Goal: Task Accomplishment & Management: Manage account settings

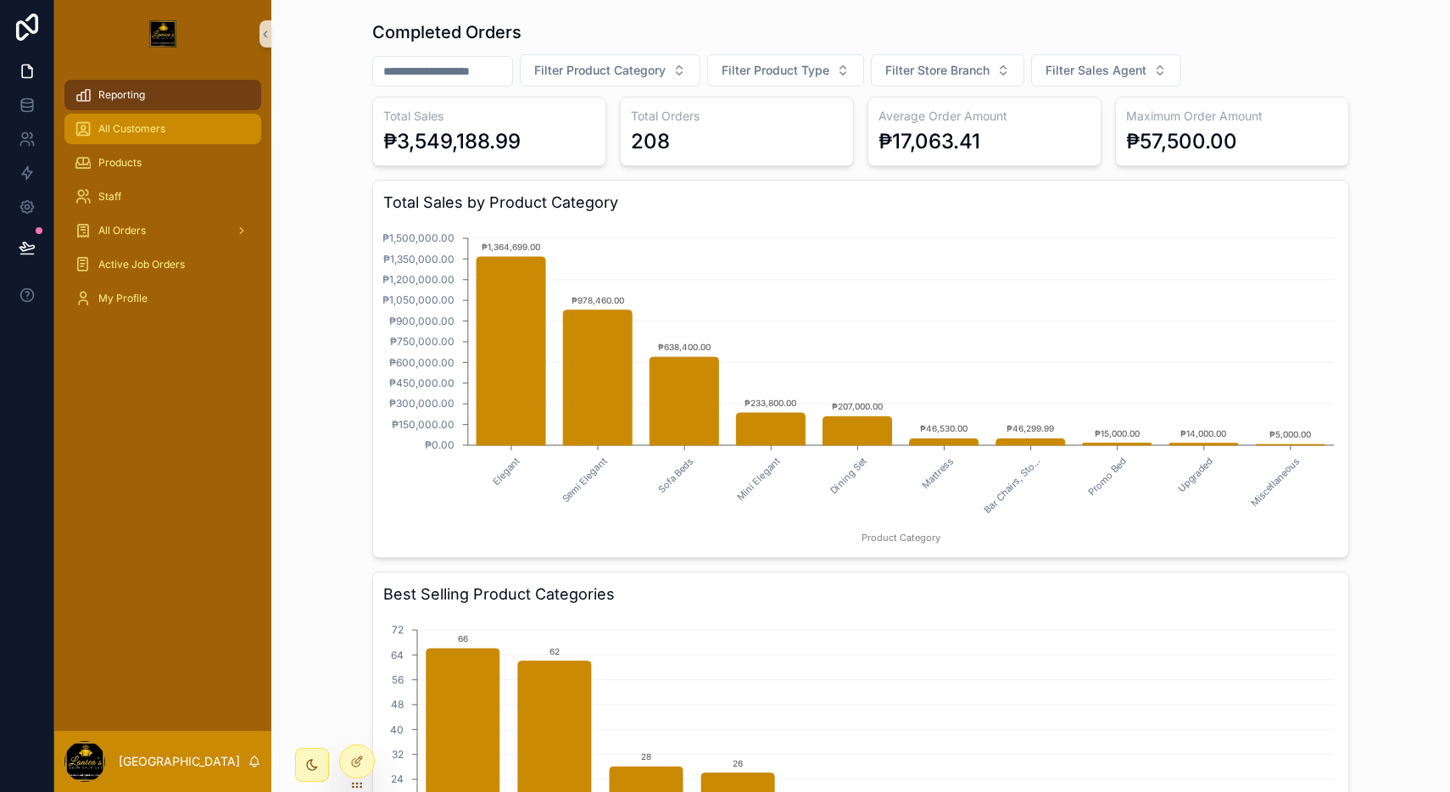
click at [220, 126] on div "All Customers" at bounding box center [163, 128] width 176 height 27
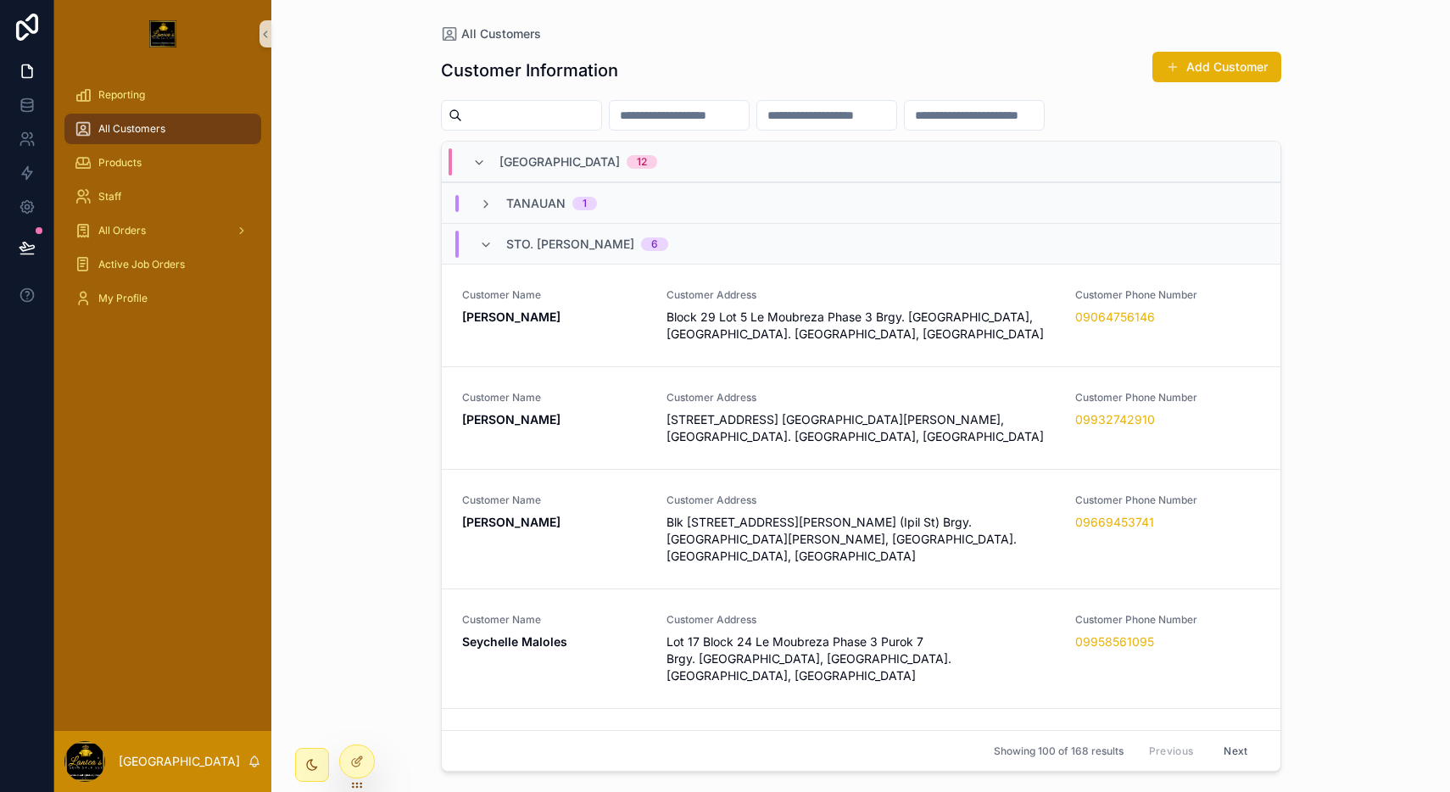
click at [661, 241] on div "Sto. [PERSON_NAME] 6" at bounding box center [861, 243] width 839 height 41
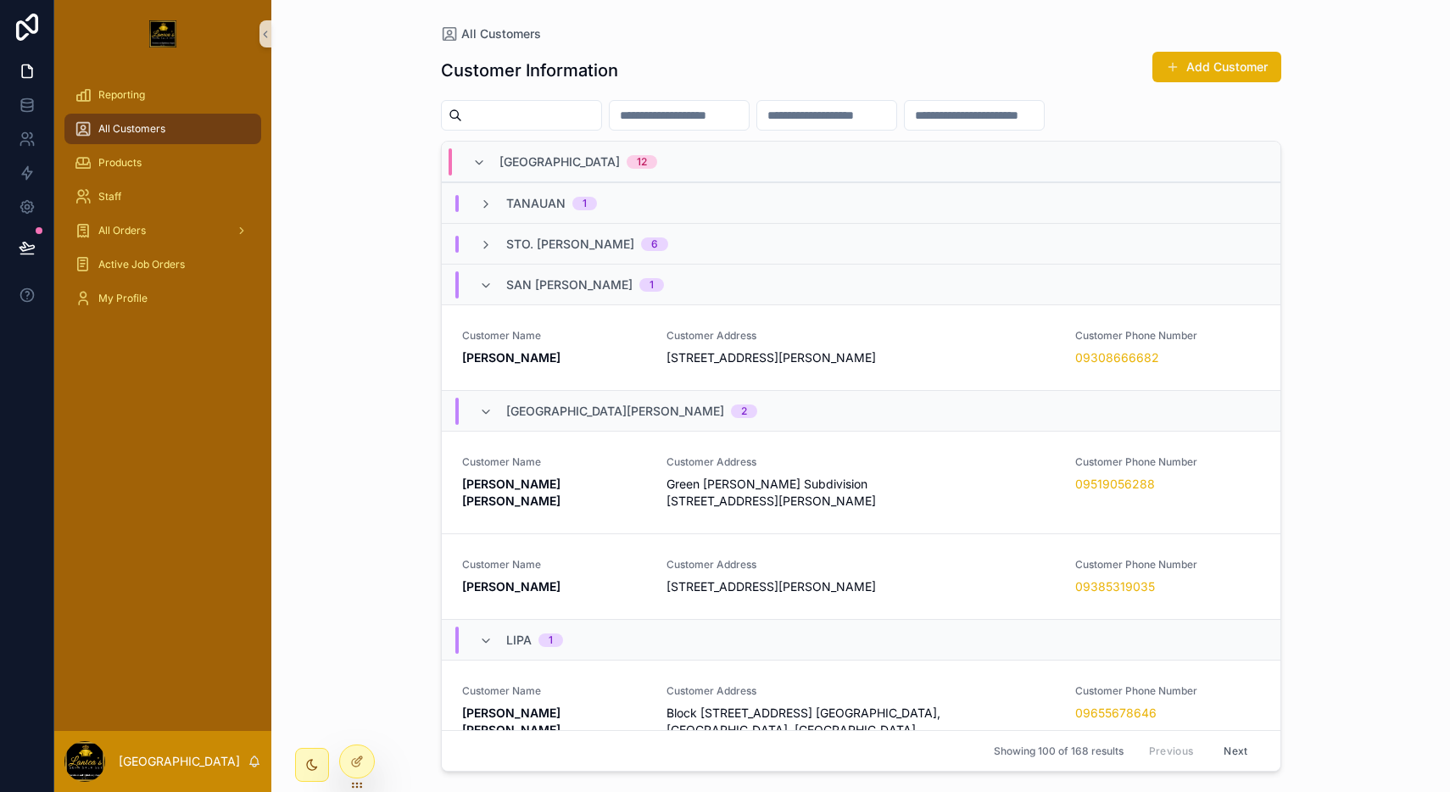
click at [661, 163] on div "Batangas 12" at bounding box center [861, 162] width 839 height 41
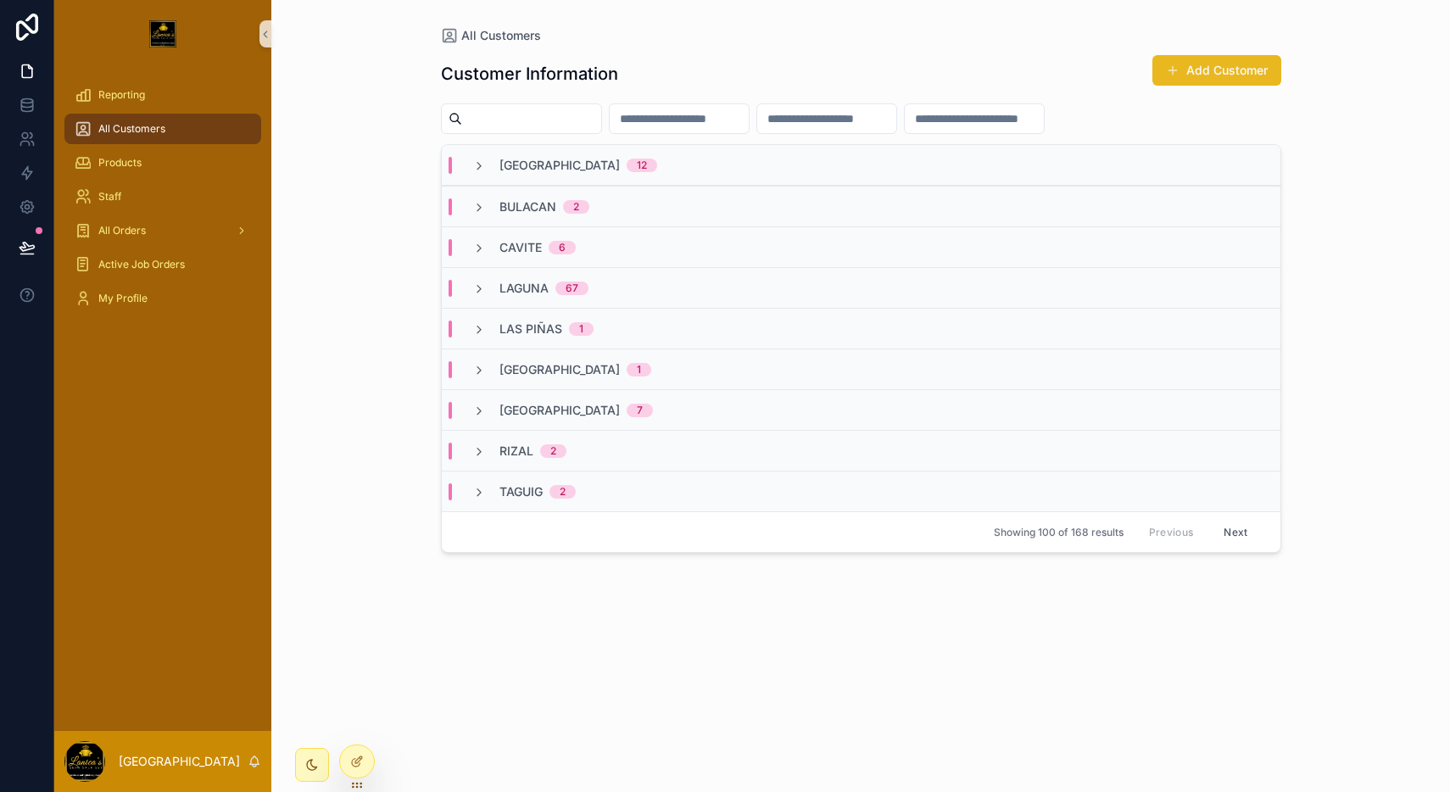
click at [1168, 71] on span "scrollable content" at bounding box center [1173, 71] width 14 height 14
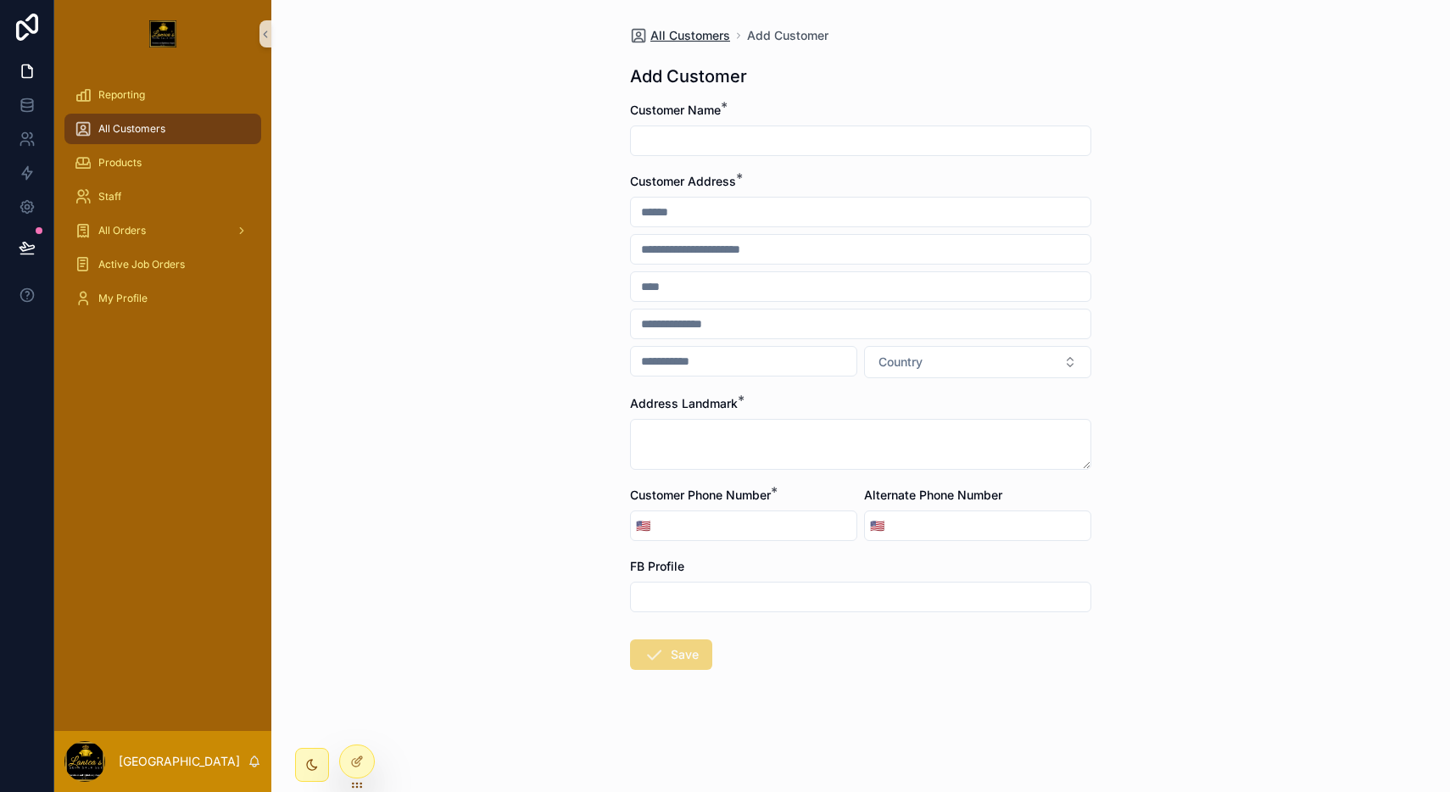
click at [663, 36] on span "All Customers" at bounding box center [690, 35] width 80 height 17
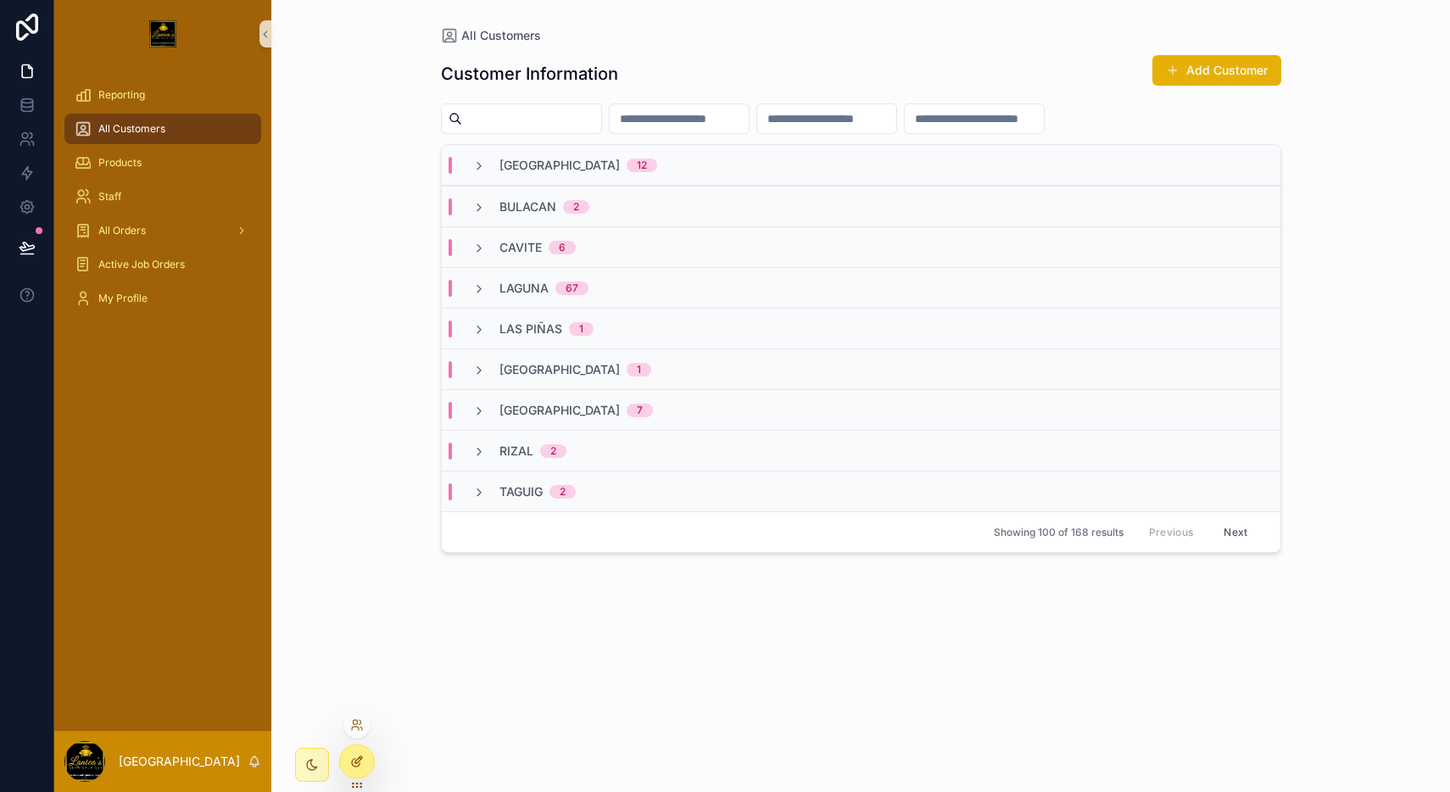
click at [353, 752] on div at bounding box center [357, 761] width 34 height 32
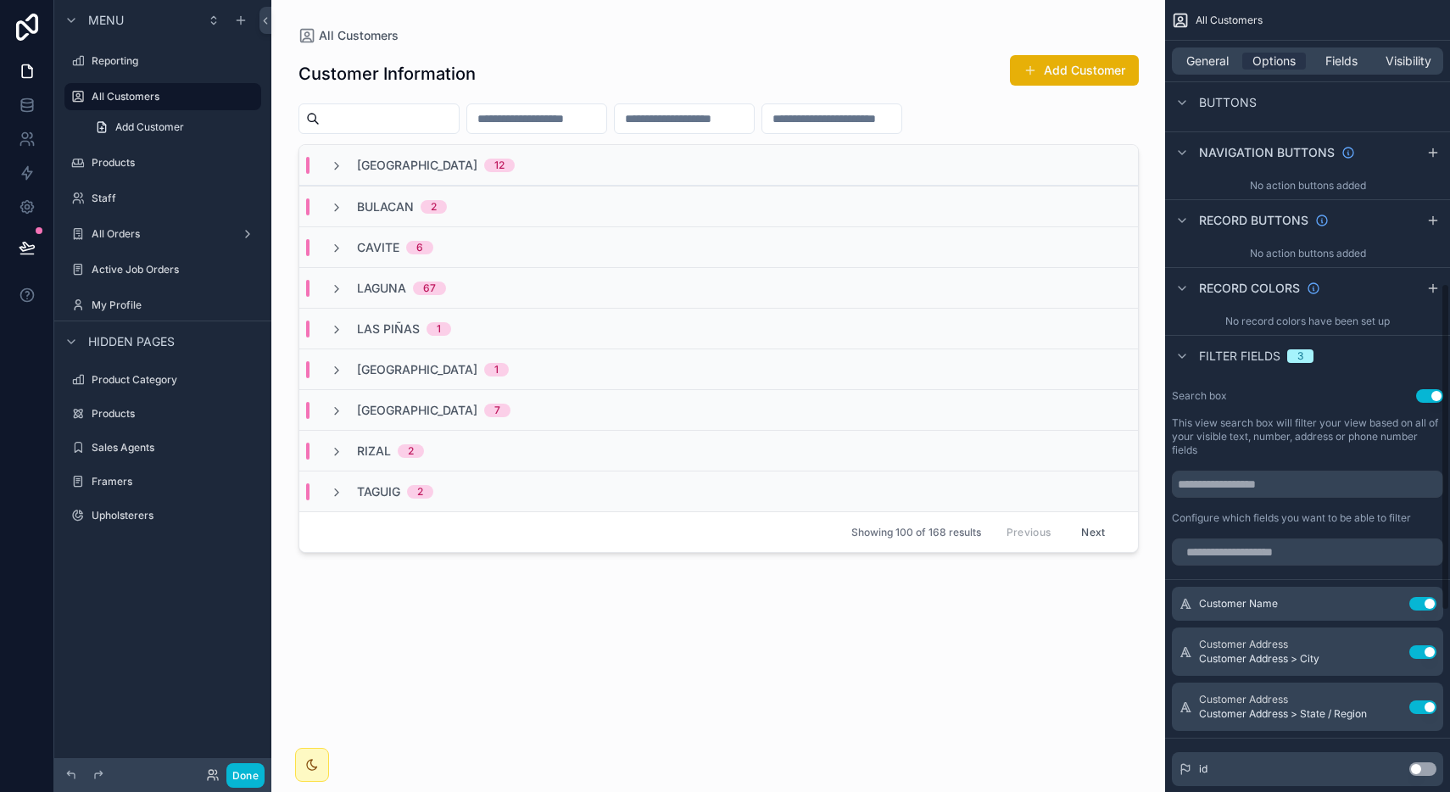
scroll to position [704, 0]
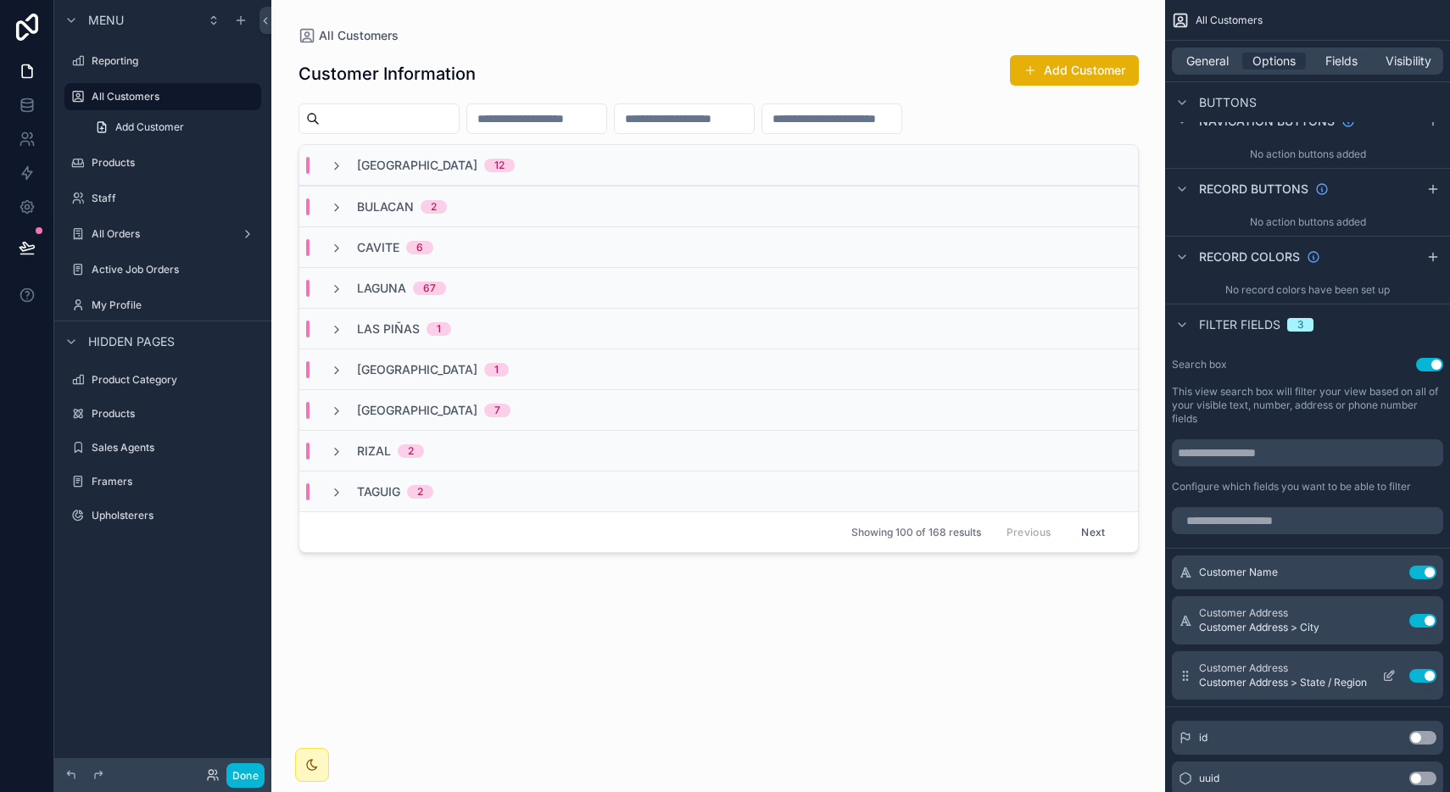
click at [1390, 672] on icon "scrollable content" at bounding box center [1390, 673] width 7 height 7
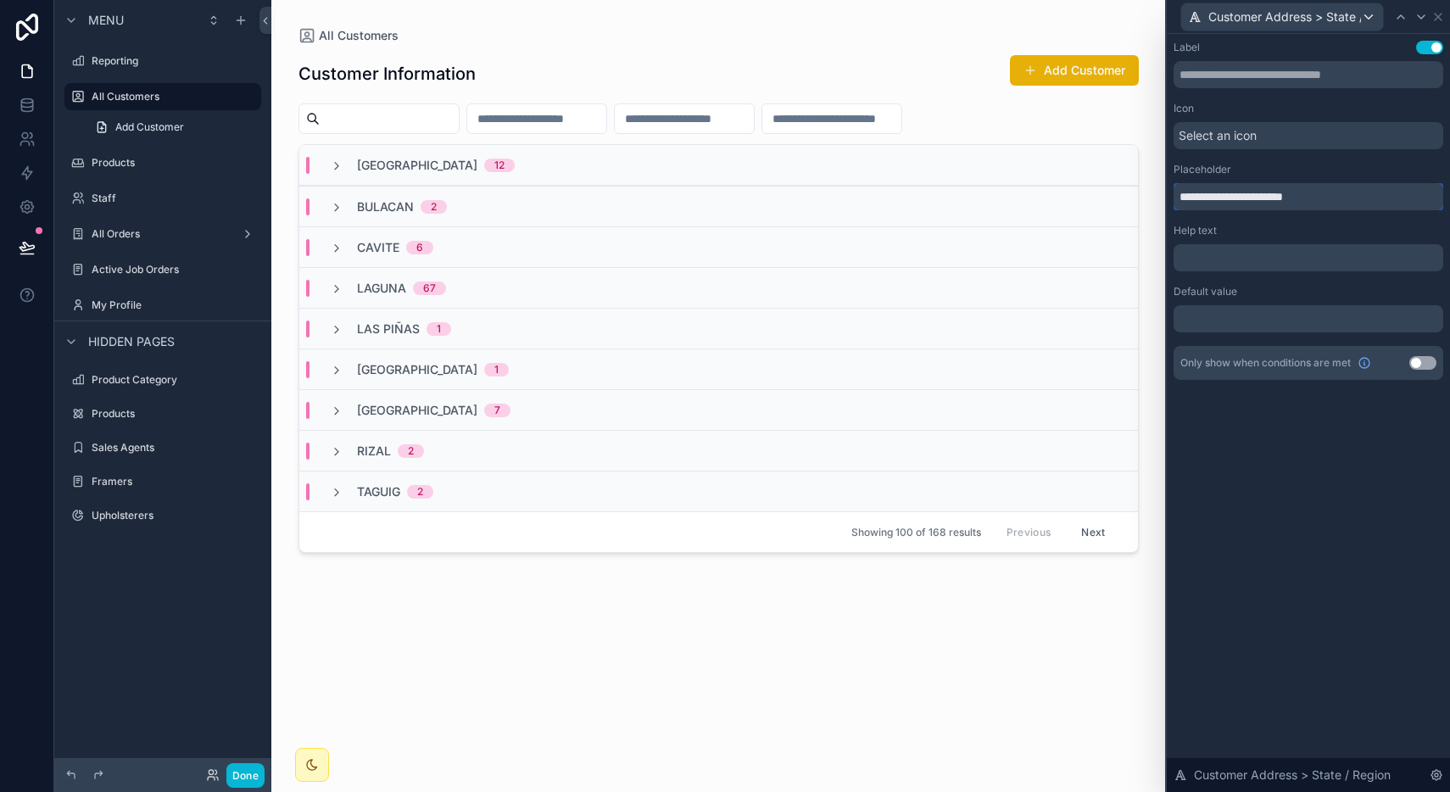
drag, startPoint x: 1209, startPoint y: 195, endPoint x: 1123, endPoint y: 186, distance: 87.0
click at [1123, 186] on div "**********" at bounding box center [725, 396] width 1450 height 792
type input "**********"
click at [1405, 18] on icon at bounding box center [1401, 17] width 14 height 14
drag, startPoint x: 1211, startPoint y: 199, endPoint x: 1116, endPoint y: 192, distance: 95.3
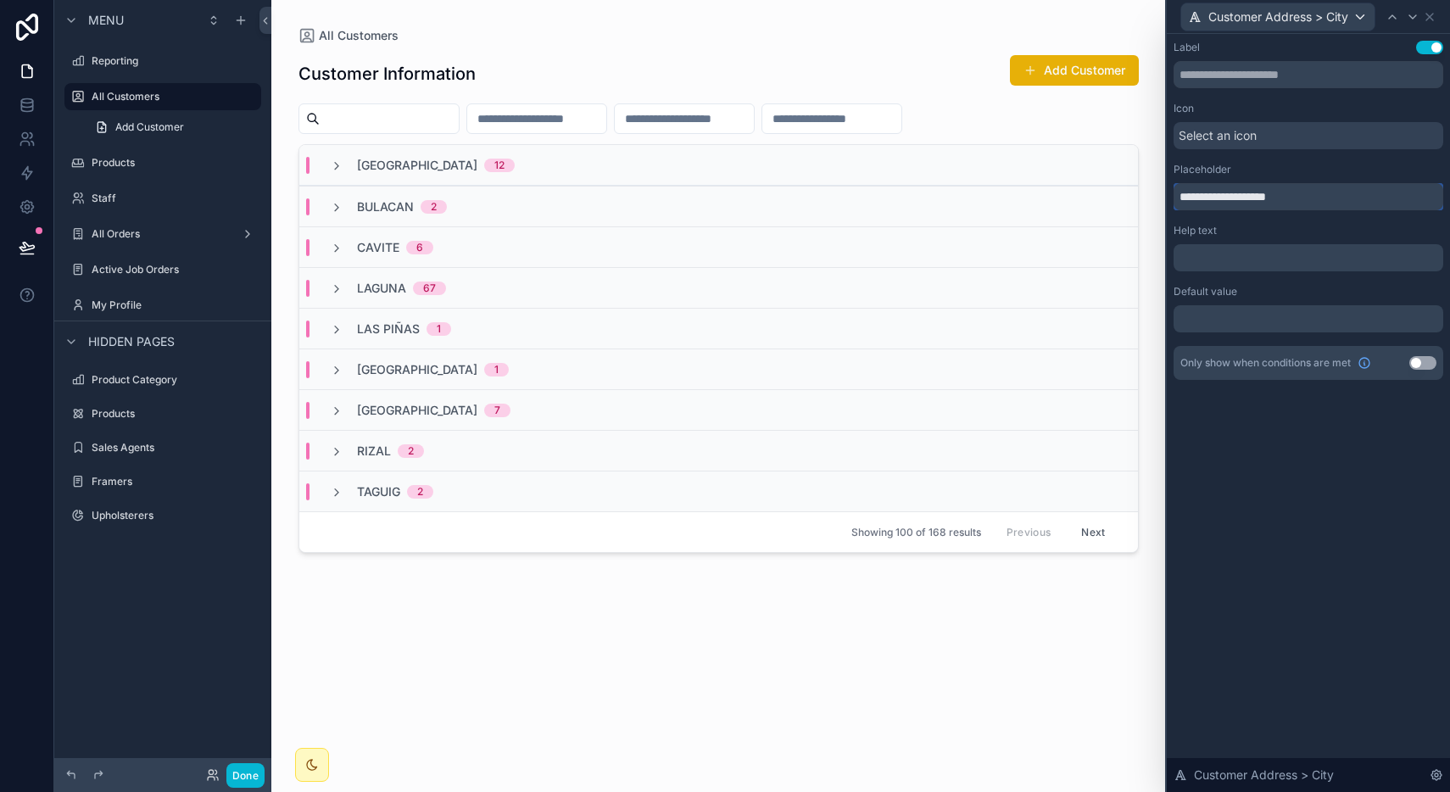
click at [1116, 192] on div "**********" at bounding box center [725, 396] width 1450 height 792
type input "**********"
click at [1391, 14] on icon at bounding box center [1392, 17] width 14 height 14
click at [1209, 198] on input "**********" at bounding box center [1309, 196] width 270 height 27
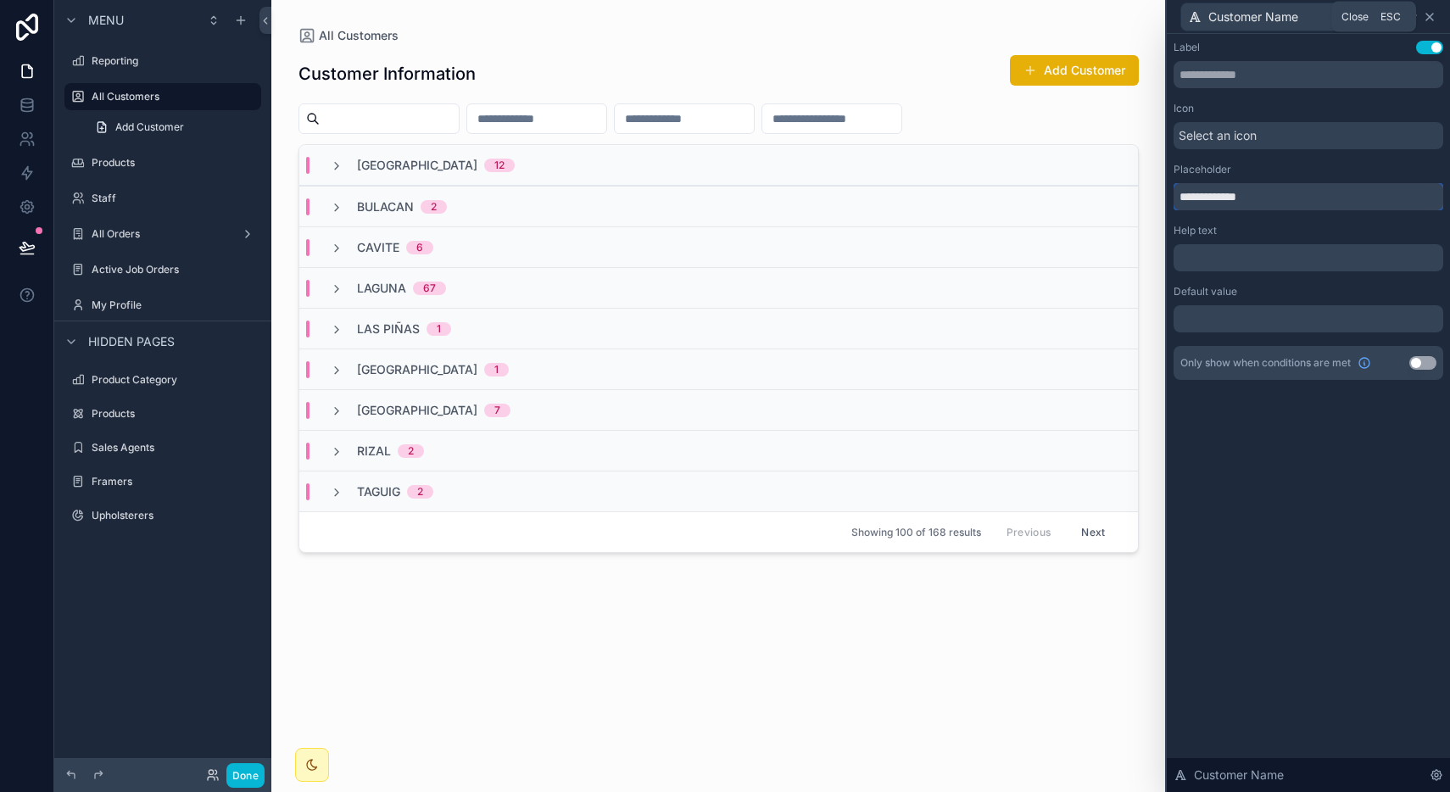
type input "**********"
click at [1432, 12] on icon at bounding box center [1430, 17] width 14 height 14
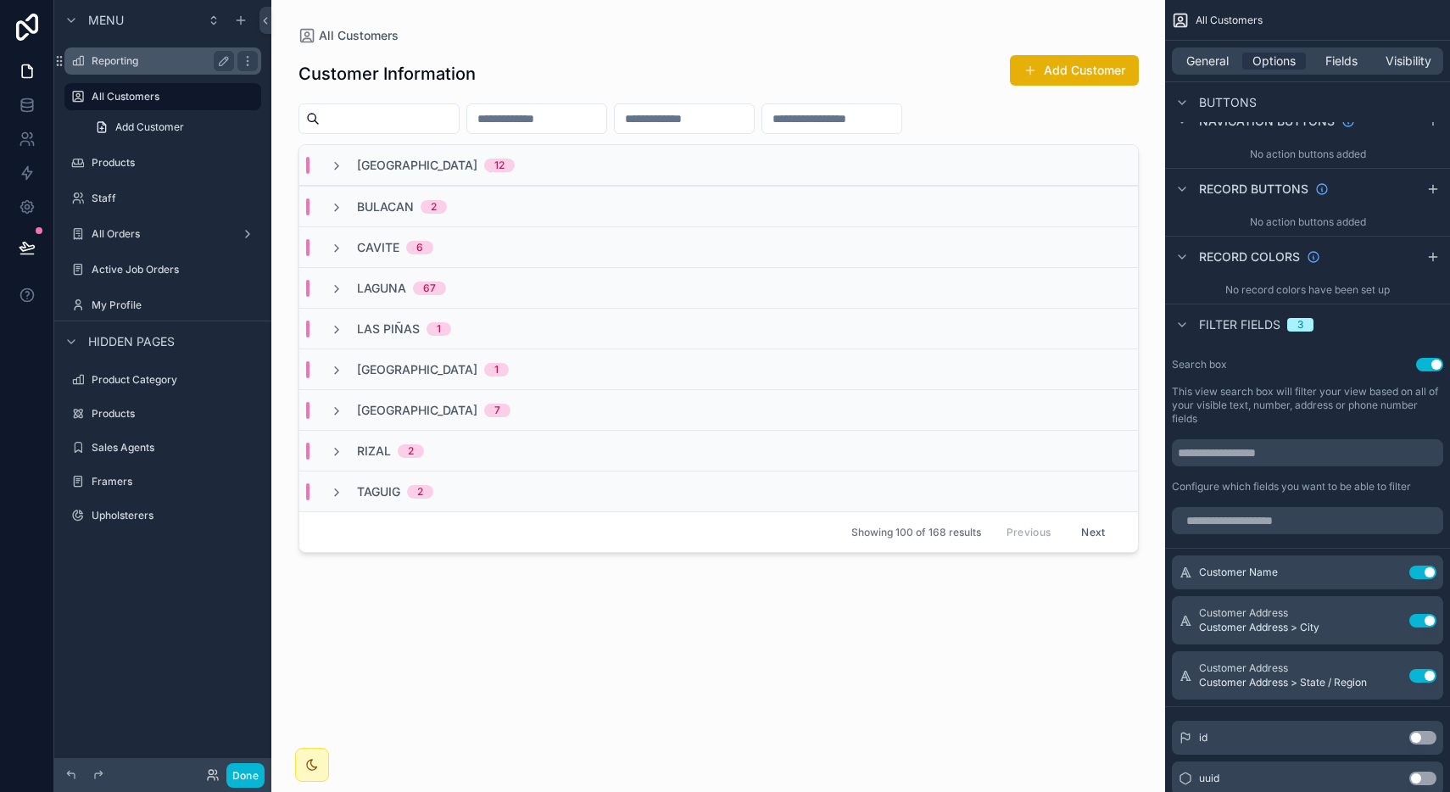
click at [153, 54] on label "Reporting" at bounding box center [160, 61] width 136 height 14
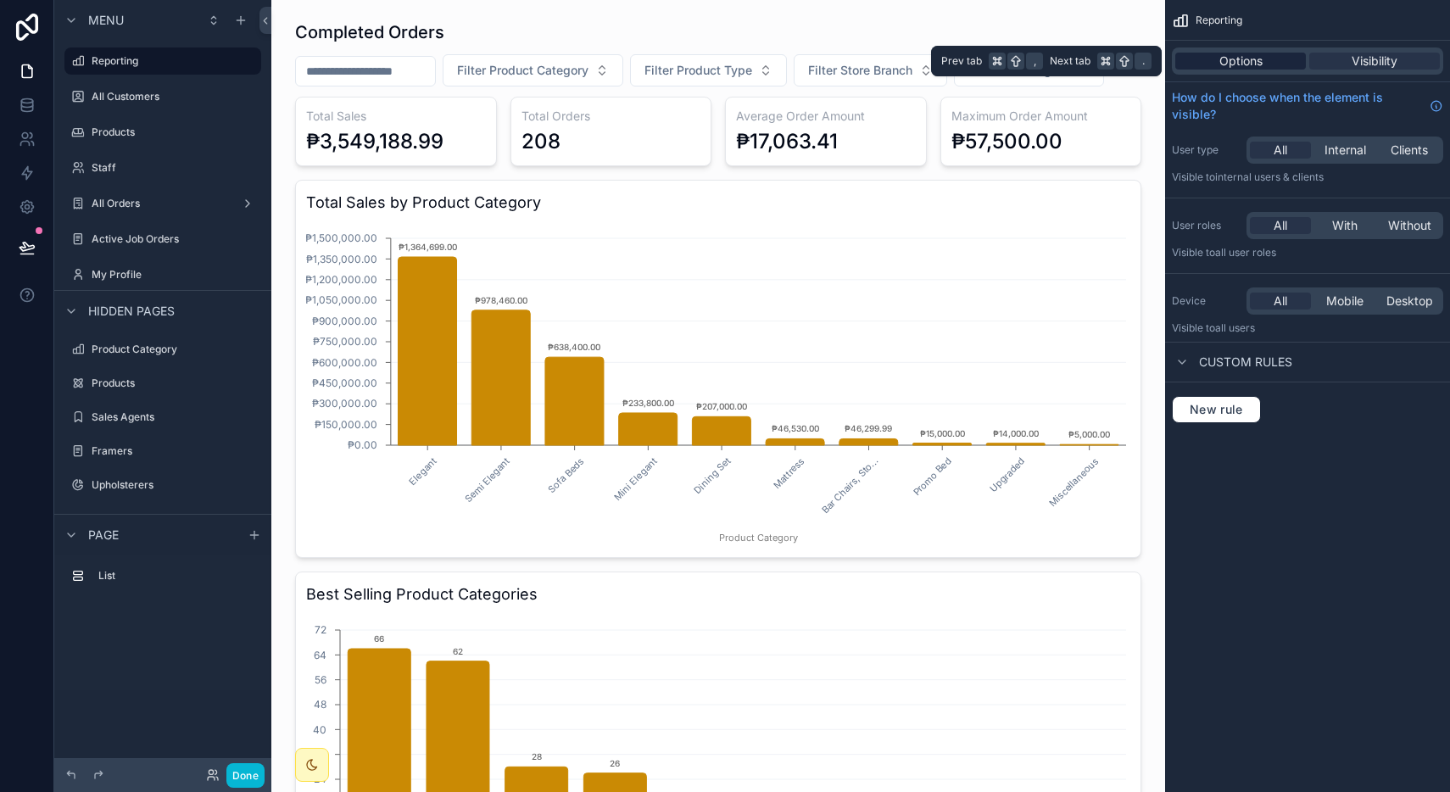
click at [1245, 64] on span "Options" at bounding box center [1240, 61] width 43 height 17
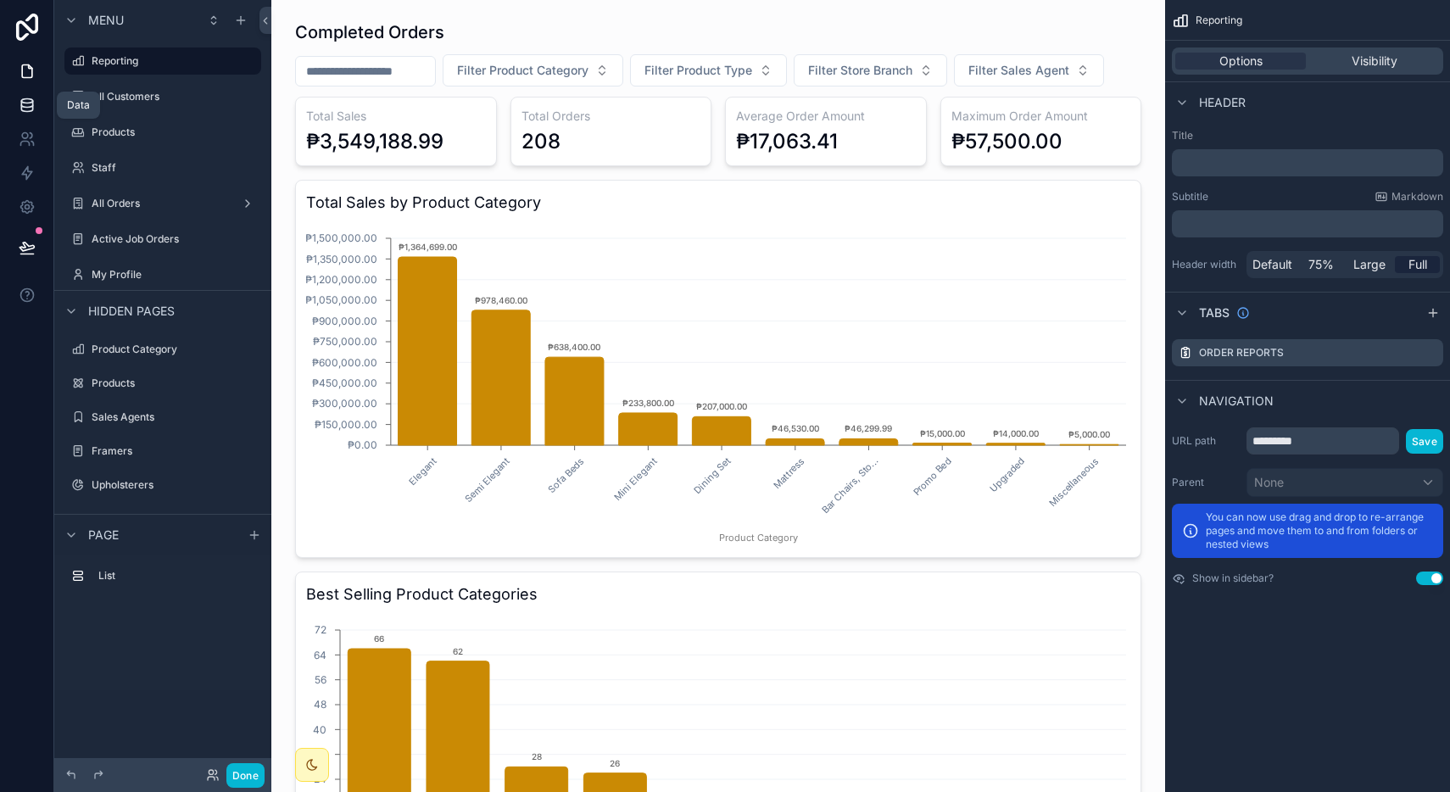
click at [19, 97] on icon at bounding box center [27, 105] width 17 height 17
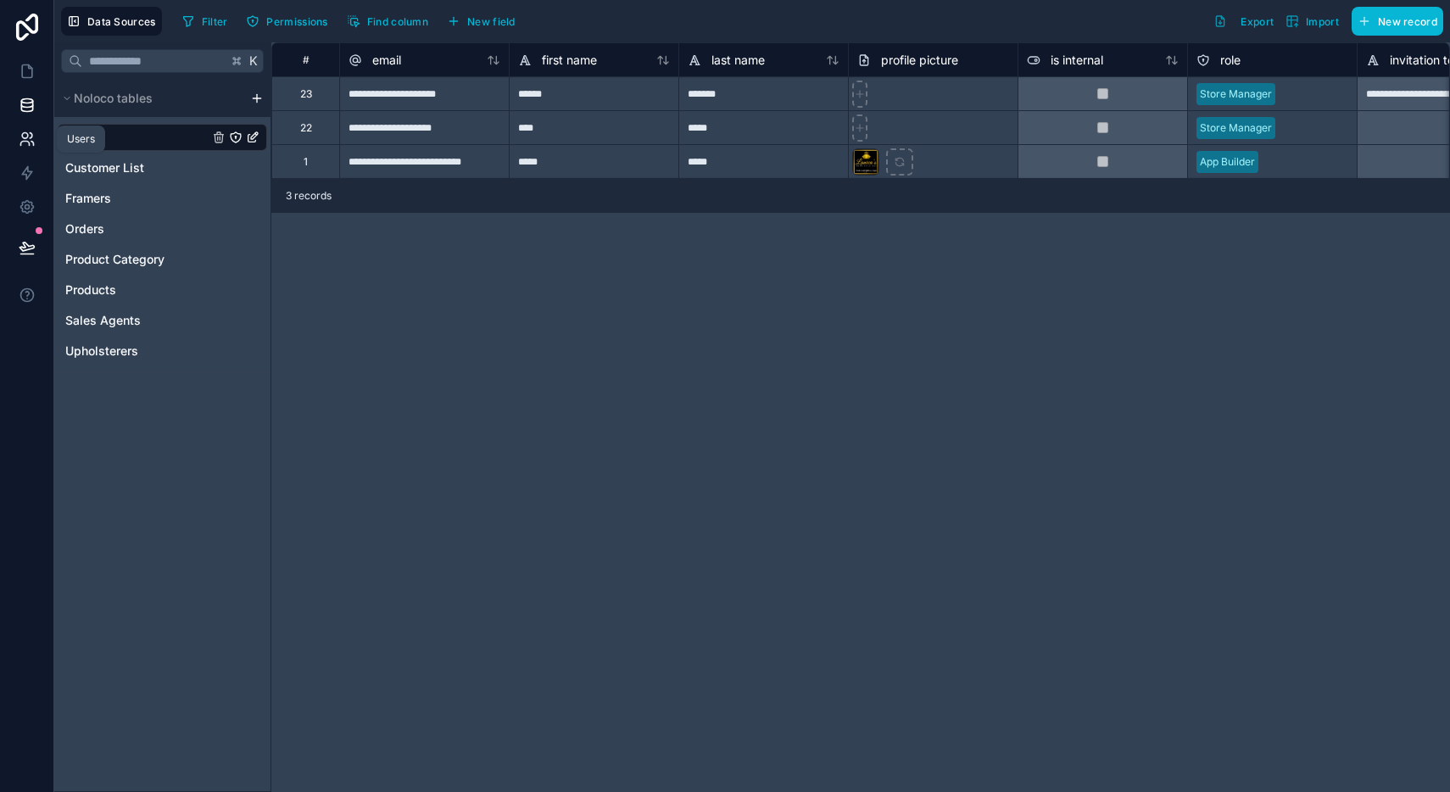
click at [36, 137] on link at bounding box center [26, 139] width 53 height 34
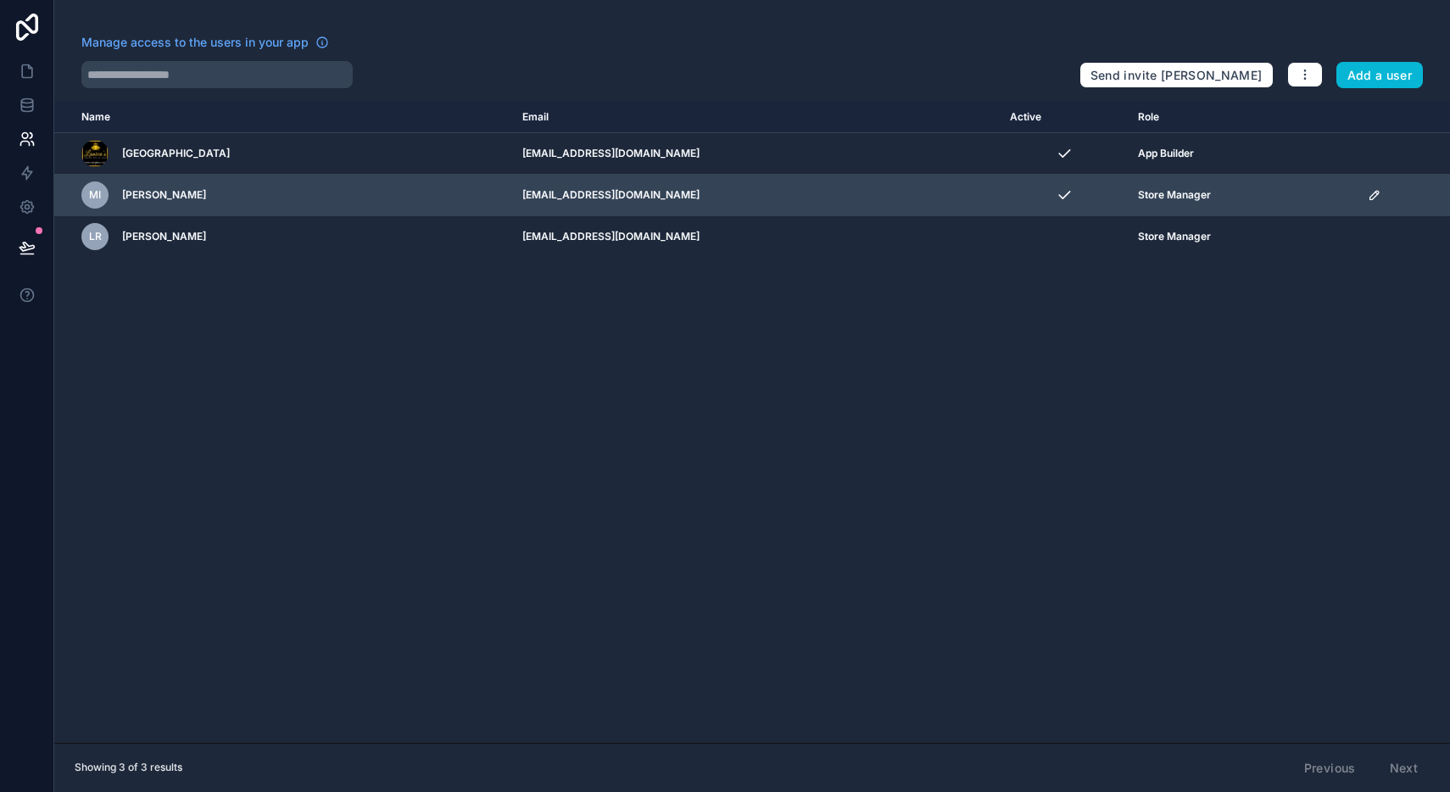
click at [1368, 193] on icon "scrollable content" at bounding box center [1375, 195] width 14 height 14
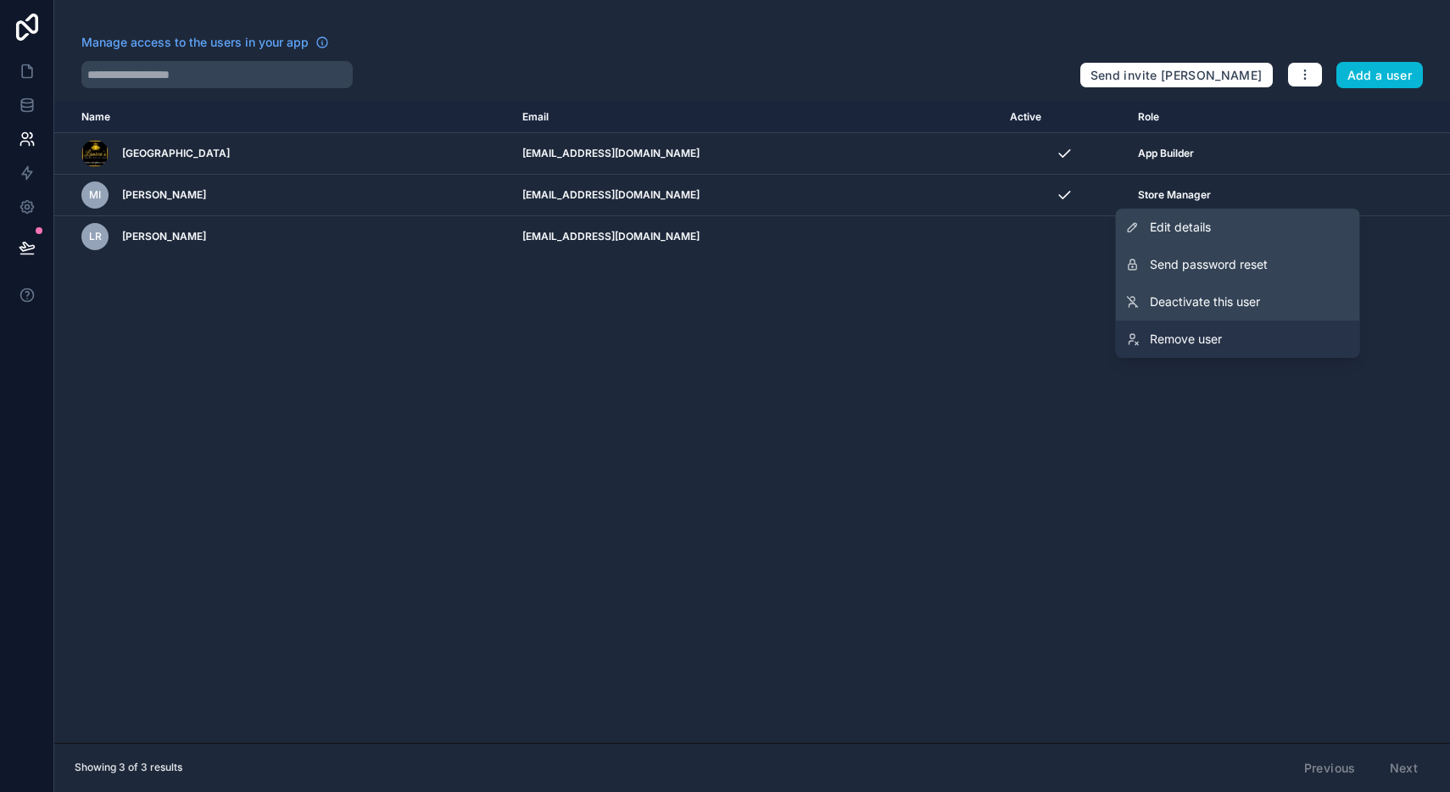
click at [1240, 332] on link "Remove user" at bounding box center [1238, 339] width 244 height 37
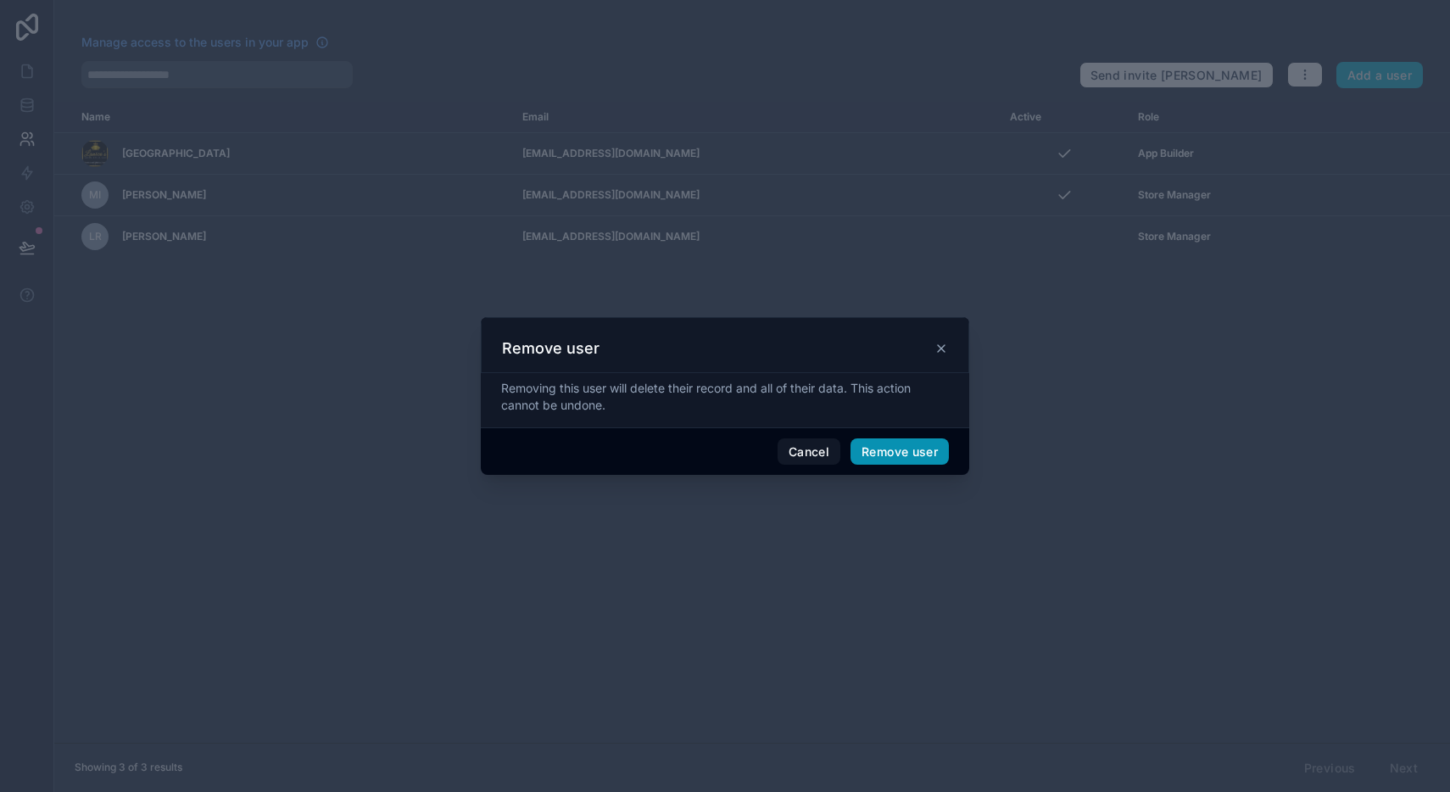
click at [901, 448] on button "Remove user" at bounding box center [899, 451] width 98 height 27
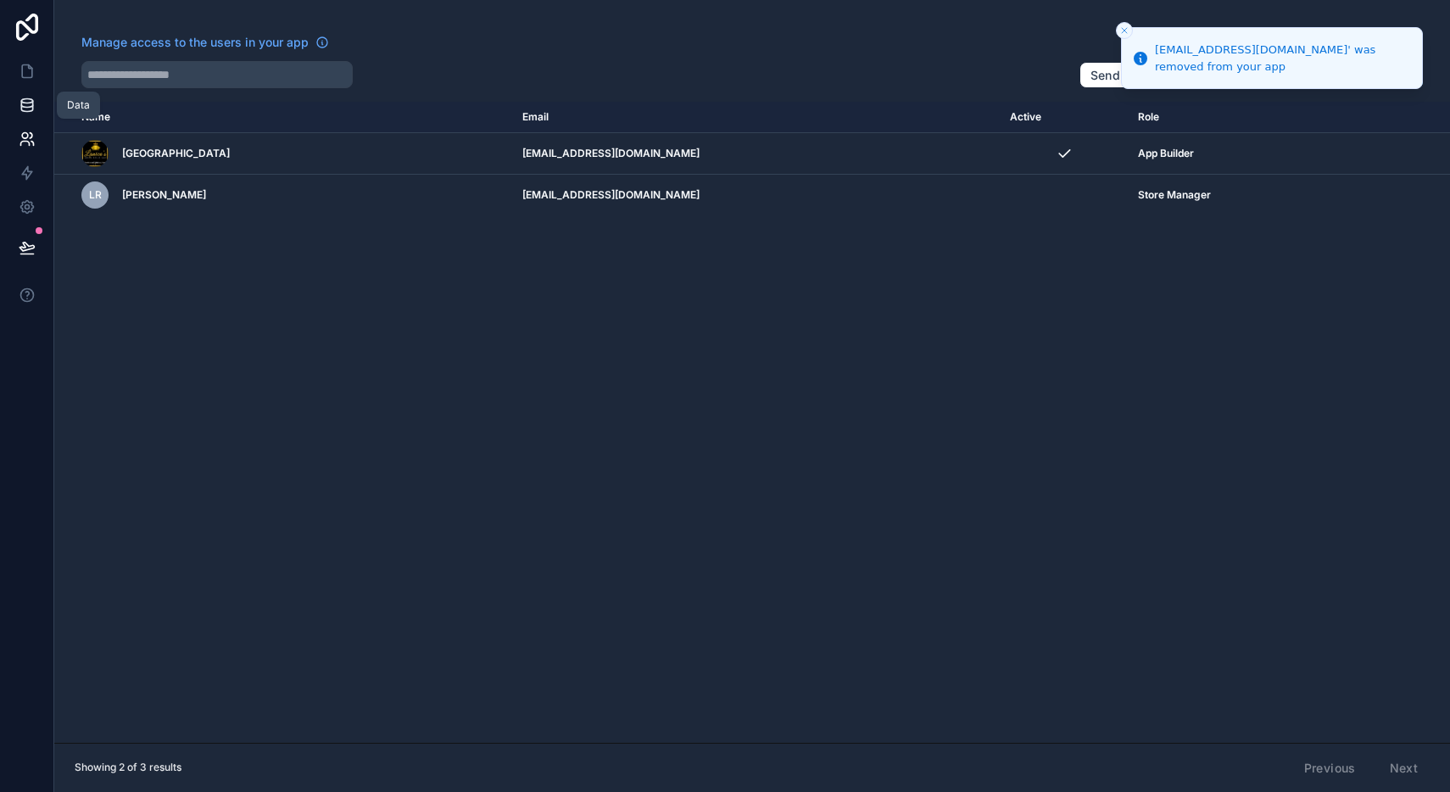
click at [30, 107] on icon at bounding box center [26, 104] width 11 height 7
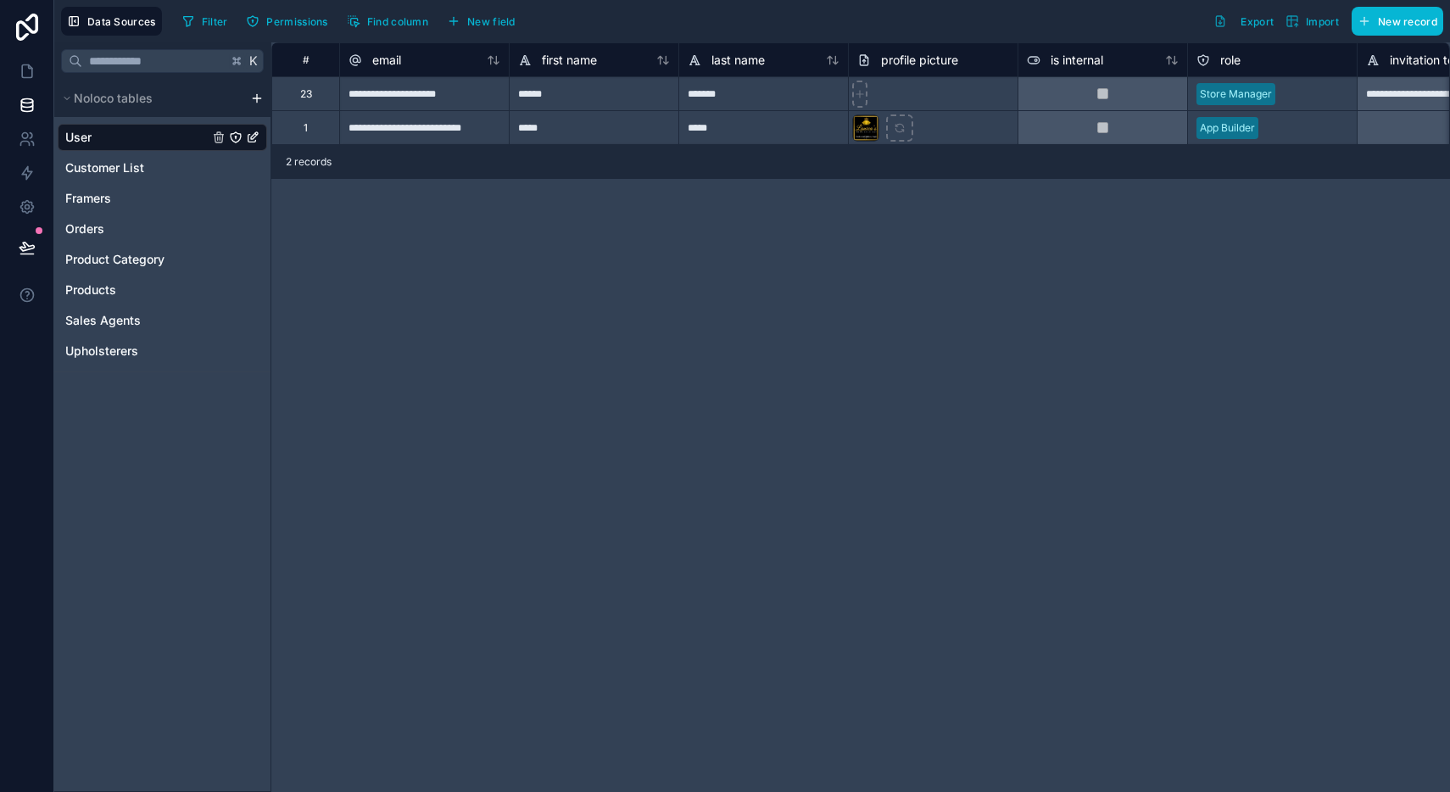
click at [25, 78] on icon at bounding box center [27, 71] width 10 height 13
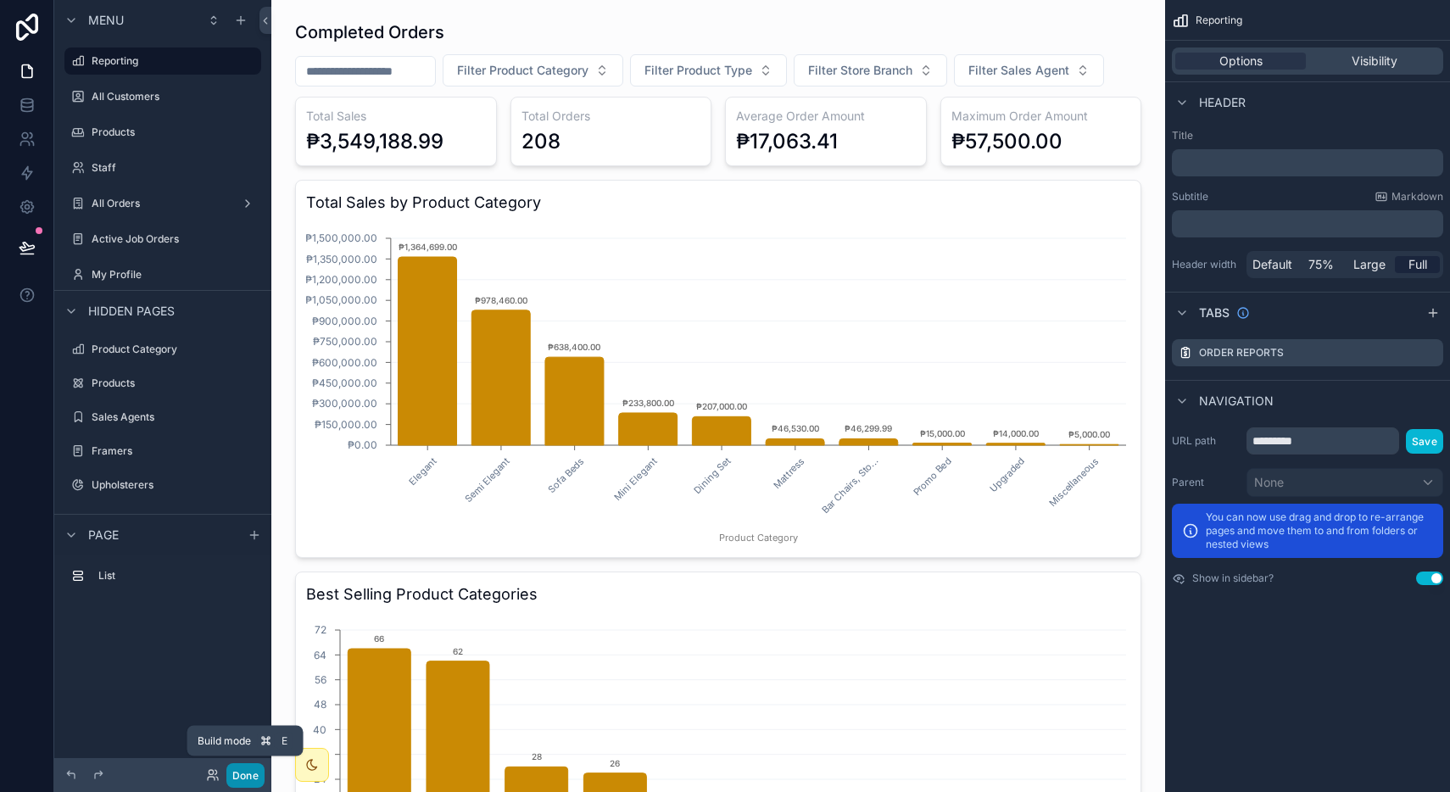
click at [242, 772] on button "Done" at bounding box center [245, 775] width 38 height 25
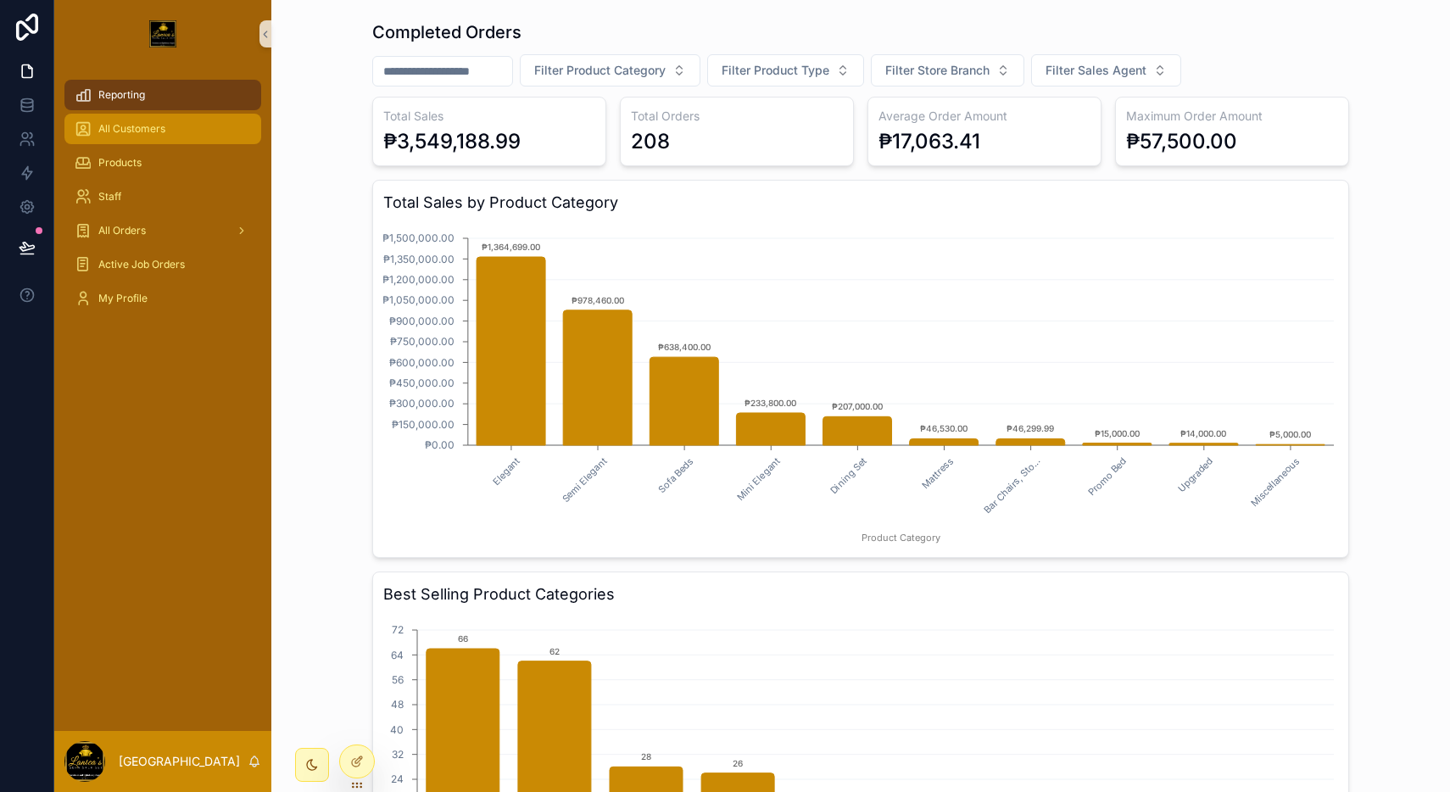
click at [185, 138] on div "All Customers" at bounding box center [163, 128] width 176 height 27
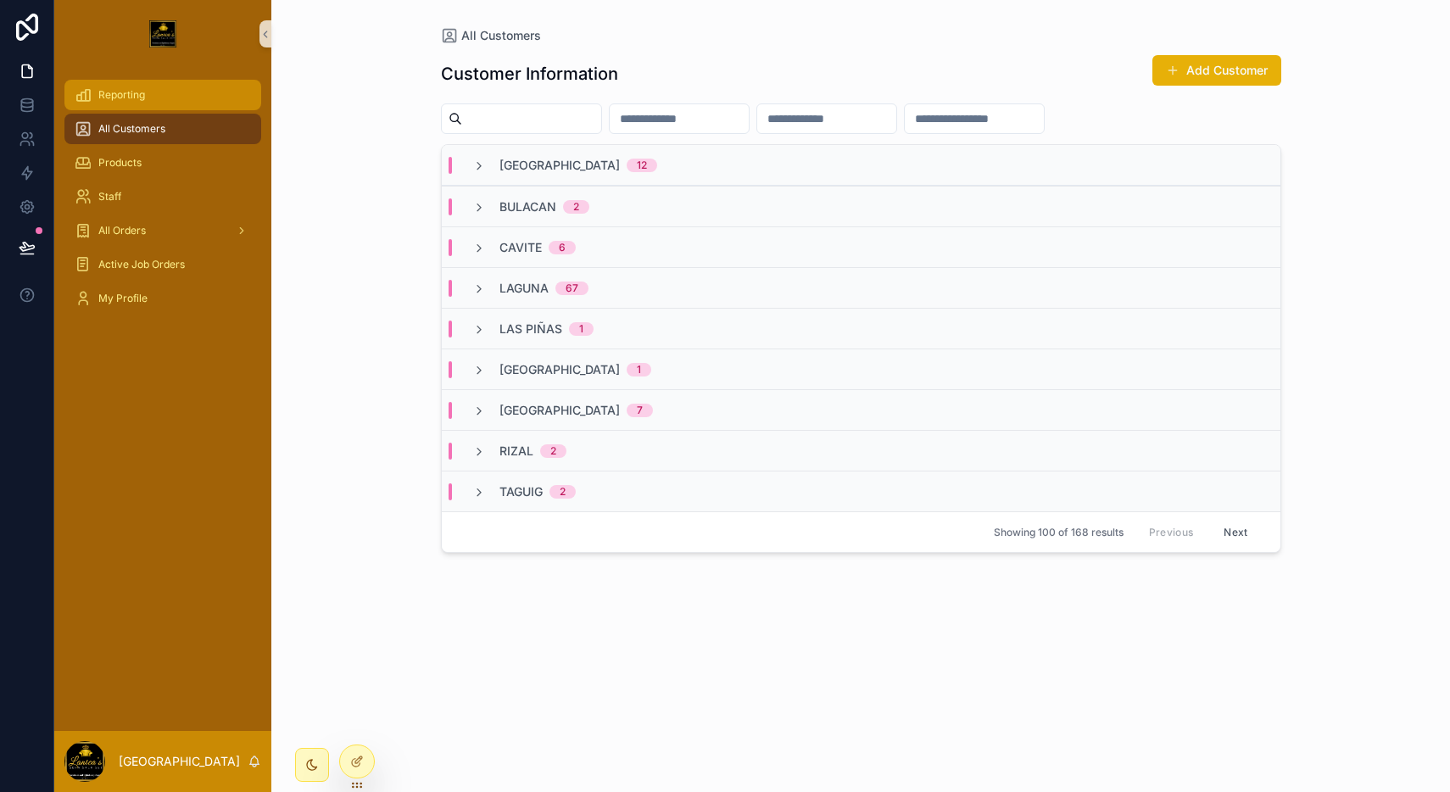
click at [187, 101] on div "Reporting" at bounding box center [163, 94] width 176 height 27
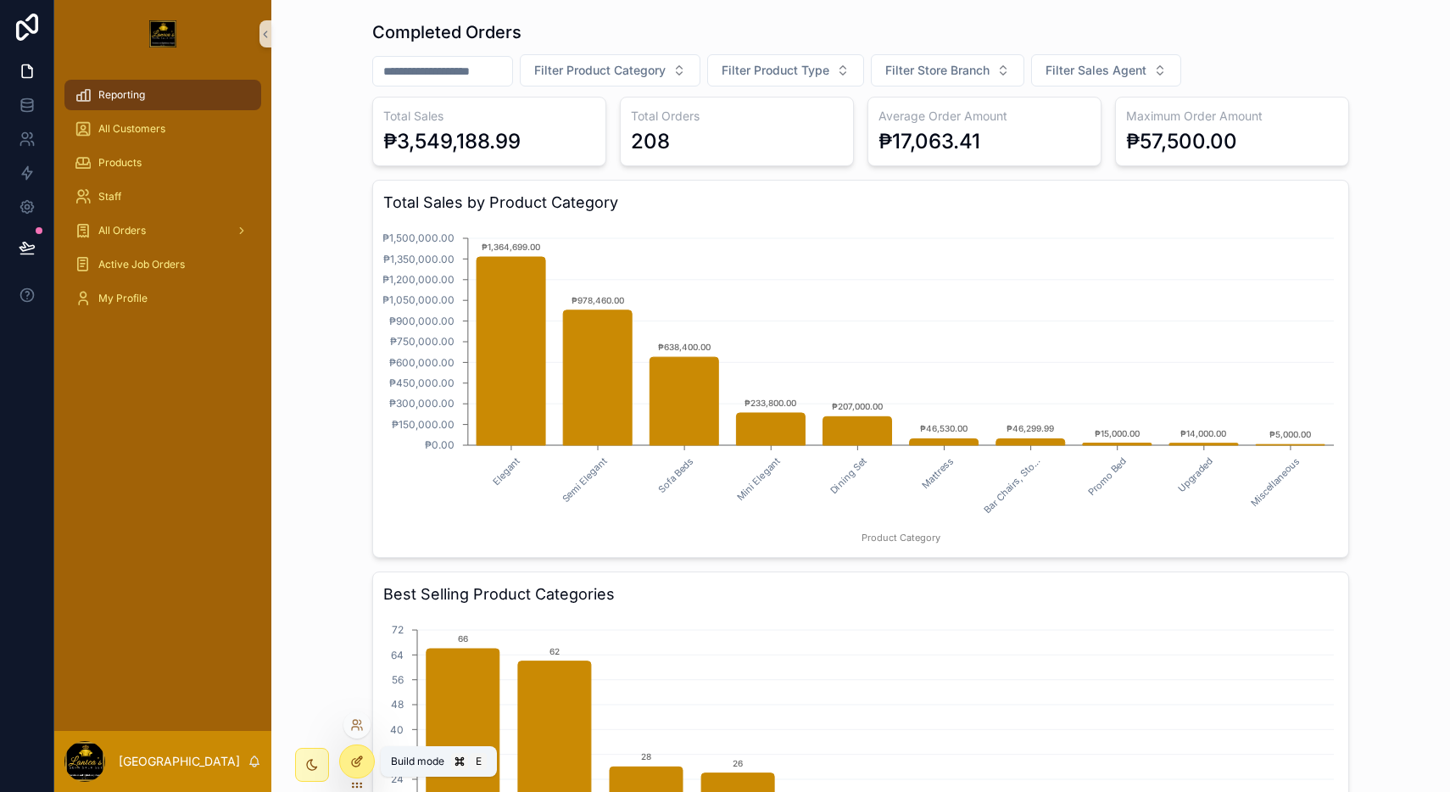
click at [362, 750] on div at bounding box center [357, 761] width 34 height 32
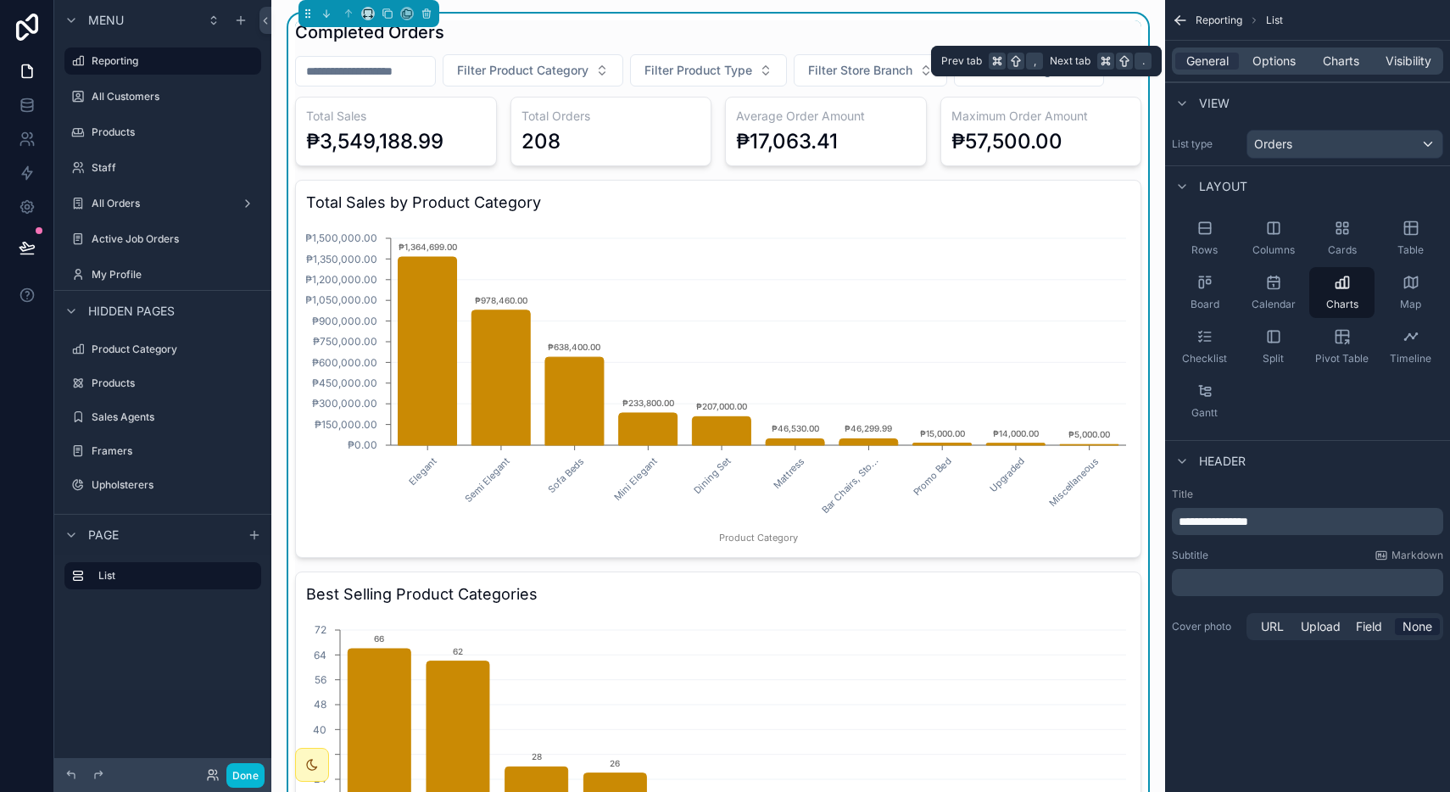
click at [1280, 71] on div "General Options Charts Visibility" at bounding box center [1307, 60] width 271 height 27
click at [1278, 59] on span "Options" at bounding box center [1273, 61] width 43 height 17
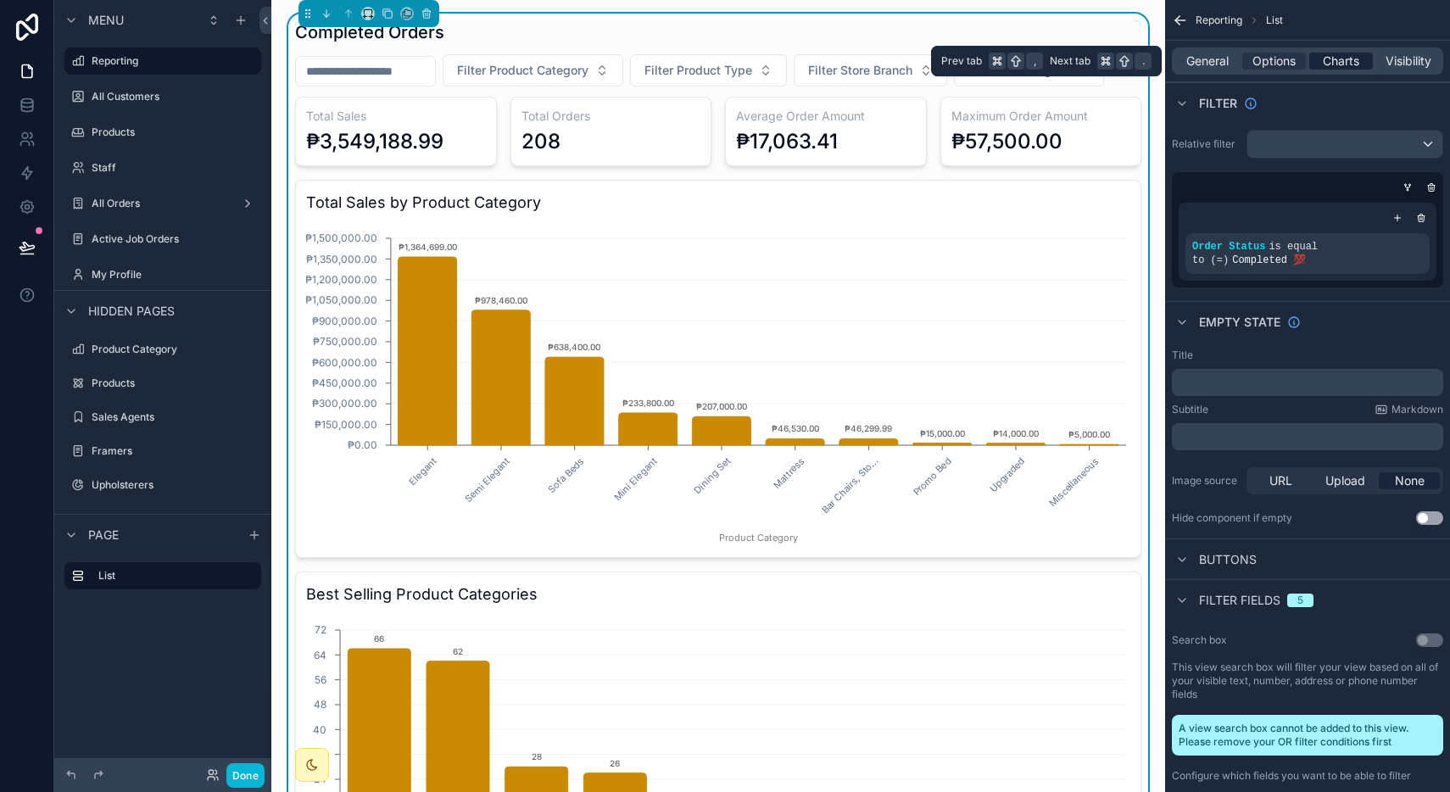
click at [1339, 57] on span "Charts" at bounding box center [1341, 61] width 36 height 17
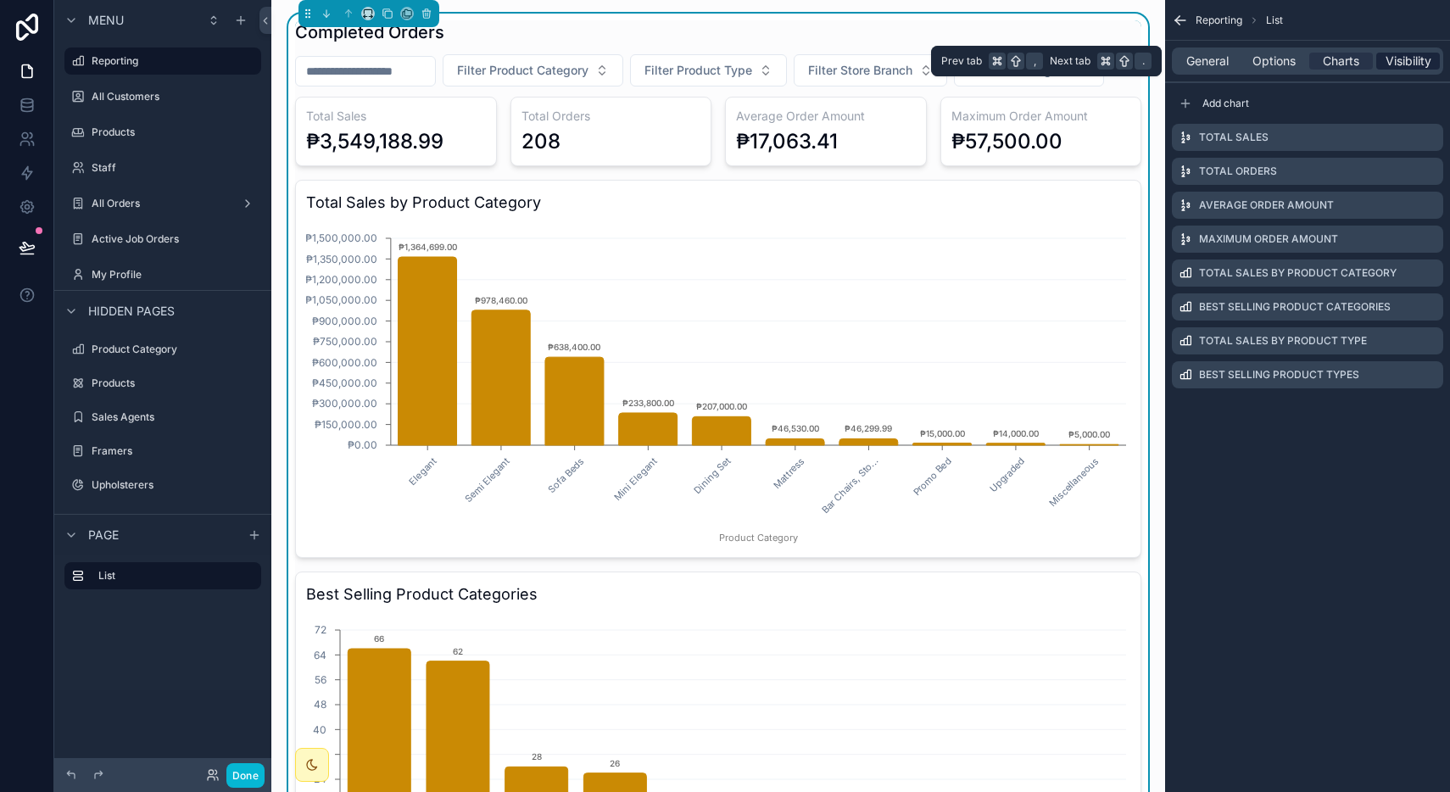
click at [1393, 58] on span "Visibility" at bounding box center [1408, 61] width 46 height 17
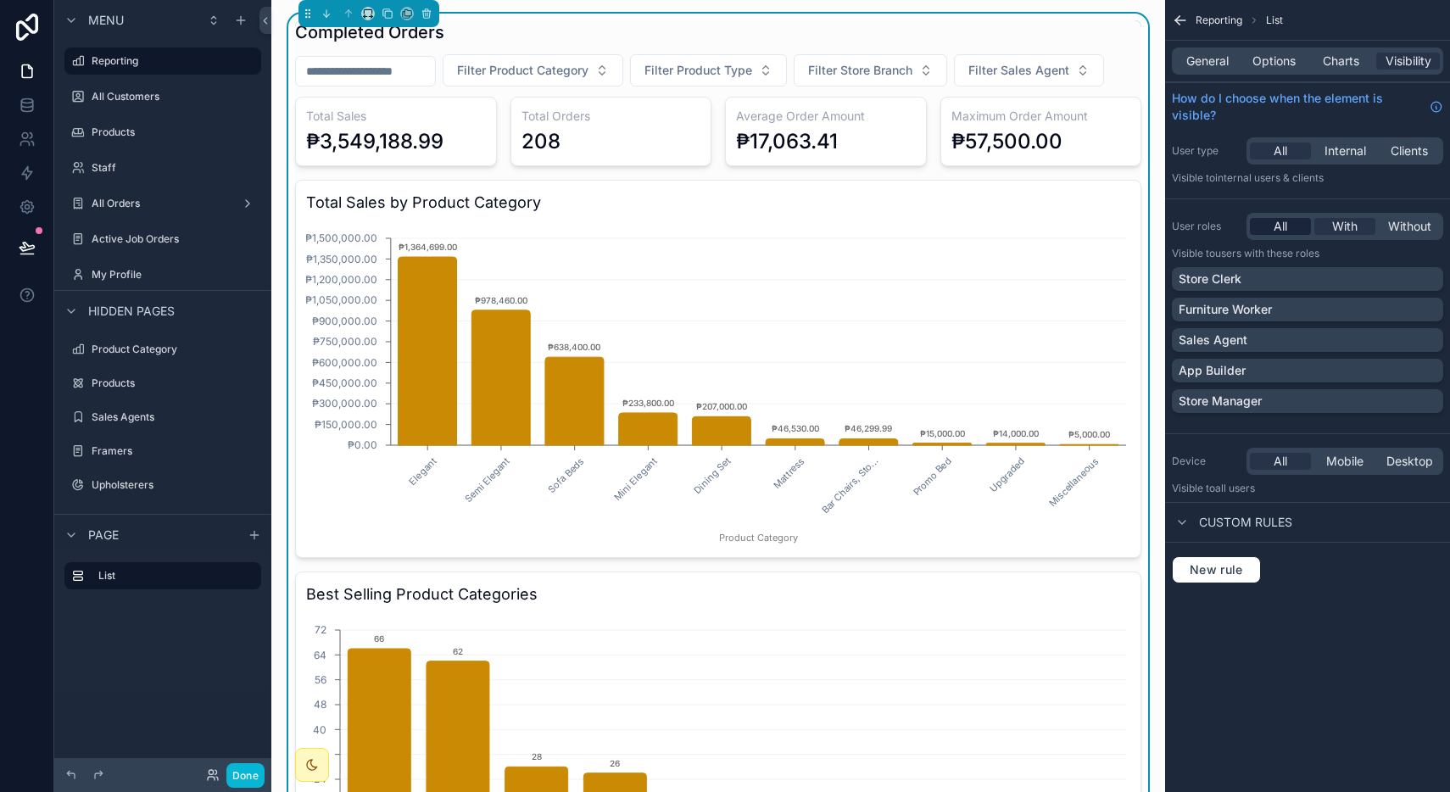
click at [1290, 230] on div "All" at bounding box center [1280, 226] width 61 height 17
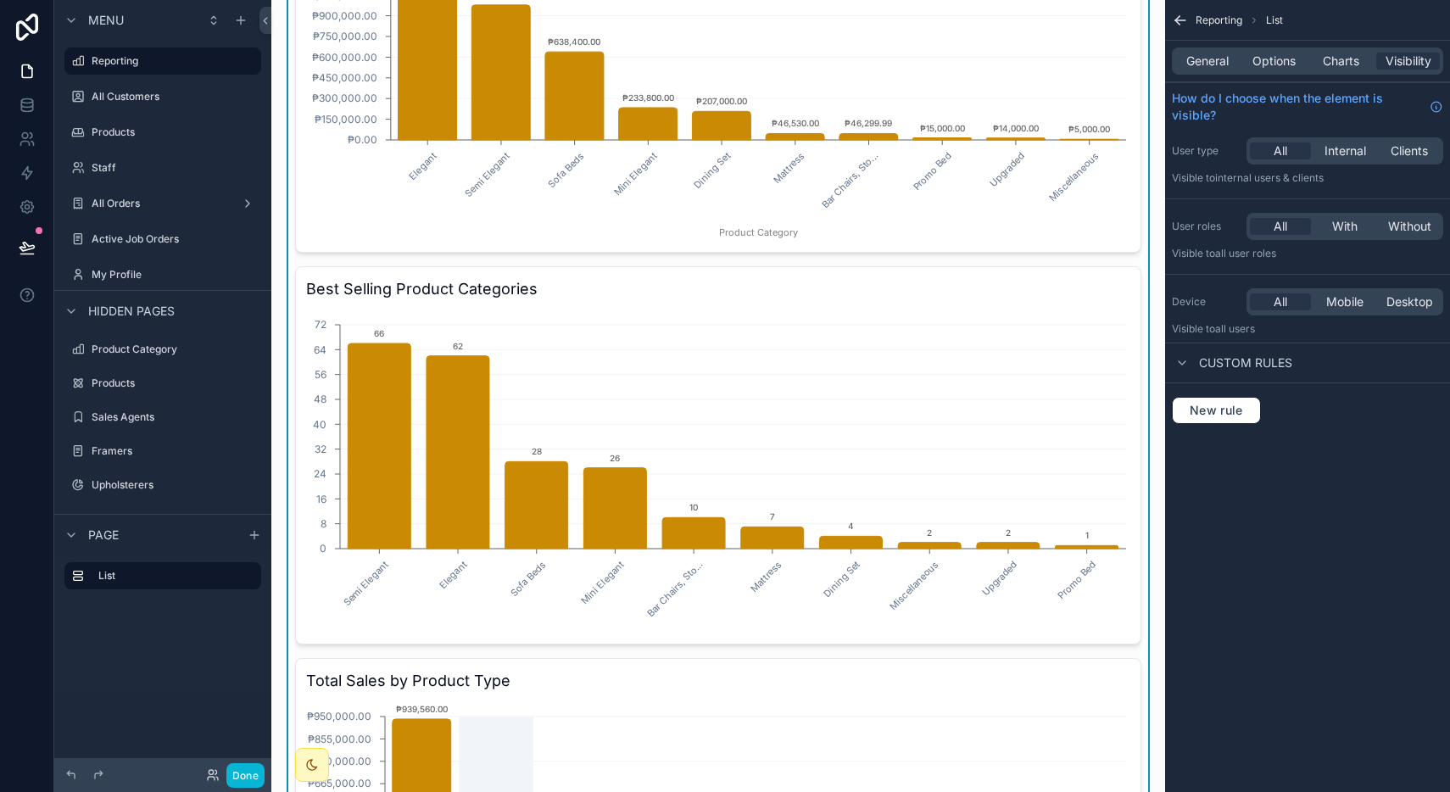
scroll to position [250, 0]
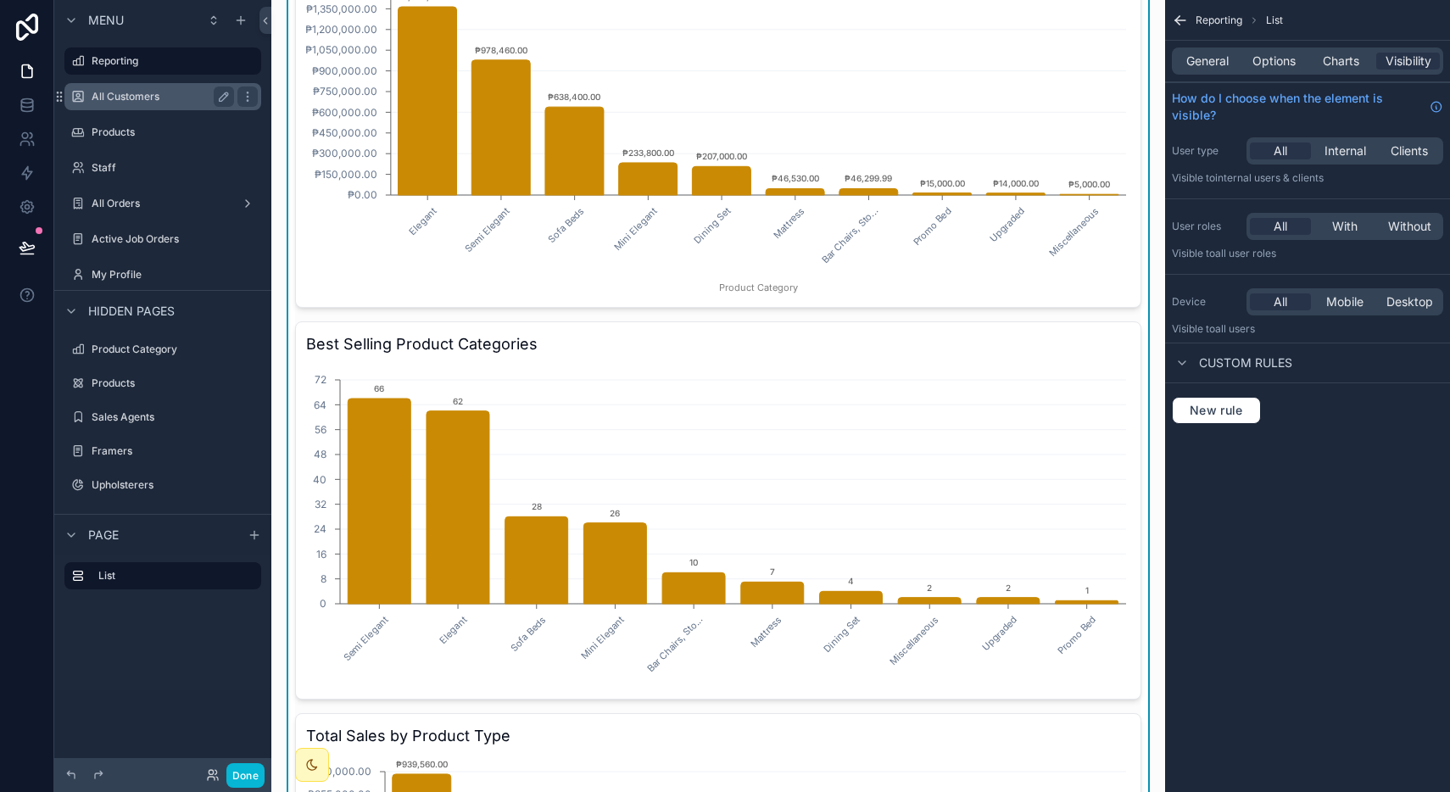
click at [173, 88] on div "All Customers" at bounding box center [163, 96] width 142 height 20
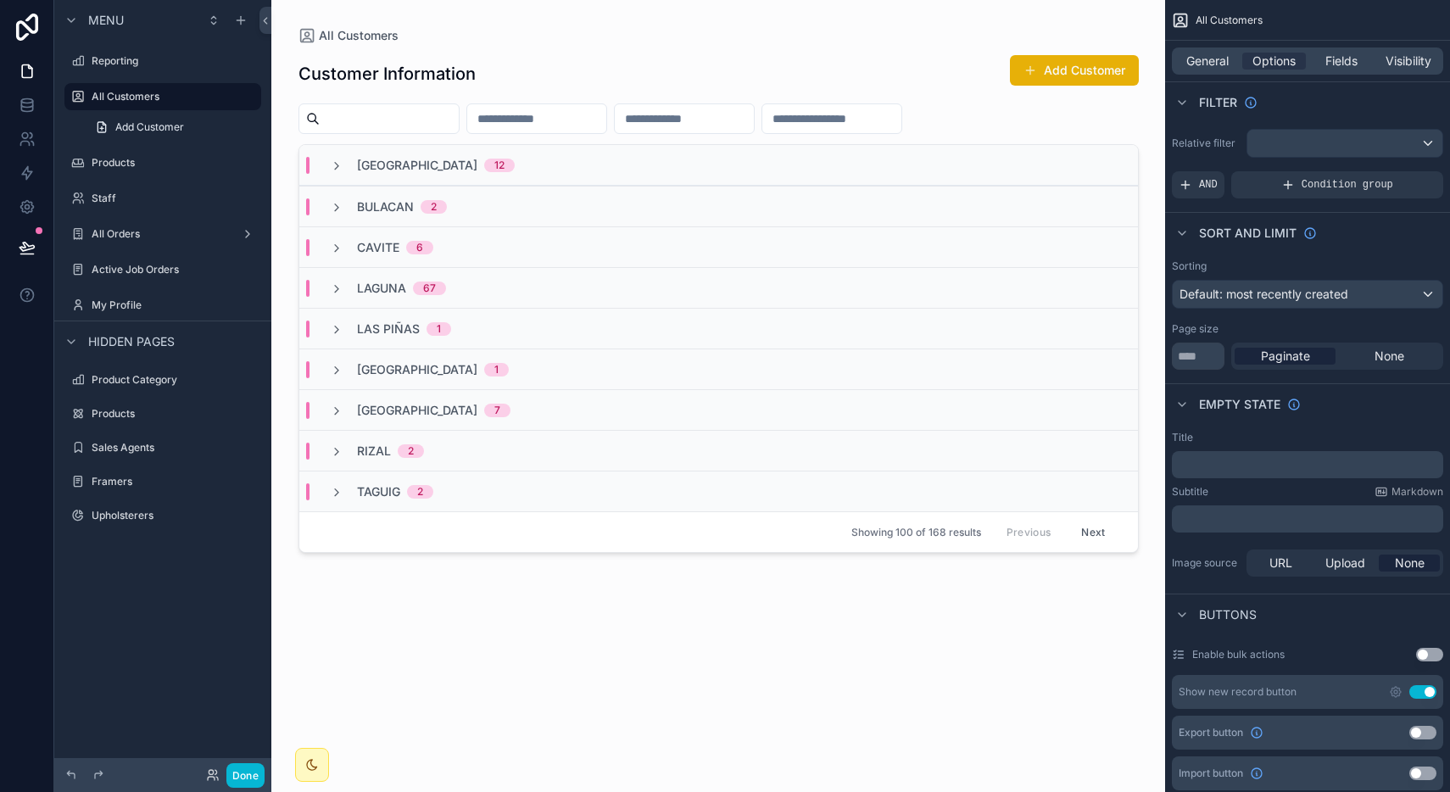
click at [1041, 63] on div "scrollable content" at bounding box center [718, 386] width 867 height 772
click at [1041, 63] on button "Add Customer" at bounding box center [1074, 70] width 129 height 31
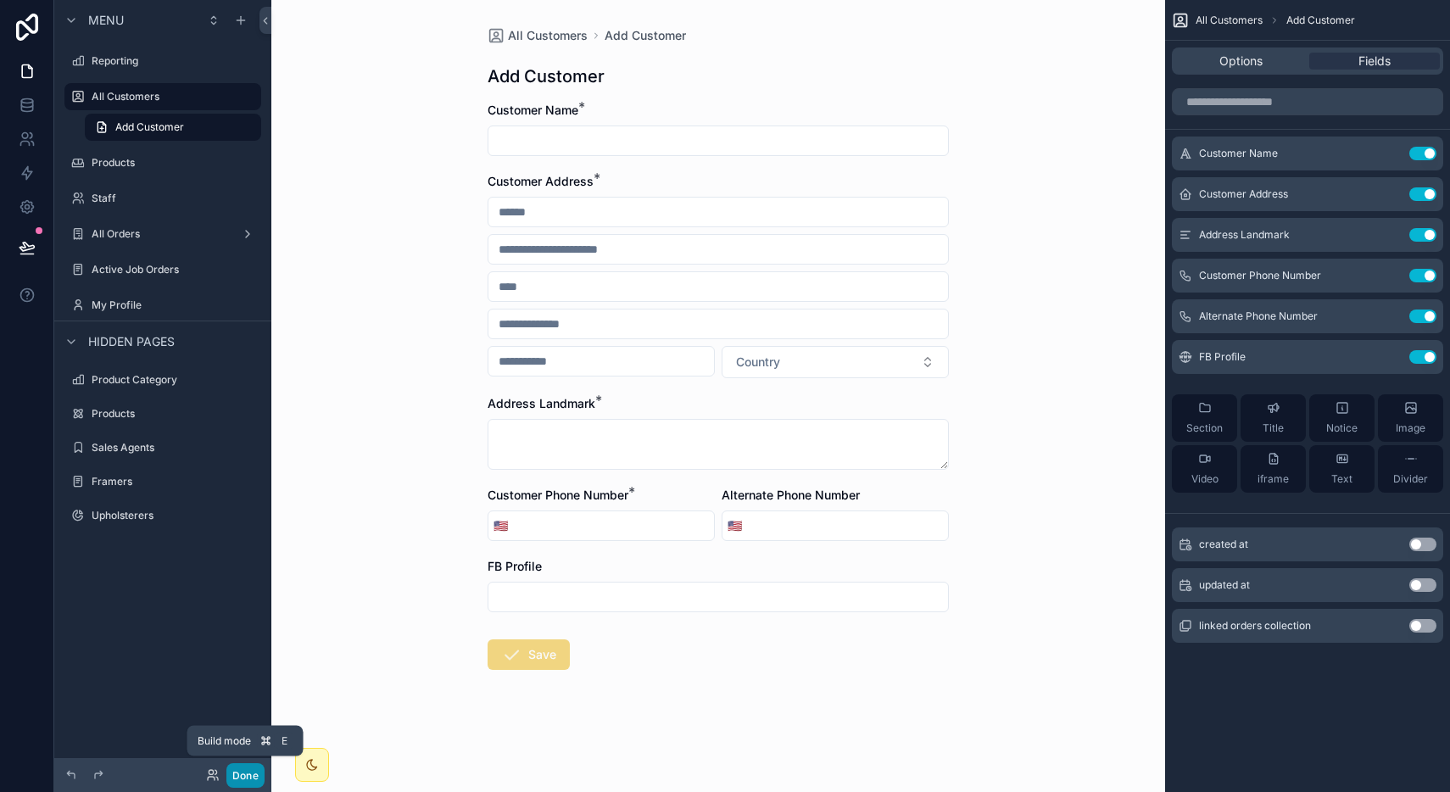
click at [235, 772] on button "Done" at bounding box center [245, 775] width 38 height 25
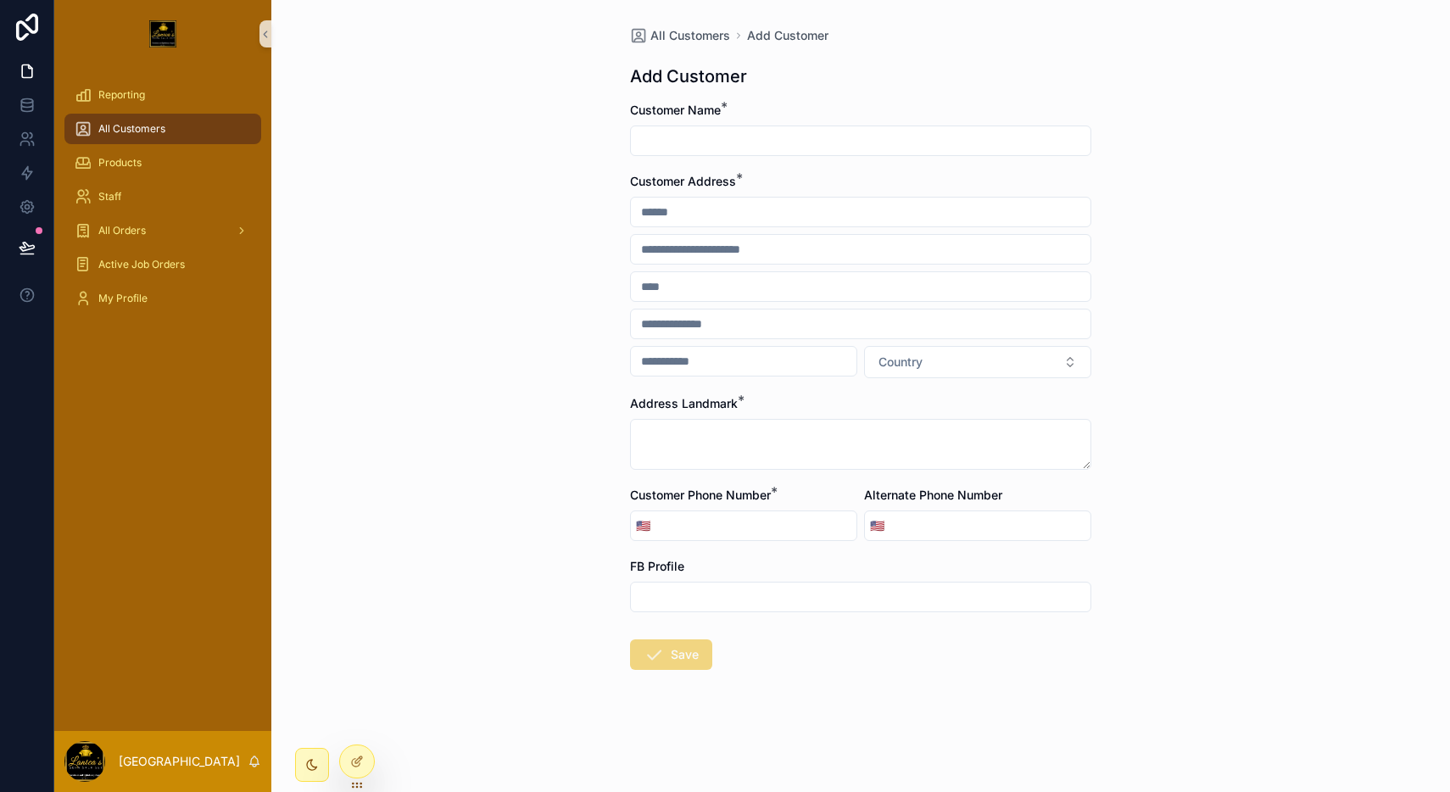
click at [652, 594] on input "scrollable content" at bounding box center [861, 597] width 460 height 24
click at [483, 583] on div "All Customers Add Customer Add Customer Customer Name * Customer Address * Coun…" at bounding box center [860, 396] width 1179 height 792
click at [351, 746] on div at bounding box center [357, 761] width 34 height 32
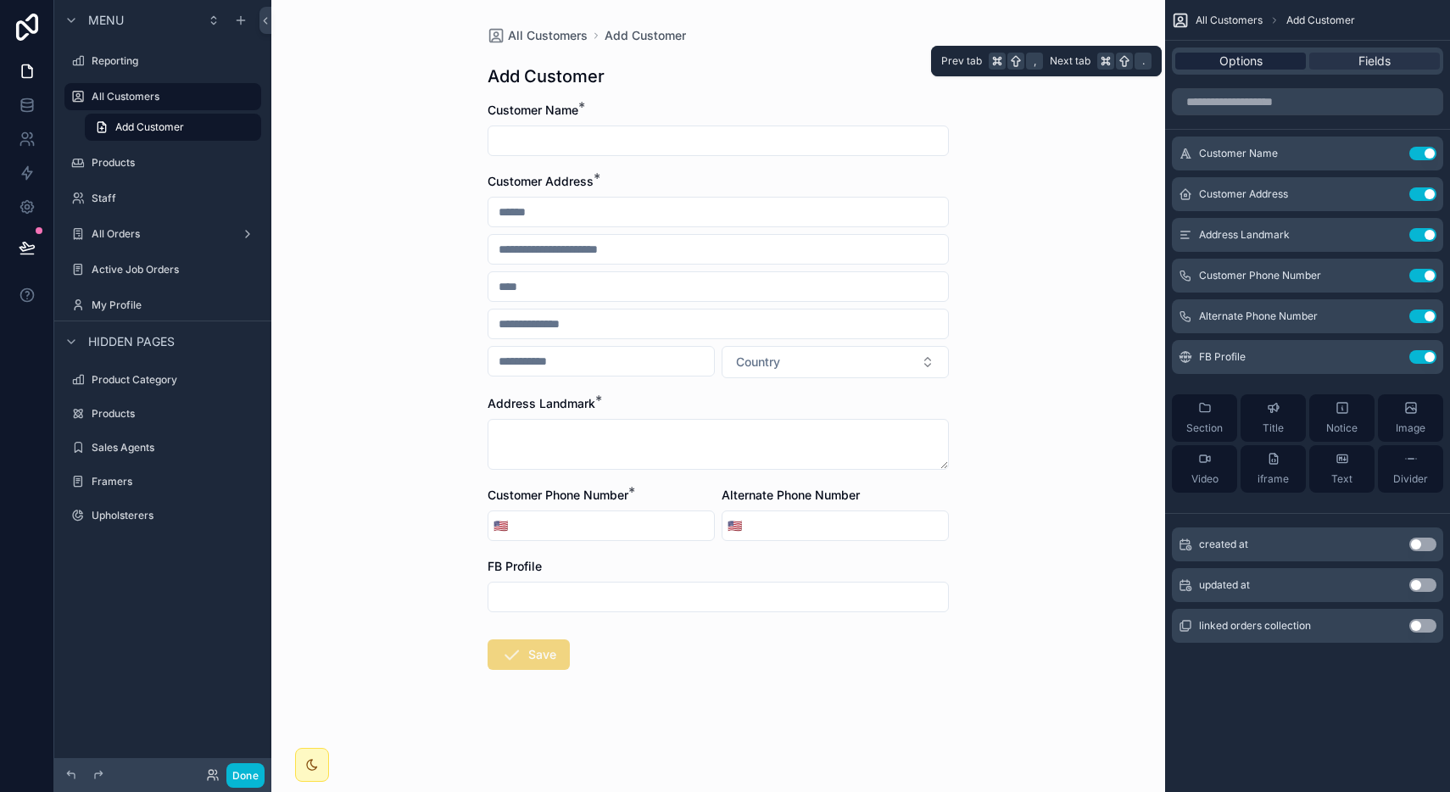
click at [1220, 64] on span "Options" at bounding box center [1240, 61] width 43 height 17
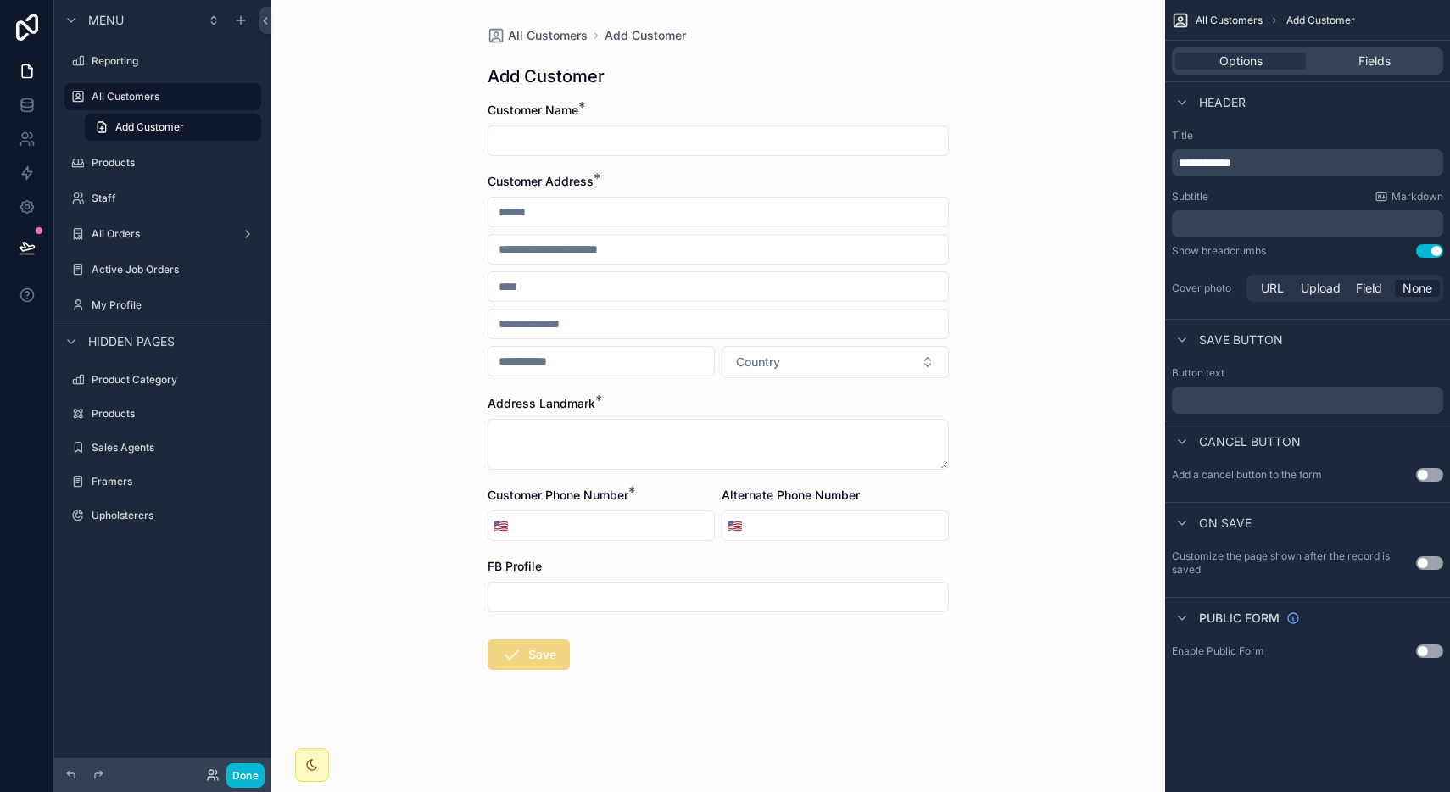
click at [1204, 164] on span "**********" at bounding box center [1205, 163] width 53 height 12
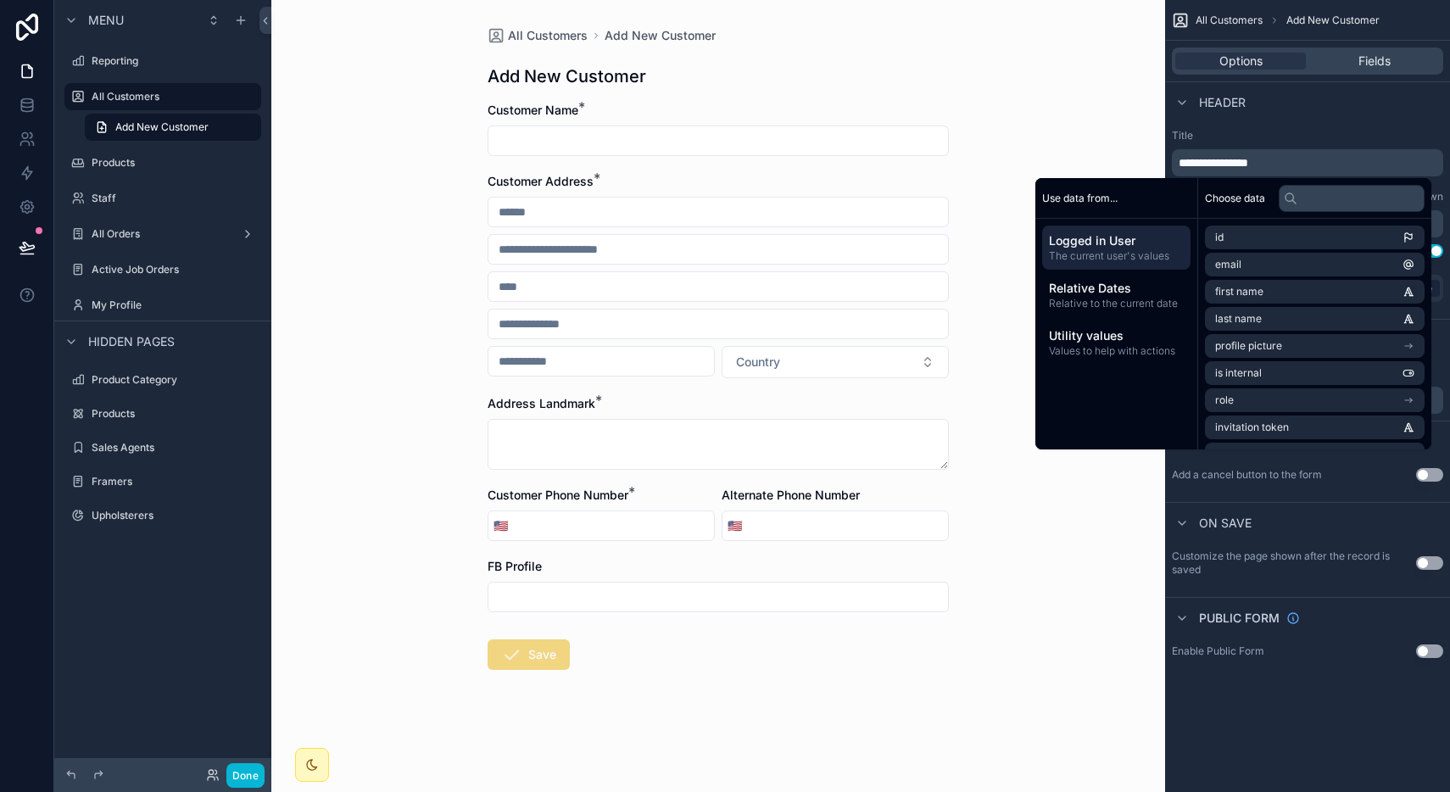
click at [1239, 129] on label "Title" at bounding box center [1307, 136] width 271 height 14
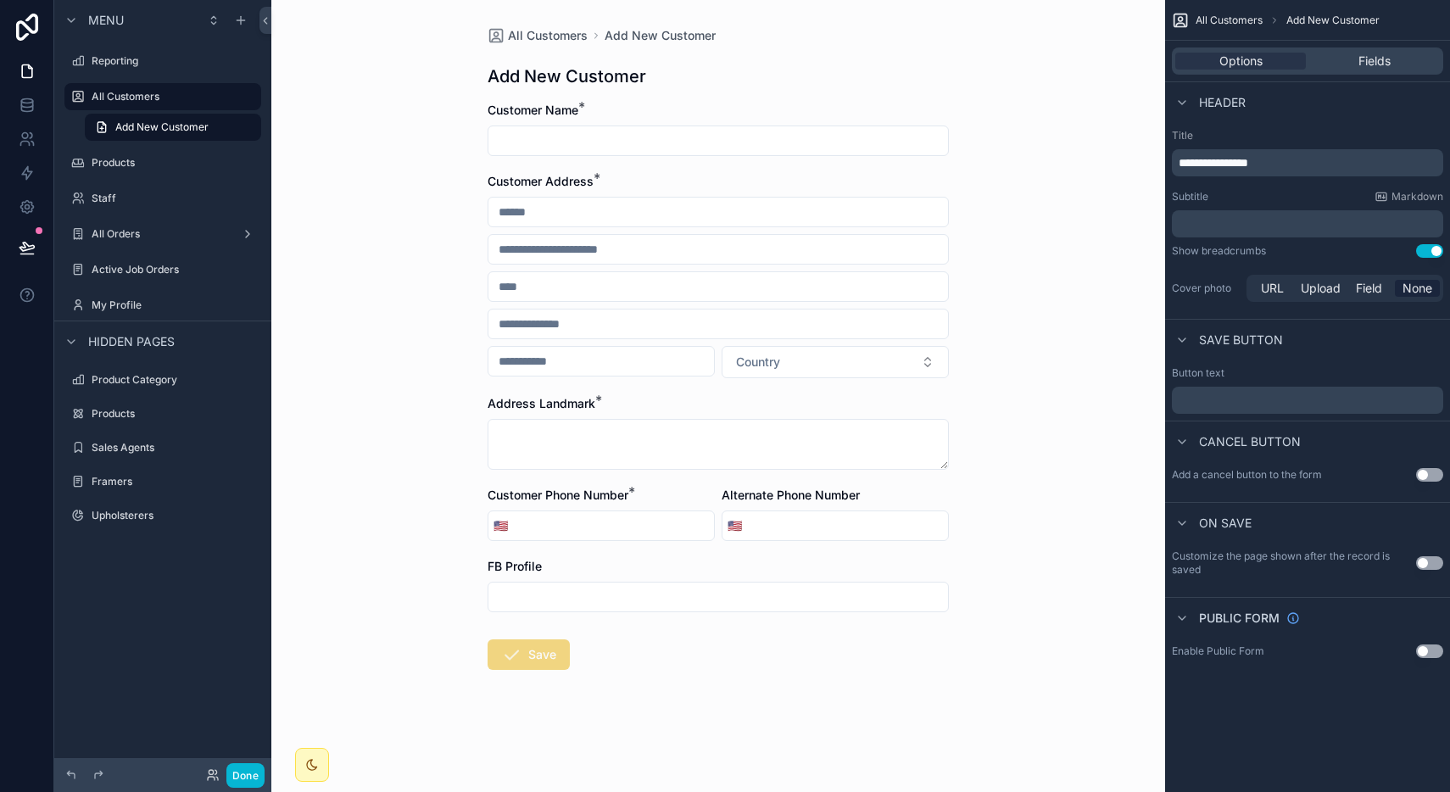
click at [1240, 403] on p "﻿" at bounding box center [1309, 400] width 261 height 14
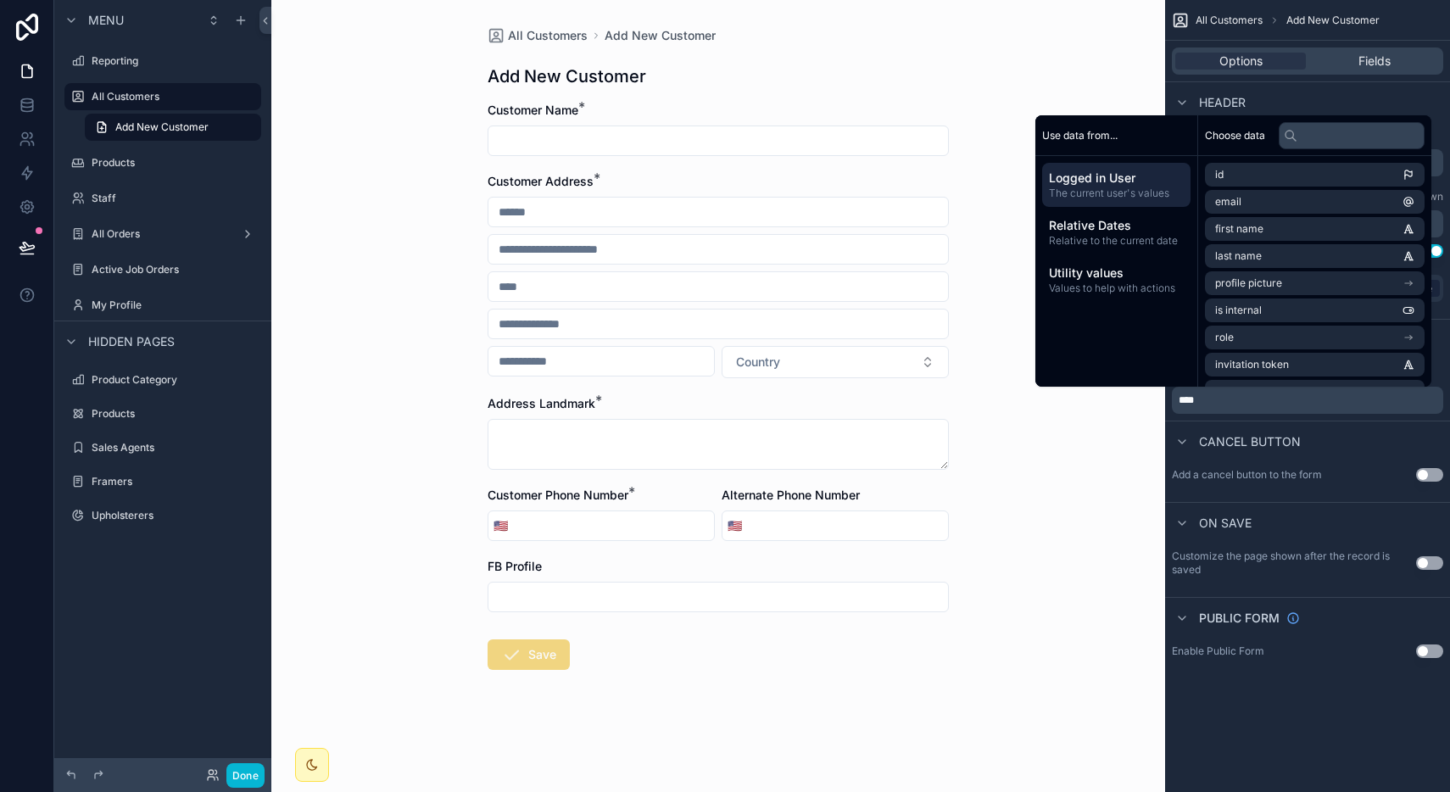
click at [1428, 480] on button "Use setting" at bounding box center [1429, 475] width 27 height 14
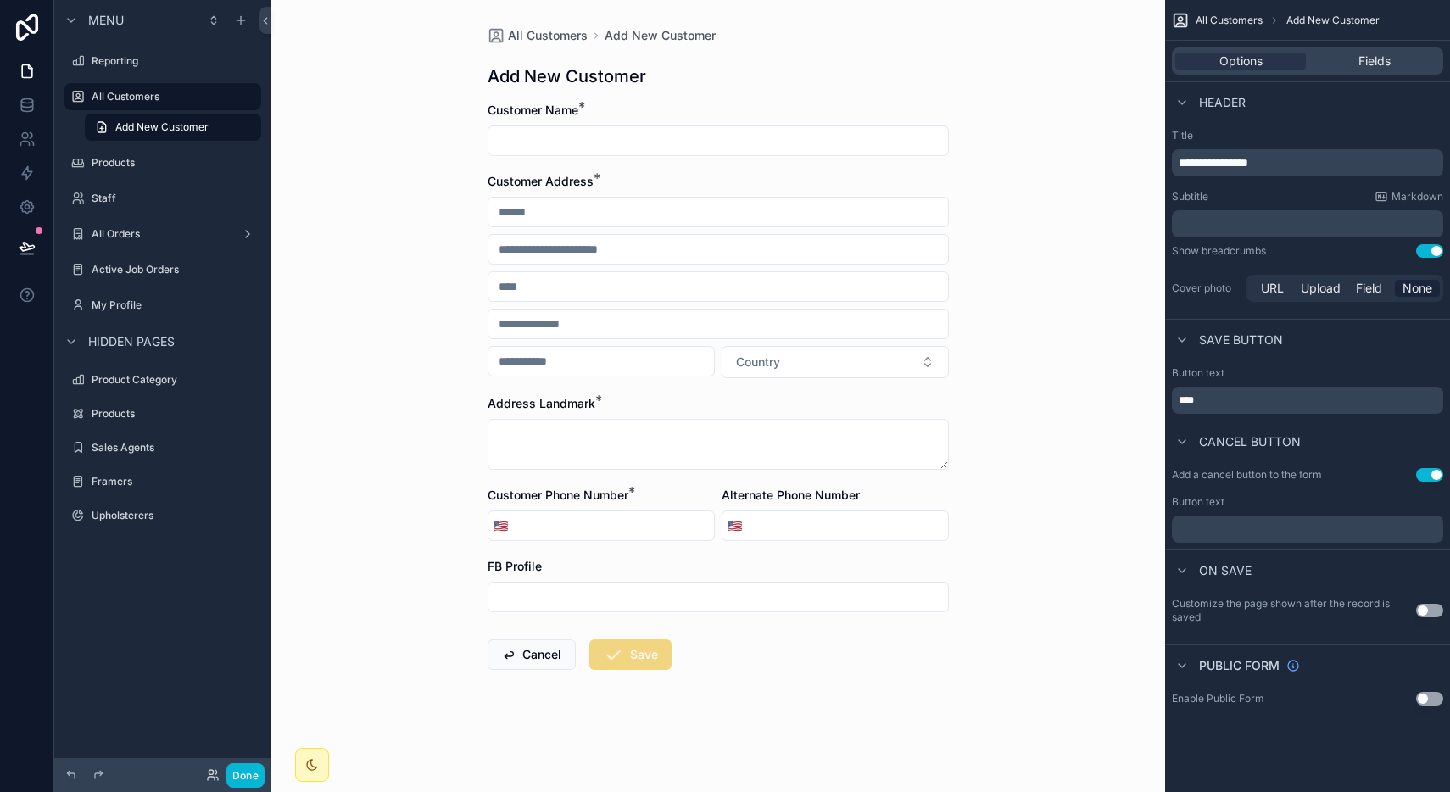
click at [1222, 402] on p "****" at bounding box center [1309, 400] width 261 height 14
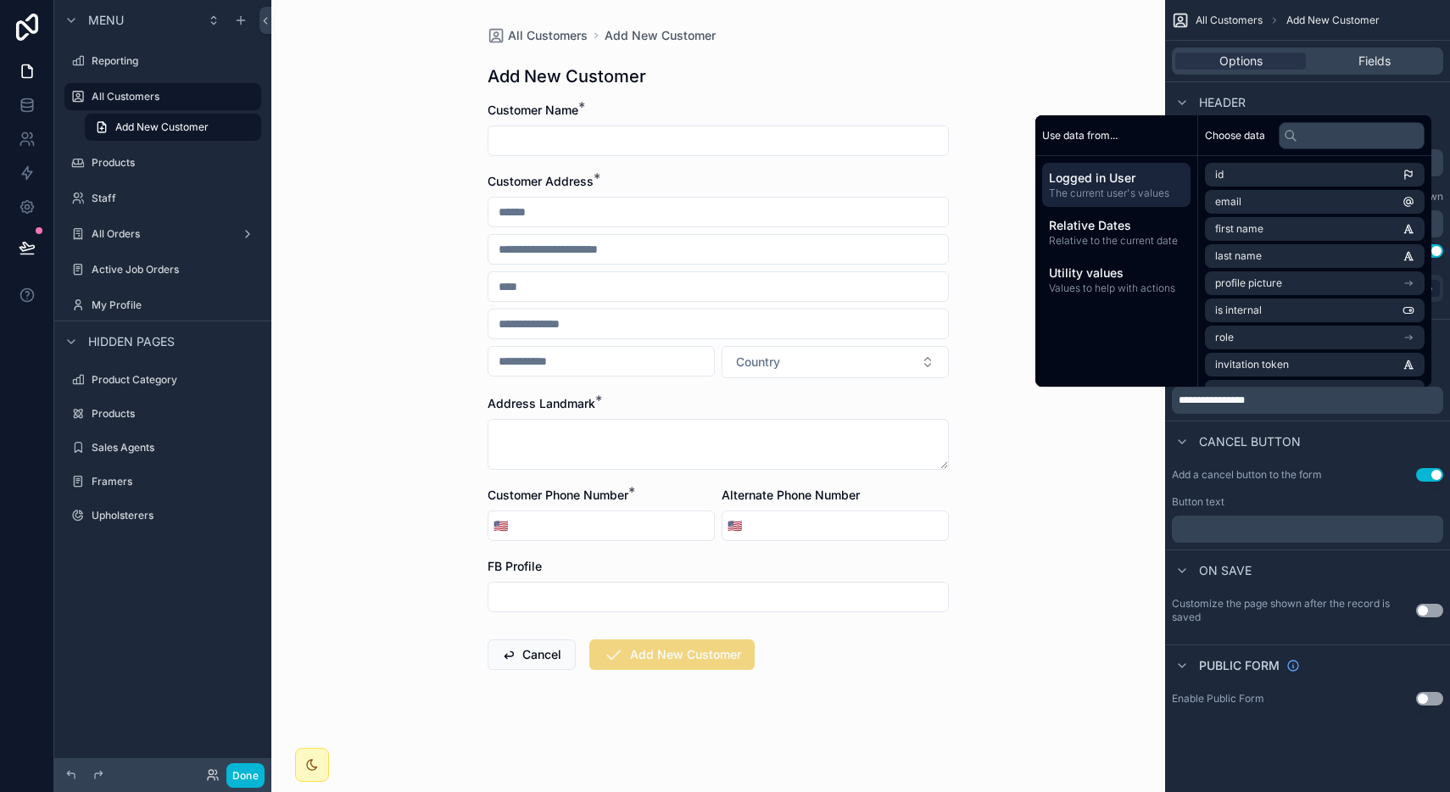
click at [1285, 437] on span "Cancel button" at bounding box center [1250, 441] width 102 height 17
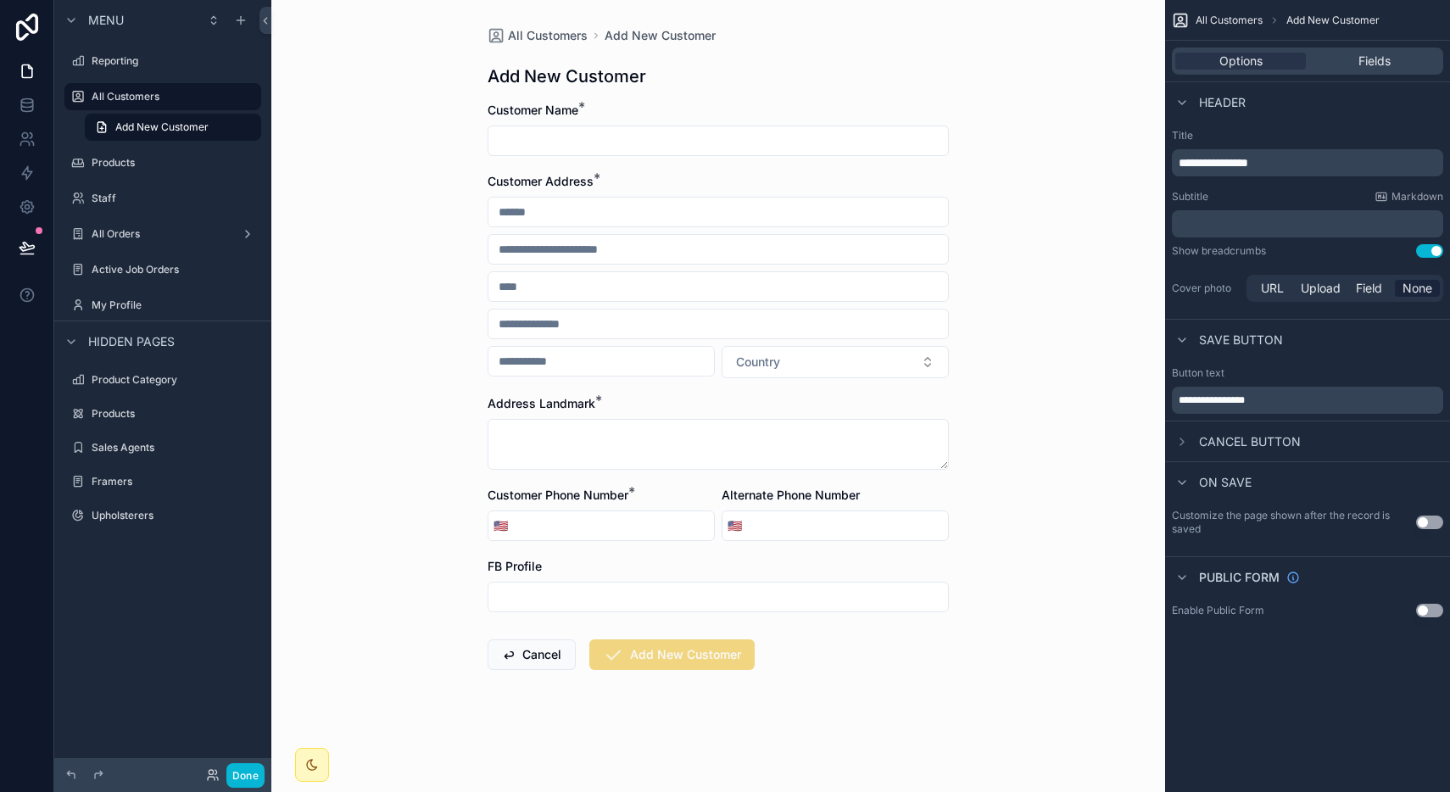
click at [1229, 162] on span "**********" at bounding box center [1214, 163] width 70 height 12
click at [1087, 510] on div "All Customers Add New Customer Add New Customer Customer Name * Customer Addres…" at bounding box center [718, 396] width 894 height 792
click at [1212, 393] on div "**********" at bounding box center [1307, 400] width 271 height 27
click at [1223, 399] on span "**********" at bounding box center [1212, 400] width 66 height 10
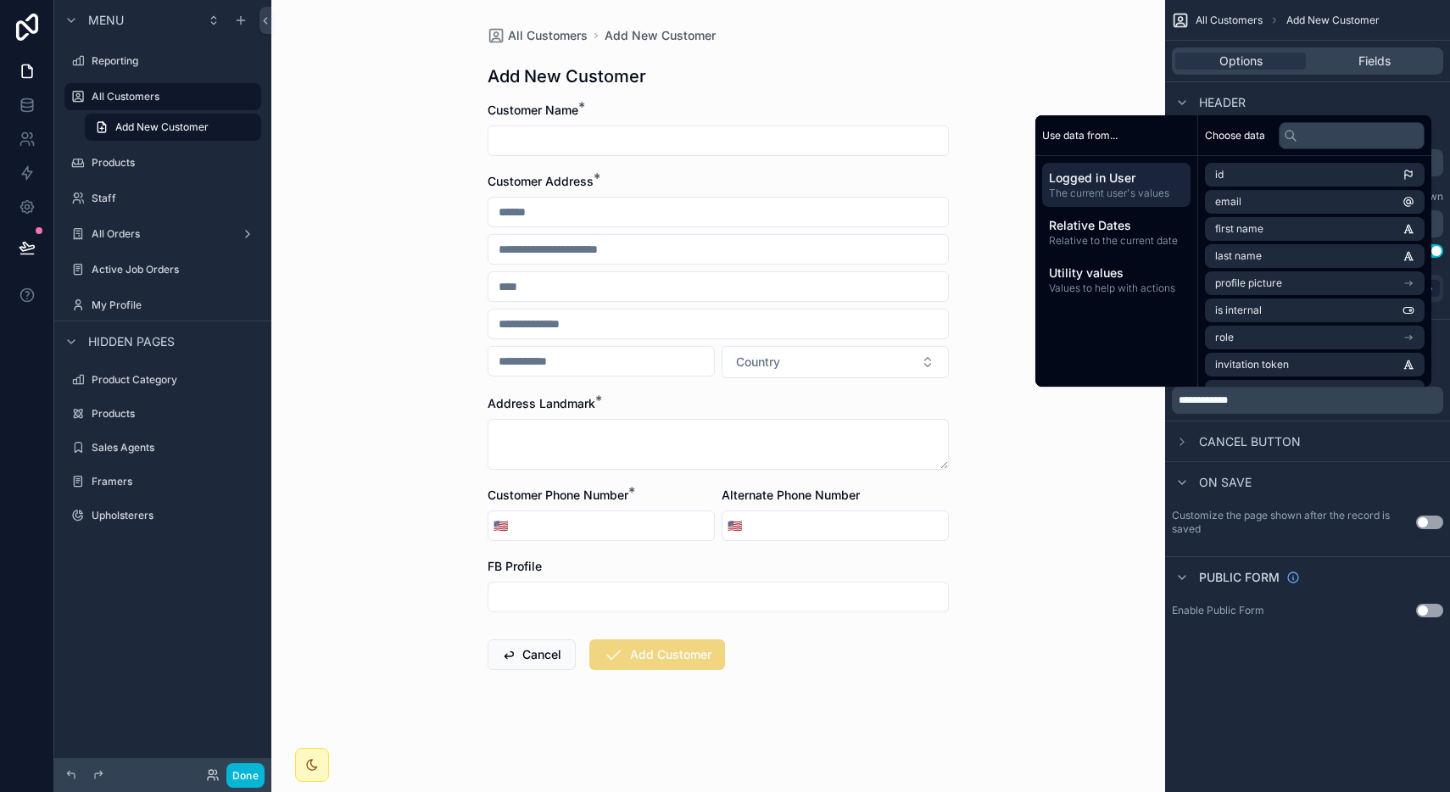
click at [1261, 439] on span "Cancel button" at bounding box center [1250, 441] width 102 height 17
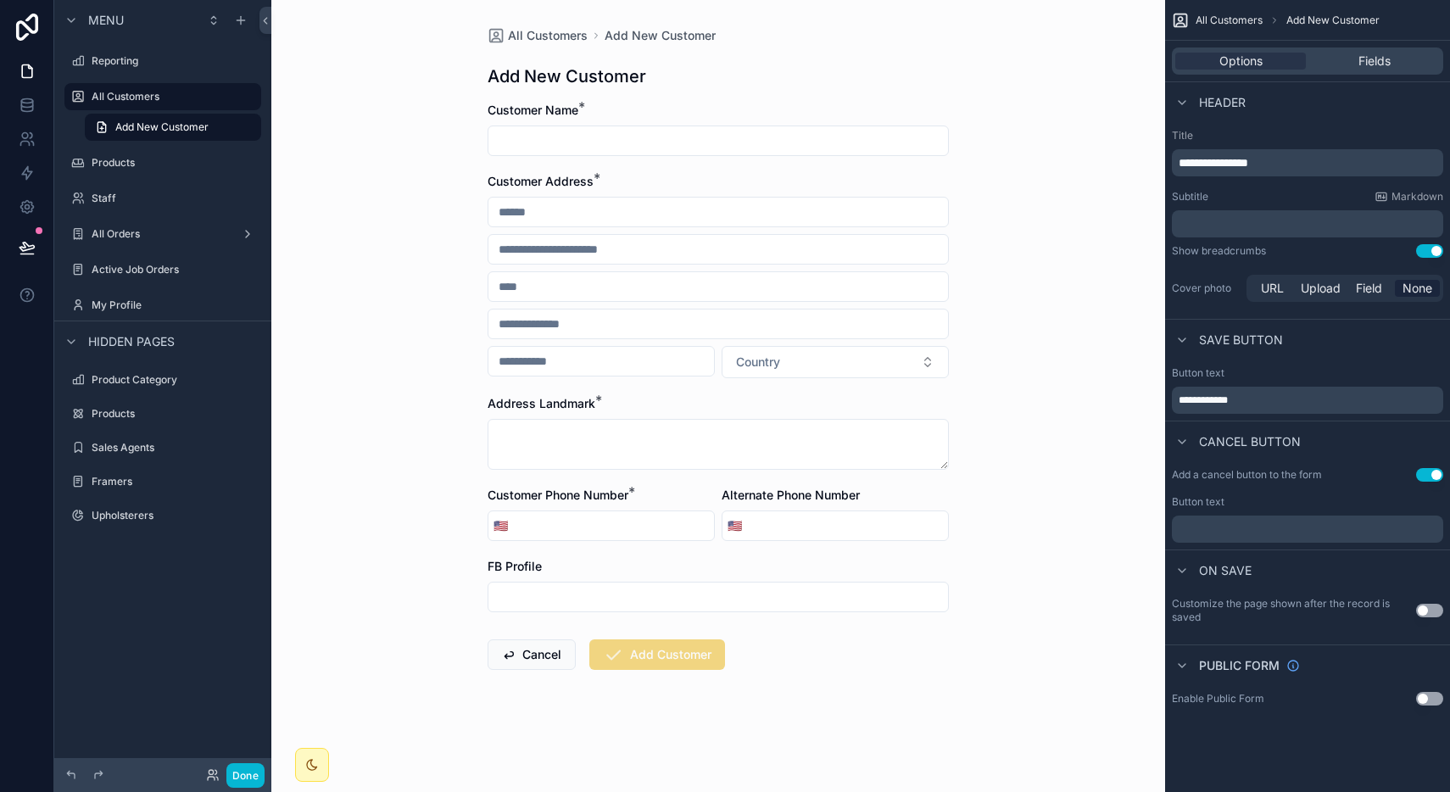
click at [1268, 527] on p "﻿" at bounding box center [1309, 529] width 261 height 14
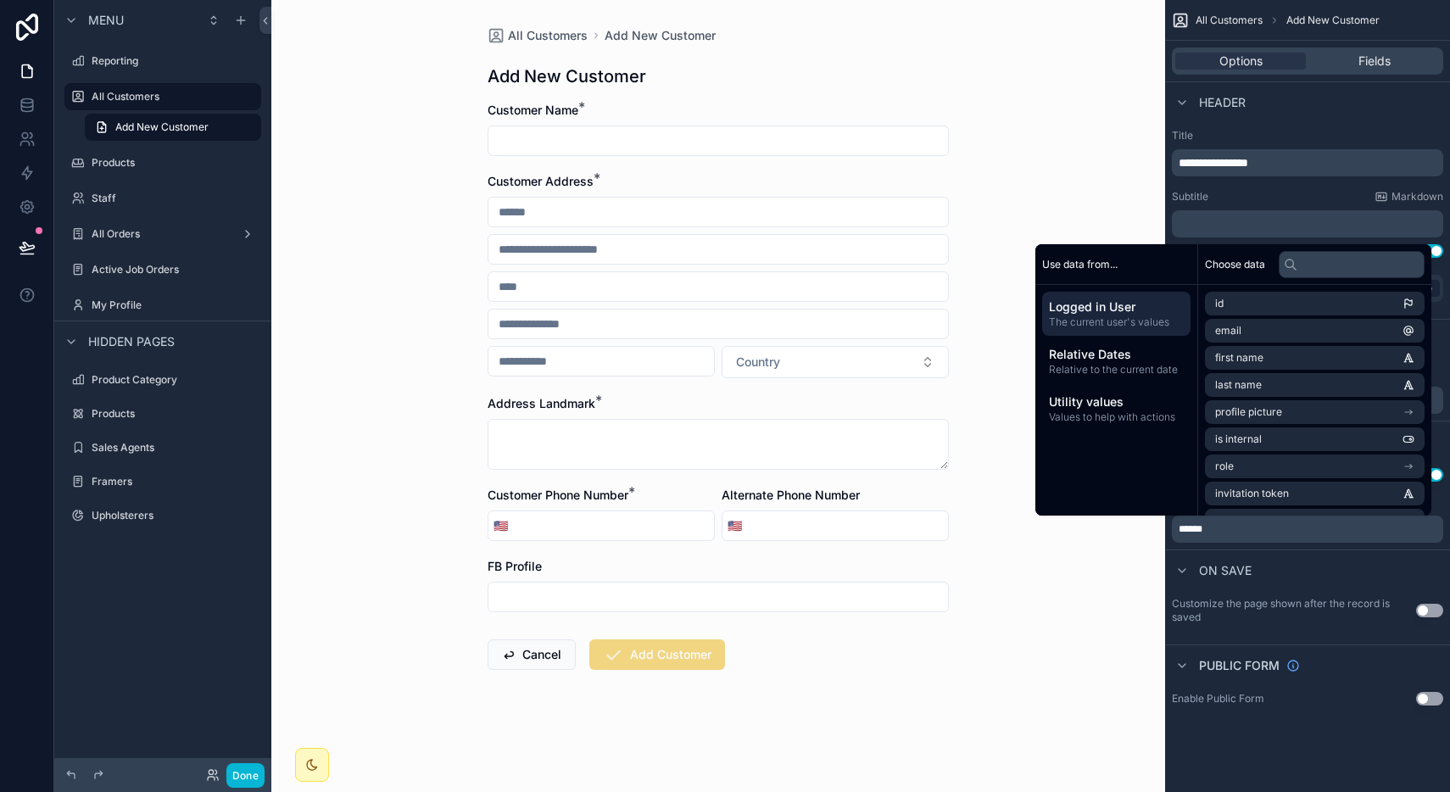
click at [1275, 599] on label "Customize the page shown after the record is saved" at bounding box center [1294, 610] width 244 height 27
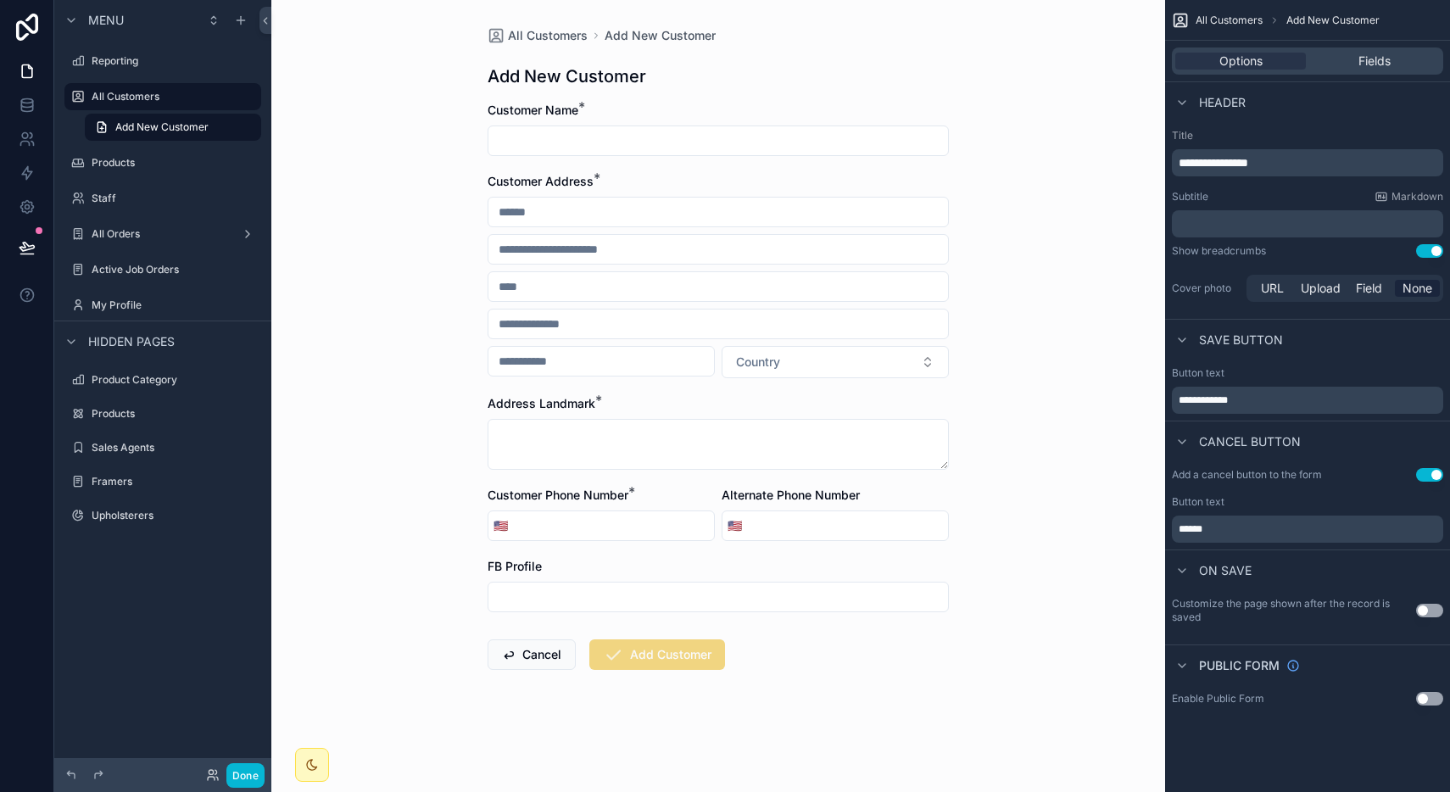
click at [1435, 610] on button "Use setting" at bounding box center [1429, 611] width 27 height 14
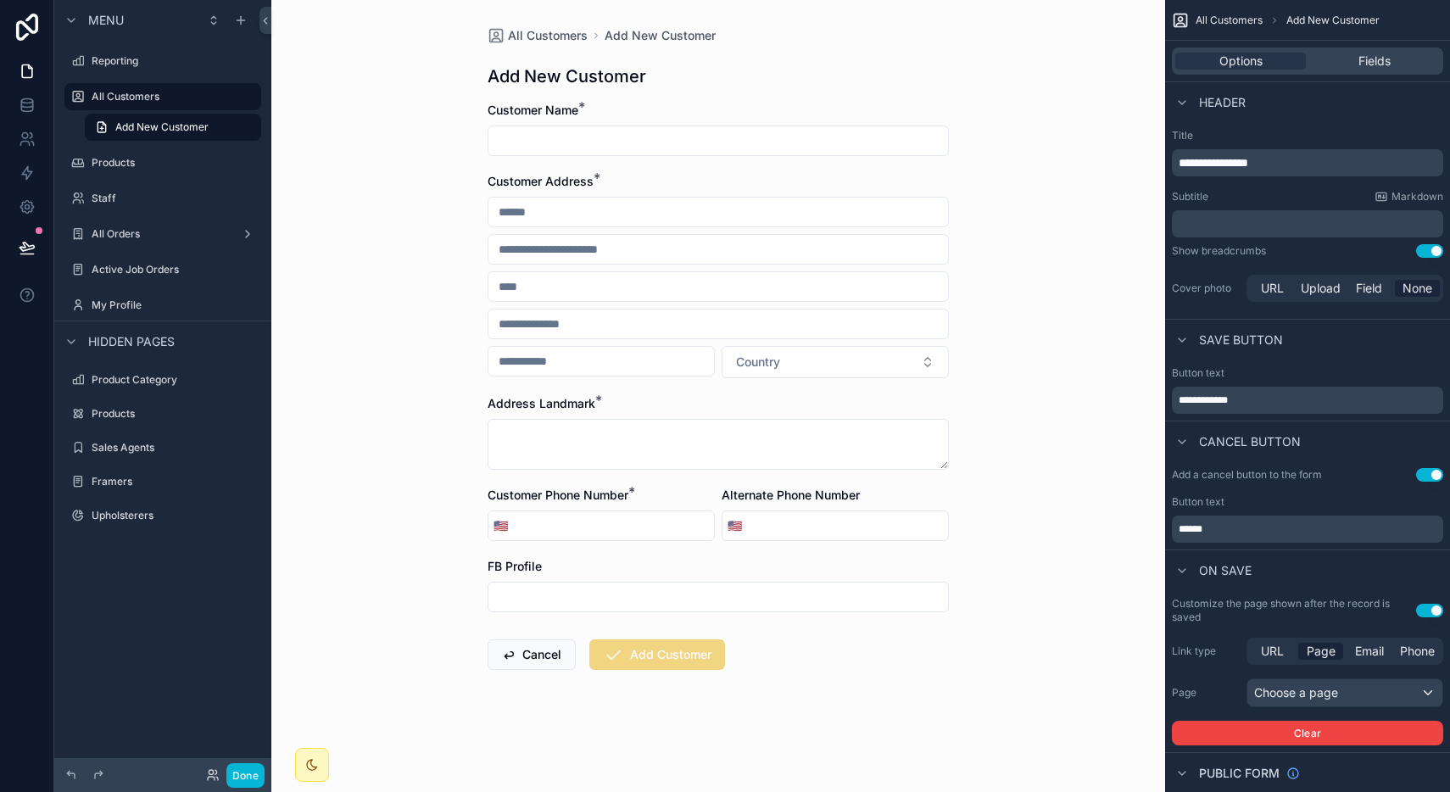
click at [1302, 677] on div "Link type URL Page Email Phone Page Choose a page Clear" at bounding box center [1307, 692] width 271 height 108
click at [1308, 685] on div "Choose a page" at bounding box center [1344, 692] width 195 height 27
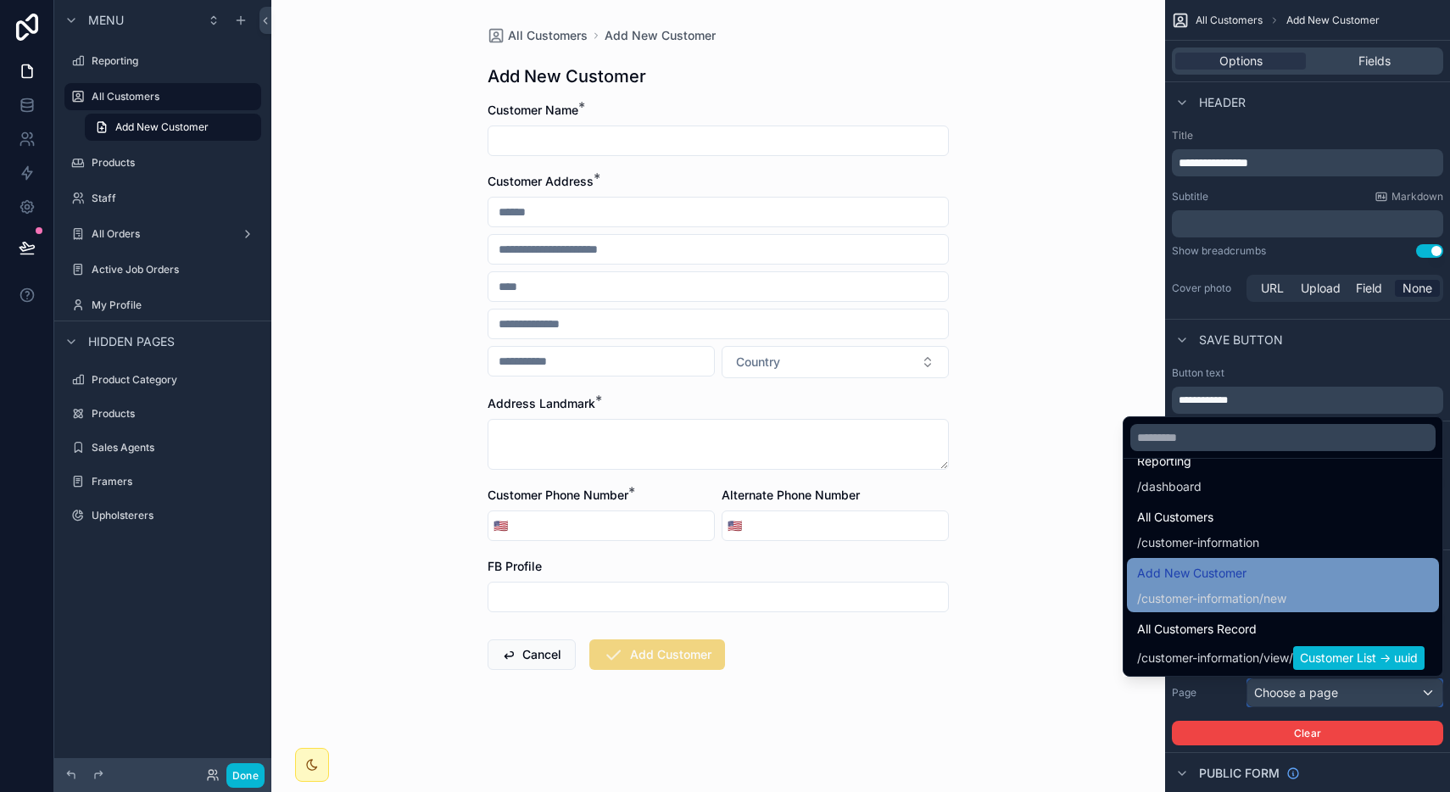
scroll to position [28, 0]
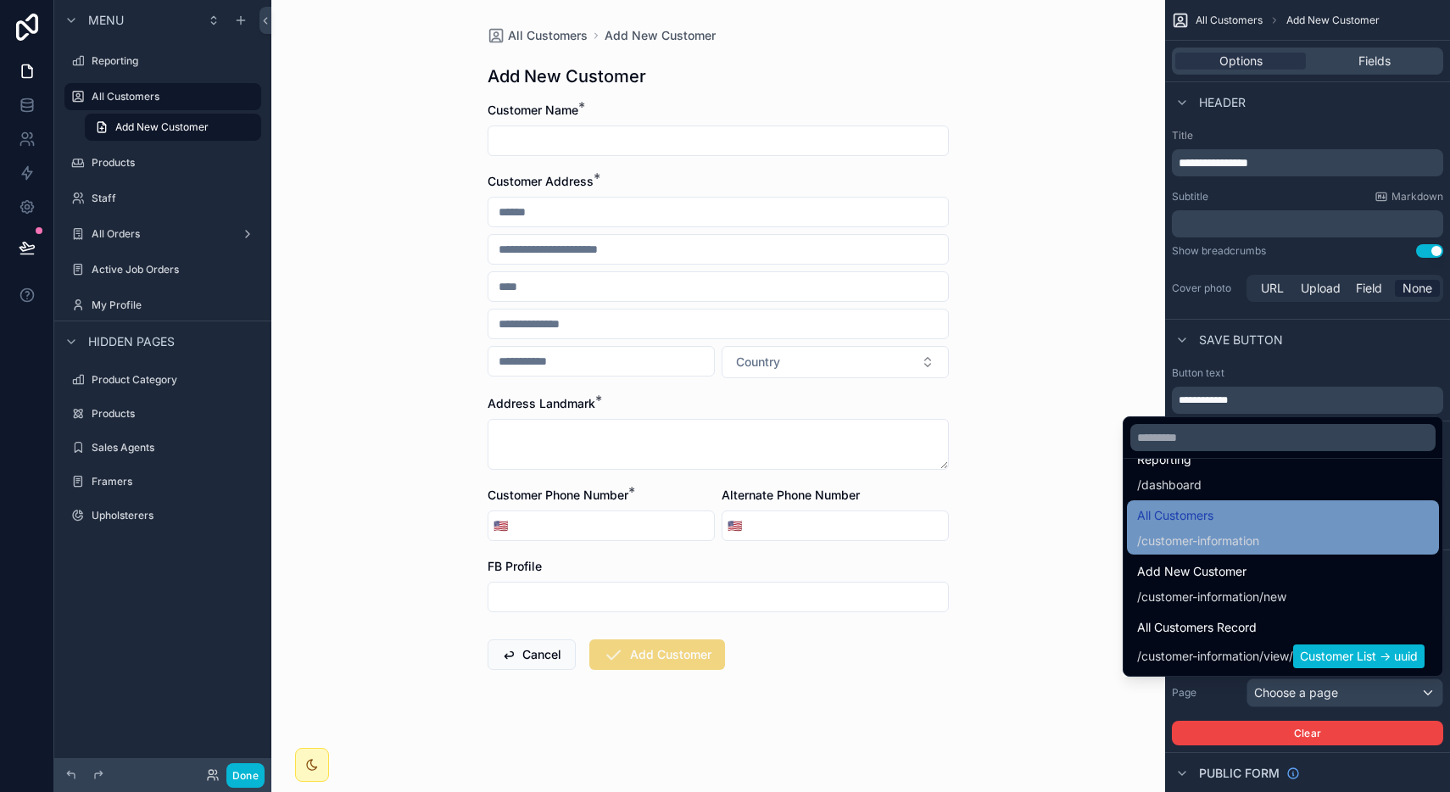
click at [1263, 546] on div "All Customers / customer-information" at bounding box center [1283, 527] width 292 height 44
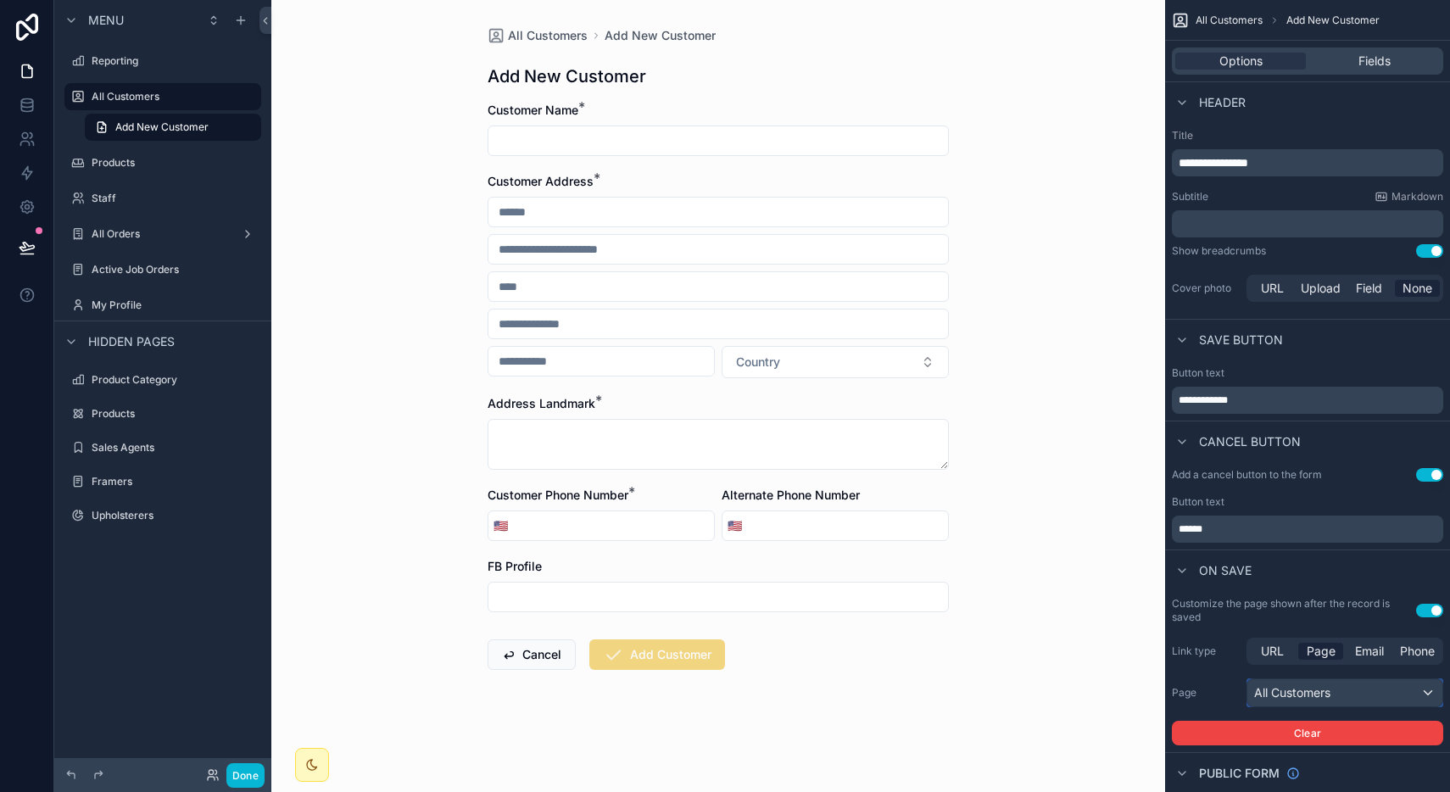
click at [1343, 694] on div "All Customers" at bounding box center [1344, 692] width 195 height 27
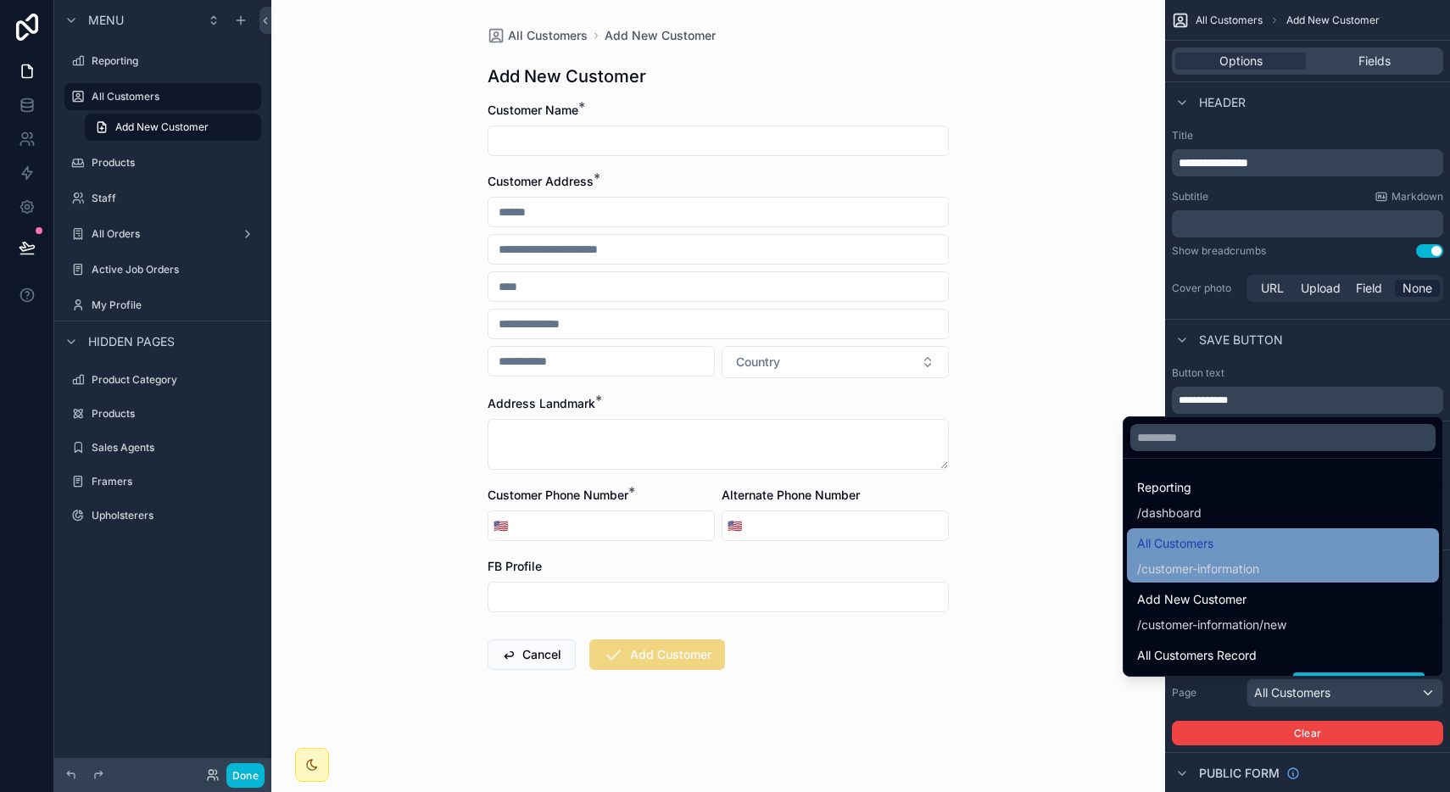
click at [1283, 562] on div "All Customers / customer-information" at bounding box center [1283, 555] width 292 height 44
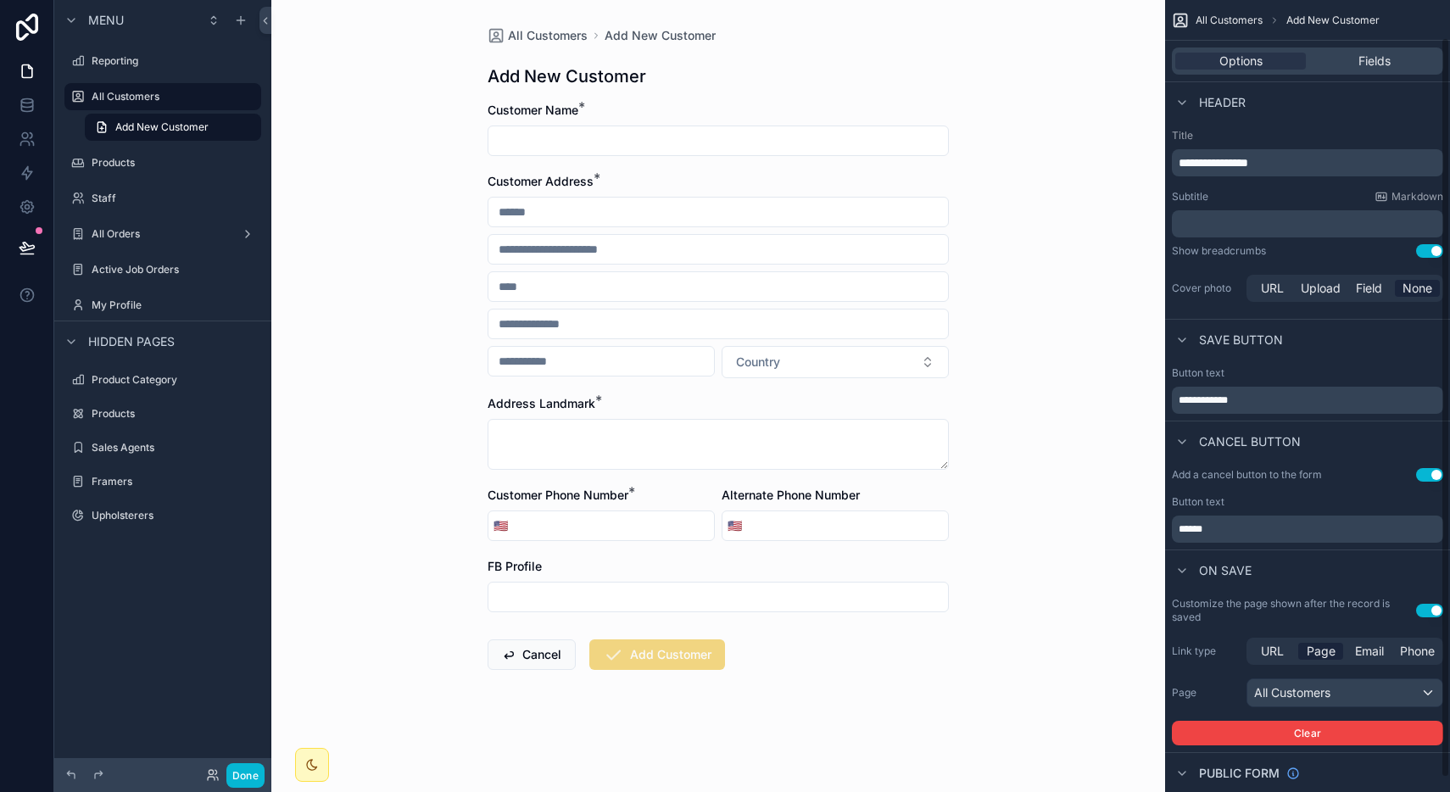
scroll to position [55, 0]
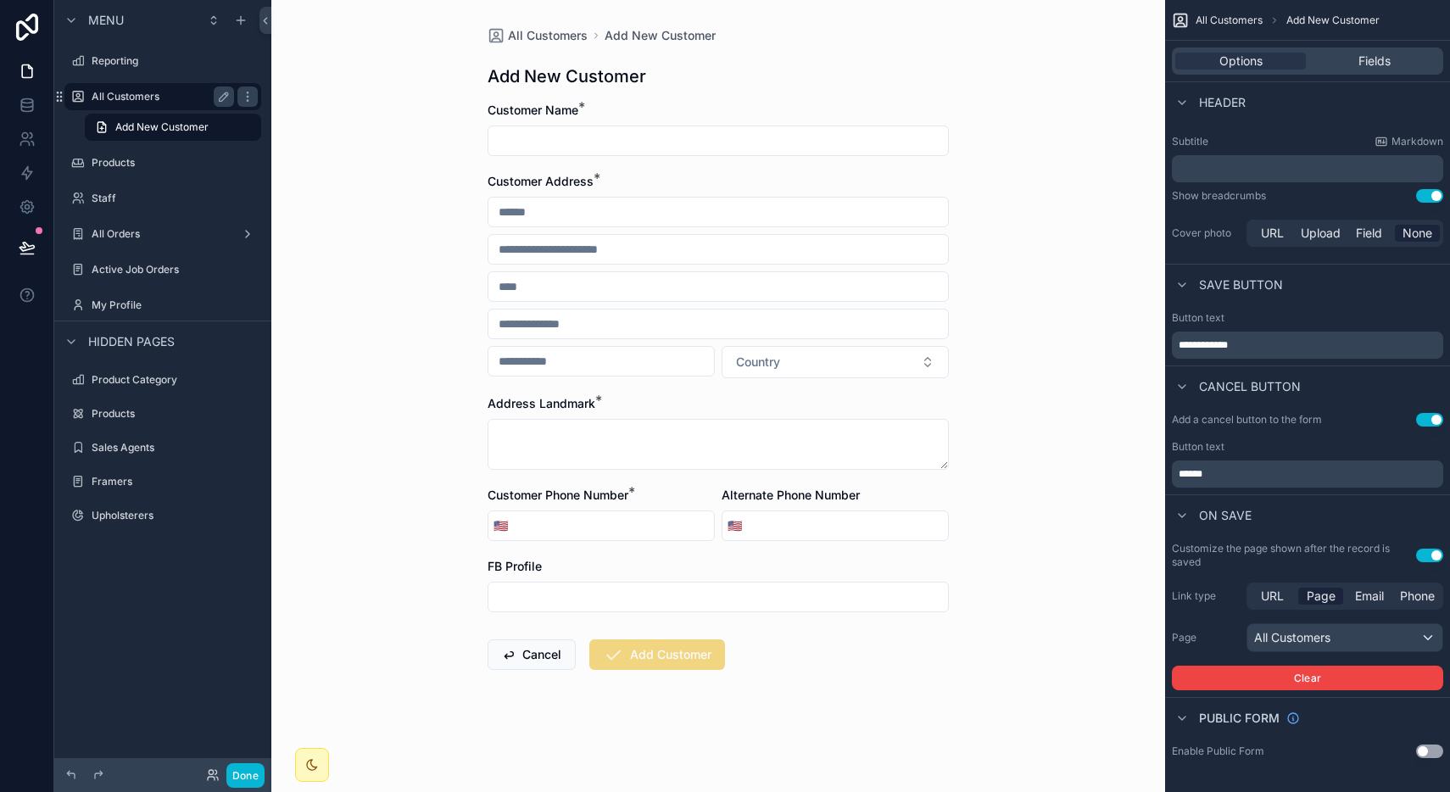
click at [194, 94] on label "All Customers" at bounding box center [160, 97] width 136 height 14
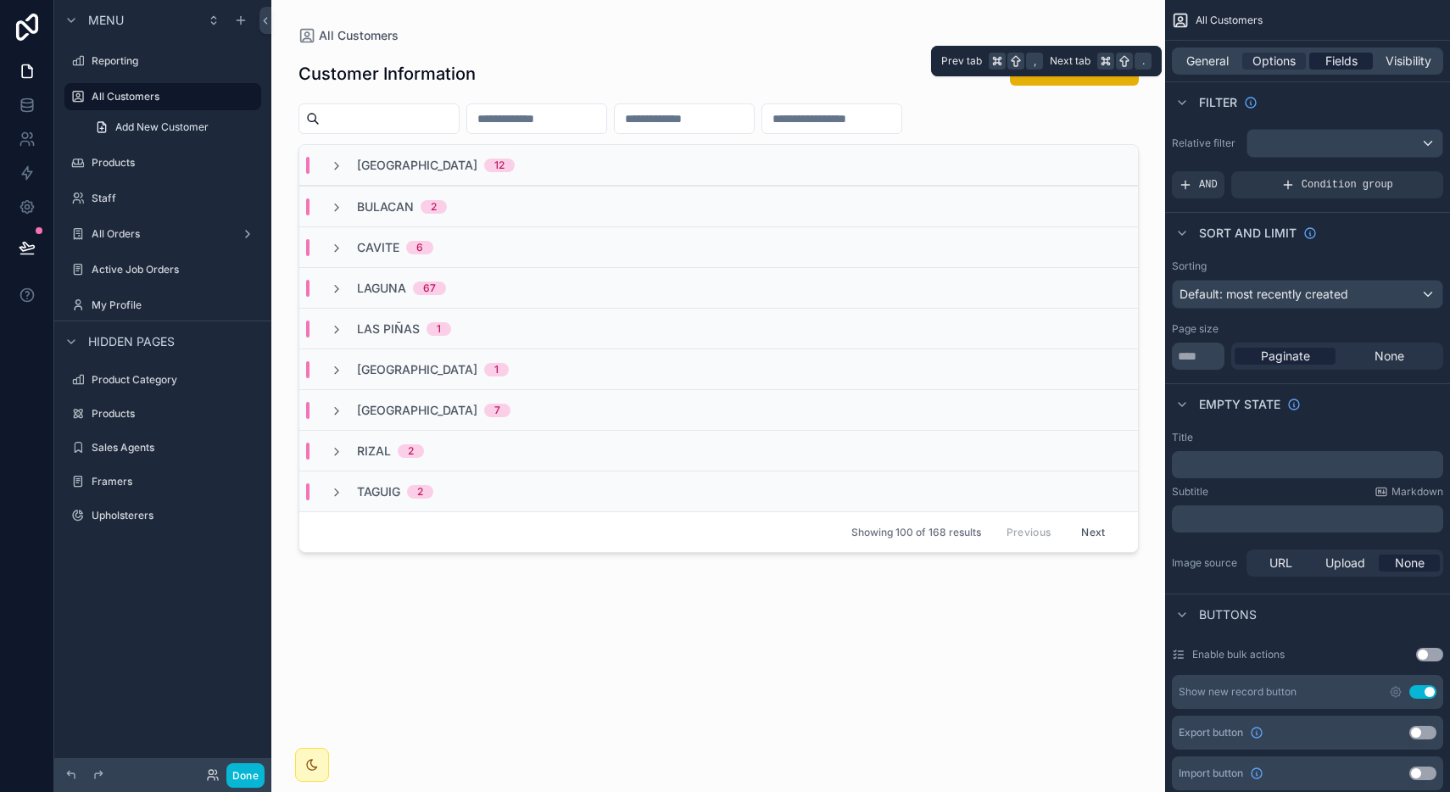
click at [1349, 56] on span "Fields" at bounding box center [1341, 61] width 32 height 17
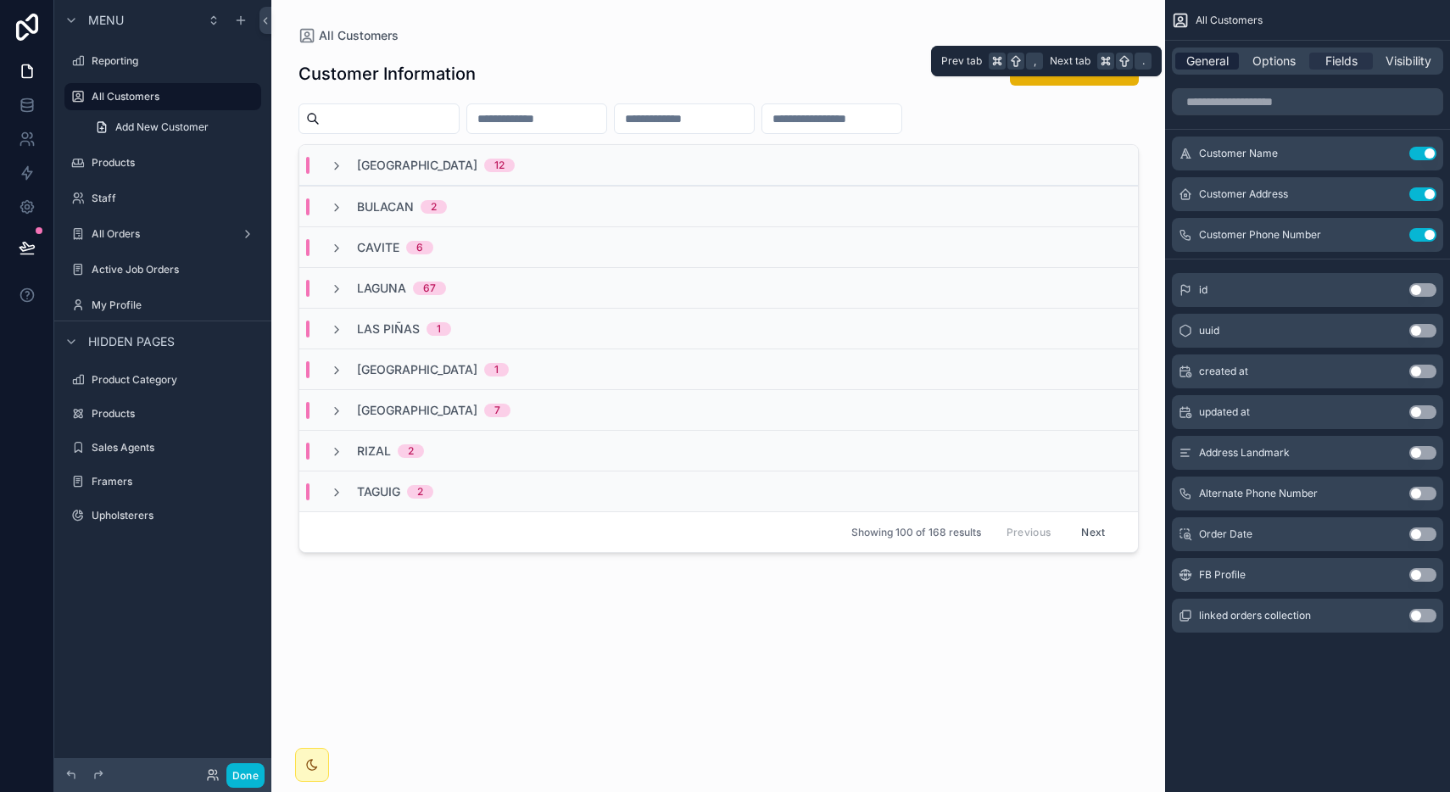
click at [1208, 57] on span "General" at bounding box center [1207, 61] width 42 height 17
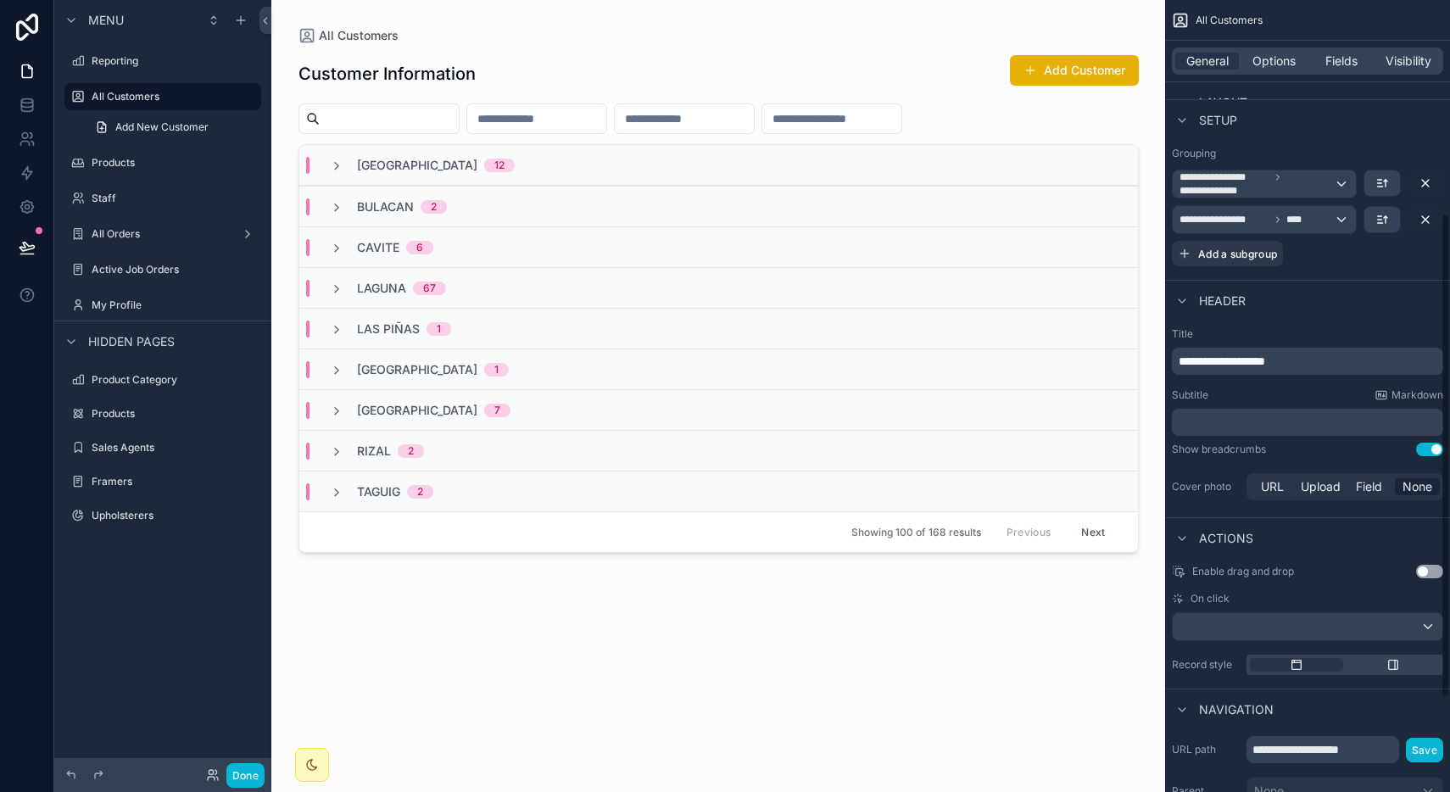
scroll to position [359, 0]
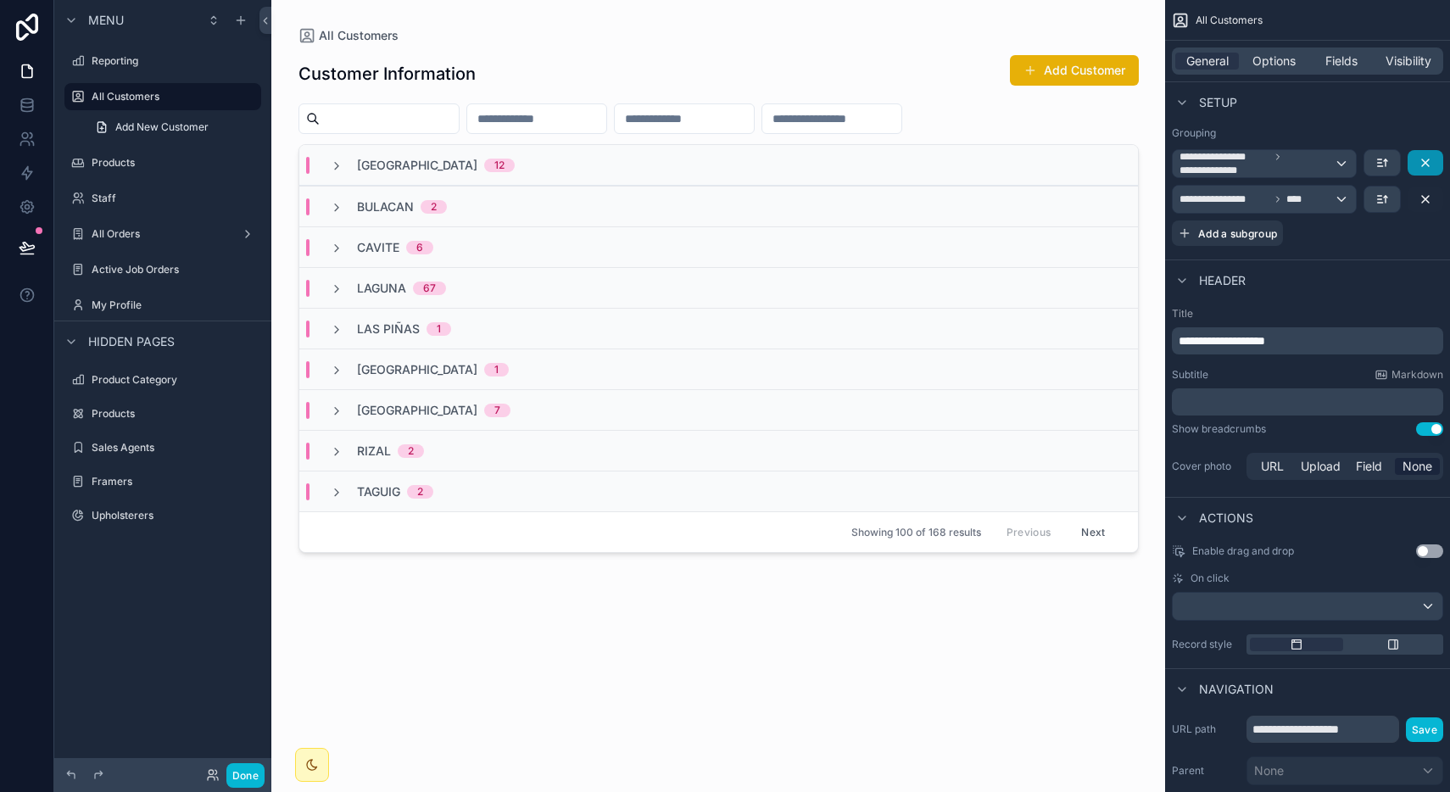
click at [1424, 169] on button "scrollable content" at bounding box center [1426, 162] width 36 height 25
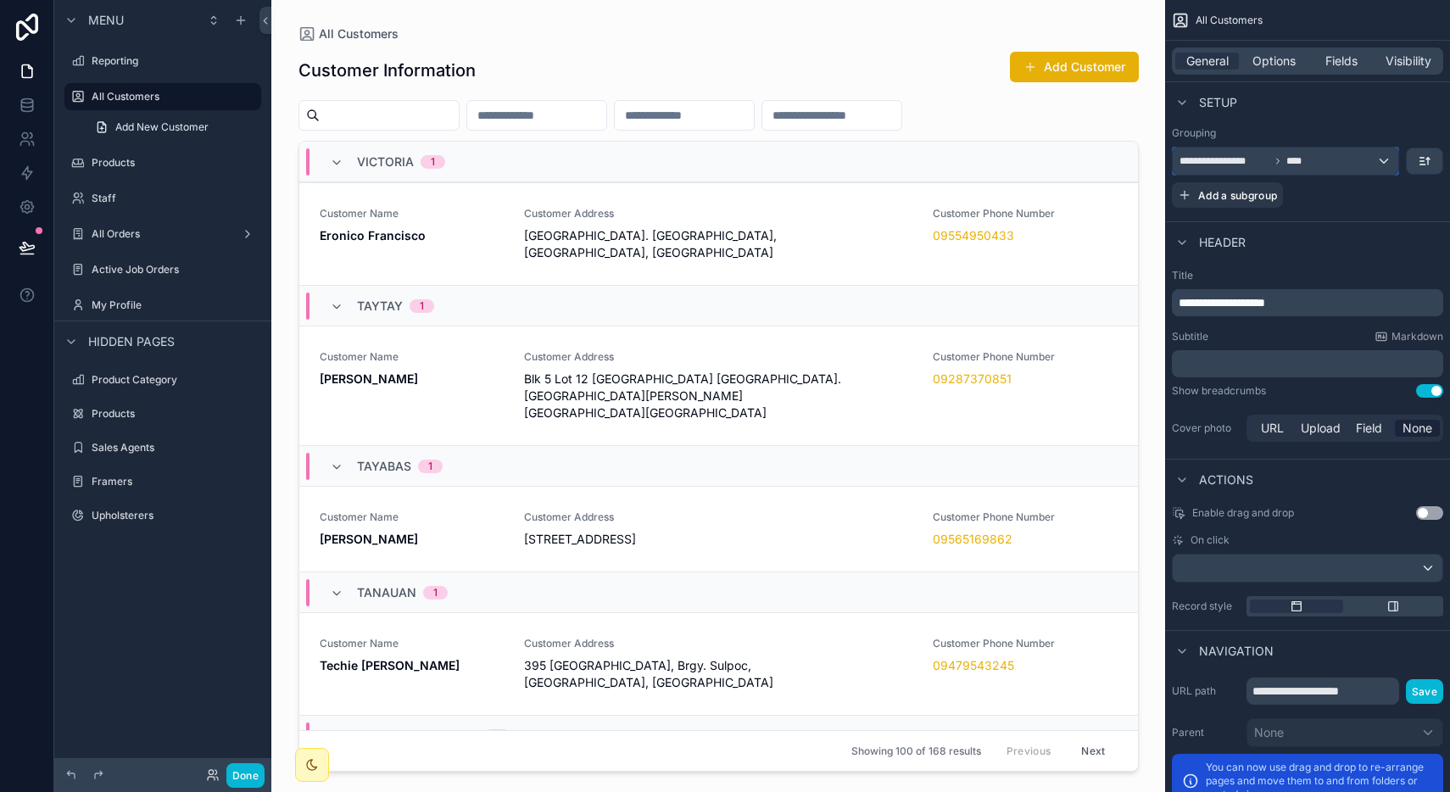
click at [1391, 159] on div "**********" at bounding box center [1286, 161] width 226 height 27
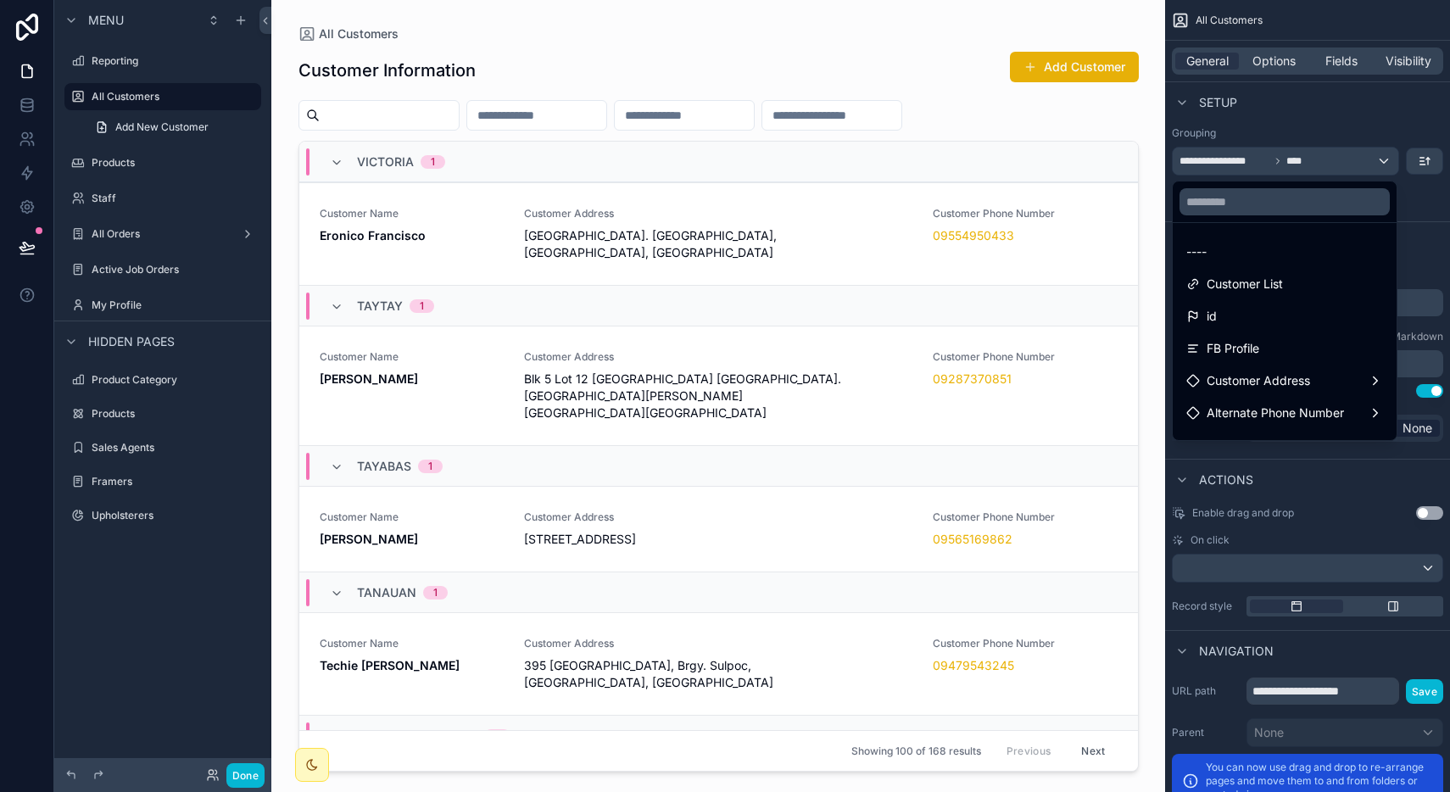
click at [1391, 159] on div "scrollable content" at bounding box center [725, 396] width 1450 height 792
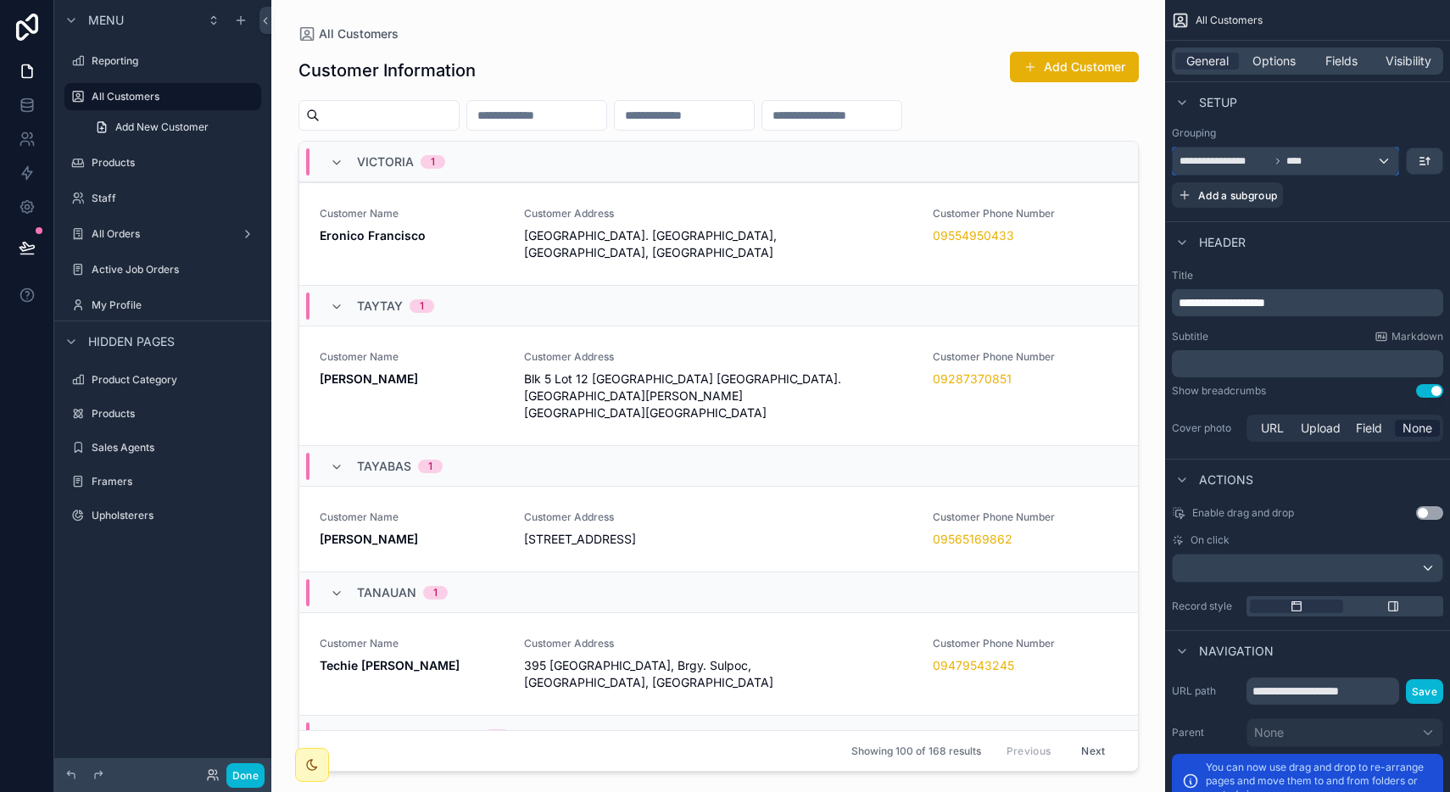
click at [1377, 167] on div "**********" at bounding box center [1286, 161] width 226 height 27
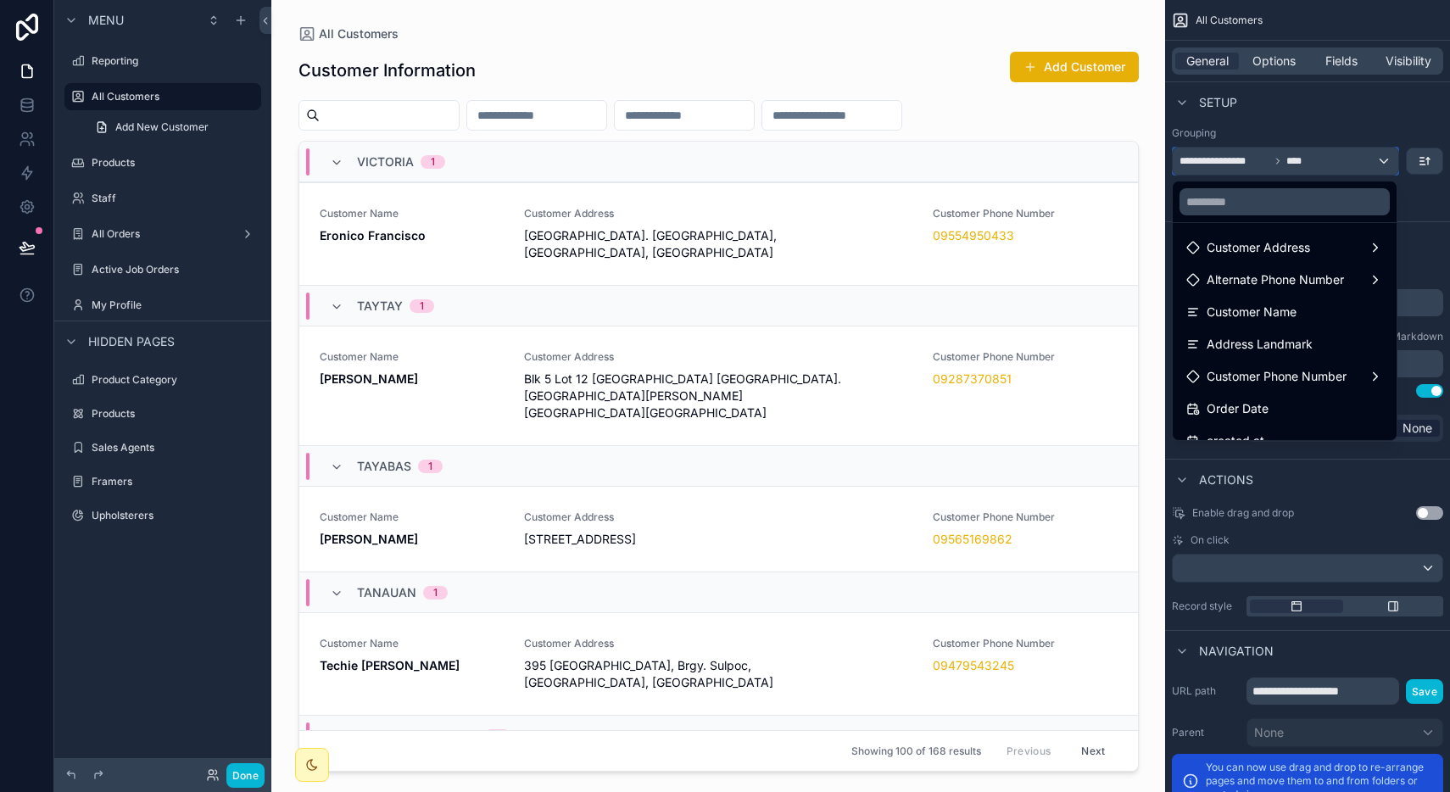
scroll to position [136, 0]
click at [1299, 311] on div "Customer Name" at bounding box center [1284, 309] width 197 height 20
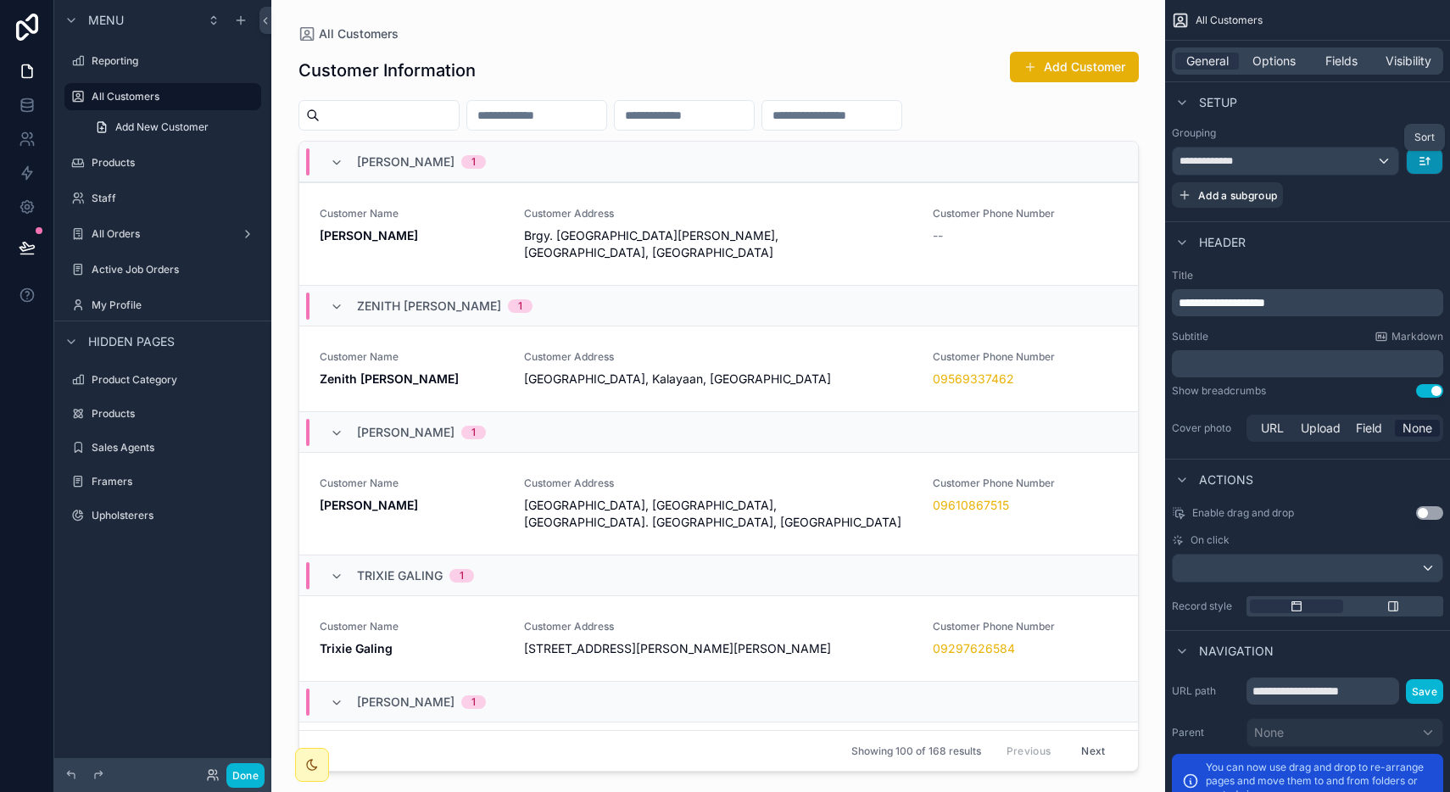
click at [1419, 166] on icon "scrollable content" at bounding box center [1425, 161] width 14 height 14
click at [1417, 207] on span "A -> Z" at bounding box center [1412, 199] width 34 height 20
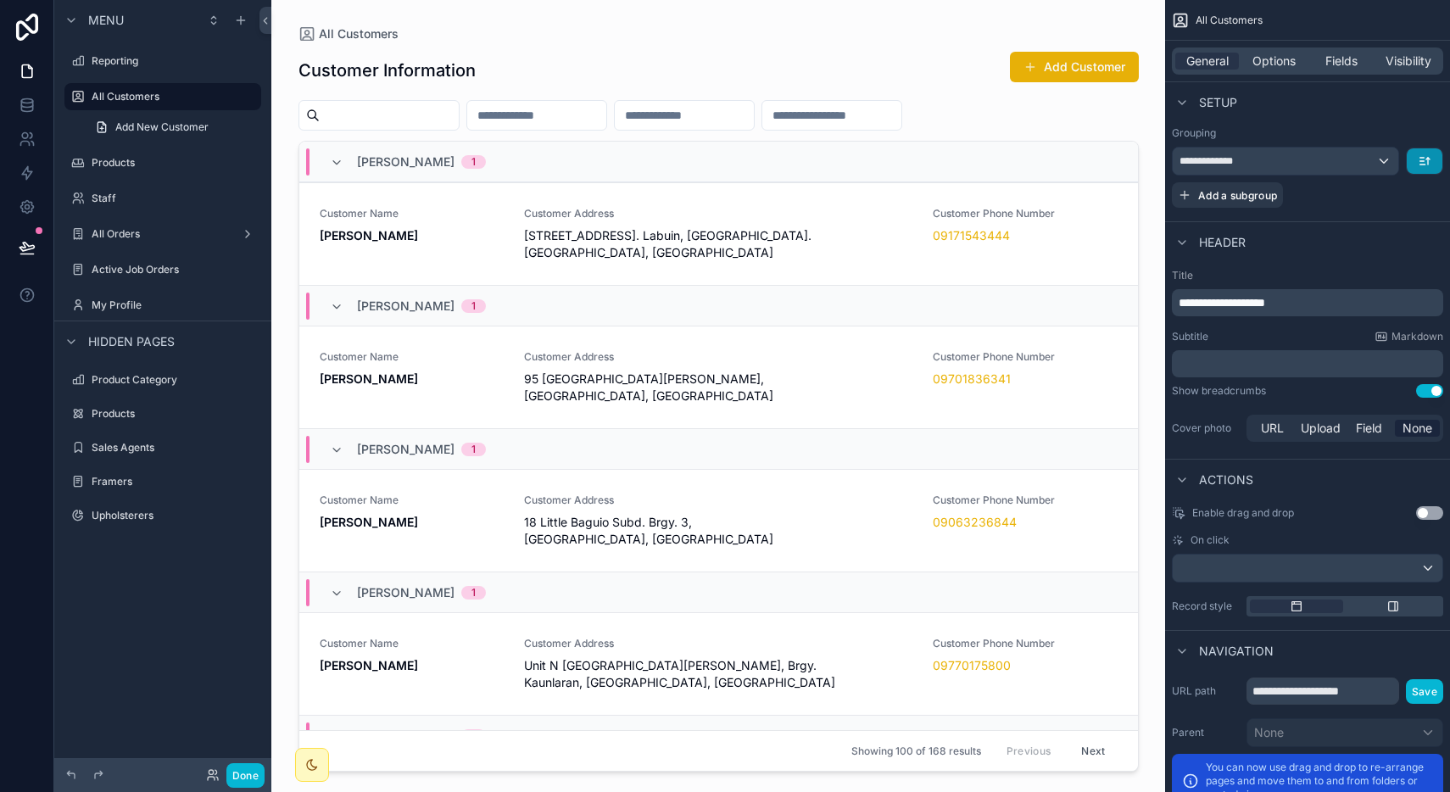
click at [1438, 156] on button "scrollable content" at bounding box center [1425, 160] width 36 height 25
click at [1402, 236] on span "Z -> A" at bounding box center [1412, 231] width 34 height 20
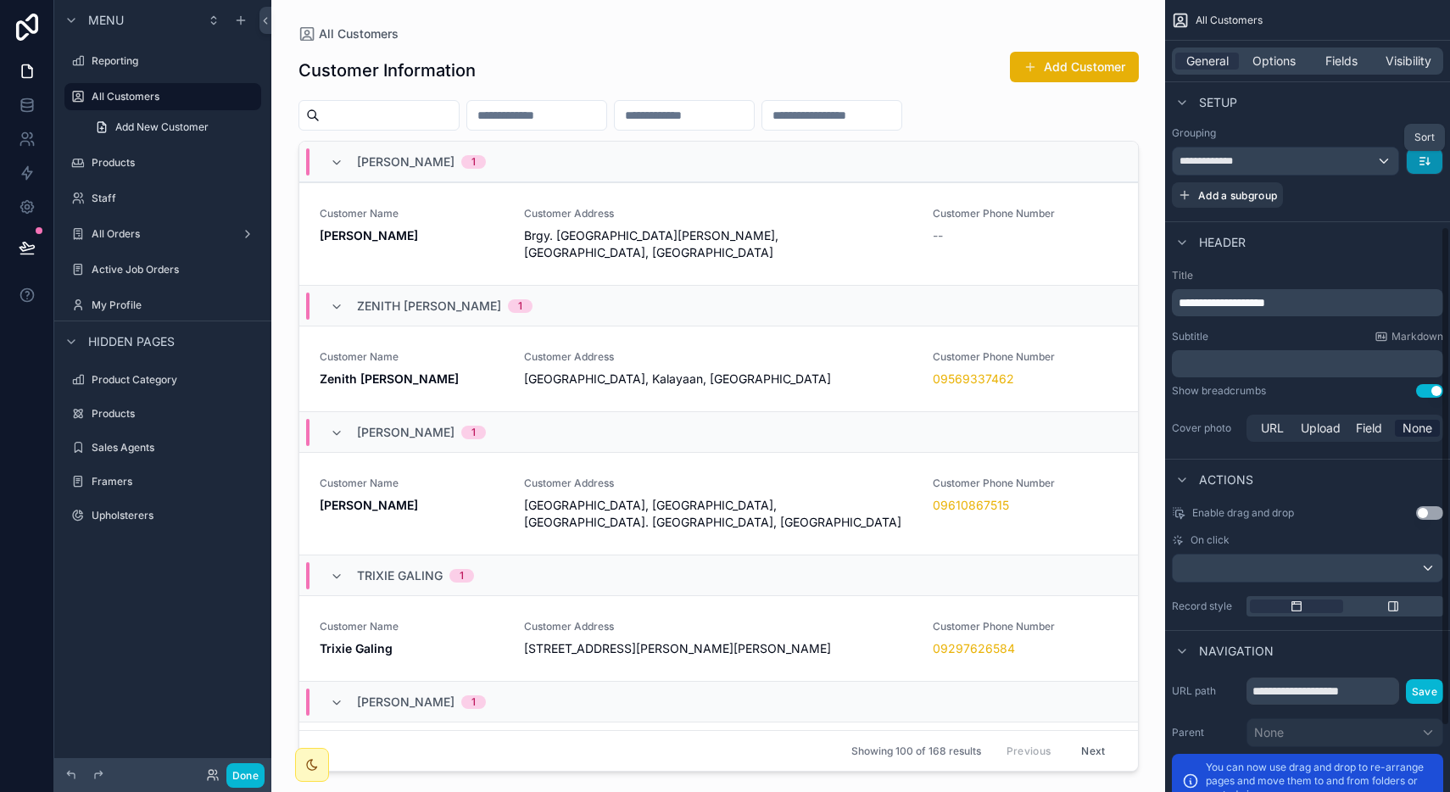
click at [1426, 164] on icon "scrollable content" at bounding box center [1427, 164] width 3 height 2
click at [1413, 198] on span "A -> Z" at bounding box center [1412, 199] width 34 height 20
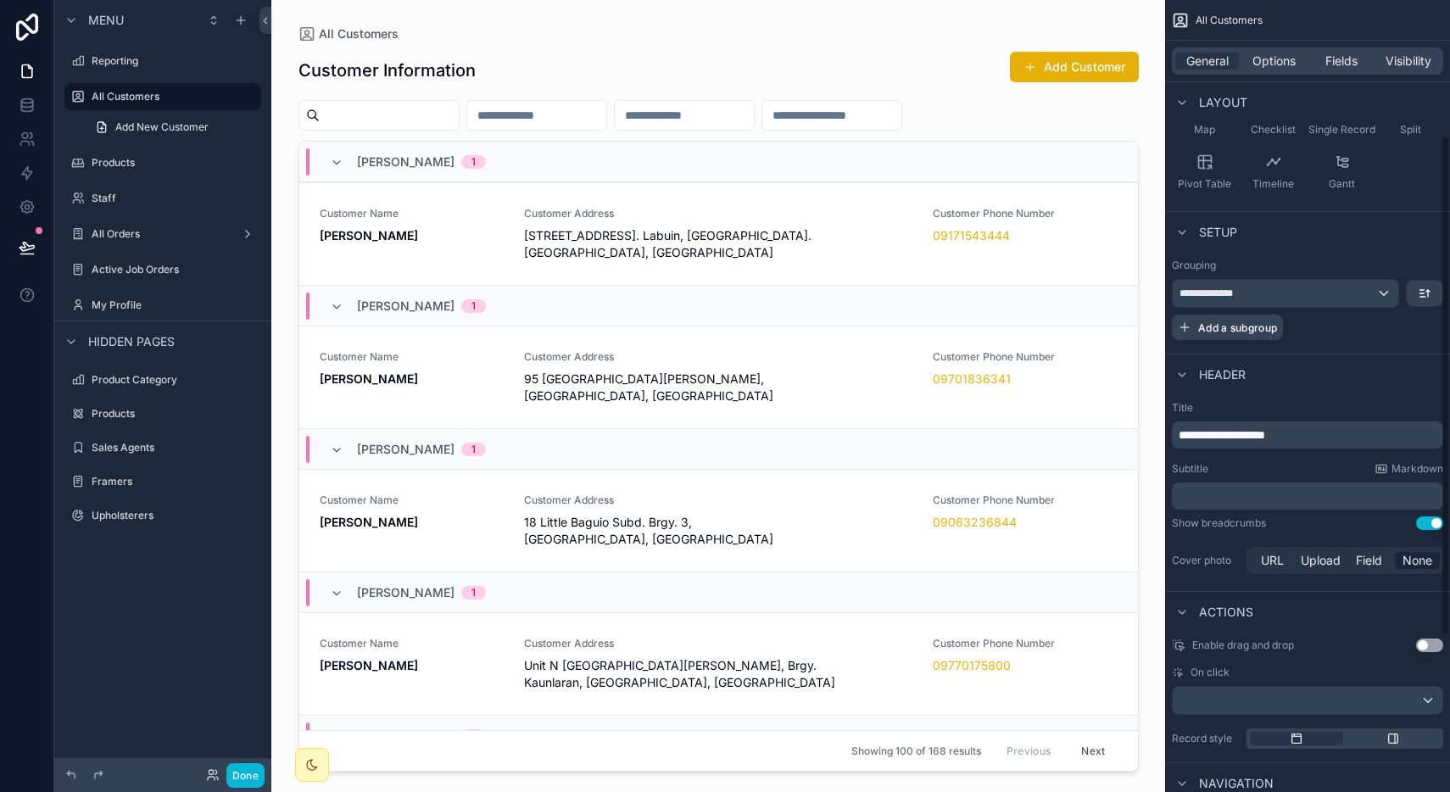
scroll to position [206, 0]
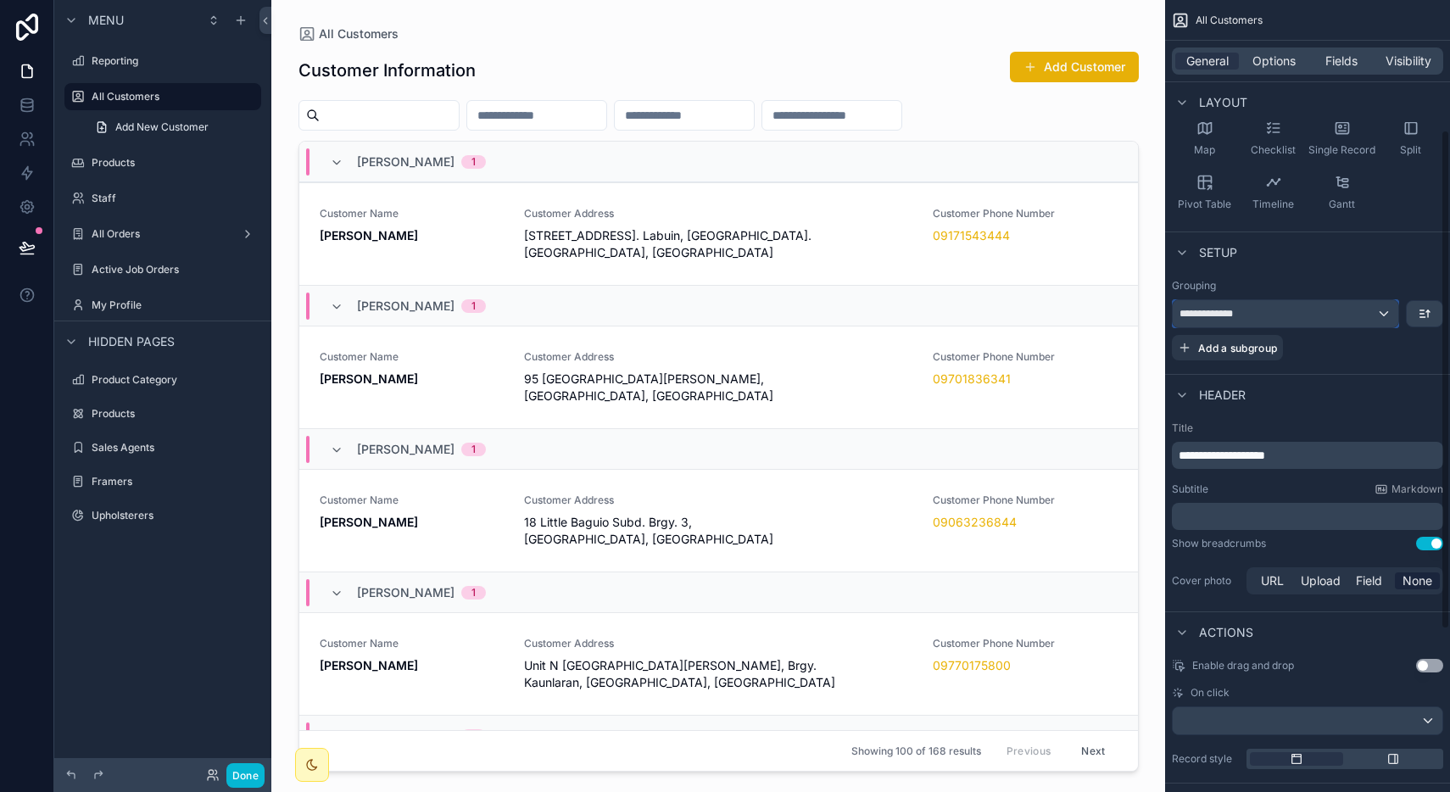
click at [1288, 311] on div "**********" at bounding box center [1286, 313] width 226 height 27
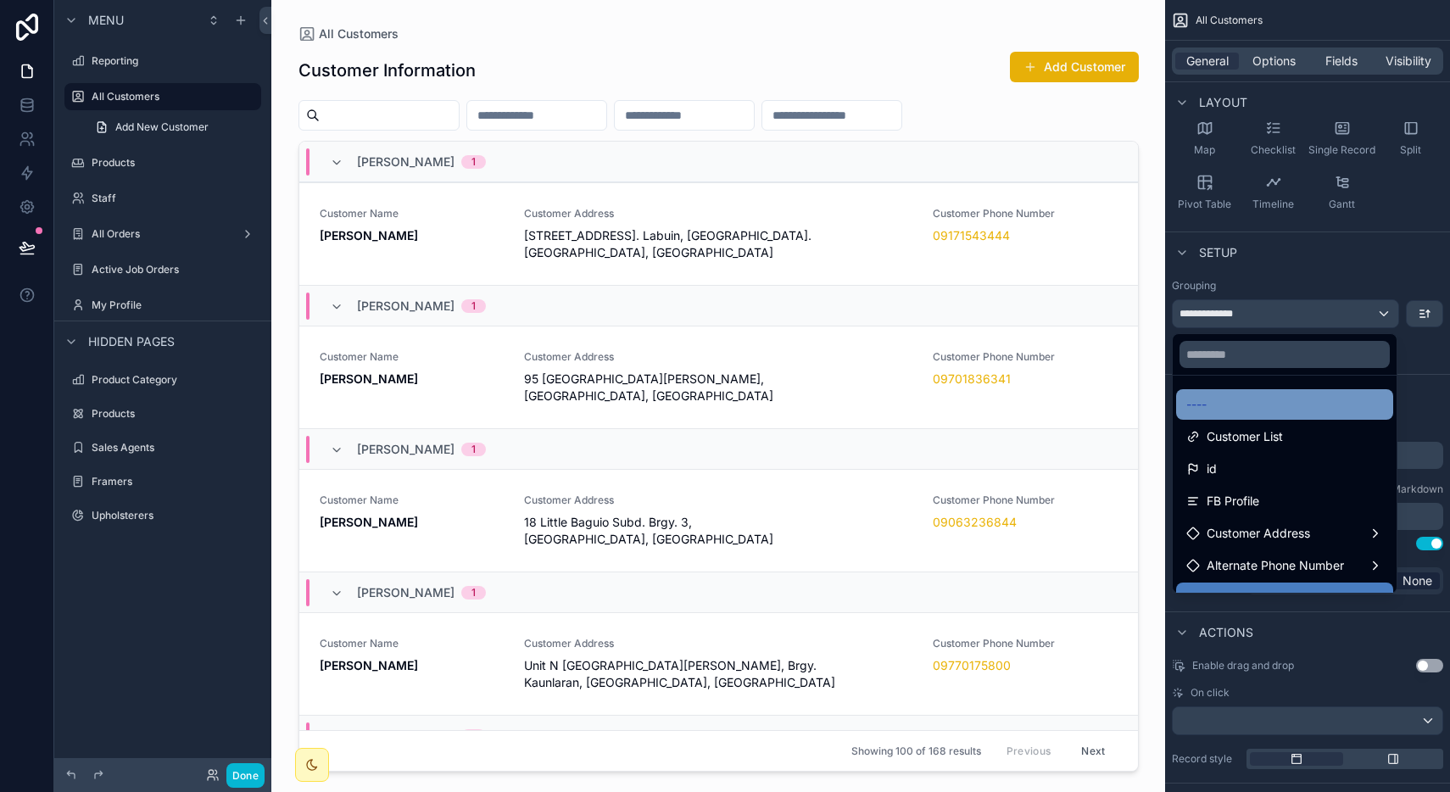
click at [1248, 395] on div "----" at bounding box center [1284, 404] width 197 height 20
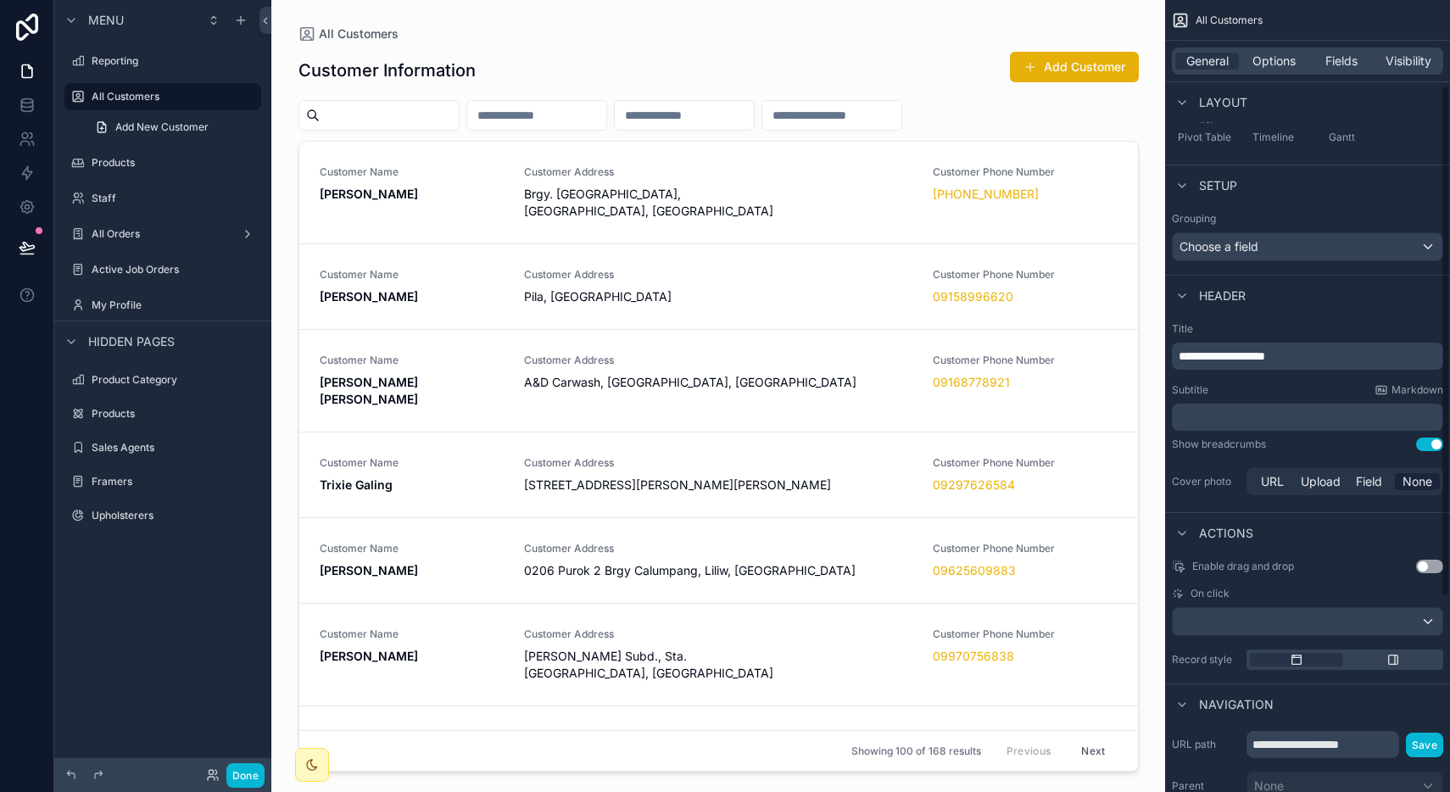
scroll to position [0, 0]
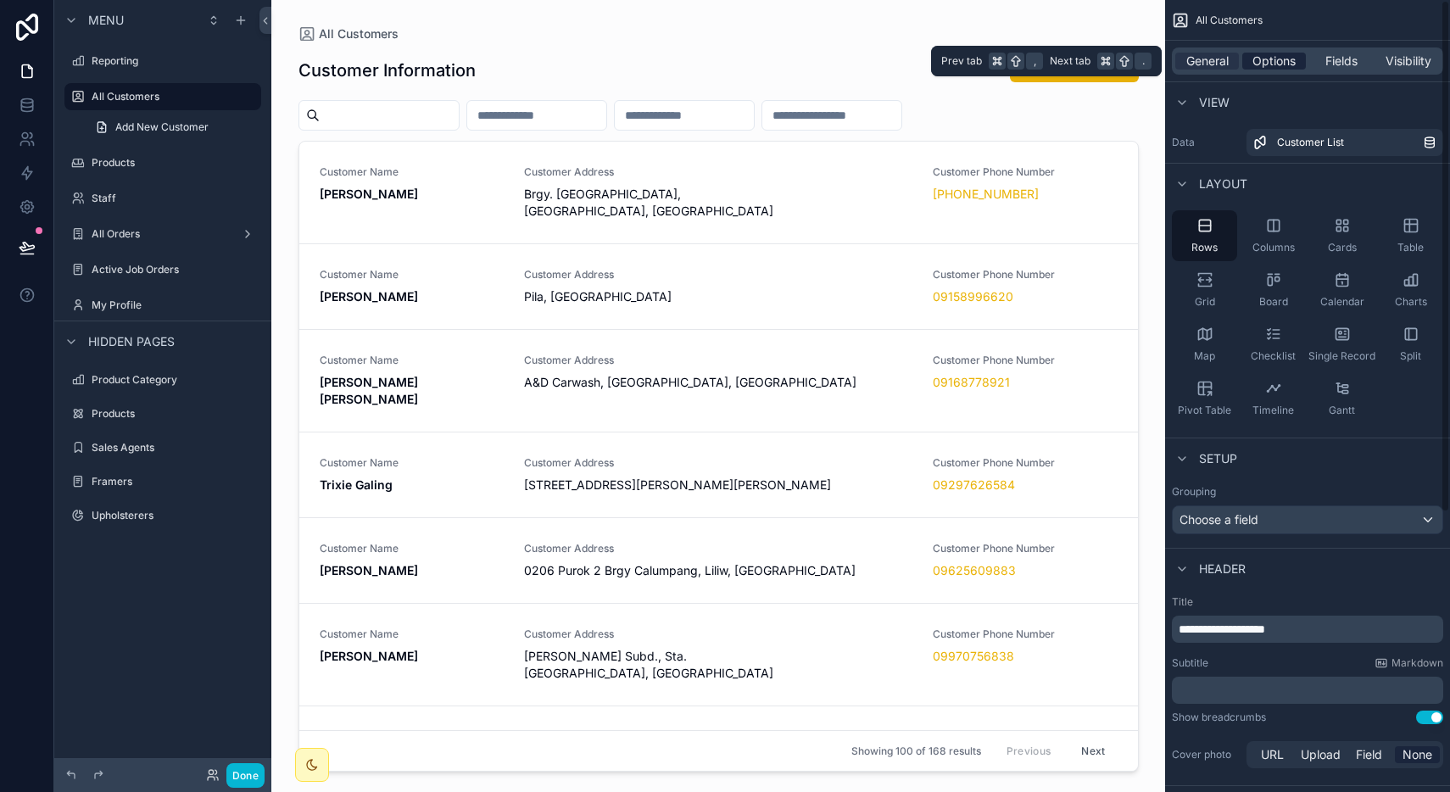
click at [1285, 64] on span "Options" at bounding box center [1273, 61] width 43 height 17
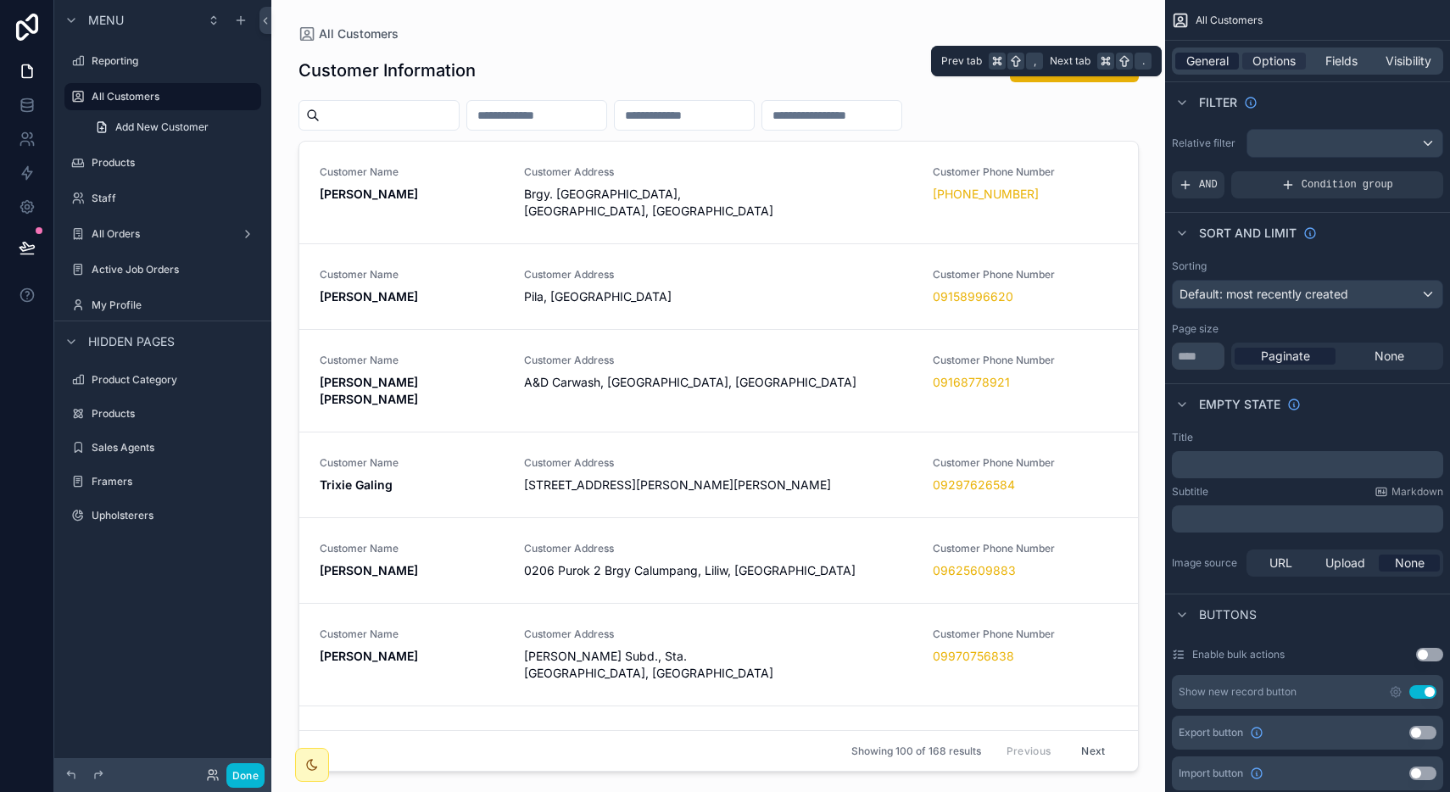
click at [1204, 59] on span "General" at bounding box center [1207, 61] width 42 height 17
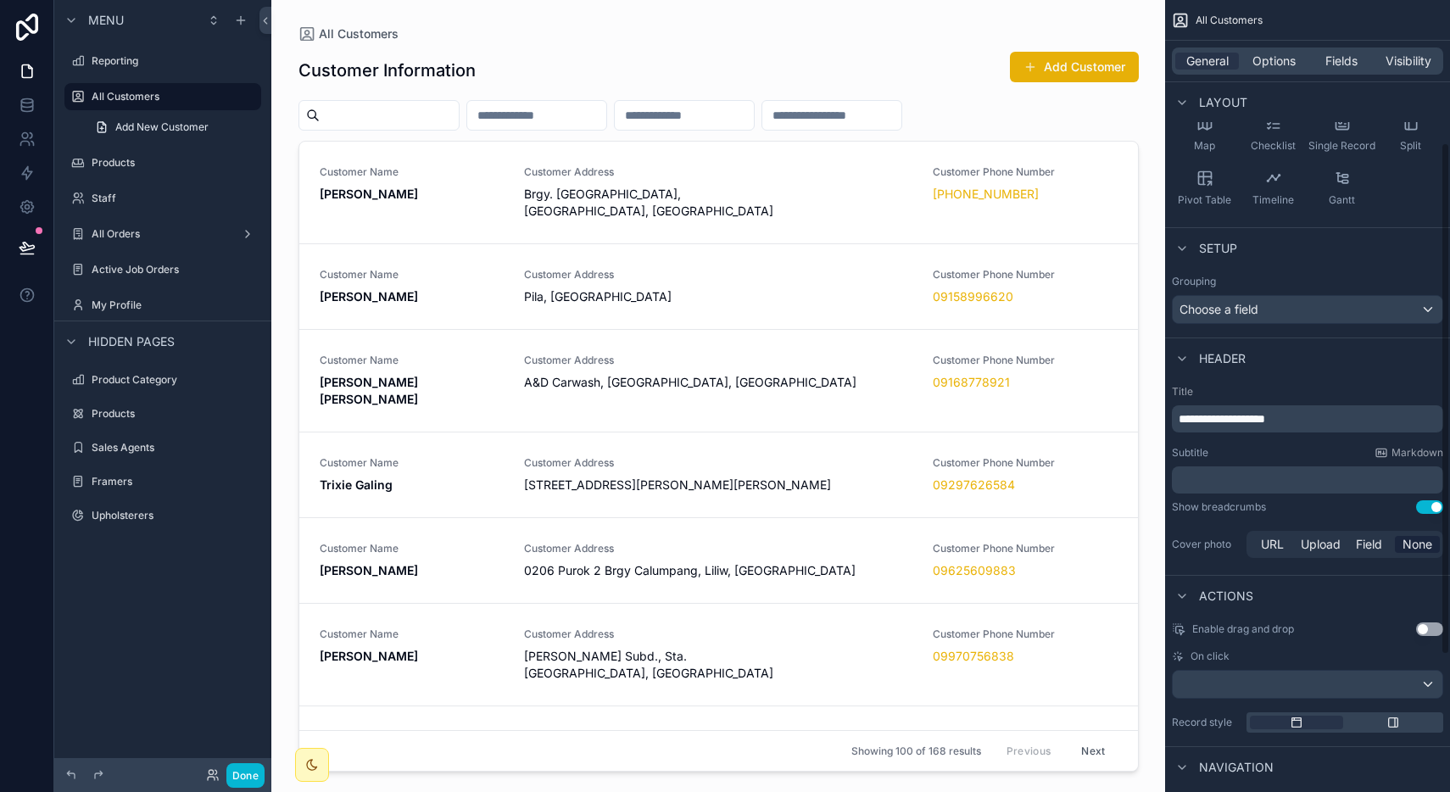
scroll to position [246, 0]
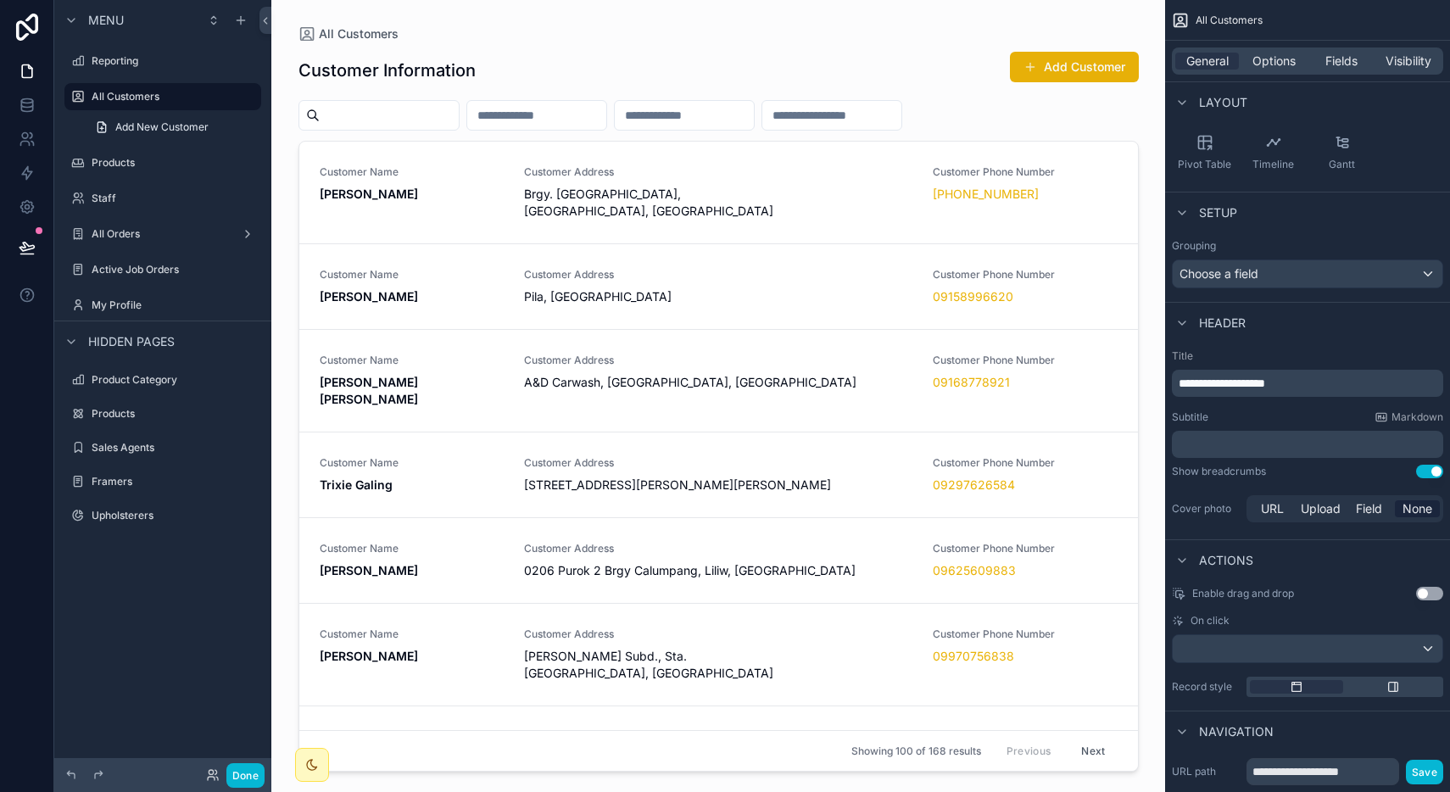
drag, startPoint x: 936, startPoint y: 198, endPoint x: 896, endPoint y: 191, distance: 40.6
click at [896, 191] on div "scrollable content" at bounding box center [718, 386] width 867 height 772
click at [884, 189] on span "Brgy. [GEOGRAPHIC_DATA], [GEOGRAPHIC_DATA], [GEOGRAPHIC_DATA]" at bounding box center [718, 203] width 389 height 34
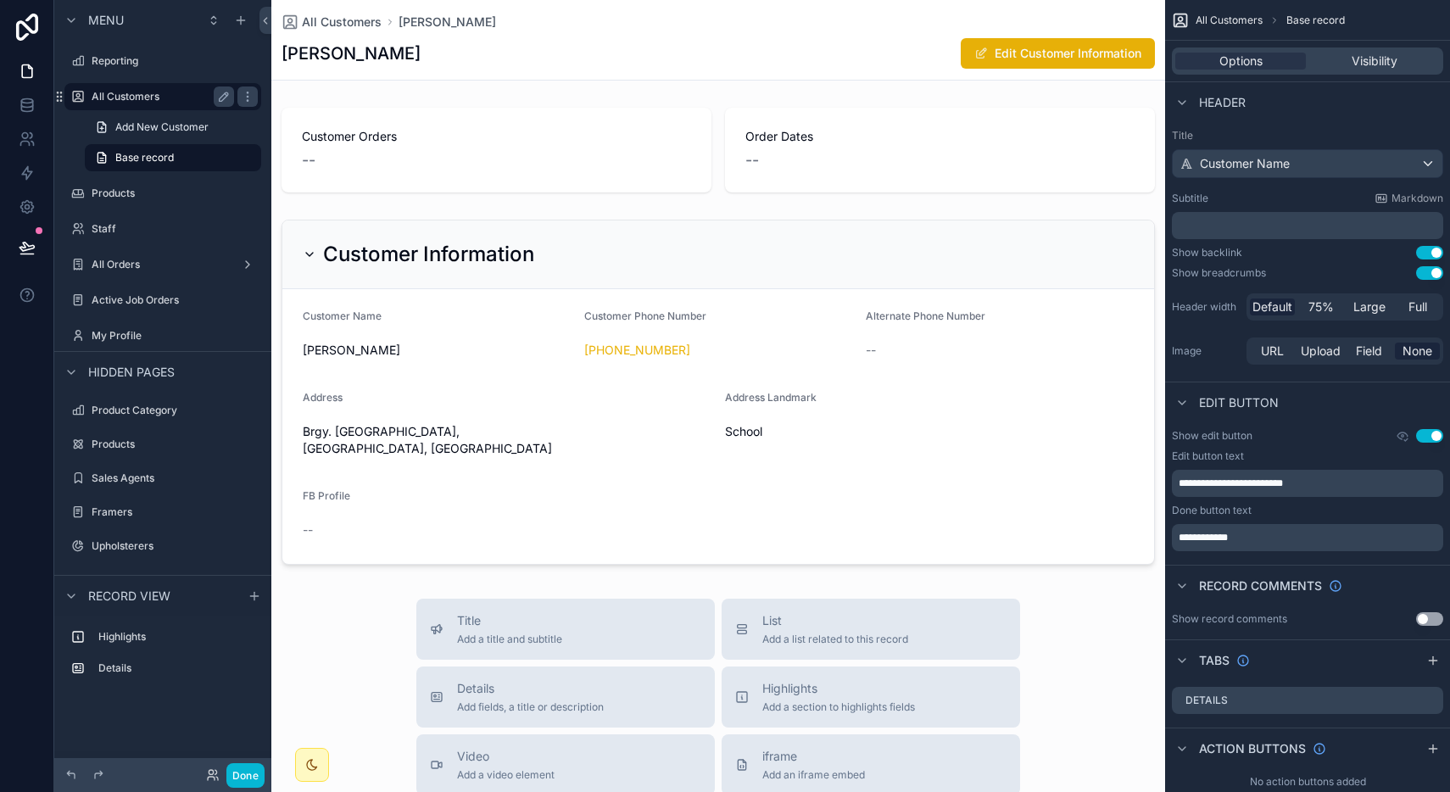
click at [136, 96] on label "All Customers" at bounding box center [160, 97] width 136 height 14
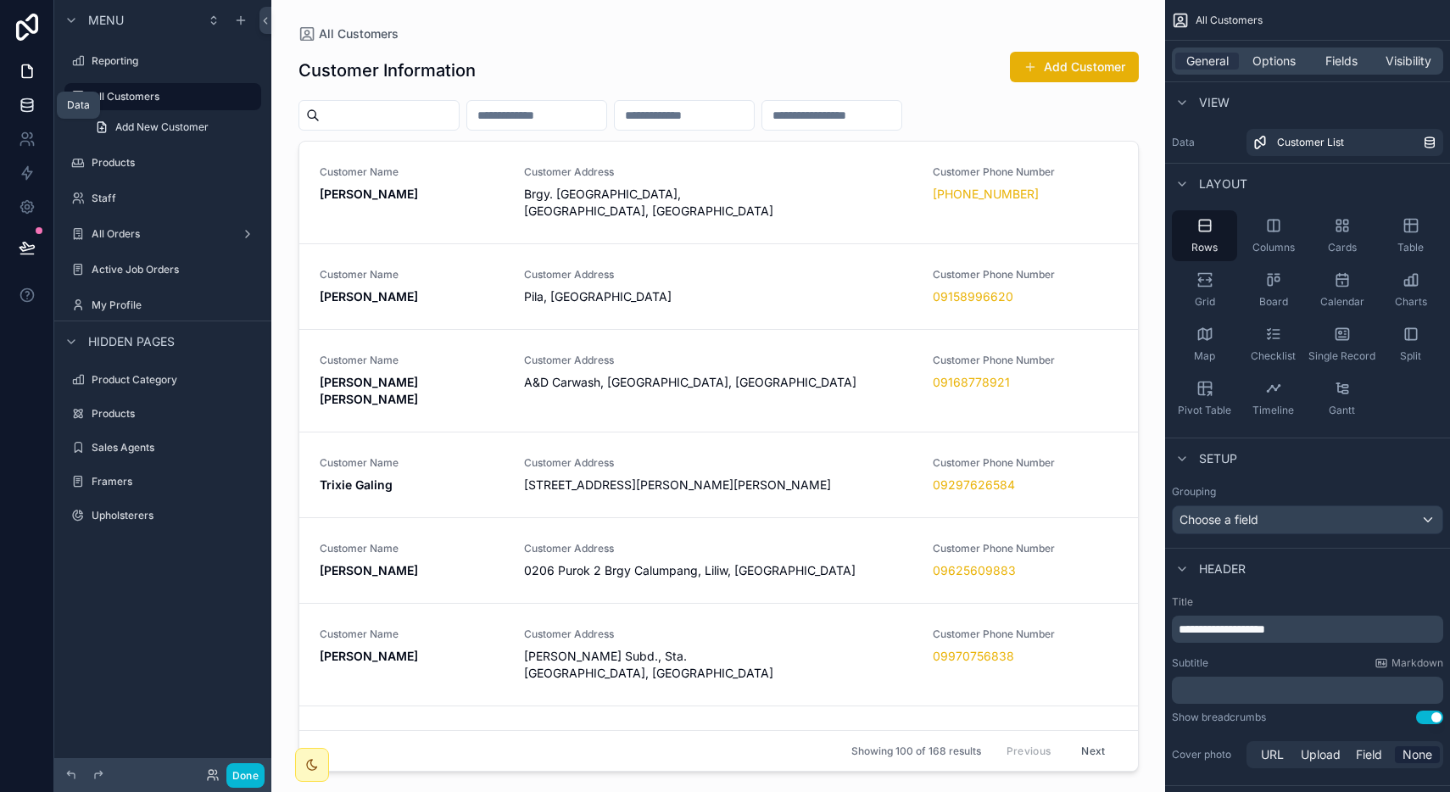
click at [19, 97] on icon at bounding box center [27, 105] width 17 height 17
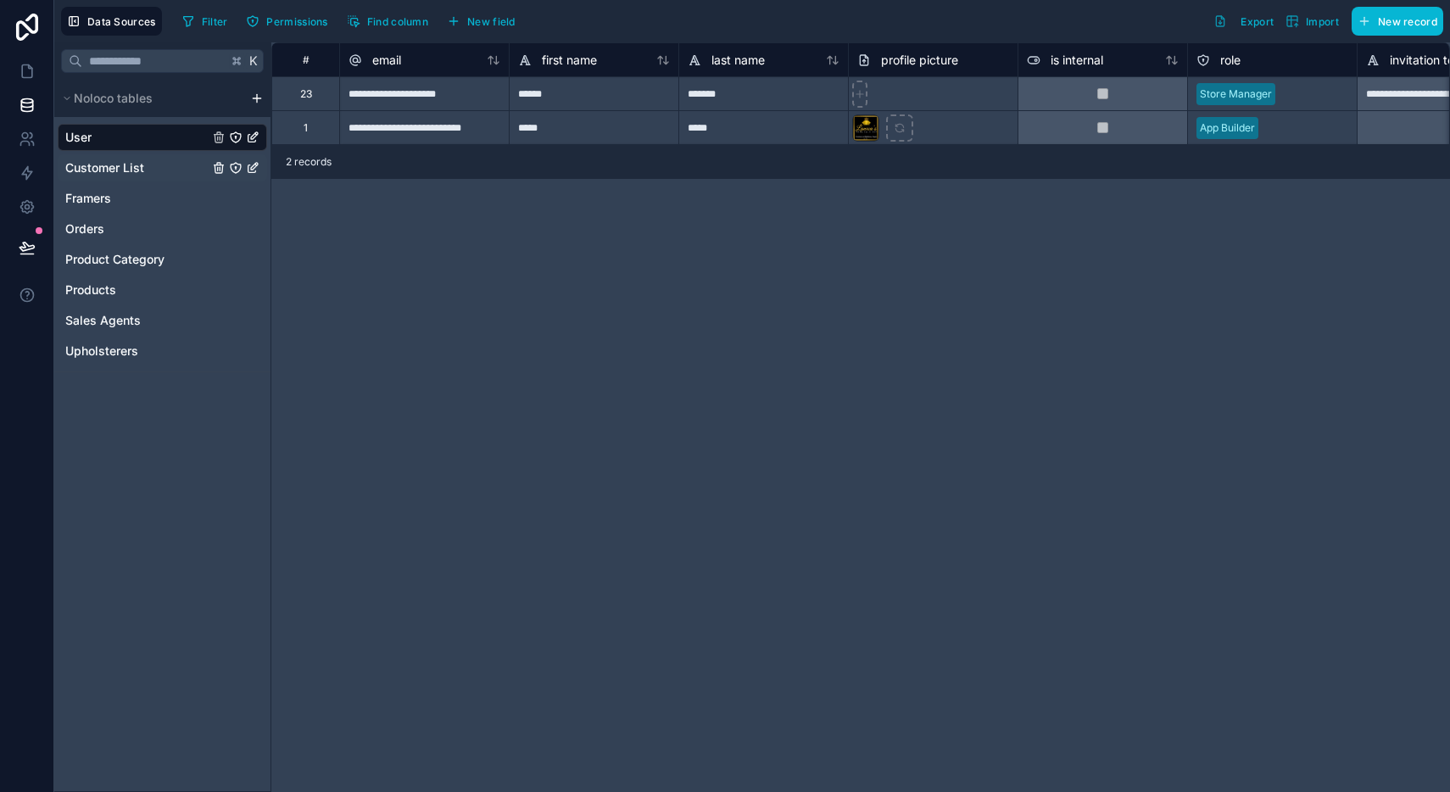
click at [105, 168] on span "Customer List" at bounding box center [104, 167] width 79 height 17
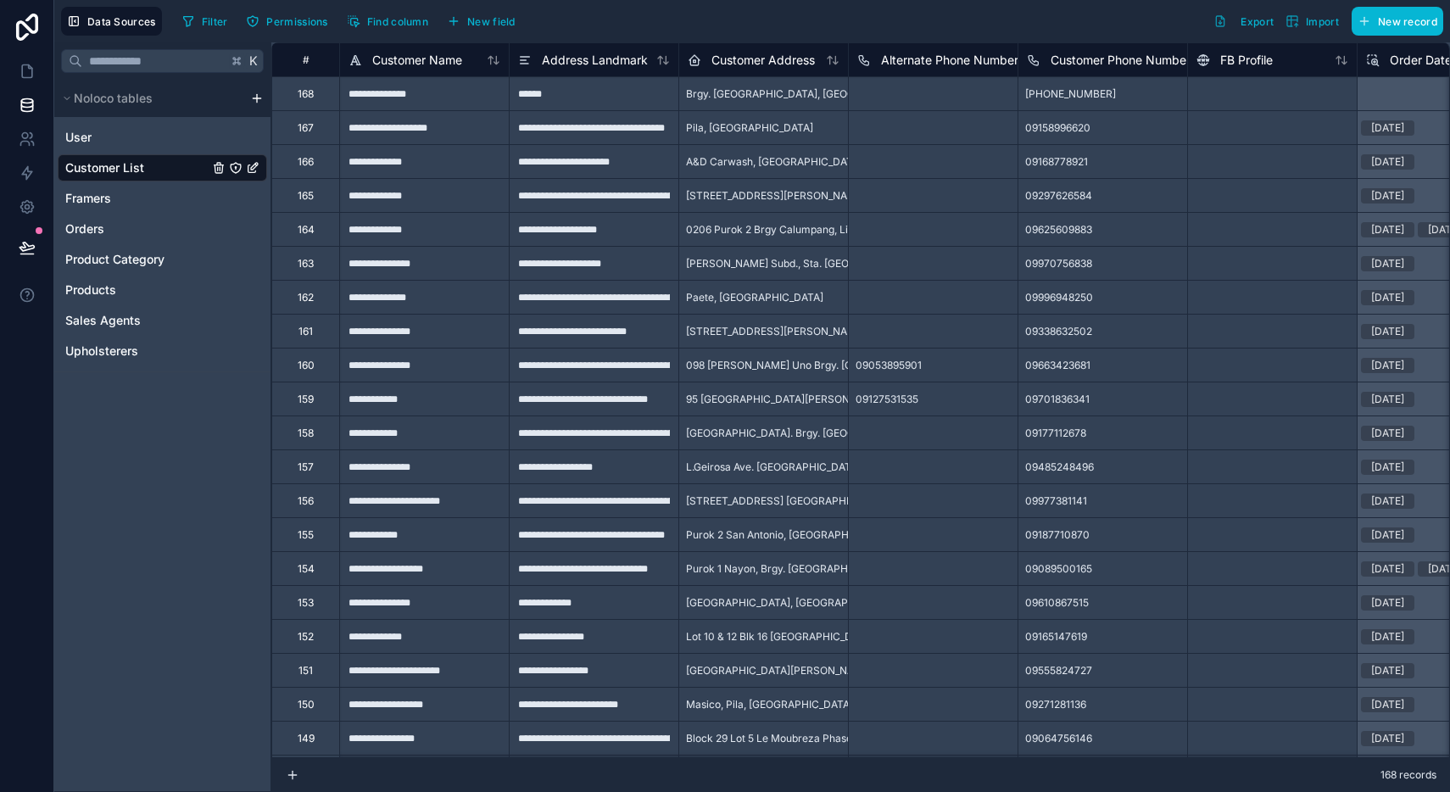
click at [313, 97] on div "168" at bounding box center [306, 94] width 16 height 14
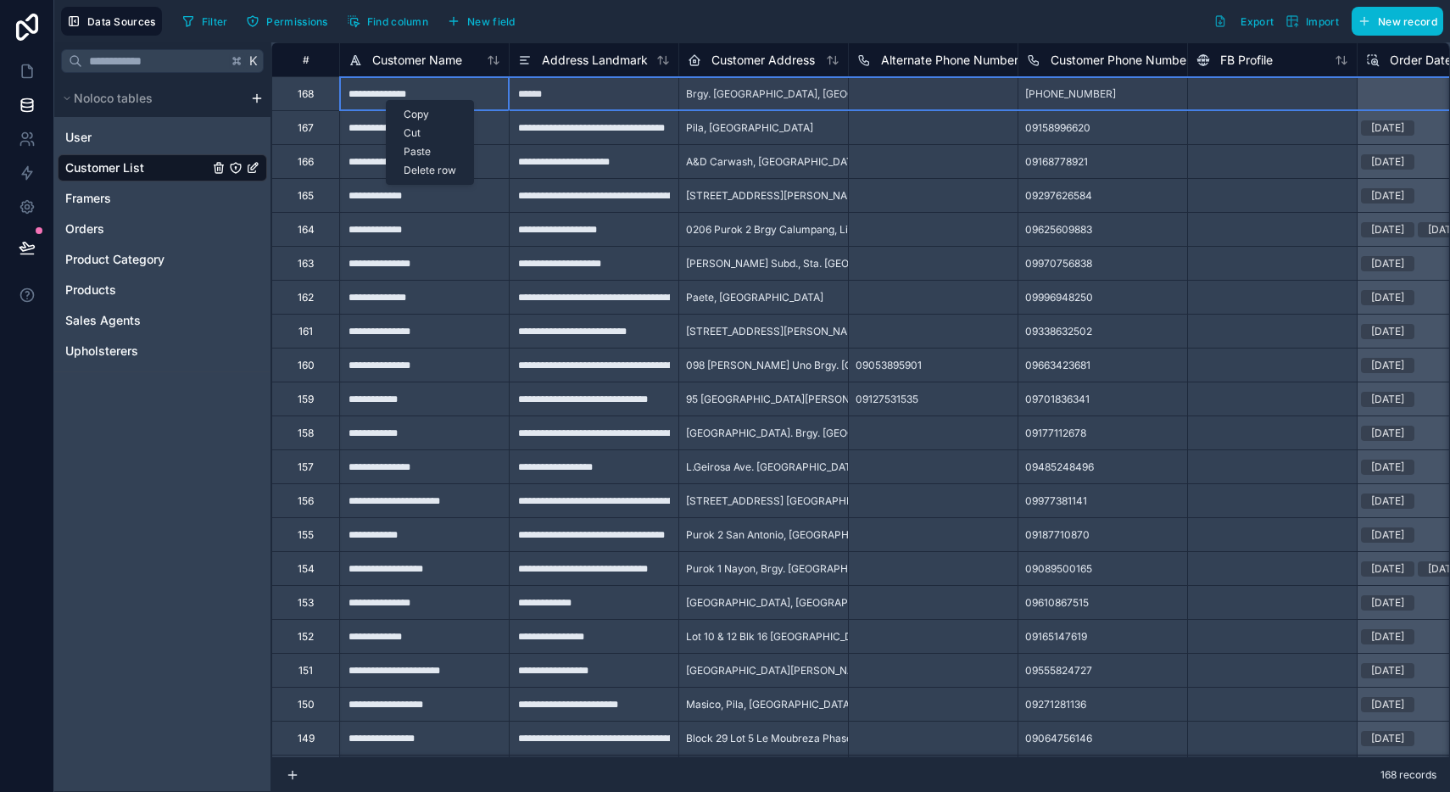
click at [402, 166] on div "Delete row" at bounding box center [430, 170] width 86 height 19
type input "**********"
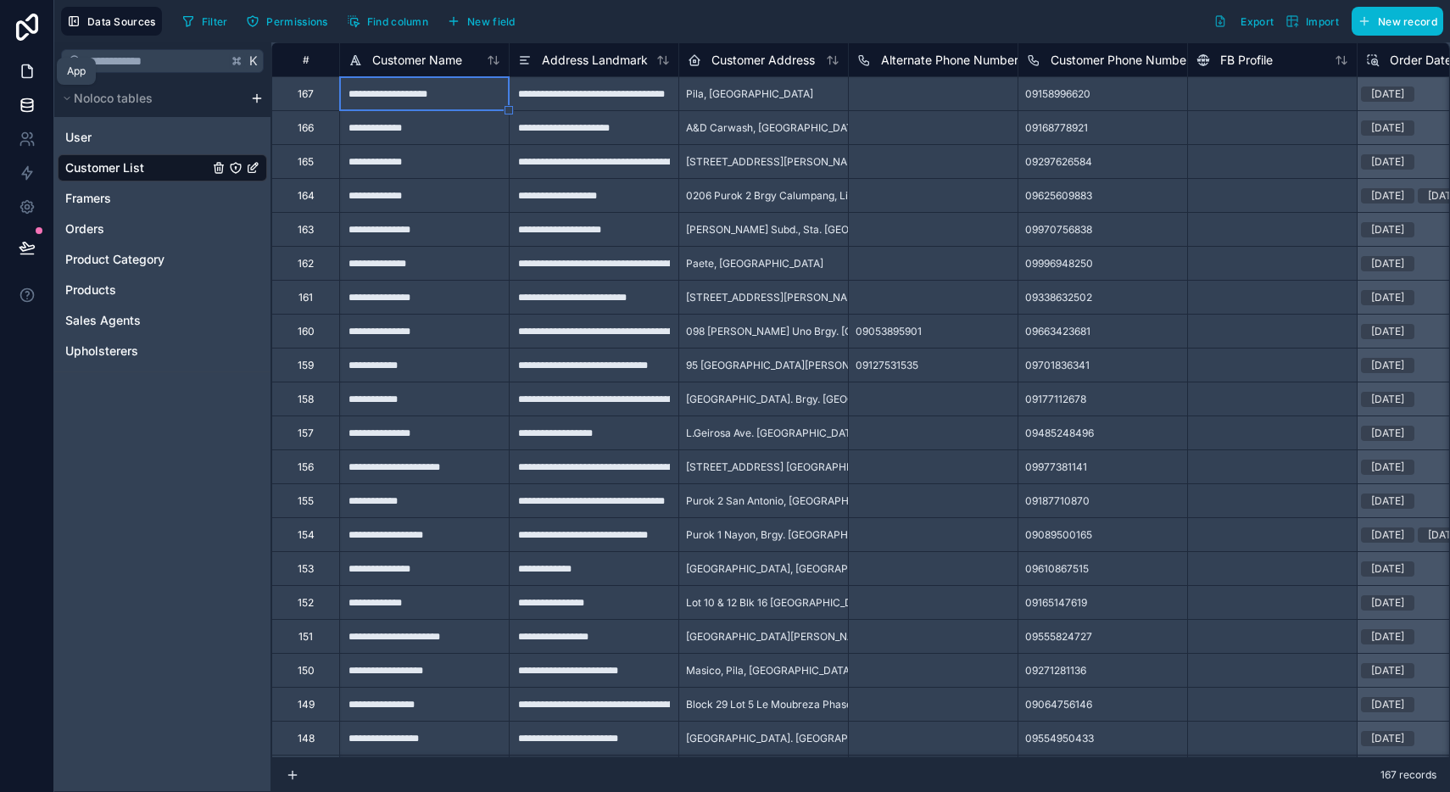
click at [25, 76] on icon at bounding box center [27, 71] width 17 height 17
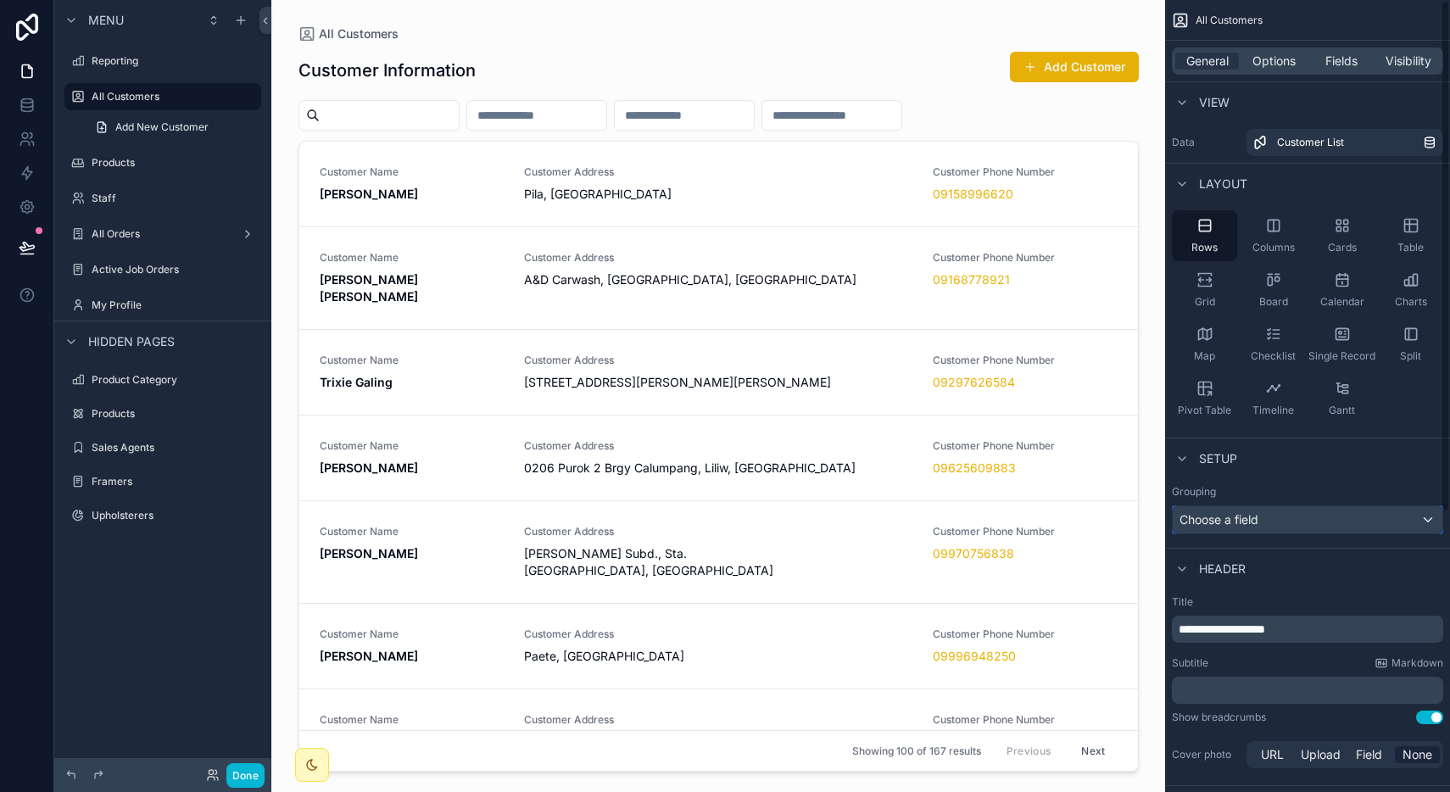
click at [1276, 509] on div "Choose a field" at bounding box center [1308, 519] width 270 height 27
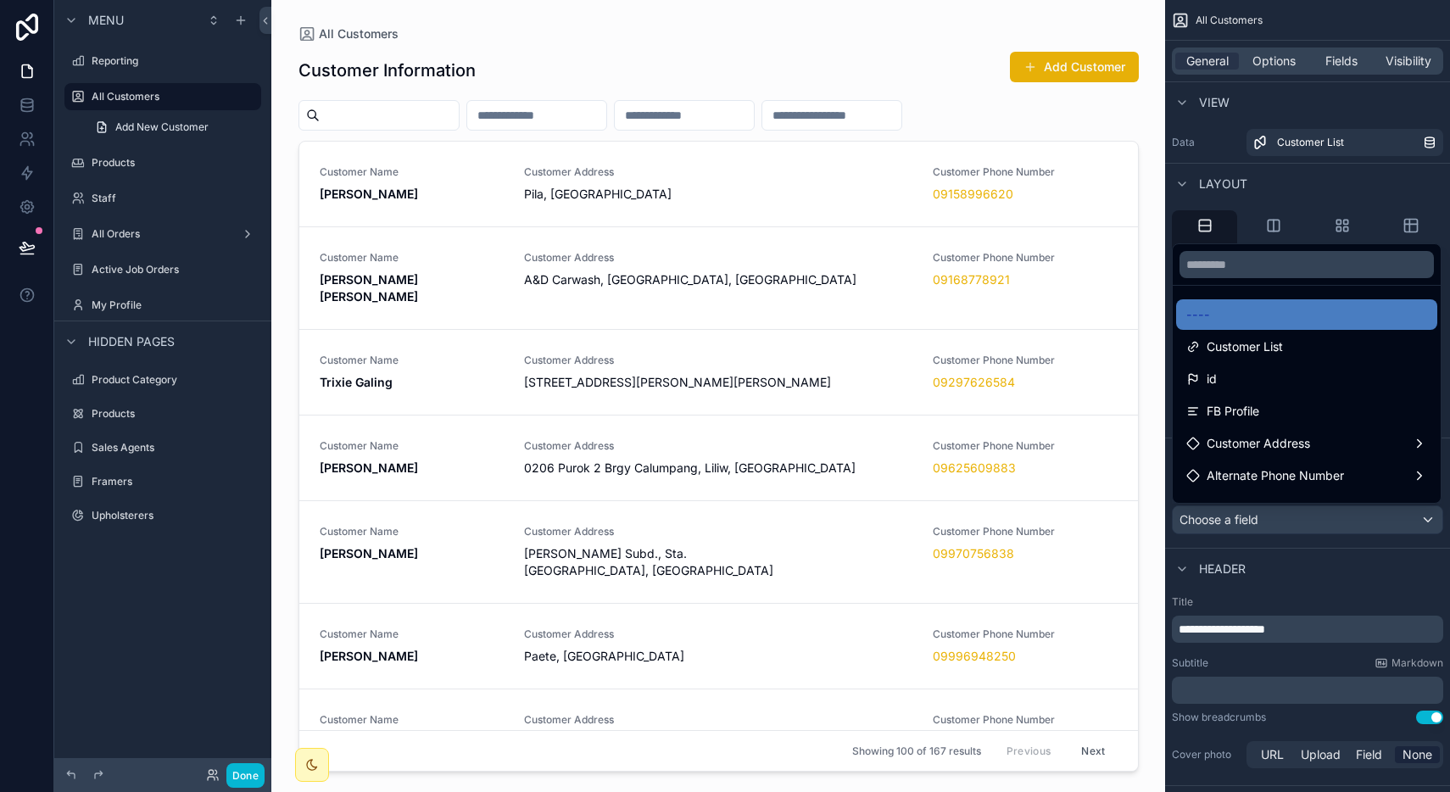
click at [1276, 509] on div "scrollable content" at bounding box center [725, 396] width 1450 height 792
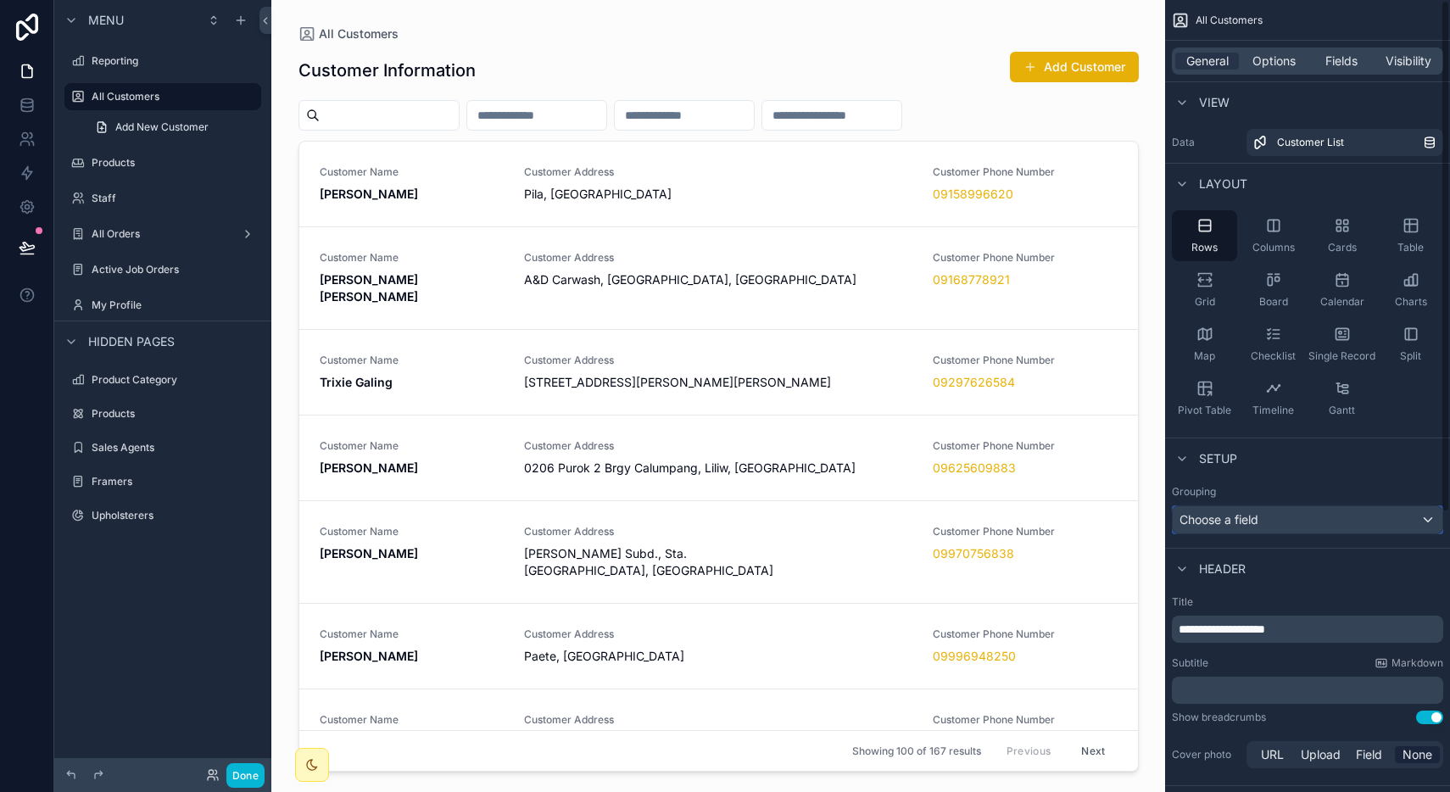
click at [1276, 509] on div "Choose a field" at bounding box center [1308, 519] width 270 height 27
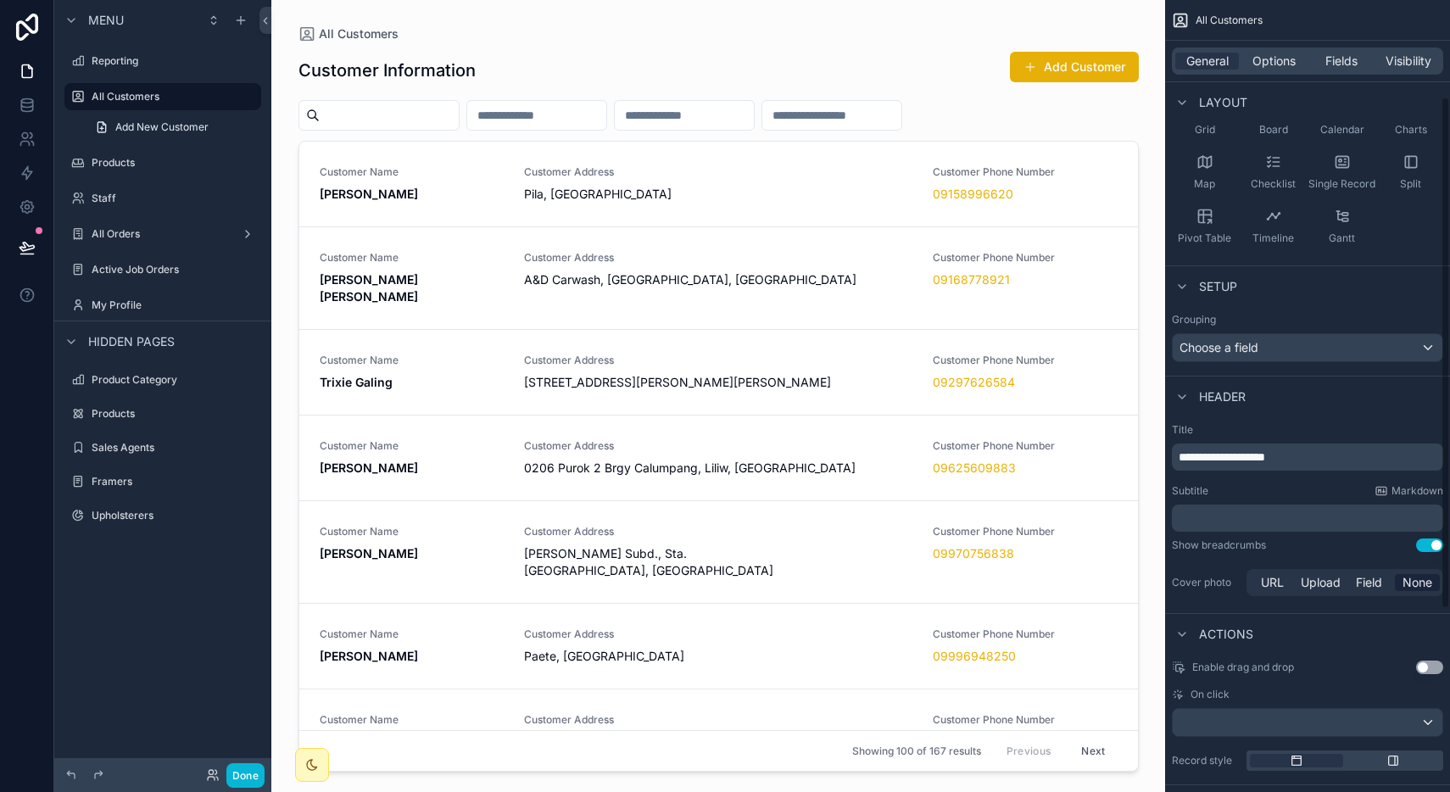
scroll to position [176, 0]
click at [1288, 346] on div "Choose a field" at bounding box center [1308, 344] width 270 height 27
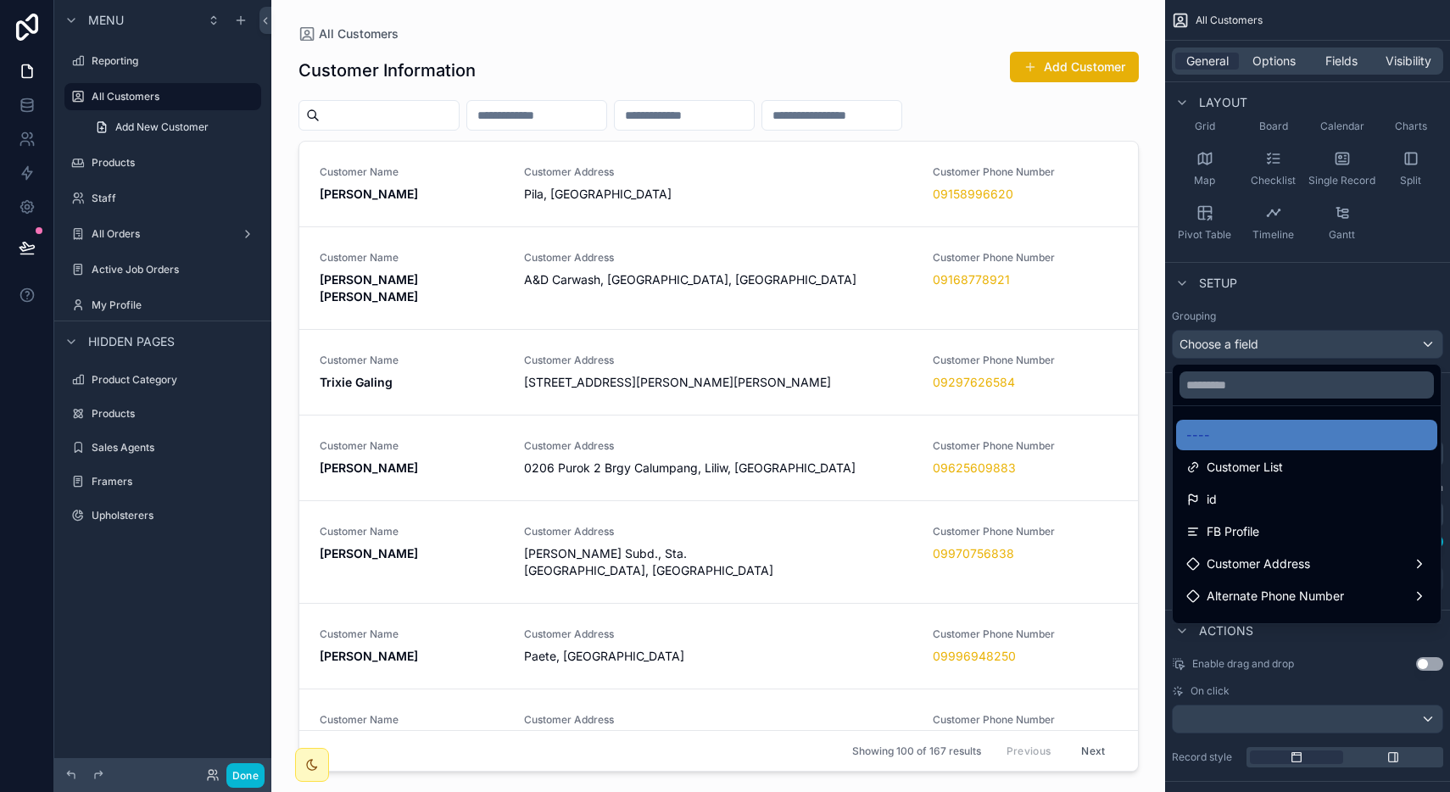
click at [1288, 337] on div "scrollable content" at bounding box center [725, 396] width 1450 height 792
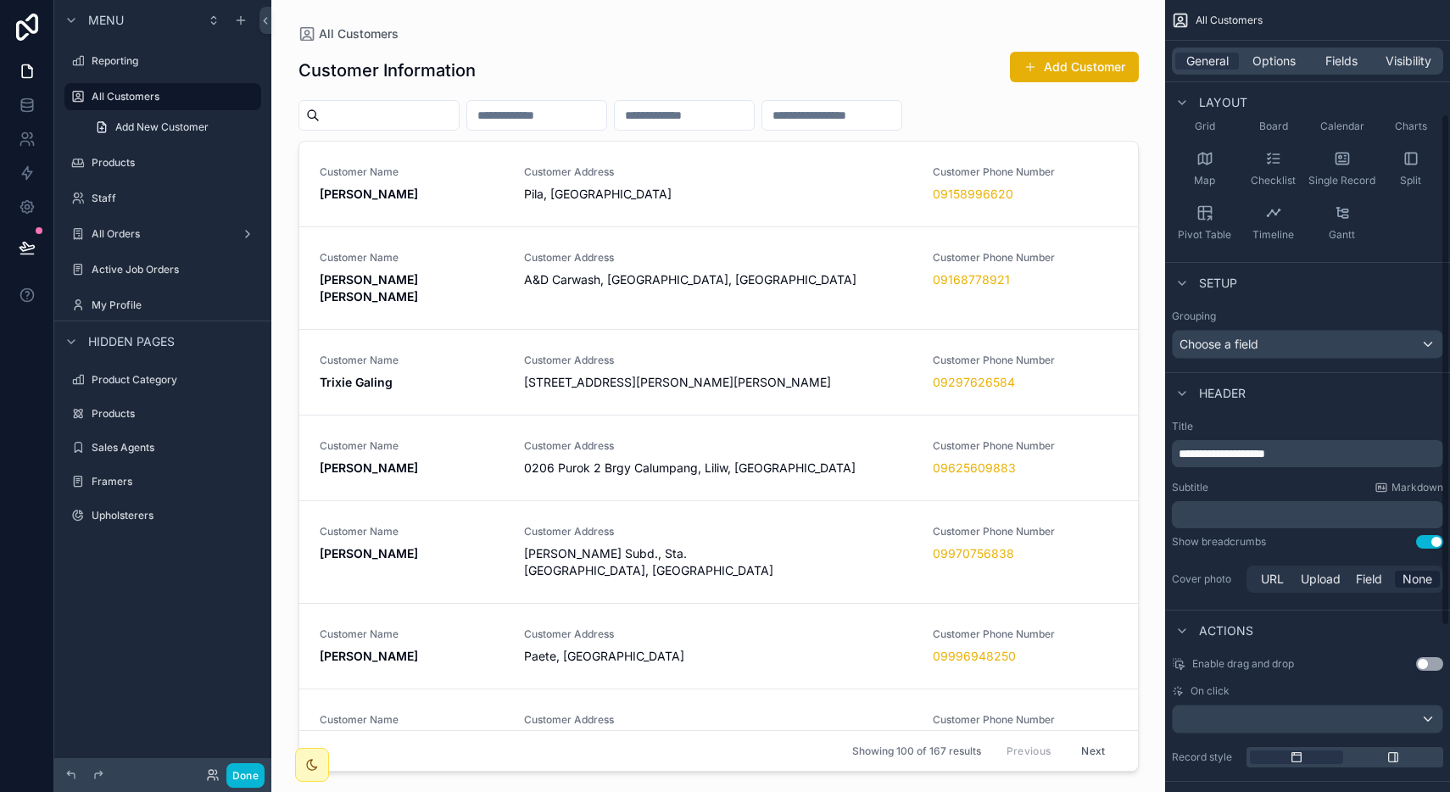
click at [1288, 337] on div "Choose a field" at bounding box center [1308, 344] width 270 height 27
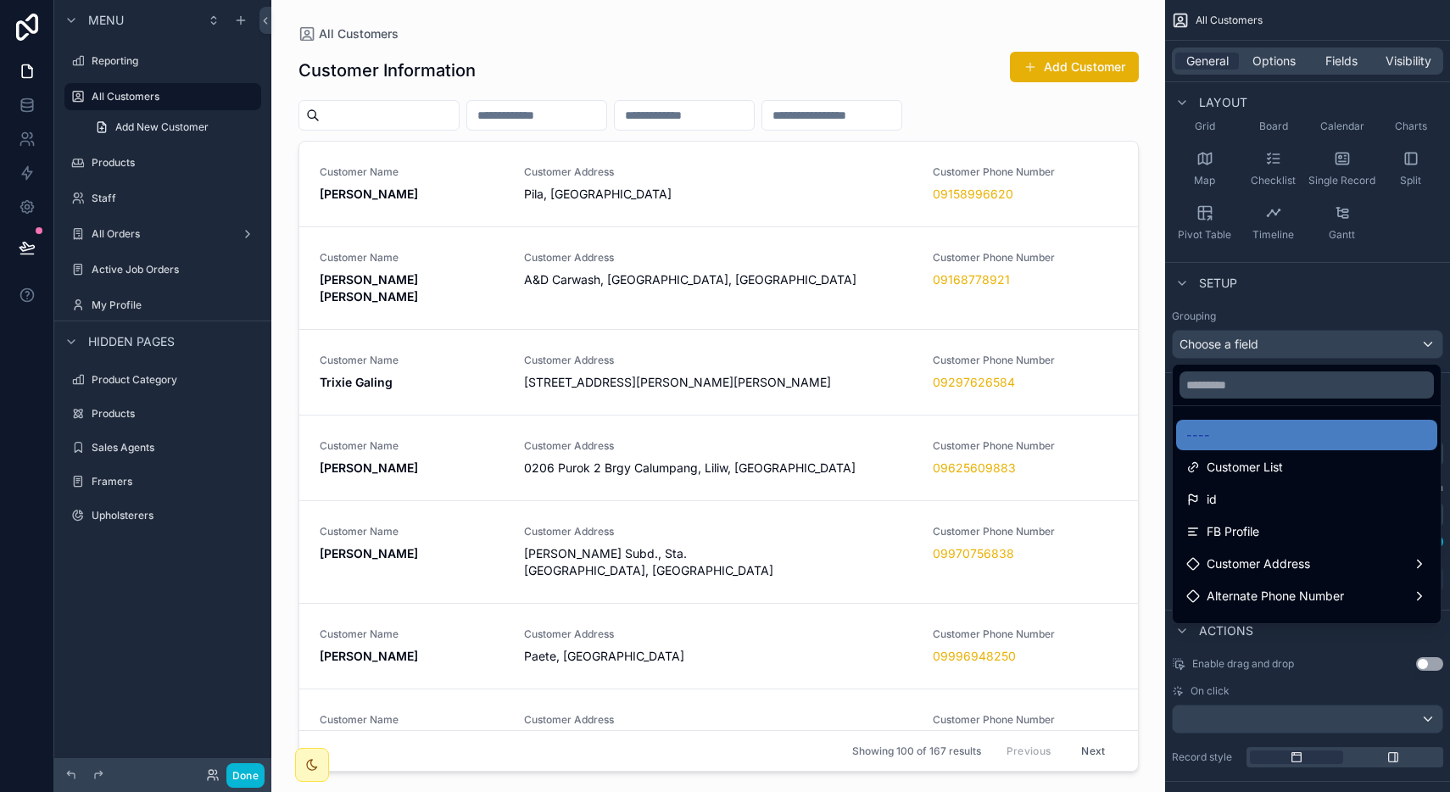
click at [1288, 337] on div "scrollable content" at bounding box center [725, 396] width 1450 height 792
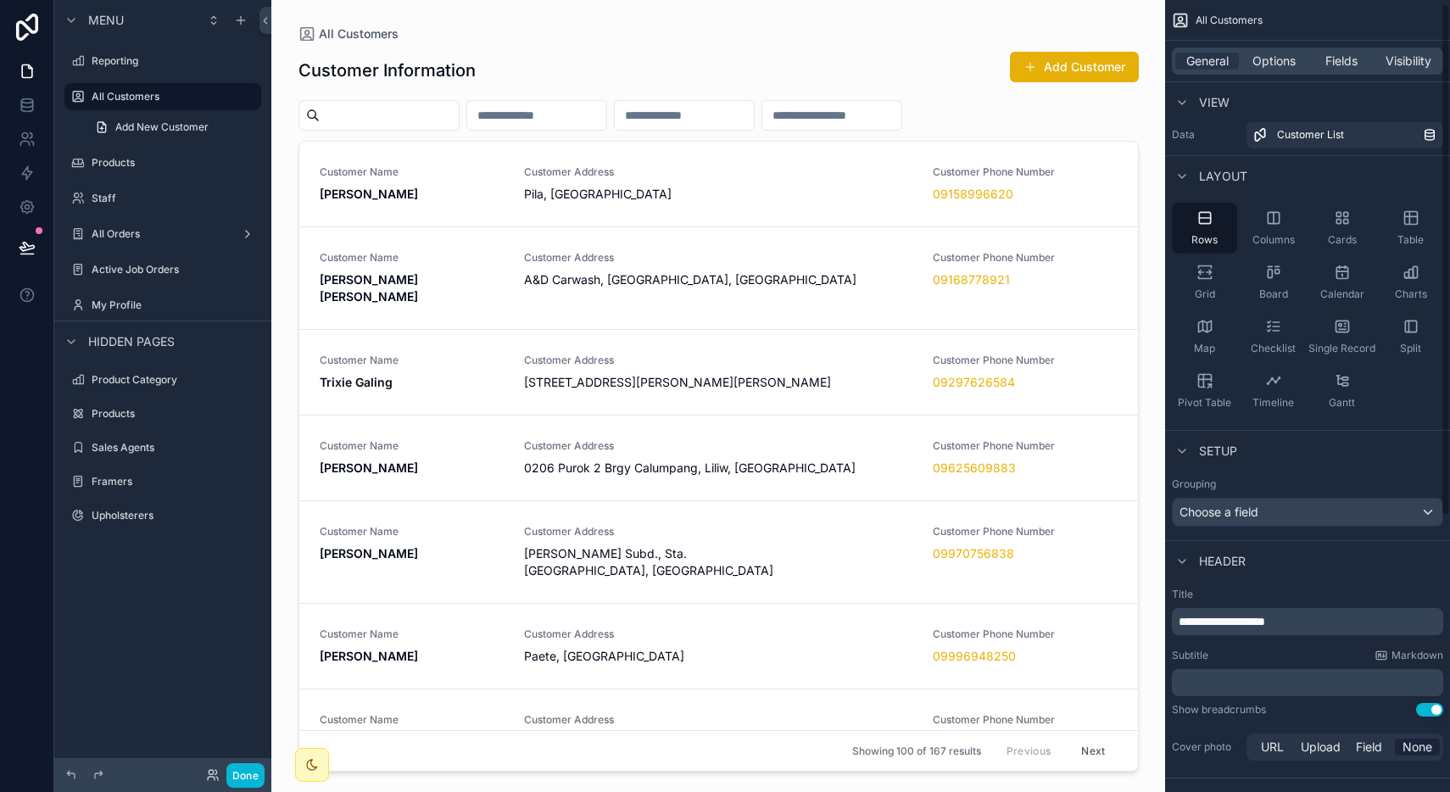
scroll to position [0, 0]
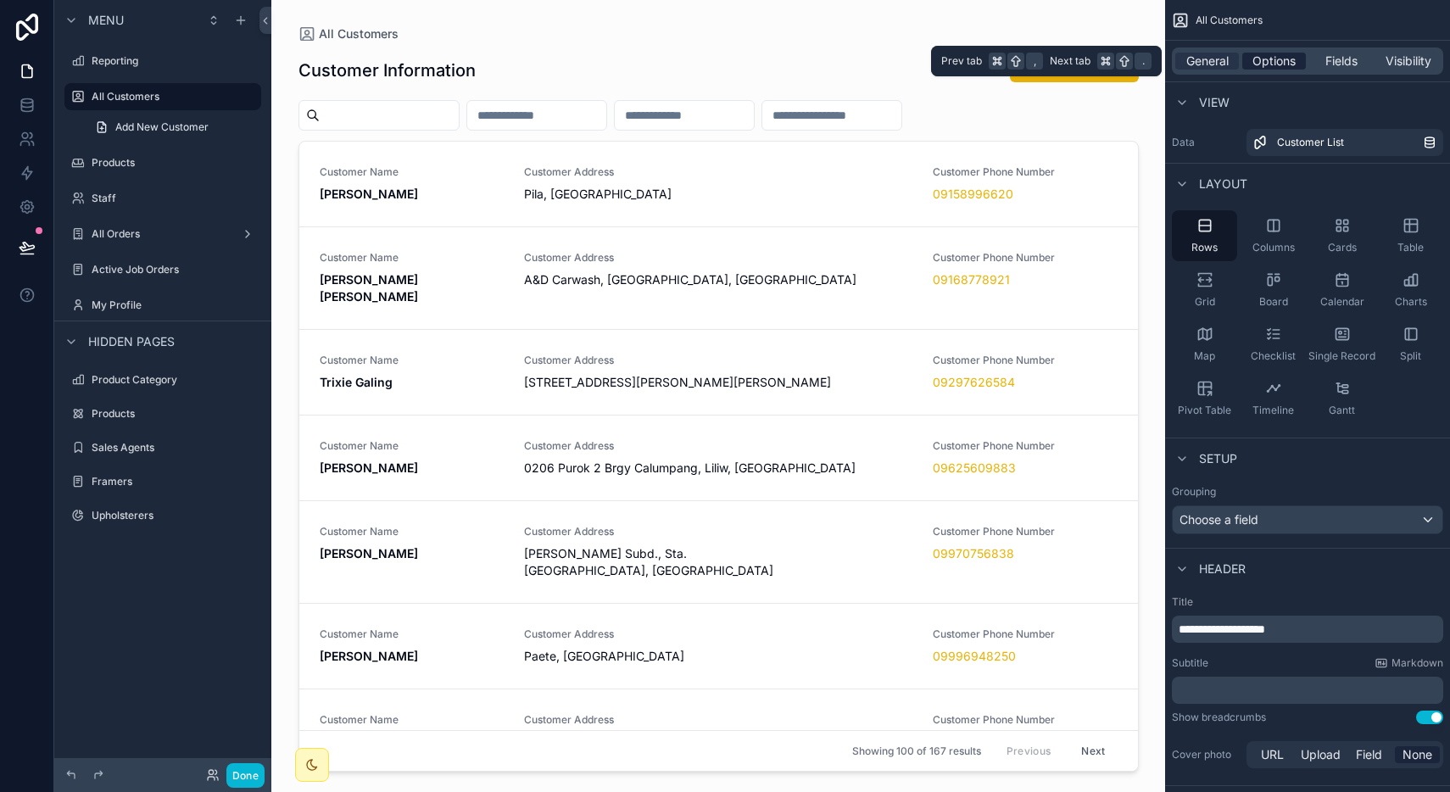
click at [1268, 60] on span "Options" at bounding box center [1273, 61] width 43 height 17
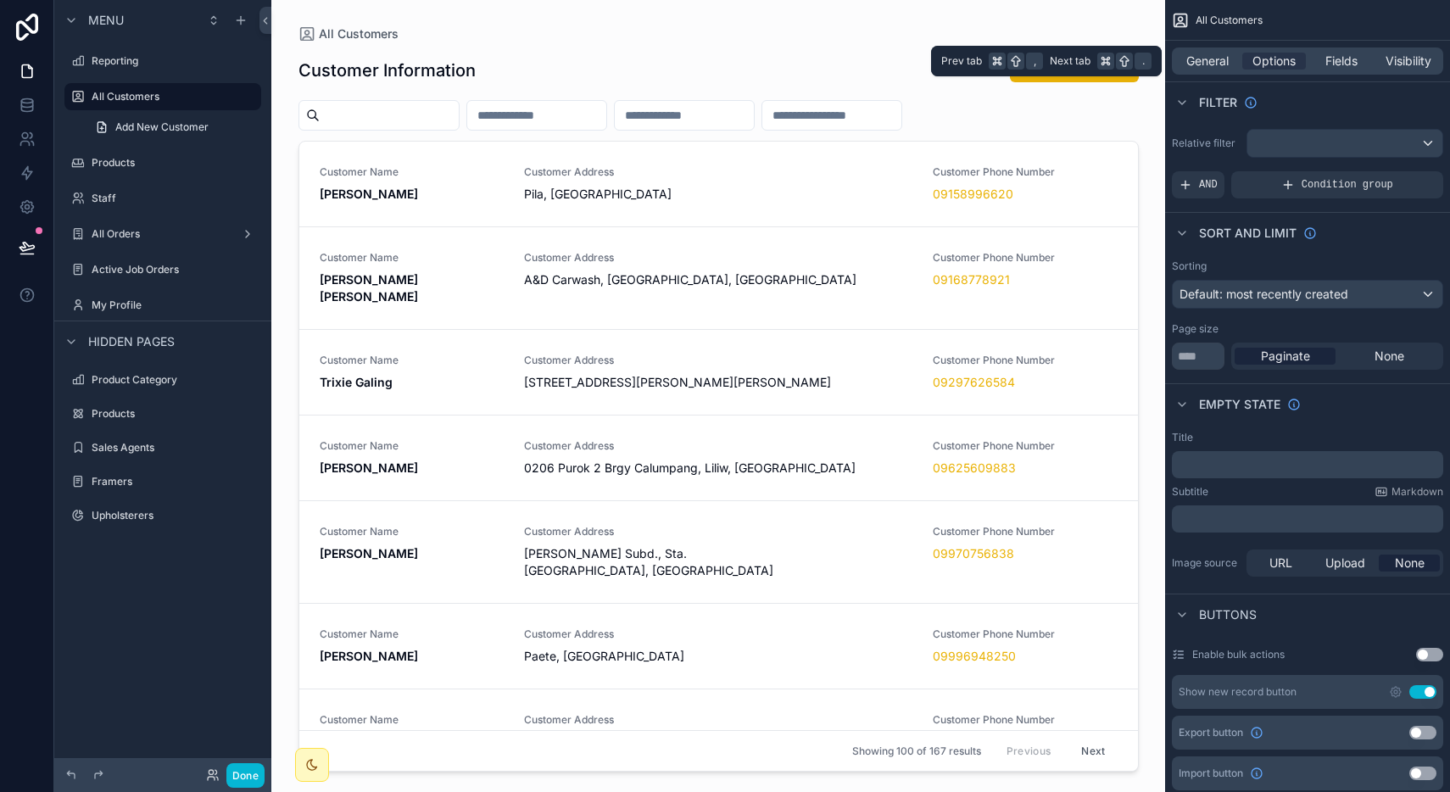
drag, startPoint x: 1268, startPoint y: 60, endPoint x: 1295, endPoint y: 153, distance: 96.9
click at [1269, 68] on span "Options" at bounding box center [1273, 61] width 43 height 17
click at [1319, 286] on span "Default: most recently created" at bounding box center [1263, 294] width 169 height 17
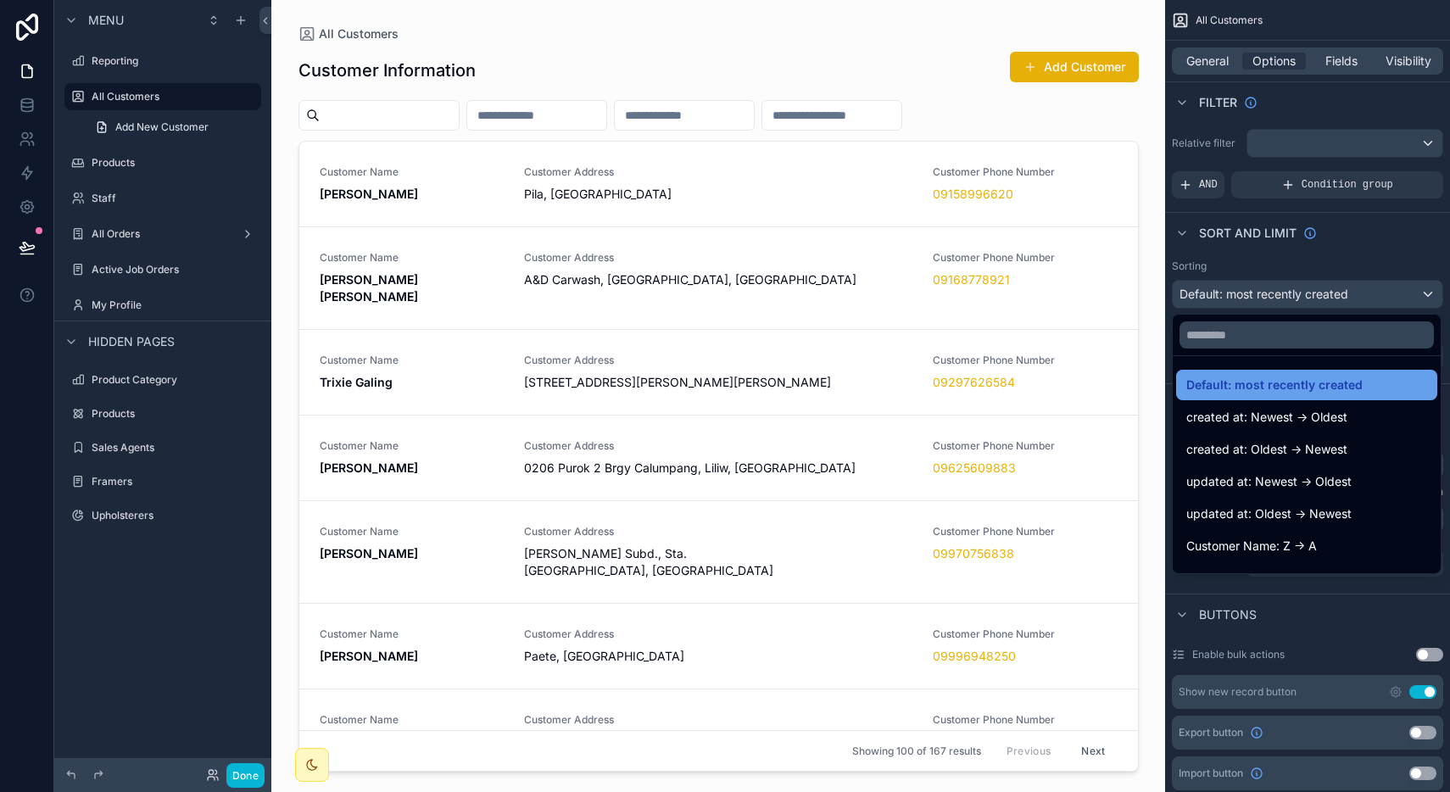
click at [1287, 386] on span "Default: most recently created" at bounding box center [1274, 385] width 176 height 20
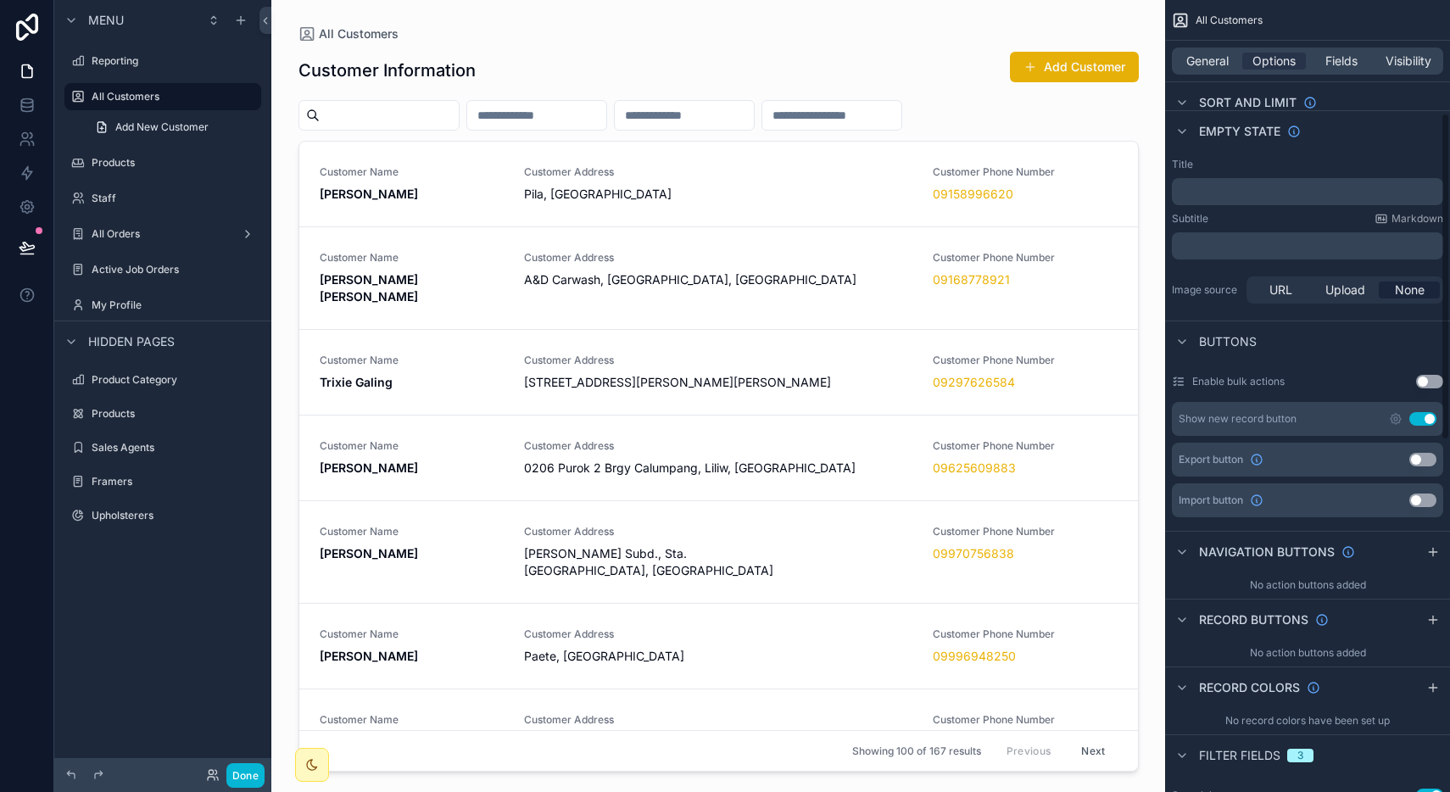
scroll to position [274, 0]
click at [1395, 416] on icon "scrollable content" at bounding box center [1395, 417] width 3 height 3
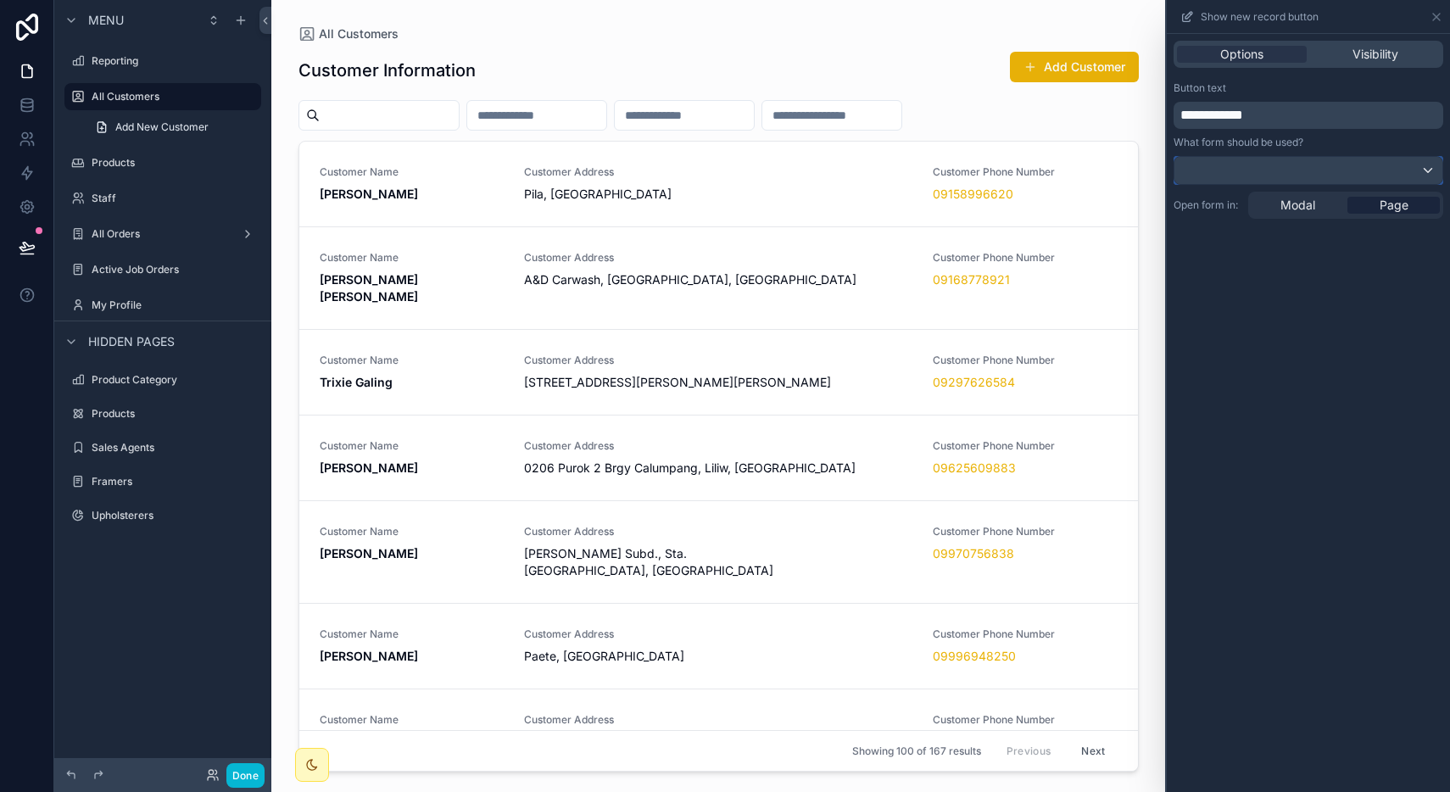
click at [1397, 170] on div at bounding box center [1308, 170] width 268 height 27
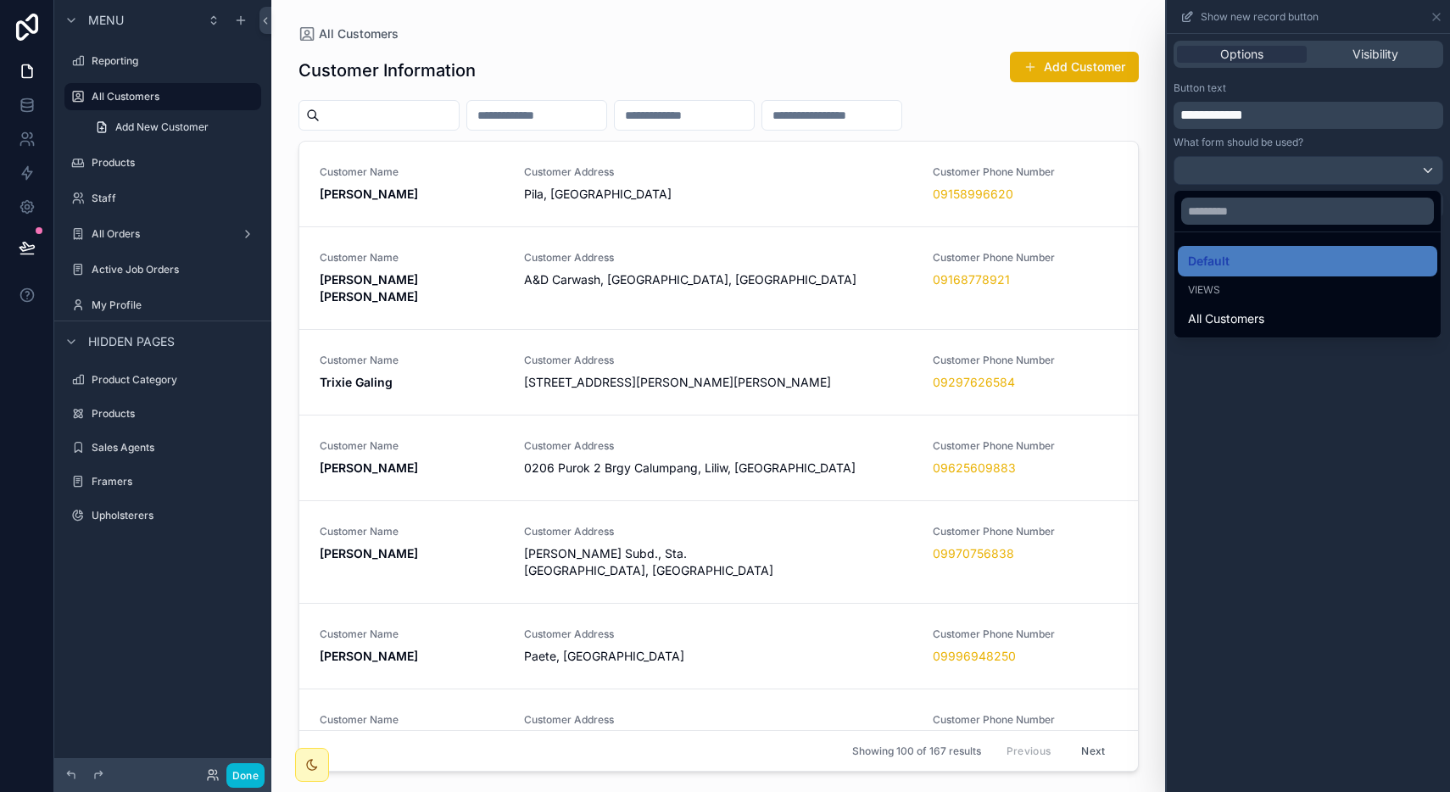
click at [1397, 170] on div at bounding box center [1308, 396] width 283 height 792
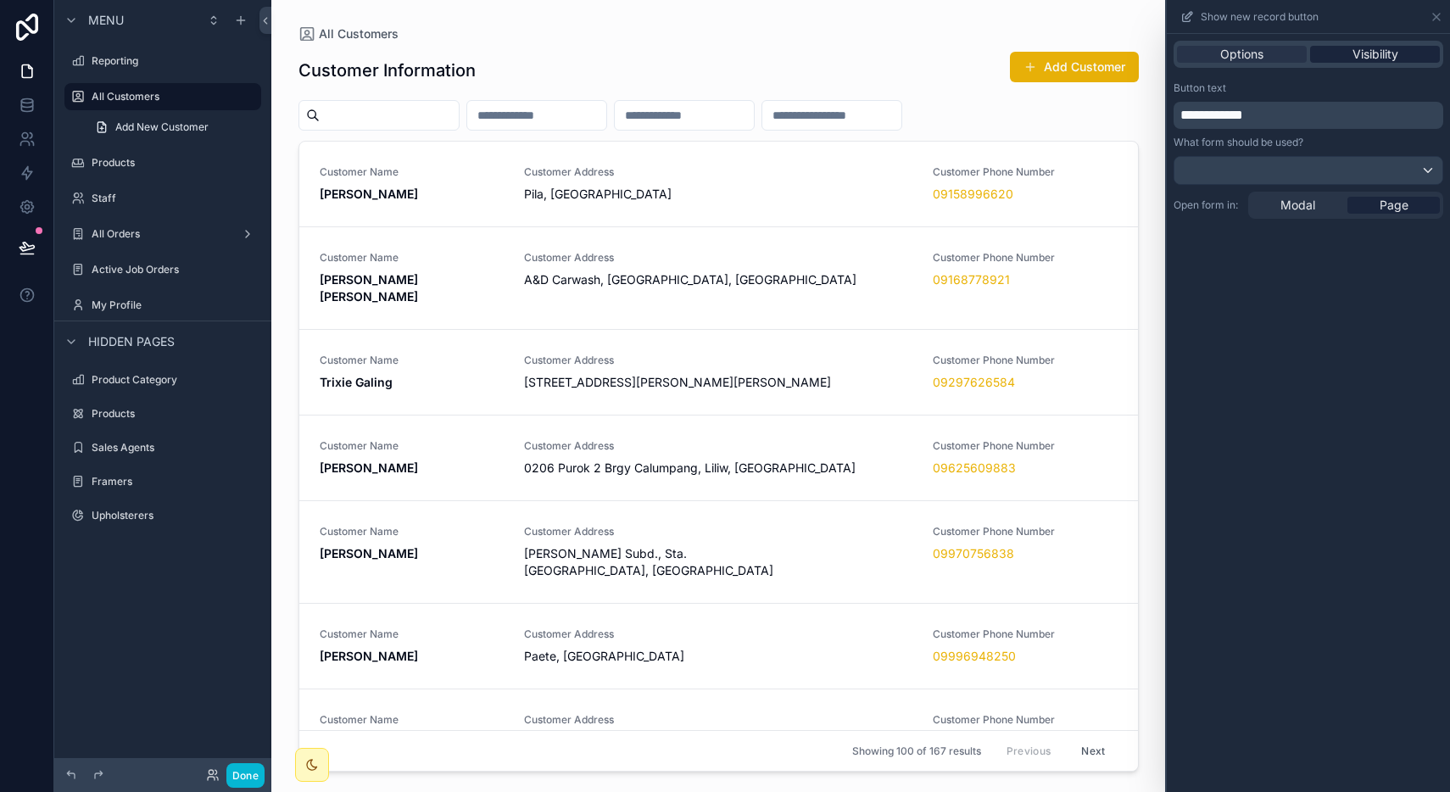
click at [1384, 61] on span "Visibility" at bounding box center [1375, 54] width 46 height 17
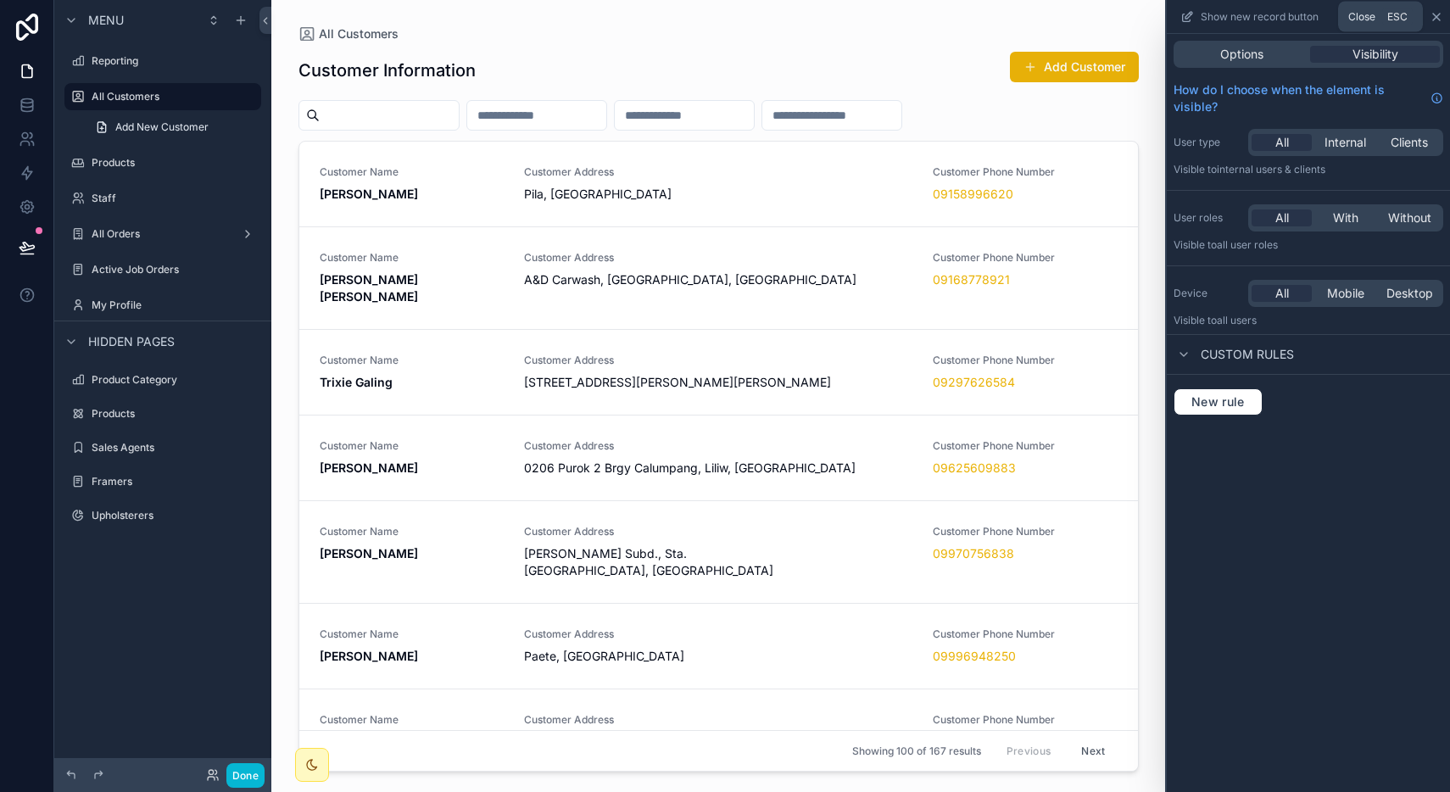
click at [1431, 19] on icon at bounding box center [1437, 17] width 14 height 14
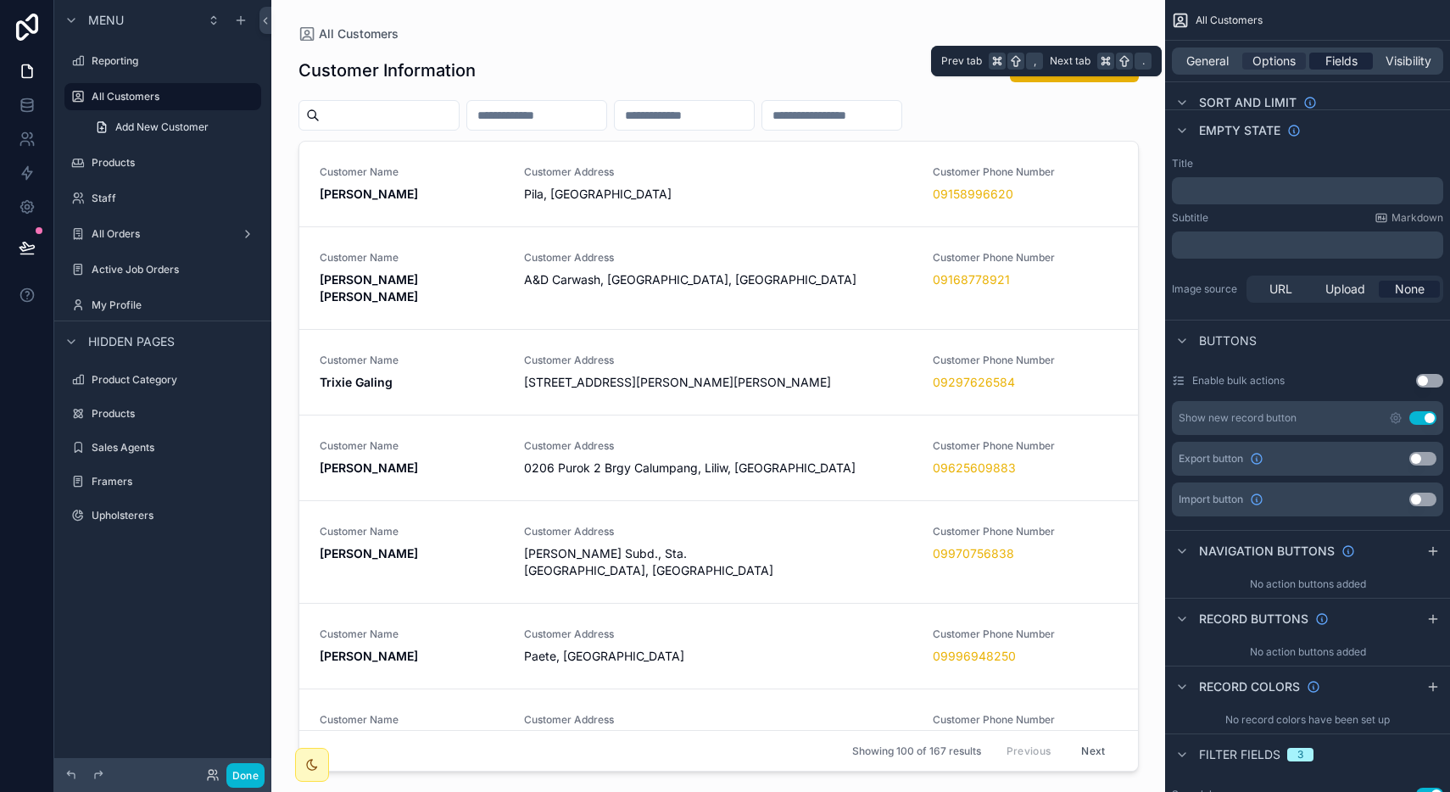
drag, startPoint x: 1357, startPoint y: 71, endPoint x: 1351, endPoint y: 63, distance: 10.4
click at [1351, 63] on div "General Options Fields Visibility" at bounding box center [1307, 60] width 271 height 27
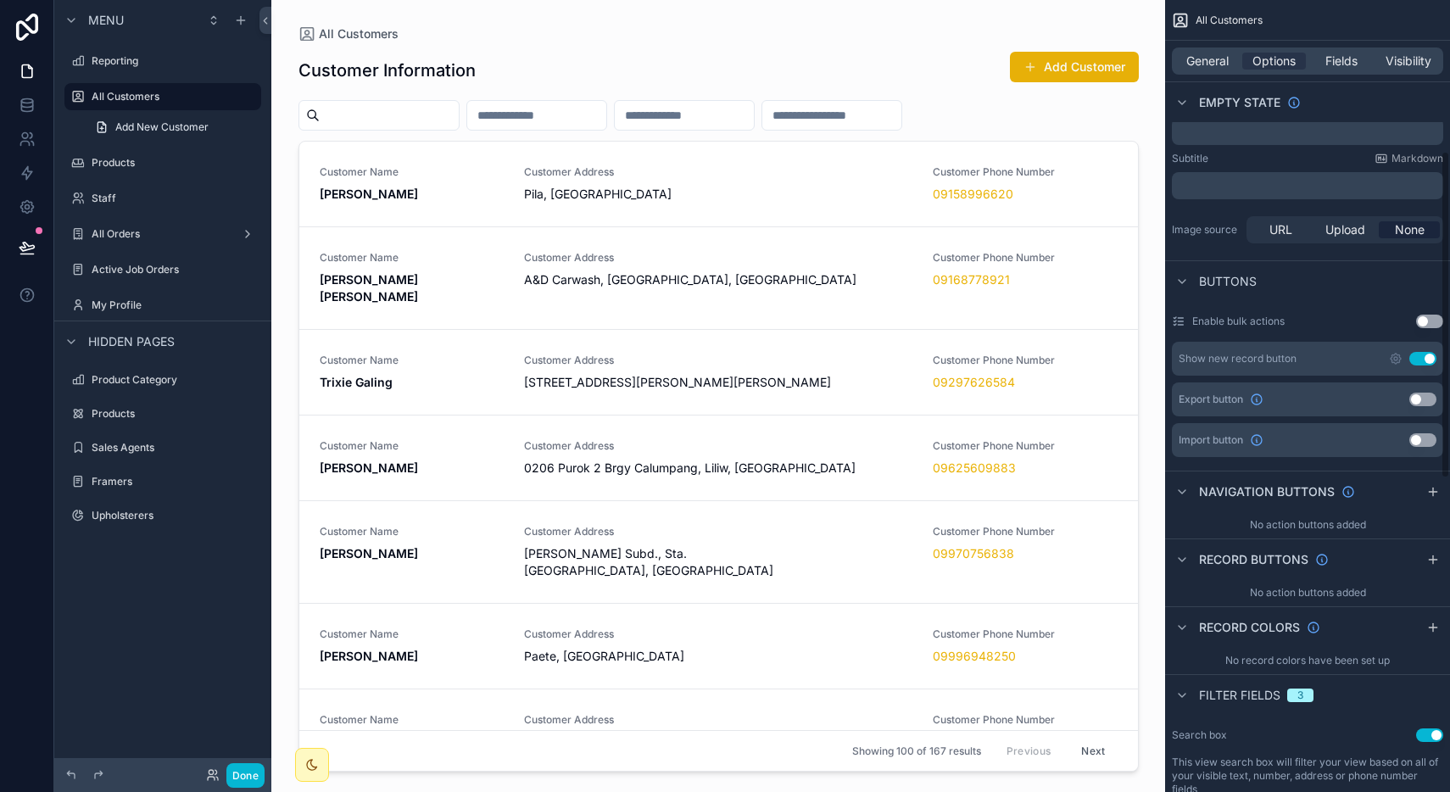
scroll to position [252, 0]
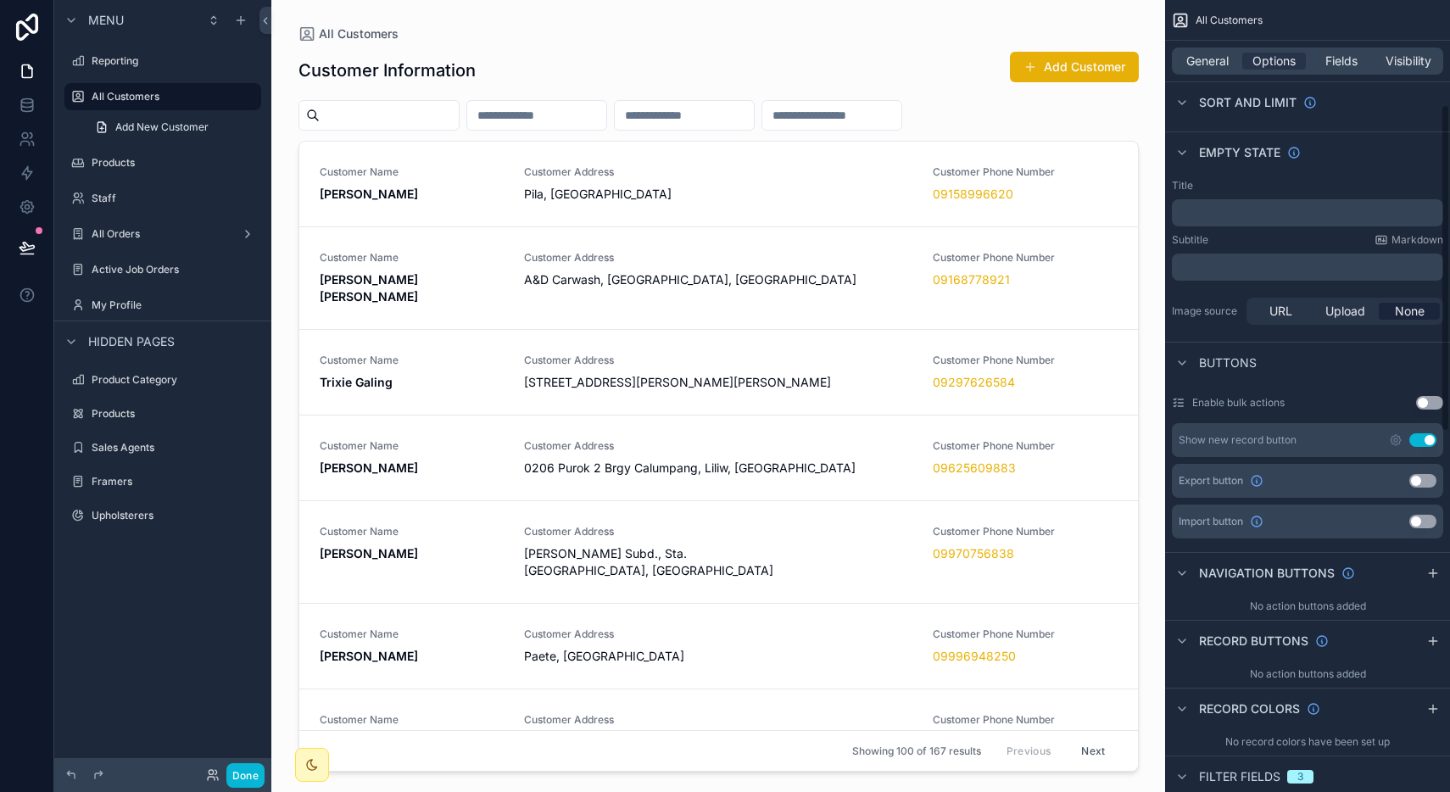
click at [1338, 51] on div "General Options Fields Visibility" at bounding box center [1307, 60] width 271 height 27
click at [1335, 65] on span "Fields" at bounding box center [1341, 61] width 32 height 17
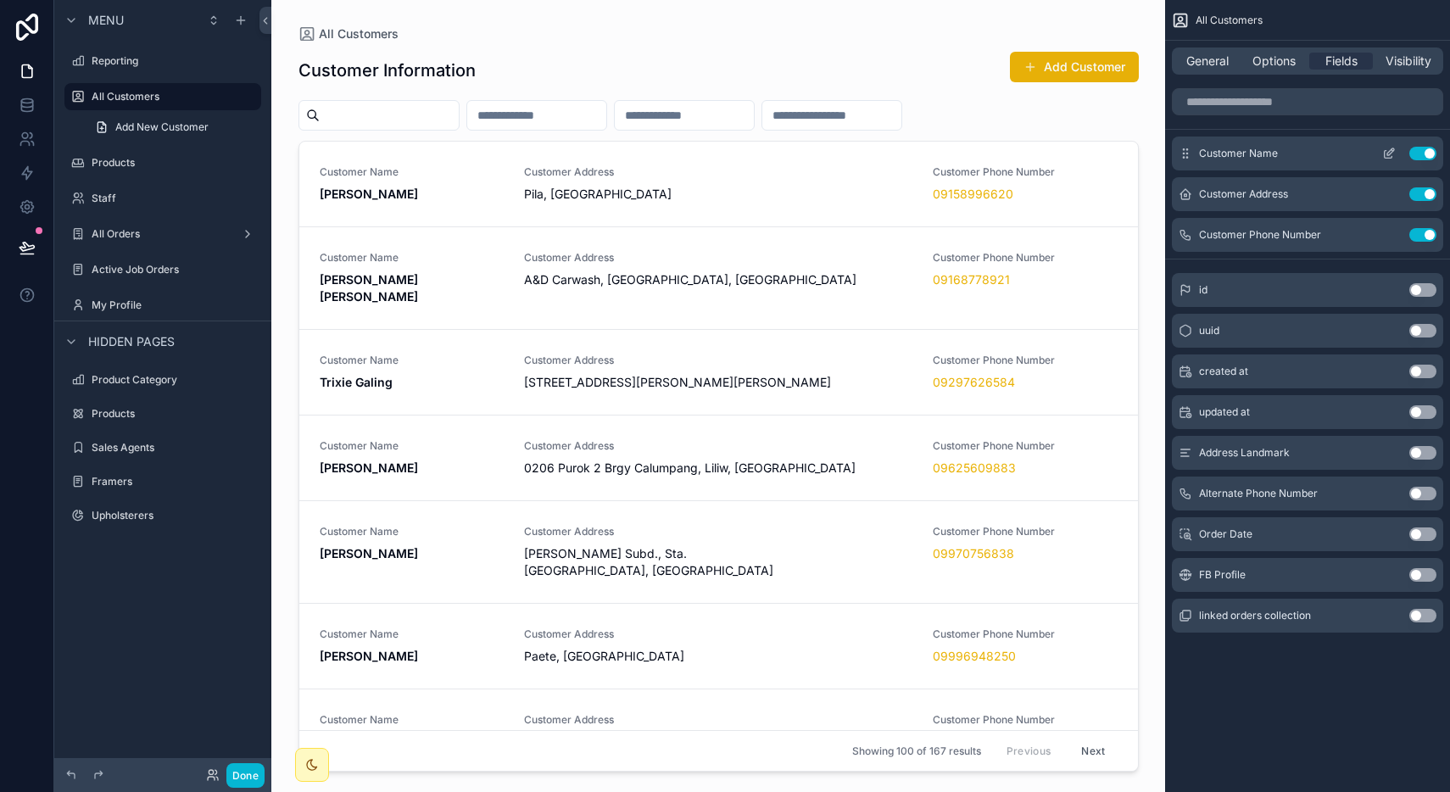
click at [1391, 154] on icon "scrollable content" at bounding box center [1389, 154] width 14 height 14
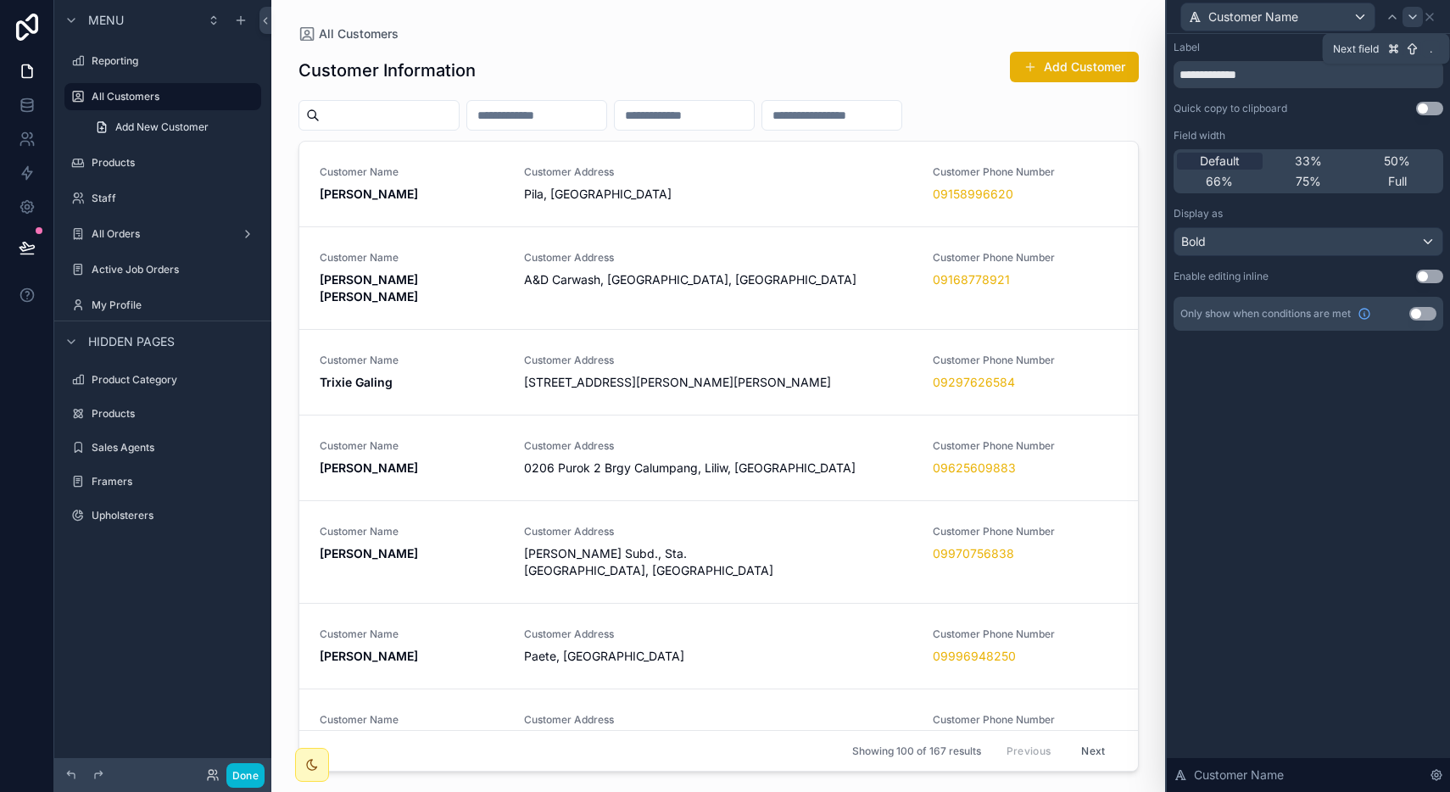
click at [1414, 19] on icon at bounding box center [1413, 17] width 14 height 14
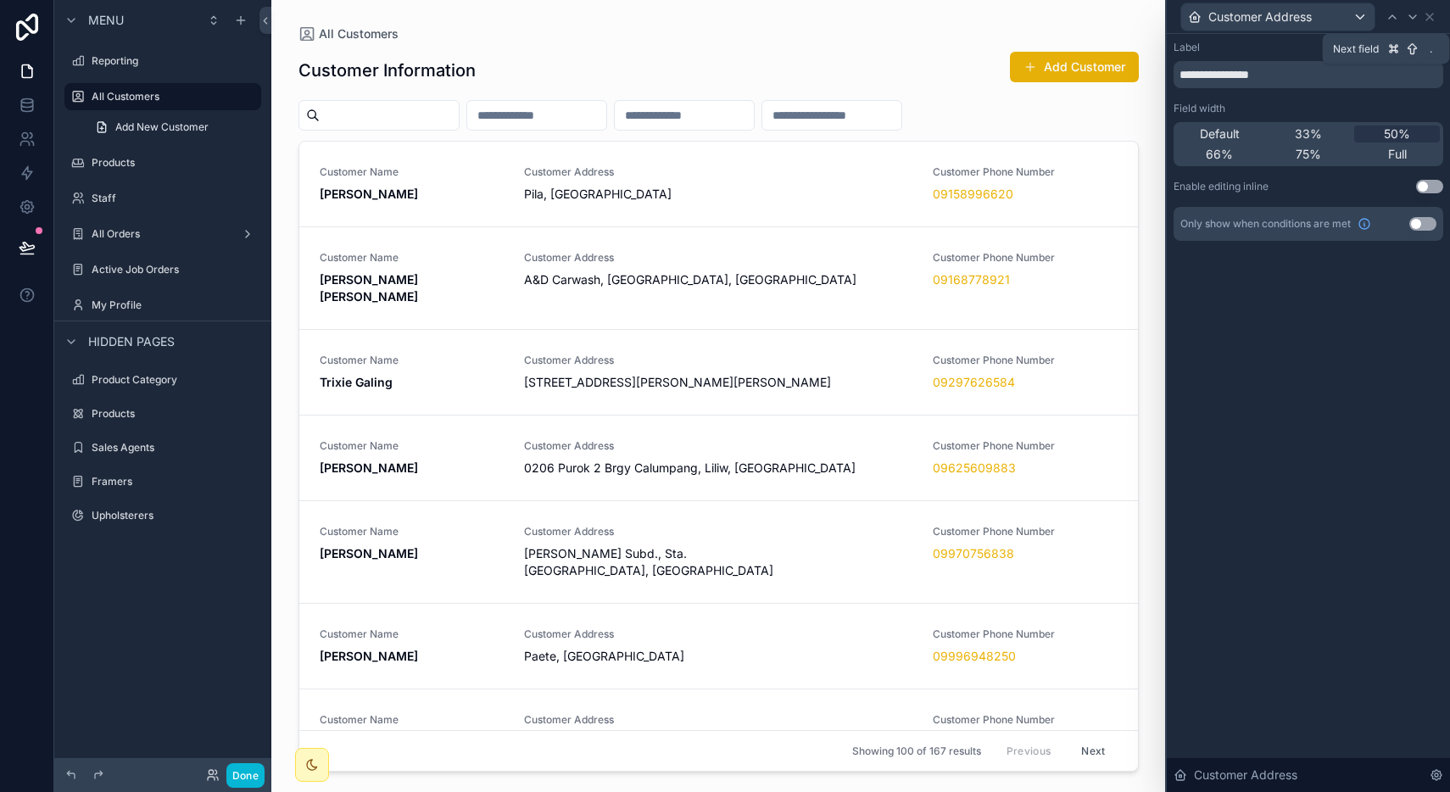
click at [1414, 19] on icon at bounding box center [1413, 17] width 14 height 14
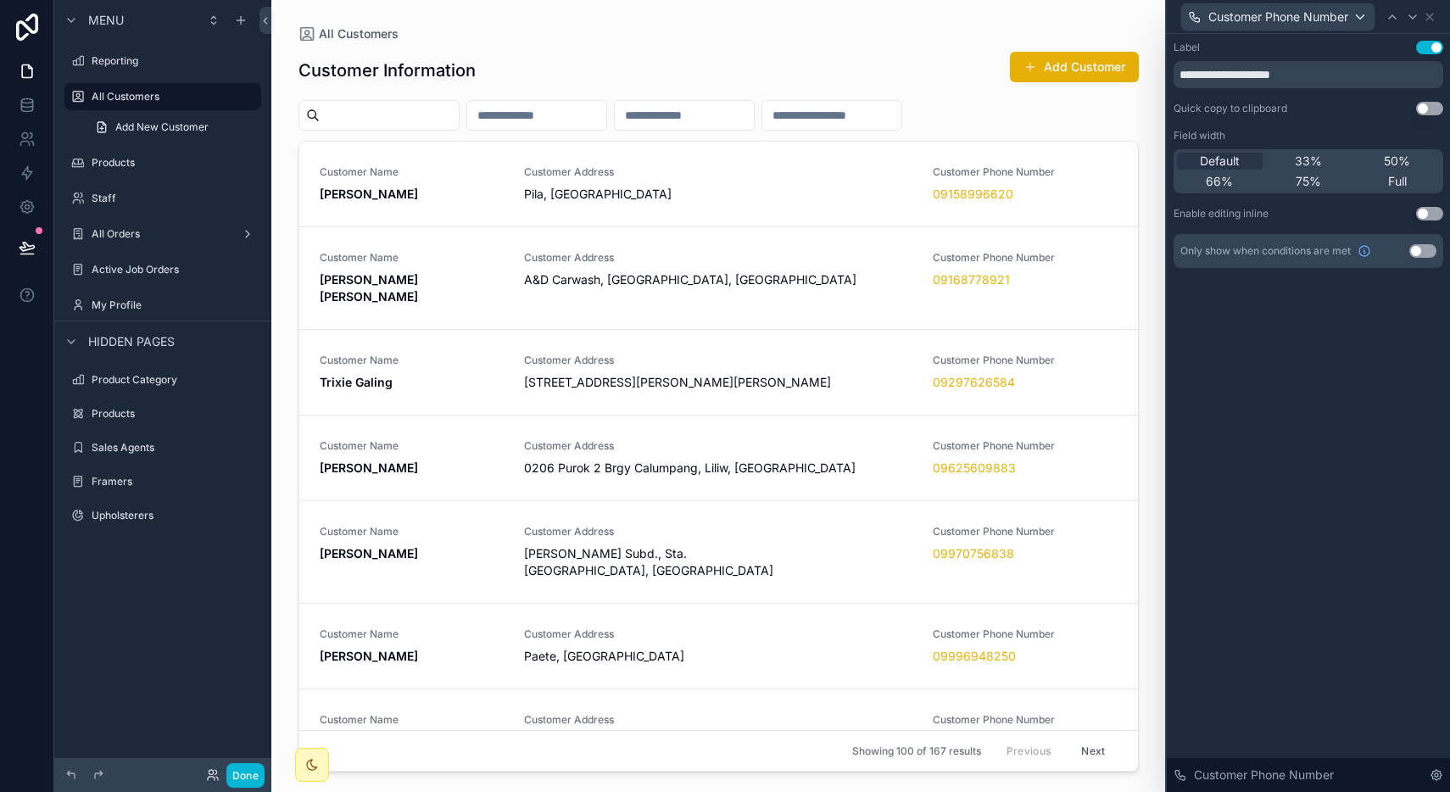
click at [1440, 15] on div "Customer Phone Number" at bounding box center [1309, 16] width 270 height 33
click at [1436, 16] on div "Customer Phone Number" at bounding box center [1309, 16] width 270 height 33
click at [1434, 17] on icon at bounding box center [1430, 17] width 14 height 14
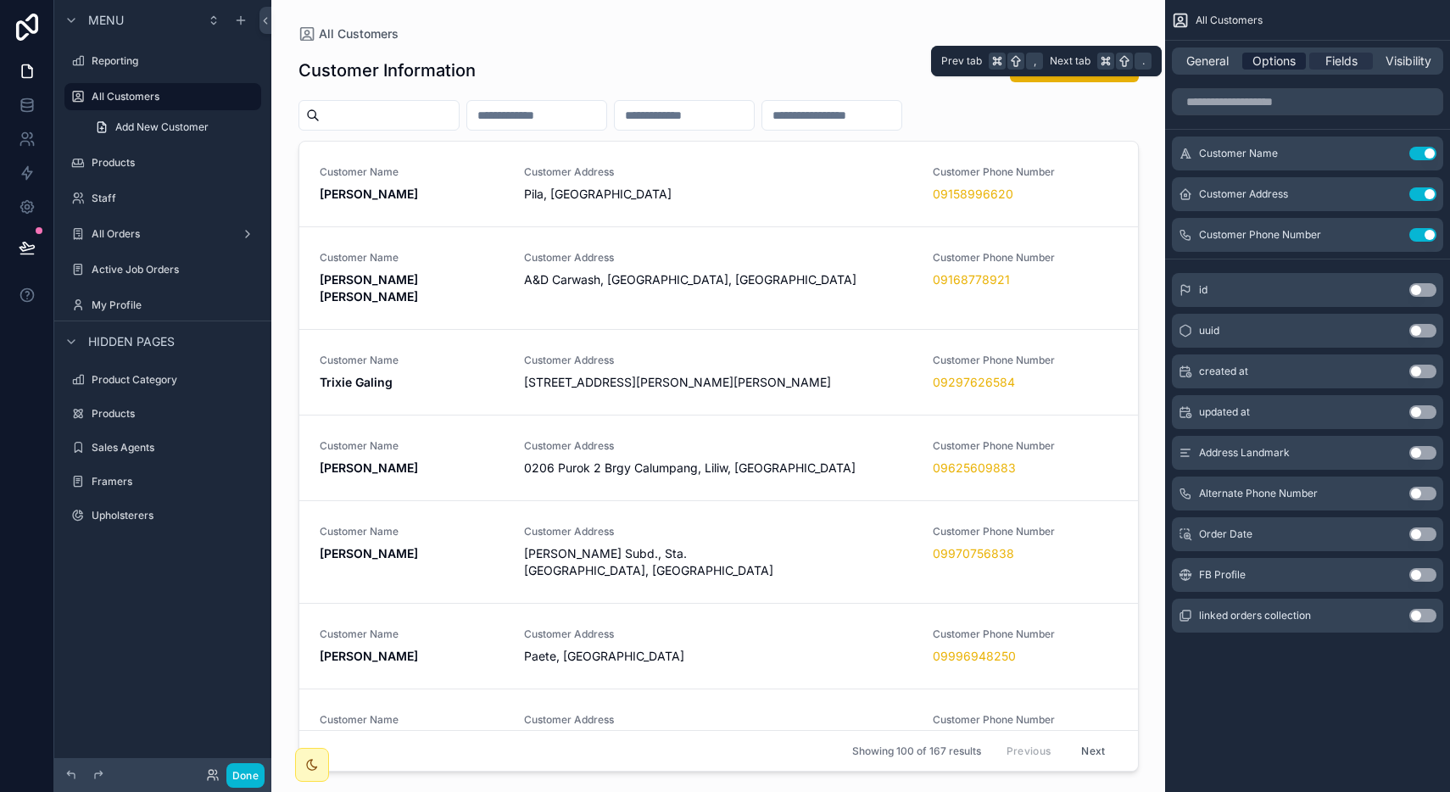
click at [1291, 53] on span "Options" at bounding box center [1273, 61] width 43 height 17
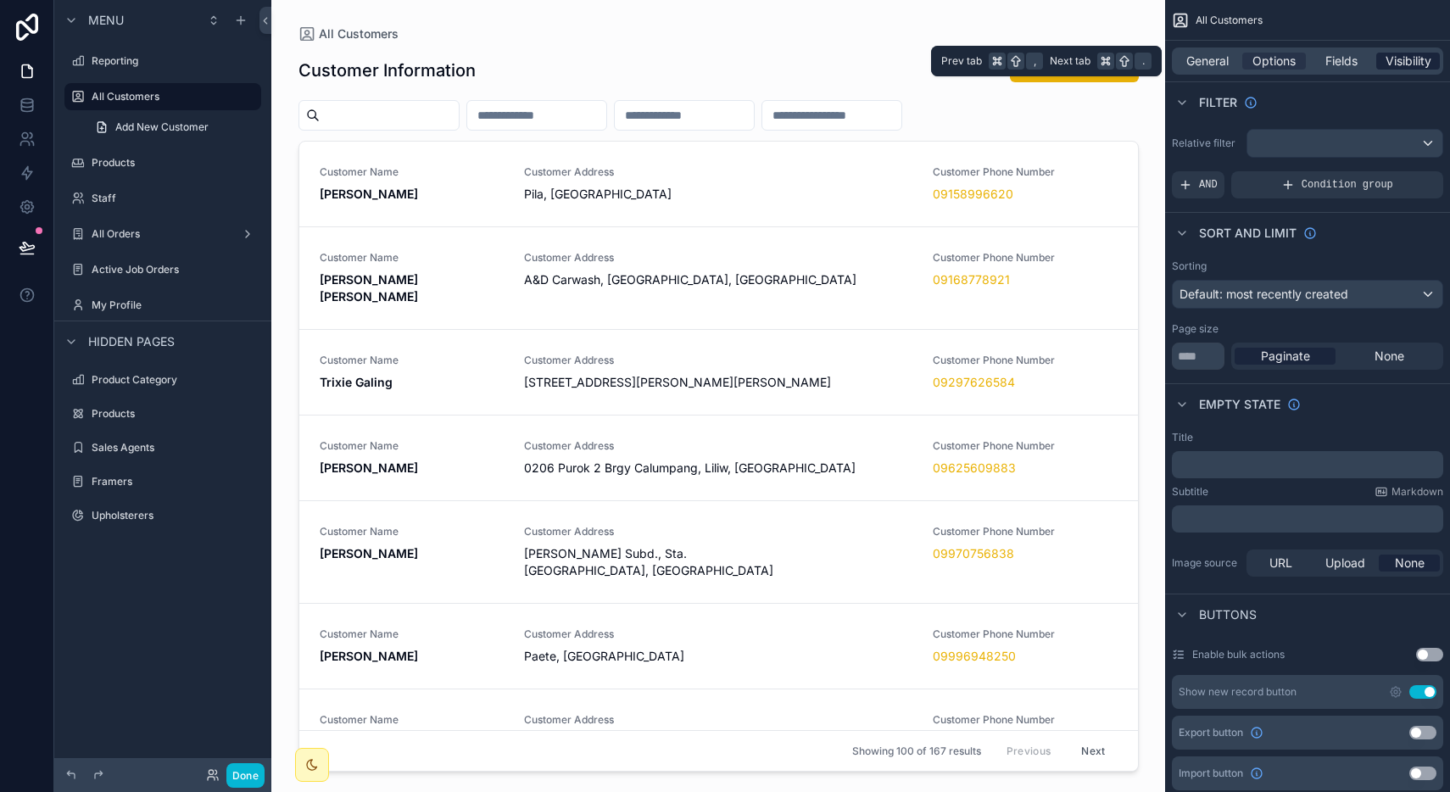
click at [1401, 69] on span "Visibility" at bounding box center [1408, 61] width 46 height 17
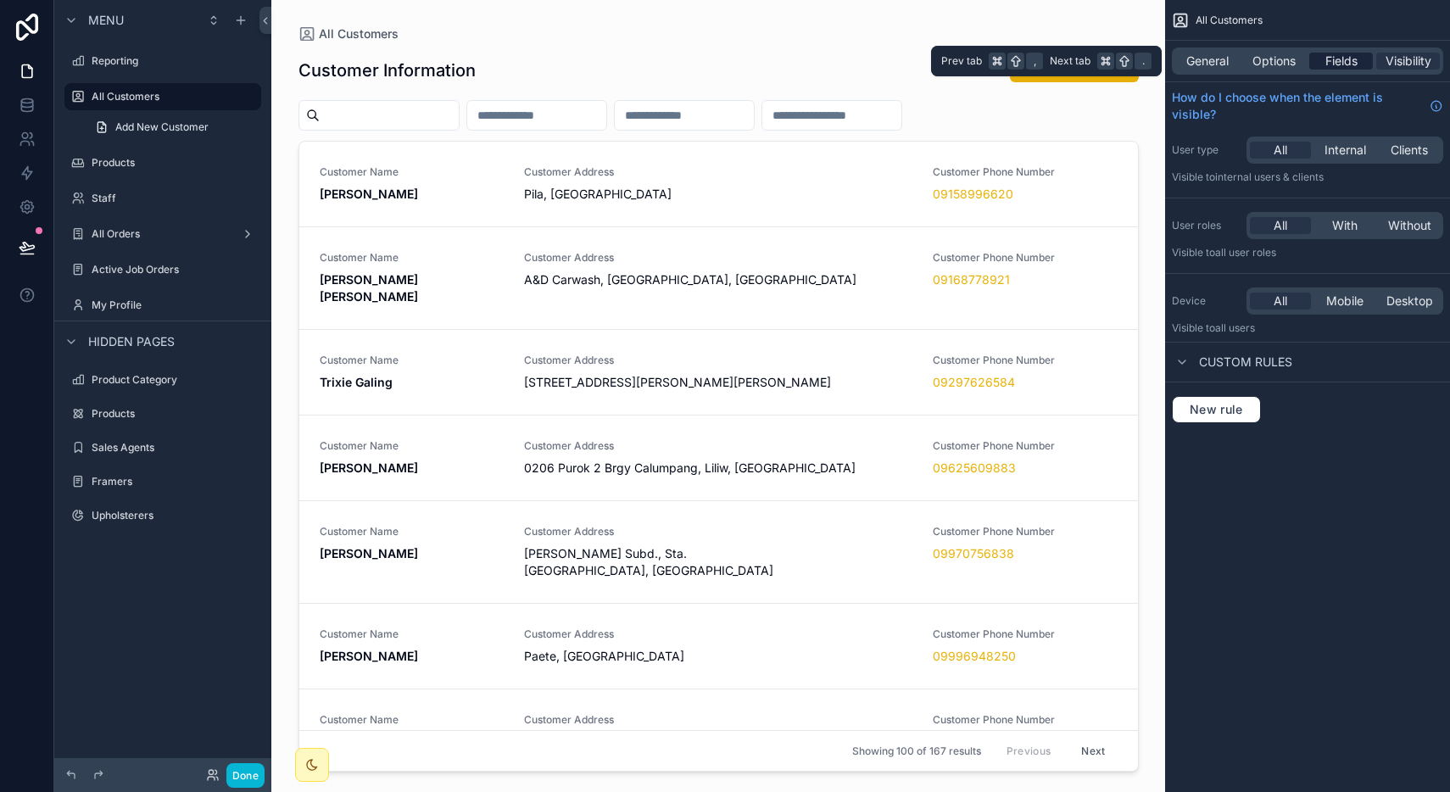
click at [1367, 59] on div "Fields" at bounding box center [1341, 61] width 64 height 17
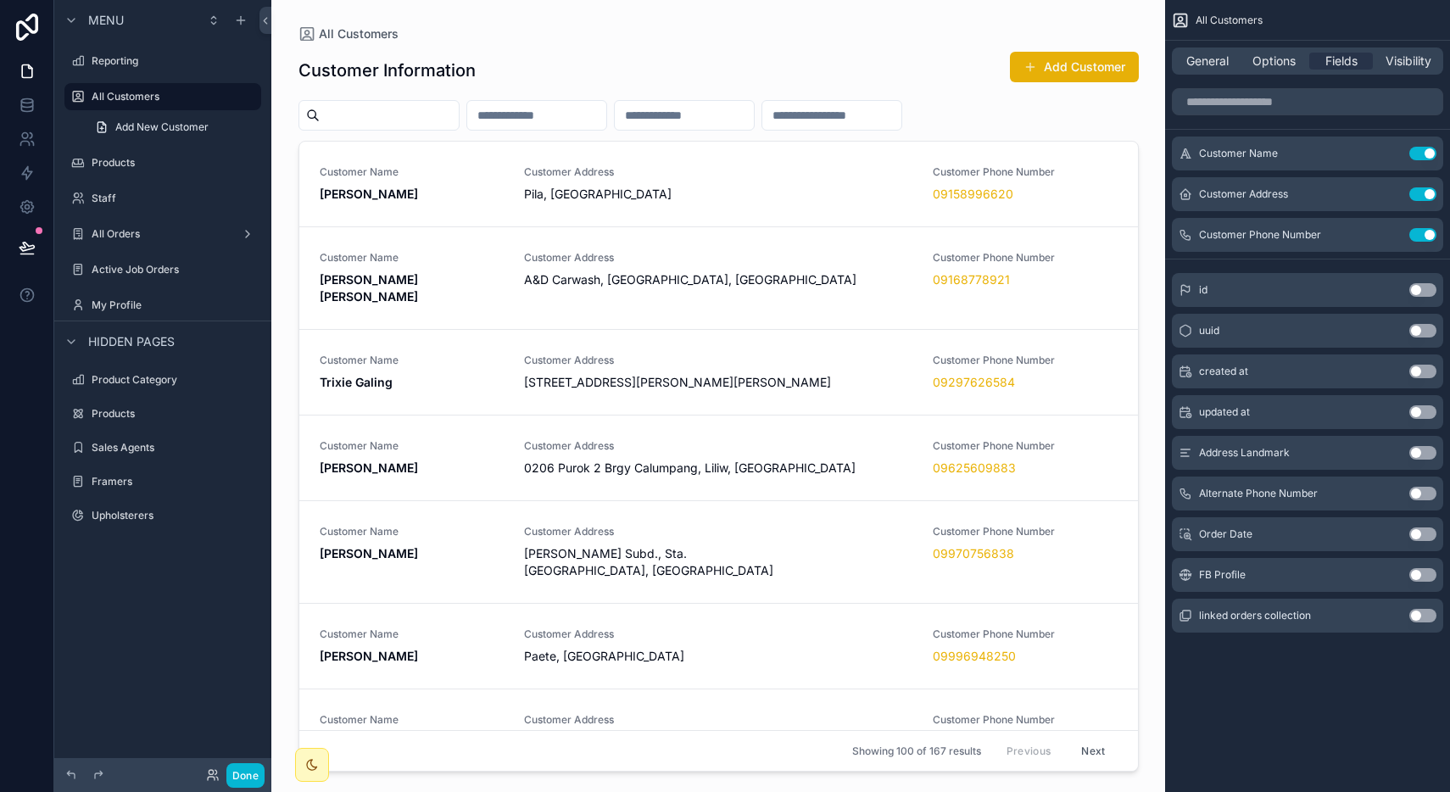
click at [956, 37] on div "All Customers" at bounding box center [718, 34] width 840 height 14
click at [1056, 72] on button "Add Customer" at bounding box center [1074, 67] width 129 height 31
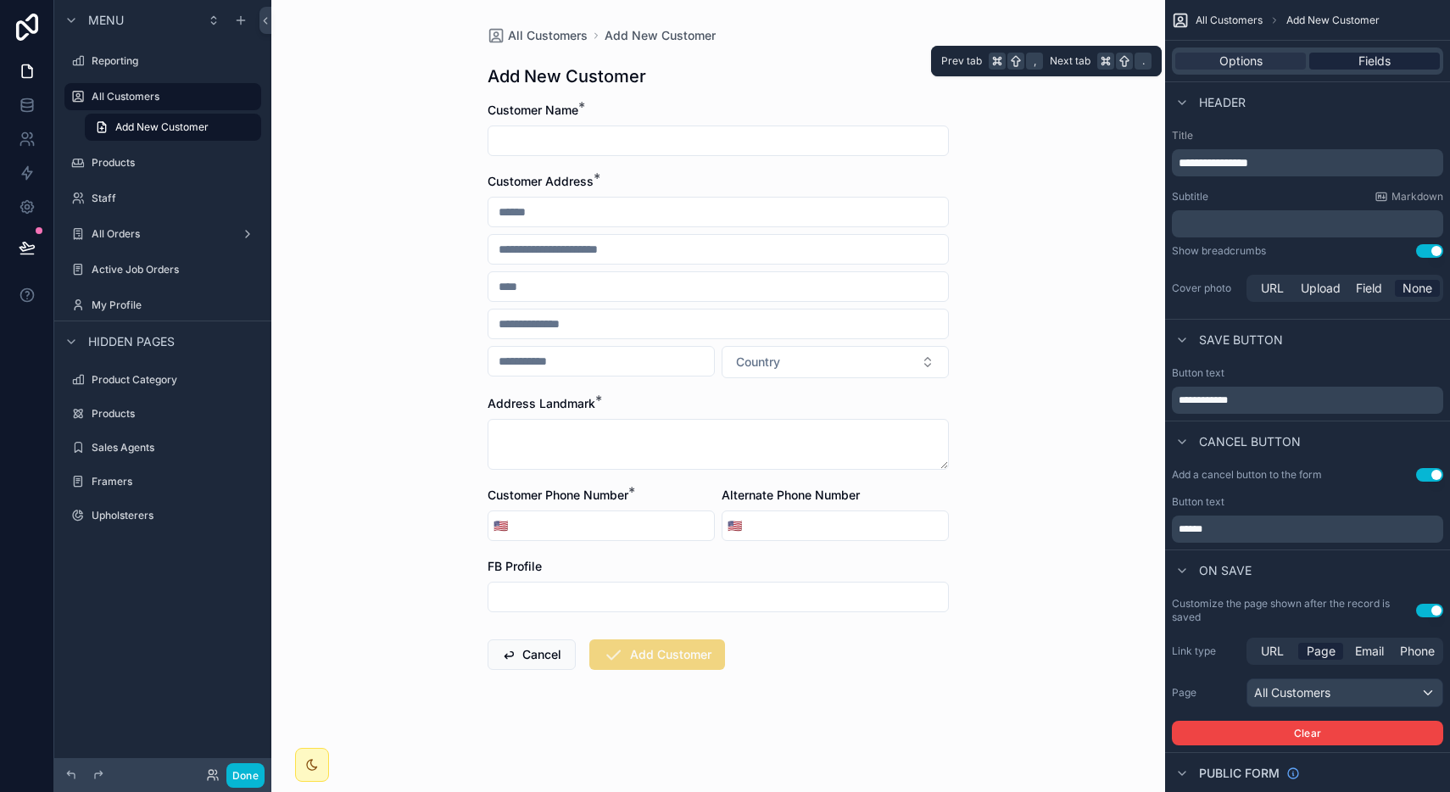
click at [1346, 58] on div "Fields" at bounding box center [1374, 61] width 131 height 17
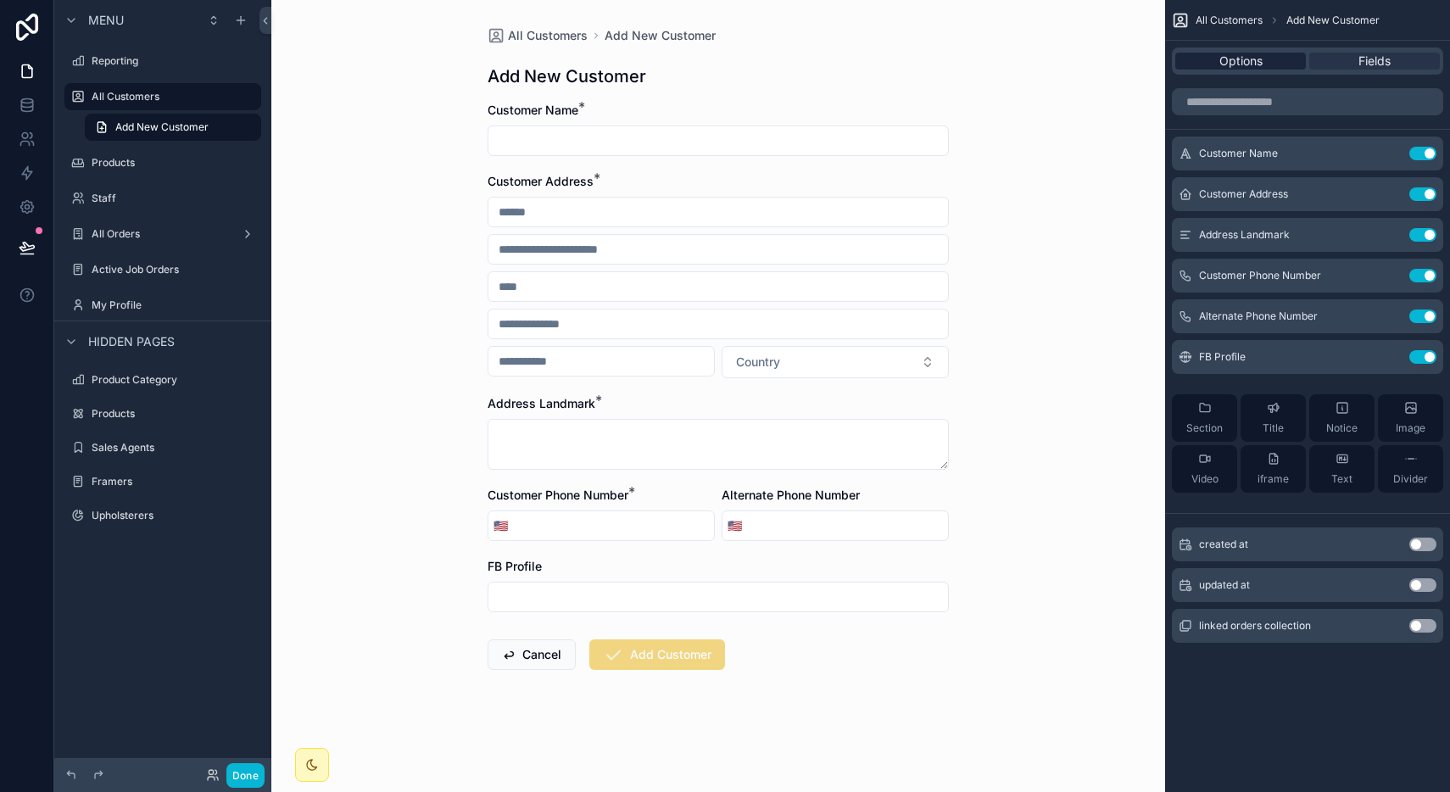
click at [1256, 60] on span "Options" at bounding box center [1240, 61] width 43 height 17
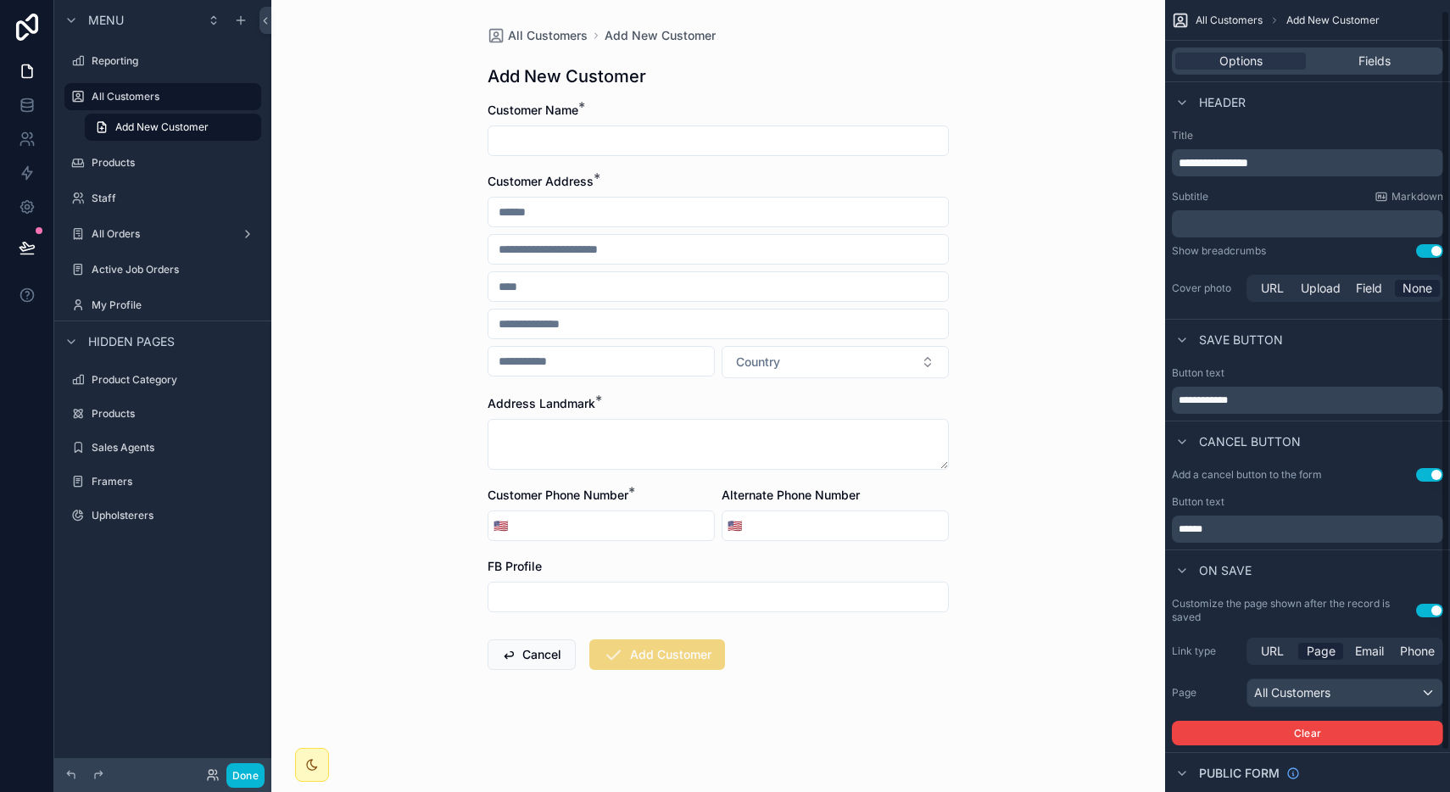
scroll to position [55, 0]
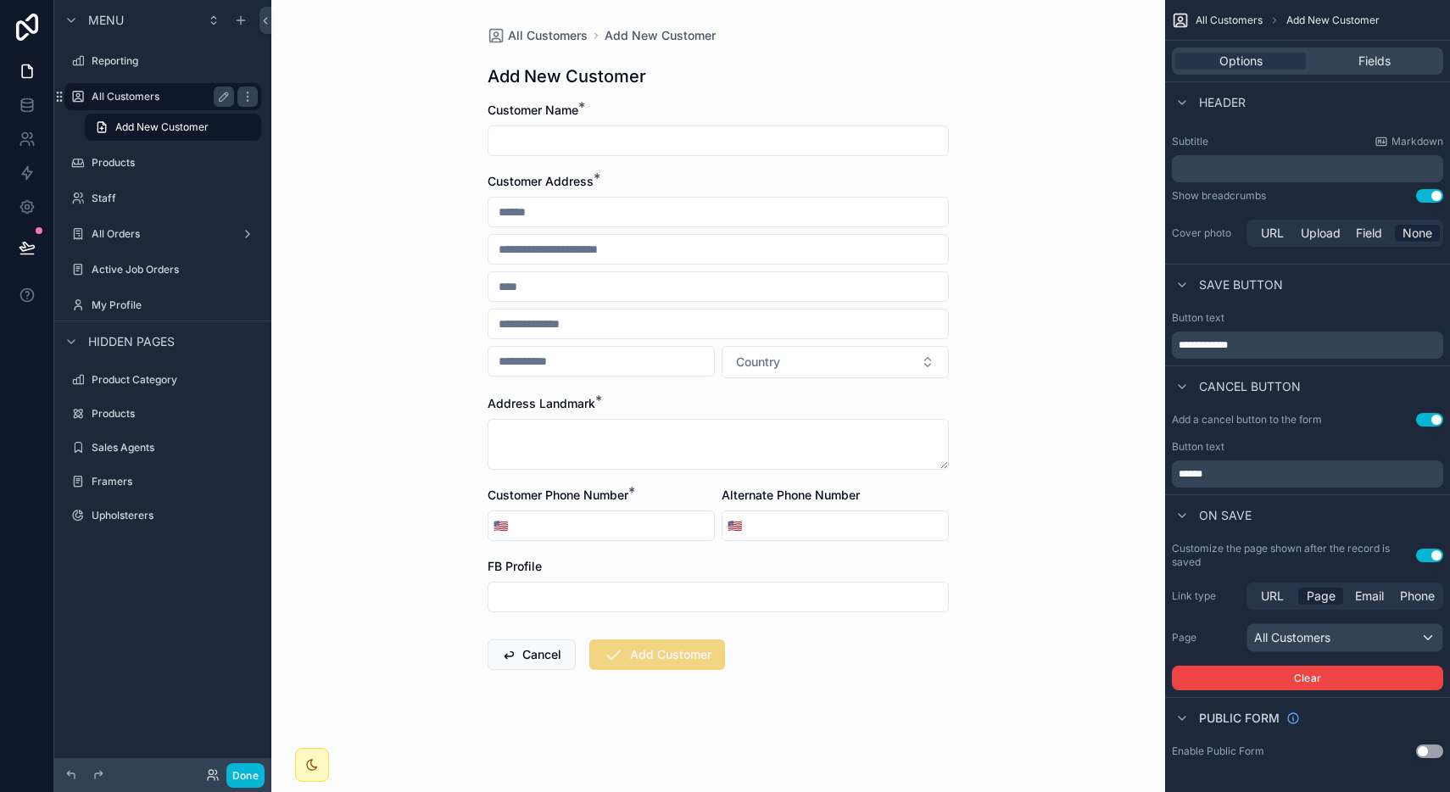
click at [191, 103] on label "All Customers" at bounding box center [160, 97] width 136 height 14
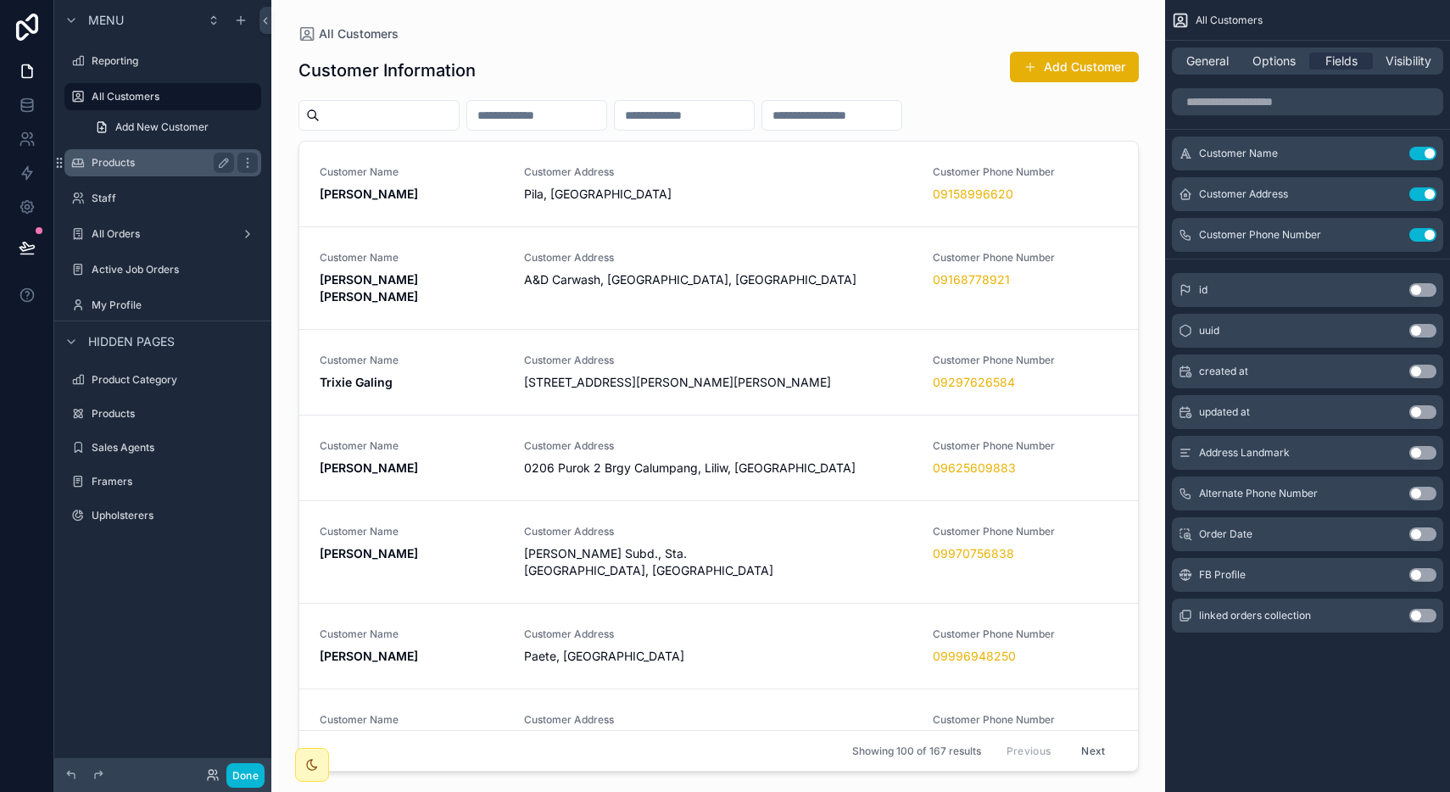
click at [147, 157] on label "Products" at bounding box center [160, 163] width 136 height 14
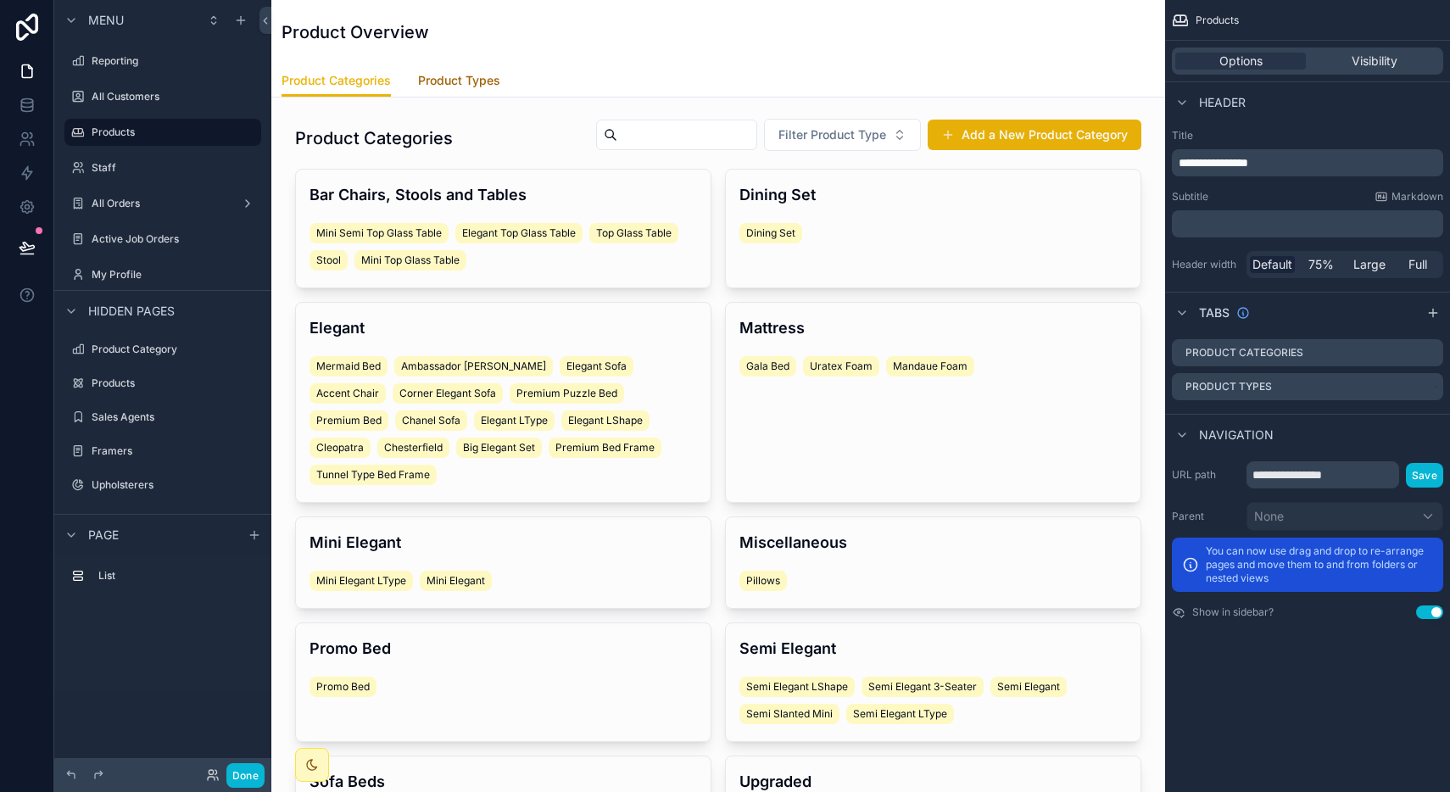
click at [453, 79] on span "Product Types" at bounding box center [459, 80] width 82 height 17
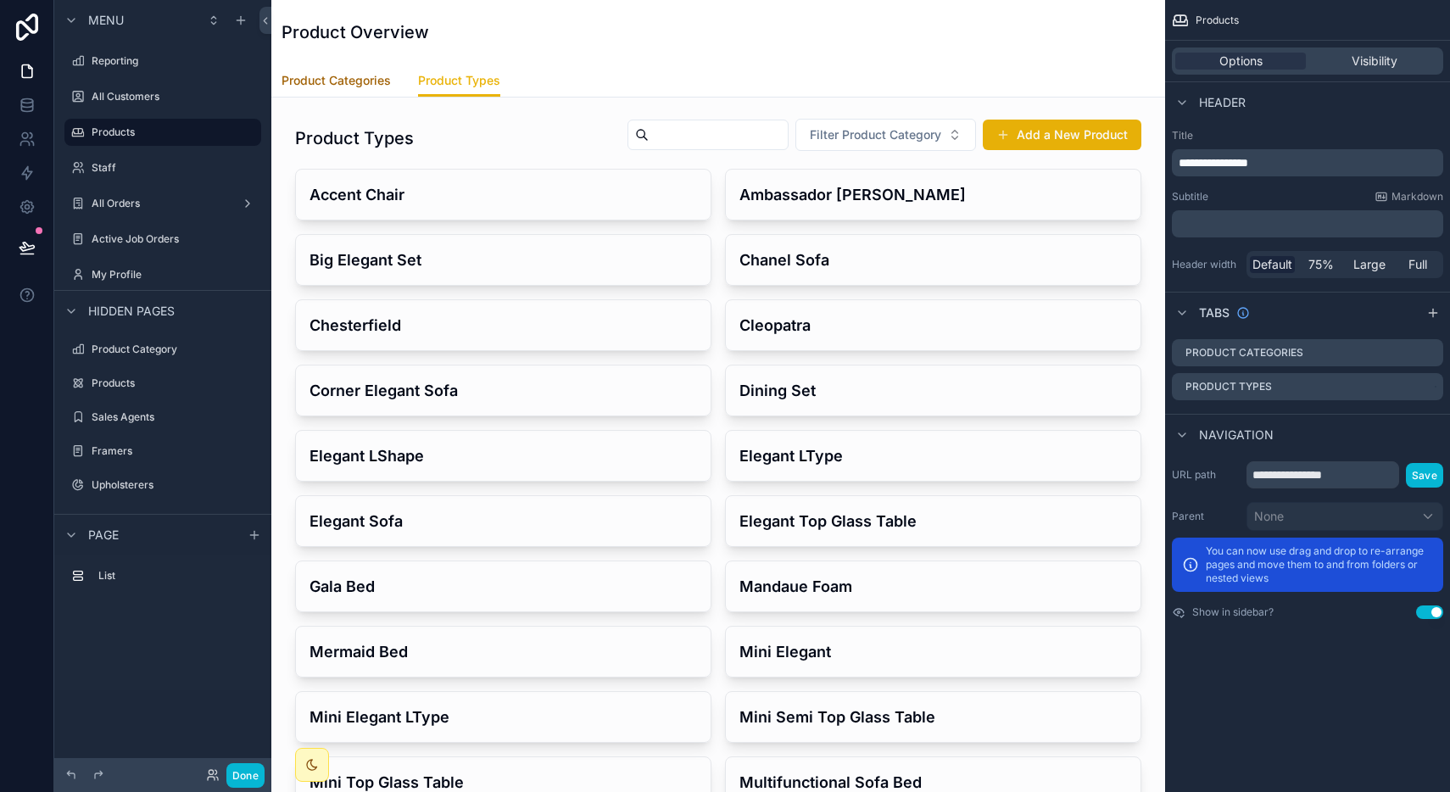
click at [349, 82] on span "Product Categories" at bounding box center [336, 80] width 109 height 17
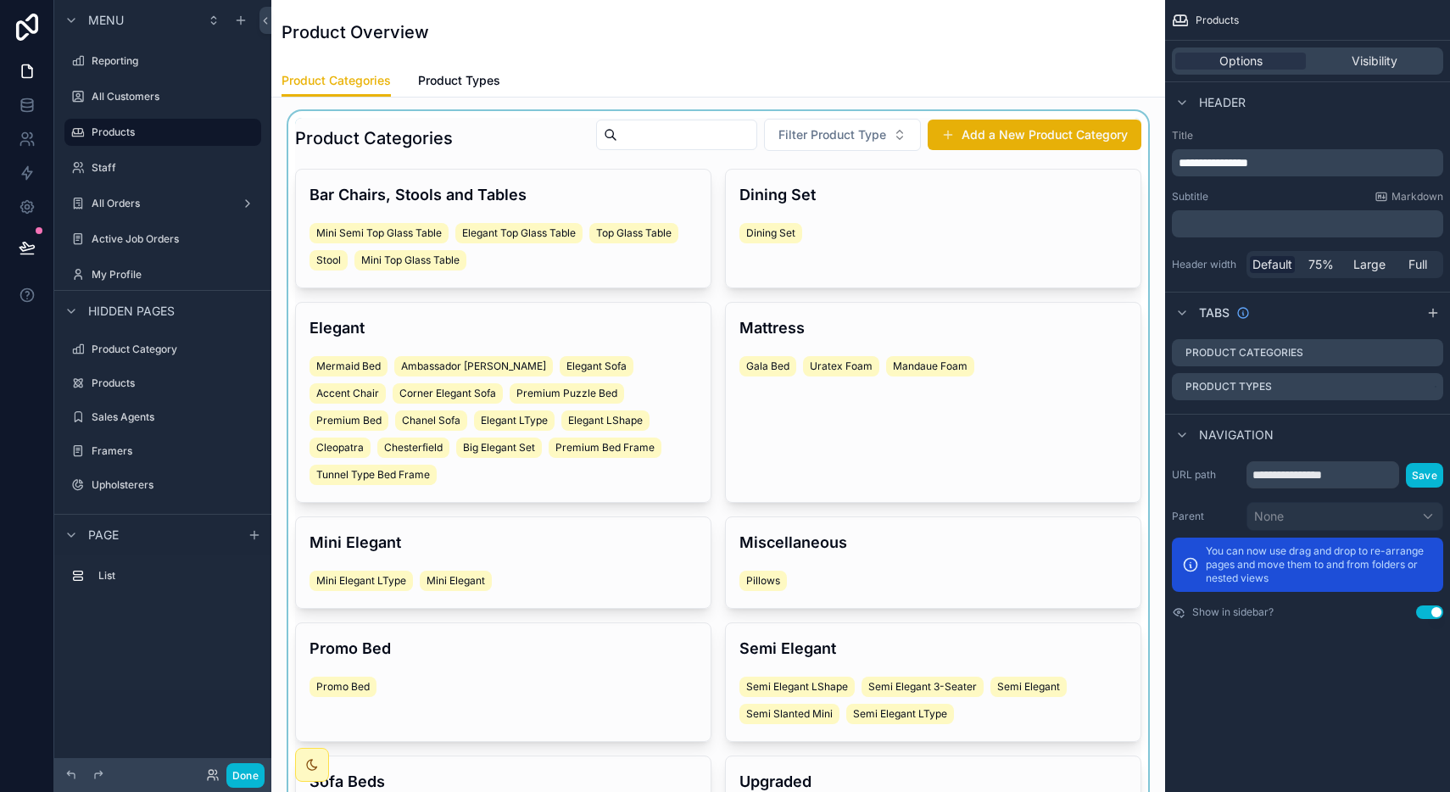
click at [590, 196] on div "scrollable content" at bounding box center [718, 523] width 867 height 824
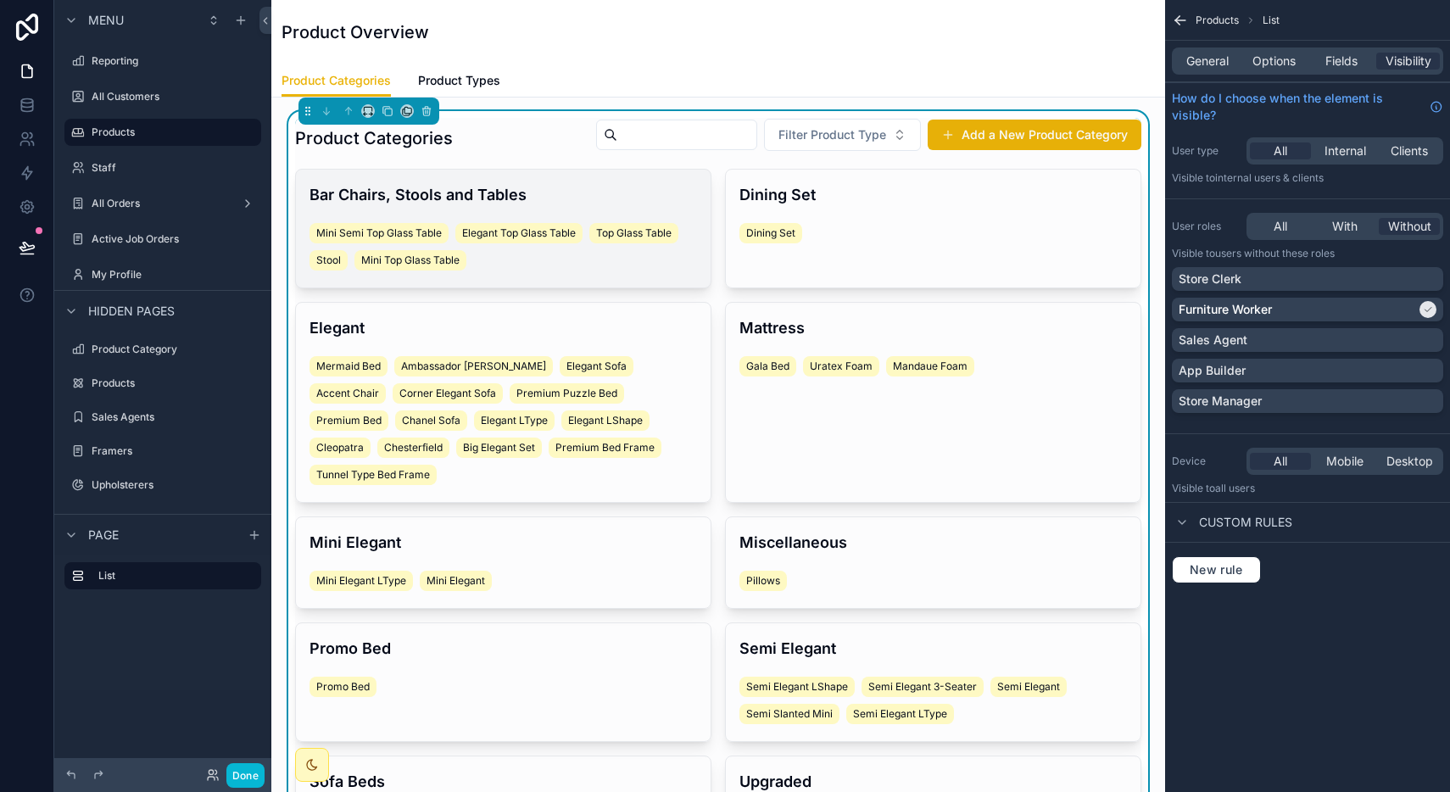
click at [571, 188] on h4 "Bar Chairs, Stools and Tables" at bounding box center [502, 194] width 387 height 23
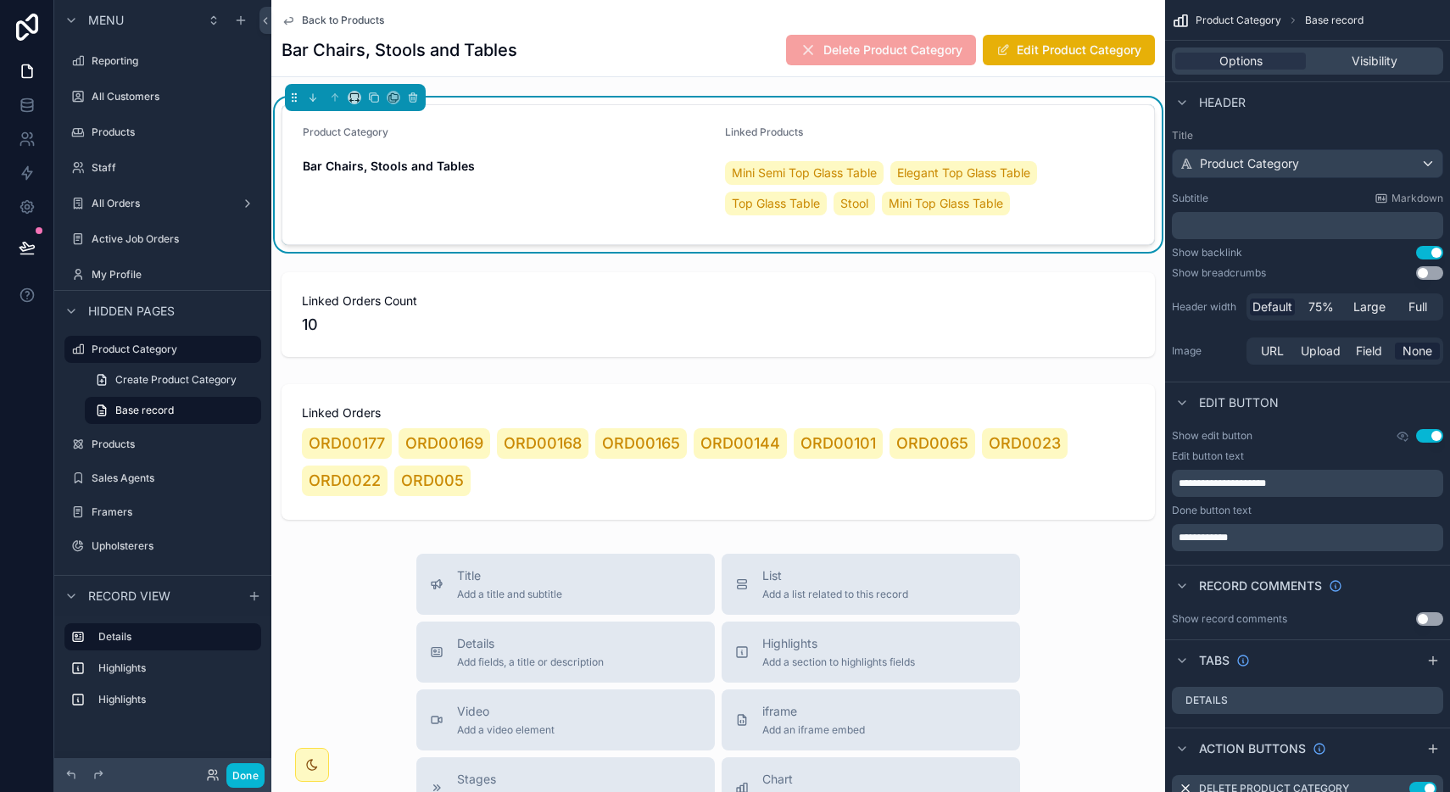
click at [693, 84] on div "Back to Products Bar Chairs, Stools and Tables Delete Product Category Edit Pro…" at bounding box center [718, 646] width 894 height 1293
click at [656, 46] on div "Bar Chairs, Stools and Tables Delete Product Category Edit Product Category" at bounding box center [718, 50] width 873 height 32
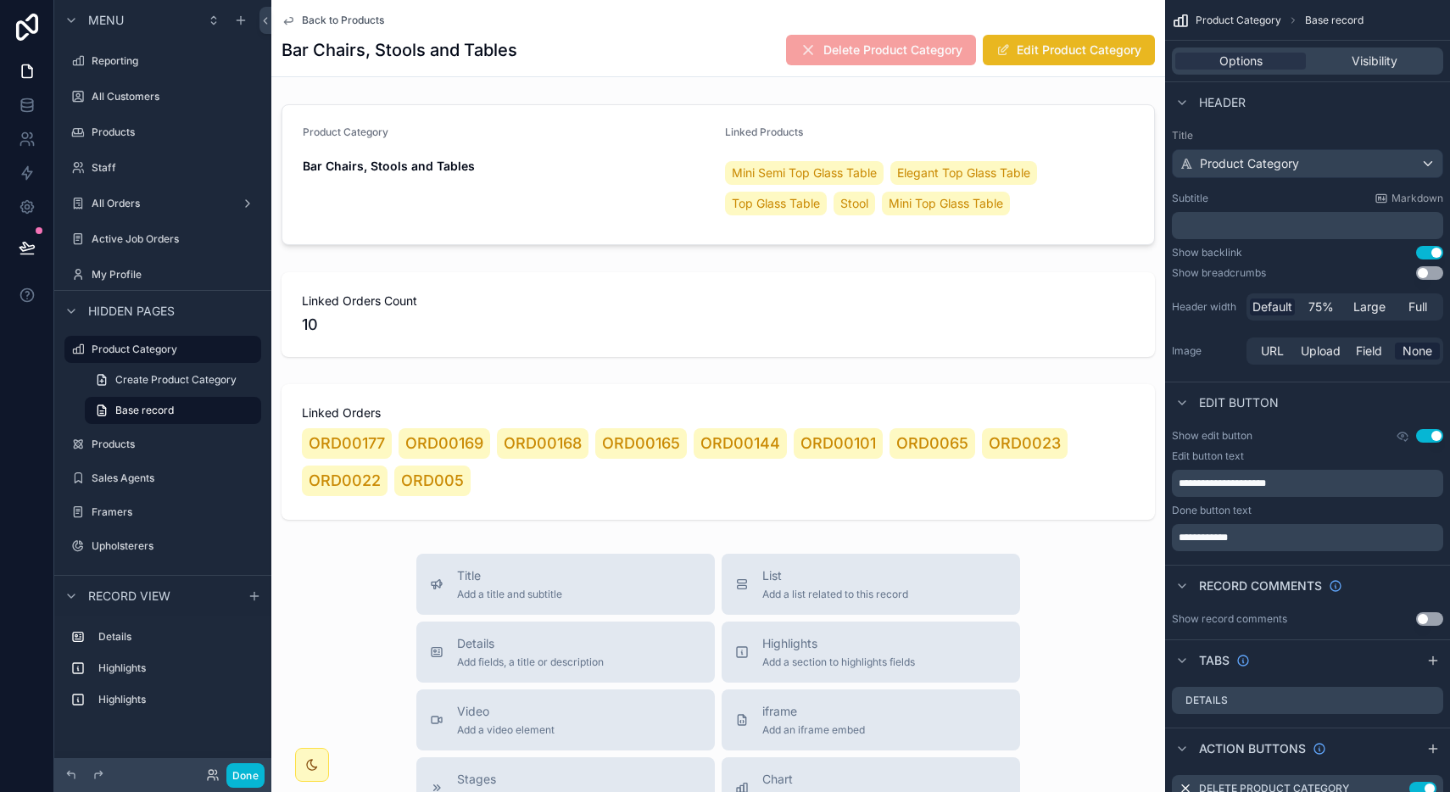
click at [1045, 54] on button "Edit Product Category" at bounding box center [1069, 50] width 172 height 31
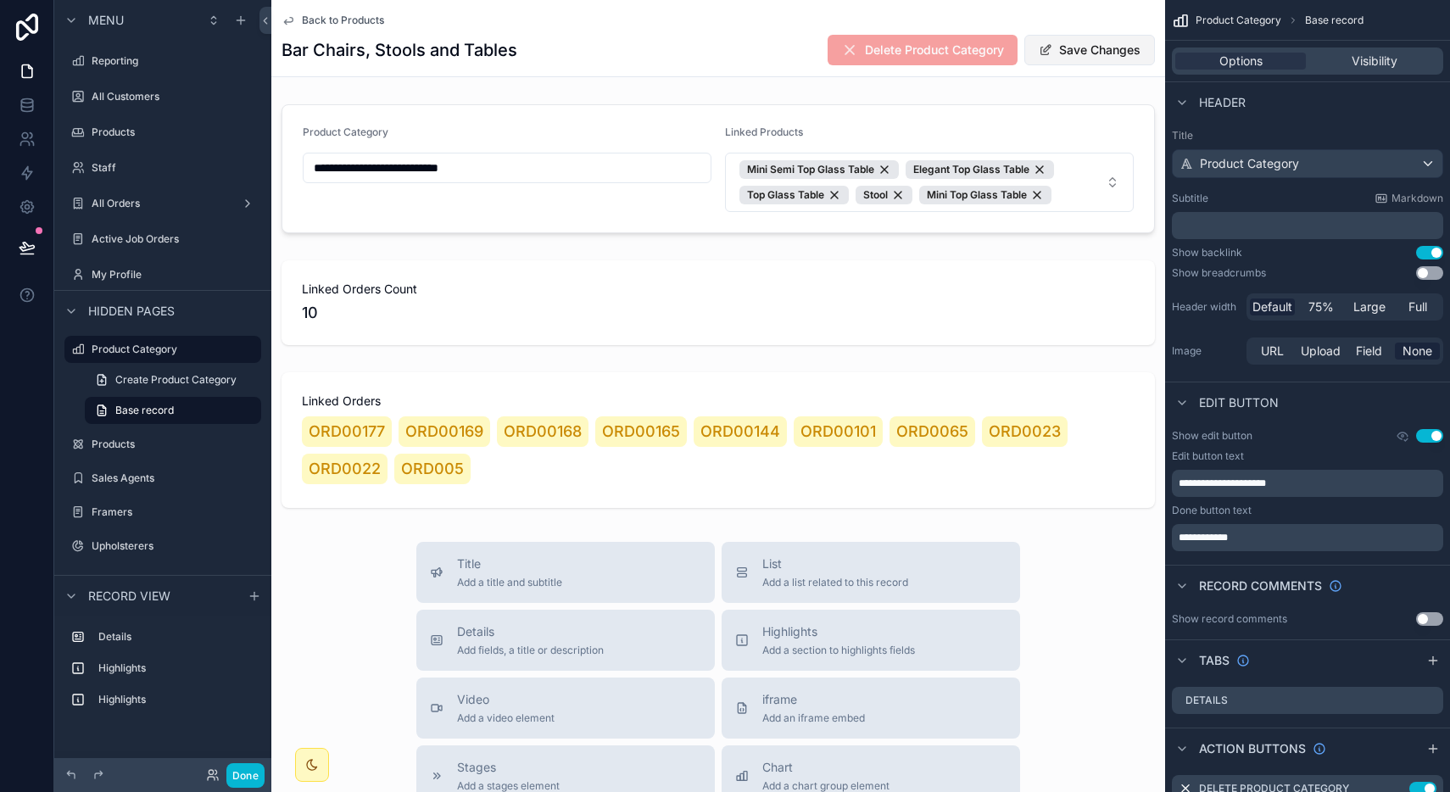
click at [1045, 54] on span "scrollable content" at bounding box center [1046, 50] width 14 height 14
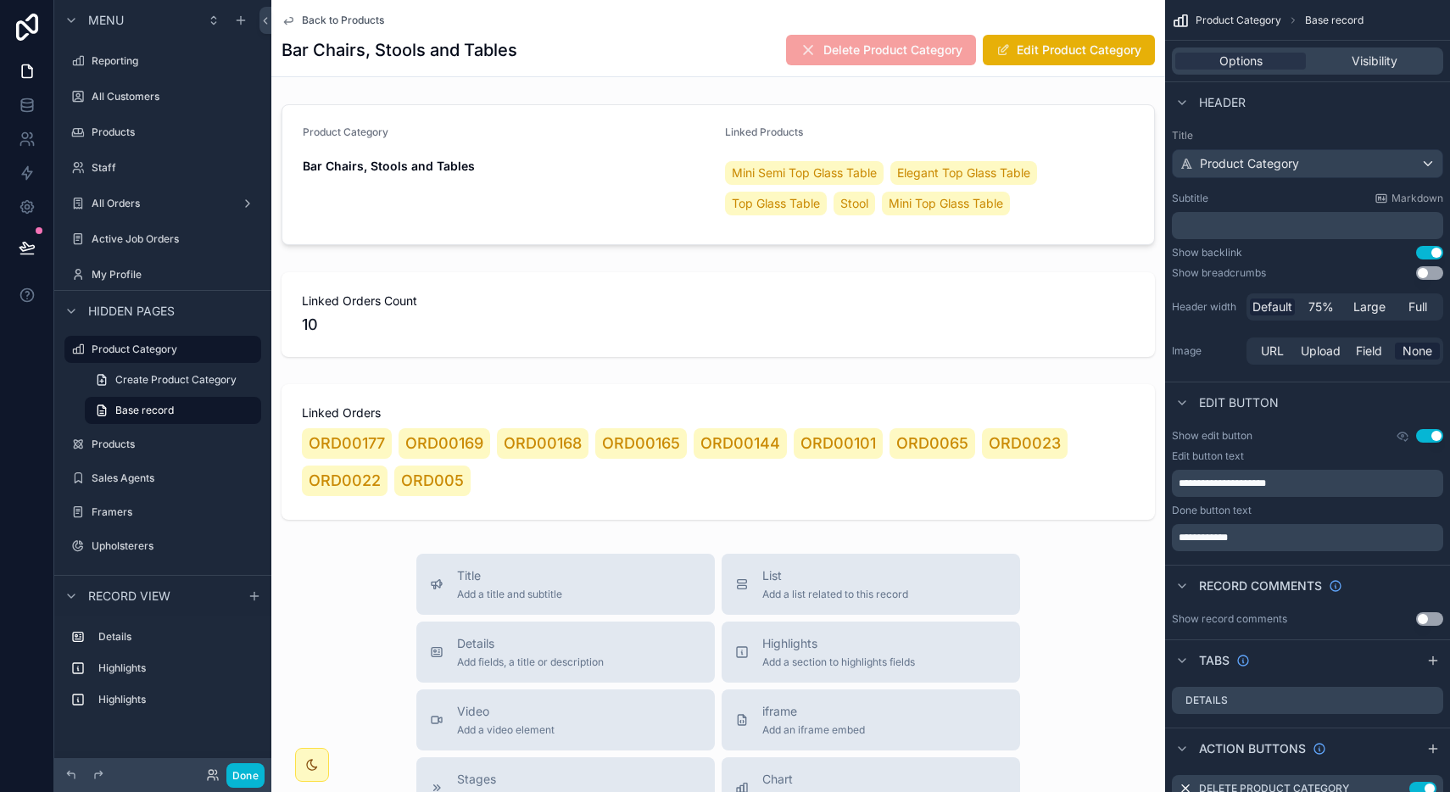
click at [346, 15] on span "Back to Products" at bounding box center [343, 21] width 82 height 14
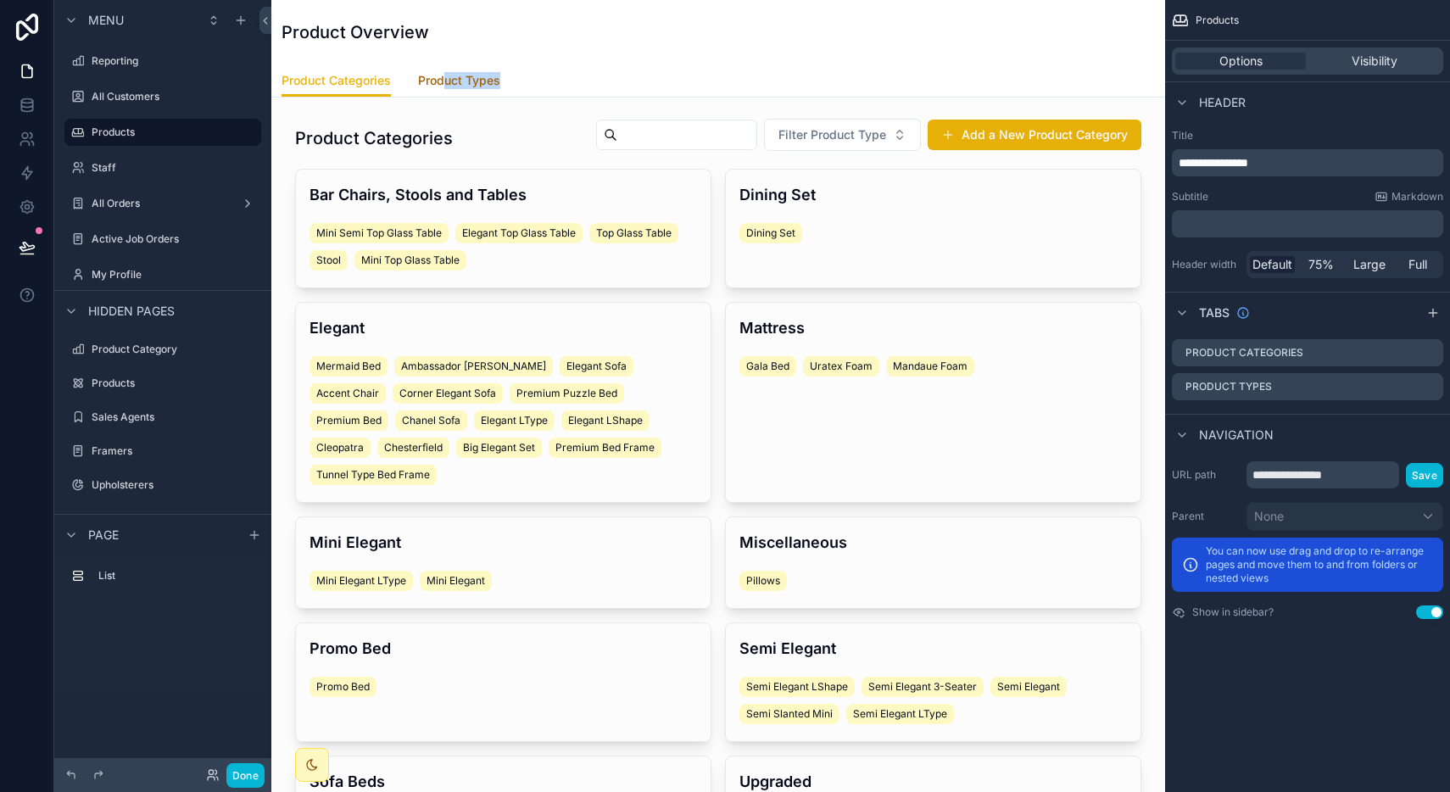
drag, startPoint x: 440, startPoint y: 97, endPoint x: 443, endPoint y: 81, distance: 16.5
click at [443, 81] on div "Product Overview Product Categories Product Categories Product Types" at bounding box center [718, 49] width 894 height 98
click at [437, 81] on span "Product Types" at bounding box center [459, 80] width 82 height 17
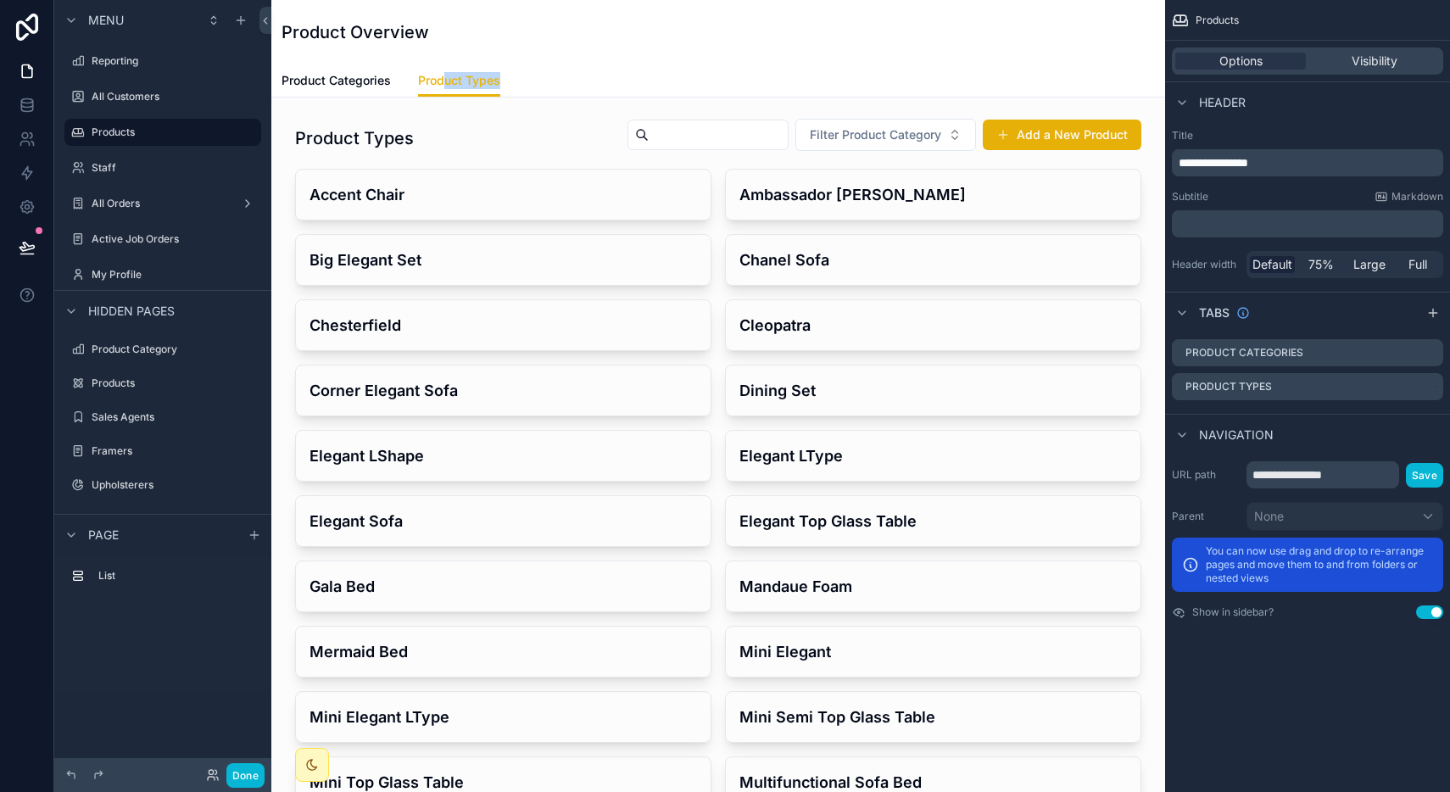
click at [548, 67] on div "Product Categories Product Types" at bounding box center [718, 80] width 873 height 32
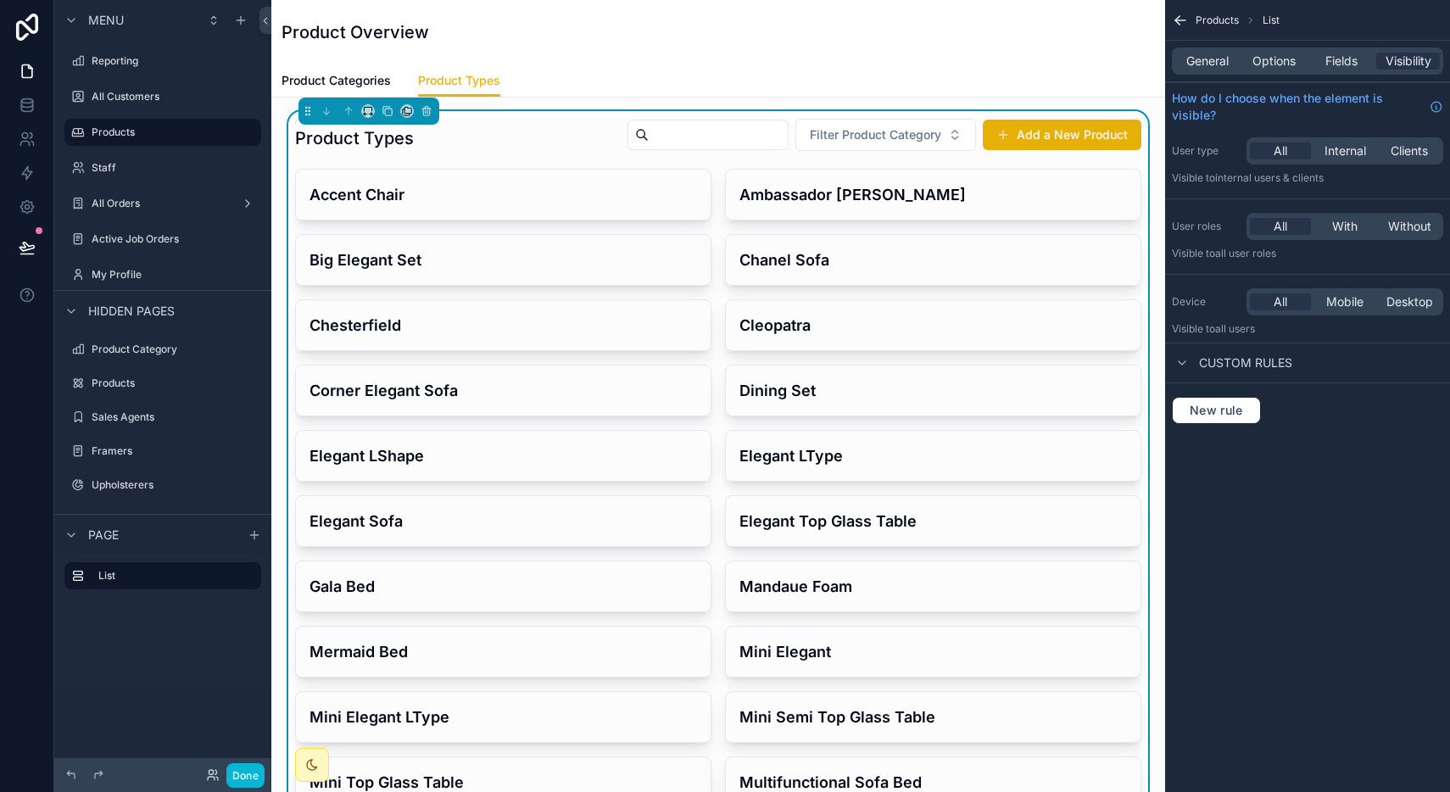
click at [559, 76] on div "Product Categories Product Types" at bounding box center [718, 80] width 873 height 32
click at [1328, 67] on span "Fields" at bounding box center [1341, 61] width 32 height 17
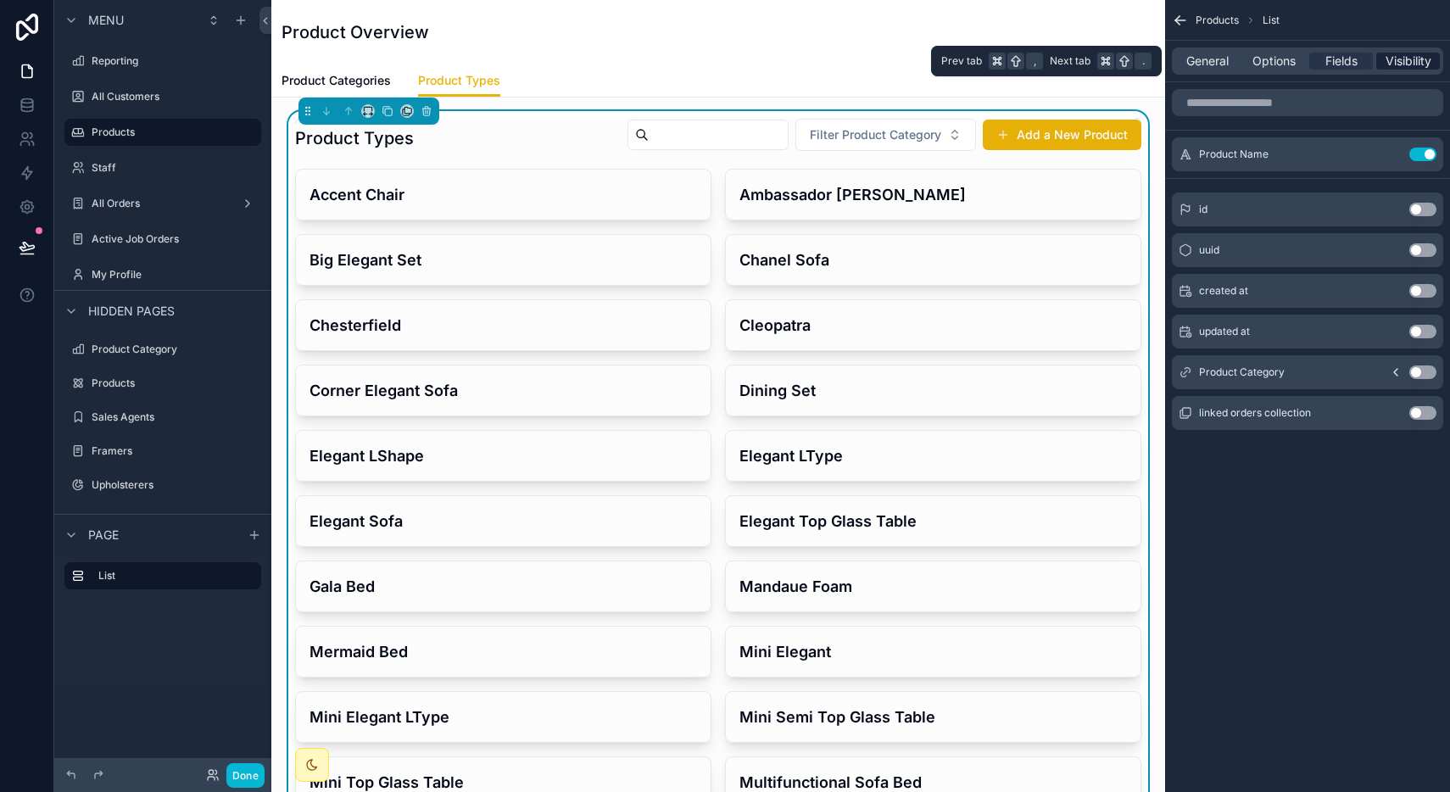
click at [1398, 64] on span "Visibility" at bounding box center [1408, 61] width 46 height 17
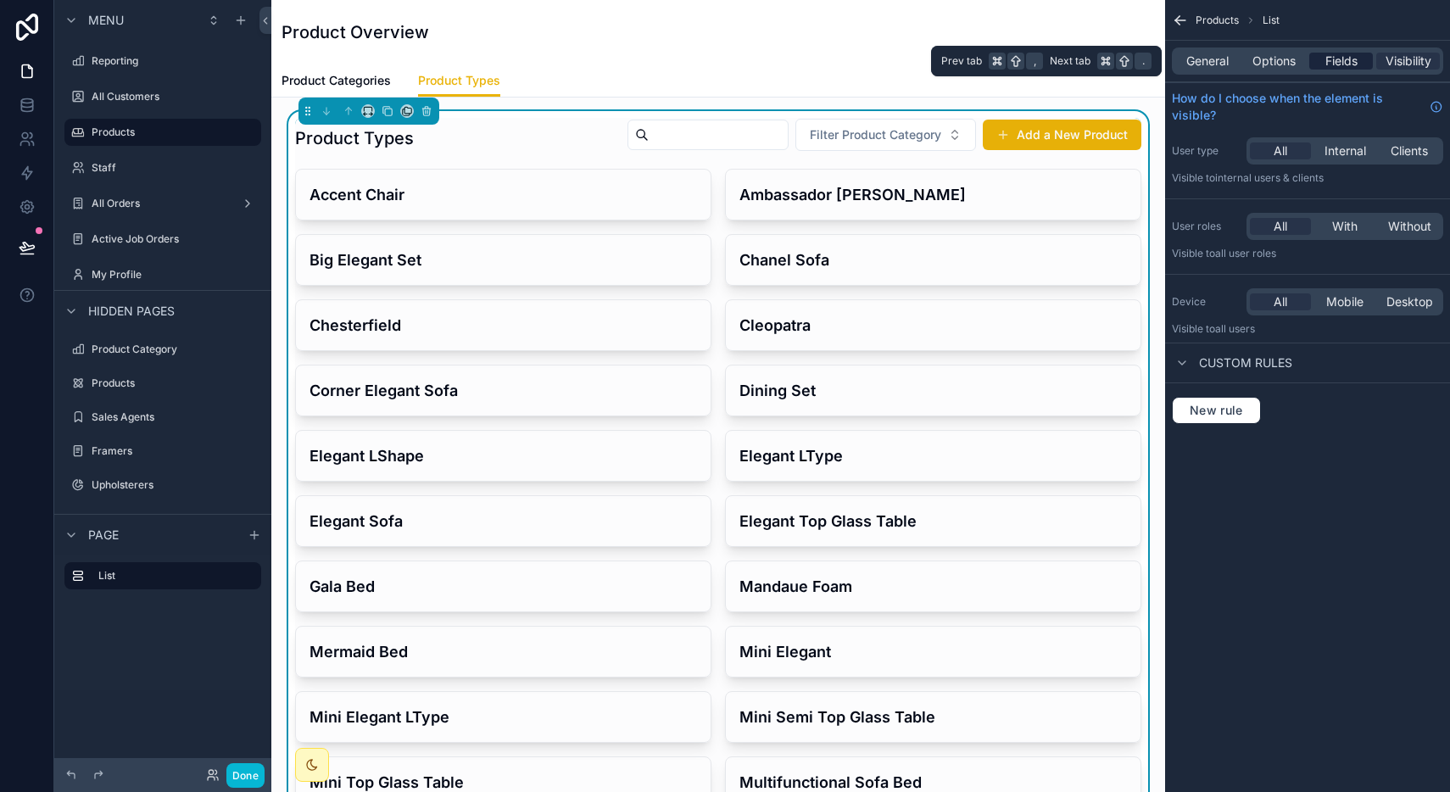
drag, startPoint x: 1336, startPoint y: 48, endPoint x: 1335, endPoint y: 58, distance: 9.5
click at [1335, 58] on div "General Options Fields Visibility" at bounding box center [1307, 60] width 271 height 27
click at [1275, 60] on span "Options" at bounding box center [1273, 61] width 43 height 17
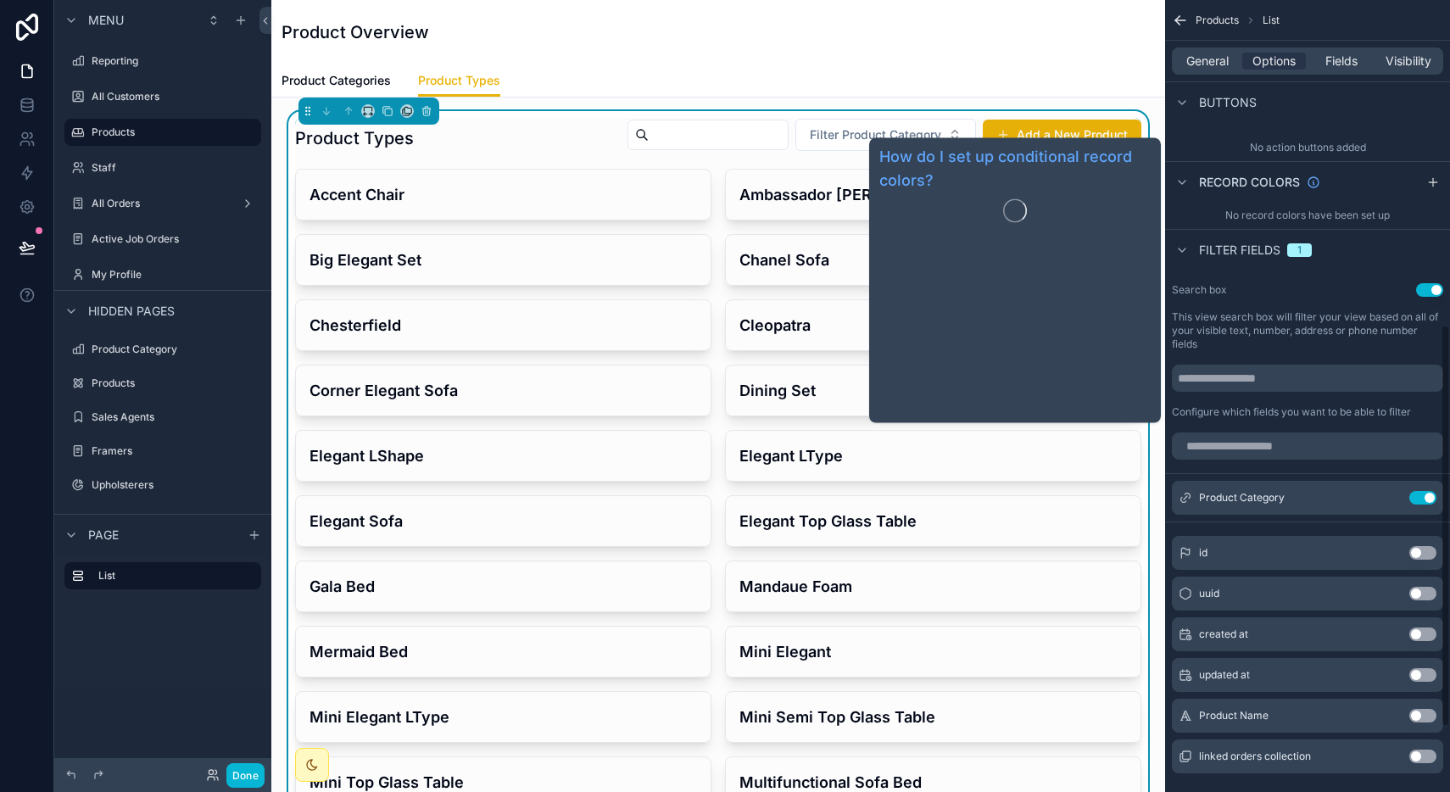
scroll to position [767, 0]
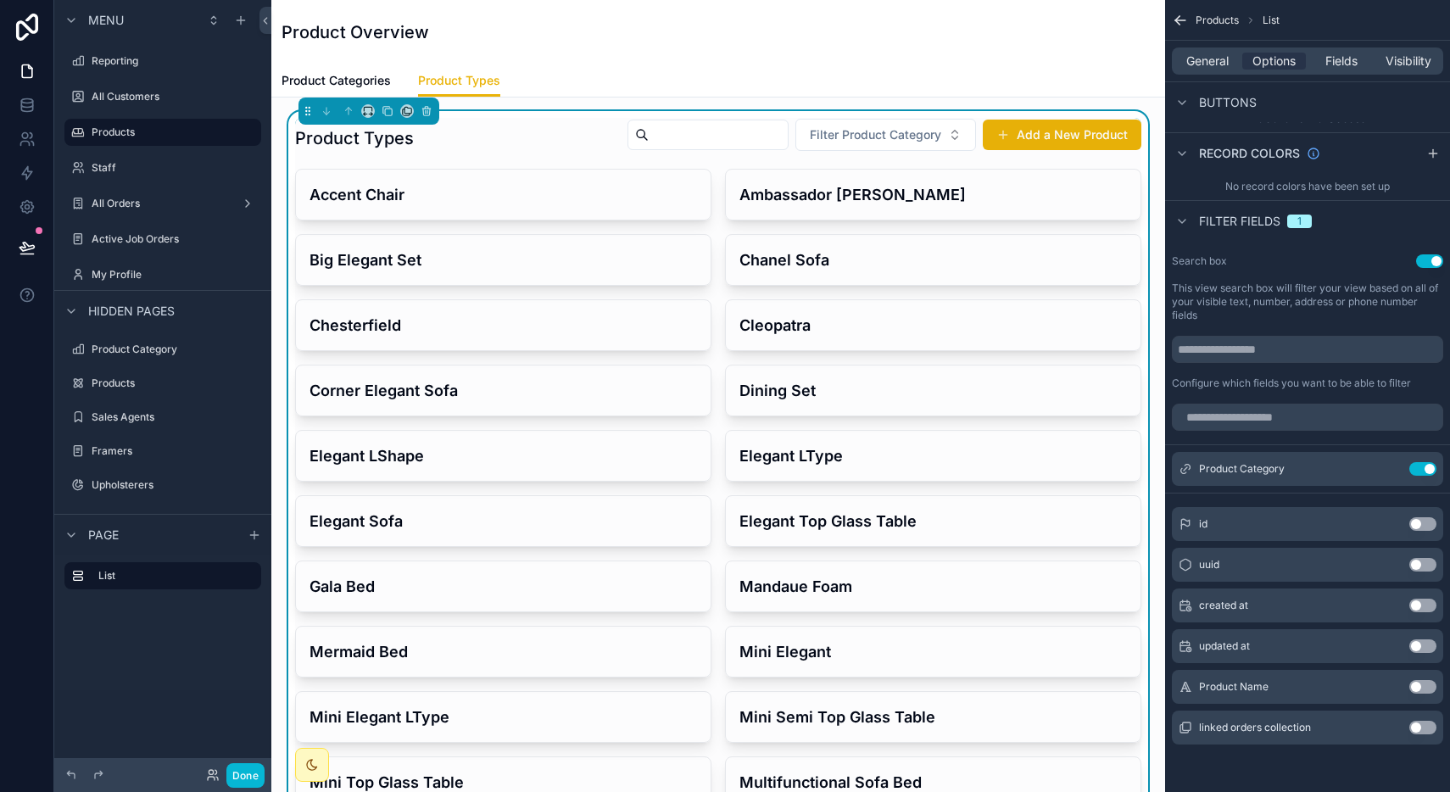
click at [572, 124] on div "Product Types Filter Product Category Add a New Product" at bounding box center [718, 138] width 846 height 41
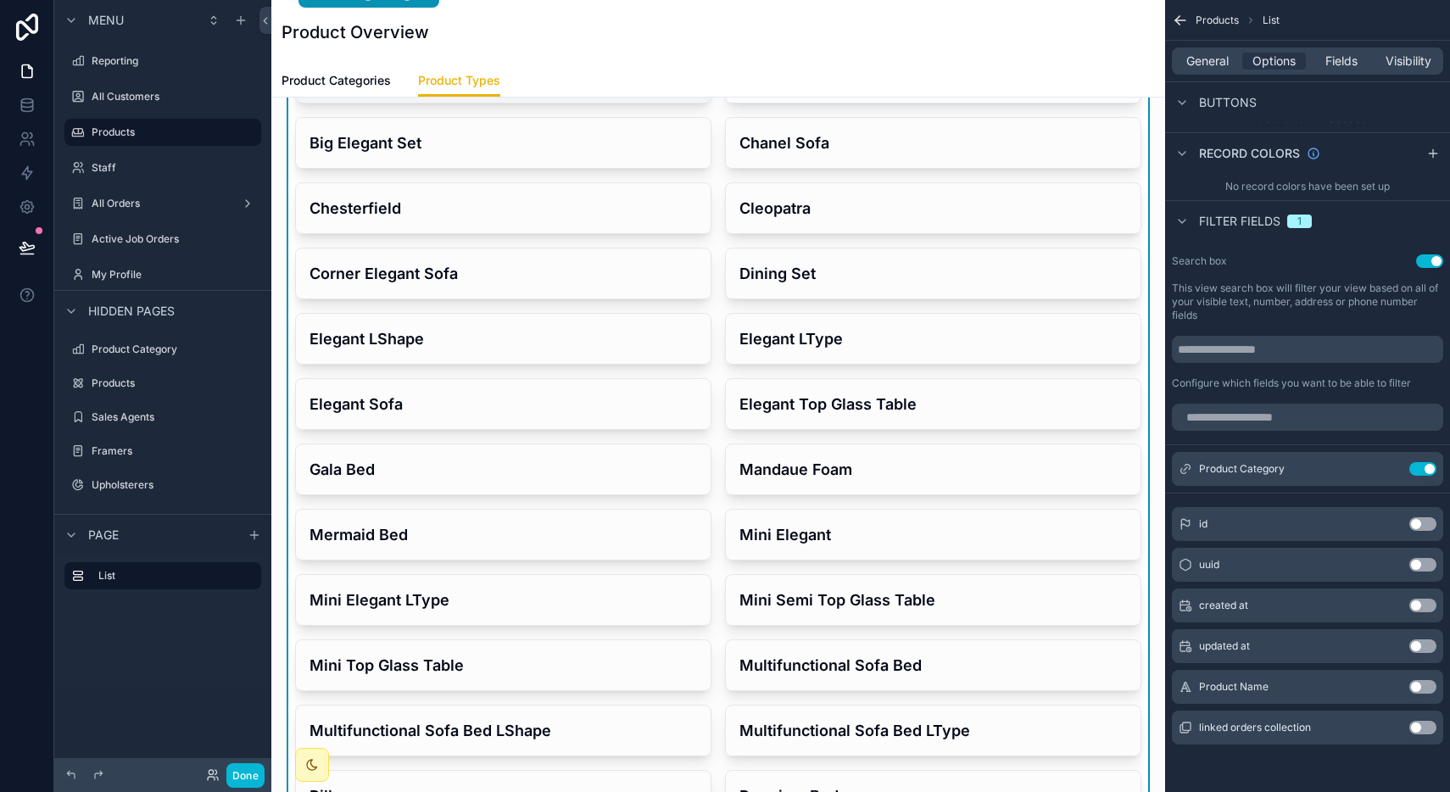
scroll to position [0, 0]
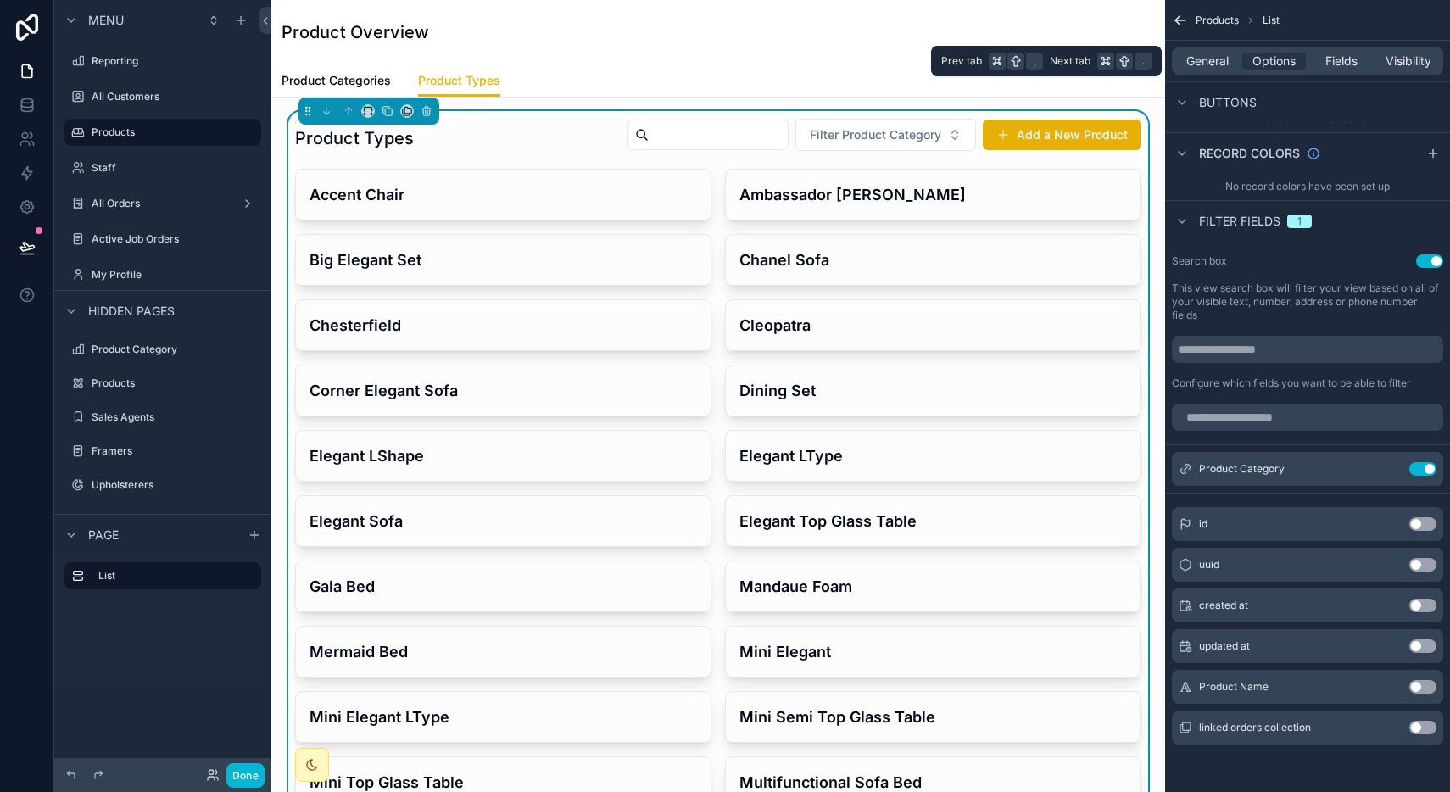
click at [1346, 73] on div "General Options Fields Visibility" at bounding box center [1307, 60] width 271 height 27
click at [1346, 62] on span "Fields" at bounding box center [1341, 61] width 32 height 17
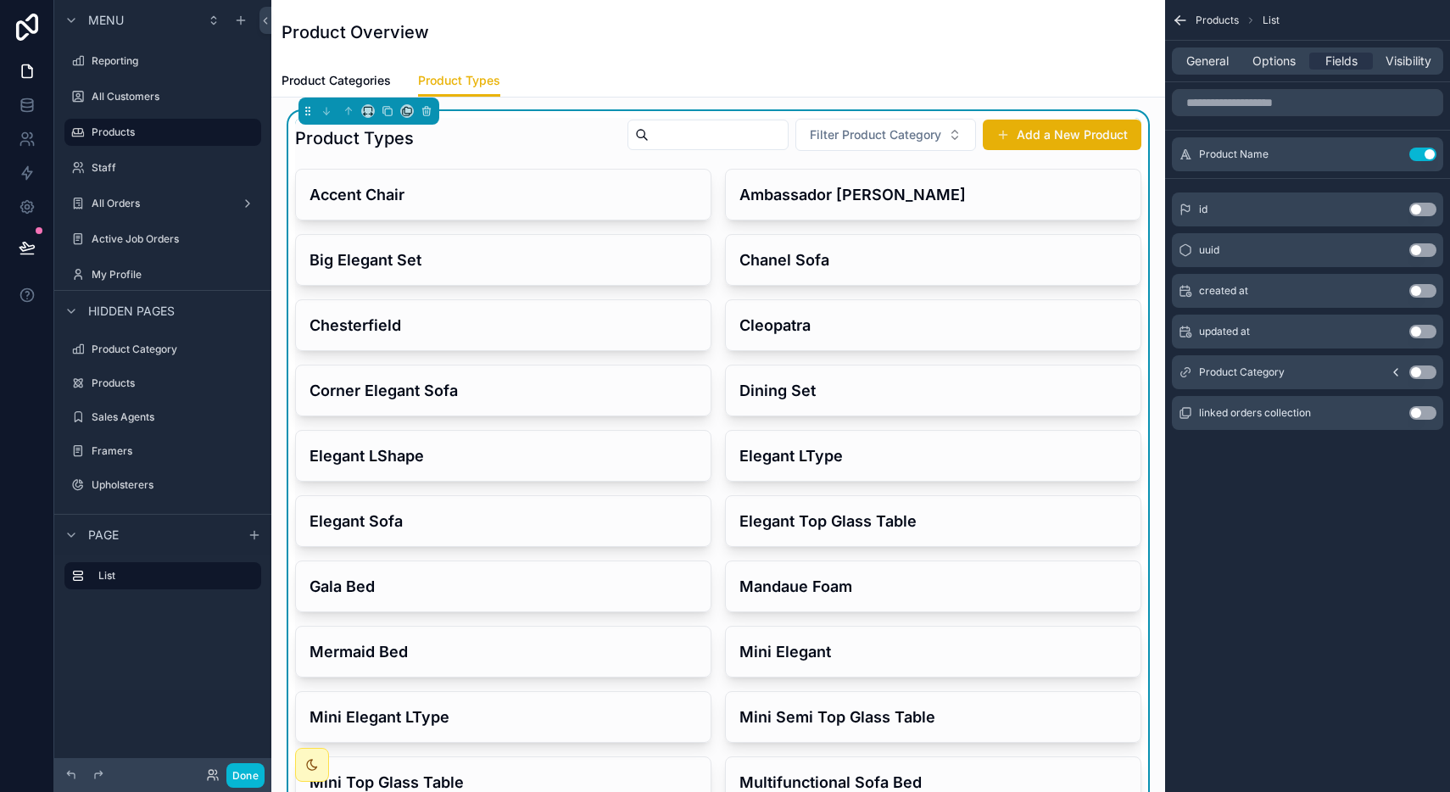
click at [1425, 369] on button "Use setting" at bounding box center [1422, 372] width 27 height 14
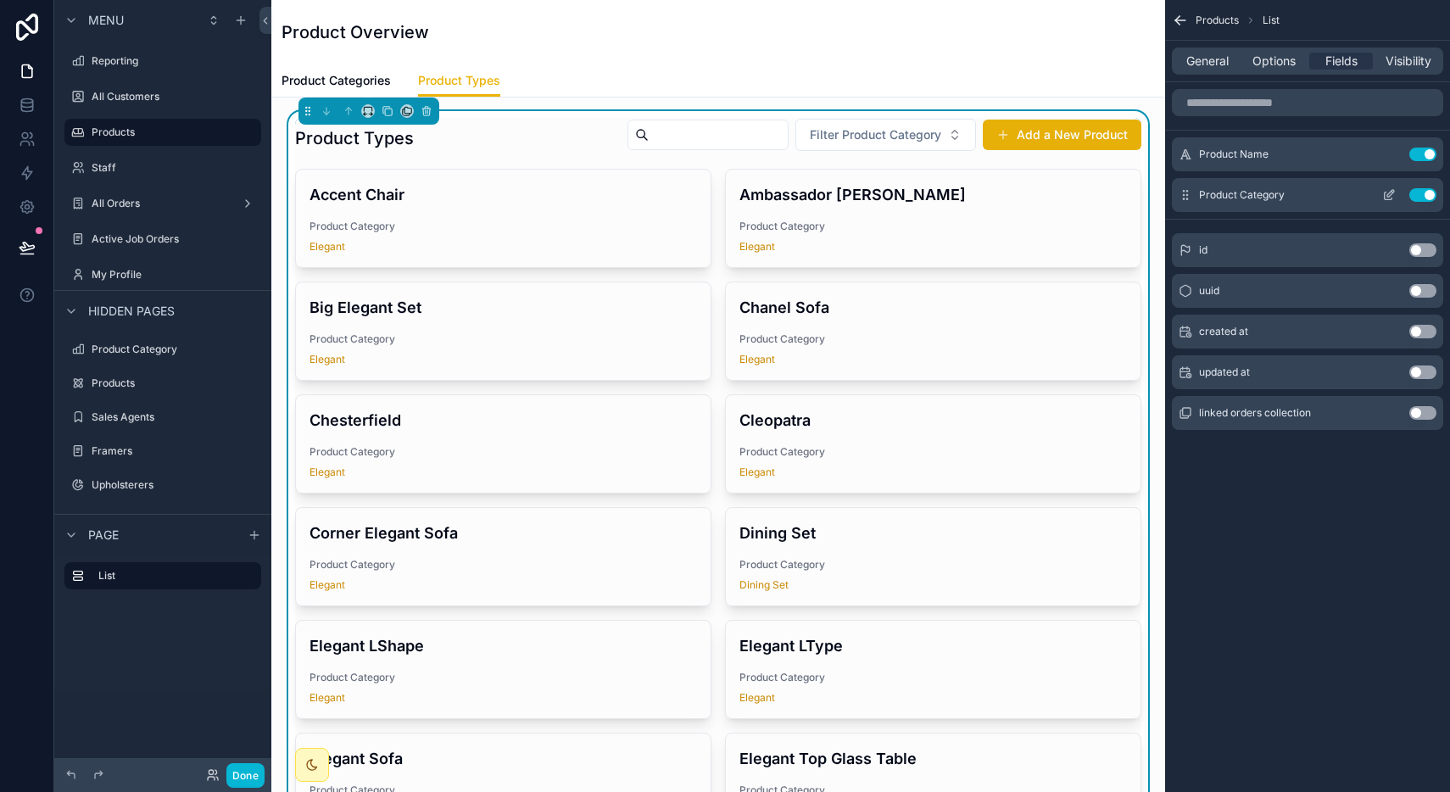
click at [1424, 199] on button "Use setting" at bounding box center [1422, 195] width 27 height 14
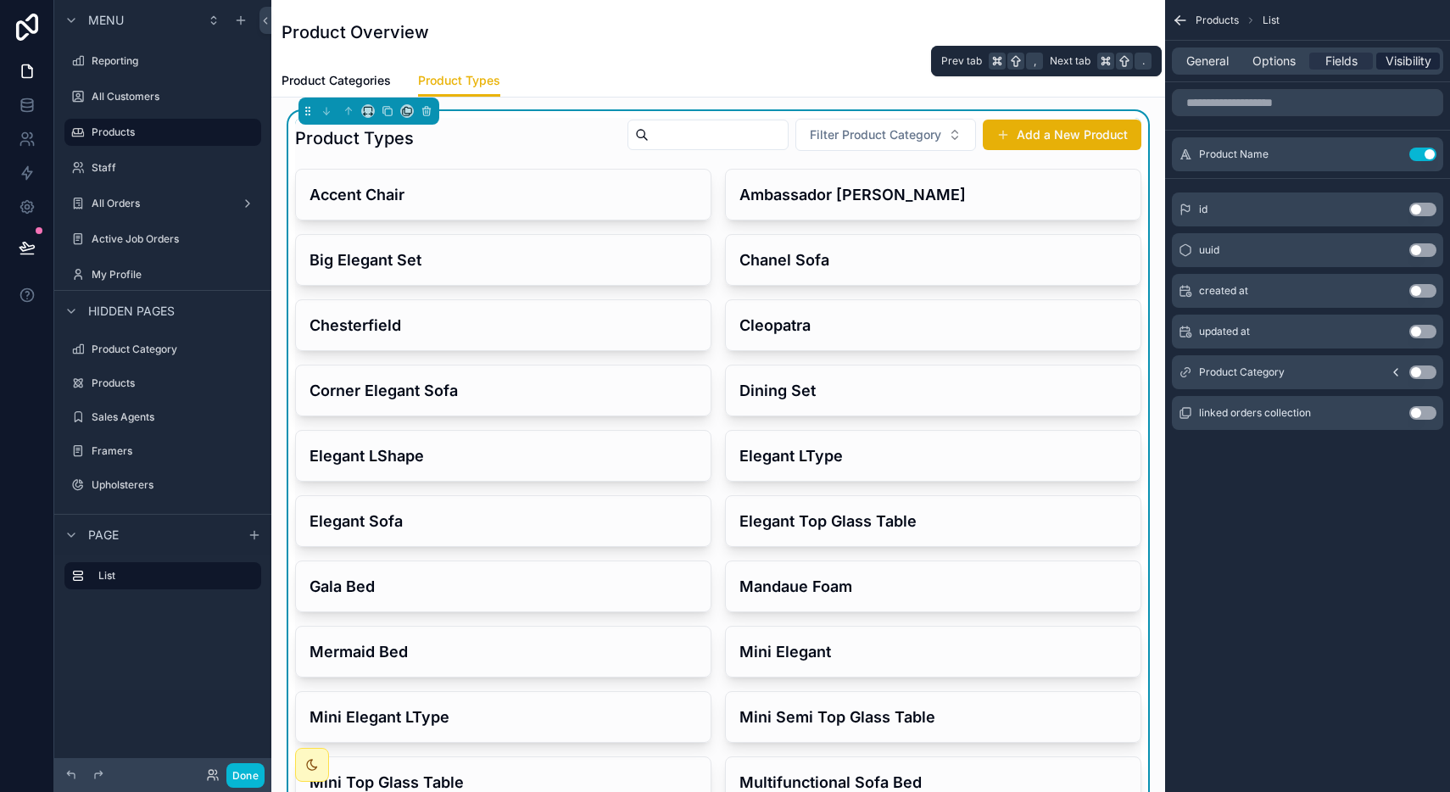
click at [1408, 62] on span "Visibility" at bounding box center [1408, 61] width 46 height 17
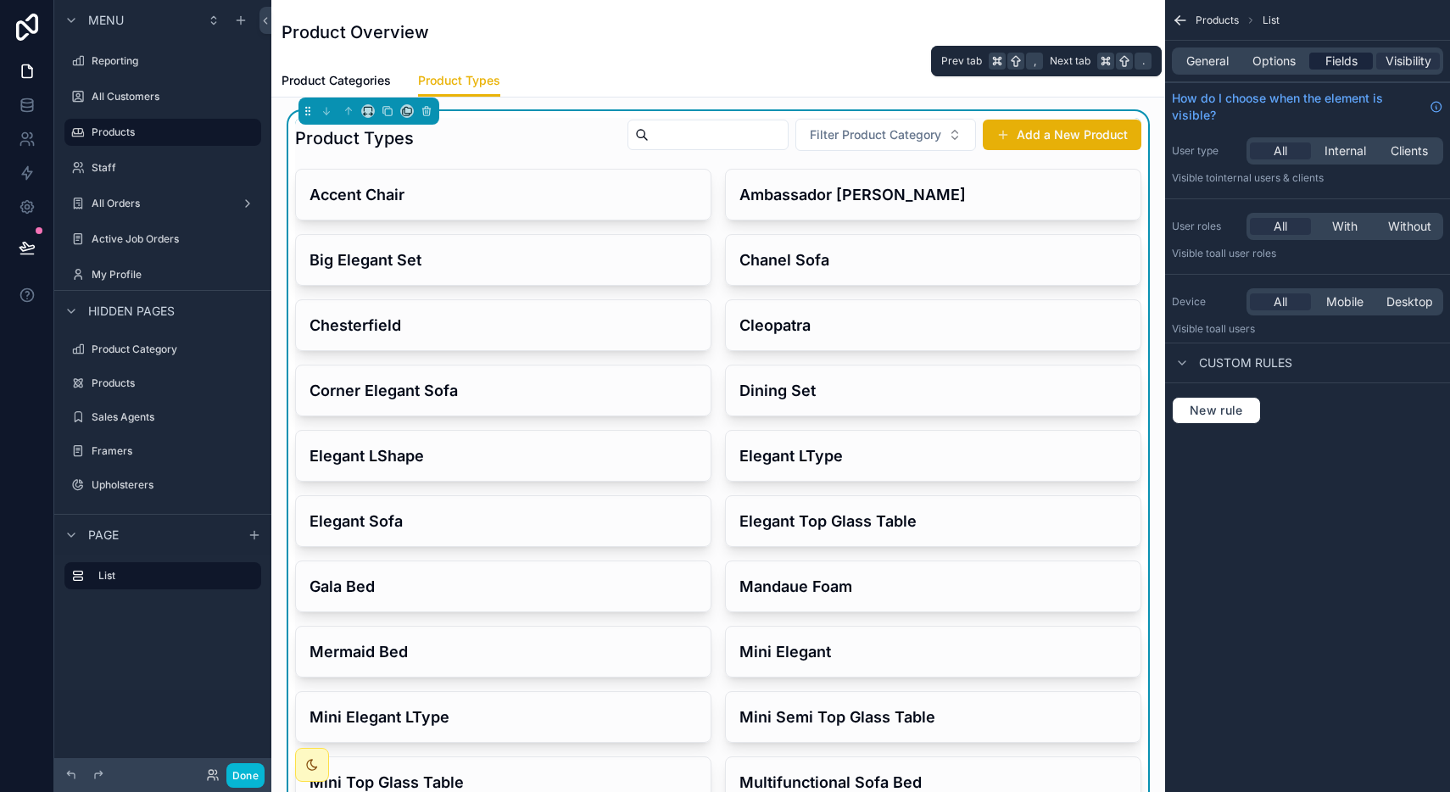
click at [1349, 56] on span "Fields" at bounding box center [1341, 61] width 32 height 17
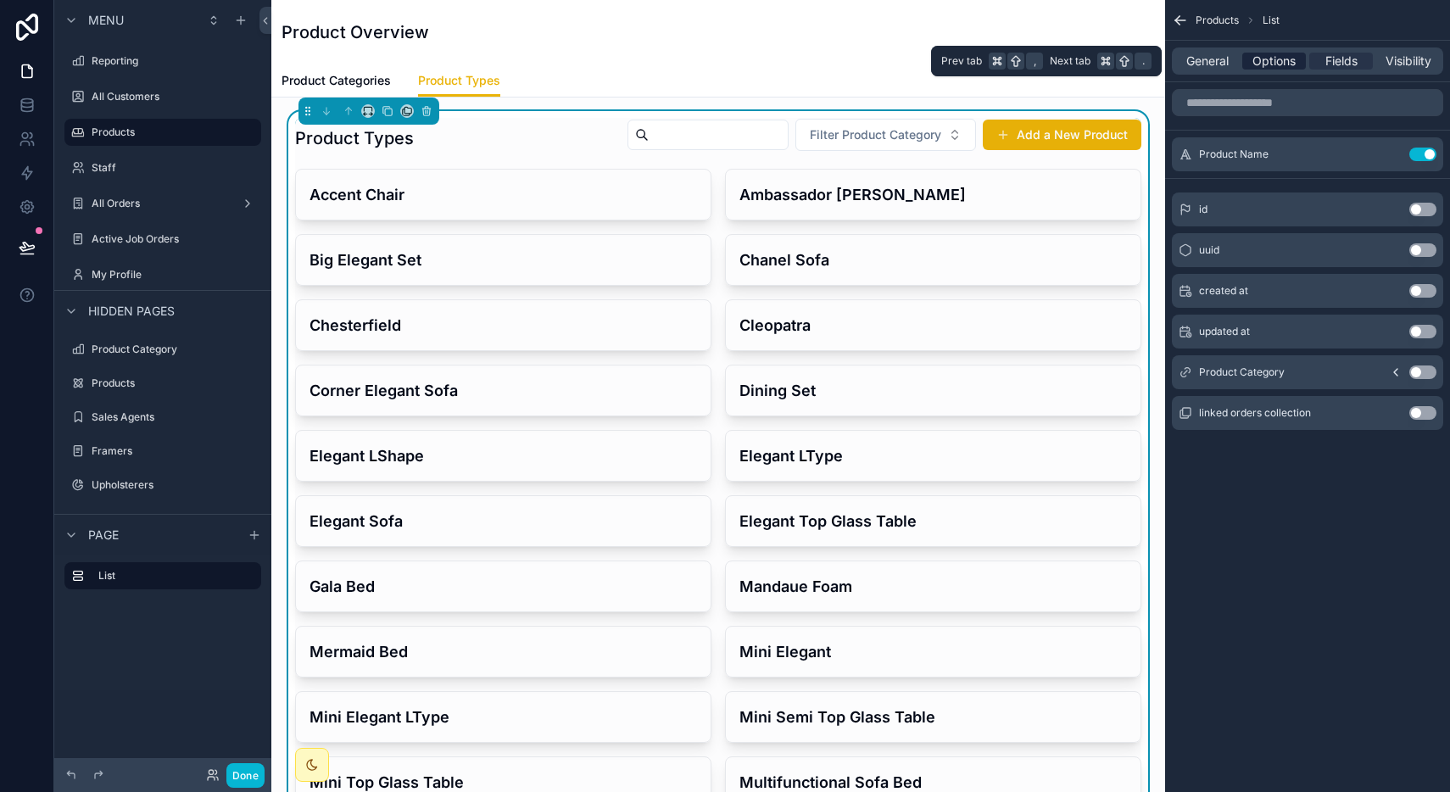
click at [1270, 64] on span "Options" at bounding box center [1273, 61] width 43 height 17
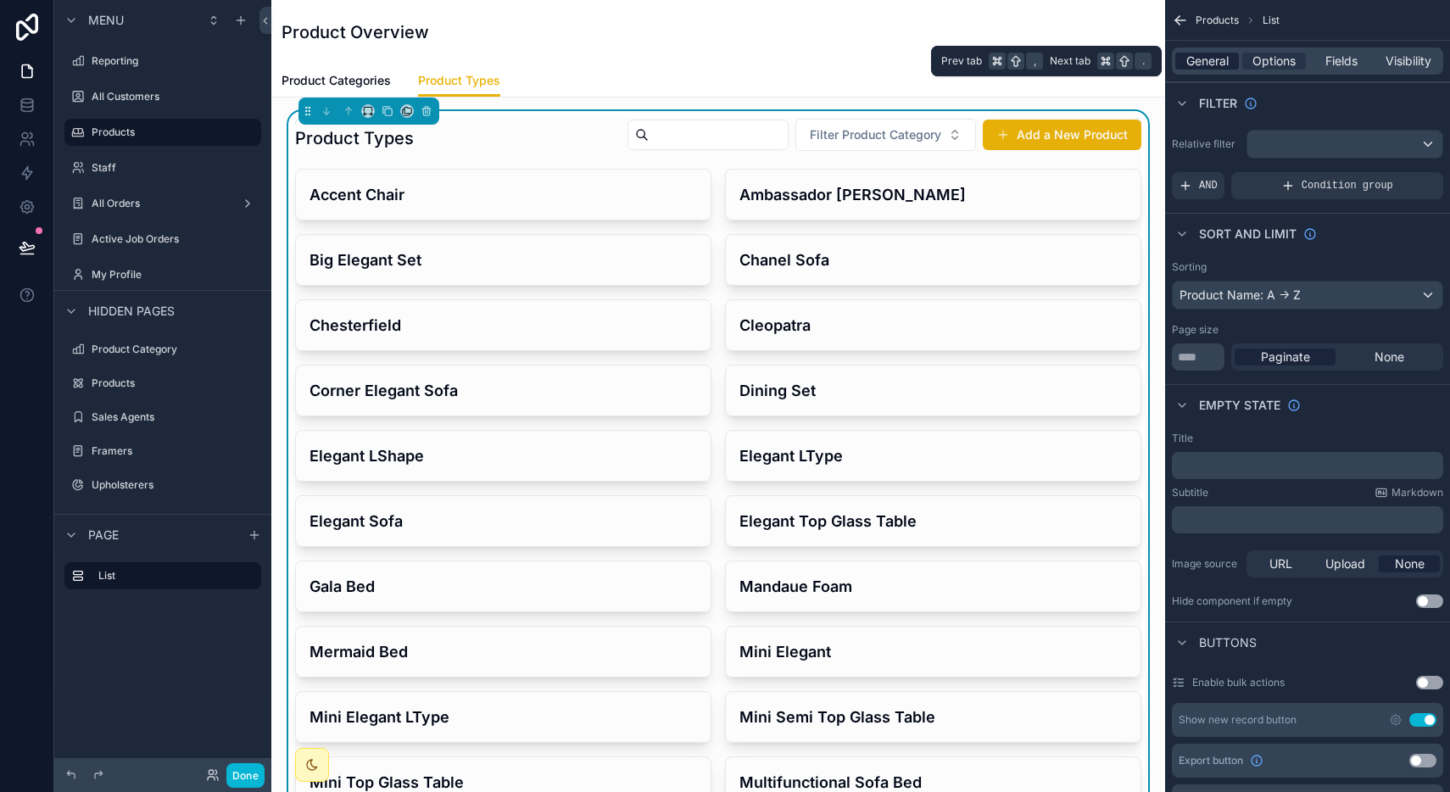
click at [1221, 64] on span "General" at bounding box center [1207, 61] width 42 height 17
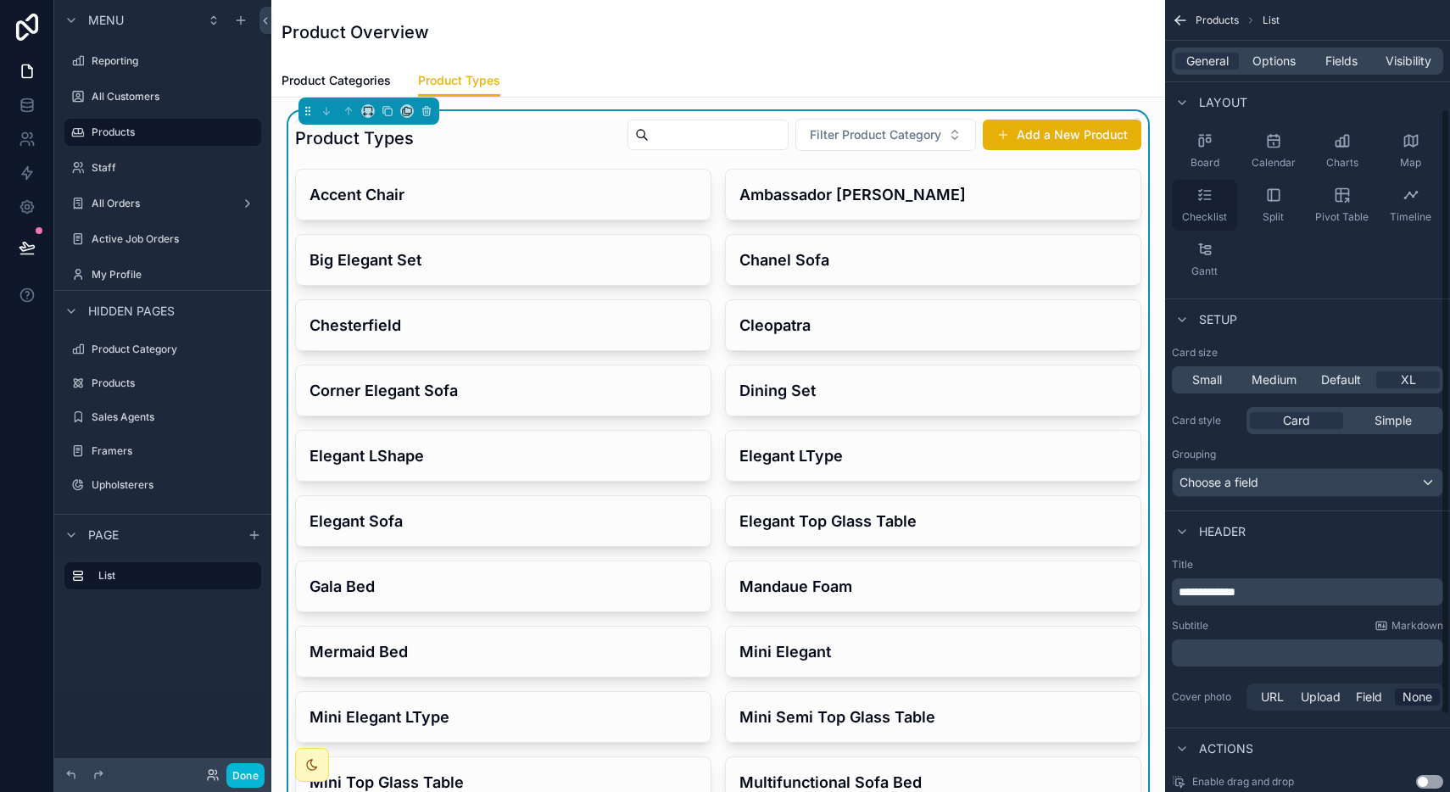
scroll to position [242, 0]
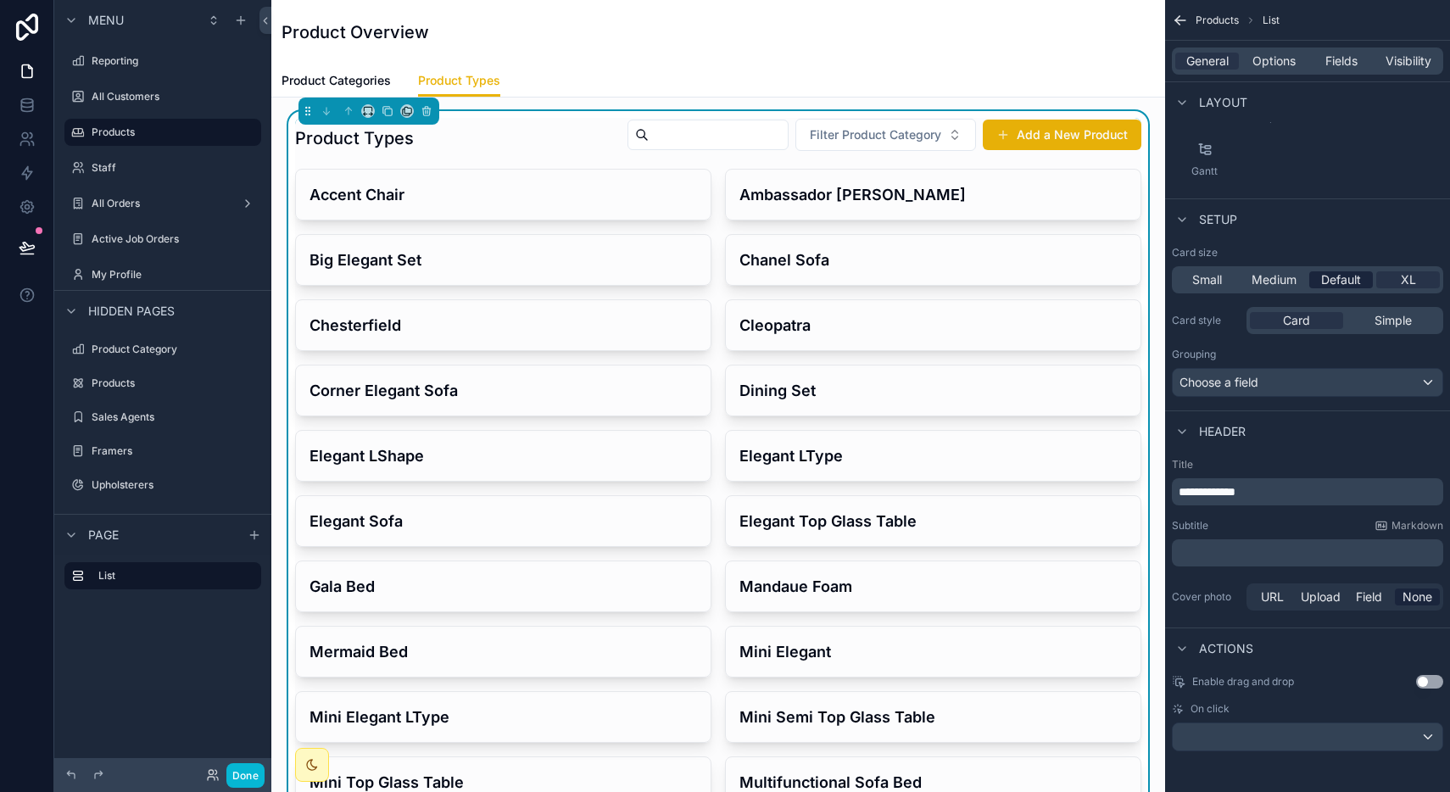
click at [1328, 282] on span "Default" at bounding box center [1341, 279] width 40 height 17
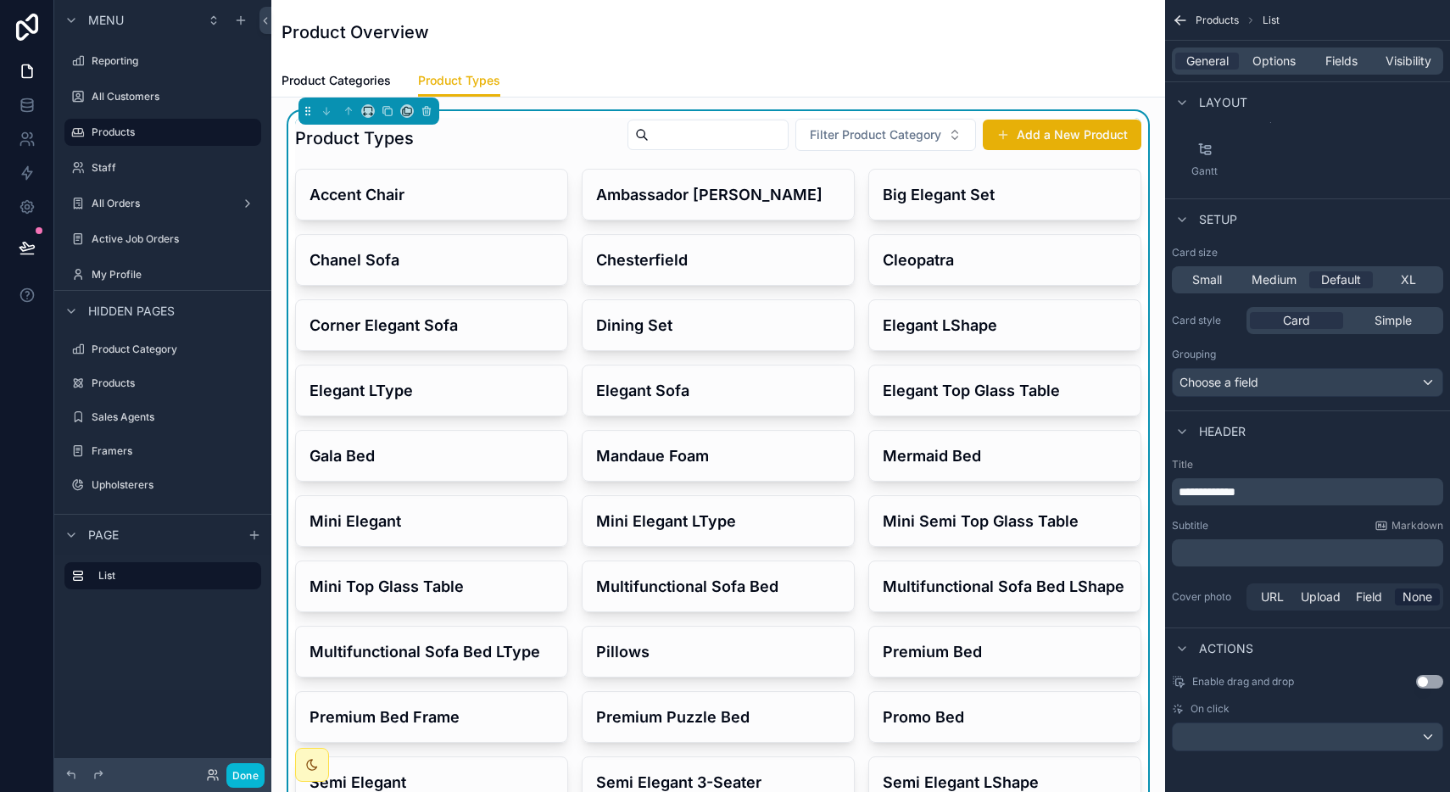
click at [1401, 289] on div "Small Medium Default XL" at bounding box center [1307, 279] width 271 height 27
click at [1401, 280] on span "XL" at bounding box center [1408, 279] width 15 height 17
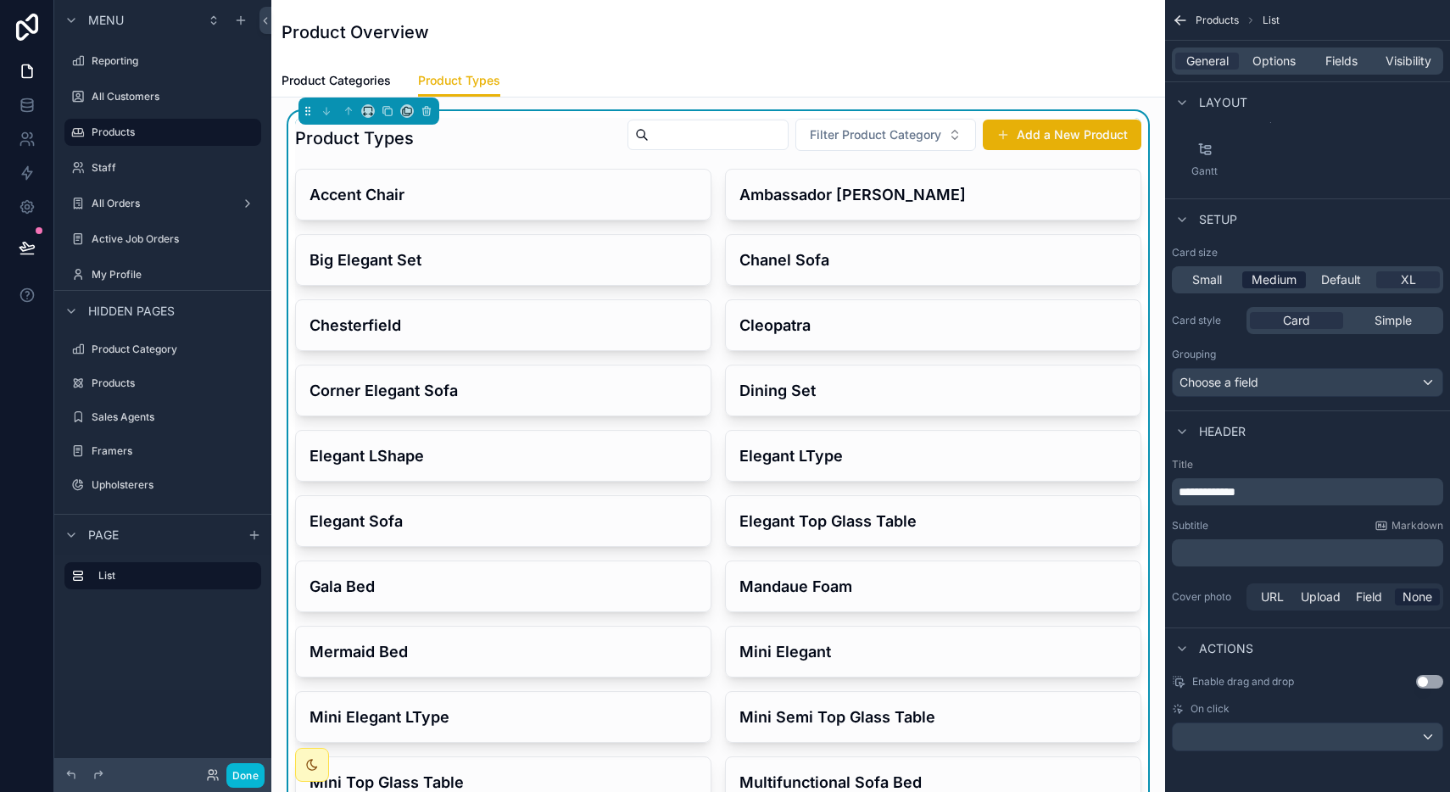
click at [1271, 280] on span "Medium" at bounding box center [1274, 279] width 45 height 17
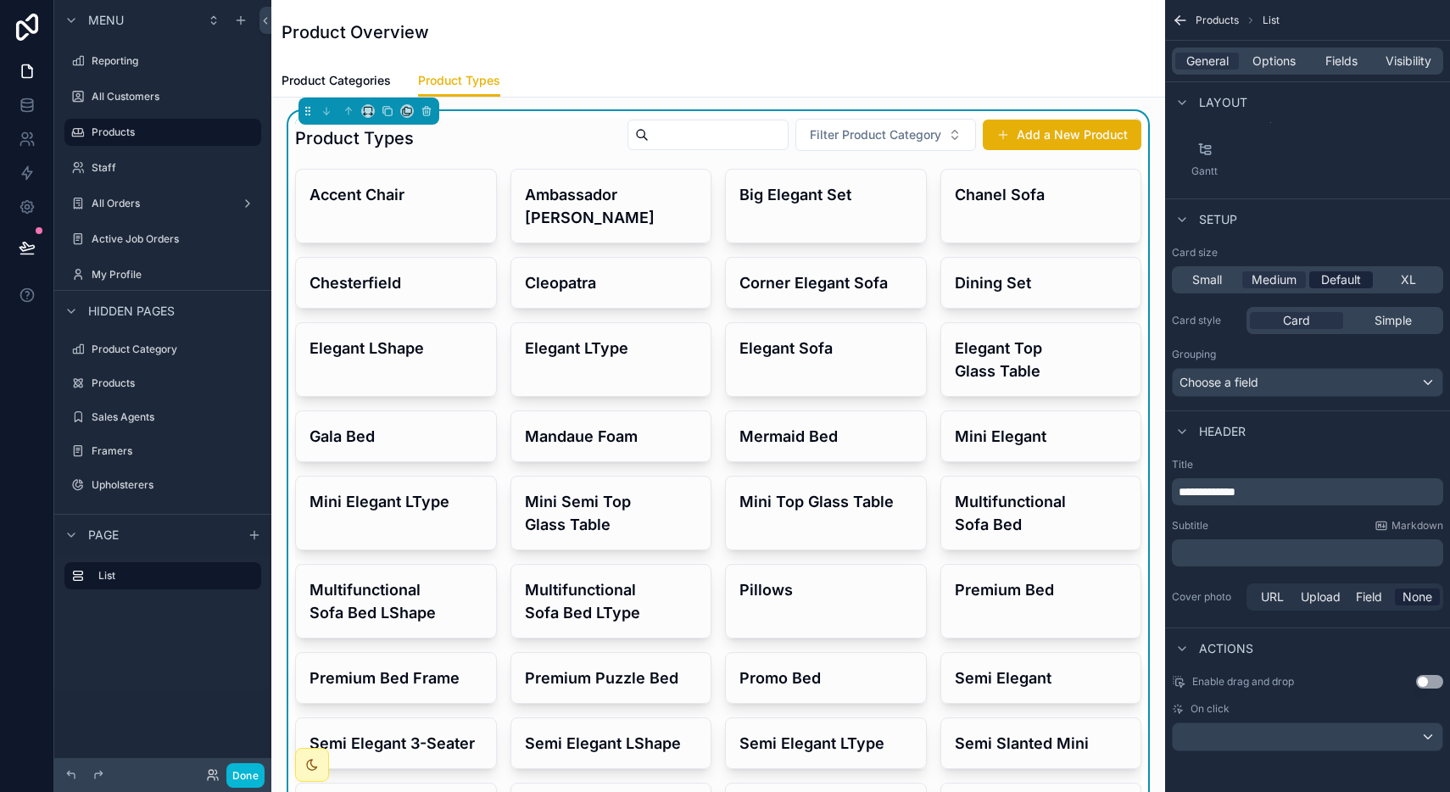
click at [1322, 287] on span "Default" at bounding box center [1341, 279] width 40 height 17
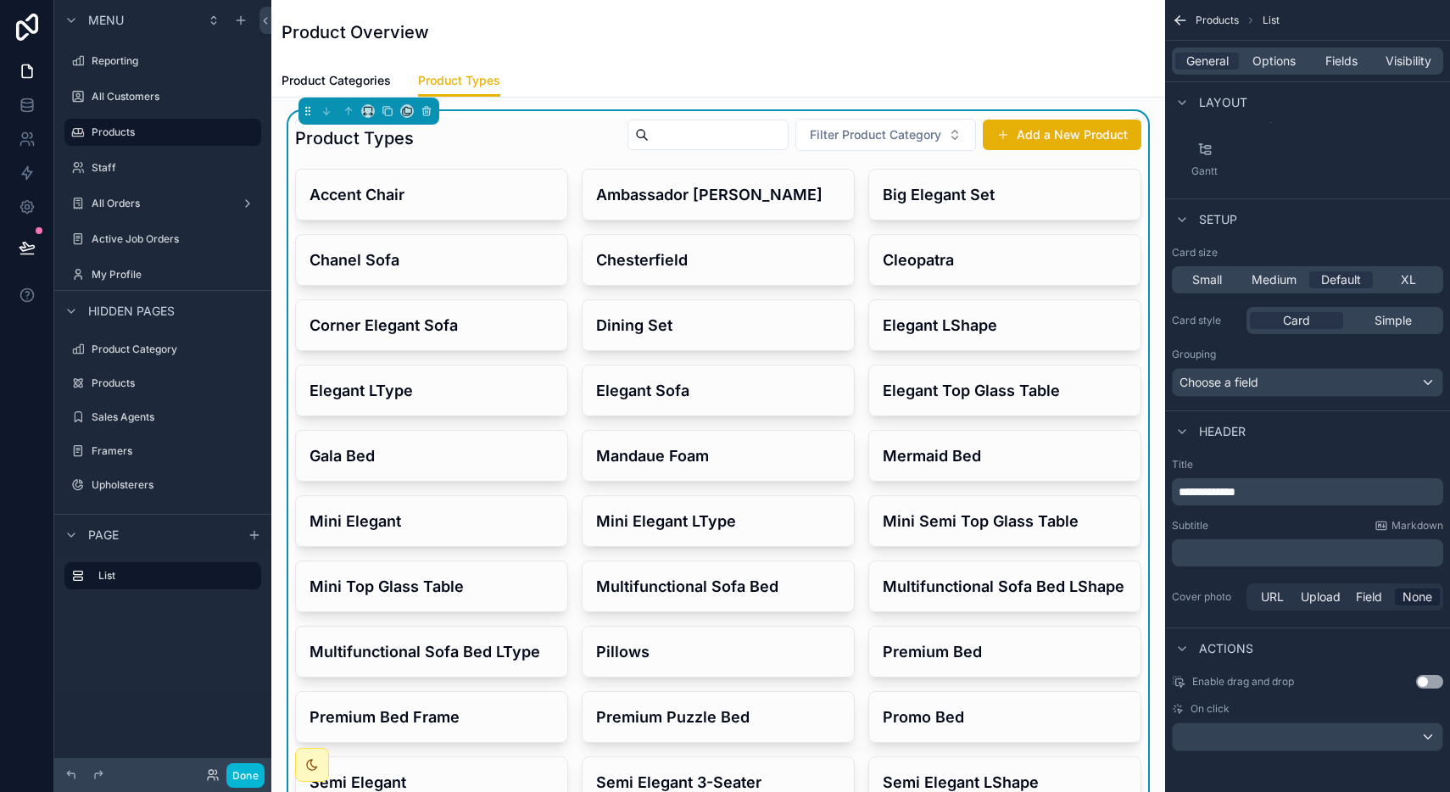
click at [248, 759] on div "Done" at bounding box center [162, 775] width 217 height 34
click at [242, 773] on button "Done" at bounding box center [245, 775] width 38 height 25
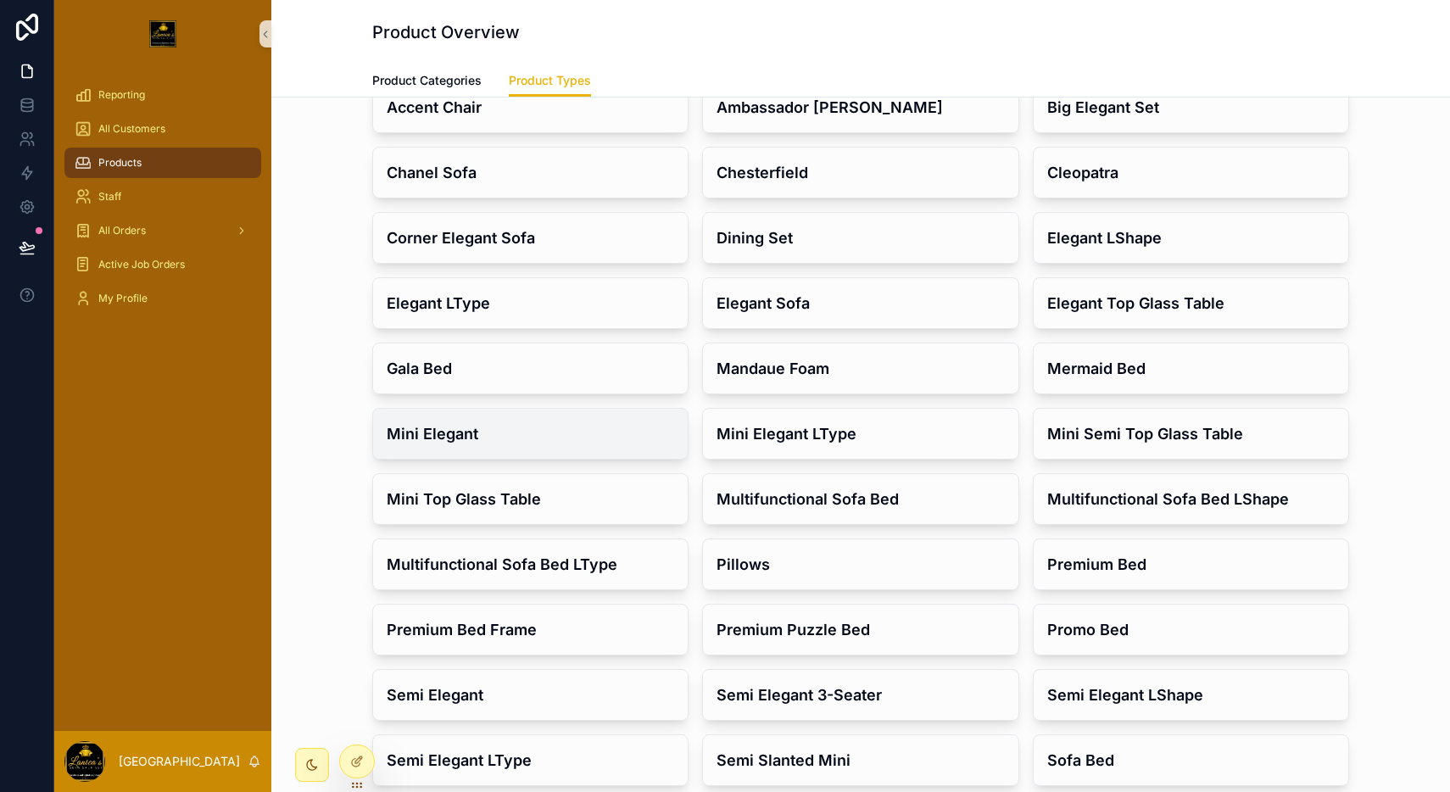
scroll to position [0, 0]
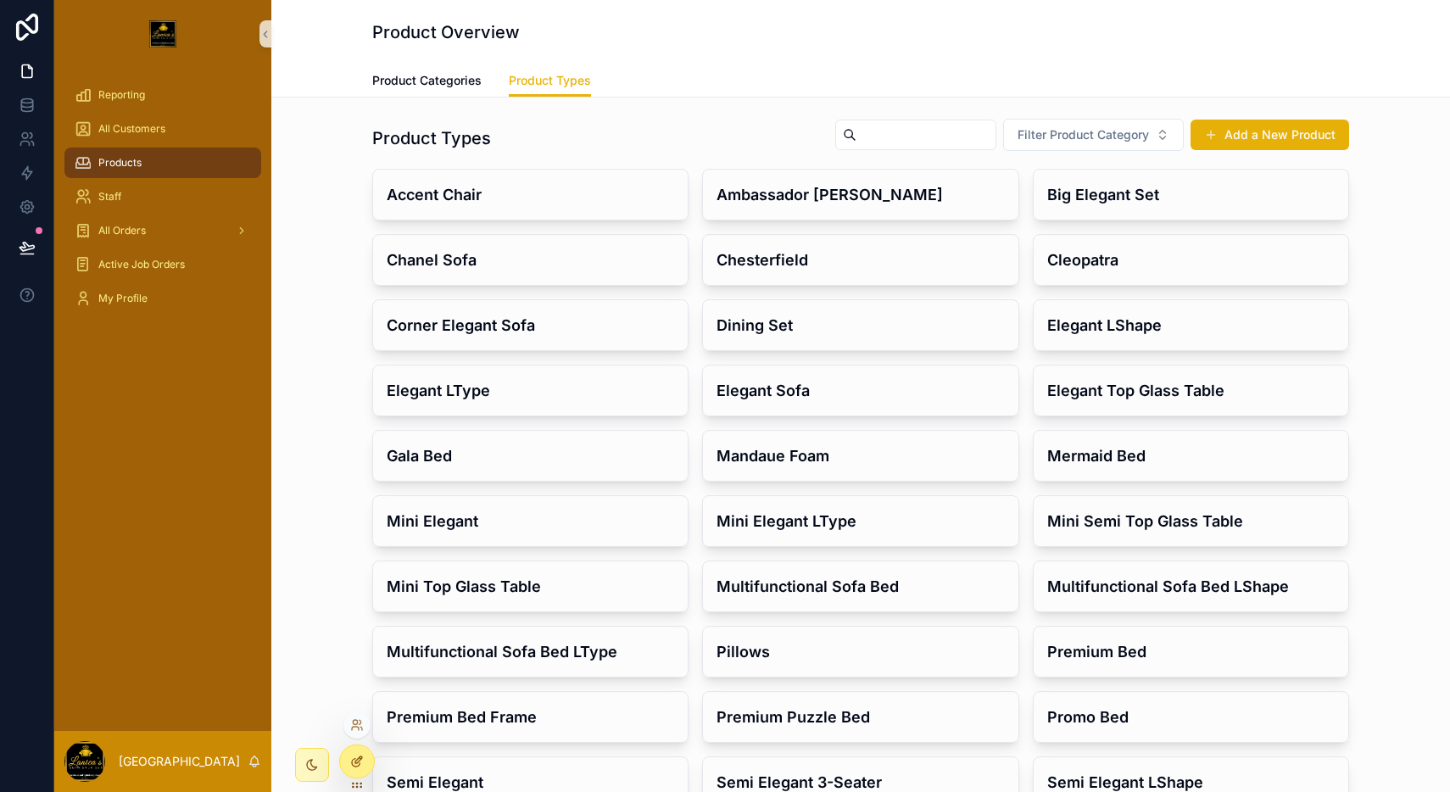
click at [359, 764] on icon at bounding box center [356, 763] width 8 height 8
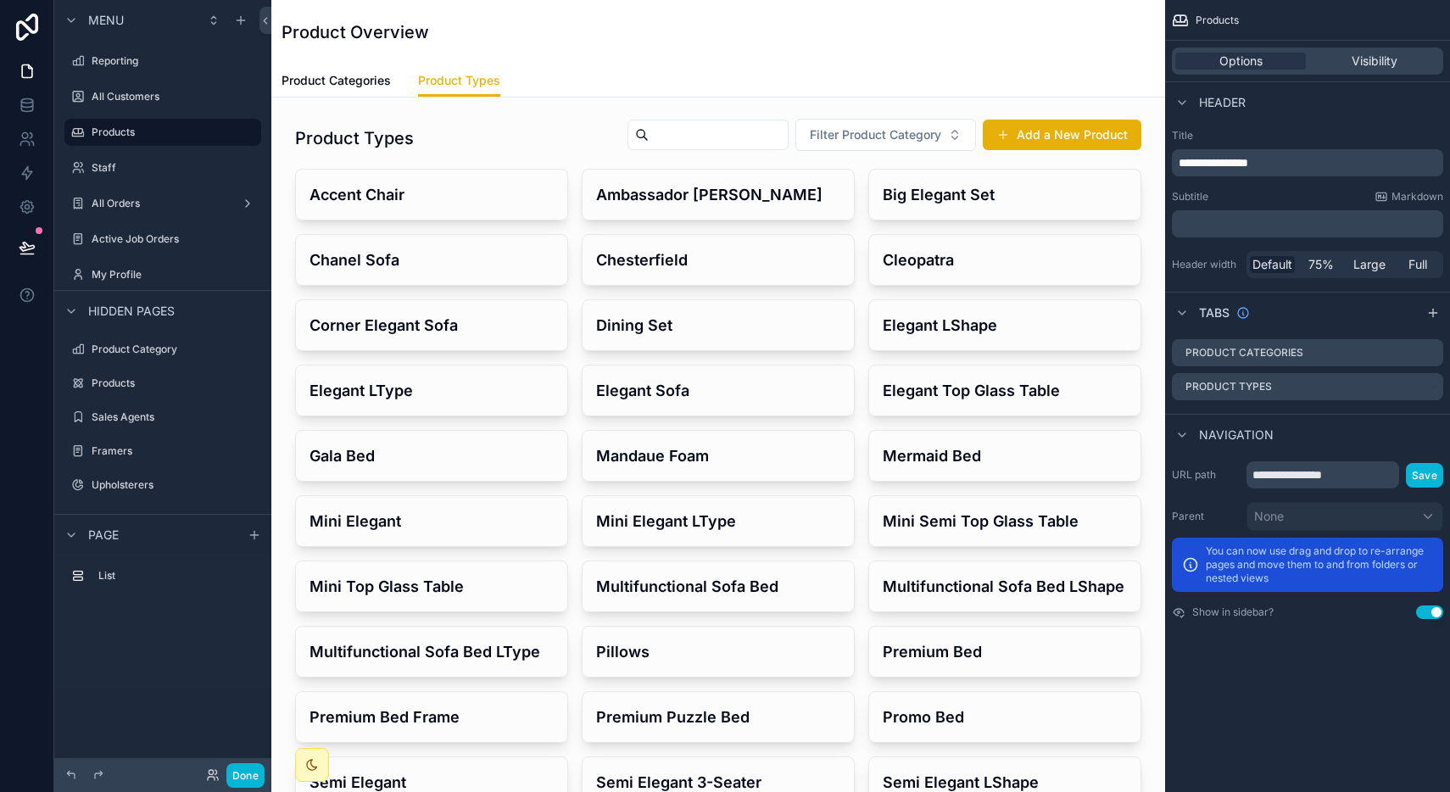
drag, startPoint x: 693, startPoint y: 93, endPoint x: 961, endPoint y: 98, distance: 268.0
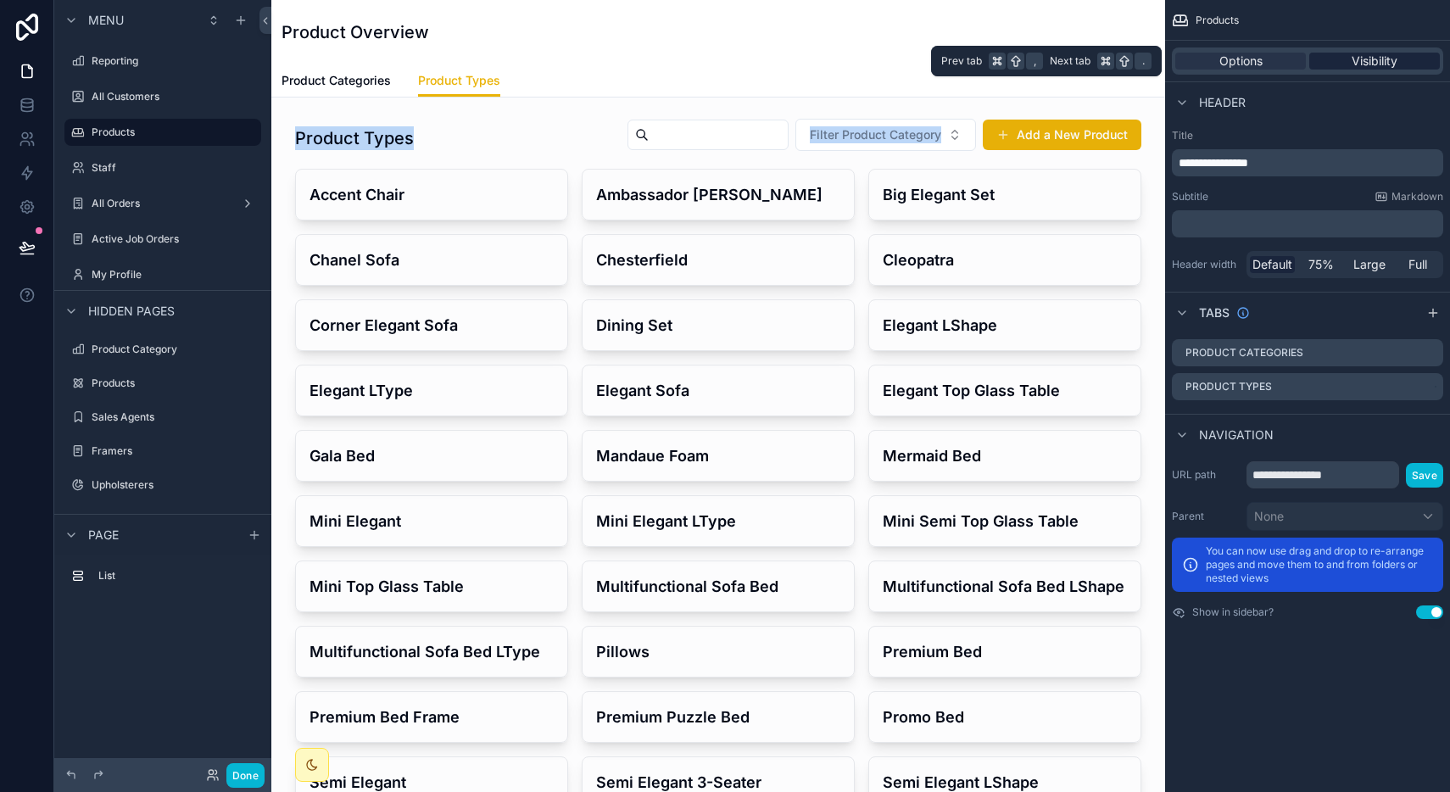
click at [1333, 64] on div "Visibility" at bounding box center [1374, 61] width 131 height 17
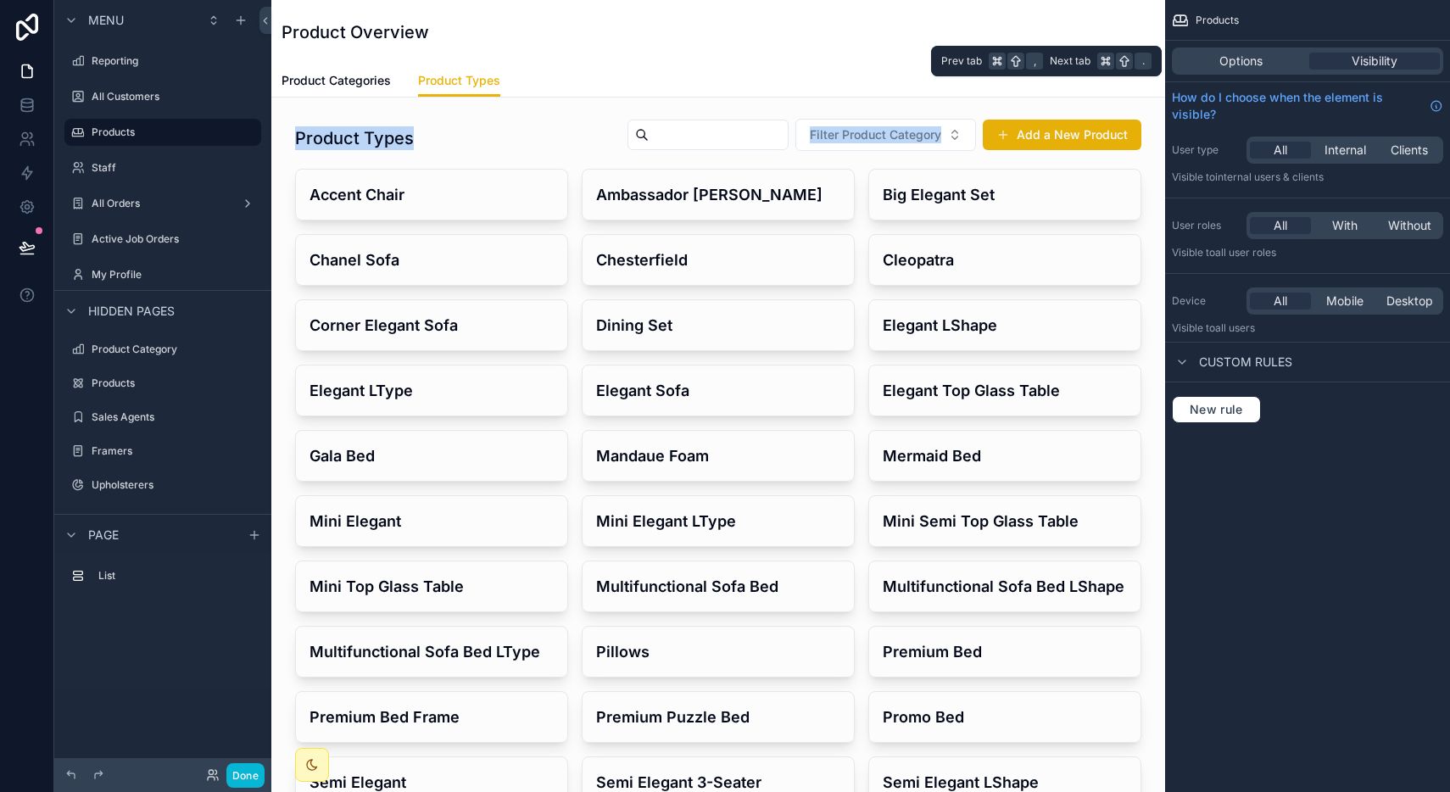
click at [1246, 70] on div "Options Visibility" at bounding box center [1307, 60] width 271 height 27
click at [837, 76] on div "Product Categories Product Types" at bounding box center [718, 80] width 873 height 32
click at [1219, 51] on div "Options Visibility" at bounding box center [1307, 60] width 271 height 27
click at [1219, 56] on span "Options" at bounding box center [1240, 61] width 43 height 17
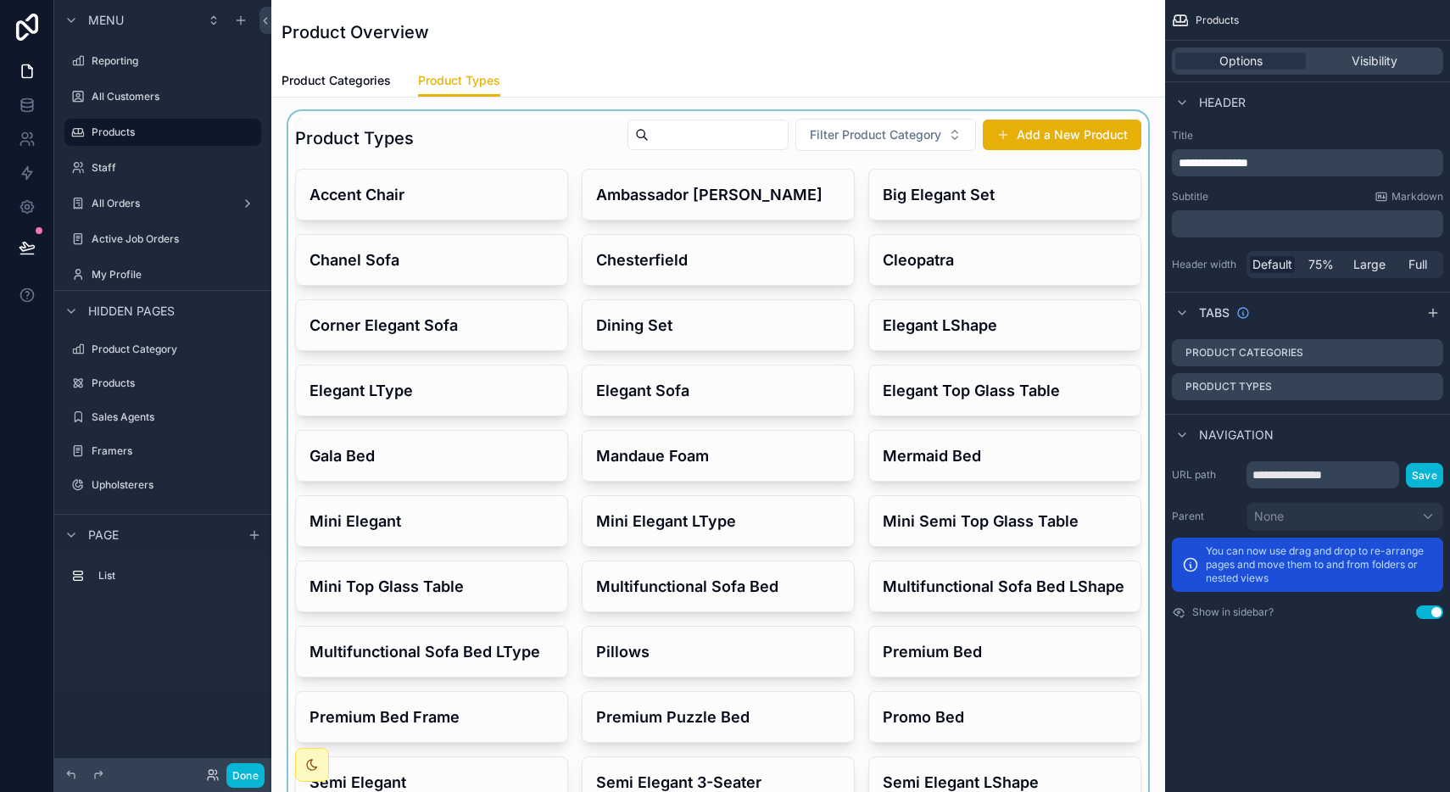
click at [774, 156] on div "scrollable content" at bounding box center [718, 587] width 867 height 953
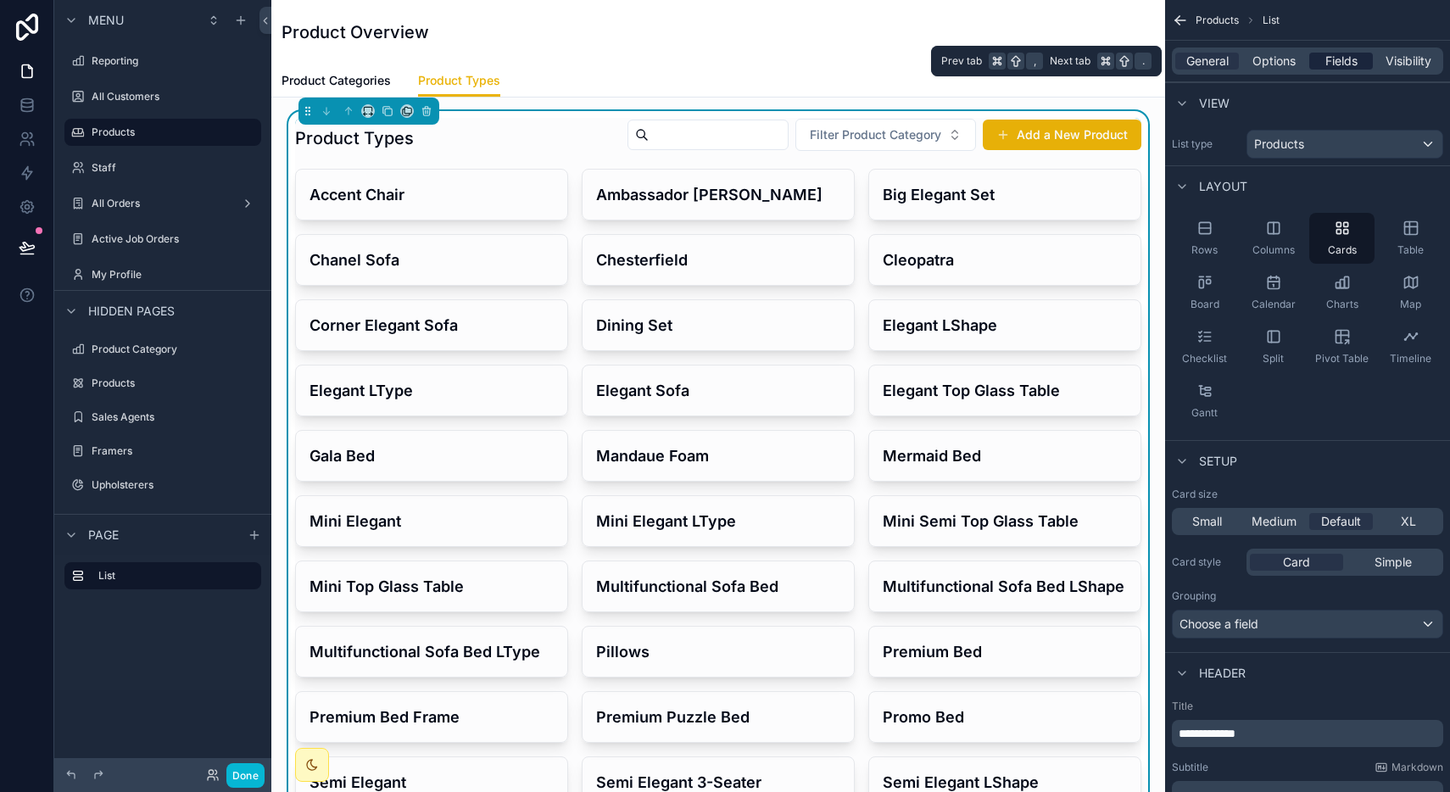
click at [1327, 64] on span "Fields" at bounding box center [1341, 61] width 32 height 17
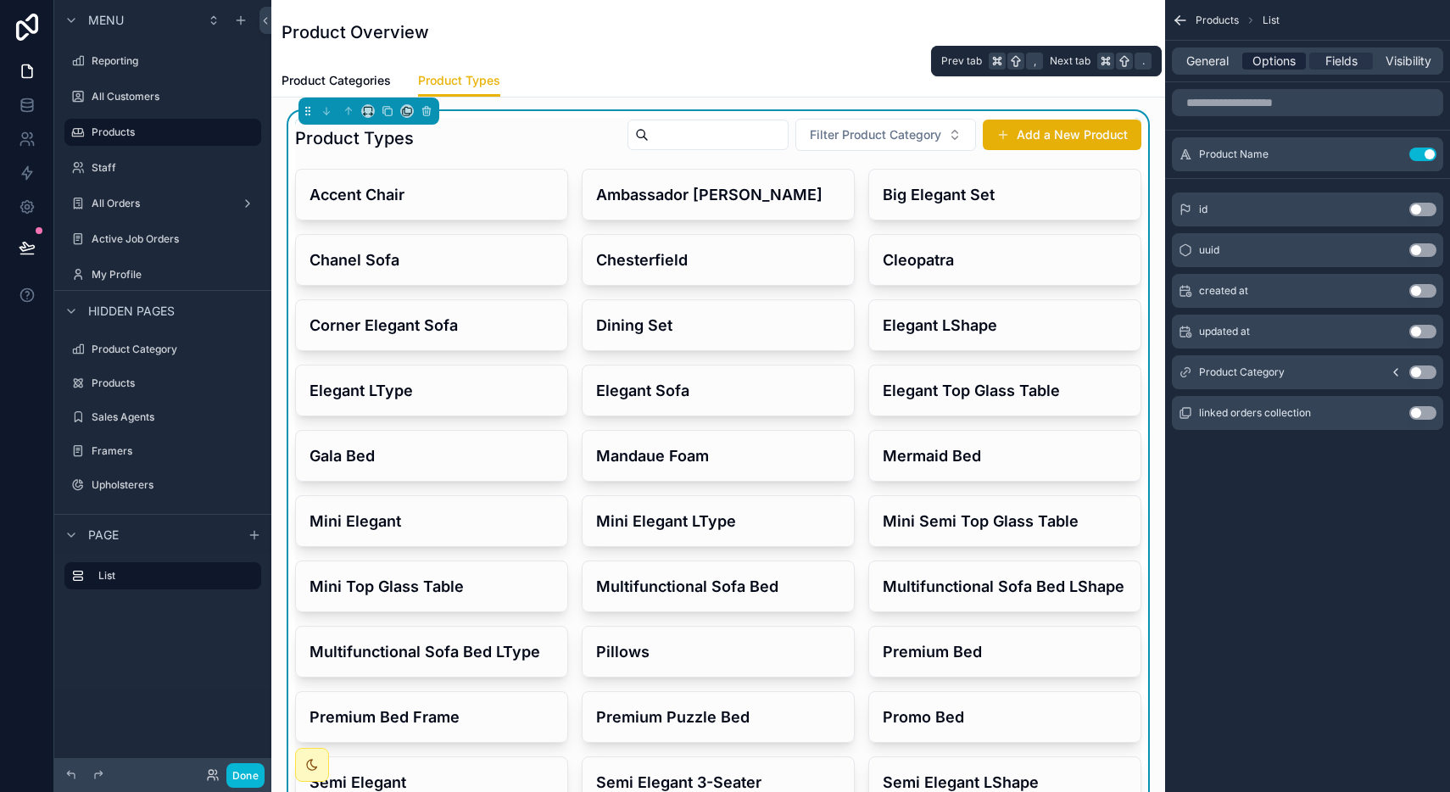
click at [1286, 60] on span "Options" at bounding box center [1273, 61] width 43 height 17
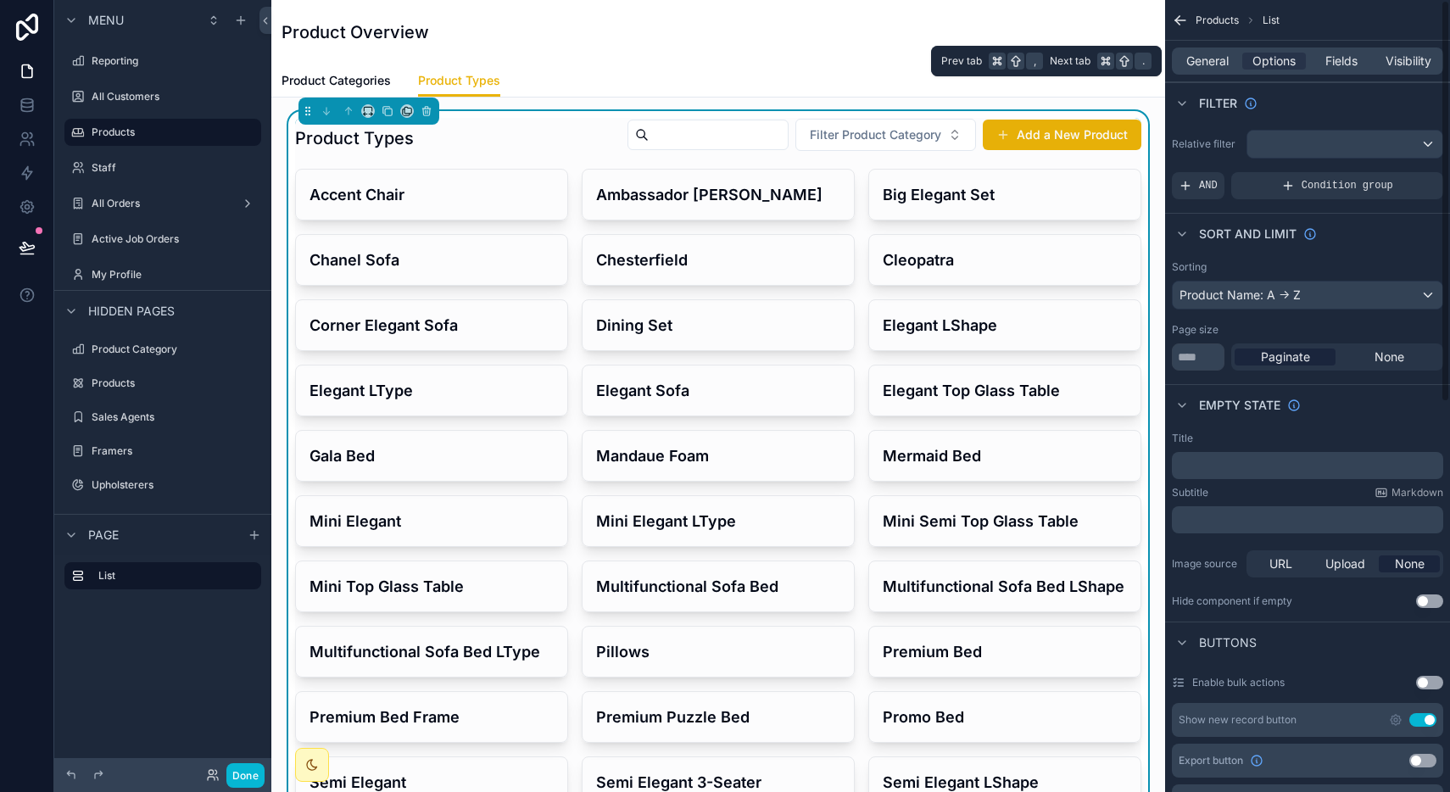
click at [1335, 70] on div "General Options Fields Visibility" at bounding box center [1307, 60] width 271 height 27
click at [1335, 62] on span "Fields" at bounding box center [1341, 61] width 32 height 17
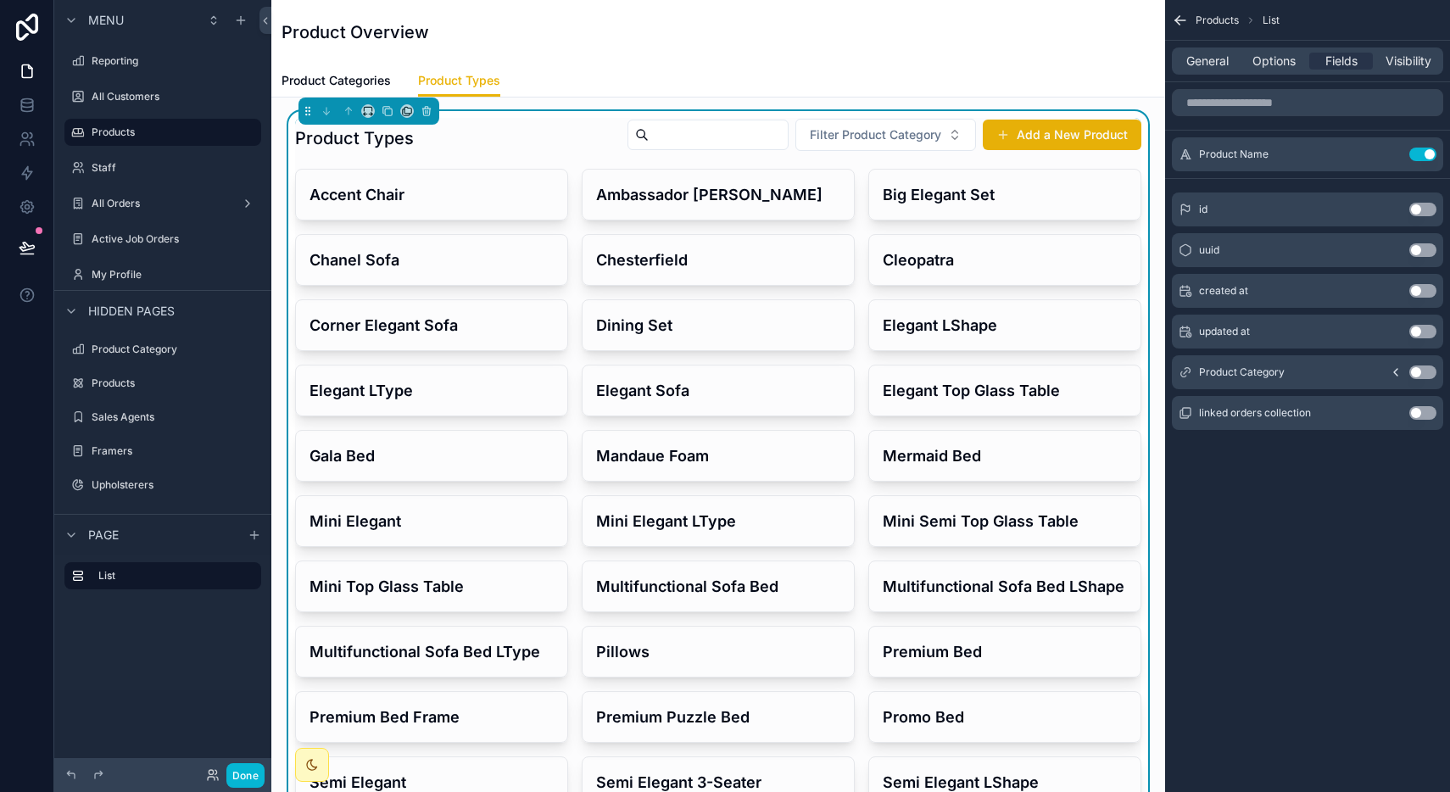
click at [1402, 70] on div "General Options Fields Visibility" at bounding box center [1307, 60] width 271 height 27
click at [1402, 66] on span "Visibility" at bounding box center [1408, 61] width 46 height 17
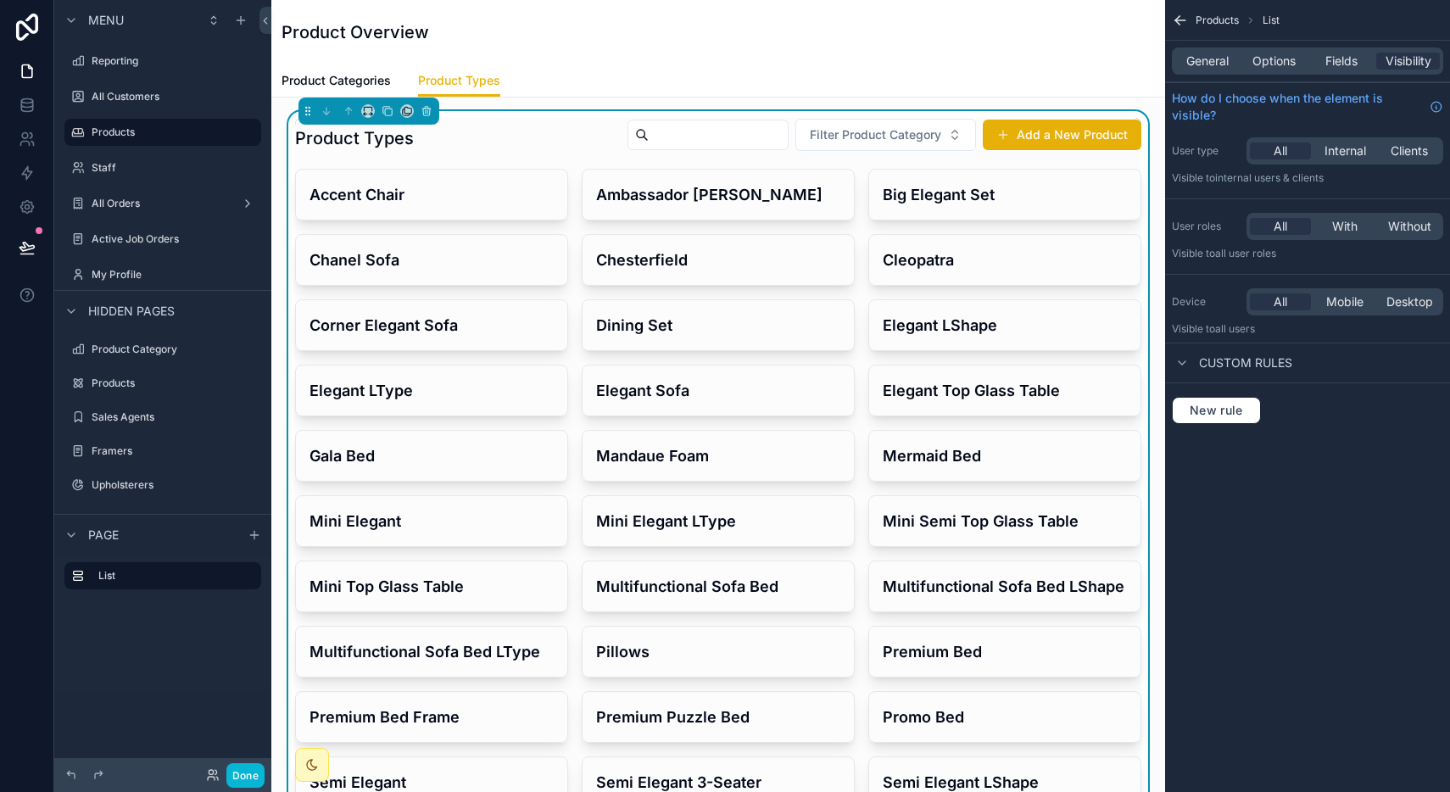
click at [705, 53] on div "Product Overview" at bounding box center [718, 32] width 873 height 64
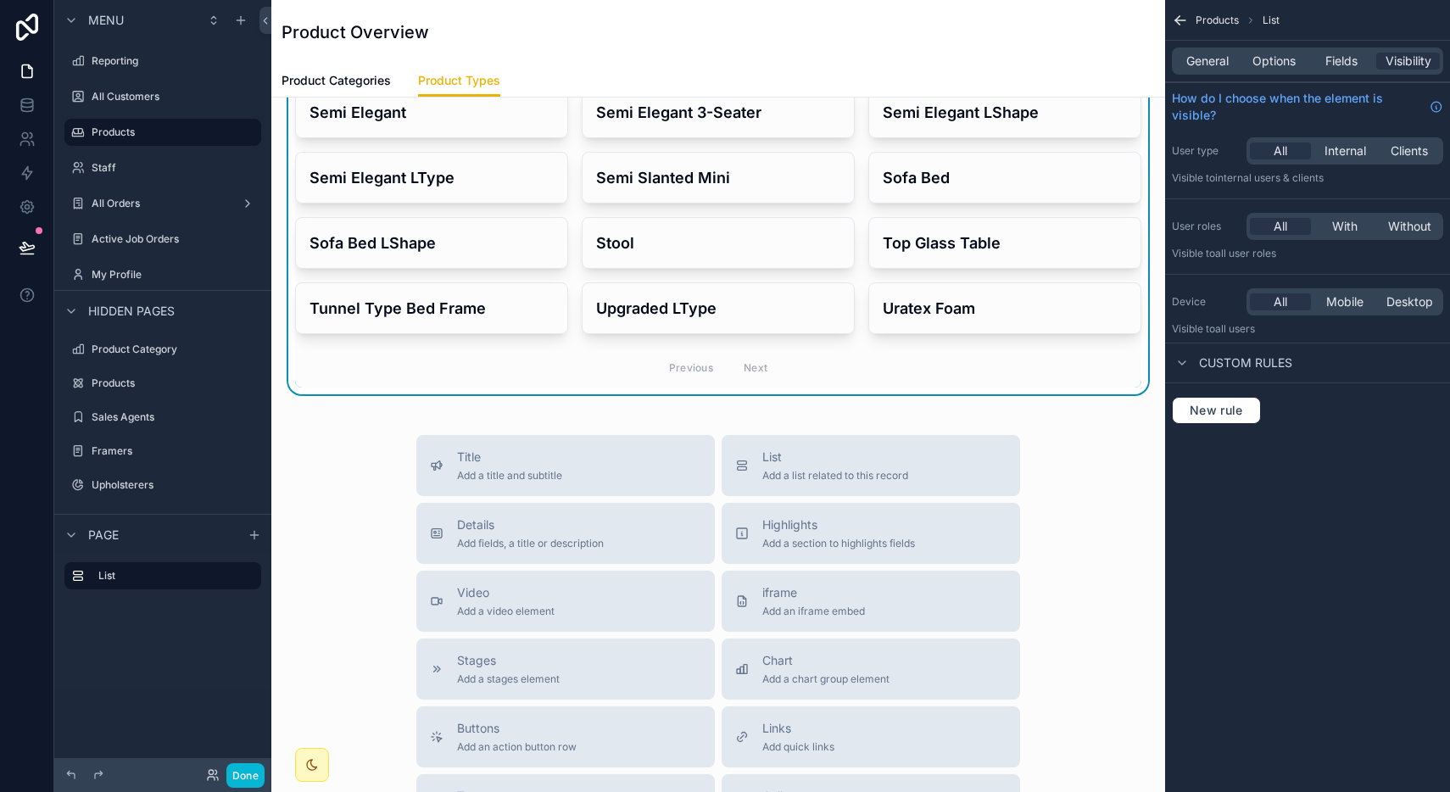
scroll to position [712, 0]
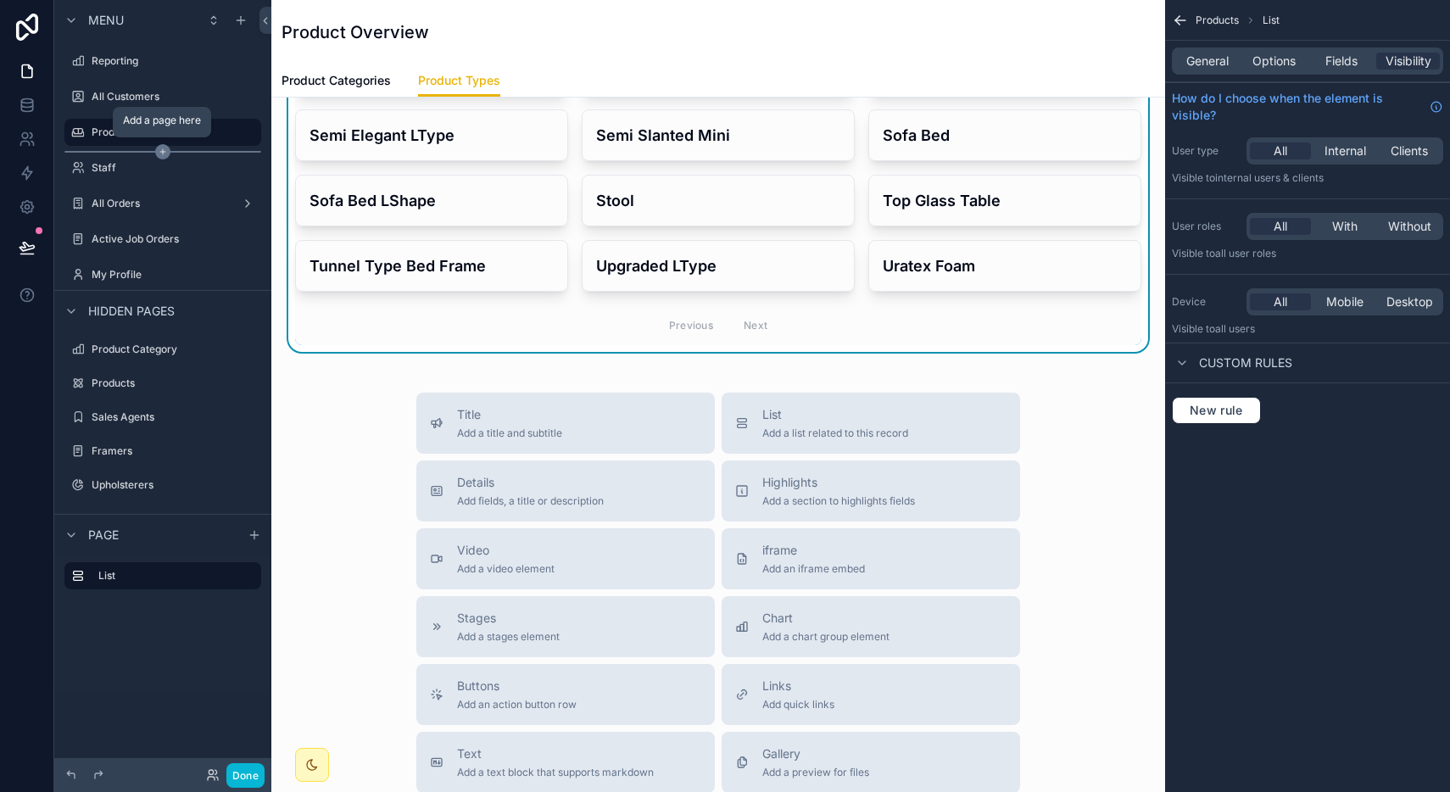
click at [155, 153] on icon "scrollable content" at bounding box center [162, 151] width 15 height 15
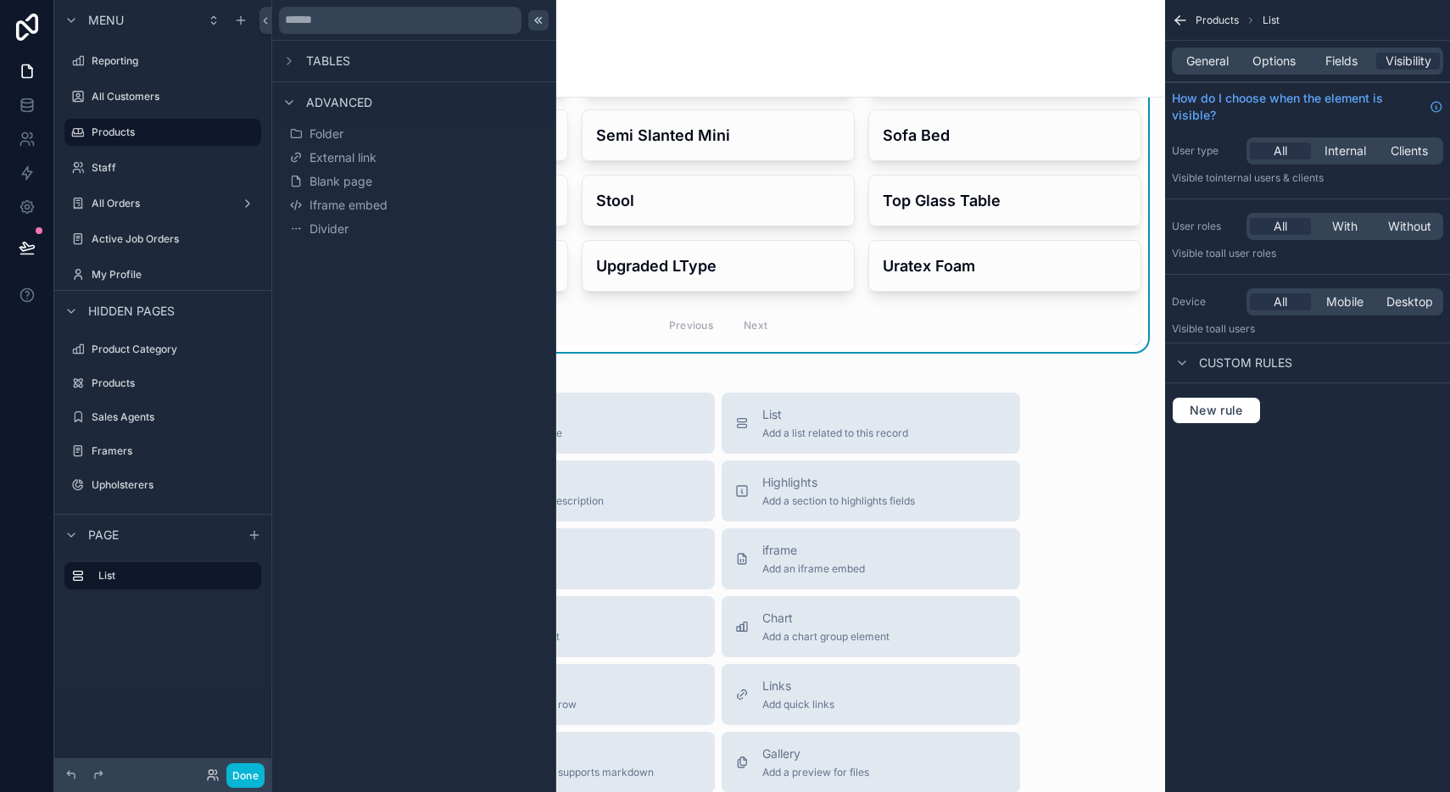
click at [533, 18] on icon at bounding box center [539, 21] width 14 height 14
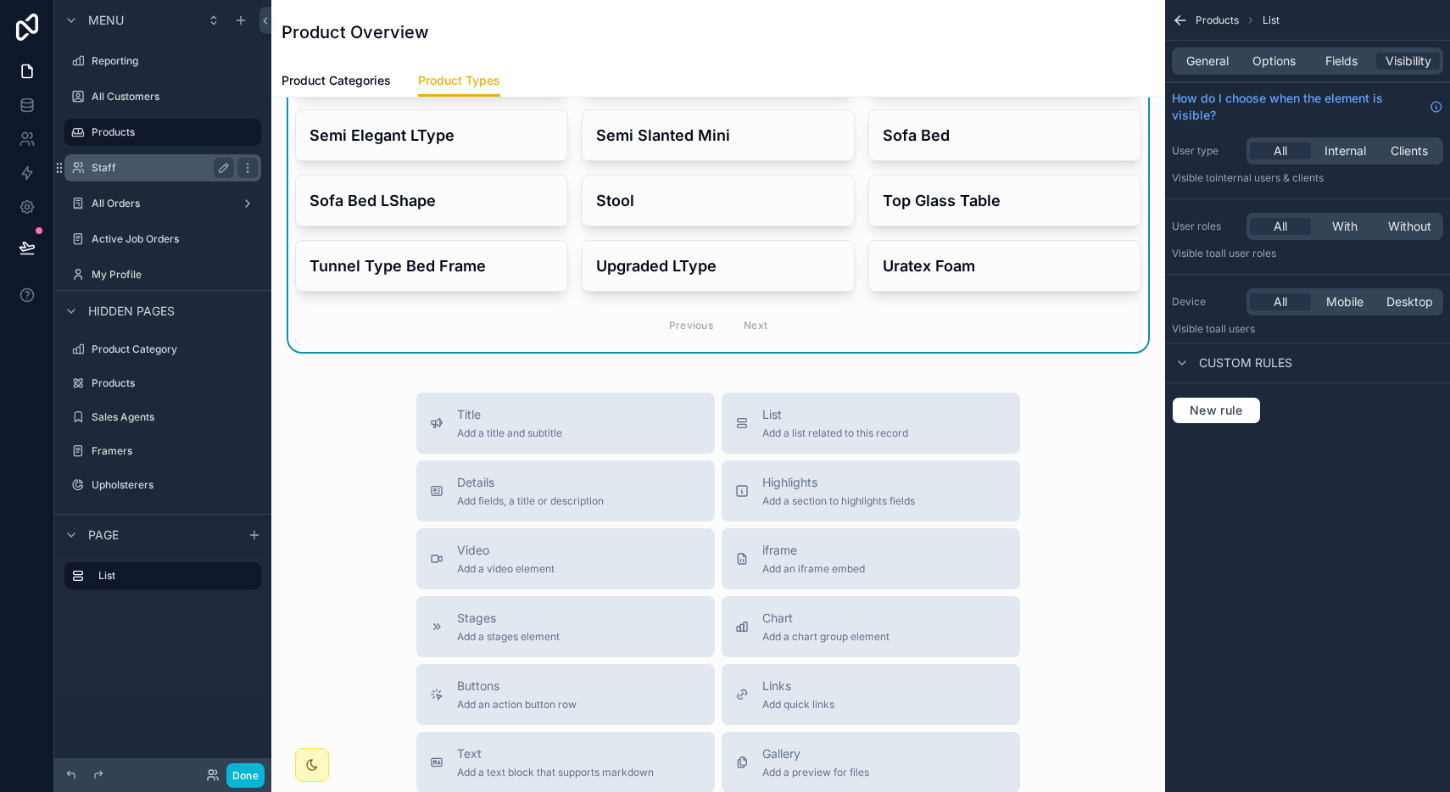
click at [144, 164] on label "Staff" at bounding box center [160, 168] width 136 height 14
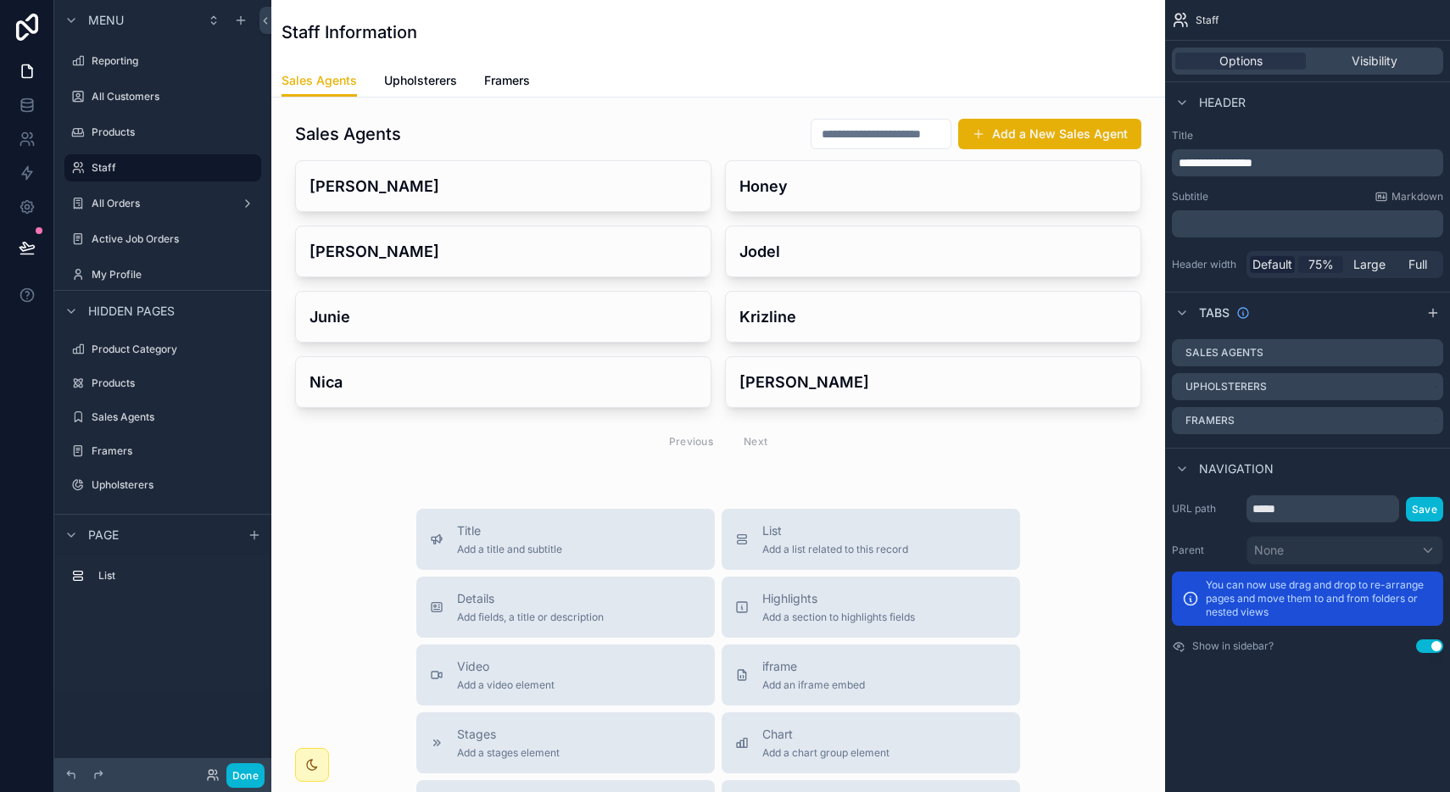
click at [1323, 268] on span "75%" at bounding box center [1320, 264] width 25 height 17
click at [1274, 269] on span "Default" at bounding box center [1272, 264] width 40 height 17
click at [1433, 355] on icon "scrollable content" at bounding box center [1430, 353] width 14 height 14
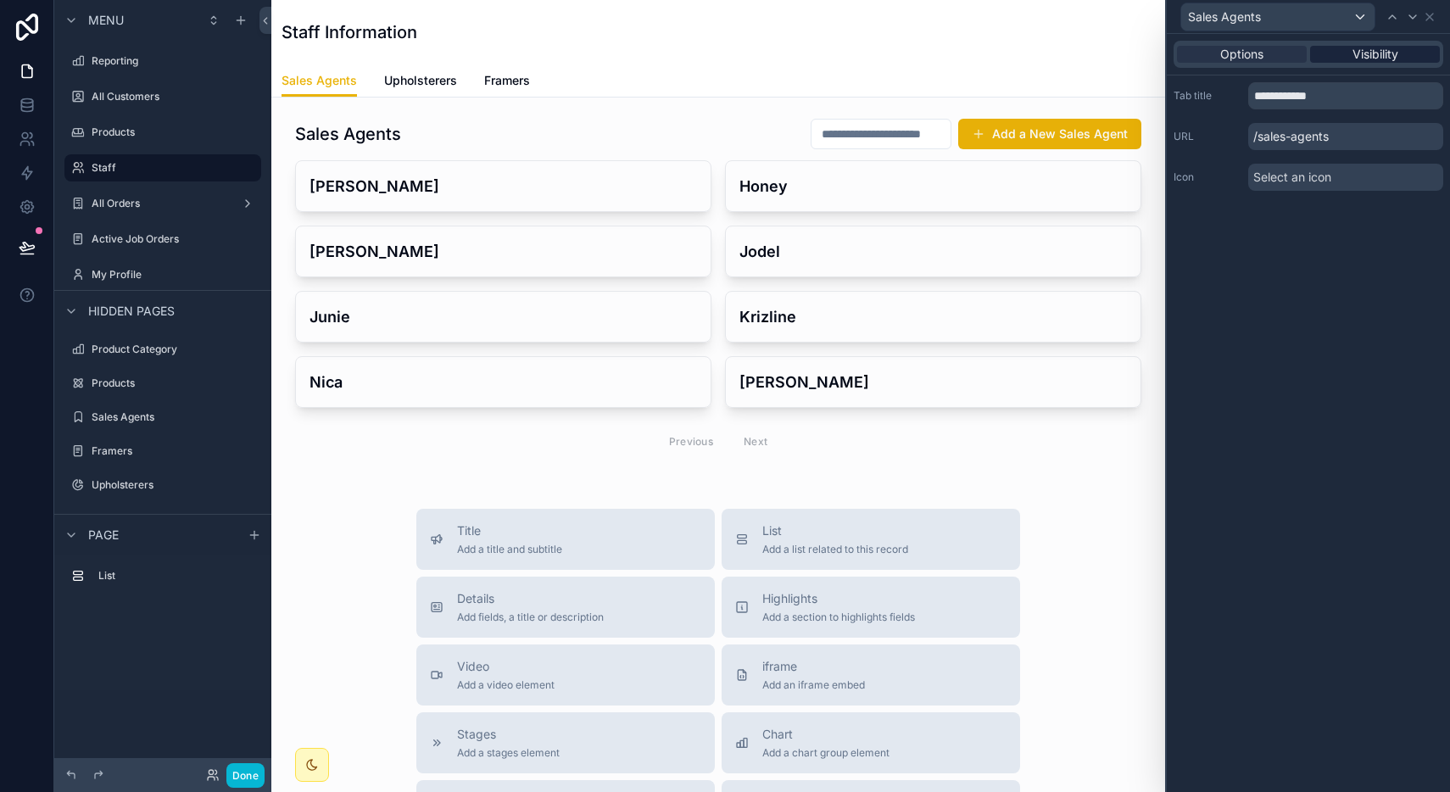
click at [1368, 52] on span "Visibility" at bounding box center [1375, 54] width 46 height 17
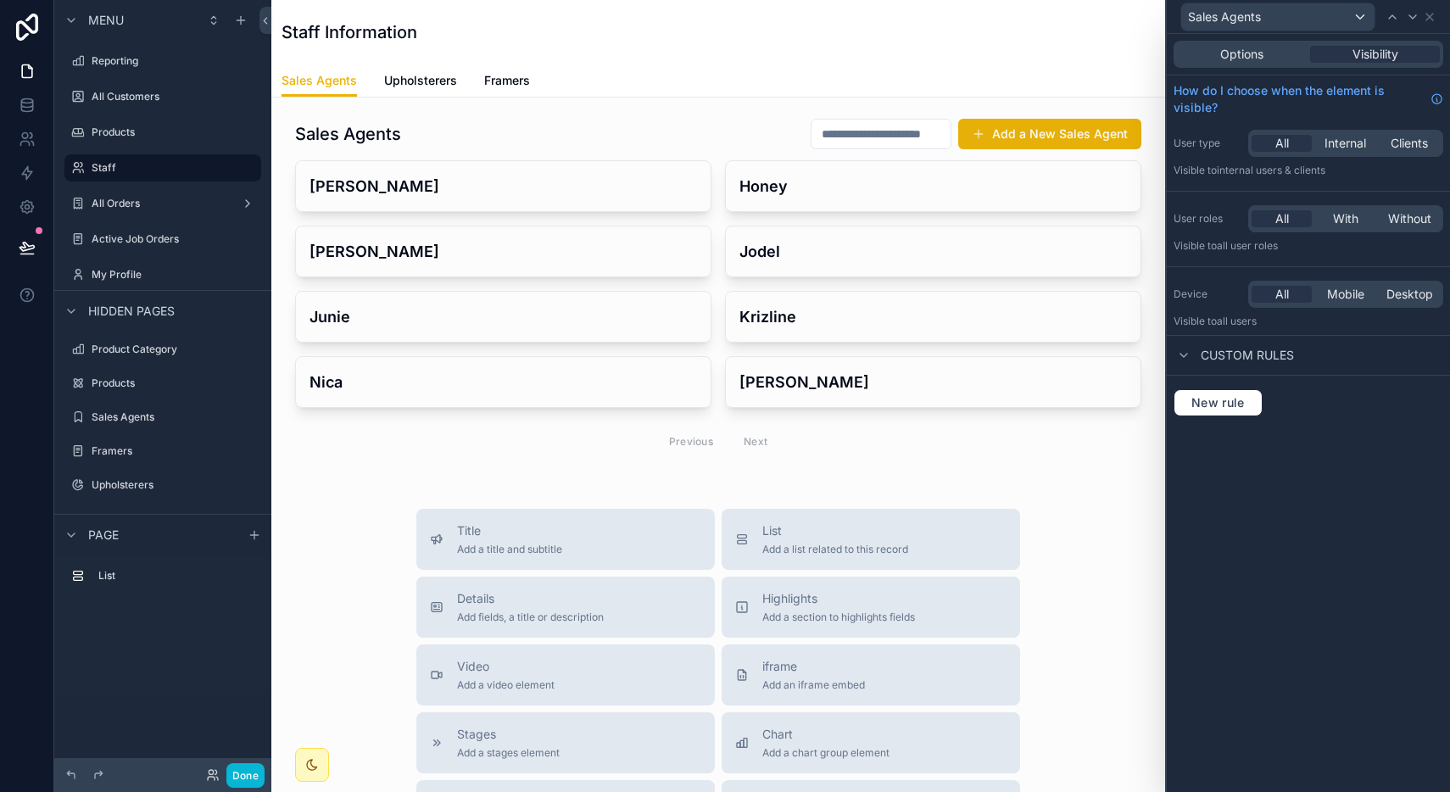
click at [1436, 11] on div "Sales Agents" at bounding box center [1309, 16] width 270 height 33
click at [1434, 13] on div "Sales Agents" at bounding box center [1309, 16] width 270 height 33
click at [630, 120] on div "scrollable content" at bounding box center [718, 289] width 867 height 357
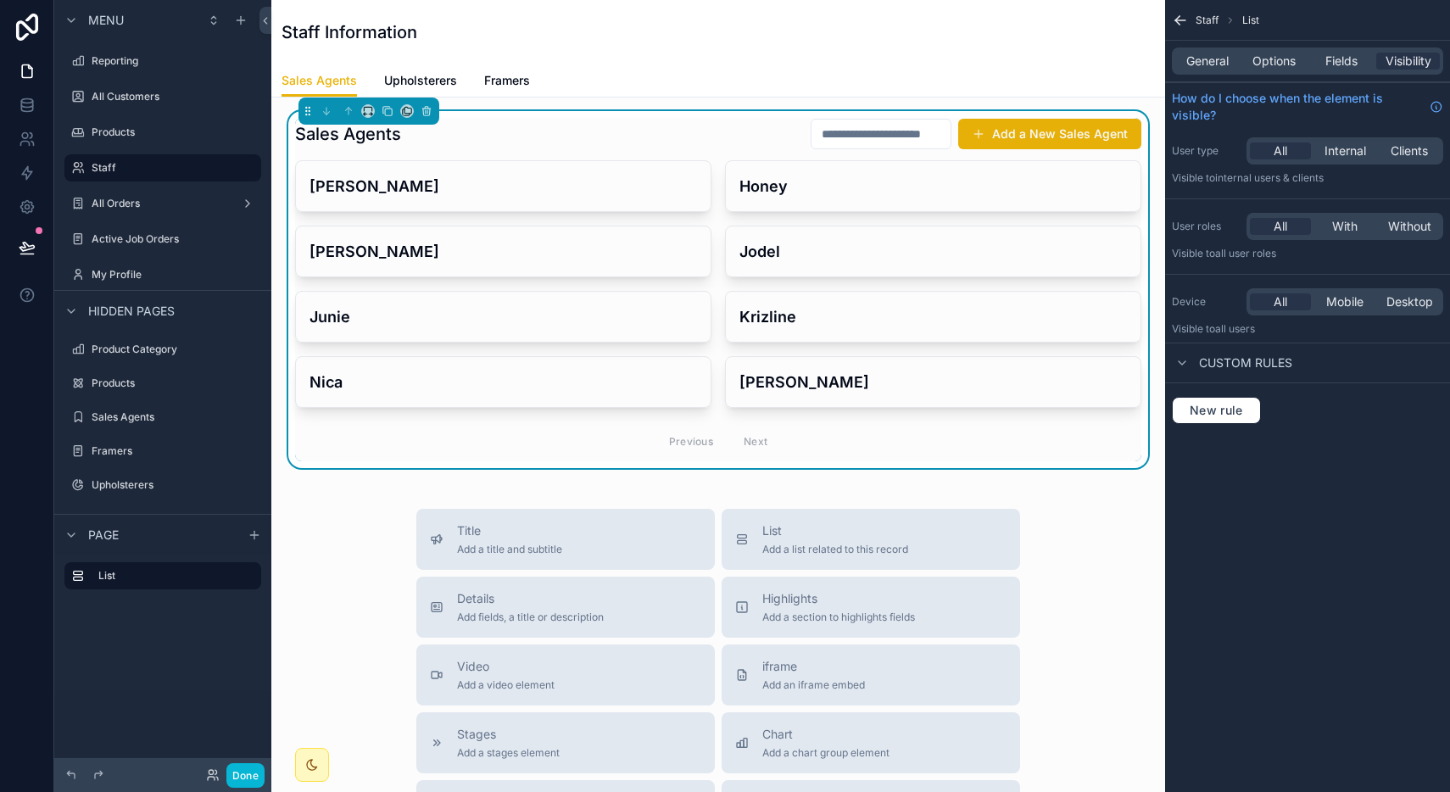
click at [1281, 70] on div "General Options Fields Visibility" at bounding box center [1307, 60] width 271 height 27
click at [112, 123] on div "Products" at bounding box center [163, 132] width 142 height 20
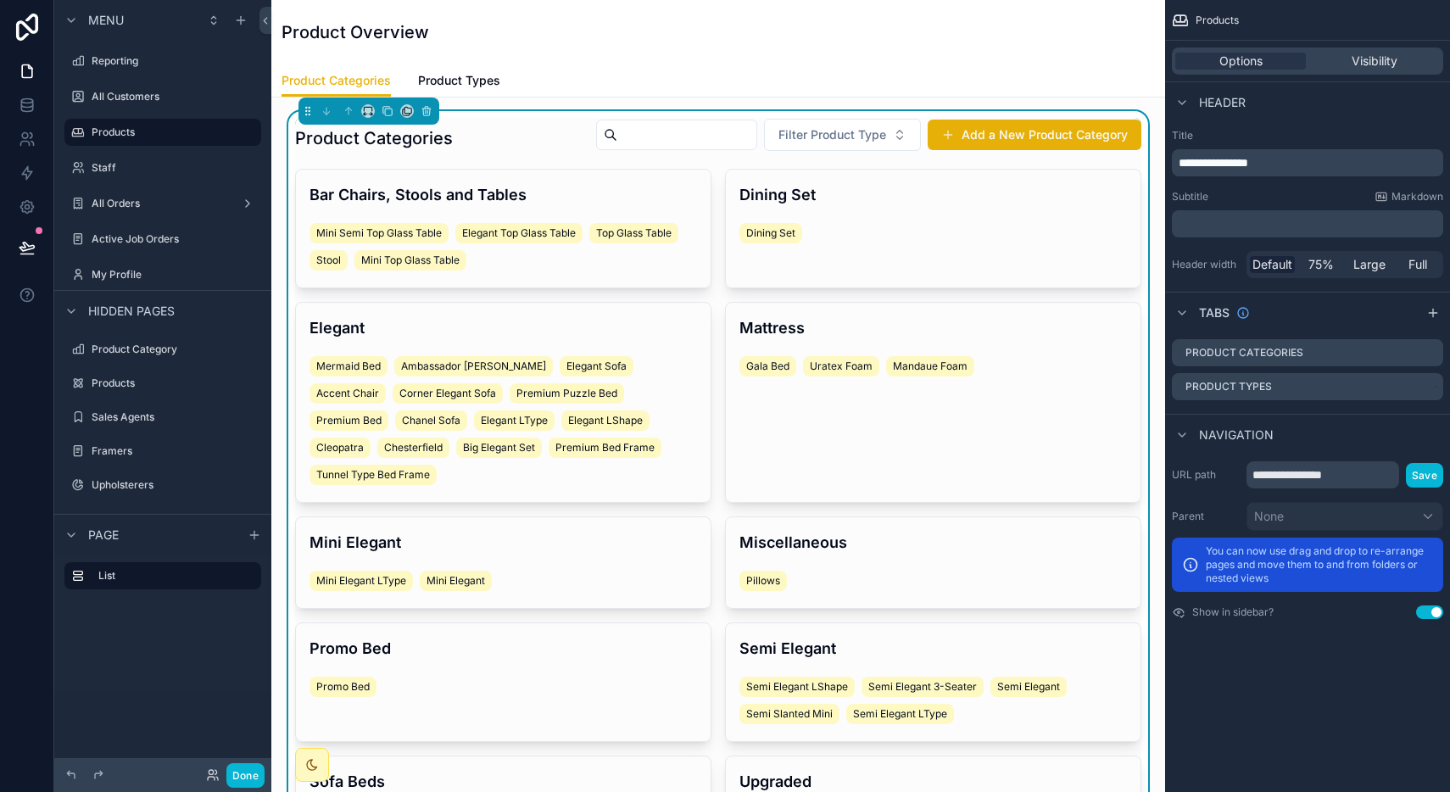
scroll to position [2, 0]
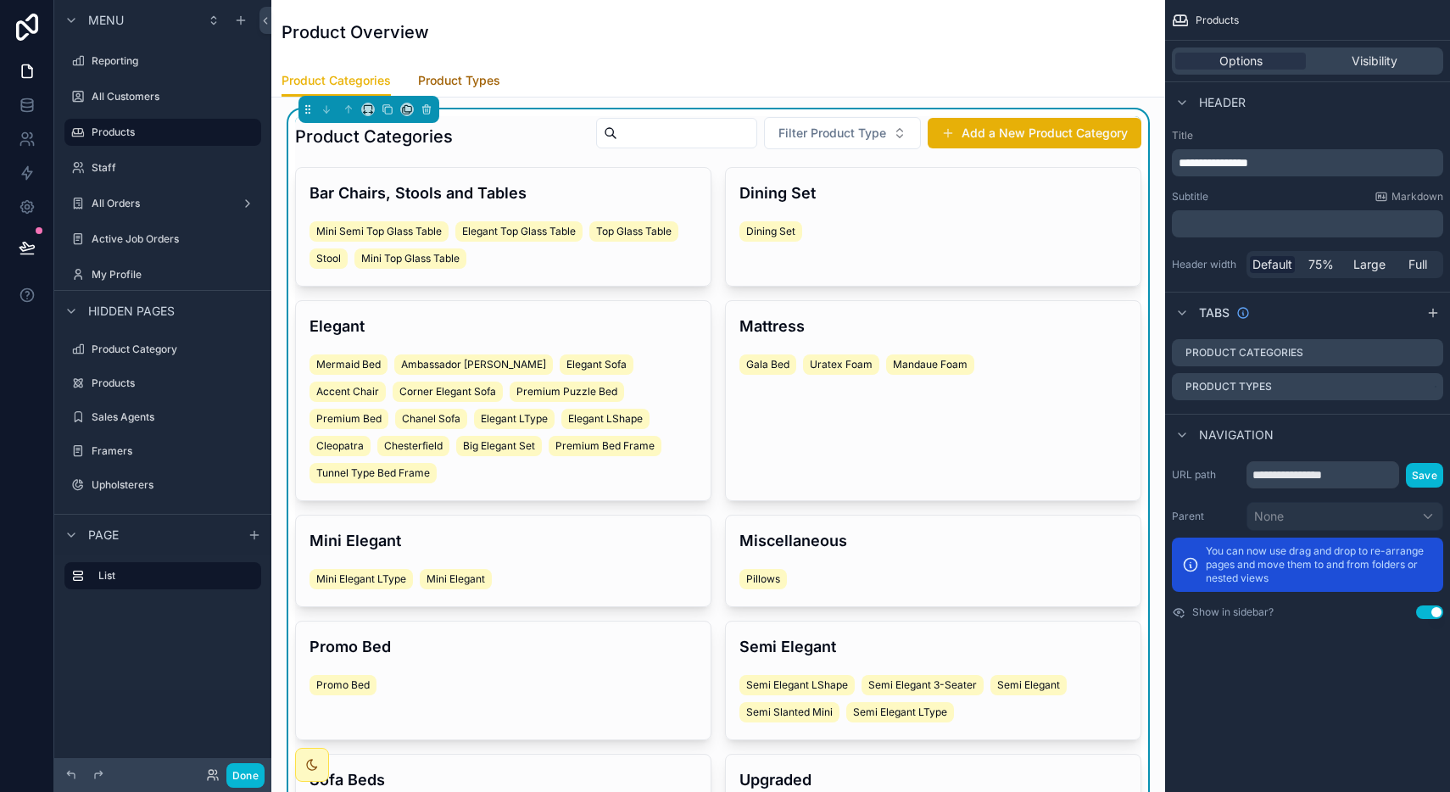
click at [454, 86] on span "Product Types" at bounding box center [459, 80] width 82 height 17
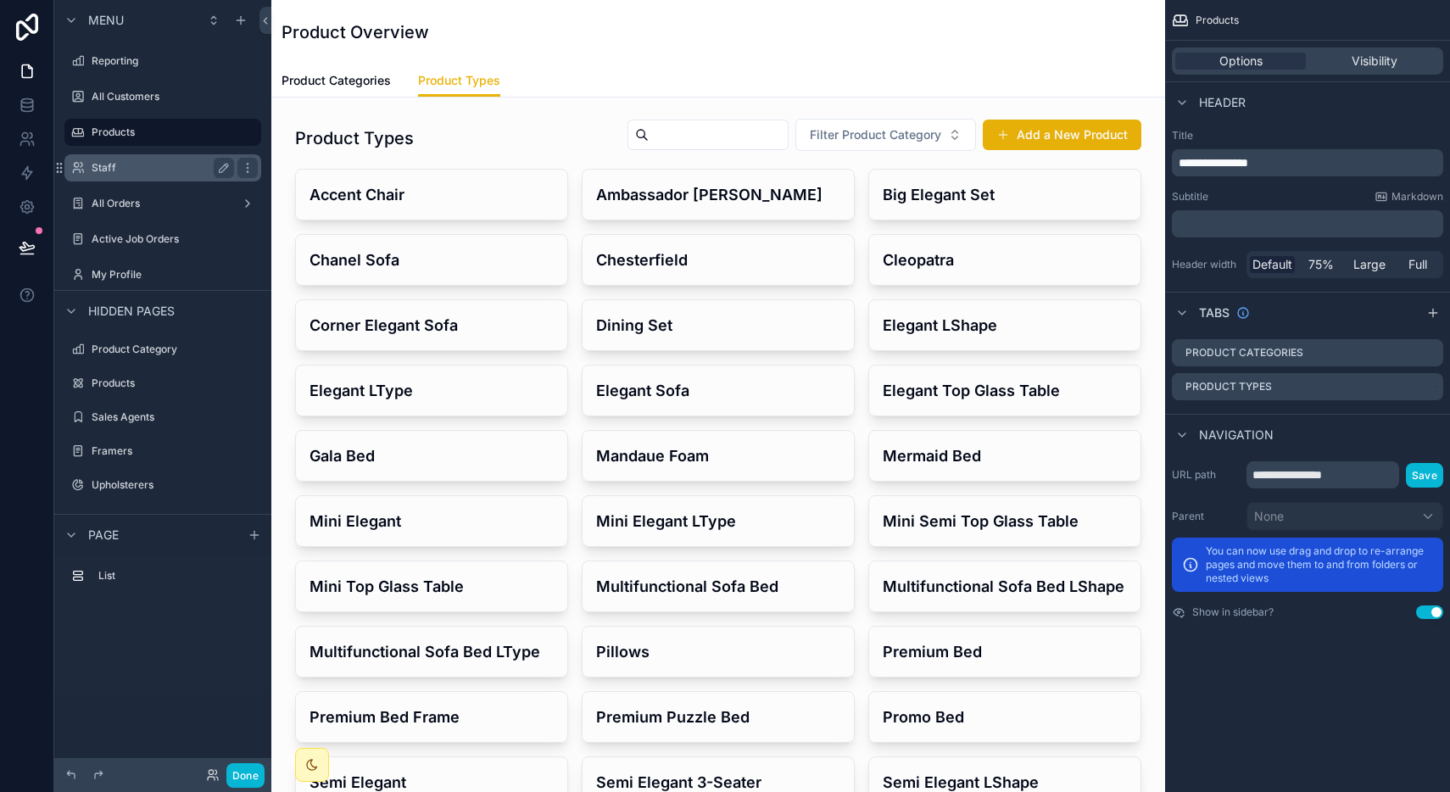
click at [181, 164] on label "Staff" at bounding box center [160, 168] width 136 height 14
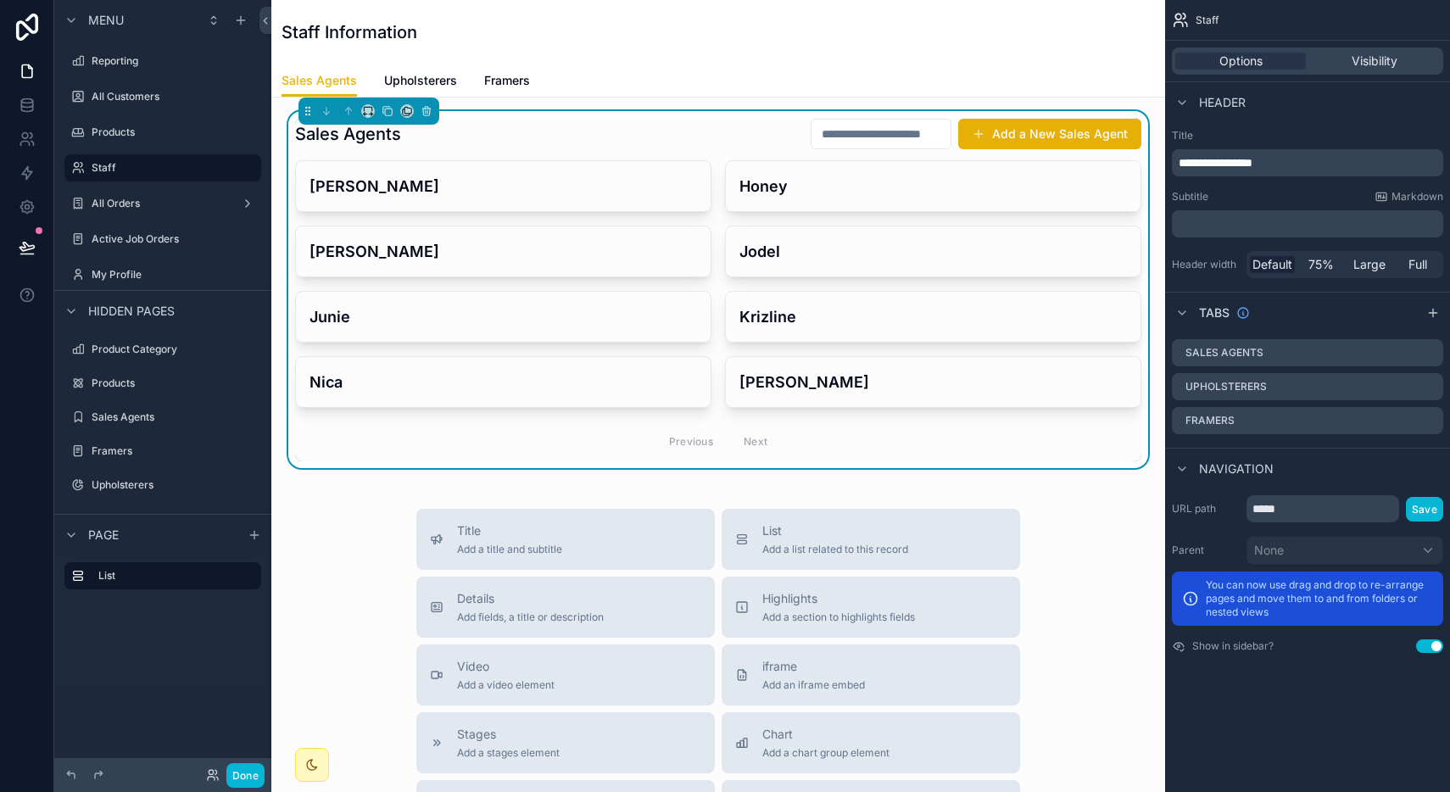
click at [759, 137] on div "Sales Agents Add a New Sales Agent" at bounding box center [718, 134] width 846 height 32
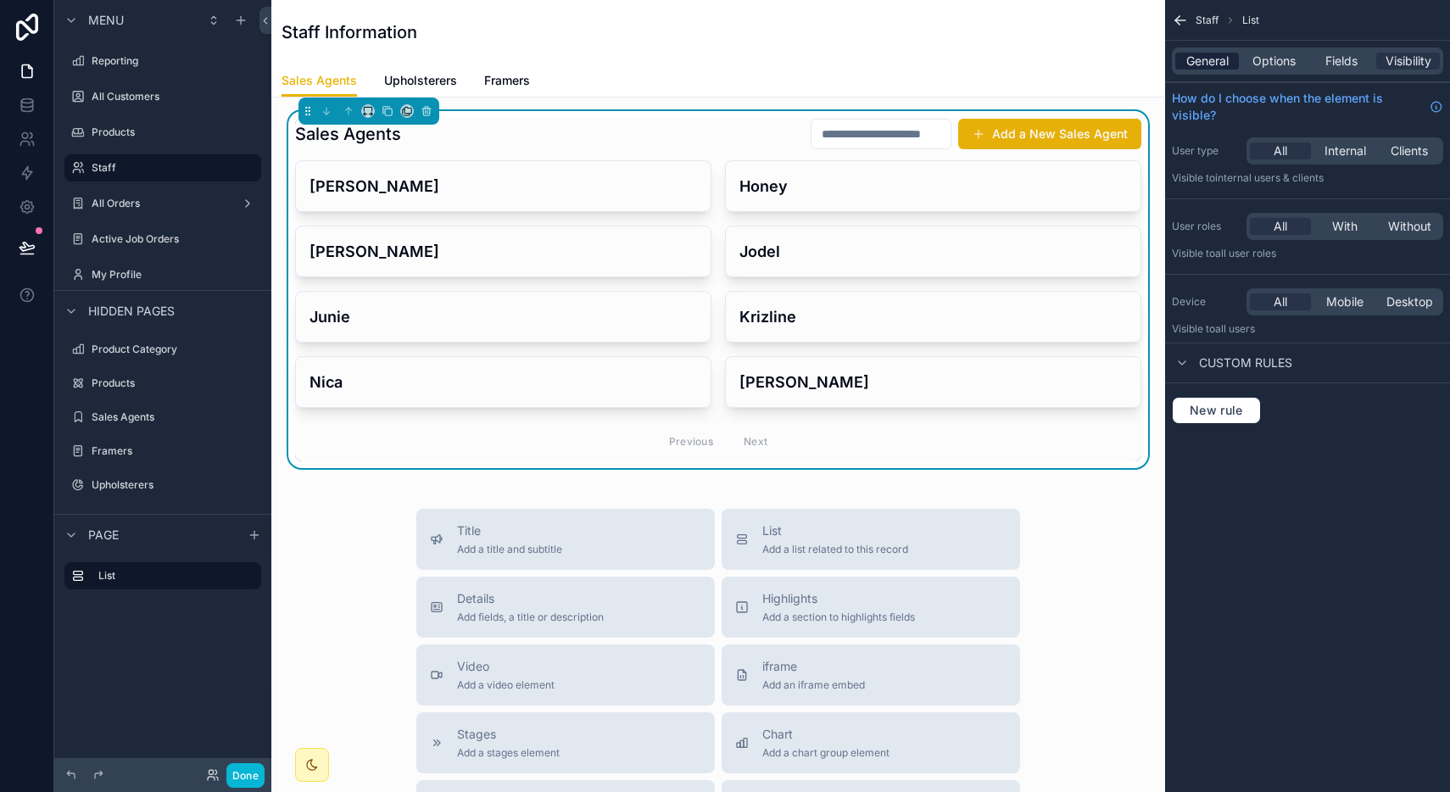
click at [1210, 63] on span "General" at bounding box center [1207, 61] width 42 height 17
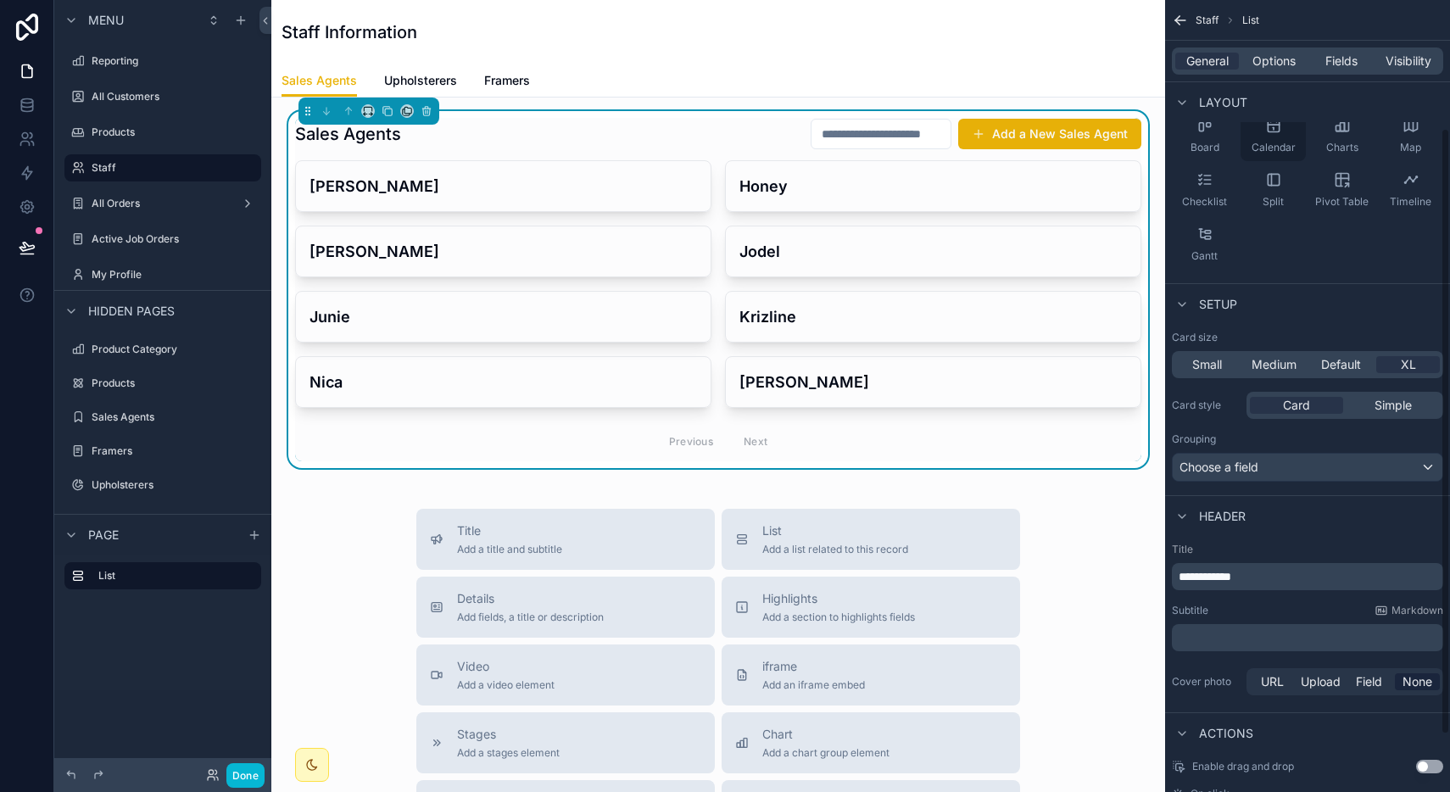
scroll to position [180, 0]
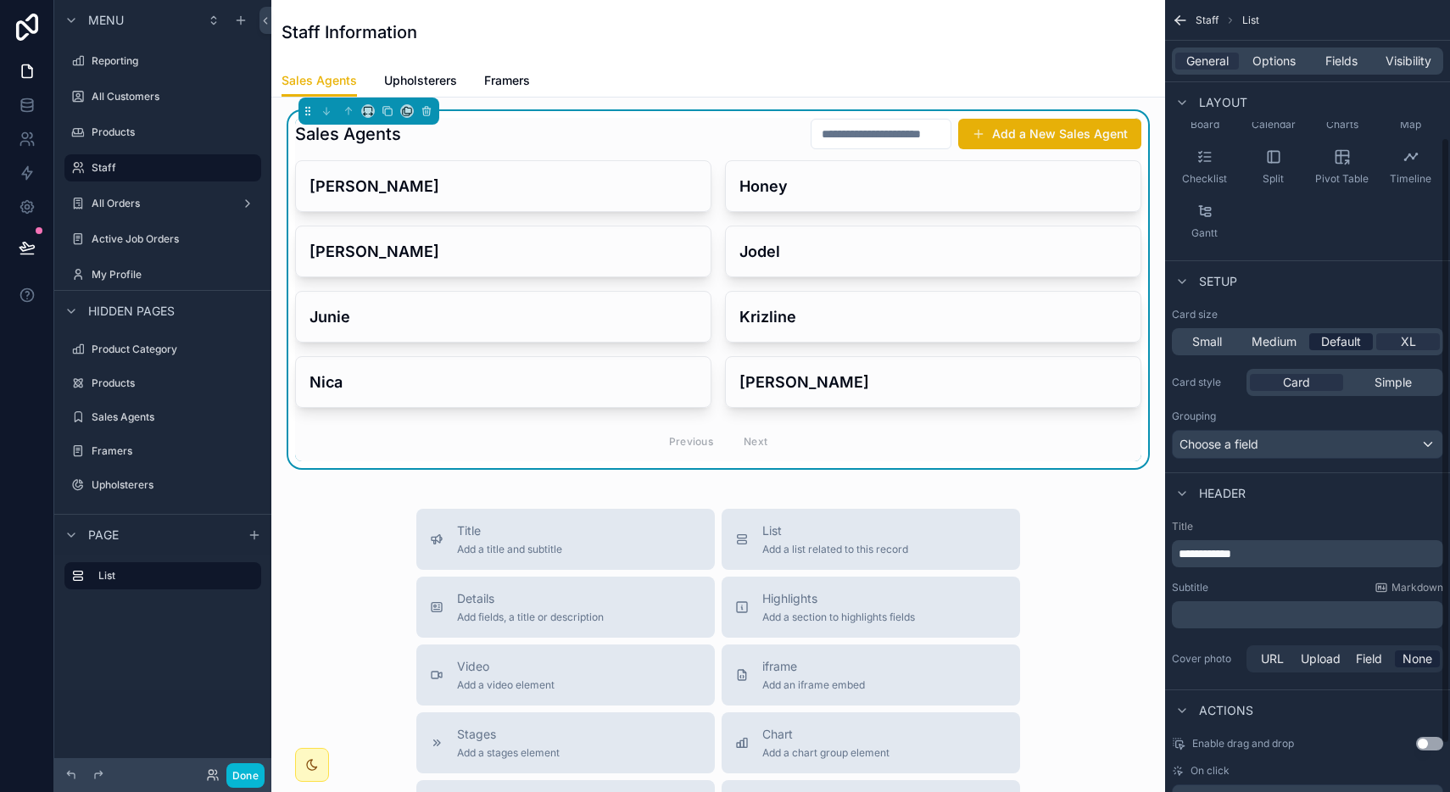
click at [1329, 334] on span "Default" at bounding box center [1341, 341] width 40 height 17
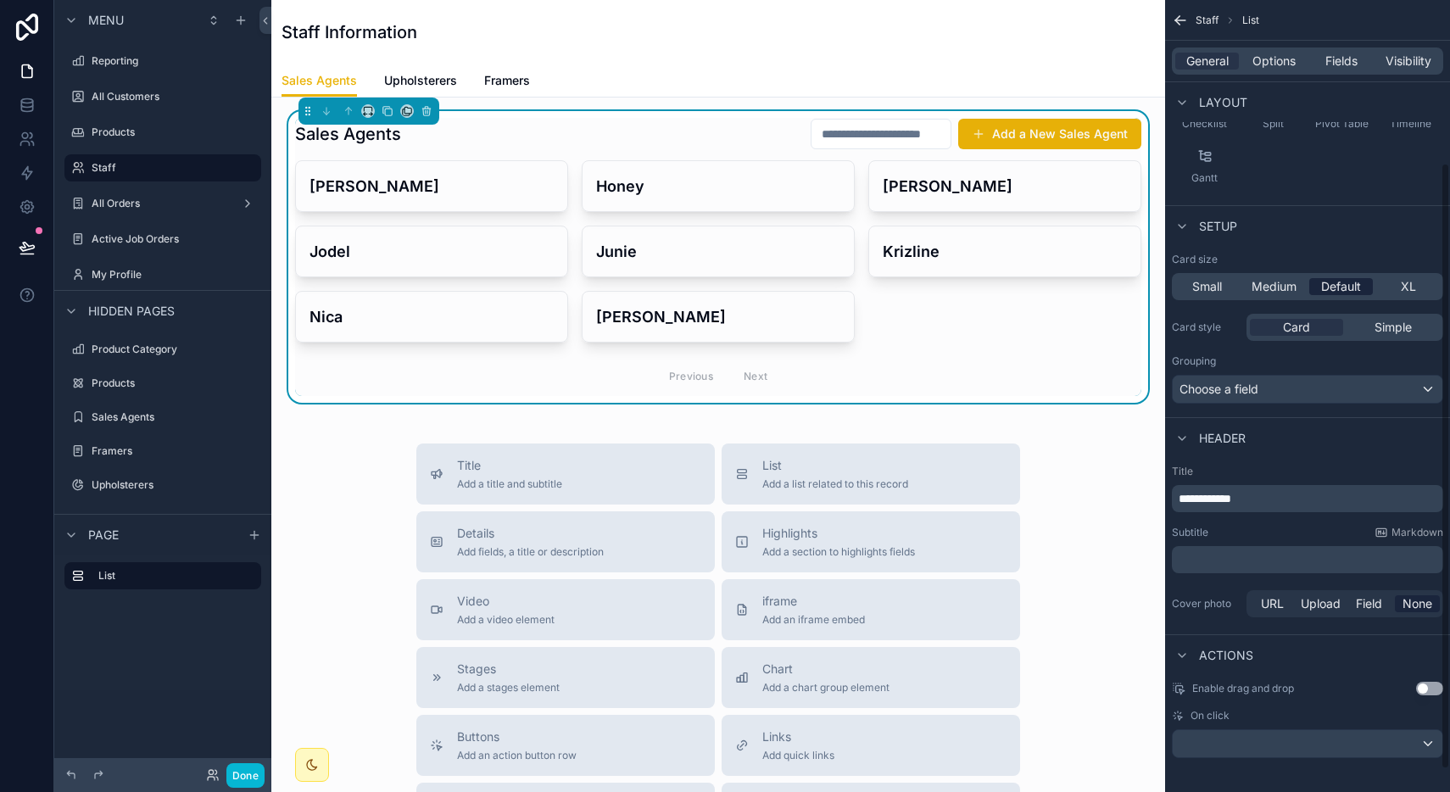
scroll to position [242, 0]
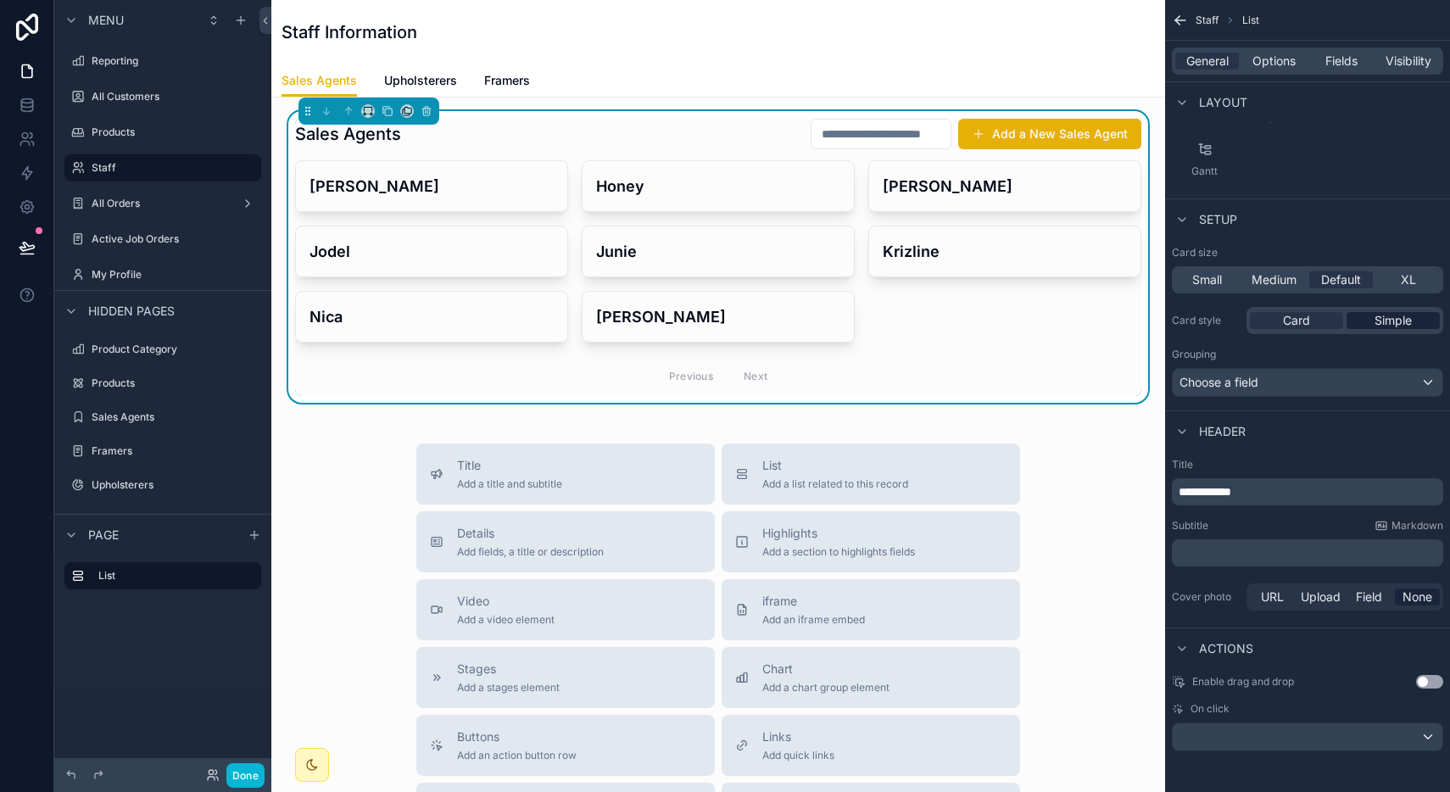
click at [1374, 312] on span "Simple" at bounding box center [1392, 320] width 37 height 17
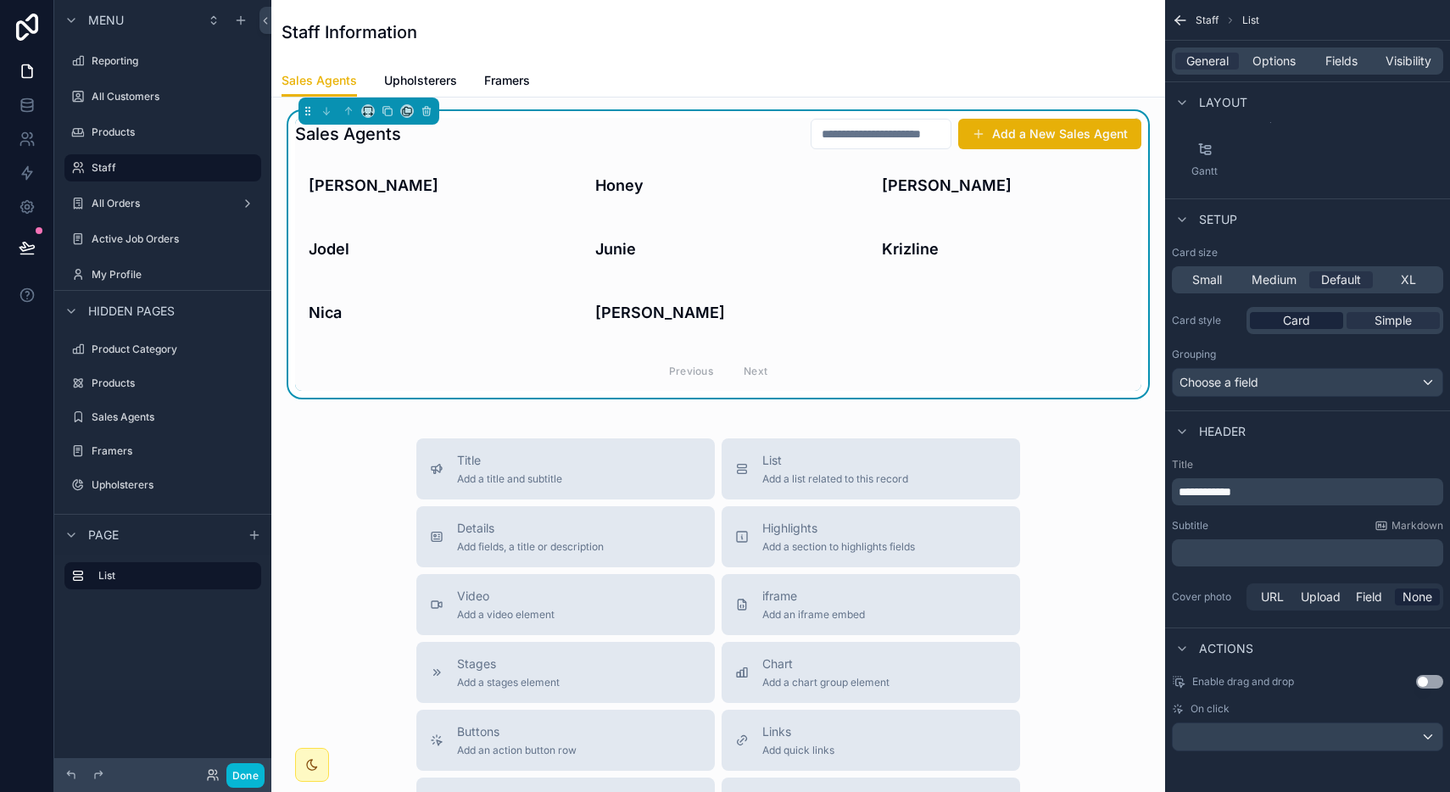
click at [1308, 316] on span "Card" at bounding box center [1296, 320] width 27 height 17
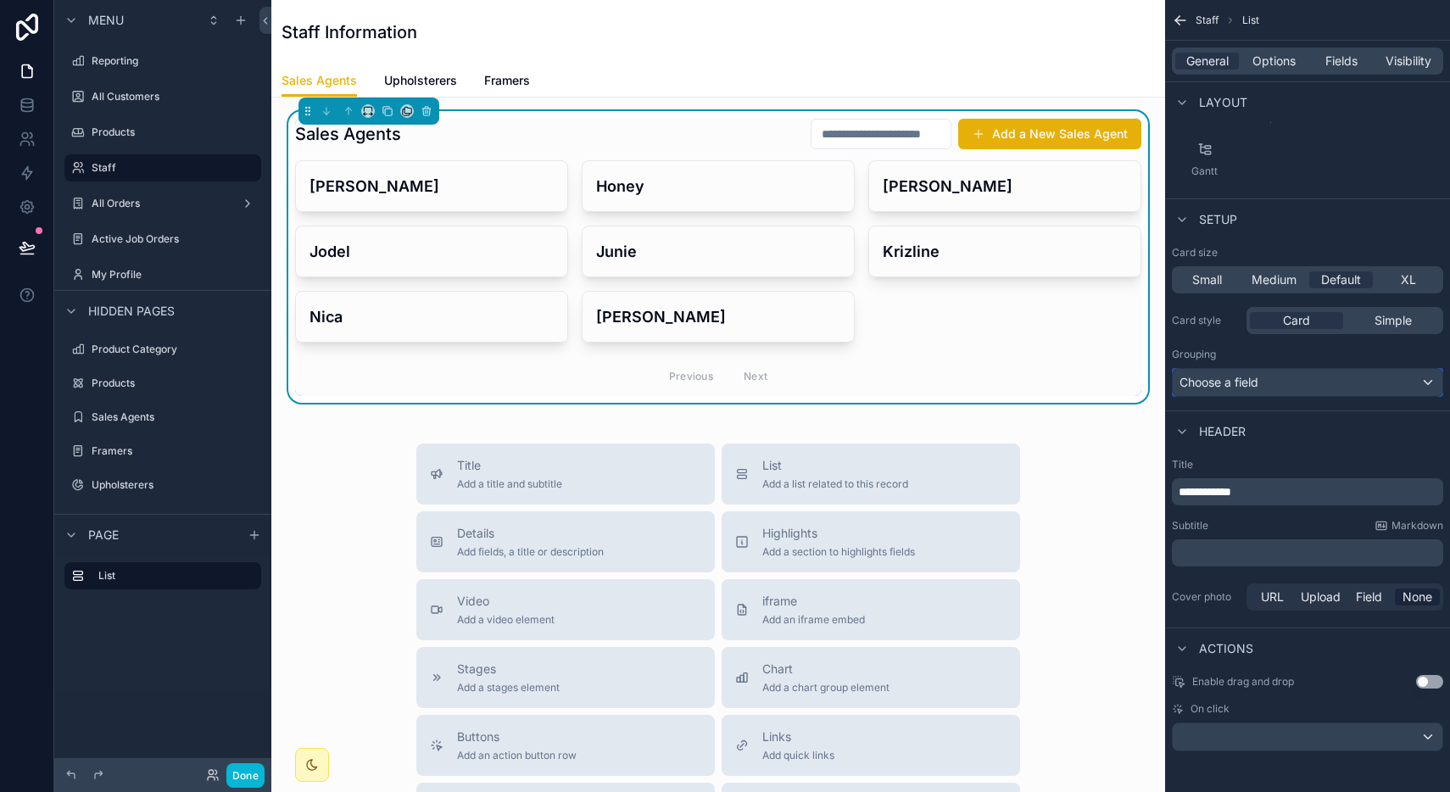
click at [1275, 387] on div "Choose a field" at bounding box center [1308, 382] width 270 height 27
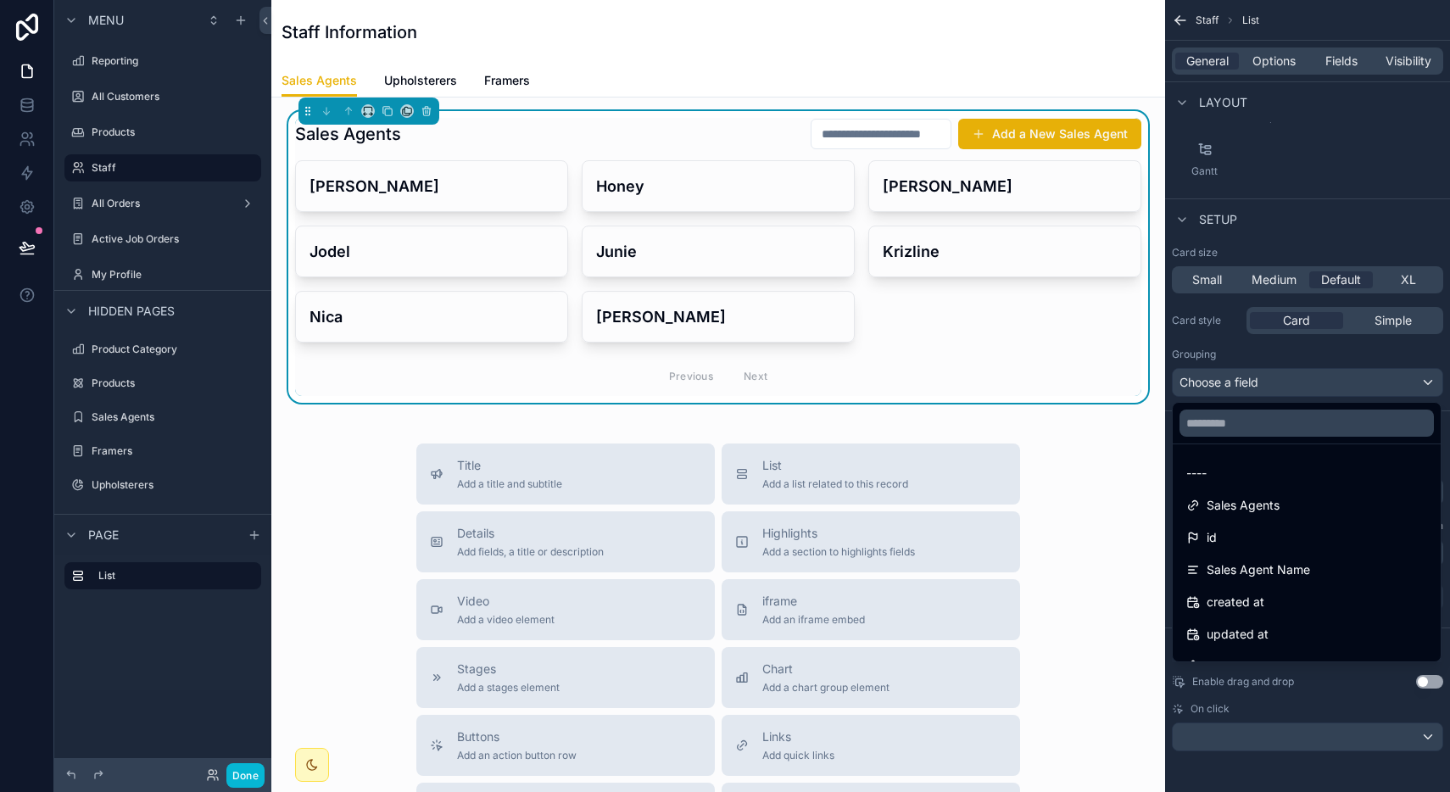
click at [1275, 387] on div "scrollable content" at bounding box center [725, 396] width 1450 height 792
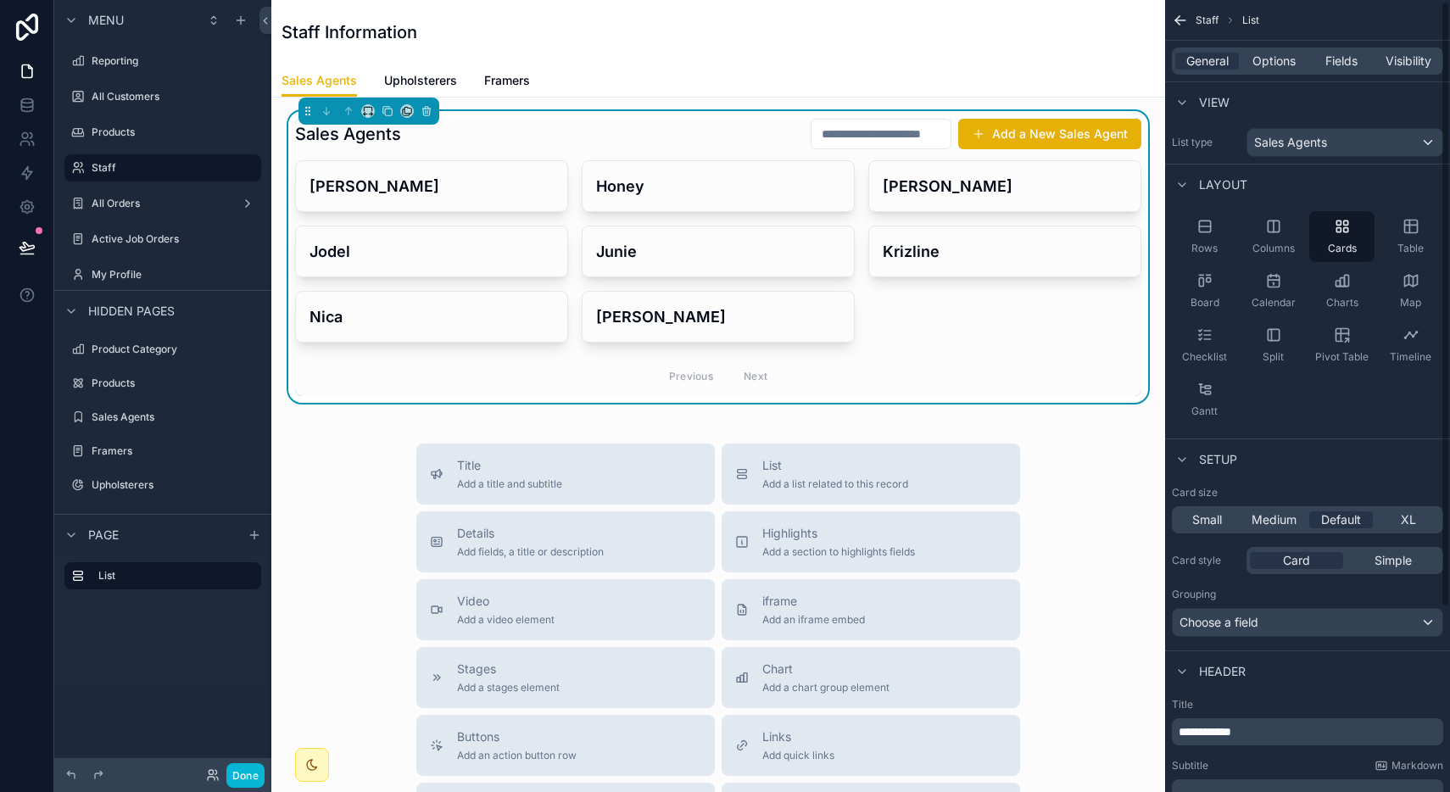
scroll to position [0, 0]
click at [1285, 48] on div "General Options Fields Visibility" at bounding box center [1307, 60] width 271 height 27
click at [1275, 57] on span "Options" at bounding box center [1273, 61] width 43 height 17
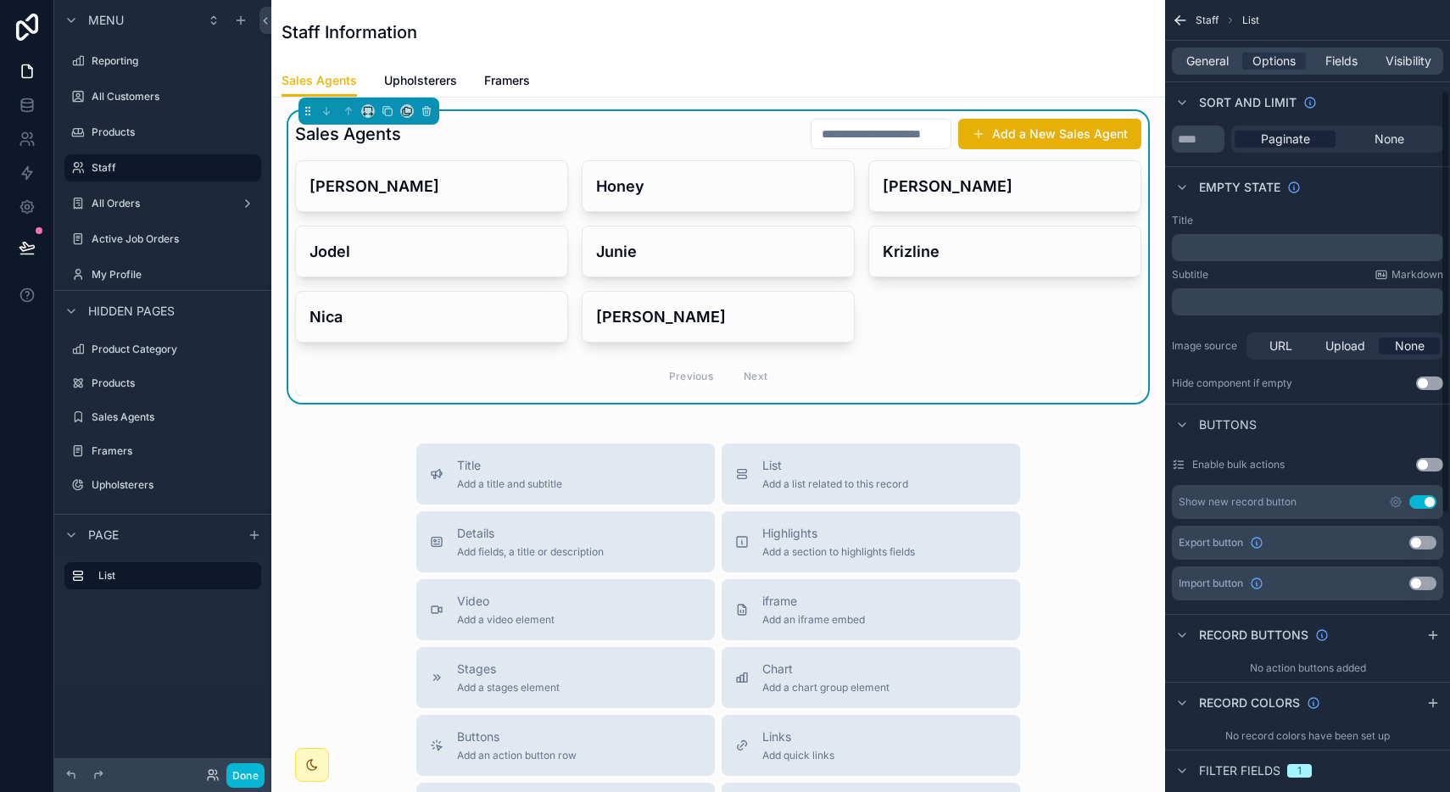
scroll to position [130, 0]
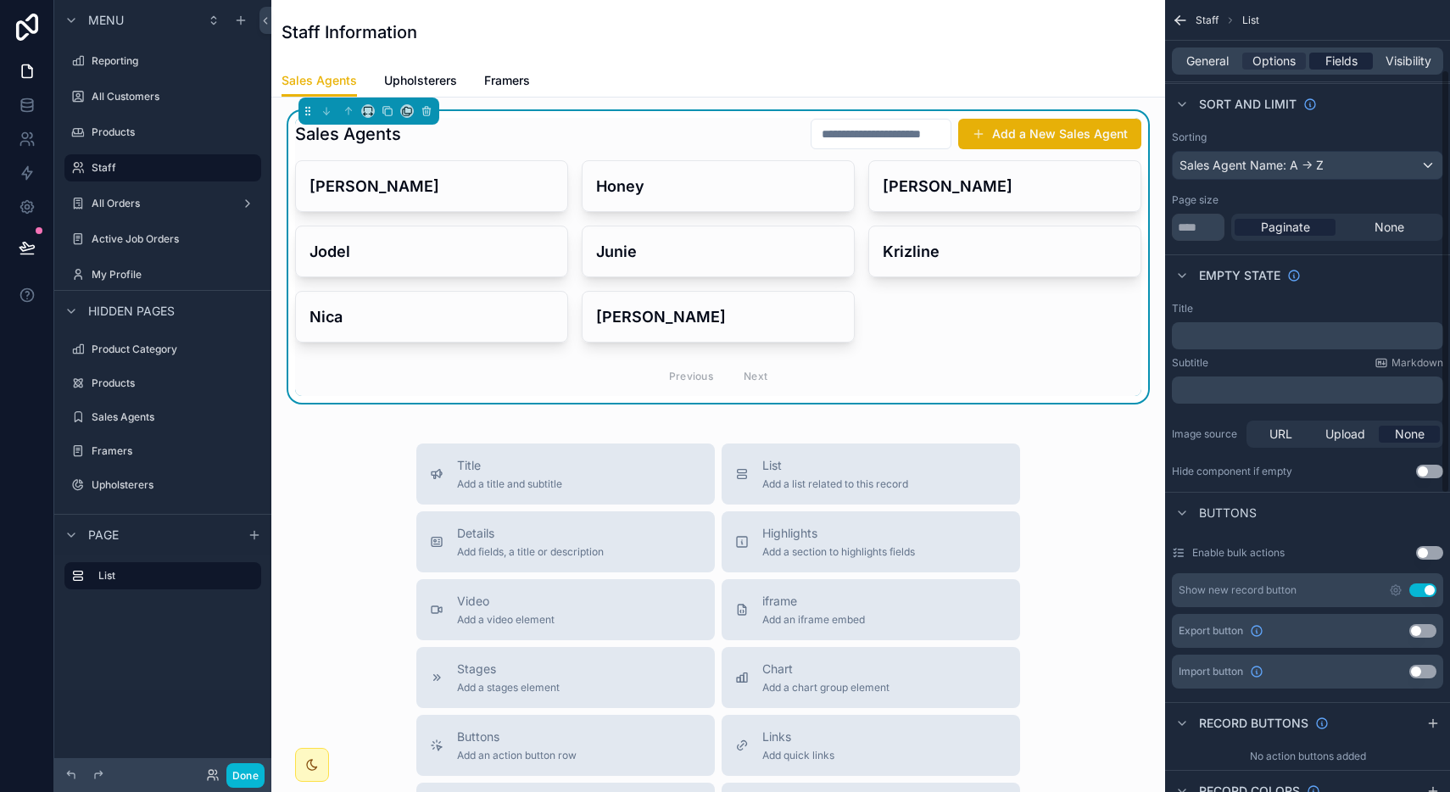
click at [1339, 54] on span "Fields" at bounding box center [1341, 61] width 32 height 17
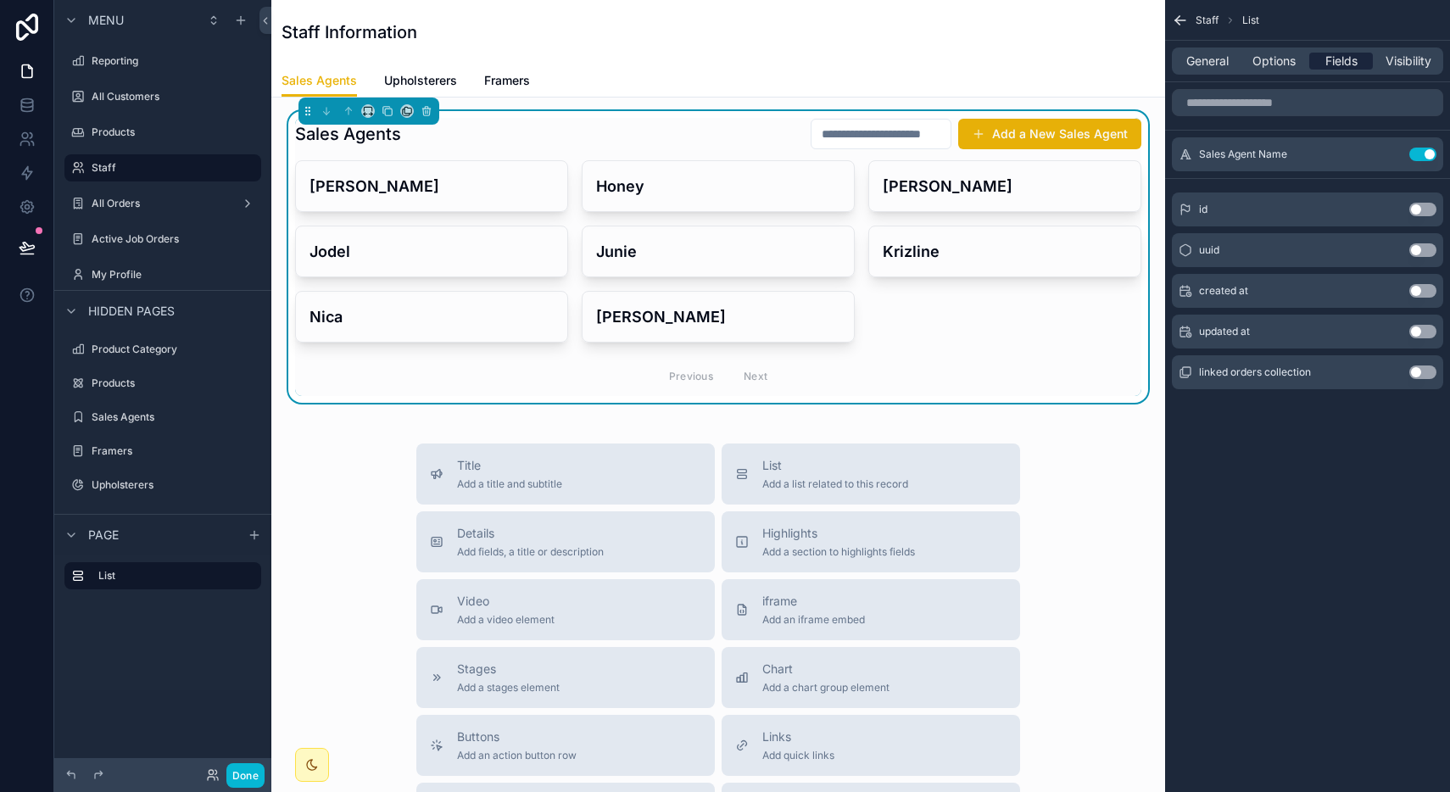
scroll to position [0, 0]
click at [1402, 57] on span "Visibility" at bounding box center [1408, 61] width 46 height 17
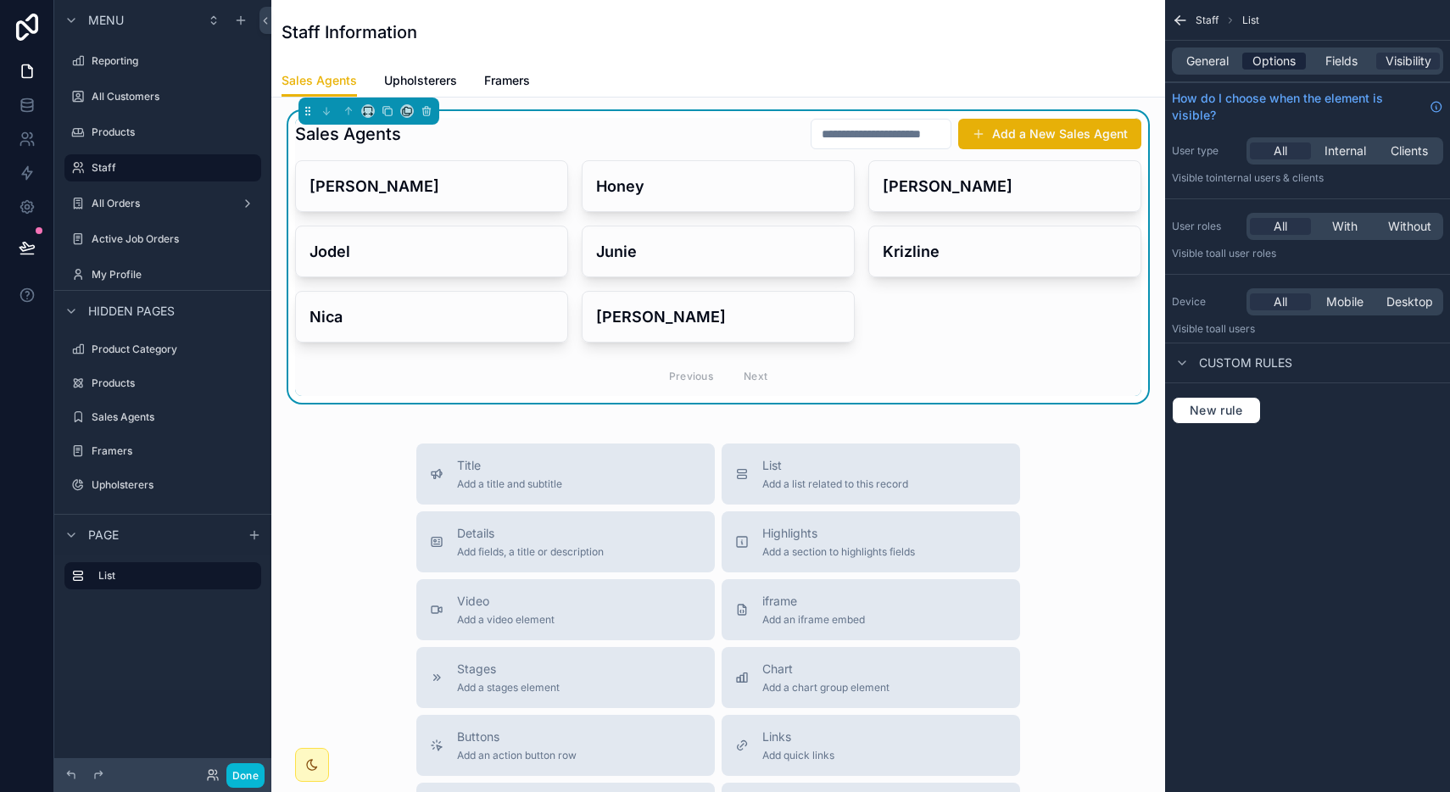
click at [1287, 62] on span "Options" at bounding box center [1273, 61] width 43 height 17
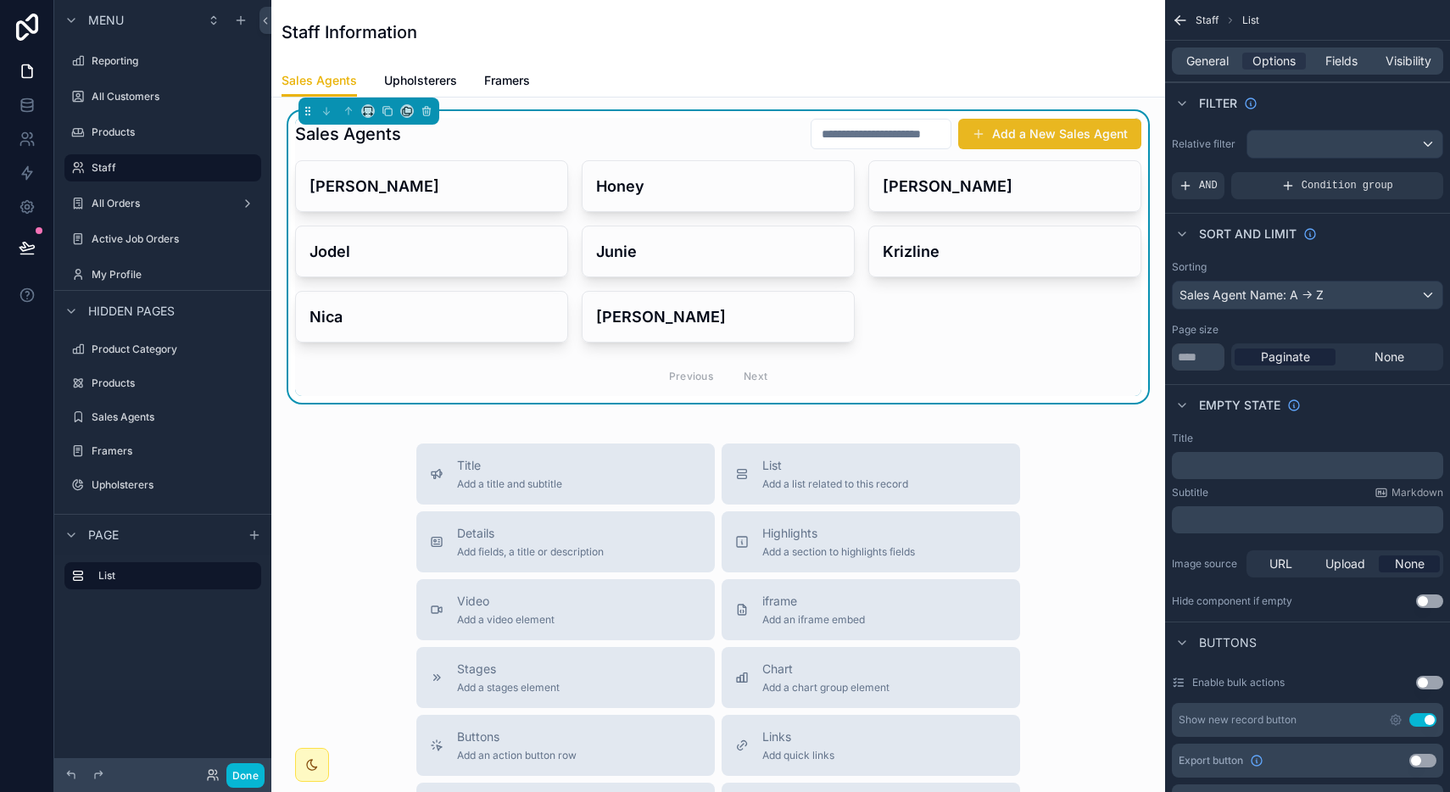
click at [1056, 129] on button "Add a New Sales Agent" at bounding box center [1049, 134] width 183 height 31
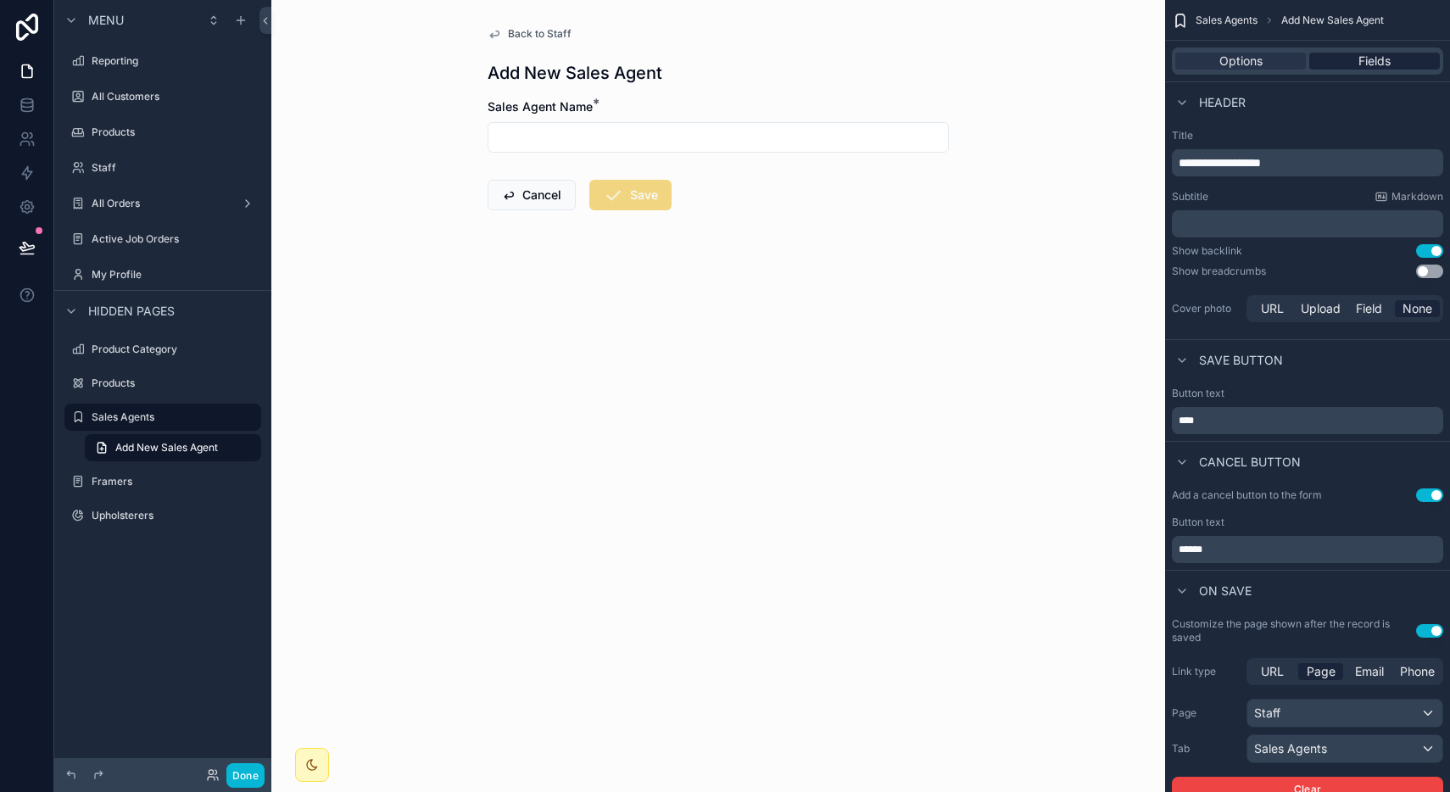
click at [1369, 59] on span "Fields" at bounding box center [1374, 61] width 32 height 17
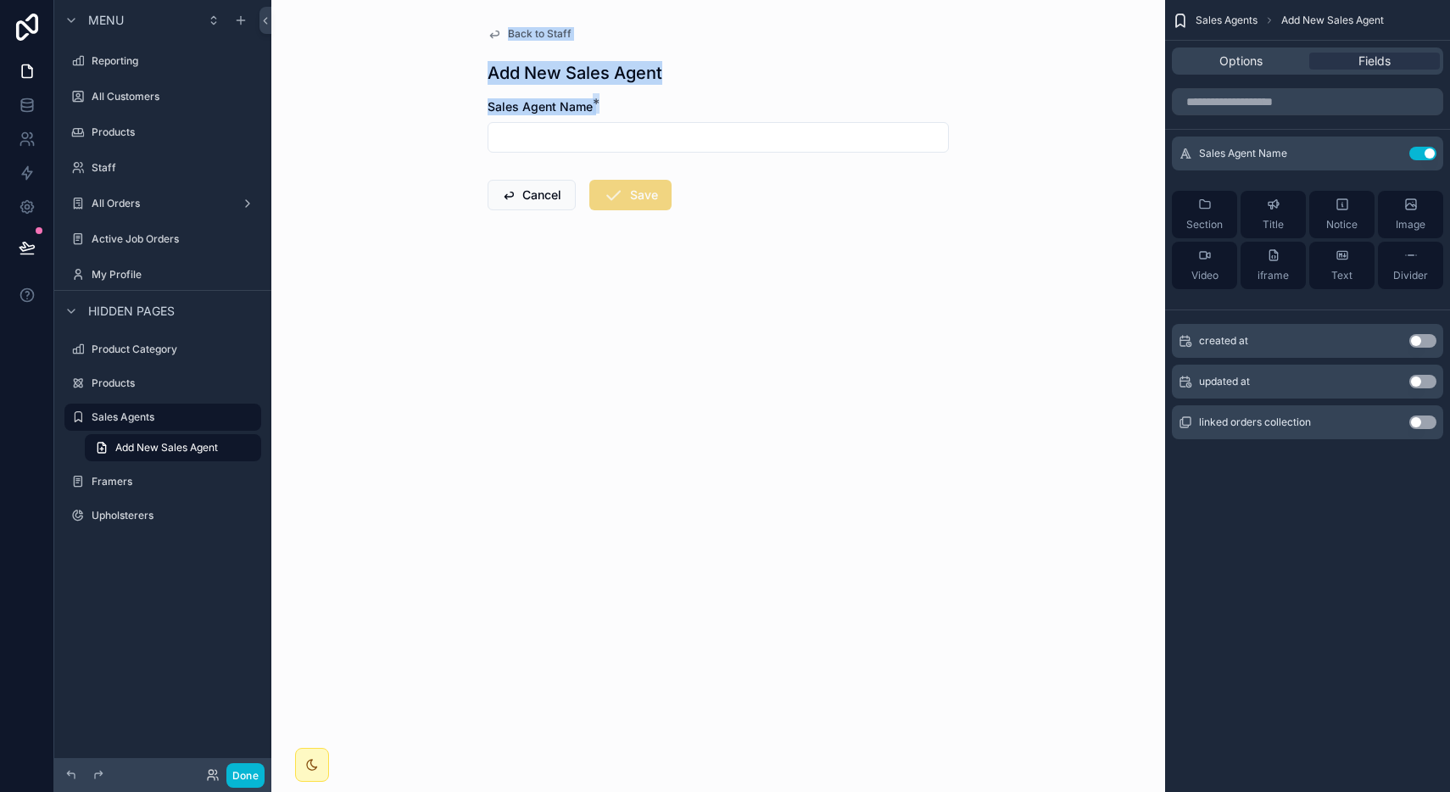
drag, startPoint x: 664, startPoint y: 246, endPoint x: 539, endPoint y: 24, distance: 254.7
click at [539, 24] on div "Back to Staff Add New Sales Agent Sales Agent Name * Cancel Save" at bounding box center [718, 159] width 488 height 319
click at [538, 29] on span "Back to Staff" at bounding box center [540, 34] width 64 height 14
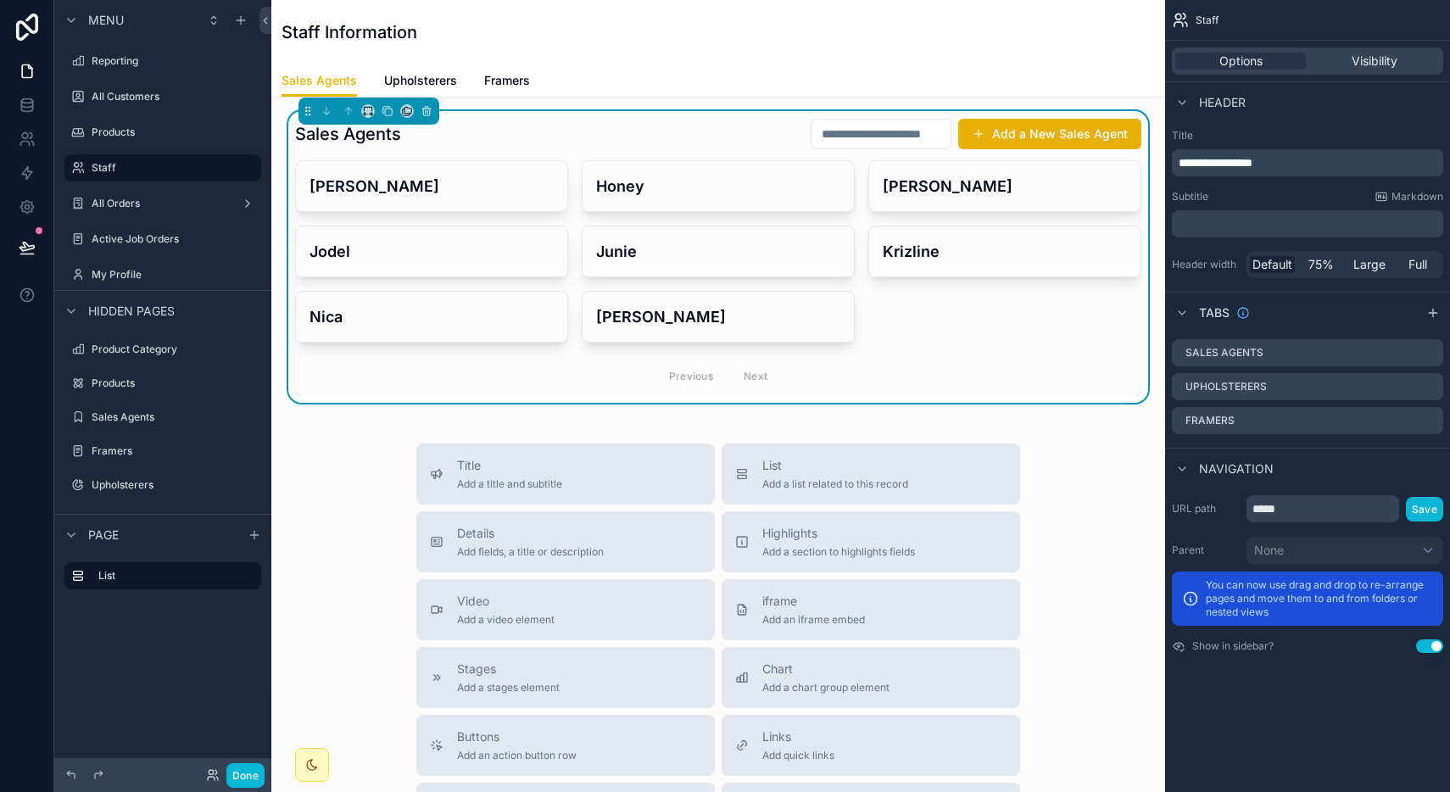
click at [1023, 360] on div "Previous Next" at bounding box center [718, 376] width 846 height 40
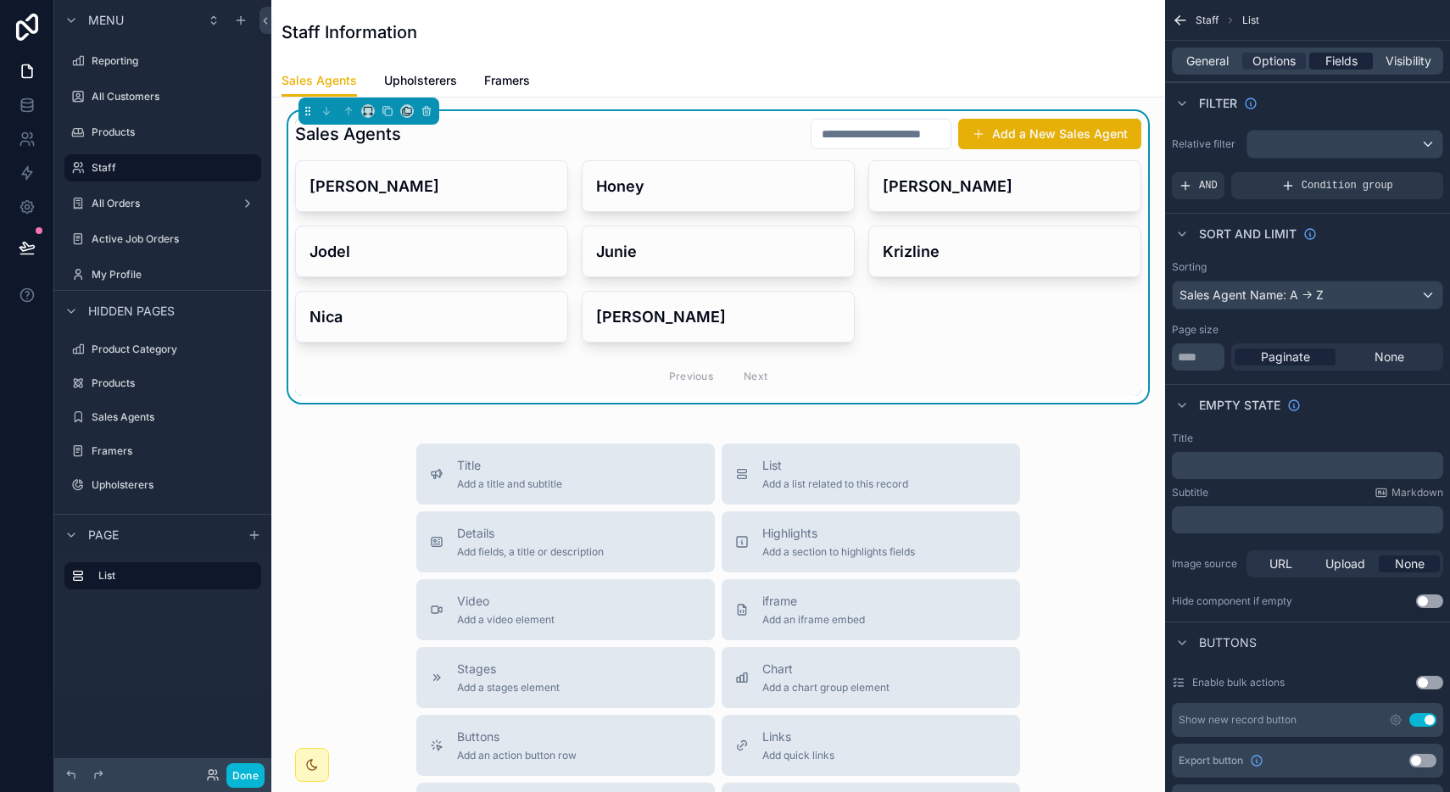
click at [1334, 67] on span "Fields" at bounding box center [1341, 61] width 32 height 17
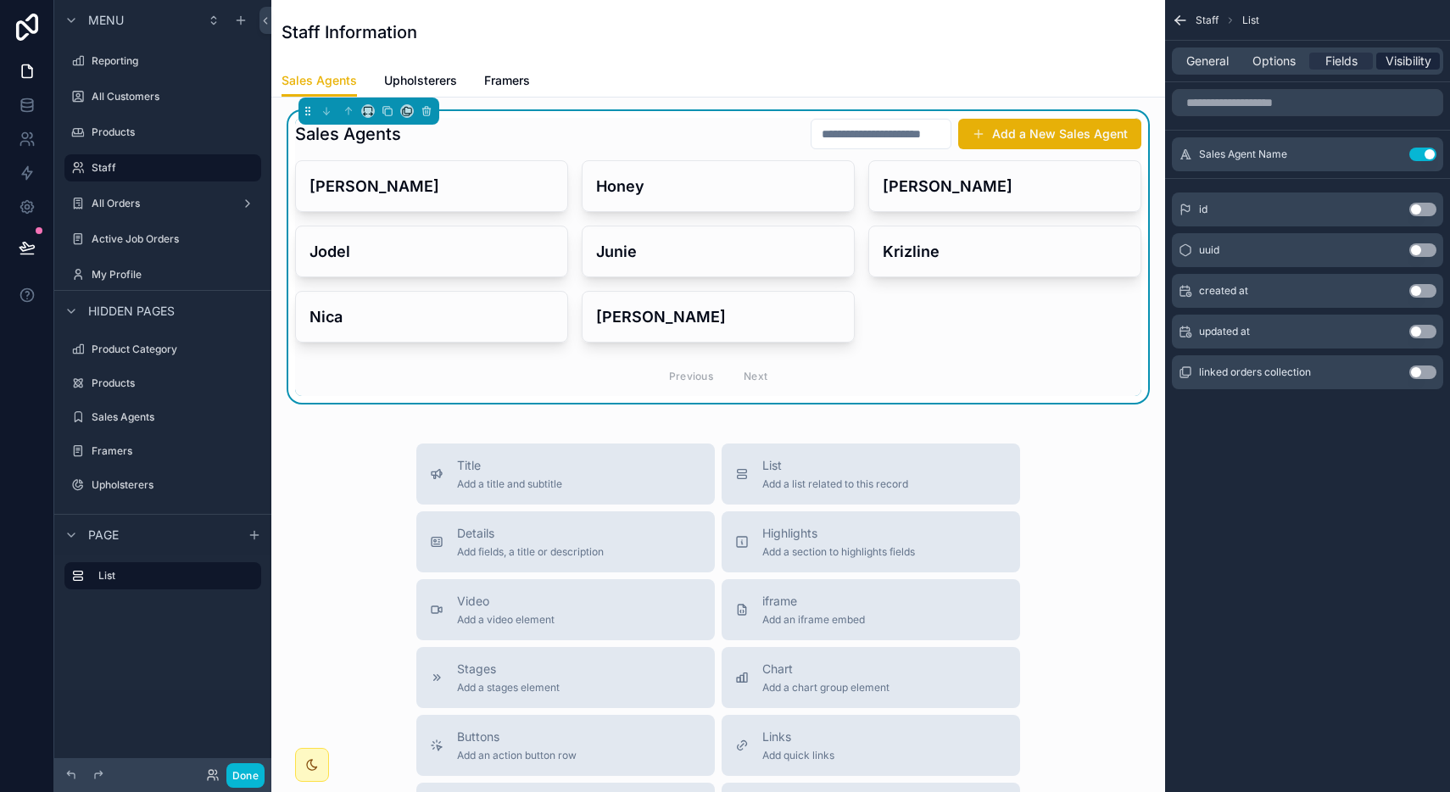
click at [1405, 53] on span "Visibility" at bounding box center [1408, 61] width 46 height 17
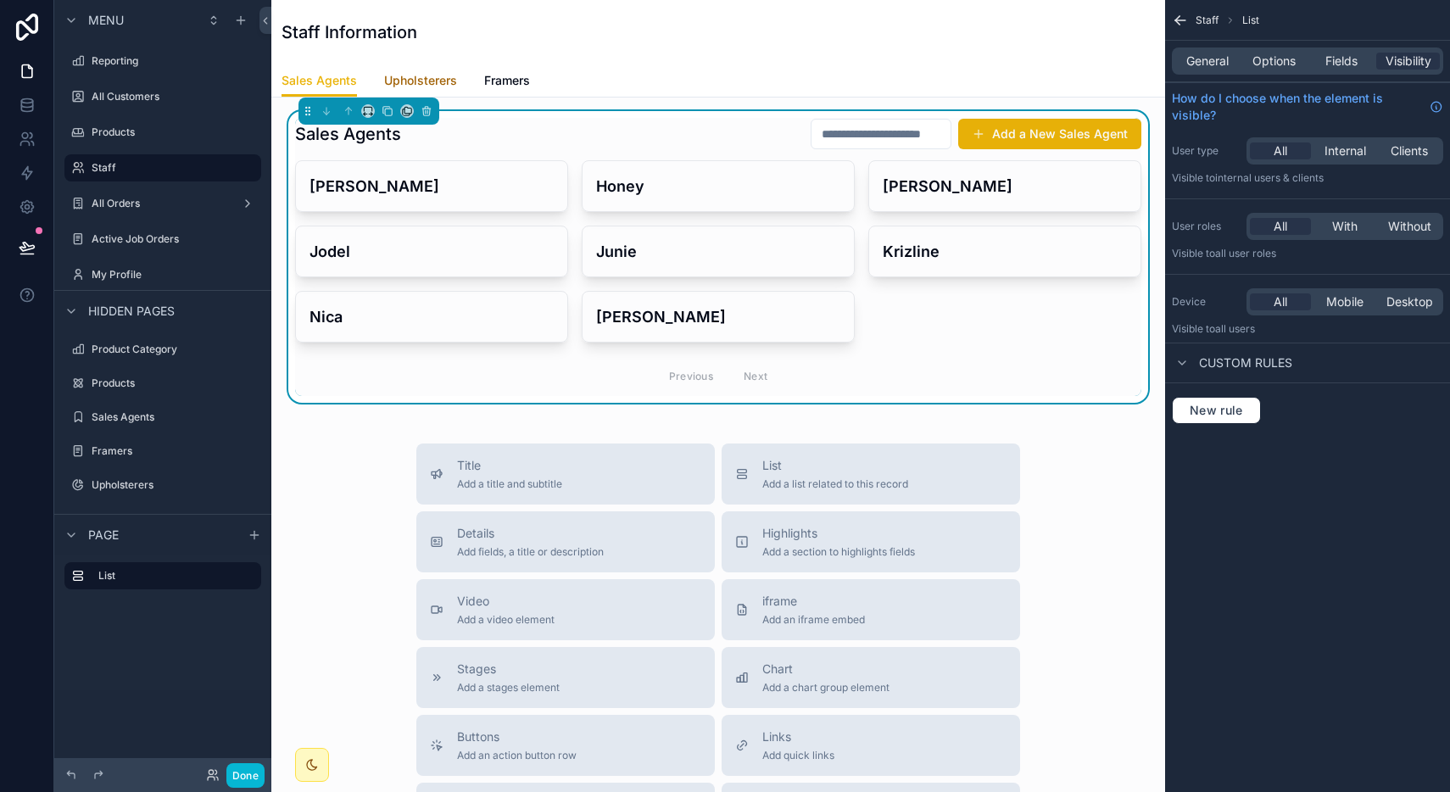
click at [416, 82] on span "Upholsterers" at bounding box center [420, 80] width 73 height 17
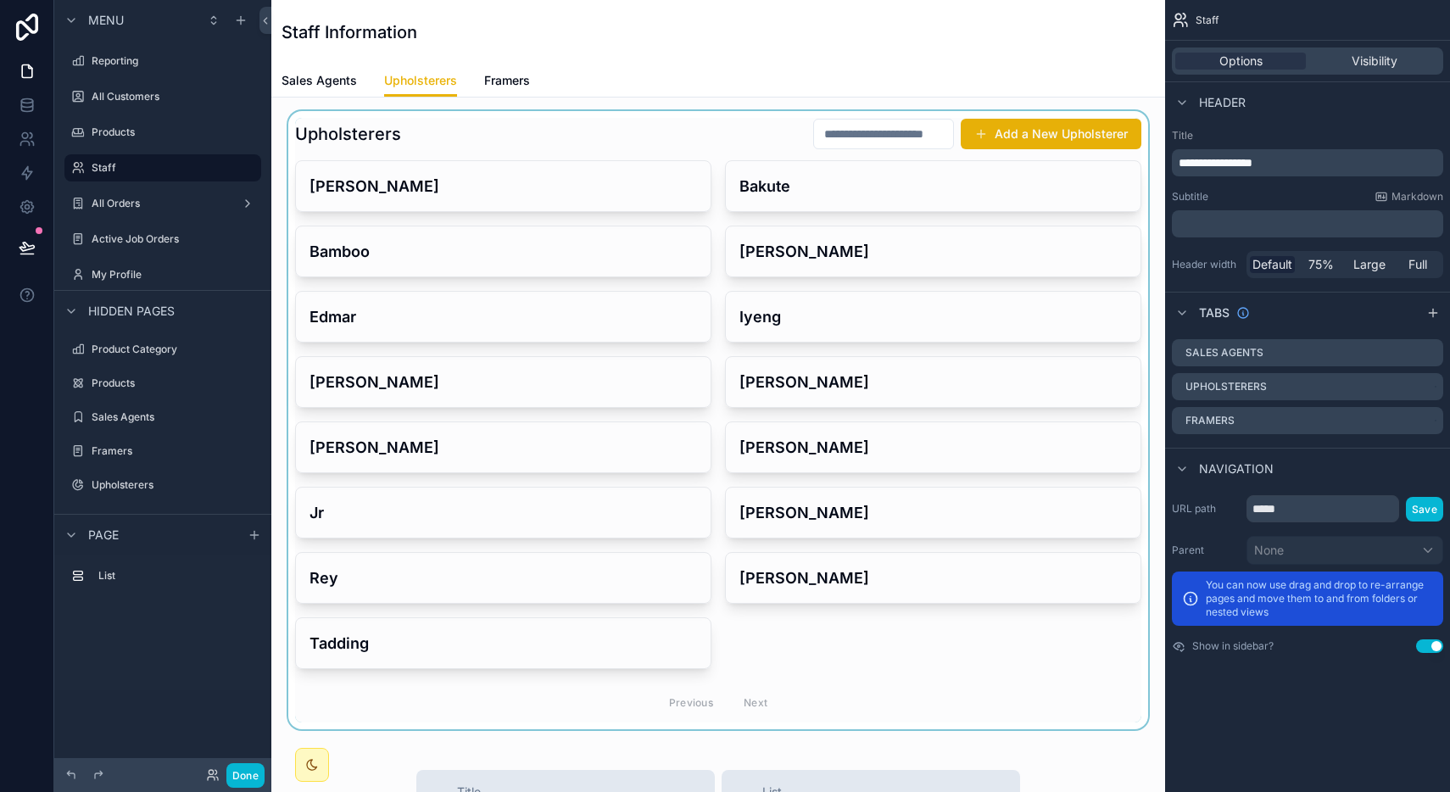
click at [678, 130] on div "scrollable content" at bounding box center [718, 420] width 867 height 618
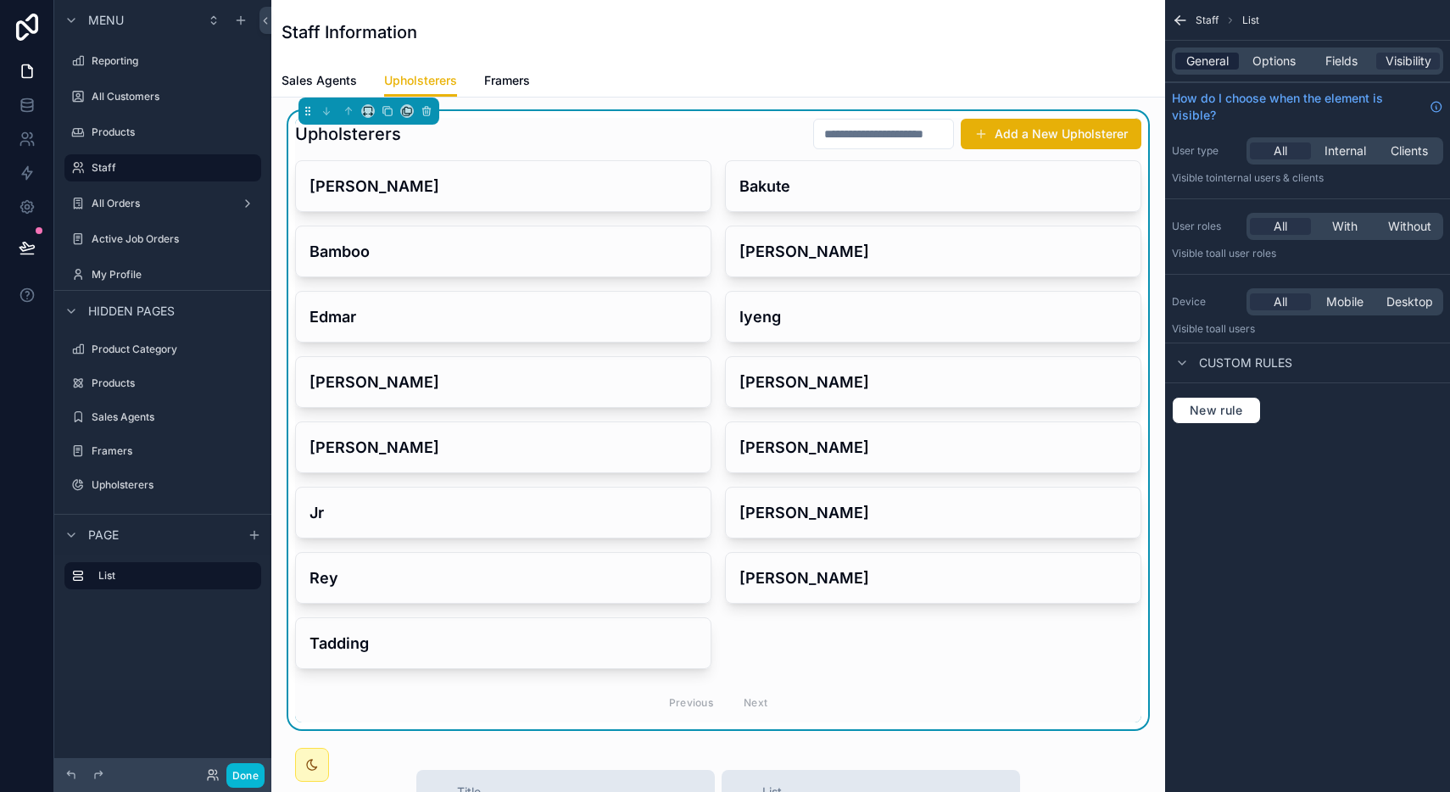
drag, startPoint x: 1221, startPoint y: 49, endPoint x: 1217, endPoint y: 63, distance: 14.2
click at [1217, 63] on div "General Options Fields Visibility" at bounding box center [1307, 60] width 271 height 27
click at [1218, 59] on span "General" at bounding box center [1207, 61] width 42 height 17
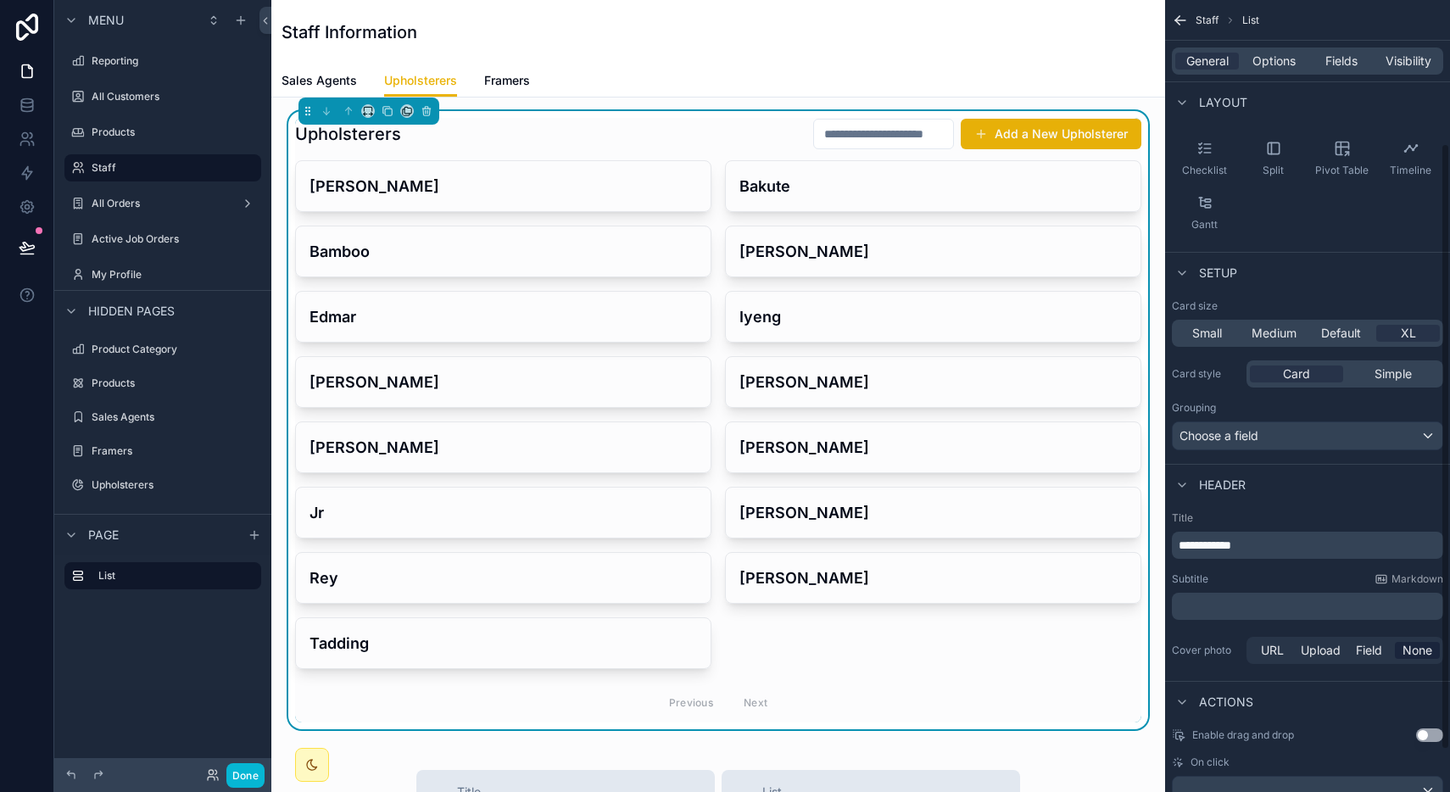
scroll to position [189, 0]
click at [1324, 326] on span "Default" at bounding box center [1341, 332] width 40 height 17
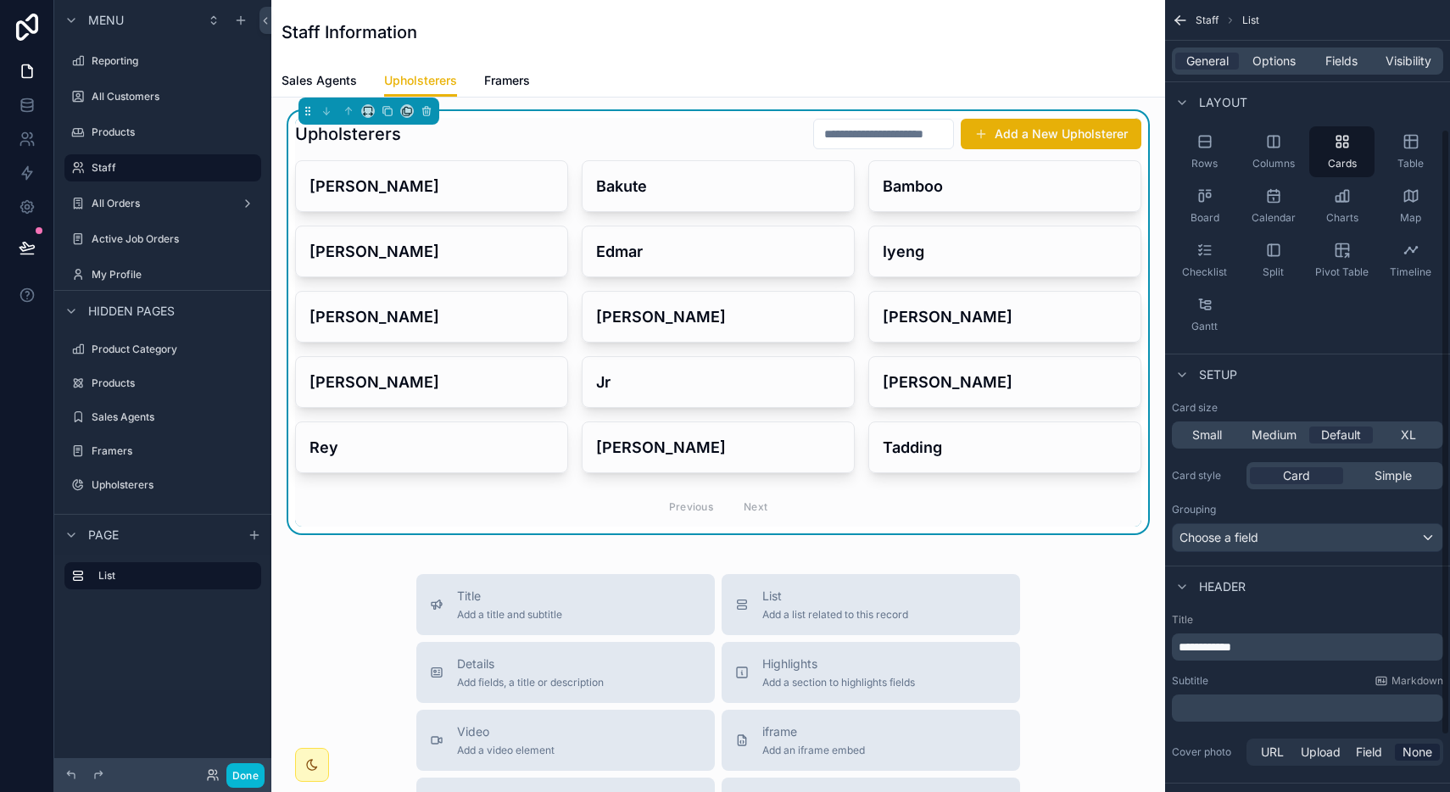
scroll to position [0, 0]
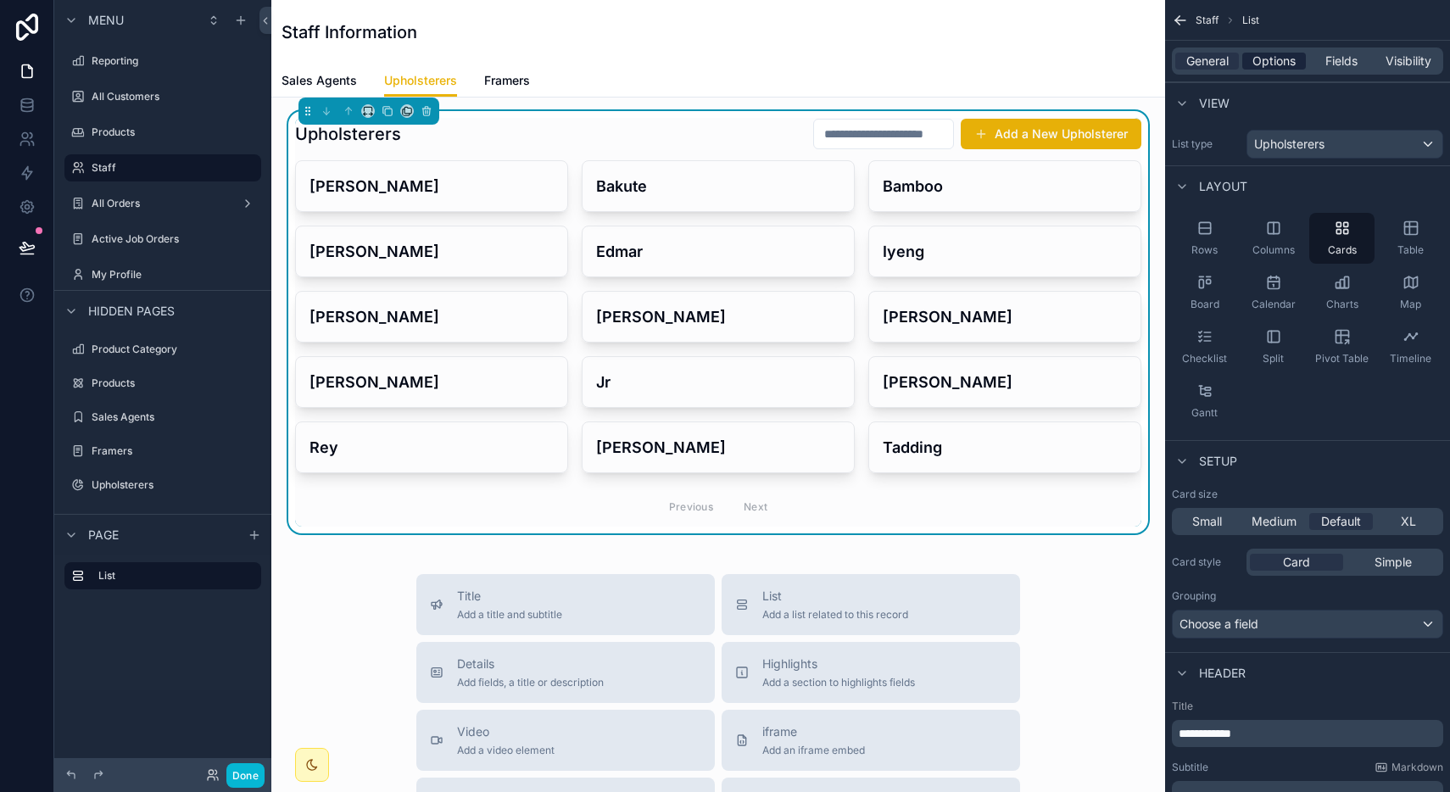
click at [1285, 61] on span "Options" at bounding box center [1273, 61] width 43 height 17
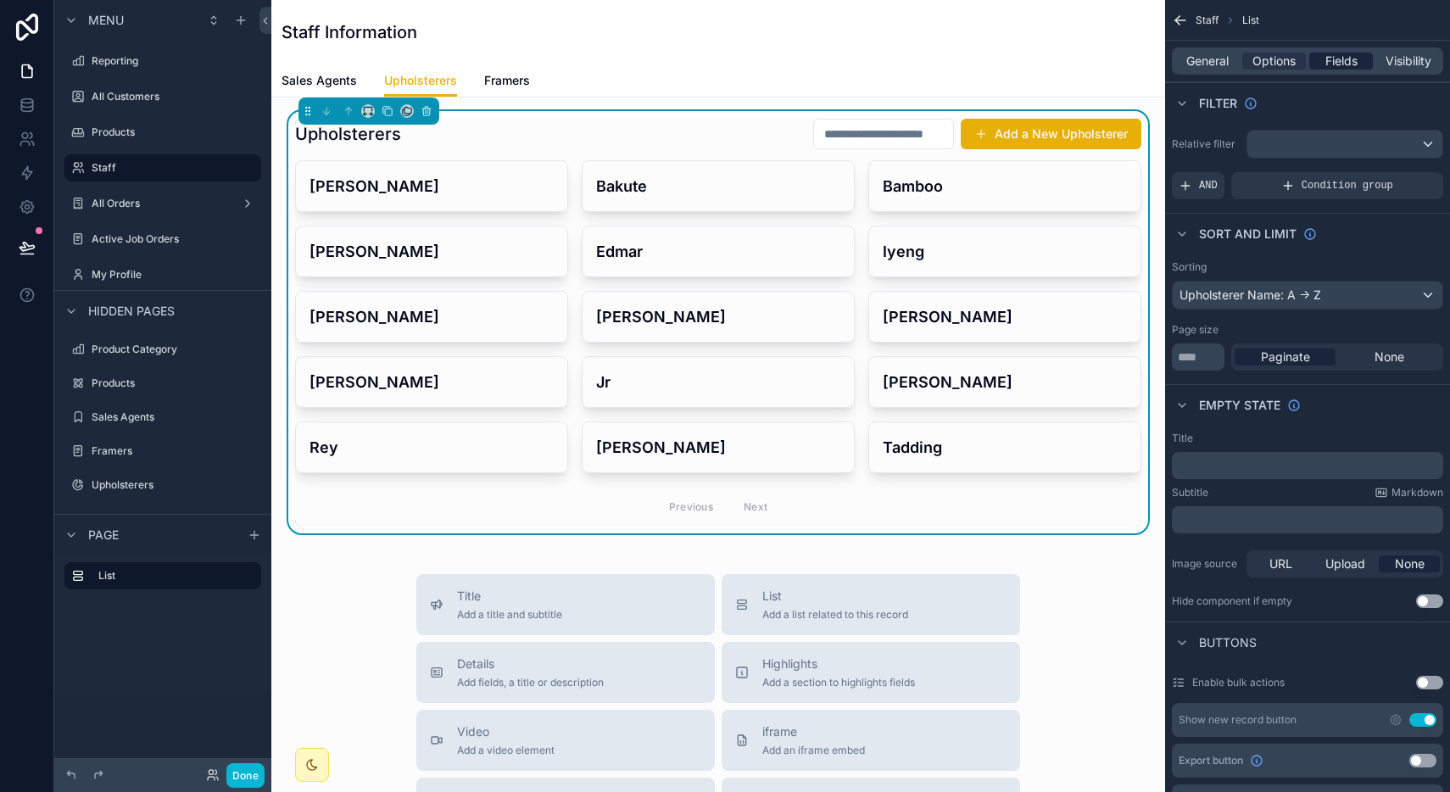
click at [1329, 63] on span "Fields" at bounding box center [1341, 61] width 32 height 17
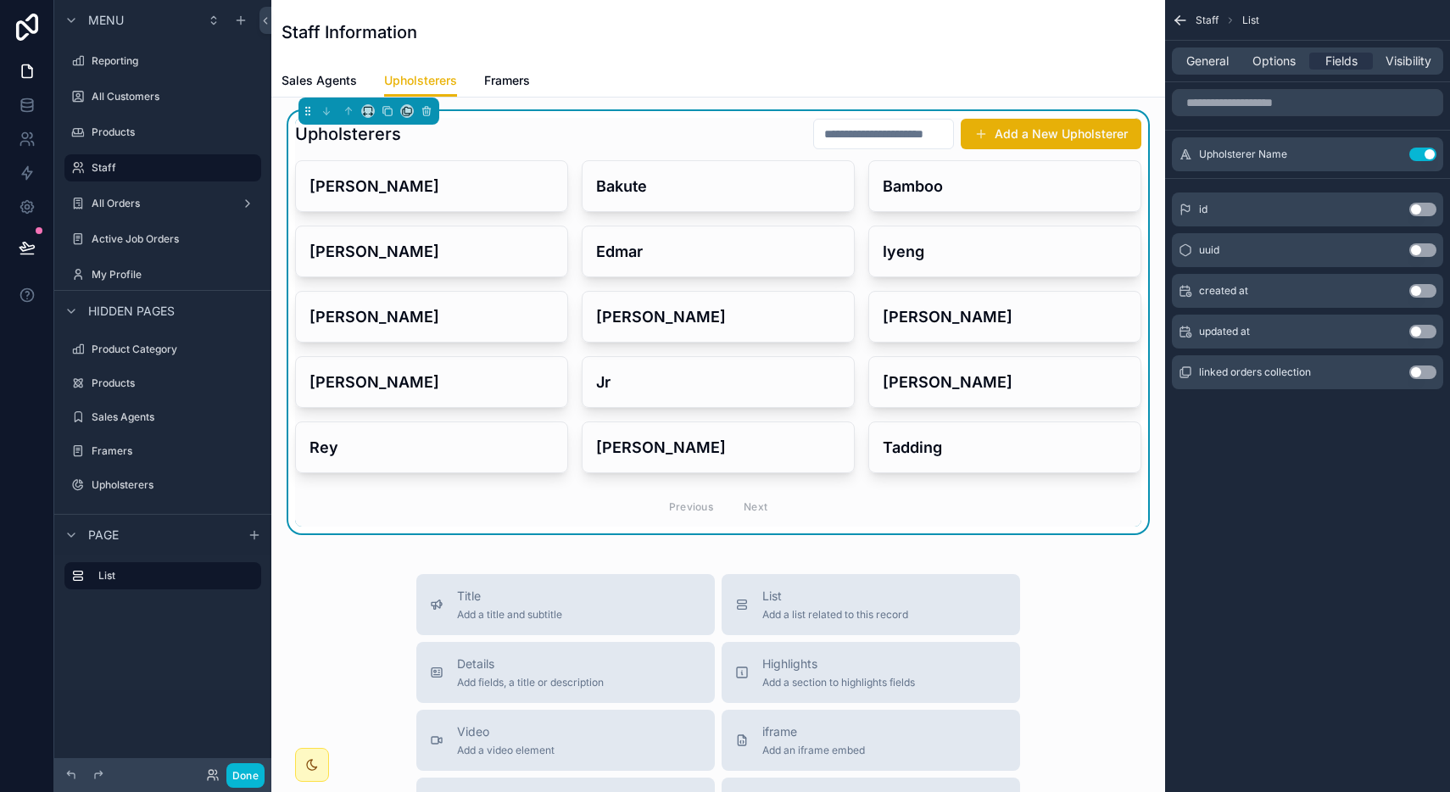
click at [1384, 73] on div "General Options Fields Visibility" at bounding box center [1307, 60] width 271 height 27
click at [1397, 69] on span "Visibility" at bounding box center [1408, 61] width 46 height 17
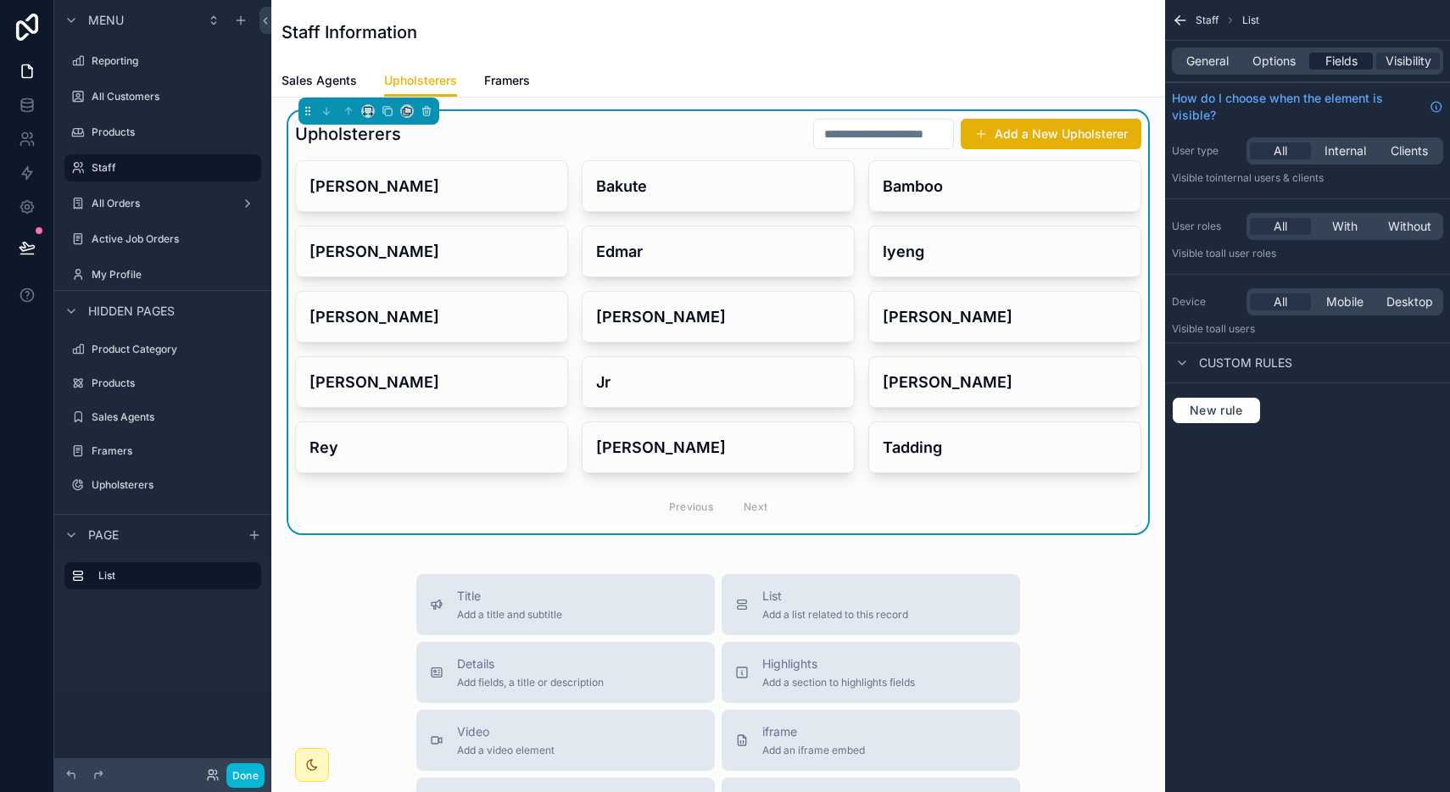
click at [1351, 58] on span "Fields" at bounding box center [1341, 61] width 32 height 17
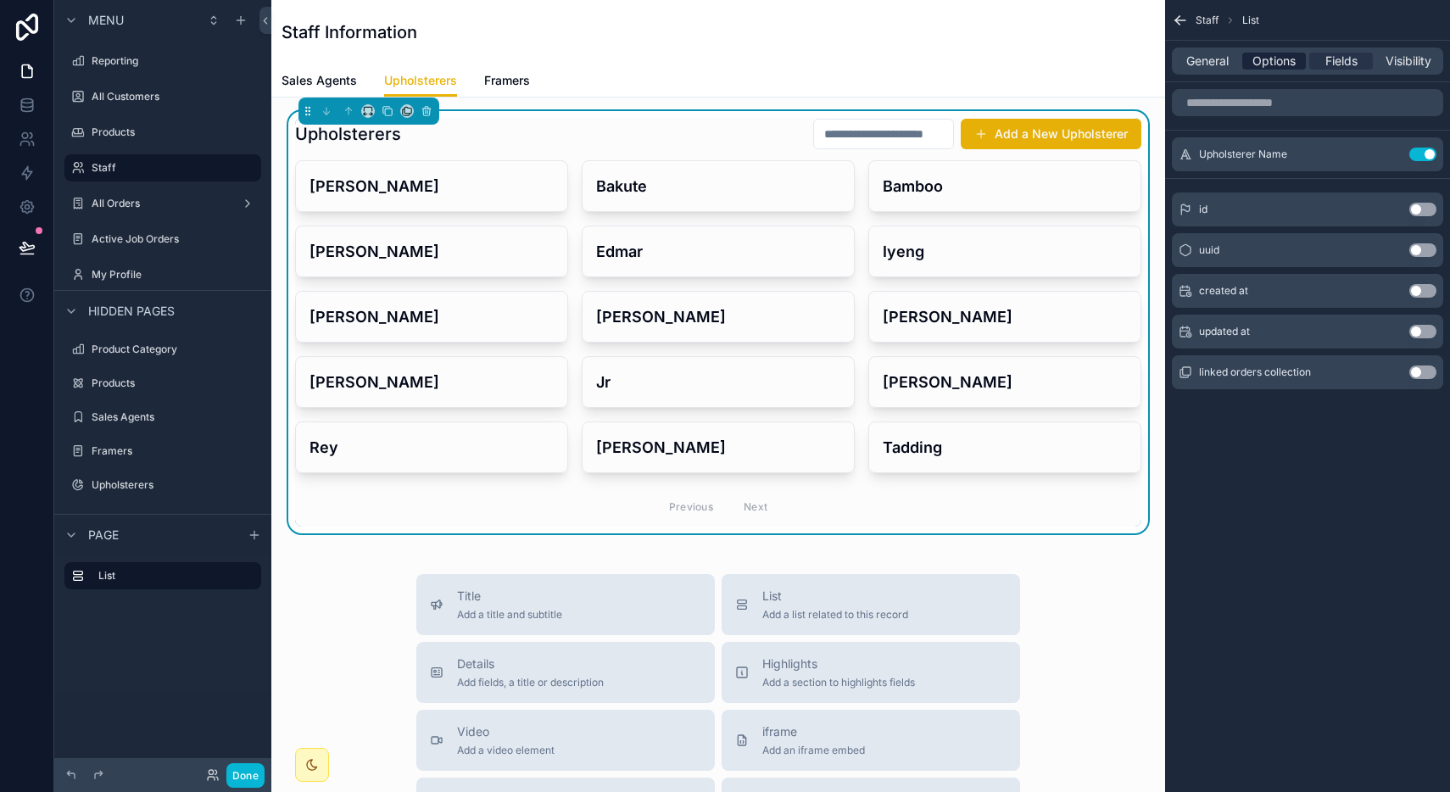
click at [1274, 57] on span "Options" at bounding box center [1273, 61] width 43 height 17
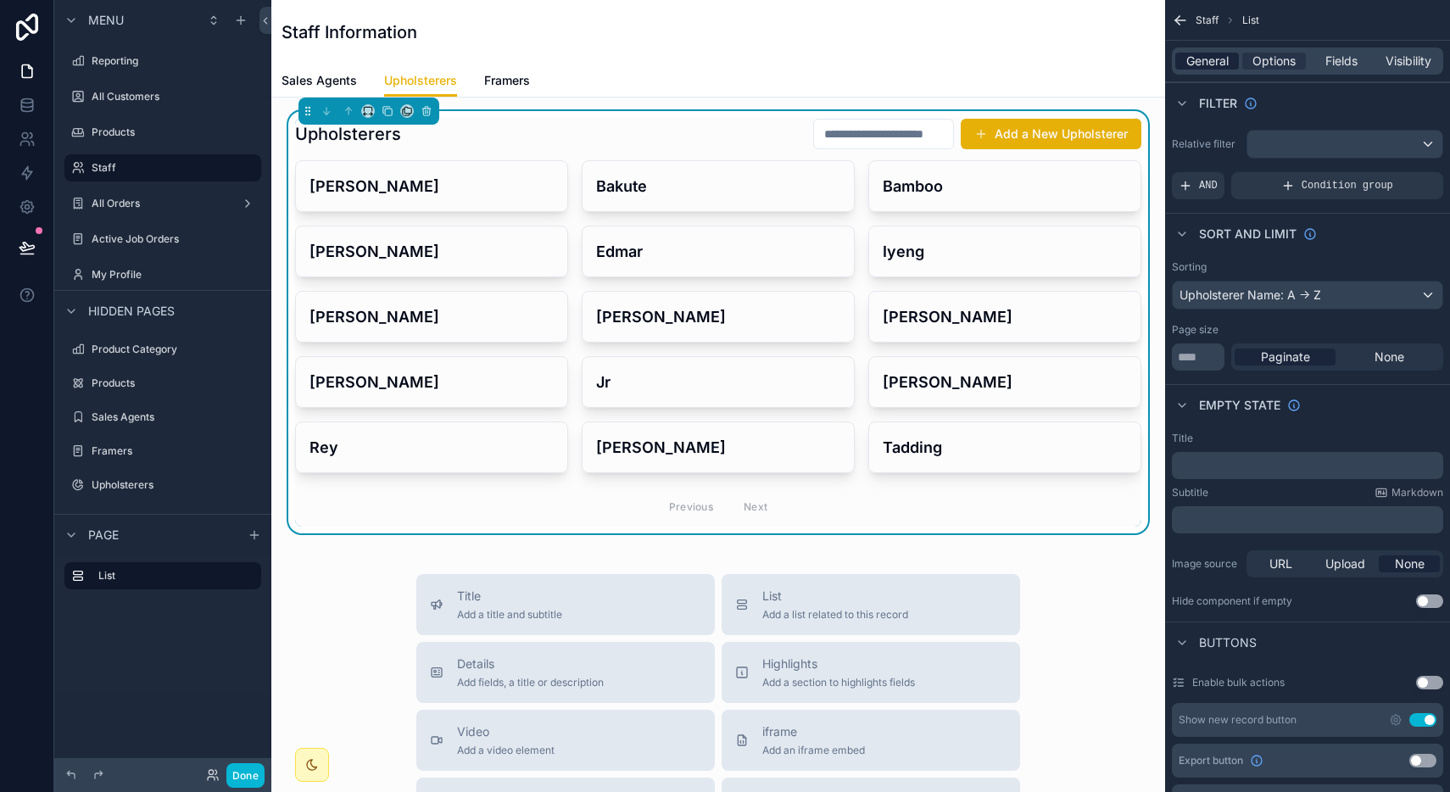
click at [1220, 55] on span "General" at bounding box center [1207, 61] width 42 height 17
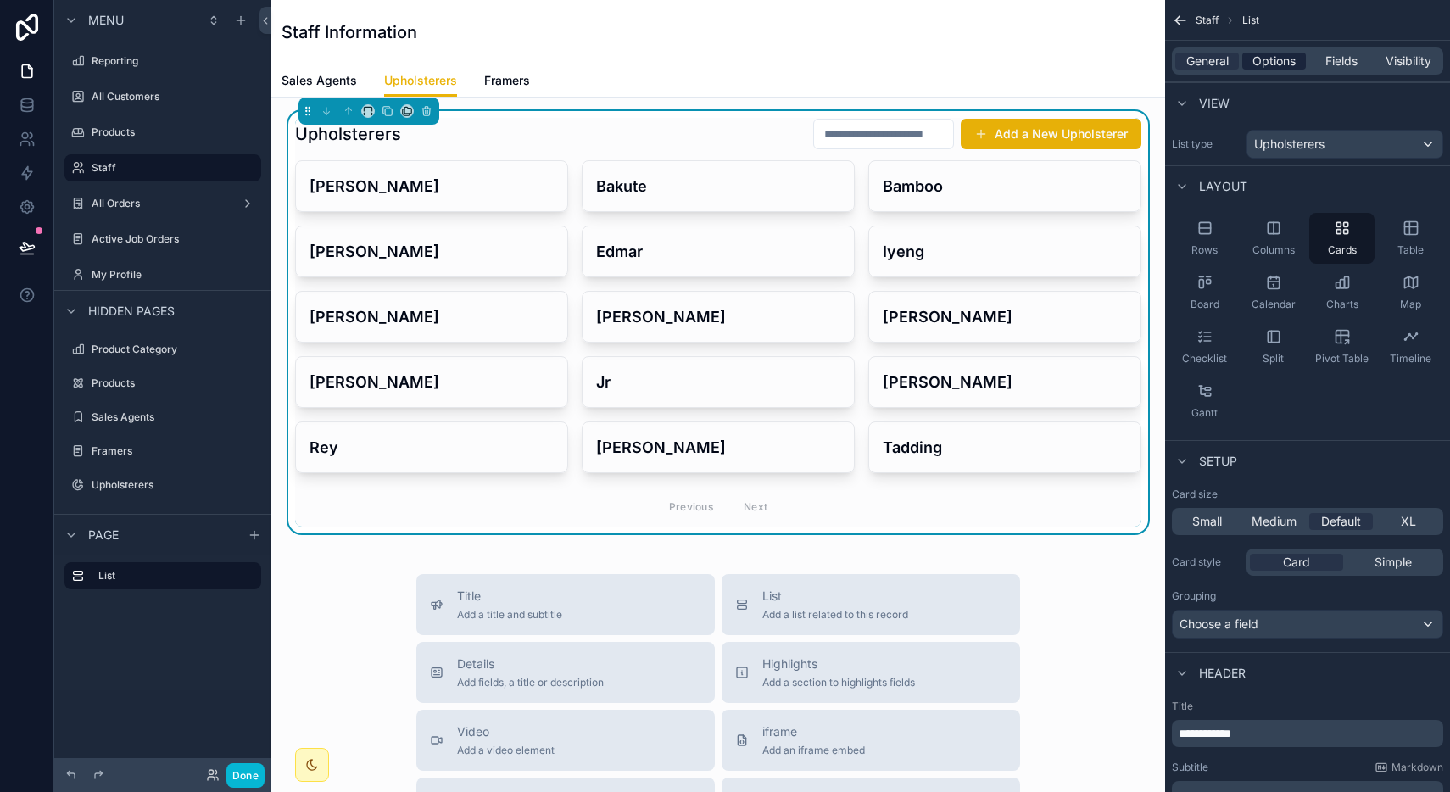
click at [1285, 53] on span "Options" at bounding box center [1273, 61] width 43 height 17
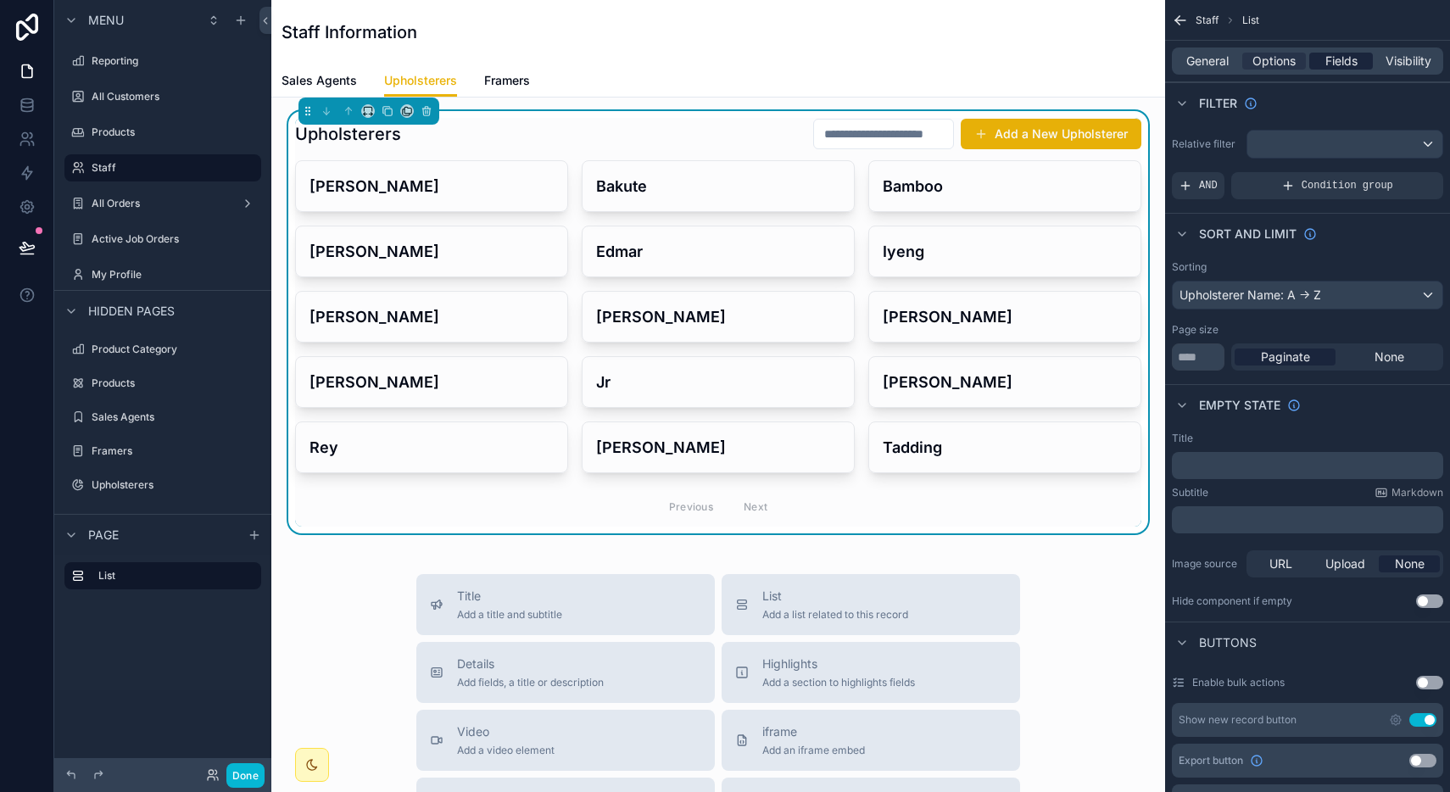
click at [1332, 64] on span "Fields" at bounding box center [1341, 61] width 32 height 17
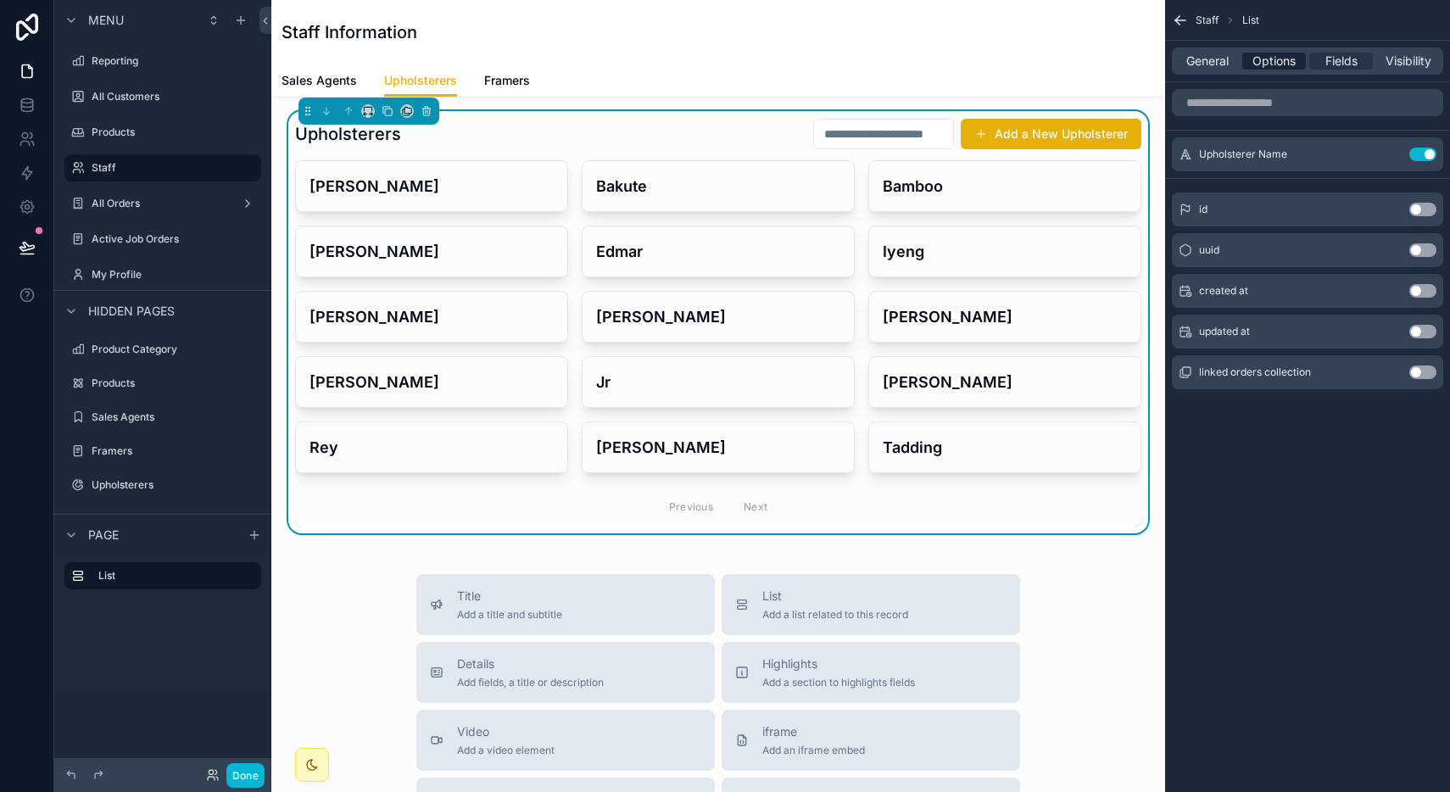
click at [1299, 58] on div "Options" at bounding box center [1274, 61] width 64 height 17
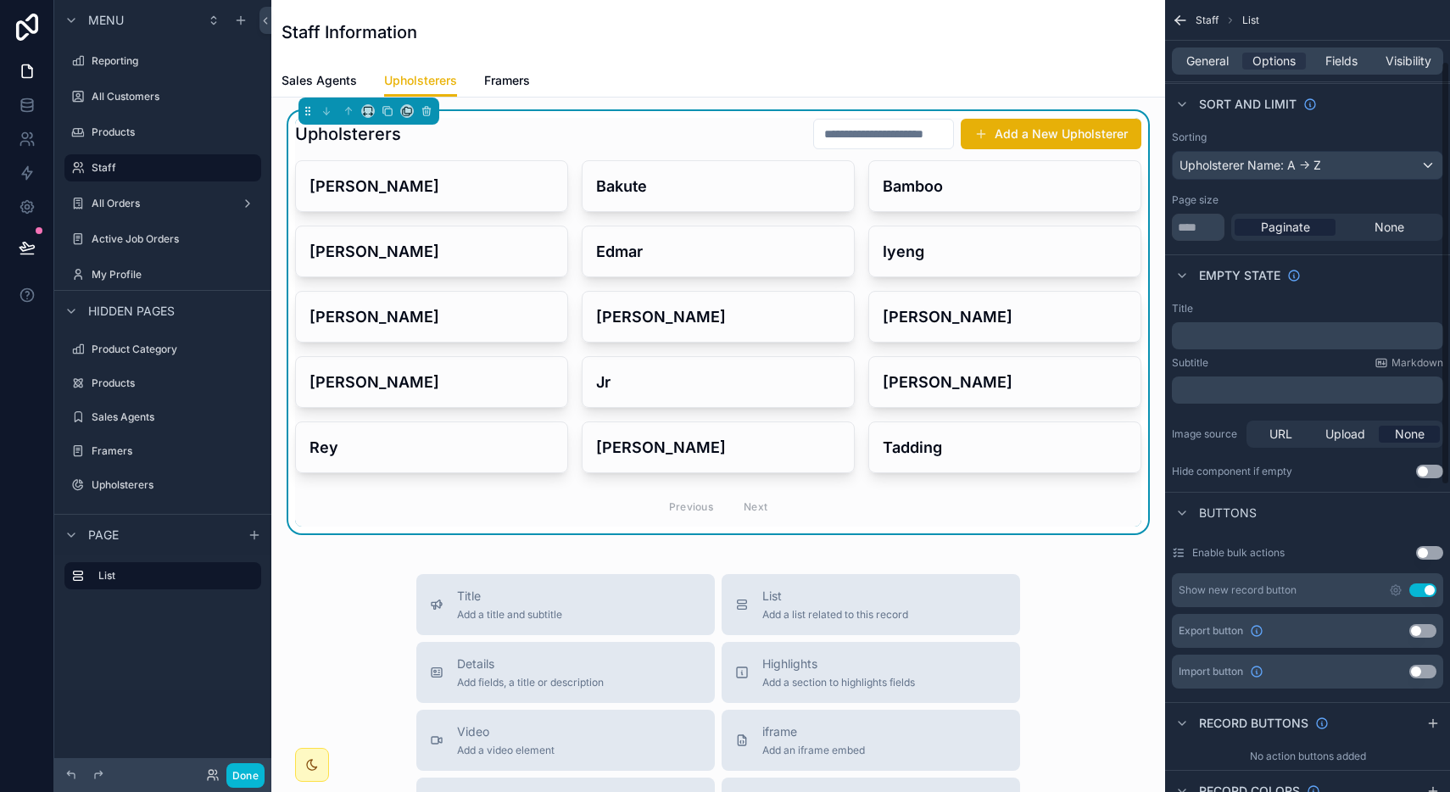
scroll to position [115, 0]
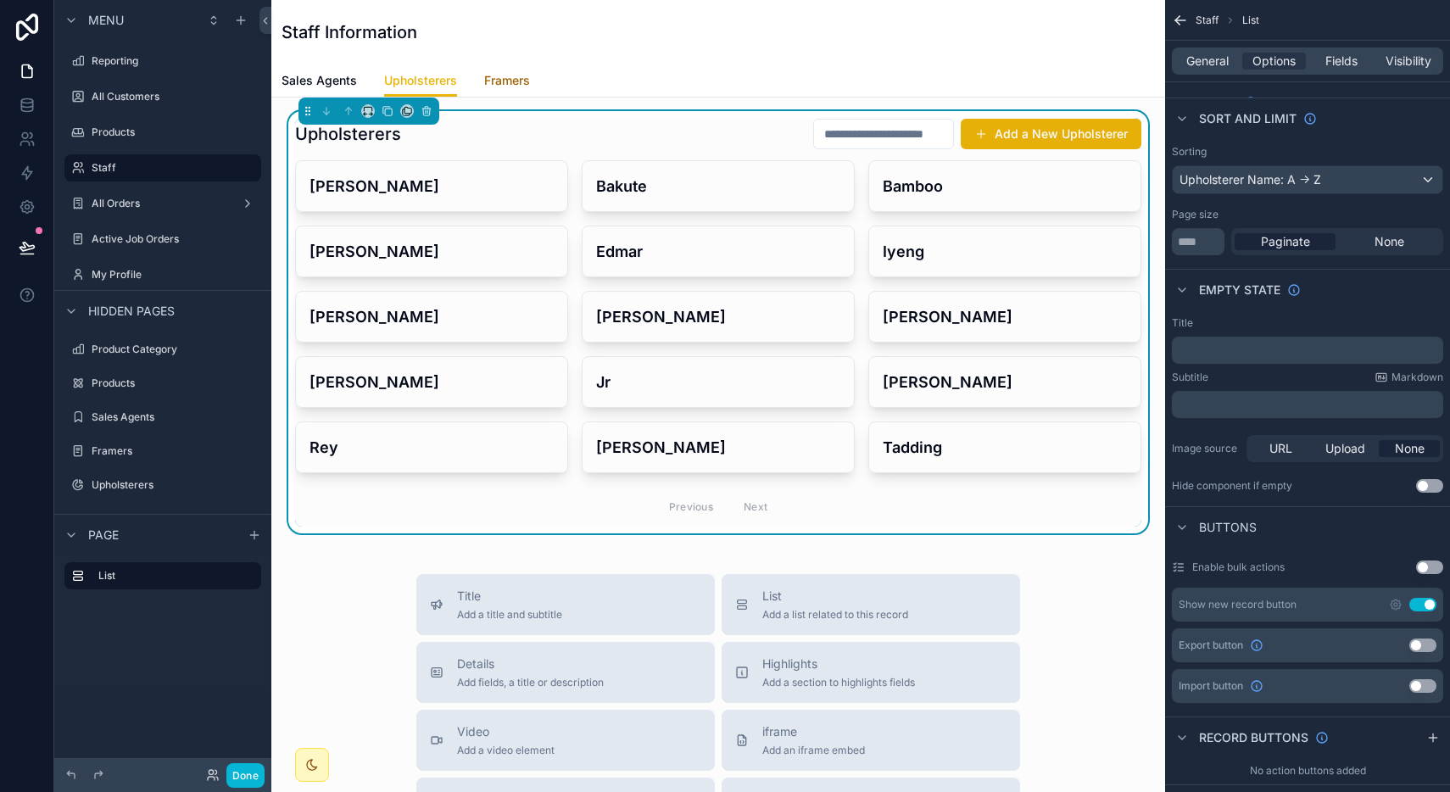
click at [523, 84] on span "Framers" at bounding box center [507, 80] width 46 height 17
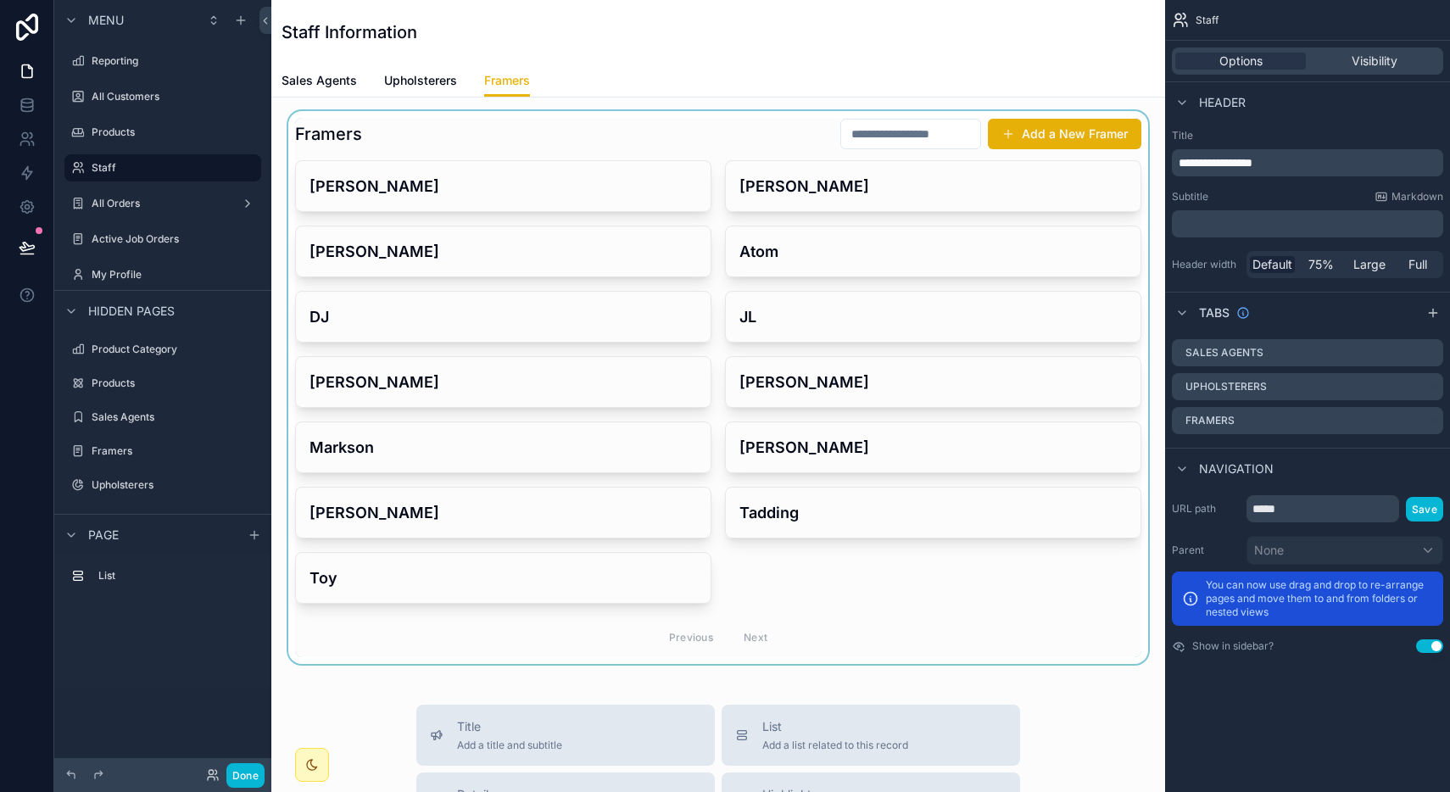
click at [724, 127] on div "scrollable content" at bounding box center [718, 387] width 867 height 553
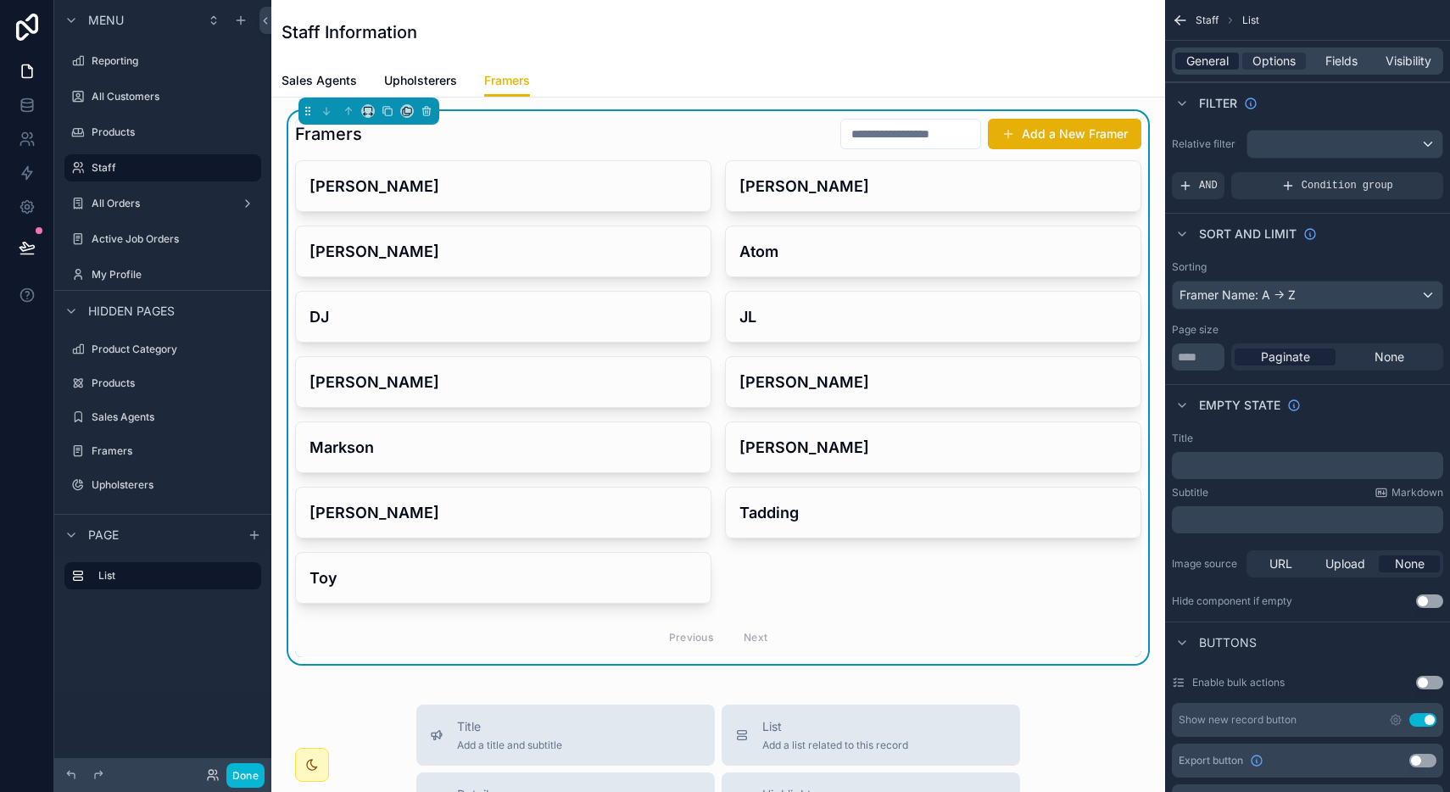
click at [1210, 63] on span "General" at bounding box center [1207, 61] width 42 height 17
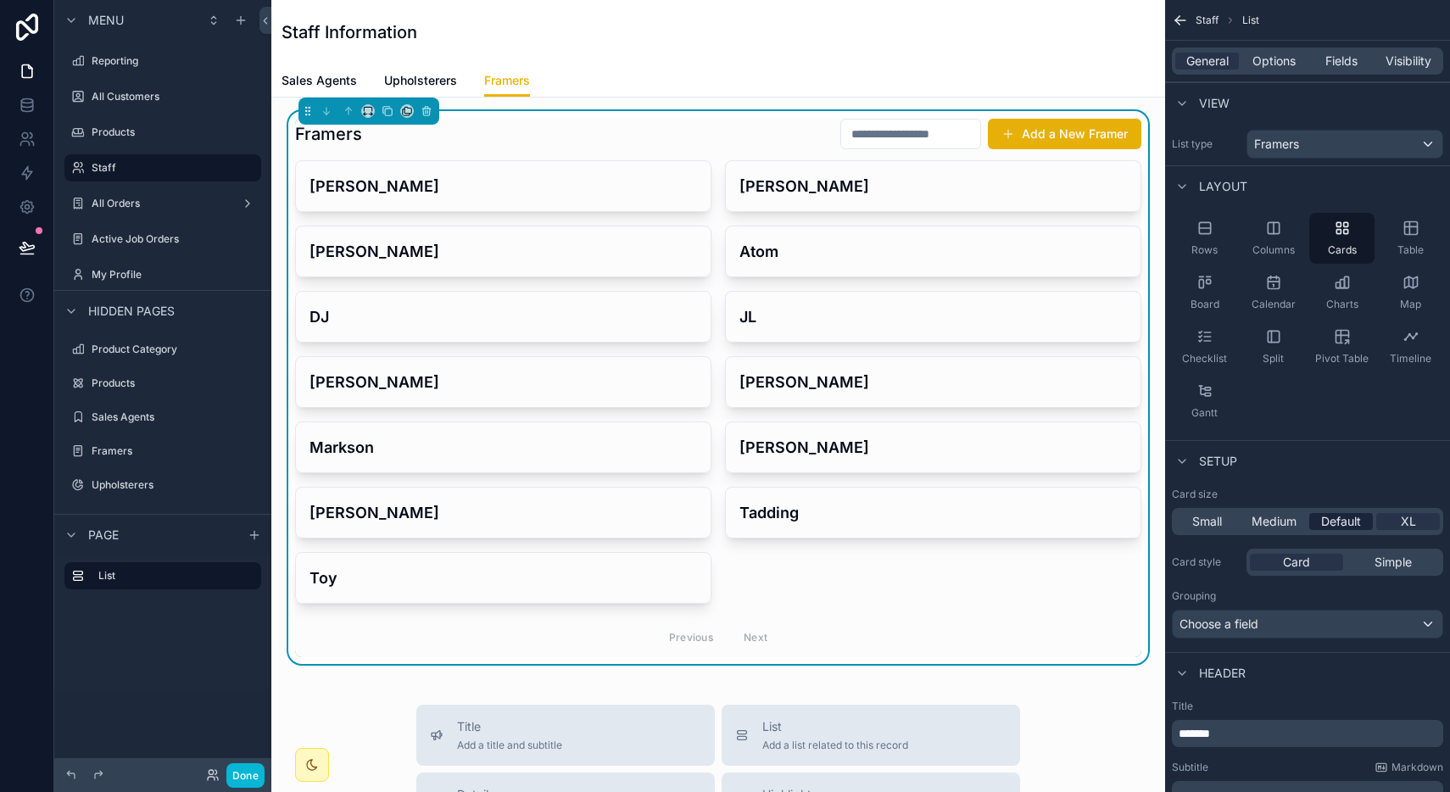
click at [1338, 523] on span "Default" at bounding box center [1341, 521] width 40 height 17
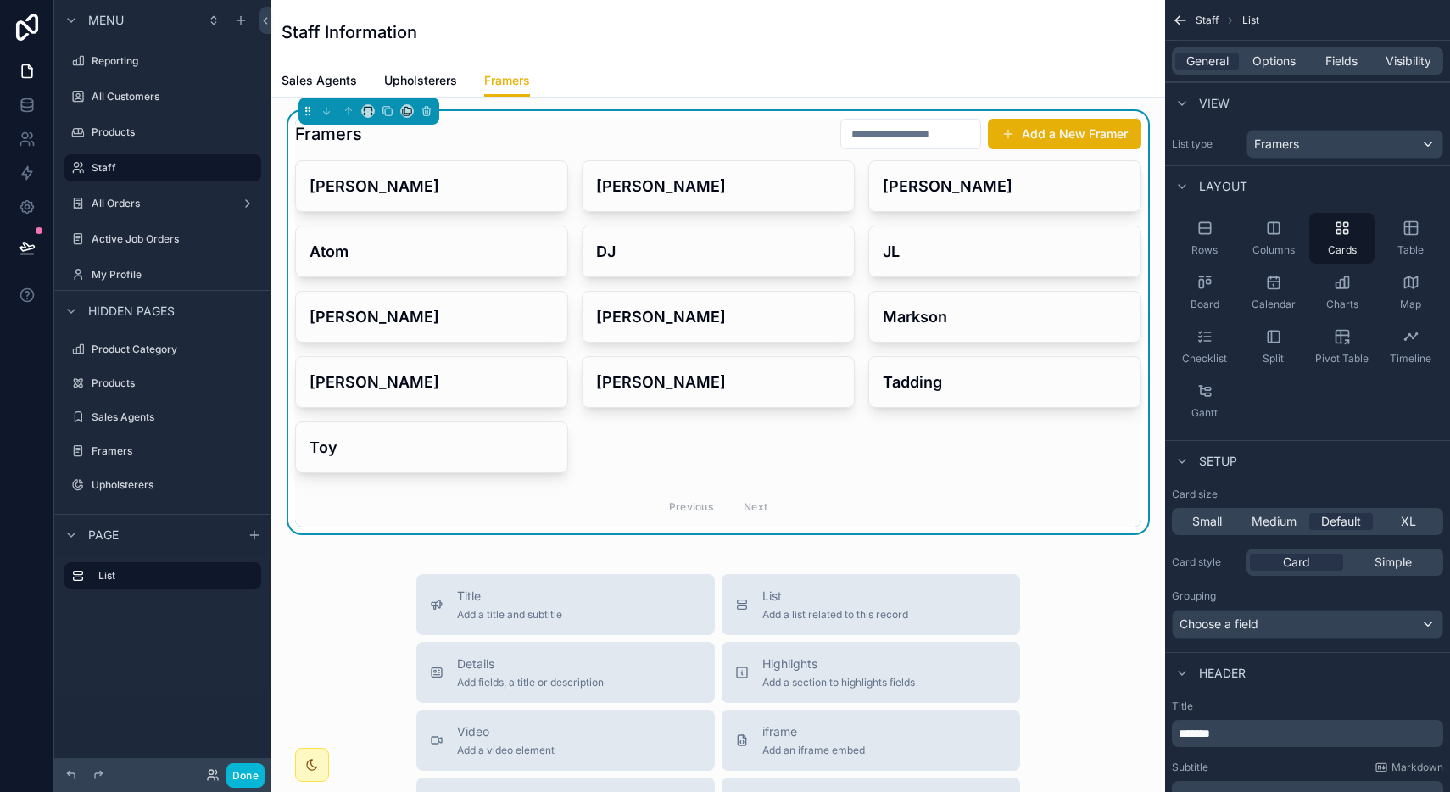
click at [1285, 70] on div "General Options Fields Visibility" at bounding box center [1307, 60] width 271 height 27
click at [1281, 54] on span "Options" at bounding box center [1273, 61] width 43 height 17
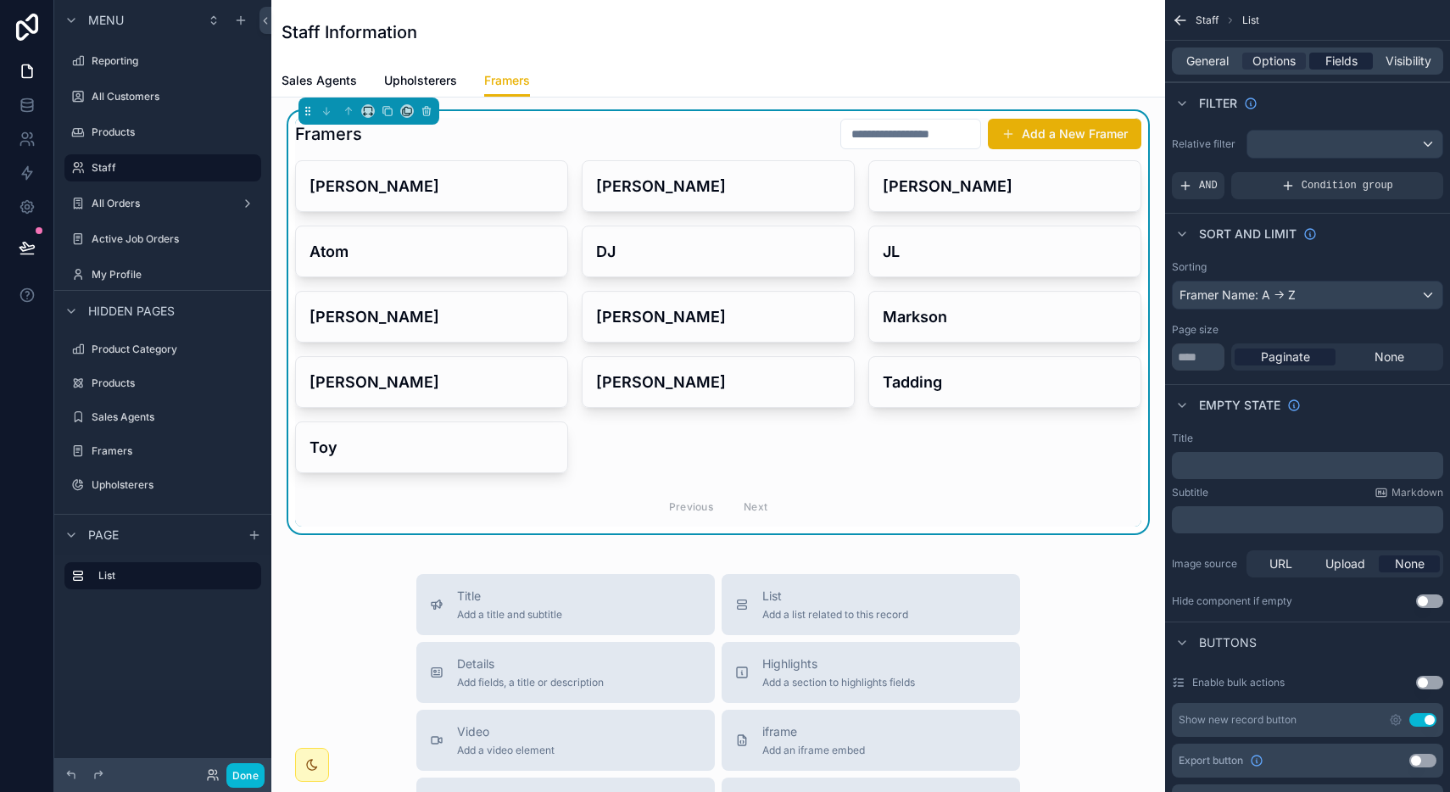
click at [1338, 69] on span "Fields" at bounding box center [1341, 61] width 32 height 17
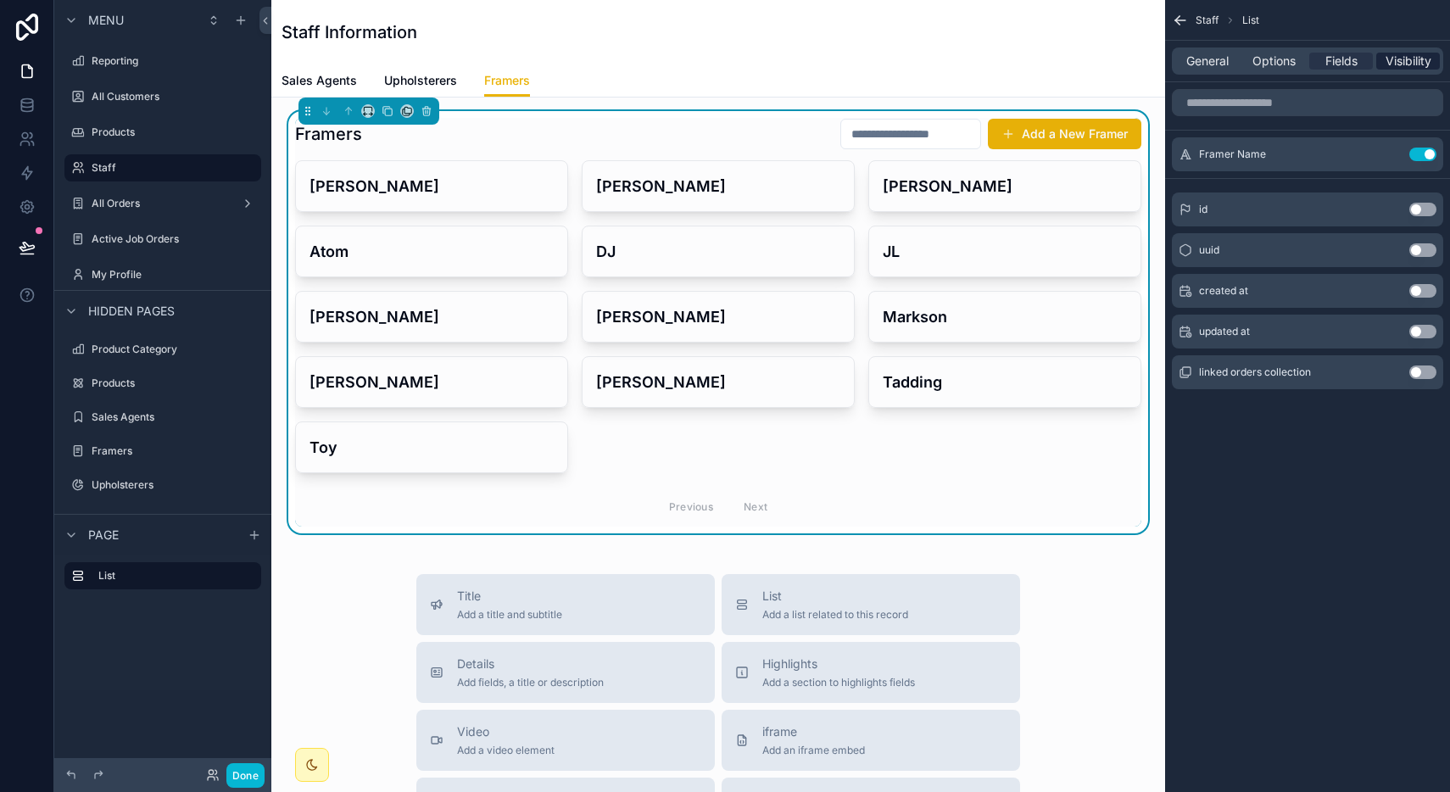
click at [1404, 68] on span "Visibility" at bounding box center [1408, 61] width 46 height 17
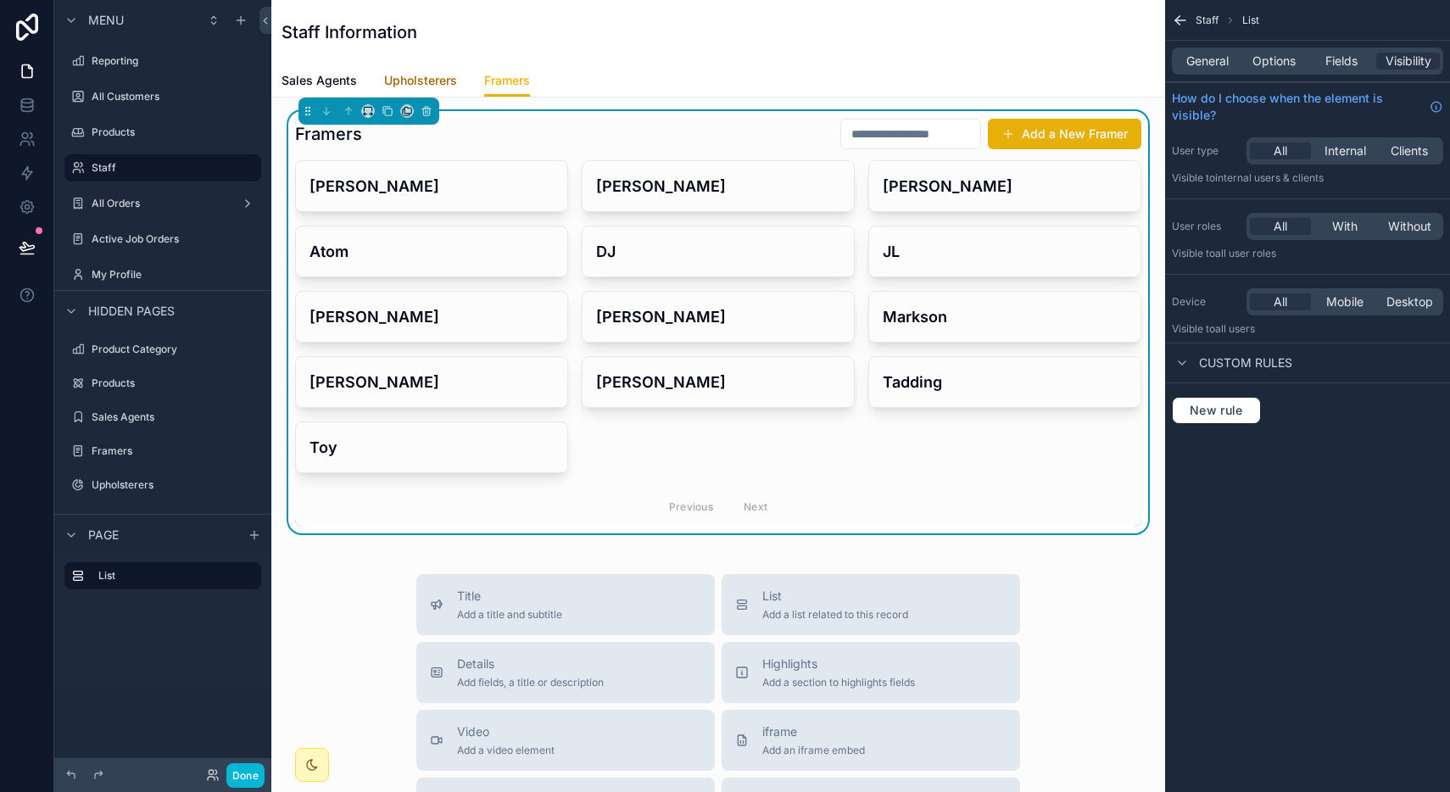
click at [415, 80] on span "Upholsterers" at bounding box center [420, 80] width 73 height 17
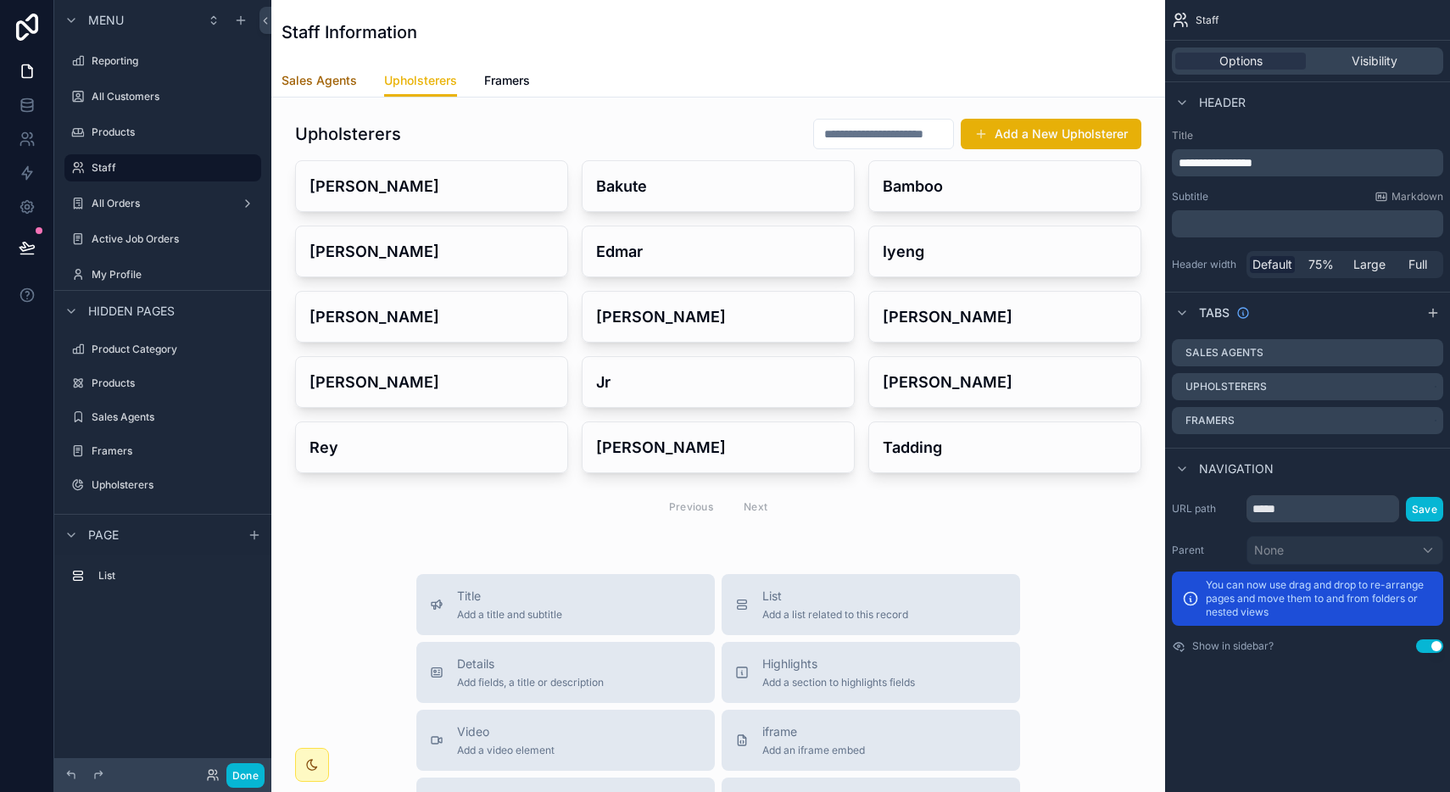
click at [334, 84] on span "Sales Agents" at bounding box center [319, 80] width 75 height 17
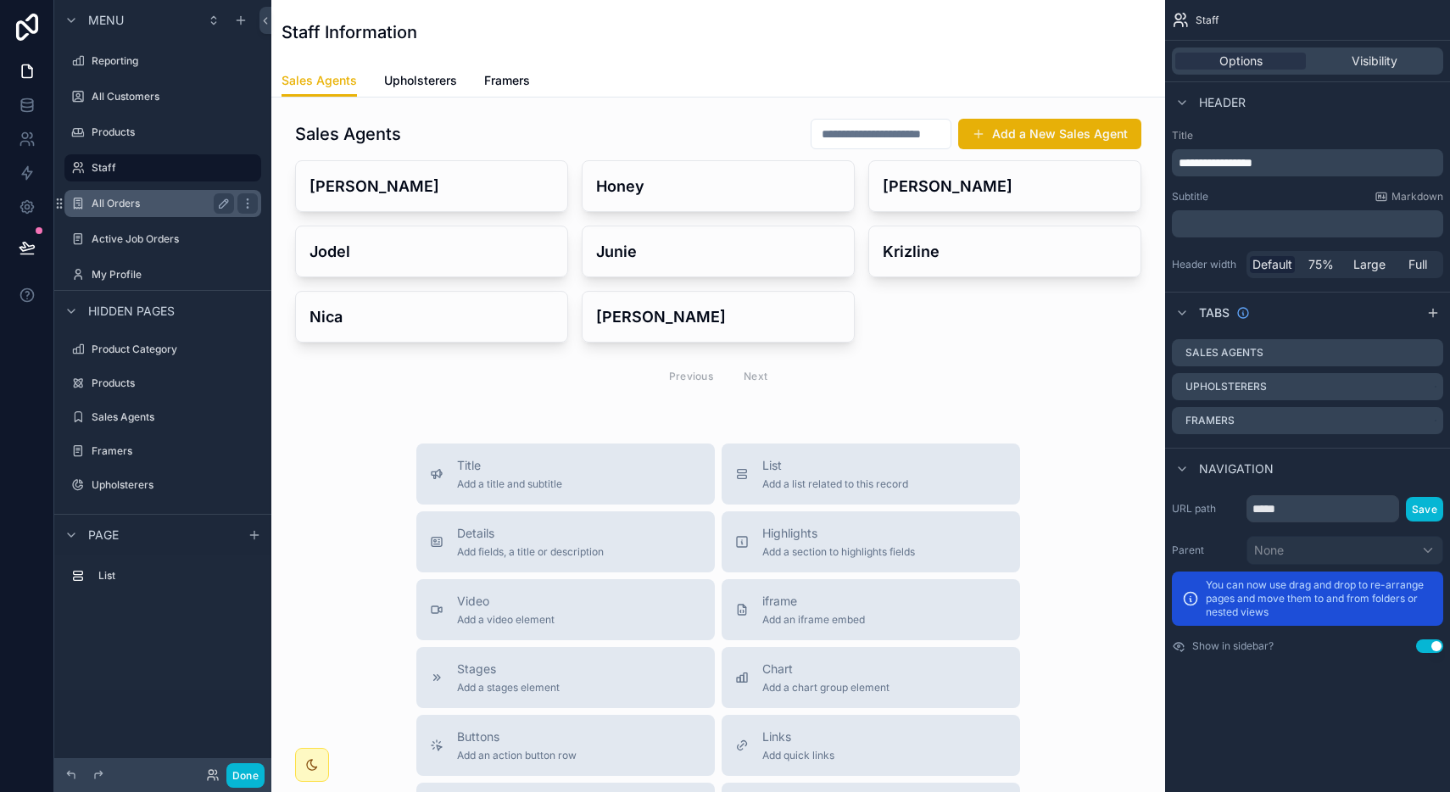
click at [159, 214] on div "All Orders" at bounding box center [163, 203] width 190 height 27
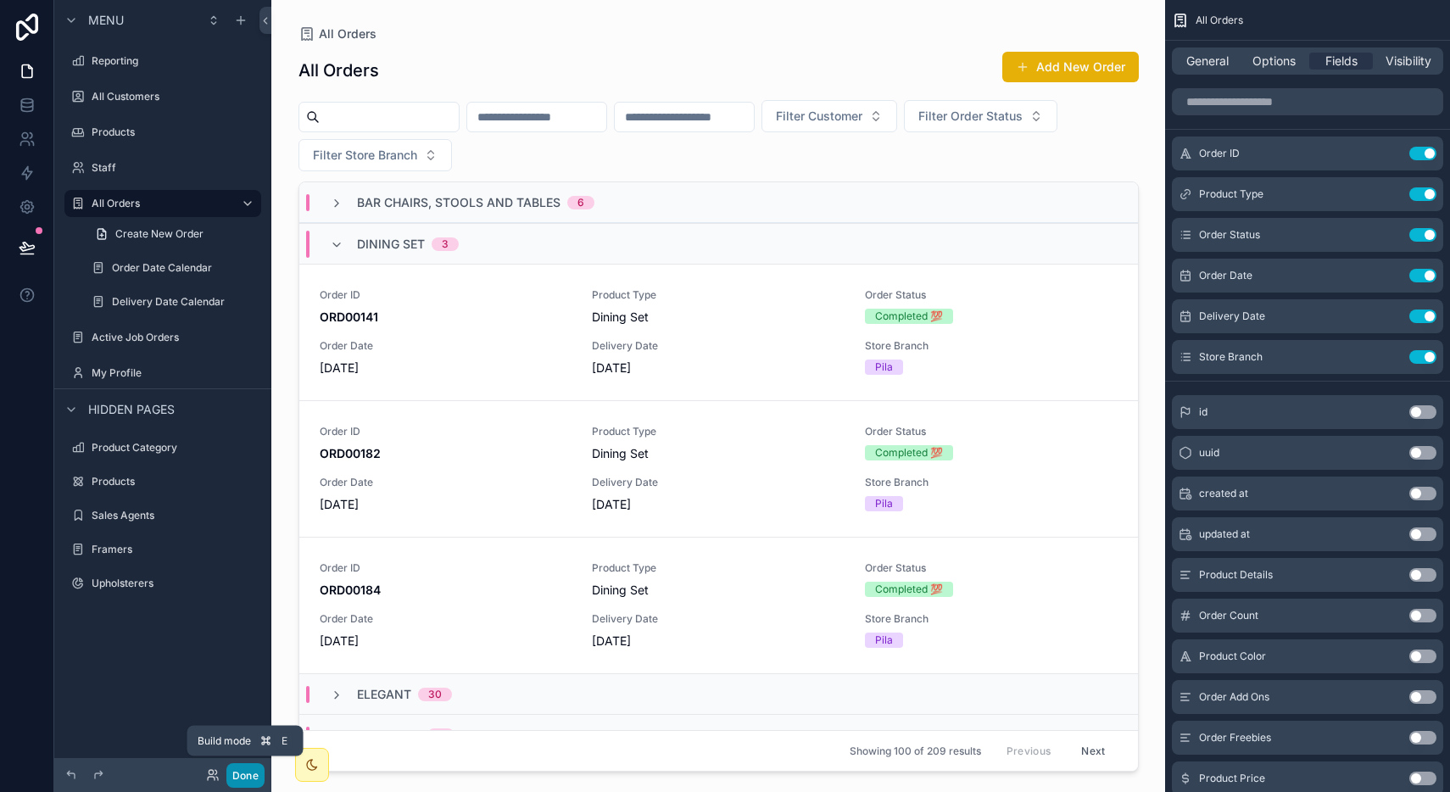
click at [250, 767] on button "Done" at bounding box center [245, 775] width 38 height 25
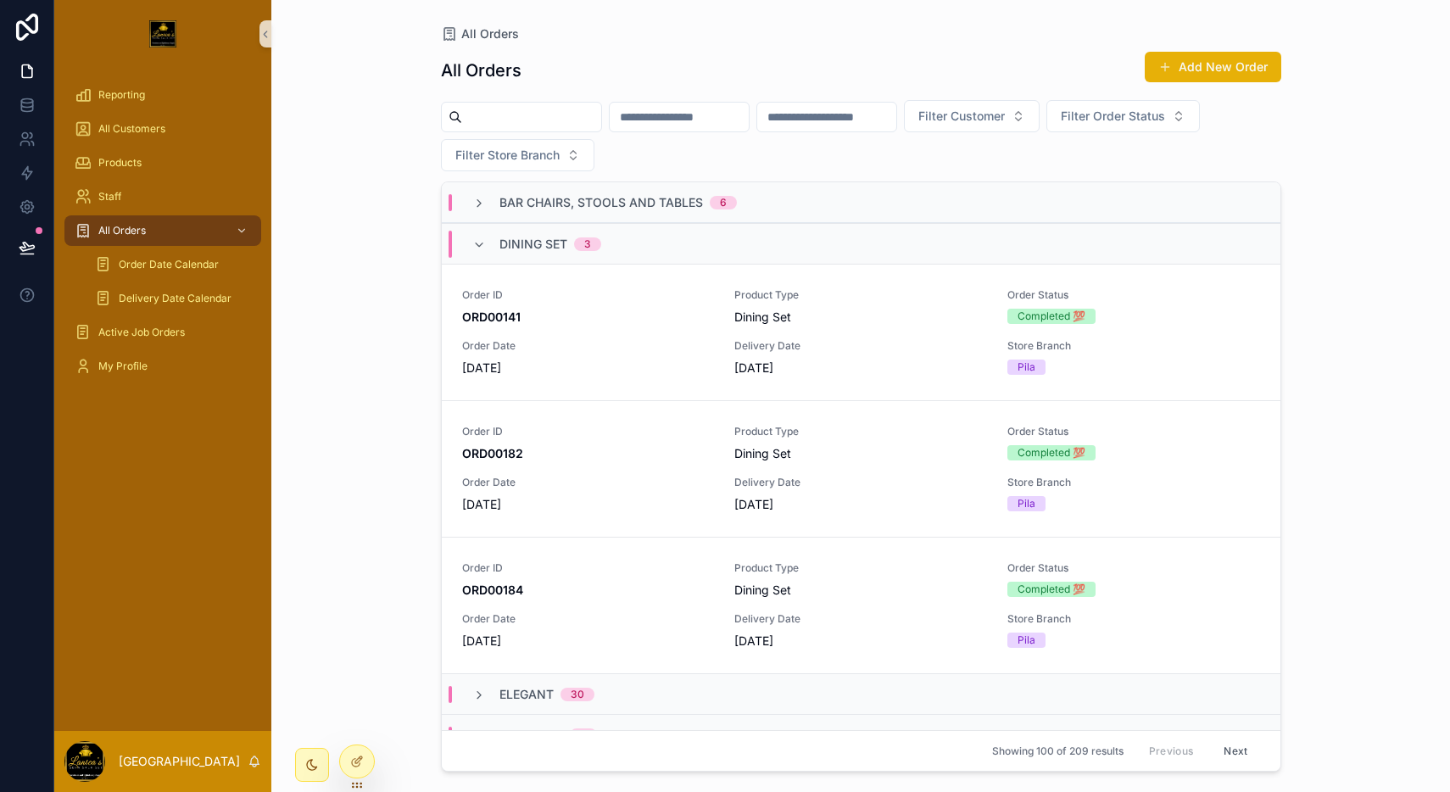
click at [539, 247] on span "Dining Set" at bounding box center [533, 244] width 68 height 17
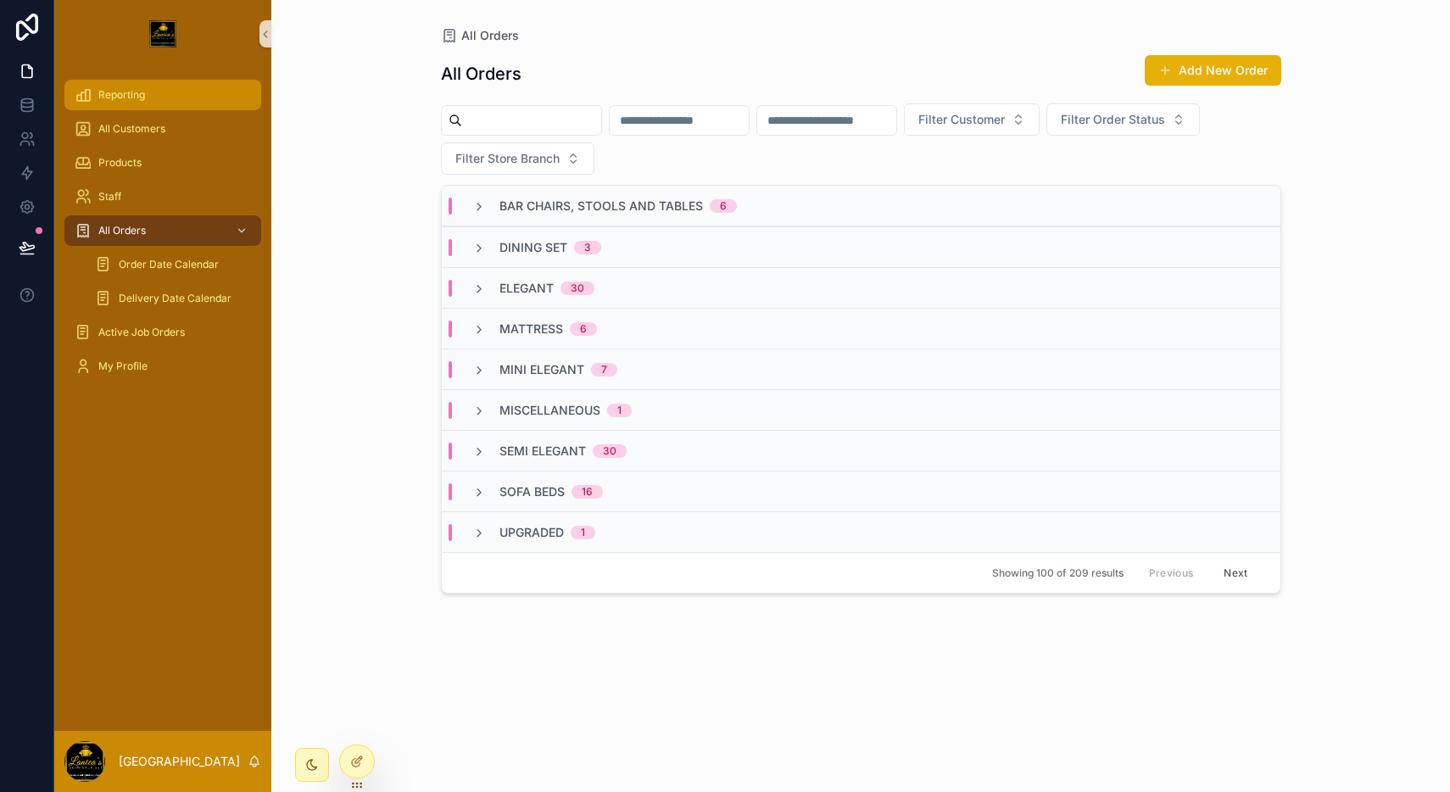
click at [161, 97] on div "Reporting" at bounding box center [163, 94] width 176 height 27
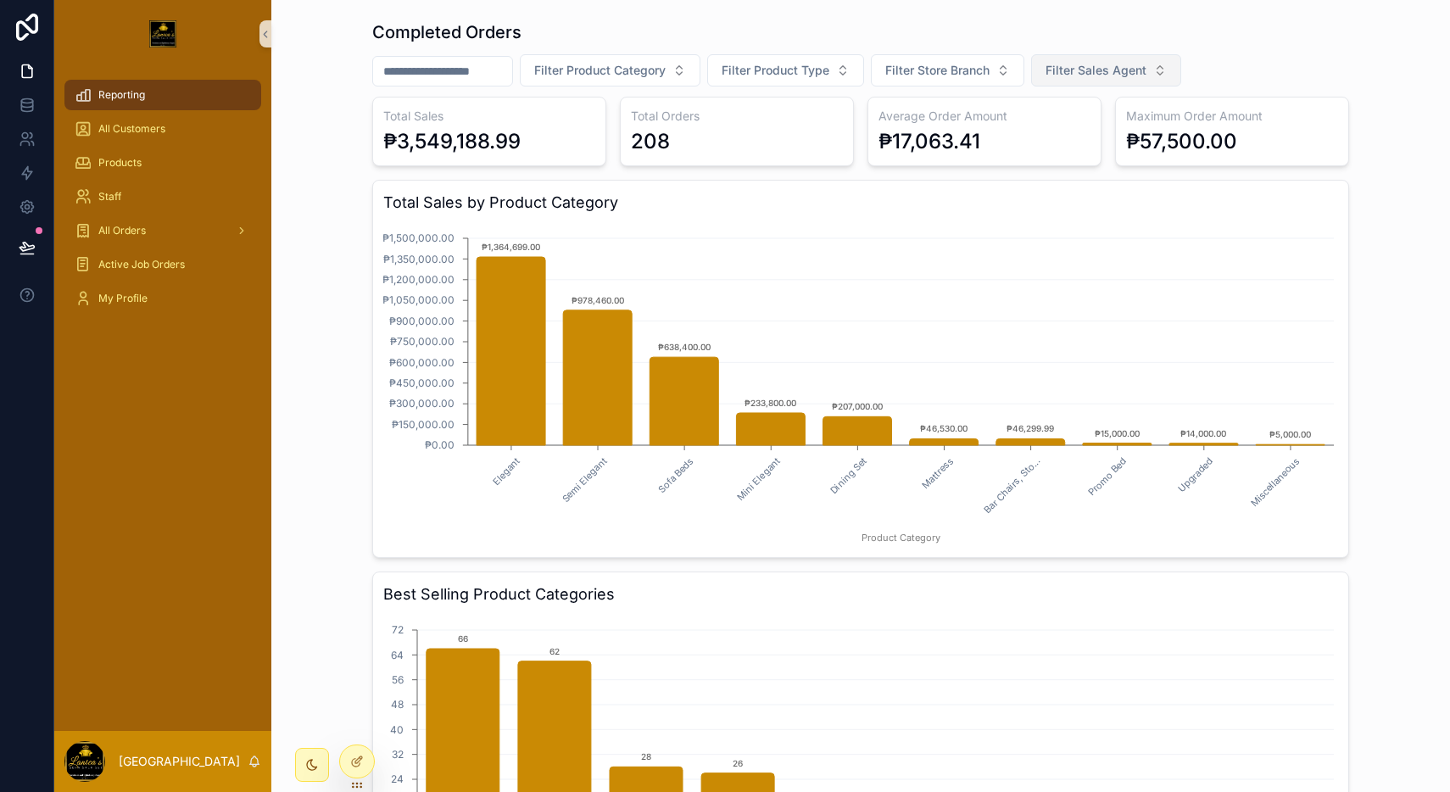
click at [1088, 76] on span "Filter Sales Agent" at bounding box center [1095, 70] width 101 height 17
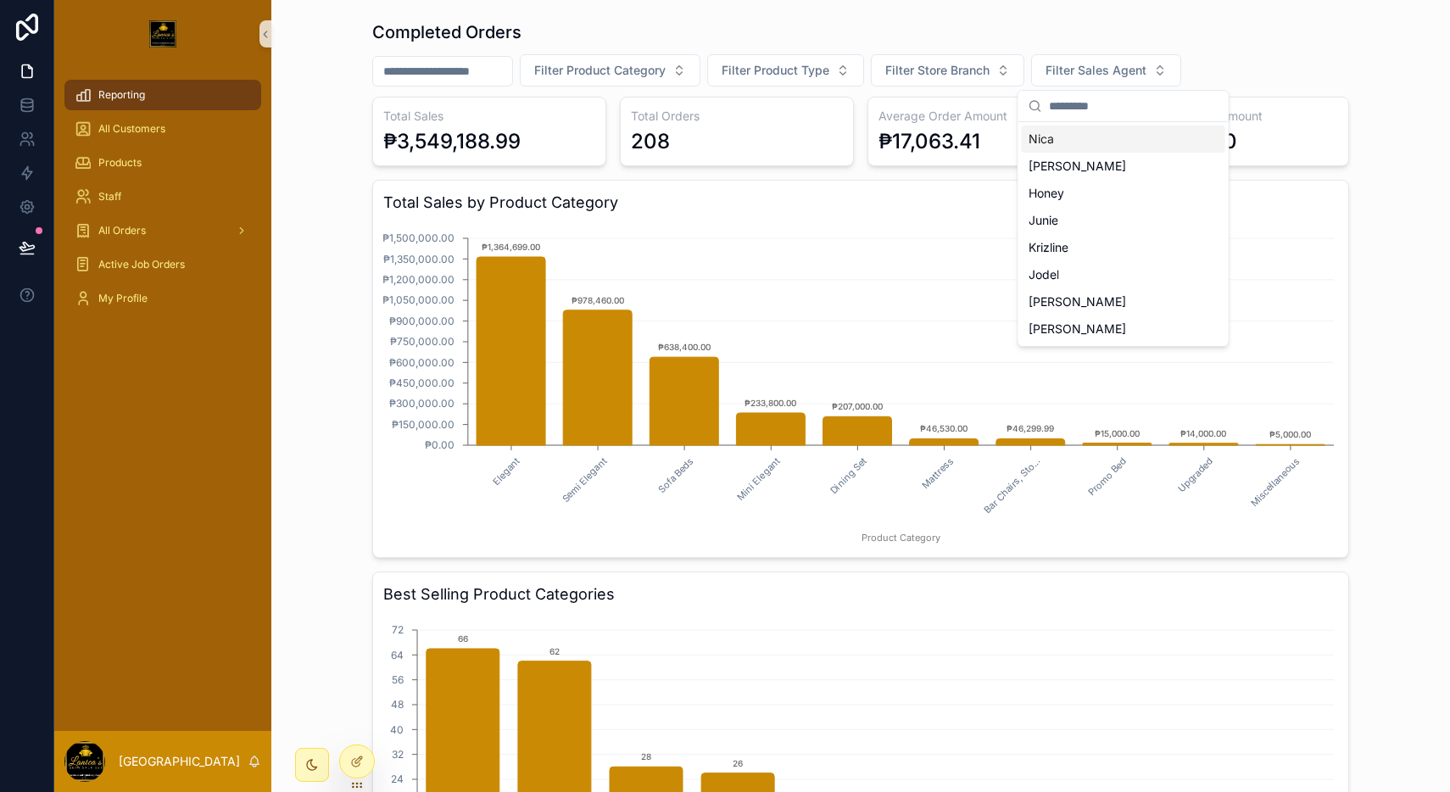
click at [1087, 33] on div "Completed Orders" at bounding box center [860, 32] width 977 height 24
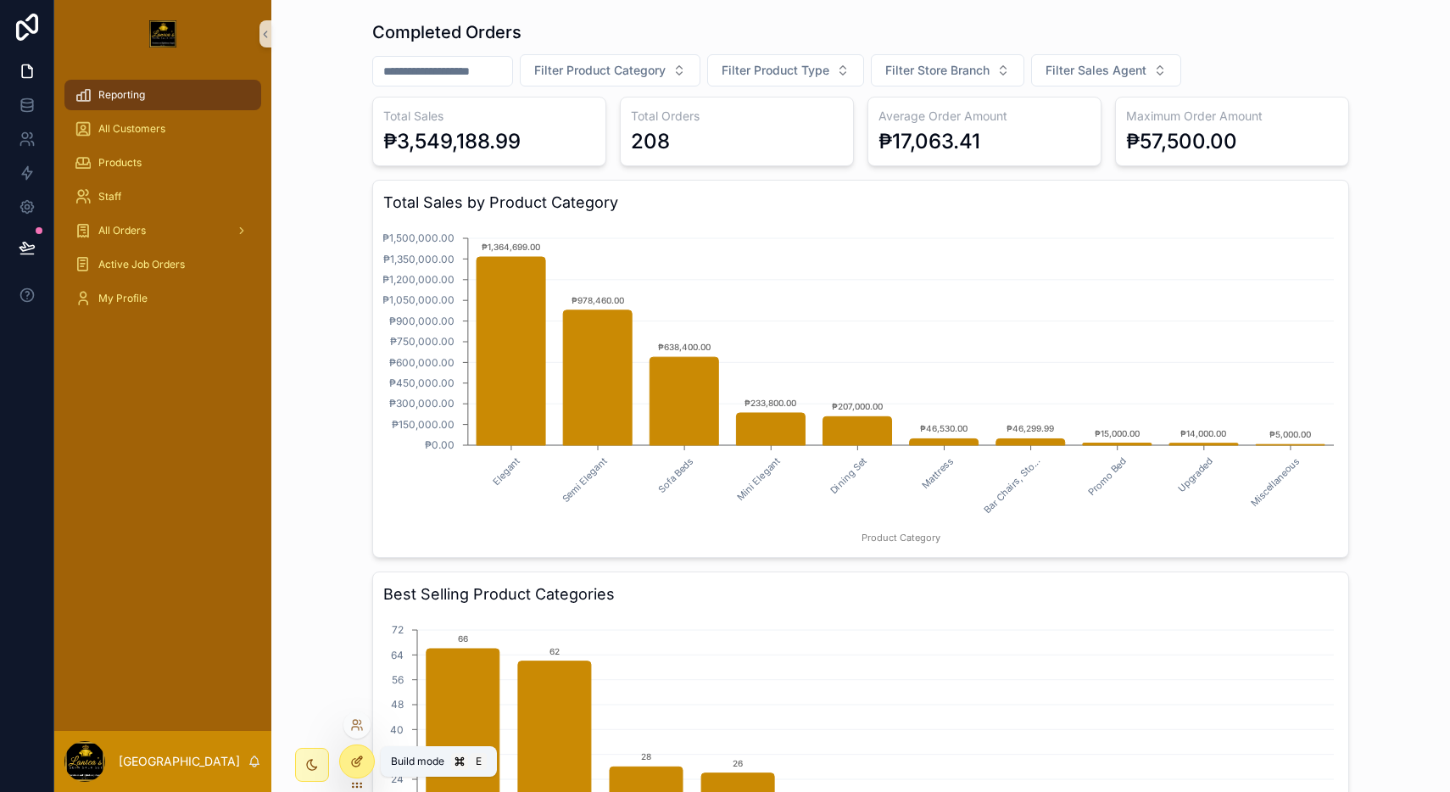
click at [357, 747] on div at bounding box center [357, 761] width 34 height 32
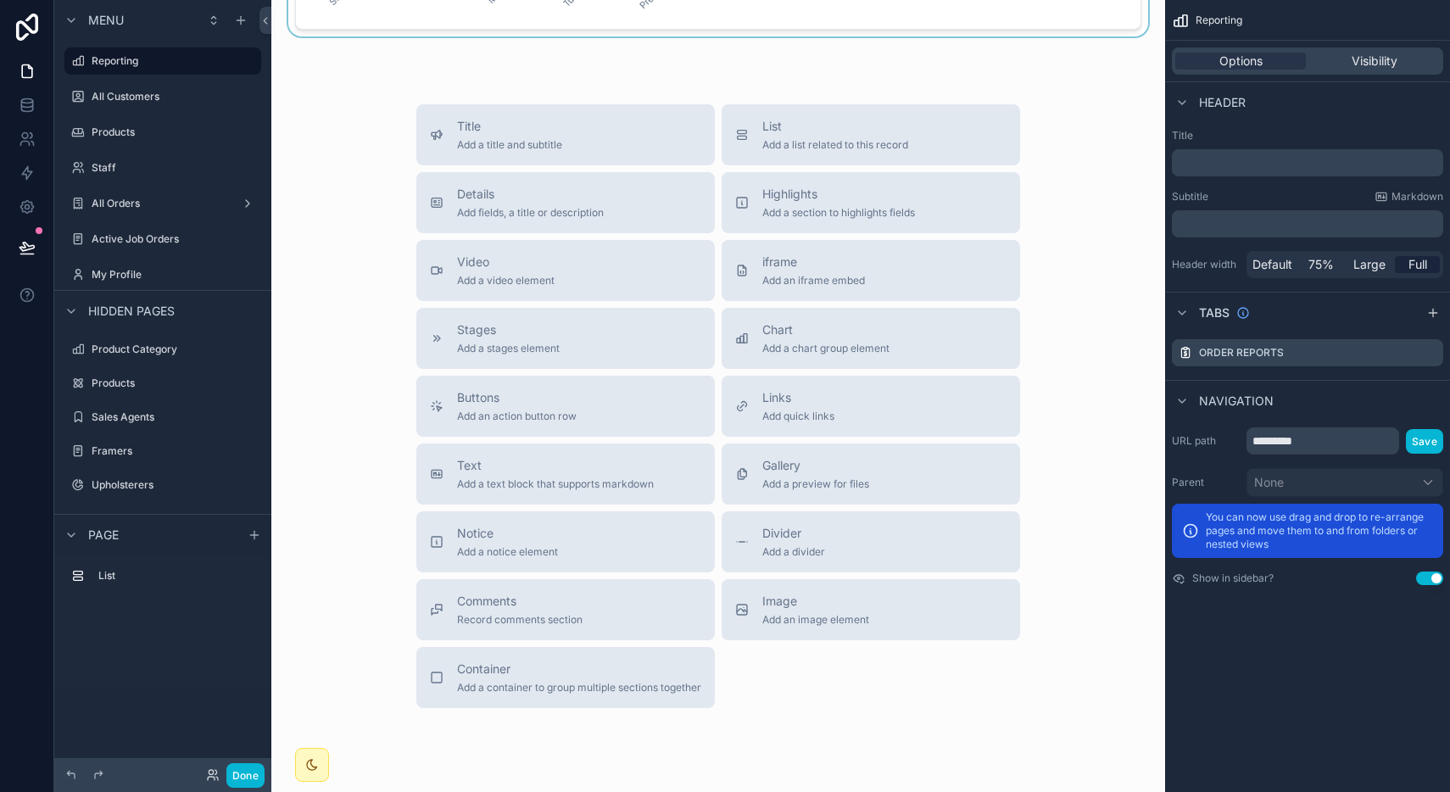
scroll to position [1782, 0]
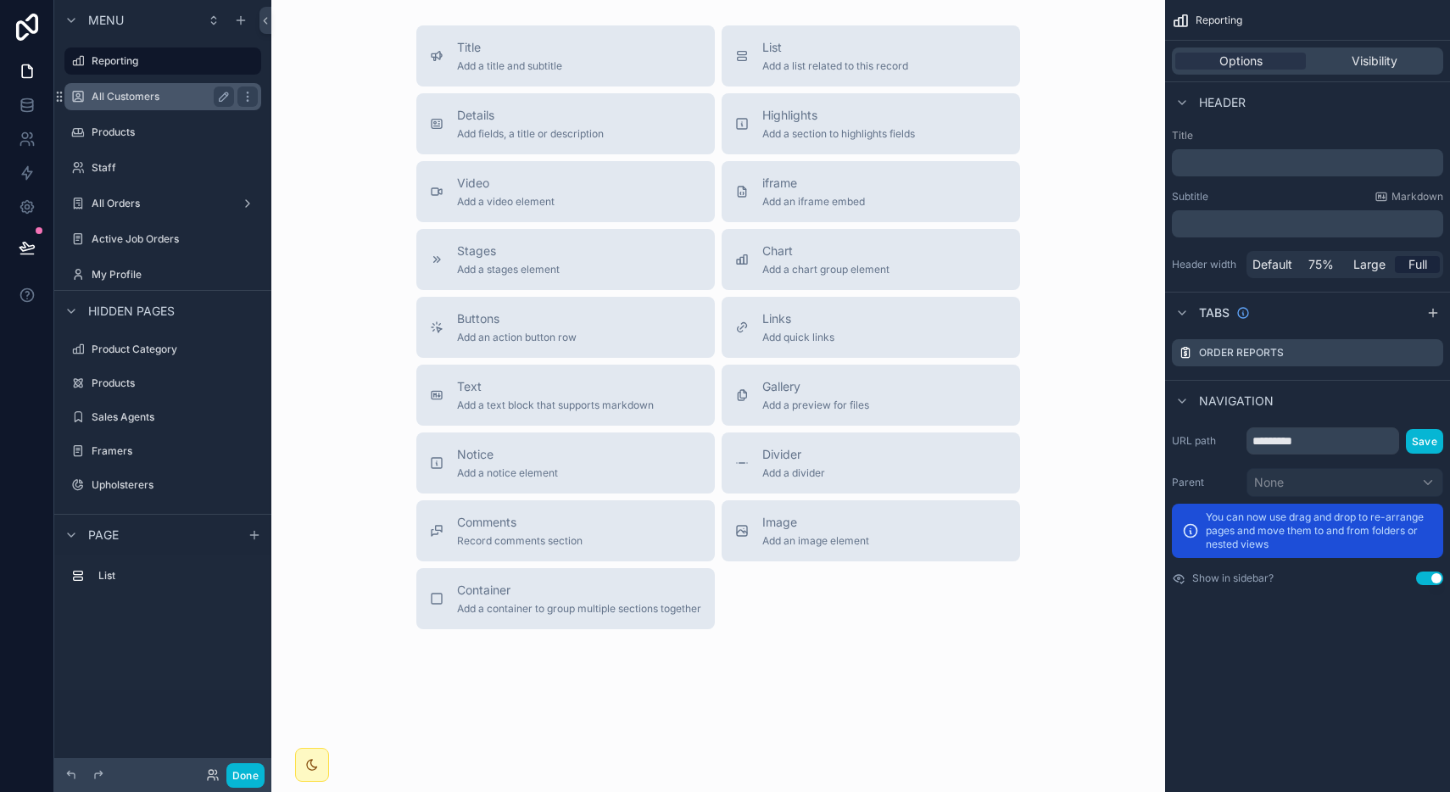
click at [165, 94] on label "All Customers" at bounding box center [160, 97] width 136 height 14
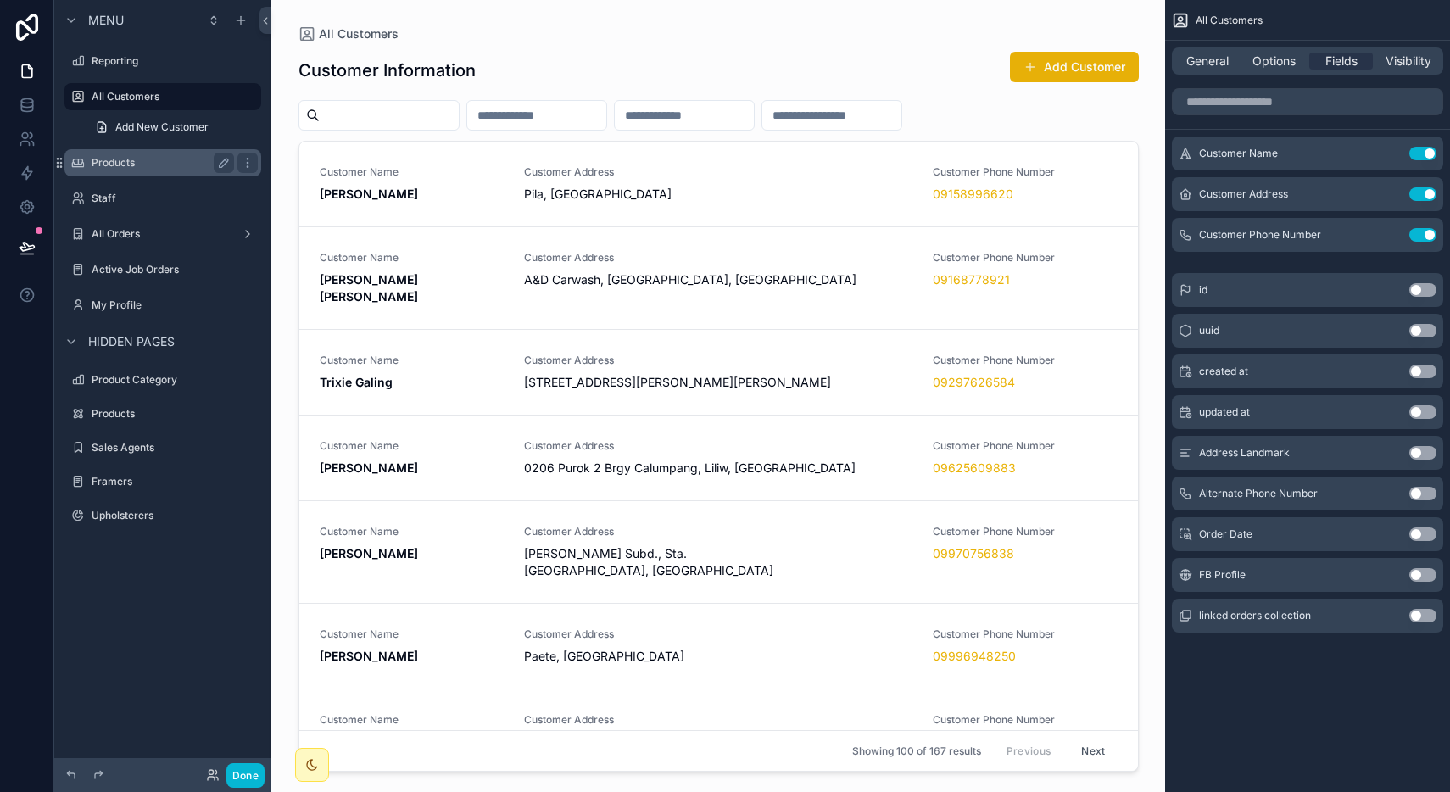
click at [110, 156] on label "Products" at bounding box center [160, 163] width 136 height 14
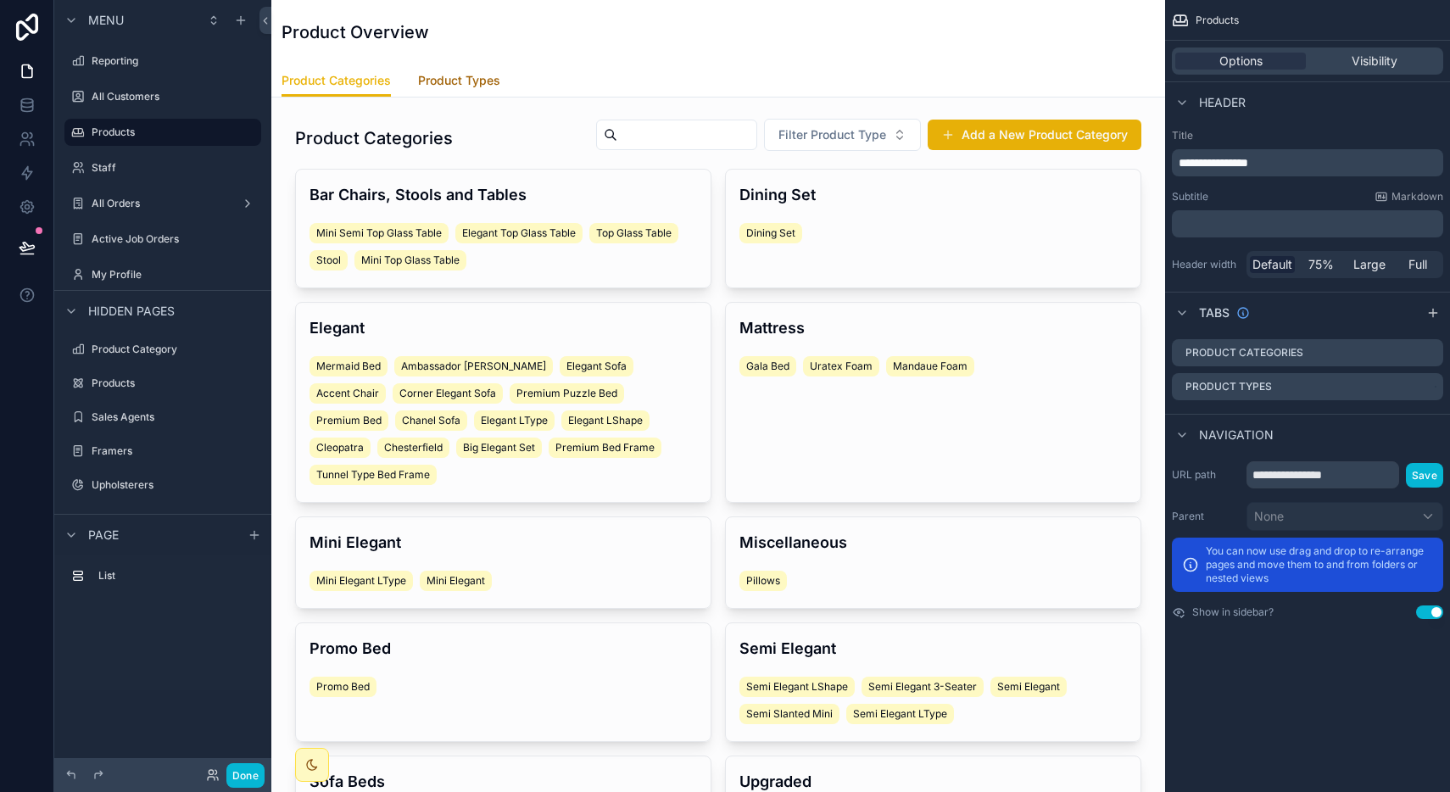
click at [452, 81] on span "Product Types" at bounding box center [459, 80] width 82 height 17
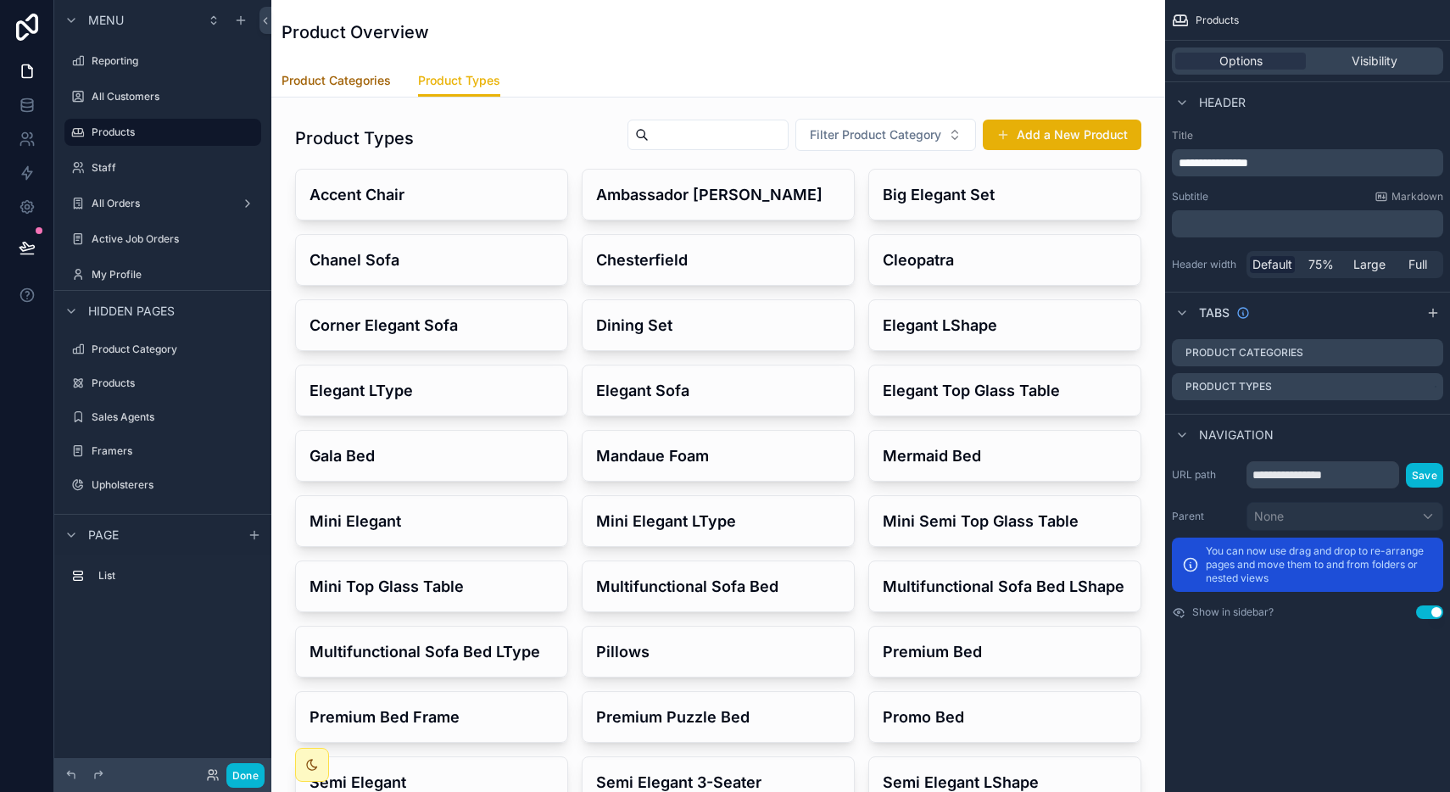
click at [331, 80] on span "Product Categories" at bounding box center [336, 80] width 109 height 17
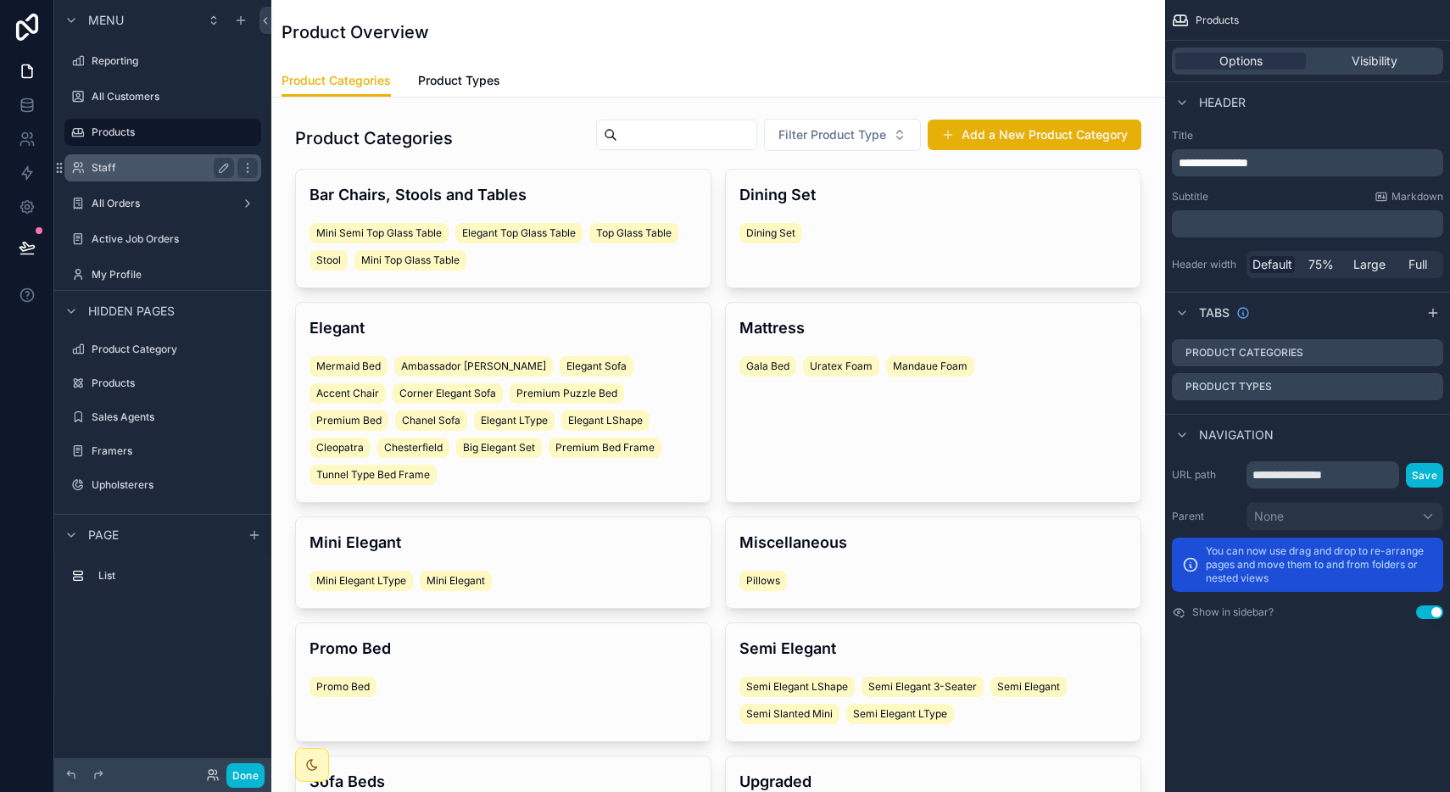
click at [137, 169] on label "Staff" at bounding box center [160, 168] width 136 height 14
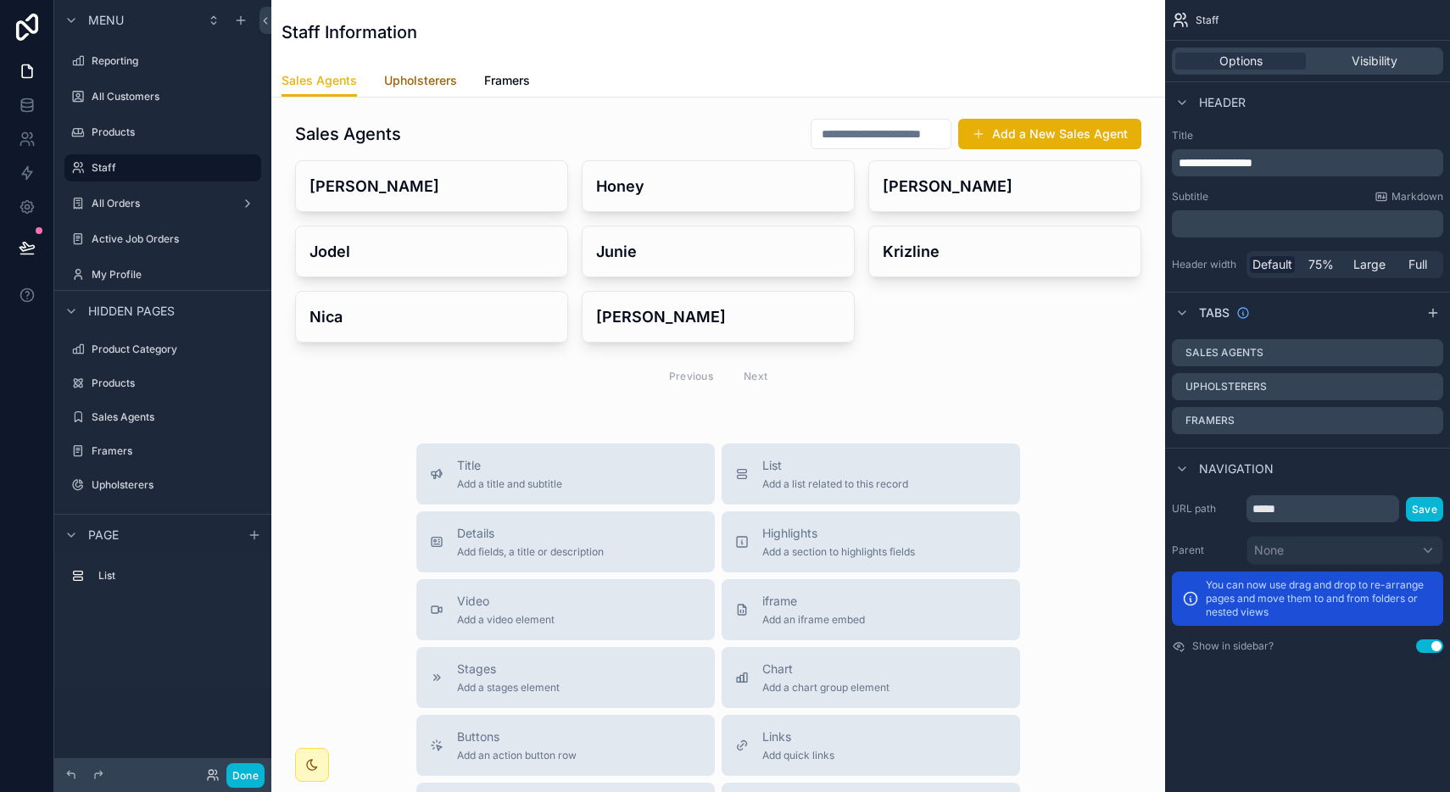
click at [410, 77] on span "Upholsterers" at bounding box center [420, 80] width 73 height 17
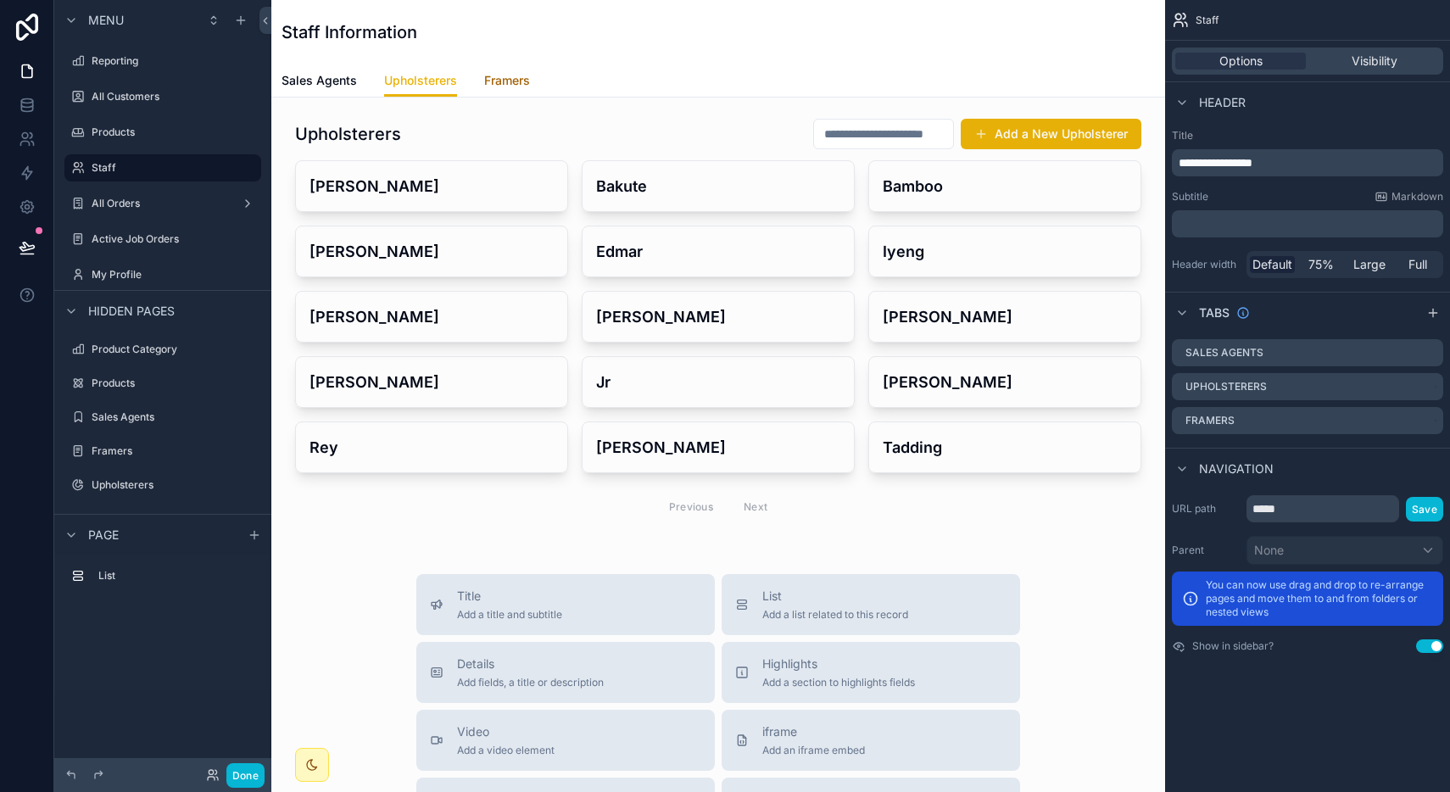
click at [513, 72] on span "Framers" at bounding box center [507, 80] width 46 height 17
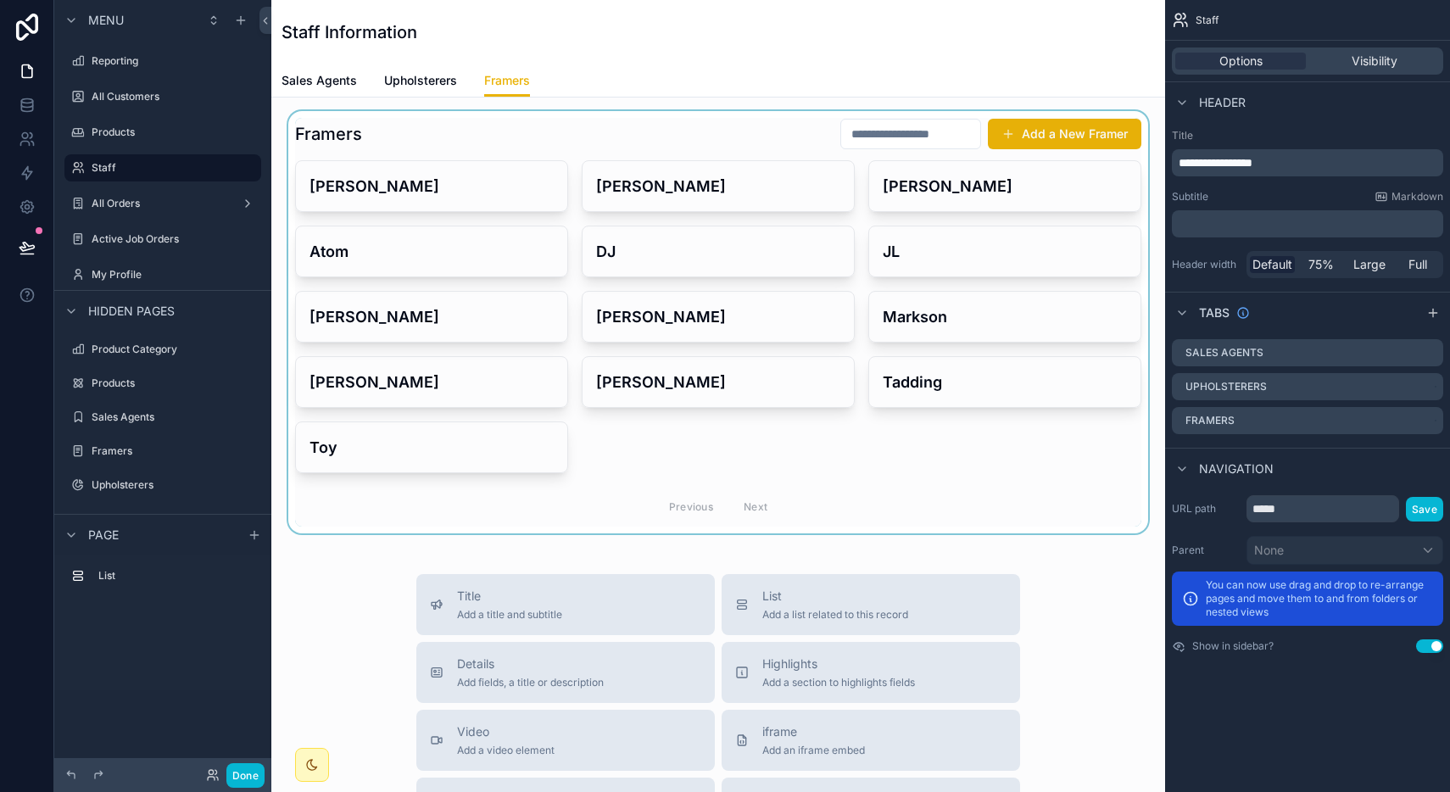
click at [546, 137] on div "scrollable content" at bounding box center [718, 322] width 867 height 422
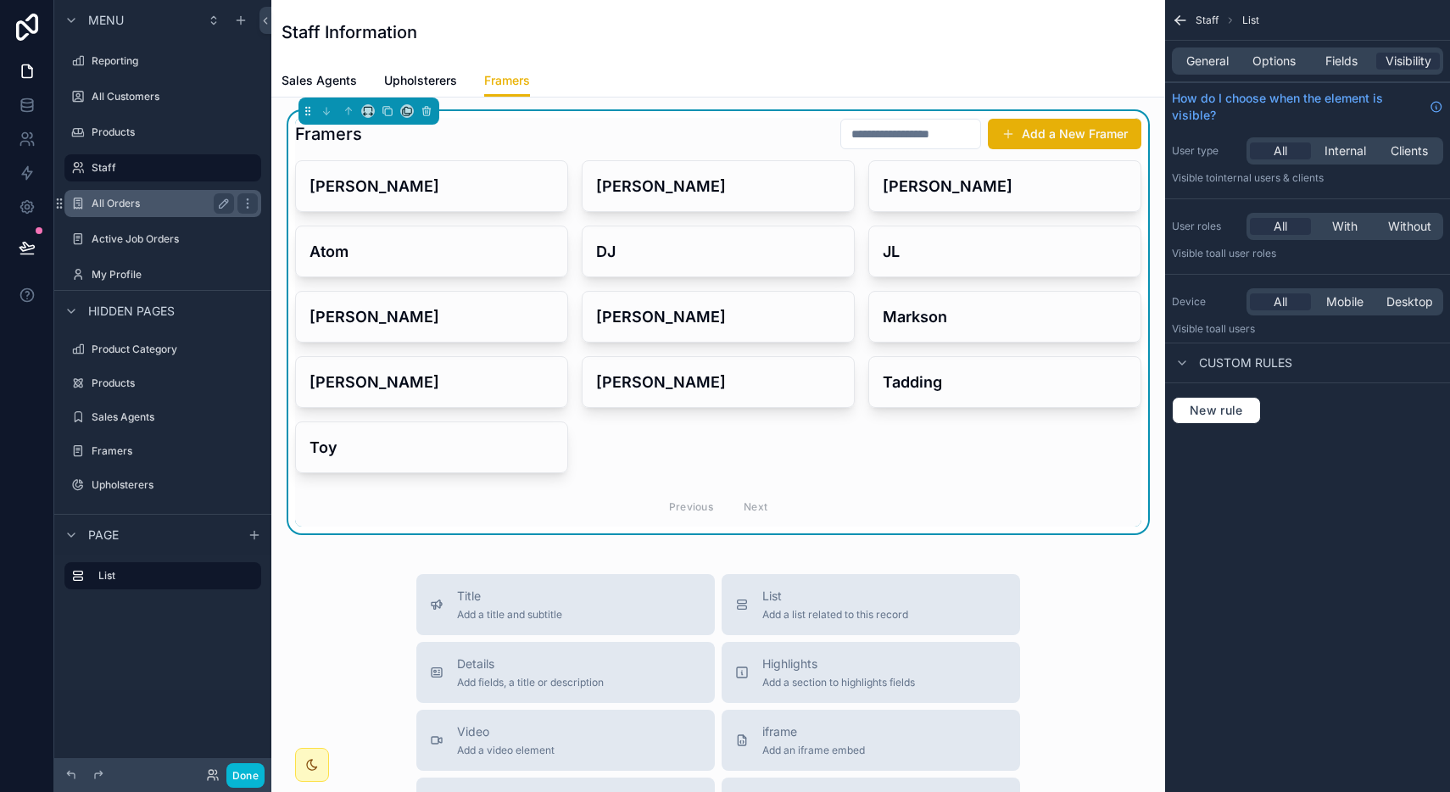
click at [111, 192] on div "All Orders" at bounding box center [163, 203] width 190 height 27
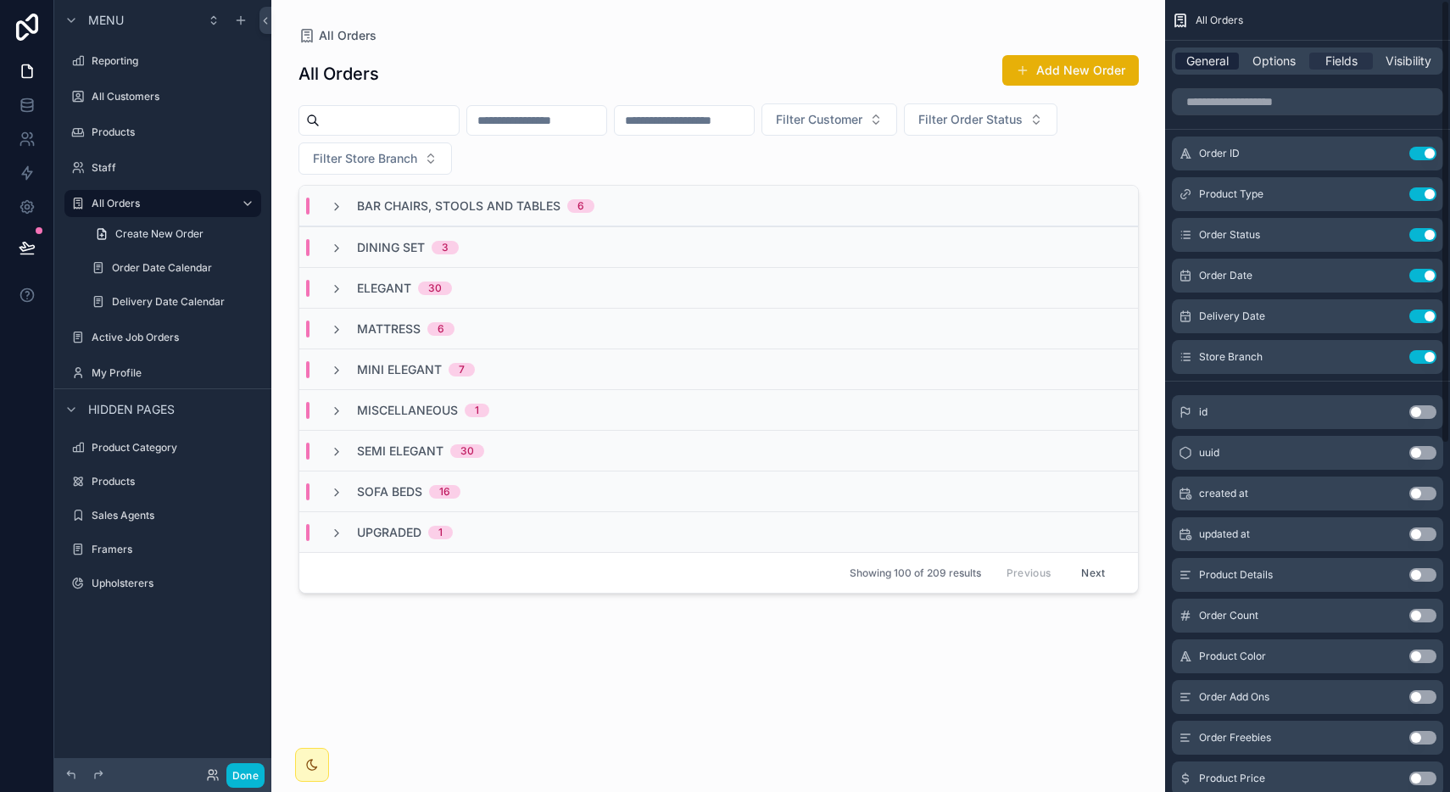
click at [1211, 69] on span "General" at bounding box center [1207, 61] width 42 height 17
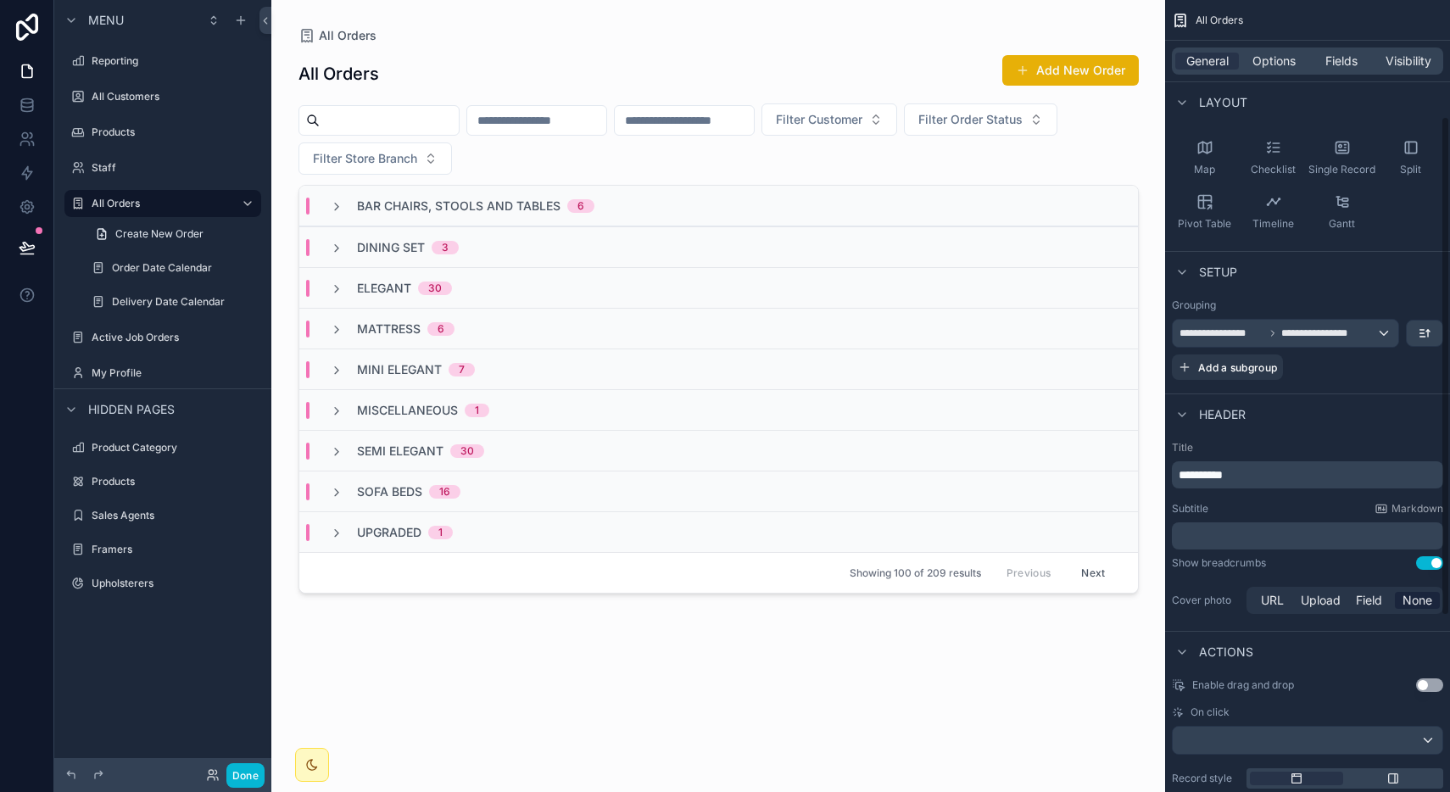
scroll to position [184, 0]
click at [759, 199] on div "Bar Chairs, Stools and Tables 6" at bounding box center [718, 206] width 839 height 41
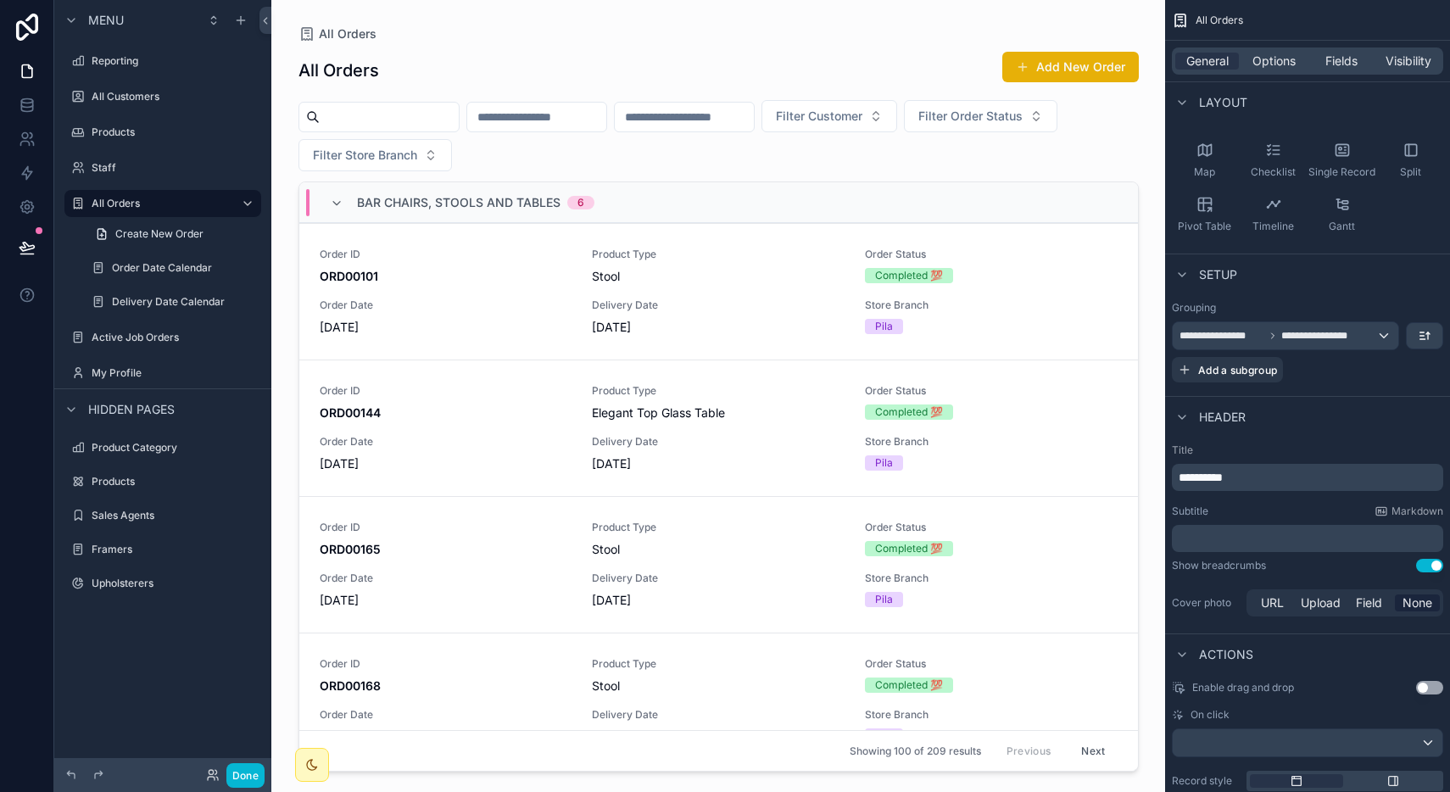
click at [759, 199] on div "Bar Chairs, Stools and Tables 6" at bounding box center [718, 202] width 839 height 41
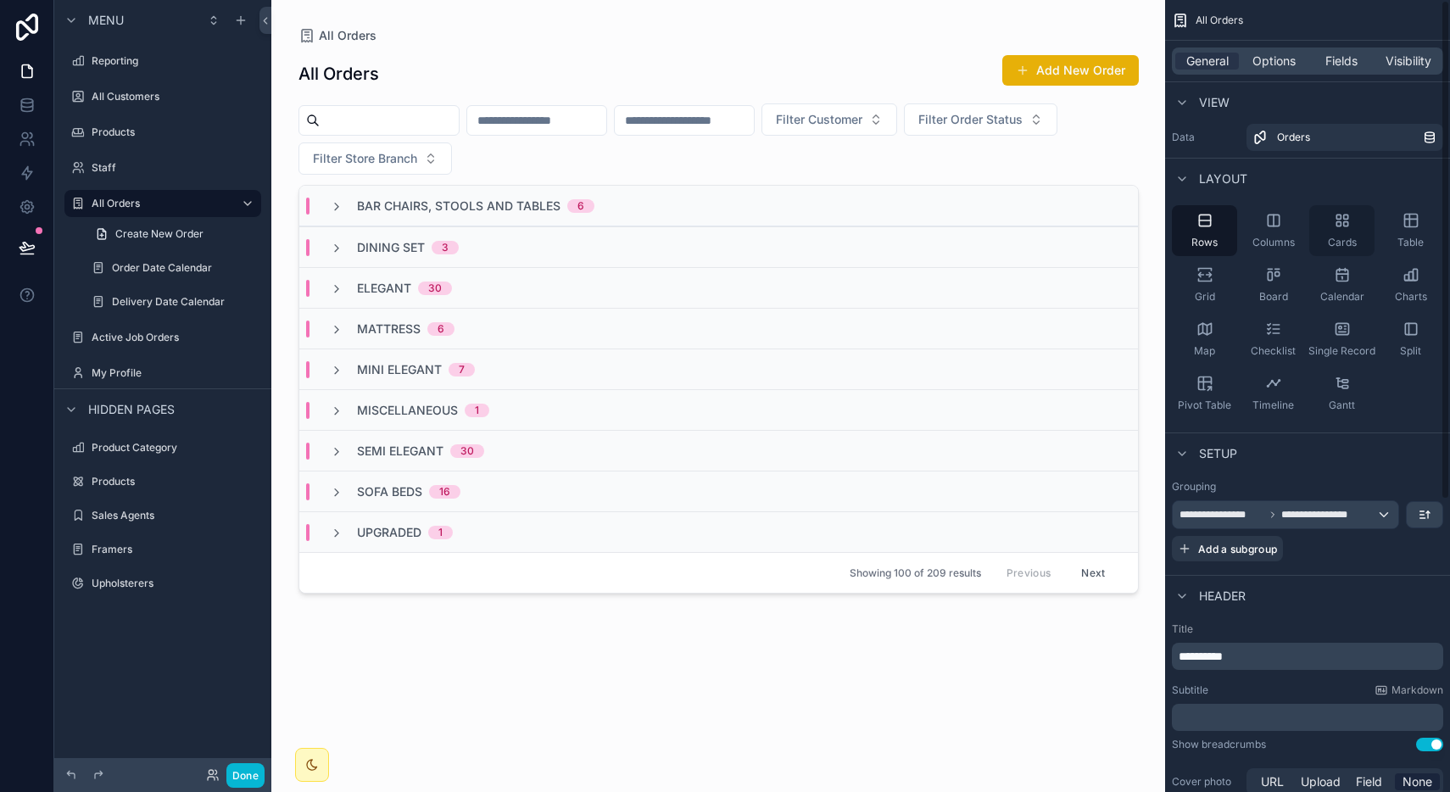
scroll to position [0, 0]
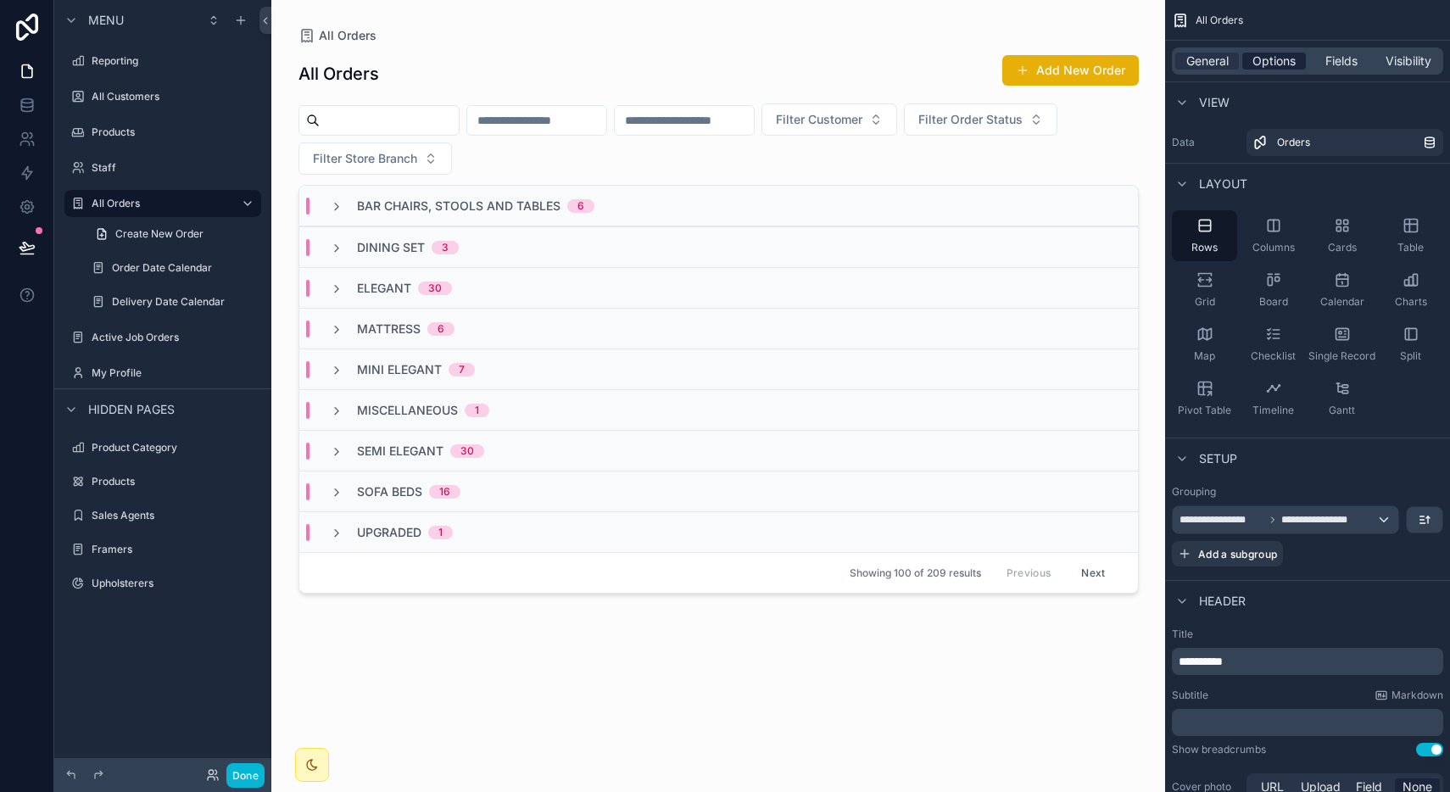
click at [1281, 61] on span "Options" at bounding box center [1273, 61] width 43 height 17
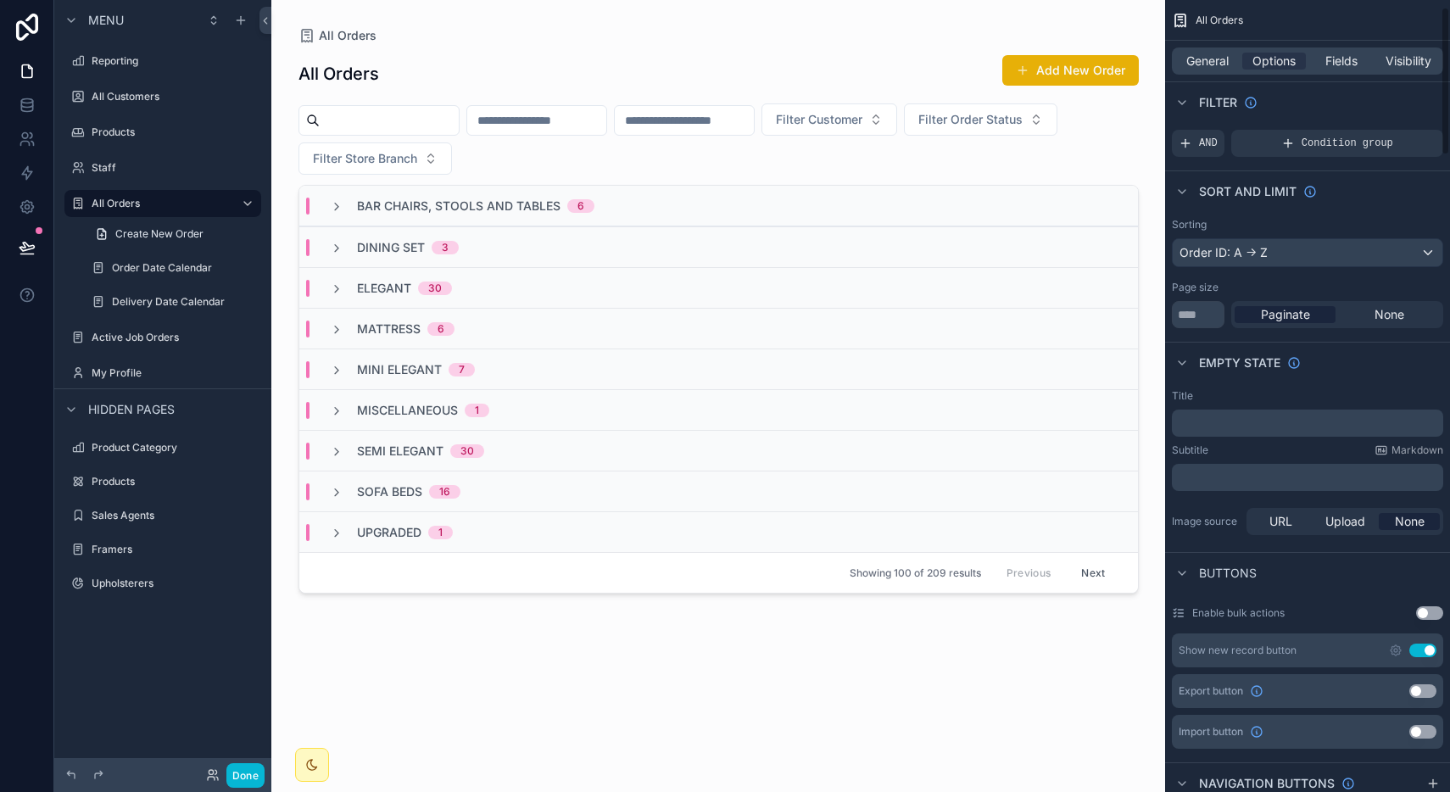
scroll to position [42, 0]
click at [601, 214] on div "Bar Chairs, Stools and Tables 6" at bounding box center [718, 206] width 839 height 41
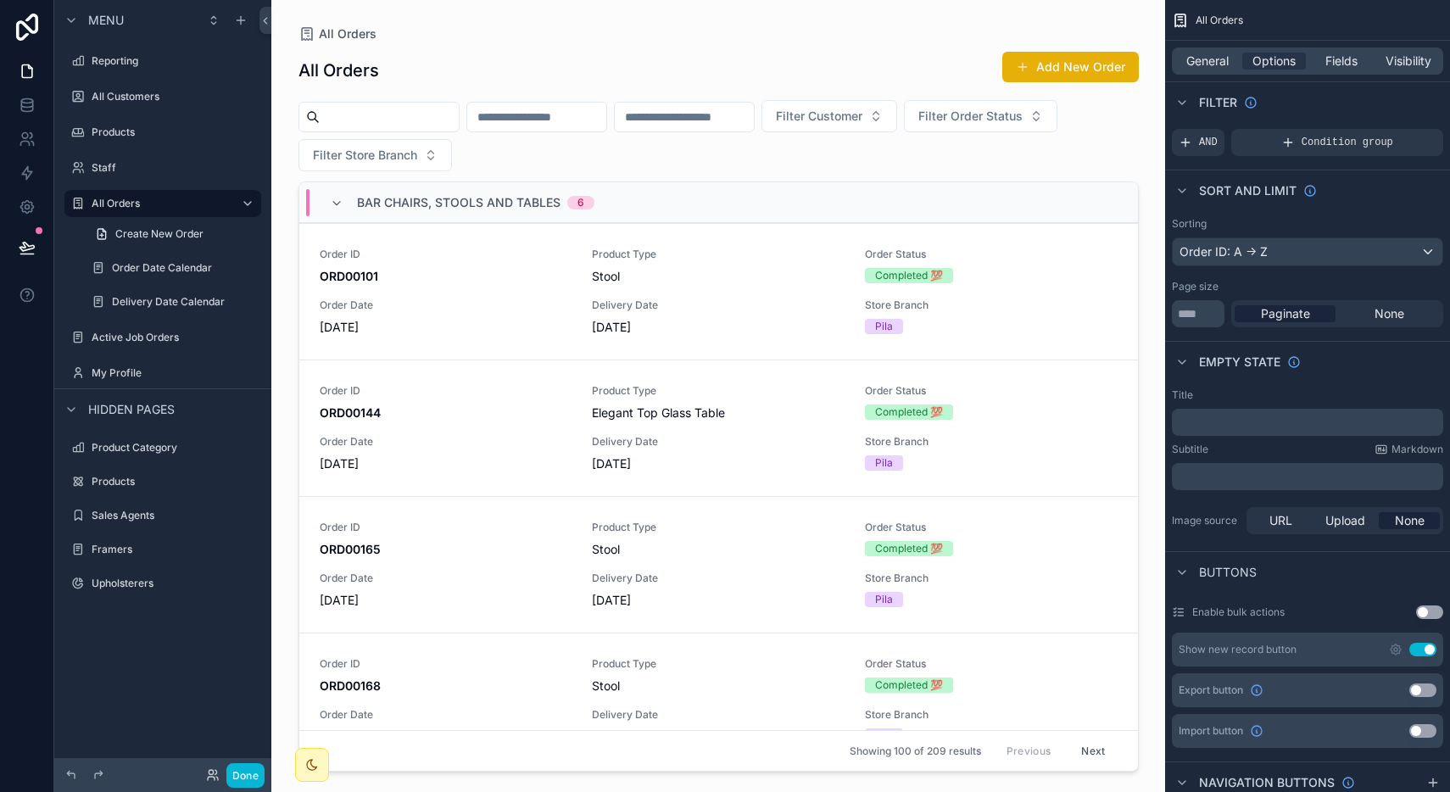
click at [601, 214] on div "Bar Chairs, Stools and Tables 6" at bounding box center [461, 202] width 305 height 27
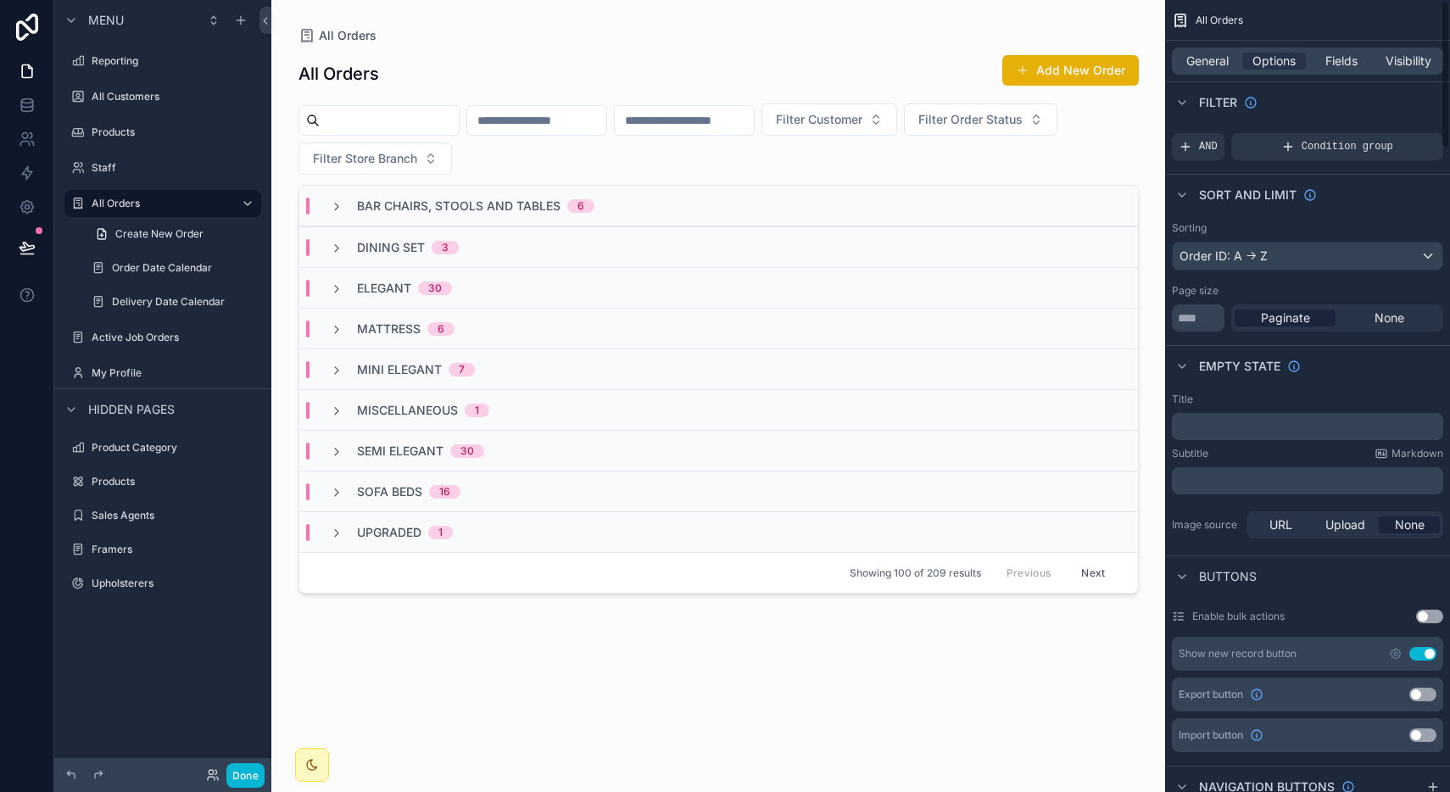
scroll to position [0, 0]
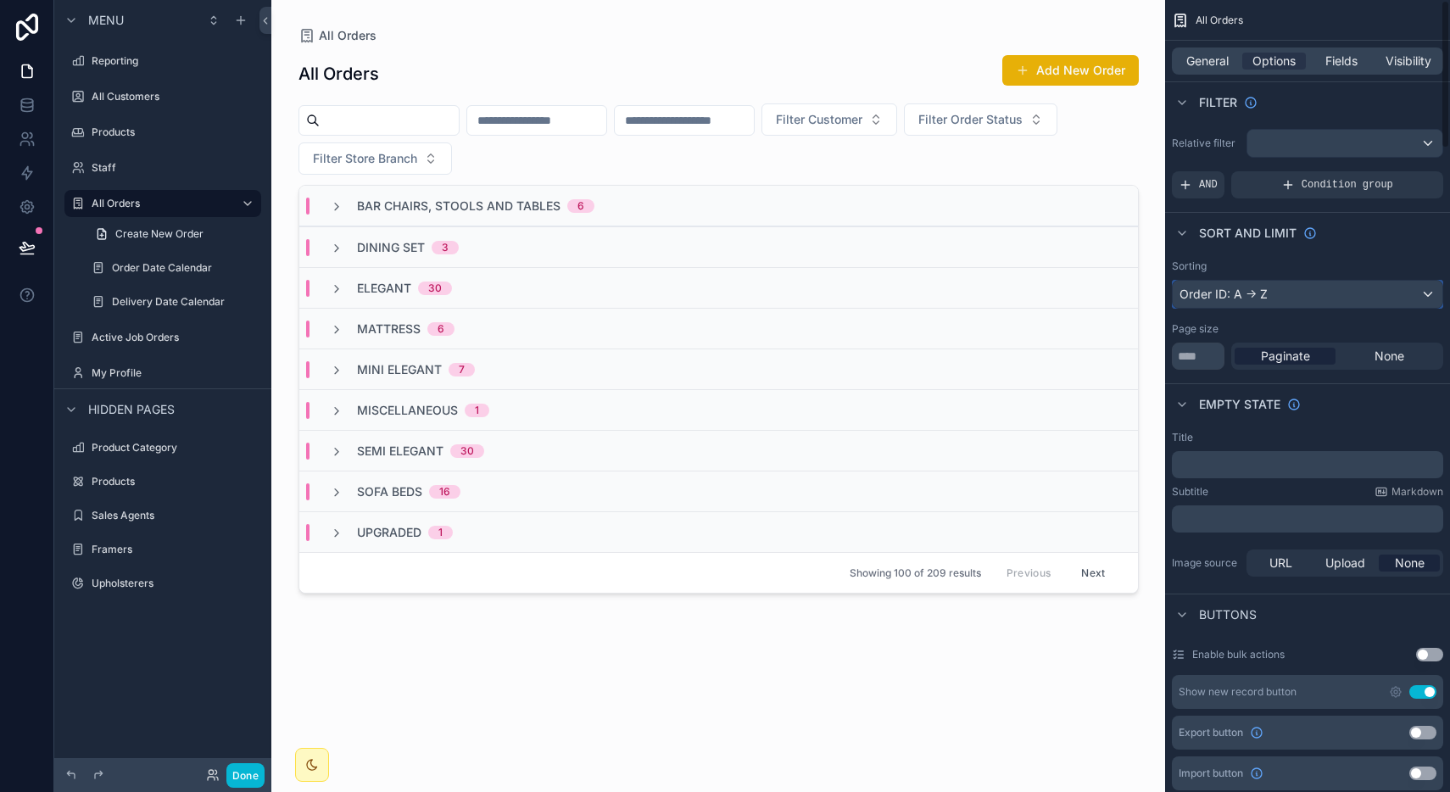
click at [1274, 290] on div "Order ID: A -> Z" at bounding box center [1308, 294] width 270 height 27
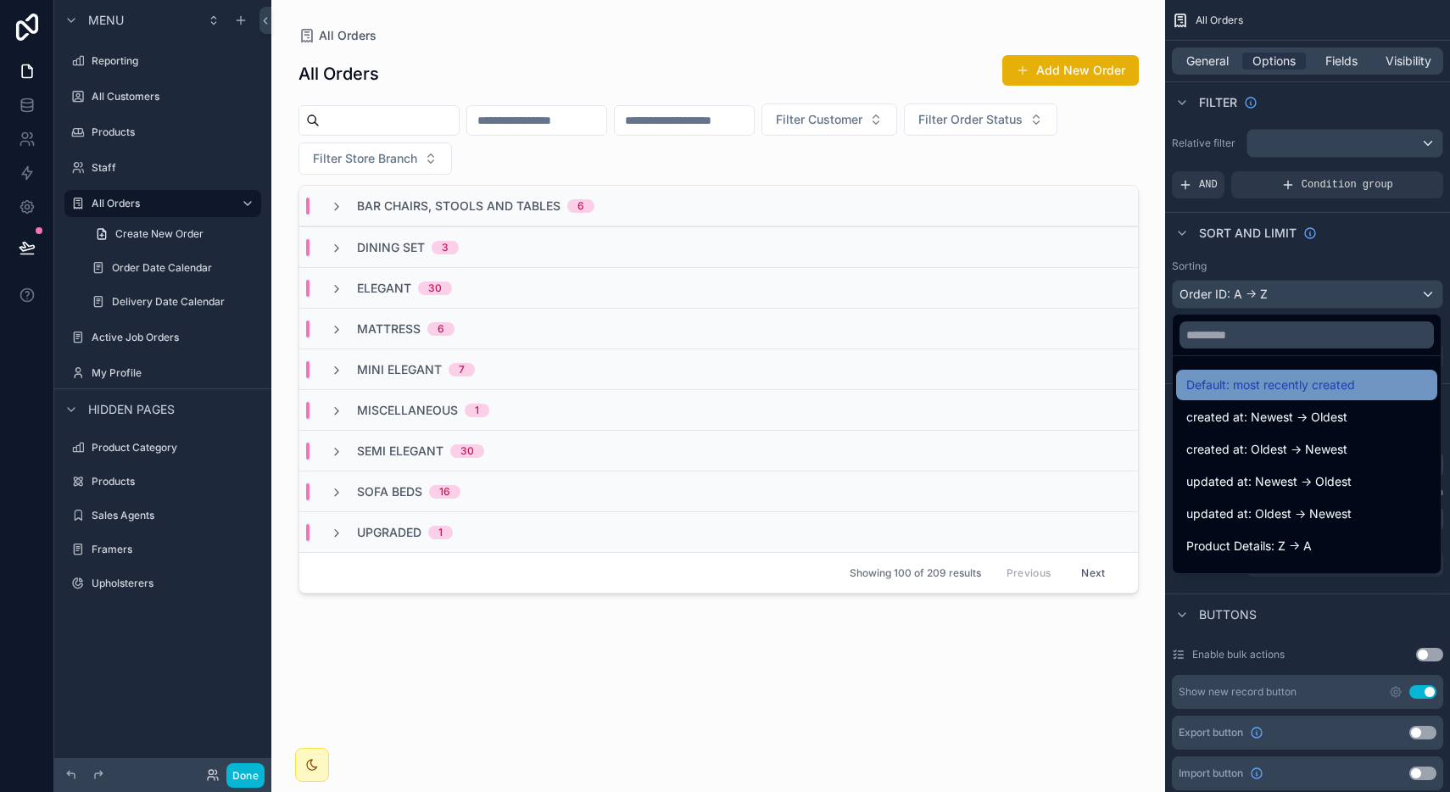
click at [1281, 376] on span "Default: most recently created" at bounding box center [1270, 385] width 169 height 20
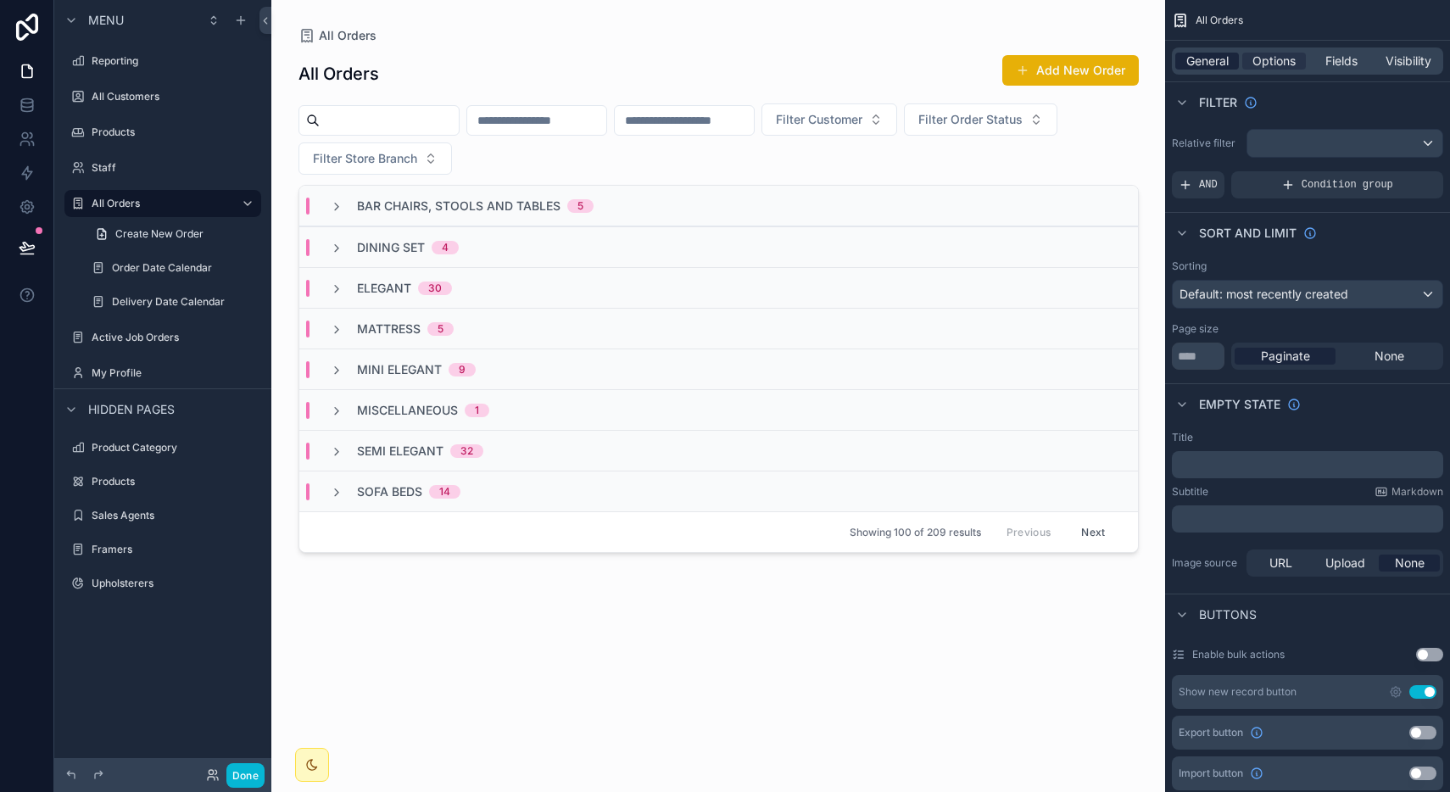
click at [1216, 57] on span "General" at bounding box center [1207, 61] width 42 height 17
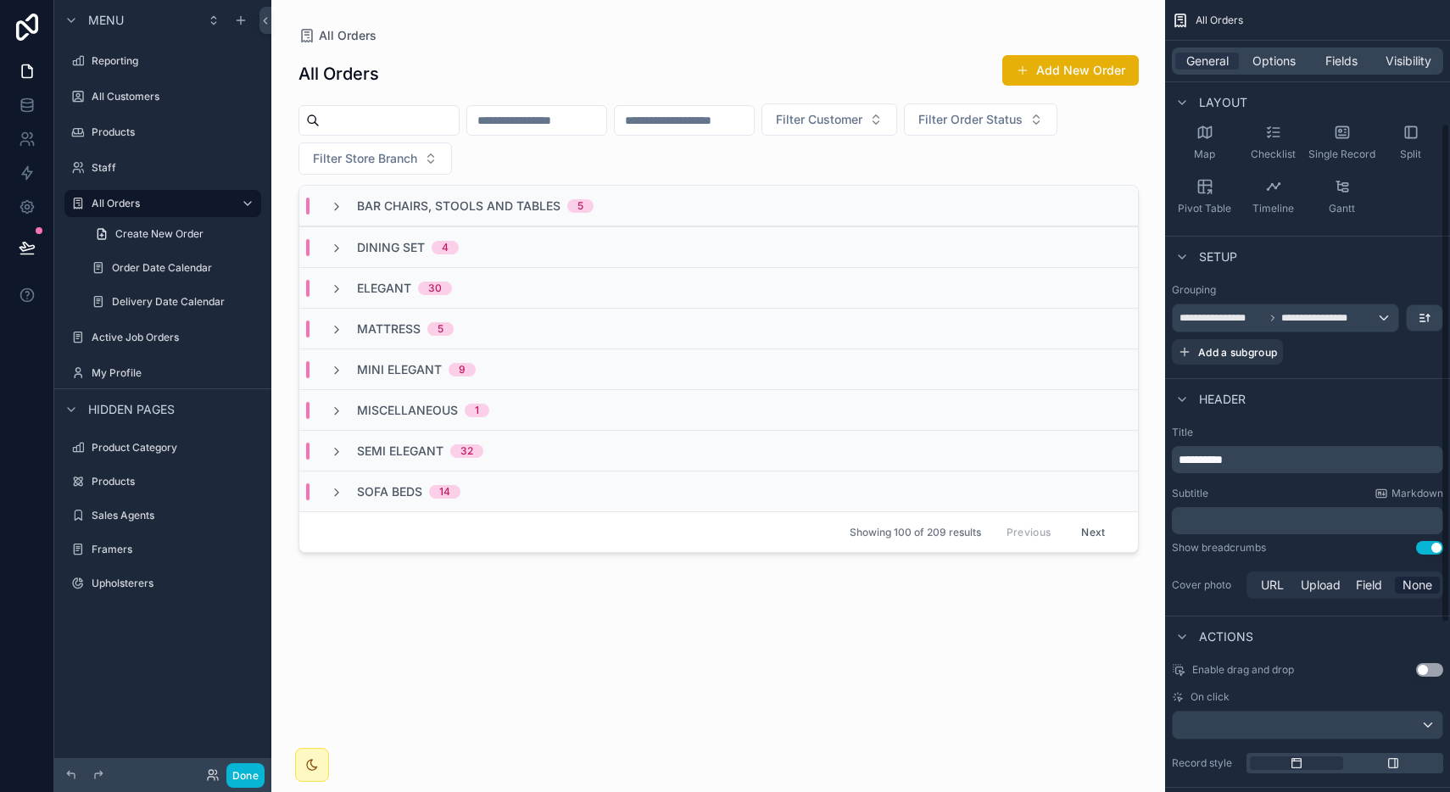
scroll to position [195, 0]
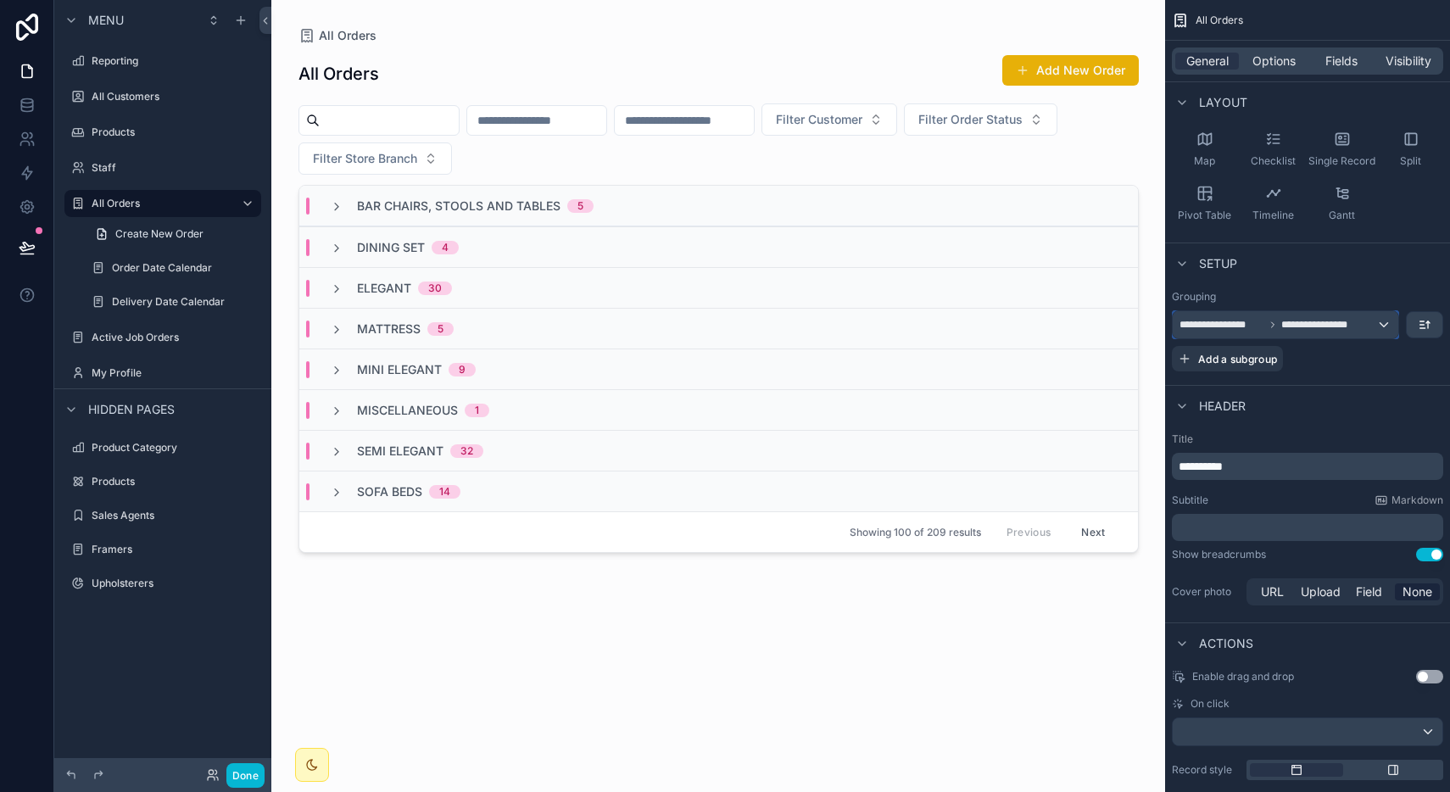
click at [1373, 325] on div "**********" at bounding box center [1286, 324] width 226 height 27
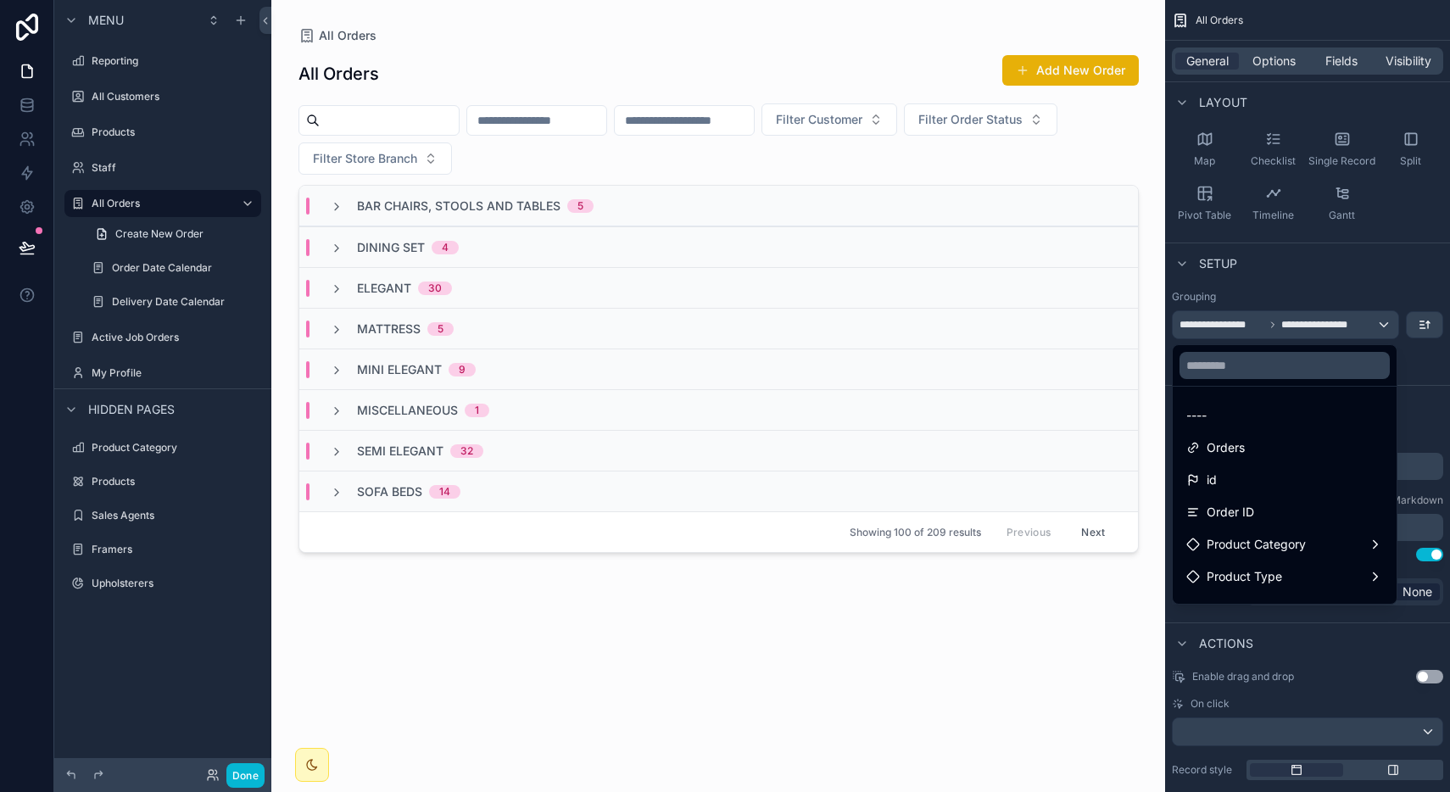
click at [1373, 325] on div "scrollable content" at bounding box center [725, 396] width 1450 height 792
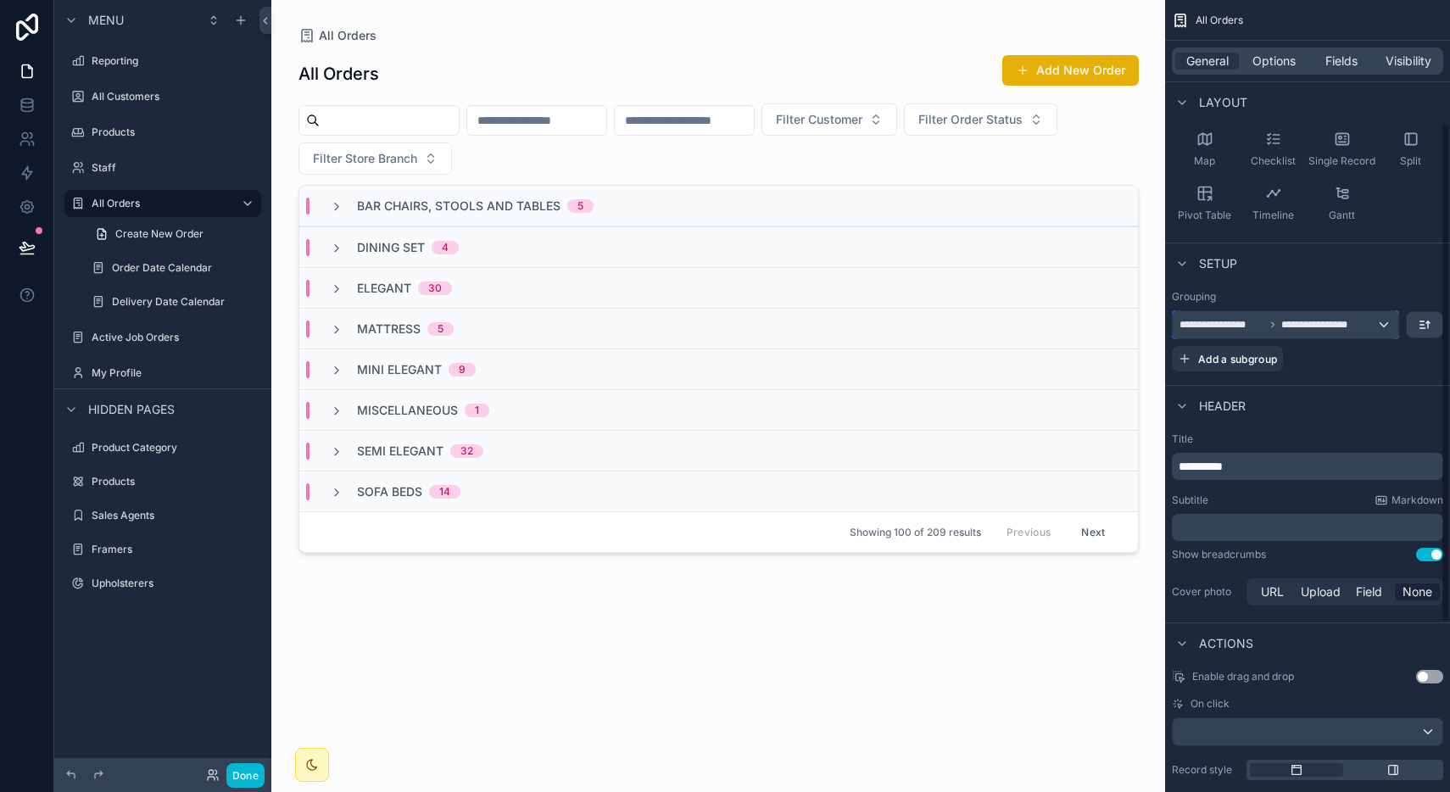
click at [1373, 325] on div "**********" at bounding box center [1286, 324] width 226 height 27
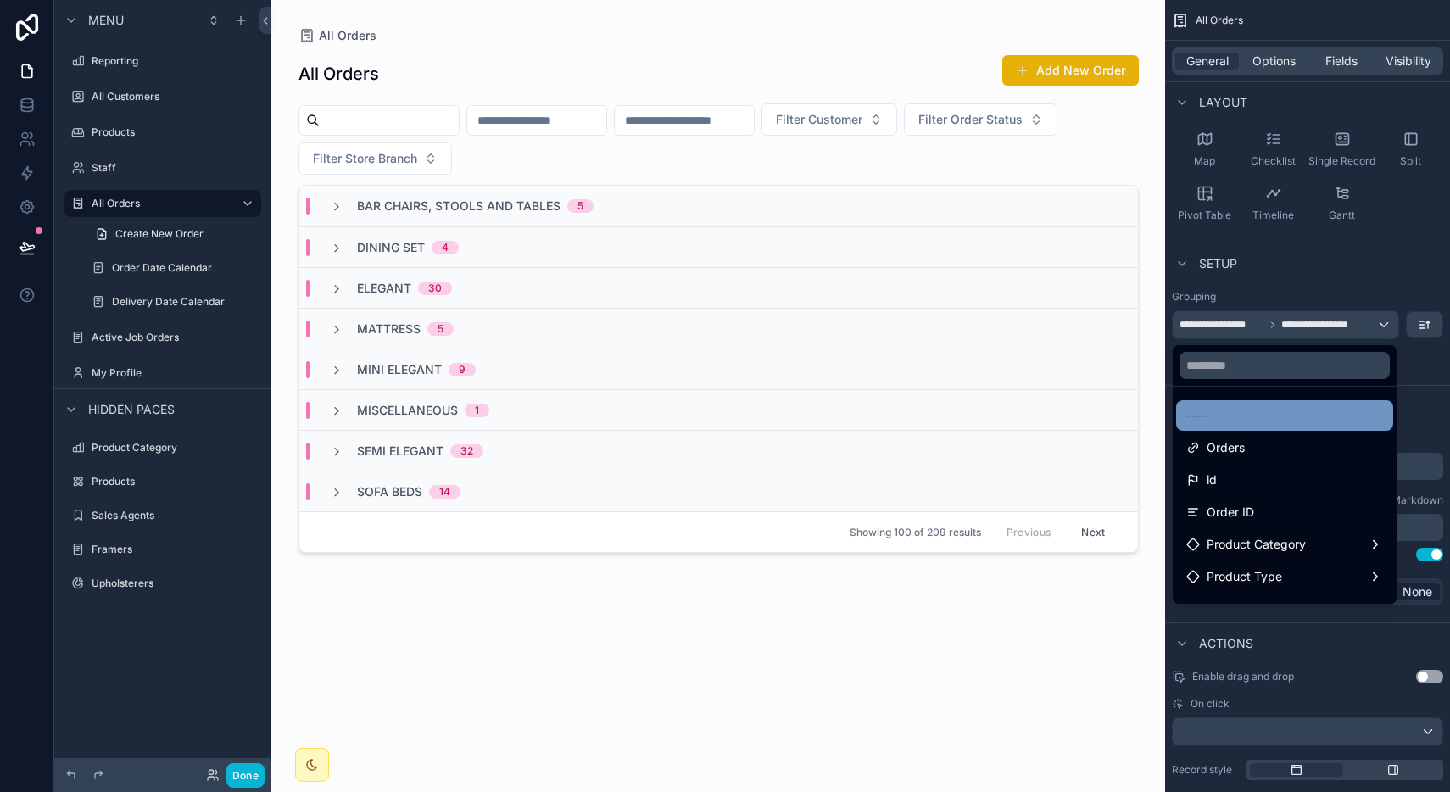
click at [1251, 410] on div "----" at bounding box center [1284, 415] width 197 height 20
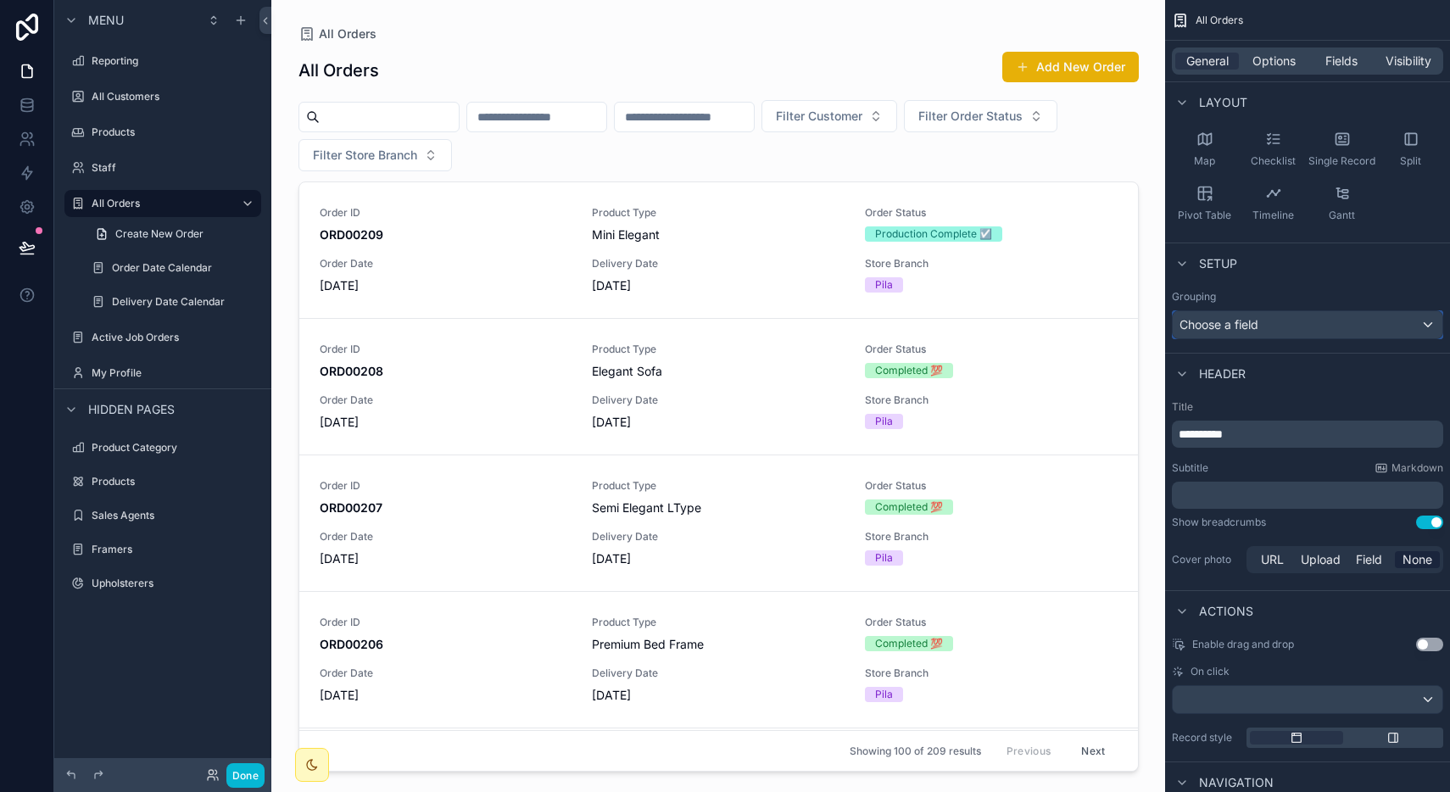
click at [1317, 326] on div "Choose a field" at bounding box center [1308, 324] width 270 height 27
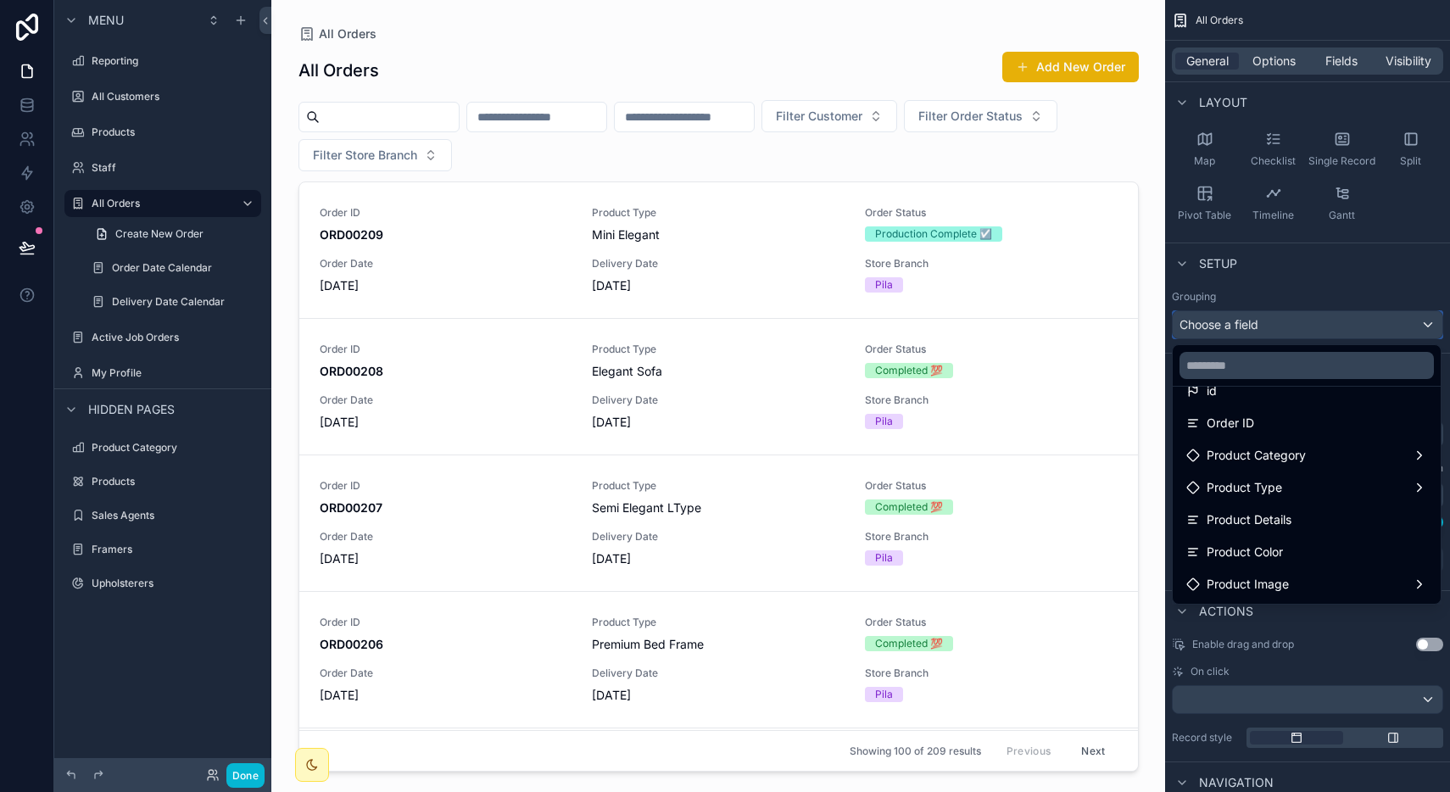
scroll to position [90, 0]
click at [1316, 454] on div "Product Category" at bounding box center [1306, 454] width 241 height 20
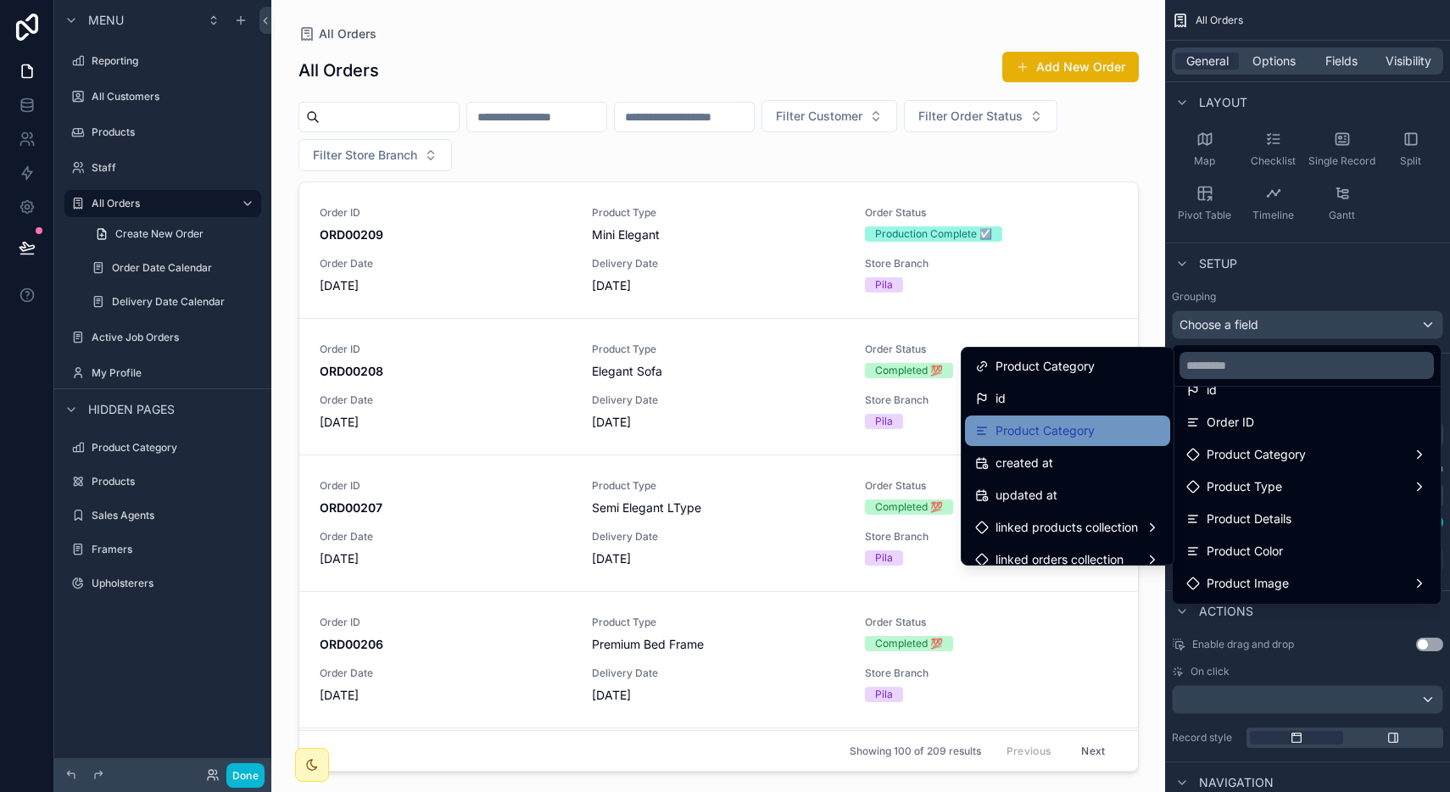
click at [1087, 431] on span "Product Category" at bounding box center [1044, 431] width 99 height 20
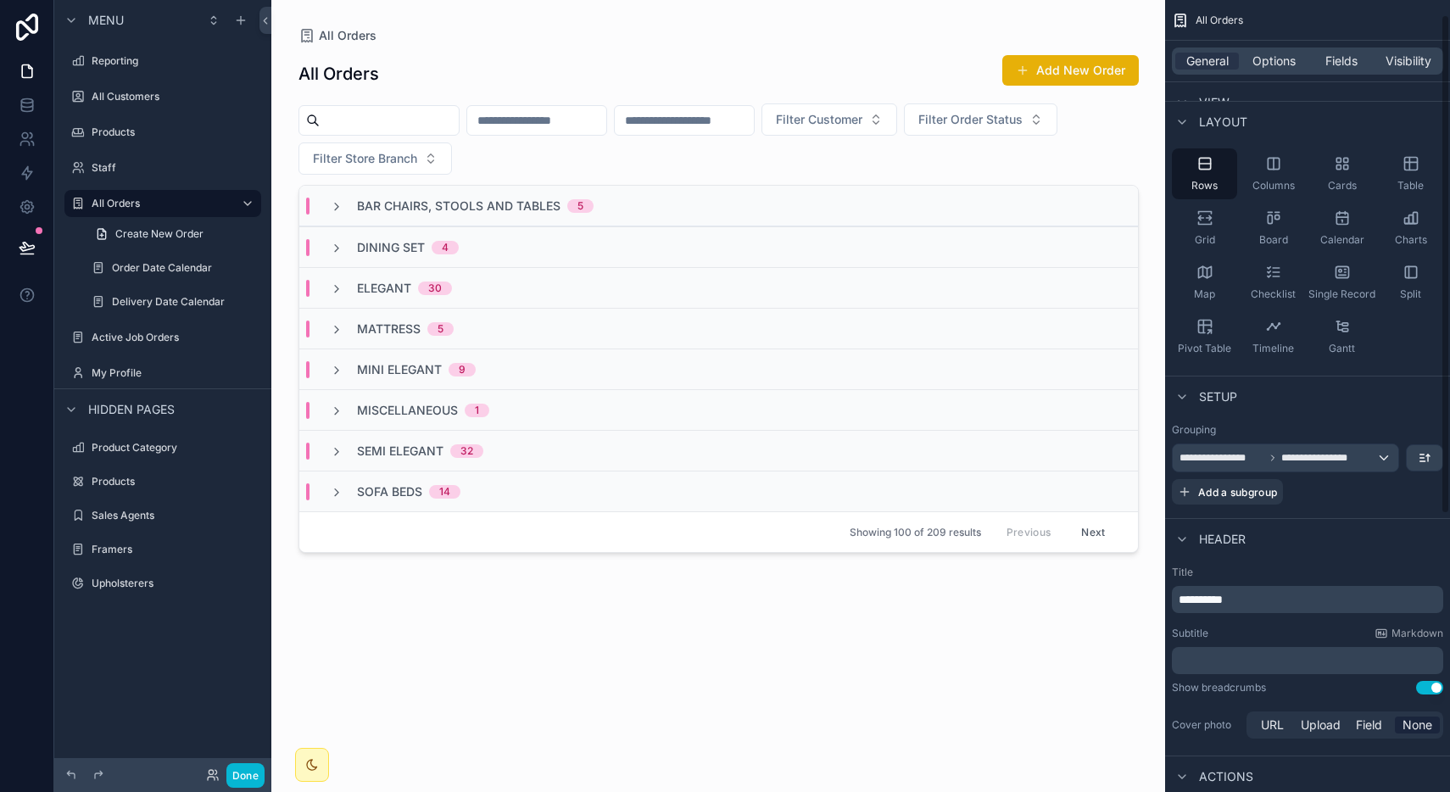
scroll to position [0, 0]
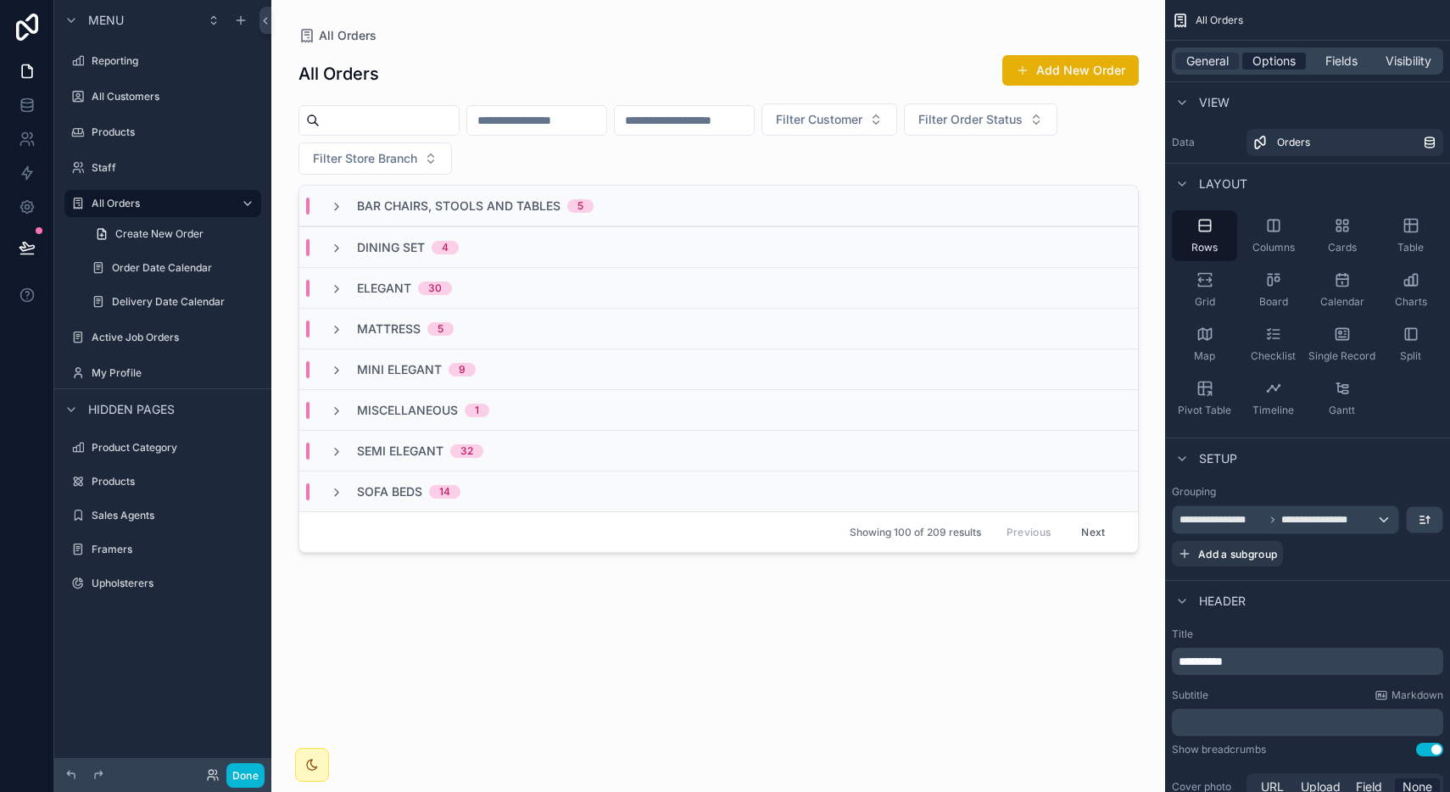
click at [1259, 63] on span "Options" at bounding box center [1273, 61] width 43 height 17
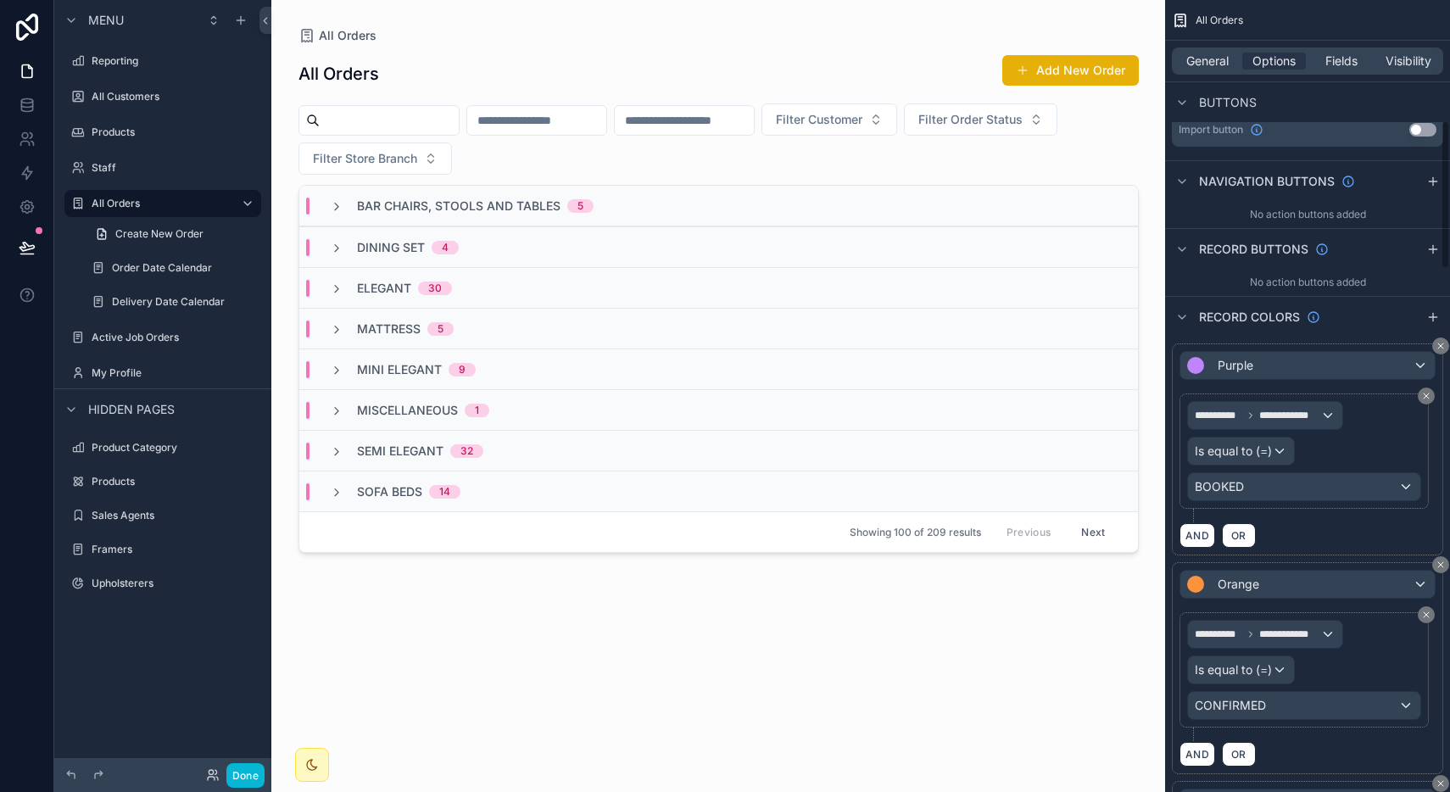
scroll to position [646, 0]
click at [1273, 480] on div "BOOKED" at bounding box center [1304, 484] width 232 height 27
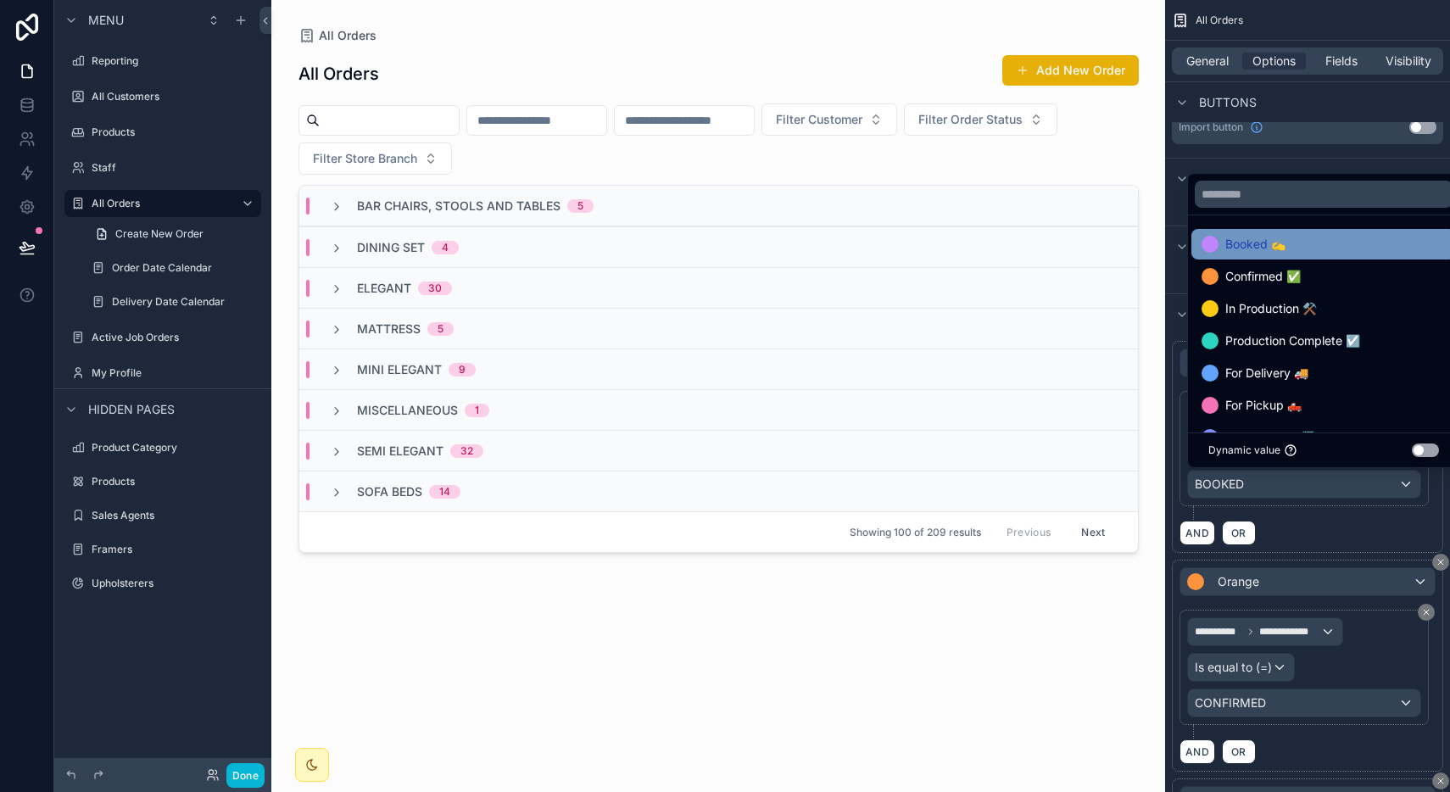
click at [1263, 240] on span "Booked ✍️" at bounding box center [1255, 244] width 60 height 20
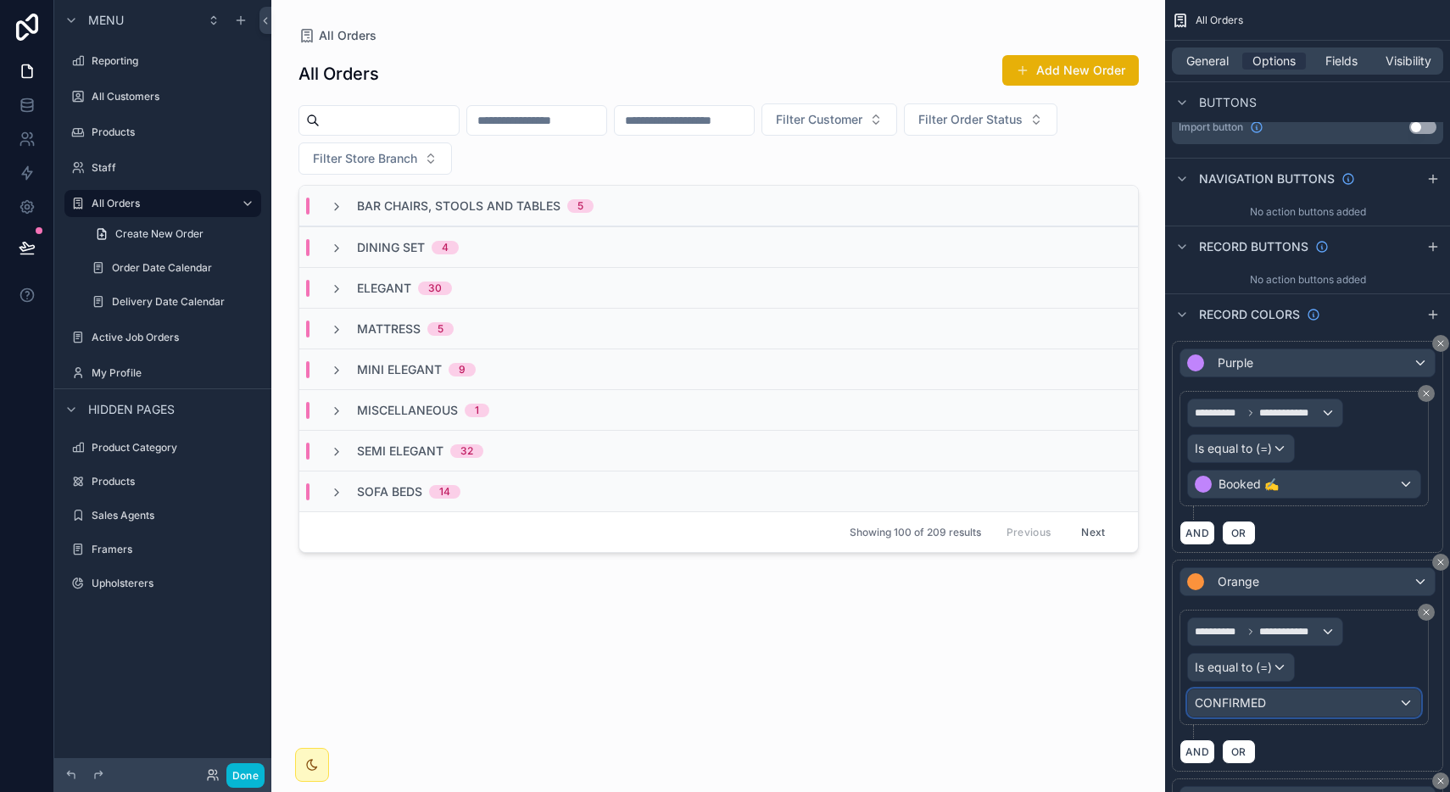
click at [1268, 711] on div "CONFIRMED" at bounding box center [1304, 702] width 232 height 27
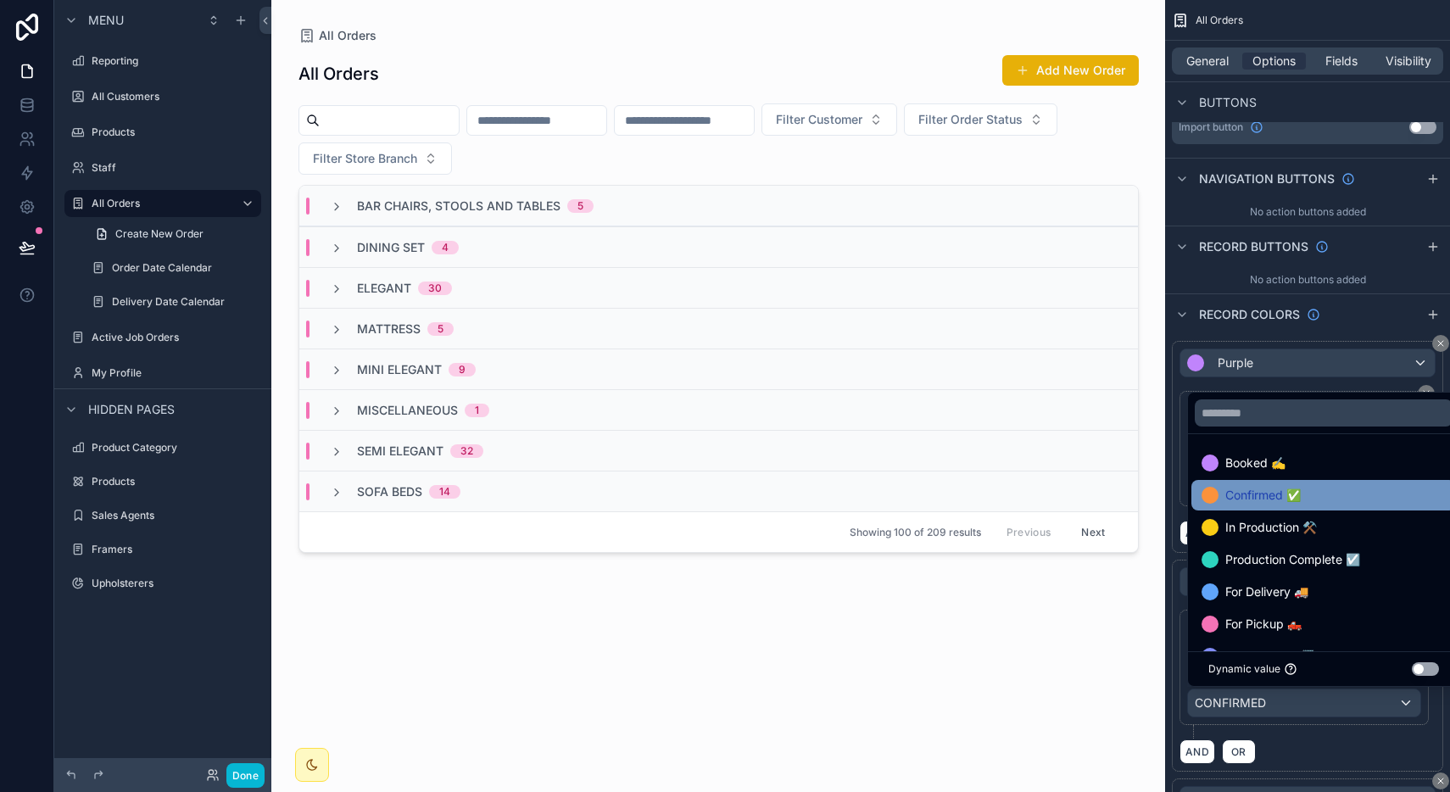
click at [1271, 500] on span "Confirmed ✅" at bounding box center [1262, 495] width 75 height 20
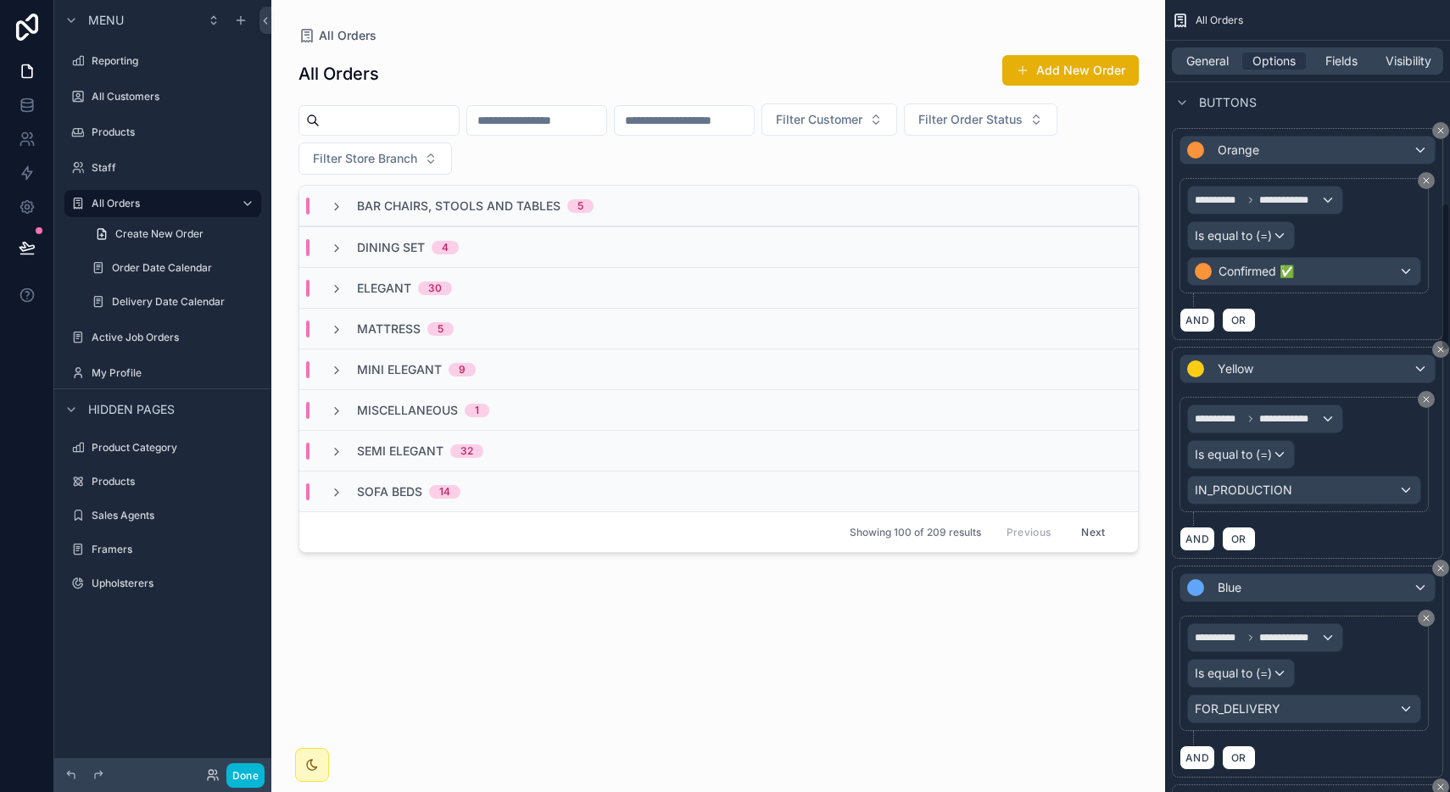
scroll to position [1082, 0]
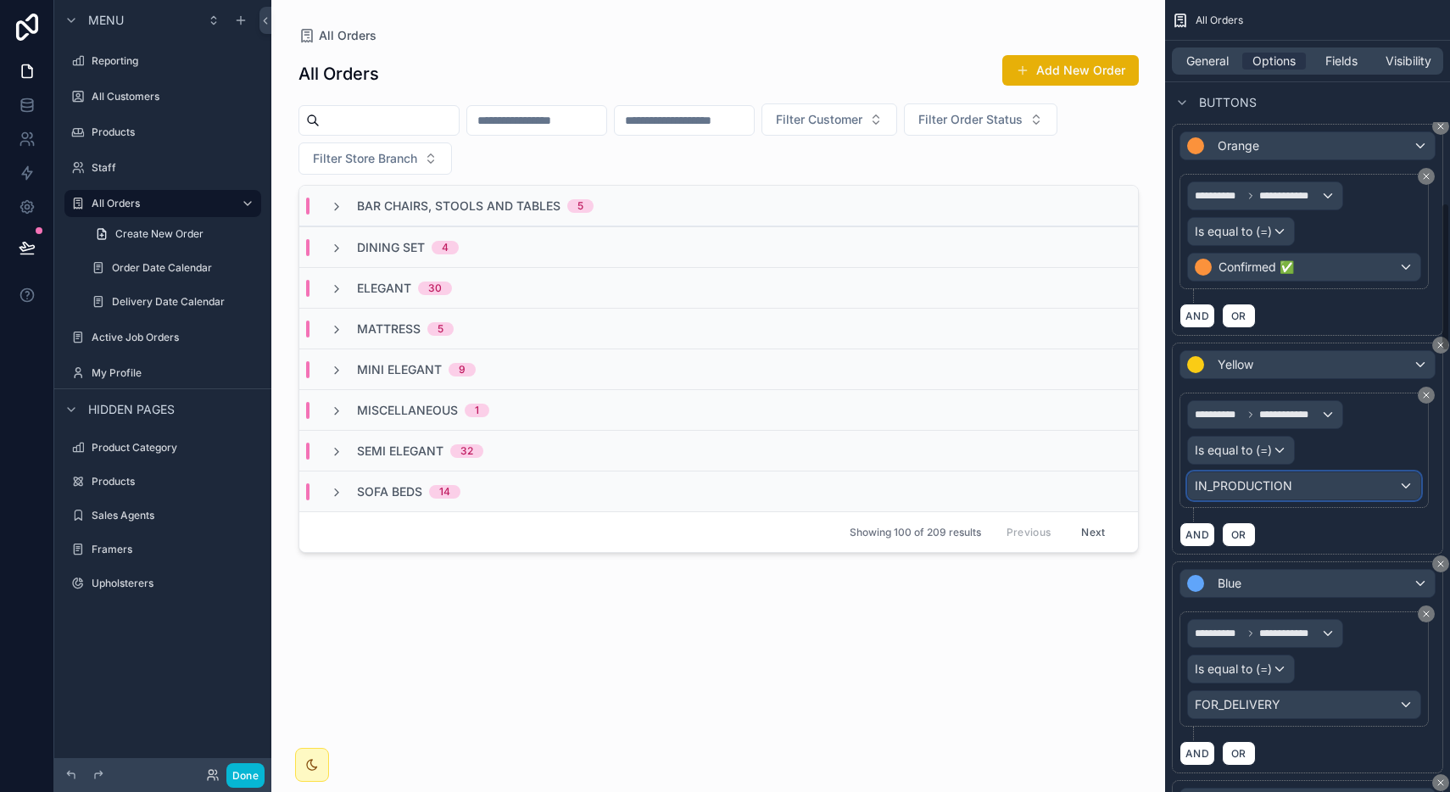
click at [1273, 487] on span "IN_PRODUCTION" at bounding box center [1244, 485] width 98 height 17
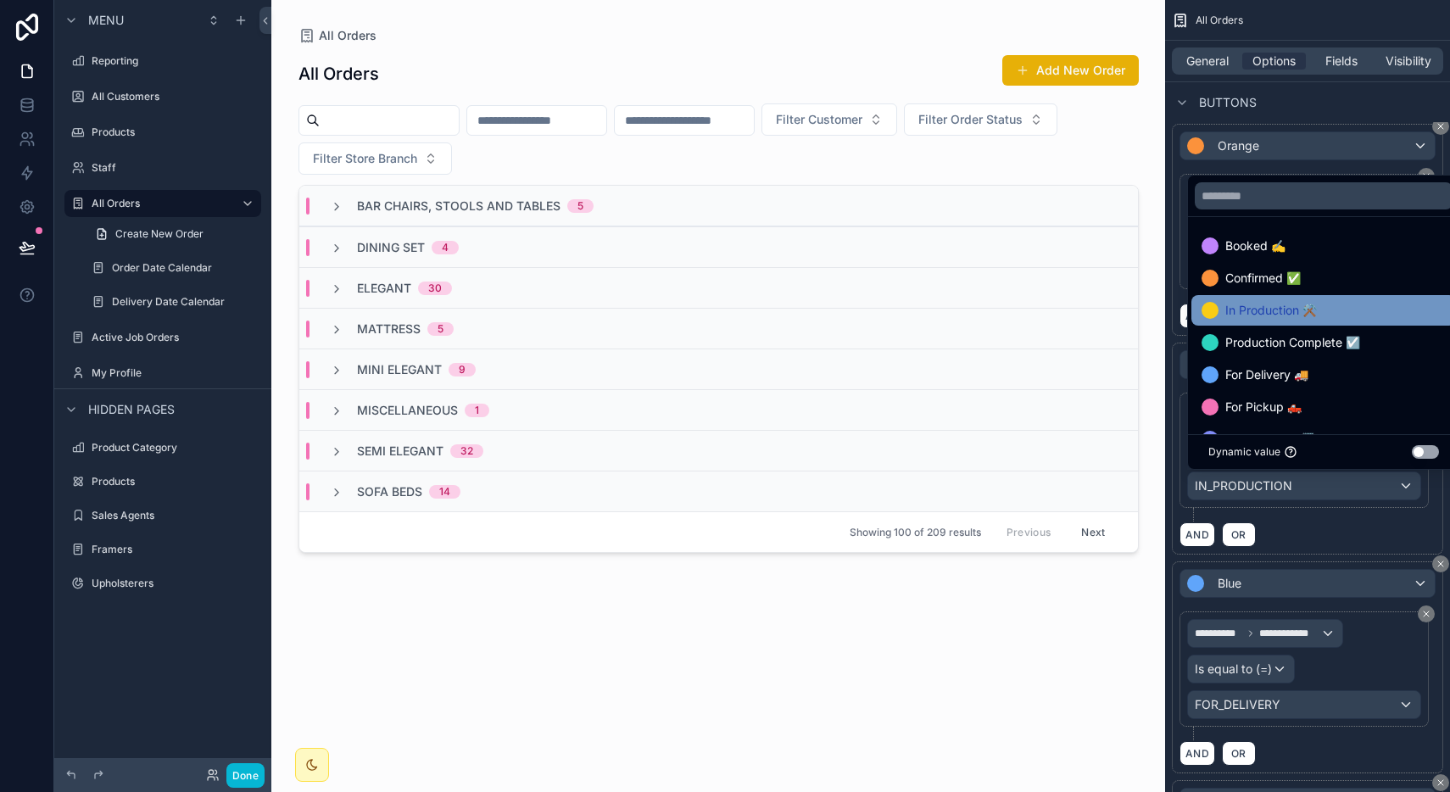
click at [1278, 304] on span "In Production ⚒️" at bounding box center [1271, 310] width 92 height 20
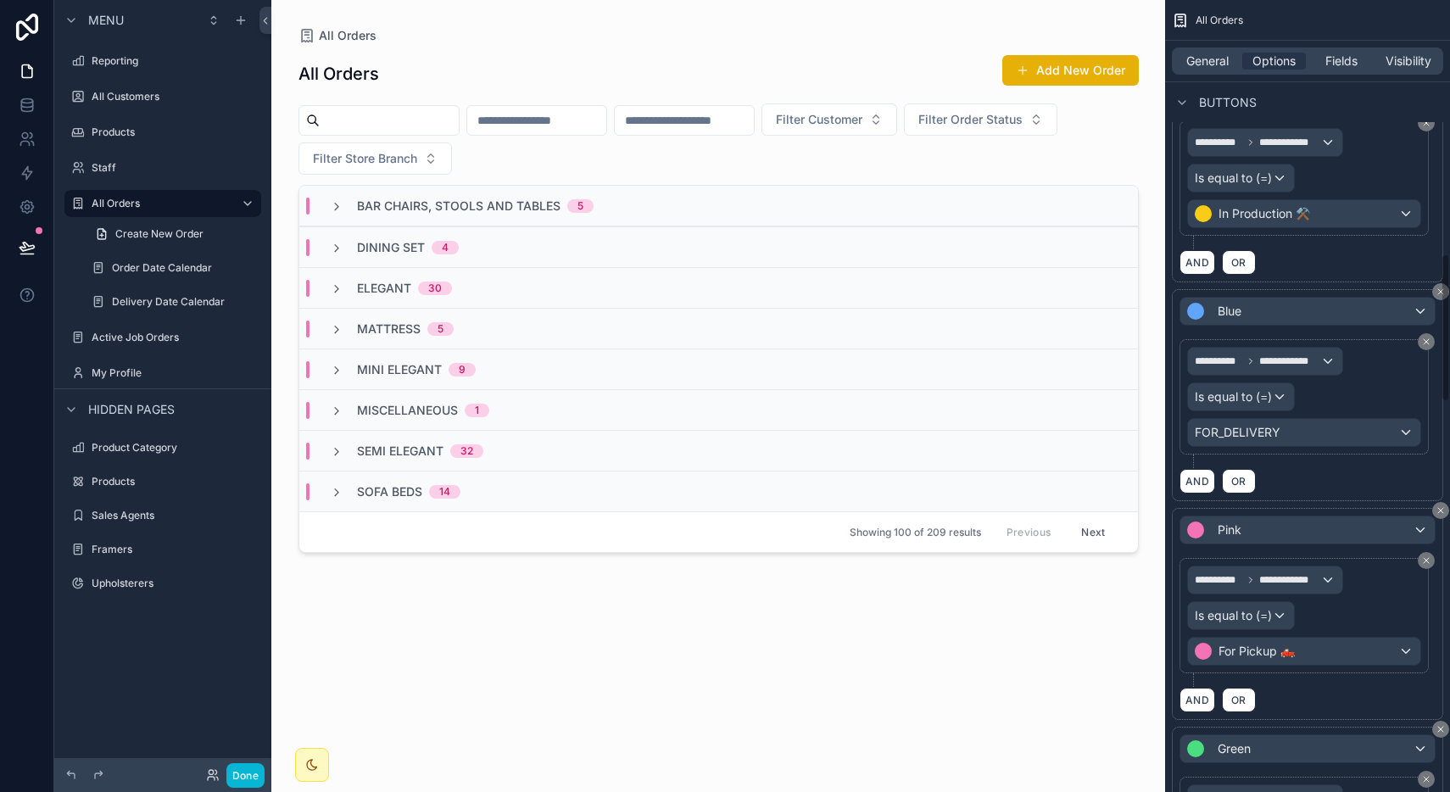
scroll to position [1355, 0]
click at [1281, 433] on div "FOR_DELIVERY" at bounding box center [1304, 431] width 232 height 27
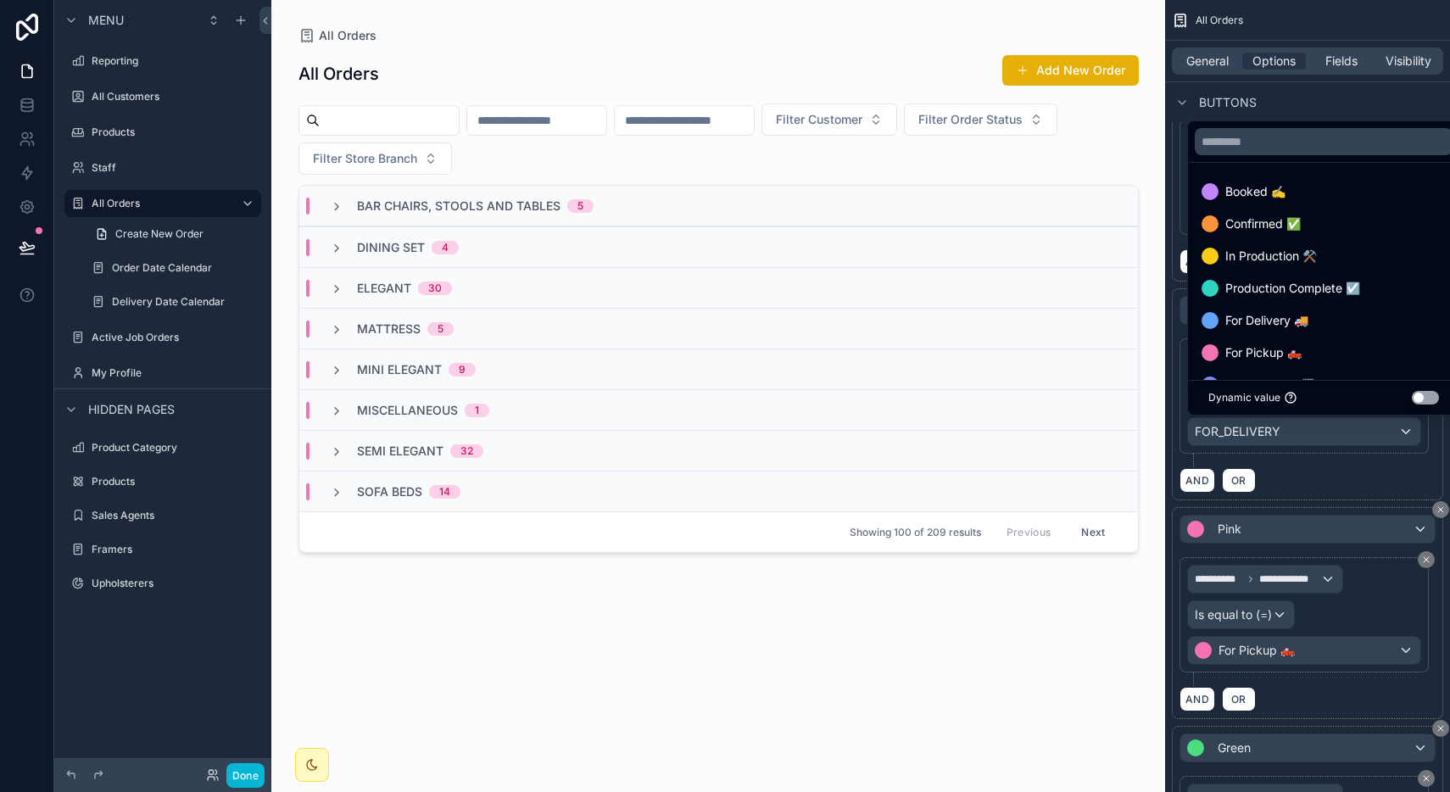
click at [1281, 433] on div "scrollable content" at bounding box center [725, 396] width 1450 height 792
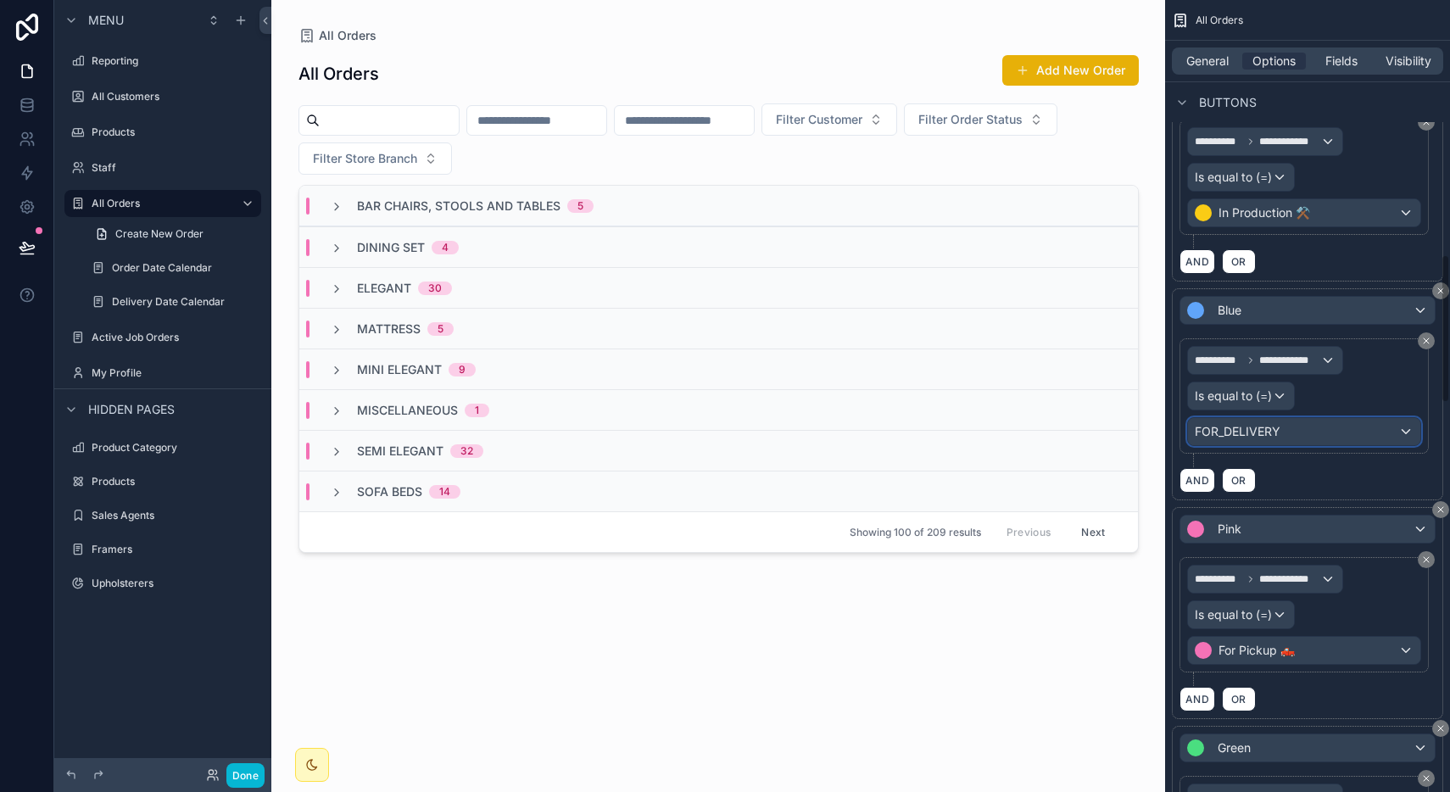
click at [1281, 433] on div "FOR_DELIVERY" at bounding box center [1304, 431] width 232 height 27
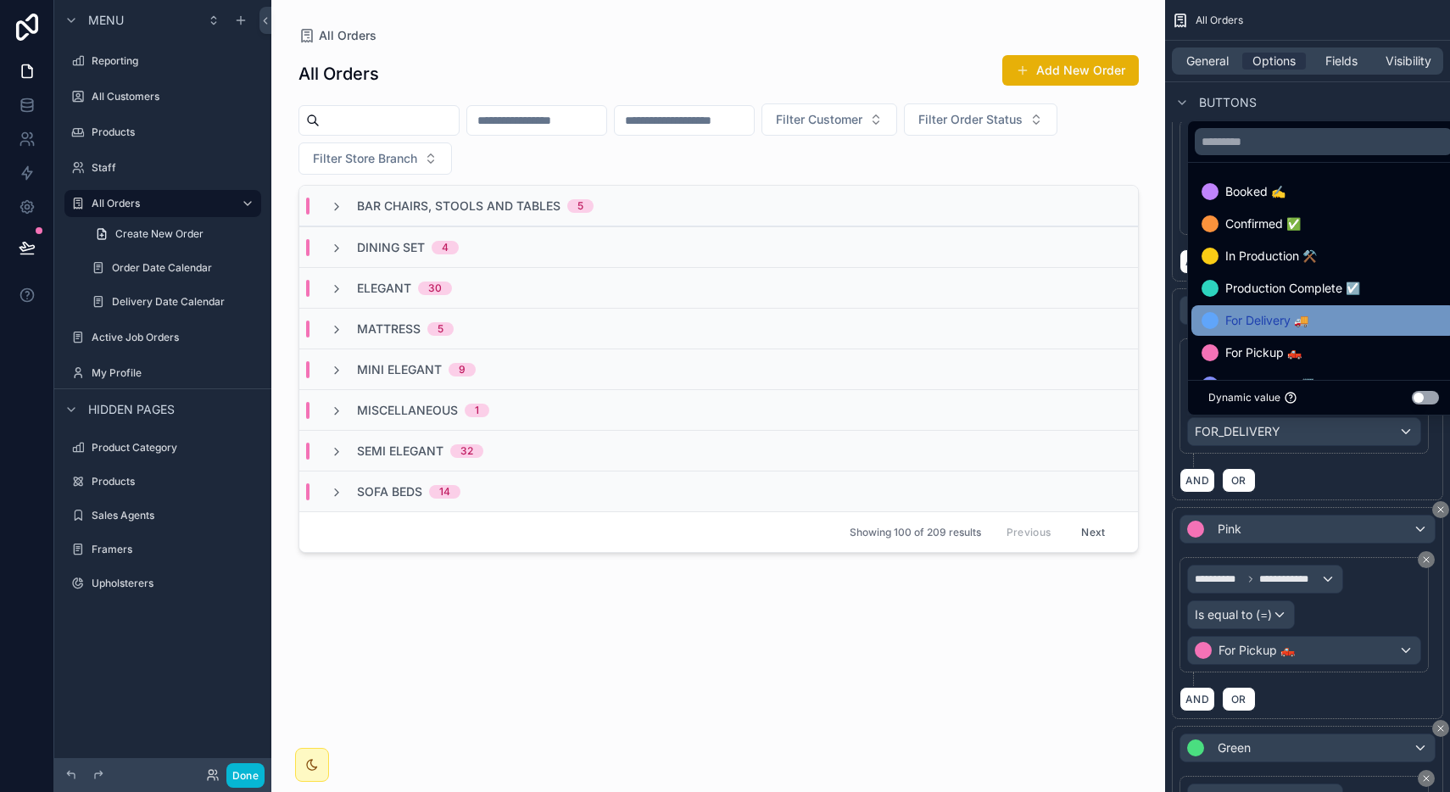
click at [1282, 318] on span "For Delivery 🚚" at bounding box center [1266, 320] width 83 height 20
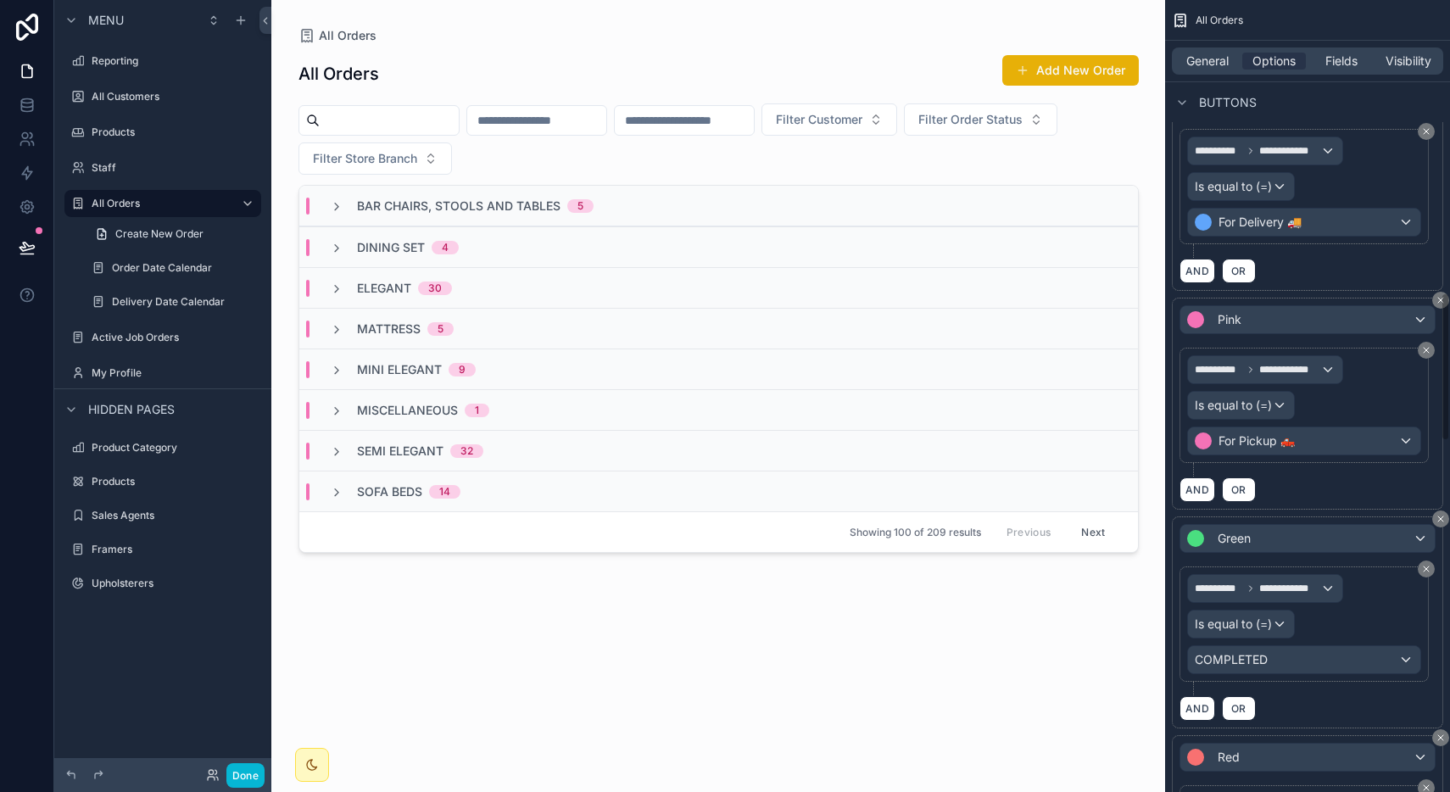
scroll to position [1573, 0]
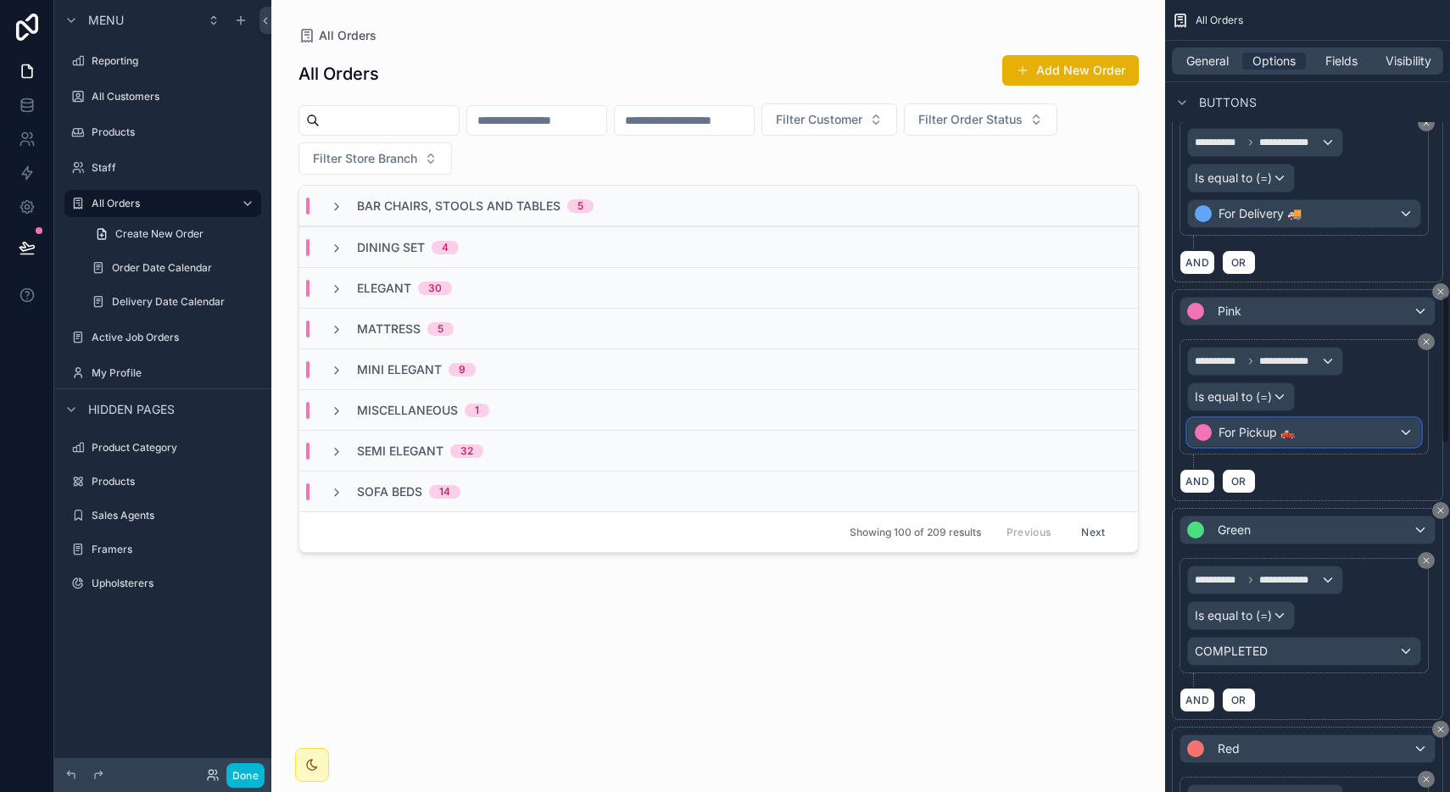
click at [1291, 433] on span "For Pickup 🛻" at bounding box center [1256, 432] width 76 height 17
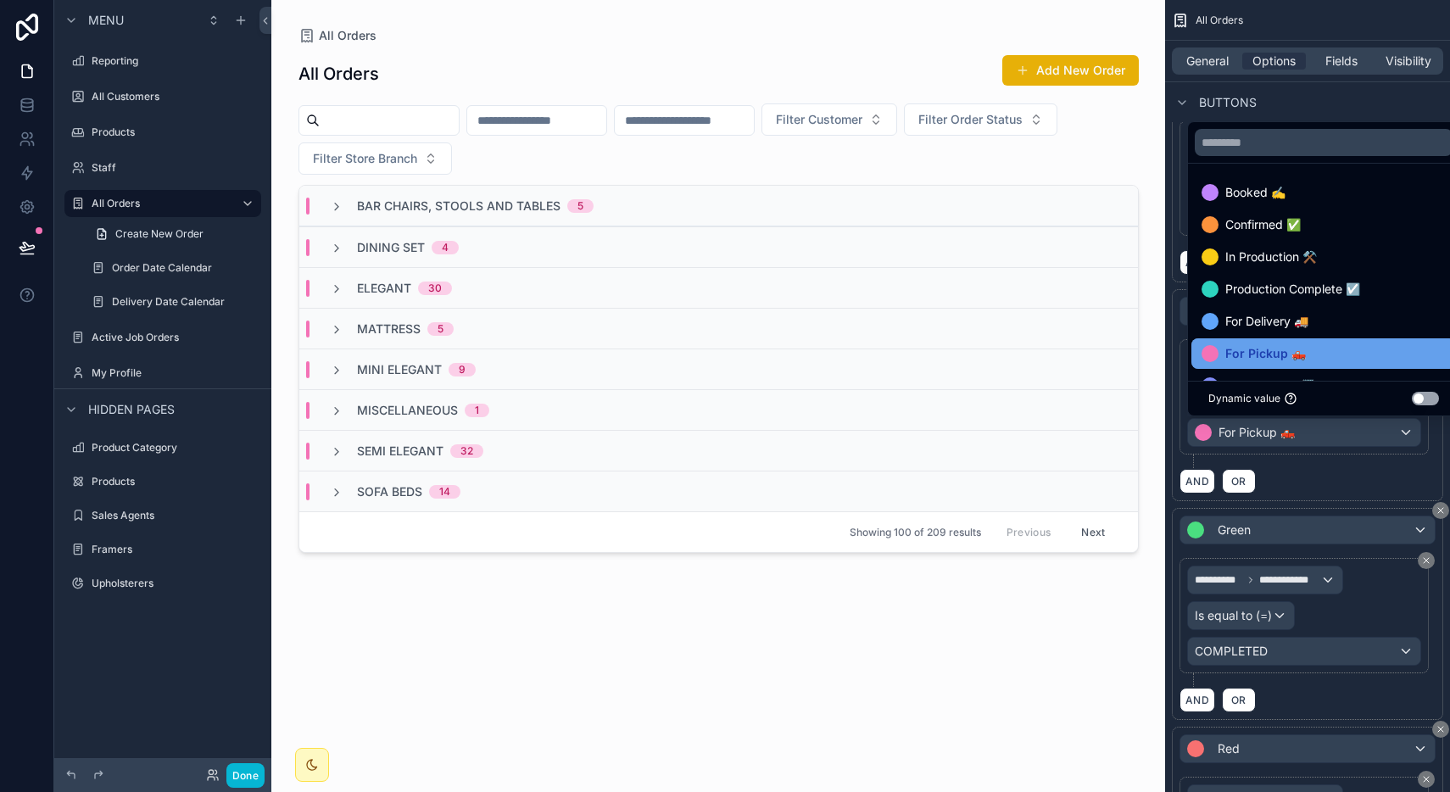
click at [1285, 343] on span "For Pickup 🛻" at bounding box center [1265, 353] width 81 height 20
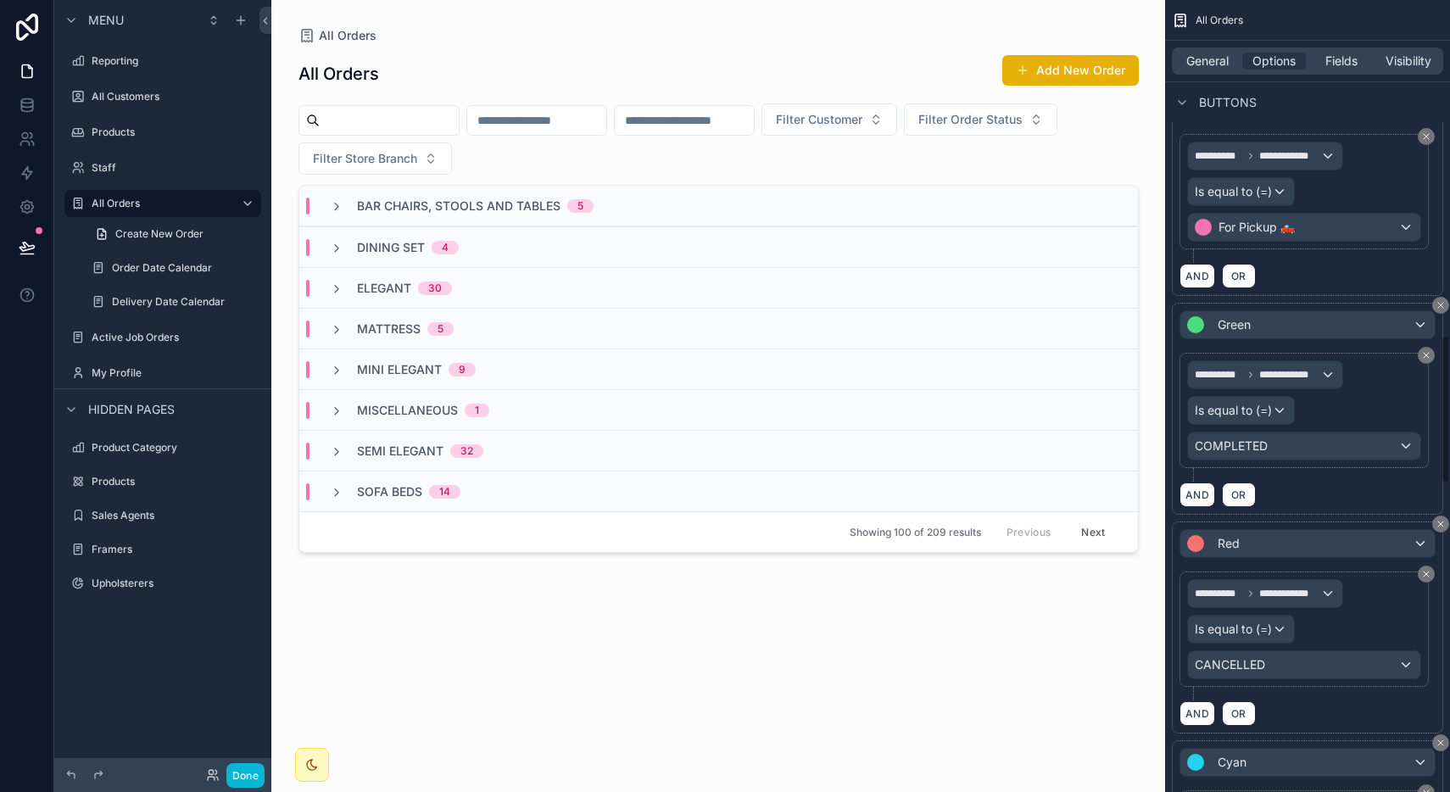
scroll to position [1784, 0]
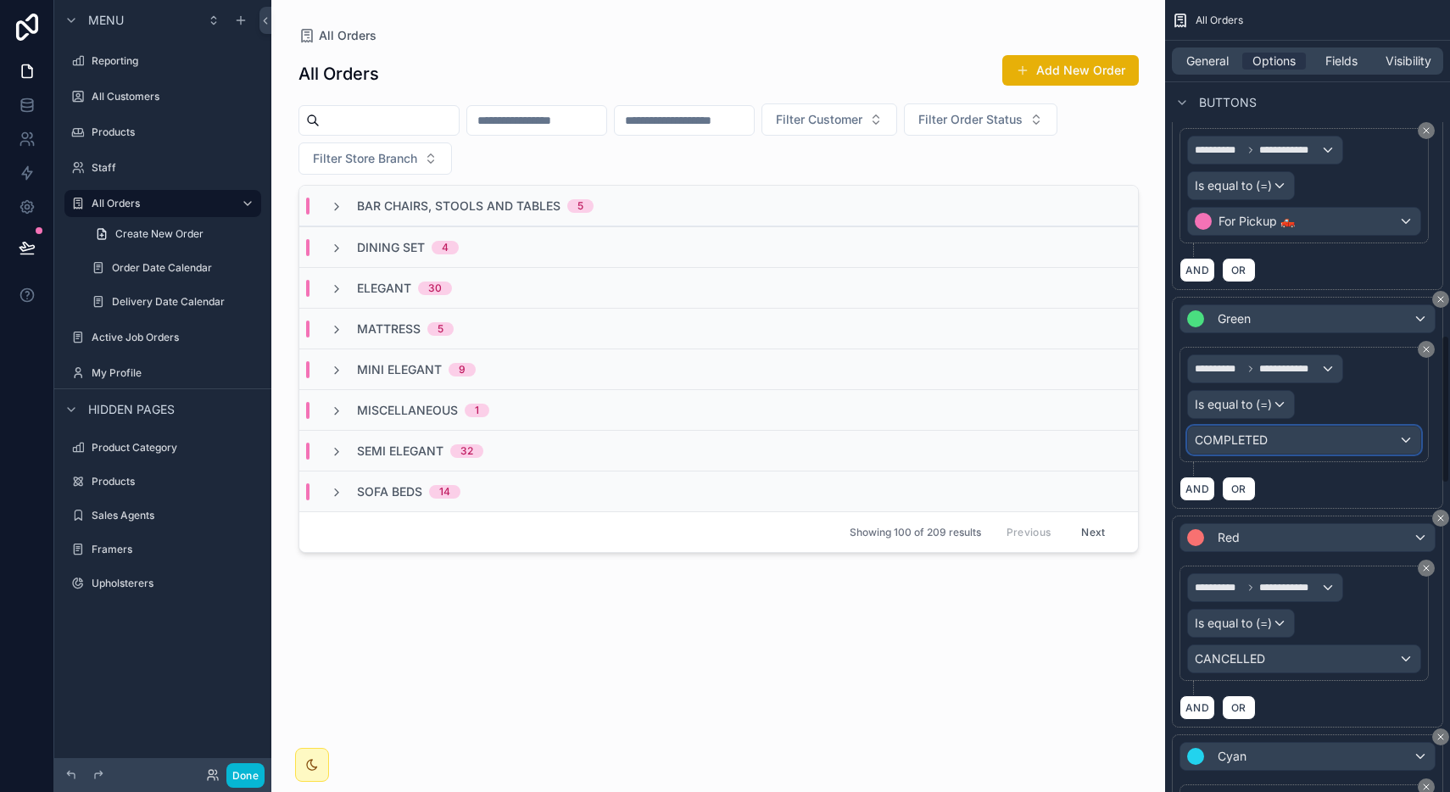
click at [1282, 433] on div "COMPLETED" at bounding box center [1304, 440] width 232 height 27
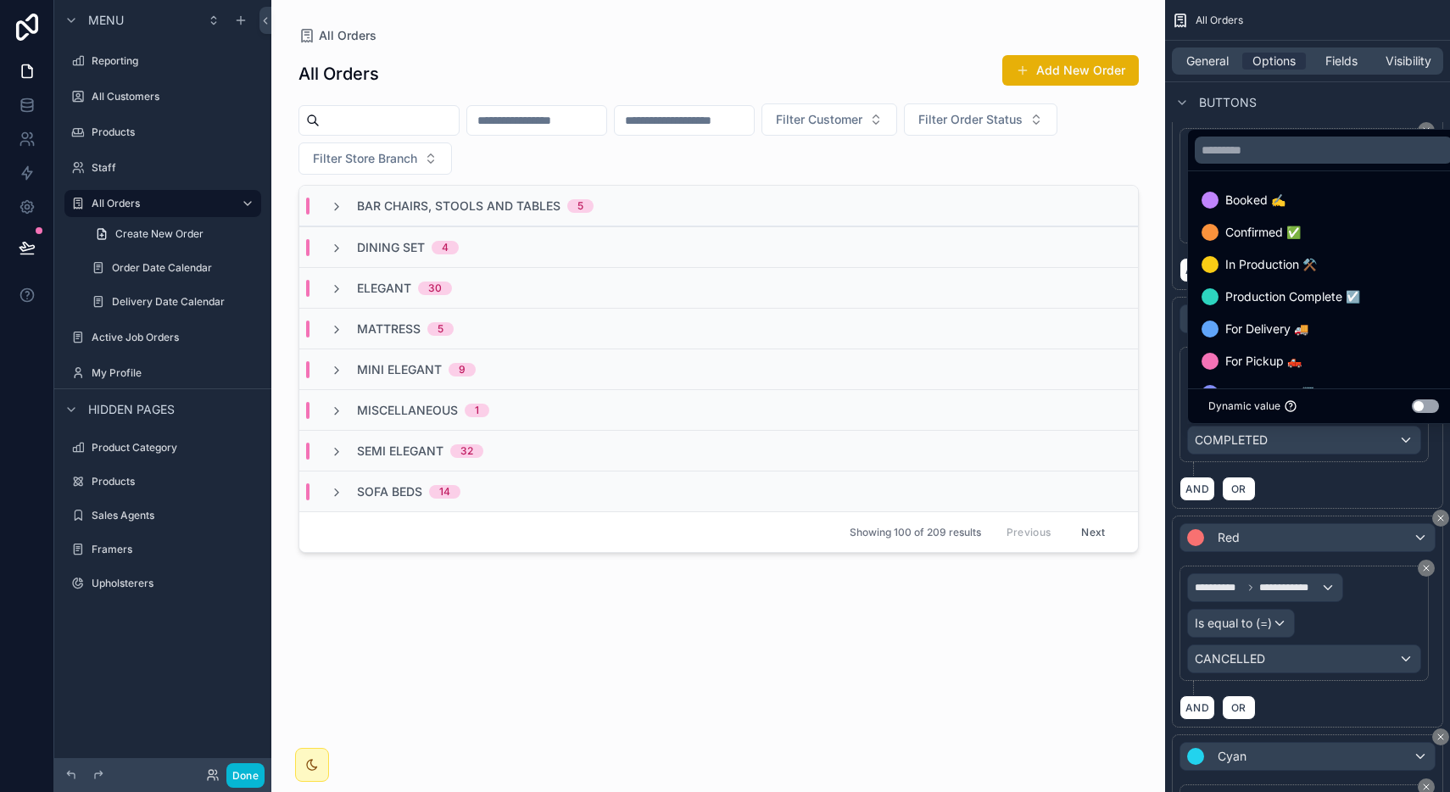
click at [1282, 433] on div "scrollable content" at bounding box center [725, 396] width 1450 height 792
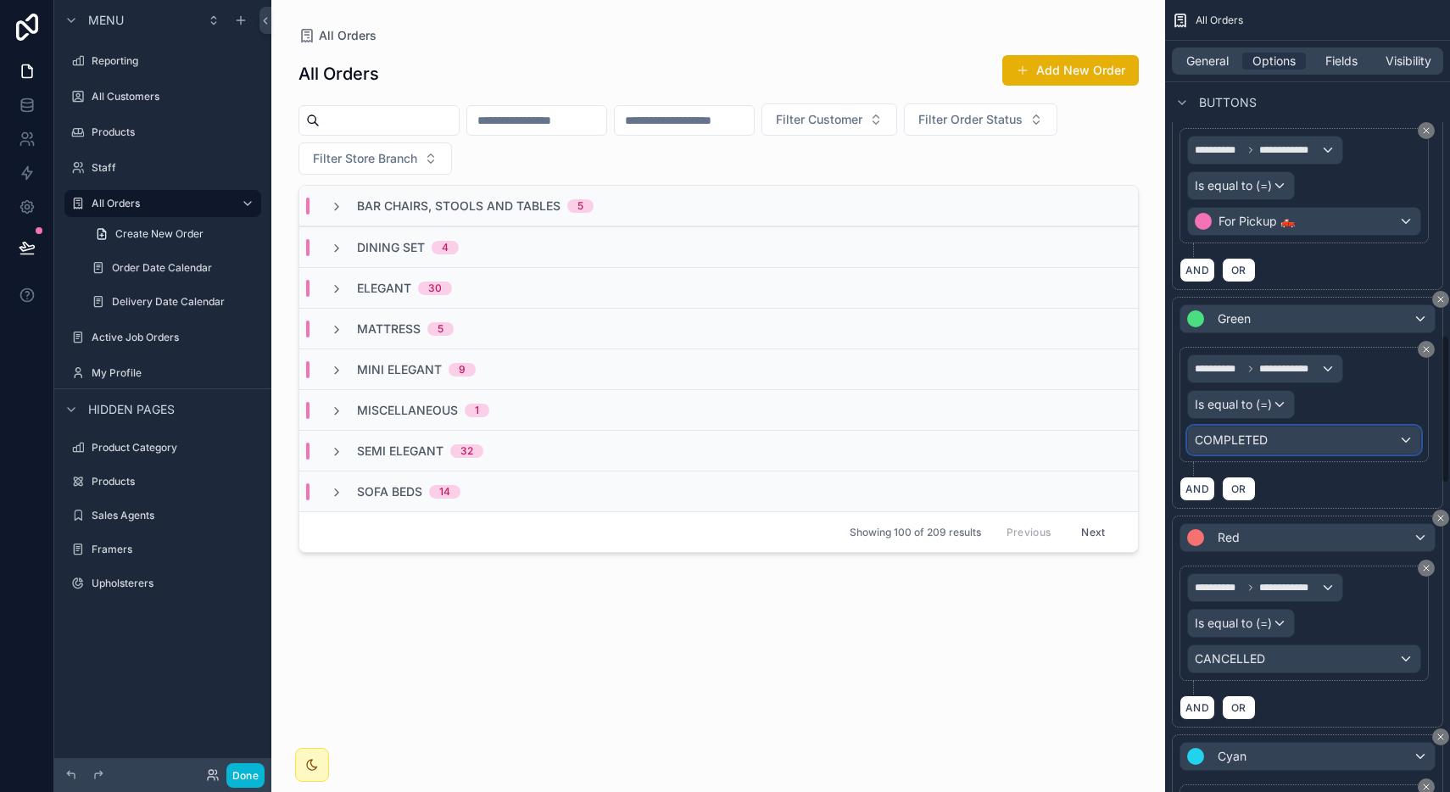
click at [1282, 433] on div "COMPLETED" at bounding box center [1304, 440] width 232 height 27
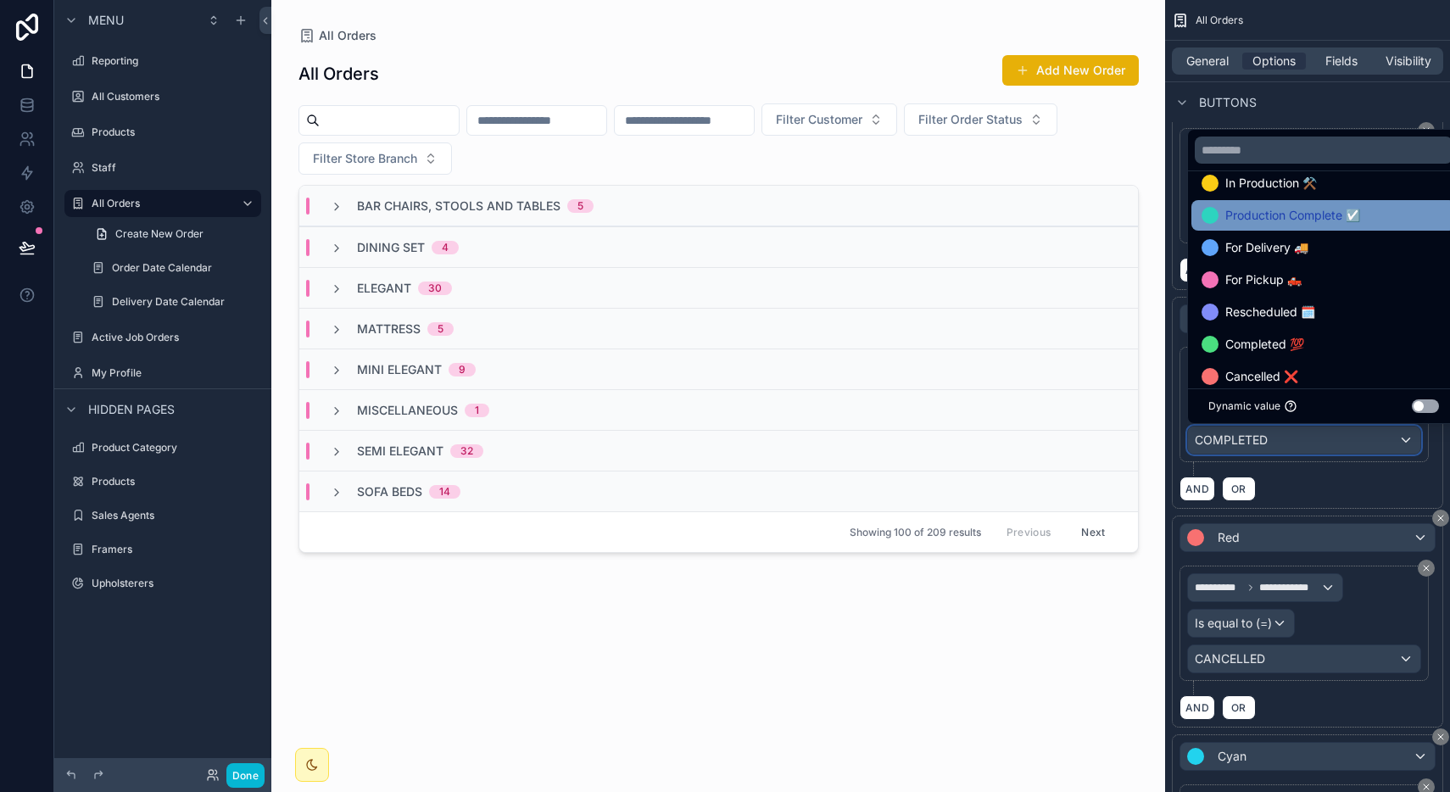
scroll to position [89, 0]
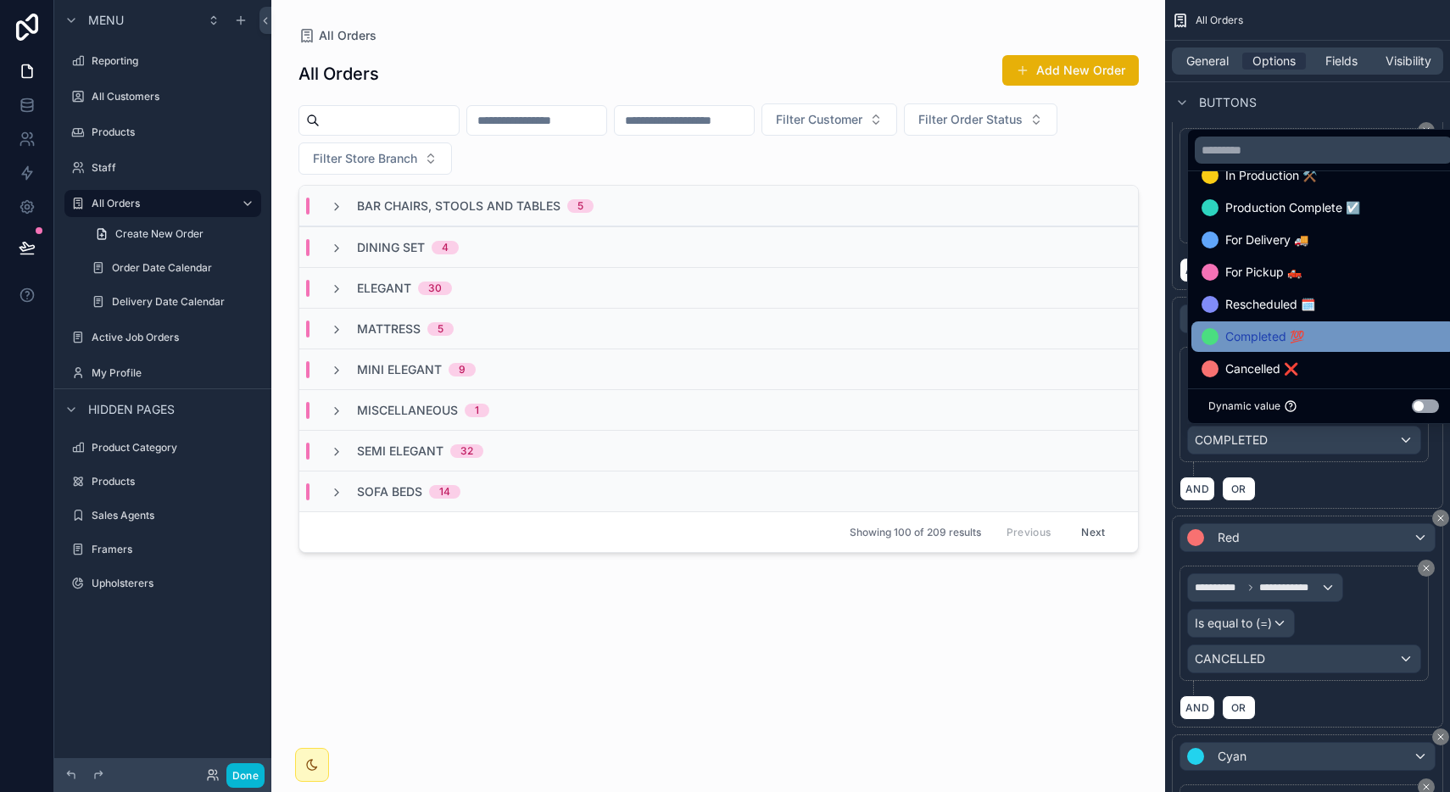
click at [1280, 330] on span "Completed 💯" at bounding box center [1264, 336] width 79 height 20
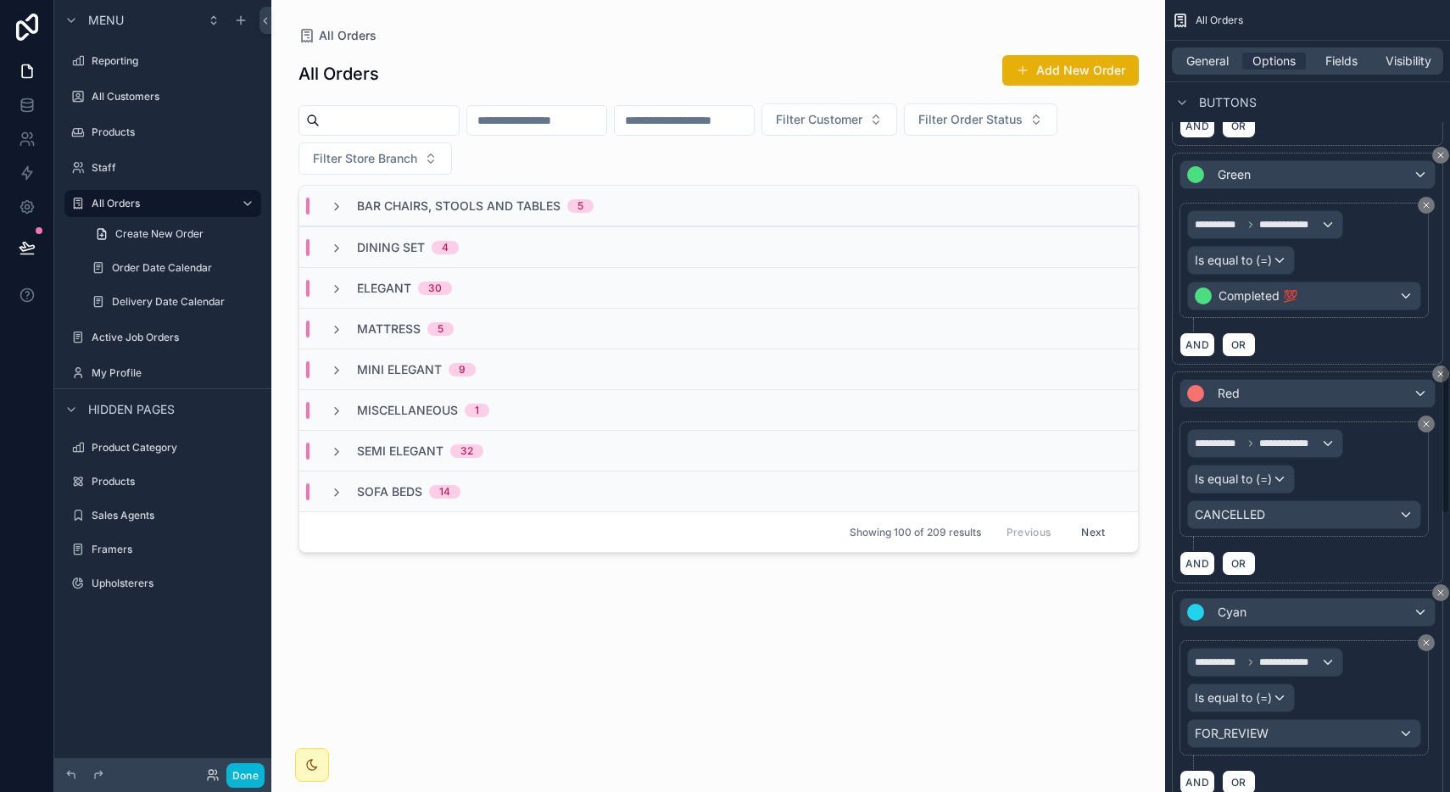
scroll to position [1951, 0]
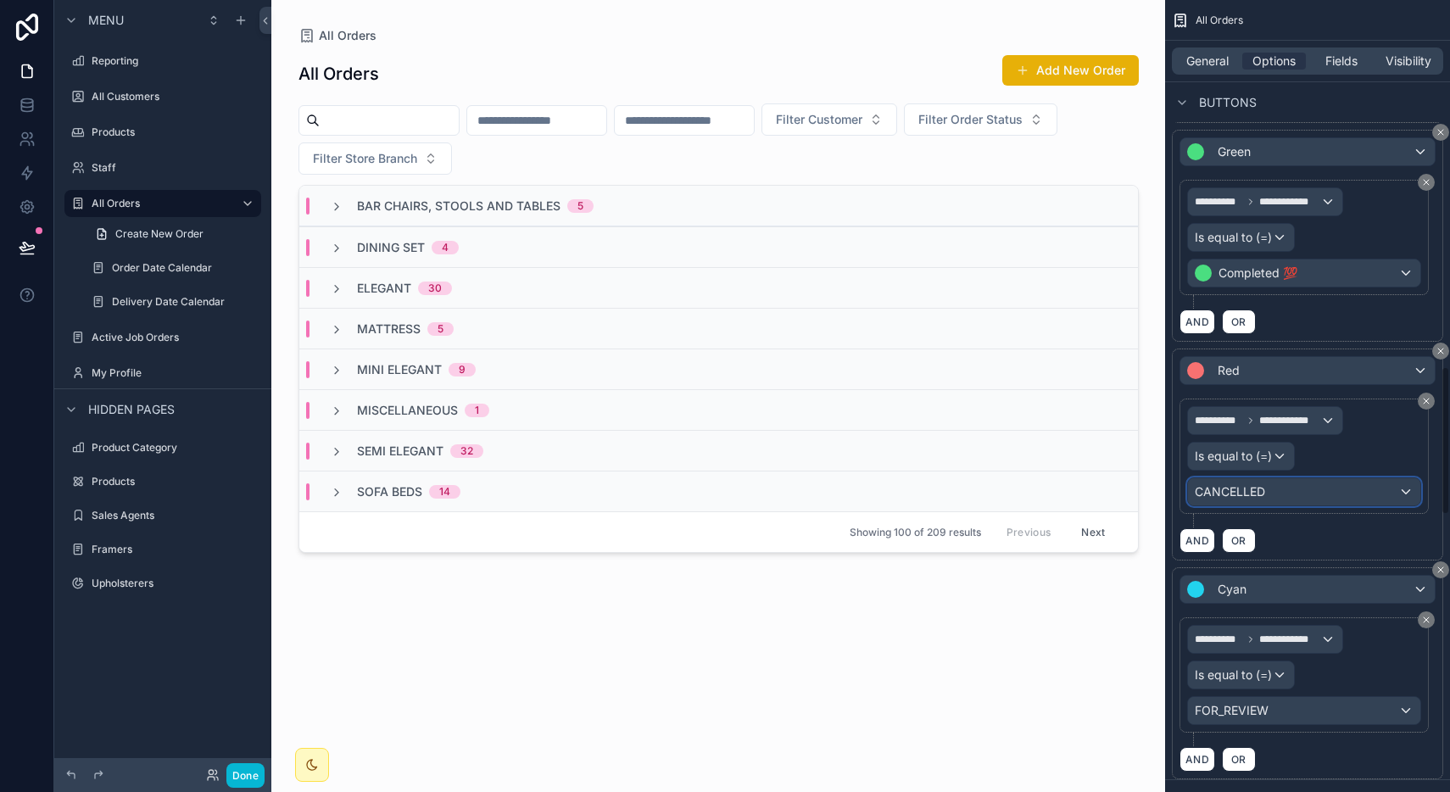
click at [1275, 492] on div "CANCELLED" at bounding box center [1304, 491] width 232 height 27
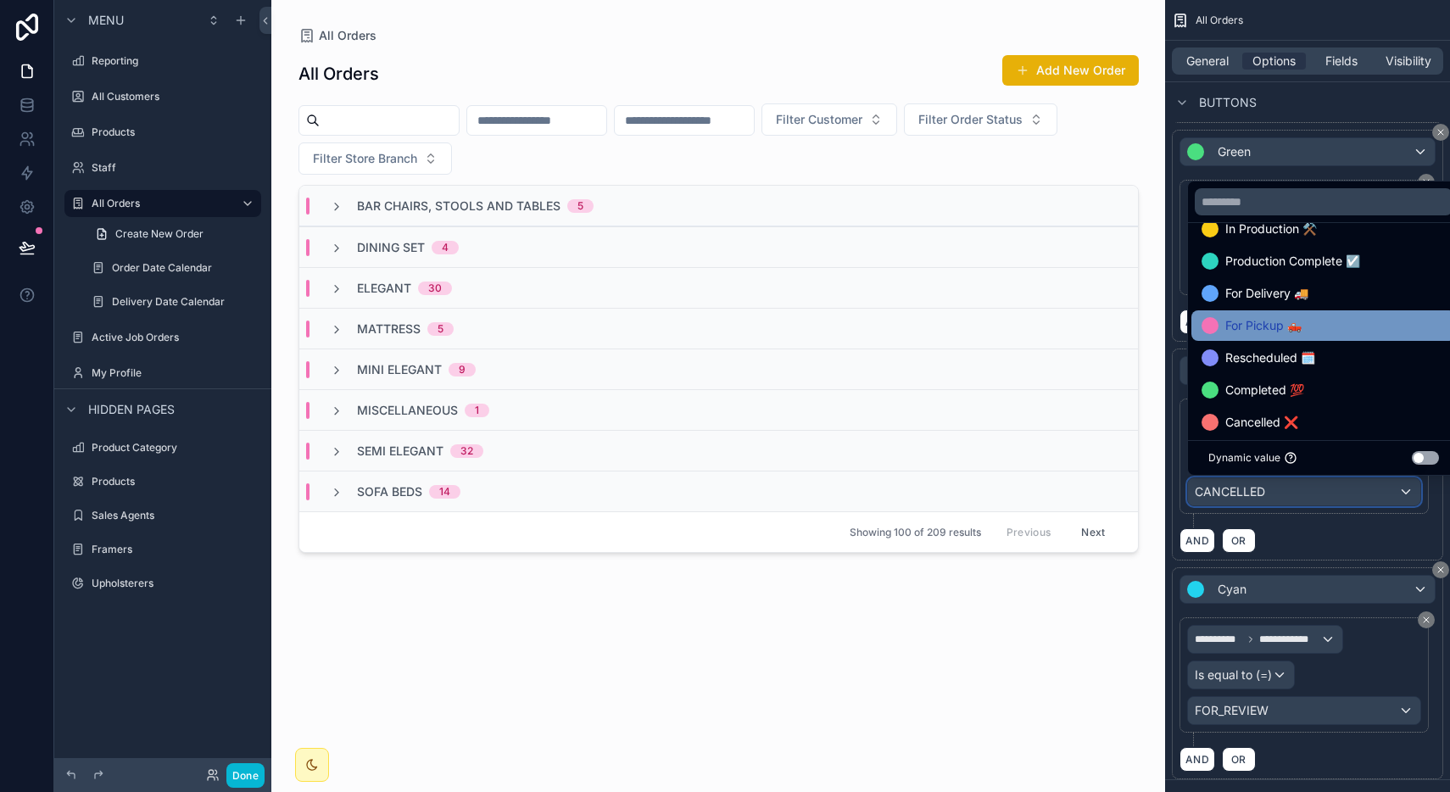
scroll to position [98, 0]
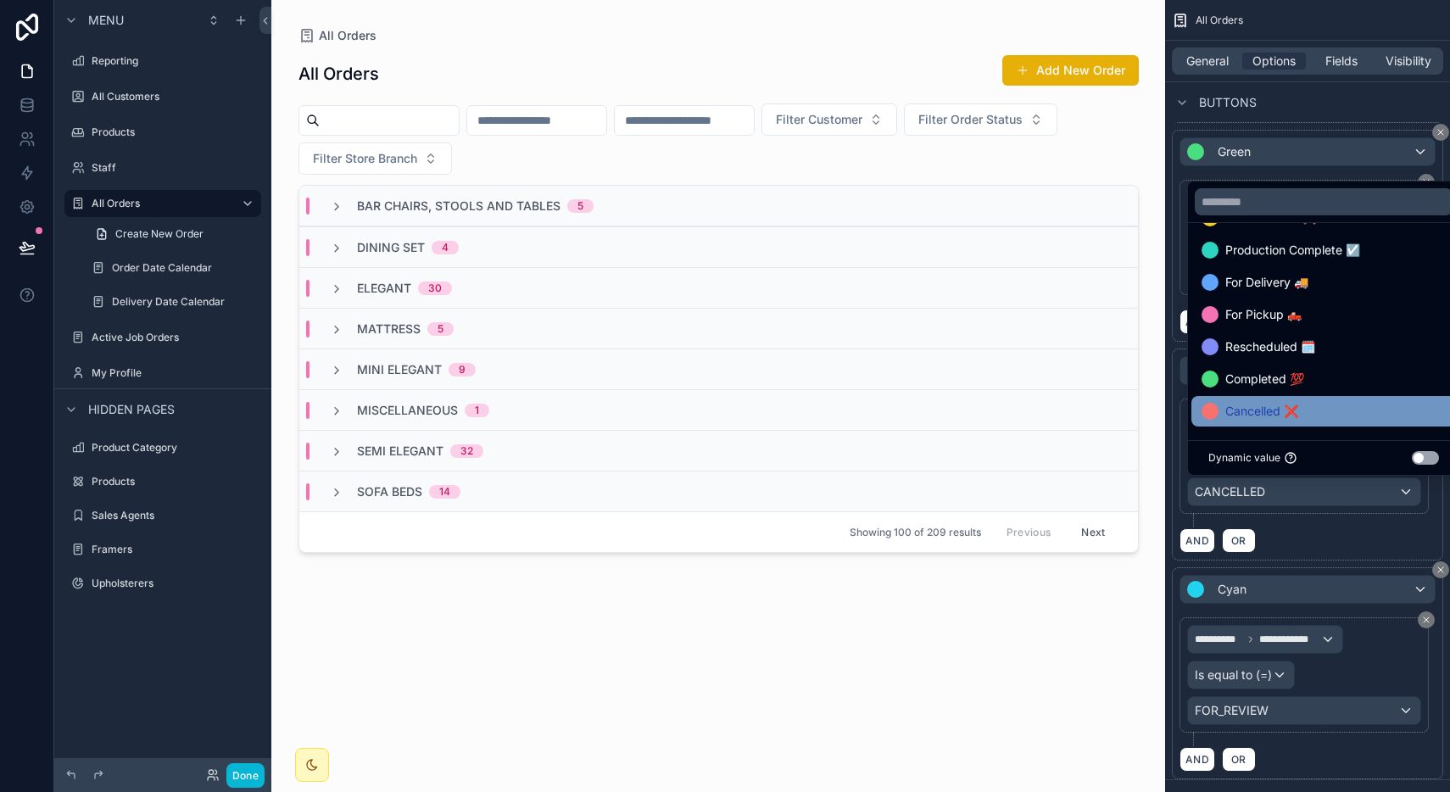
click at [1279, 402] on span "Cancelled ❌" at bounding box center [1261, 411] width 73 height 20
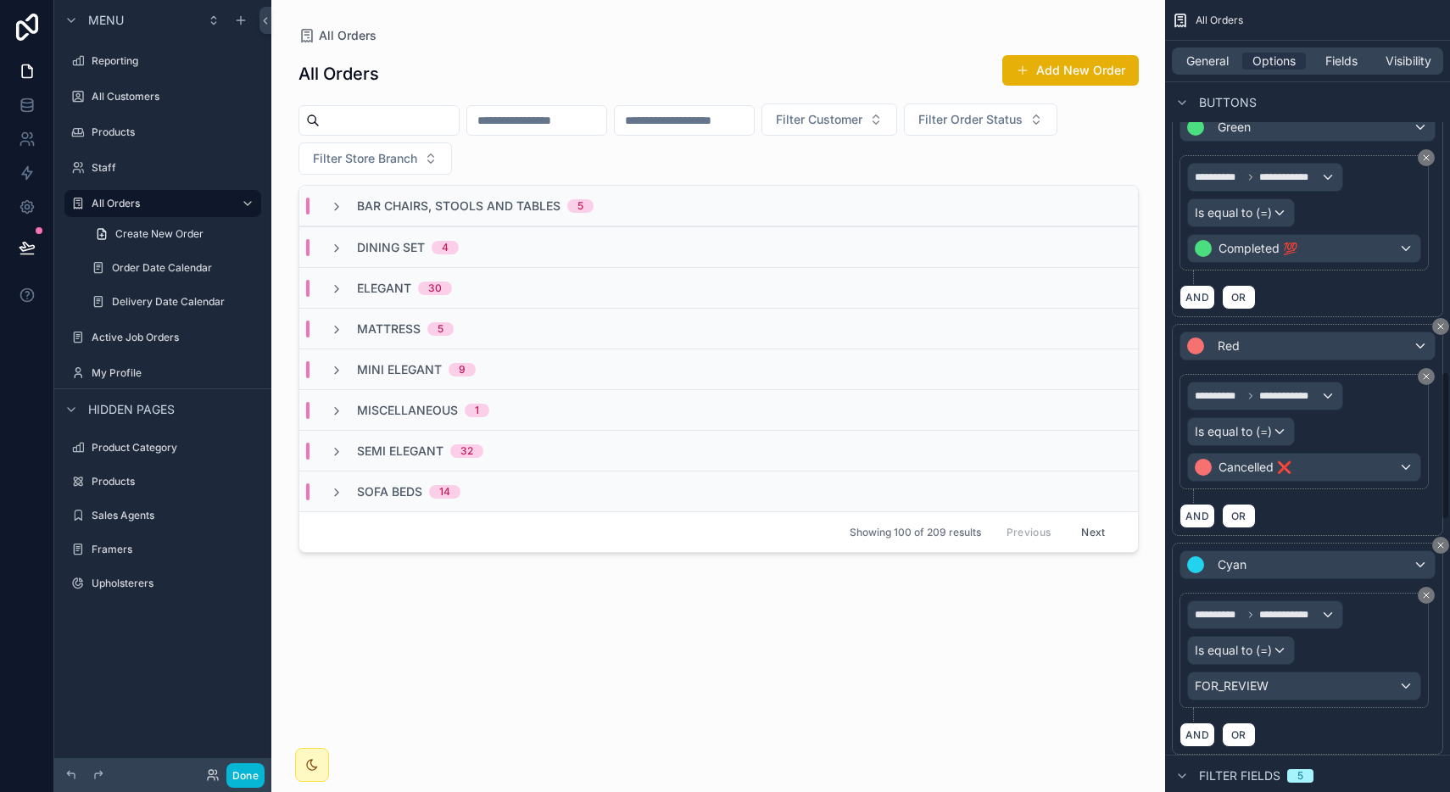
scroll to position [1980, 0]
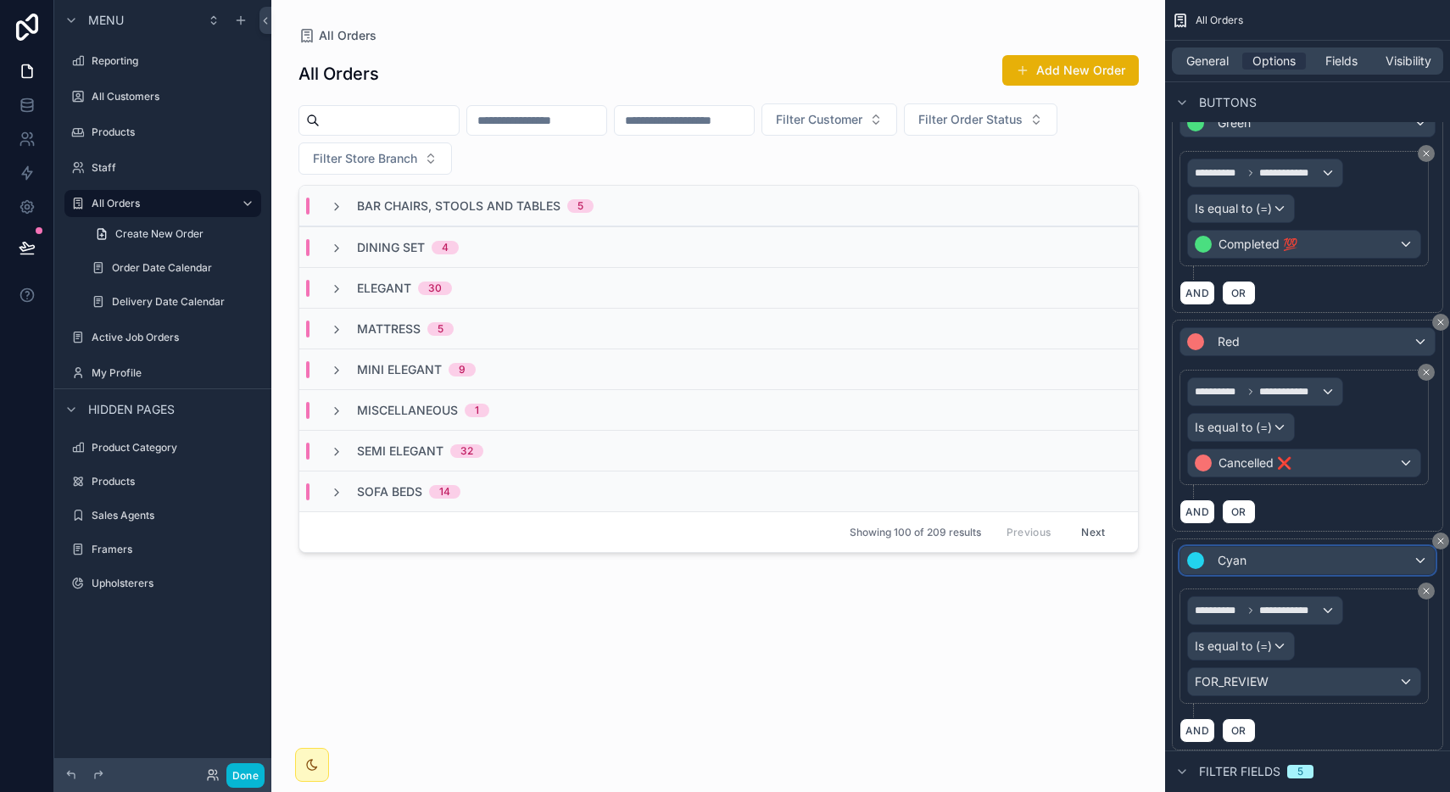
click at [1311, 562] on div "Cyan" at bounding box center [1307, 560] width 254 height 27
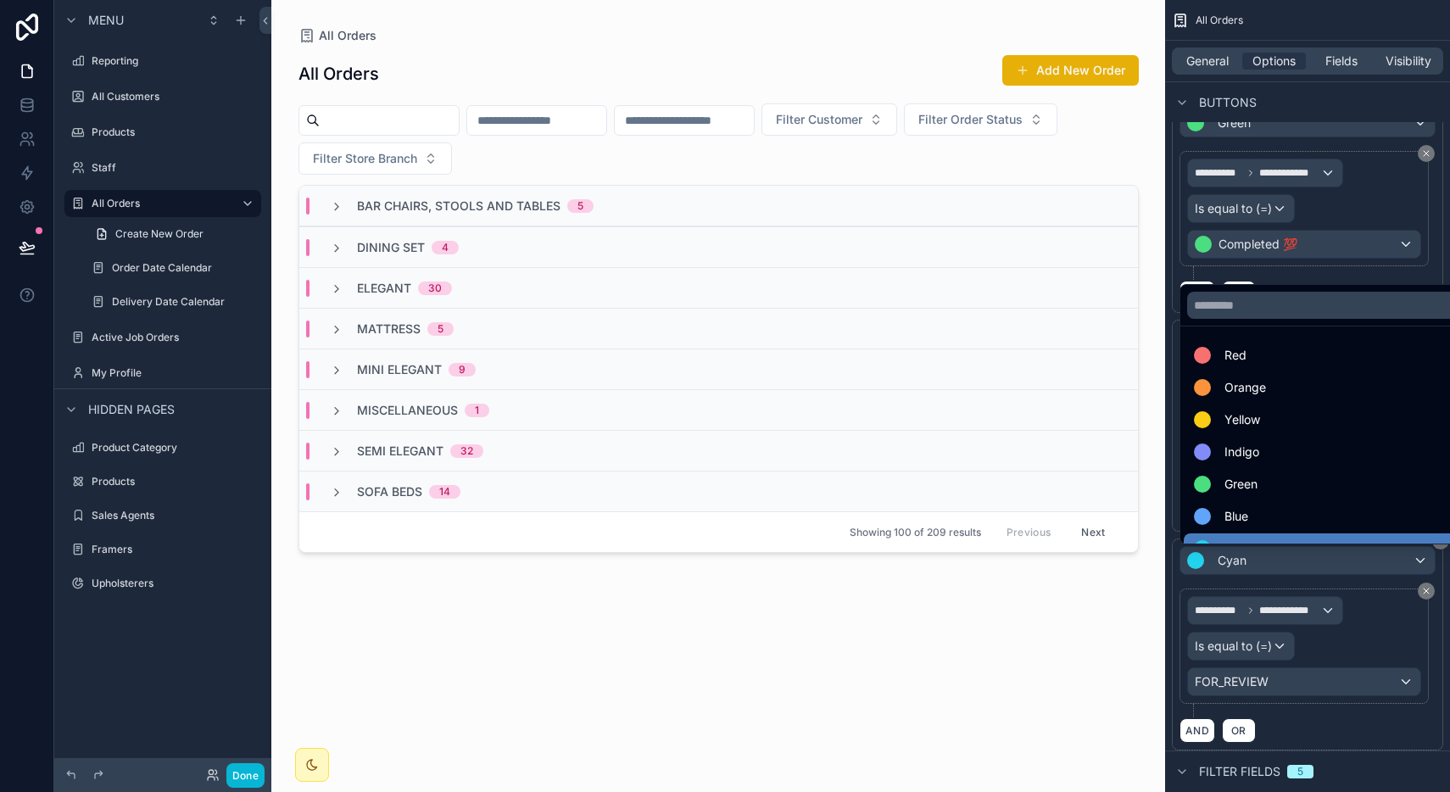
click at [1303, 700] on div "scrollable content" at bounding box center [725, 396] width 1450 height 792
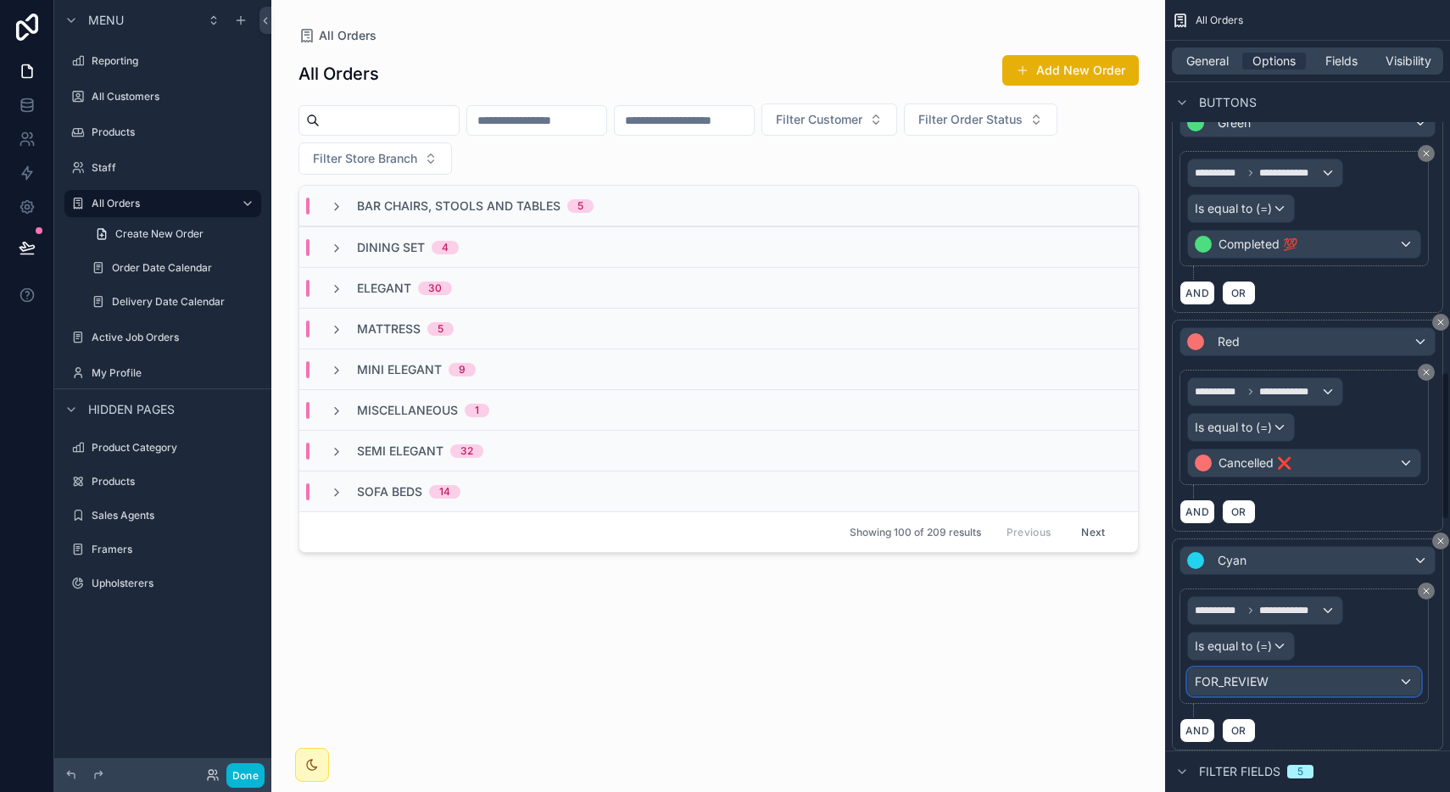
click at [1302, 683] on div "FOR_REVIEW" at bounding box center [1304, 681] width 232 height 27
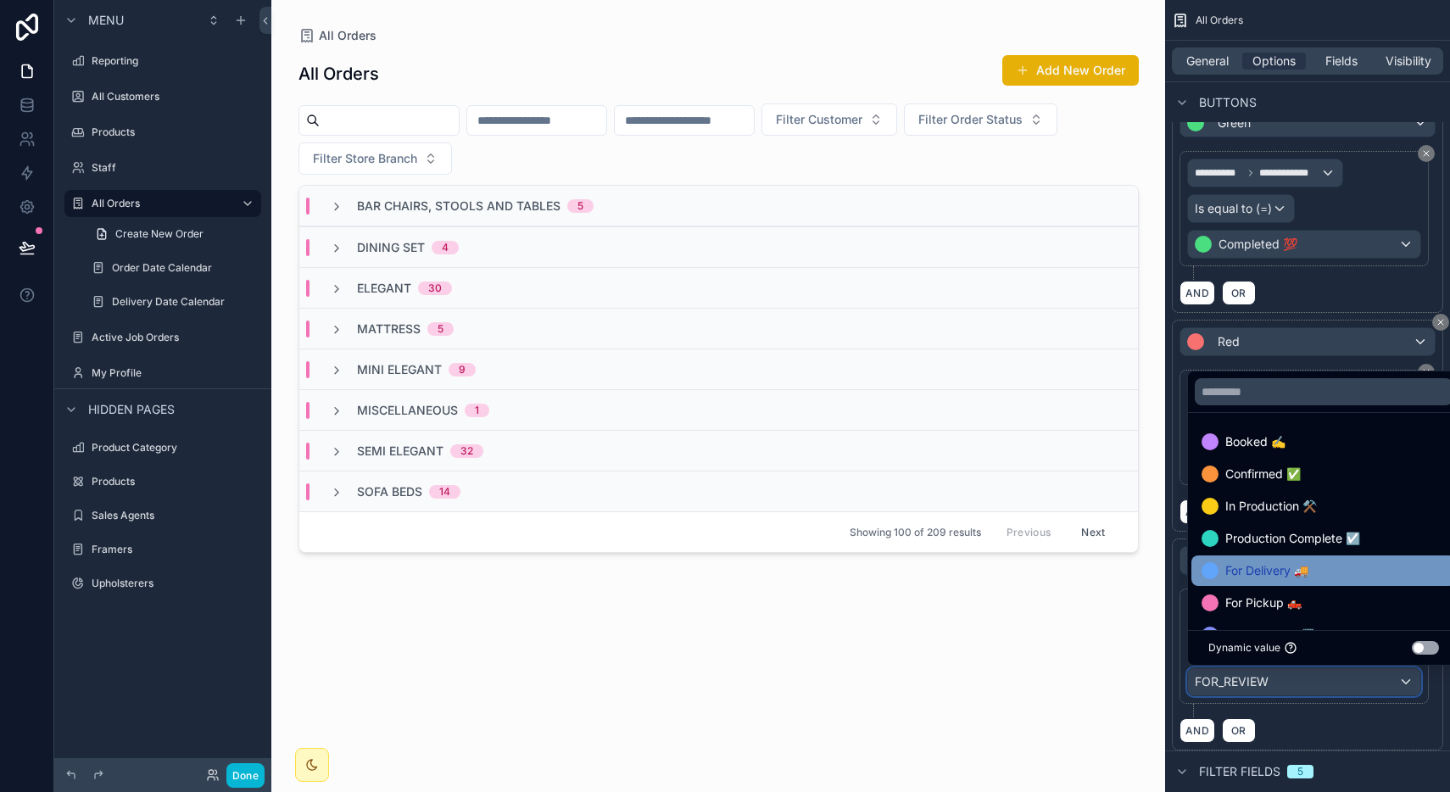
scroll to position [98, 0]
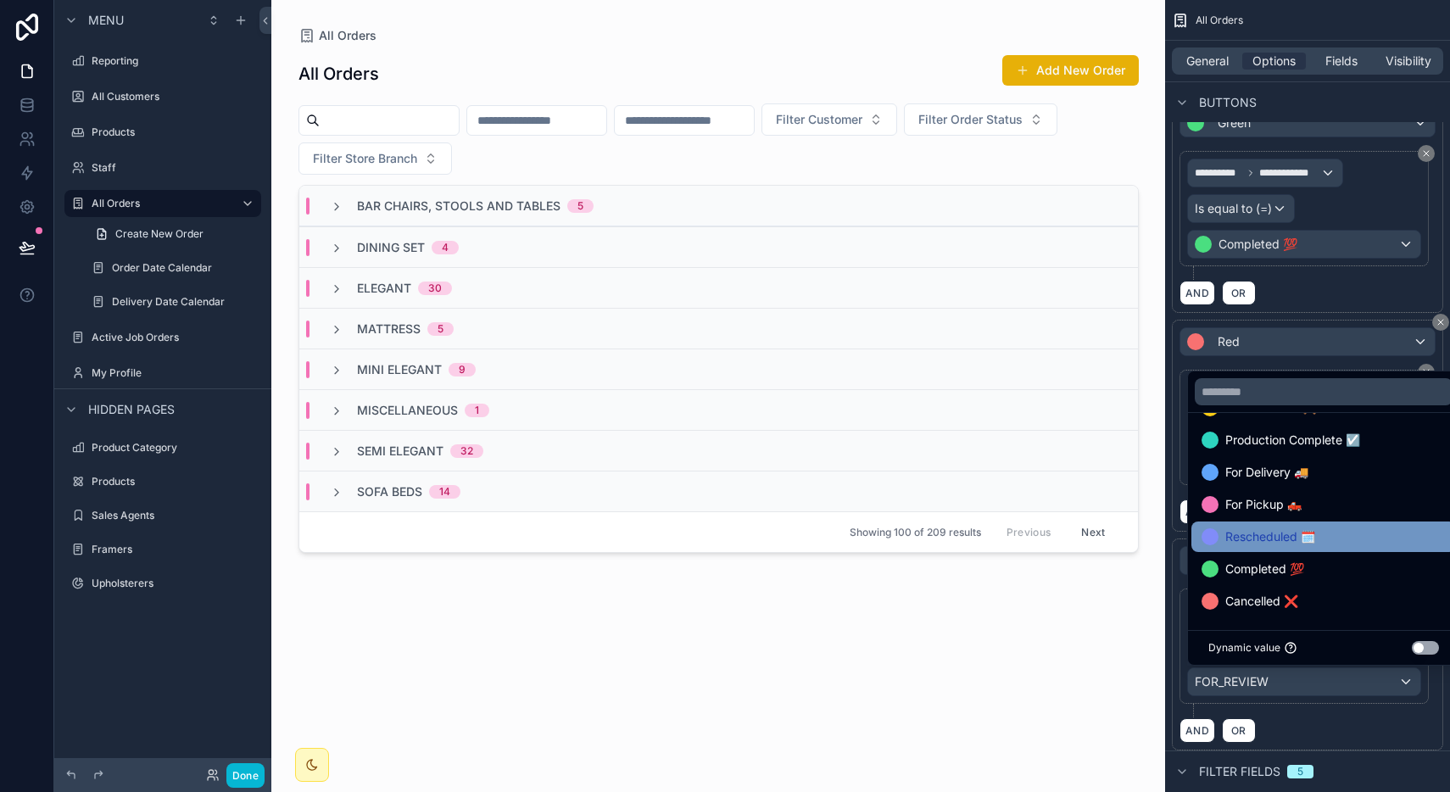
click at [1295, 533] on span "Rescheduled 🗓️" at bounding box center [1270, 537] width 90 height 20
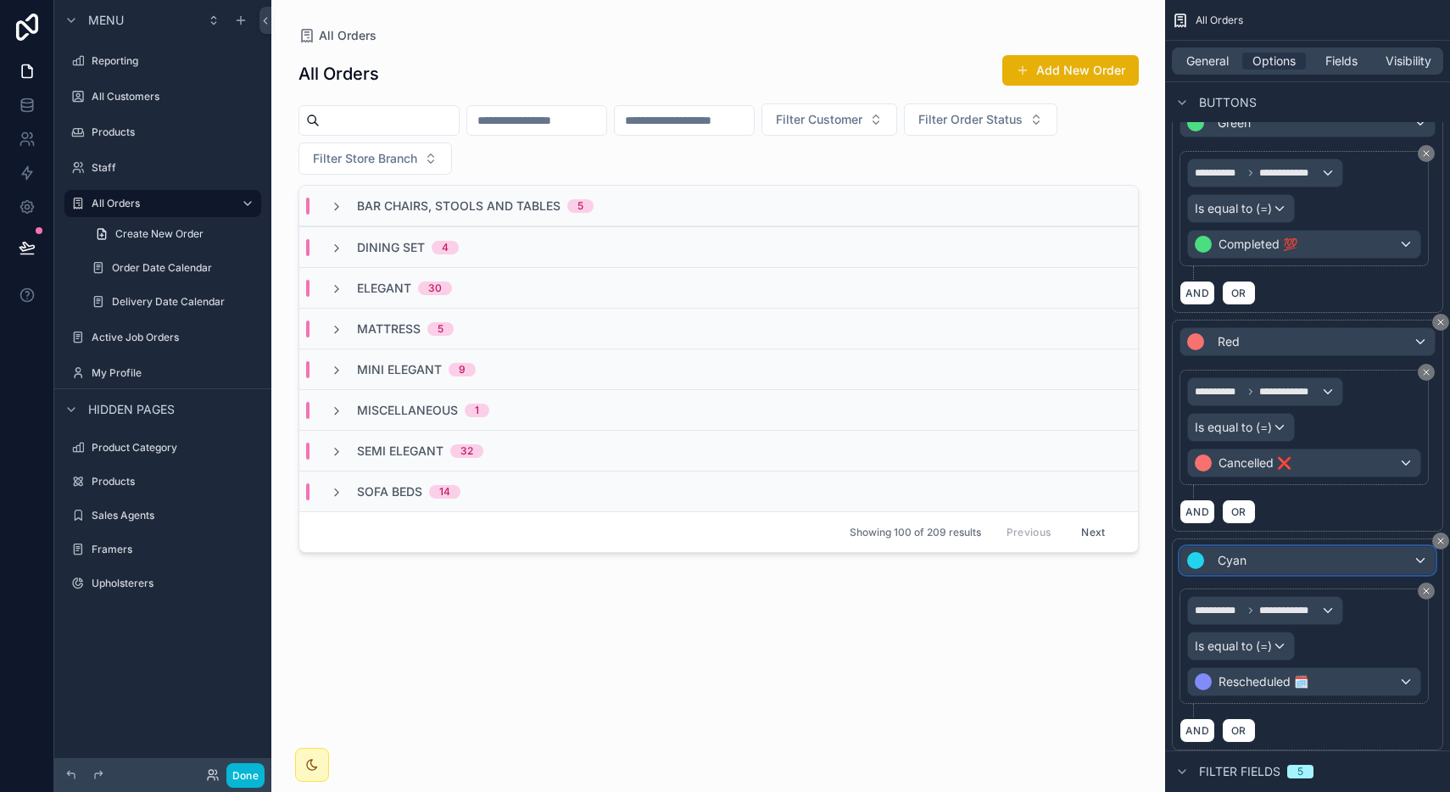
click at [1303, 556] on div "Cyan" at bounding box center [1307, 560] width 254 height 27
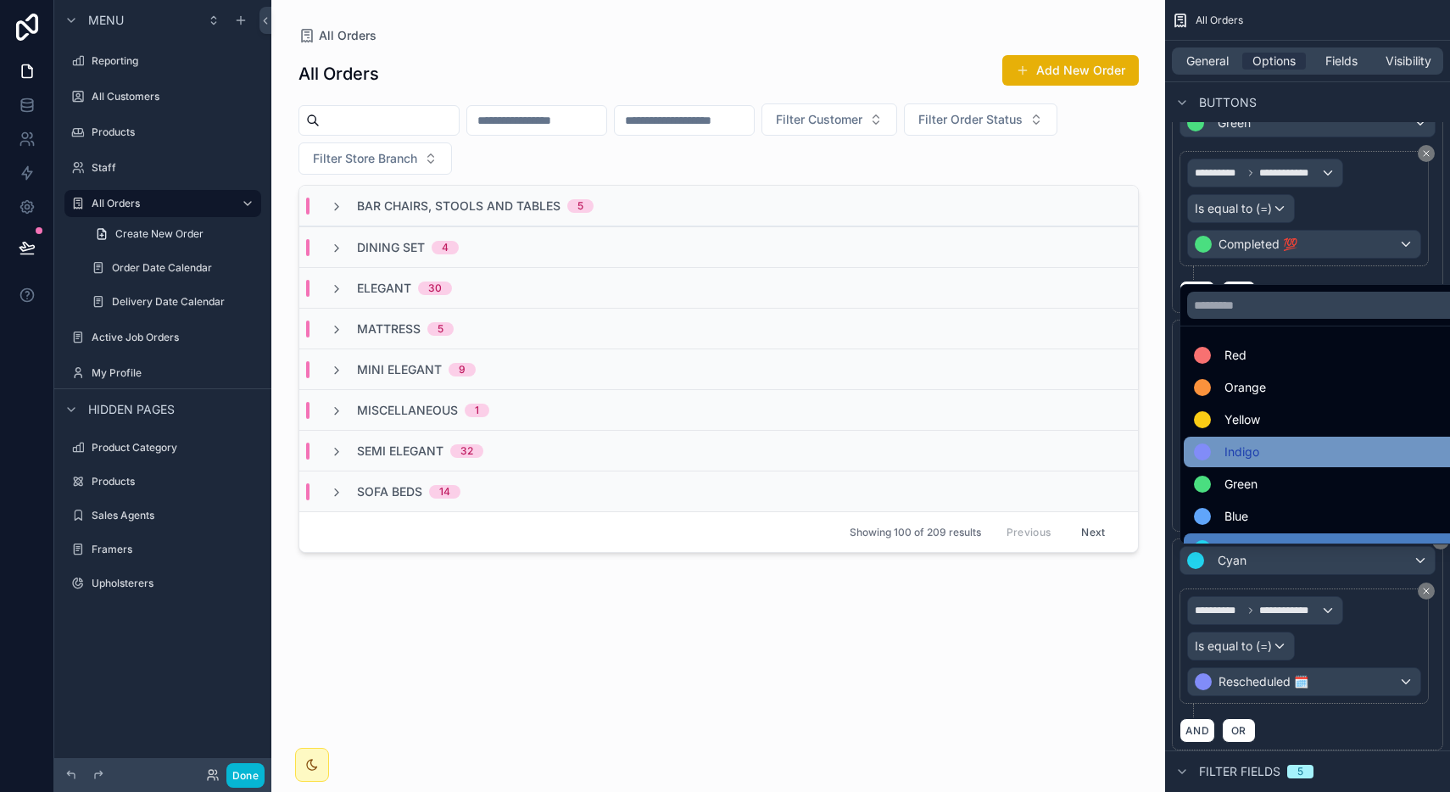
click at [1287, 463] on div "Indigo" at bounding box center [1327, 452] width 287 height 31
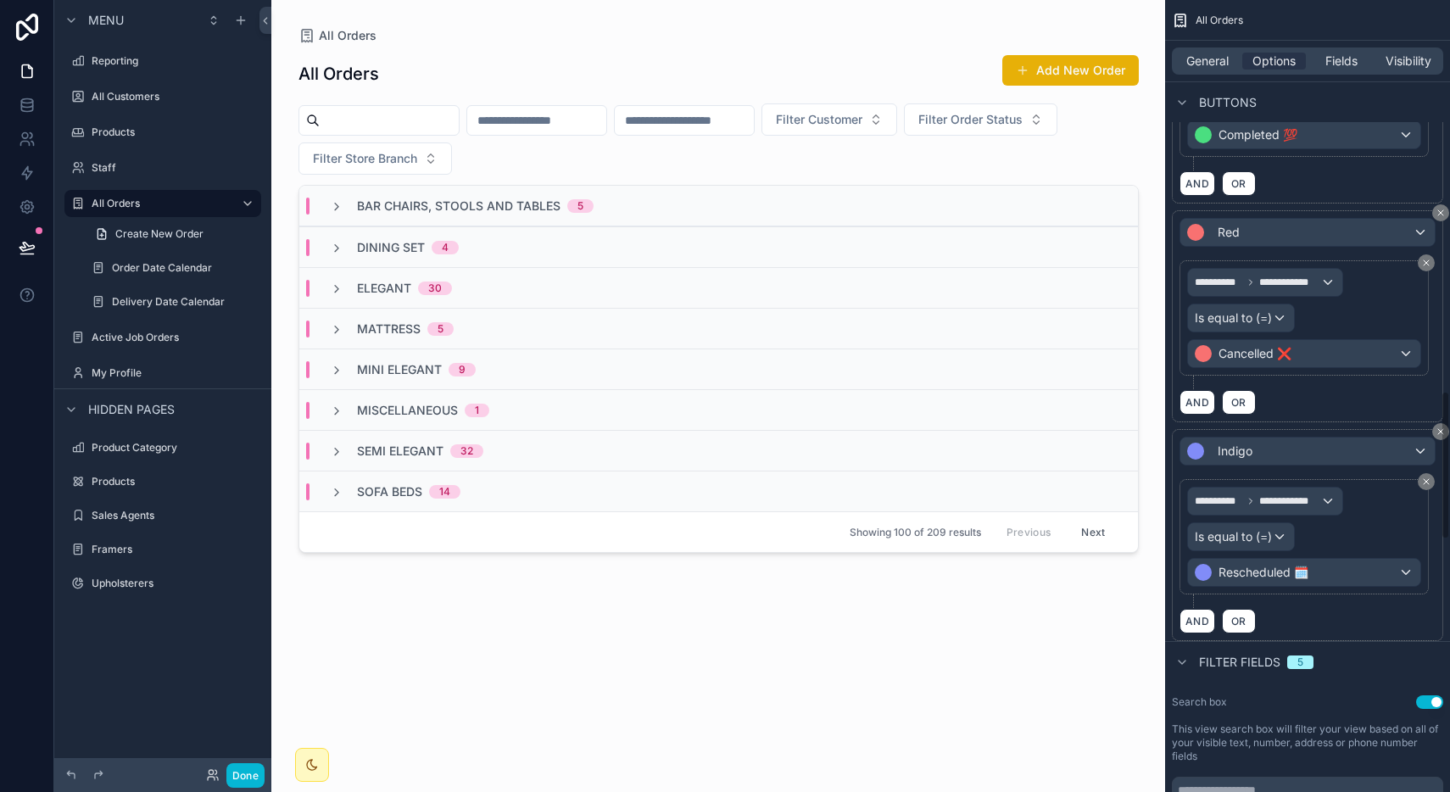
scroll to position [2098, 0]
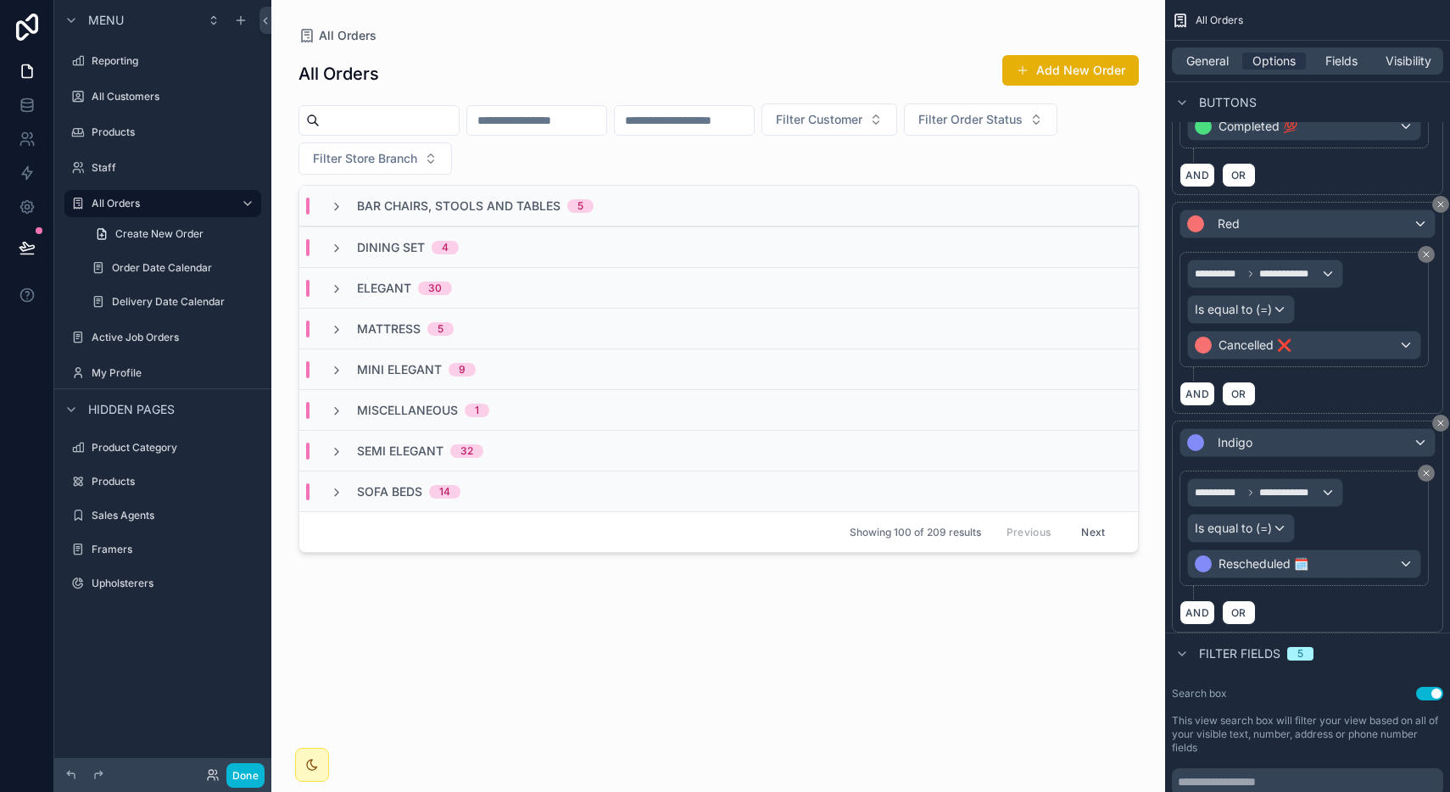
click at [749, 194] on div "Bar Chairs, Stools and Tables 5" at bounding box center [718, 206] width 839 height 41
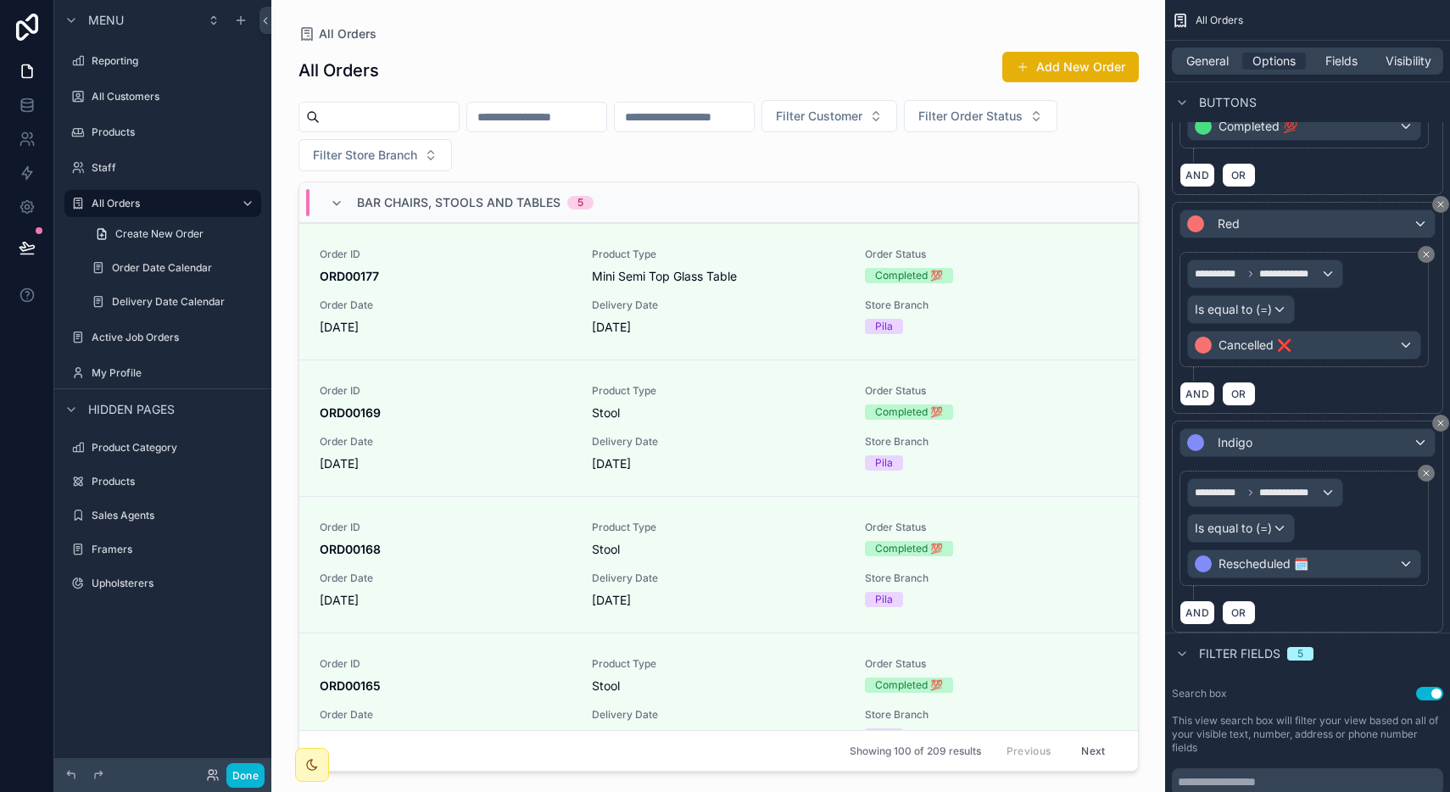
click at [749, 194] on div "Bar Chairs, Stools and Tables 5" at bounding box center [718, 202] width 839 height 41
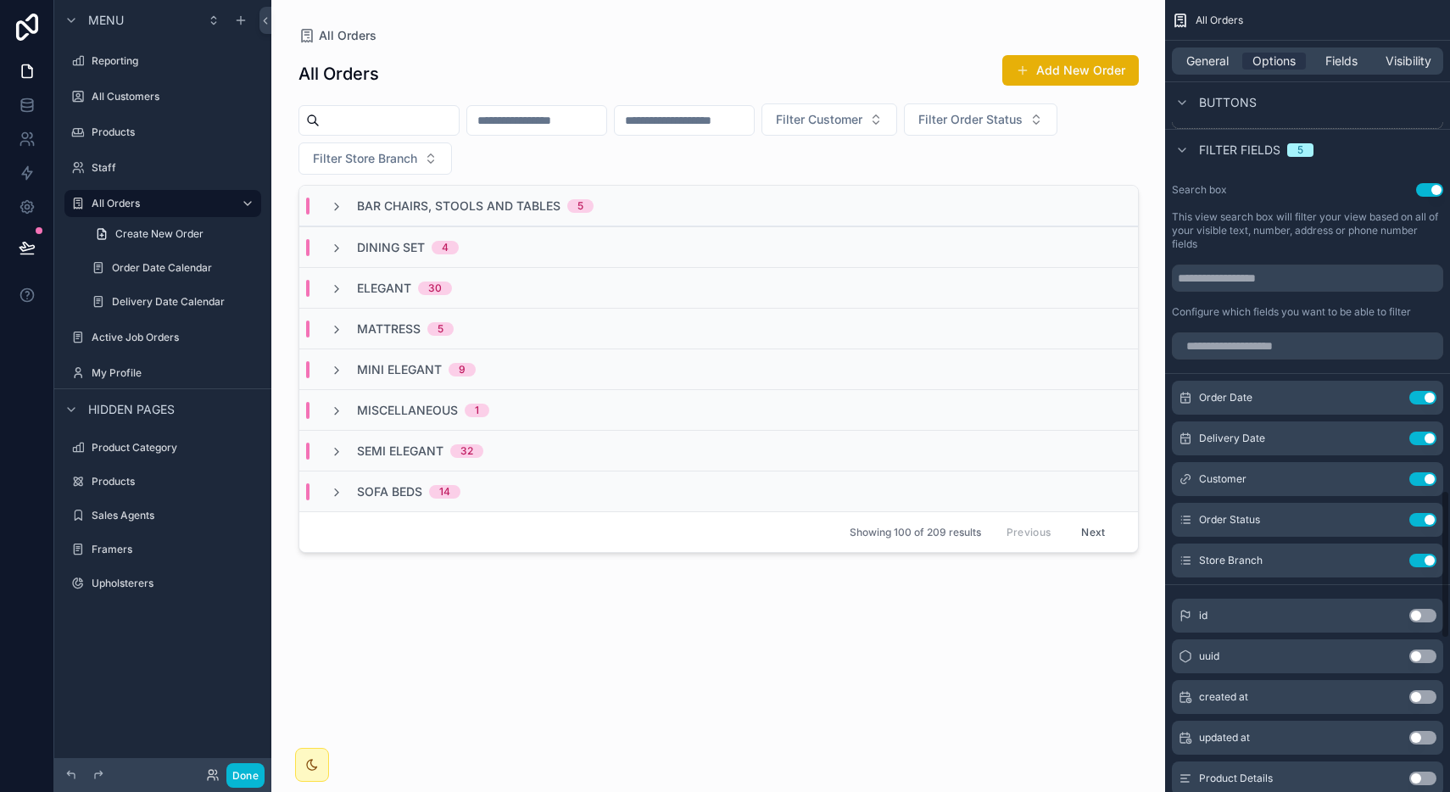
scroll to position [2614, 0]
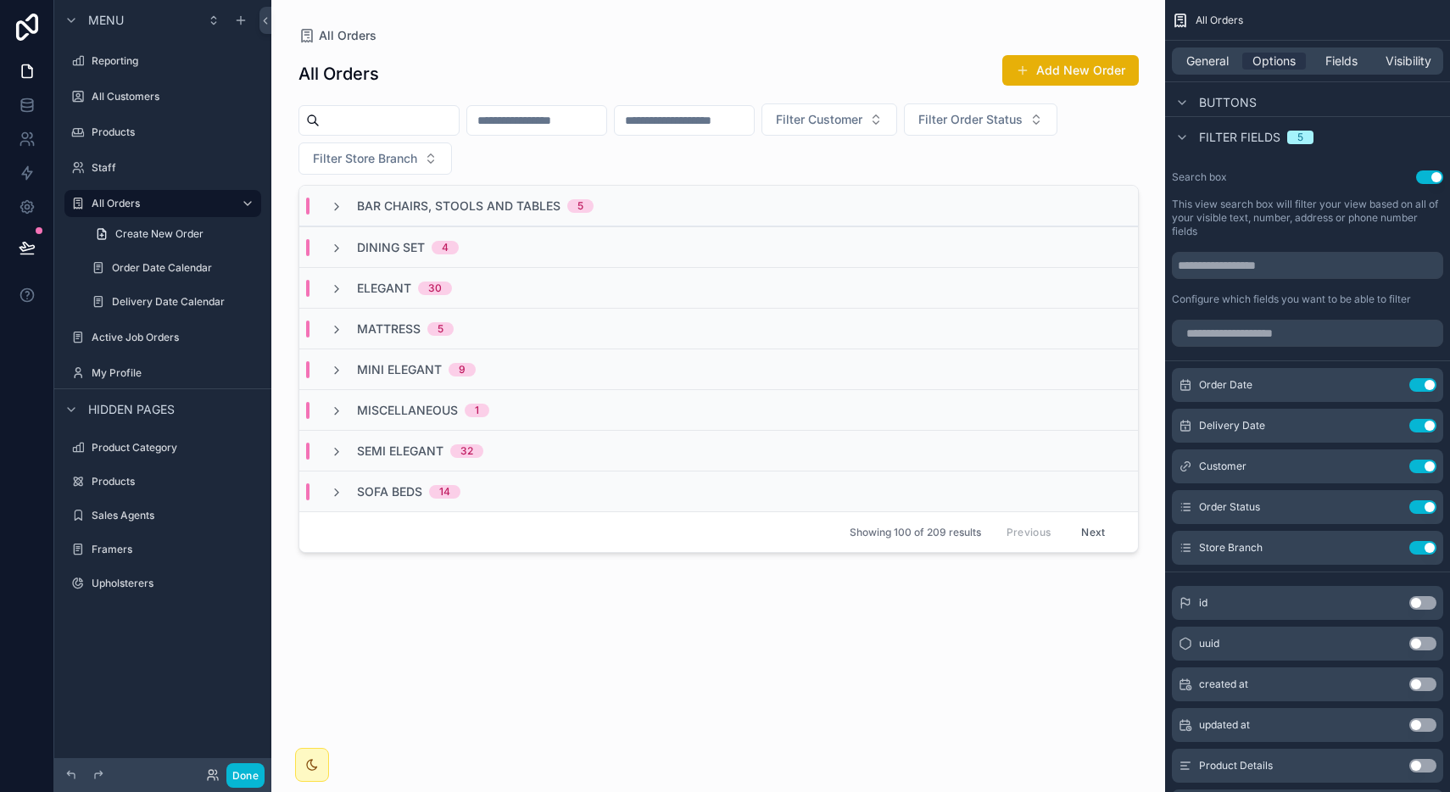
click at [621, 219] on div "Bar Chairs, Stools and Tables 5" at bounding box center [718, 206] width 839 height 41
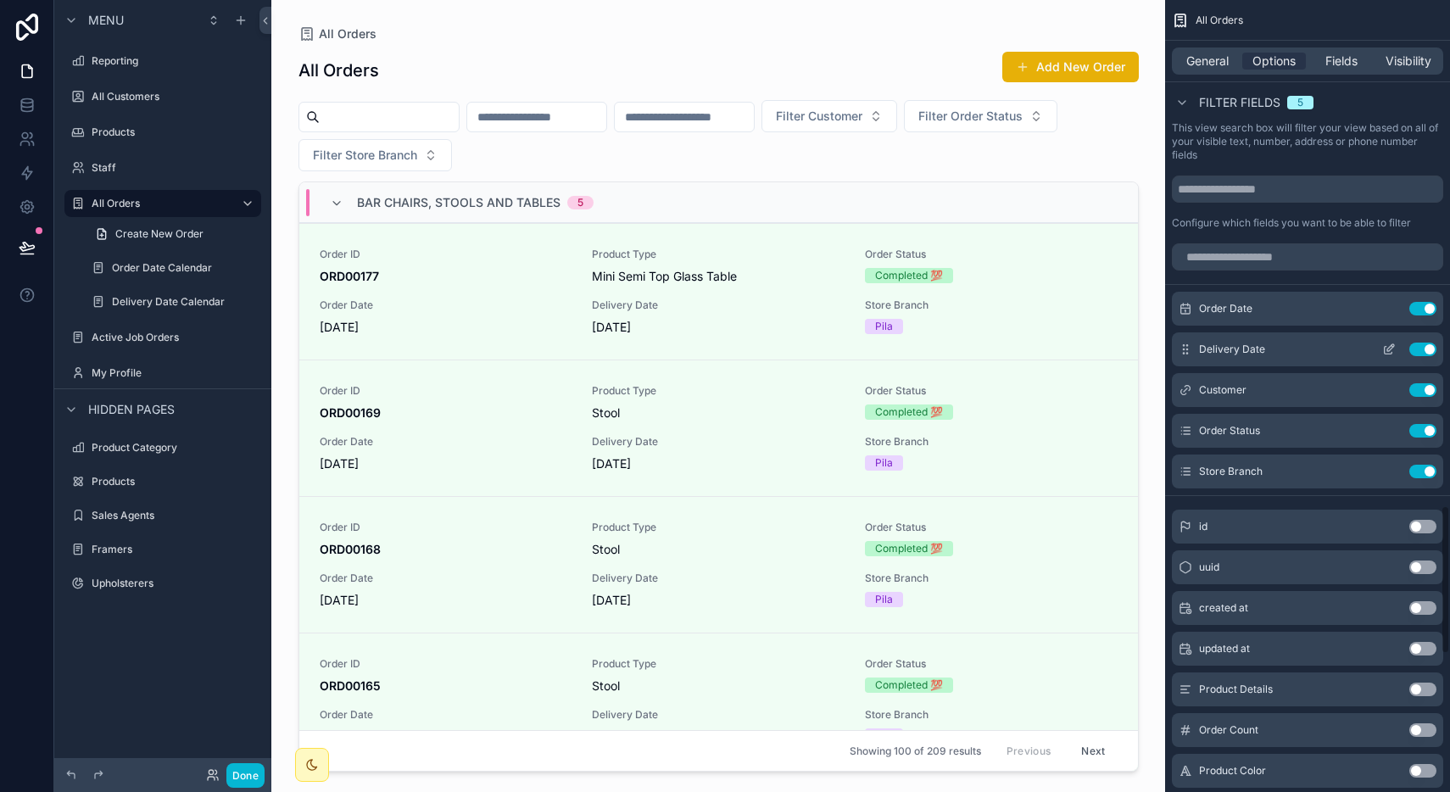
scroll to position [2687, 0]
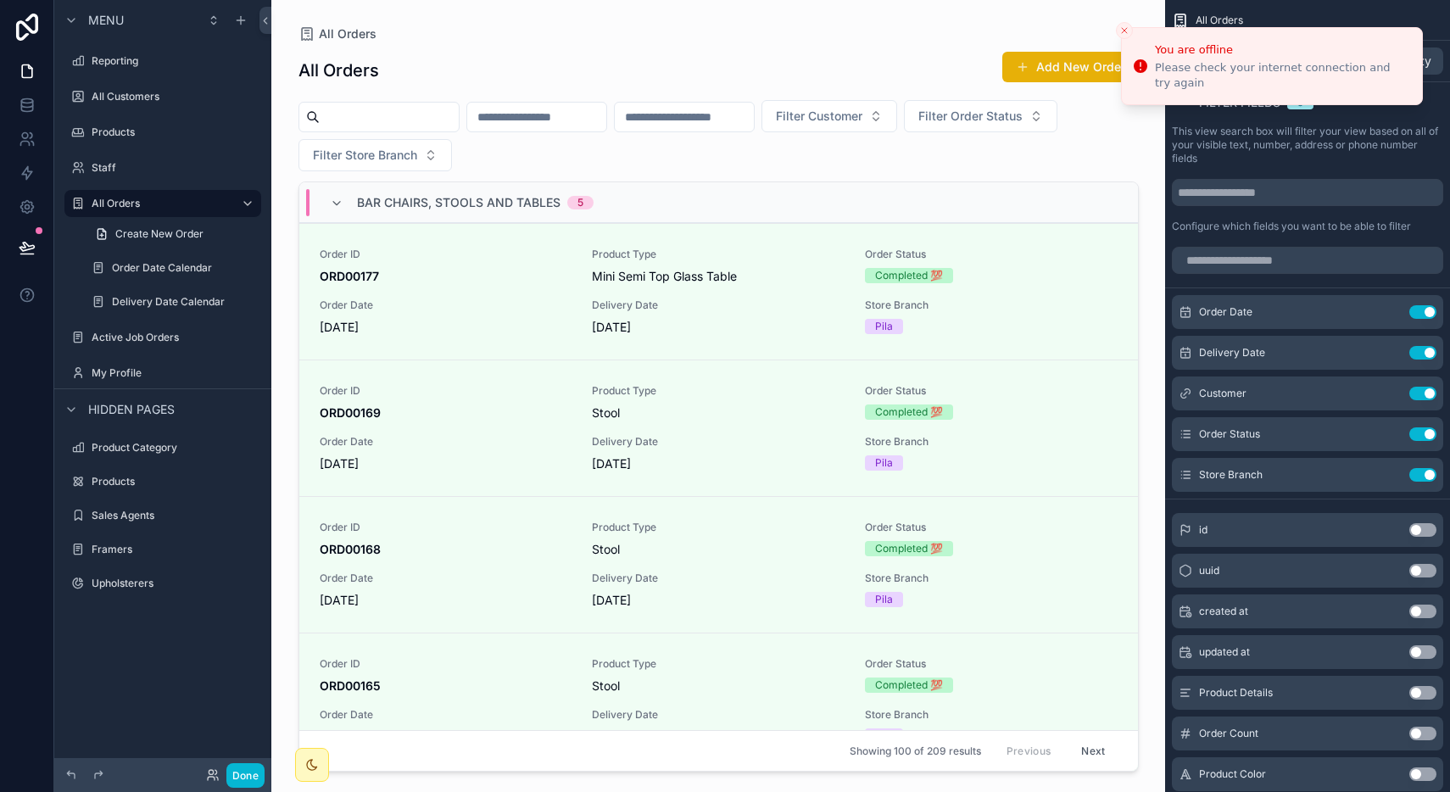
click at [1122, 27] on icon "Close toast" at bounding box center [1124, 30] width 10 height 10
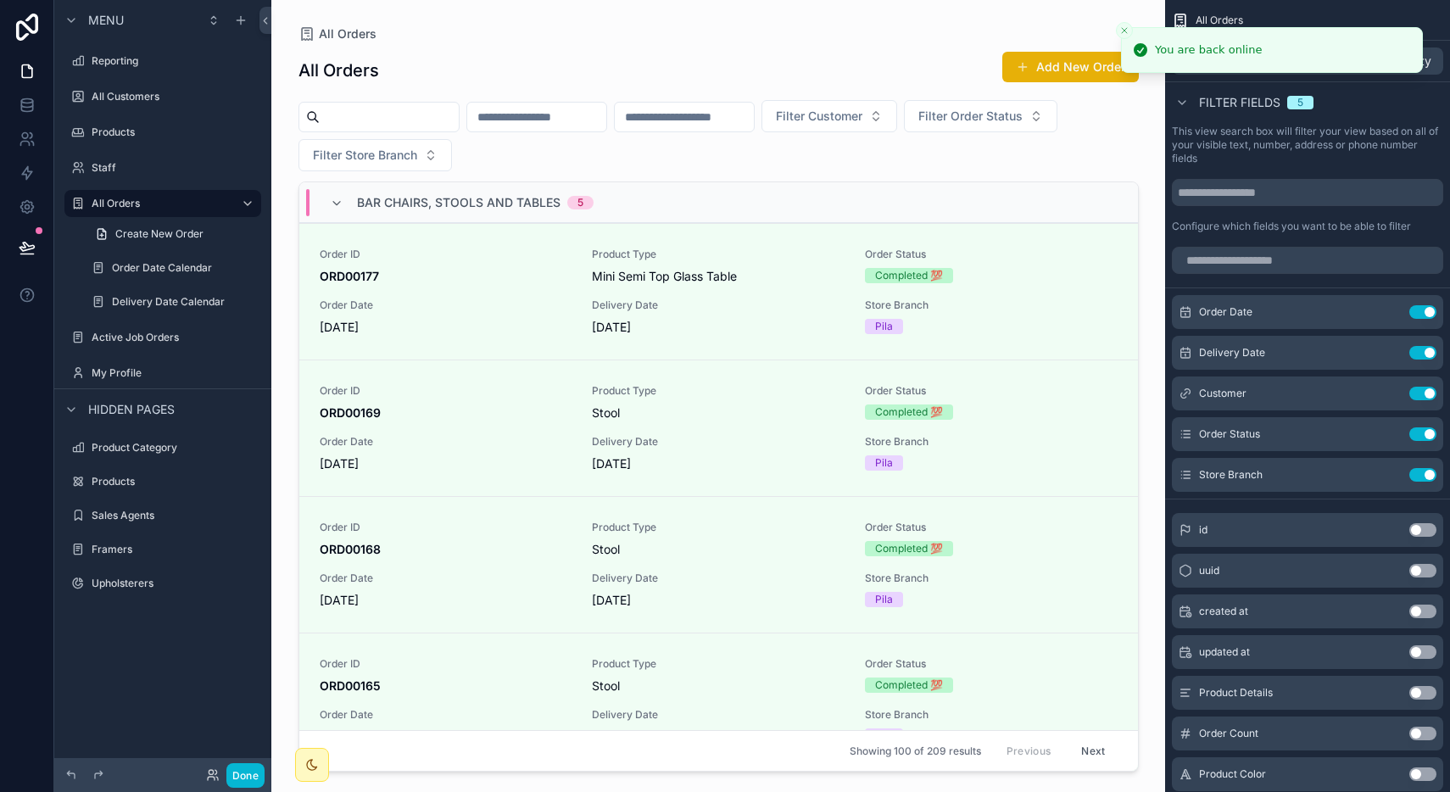
click at [935, 45] on div "All Orders Add New Order Filter Customer Filter Order Status Filter Store Branc…" at bounding box center [718, 406] width 840 height 731
click at [672, 203] on div "Bar Chairs, Stools and Tables 5" at bounding box center [718, 202] width 839 height 41
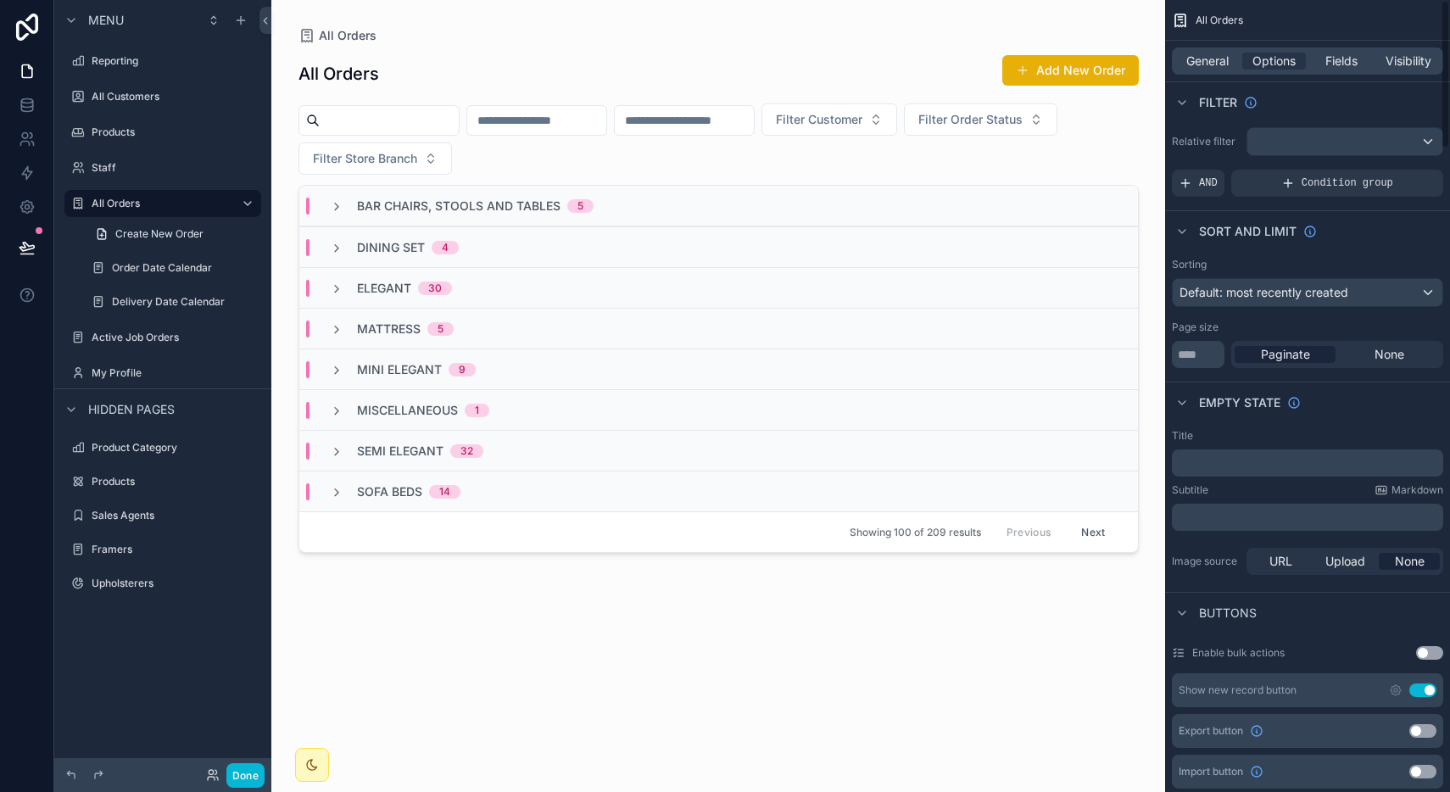
scroll to position [0, 0]
drag, startPoint x: 1334, startPoint y: 76, endPoint x: 1335, endPoint y: 63, distance: 13.7
click at [1335, 63] on div "General Options Fields Visibility" at bounding box center [1307, 61] width 285 height 41
click at [1335, 63] on span "Fields" at bounding box center [1341, 61] width 32 height 17
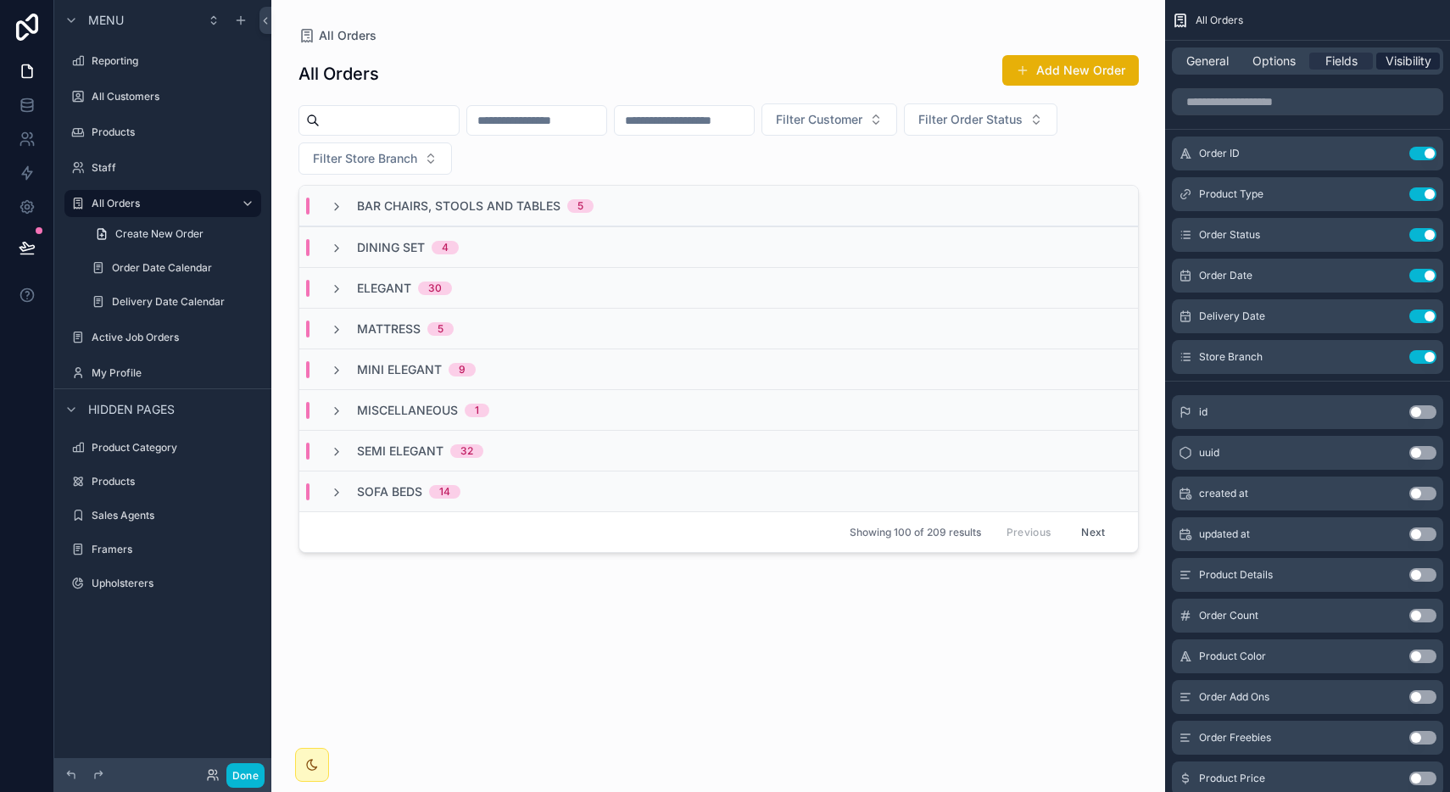
click at [1392, 61] on span "Visibility" at bounding box center [1408, 61] width 46 height 17
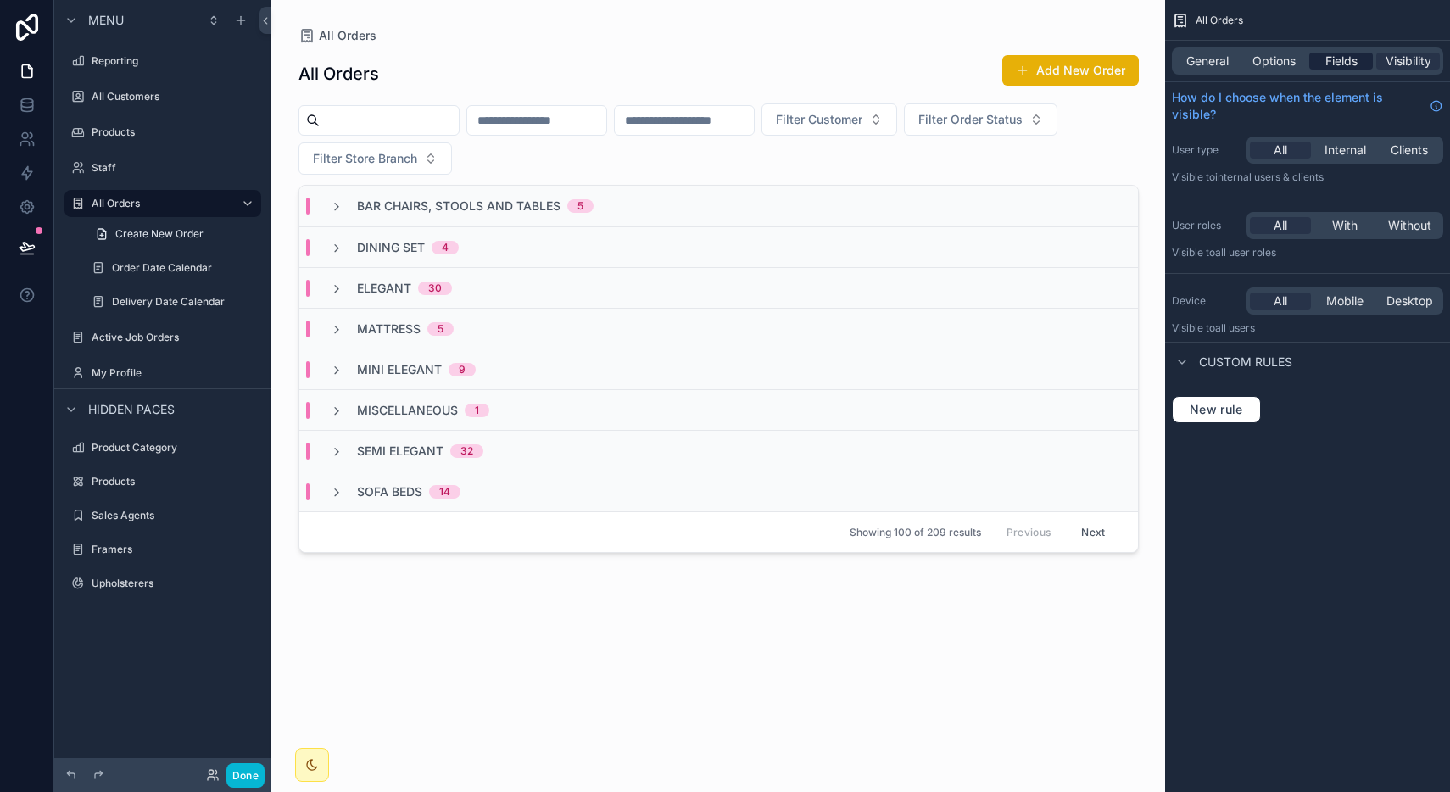
click at [1352, 59] on span "Fields" at bounding box center [1341, 61] width 32 height 17
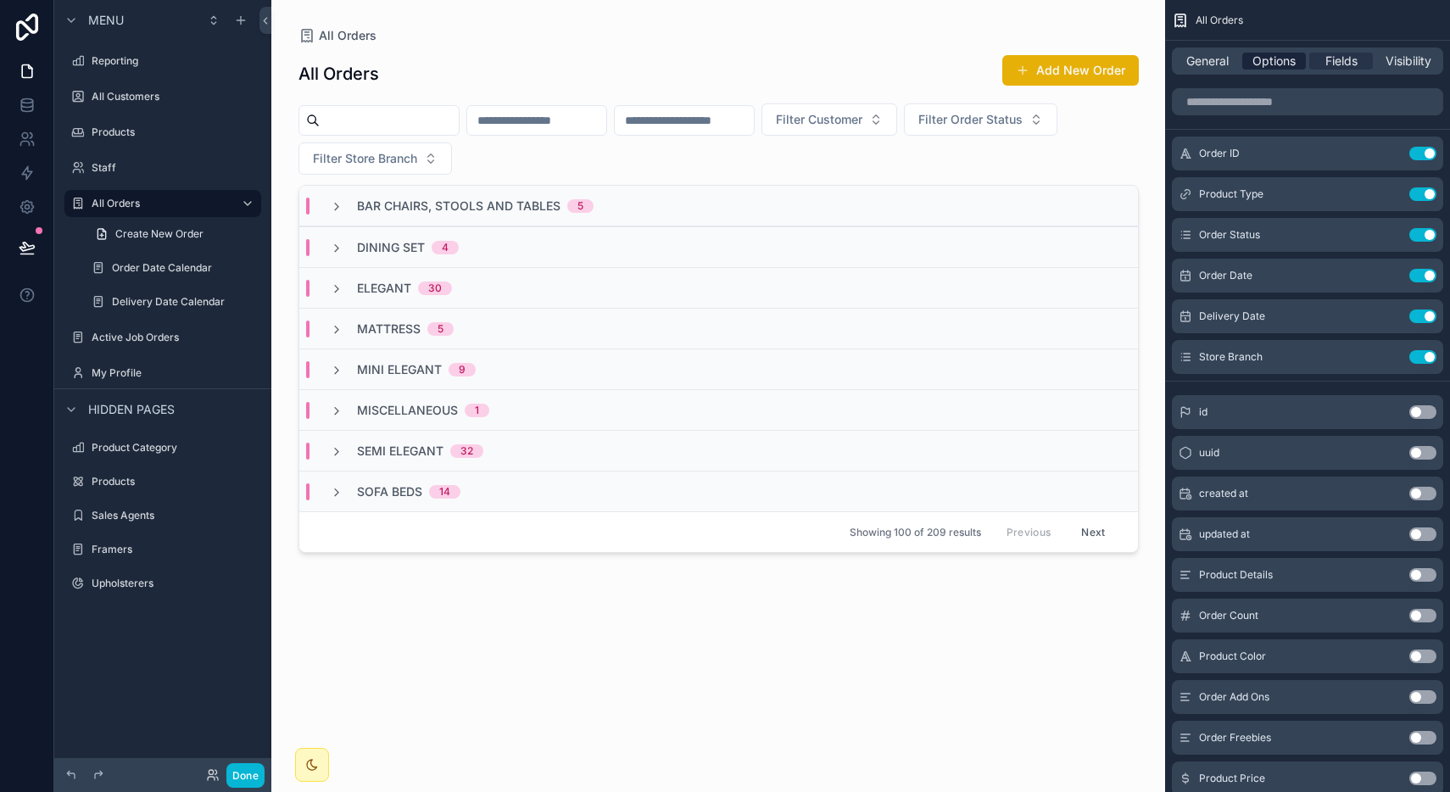
click at [1281, 64] on span "Options" at bounding box center [1273, 61] width 43 height 17
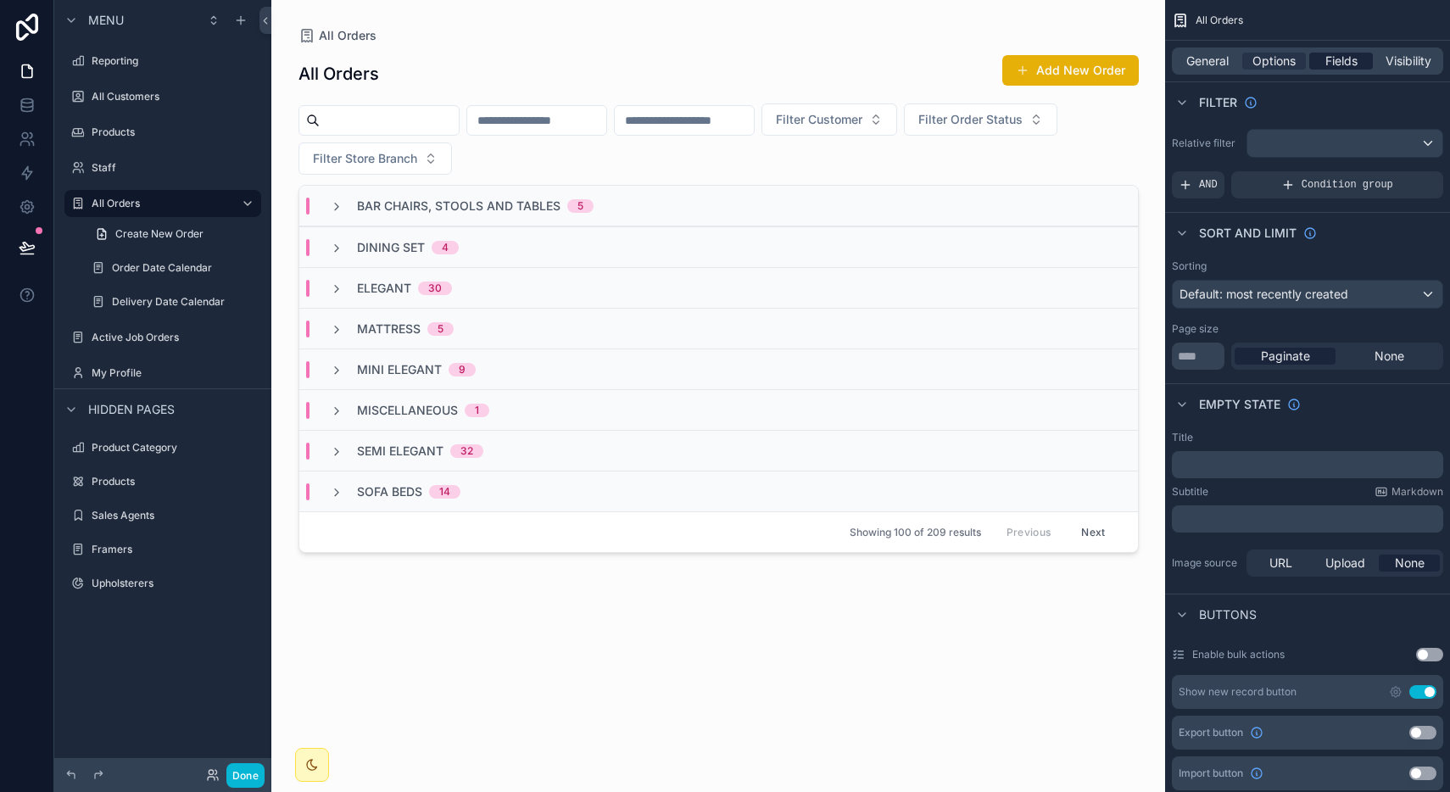
click at [1332, 56] on span "Fields" at bounding box center [1341, 61] width 32 height 17
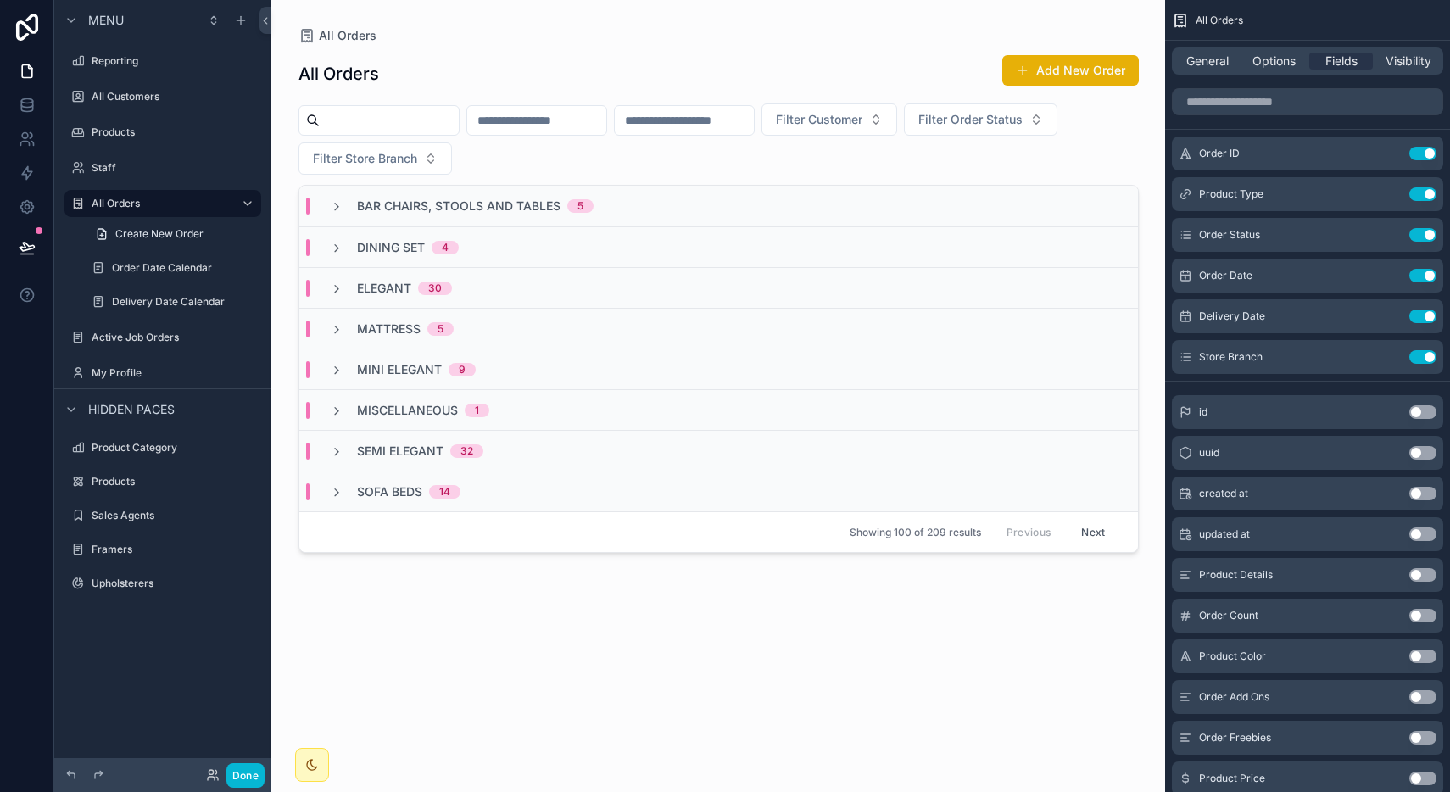
click at [959, 70] on div "All Orders Add New Order" at bounding box center [718, 73] width 840 height 39
click at [1021, 74] on span "scrollable content" at bounding box center [1023, 71] width 14 height 14
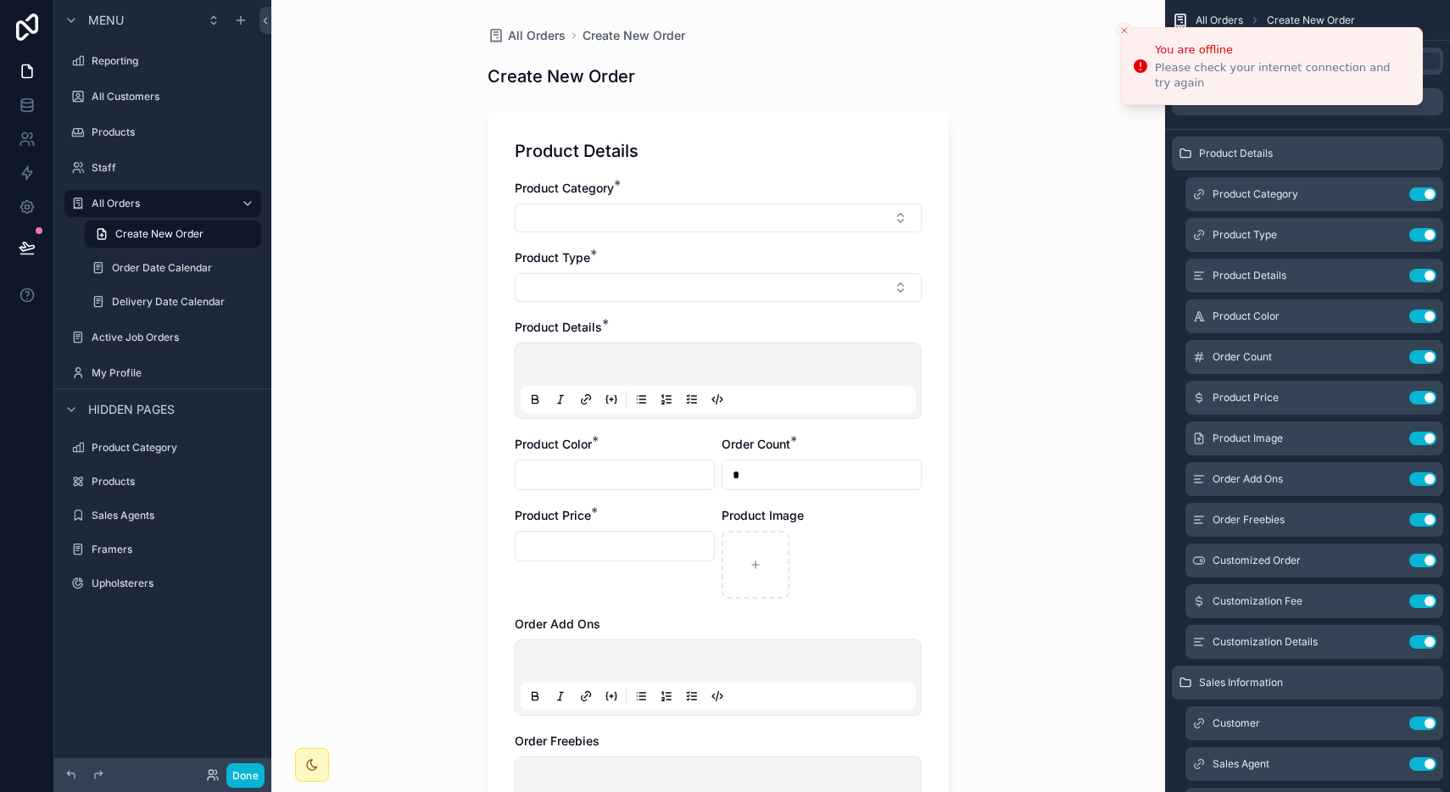
click at [1122, 32] on icon "Close toast" at bounding box center [1124, 30] width 10 height 10
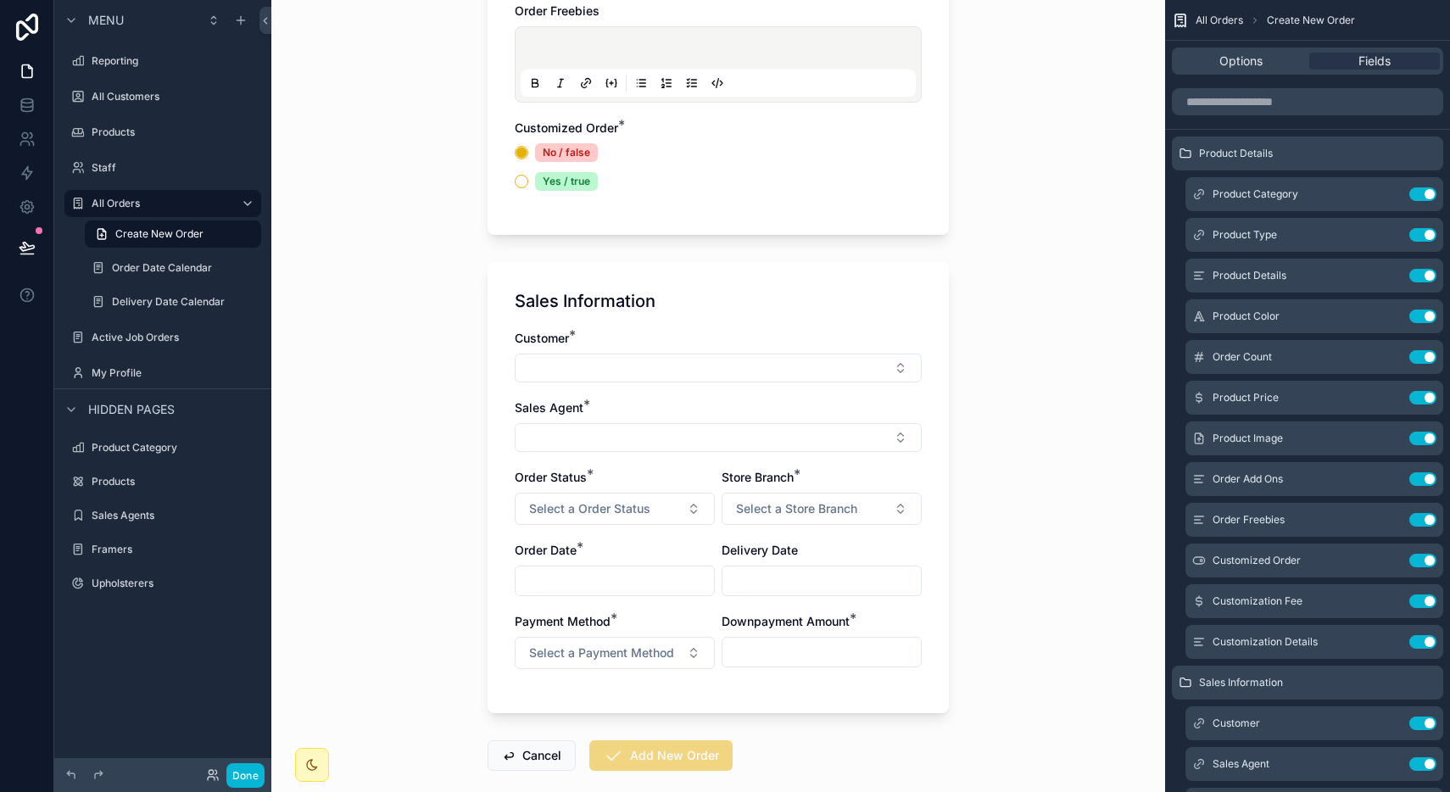
scroll to position [817, 0]
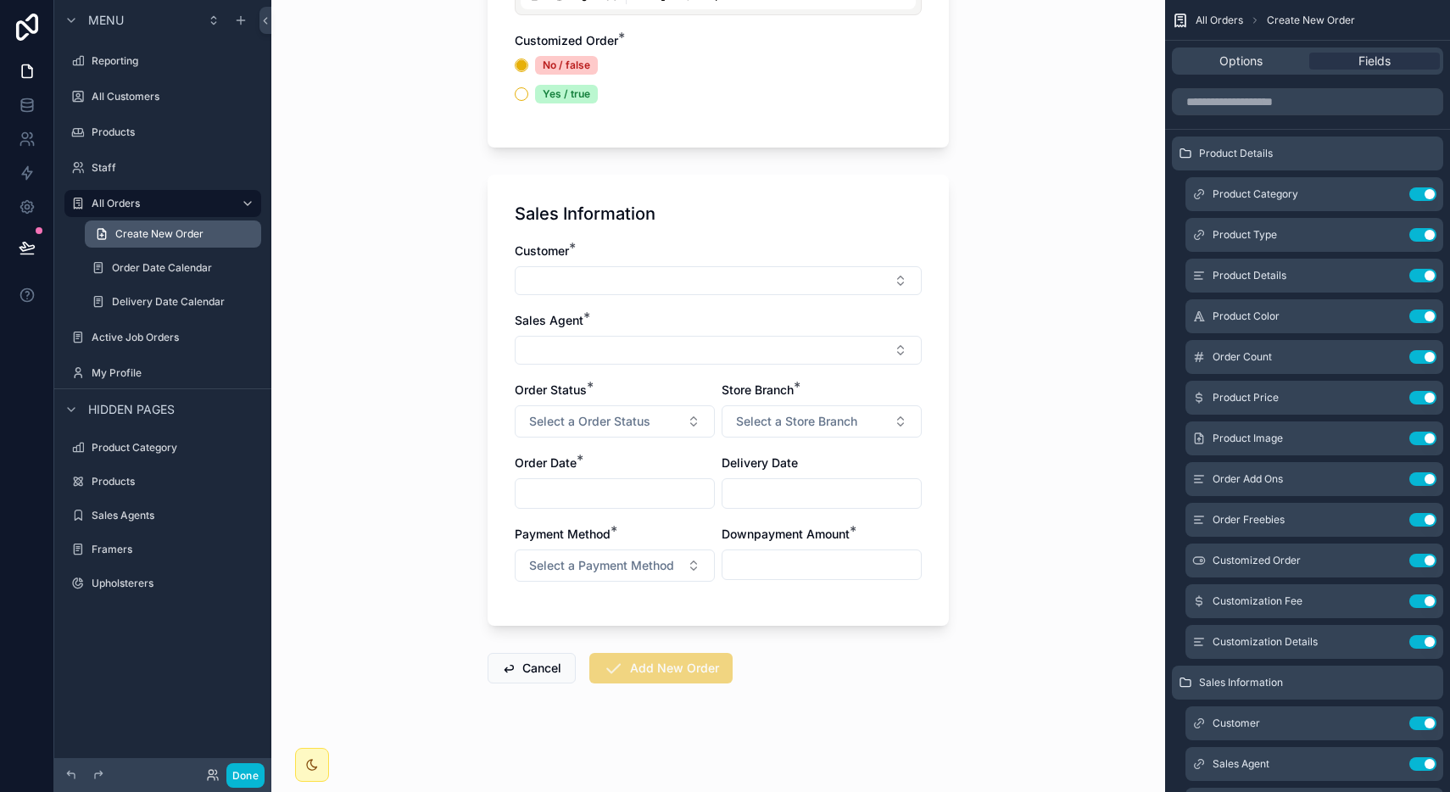
click at [130, 229] on span "Create New Order" at bounding box center [159, 234] width 88 height 14
click at [134, 267] on label "Order Date Calendar" at bounding box center [169, 268] width 115 height 14
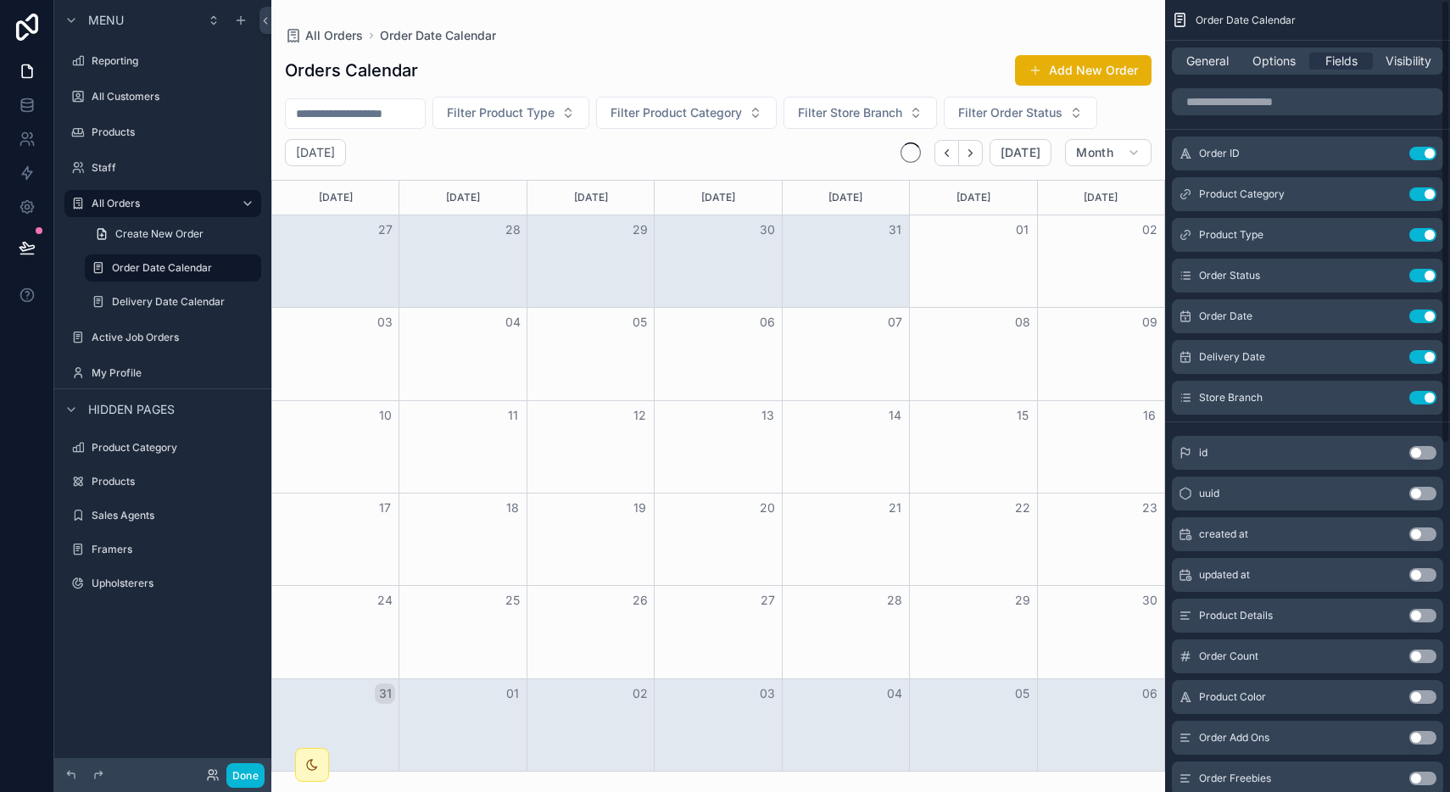
click at [1205, 73] on div "General Options Fields Visibility" at bounding box center [1307, 60] width 271 height 27
click at [1206, 59] on span "General" at bounding box center [1207, 61] width 42 height 17
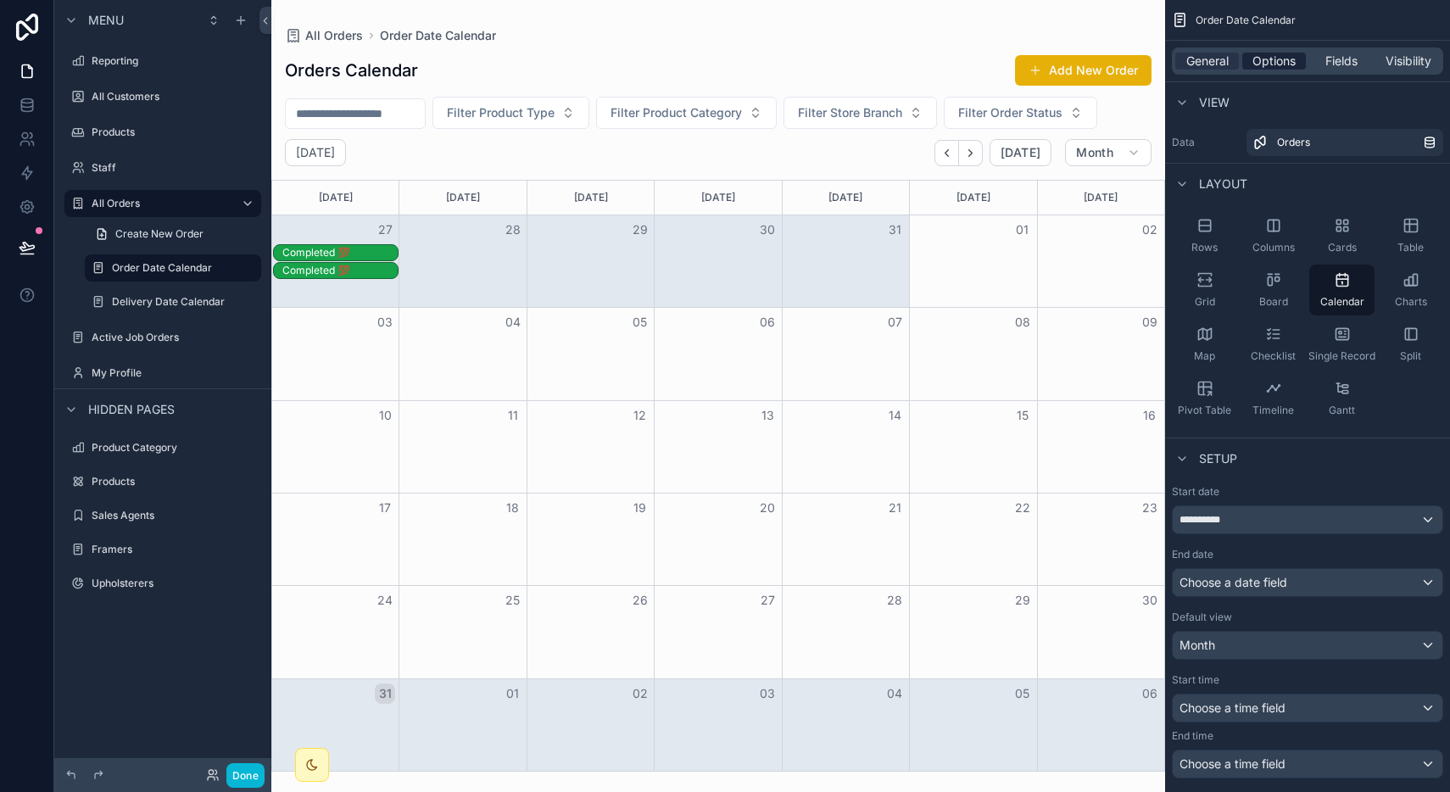
click at [1281, 55] on span "Options" at bounding box center [1273, 61] width 43 height 17
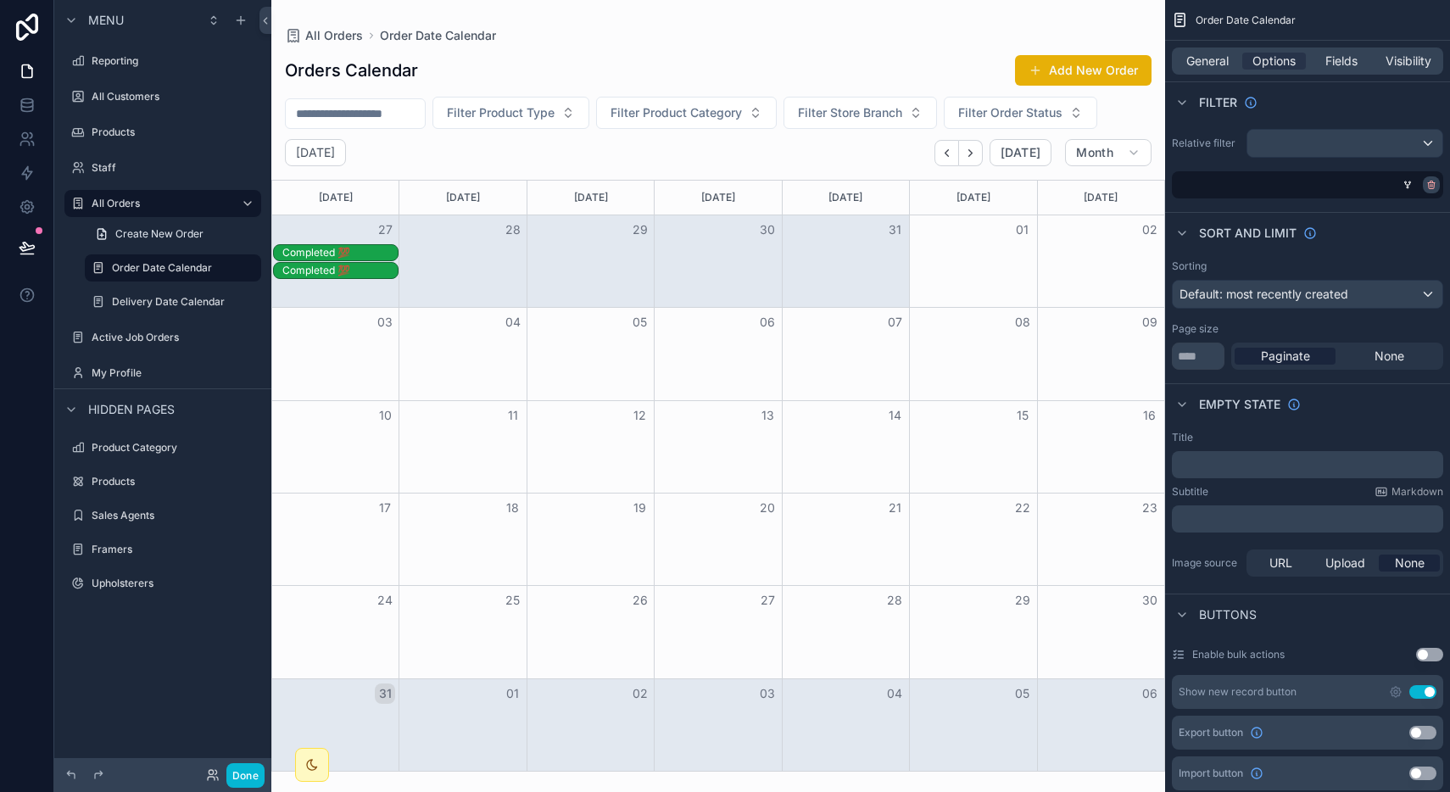
click at [1430, 180] on icon "scrollable content" at bounding box center [1431, 185] width 10 height 10
click at [245, 769] on button "Done" at bounding box center [245, 775] width 38 height 25
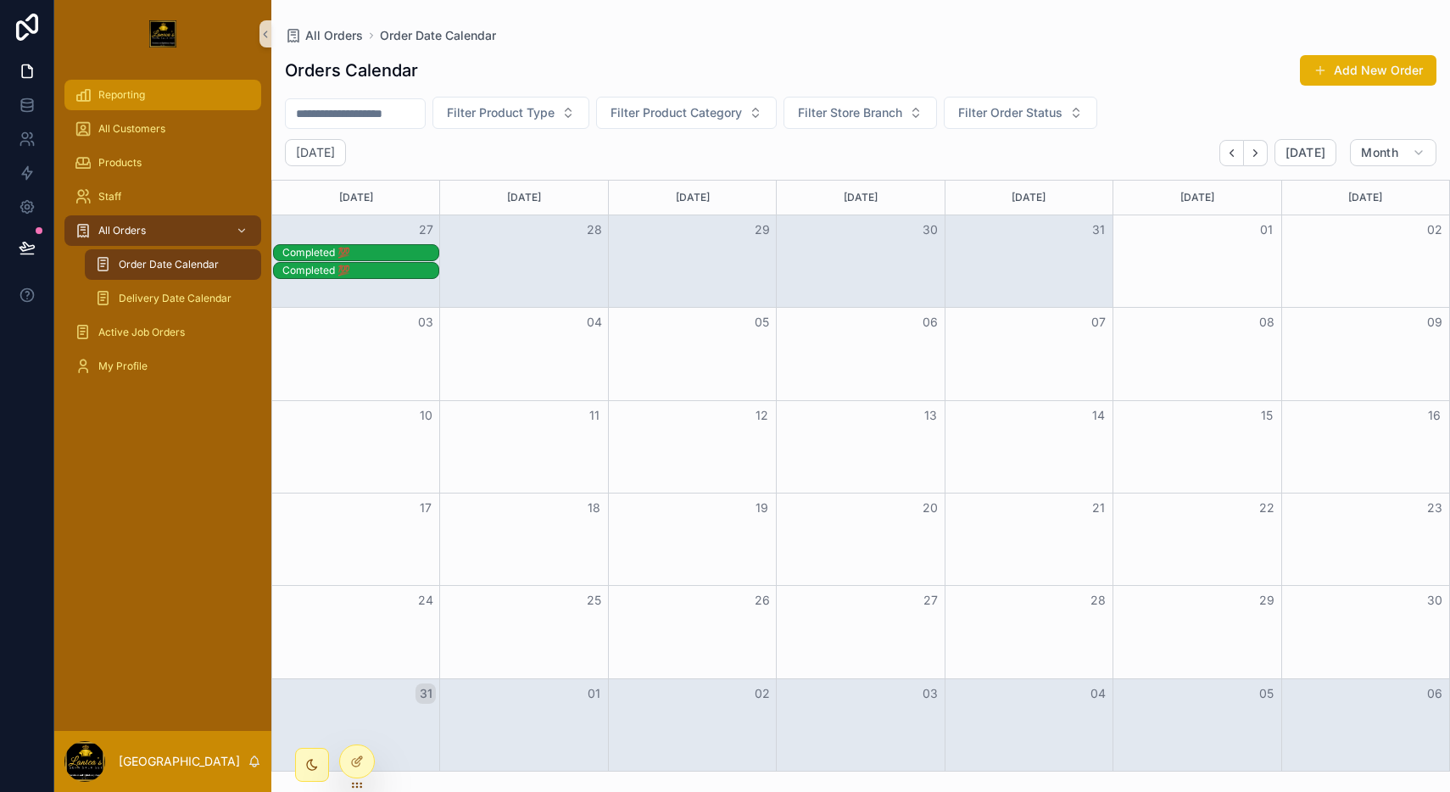
click at [183, 103] on div "Reporting" at bounding box center [163, 94] width 176 height 27
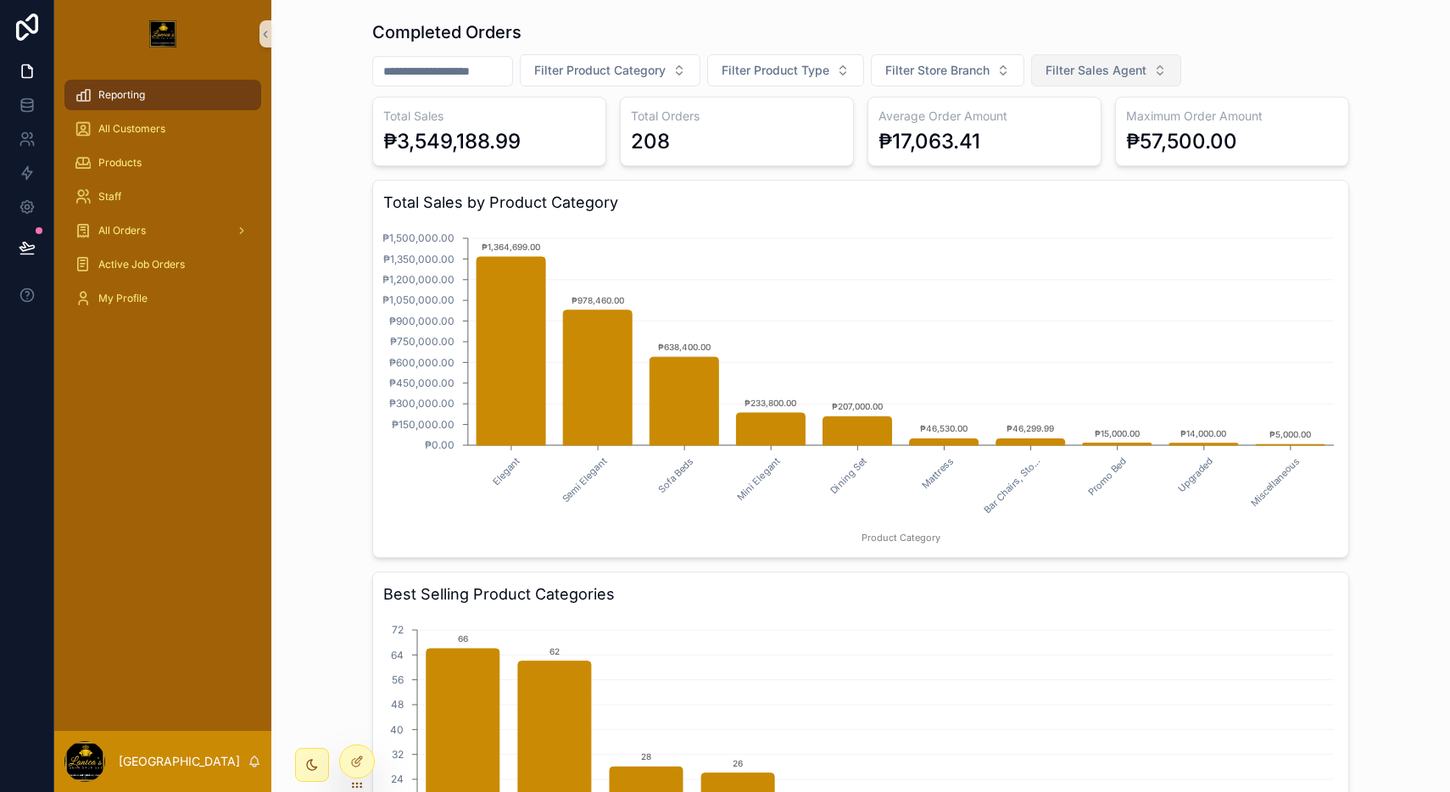
click at [1109, 79] on button "Filter Sales Agent" at bounding box center [1106, 70] width 150 height 32
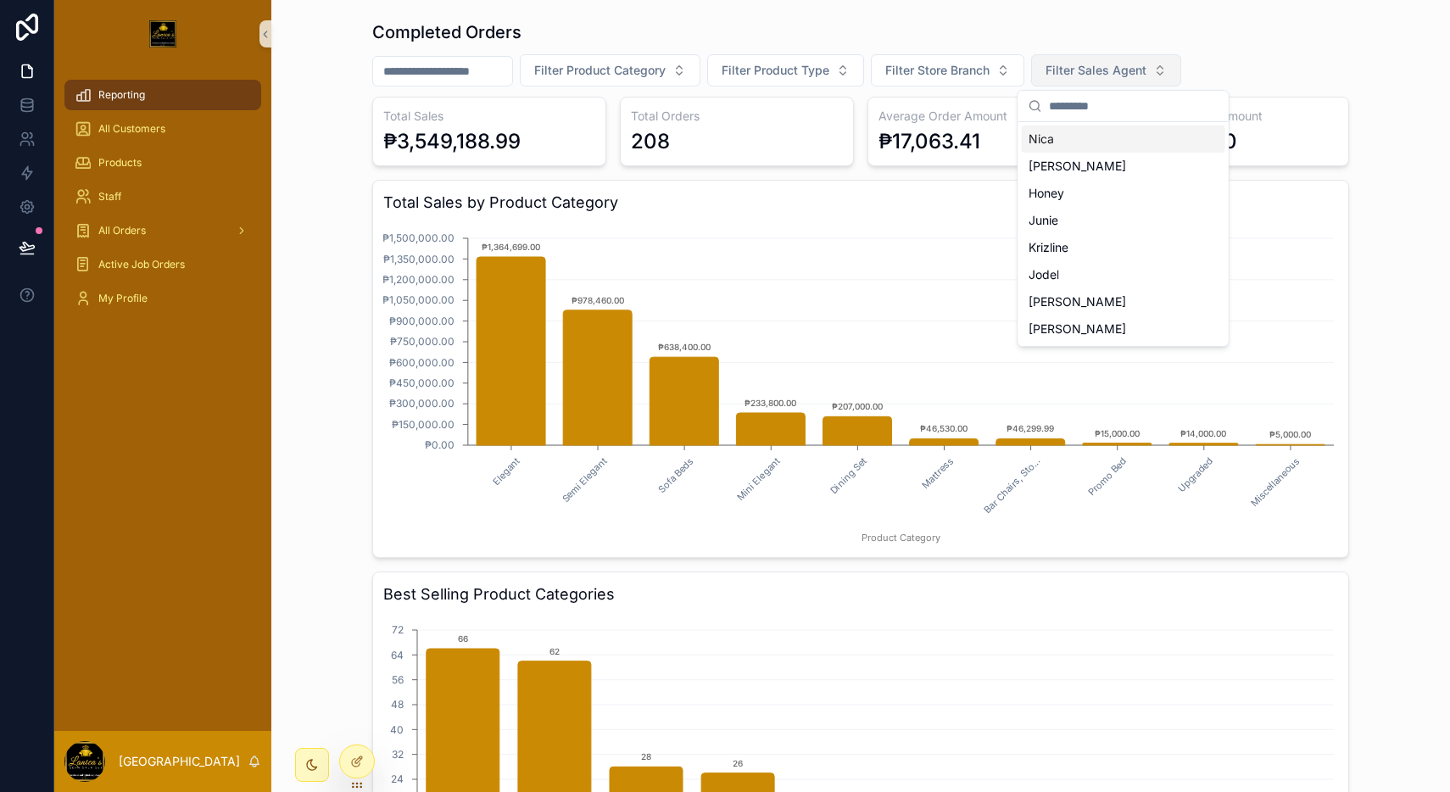
click at [1123, 79] on button "Filter Sales Agent" at bounding box center [1106, 70] width 150 height 32
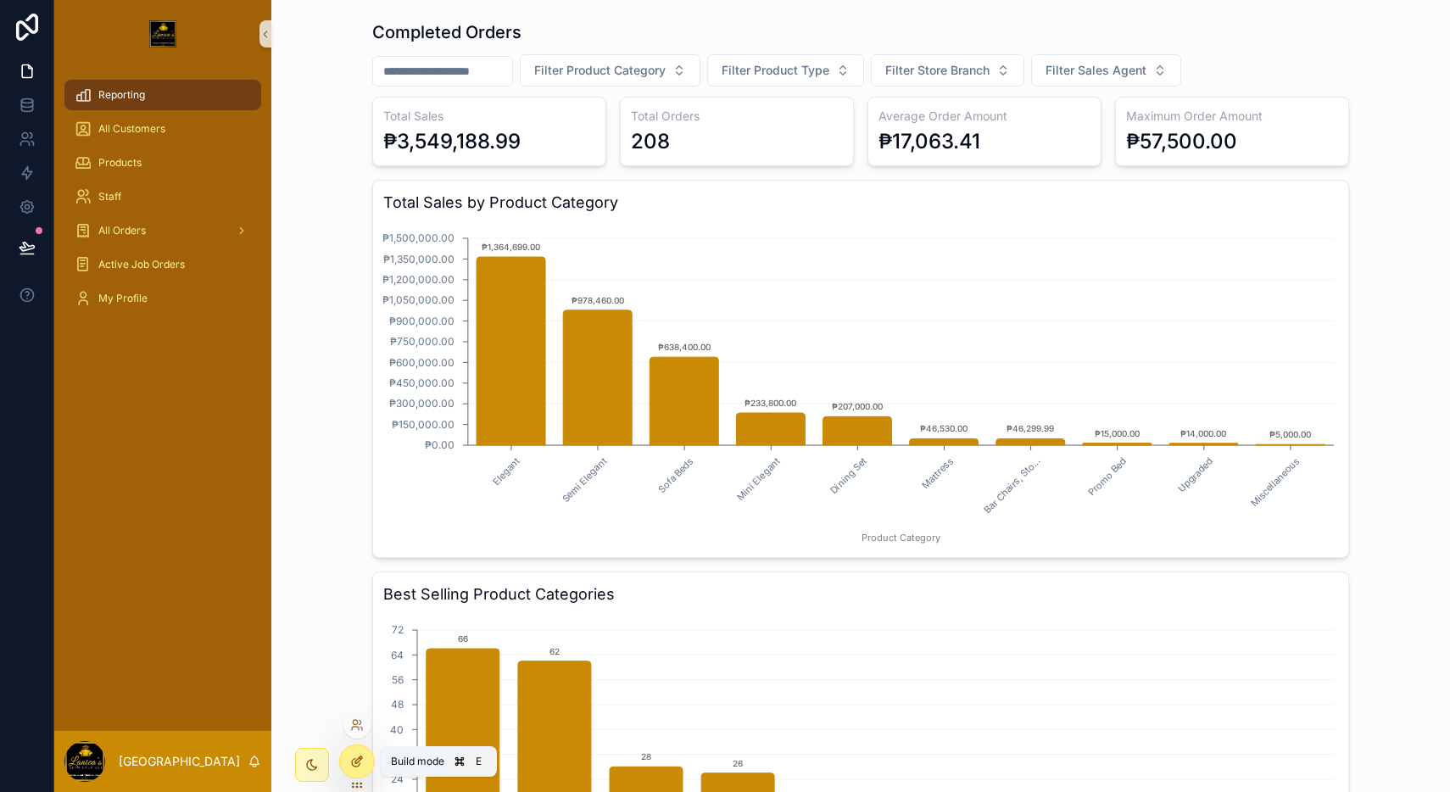
click at [345, 759] on div at bounding box center [357, 761] width 34 height 32
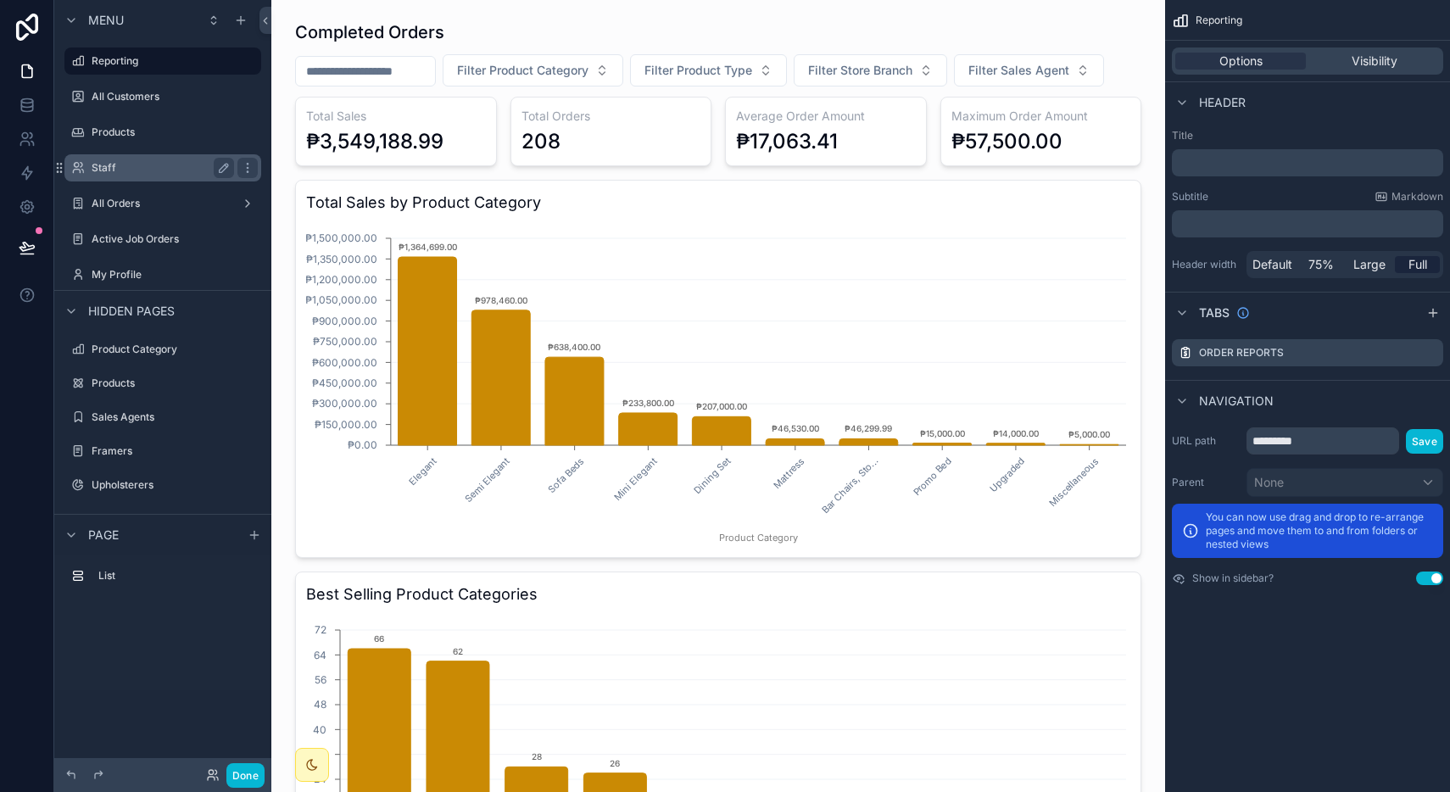
click at [172, 168] on label "Staff" at bounding box center [160, 168] width 136 height 14
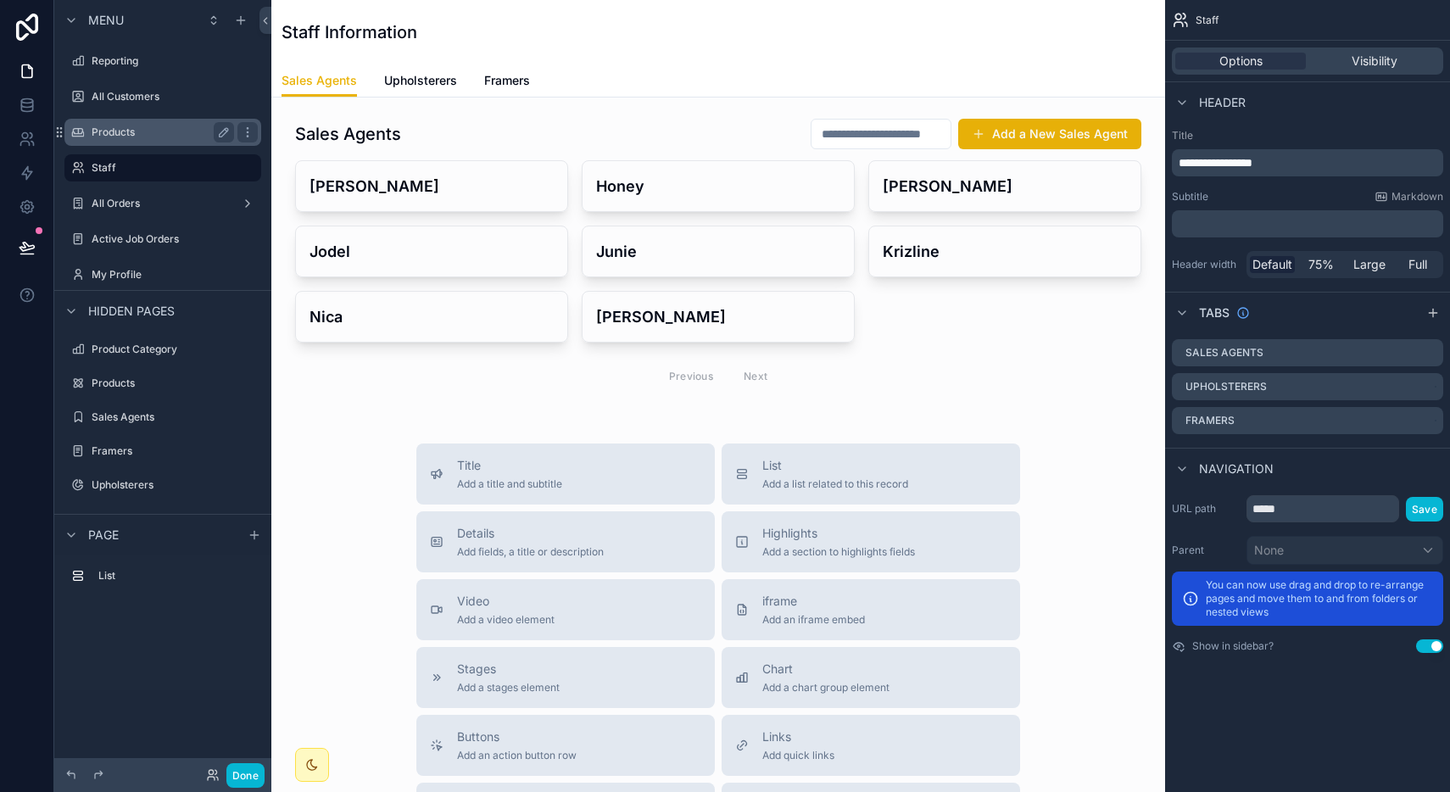
click at [174, 135] on label "Products" at bounding box center [160, 132] width 136 height 14
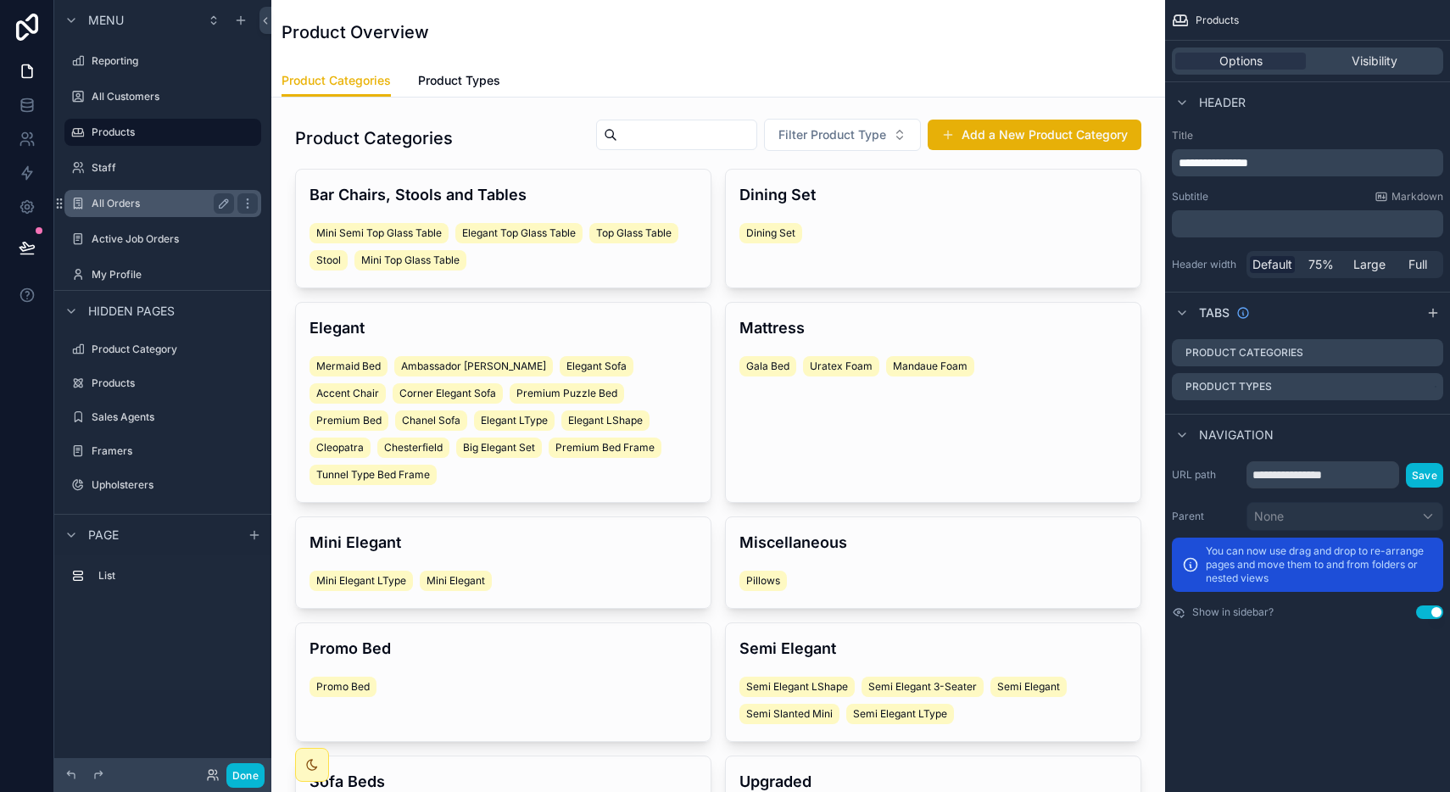
click at [173, 194] on div "All Orders" at bounding box center [163, 203] width 142 height 20
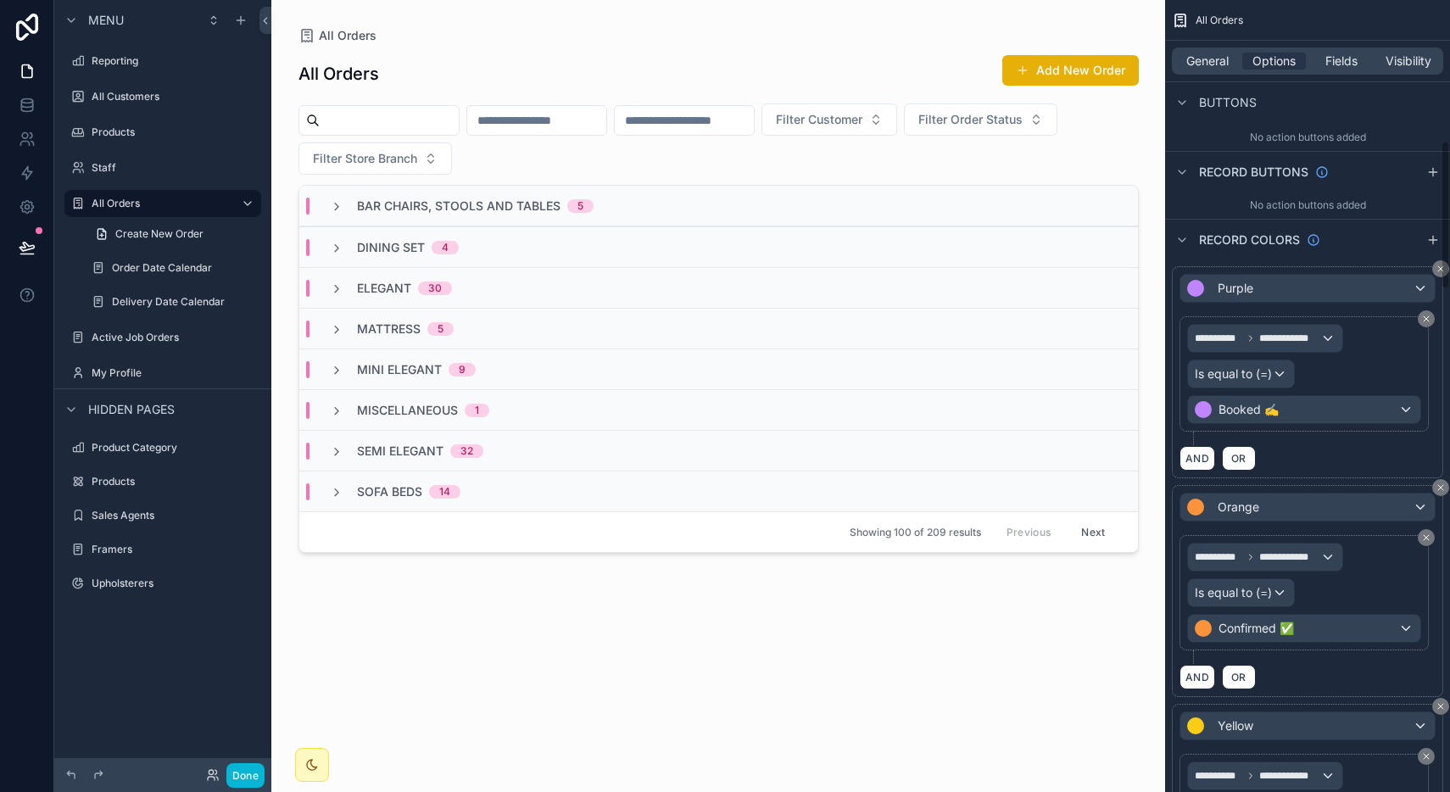
scroll to position [751, 0]
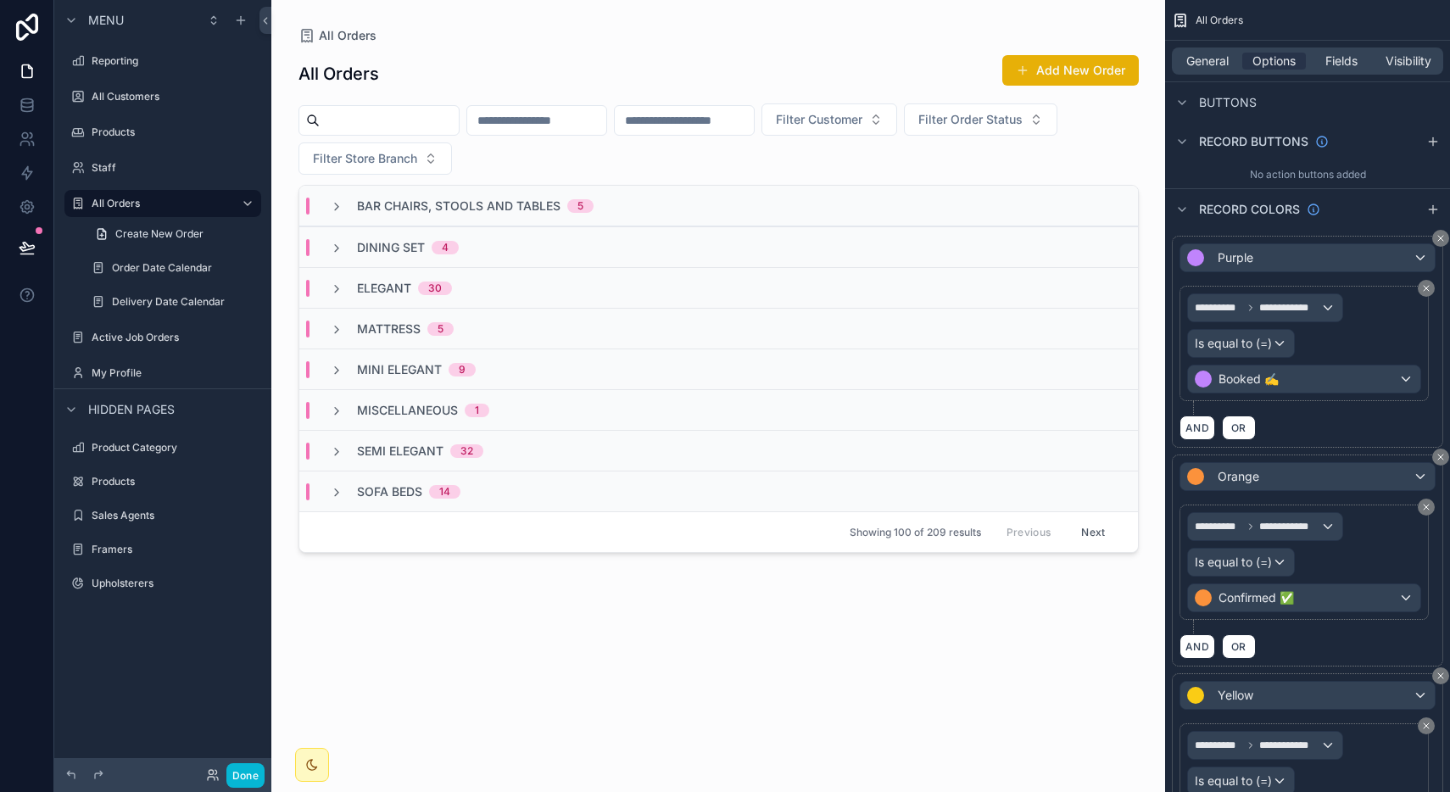
click at [1365, 308] on div "**********" at bounding box center [1304, 343] width 234 height 100
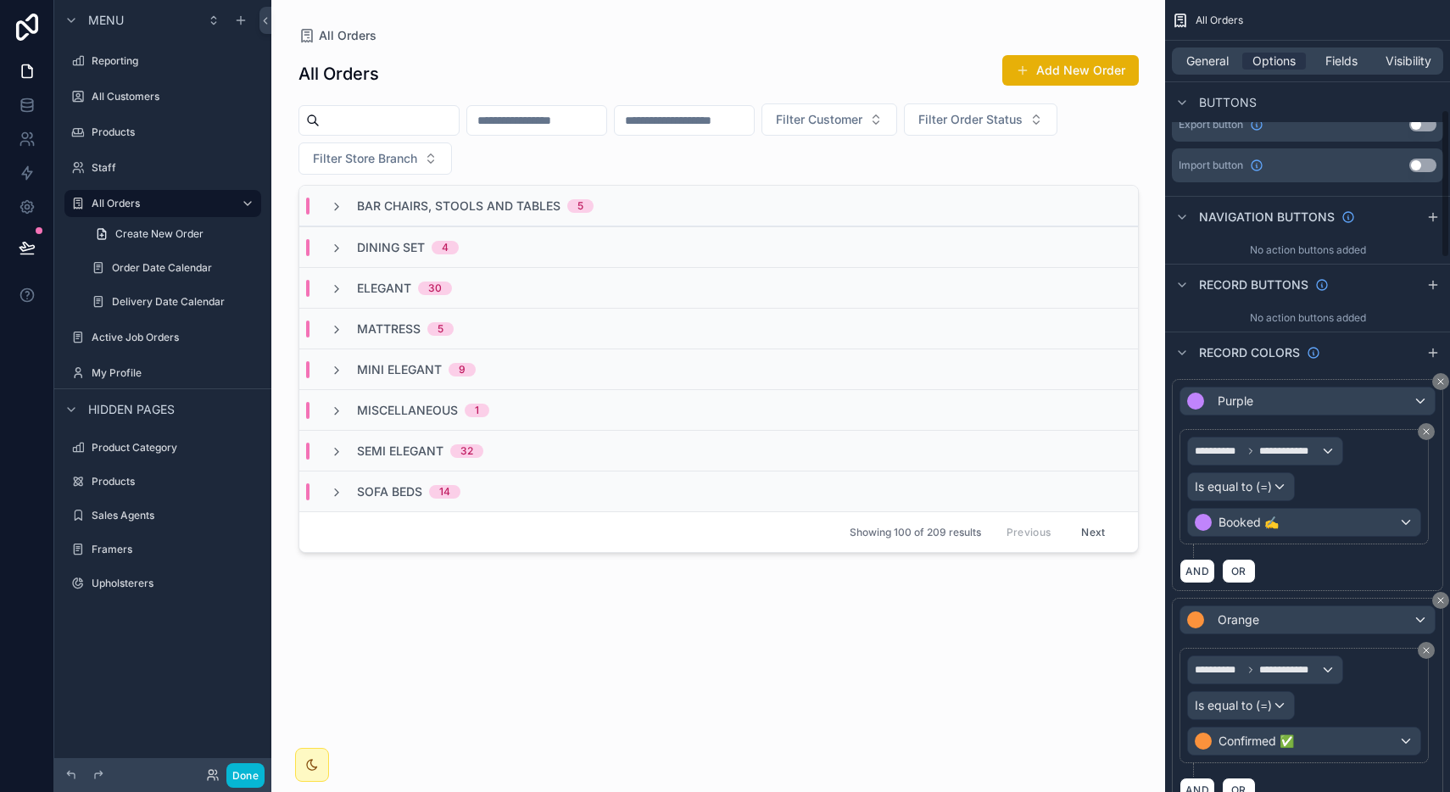
scroll to position [567, 0]
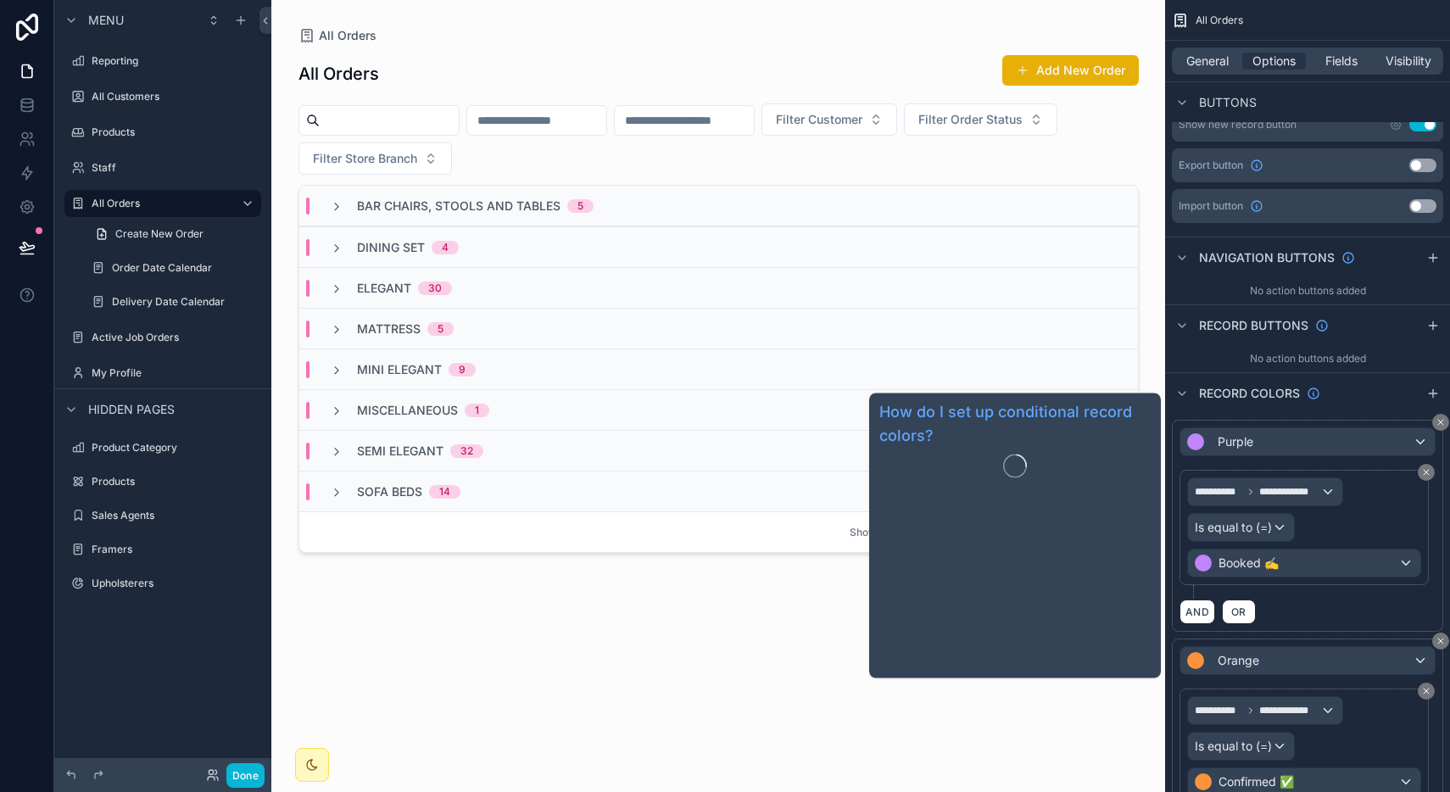
click at [1239, 397] on span "Record colors" at bounding box center [1249, 393] width 101 height 17
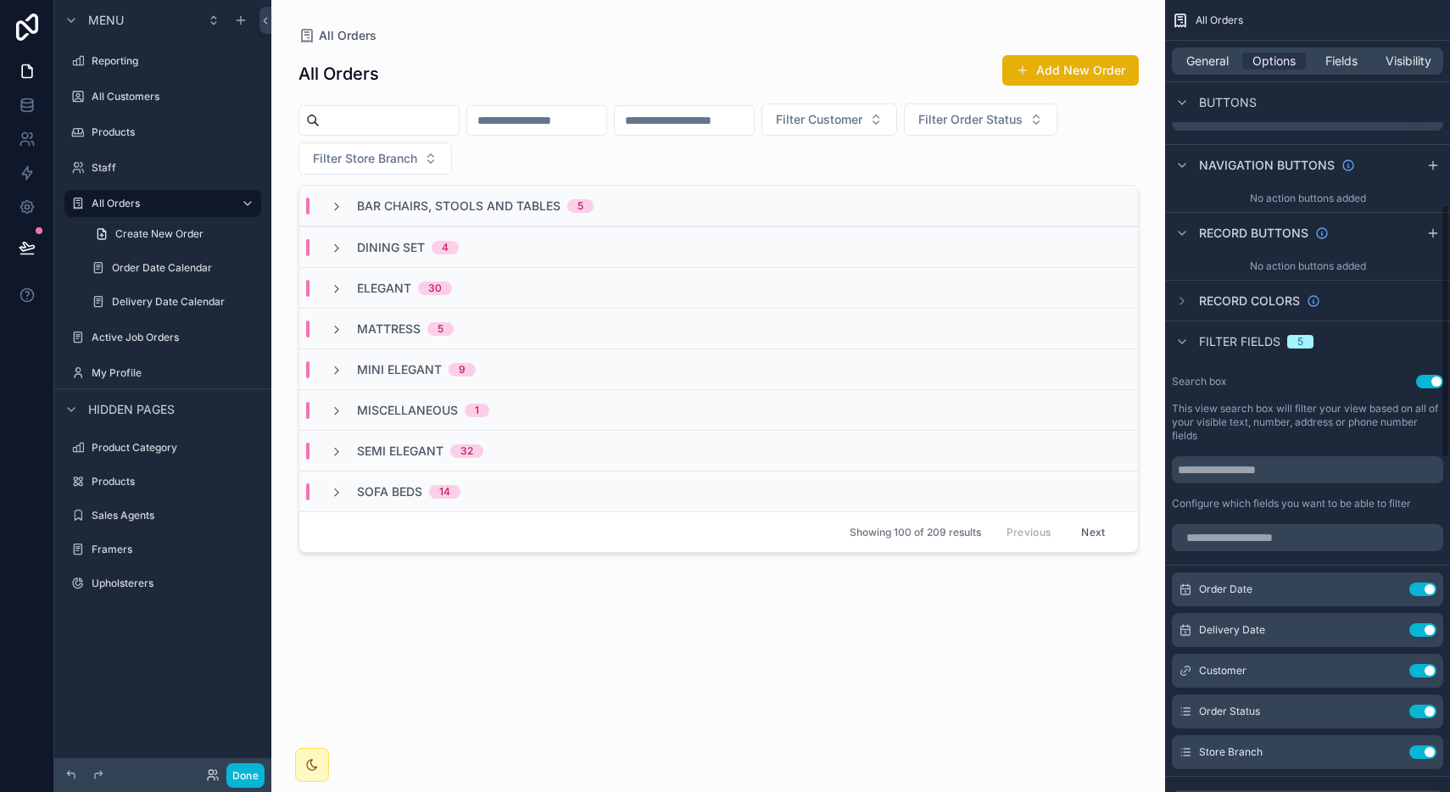
scroll to position [633, 0]
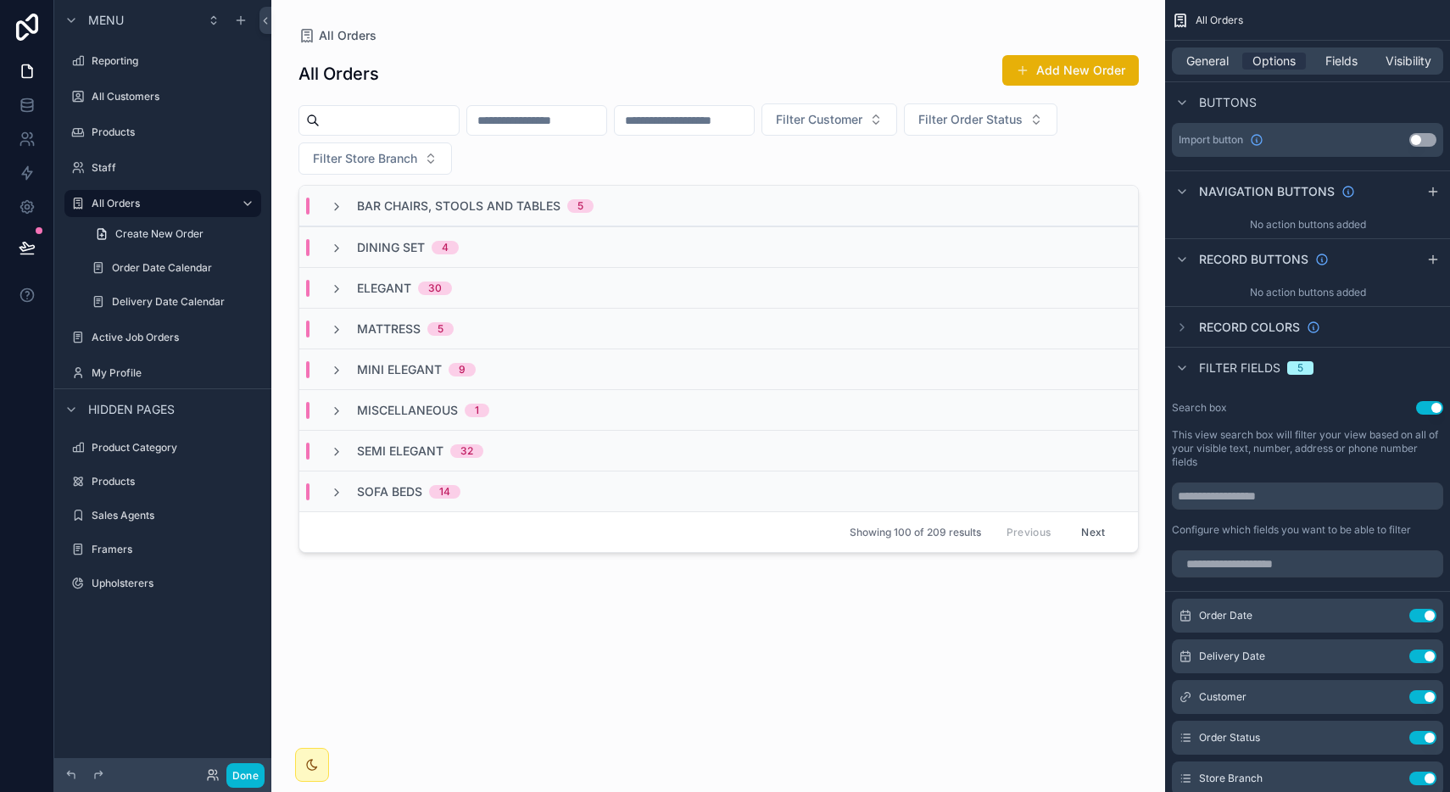
click at [1012, 205] on div "Bar Chairs, Stools and Tables 5" at bounding box center [718, 206] width 839 height 41
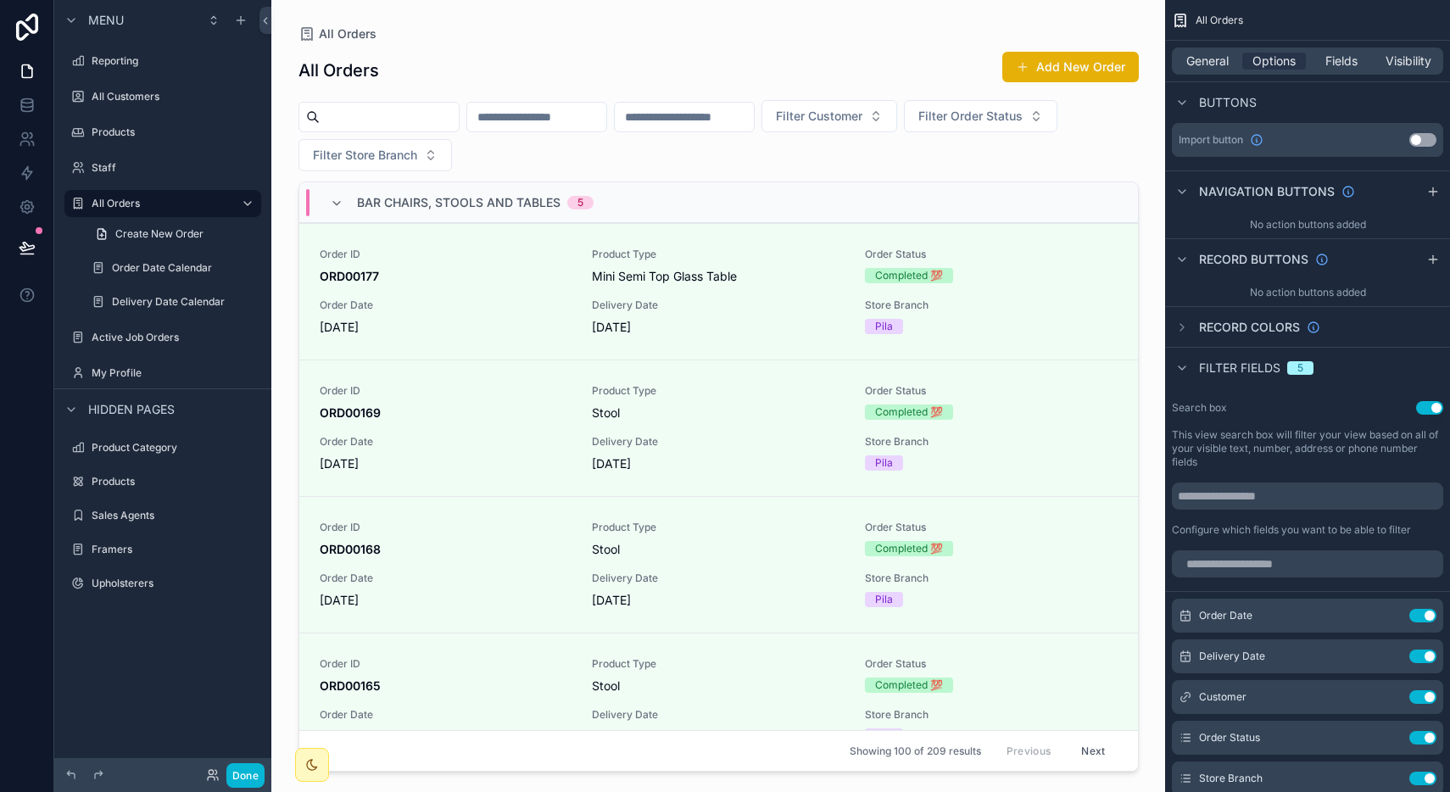
click at [1012, 205] on div "Bar Chairs, Stools and Tables 5" at bounding box center [718, 202] width 839 height 41
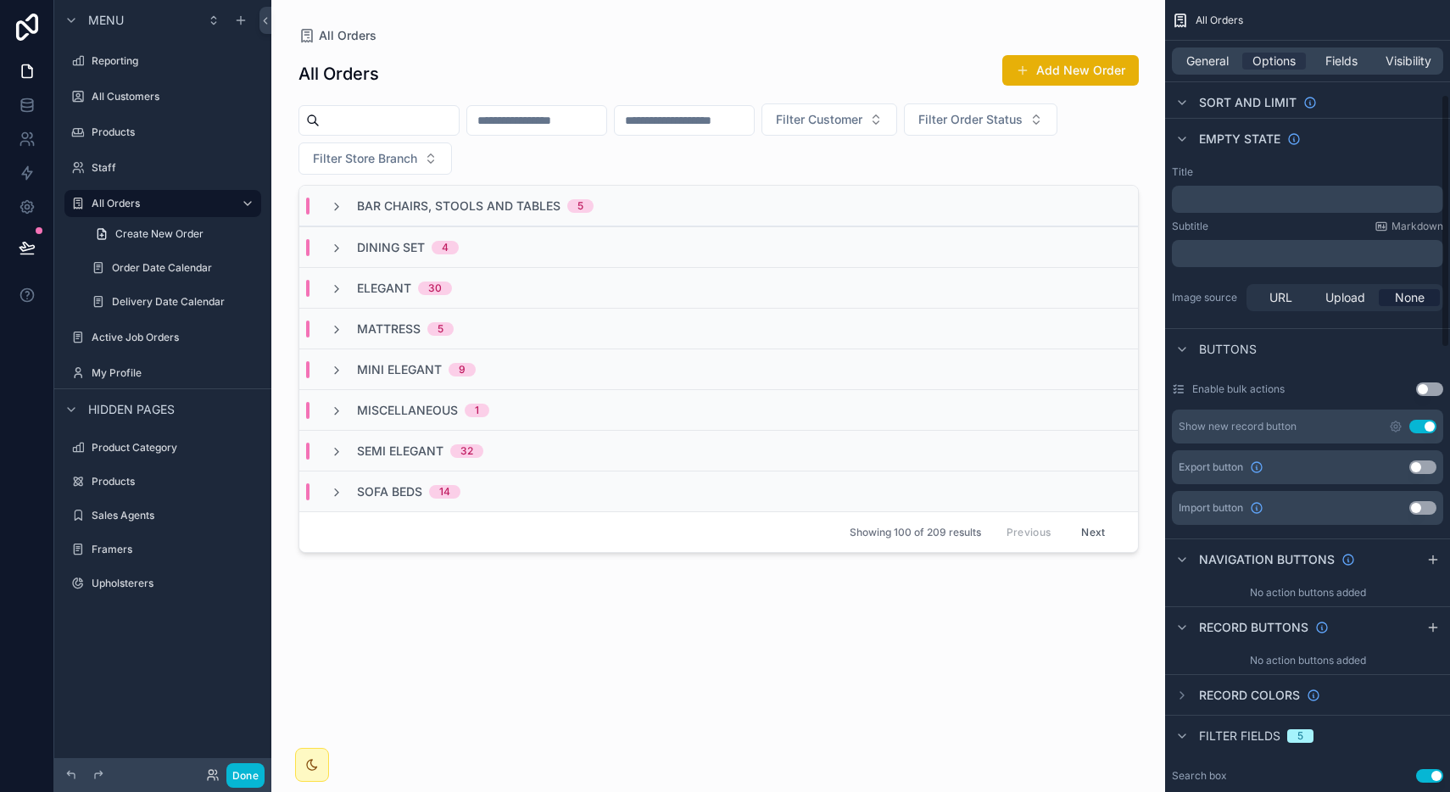
scroll to position [0, 0]
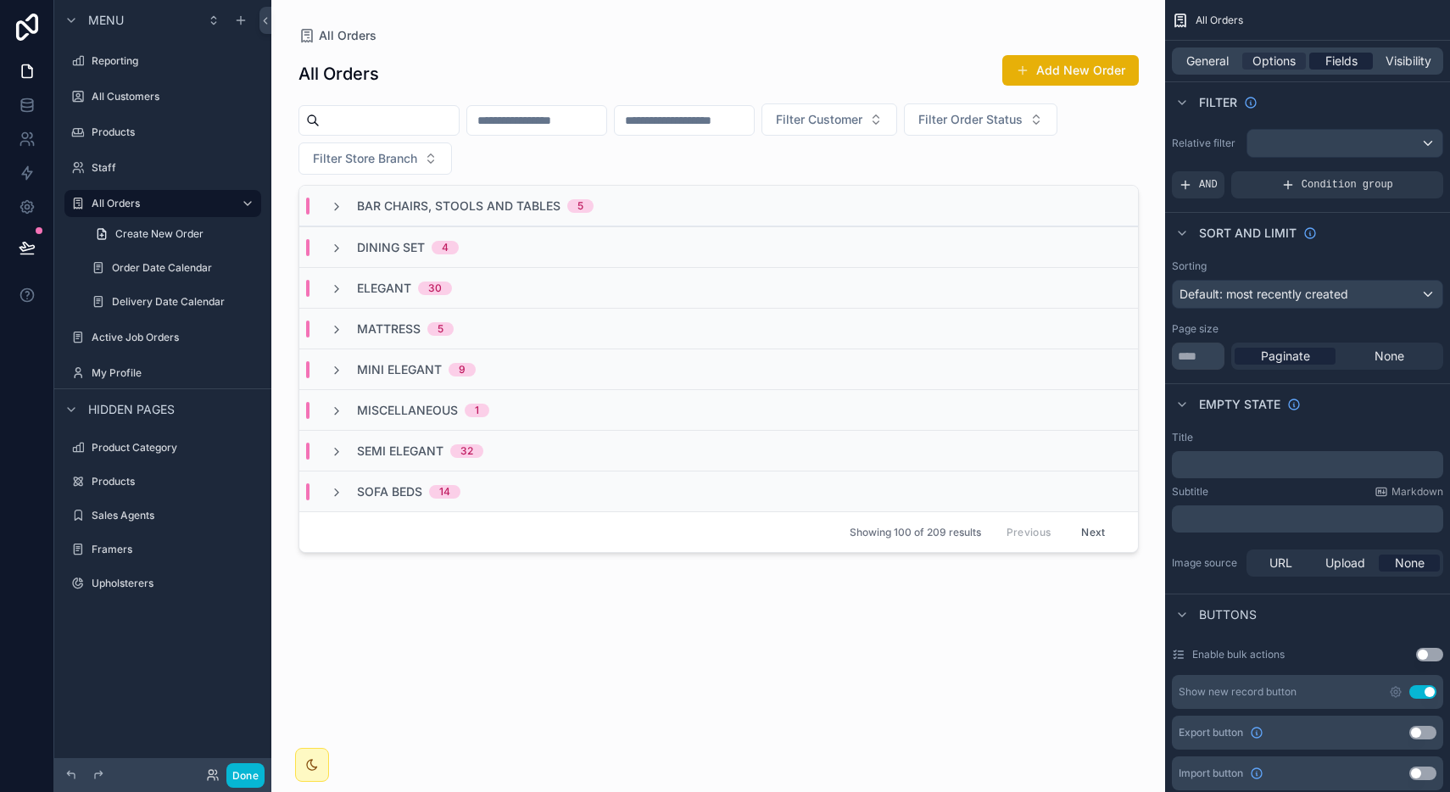
click at [1333, 69] on span "Fields" at bounding box center [1341, 61] width 32 height 17
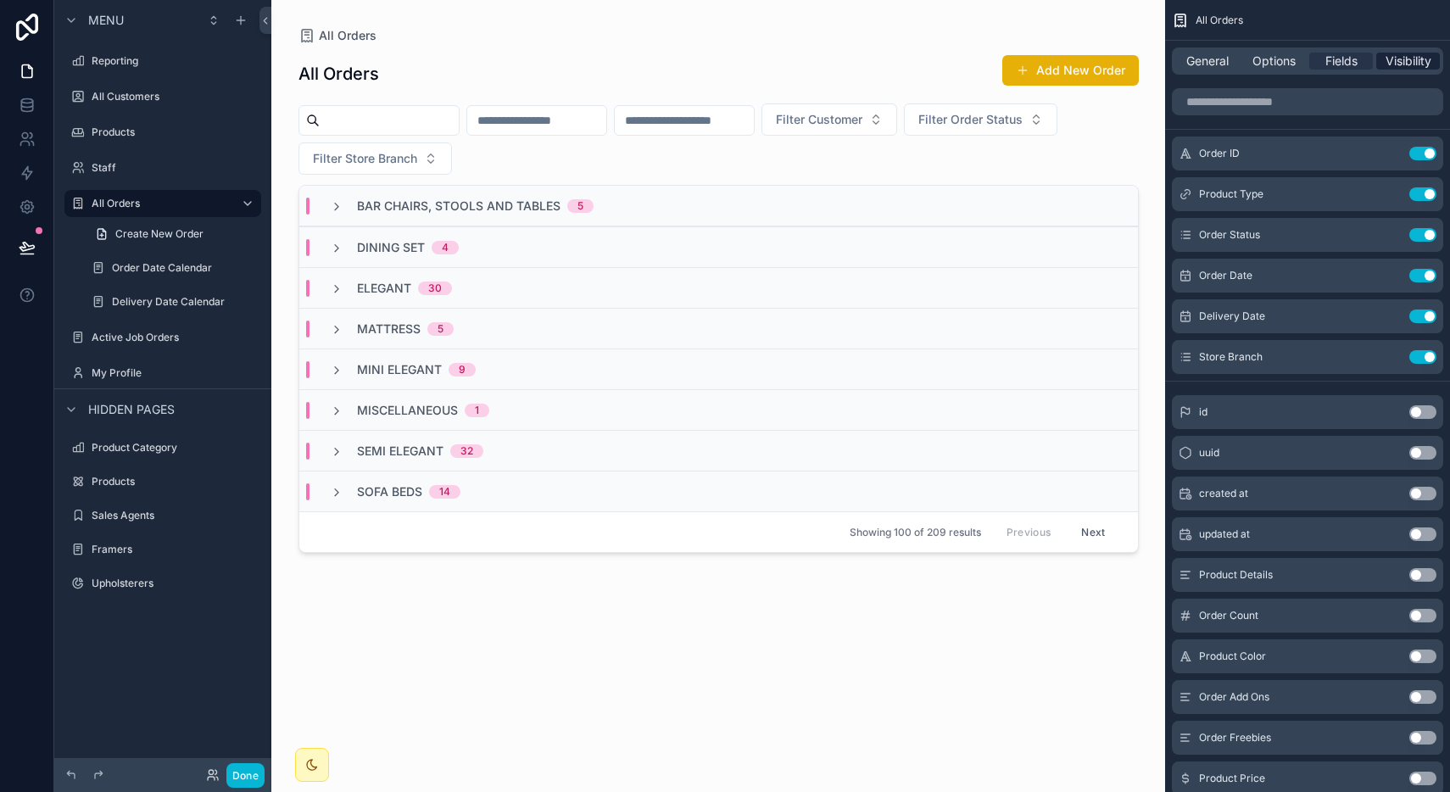
click at [1397, 64] on span "Visibility" at bounding box center [1408, 61] width 46 height 17
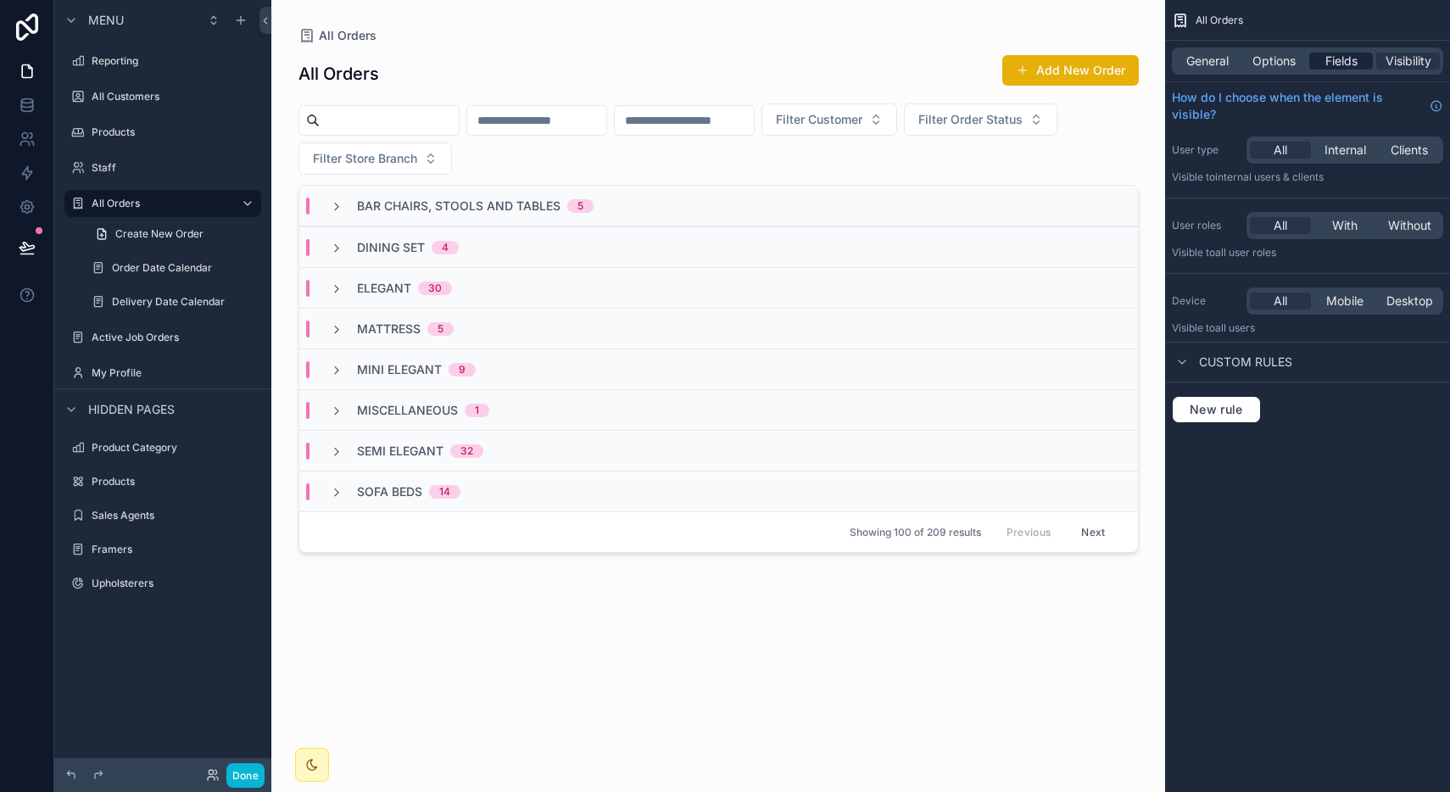
click at [1363, 64] on div "Fields" at bounding box center [1341, 61] width 64 height 17
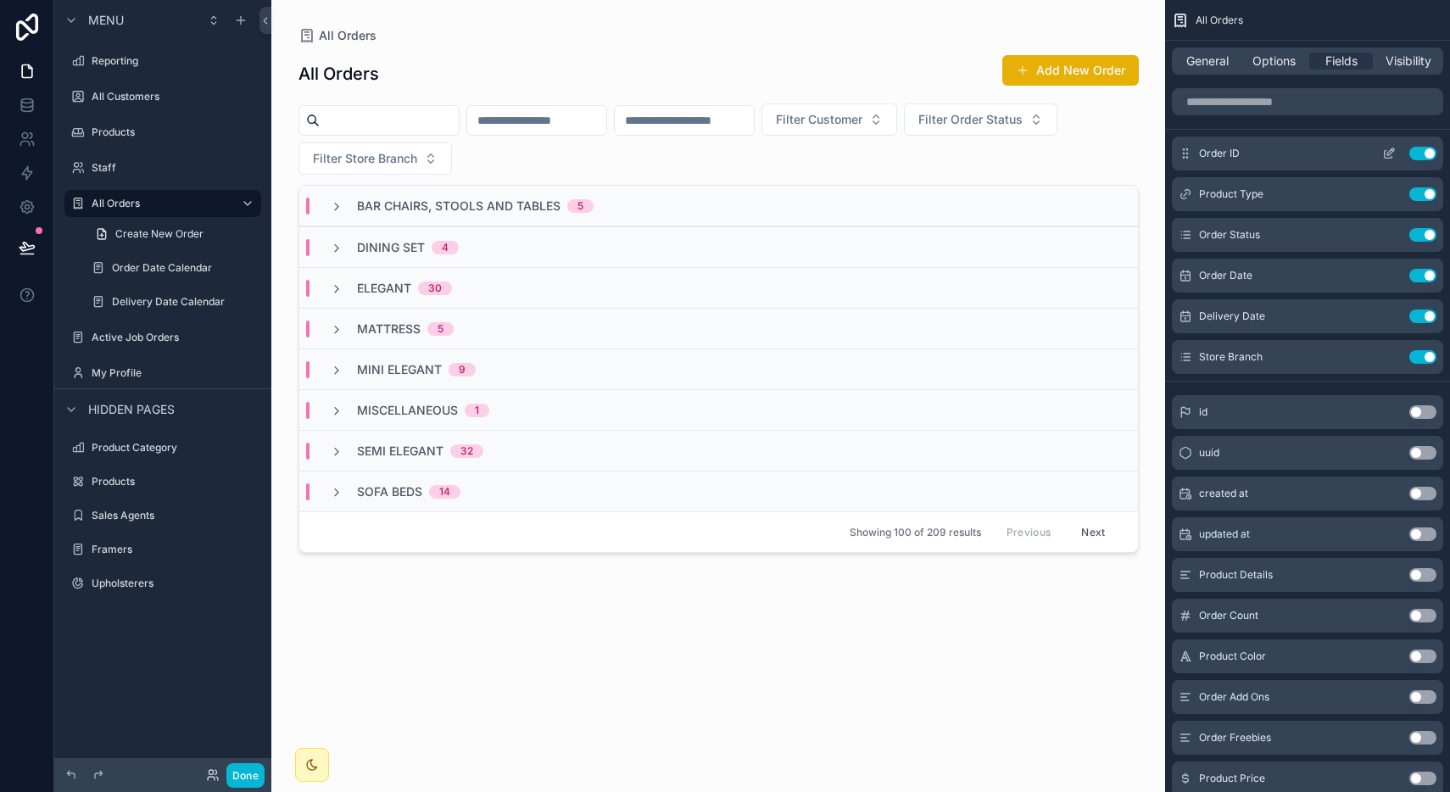
click at [1389, 153] on icon "scrollable content" at bounding box center [1389, 154] width 14 height 14
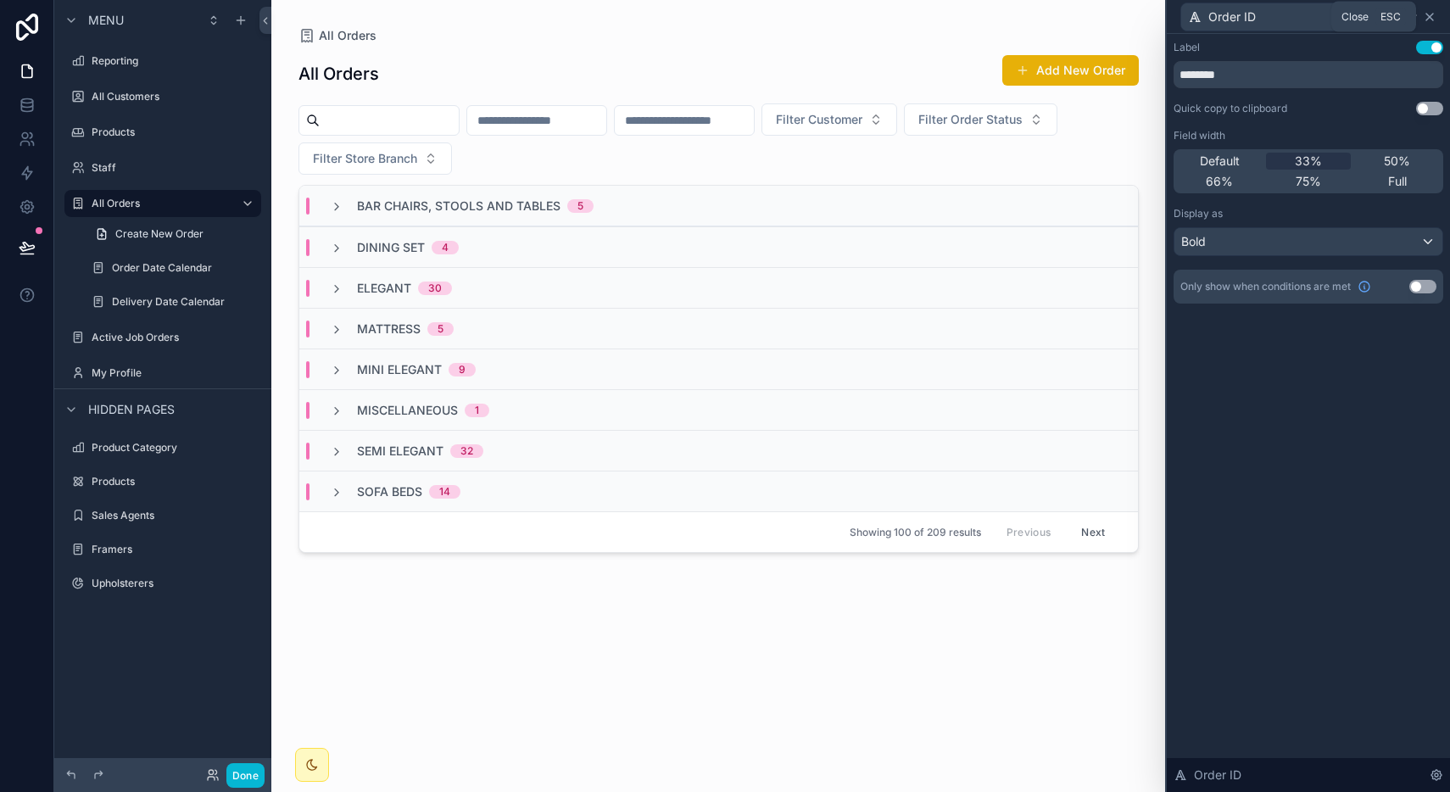
click at [1429, 19] on icon at bounding box center [1430, 17] width 14 height 14
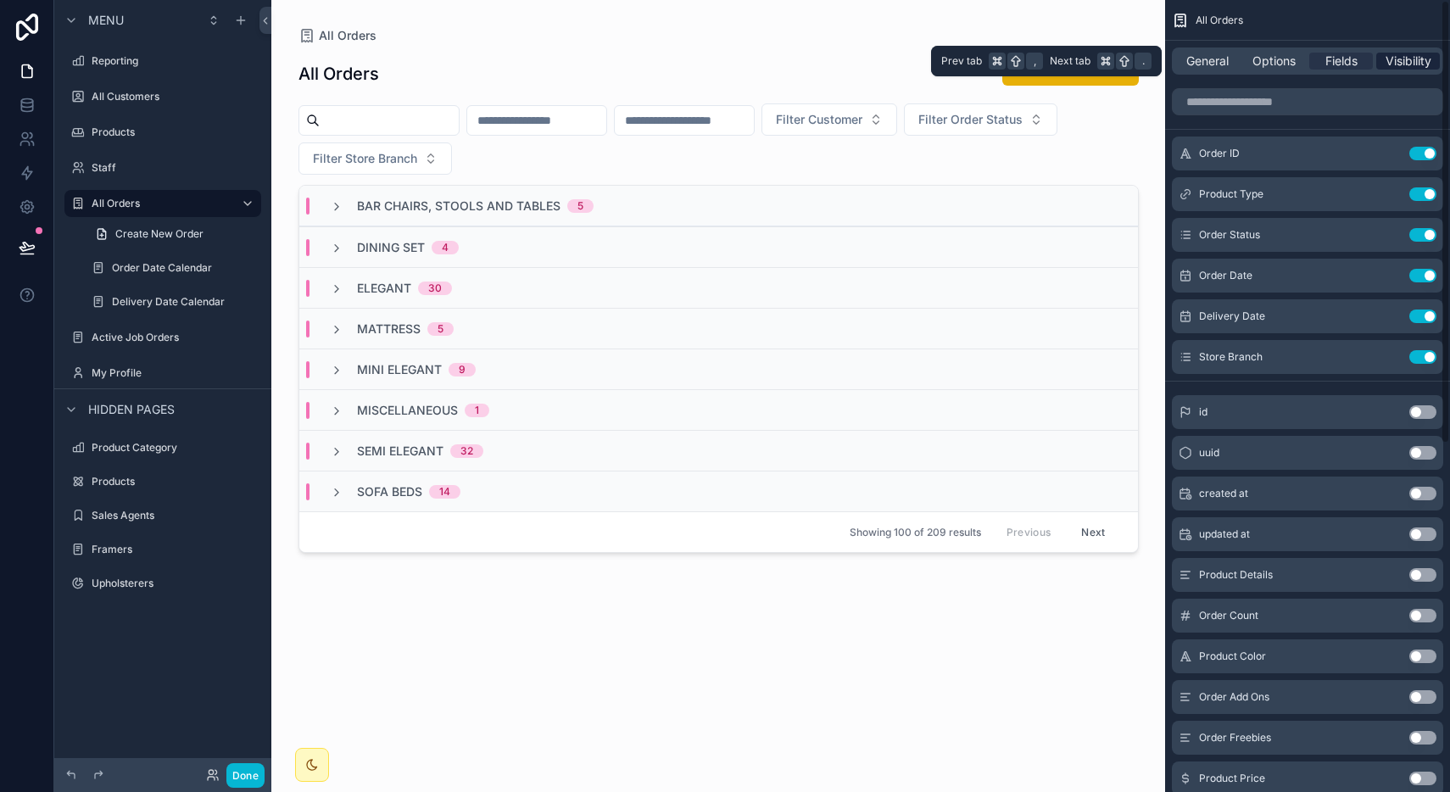
click at [1413, 59] on span "Visibility" at bounding box center [1408, 61] width 46 height 17
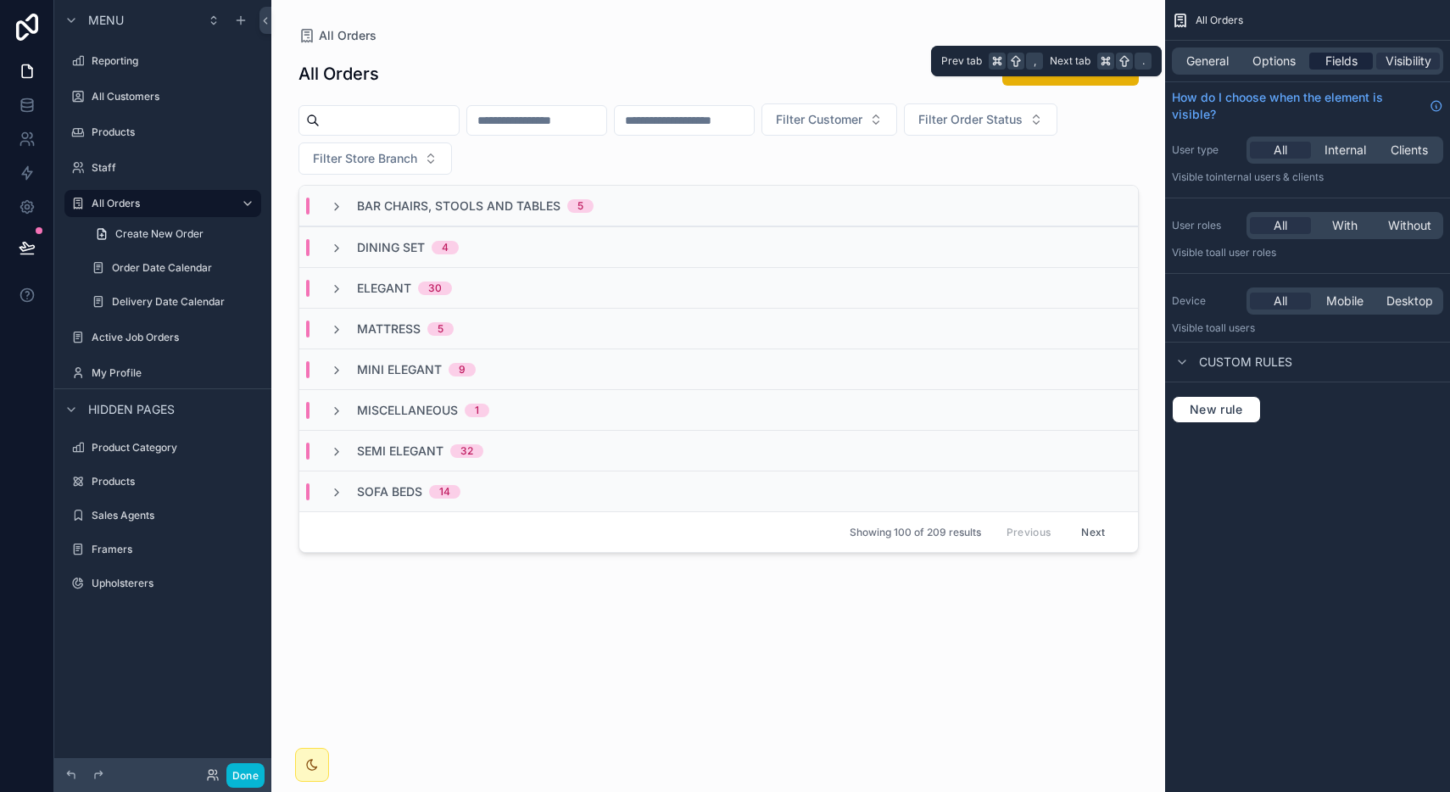
click at [1341, 54] on span "Fields" at bounding box center [1341, 61] width 32 height 17
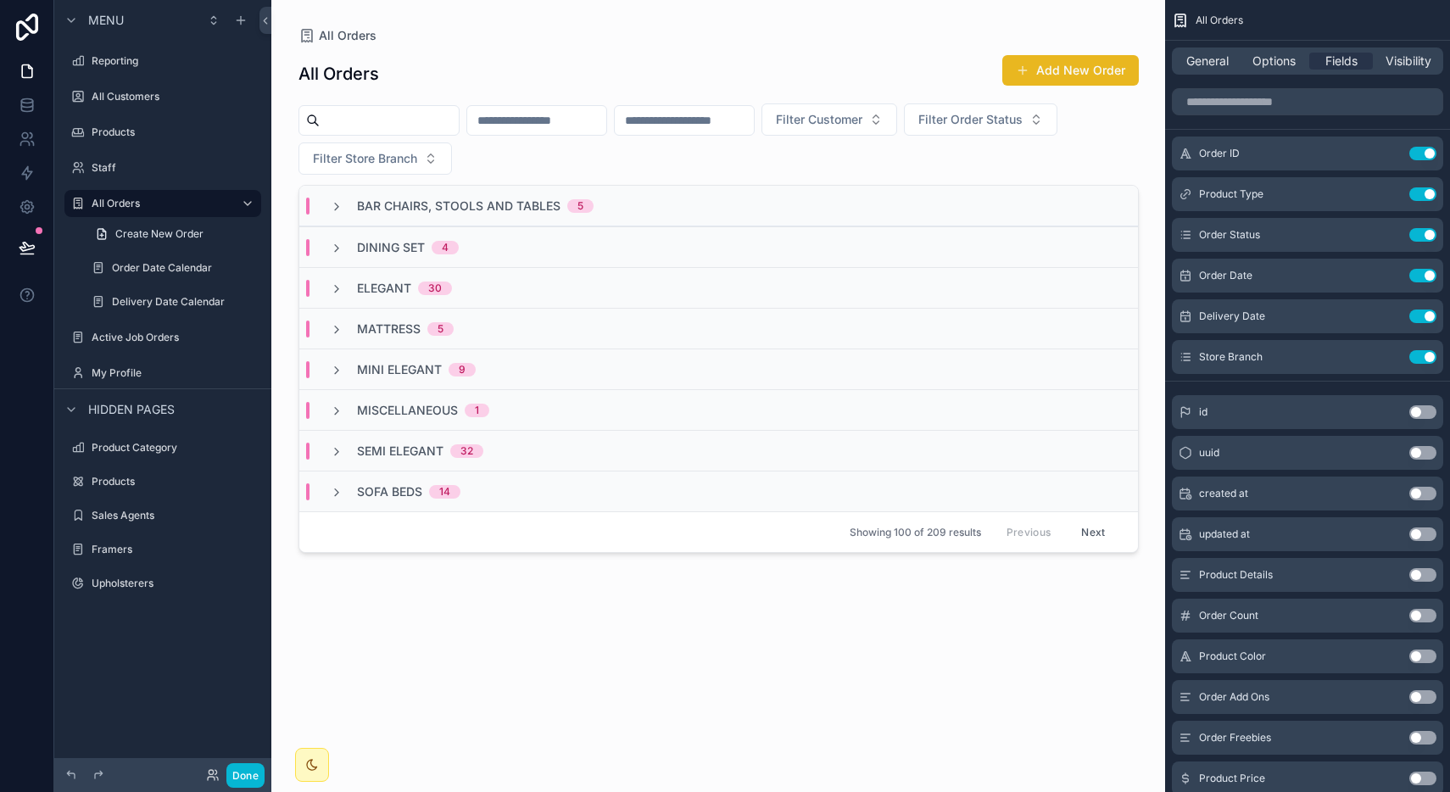
click at [1108, 73] on button "Add New Order" at bounding box center [1070, 70] width 137 height 31
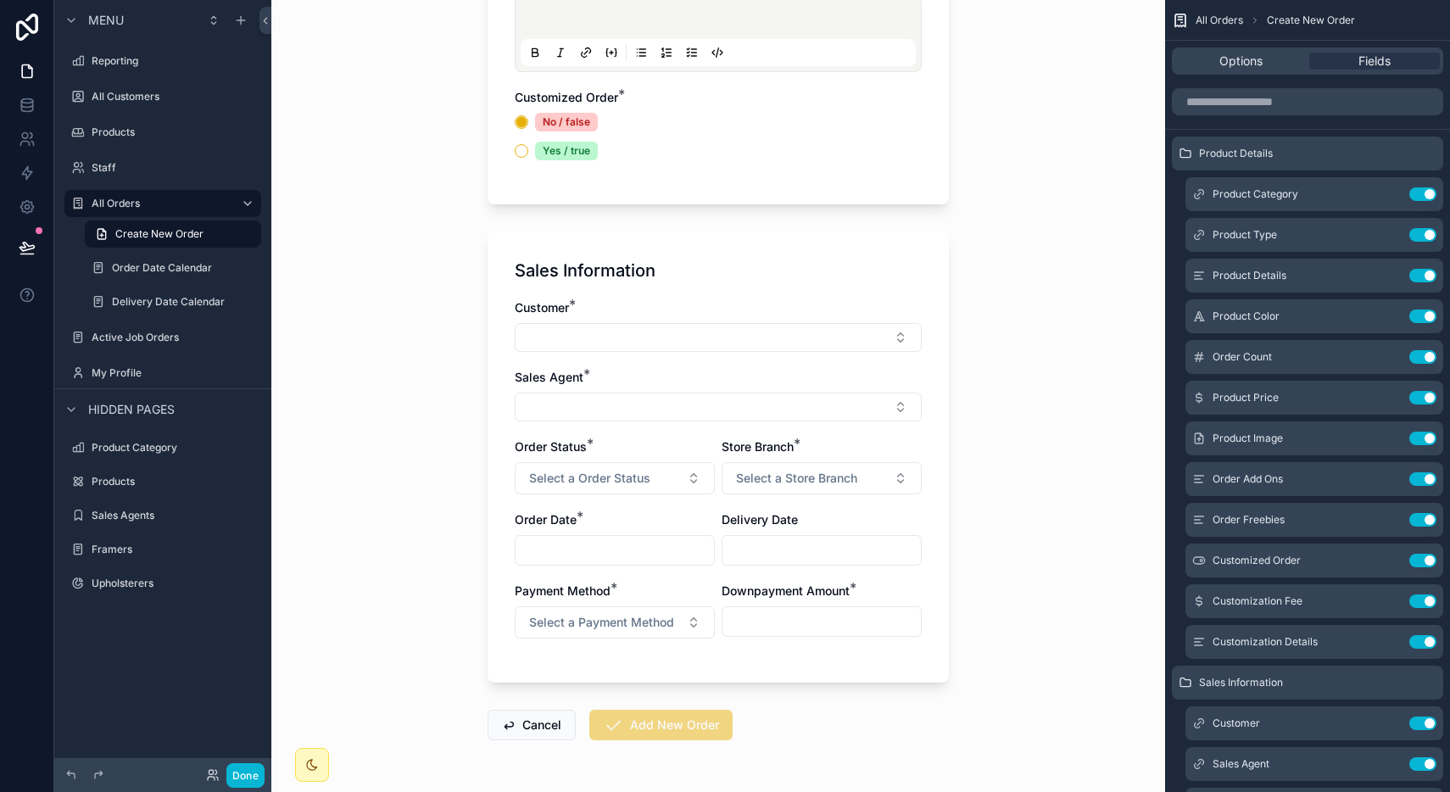
scroll to position [817, 0]
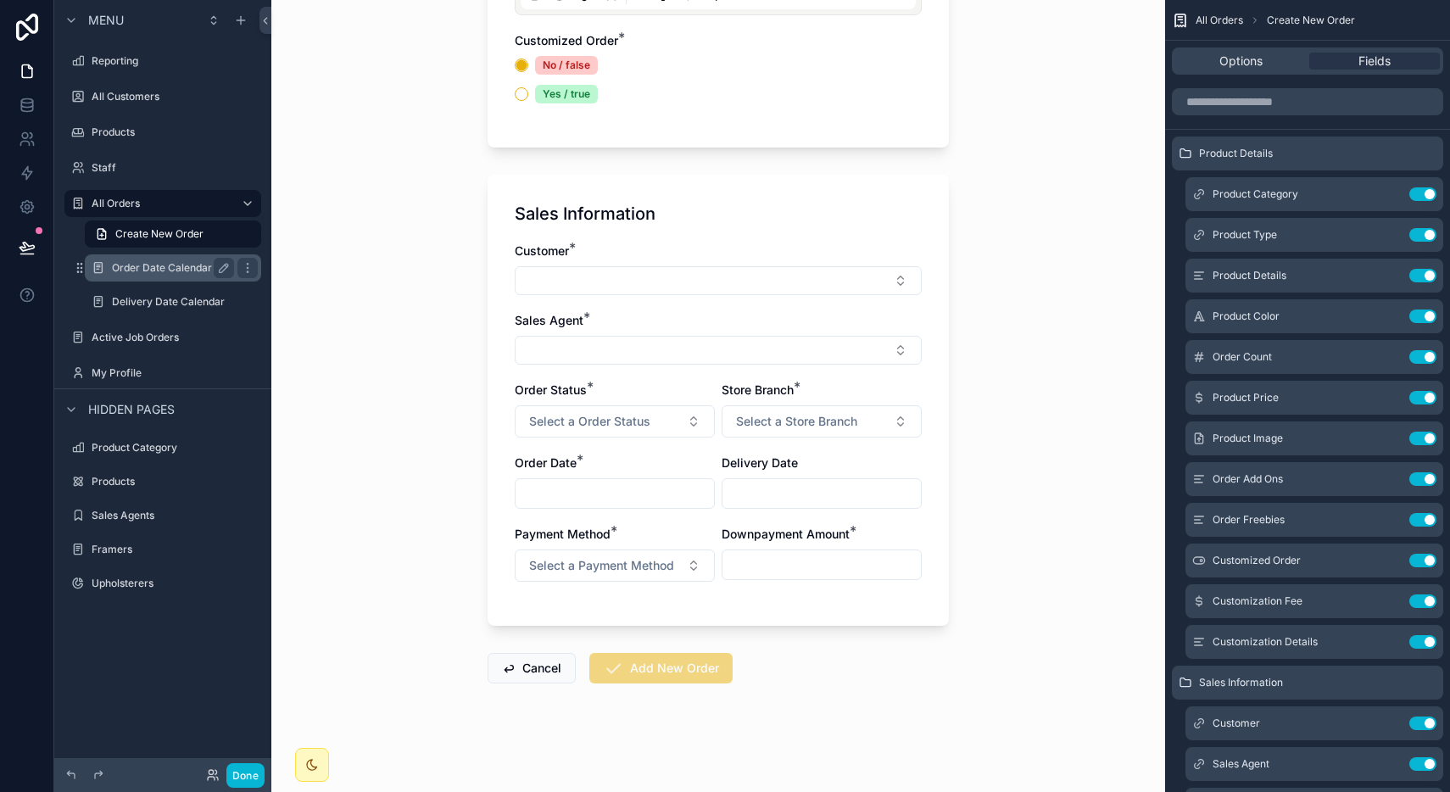
click at [184, 259] on div "Order Date Calendar" at bounding box center [173, 268] width 122 height 20
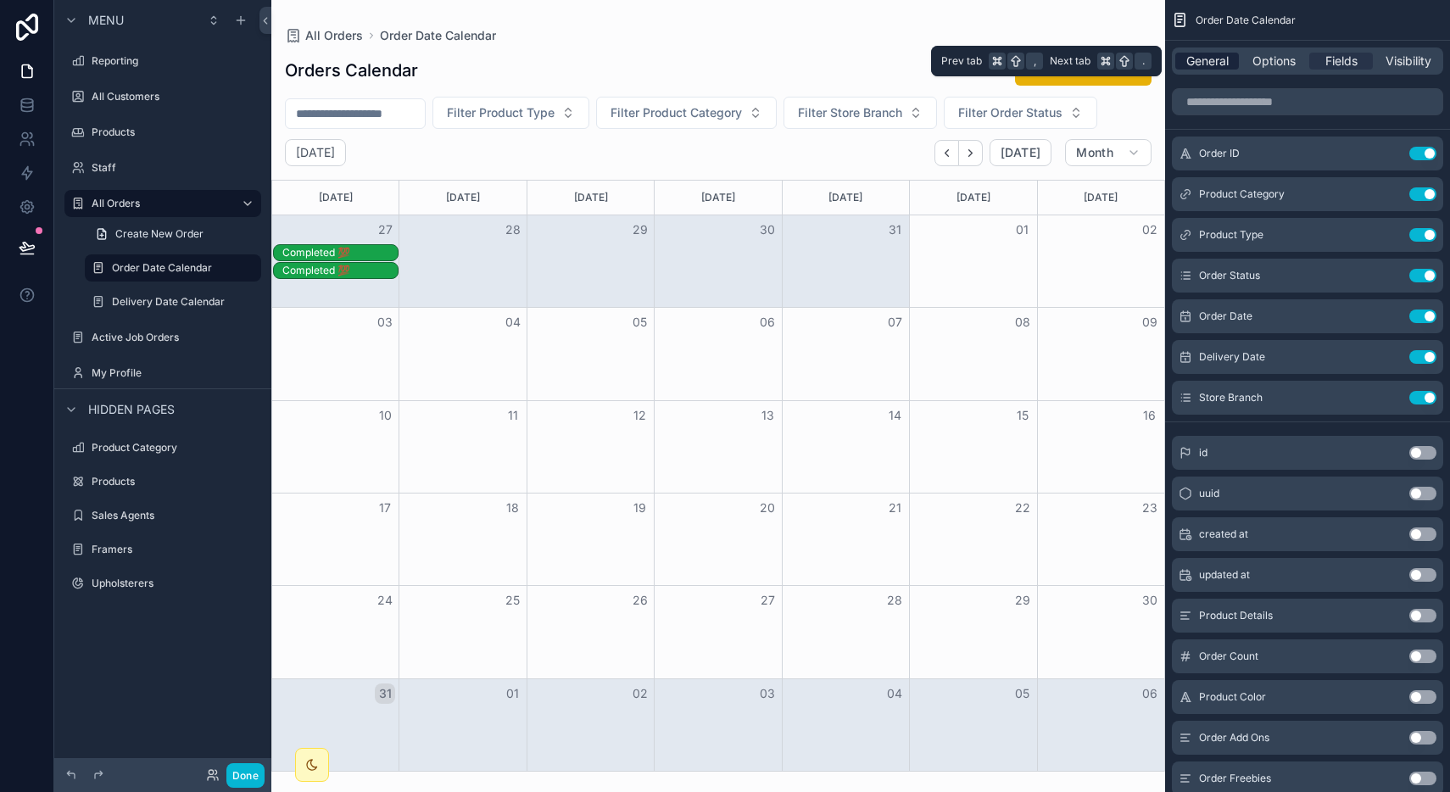
click at [1205, 68] on span "General" at bounding box center [1207, 61] width 42 height 17
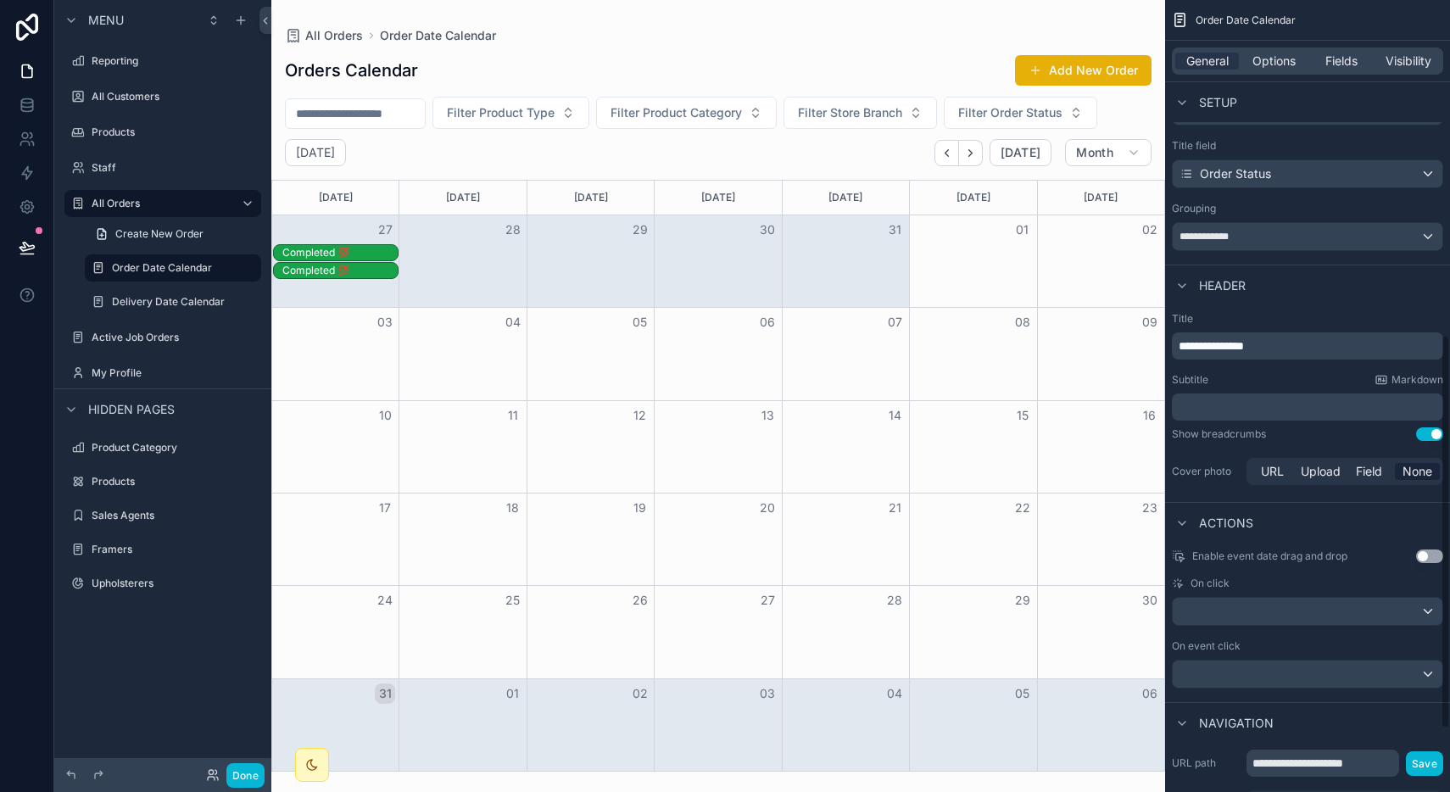
scroll to position [802, 0]
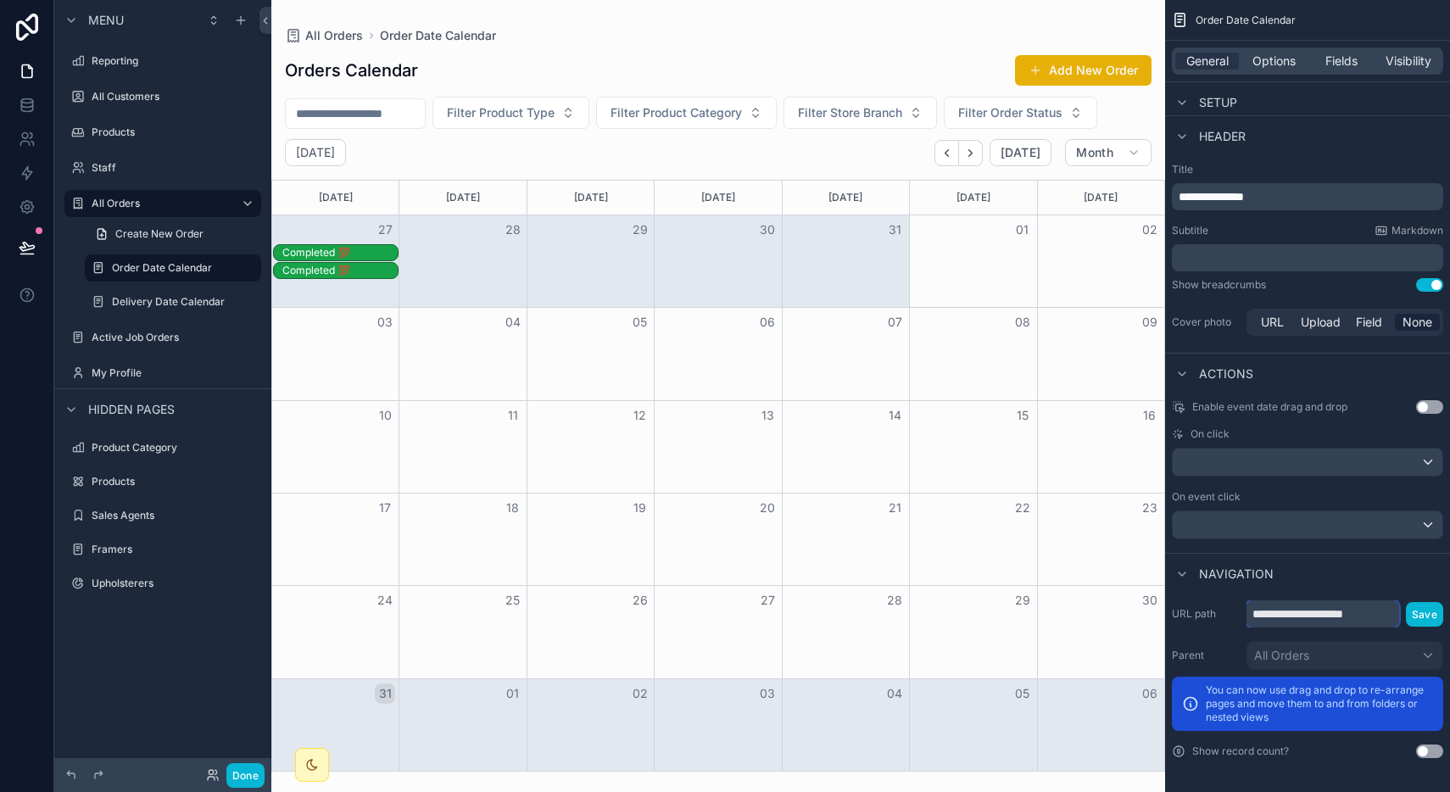
click at [1386, 613] on input "**********" at bounding box center [1322, 613] width 153 height 27
click at [1288, 615] on input "**********" at bounding box center [1322, 613] width 153 height 27
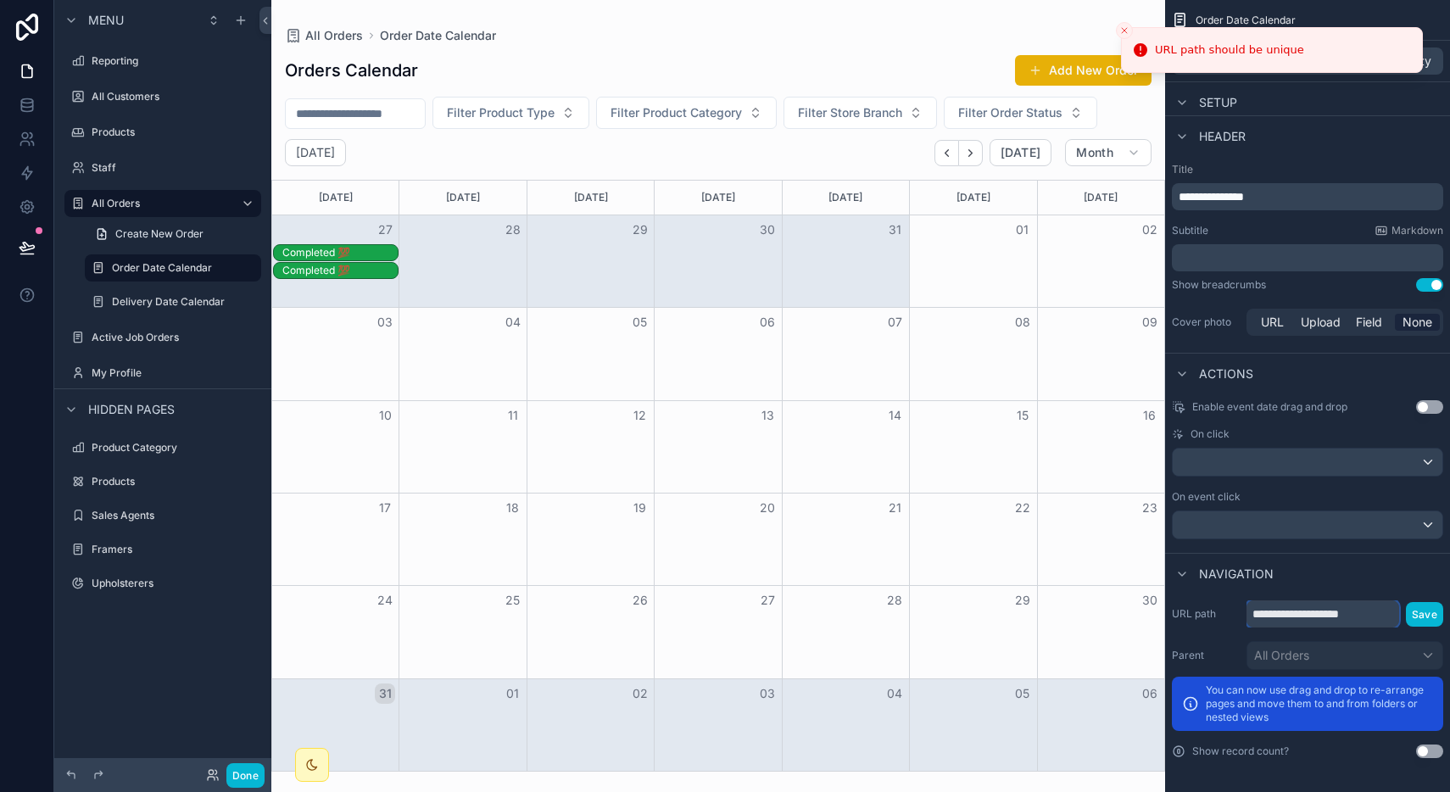
type input "**********"
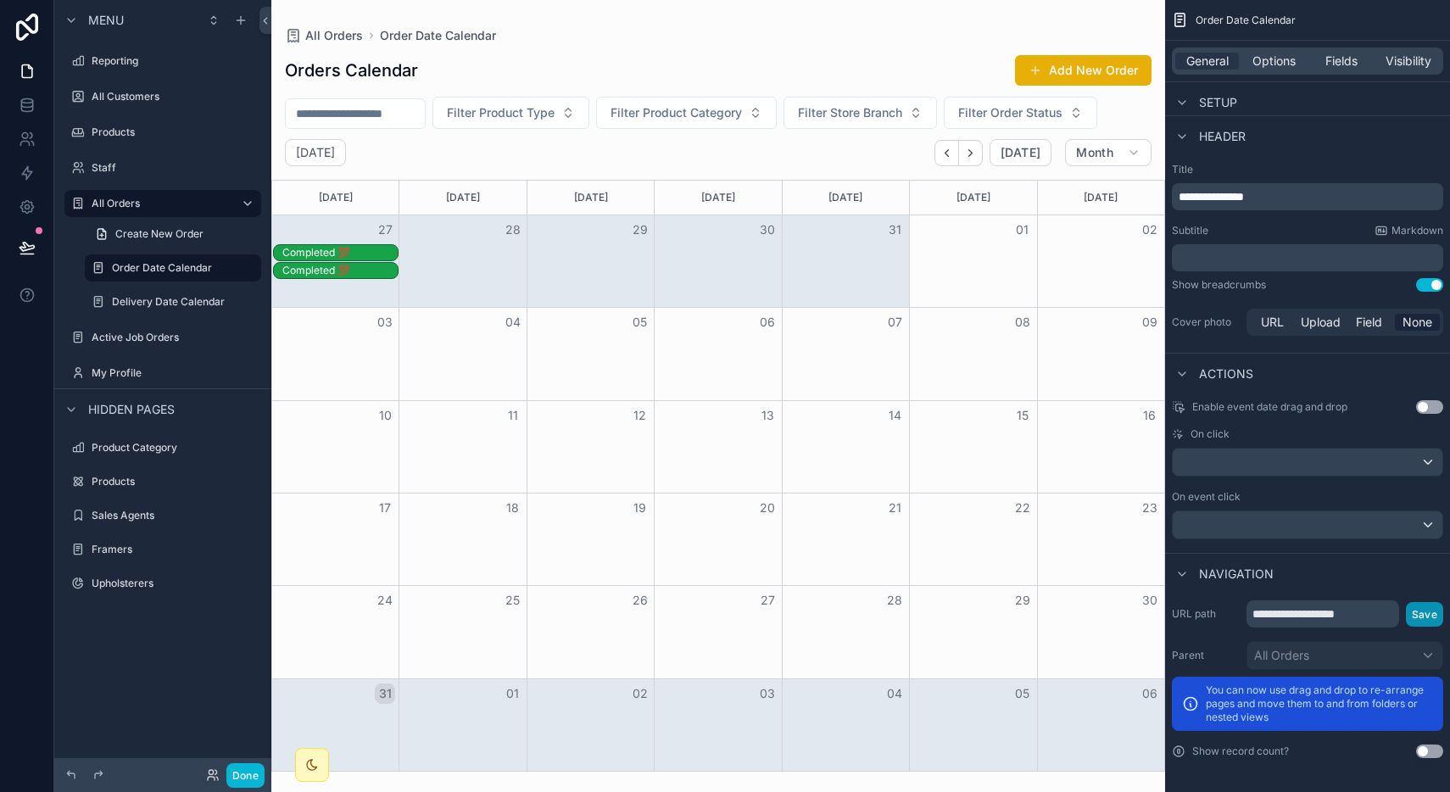
click at [1417, 621] on button "Save" at bounding box center [1424, 614] width 37 height 25
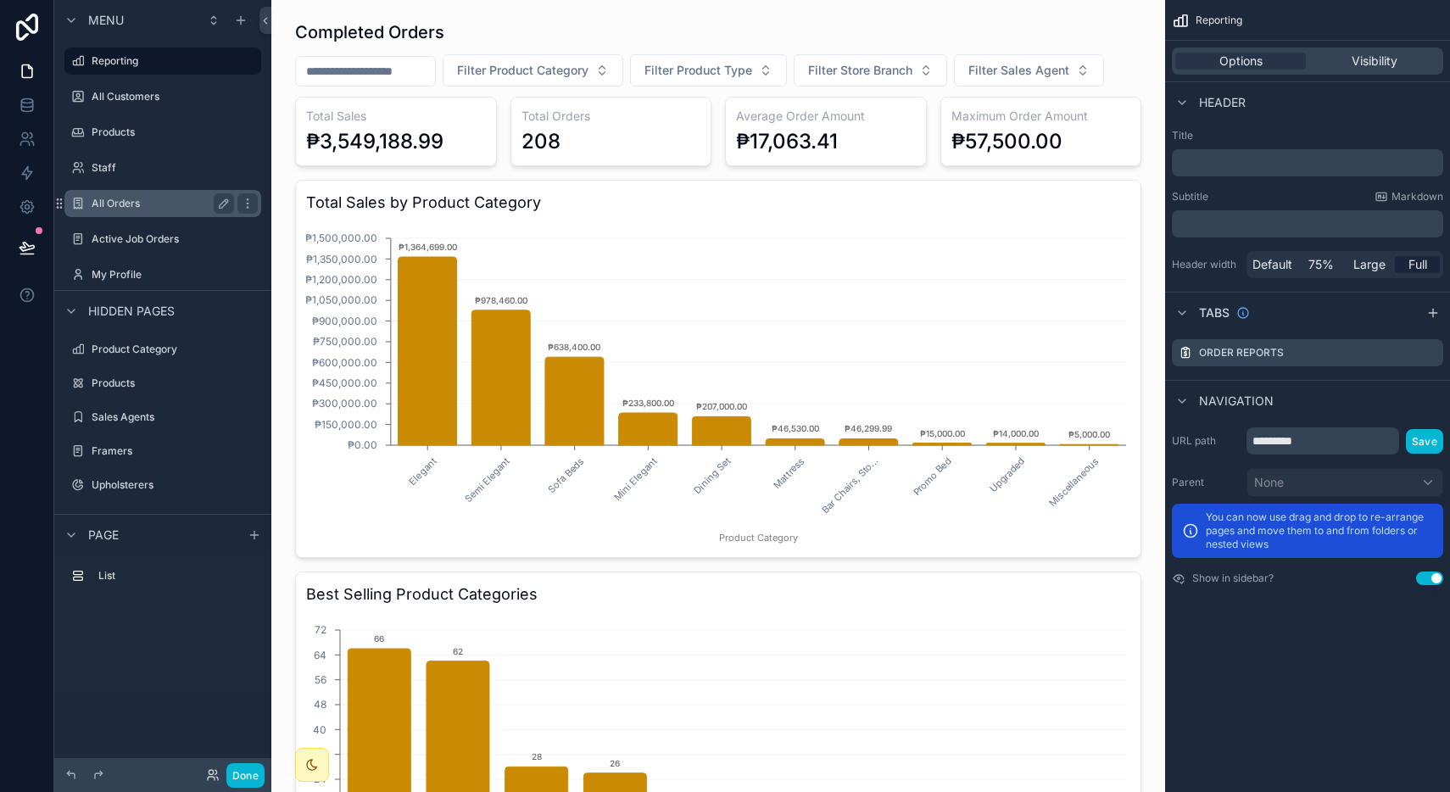
click at [125, 198] on label "All Orders" at bounding box center [160, 204] width 136 height 14
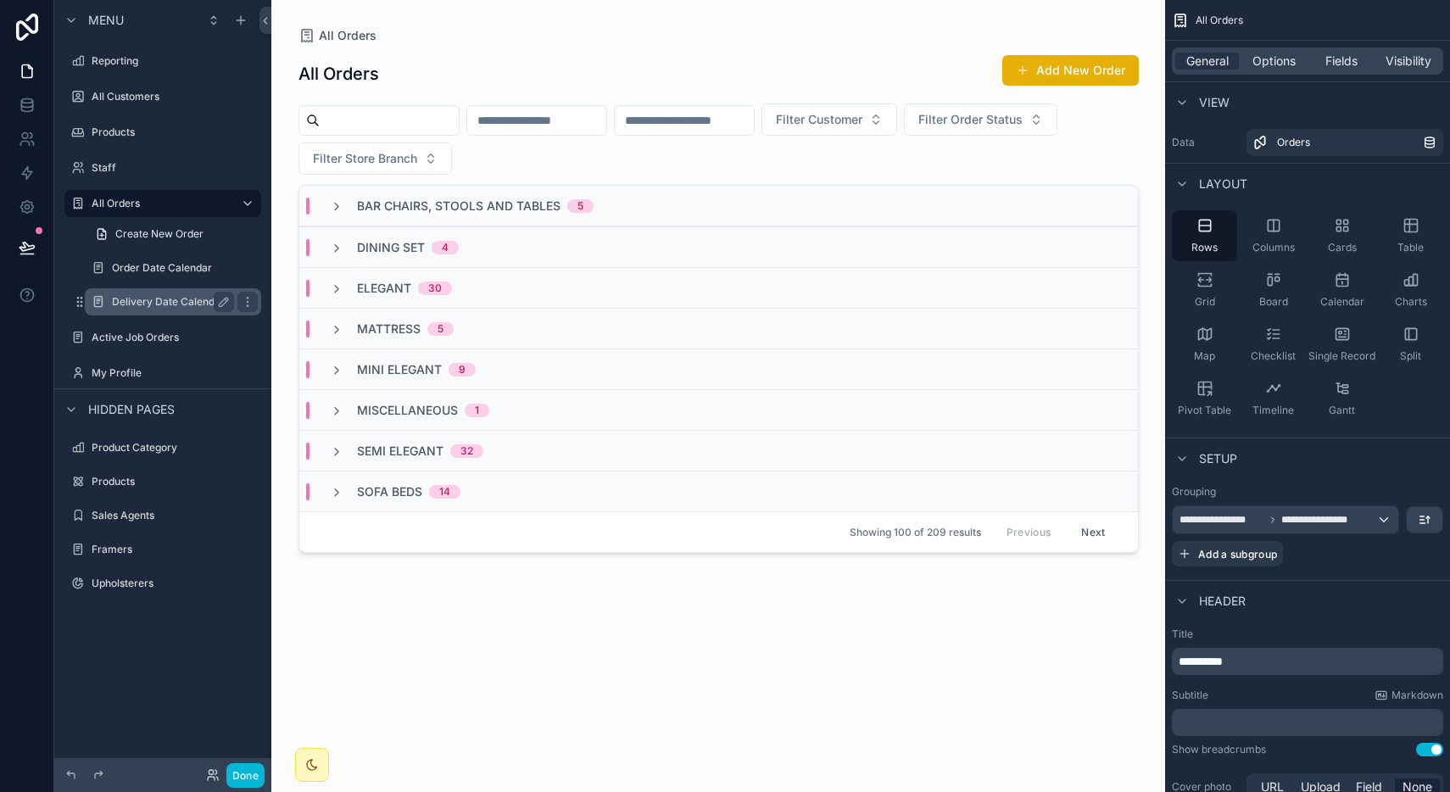
click at [142, 296] on label "Delivery Date Calendar" at bounding box center [169, 302] width 115 height 14
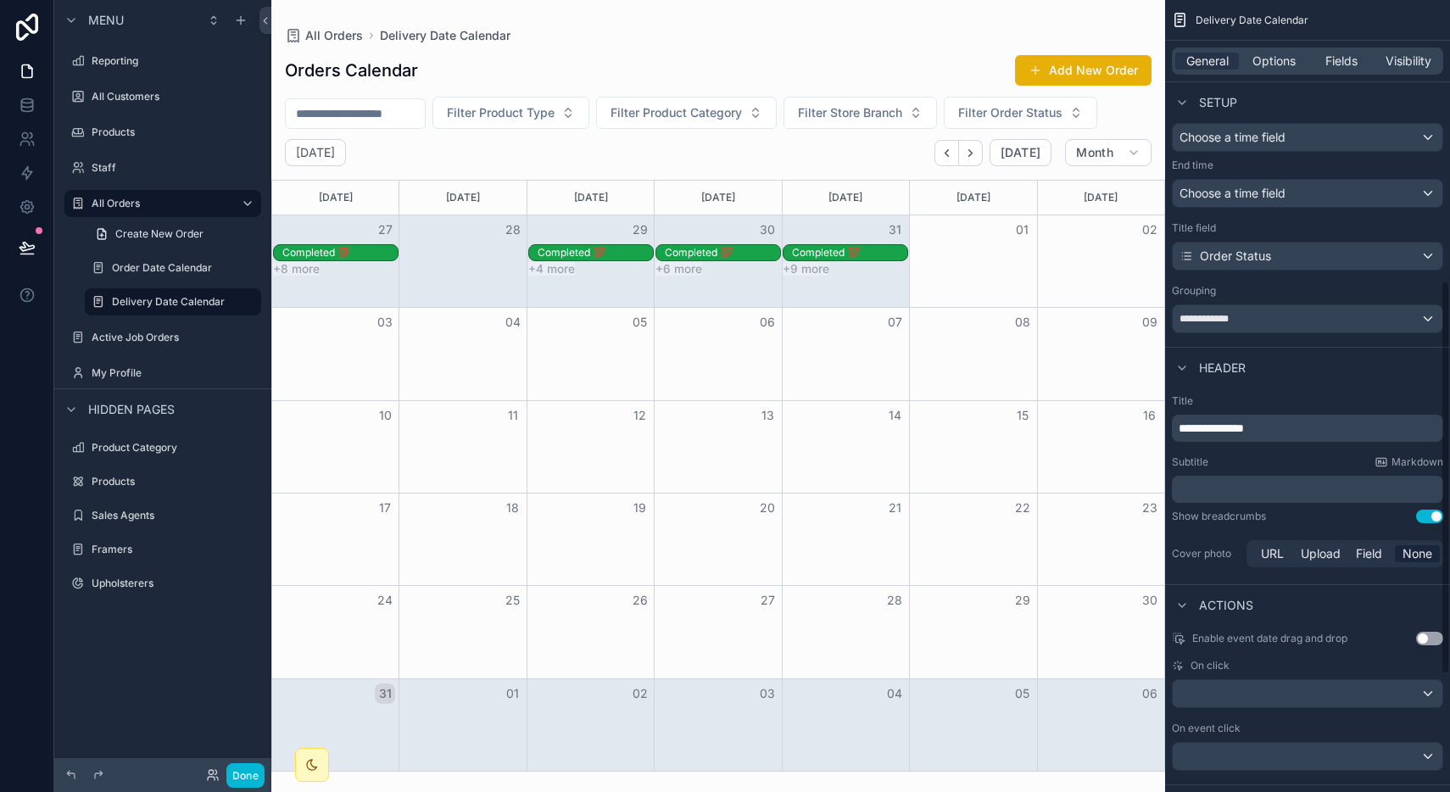
scroll to position [566, 0]
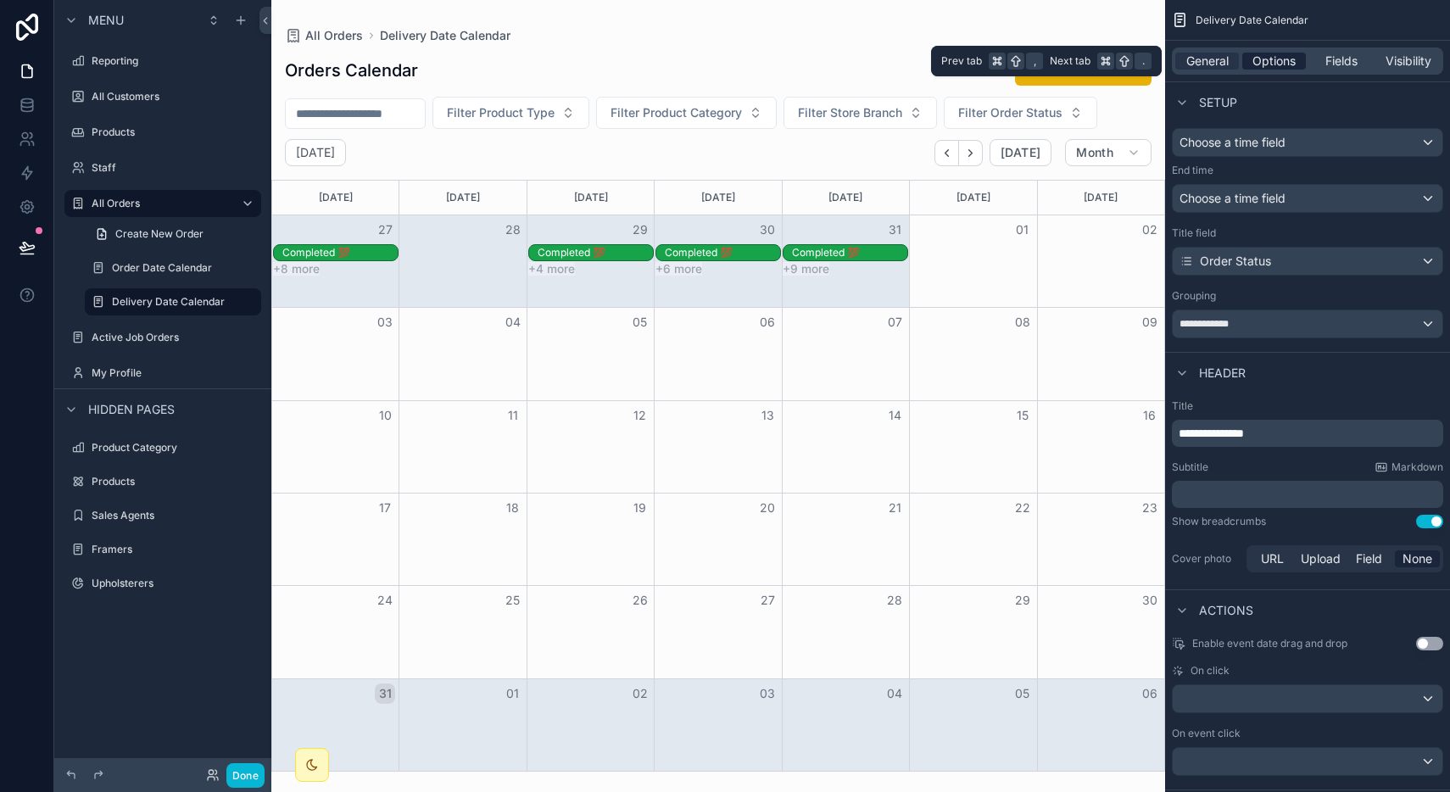
click at [1278, 61] on span "Options" at bounding box center [1273, 61] width 43 height 17
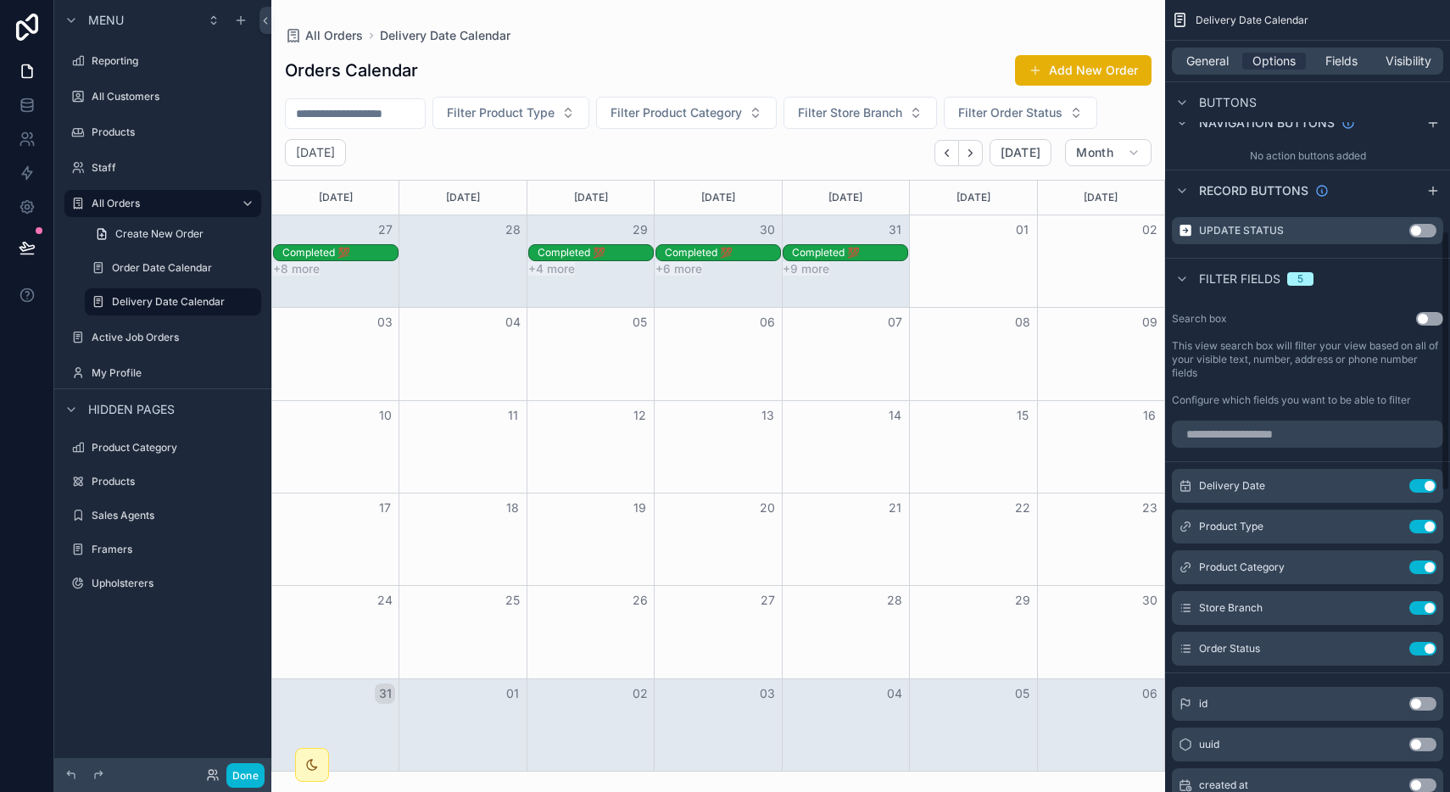
scroll to position [622, 0]
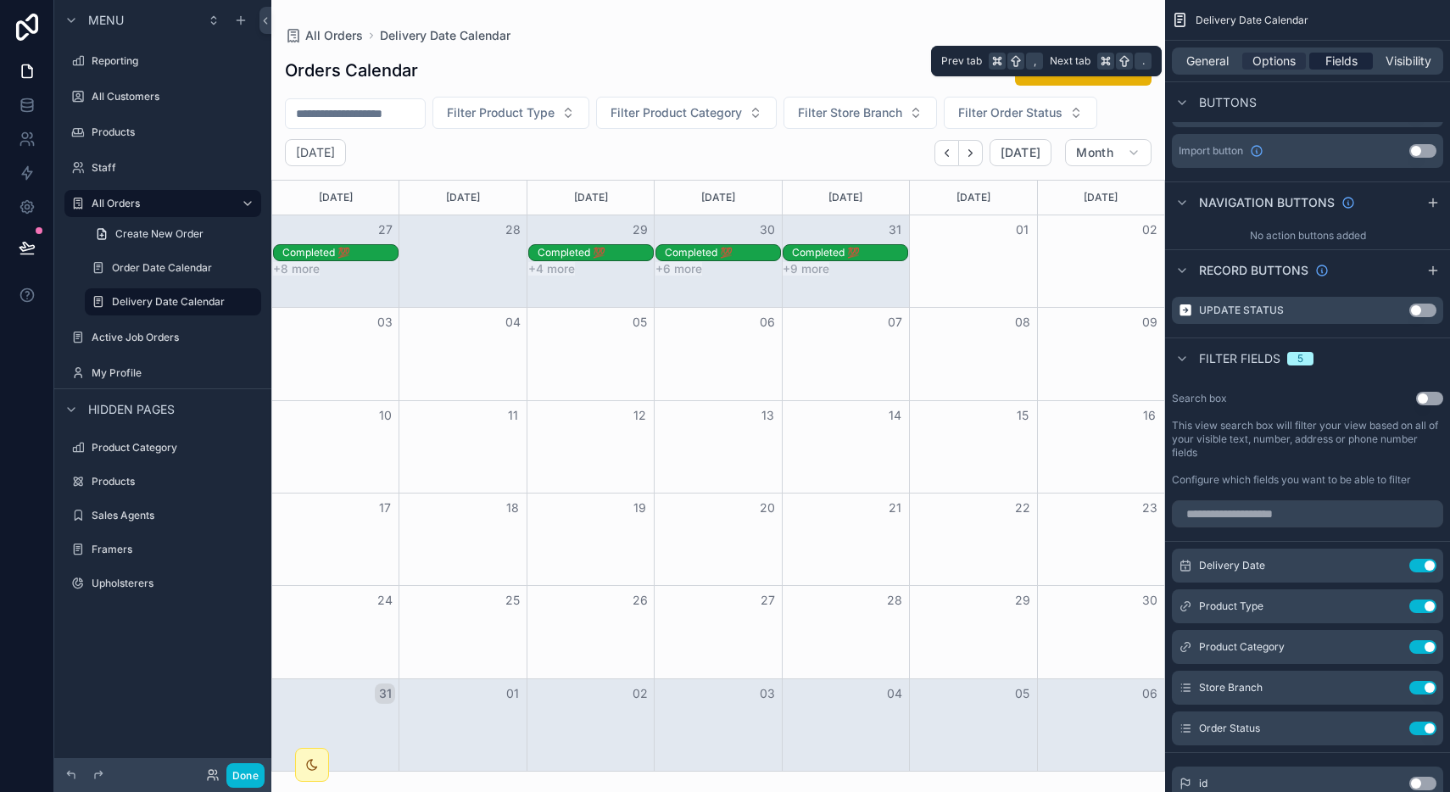
click at [1334, 69] on span "Fields" at bounding box center [1341, 61] width 32 height 17
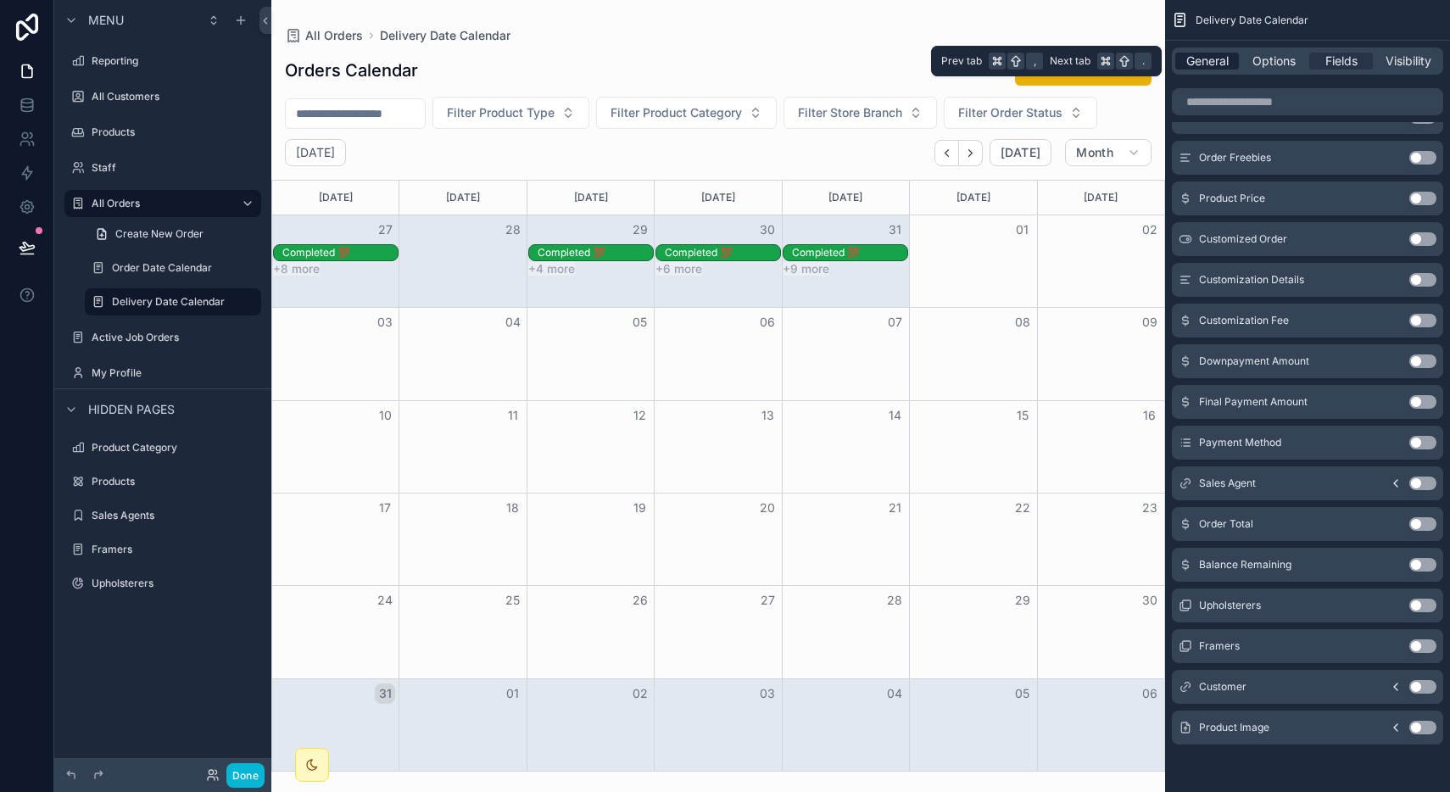
click at [1214, 53] on span "General" at bounding box center [1207, 61] width 42 height 17
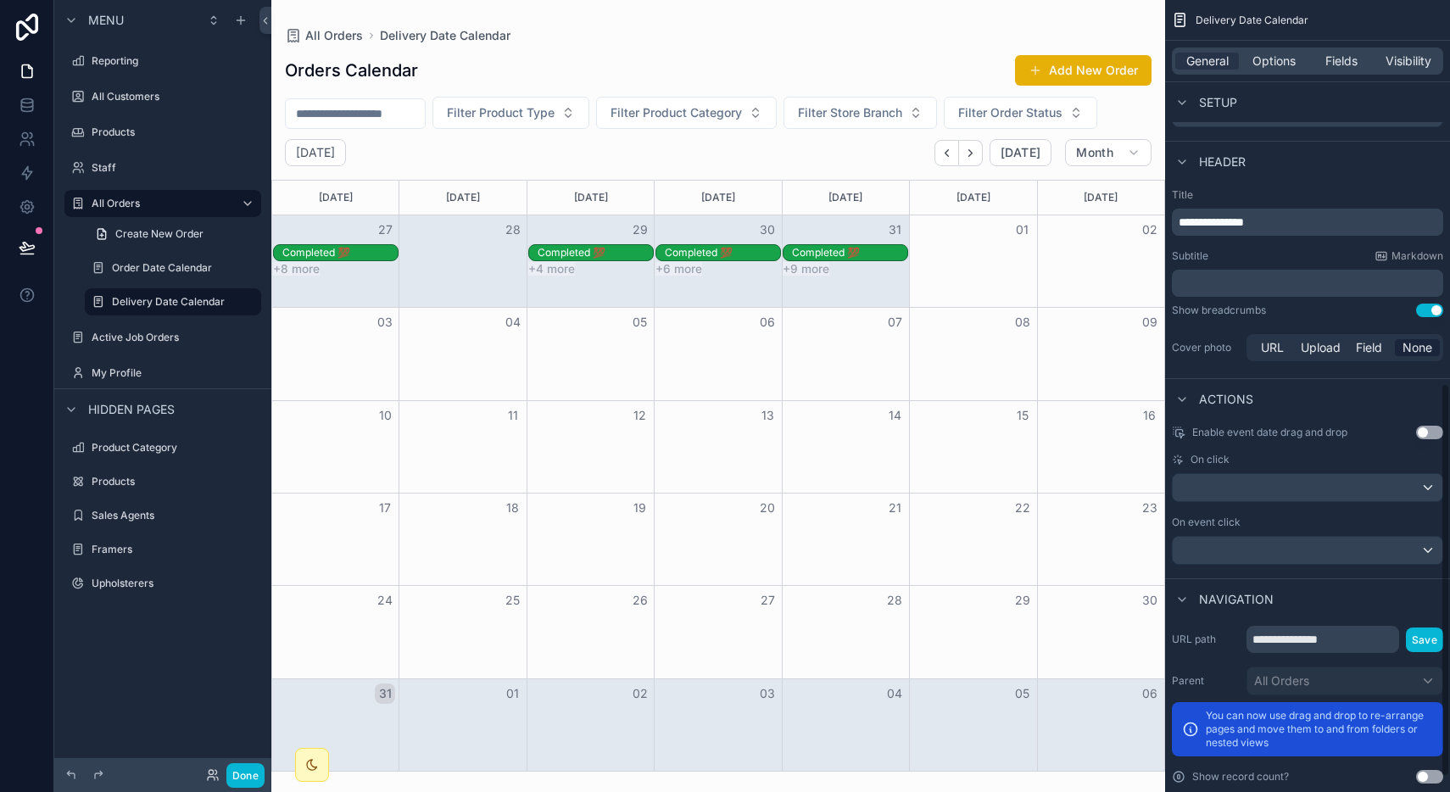
scroll to position [772, 0]
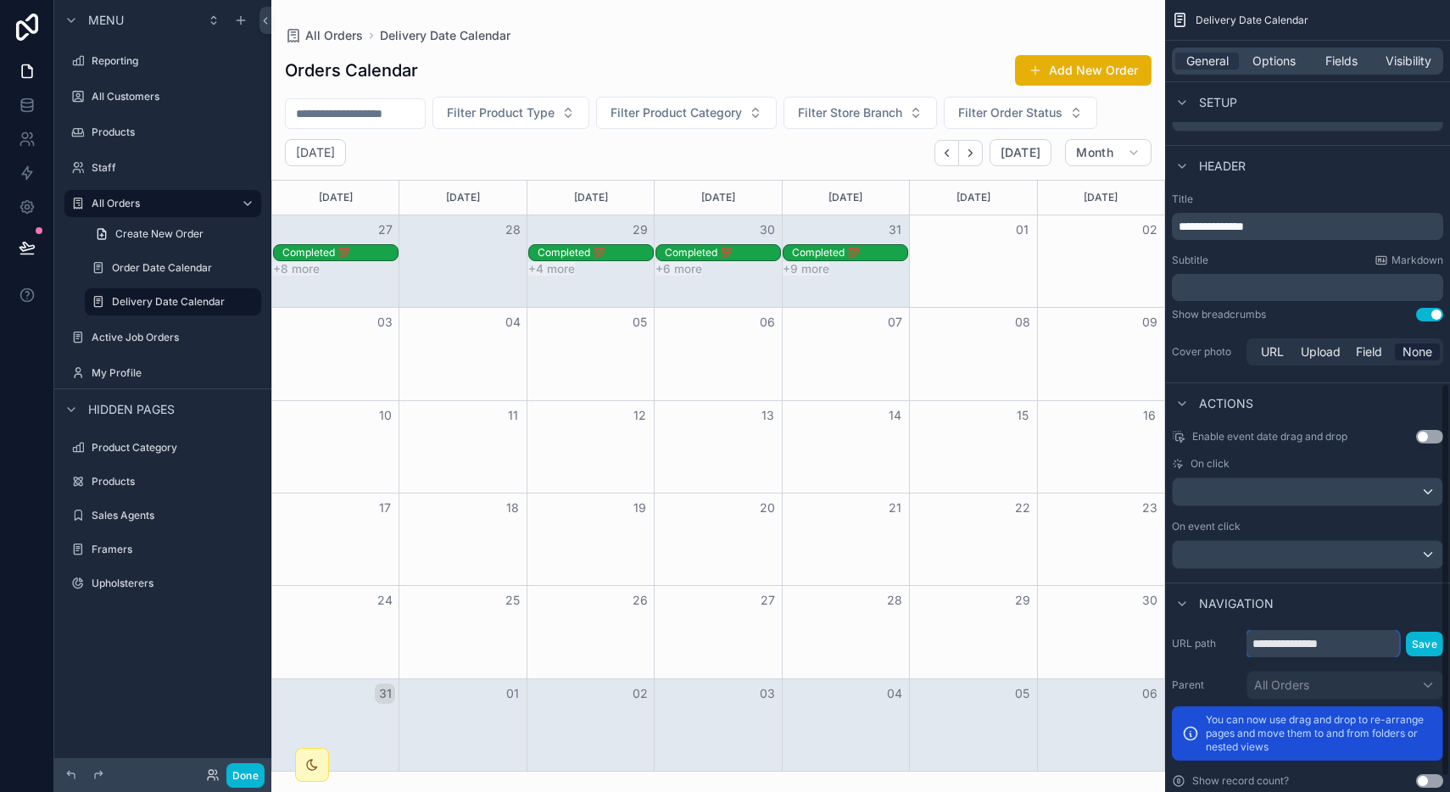
click at [1350, 639] on input "**********" at bounding box center [1322, 643] width 153 height 27
type input "**********"
click at [1429, 645] on button "Save" at bounding box center [1424, 644] width 37 height 25
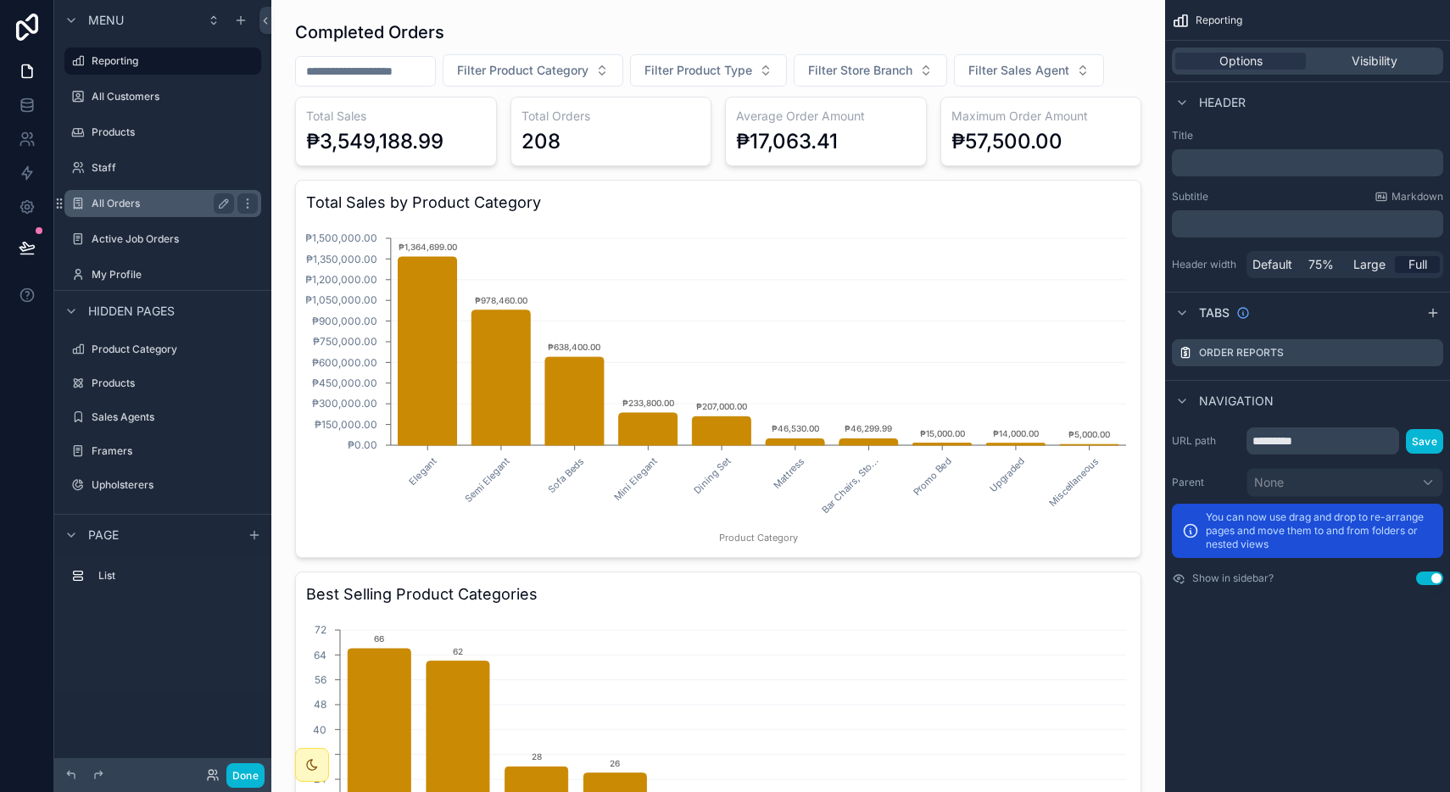
click at [177, 209] on label "All Orders" at bounding box center [160, 204] width 136 height 14
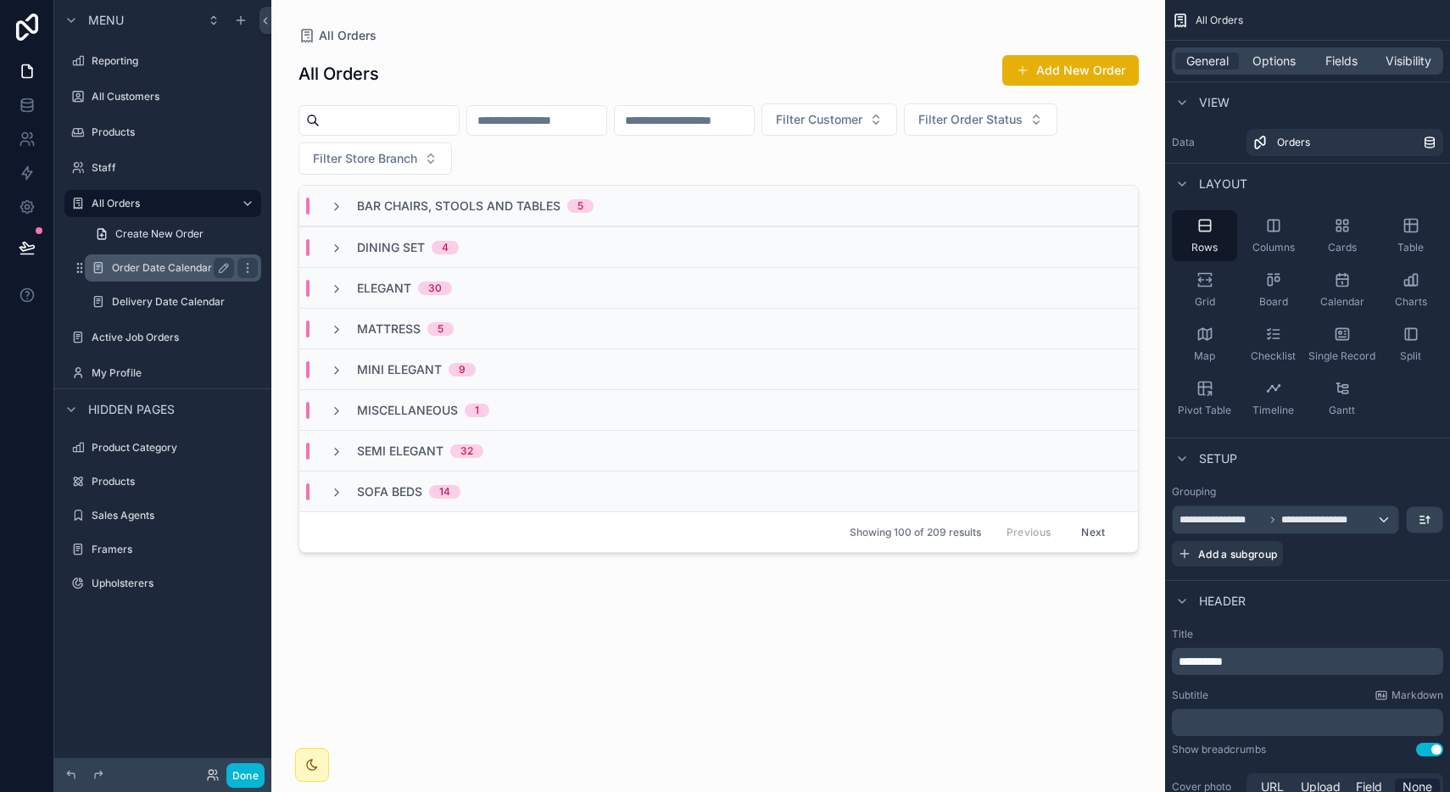
click at [171, 271] on label "Order Date Calendar" at bounding box center [169, 268] width 115 height 14
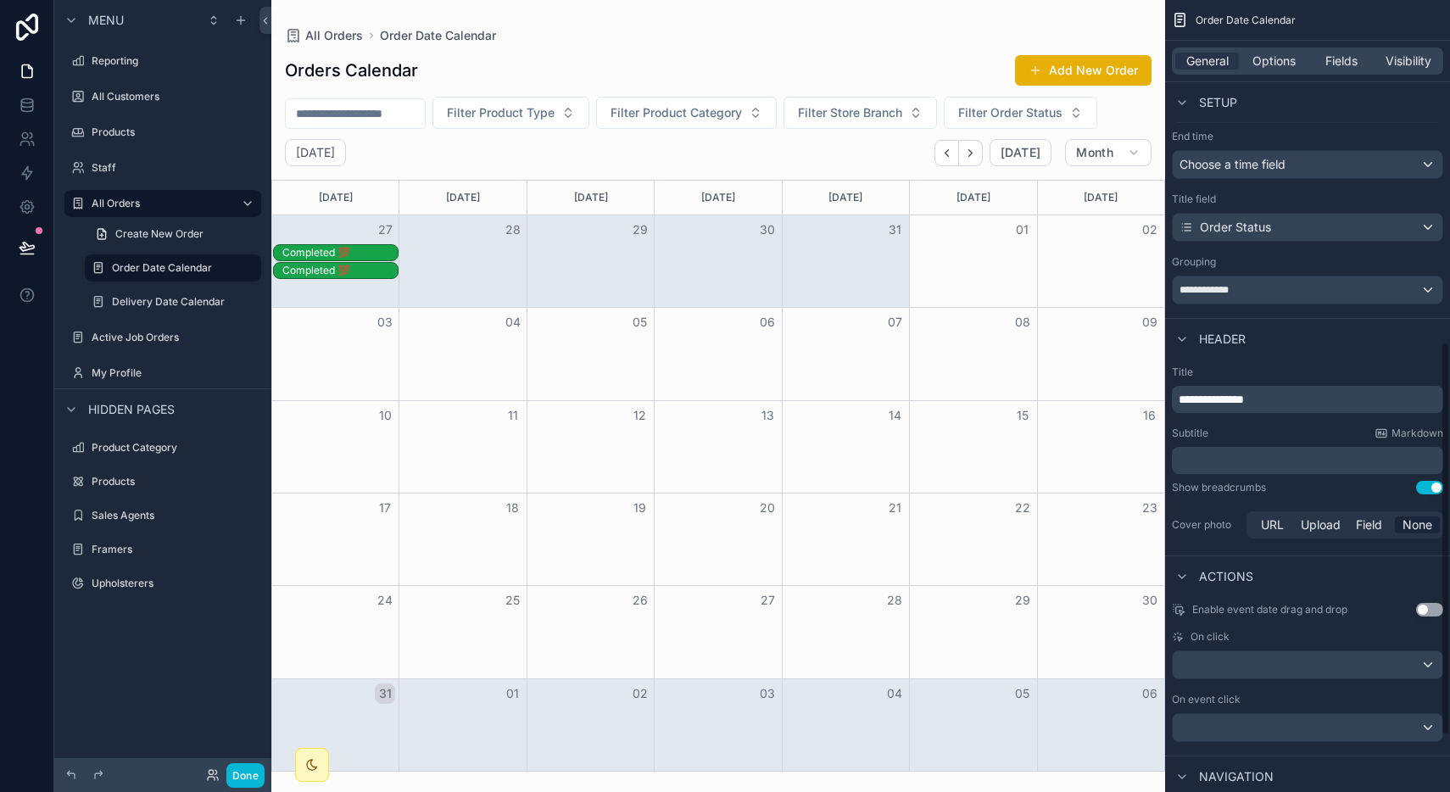
scroll to position [802, 0]
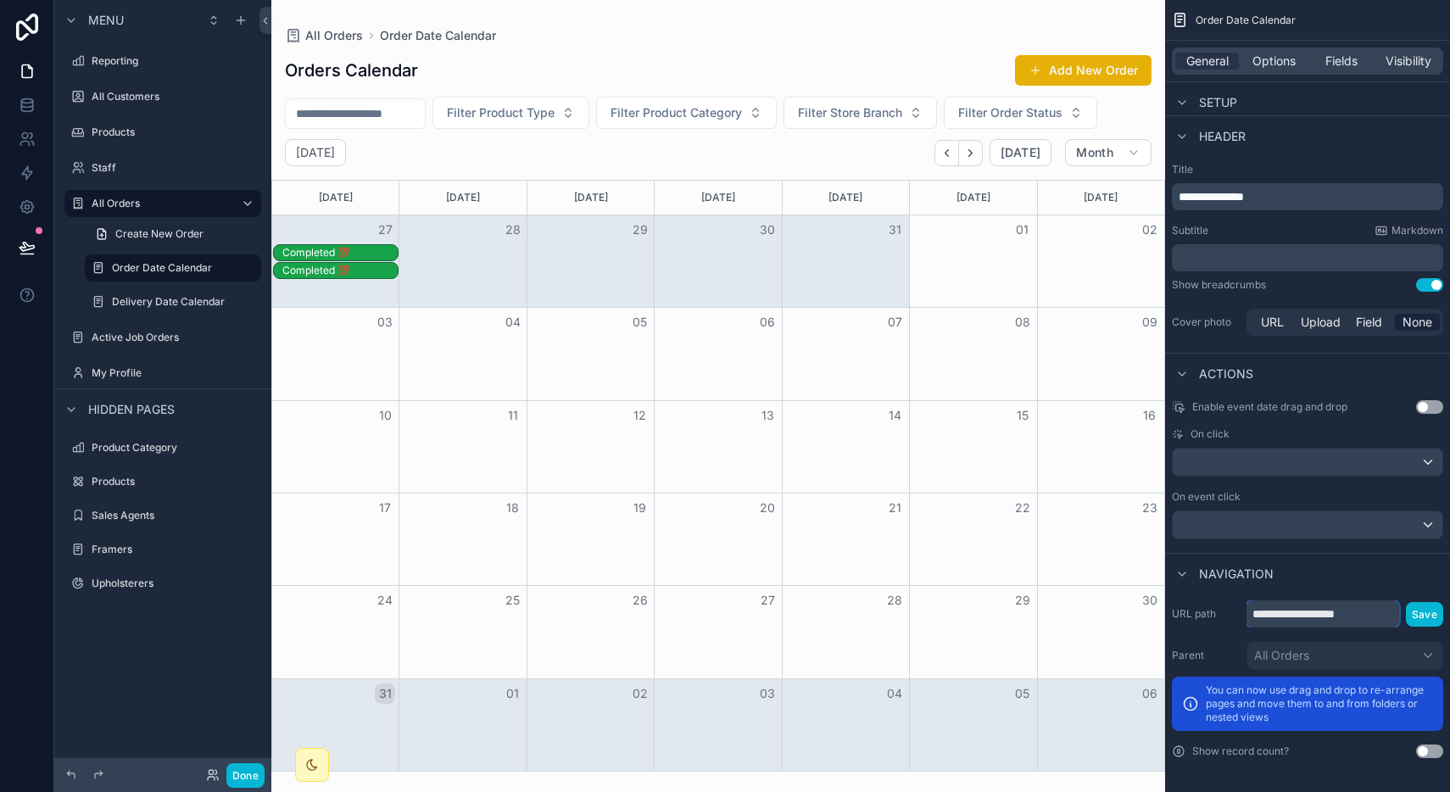
click at [1273, 606] on input "**********" at bounding box center [1322, 613] width 153 height 27
drag, startPoint x: 1285, startPoint y: 610, endPoint x: 1229, endPoint y: 606, distance: 56.1
click at [1229, 606] on div "**********" at bounding box center [1307, 613] width 271 height 27
type input "**********"
click at [1419, 621] on button "Save" at bounding box center [1424, 614] width 37 height 25
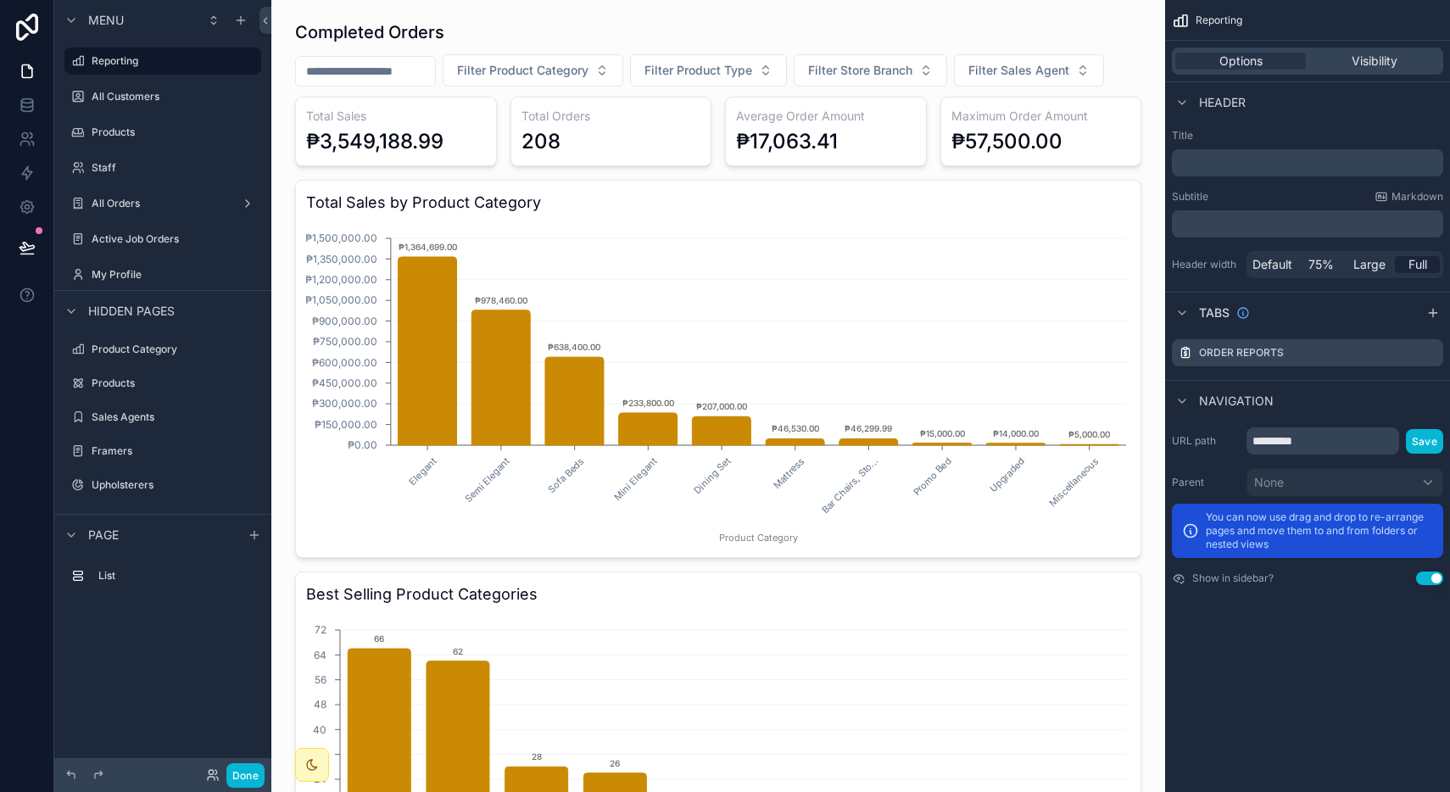
click at [142, 219] on div "scrollable content" at bounding box center [162, 220] width 217 height 3
click at [146, 204] on label "All Orders" at bounding box center [160, 204] width 136 height 14
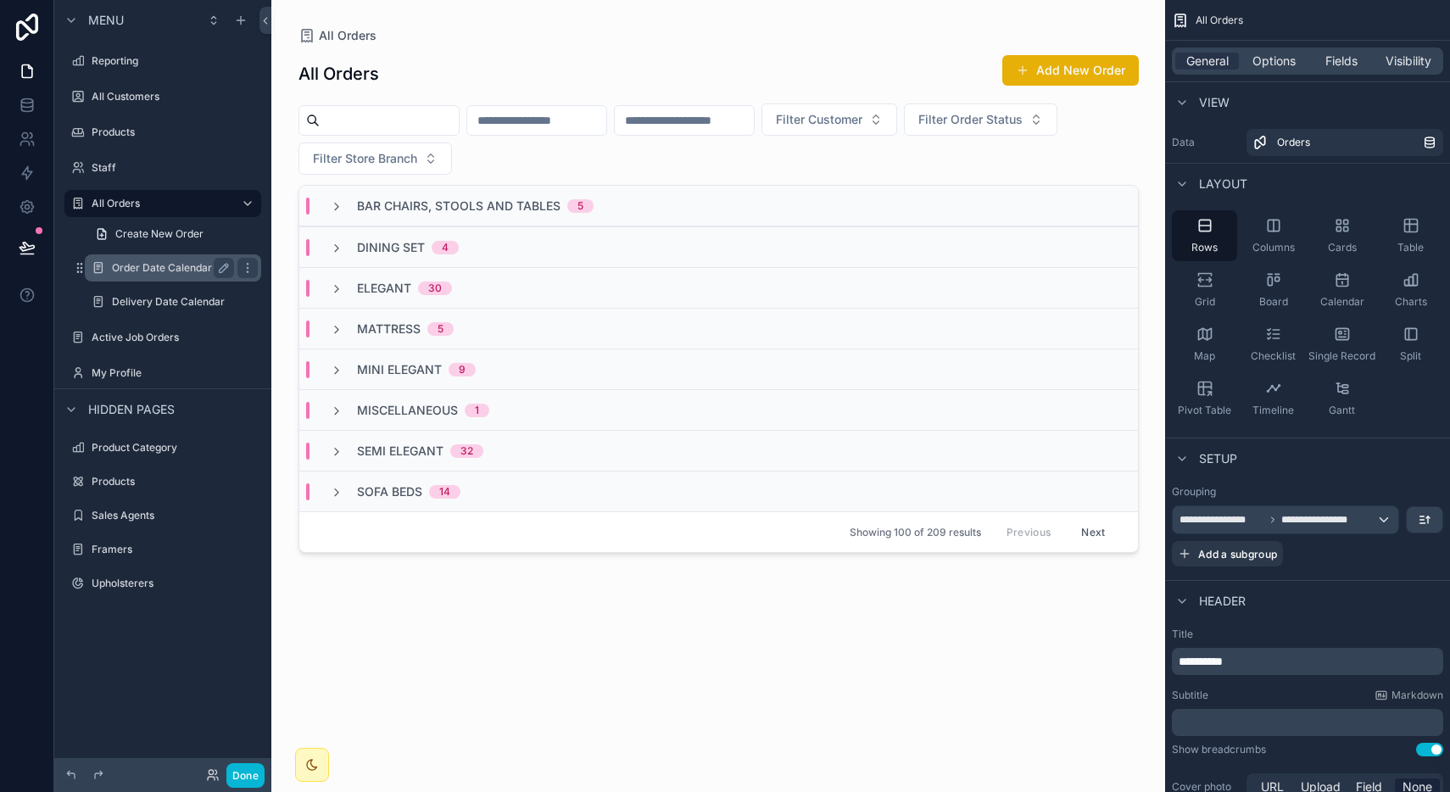
click at [141, 265] on label "Order Date Calendar" at bounding box center [169, 268] width 115 height 14
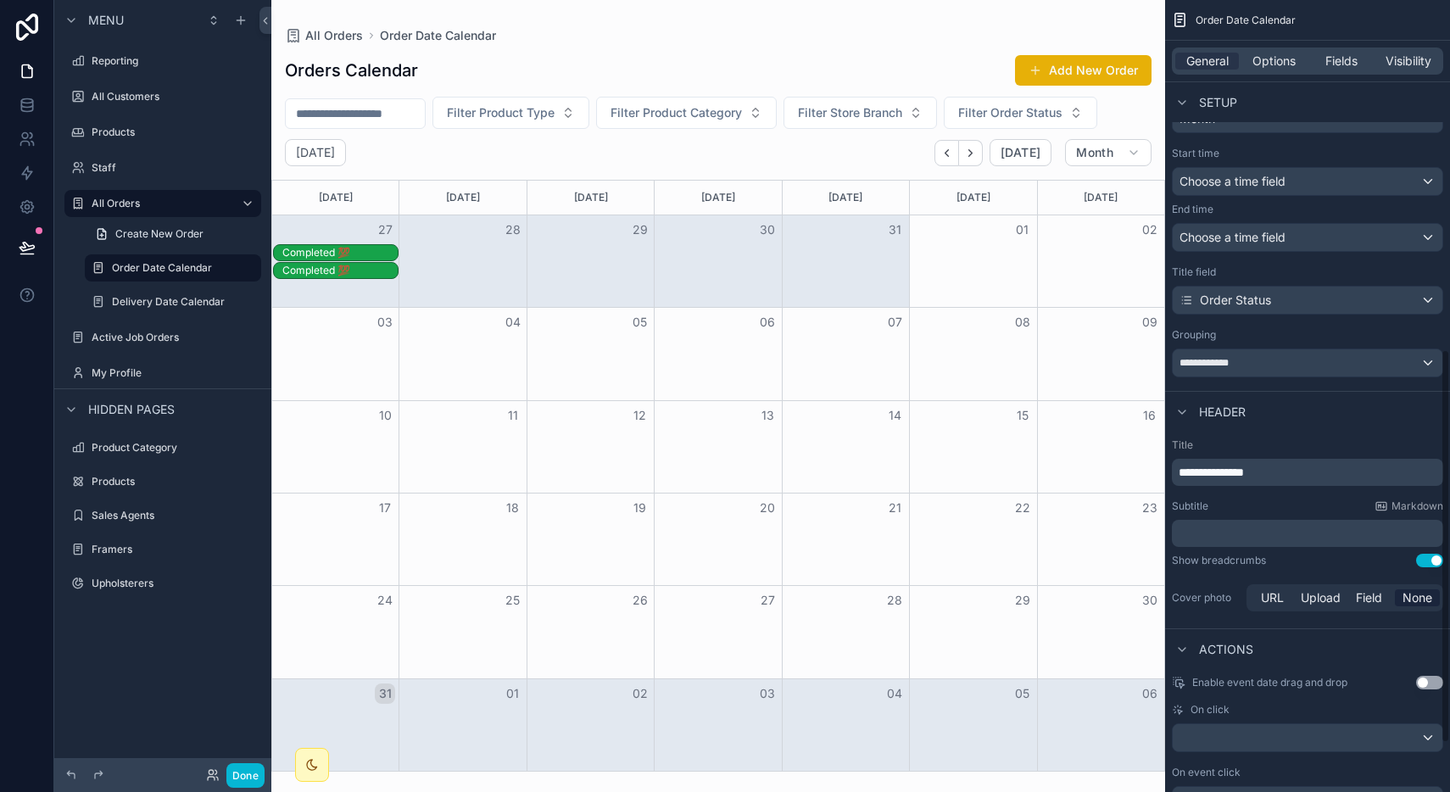
scroll to position [802, 0]
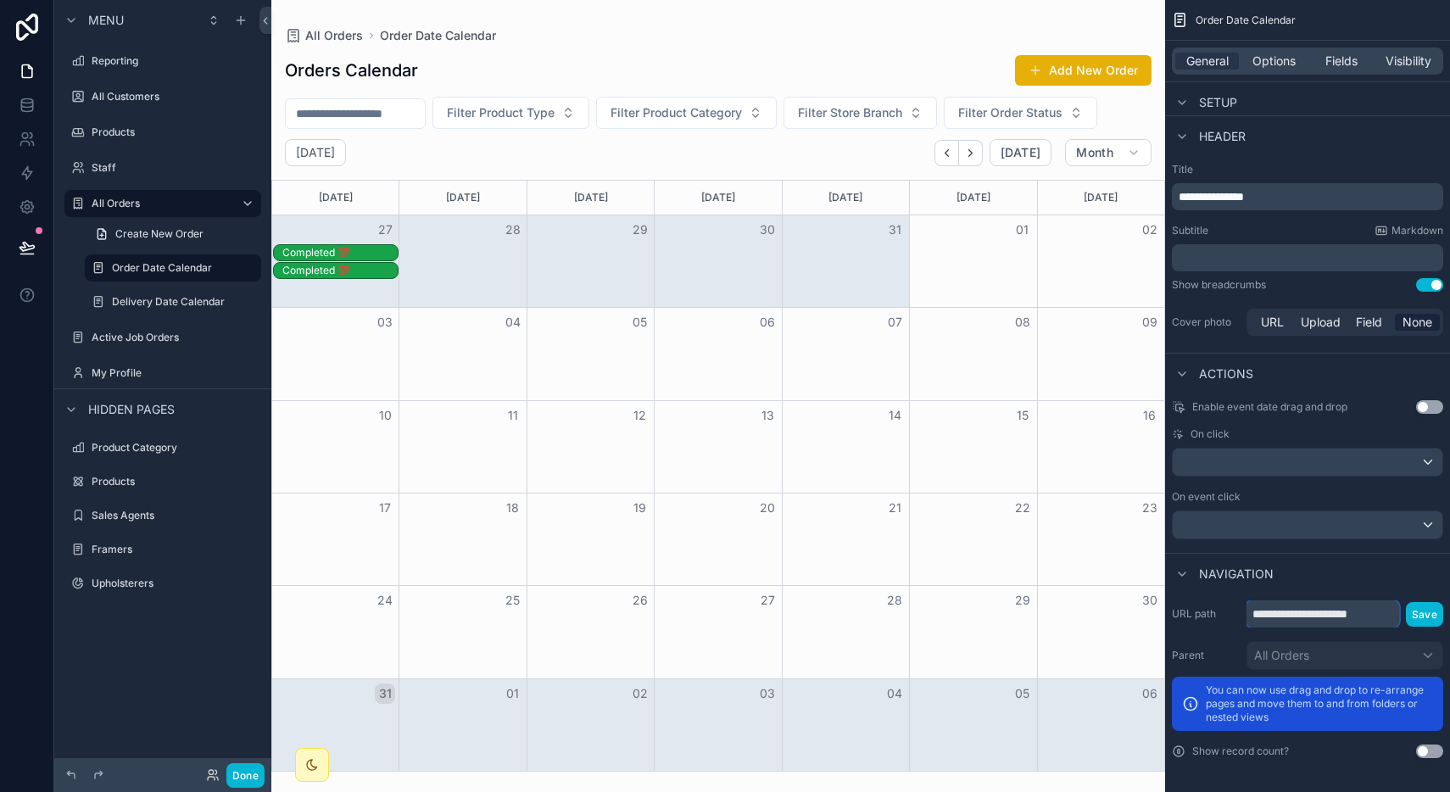
drag, startPoint x: 1296, startPoint y: 619, endPoint x: 1235, endPoint y: 611, distance: 61.5
click at [1235, 611] on div "**********" at bounding box center [1307, 613] width 271 height 27
type input "**********"
click at [1420, 612] on button "Save" at bounding box center [1424, 614] width 37 height 25
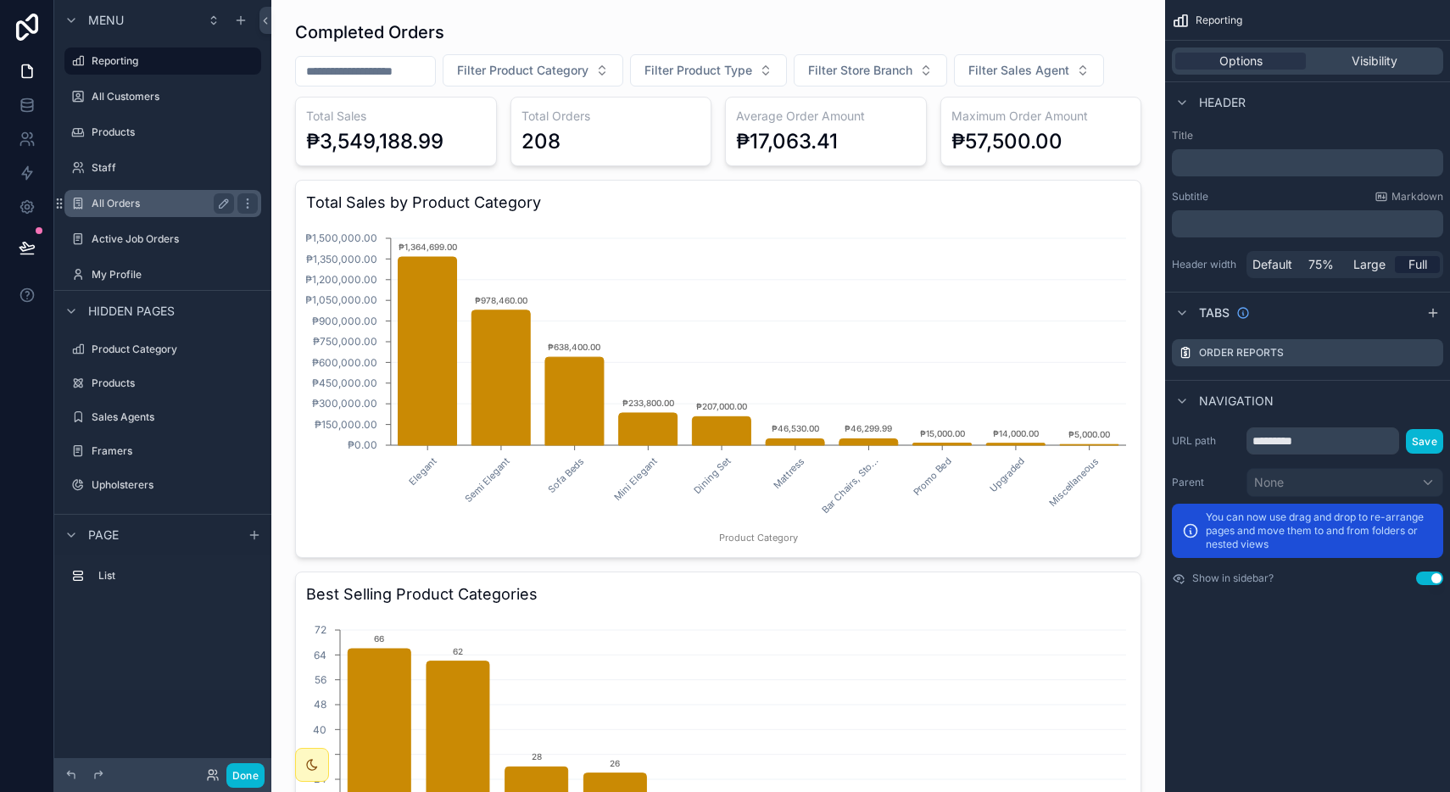
click at [110, 190] on div "All Orders" at bounding box center [163, 203] width 190 height 27
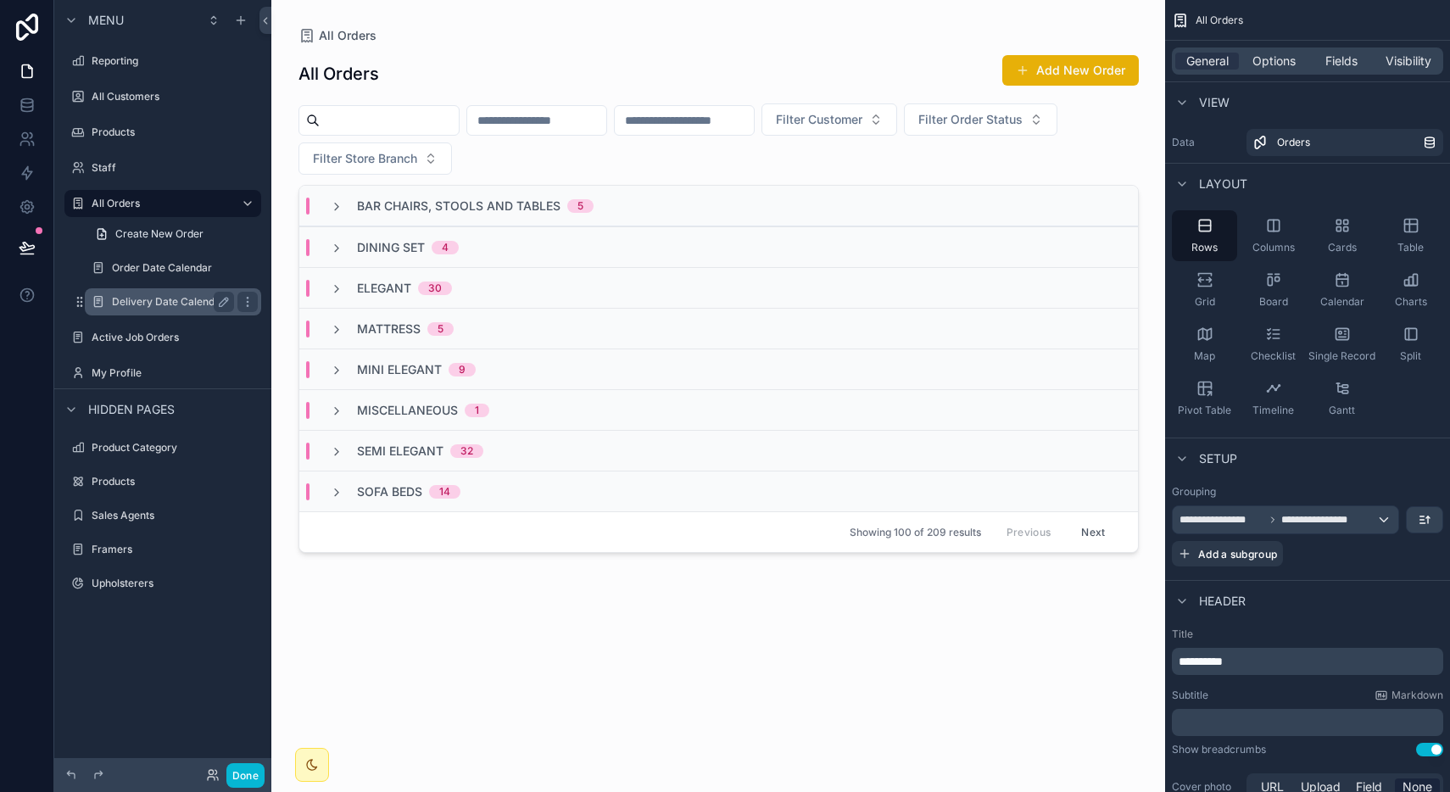
click at [129, 296] on label "Delivery Date Calendar" at bounding box center [169, 302] width 115 height 14
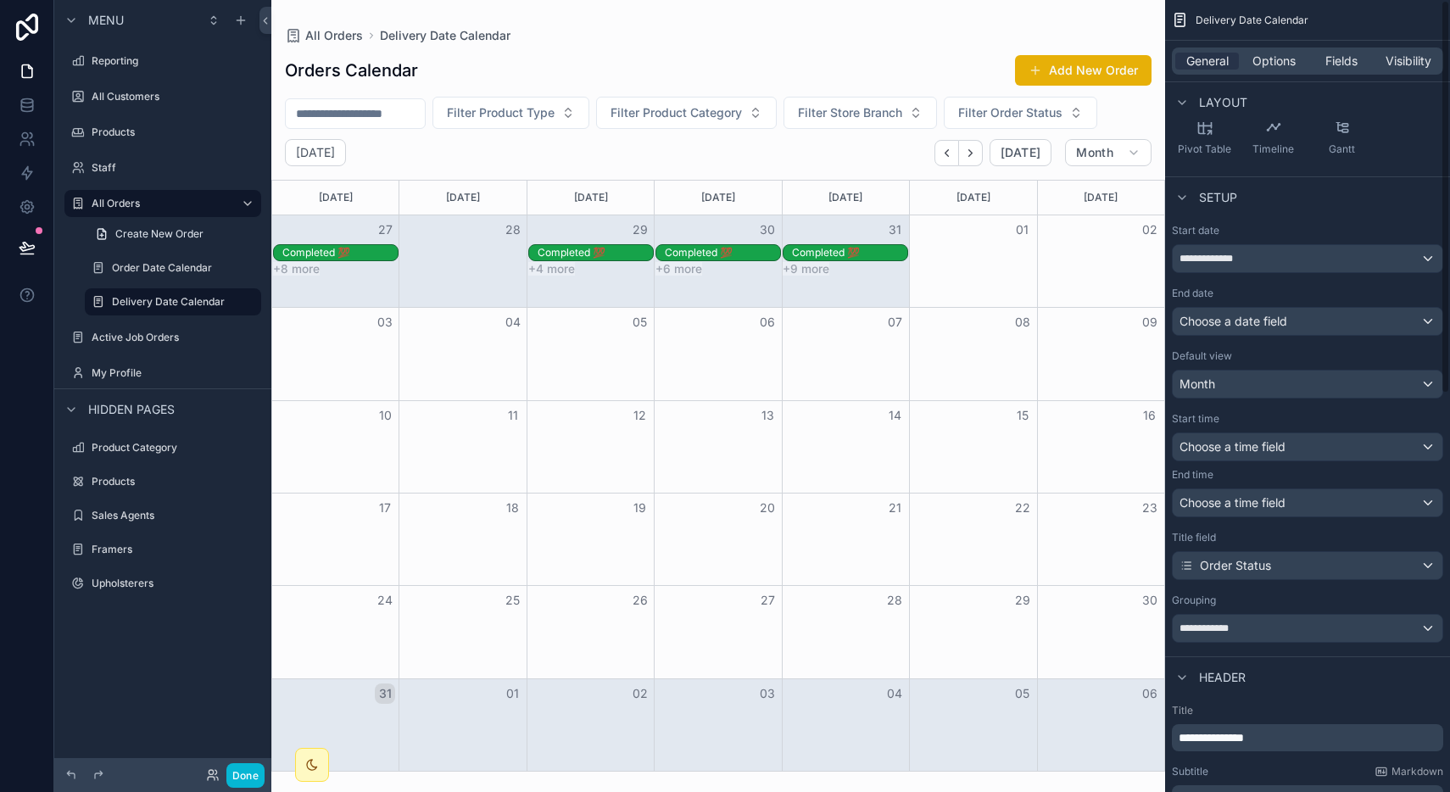
scroll to position [802, 0]
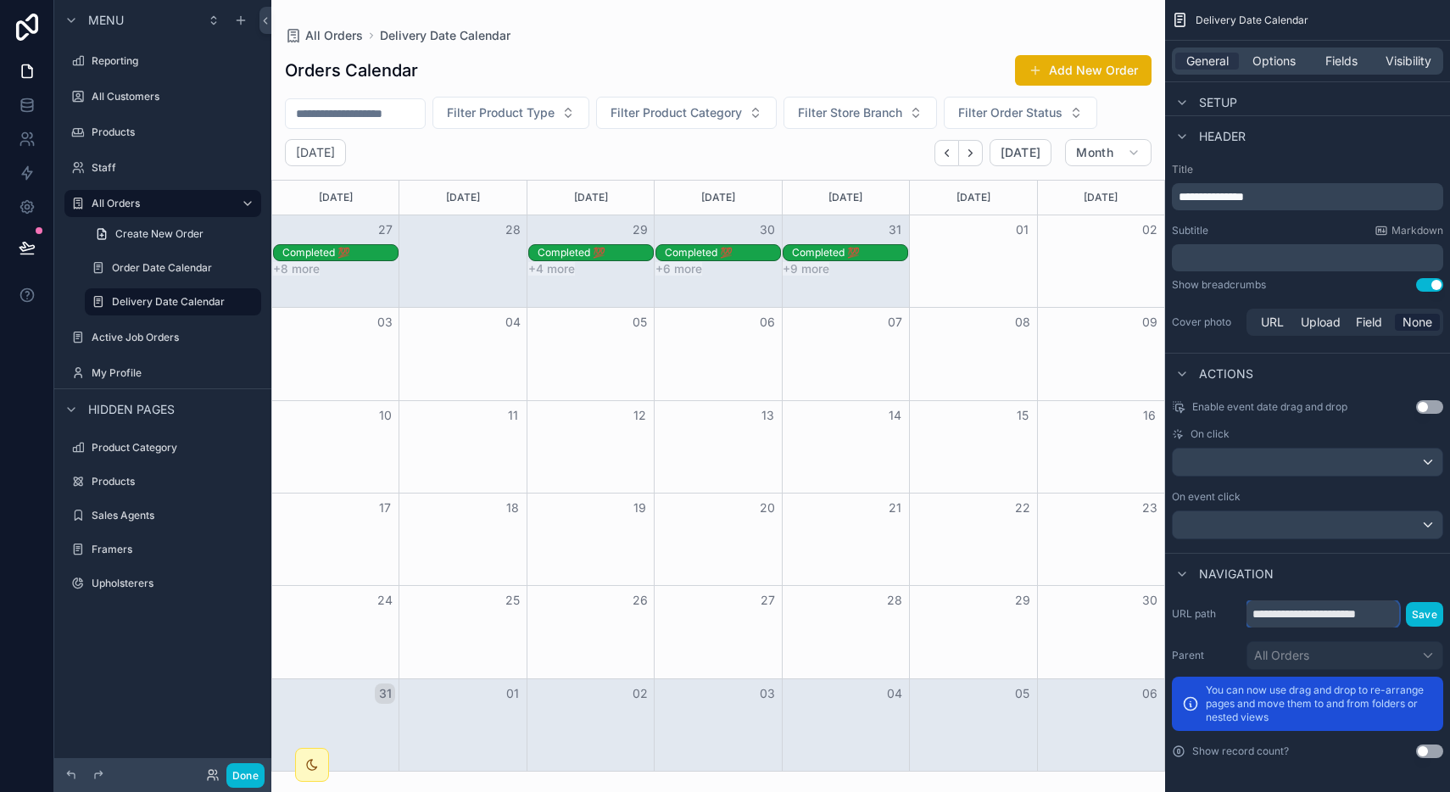
click at [1343, 624] on input "**********" at bounding box center [1322, 613] width 153 height 27
type input "**********"
click at [1433, 614] on button "Save" at bounding box center [1424, 614] width 37 height 25
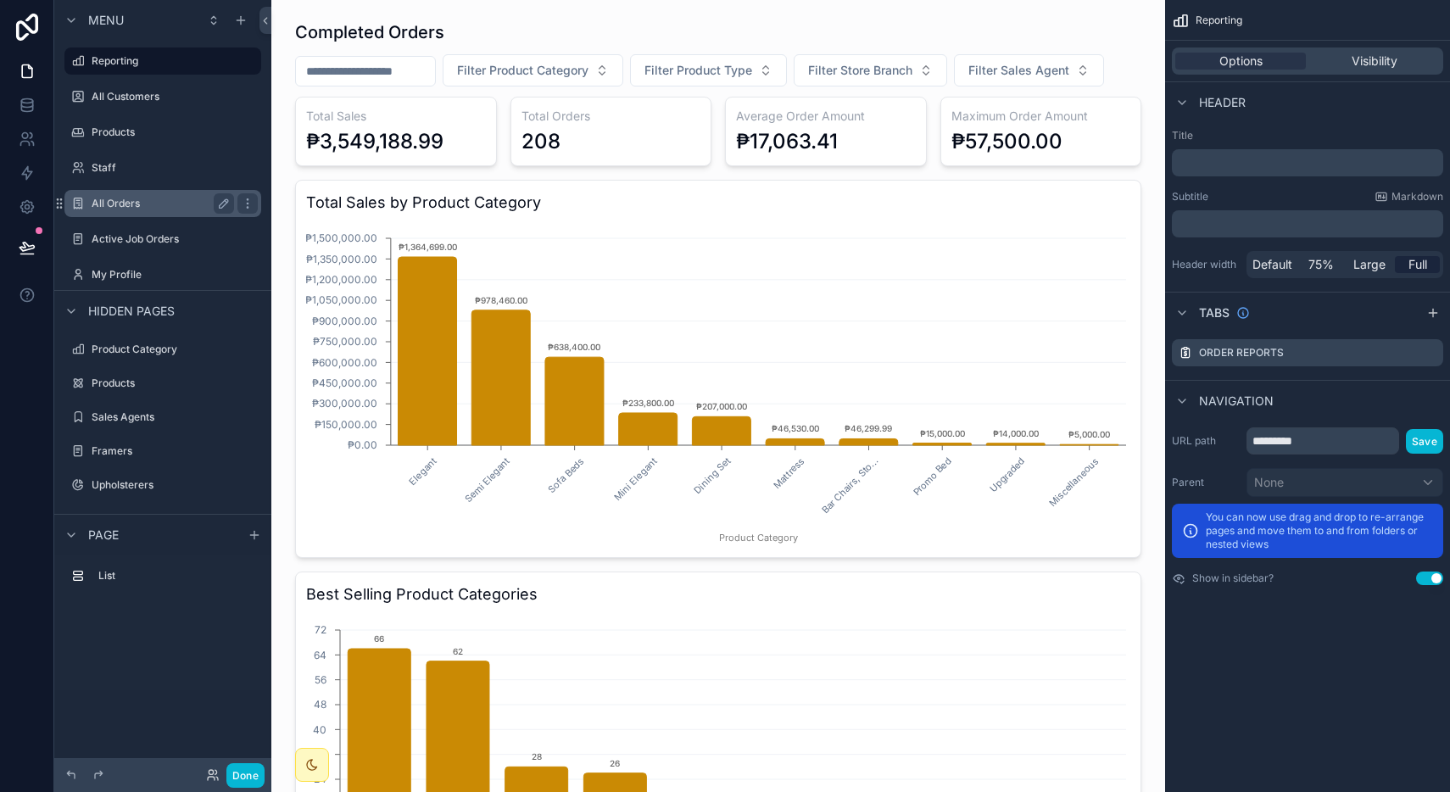
click at [150, 205] on label "All Orders" at bounding box center [160, 204] width 136 height 14
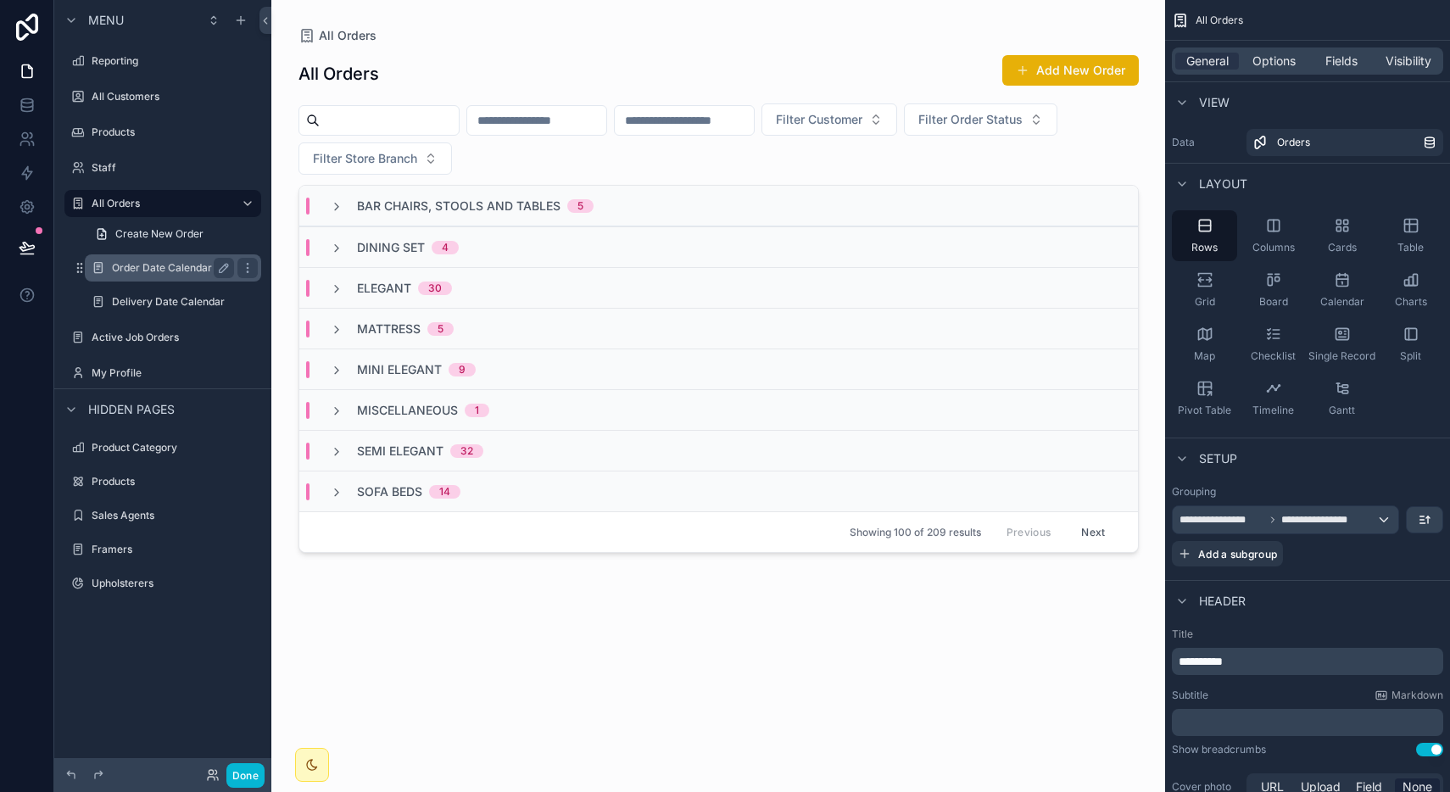
click at [148, 262] on label "Order Date Calendar" at bounding box center [169, 268] width 115 height 14
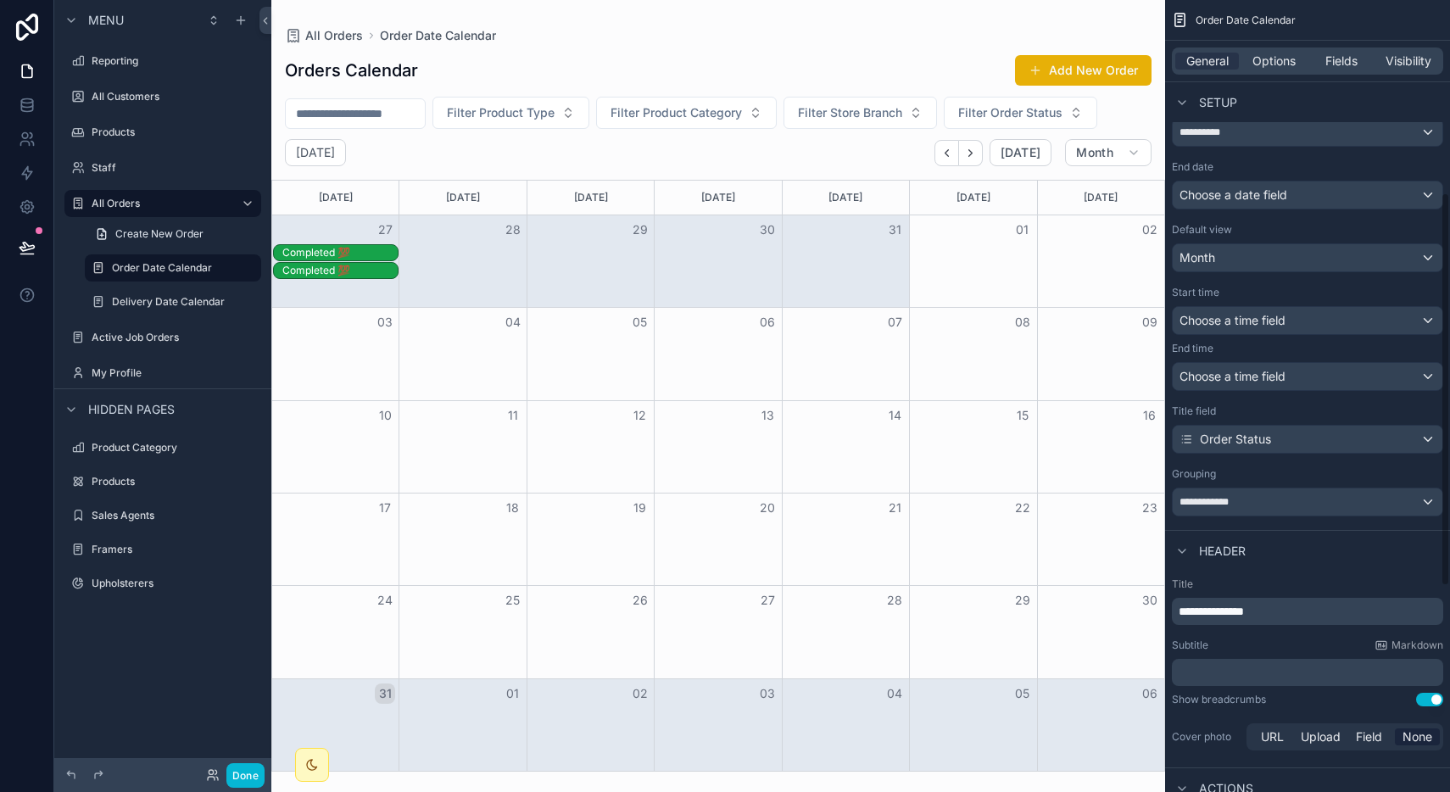
scroll to position [802, 0]
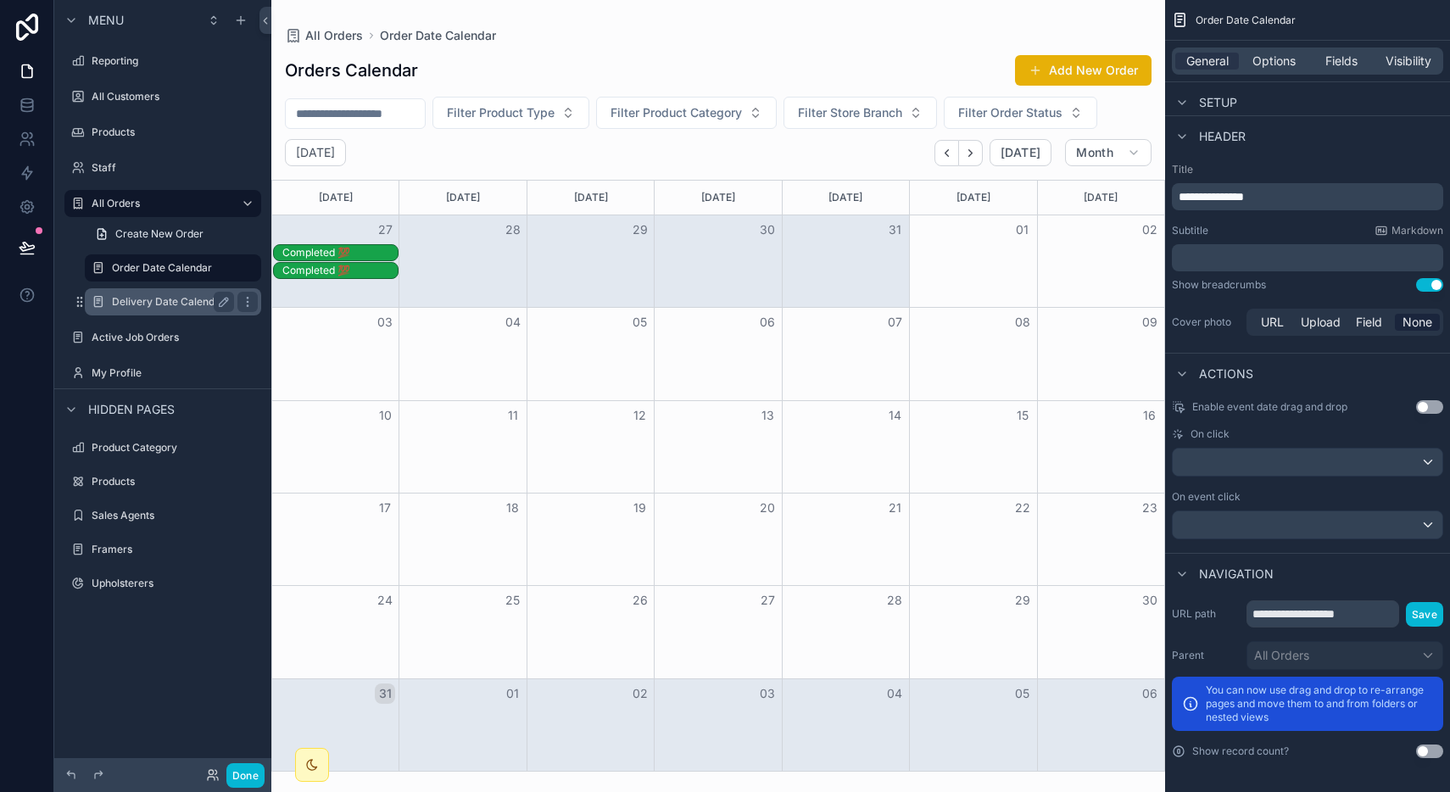
click at [148, 304] on label "Delivery Date Calendar" at bounding box center [169, 302] width 115 height 14
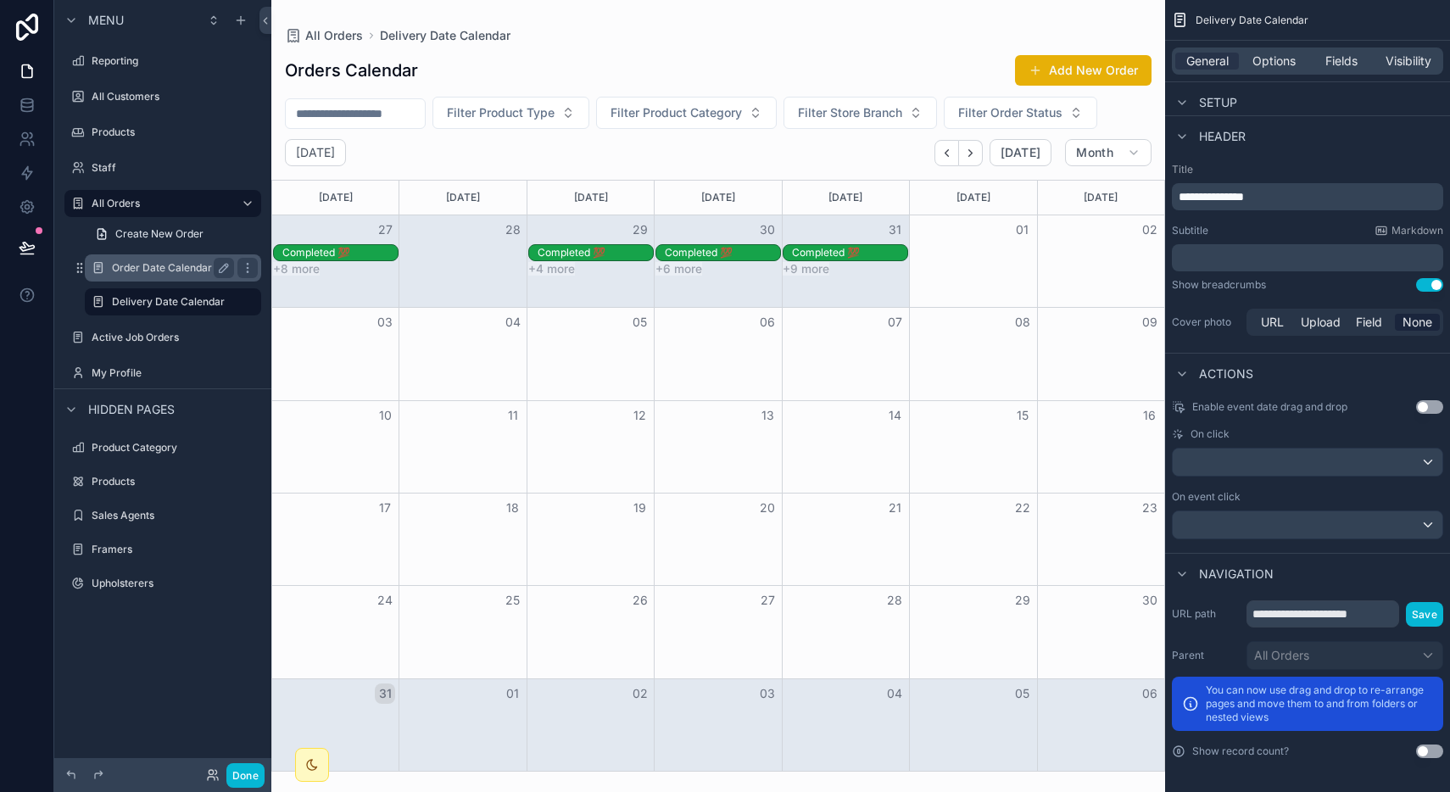
click at [160, 260] on div "Order Date Calendar" at bounding box center [173, 268] width 122 height 20
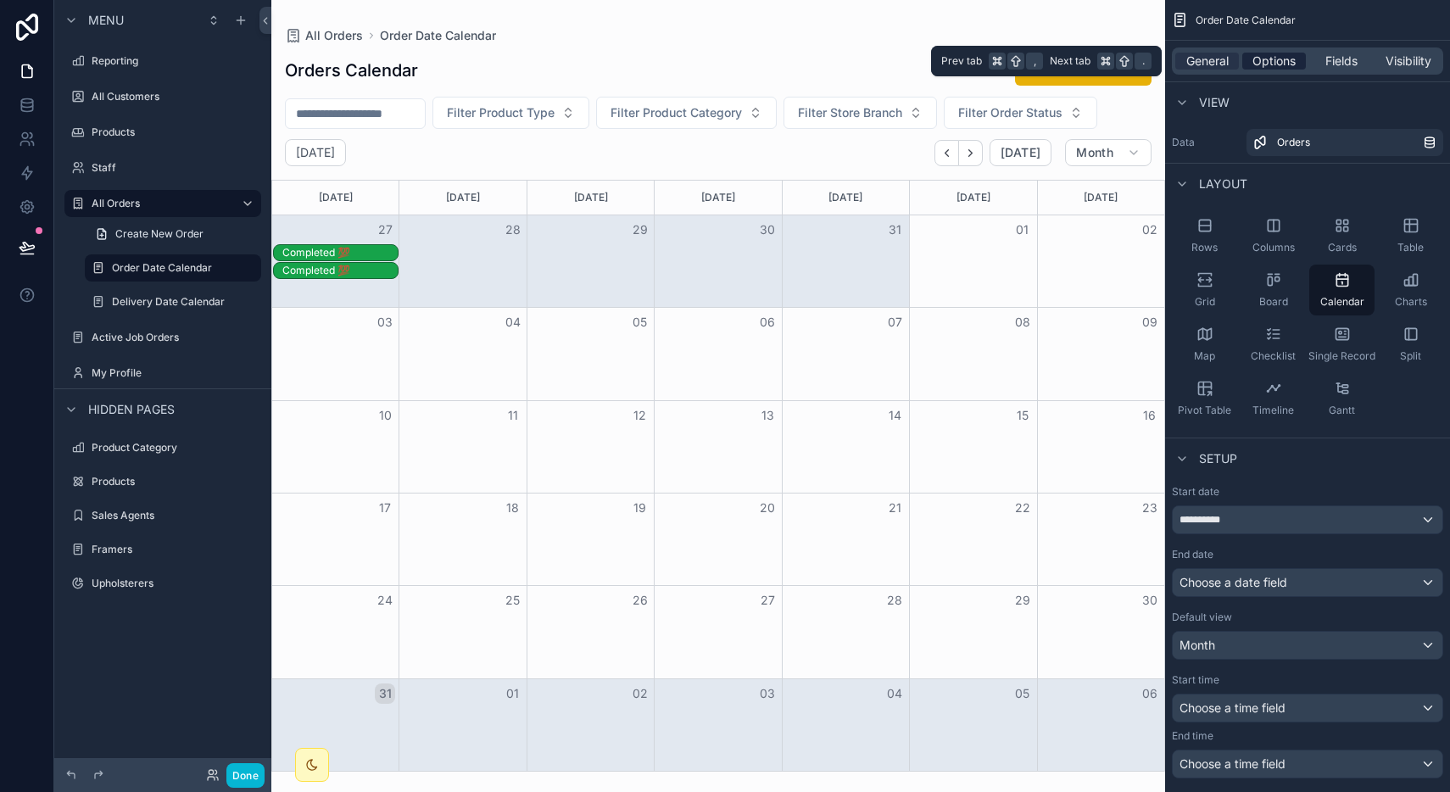
click at [1275, 64] on span "Options" at bounding box center [1273, 61] width 43 height 17
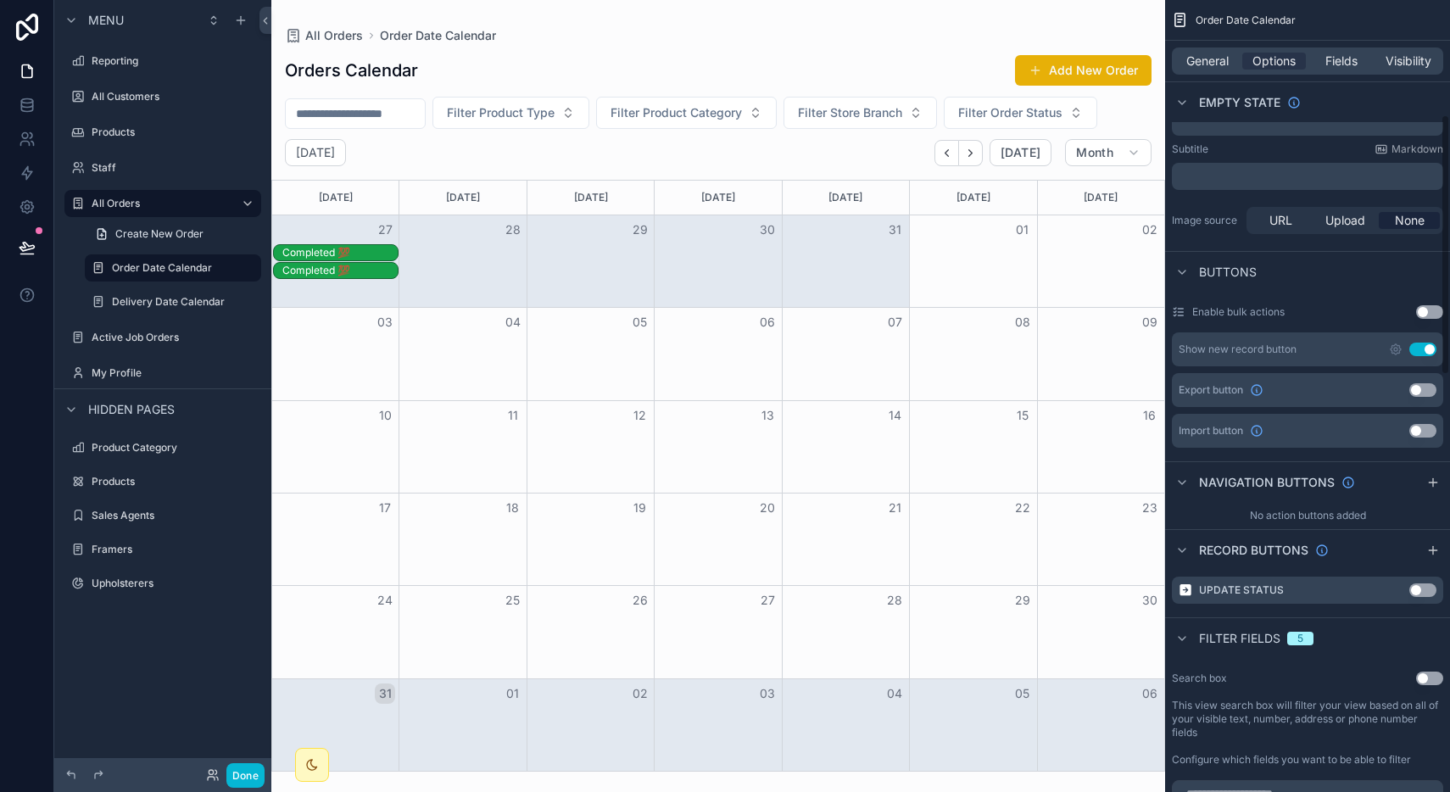
scroll to position [339, 0]
click at [1394, 352] on icon "scrollable content" at bounding box center [1396, 353] width 14 height 14
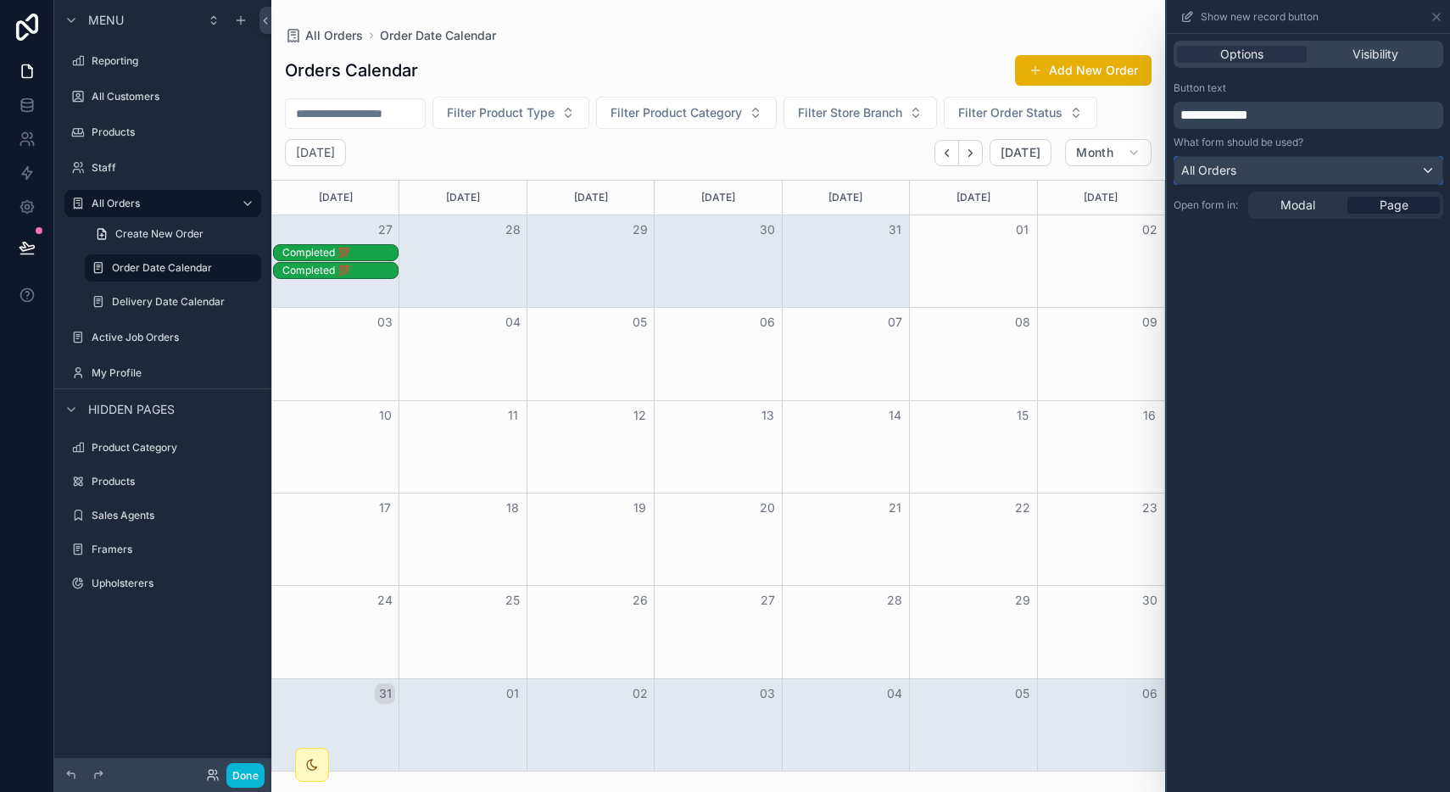
click at [1342, 167] on div "All Orders" at bounding box center [1308, 170] width 268 height 27
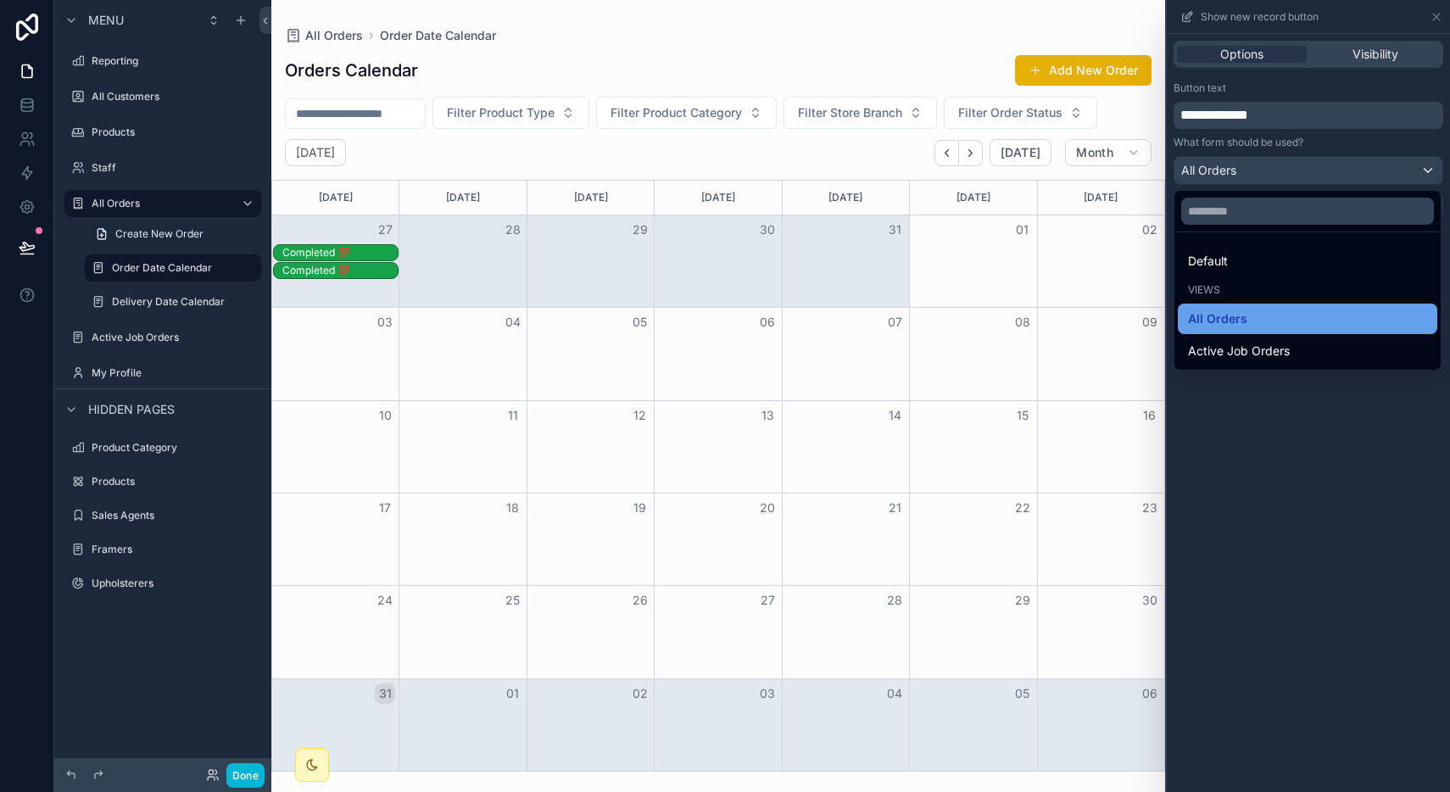
click at [1246, 325] on div "All Orders" at bounding box center [1307, 319] width 239 height 20
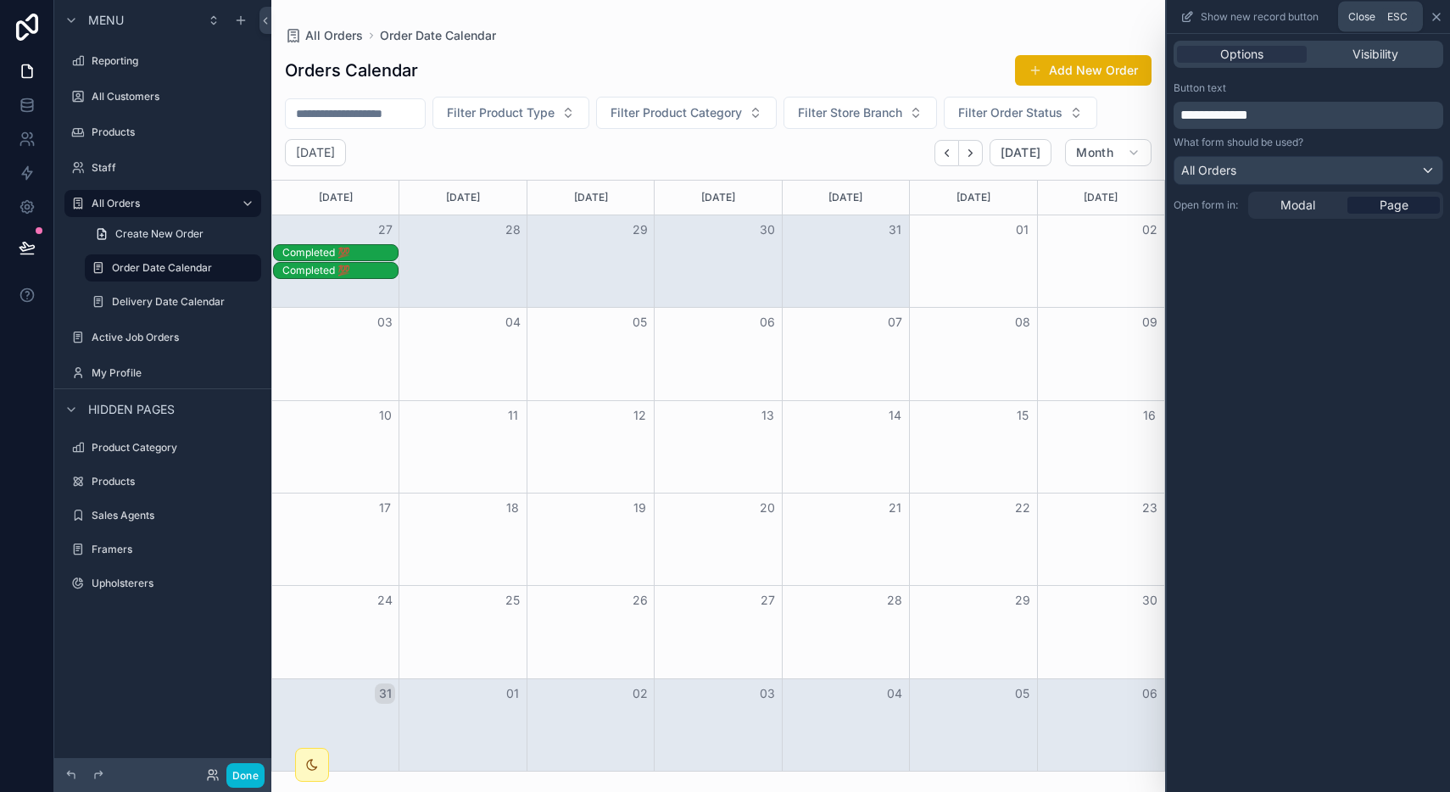
click at [1430, 18] on icon at bounding box center [1437, 17] width 14 height 14
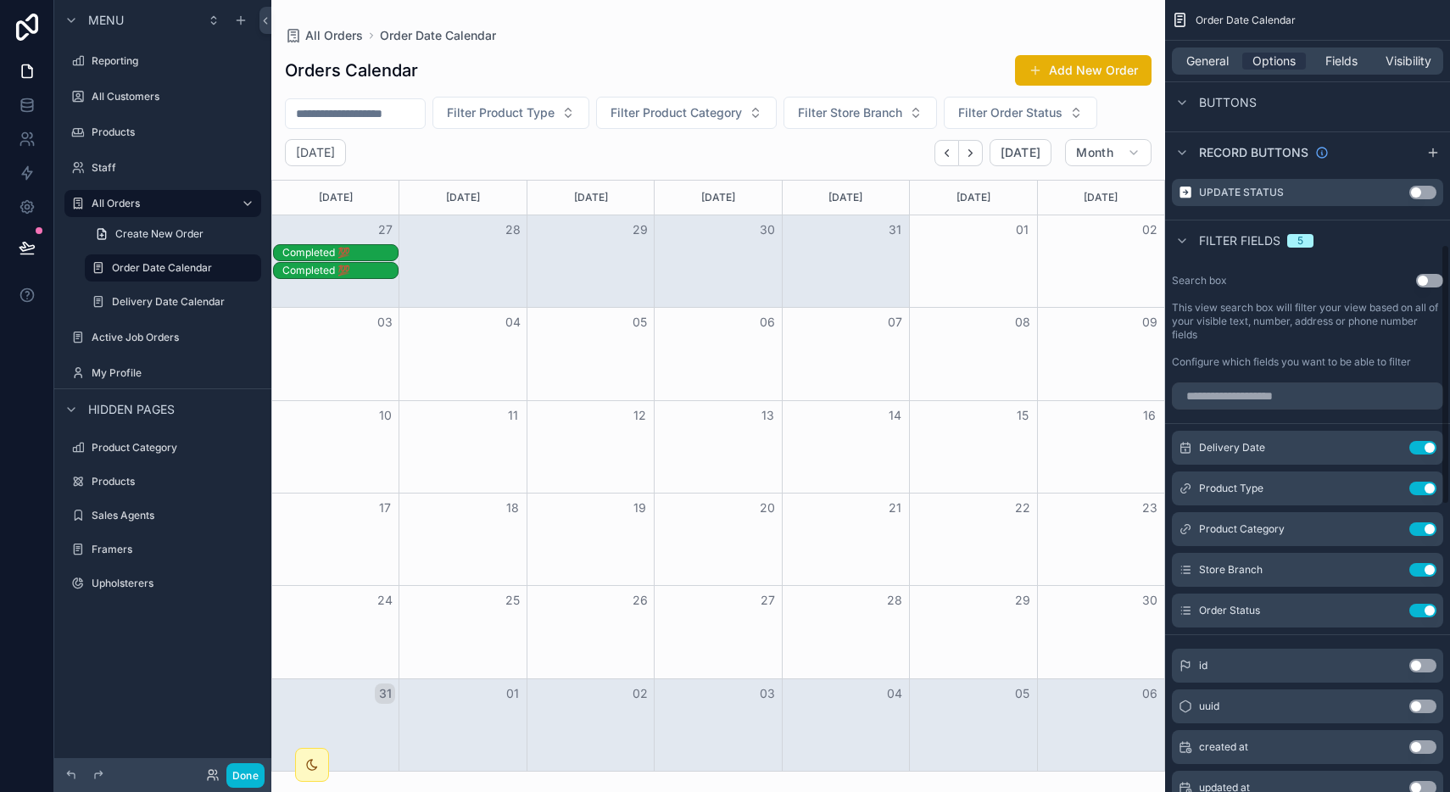
scroll to position [742, 0]
click at [312, 254] on div "Completed 💯" at bounding box center [339, 253] width 115 height 14
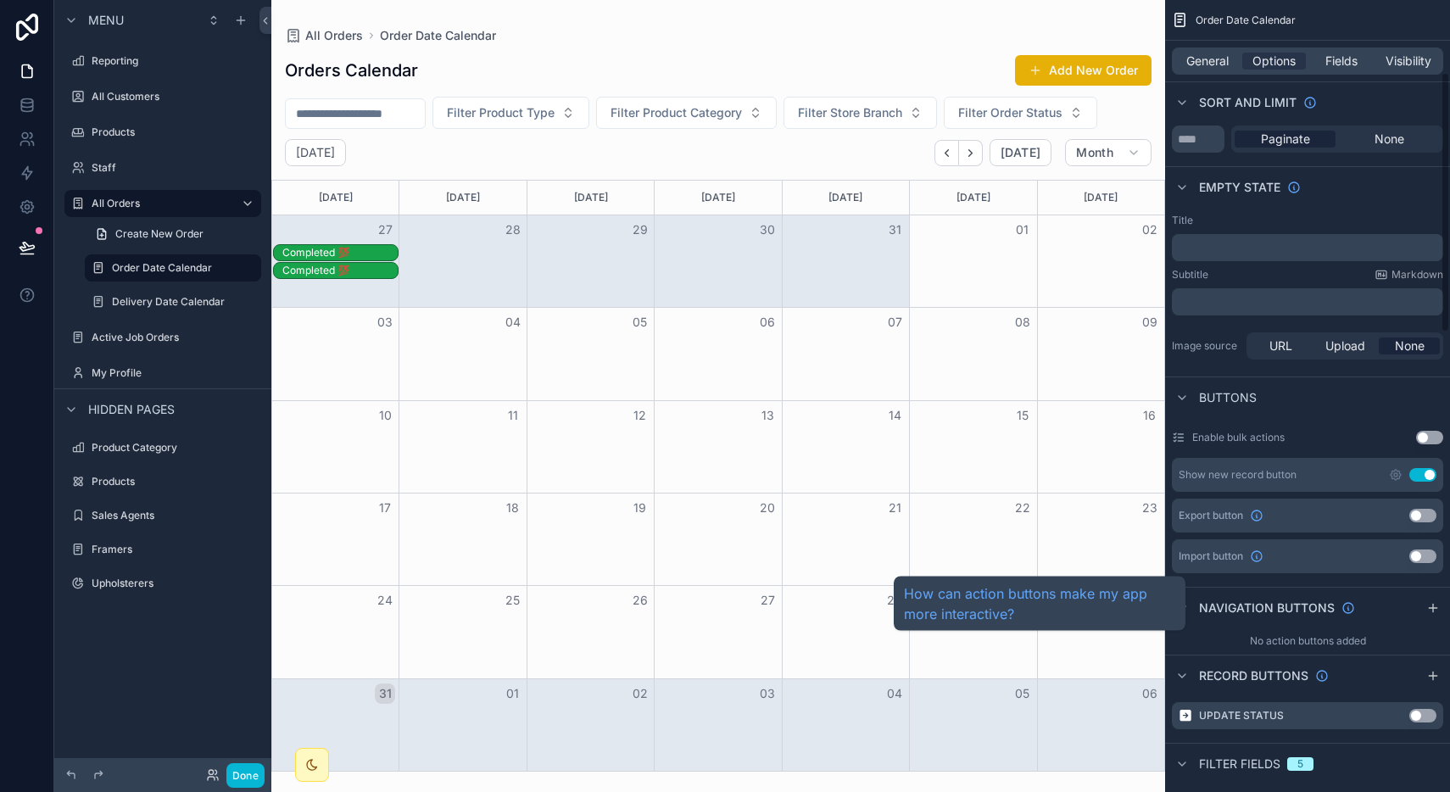
scroll to position [221, 0]
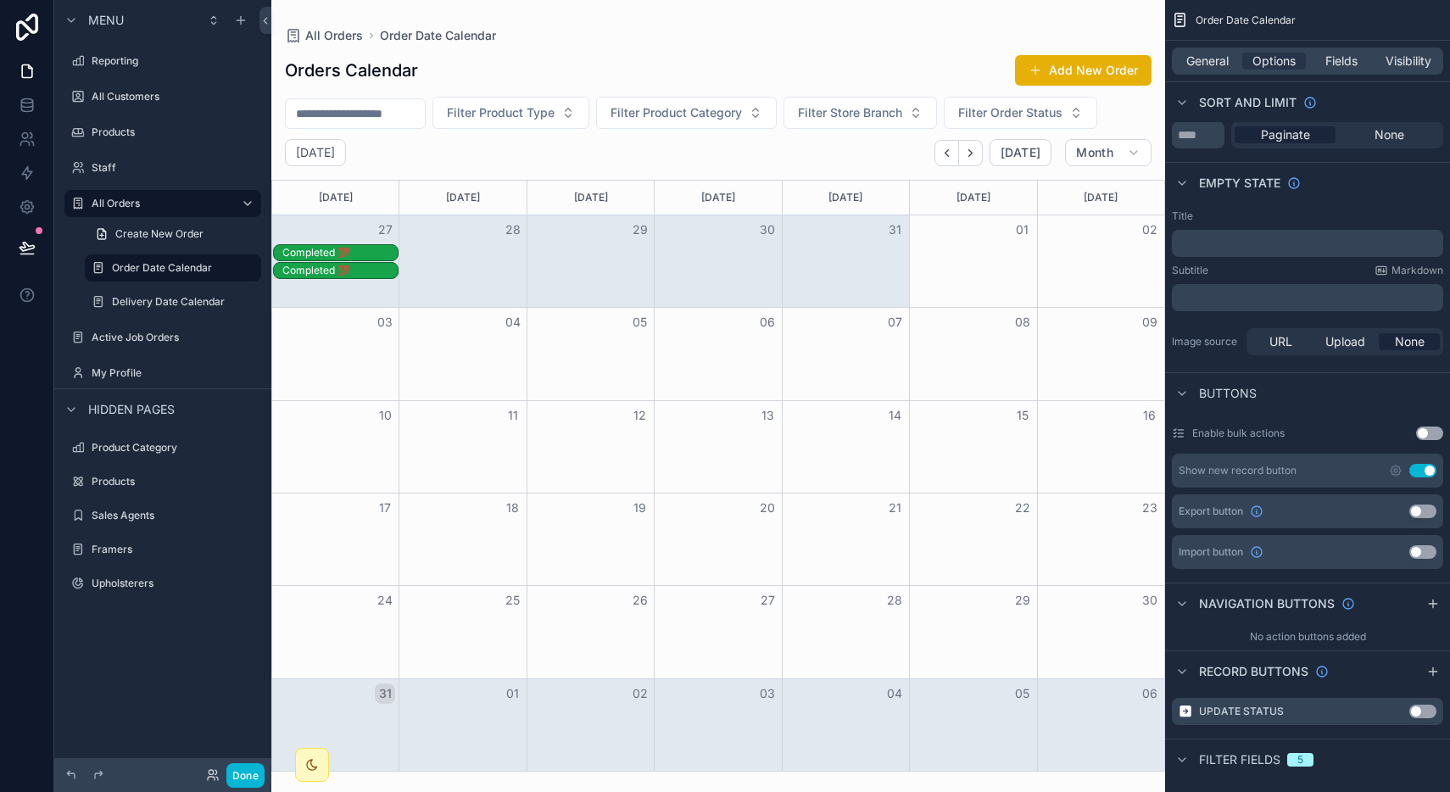
click at [330, 254] on div "Completed 💯" at bounding box center [339, 253] width 115 height 14
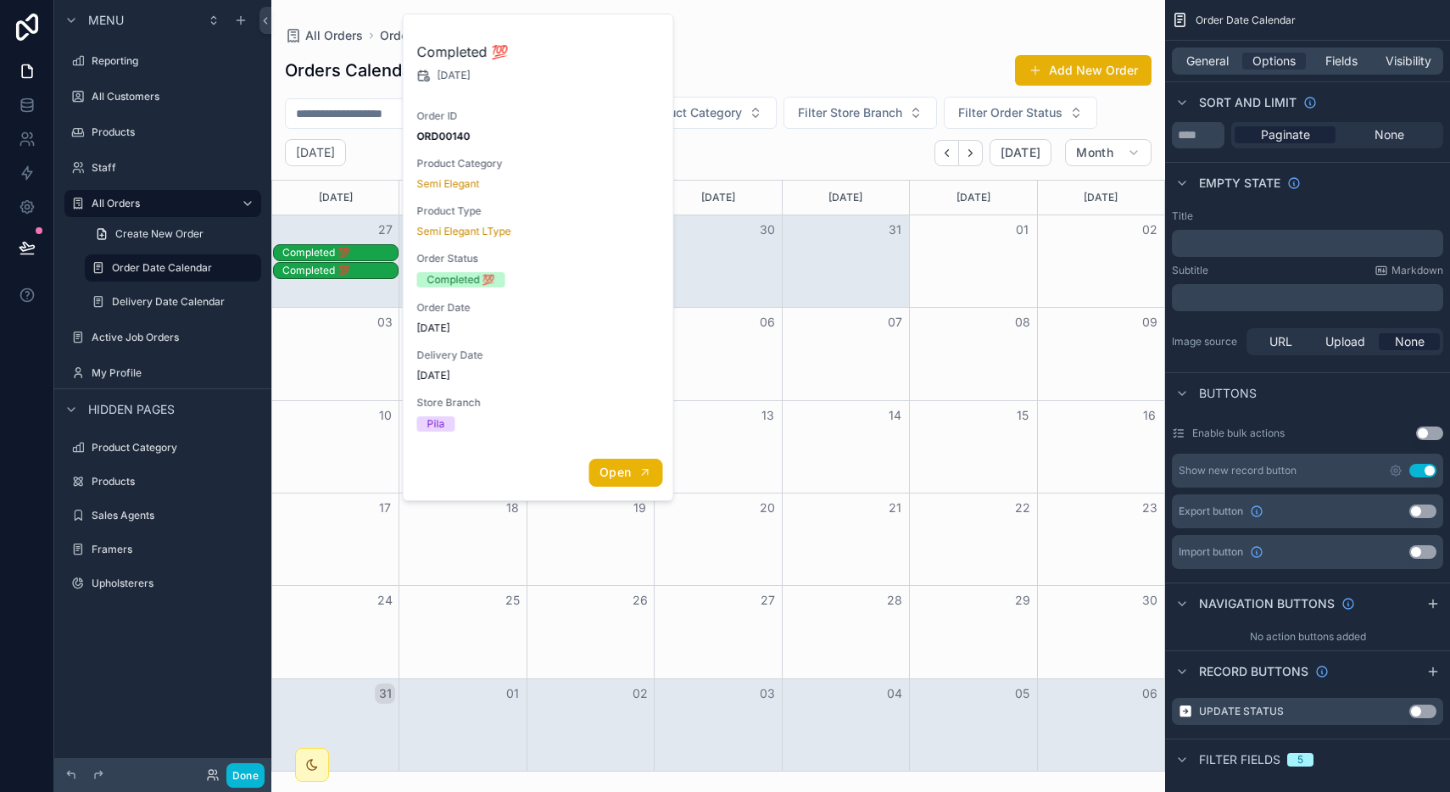
click at [612, 475] on span "Open" at bounding box center [614, 472] width 31 height 15
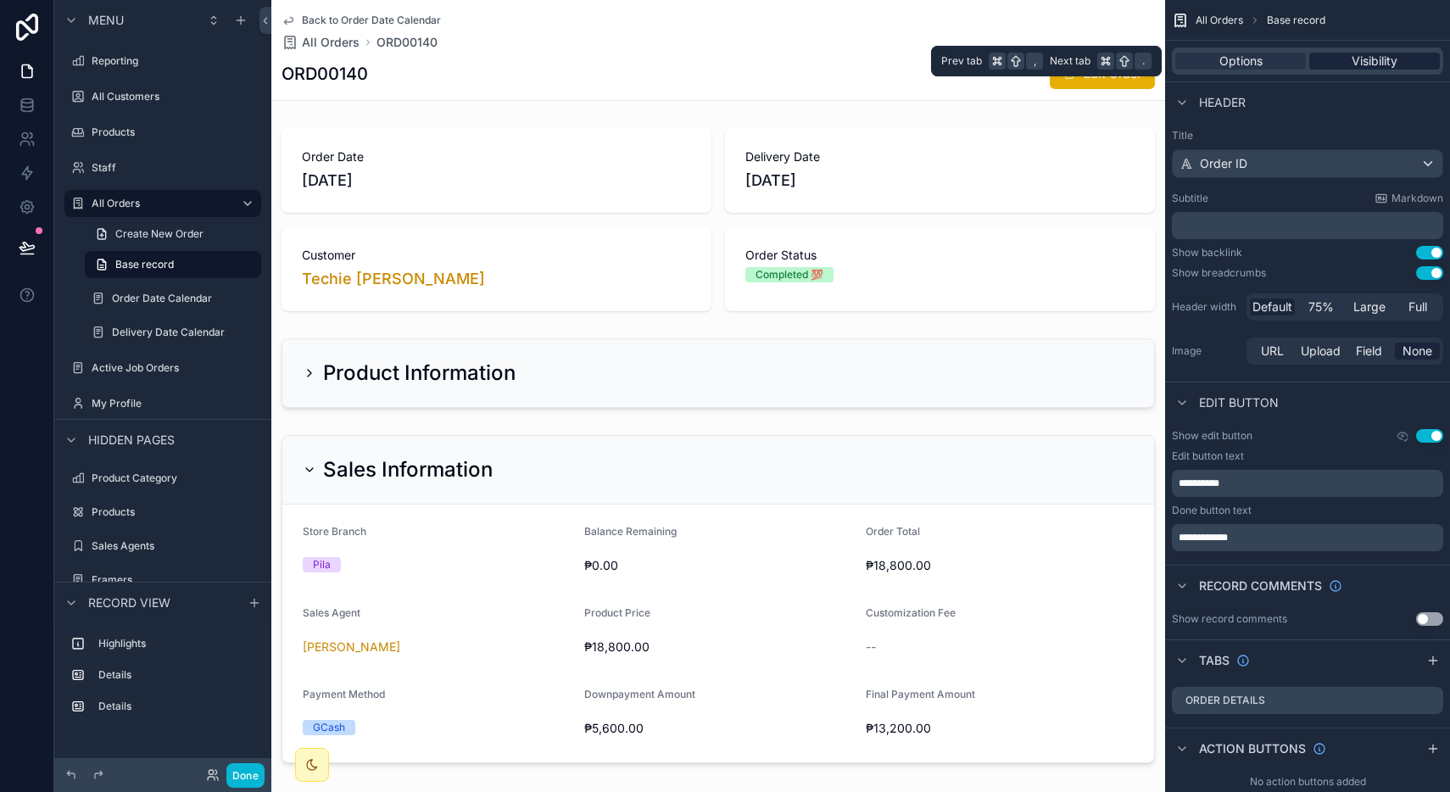
click at [1381, 66] on span "Visibility" at bounding box center [1375, 61] width 46 height 17
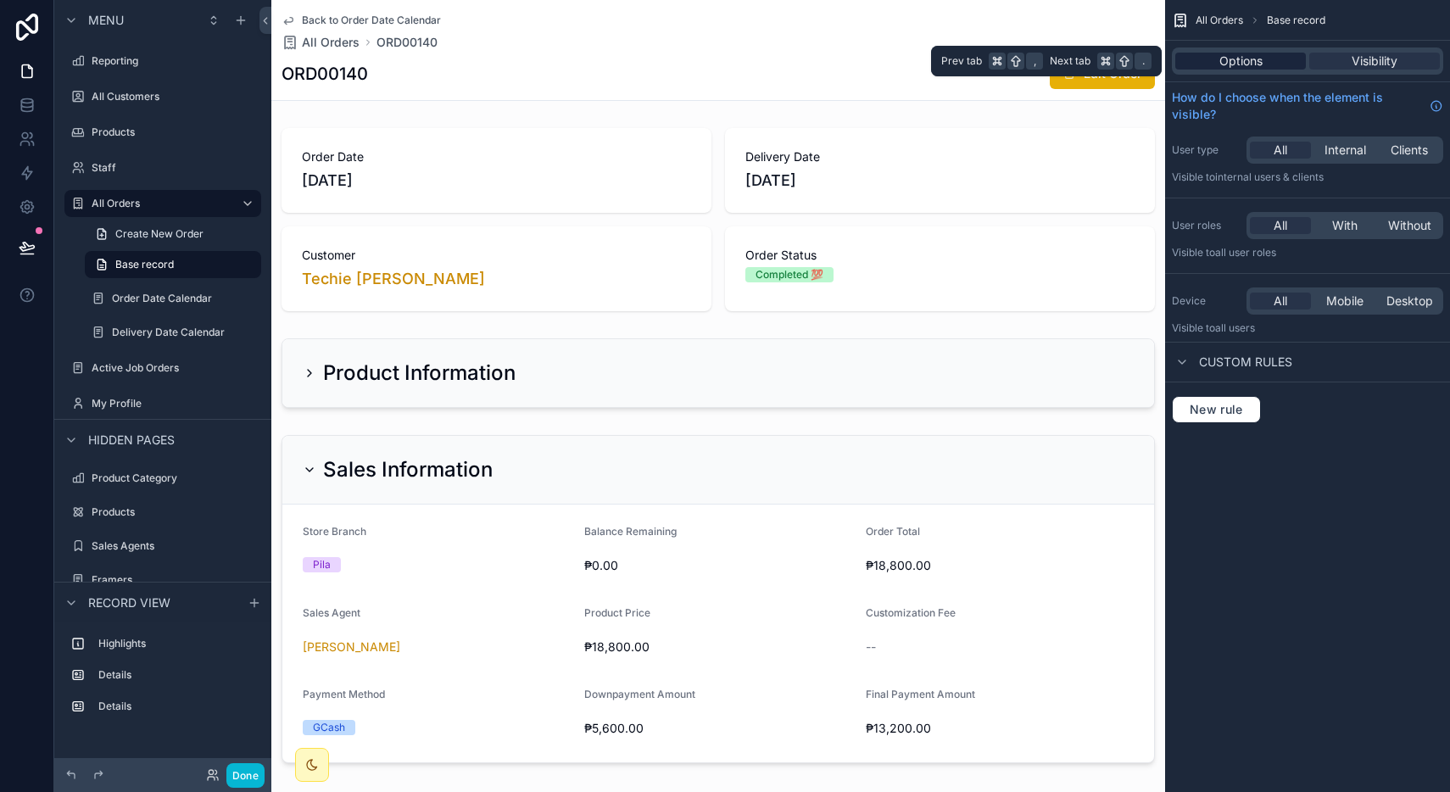
click at [1246, 69] on span "Options" at bounding box center [1240, 61] width 43 height 17
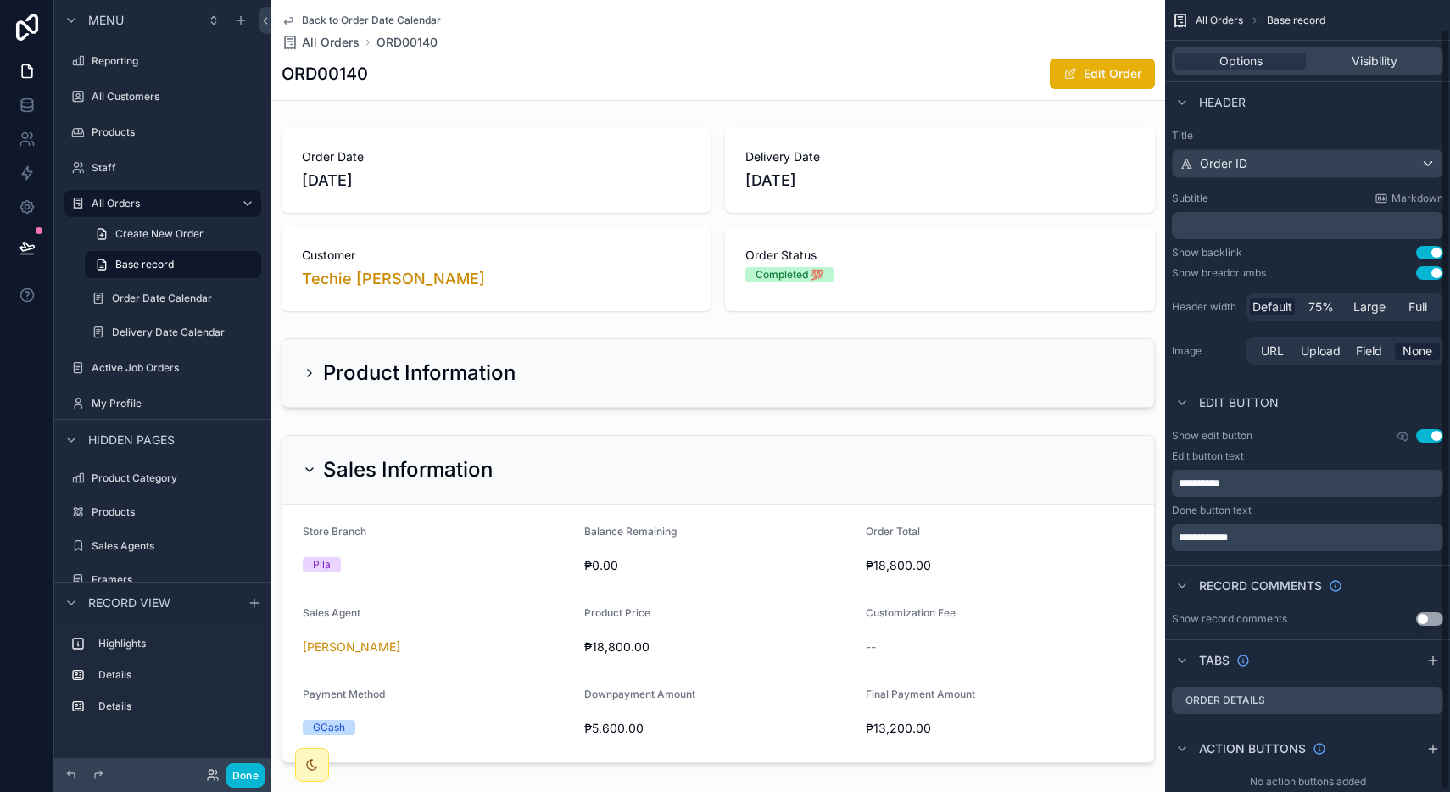
scroll to position [31, 0]
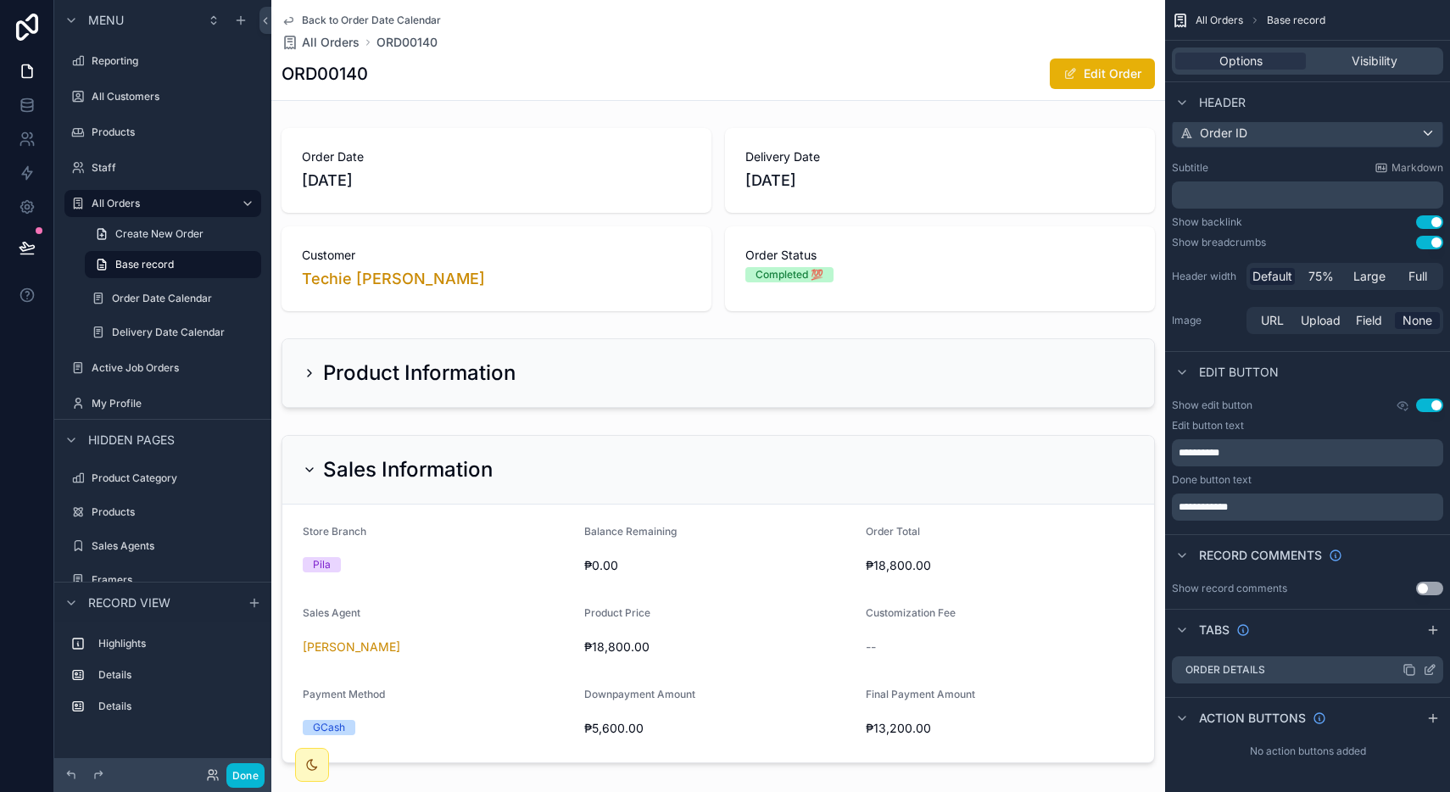
click at [1430, 672] on icon "scrollable content" at bounding box center [1430, 670] width 14 height 14
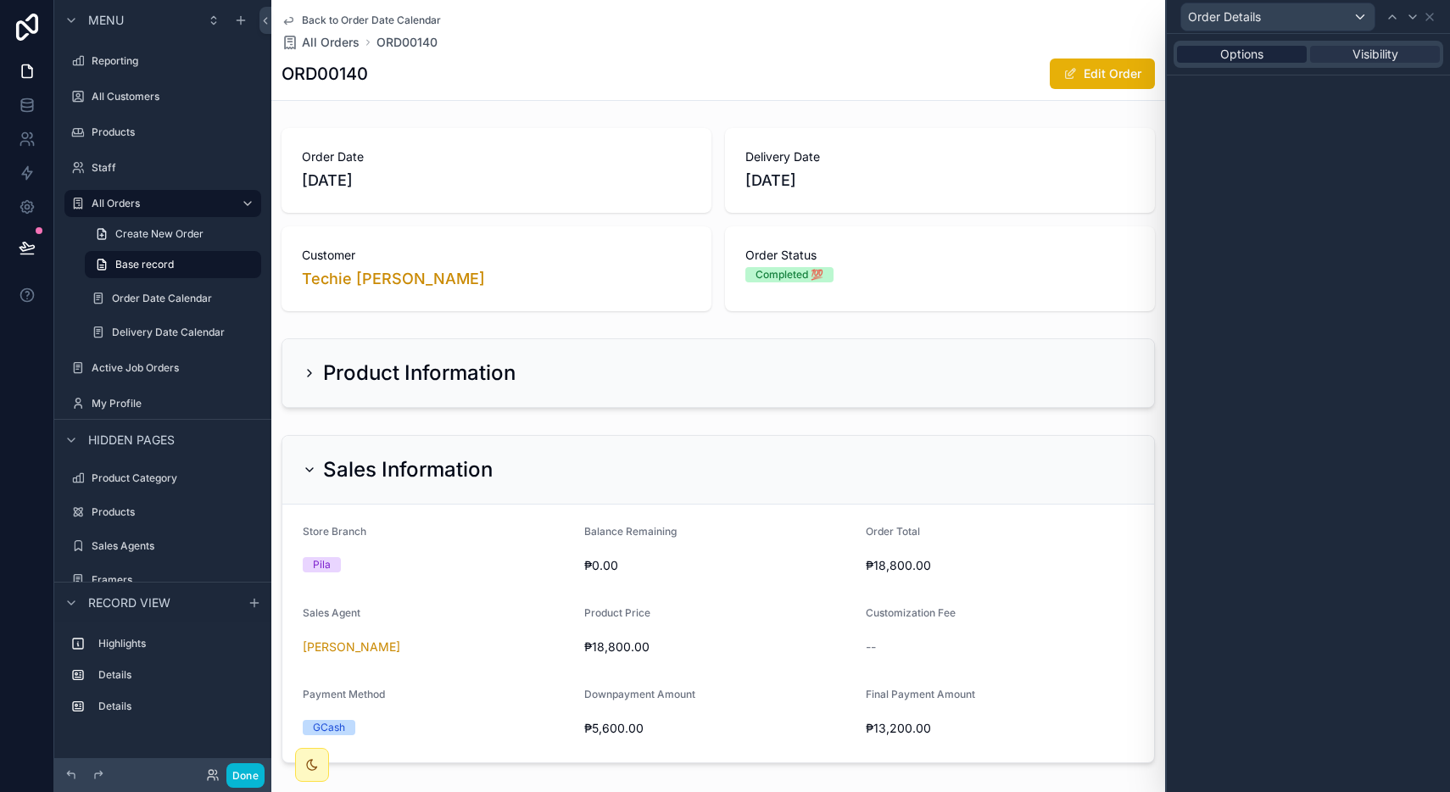
click at [1265, 50] on div "Options" at bounding box center [1242, 54] width 130 height 17
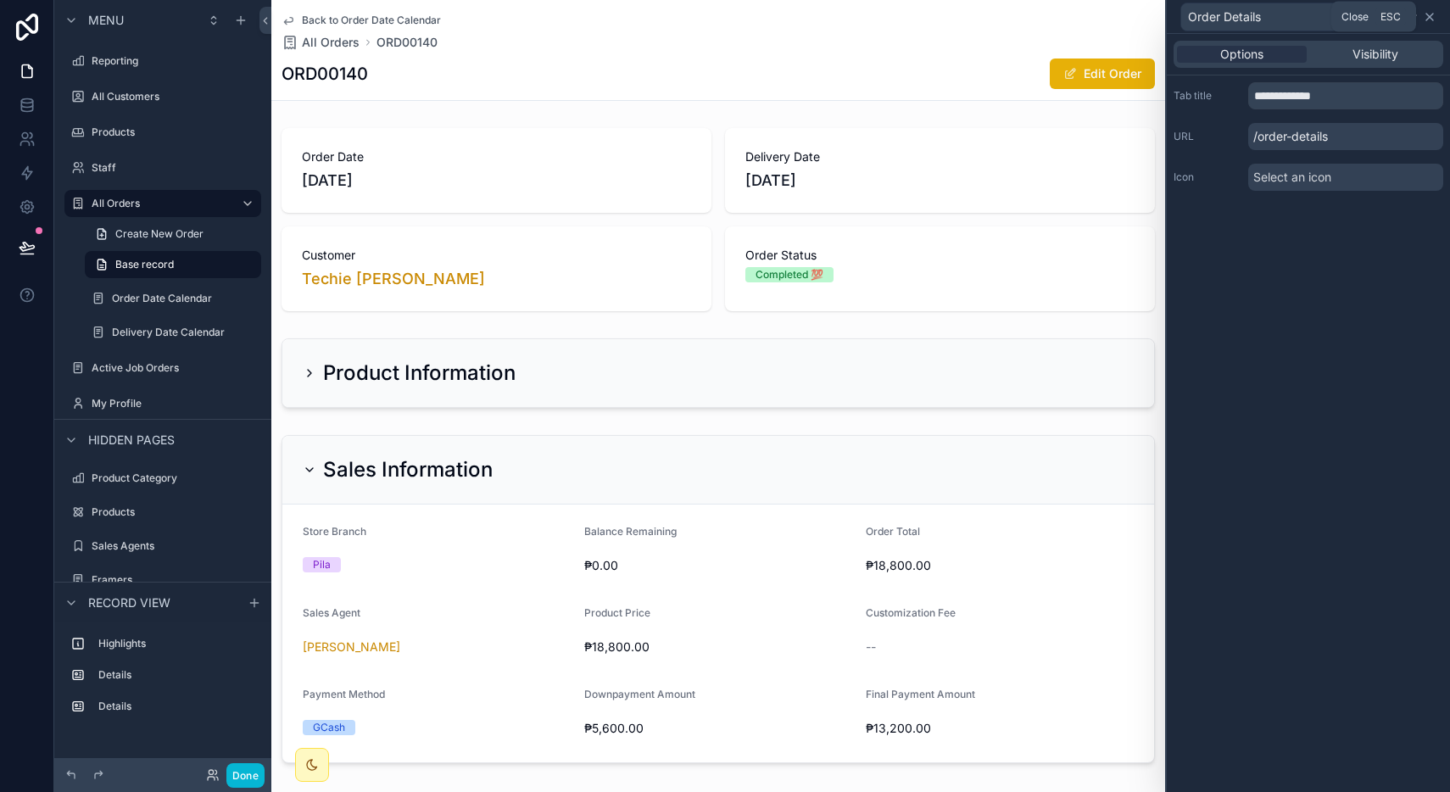
click at [1426, 18] on icon at bounding box center [1430, 17] width 14 height 14
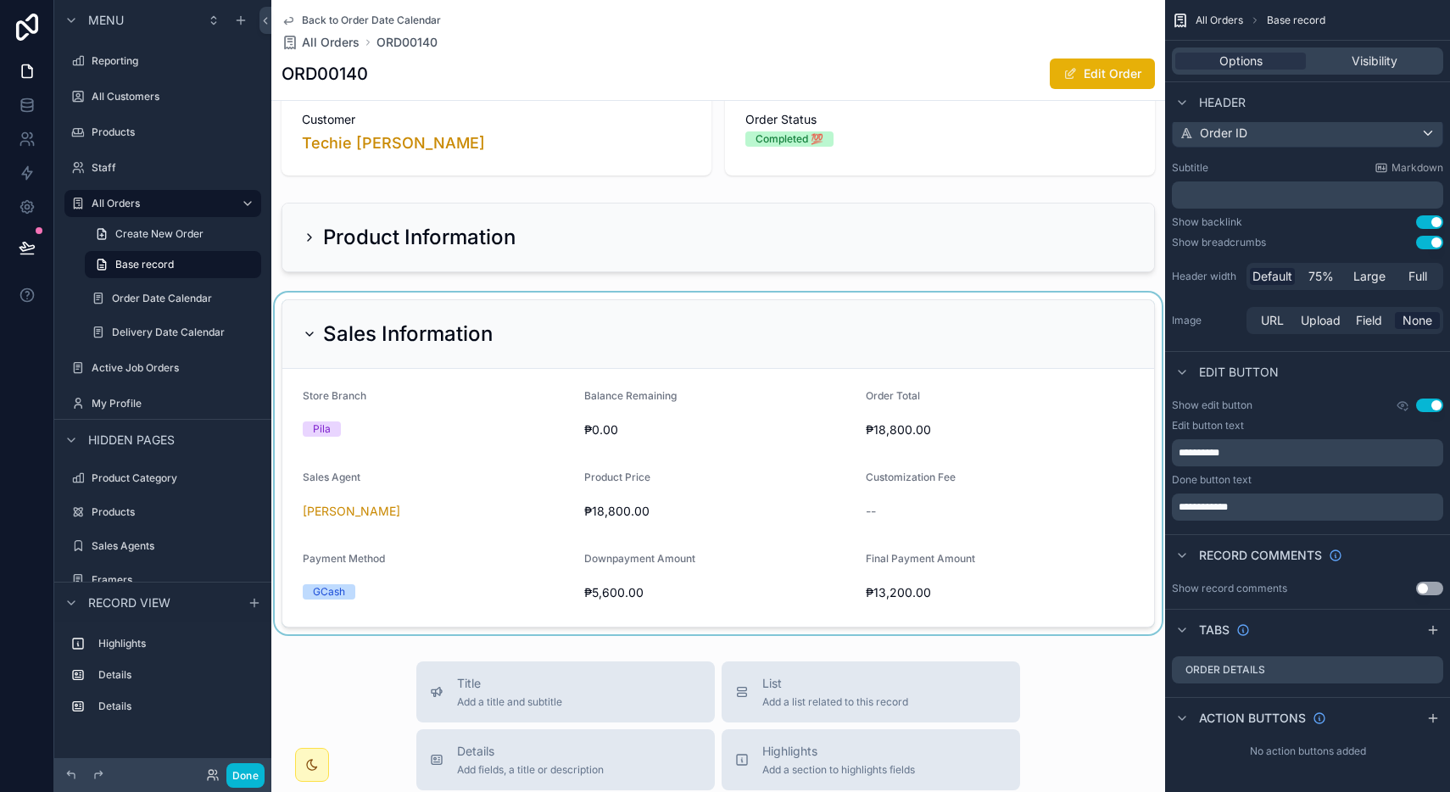
scroll to position [131, 0]
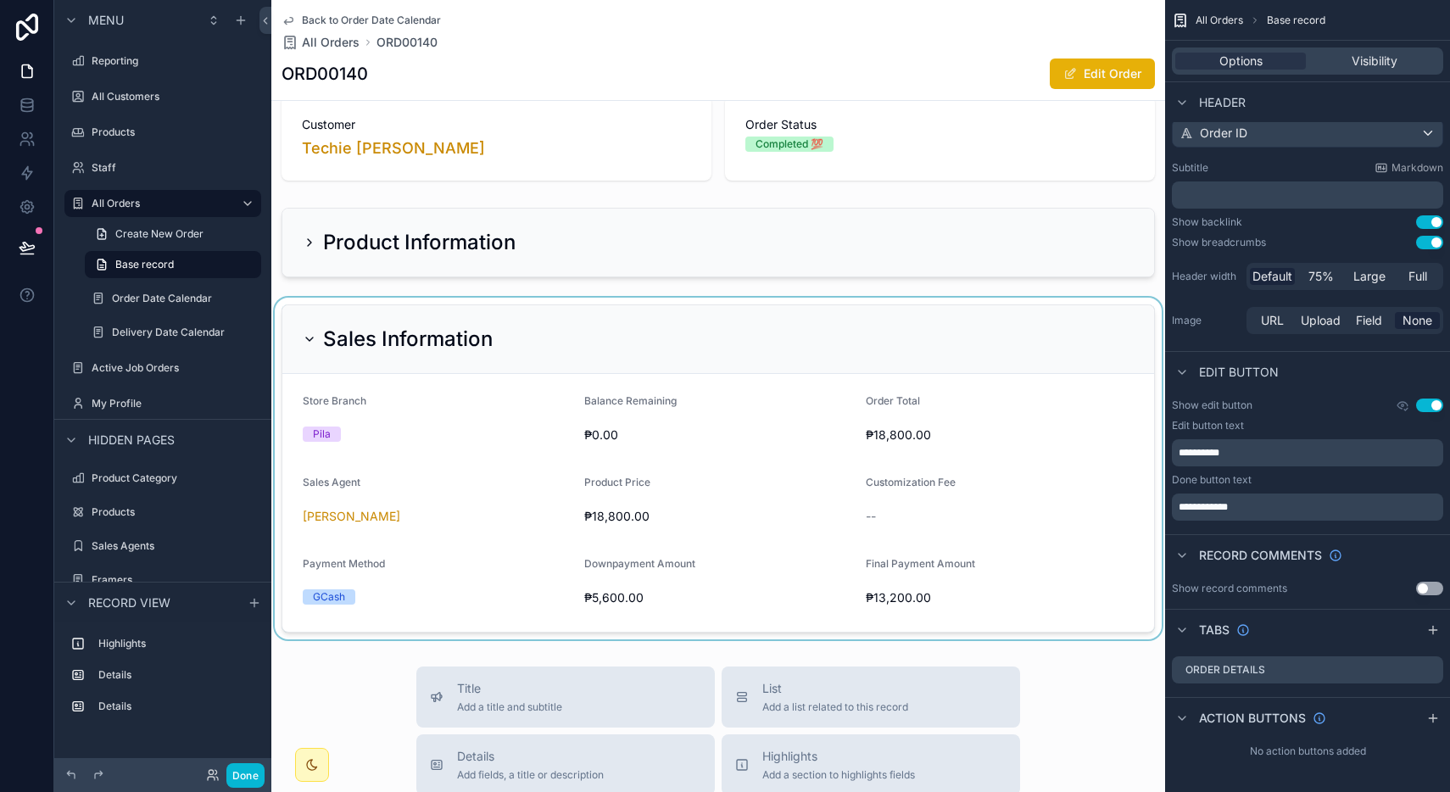
click at [709, 332] on div "scrollable content" at bounding box center [718, 469] width 894 height 342
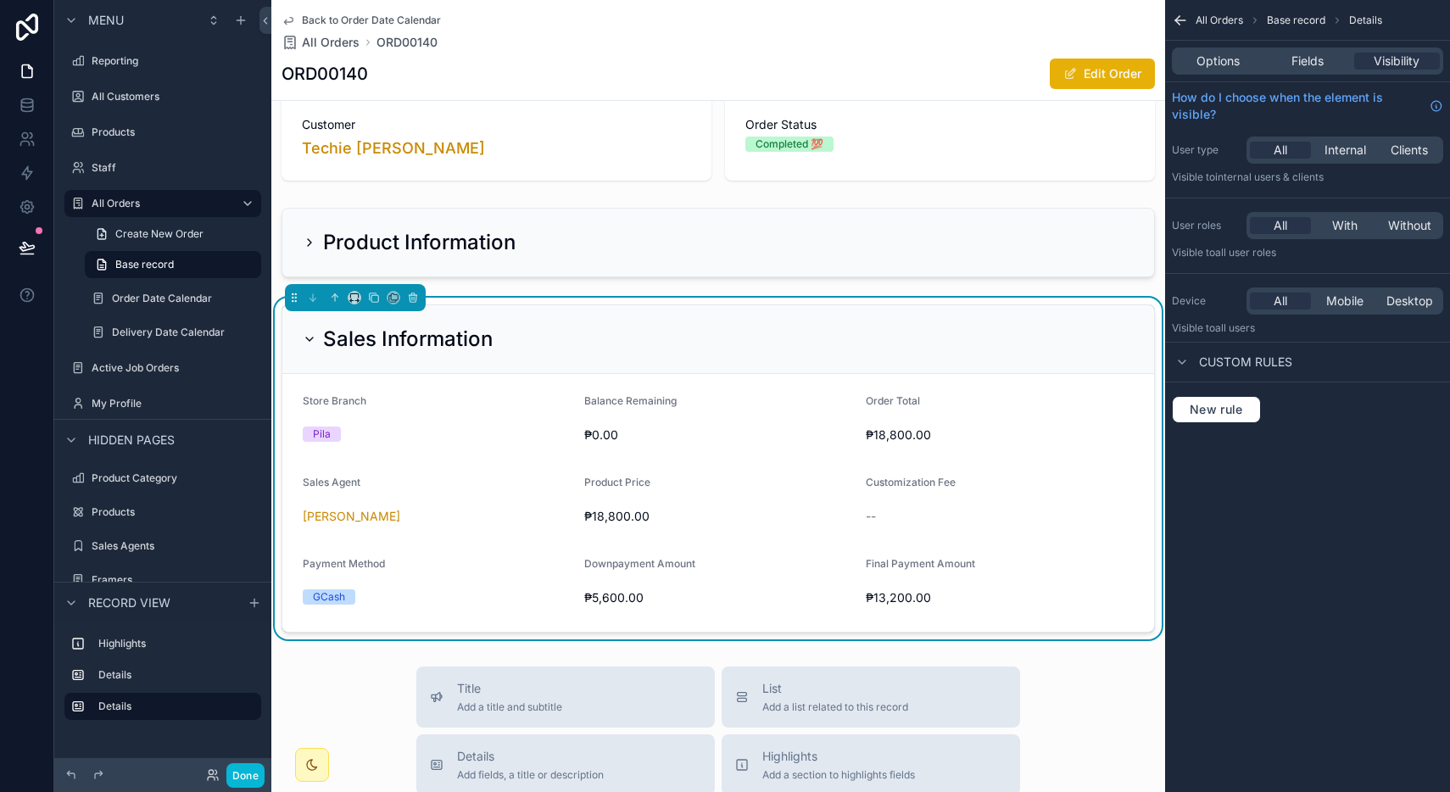
click at [671, 336] on div "Sales Information" at bounding box center [718, 339] width 831 height 27
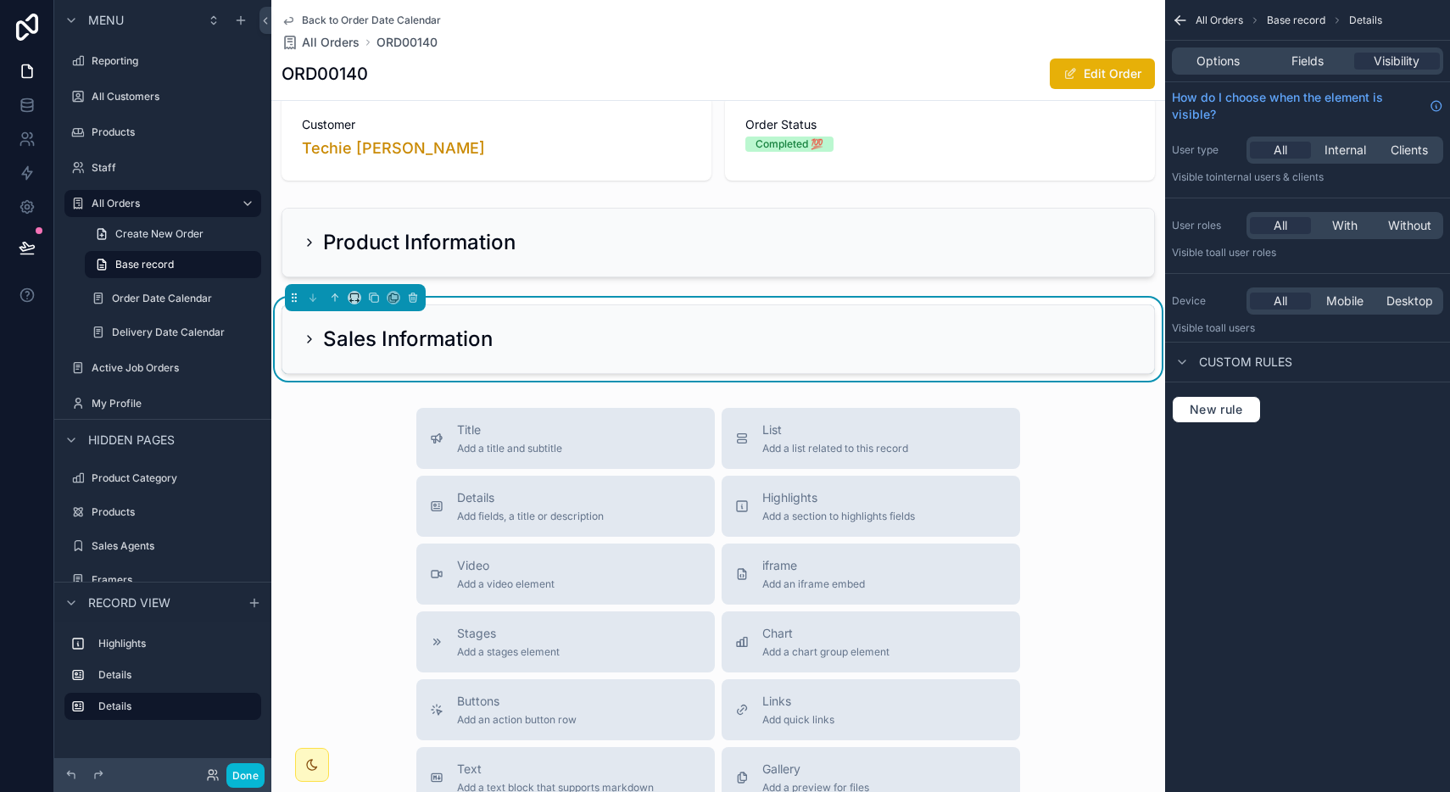
click at [671, 336] on div "Sales Information" at bounding box center [718, 339] width 831 height 27
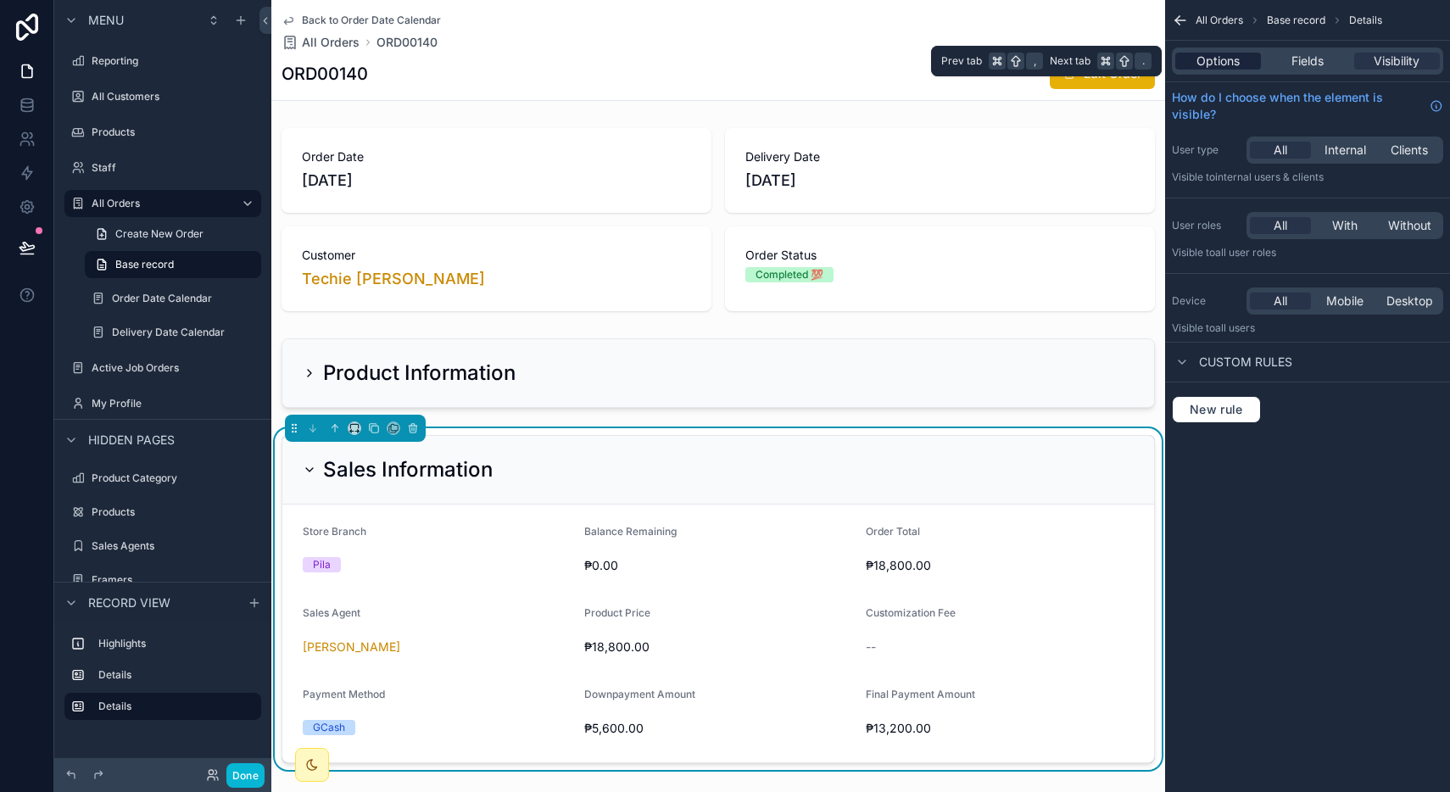
click at [1197, 64] on span "Options" at bounding box center [1217, 61] width 43 height 17
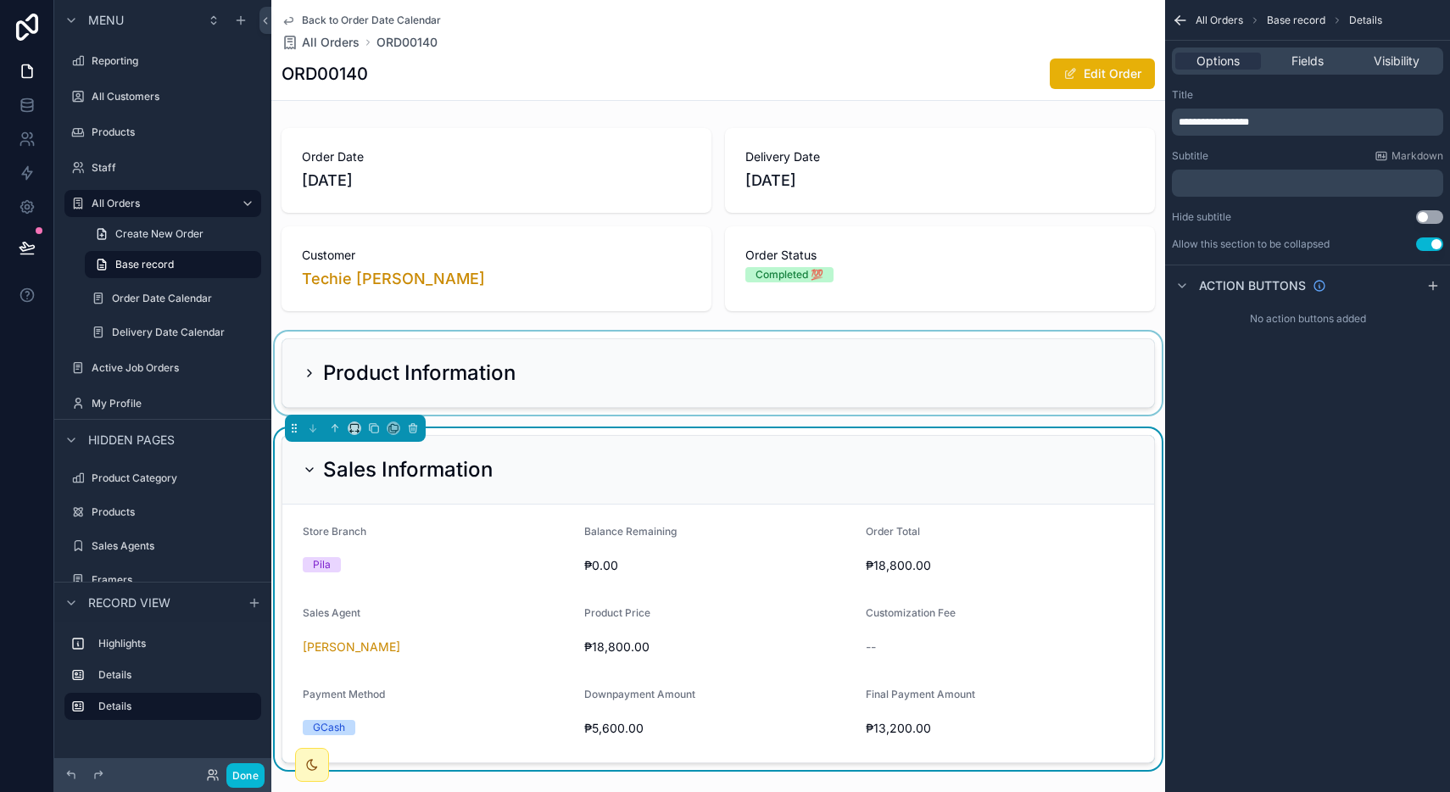
click at [388, 378] on div "scrollable content" at bounding box center [718, 373] width 894 height 83
click at [388, 378] on h2 "Product Information" at bounding box center [419, 373] width 192 height 27
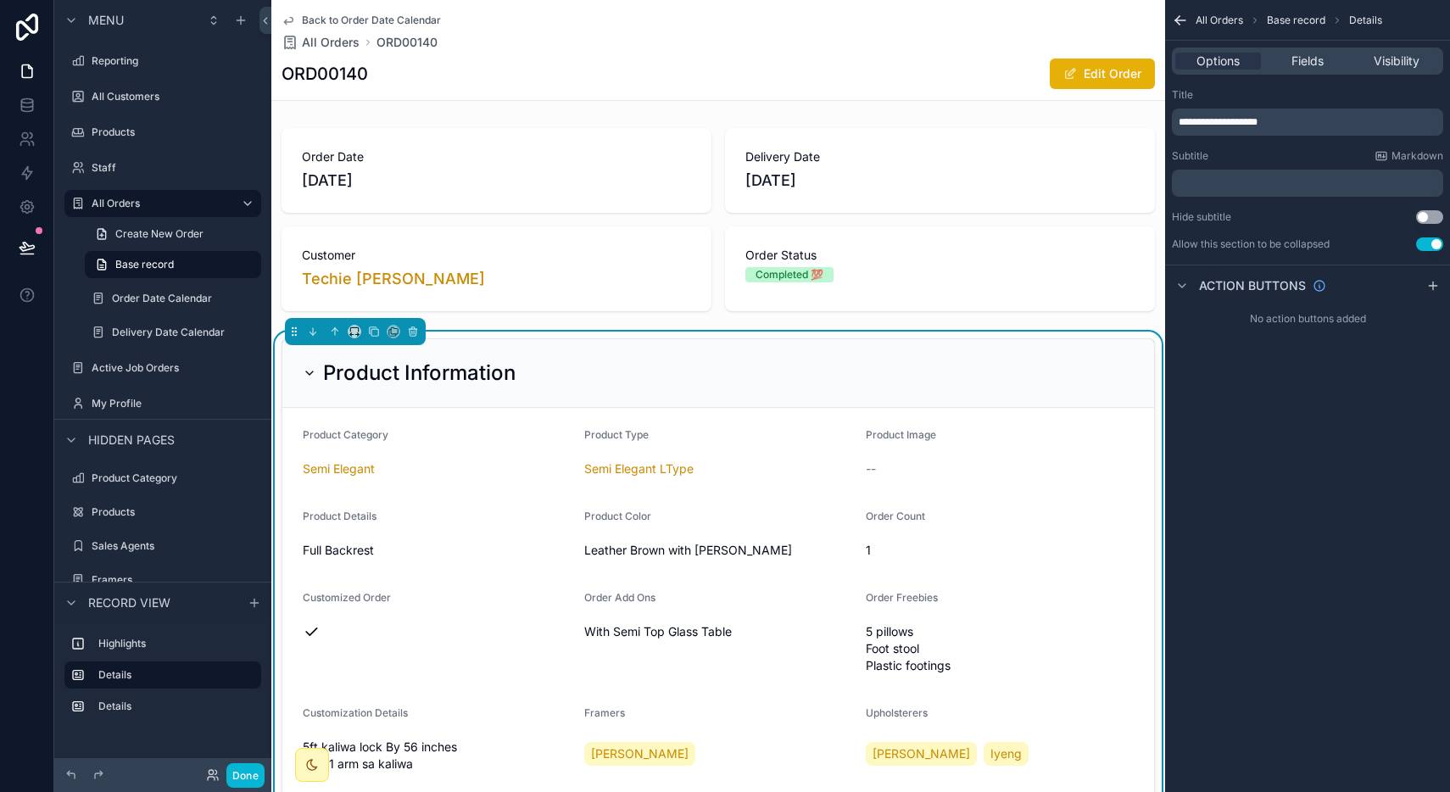
click at [1182, 27] on icon "scrollable content" at bounding box center [1180, 20] width 17 height 17
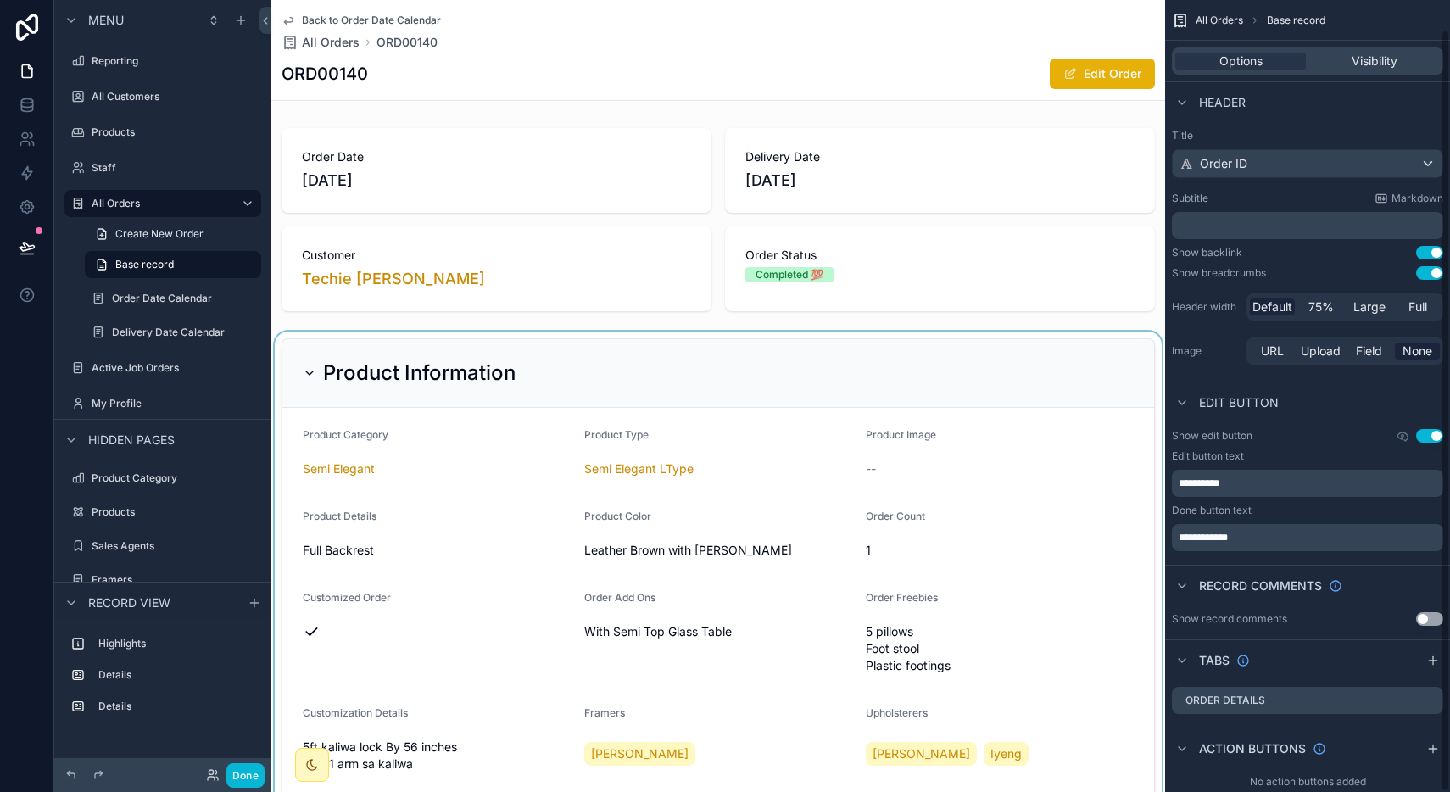
scroll to position [31, 0]
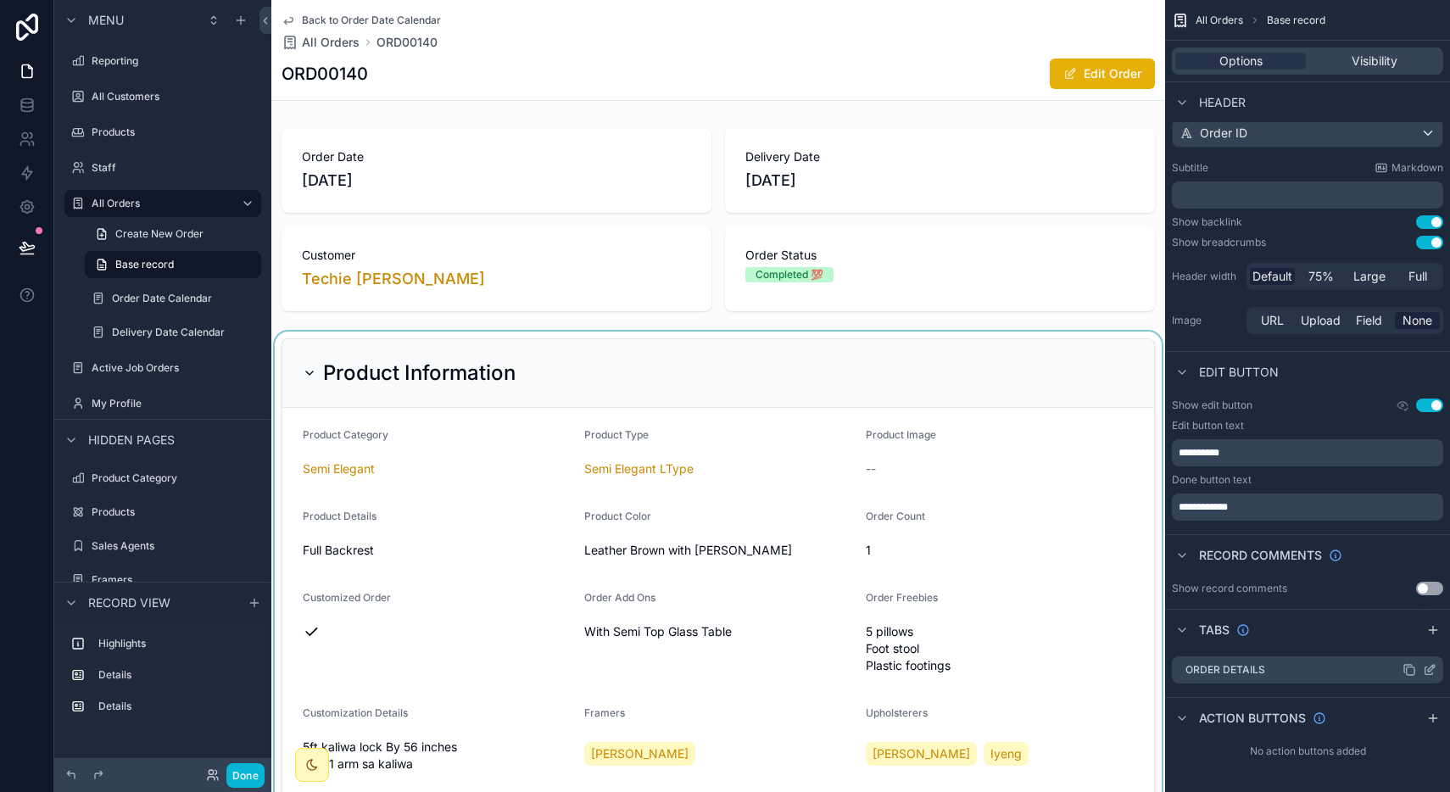
click at [1427, 670] on icon "scrollable content" at bounding box center [1430, 670] width 14 height 14
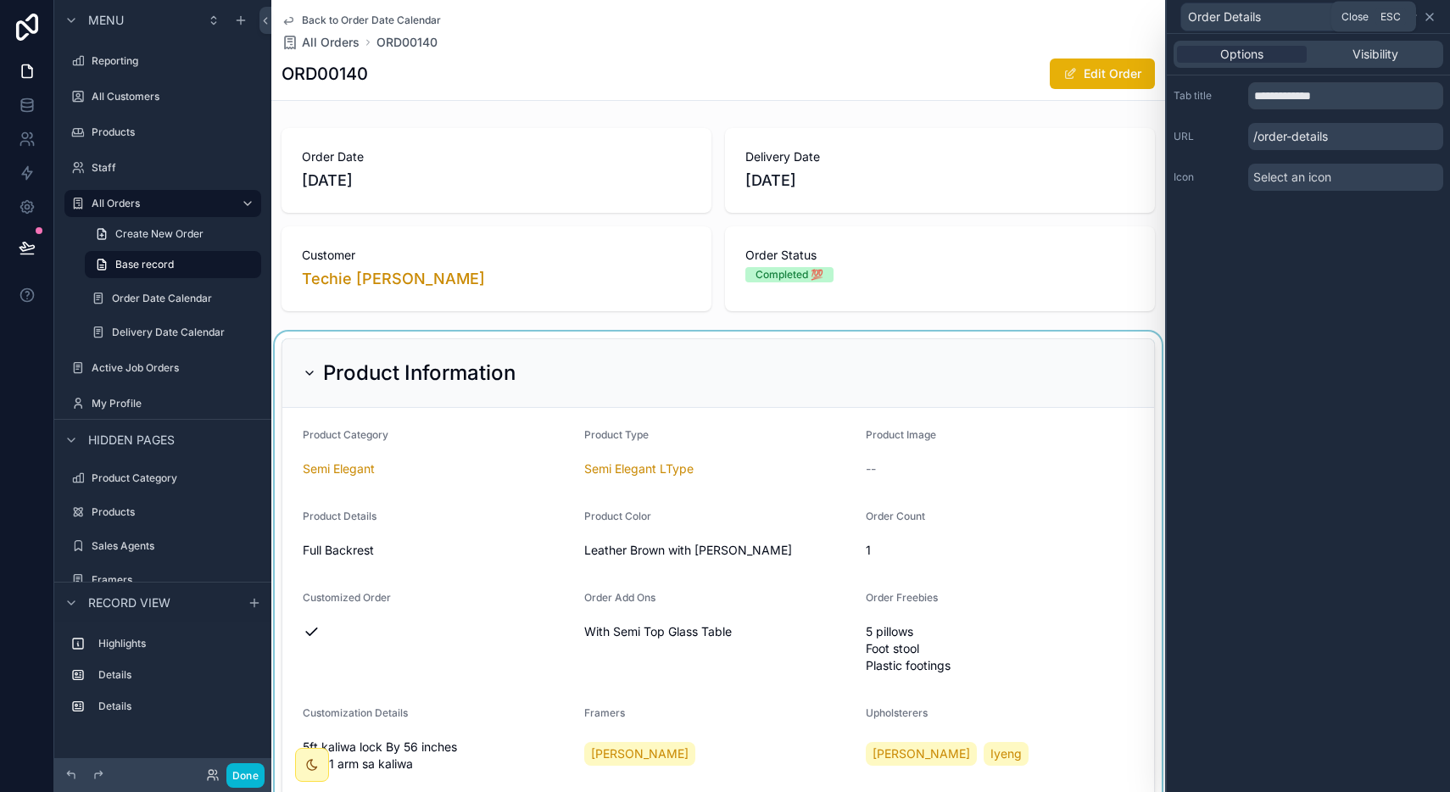
click at [1427, 15] on icon at bounding box center [1430, 17] width 14 height 14
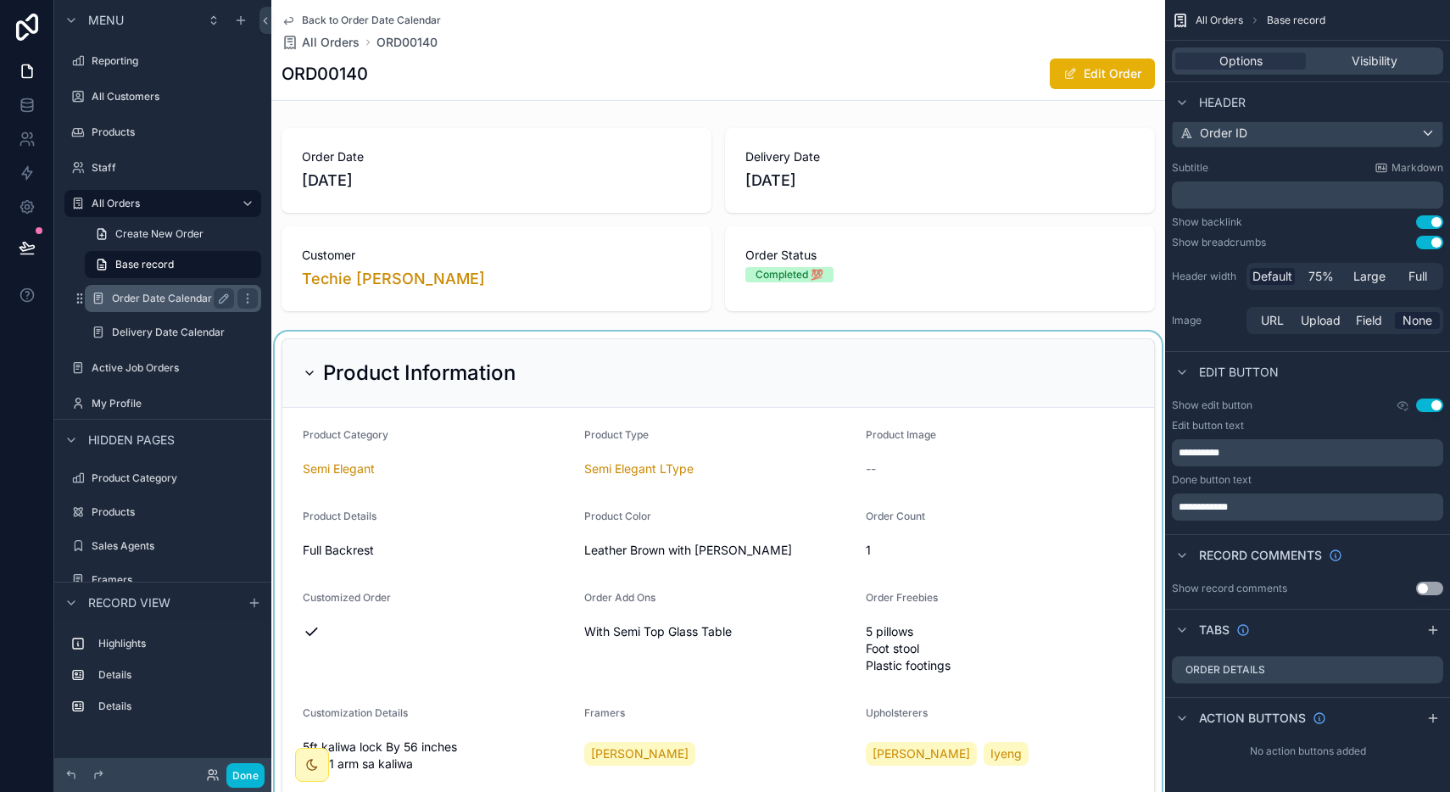
click at [152, 292] on label "Order Date Calendar" at bounding box center [169, 299] width 115 height 14
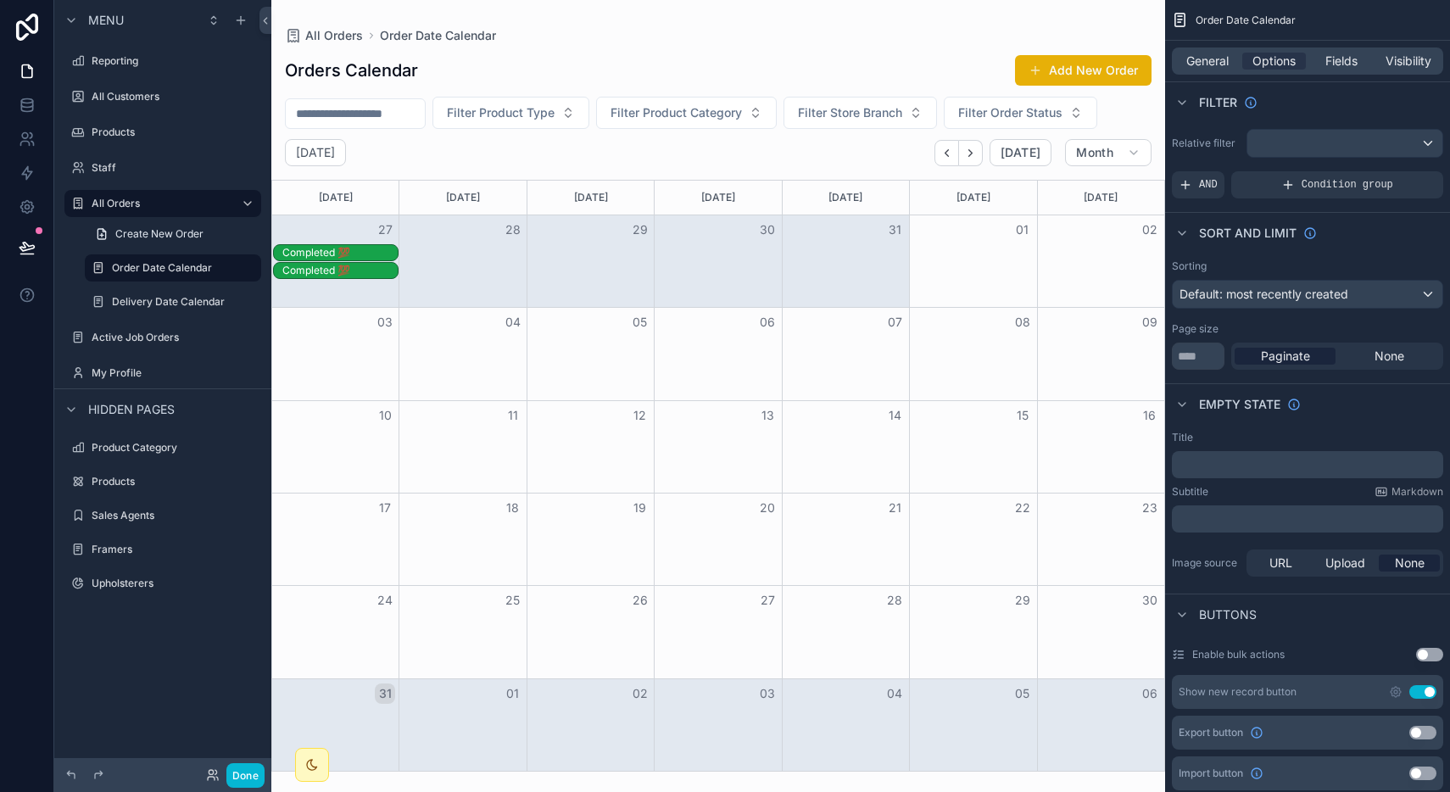
click at [945, 153] on div "scrollable content" at bounding box center [718, 396] width 894 height 792
click at [945, 153] on icon "Back" at bounding box center [946, 153] width 13 height 13
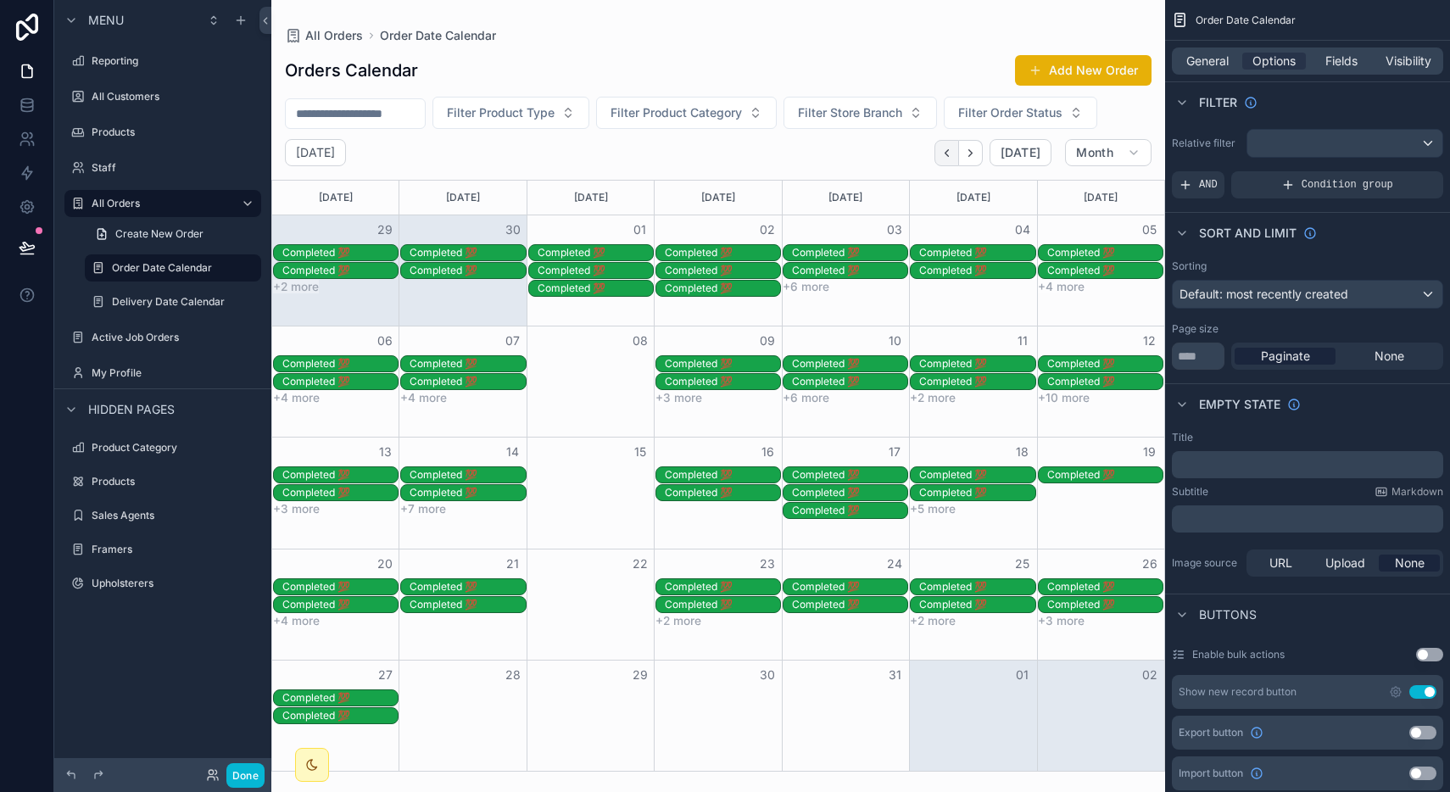
click at [951, 151] on icon "Back" at bounding box center [946, 153] width 13 height 13
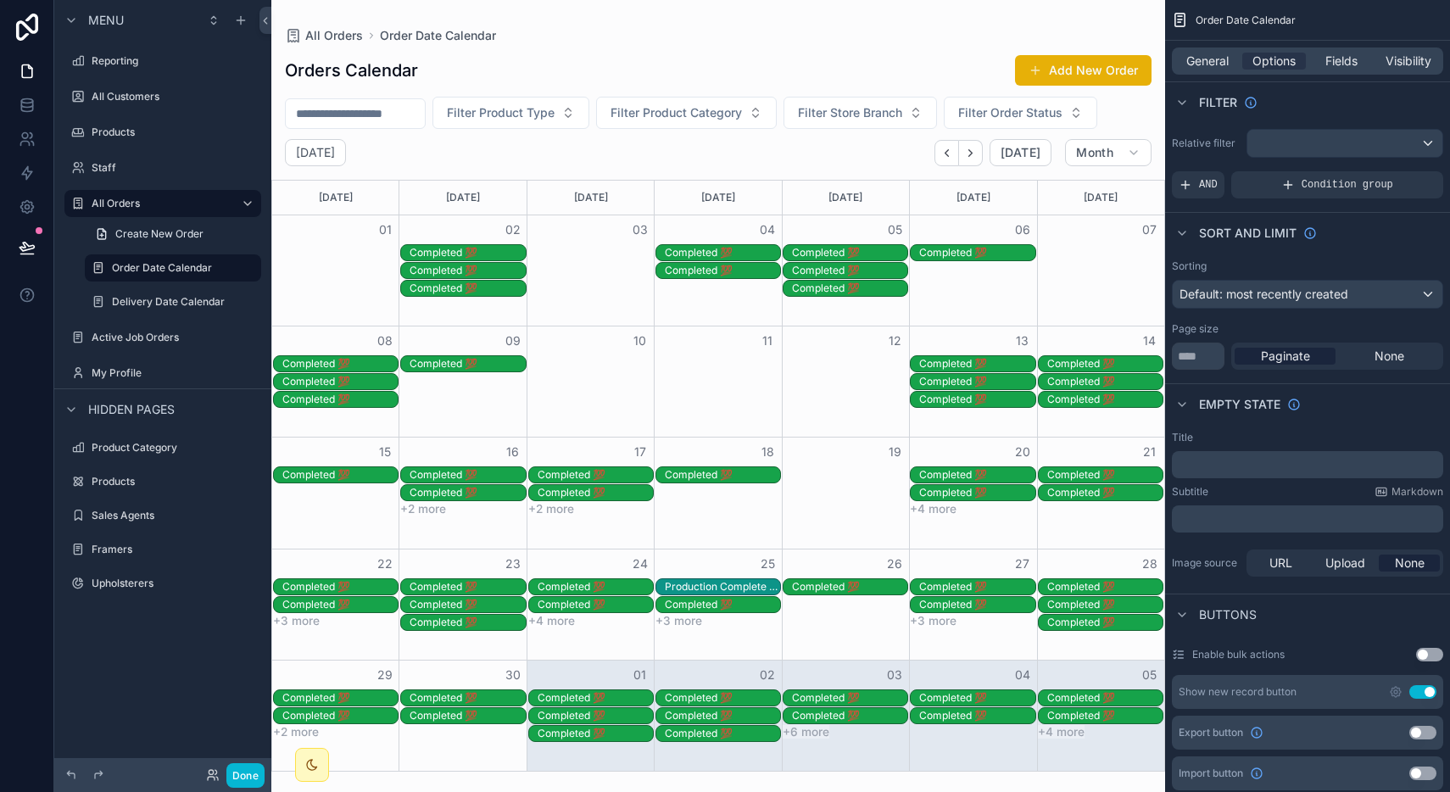
click at [980, 155] on button "Next" at bounding box center [971, 153] width 24 height 26
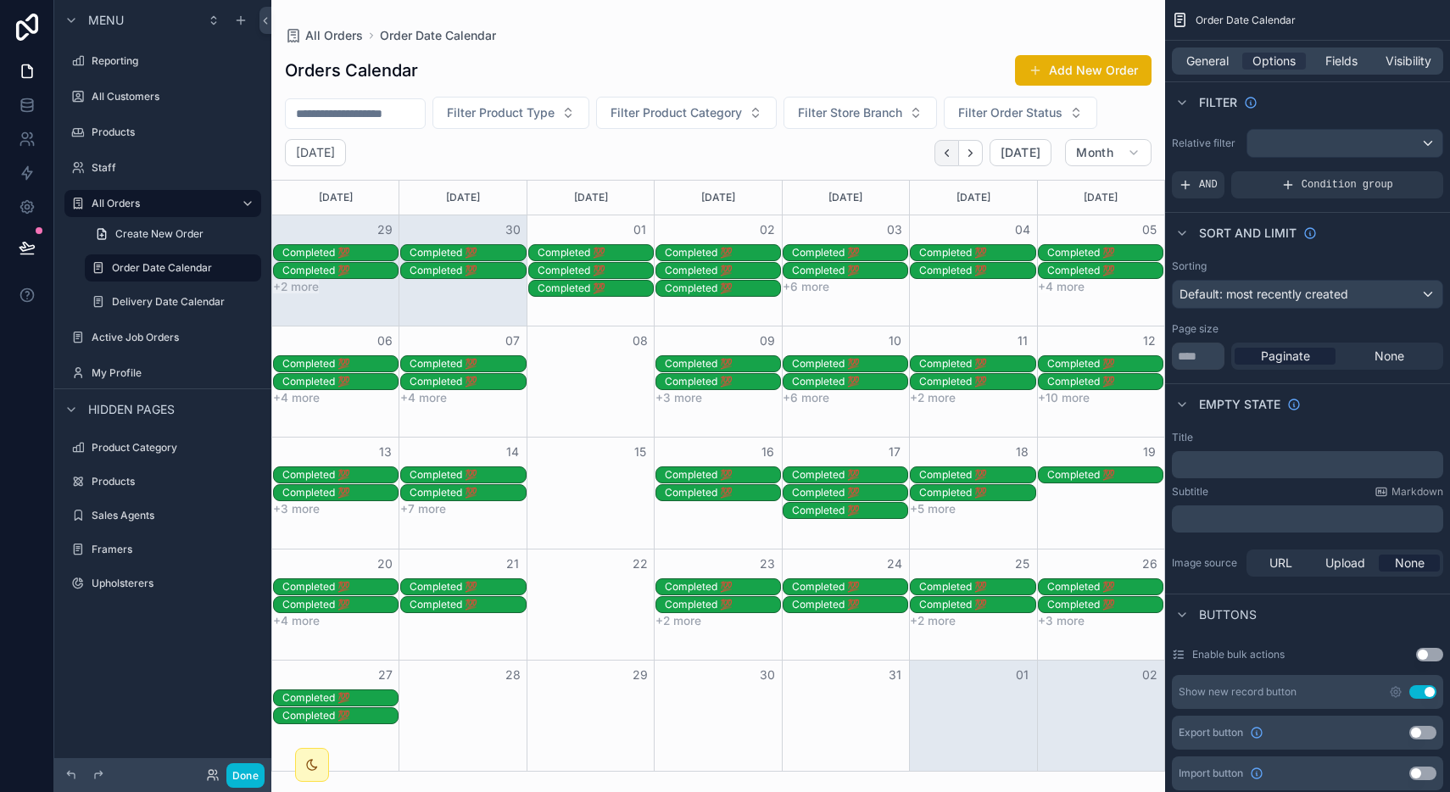
click at [950, 153] on icon "Back" at bounding box center [946, 153] width 13 height 13
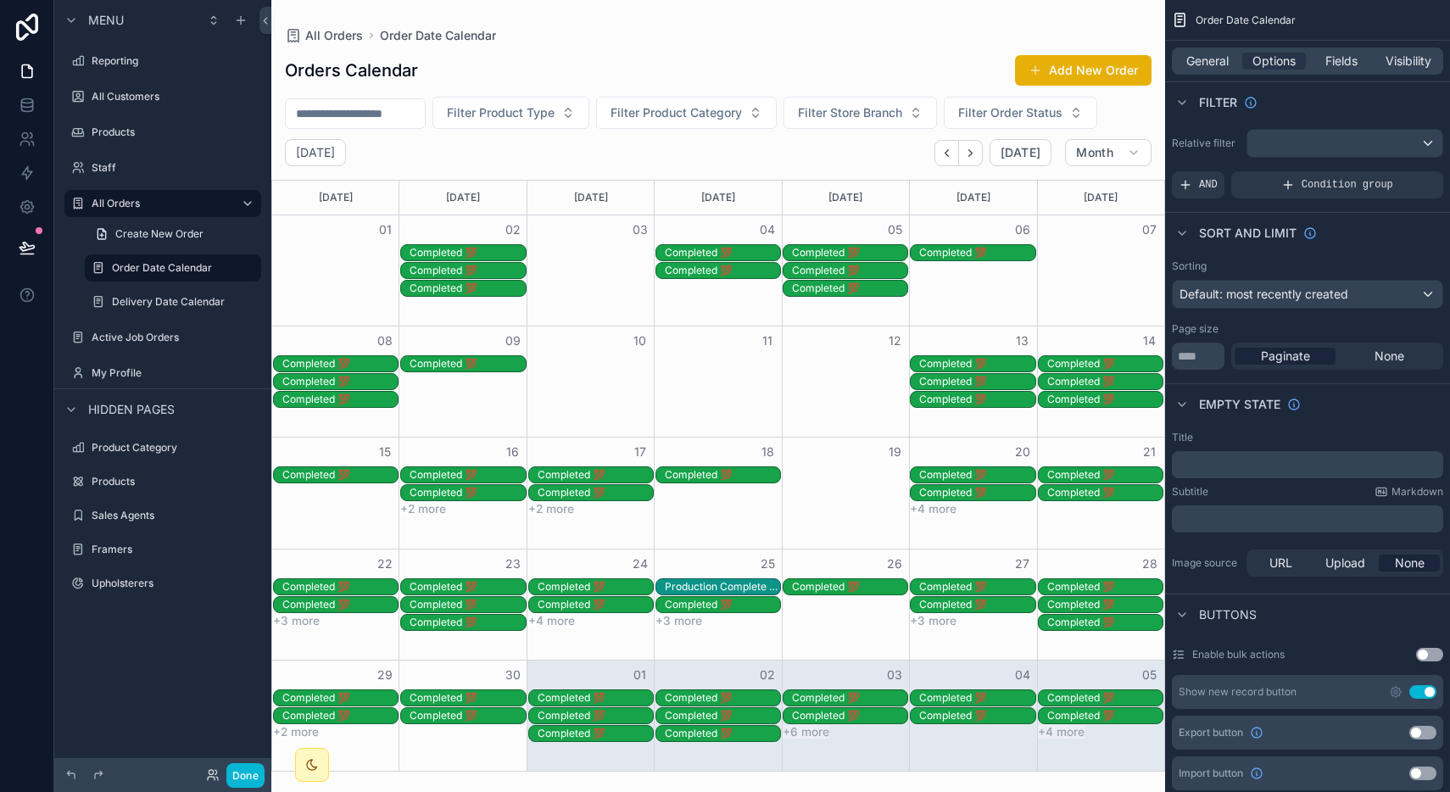
click at [684, 581] on div "Production Complete ☑️" at bounding box center [722, 587] width 115 height 14
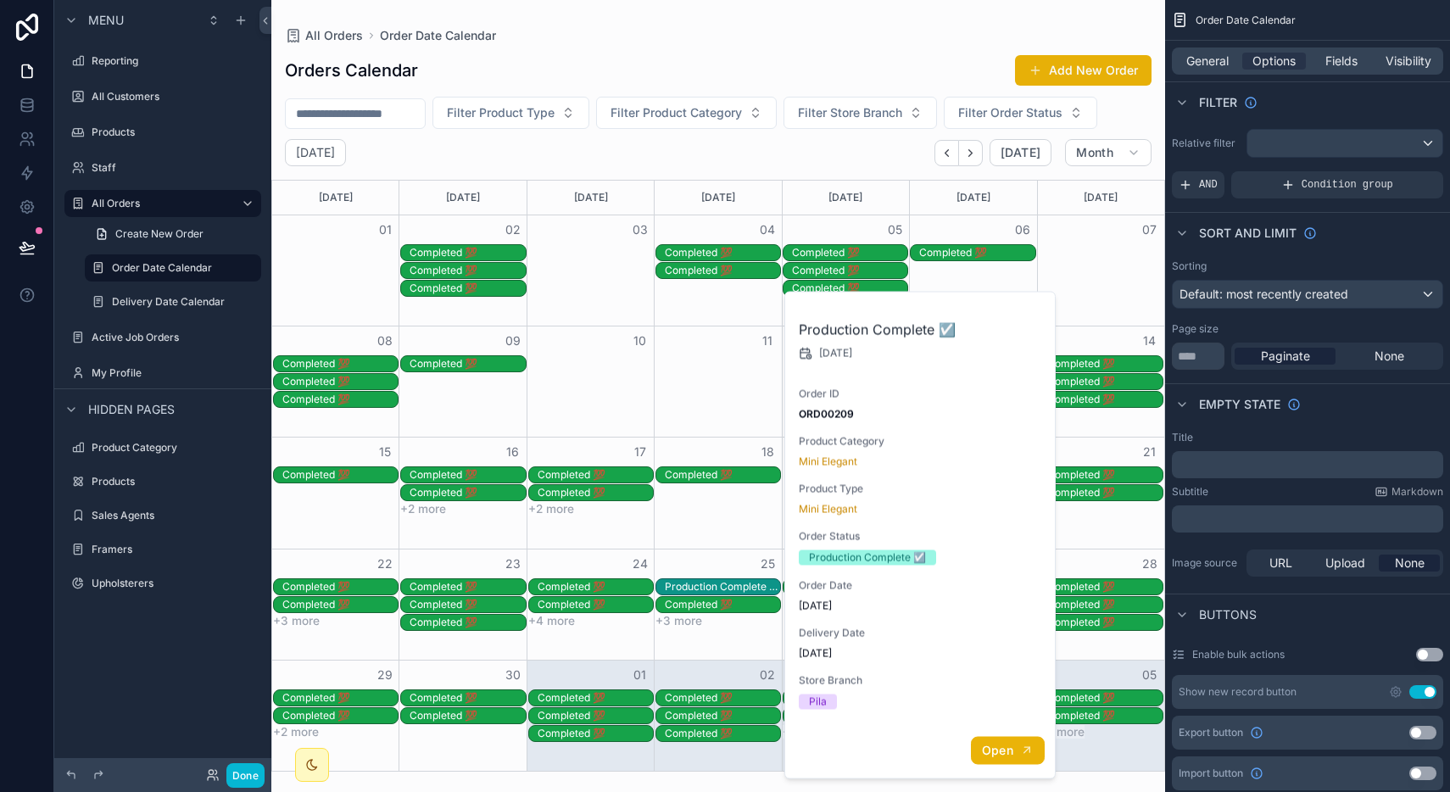
click at [1006, 746] on span "Open" at bounding box center [997, 750] width 31 height 15
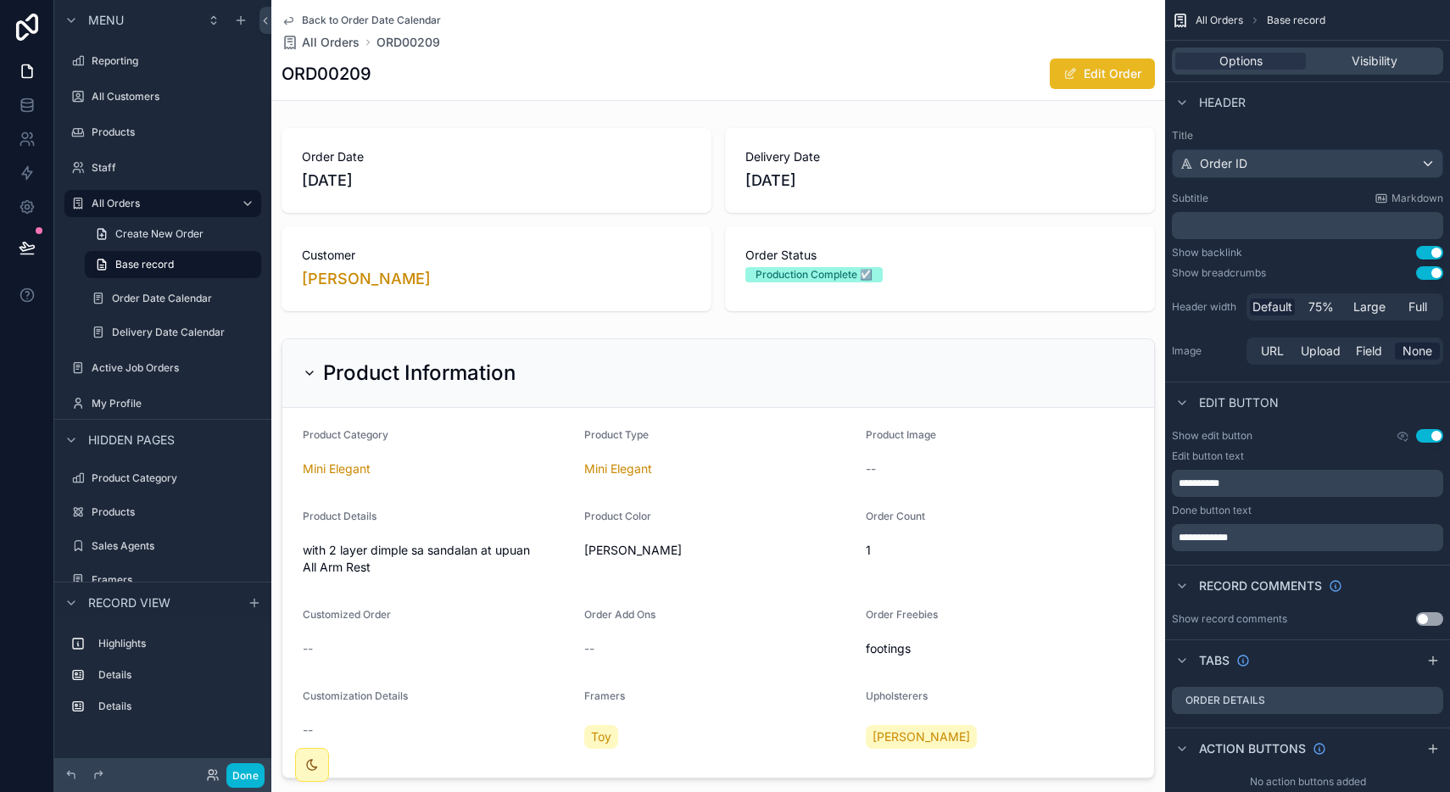
click at [1079, 62] on button "Edit Order" at bounding box center [1102, 74] width 105 height 31
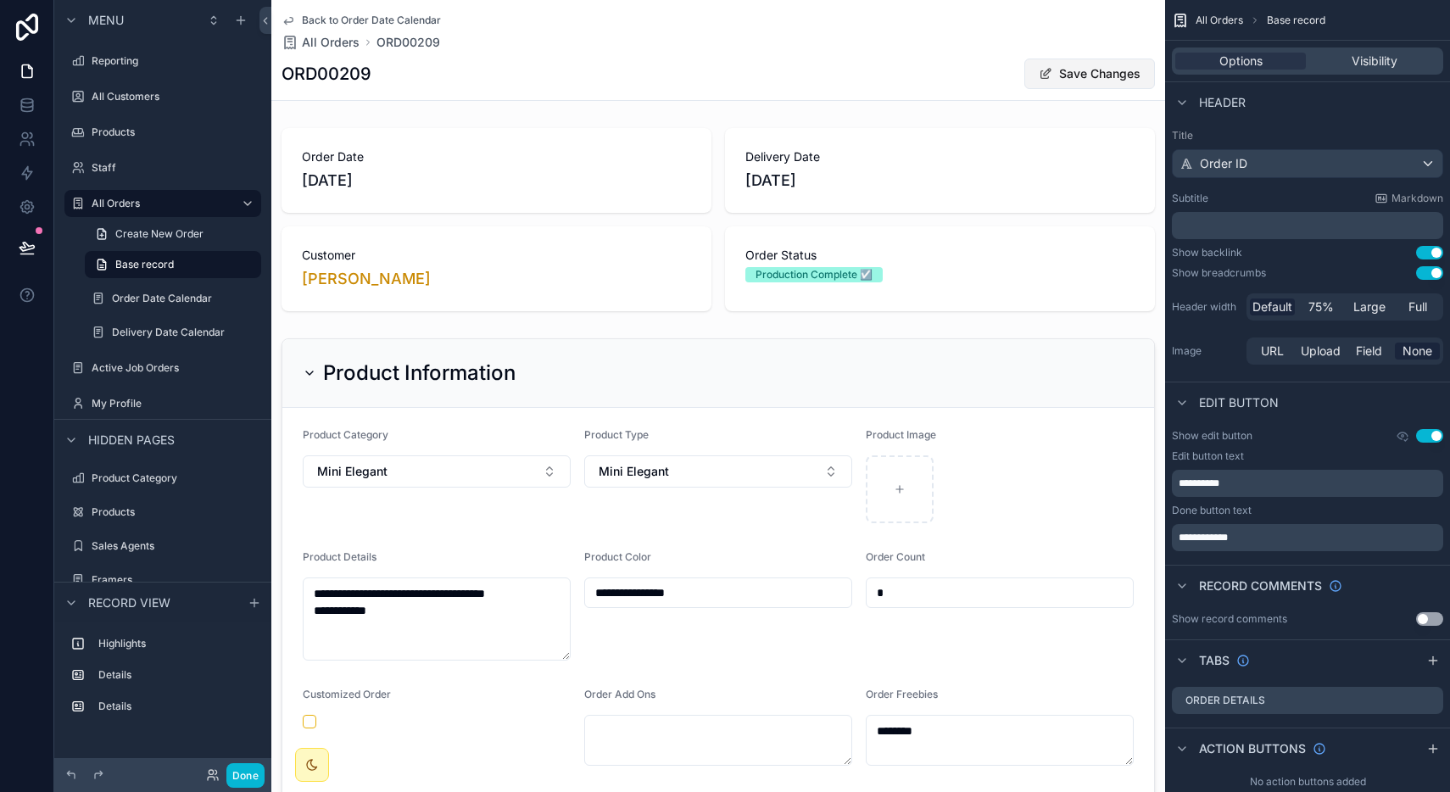
click at [1085, 77] on button "Save Changes" at bounding box center [1089, 74] width 131 height 31
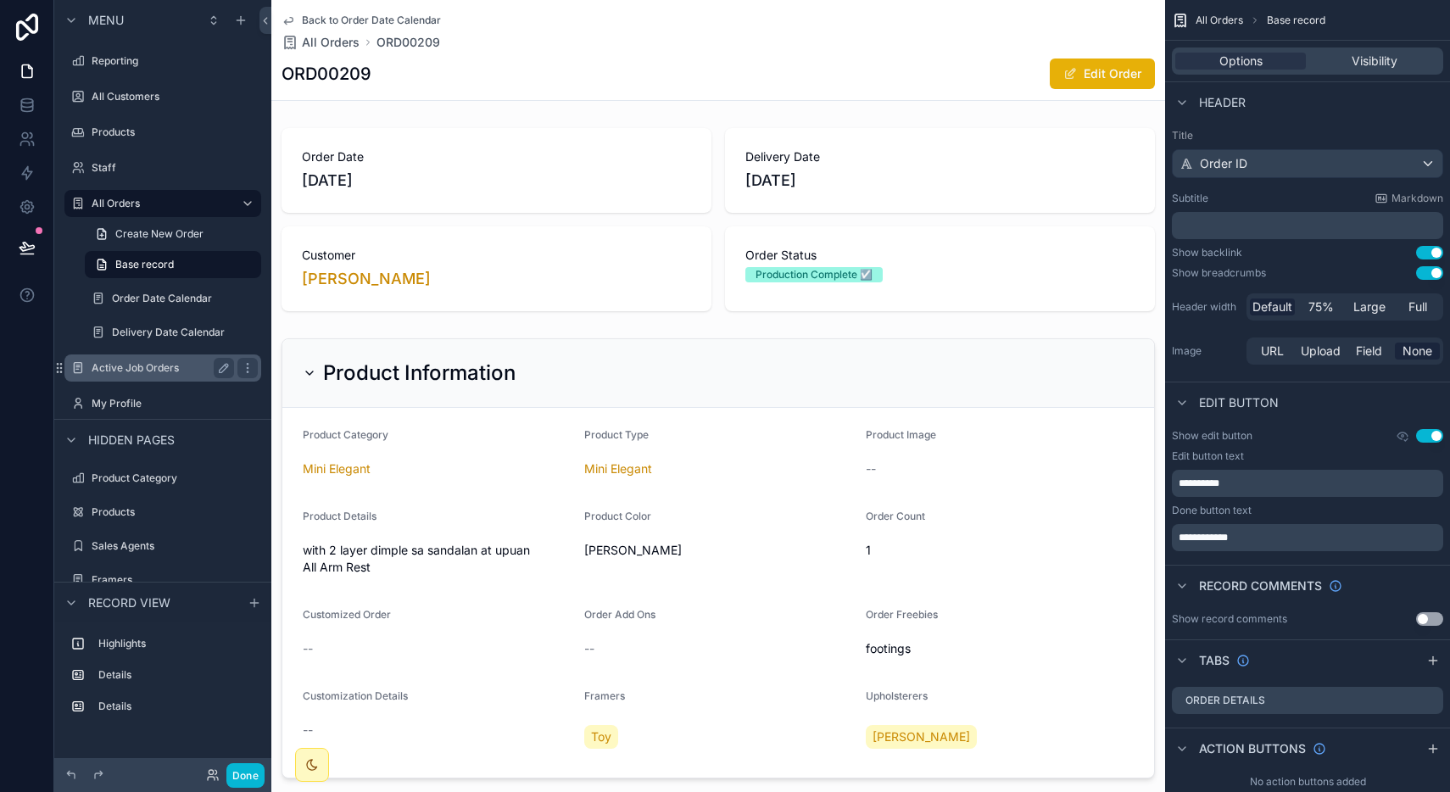
click at [148, 358] on div "Active Job Orders" at bounding box center [163, 368] width 142 height 20
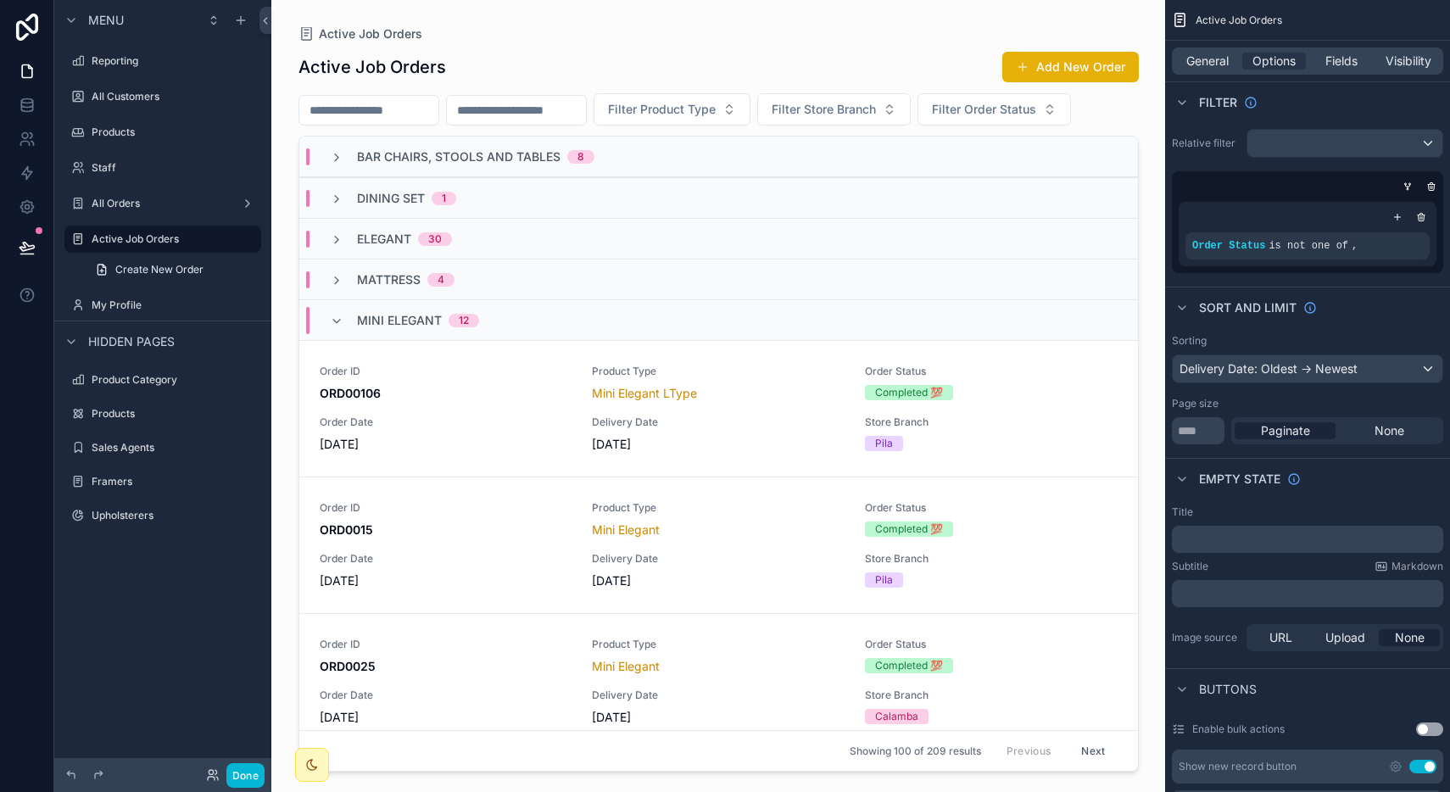
click at [692, 401] on div "scrollable content" at bounding box center [718, 386] width 867 height 772
click at [726, 416] on span "Delivery Date" at bounding box center [718, 422] width 253 height 14
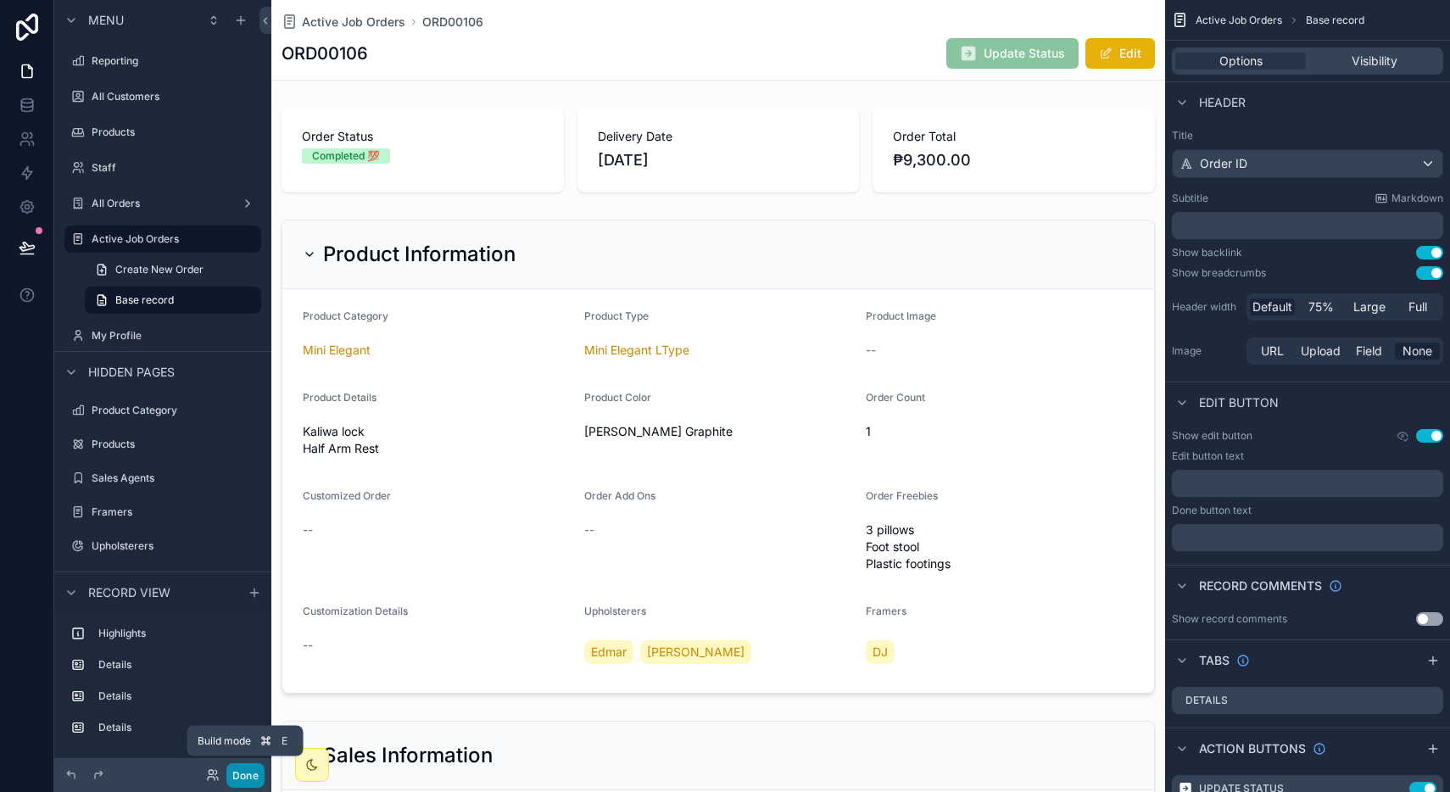
click at [247, 778] on button "Done" at bounding box center [245, 775] width 38 height 25
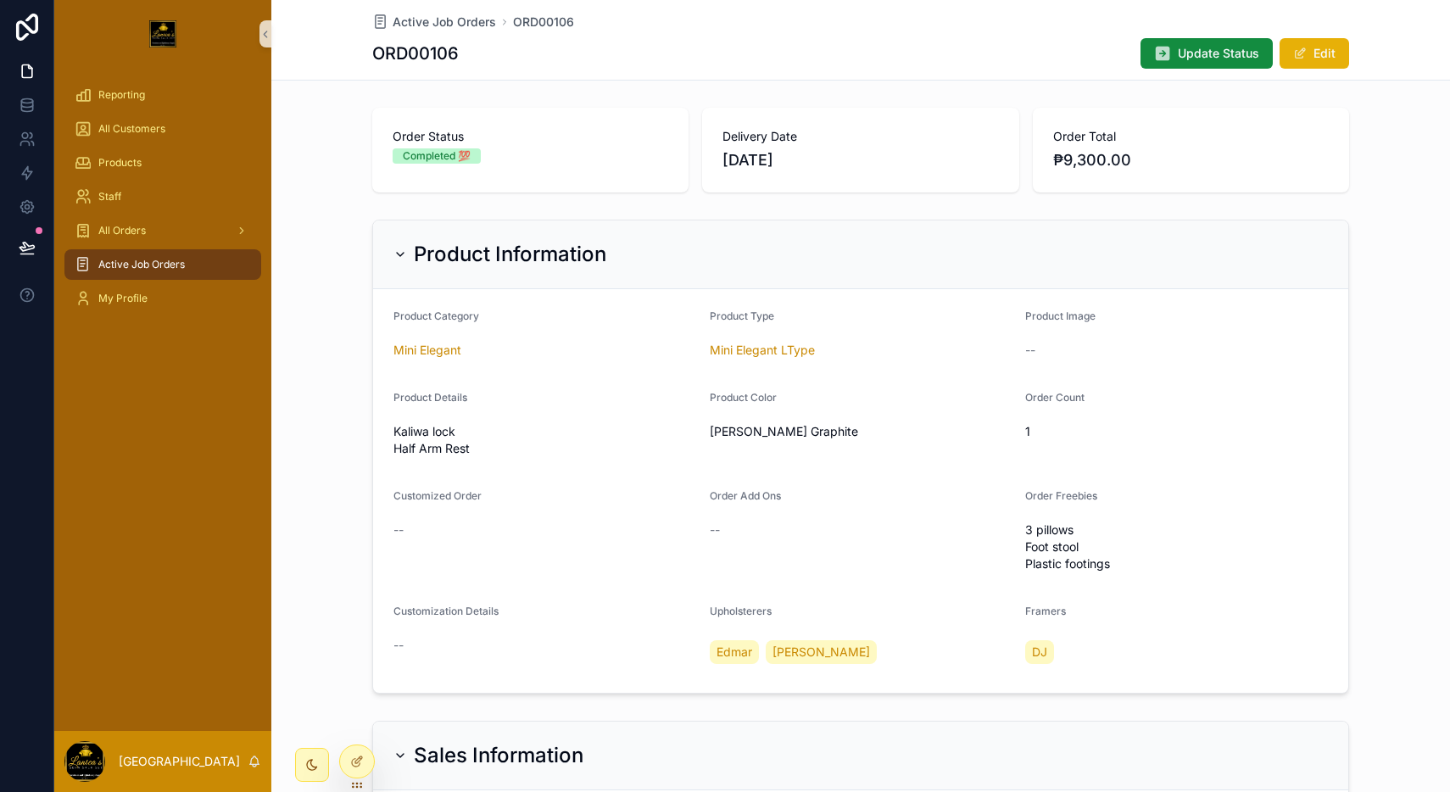
click at [172, 274] on div "Active Job Orders" at bounding box center [163, 264] width 176 height 27
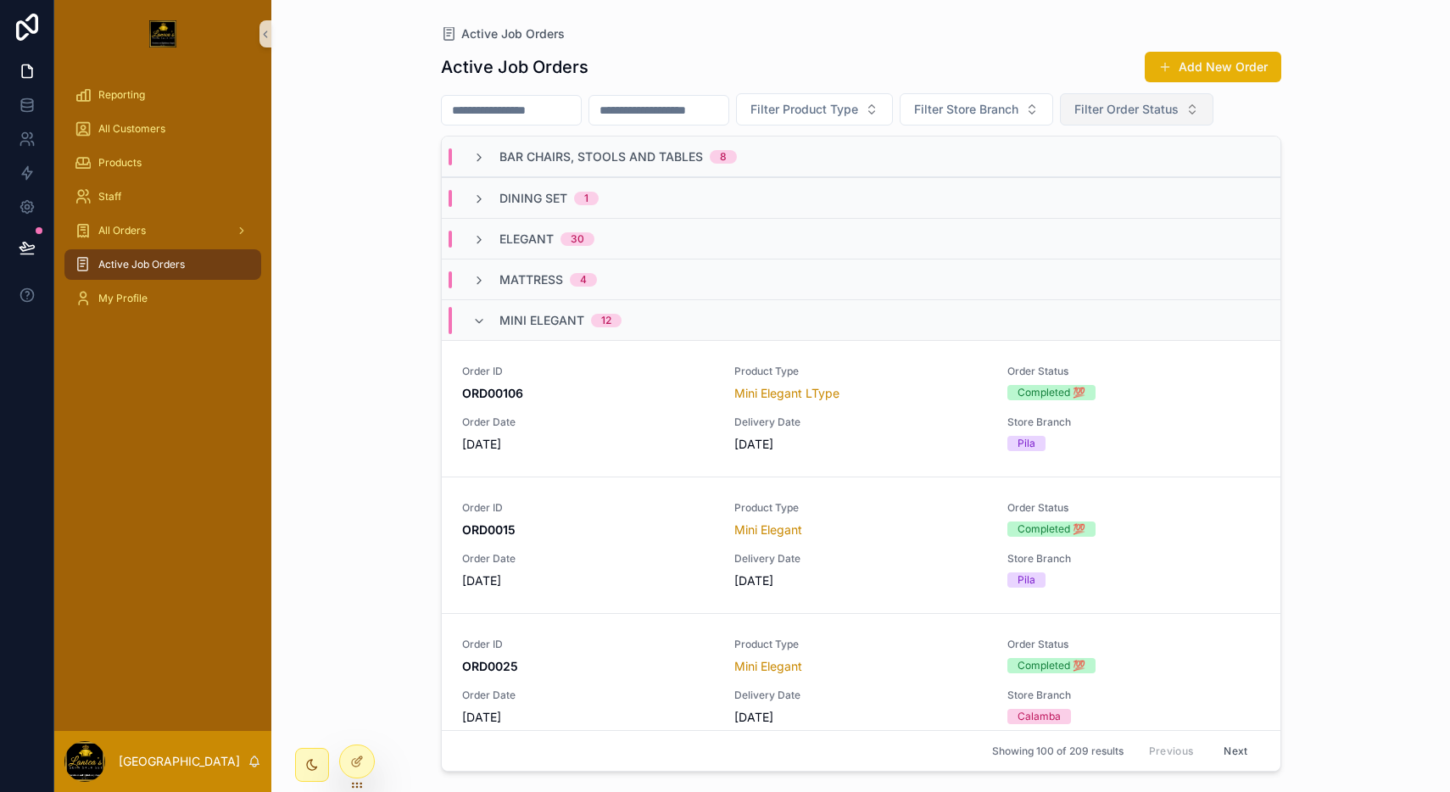
click at [1176, 102] on span "Filter Order Status" at bounding box center [1126, 109] width 104 height 17
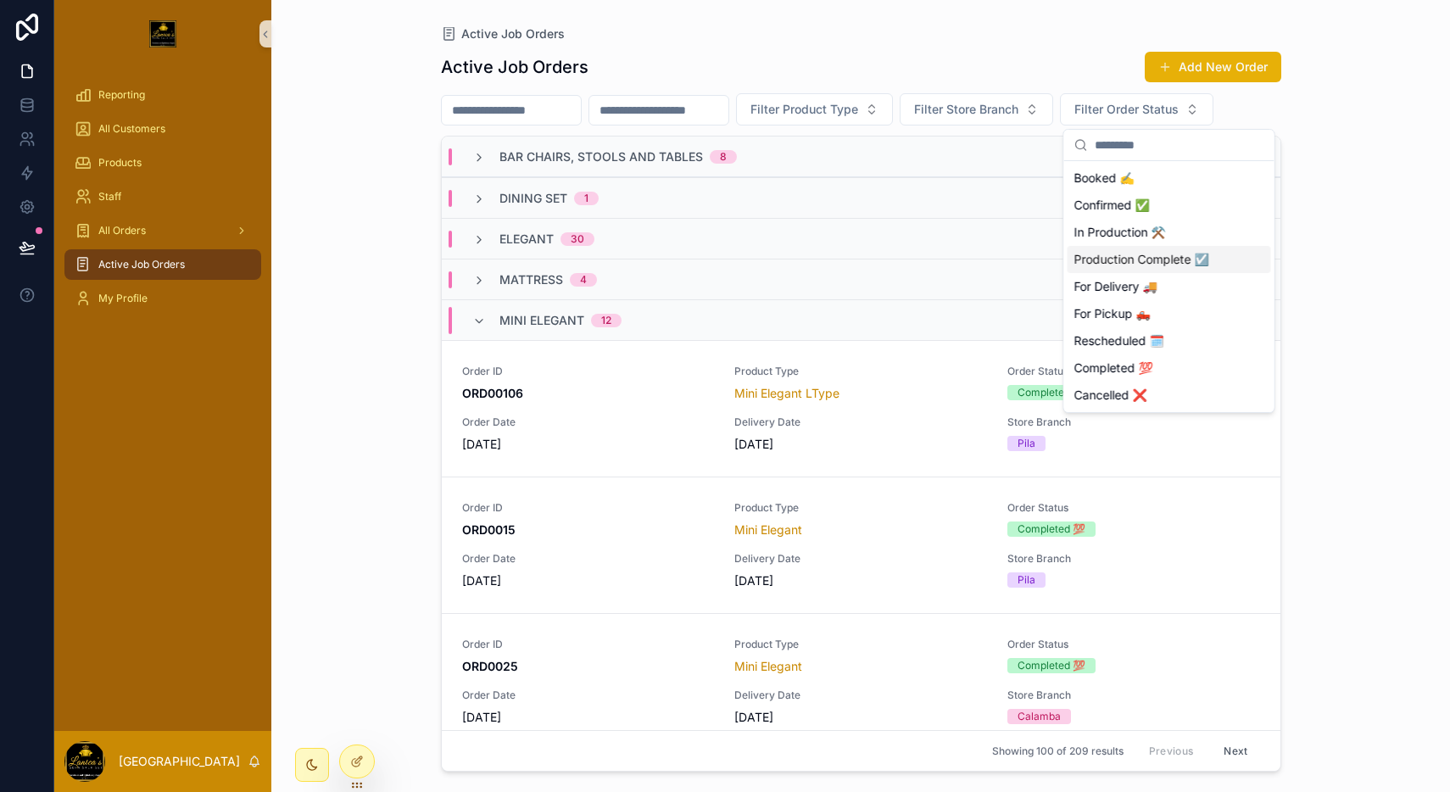
click at [1179, 247] on div "Production Complete ☑️" at bounding box center [1169, 259] width 203 height 27
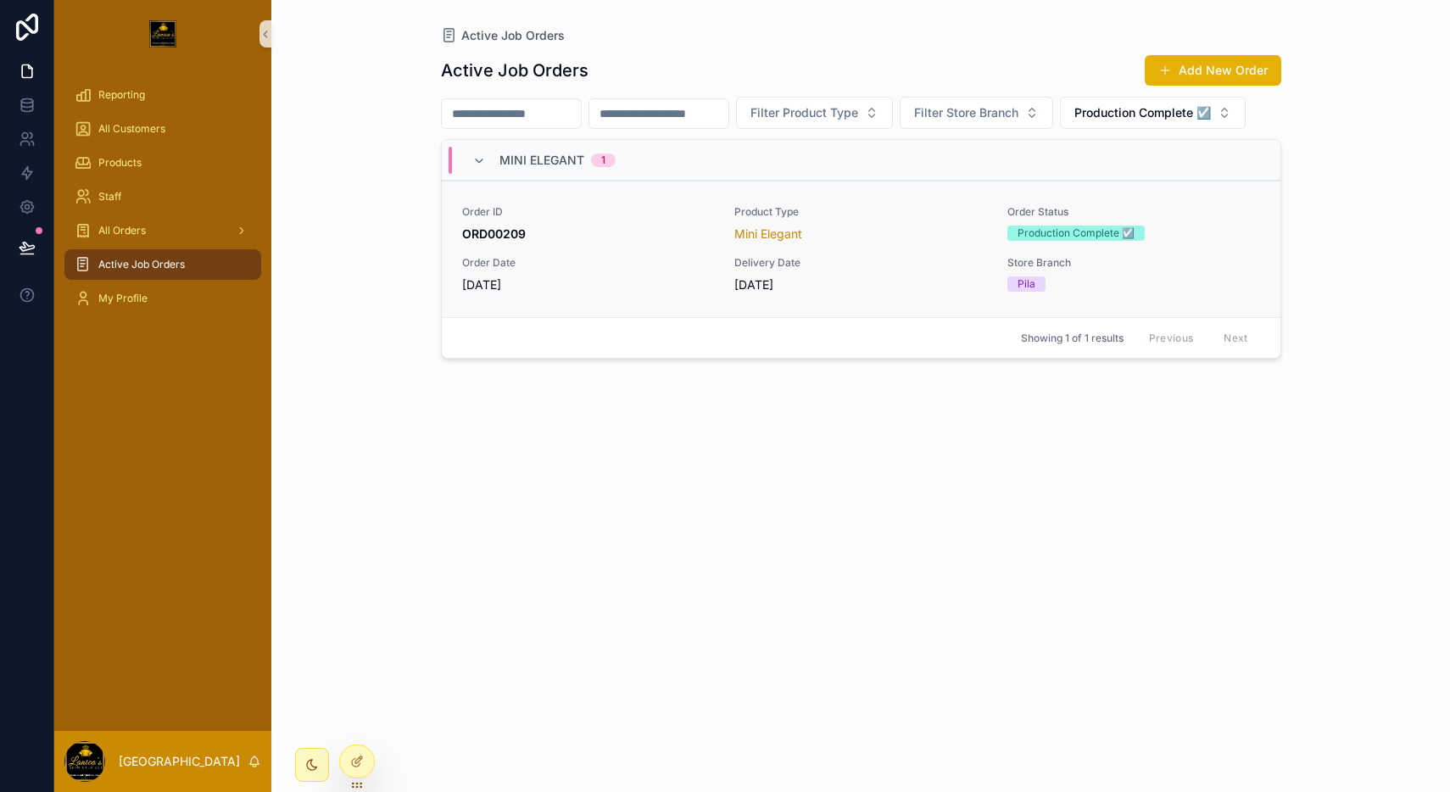
click at [1163, 256] on span "Store Branch" at bounding box center [1133, 263] width 253 height 14
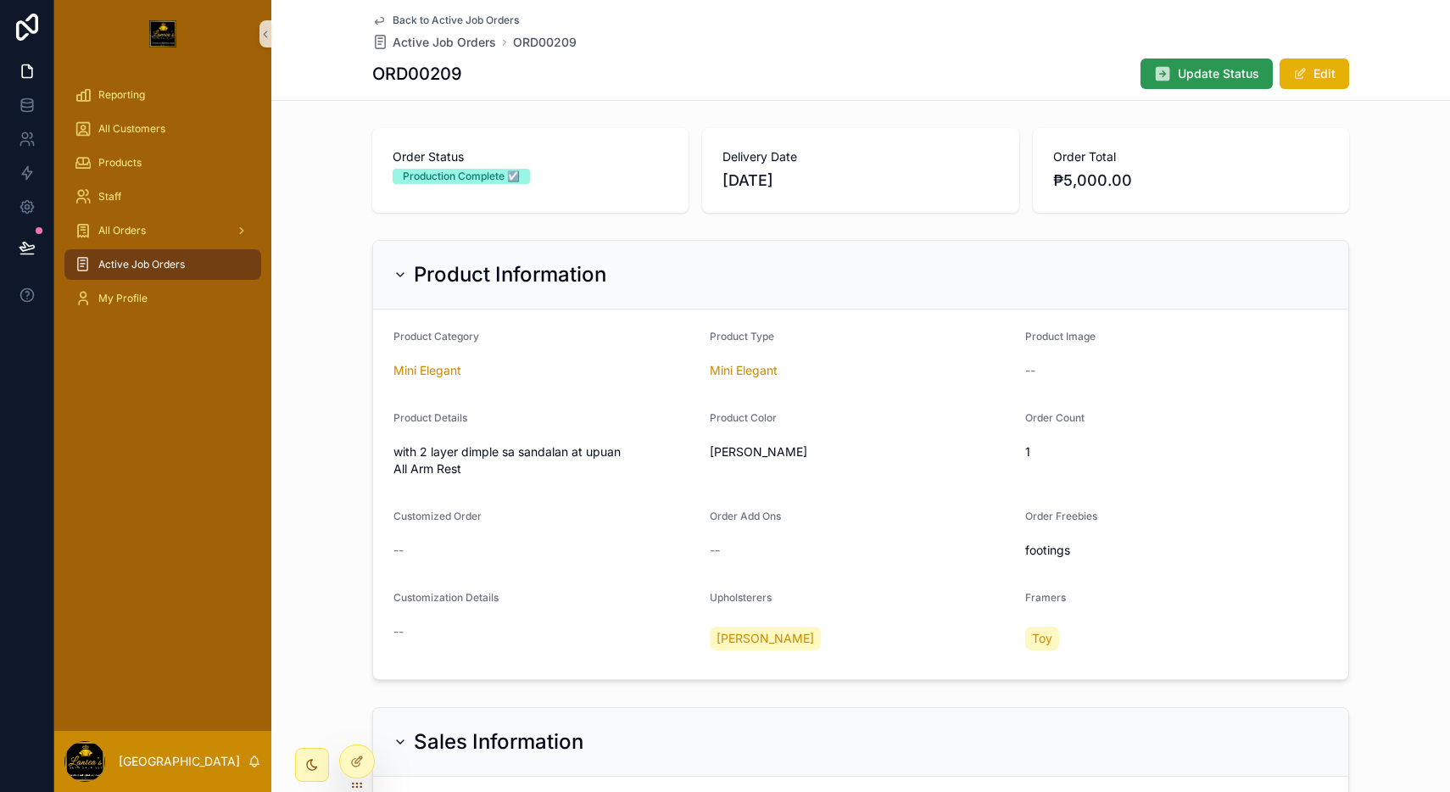
click at [1206, 66] on span "Update Status" at bounding box center [1218, 73] width 81 height 17
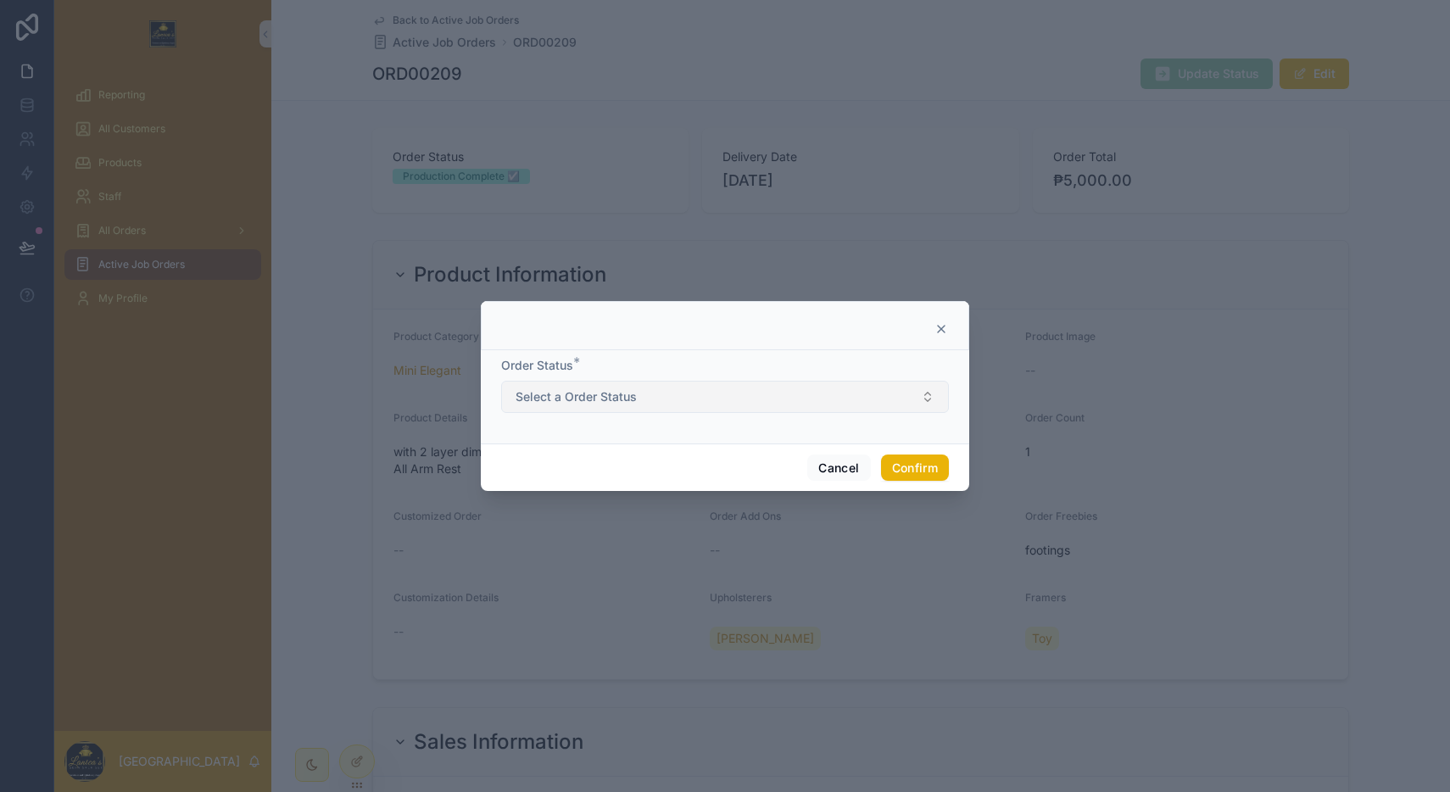
click at [783, 397] on button "Select a Order Status" at bounding box center [725, 397] width 448 height 32
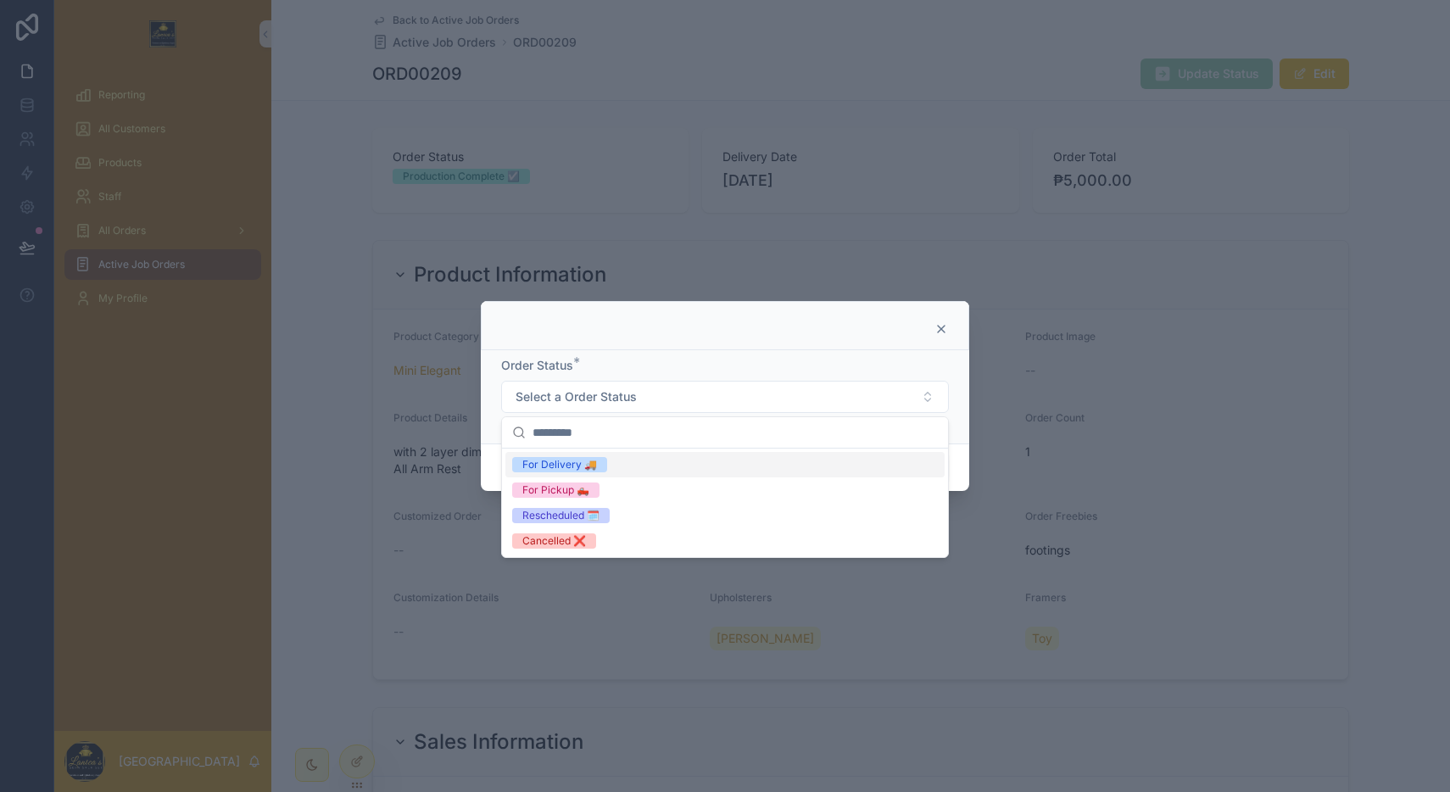
click at [716, 453] on div "For Delivery 🚚" at bounding box center [724, 464] width 439 height 25
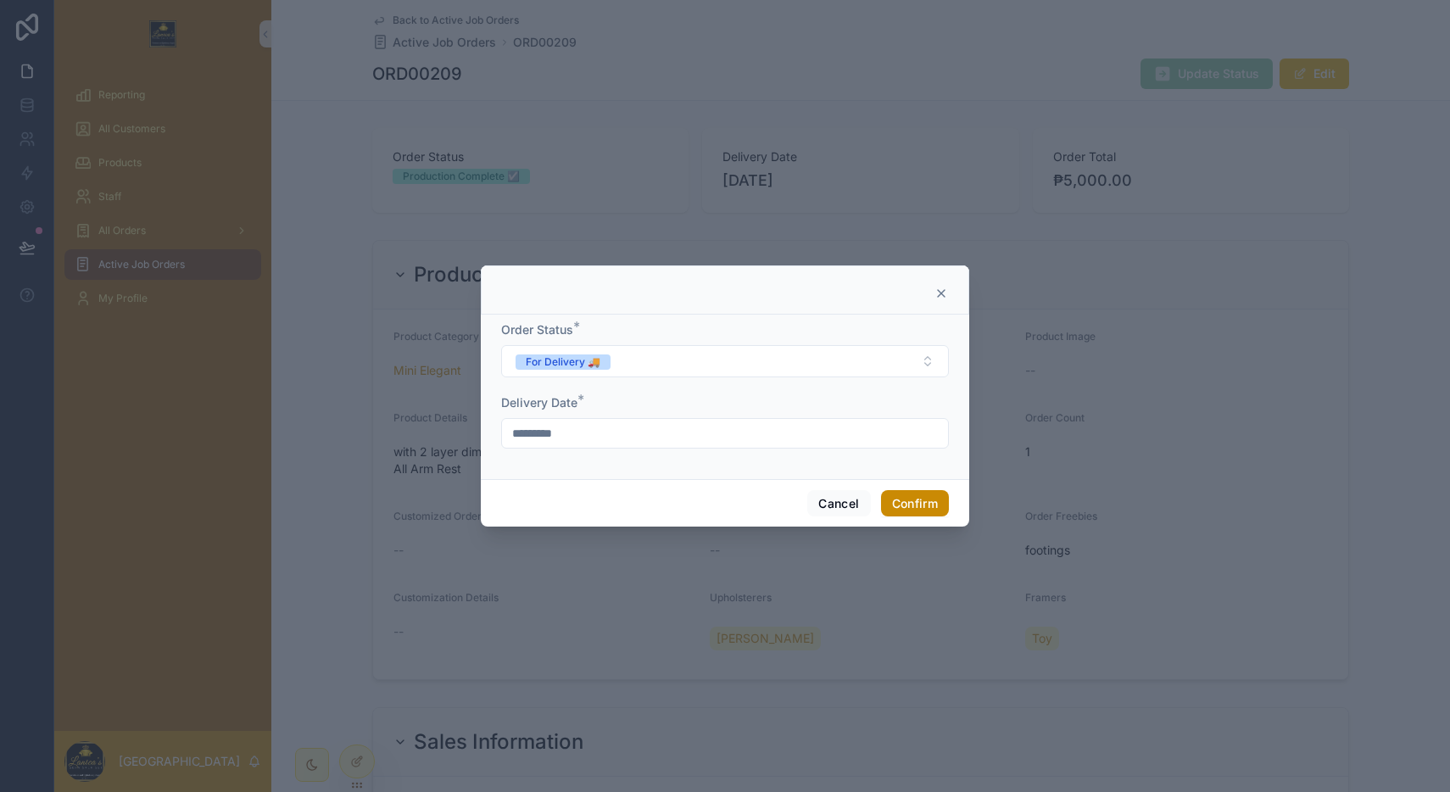
click at [912, 494] on button "Confirm" at bounding box center [915, 503] width 68 height 27
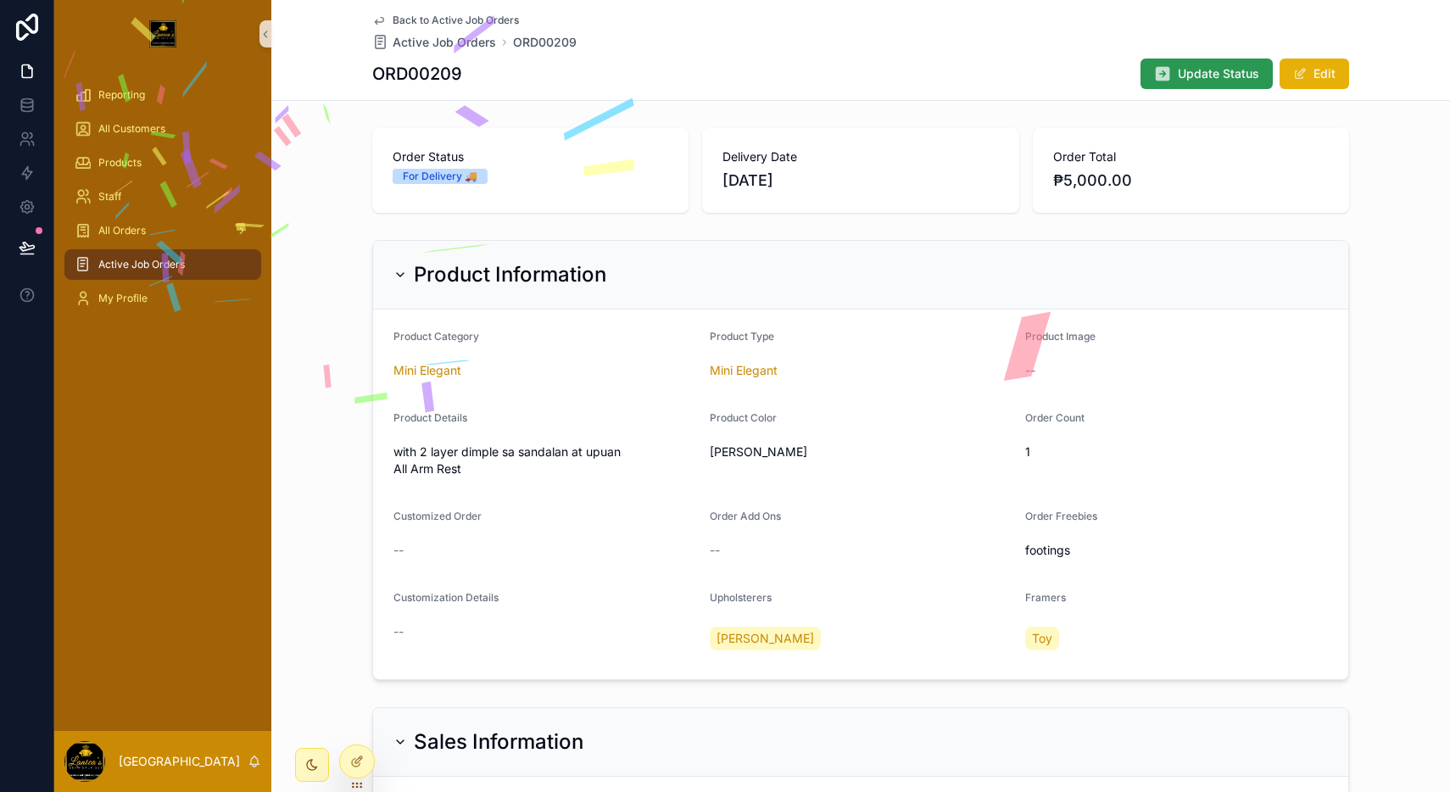
click at [1193, 59] on button "Update Status" at bounding box center [1206, 74] width 132 height 31
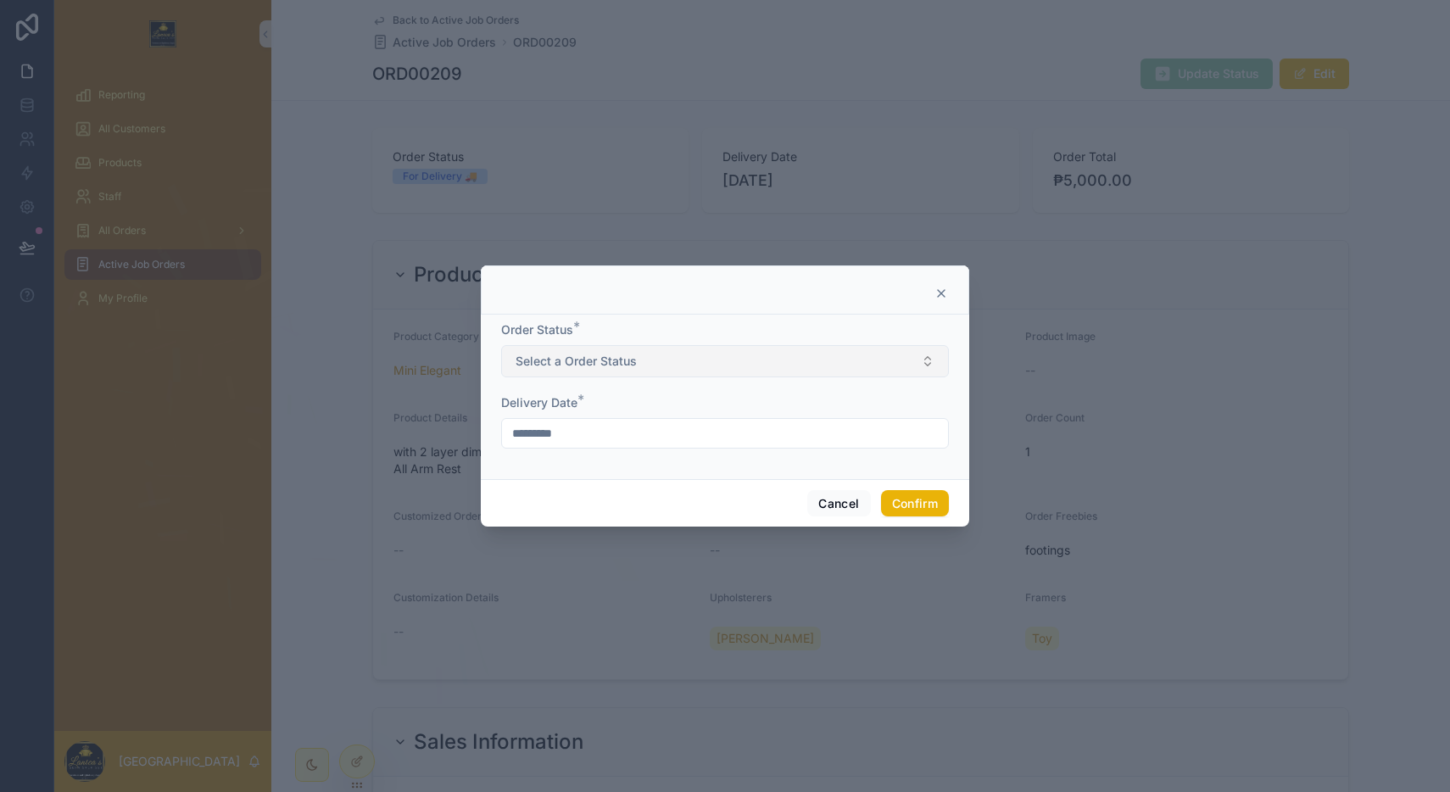
click at [680, 361] on button "Select a Order Status" at bounding box center [725, 361] width 448 height 32
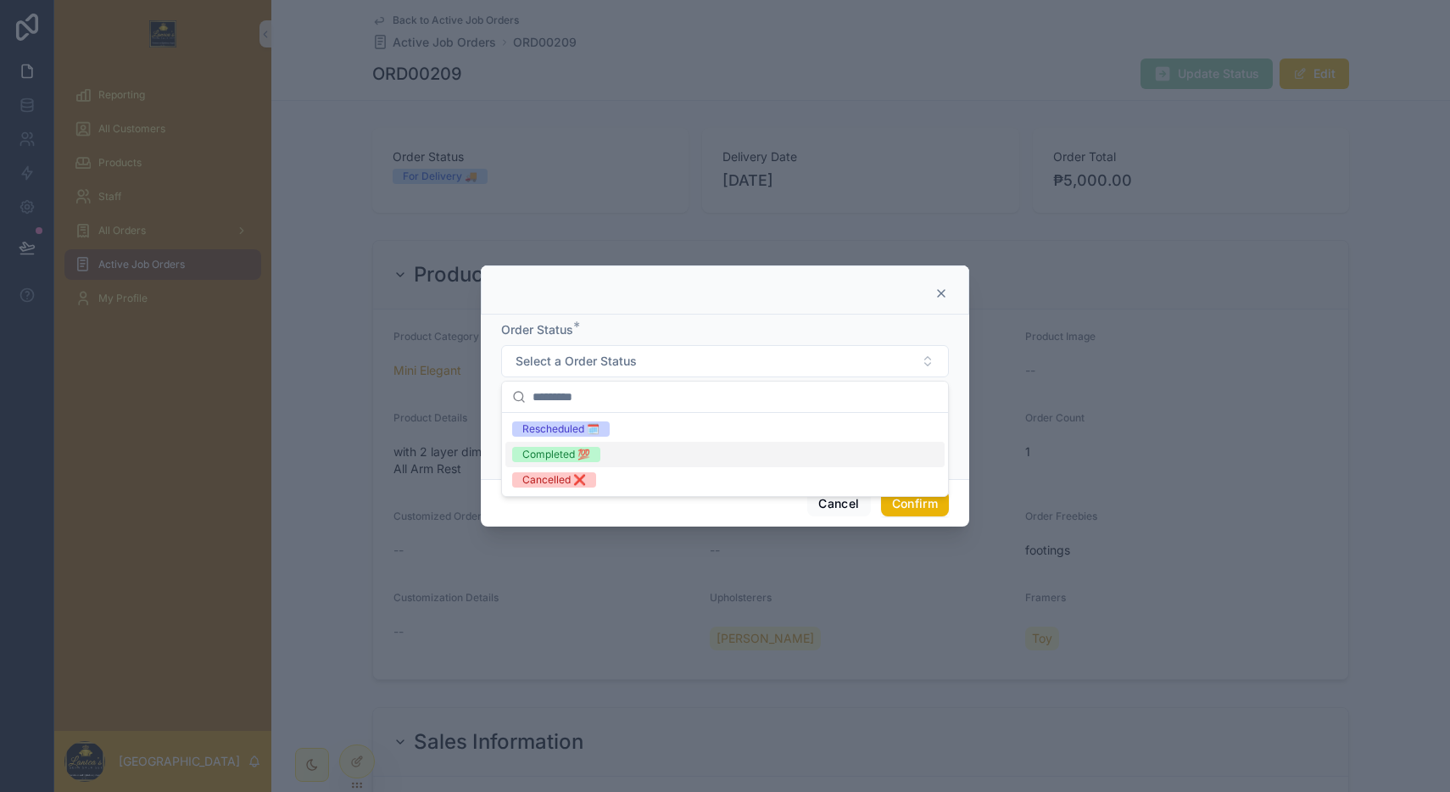
click at [638, 456] on div "Completed 💯" at bounding box center [724, 454] width 439 height 25
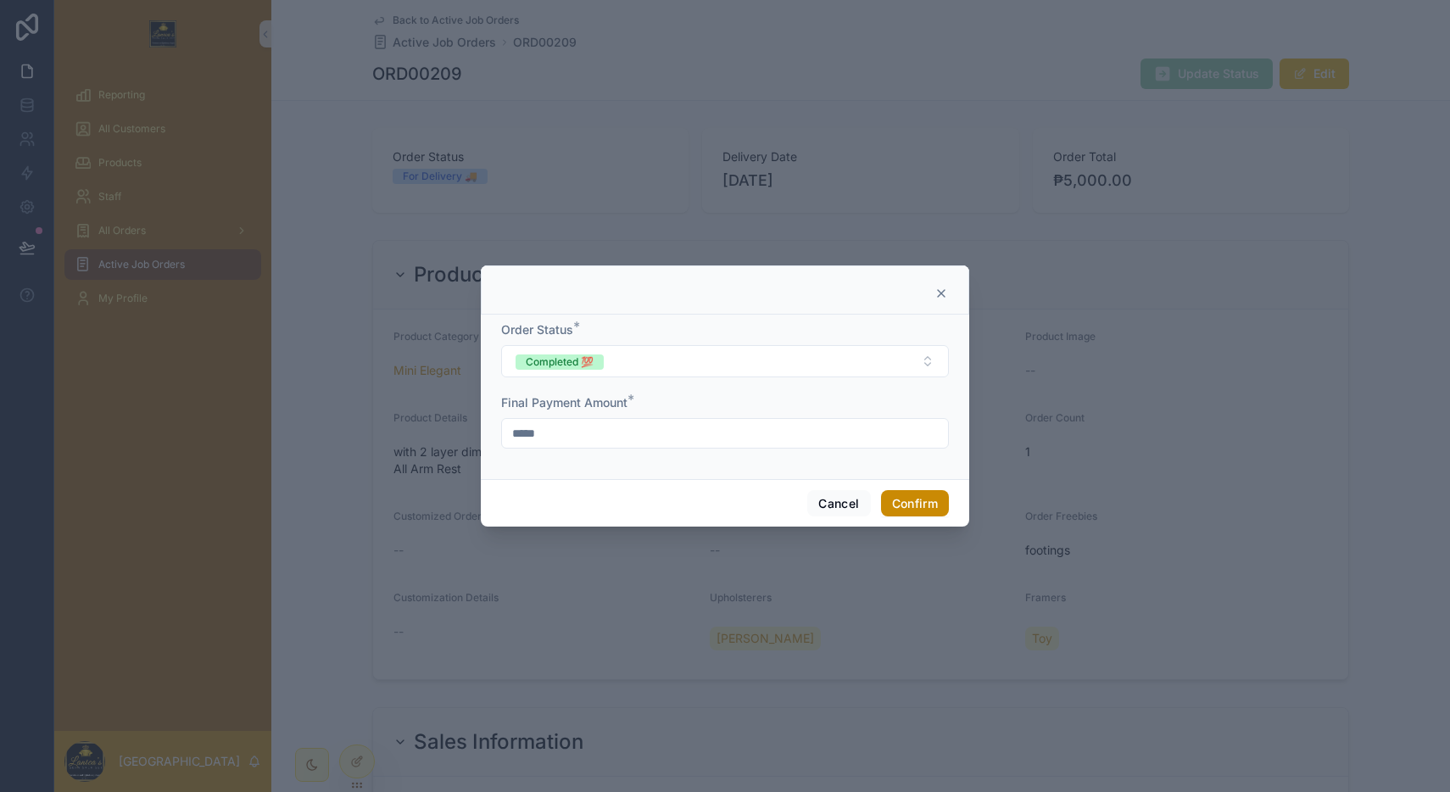
click at [913, 508] on button "Confirm" at bounding box center [915, 503] width 68 height 27
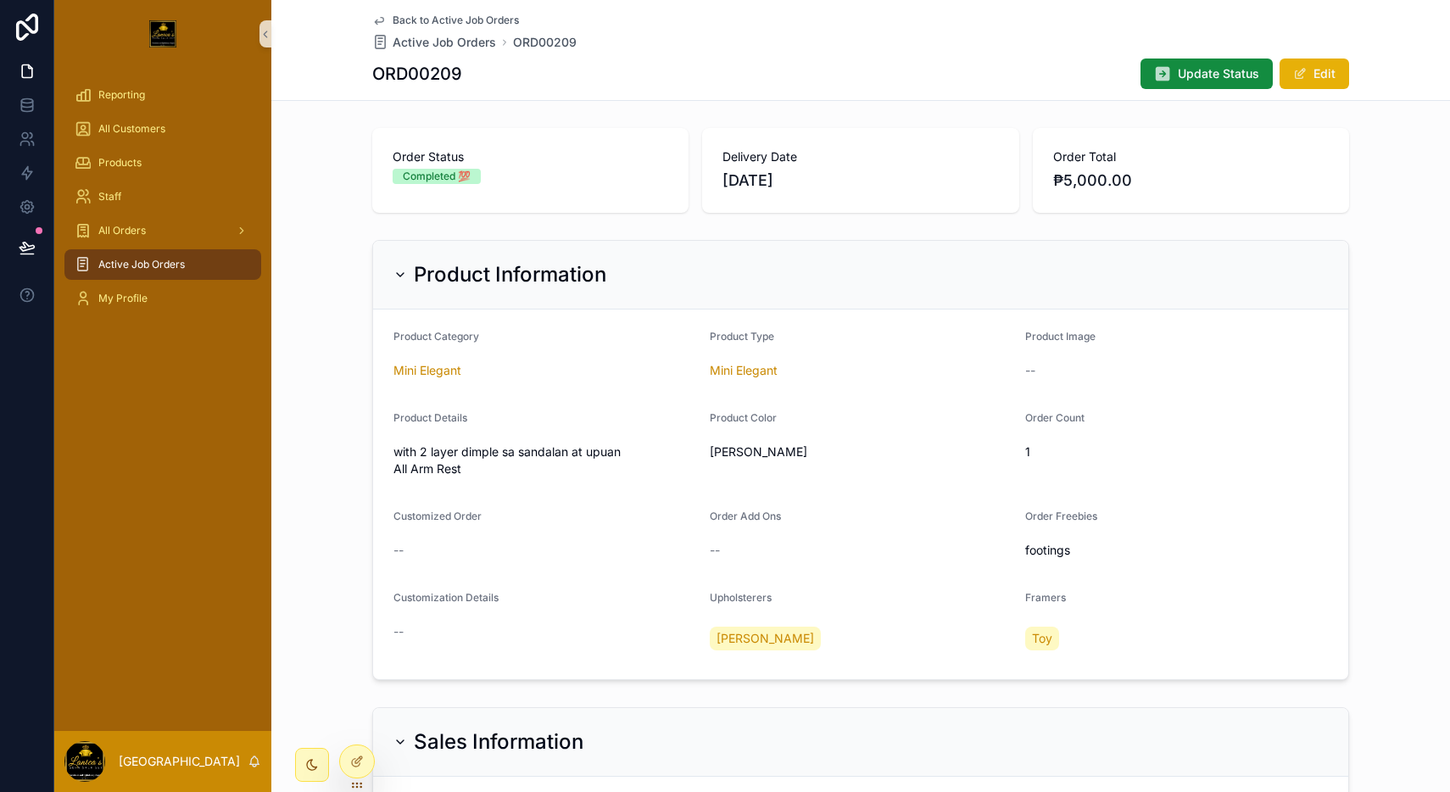
click at [140, 258] on span "Active Job Orders" at bounding box center [141, 265] width 86 height 14
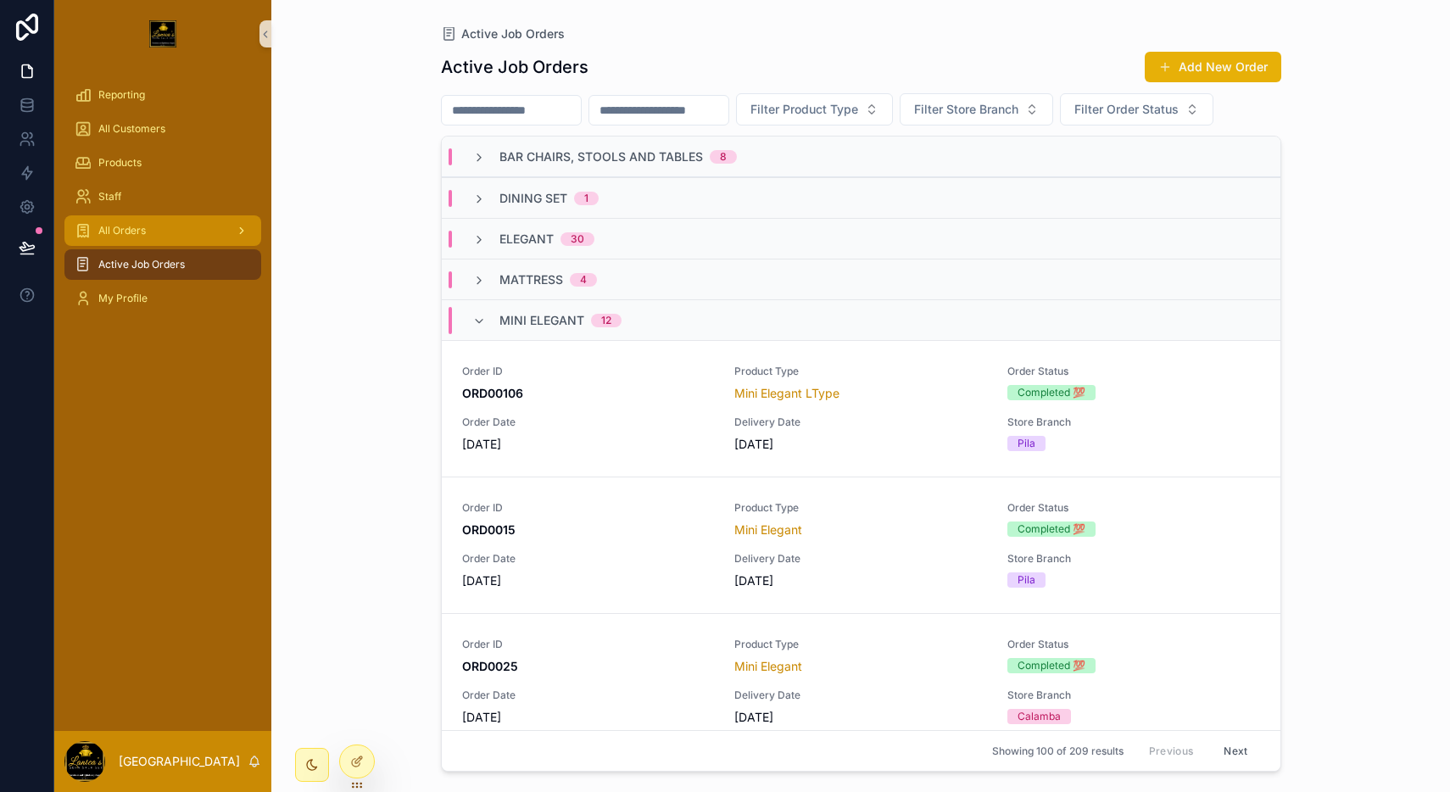
click at [159, 237] on div "All Orders" at bounding box center [163, 230] width 176 height 27
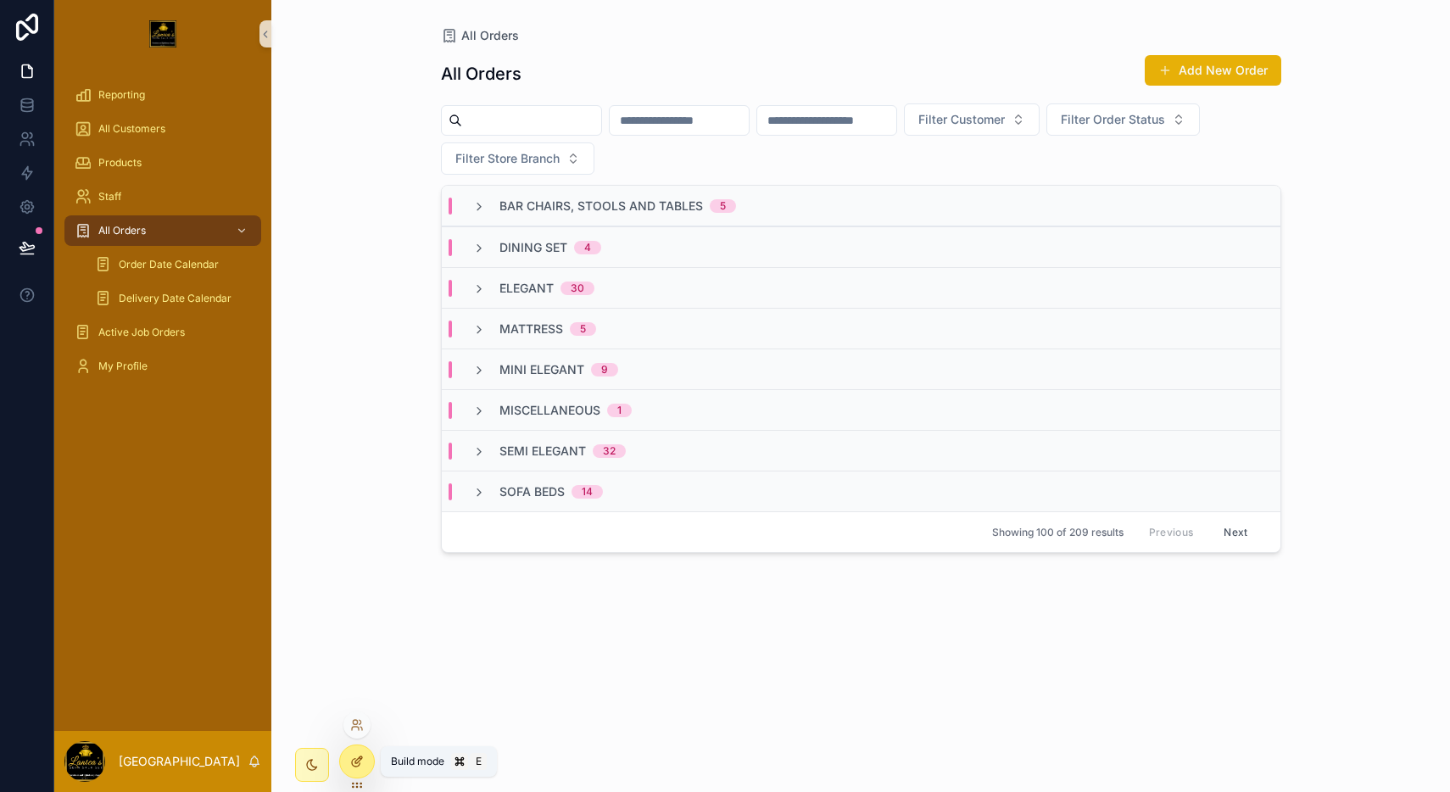
click at [352, 755] on icon at bounding box center [357, 762] width 14 height 14
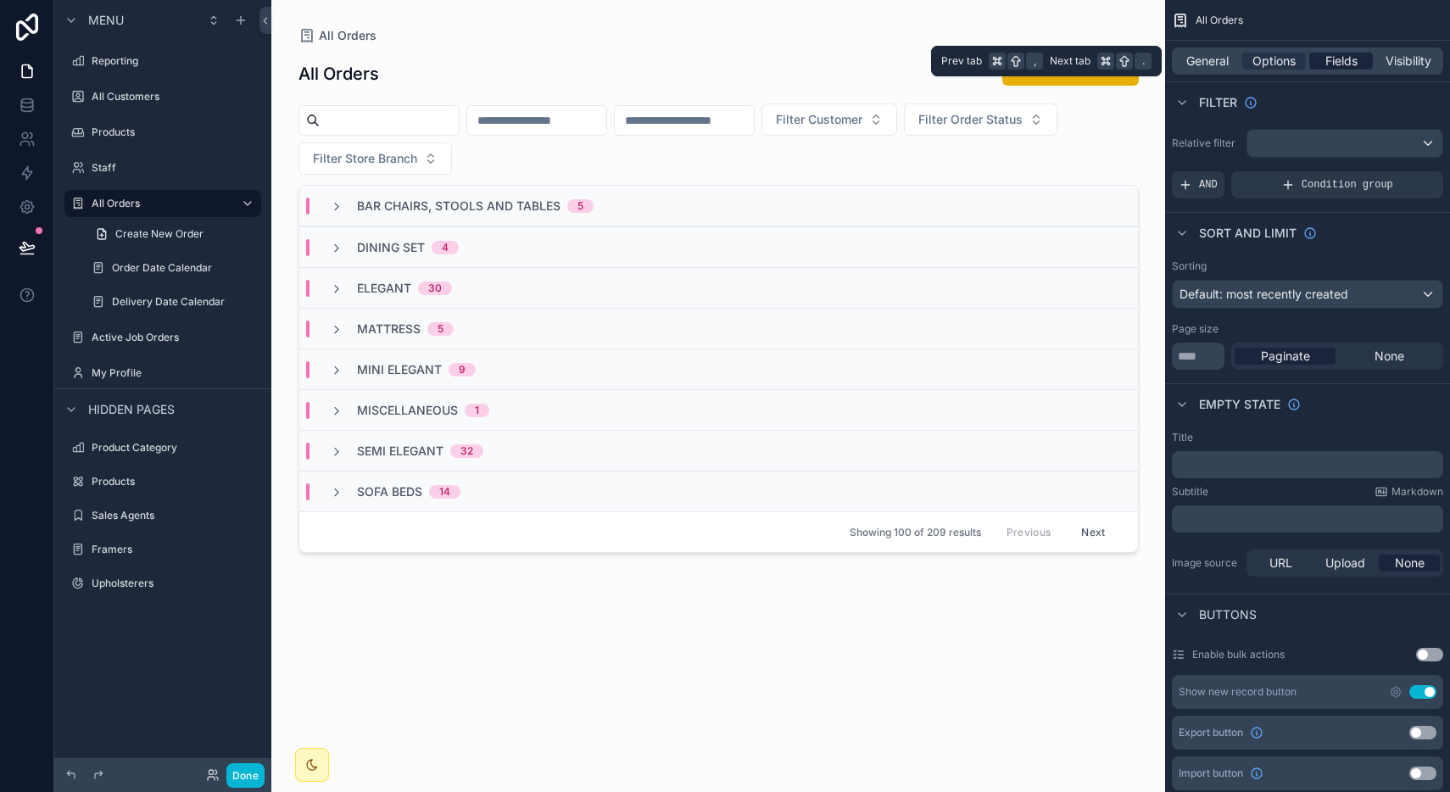
click at [1341, 67] on span "Fields" at bounding box center [1341, 61] width 32 height 17
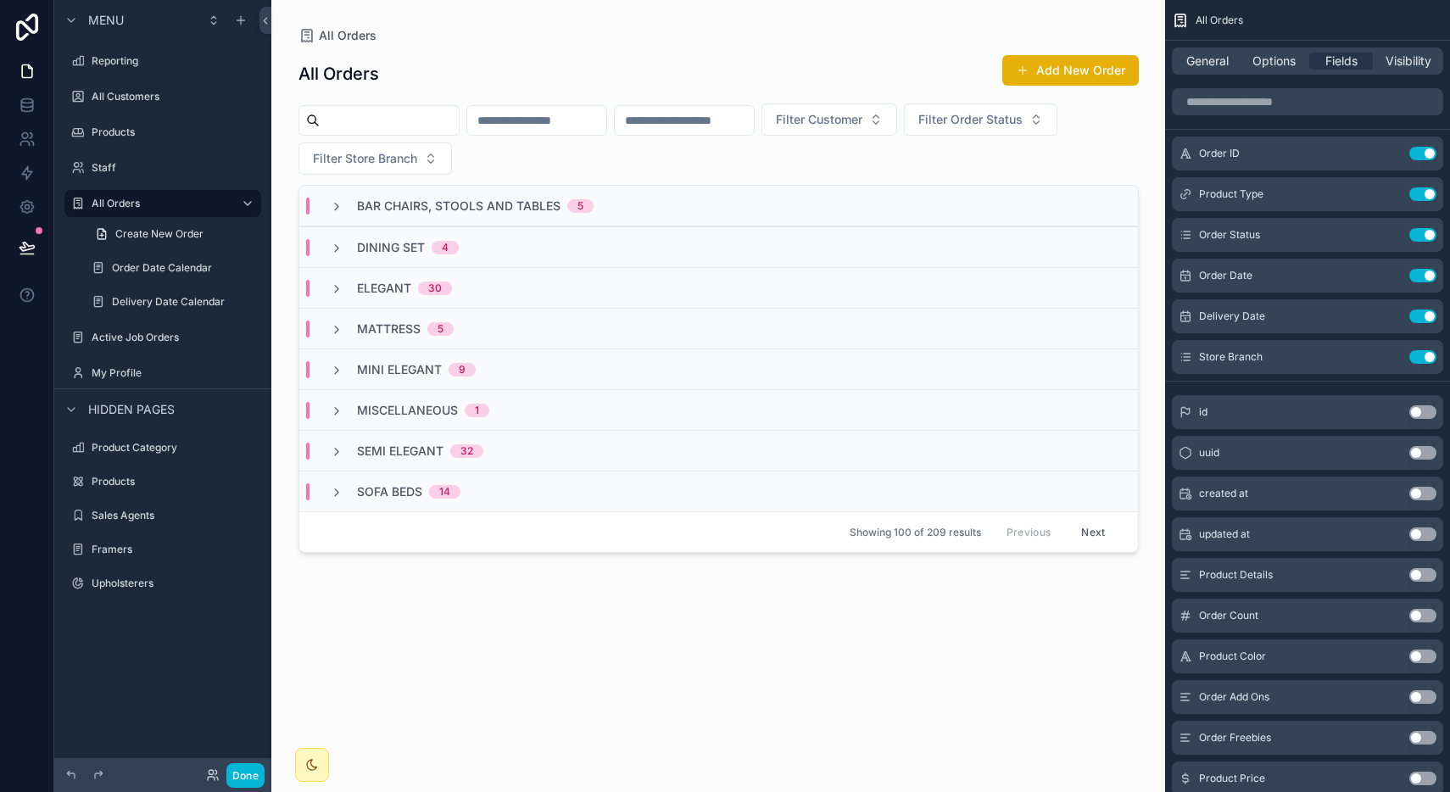
click at [746, 202] on div "Bar Chairs, Stools and Tables 5" at bounding box center [718, 206] width 839 height 41
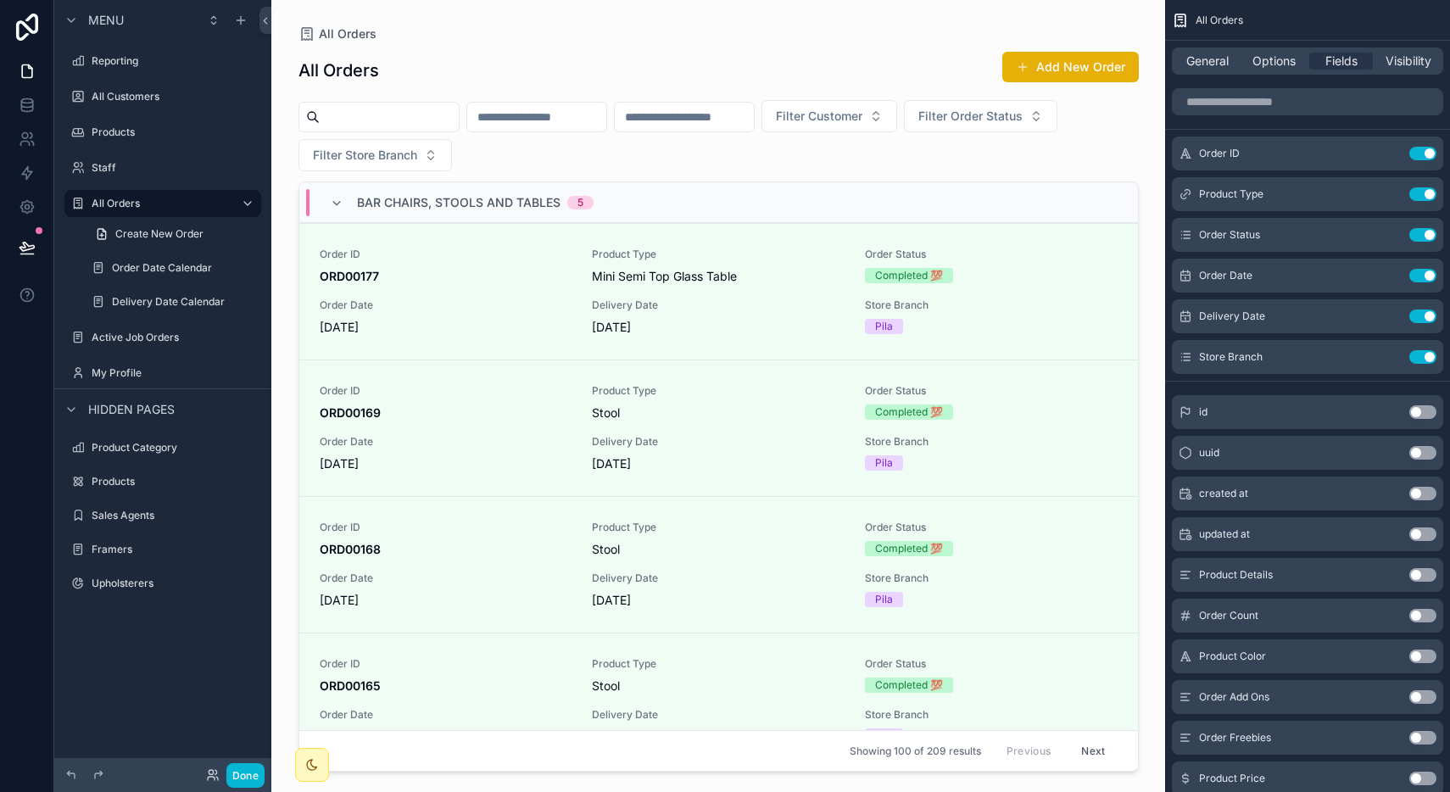
click at [746, 202] on div "Bar Chairs, Stools and Tables 5" at bounding box center [718, 202] width 839 height 41
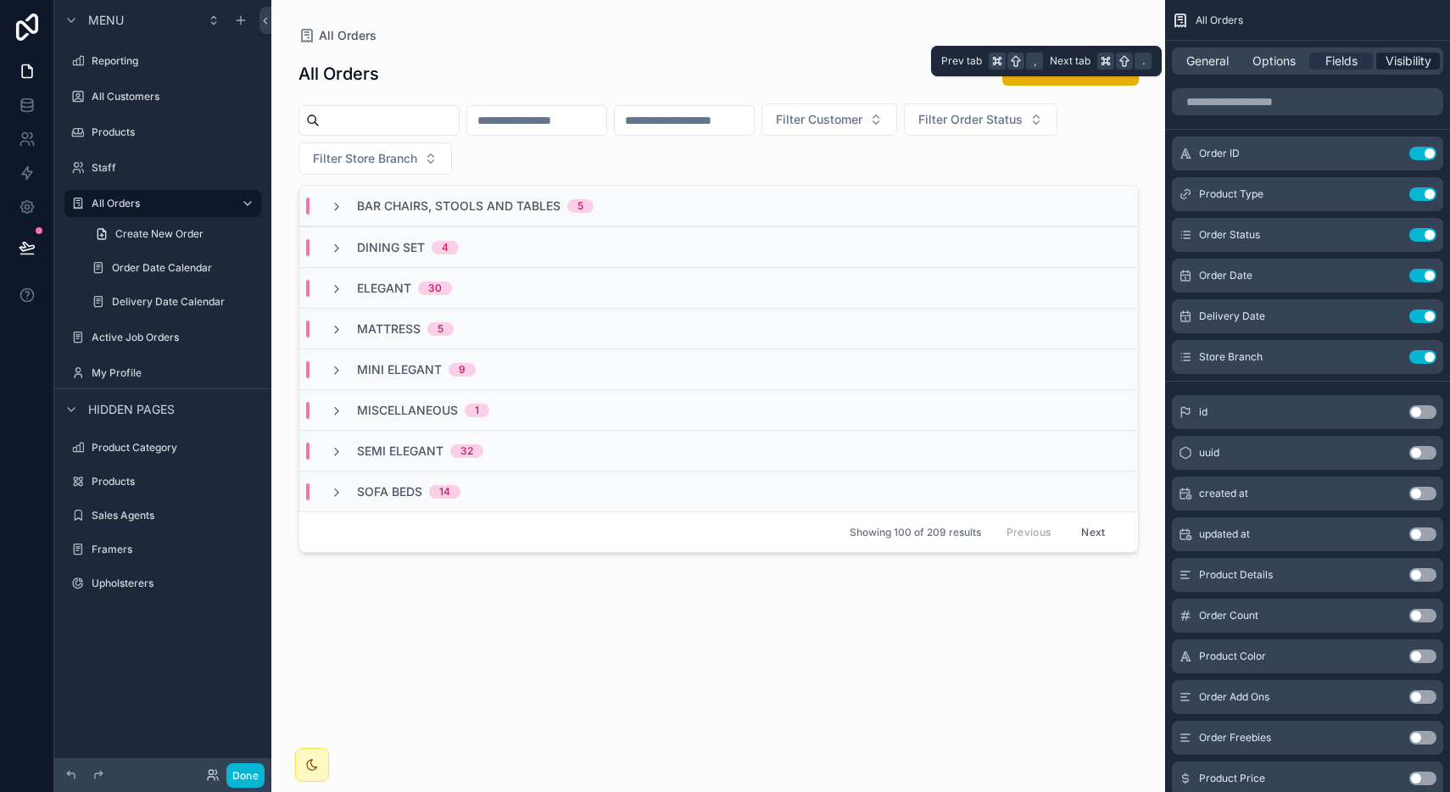
click at [1399, 59] on span "Visibility" at bounding box center [1408, 61] width 46 height 17
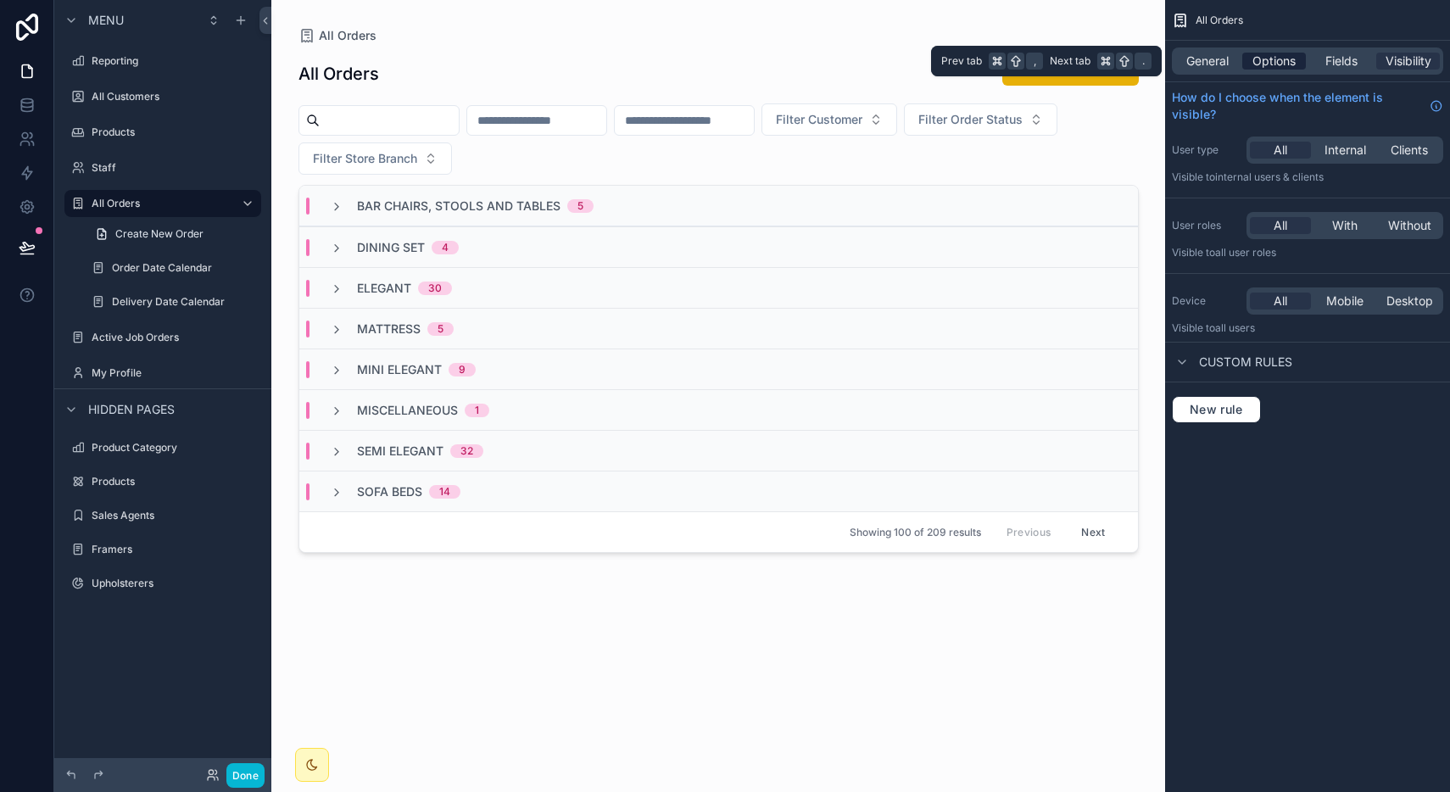
click at [1287, 57] on span "Options" at bounding box center [1273, 61] width 43 height 17
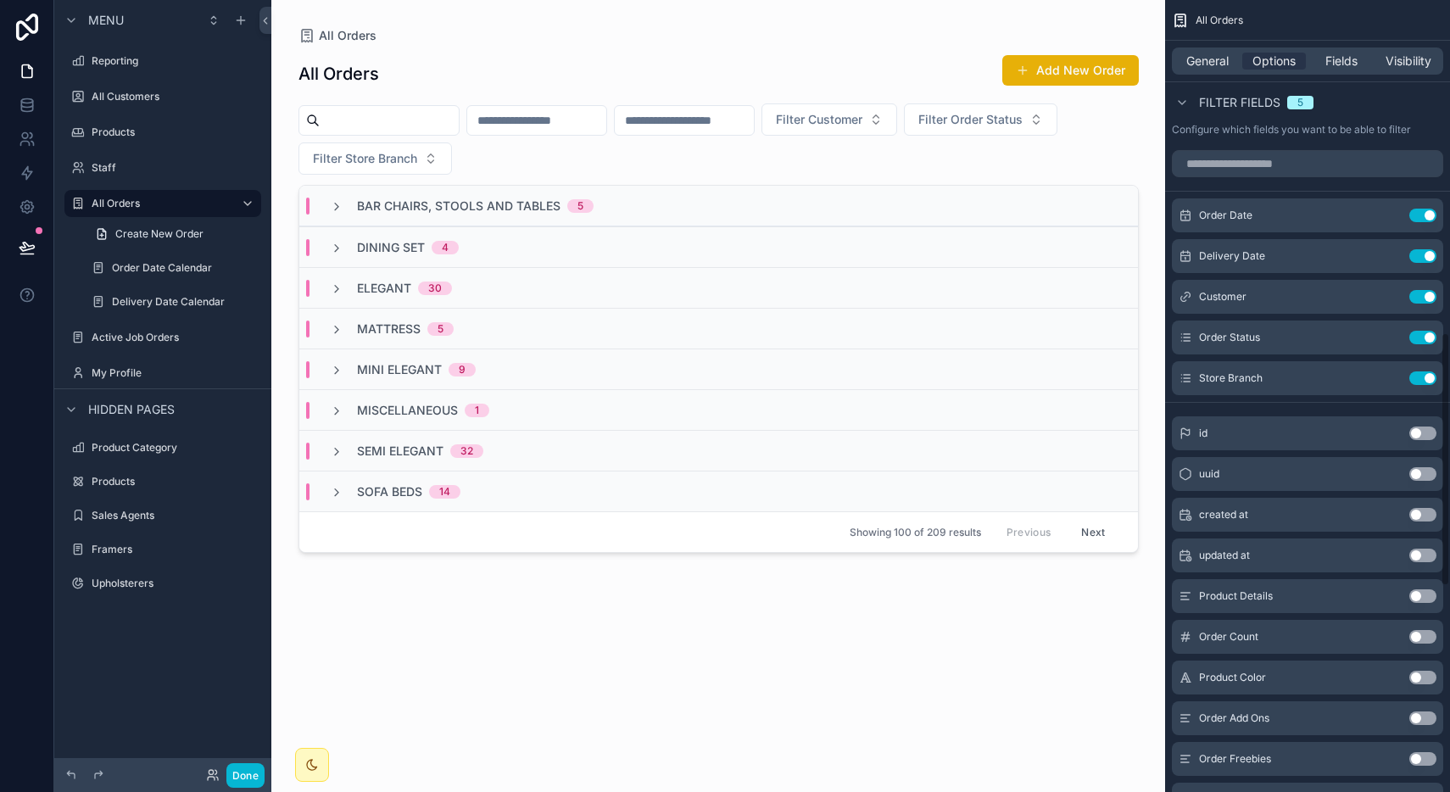
scroll to position [1034, 0]
click at [183, 267] on label "Order Date Calendar" at bounding box center [169, 268] width 115 height 14
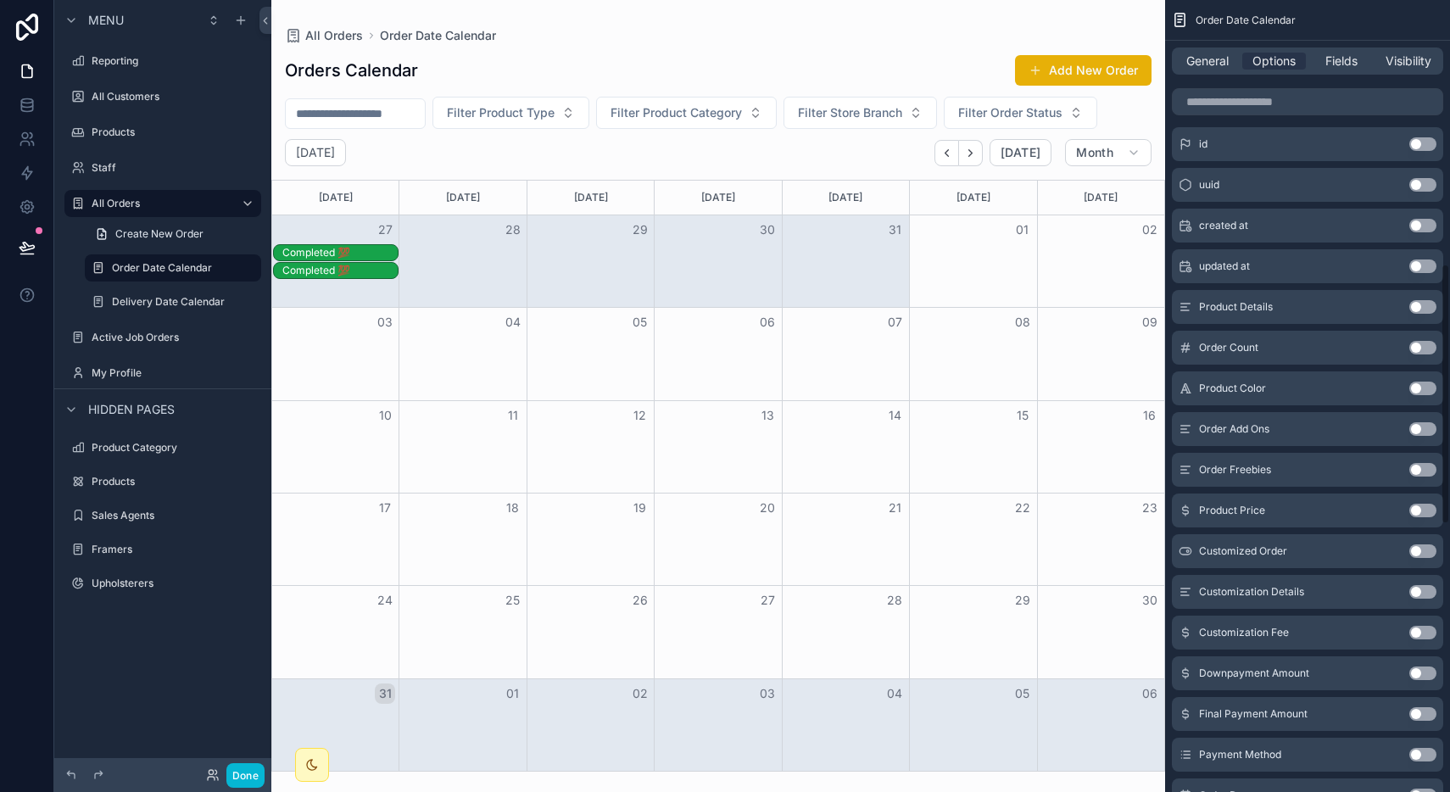
scroll to position [734, 0]
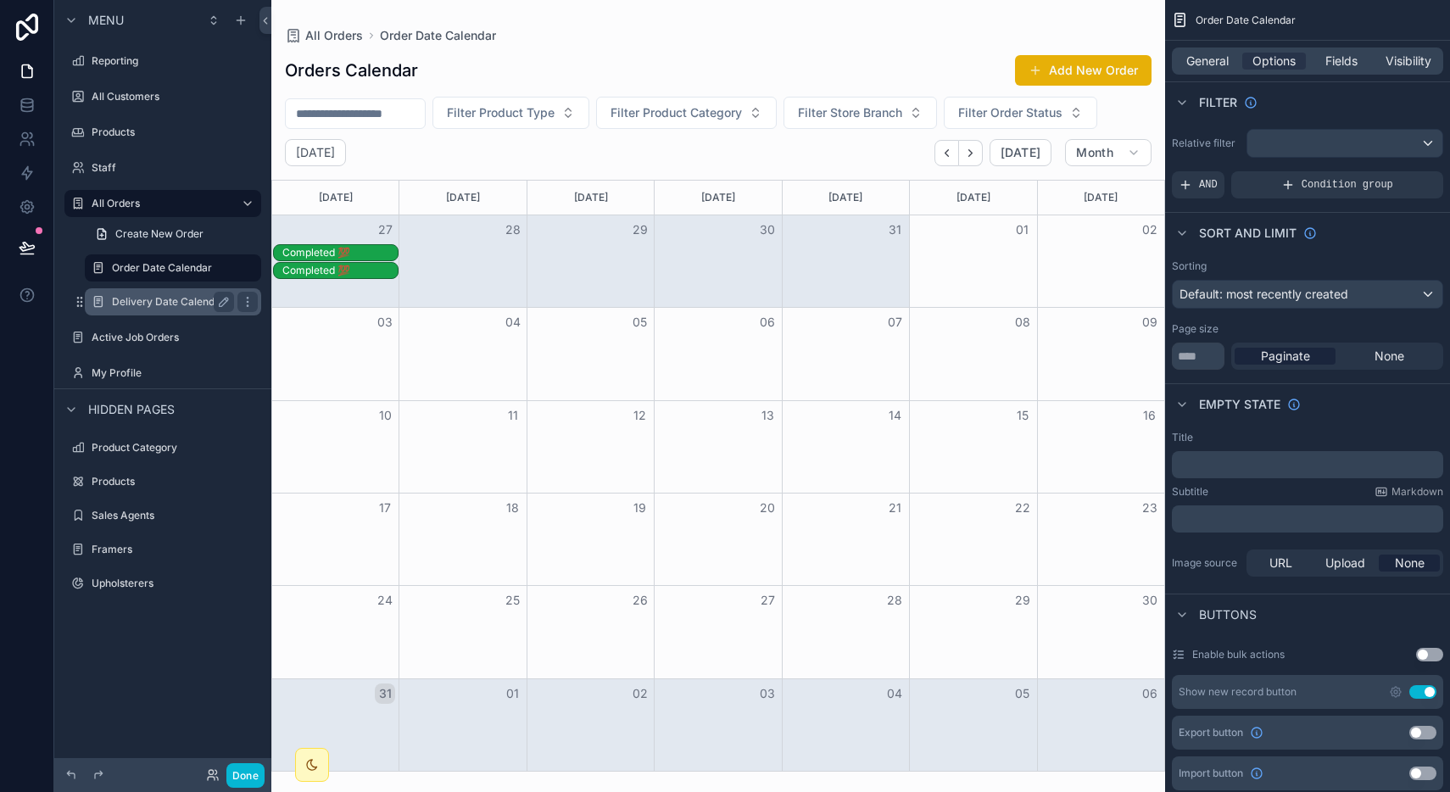
click at [162, 298] on label "Delivery Date Calendar" at bounding box center [169, 302] width 115 height 14
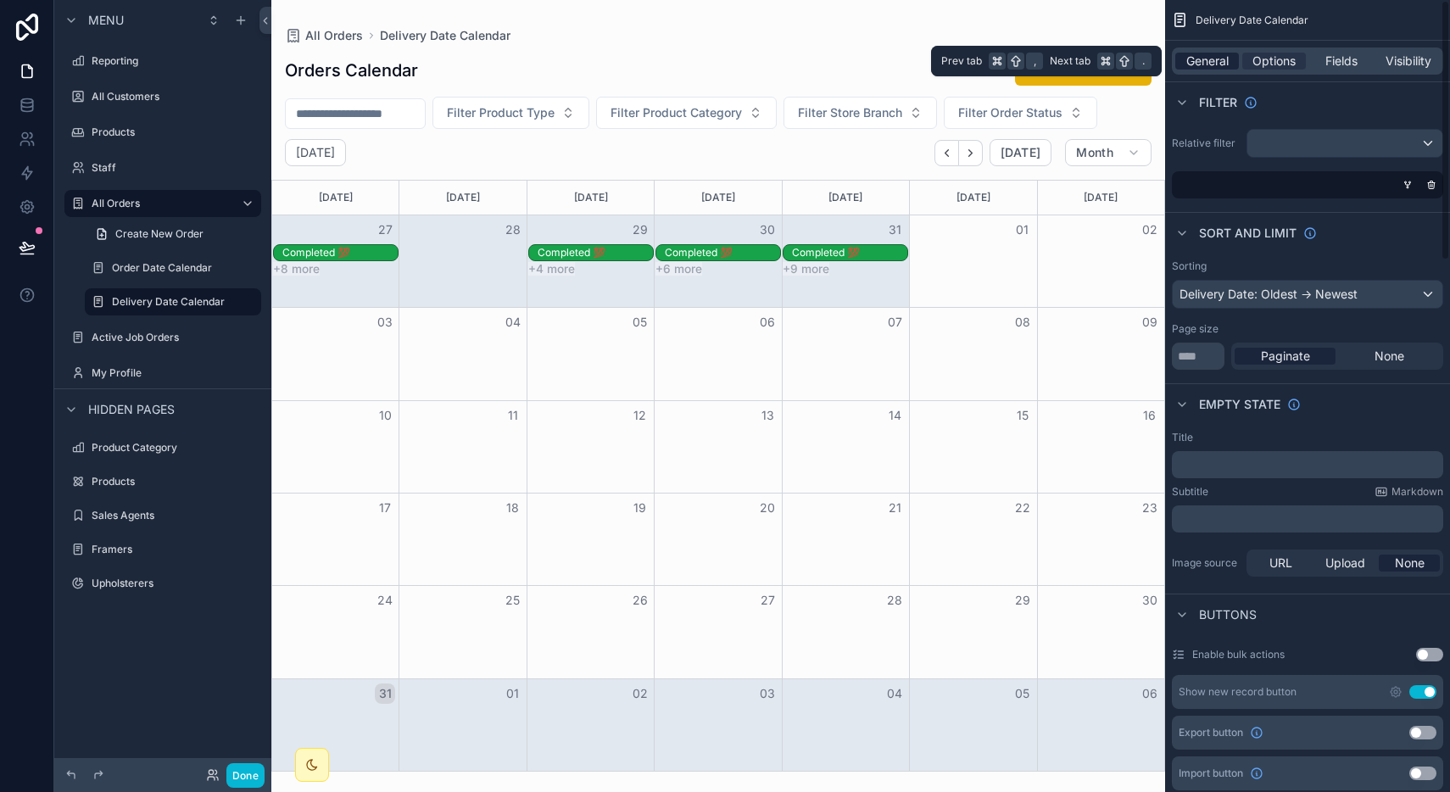
click at [1214, 54] on span "General" at bounding box center [1207, 61] width 42 height 17
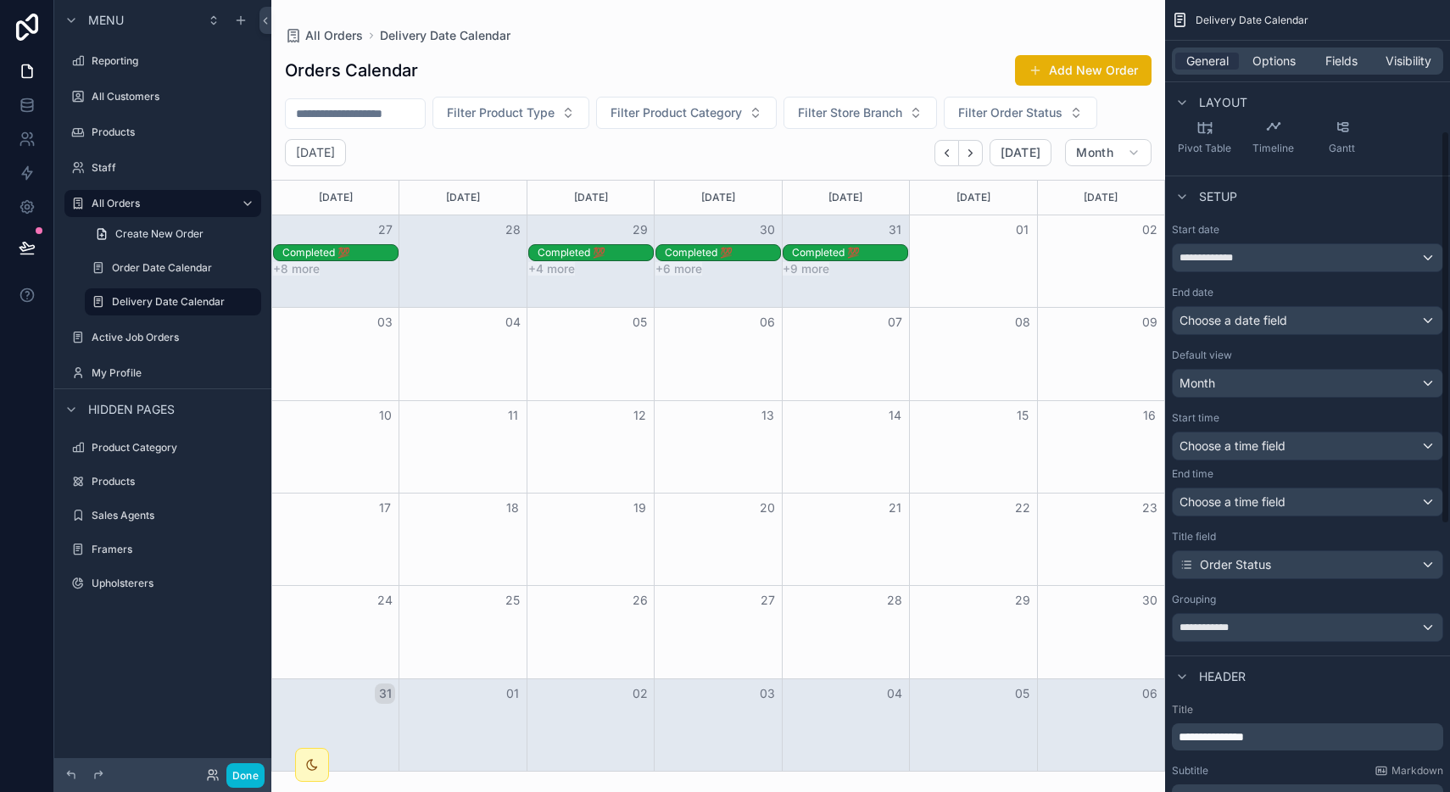
scroll to position [269, 0]
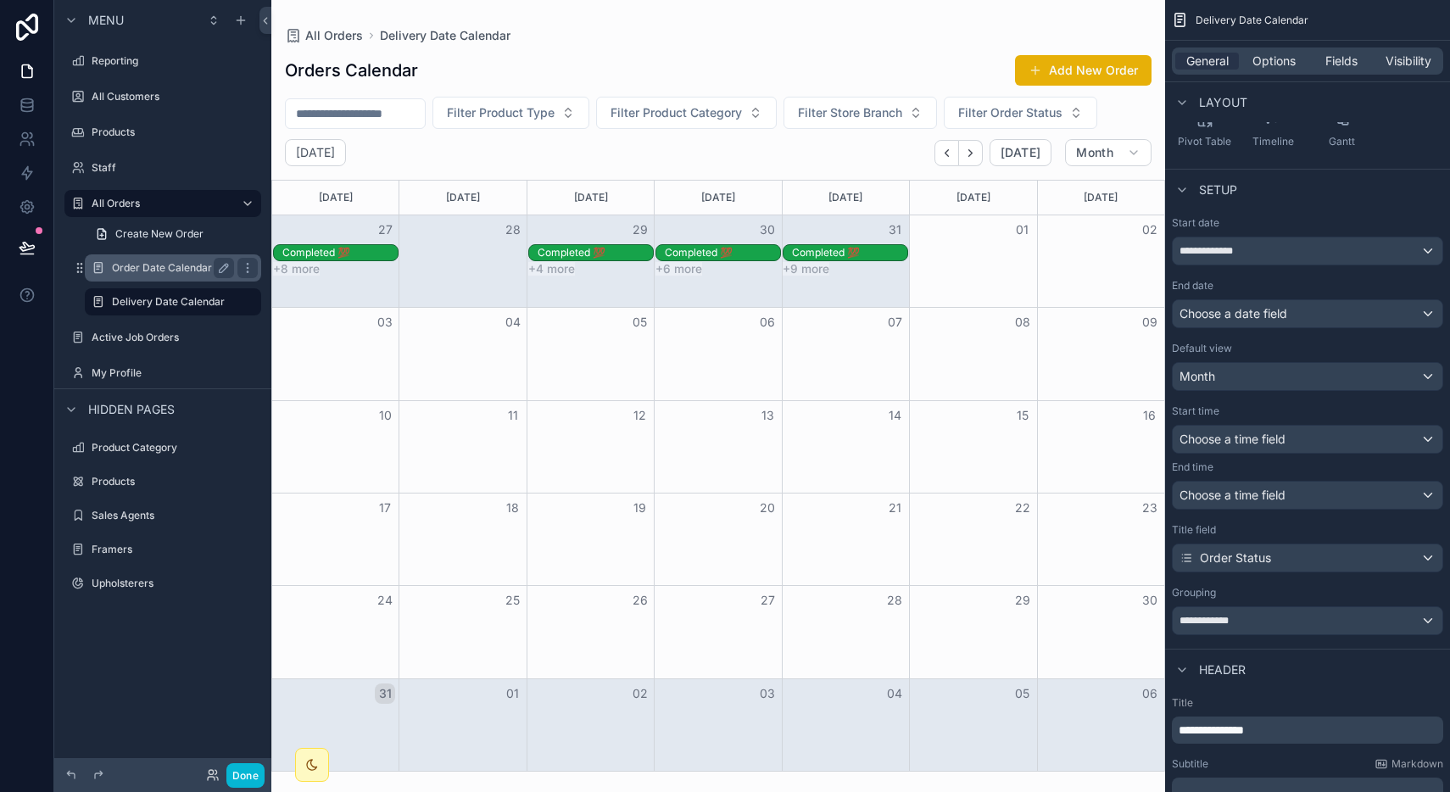
click at [188, 270] on label "Order Date Calendar" at bounding box center [169, 268] width 115 height 14
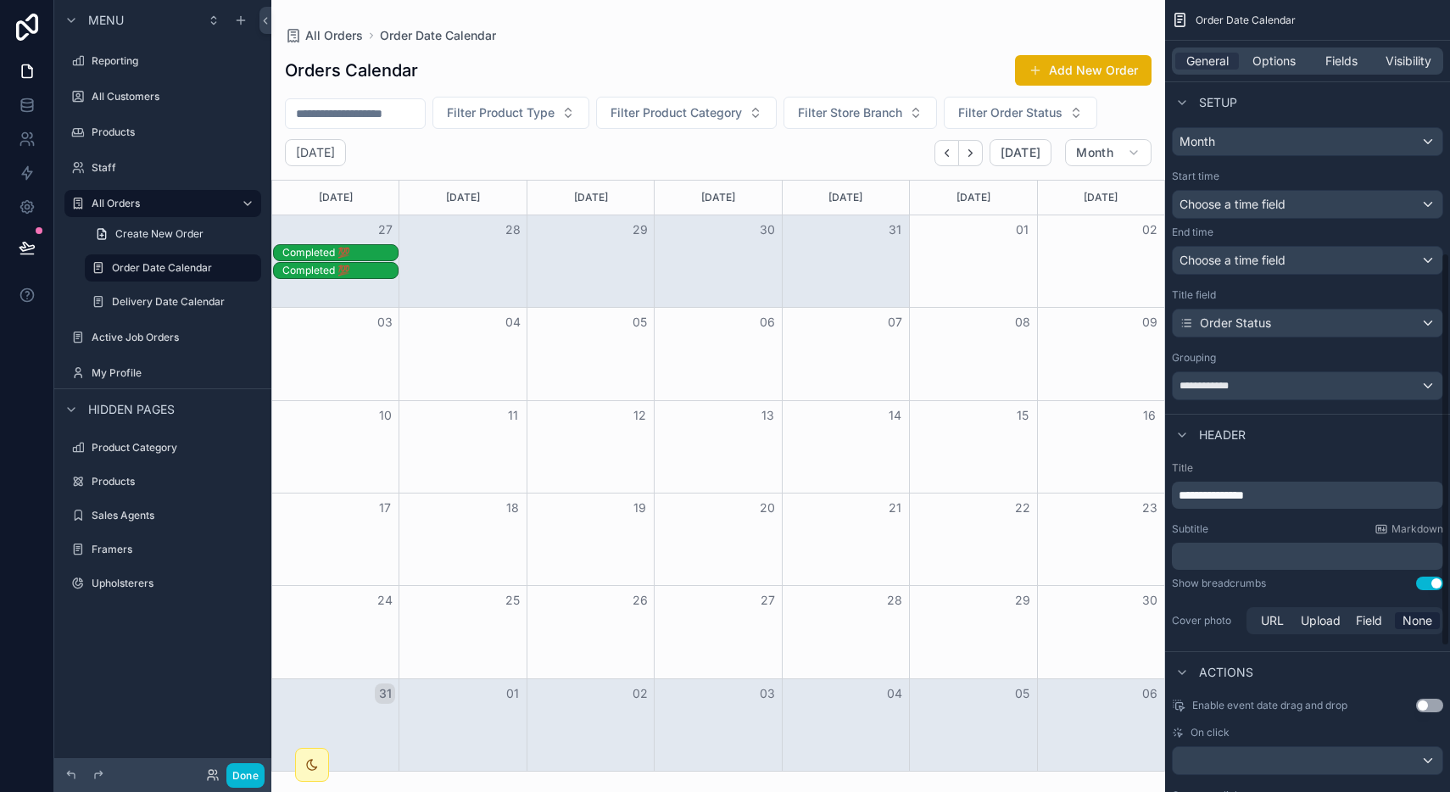
scroll to position [509, 0]
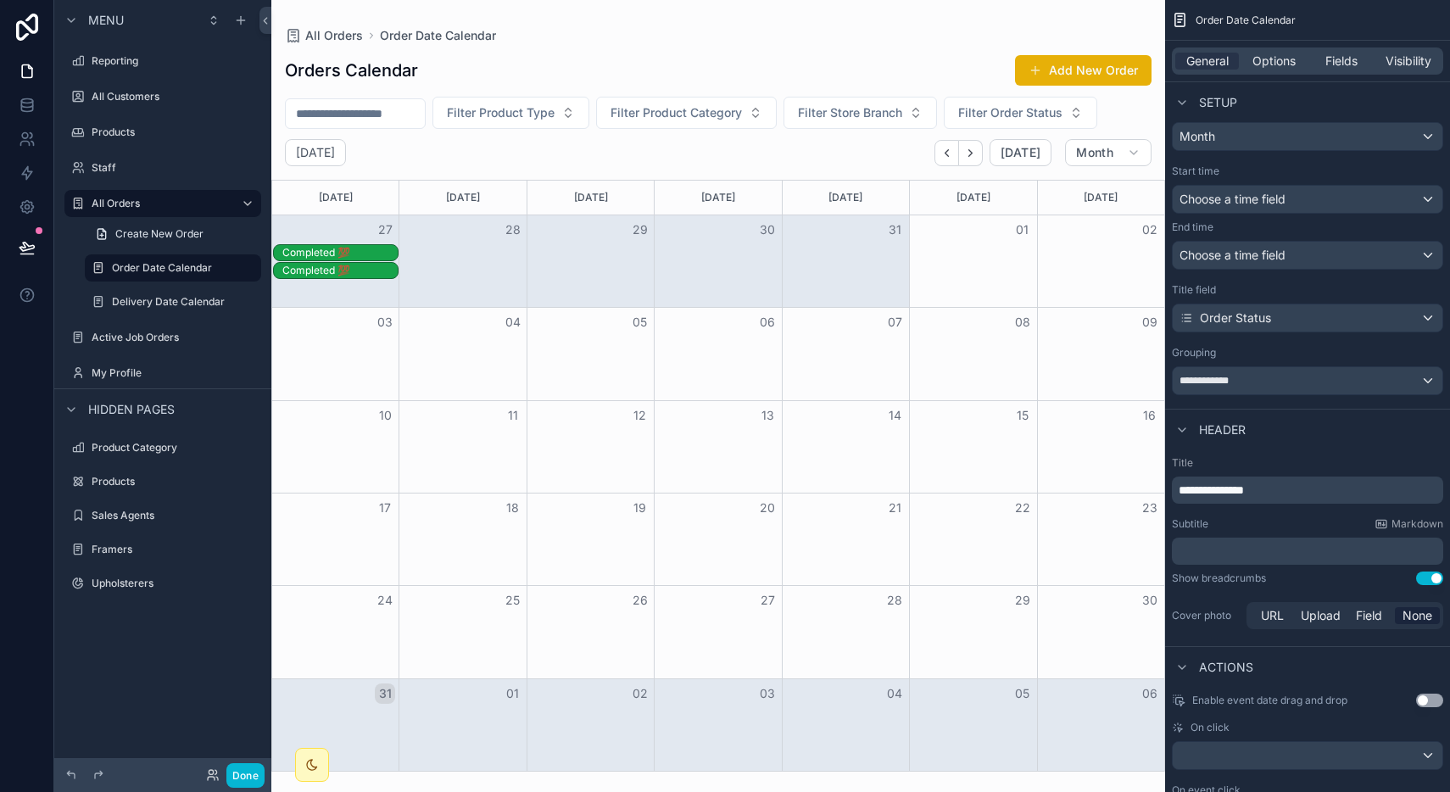
click at [1284, 498] on p "**********" at bounding box center [1309, 490] width 261 height 17
drag, startPoint x: 1279, startPoint y: 492, endPoint x: 1157, endPoint y: 501, distance: 122.5
click at [1157, 501] on div "**********" at bounding box center [860, 396] width 1179 height 792
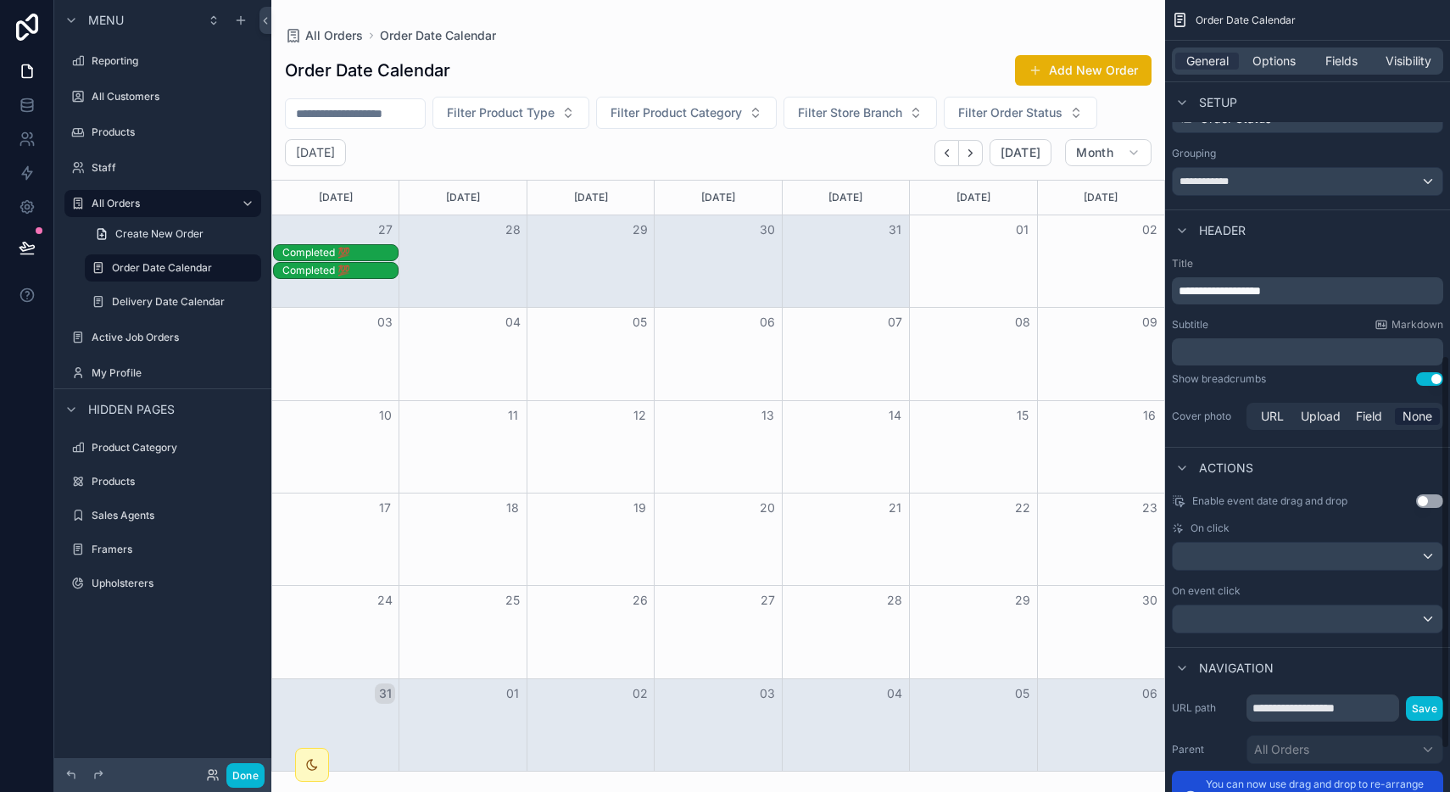
scroll to position [716, 0]
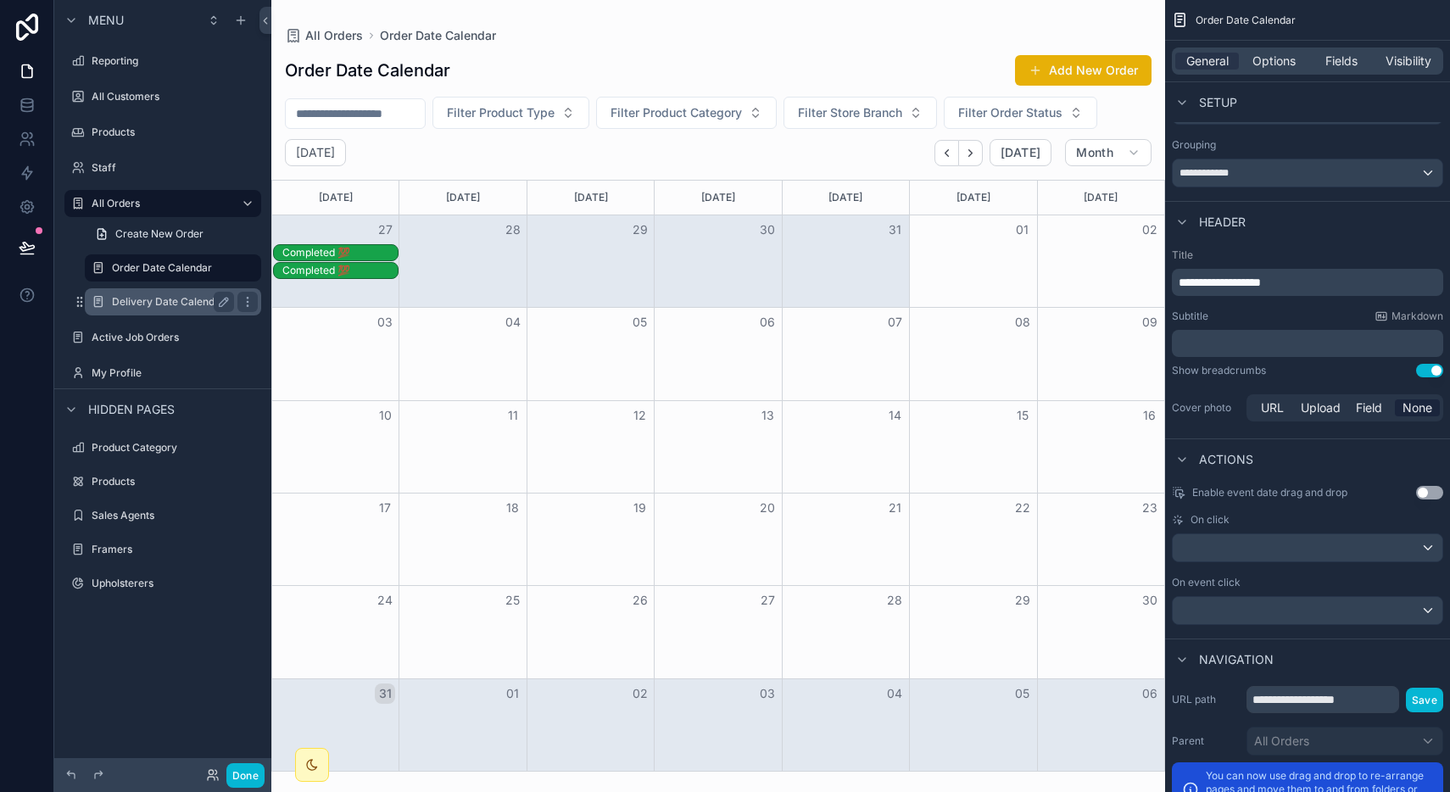
click at [120, 298] on label "Delivery Date Calendar" at bounding box center [169, 302] width 115 height 14
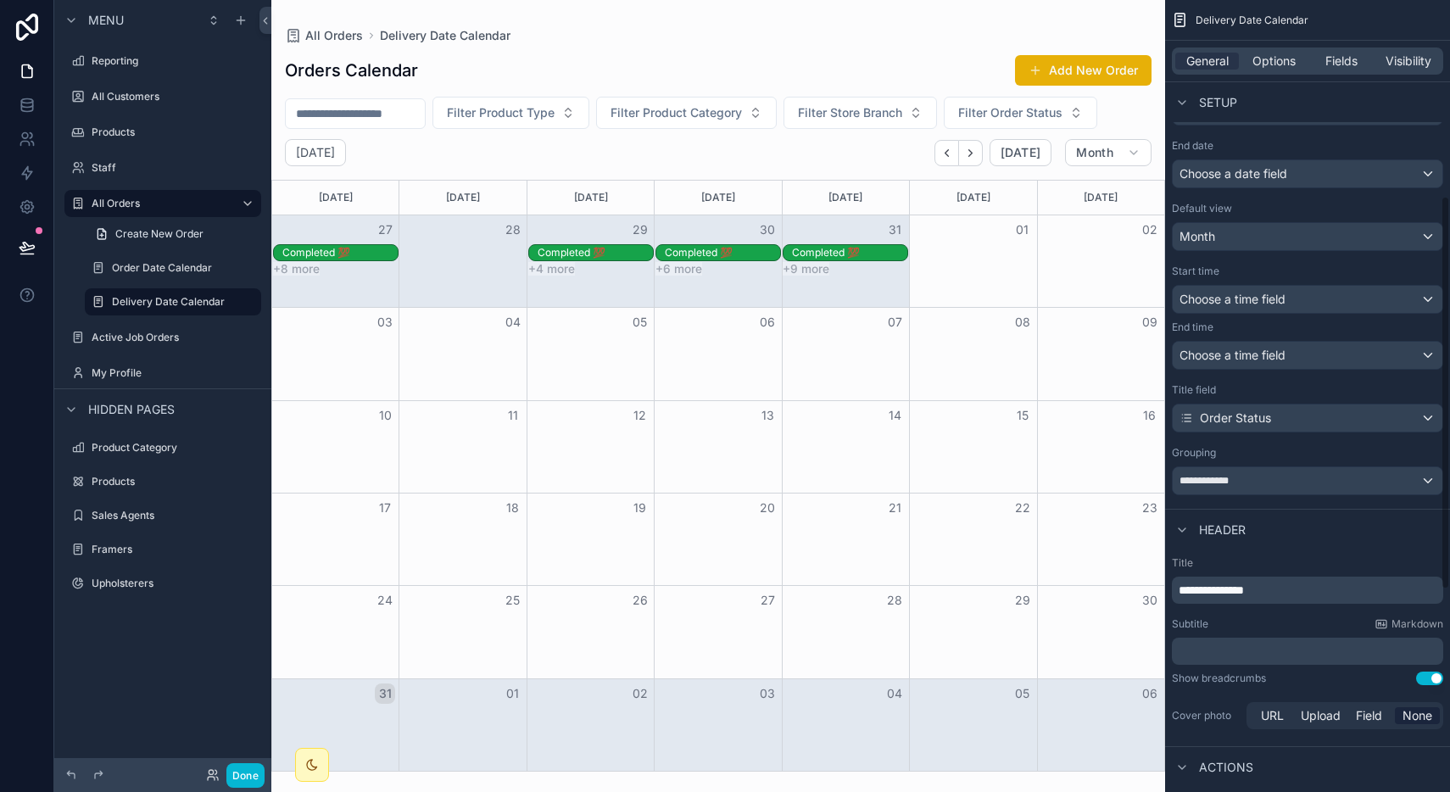
scroll to position [416, 0]
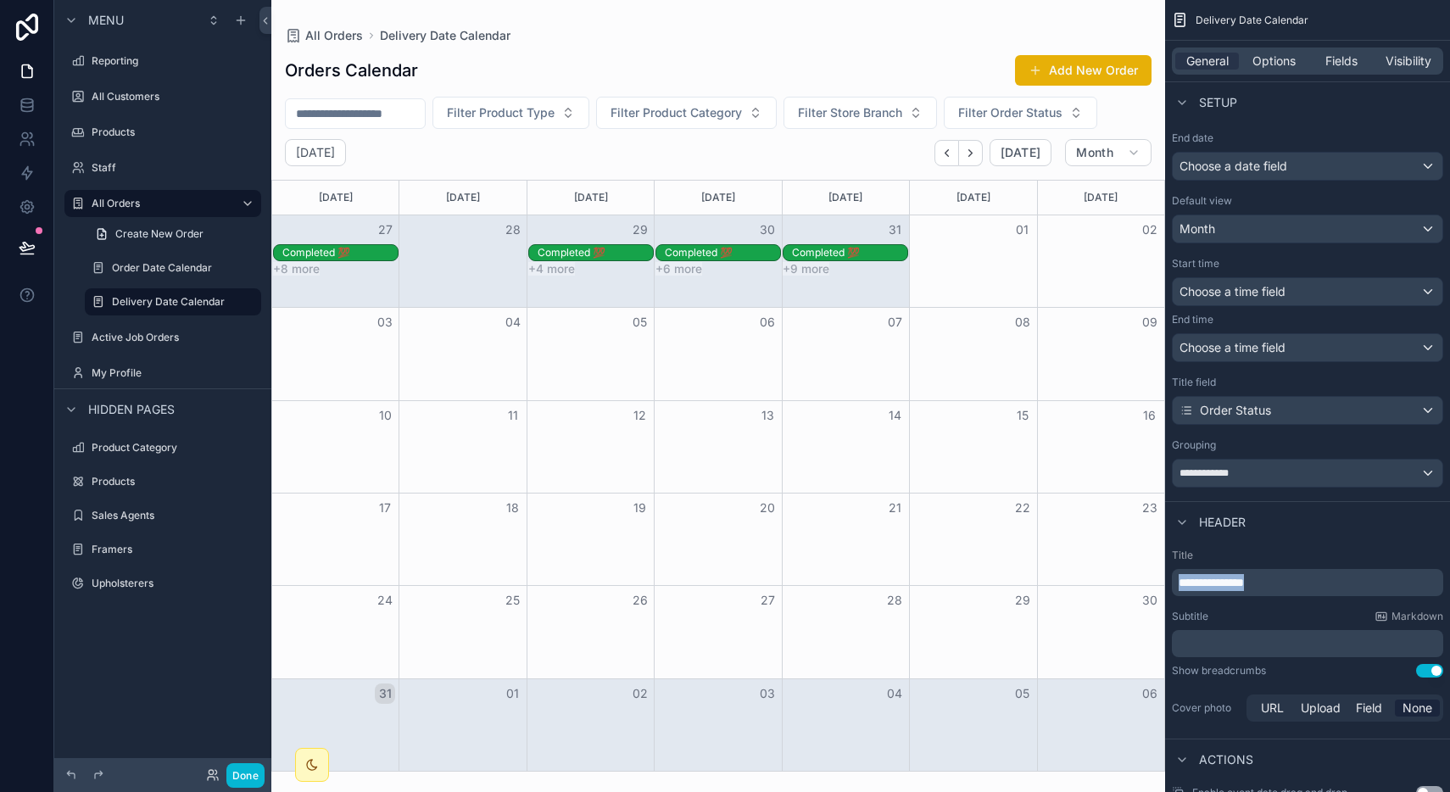
drag, startPoint x: 1269, startPoint y: 577, endPoint x: 1063, endPoint y: 566, distance: 206.4
click at [1063, 566] on div "**********" at bounding box center [860, 396] width 1179 height 792
click at [143, 257] on div "Order Date Calendar" at bounding box center [173, 267] width 170 height 27
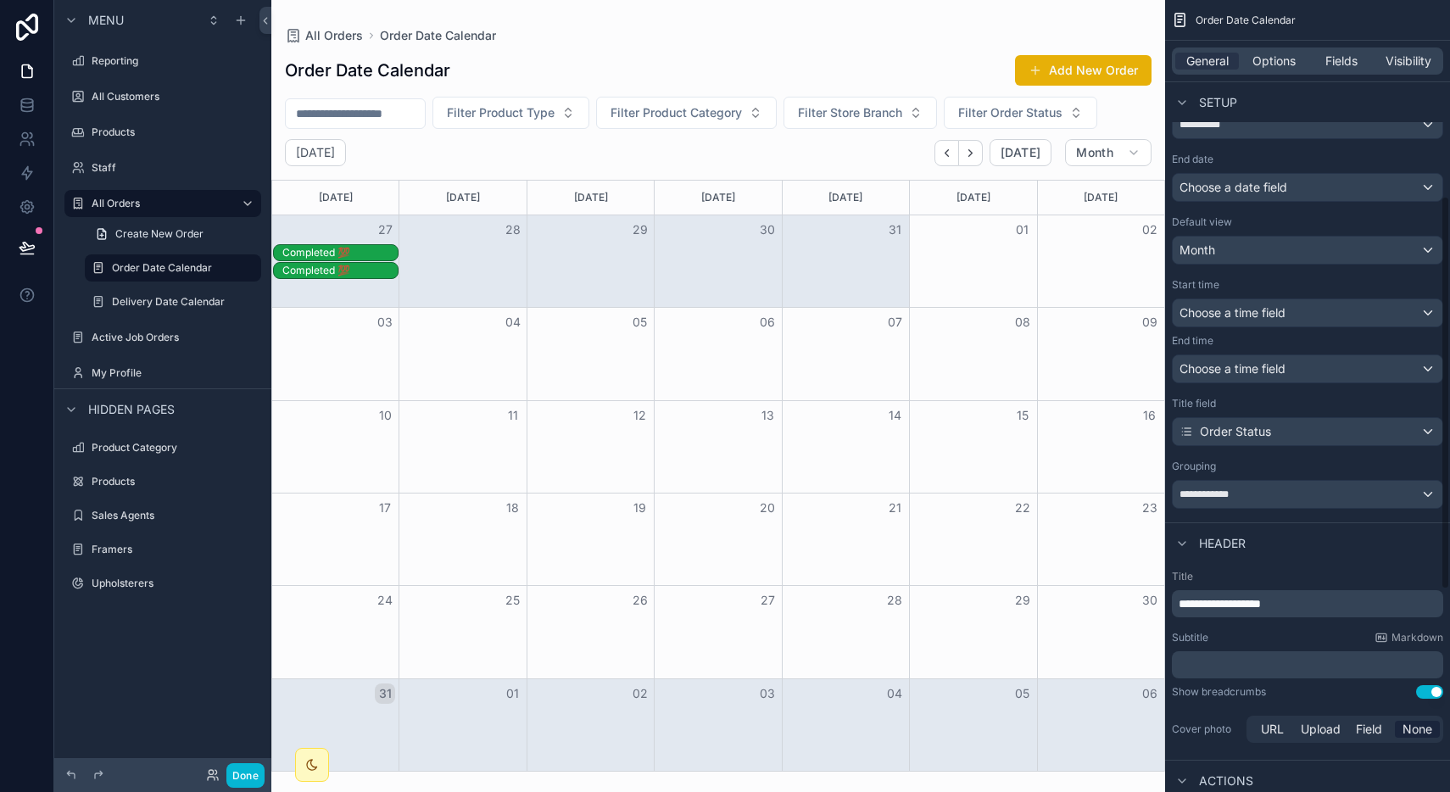
scroll to position [382, 0]
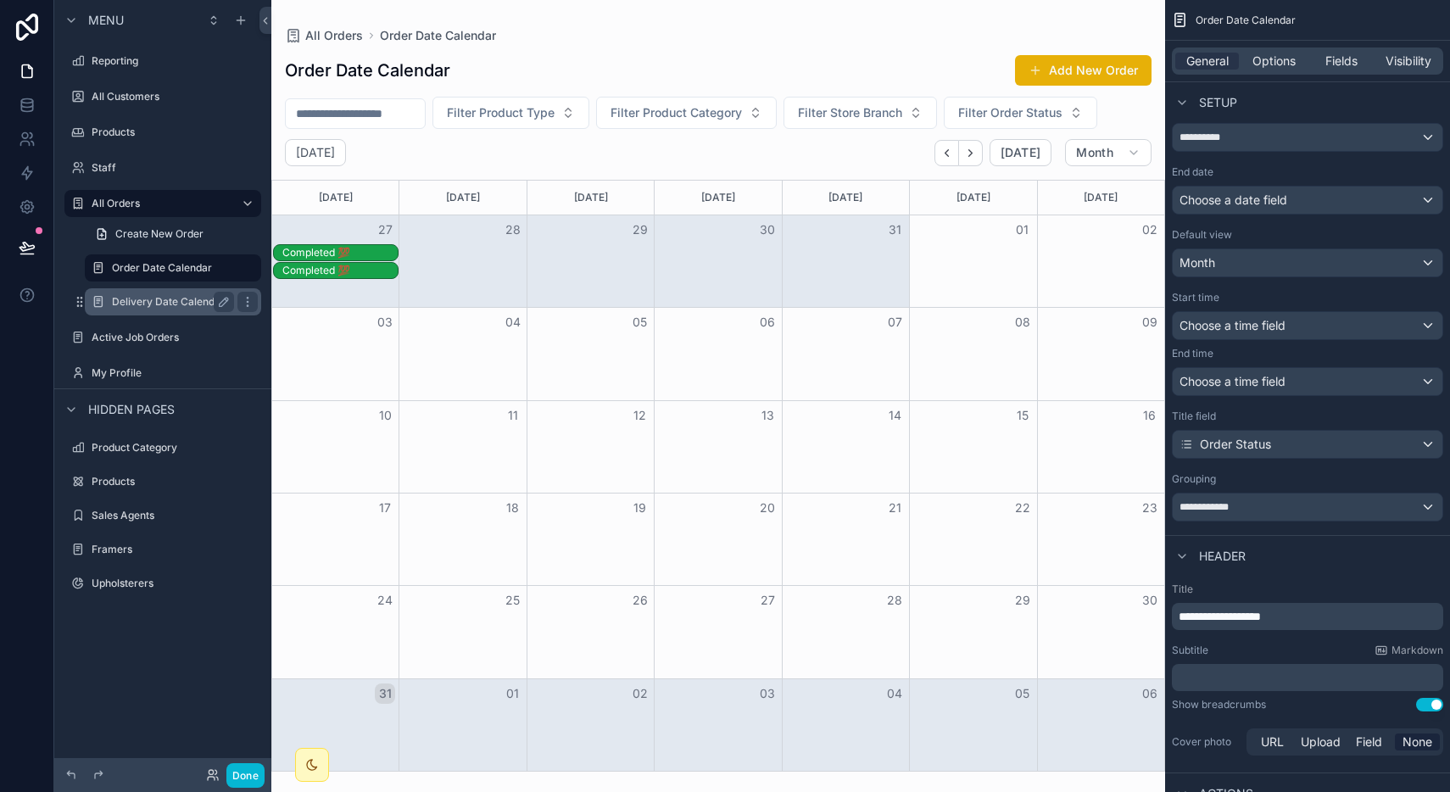
click at [112, 305] on label "Delivery Date Calendar" at bounding box center [169, 302] width 115 height 14
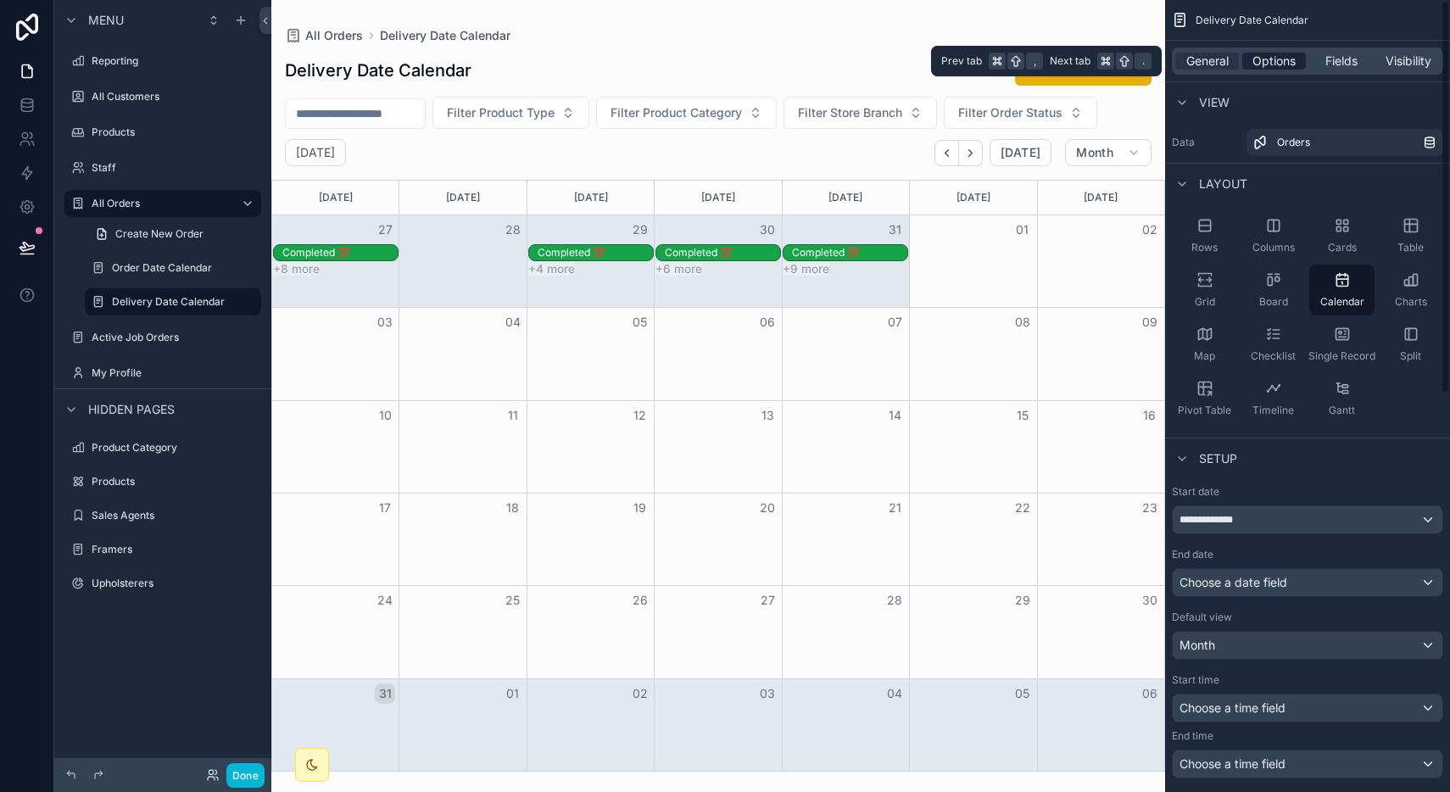
click at [1290, 67] on span "Options" at bounding box center [1273, 61] width 43 height 17
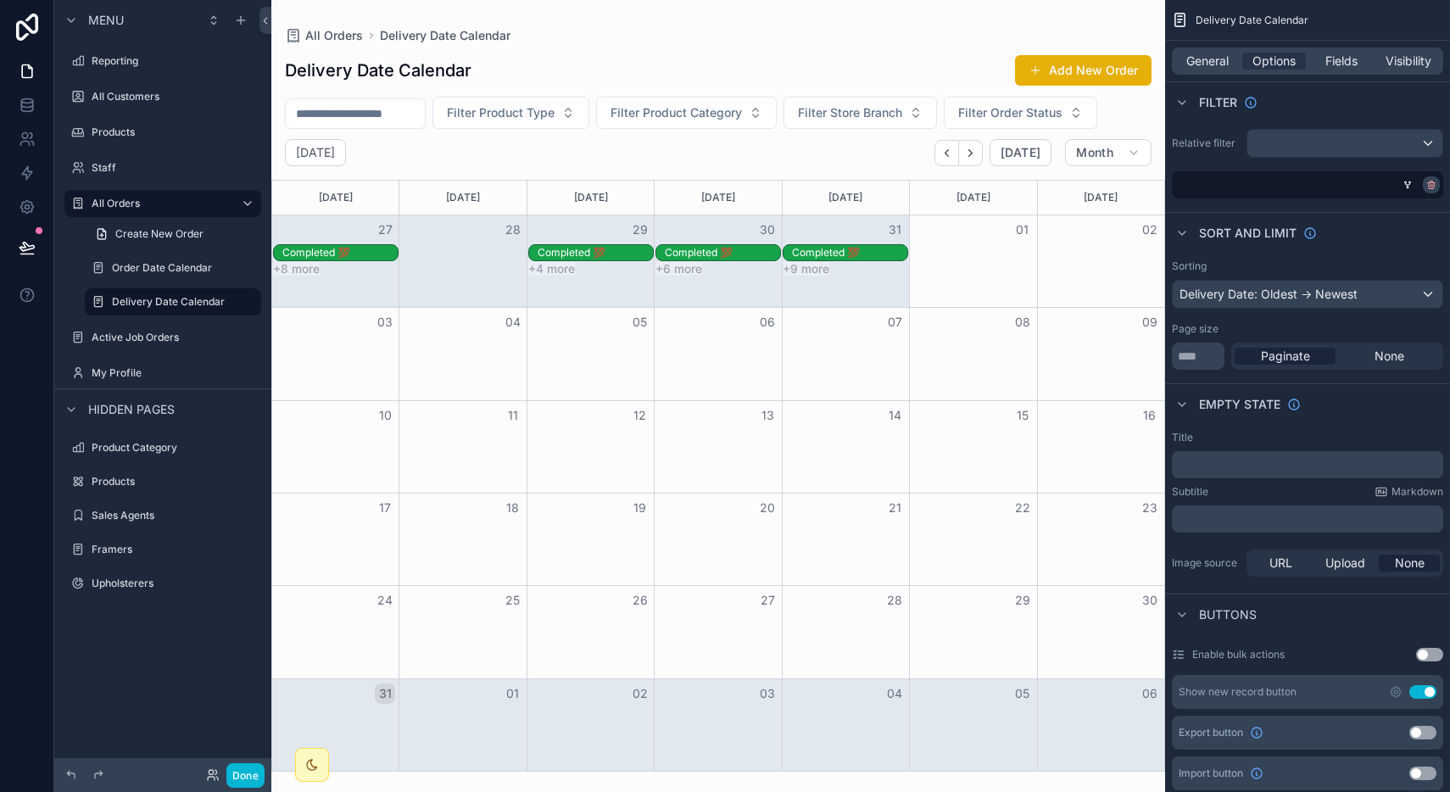
click at [1436, 181] on icon "scrollable content" at bounding box center [1431, 185] width 10 height 10
click at [191, 267] on label "Order Date Calendar" at bounding box center [169, 268] width 115 height 14
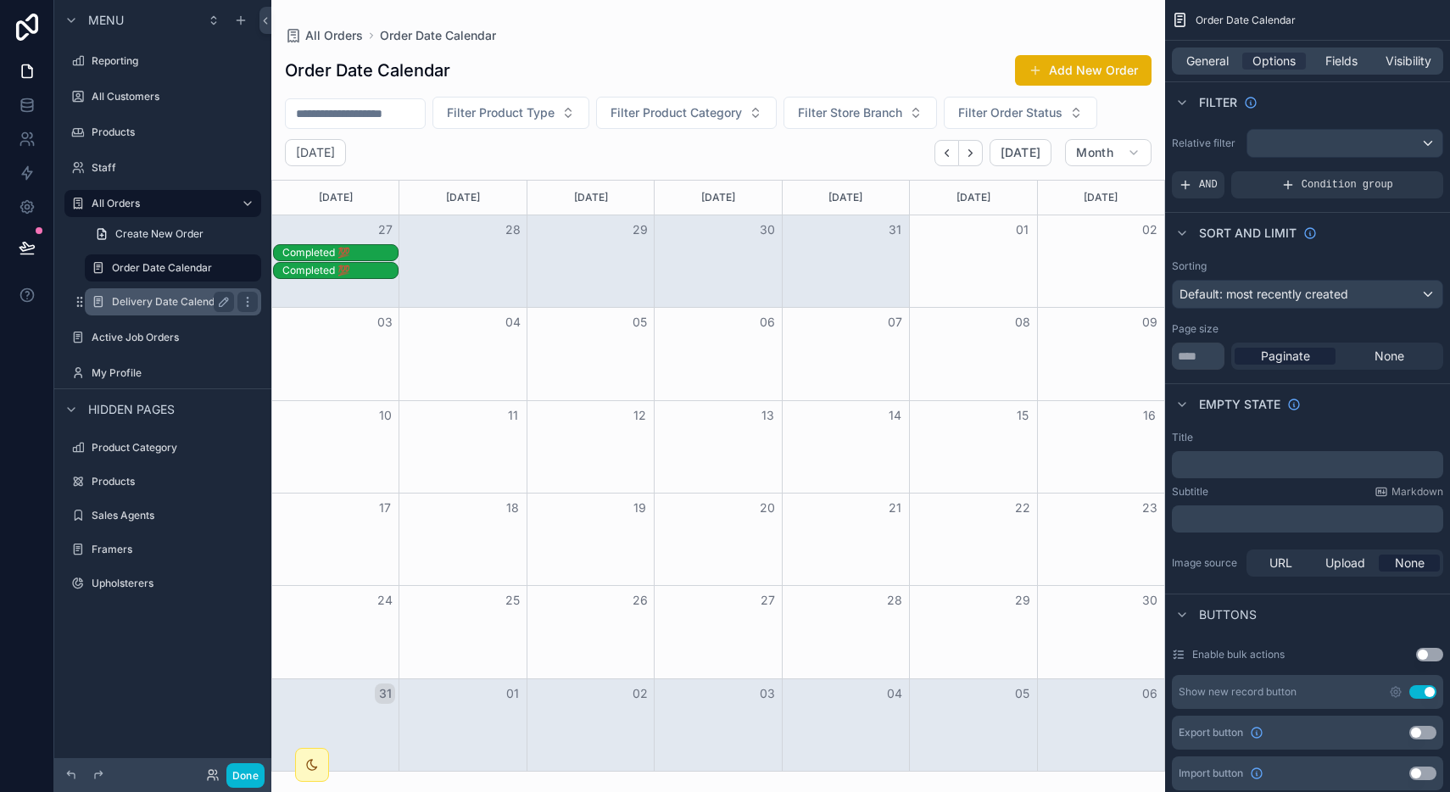
click at [181, 300] on label "Delivery Date Calendar" at bounding box center [169, 302] width 115 height 14
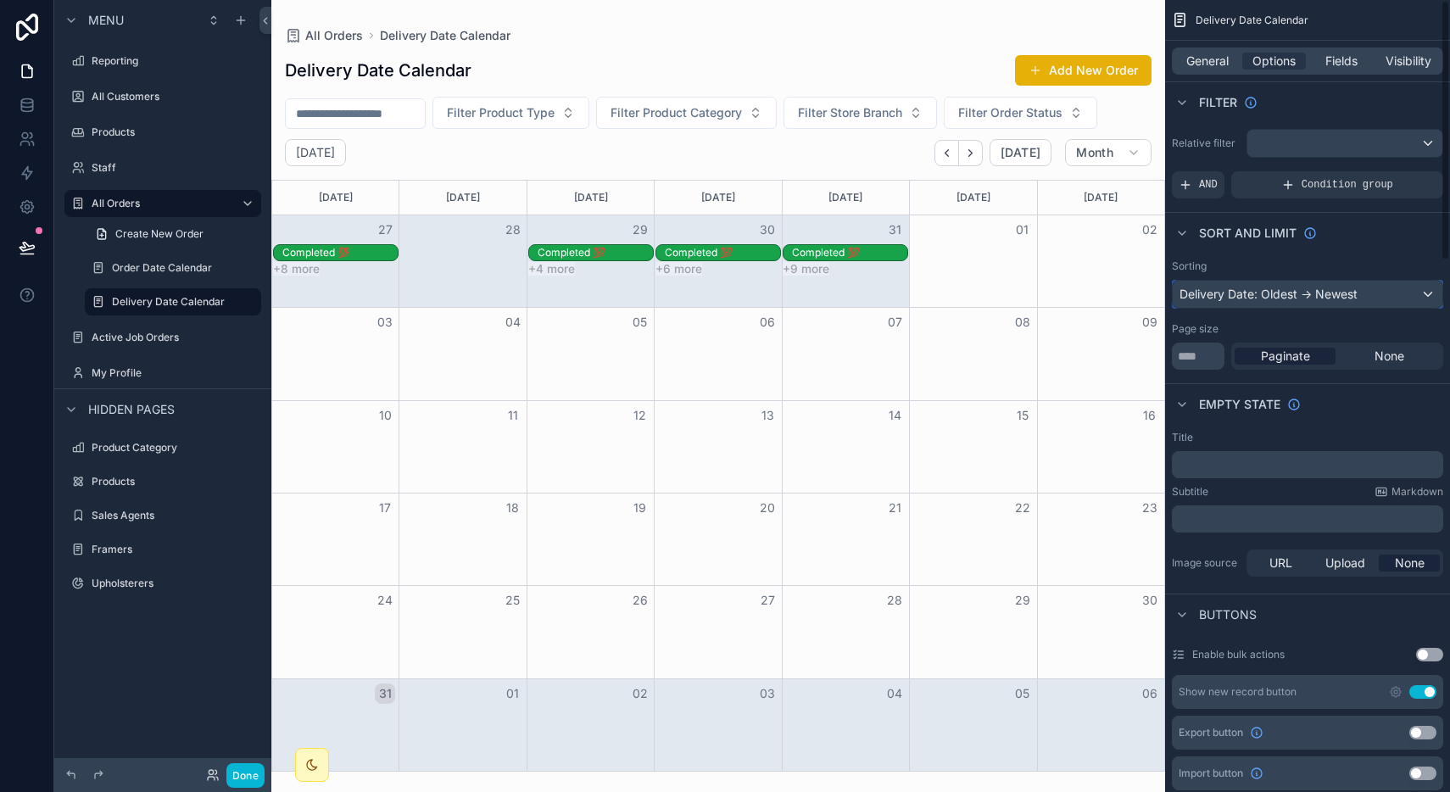
click at [1252, 289] on div "Delivery Date: Oldest -> Newest" at bounding box center [1308, 294] width 270 height 27
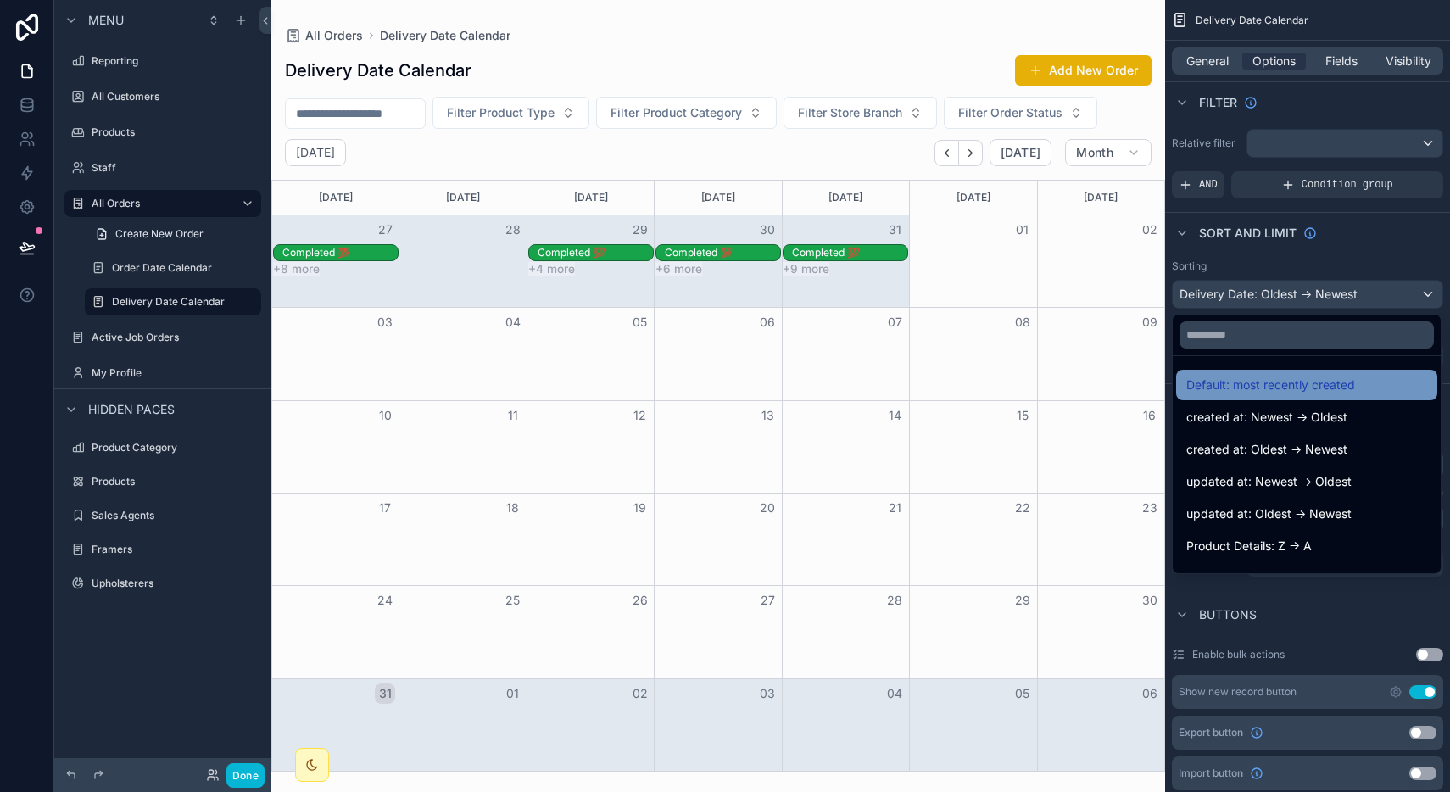
click at [1249, 376] on span "Default: most recently created" at bounding box center [1270, 385] width 169 height 20
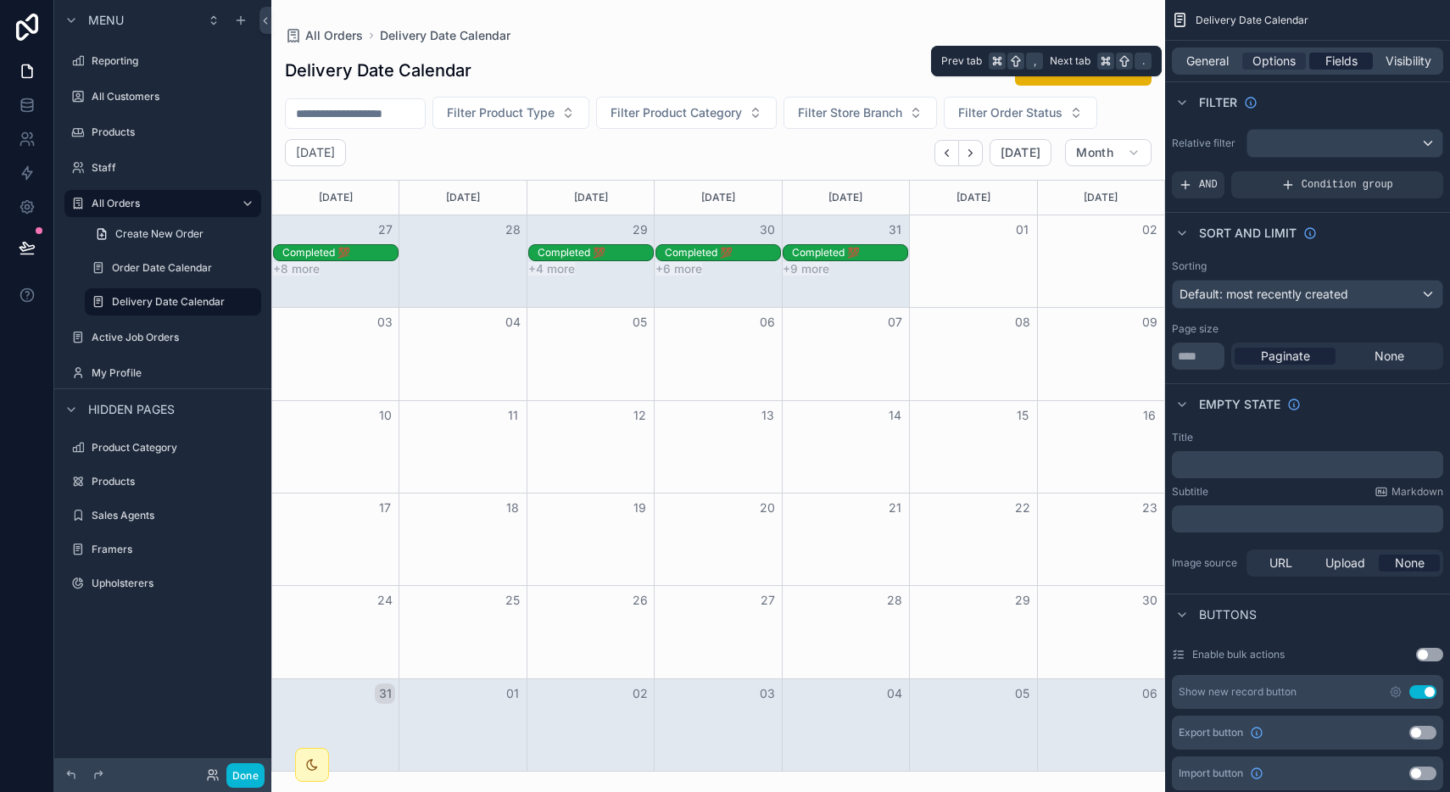
drag, startPoint x: 1348, startPoint y: 73, endPoint x: 1345, endPoint y: 58, distance: 15.6
click at [1345, 58] on div "General Options Fields Visibility" at bounding box center [1307, 60] width 271 height 27
click at [1345, 58] on span "Fields" at bounding box center [1341, 61] width 32 height 17
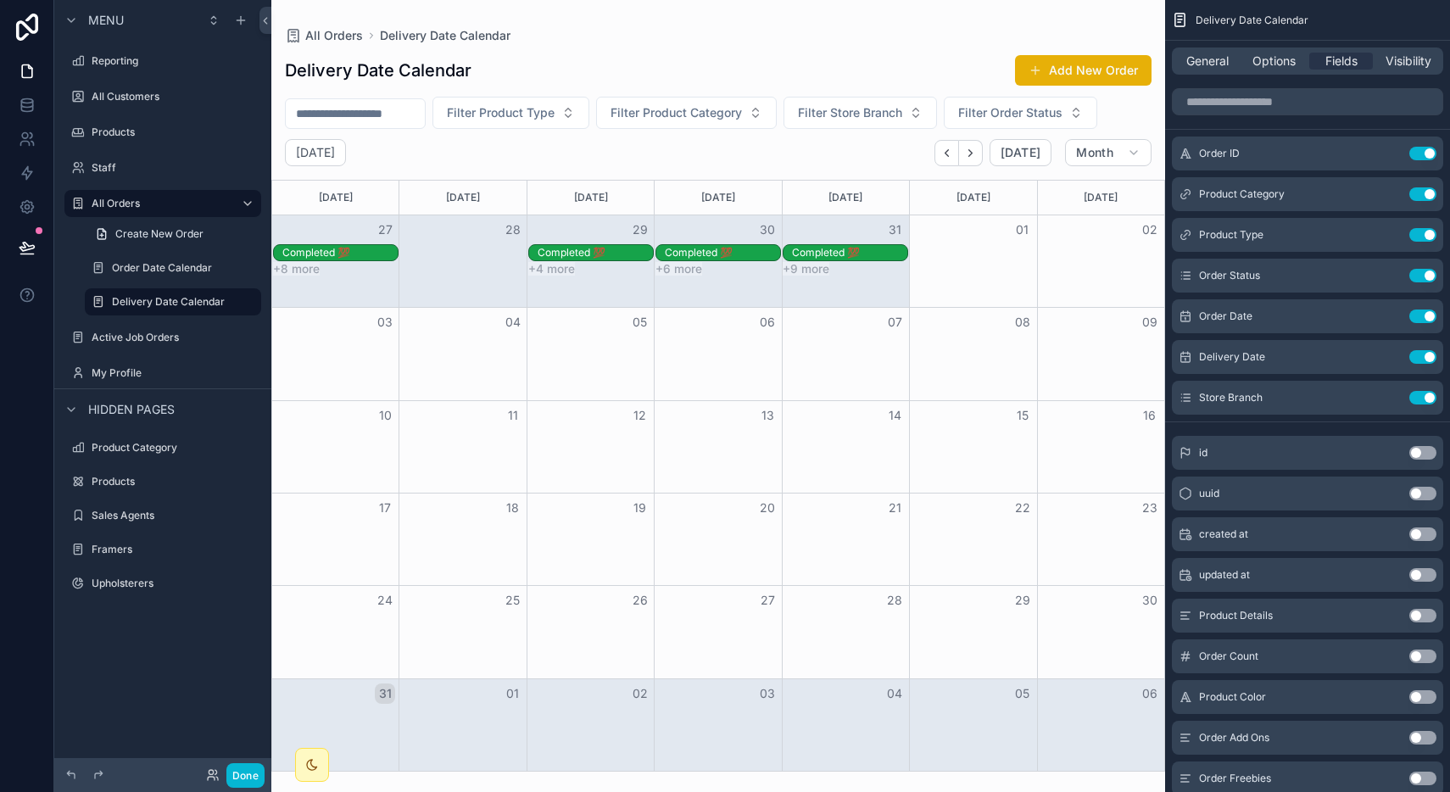
click at [1335, 28] on div "Delivery Date Calendar" at bounding box center [1307, 20] width 285 height 41
click at [1408, 54] on span "Visibility" at bounding box center [1408, 61] width 46 height 17
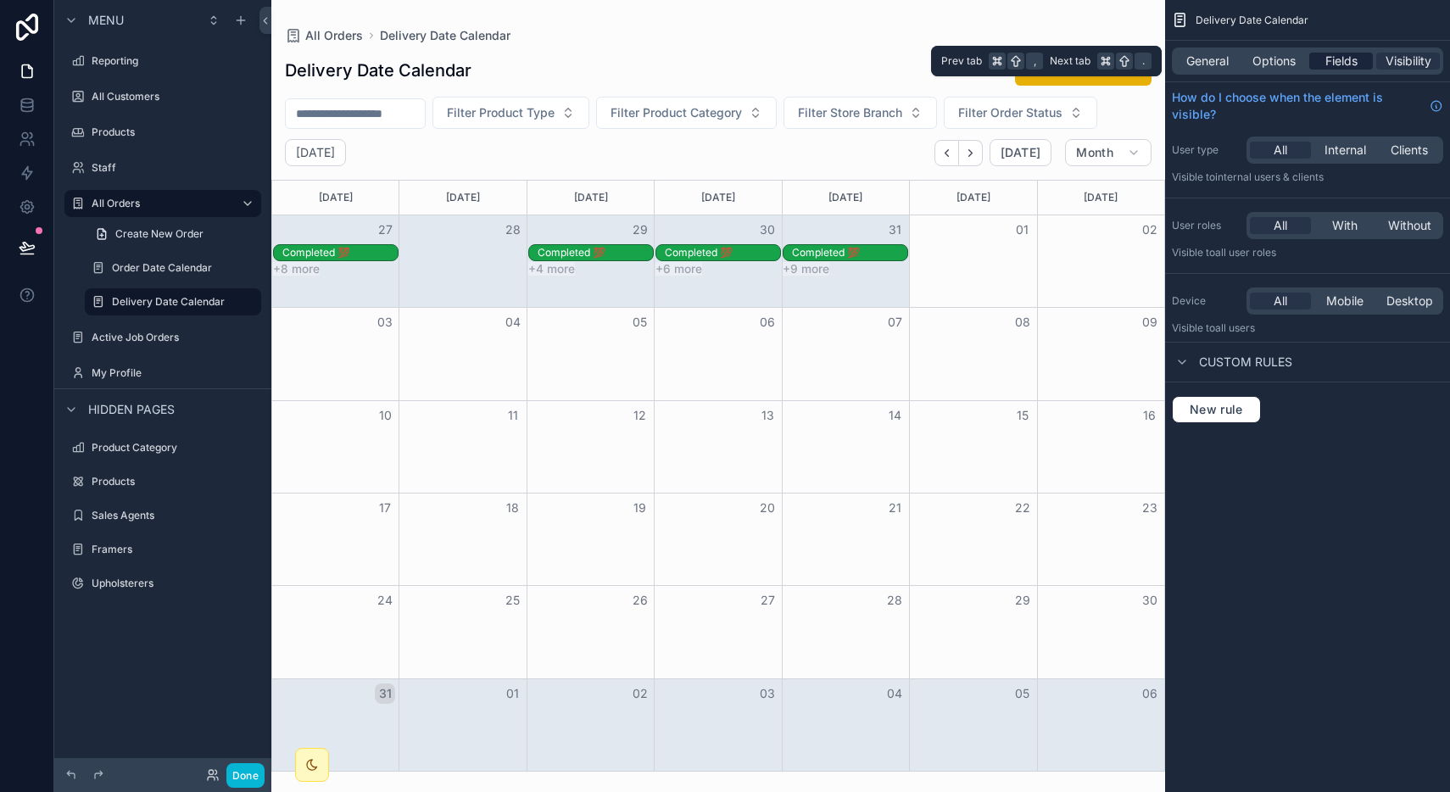
click at [1352, 61] on span "Fields" at bounding box center [1341, 61] width 32 height 17
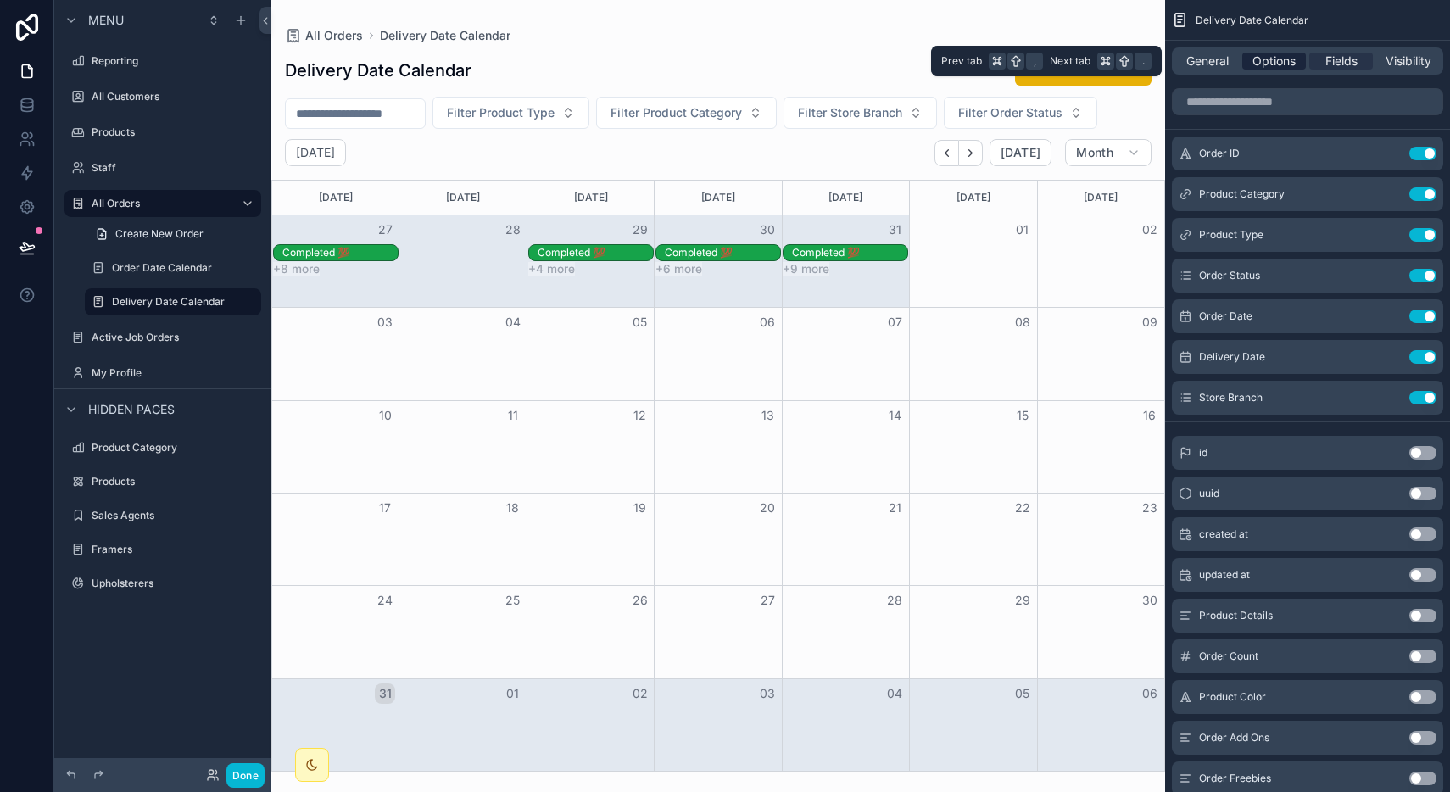
click at [1288, 61] on span "Options" at bounding box center [1273, 61] width 43 height 17
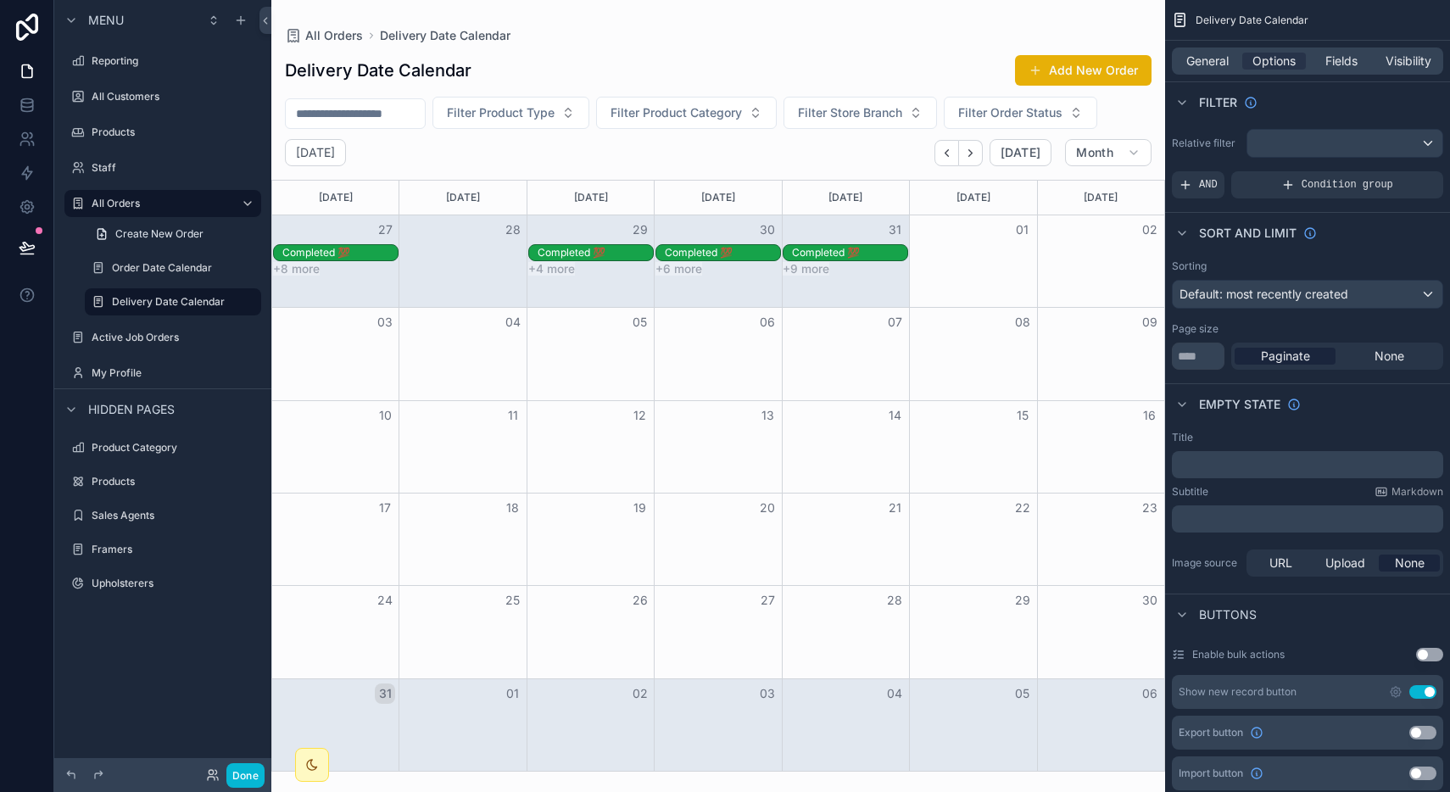
click at [568, 248] on div "Completed 💯" at bounding box center [595, 253] width 115 height 14
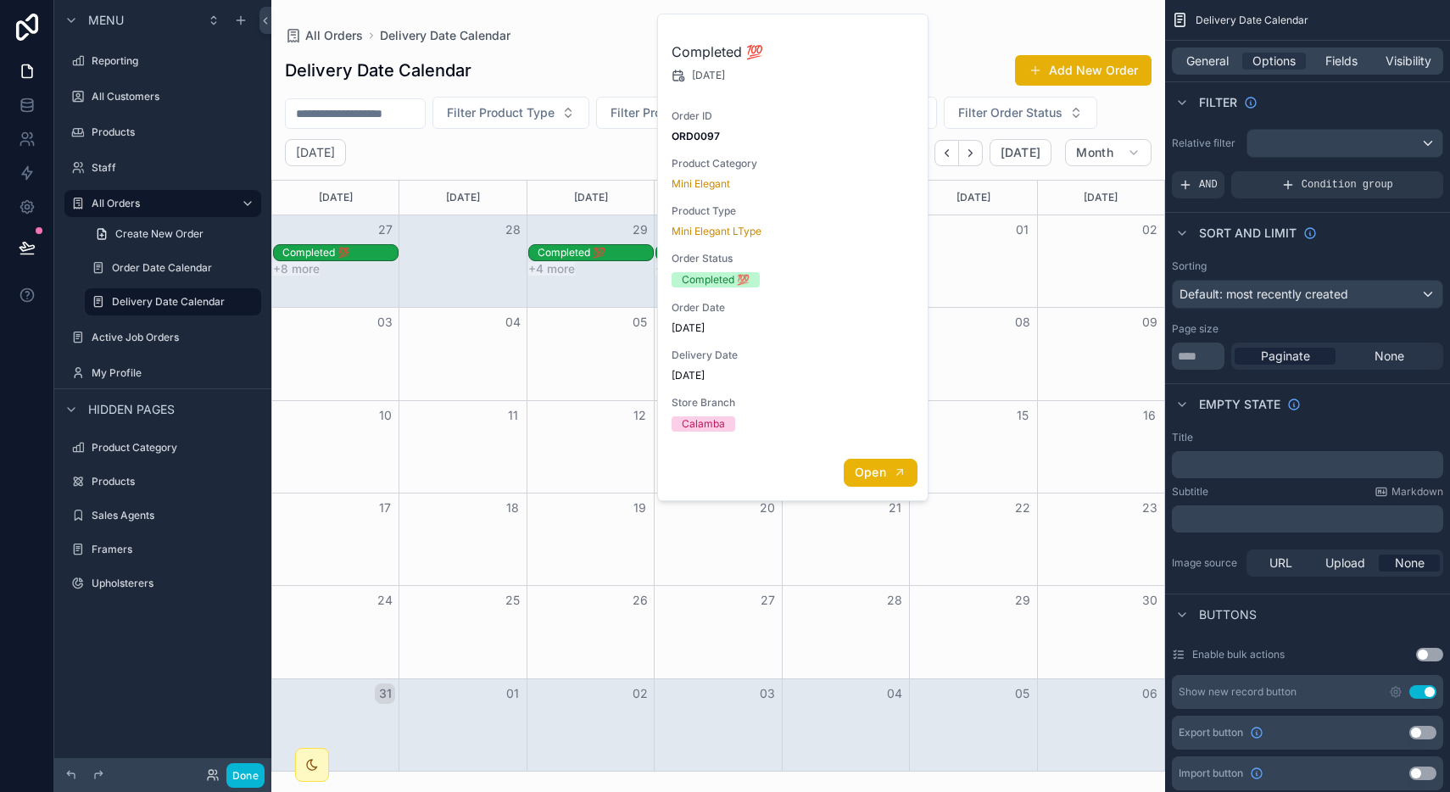
click at [894, 468] on icon "scrollable content" at bounding box center [900, 473] width 14 height 14
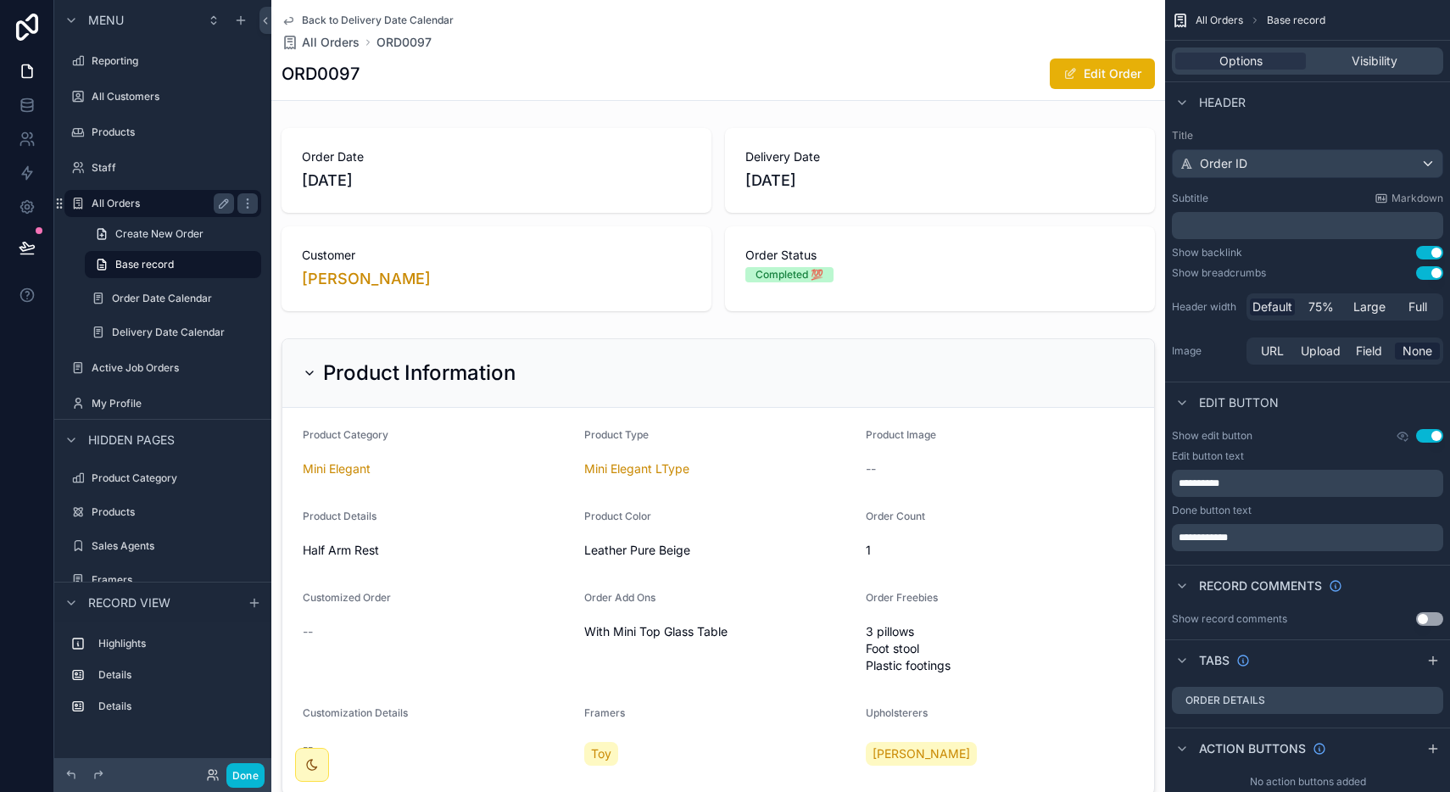
click at [164, 206] on label "All Orders" at bounding box center [160, 204] width 136 height 14
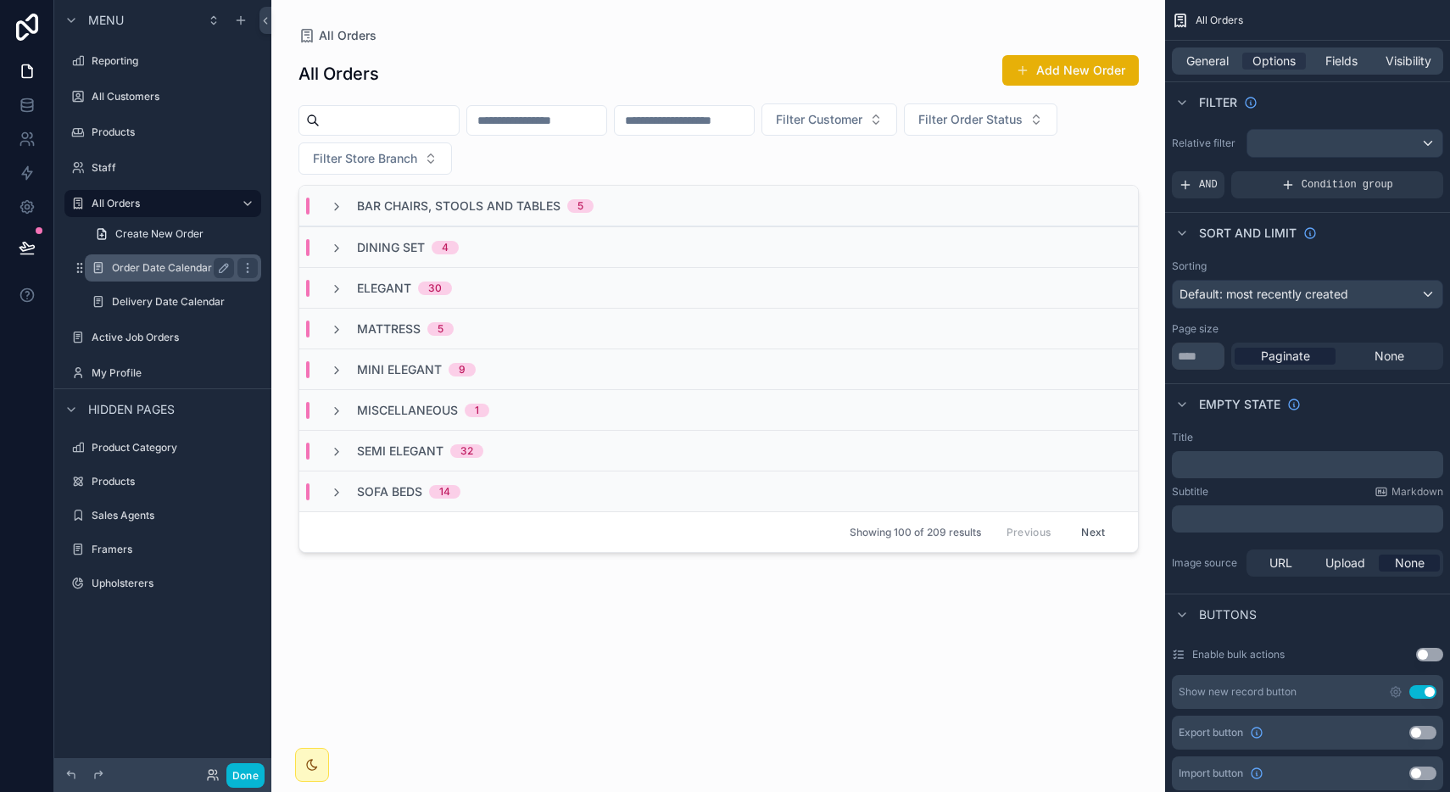
click at [167, 270] on label "Order Date Calendar" at bounding box center [169, 268] width 115 height 14
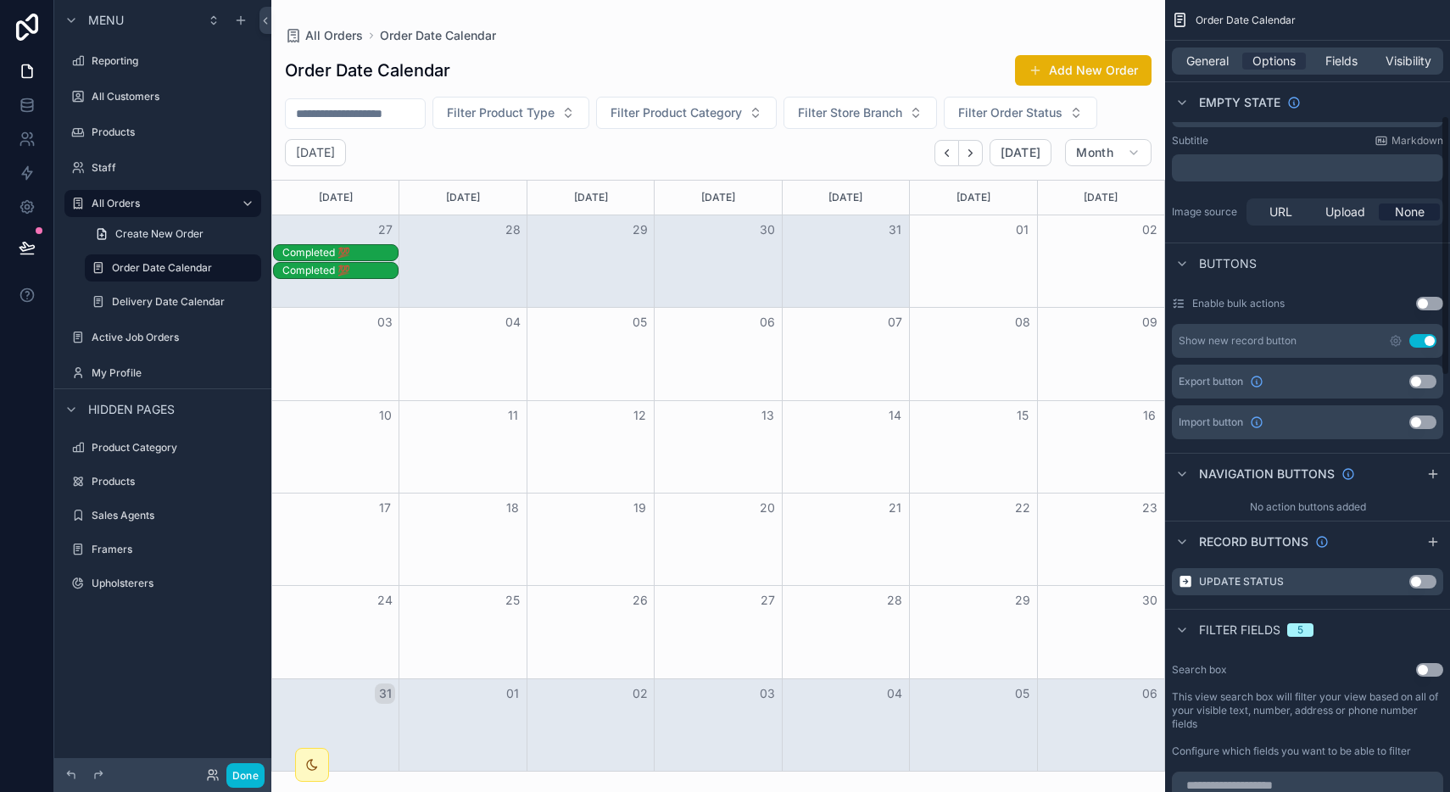
scroll to position [350, 0]
drag, startPoint x: 328, startPoint y: 250, endPoint x: 458, endPoint y: 248, distance: 129.8
click at [458, 248] on div "Completed 💯" at bounding box center [718, 253] width 892 height 18
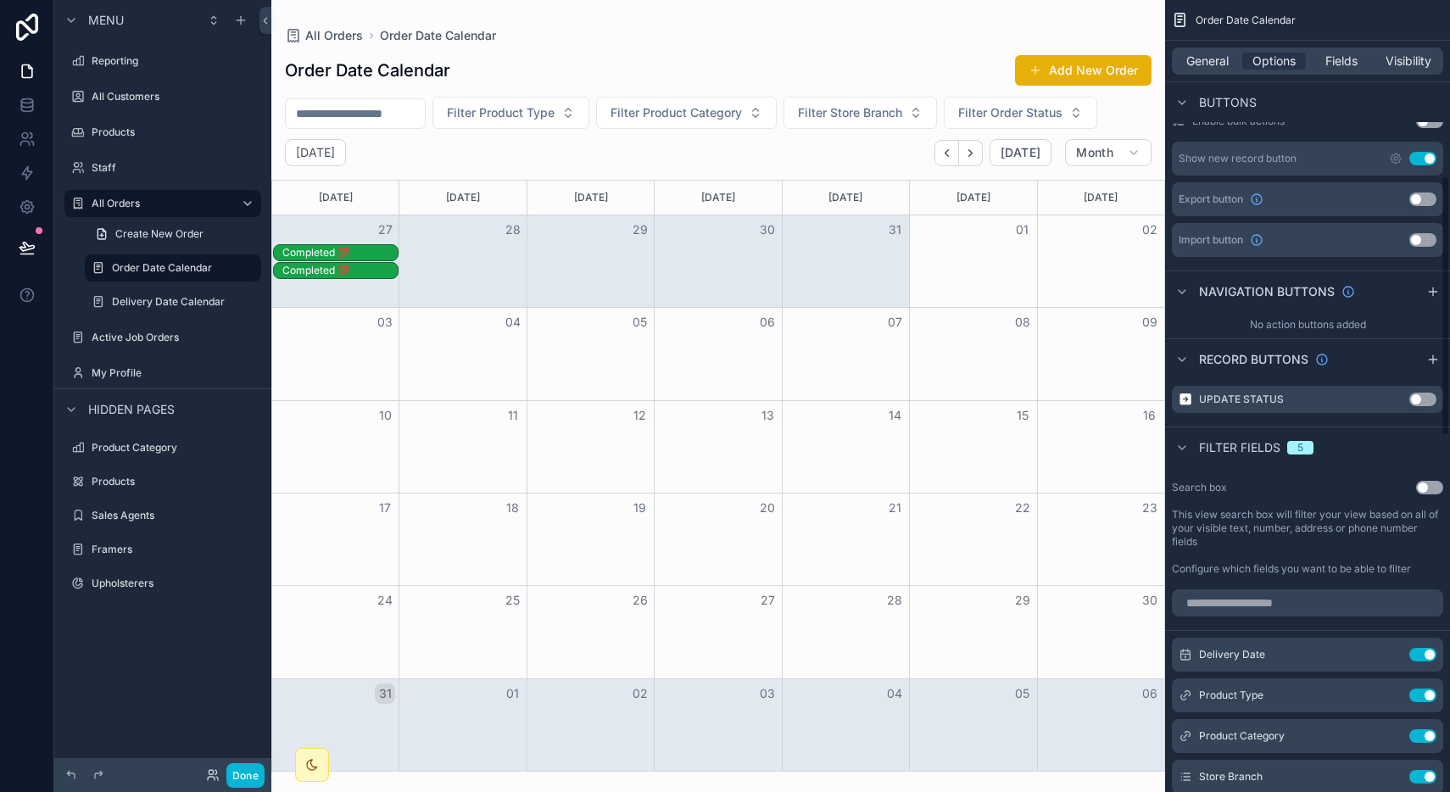
scroll to position [524, 0]
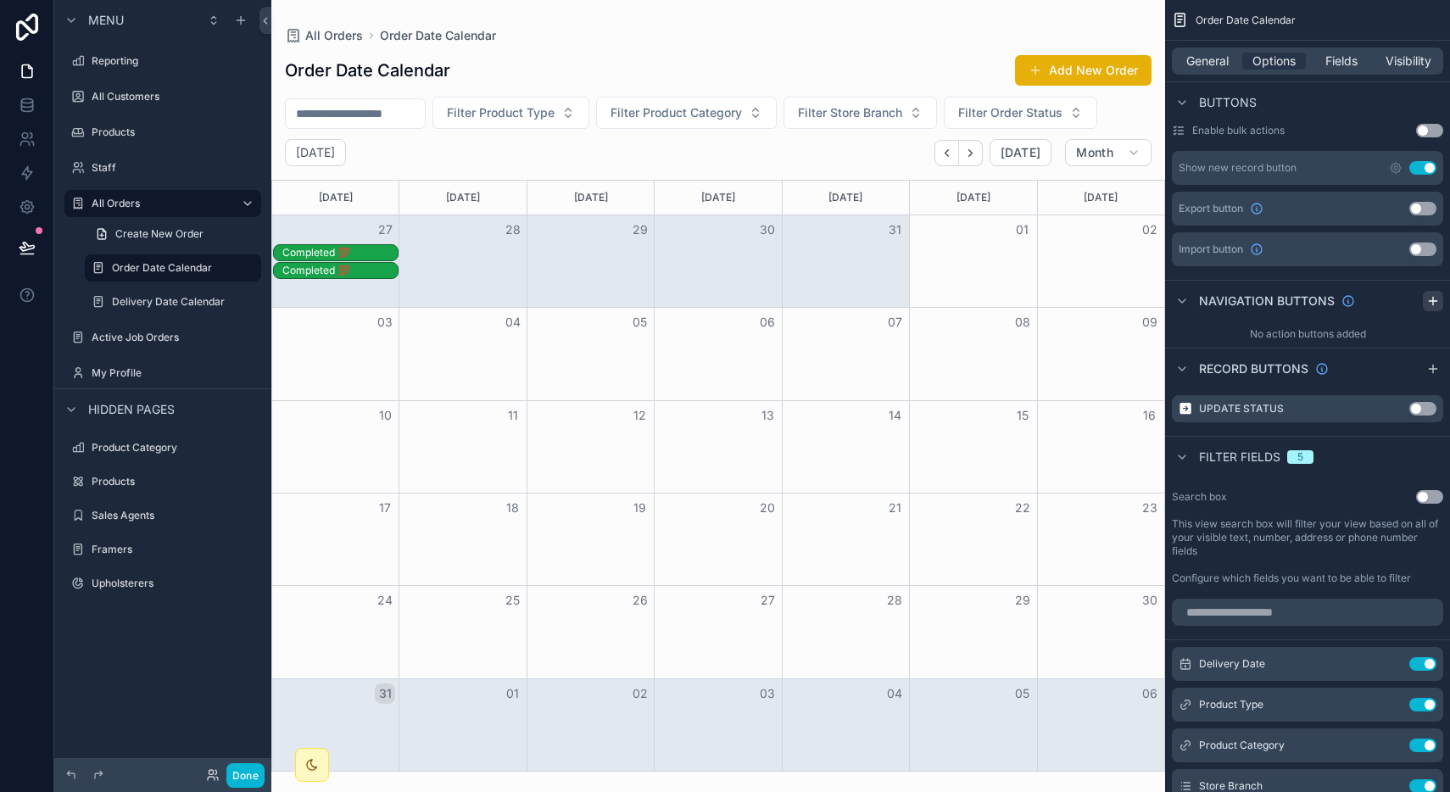
click at [1429, 305] on icon "scrollable content" at bounding box center [1433, 301] width 14 height 14
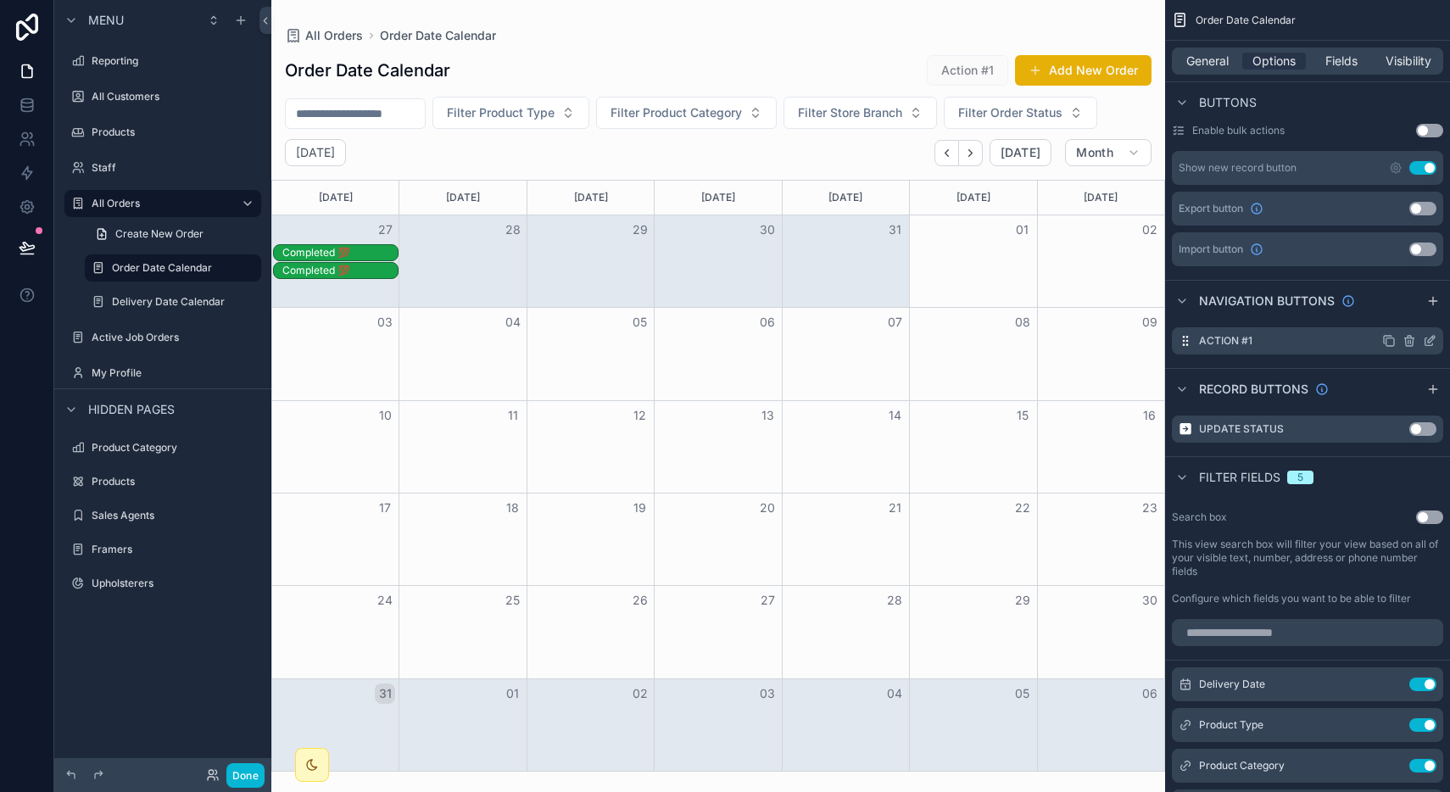
click at [1416, 343] on div "scrollable content" at bounding box center [1409, 341] width 54 height 14
click at [1410, 343] on icon "scrollable content" at bounding box center [1410, 341] width 0 height 3
click at [1402, 313] on icon at bounding box center [1403, 314] width 14 height 14
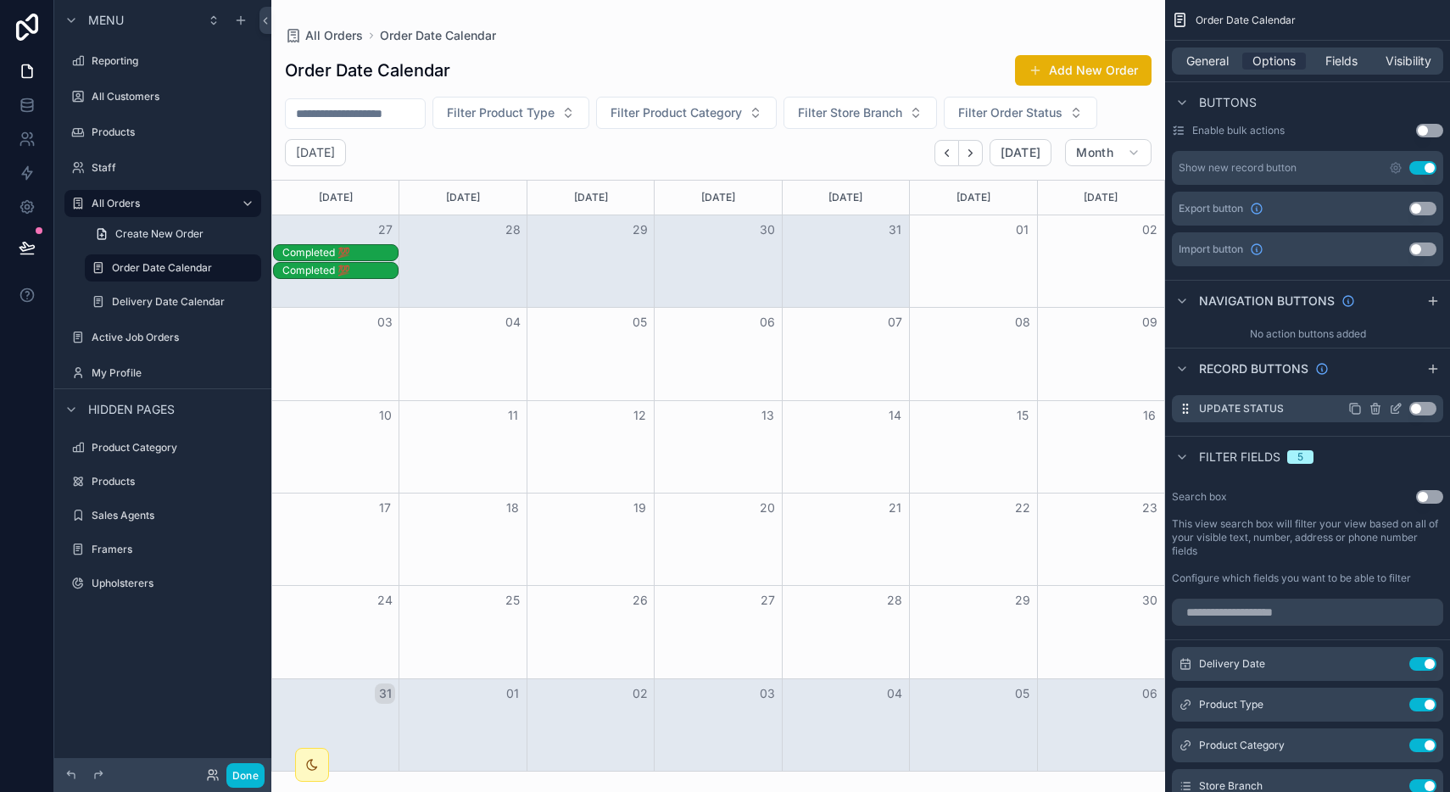
click at [1429, 410] on button "Use setting" at bounding box center [1422, 409] width 27 height 14
click at [25, 240] on icon at bounding box center [27, 247] width 17 height 17
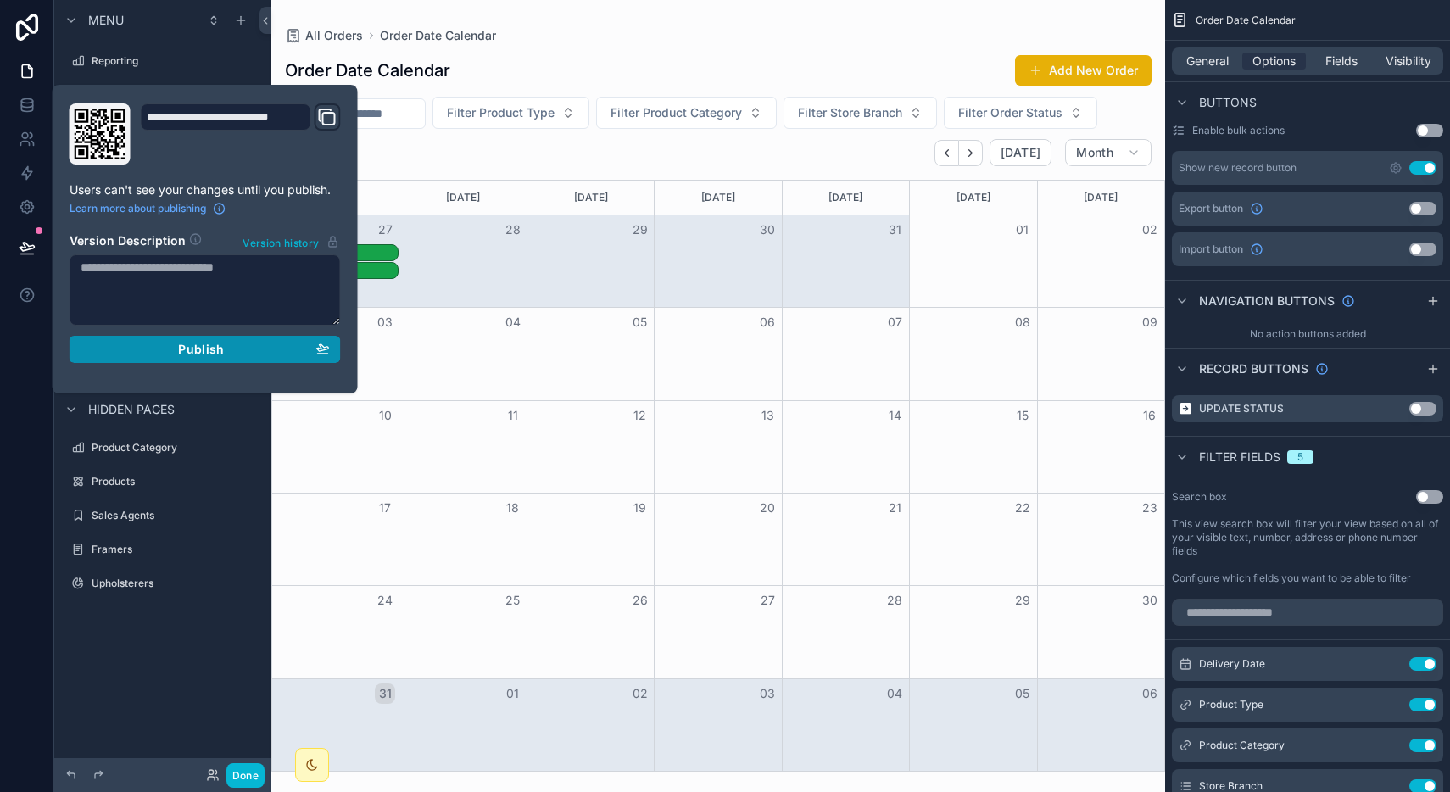
click at [223, 354] on span "Publish" at bounding box center [201, 349] width 46 height 15
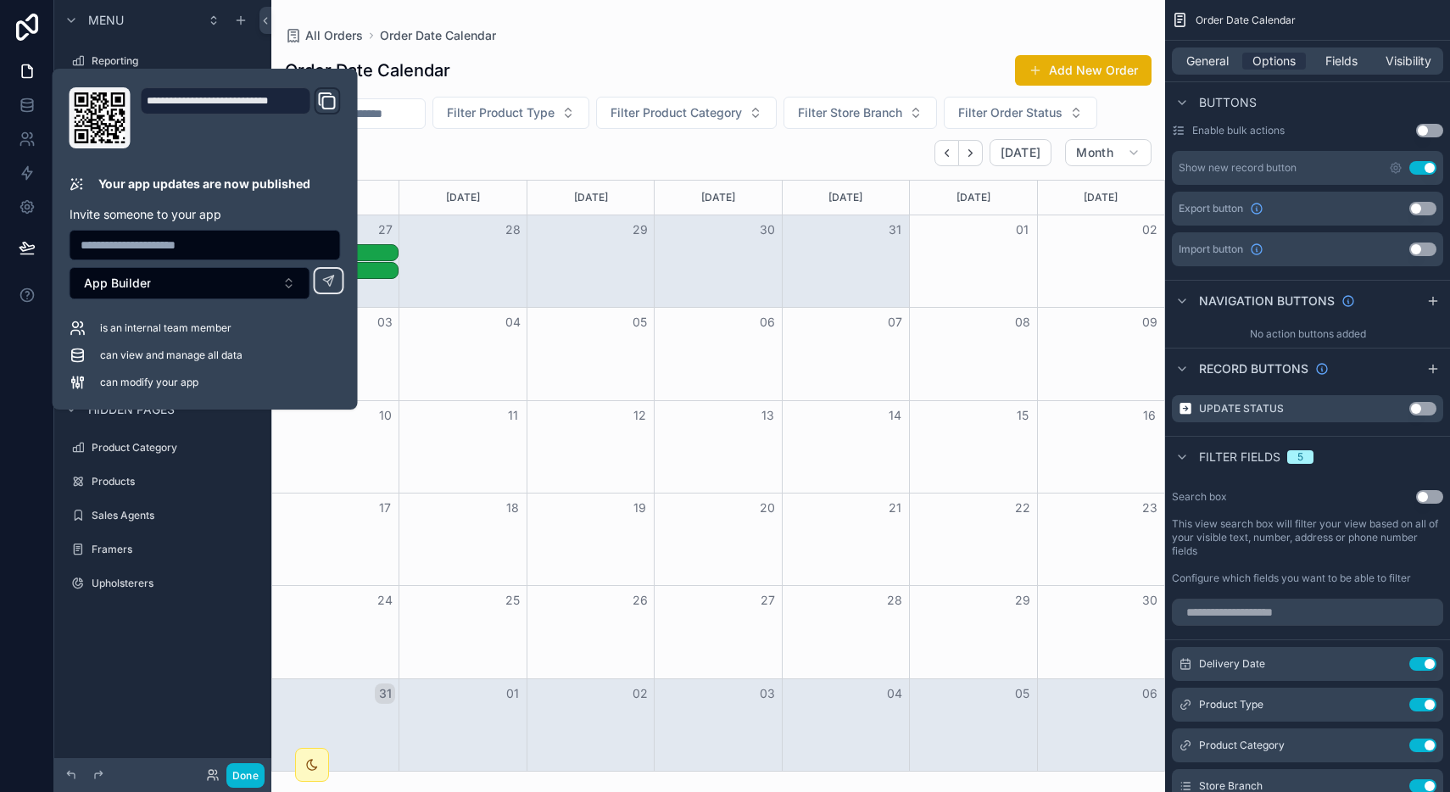
click at [399, 444] on div "Month View" at bounding box center [462, 447] width 127 height 92
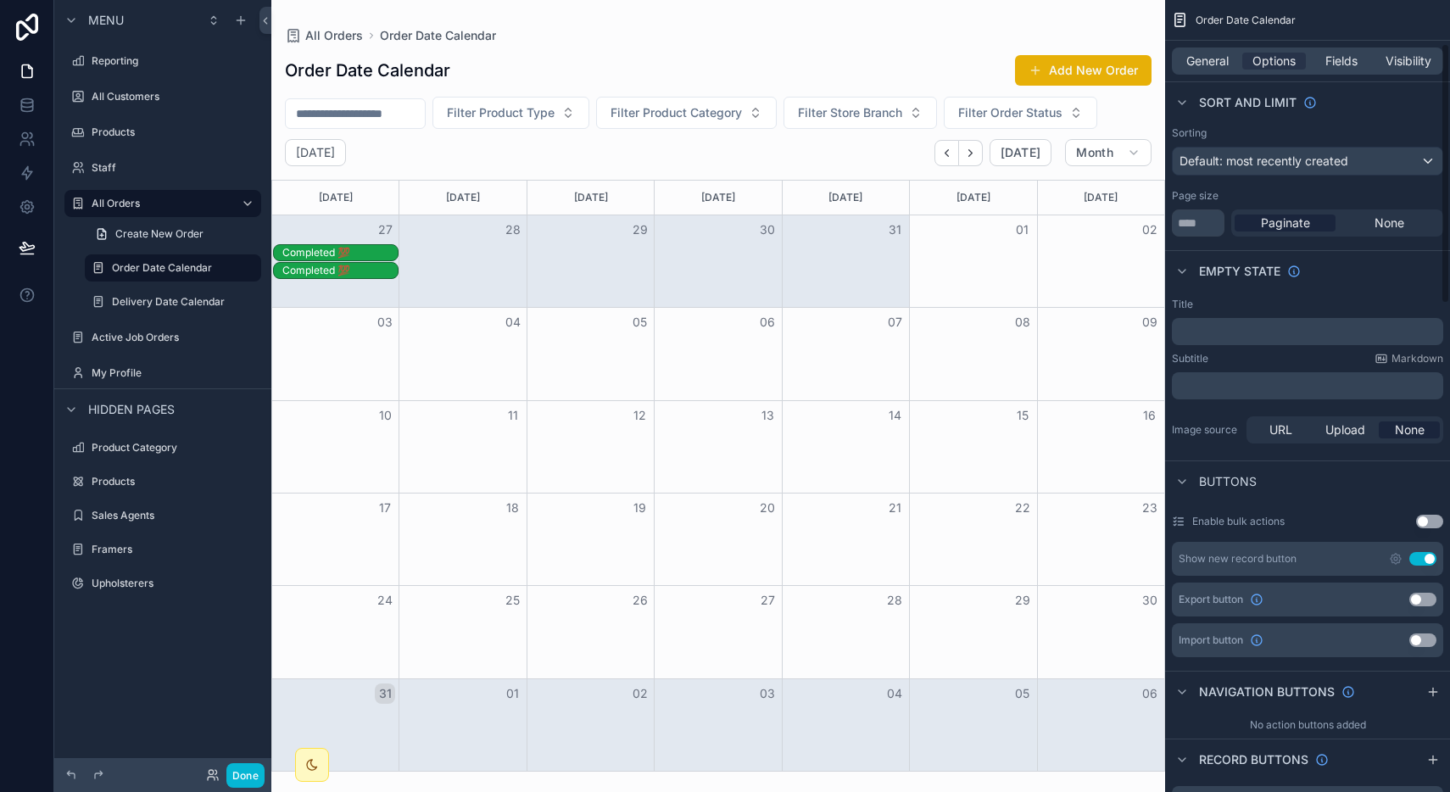
scroll to position [132, 0]
click at [339, 248] on div "Completed 💯" at bounding box center [339, 253] width 115 height 14
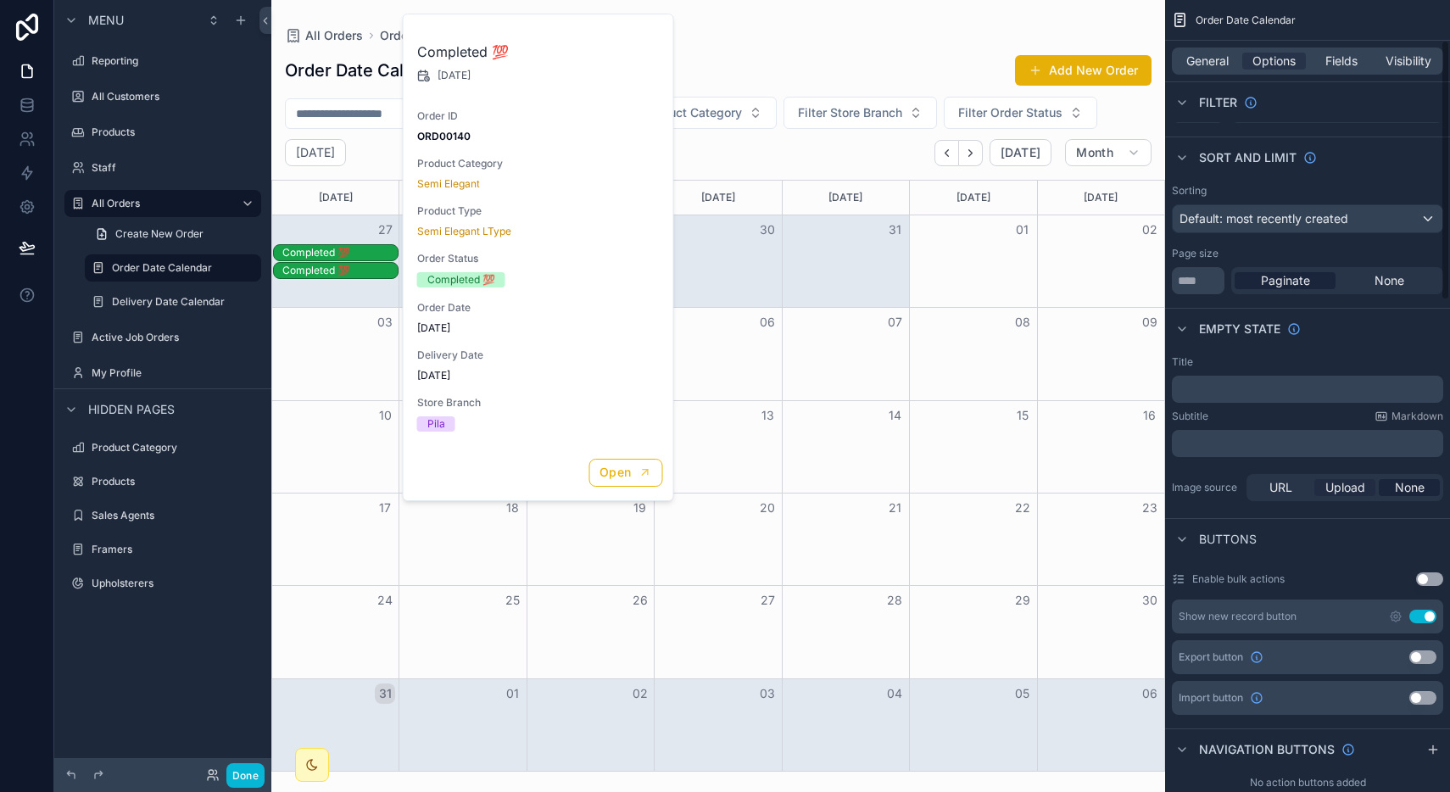
scroll to position [0, 0]
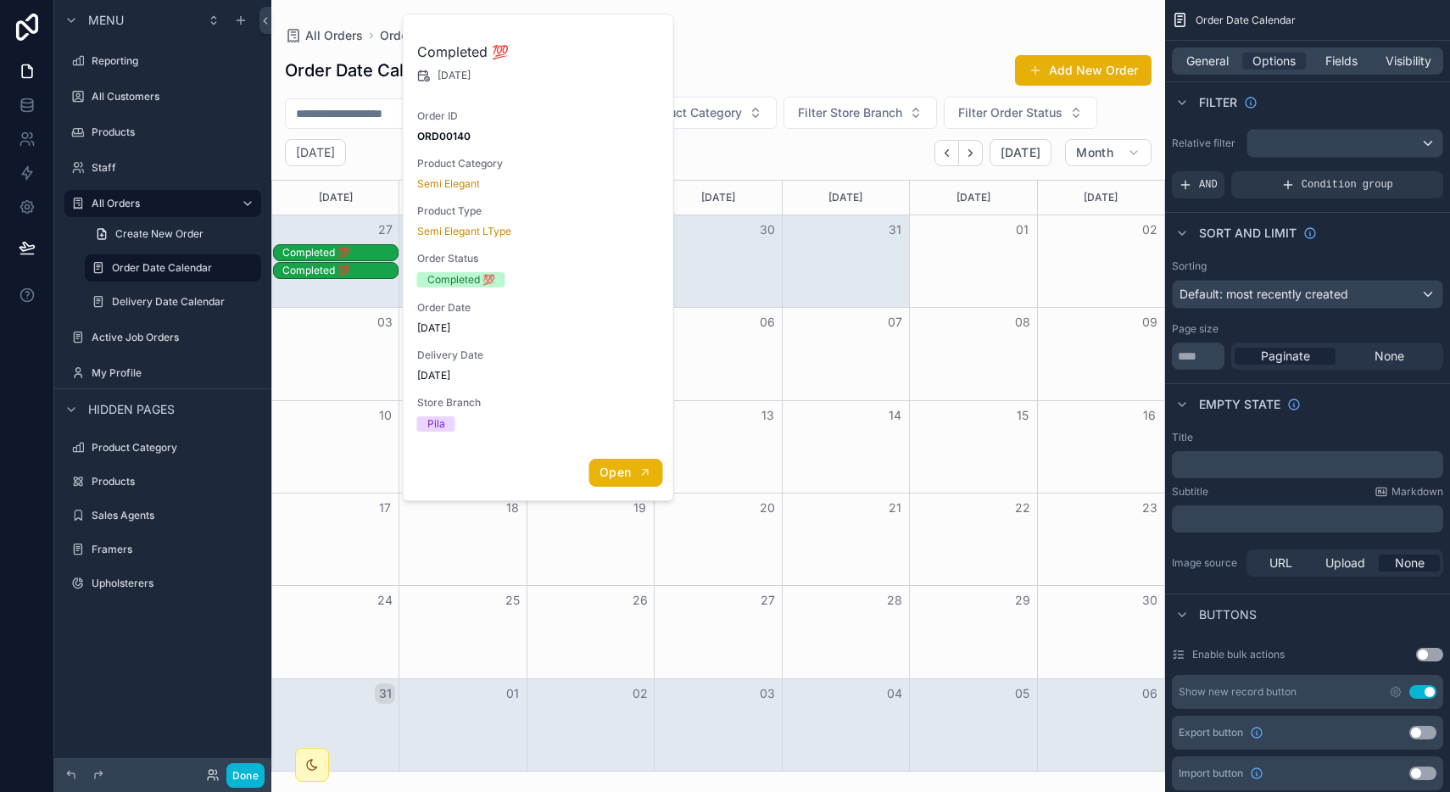
click at [630, 475] on span "Open" at bounding box center [614, 472] width 31 height 15
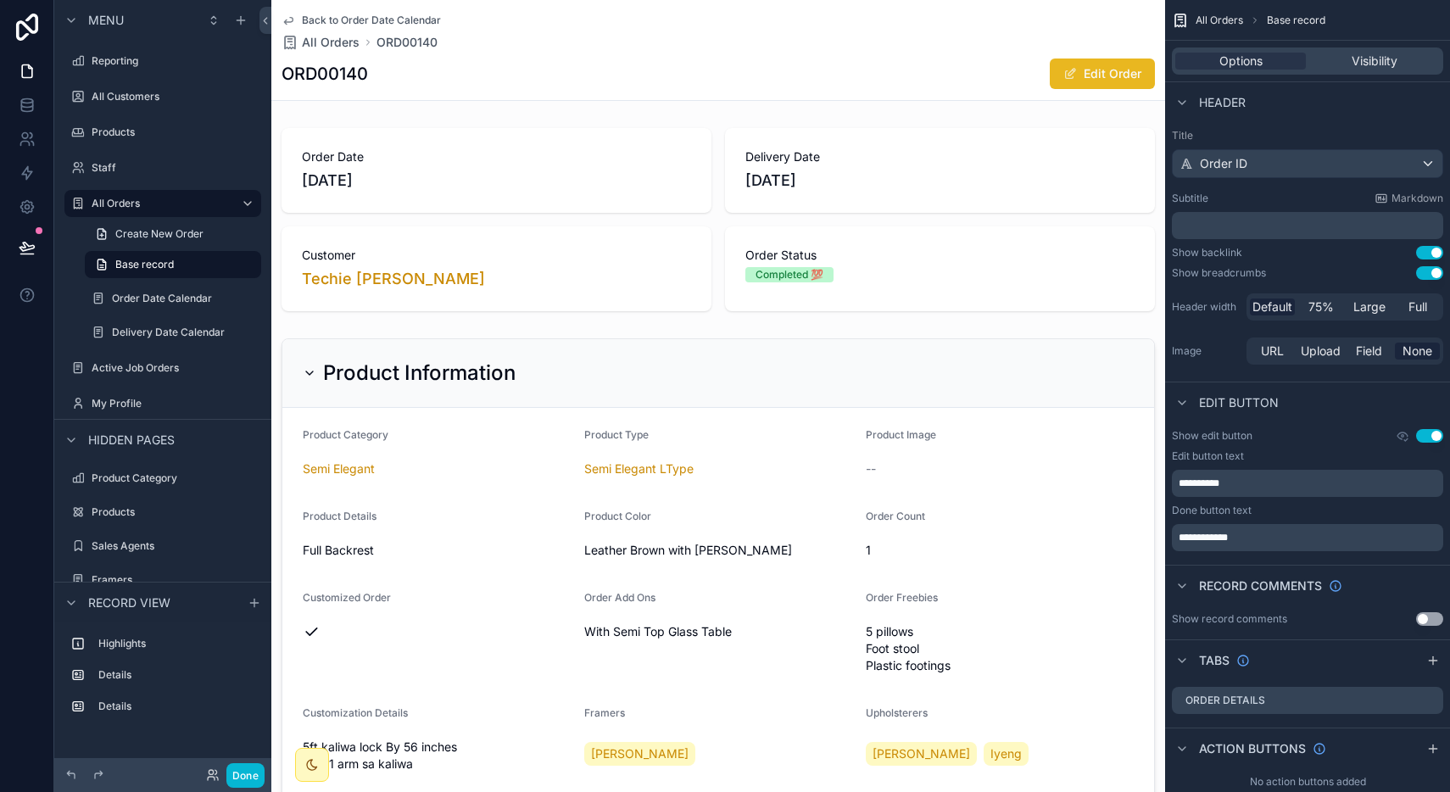
click at [1098, 66] on button "Edit Order" at bounding box center [1102, 74] width 105 height 31
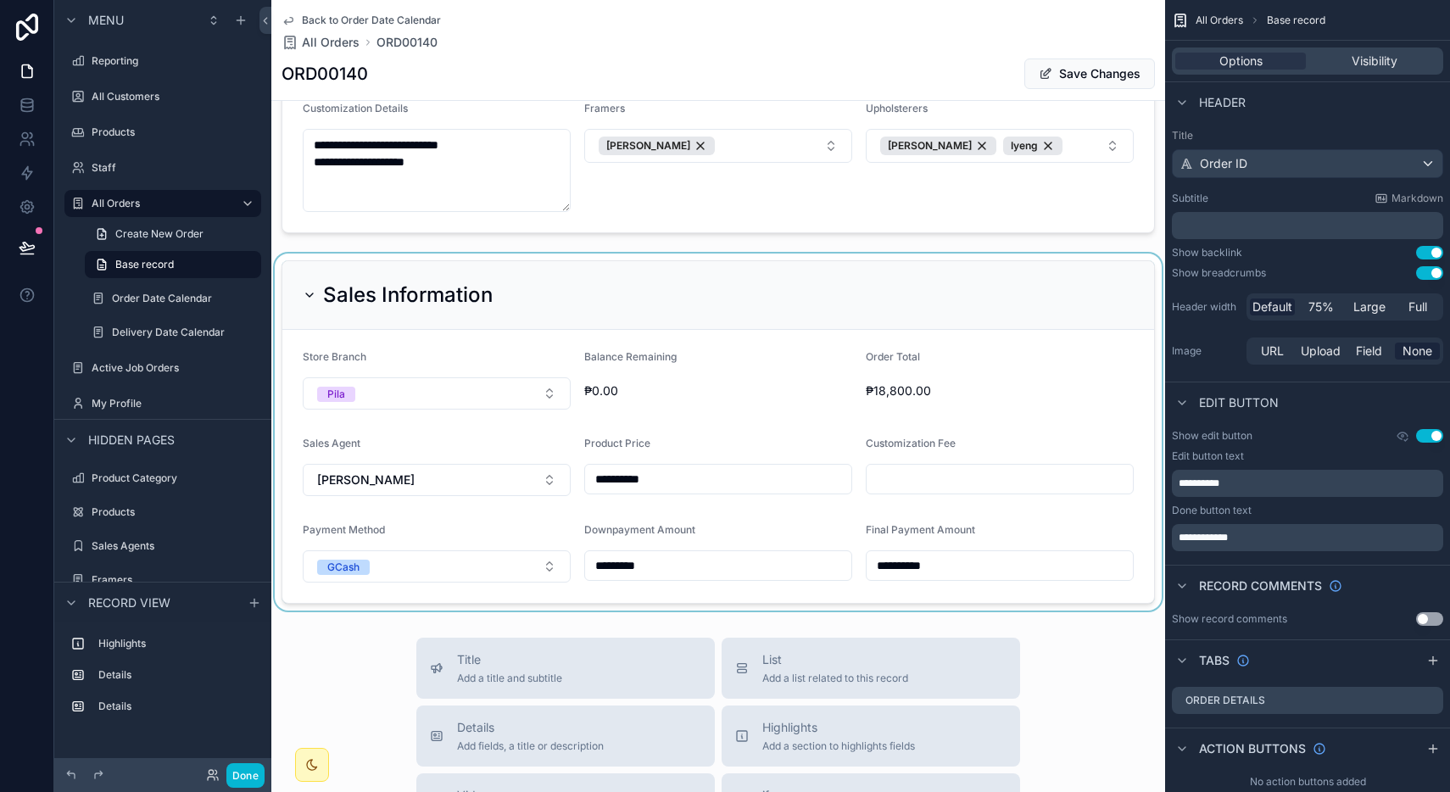
click at [1020, 288] on div "scrollable content" at bounding box center [718, 432] width 894 height 357
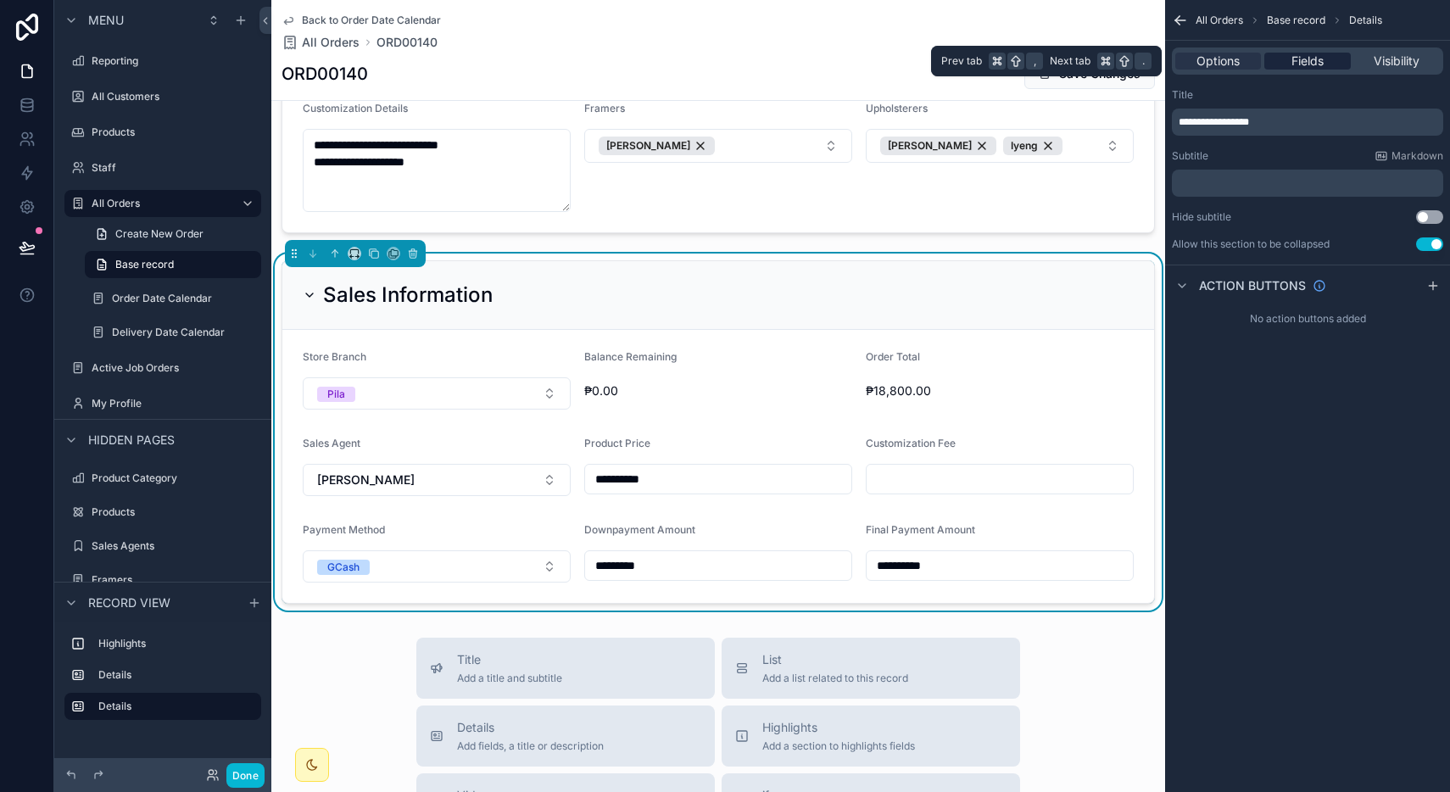
click at [1310, 66] on span "Fields" at bounding box center [1307, 61] width 32 height 17
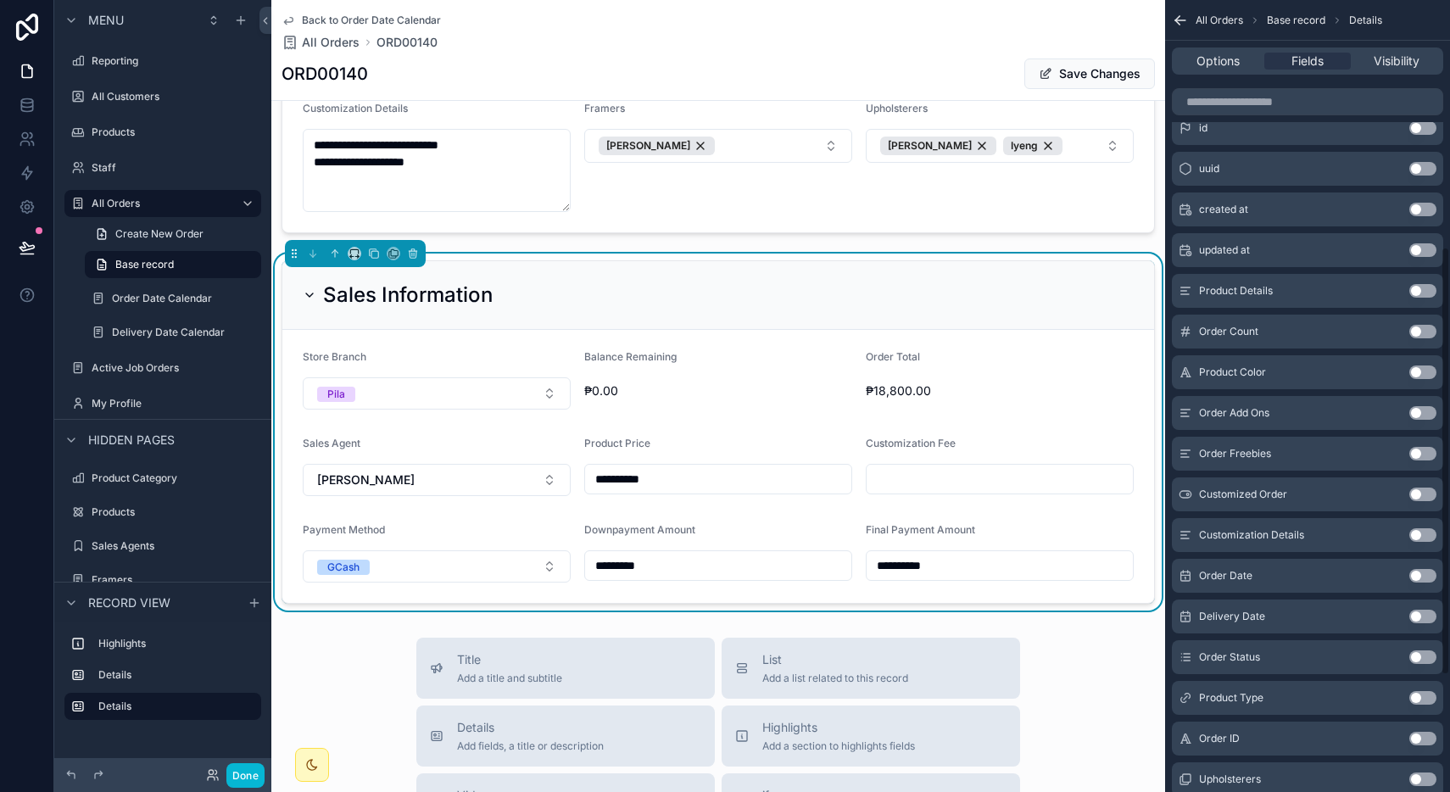
scroll to position [464, 0]
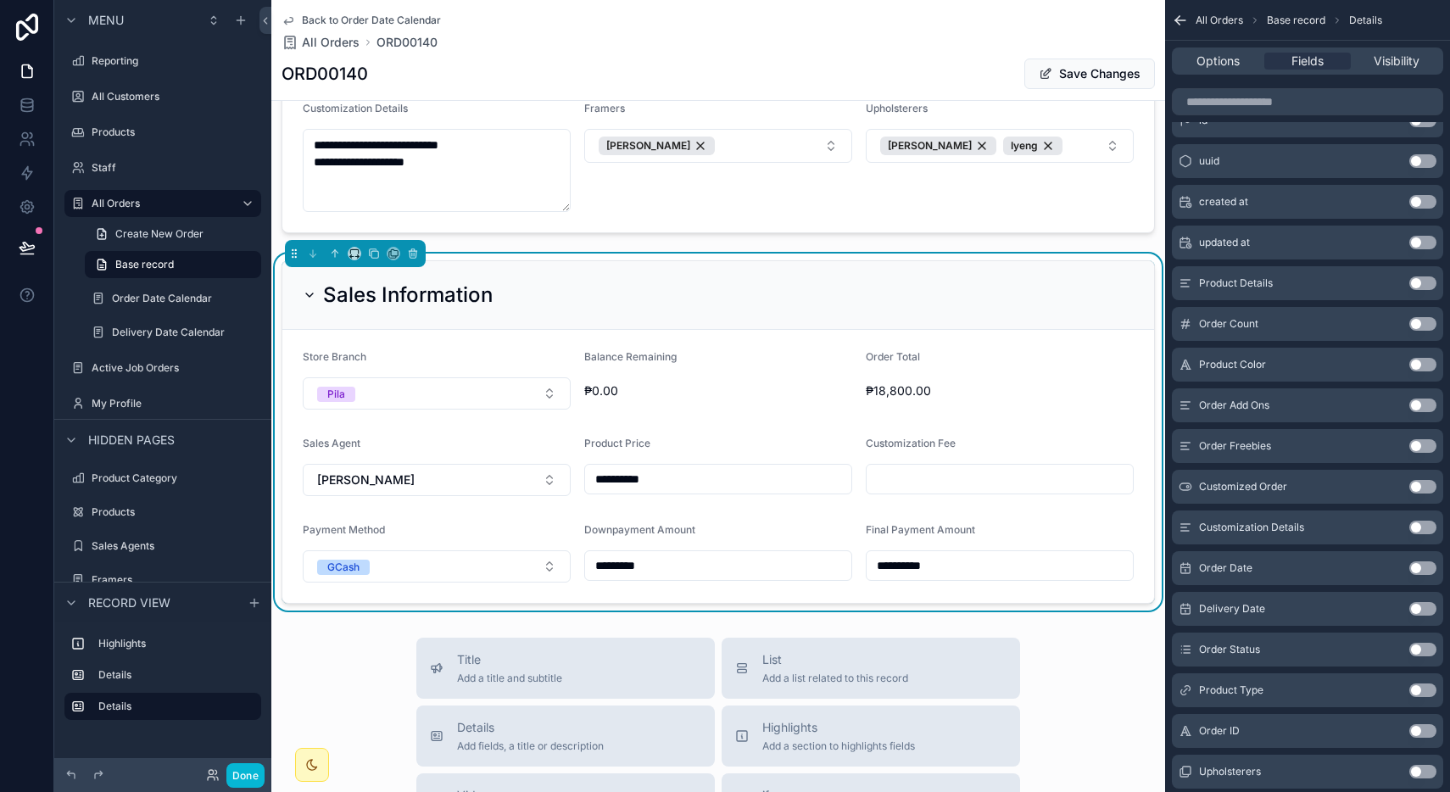
click at [1422, 602] on button "Use setting" at bounding box center [1422, 609] width 27 height 14
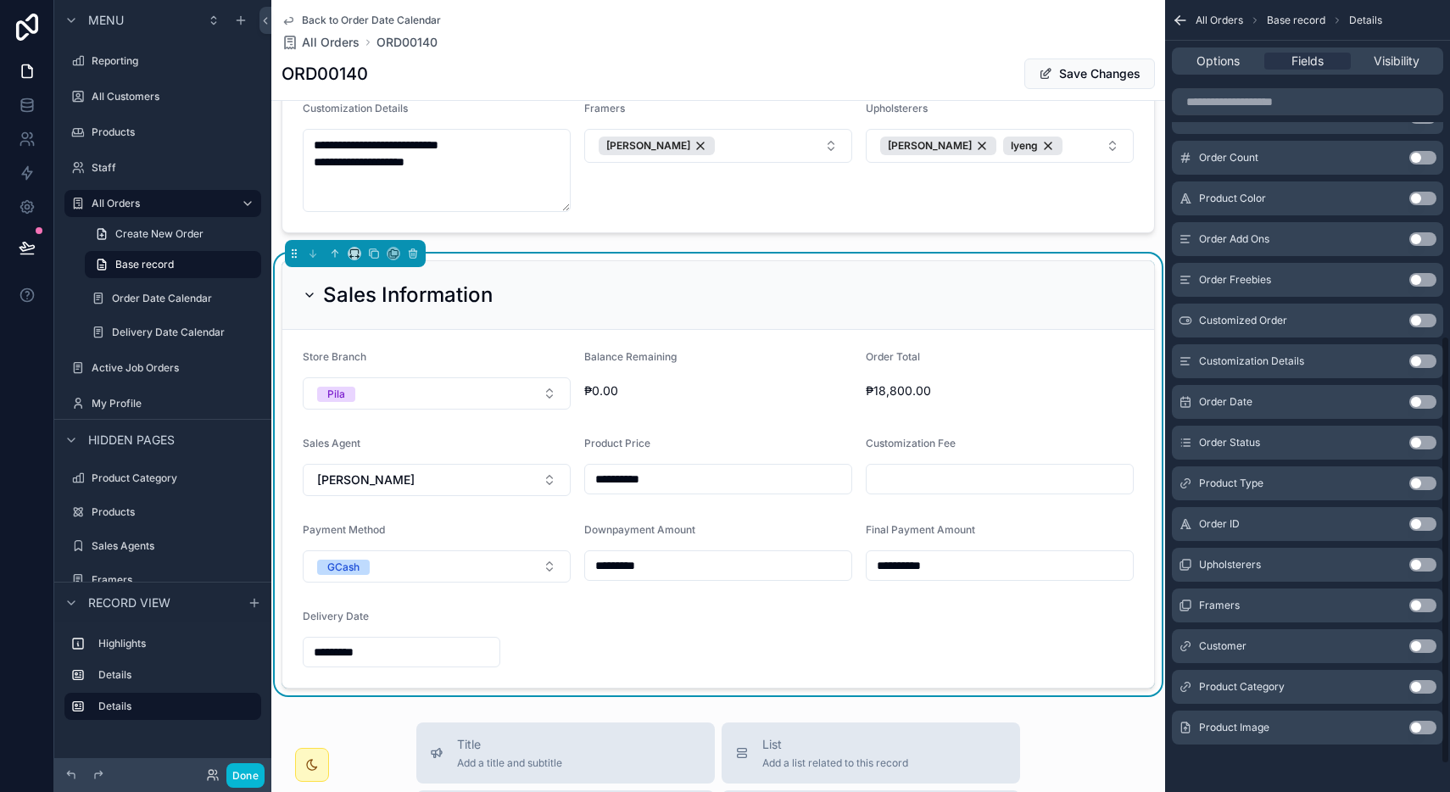
scroll to position [0, 0]
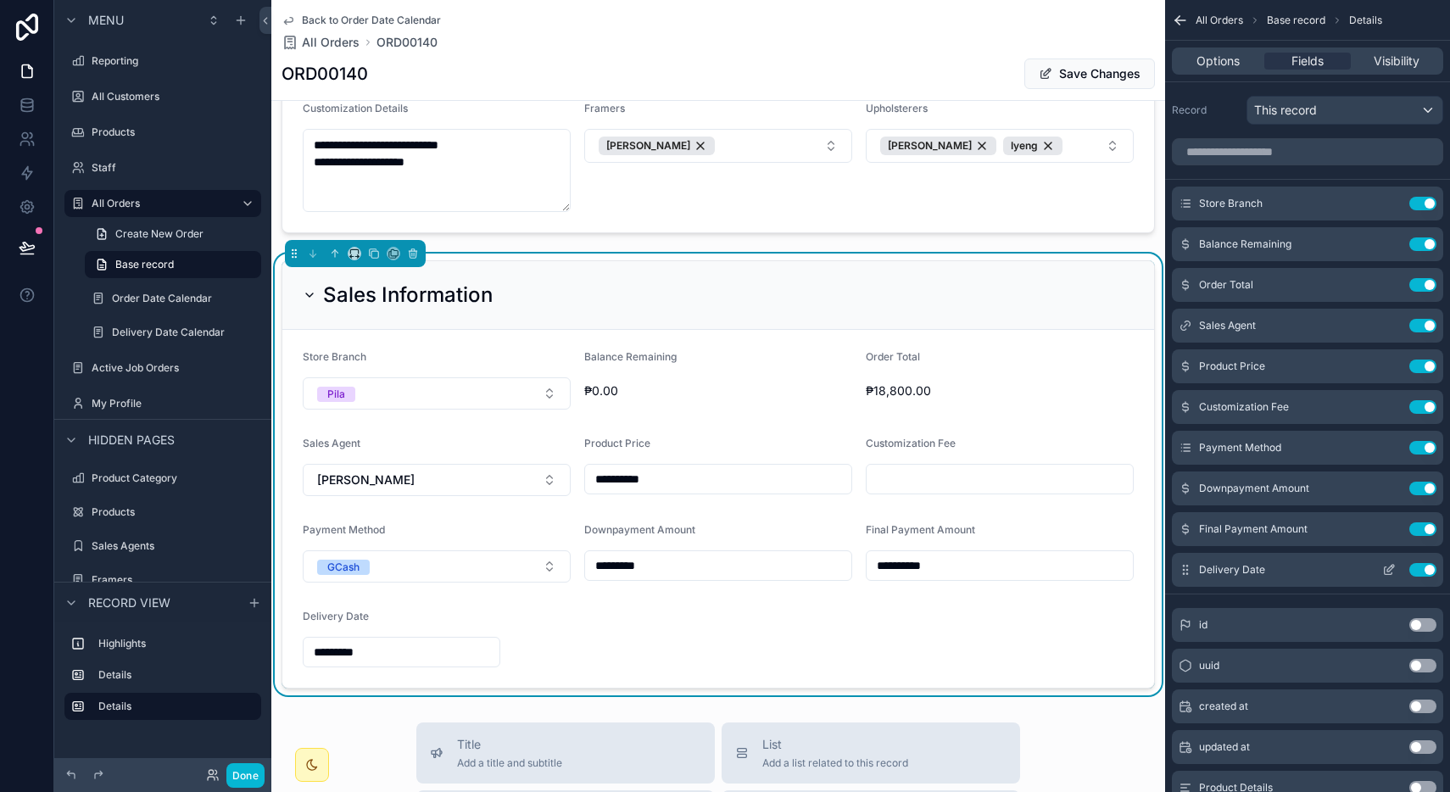
click at [1390, 568] on icon "scrollable content" at bounding box center [1389, 570] width 14 height 14
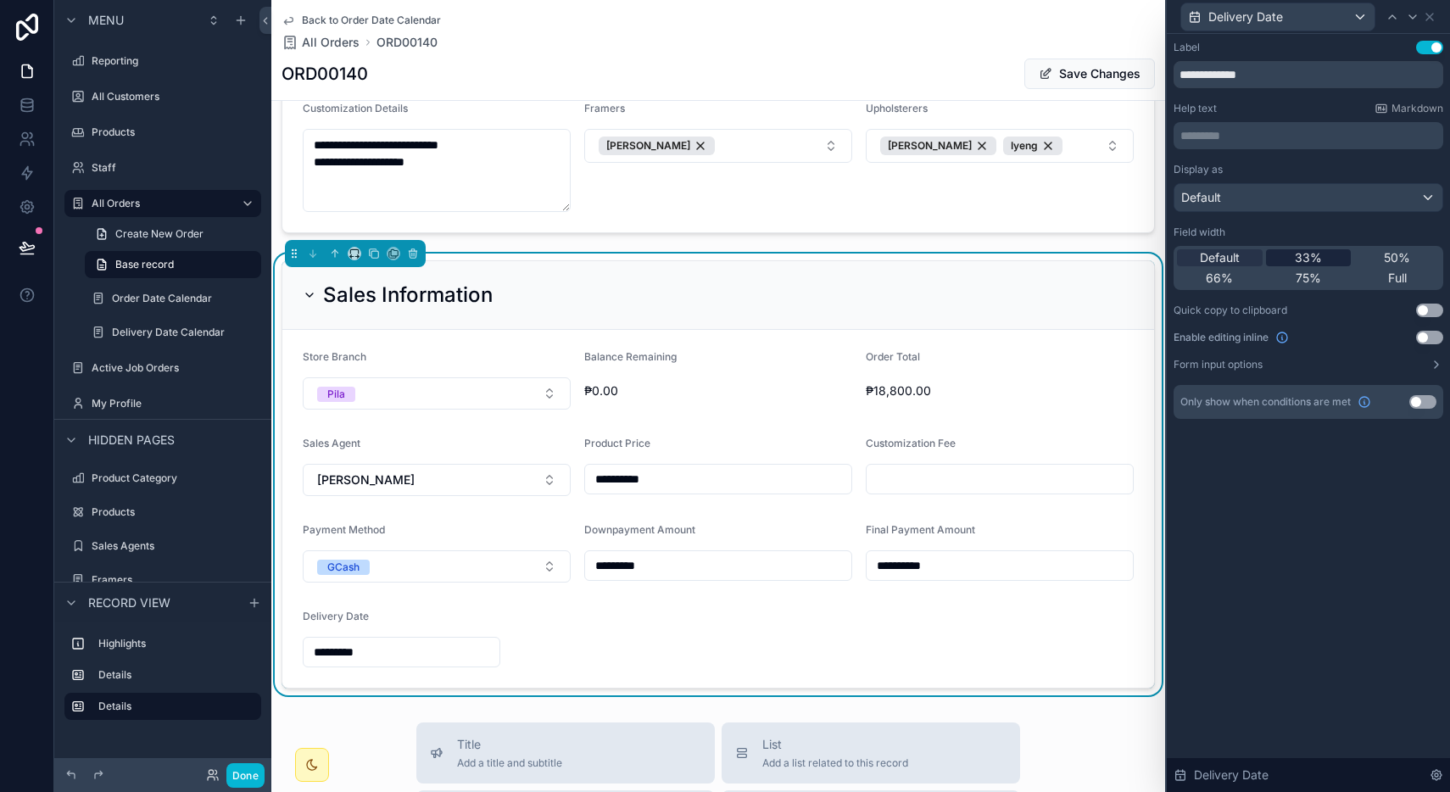
click at [1313, 262] on span "33%" at bounding box center [1308, 257] width 27 height 17
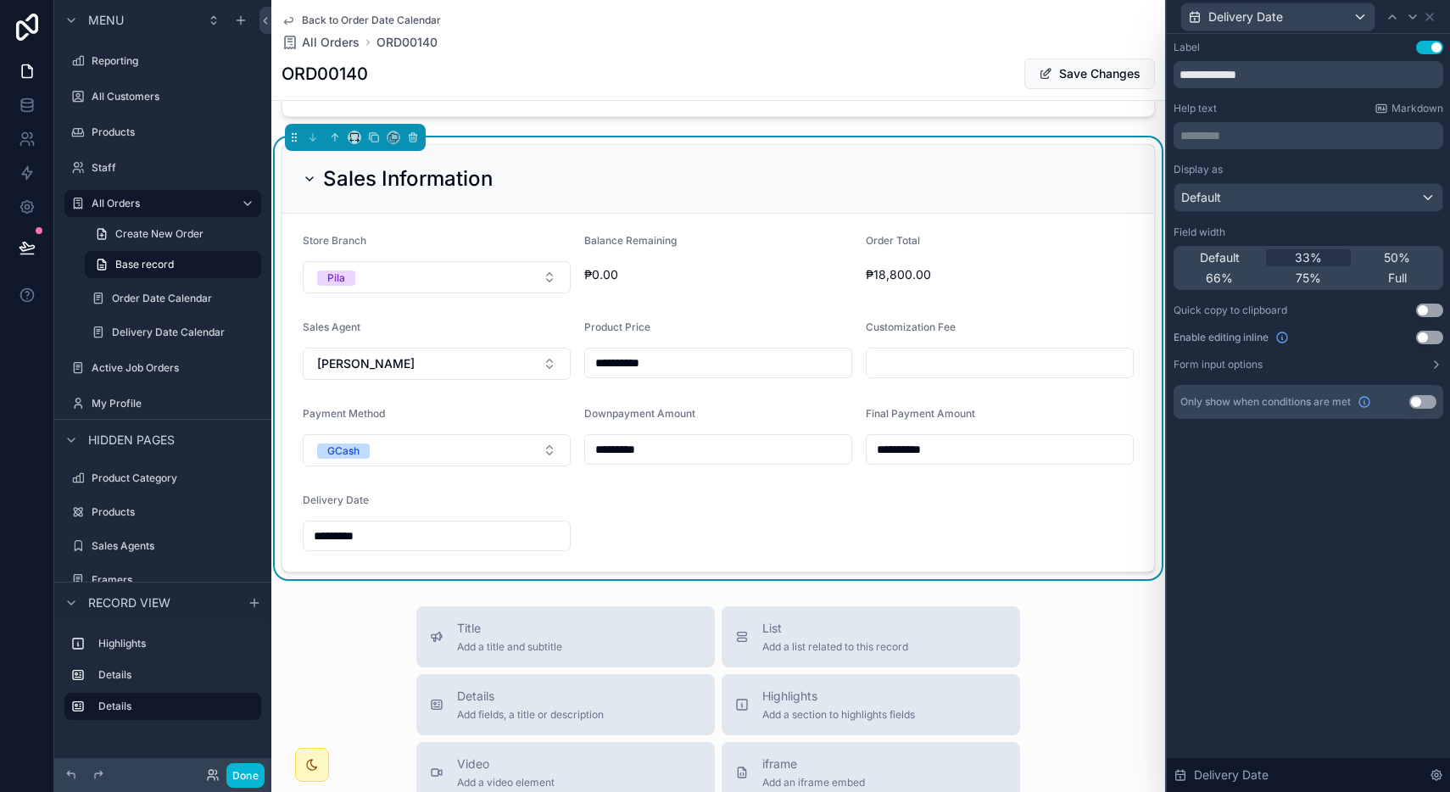
scroll to position [783, 0]
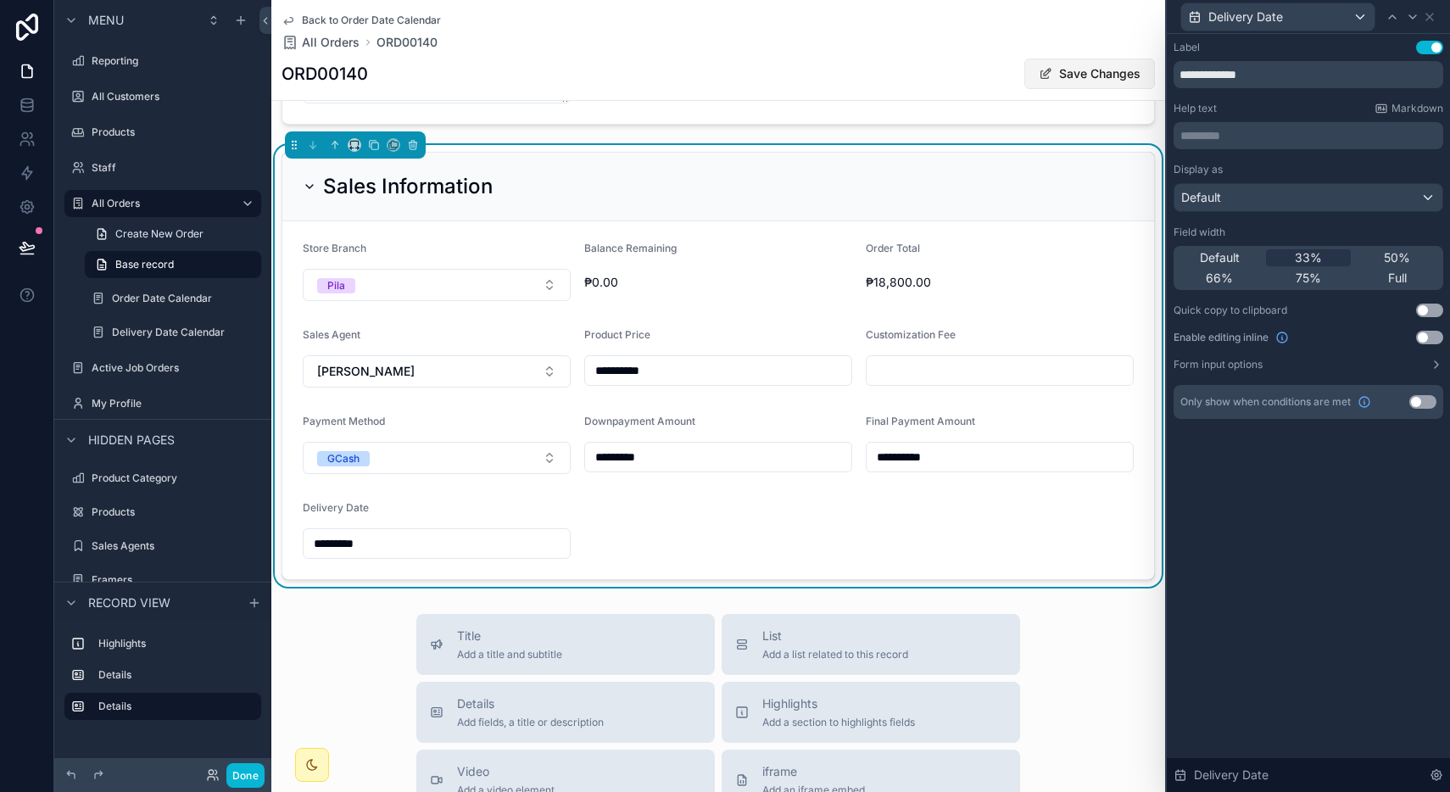
click at [1068, 79] on button "Save Changes" at bounding box center [1089, 74] width 131 height 31
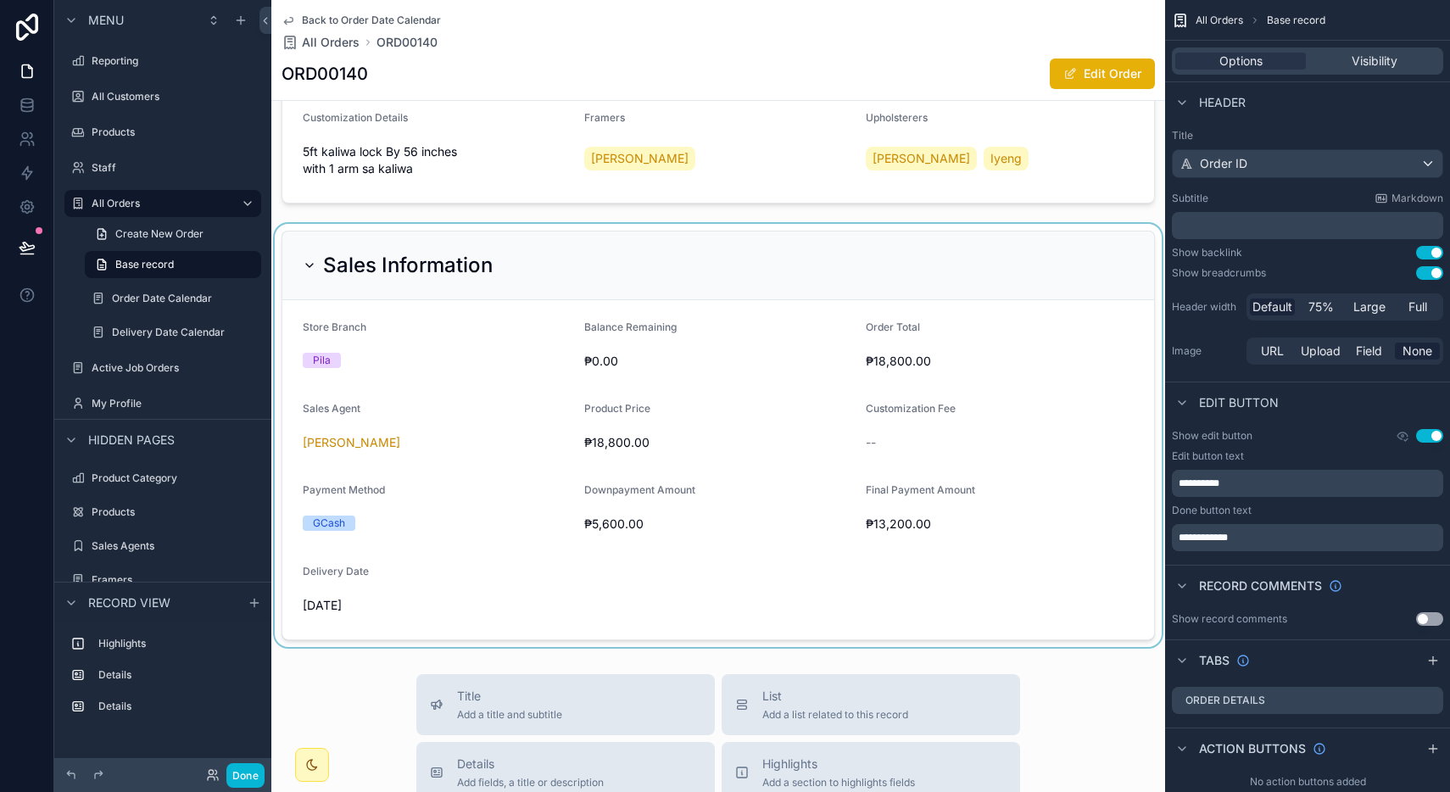
scroll to position [793, 0]
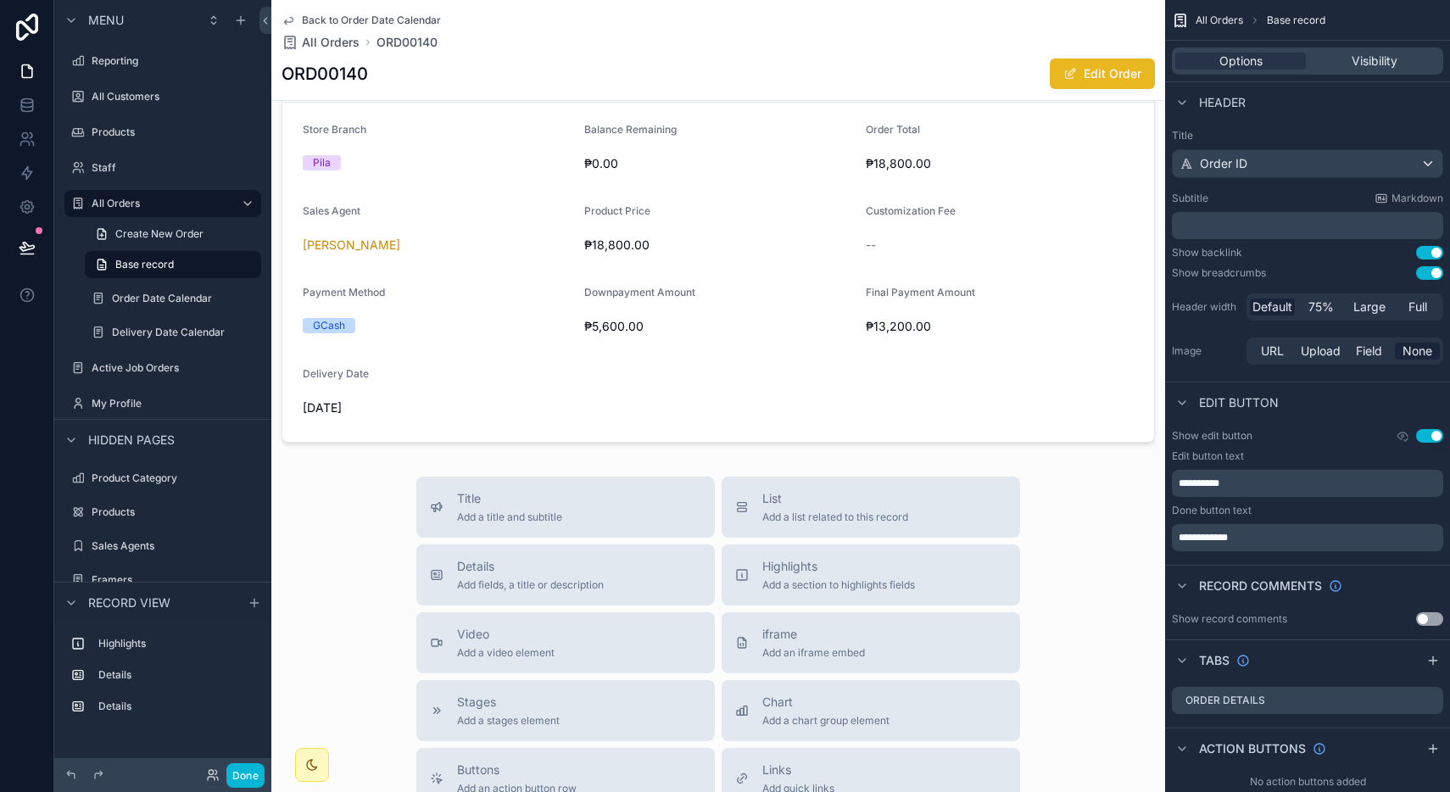
click at [1072, 88] on button "Edit Order" at bounding box center [1102, 74] width 105 height 31
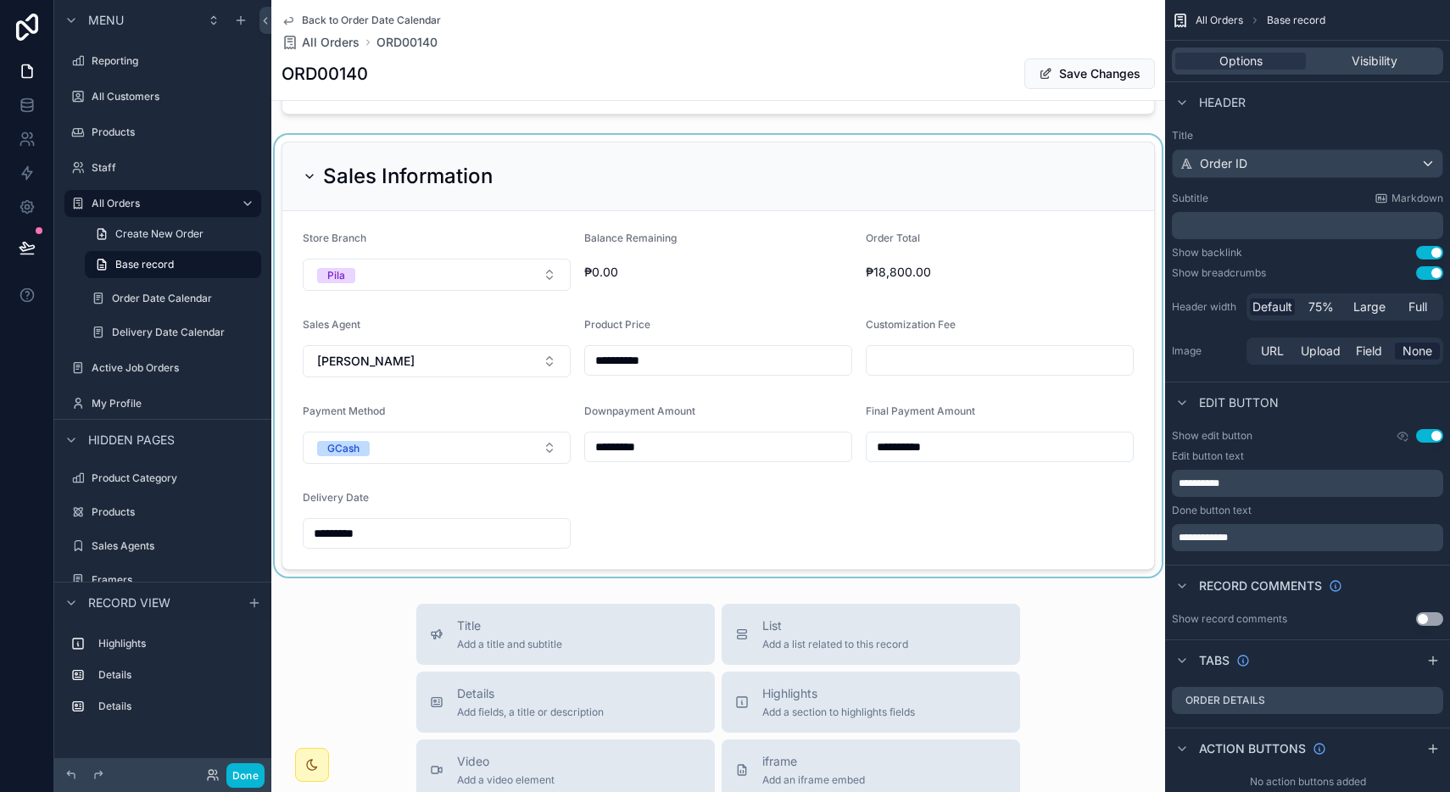
click at [516, 512] on div "scrollable content" at bounding box center [718, 356] width 894 height 442
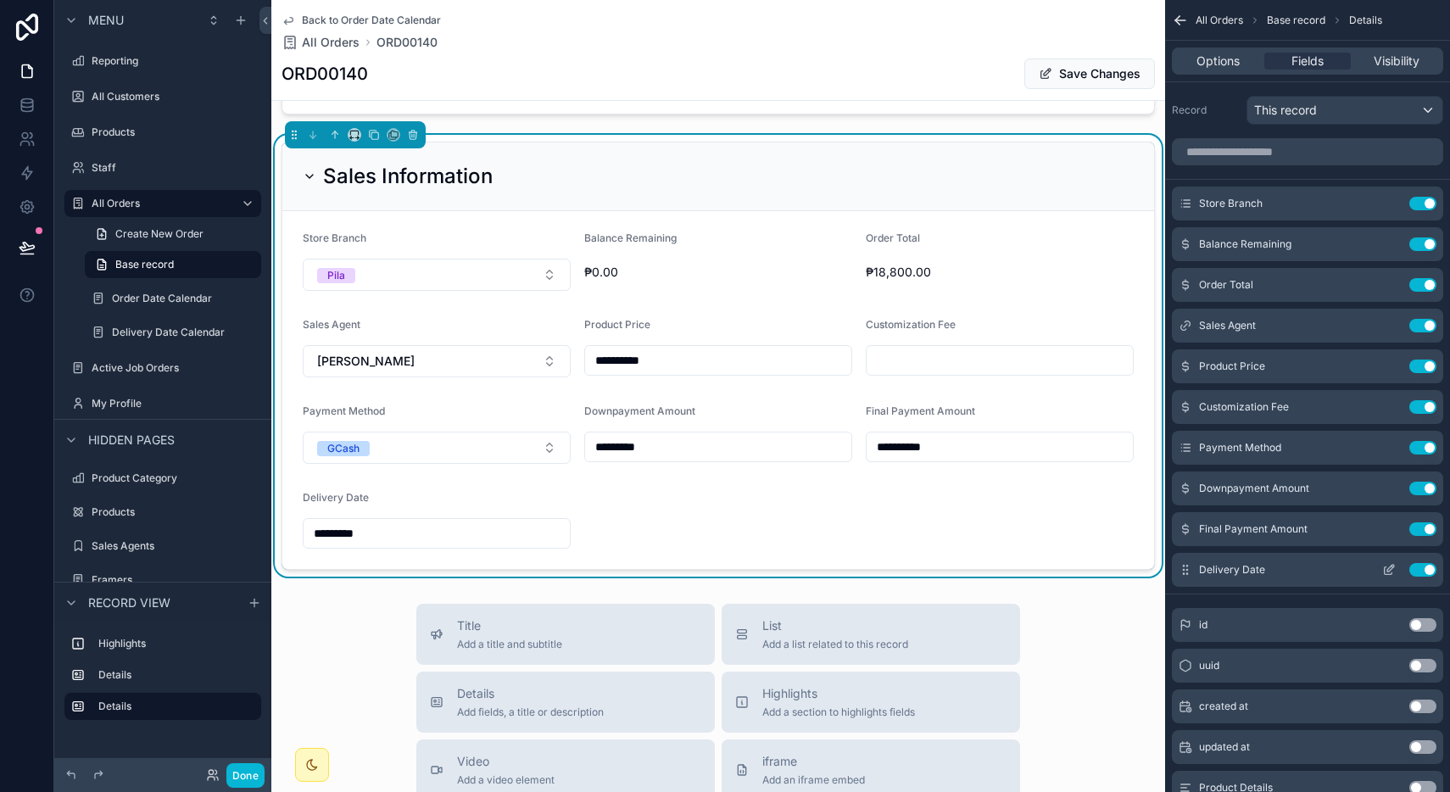
click at [1419, 569] on button "Use setting" at bounding box center [1422, 570] width 27 height 14
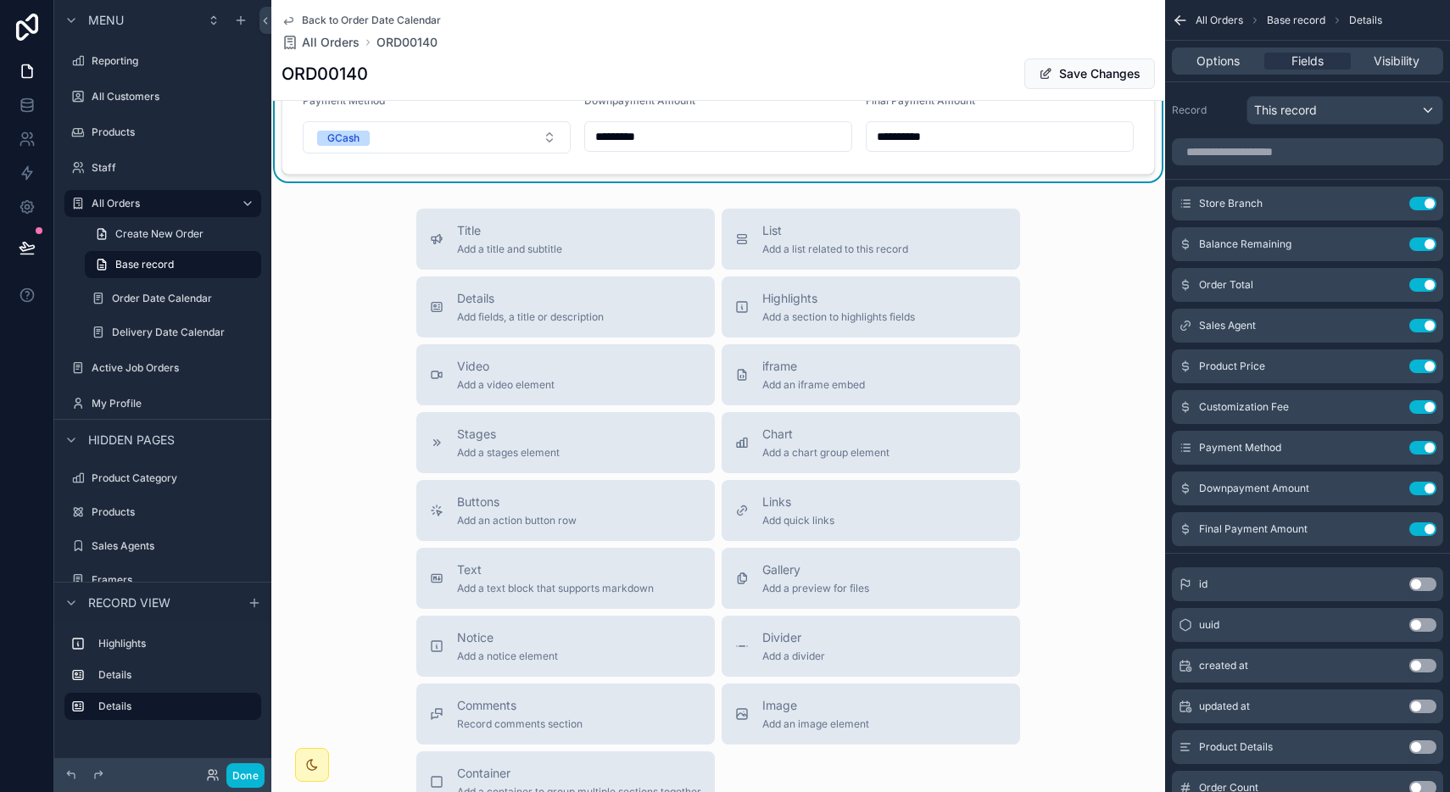
scroll to position [1131, 0]
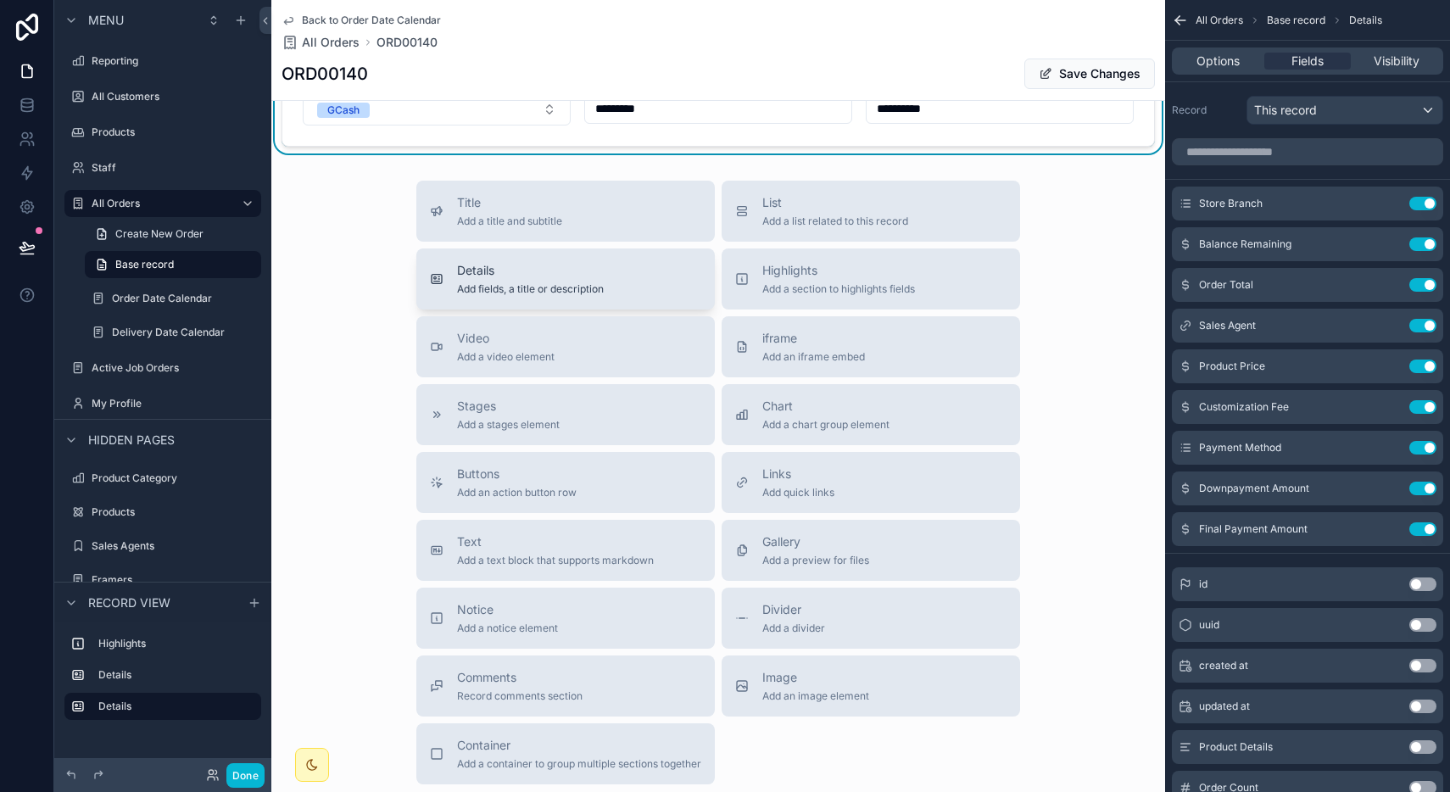
click at [612, 283] on div "Details Add fields, a title or description" at bounding box center [565, 279] width 271 height 34
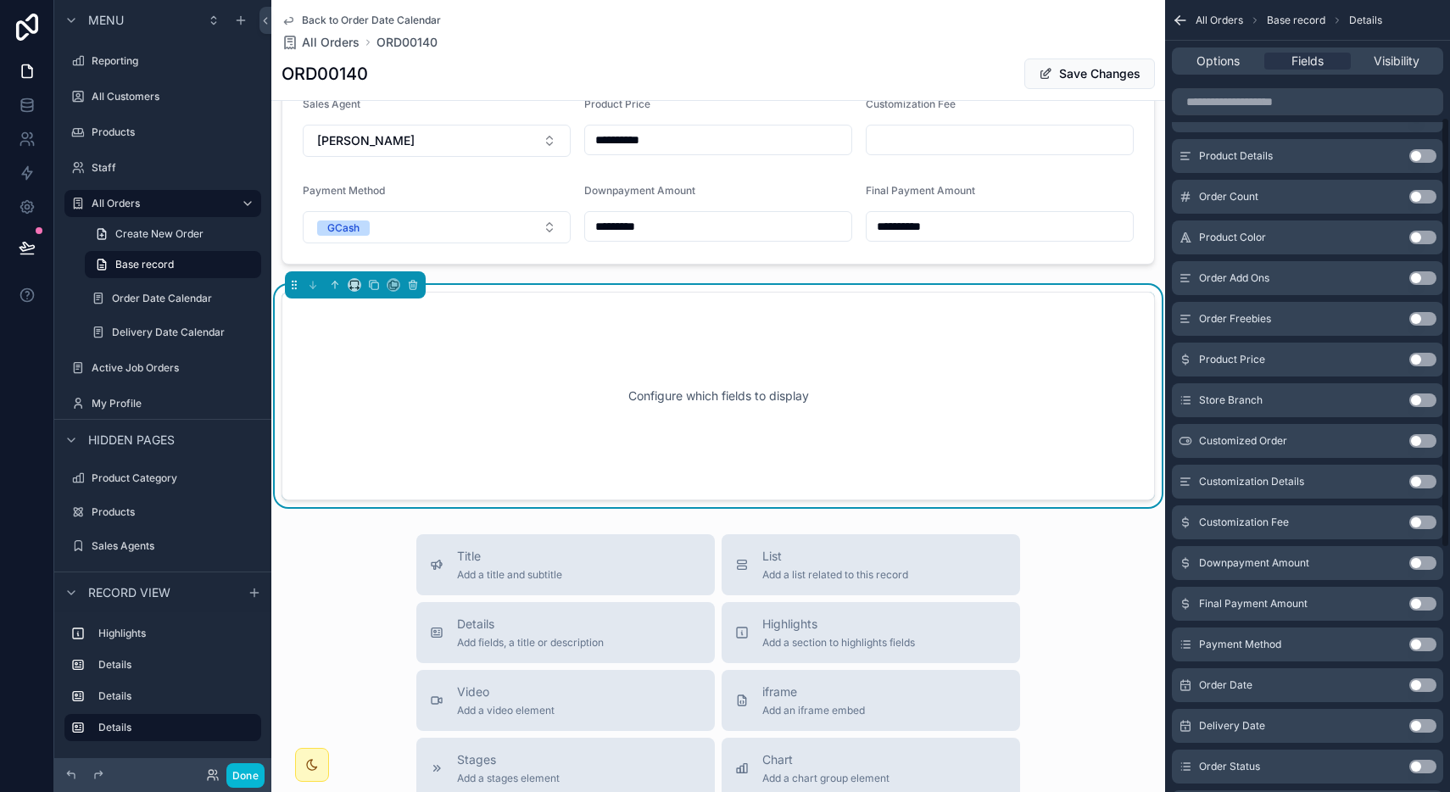
scroll to position [223, 0]
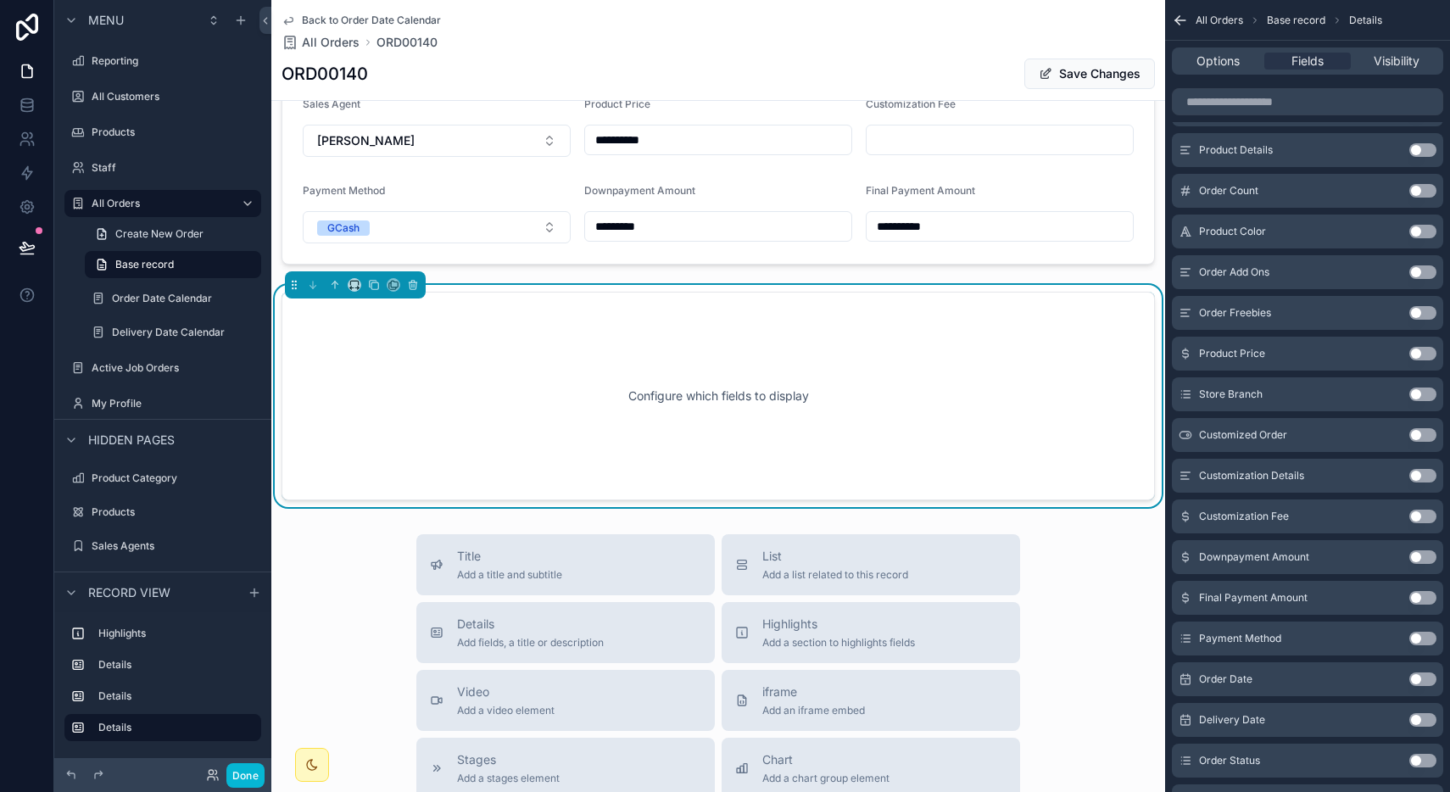
drag, startPoint x: 1417, startPoint y: 706, endPoint x: 1420, endPoint y: 718, distance: 12.3
click at [1420, 718] on div "Delivery Date Use setting" at bounding box center [1307, 720] width 271 height 34
click at [1420, 718] on button "Use setting" at bounding box center [1422, 720] width 27 height 14
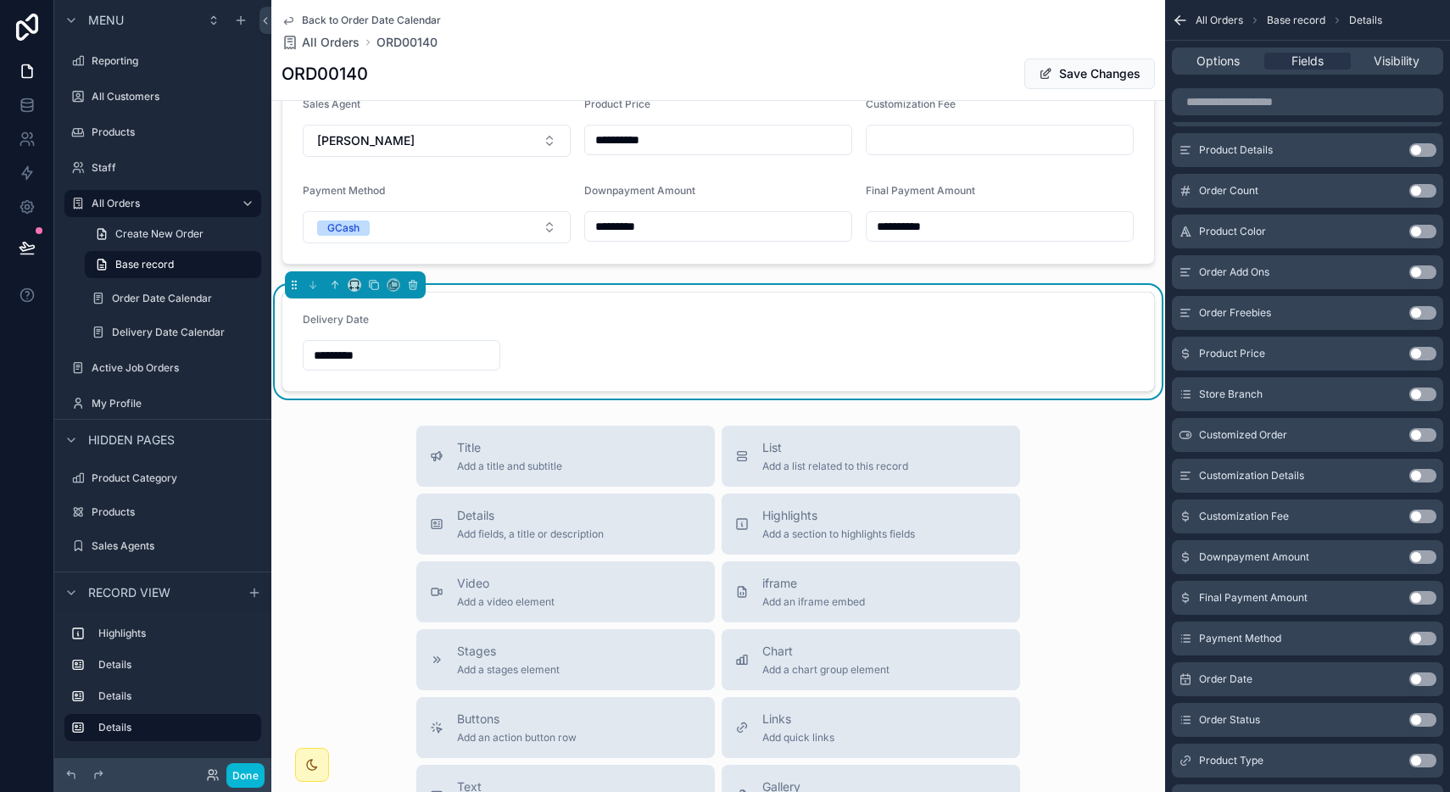
click at [1422, 715] on button "Use setting" at bounding box center [1422, 720] width 27 height 14
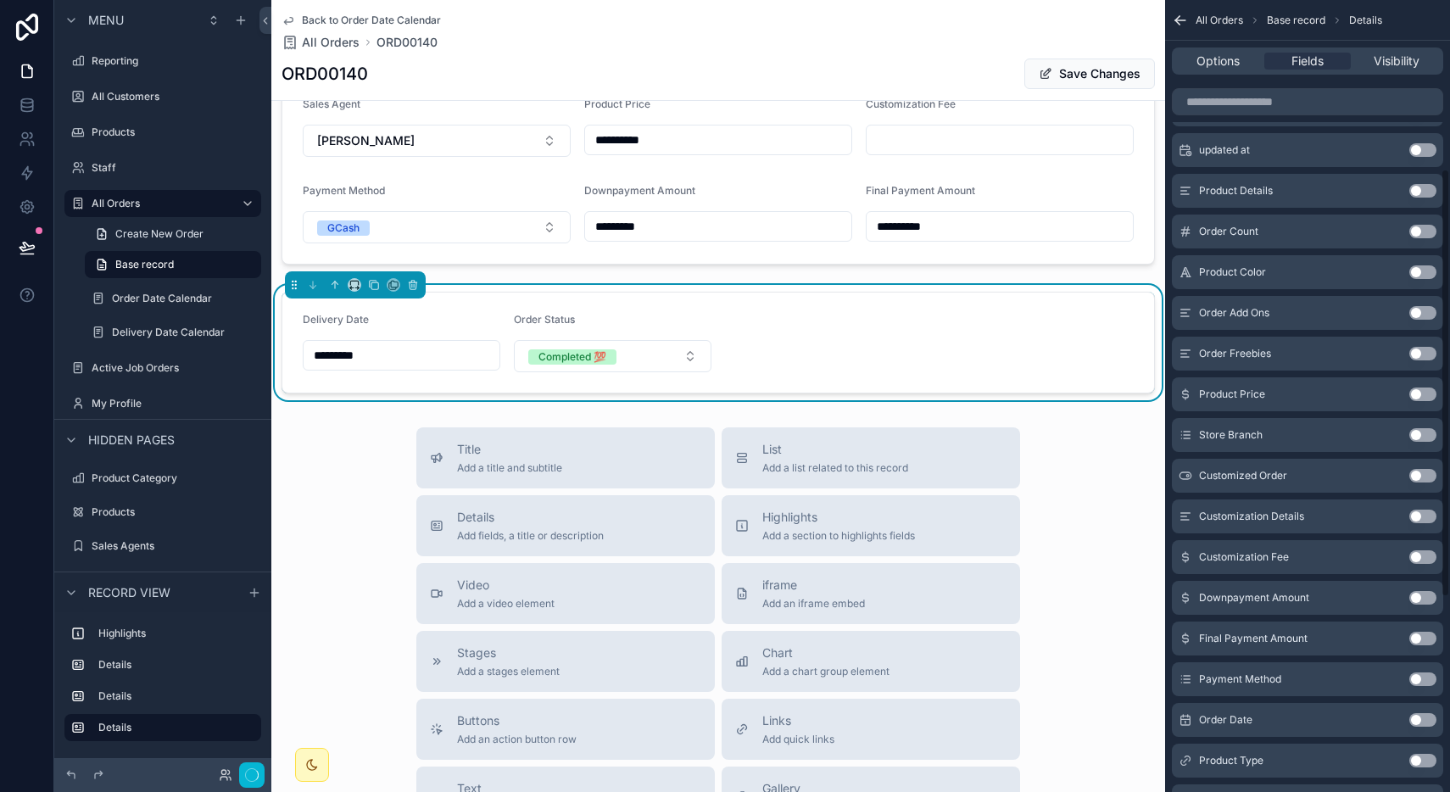
scroll to position [312, 0]
click at [1068, 423] on div "**********" at bounding box center [718, 77] width 894 height 2180
click at [1023, 327] on form "Delivery Date ********* Order Status Completed 💯" at bounding box center [718, 343] width 872 height 100
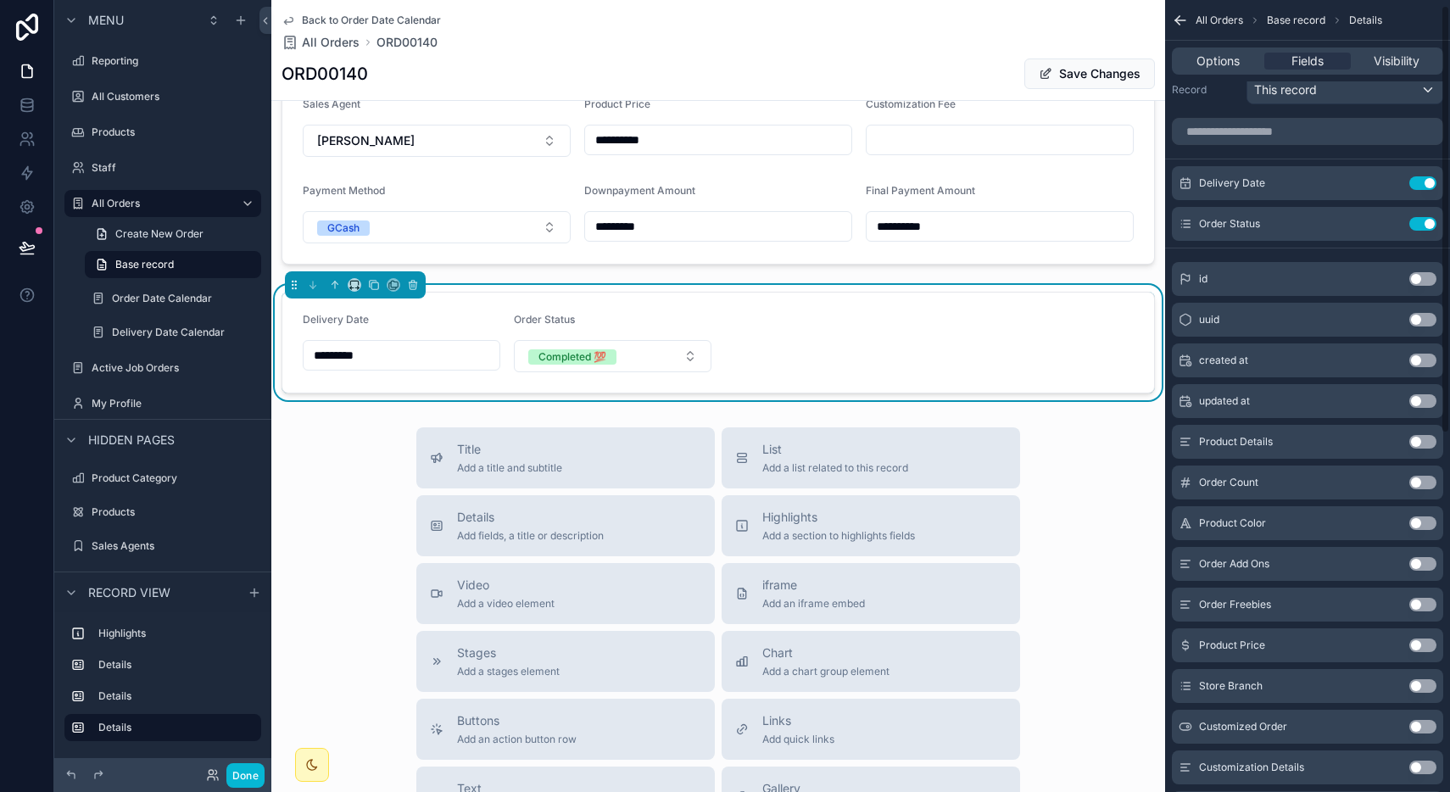
scroll to position [9, 0]
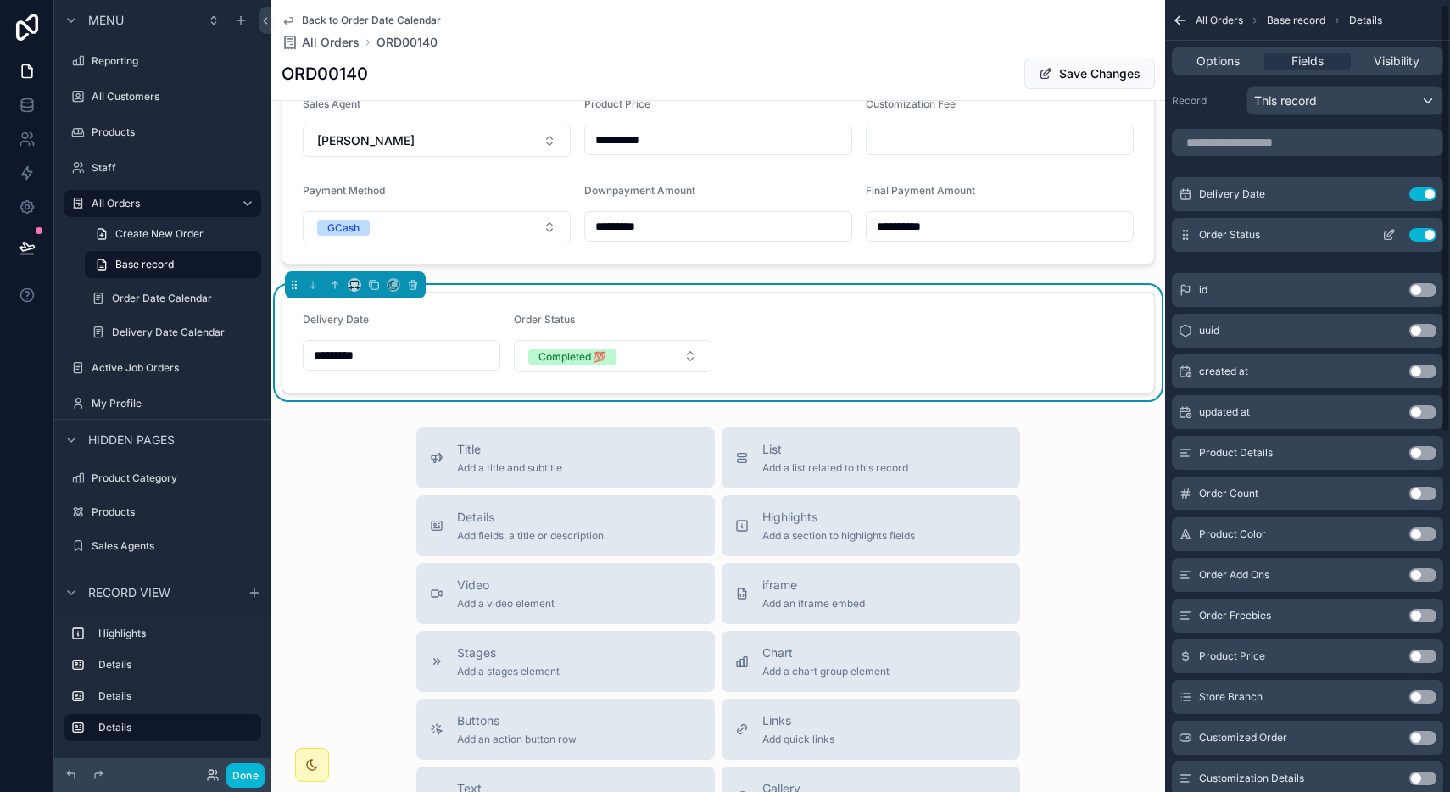
click at [1387, 231] on icon "scrollable content" at bounding box center [1389, 235] width 14 height 14
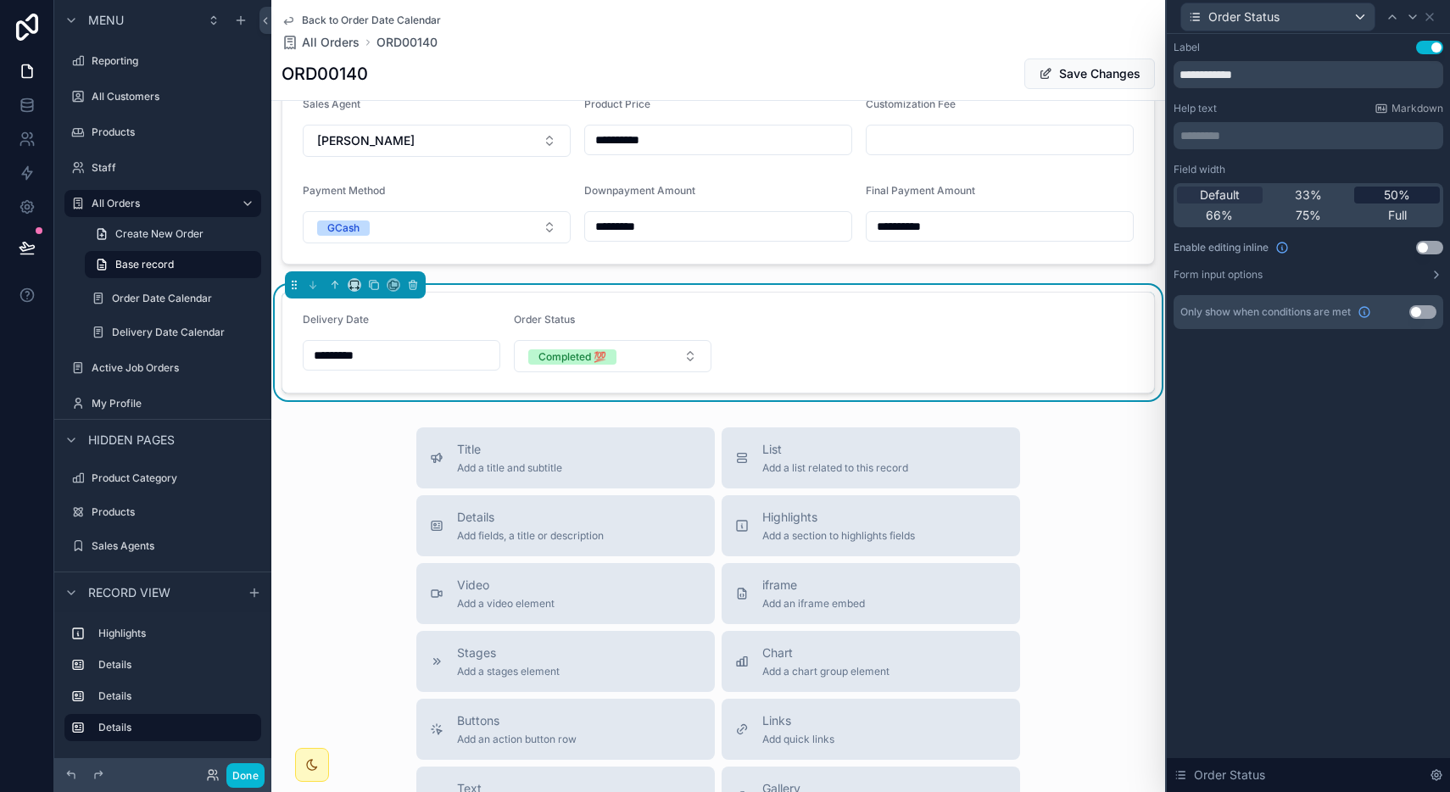
click at [1385, 196] on span "50%" at bounding box center [1397, 195] width 26 height 17
click at [1414, 15] on icon at bounding box center [1412, 16] width 7 height 3
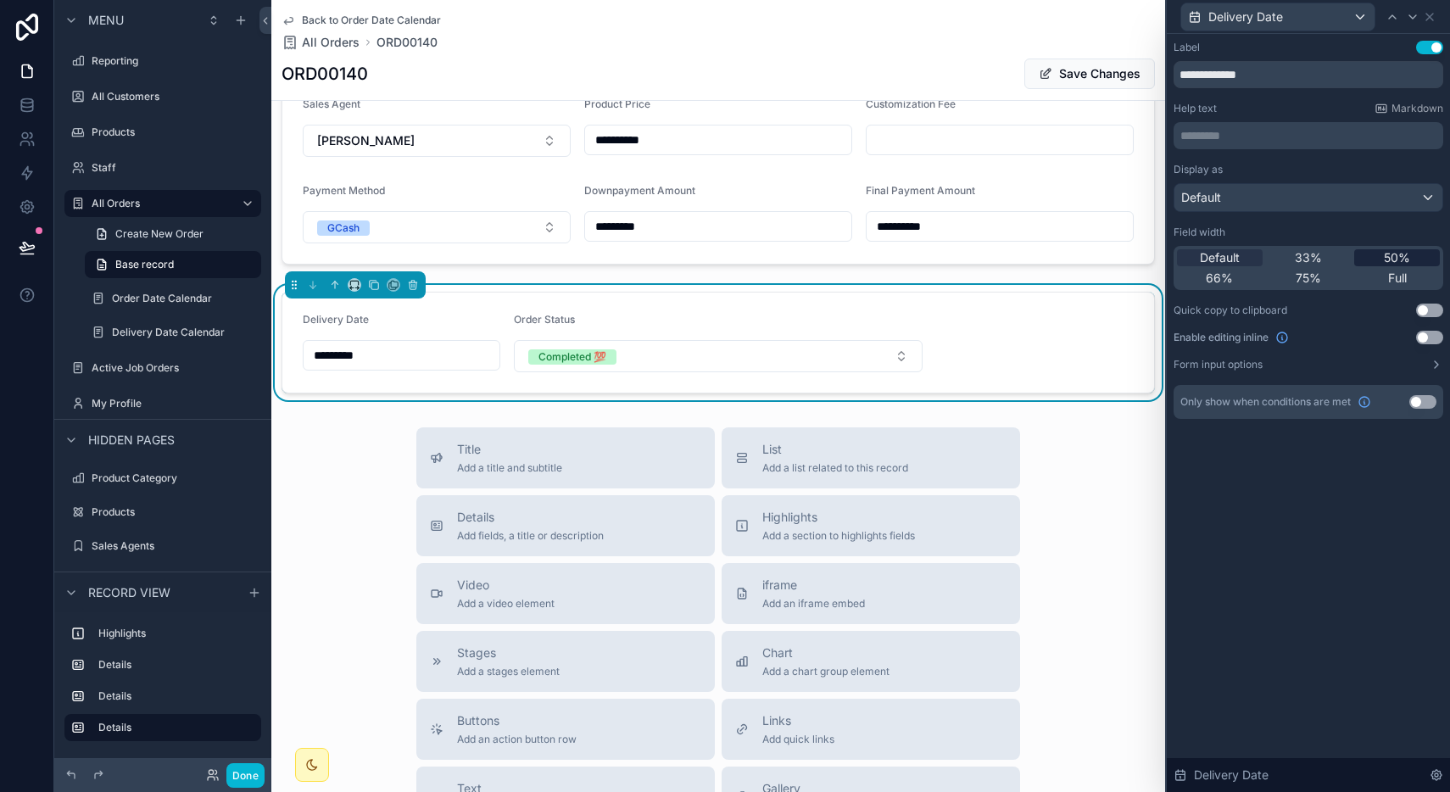
click at [1379, 249] on div "50%" at bounding box center [1397, 257] width 86 height 17
click at [1424, 20] on icon at bounding box center [1430, 17] width 14 height 14
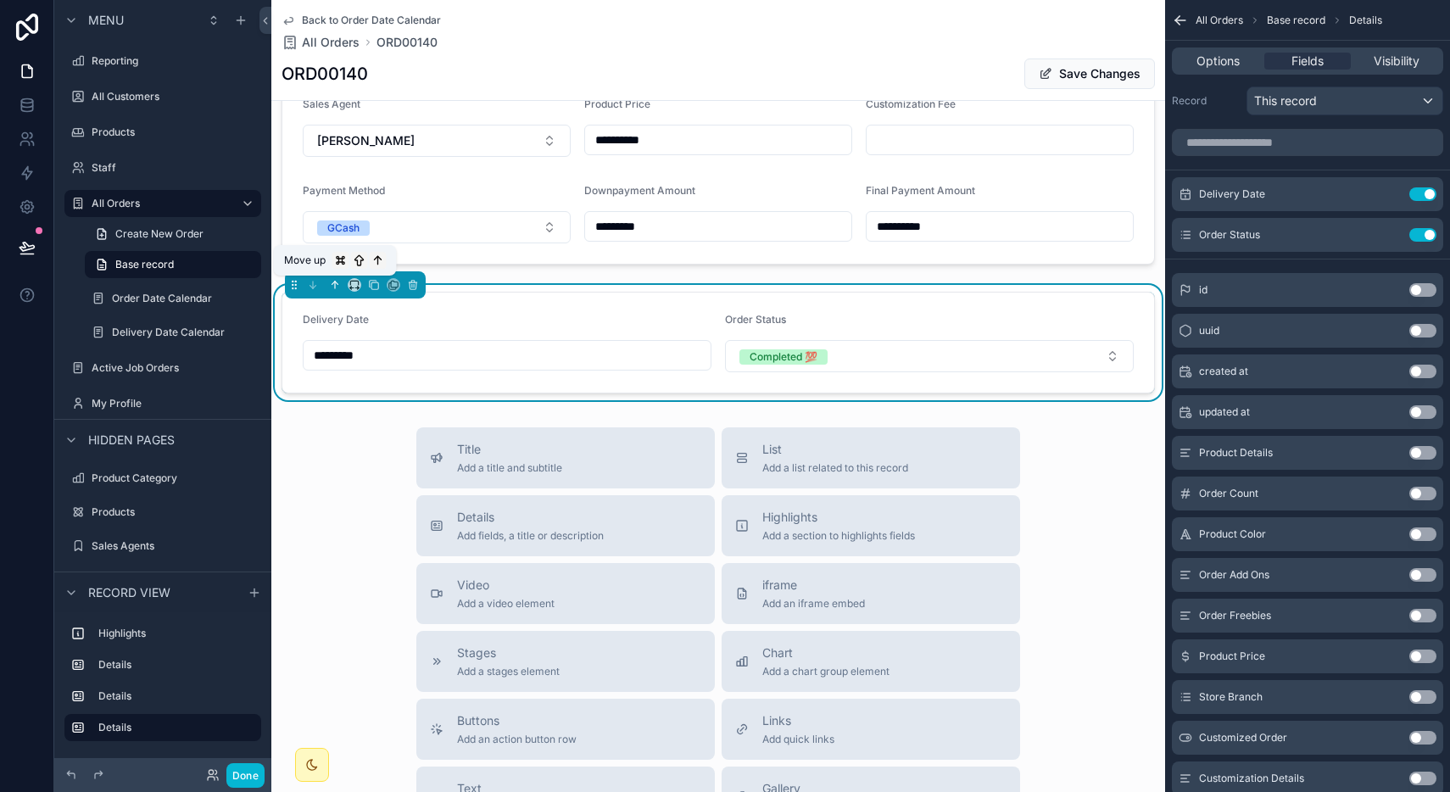
click at [333, 282] on icon "scrollable content" at bounding box center [333, 283] width 3 height 3
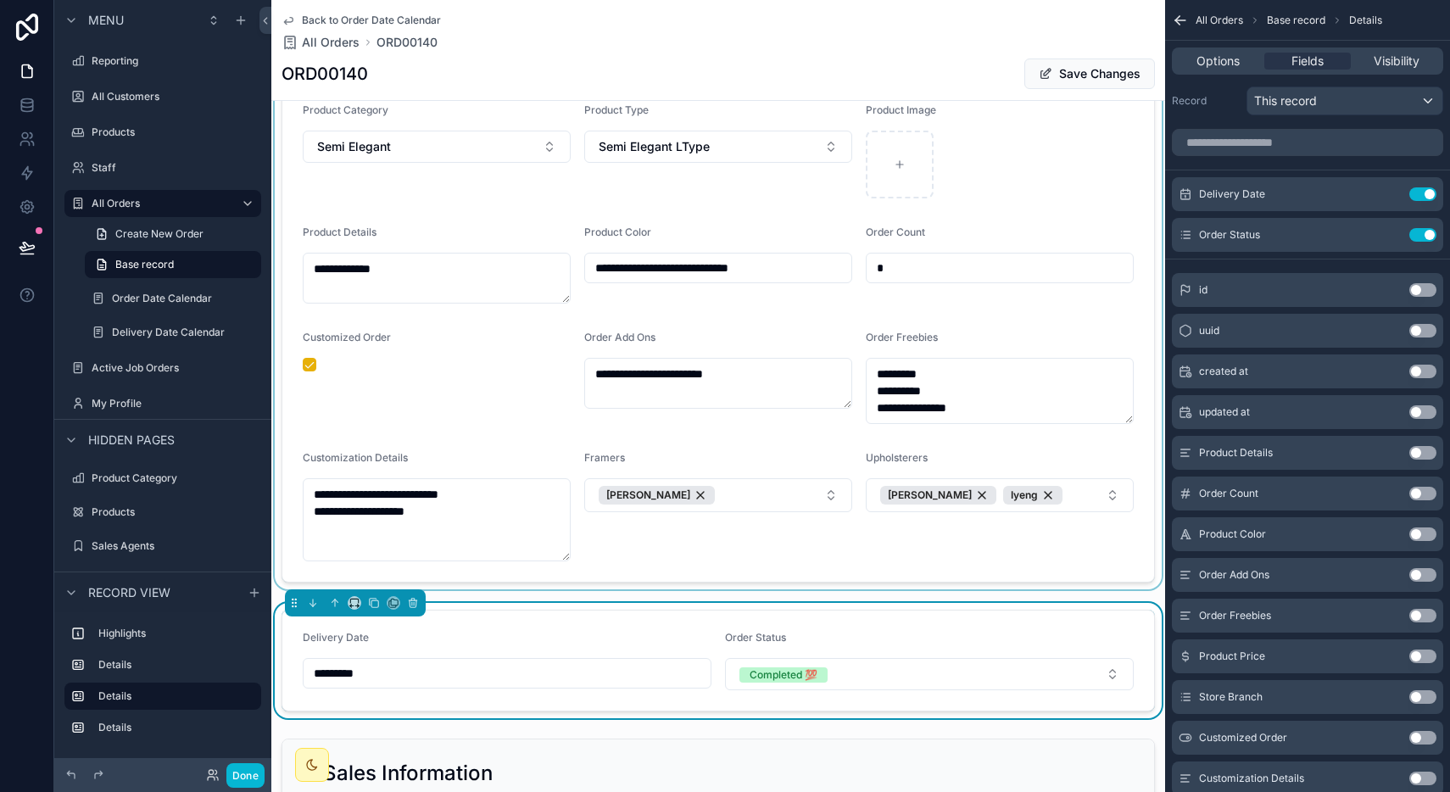
scroll to position [332, 0]
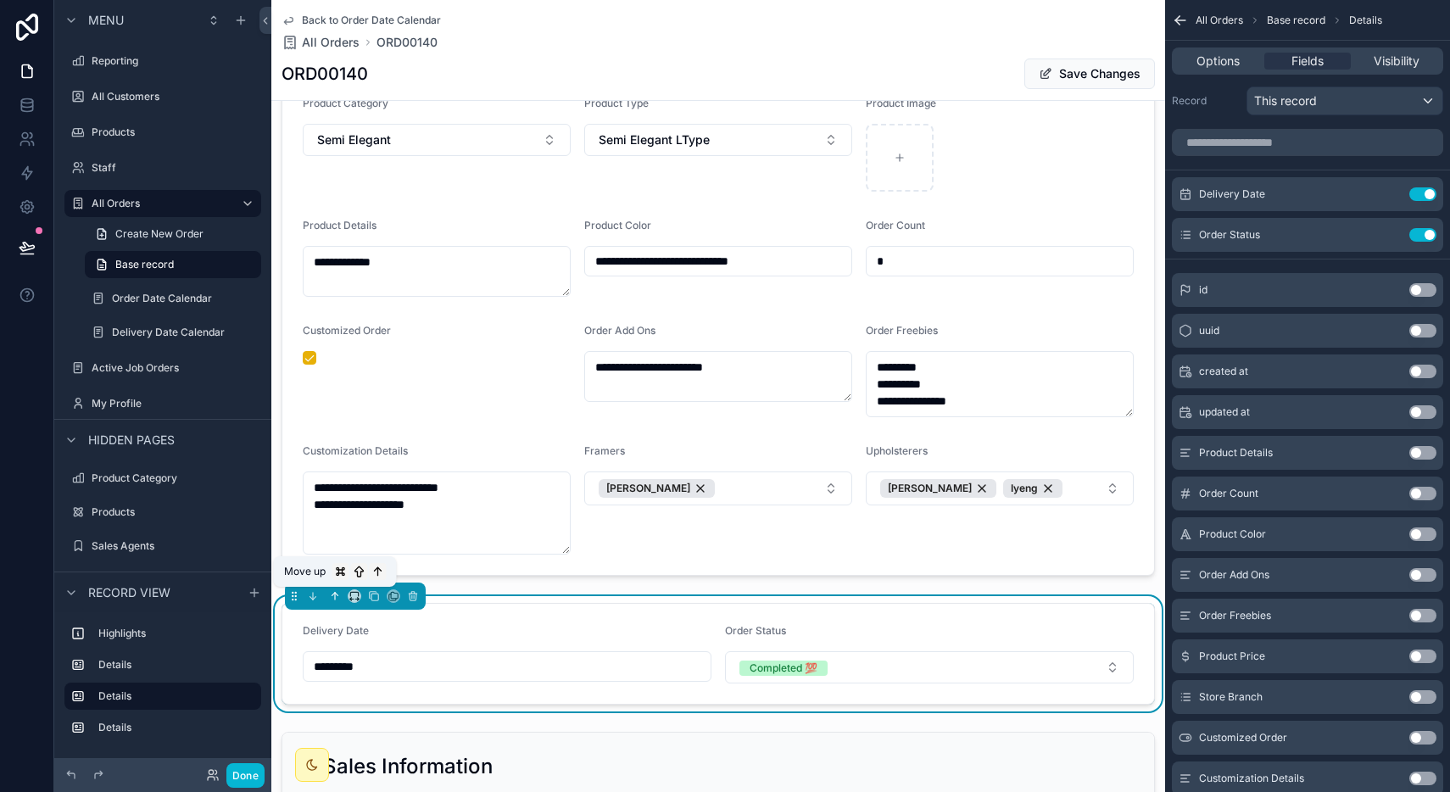
click at [332, 593] on icon "scrollable content" at bounding box center [335, 596] width 12 height 12
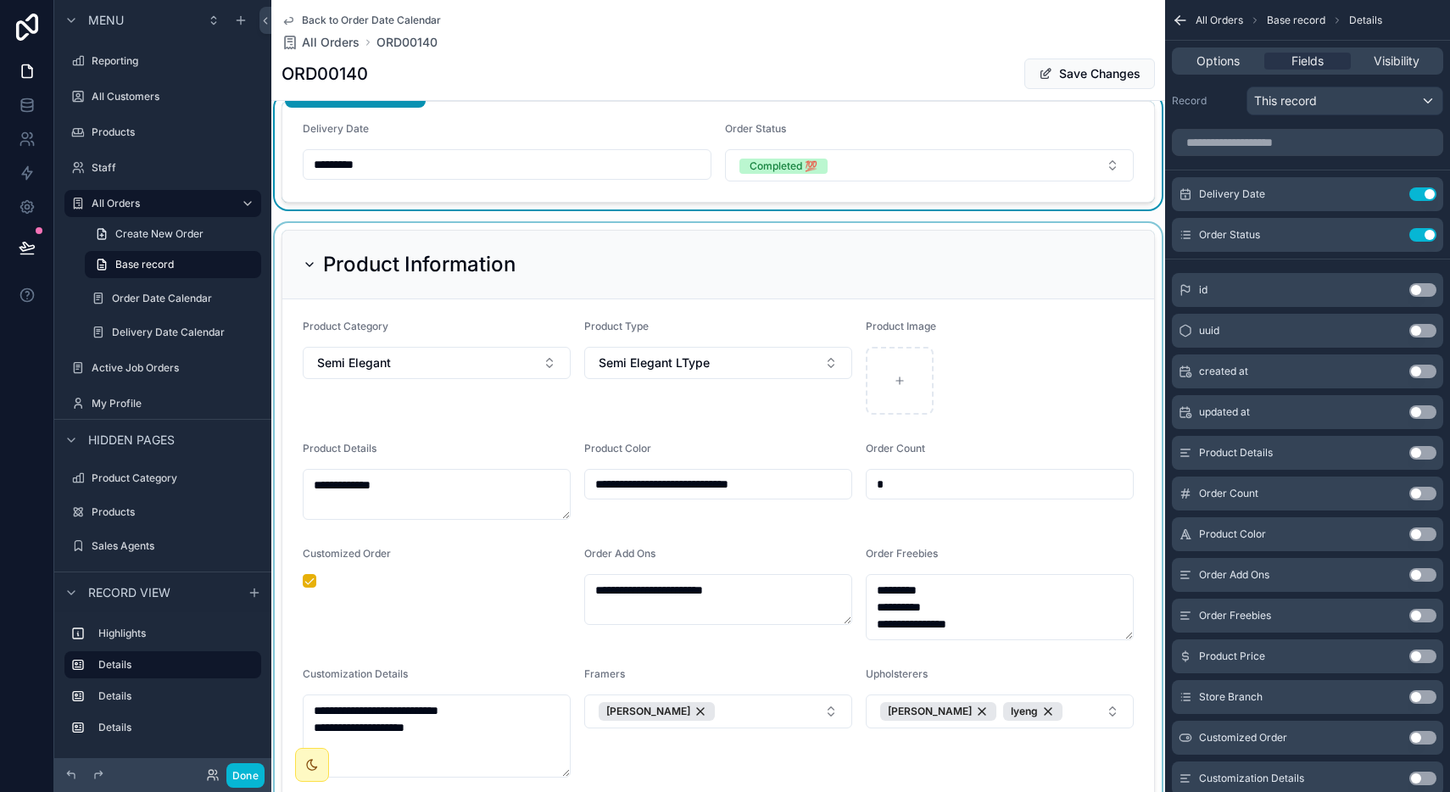
scroll to position [0, 0]
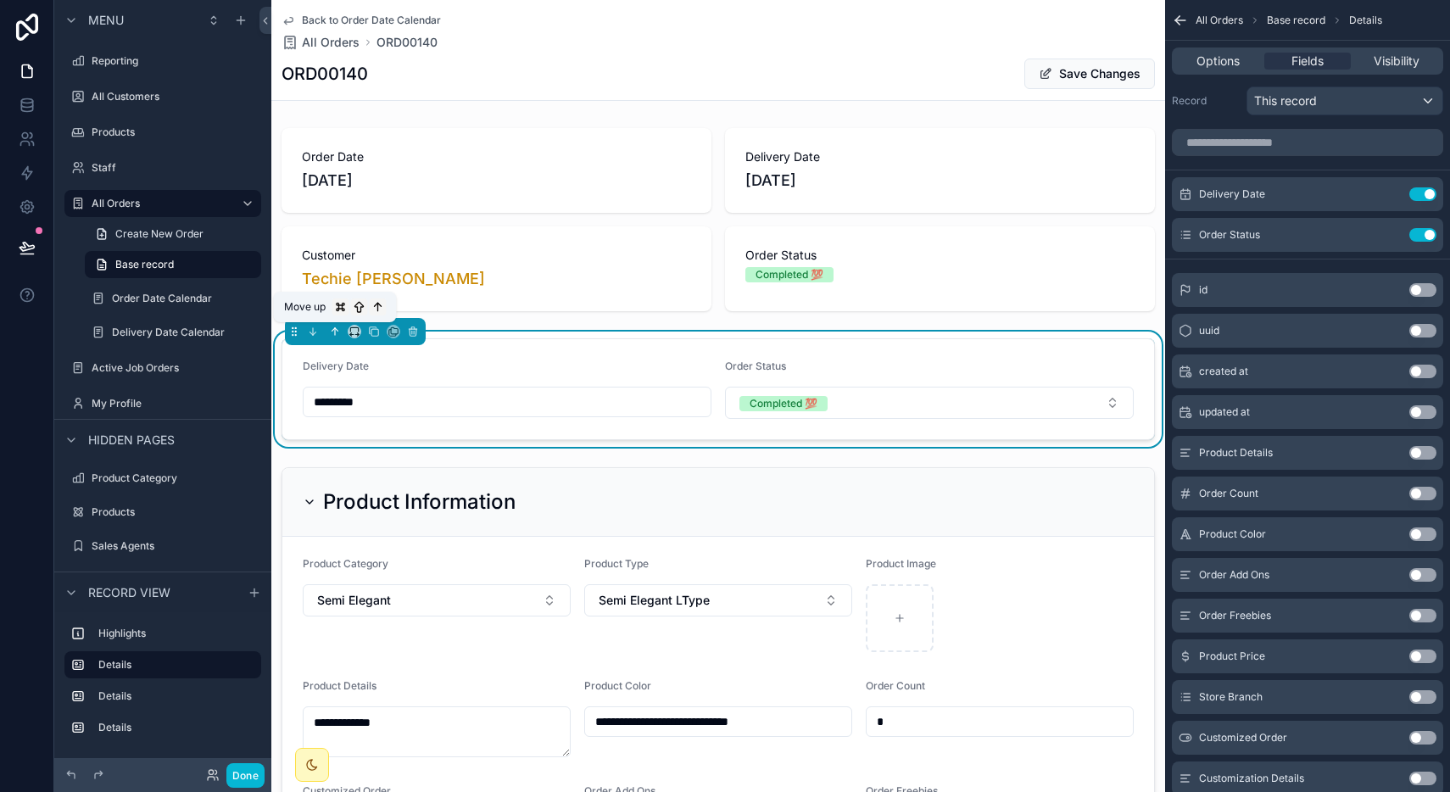
click at [335, 322] on button "scrollable content" at bounding box center [335, 331] width 19 height 19
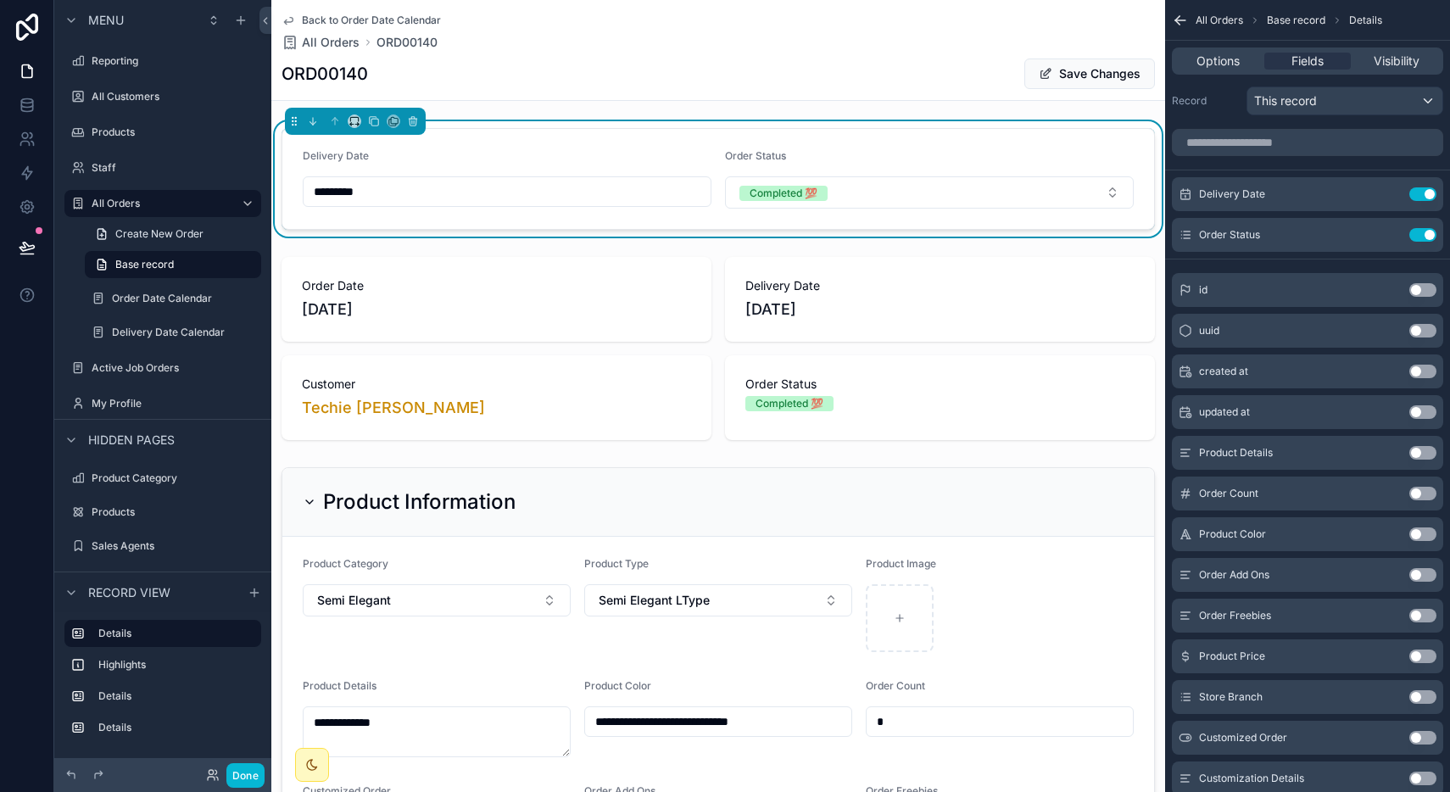
click at [577, 63] on div "ORD00140 Save Changes" at bounding box center [718, 74] width 873 height 32
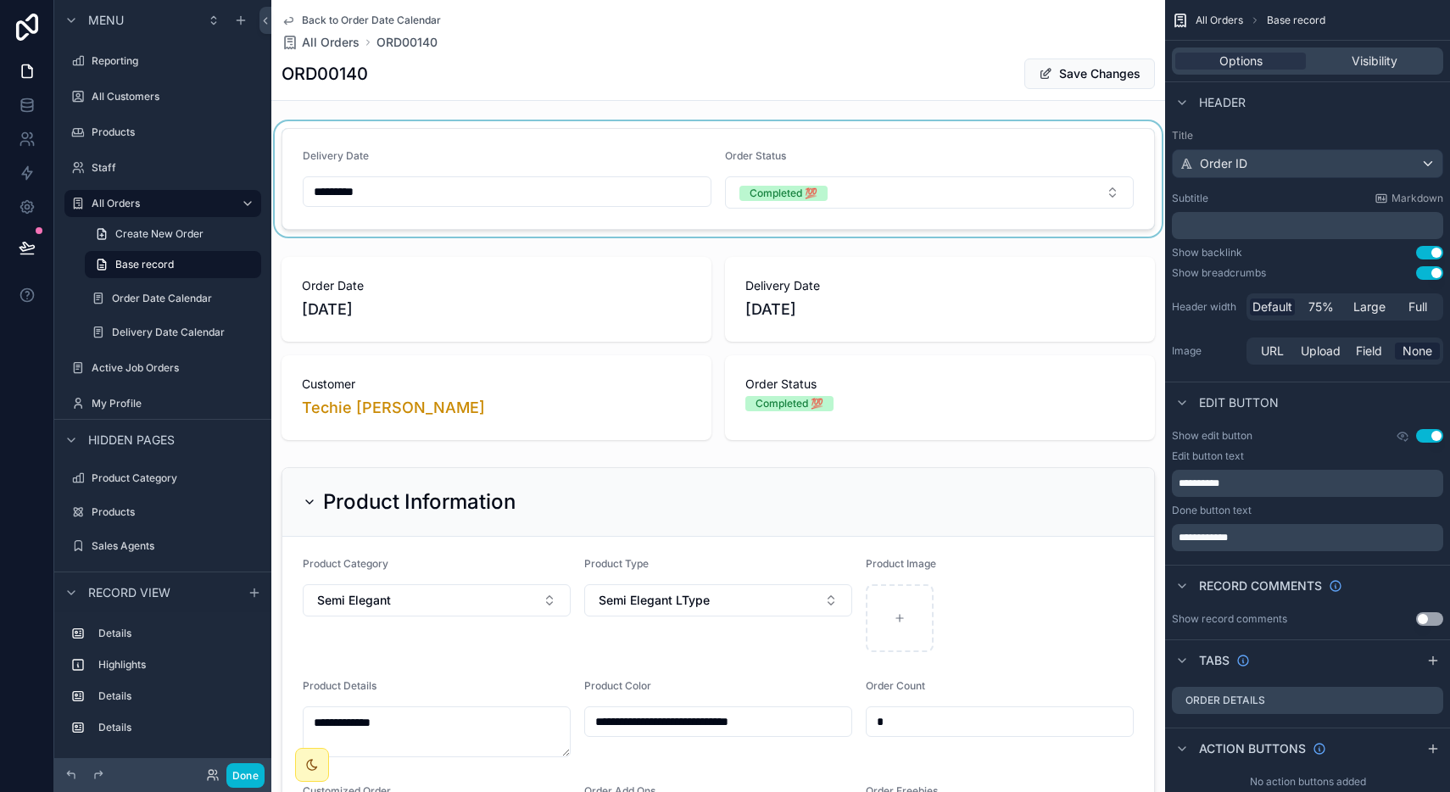
click at [567, 154] on div "scrollable content" at bounding box center [718, 178] width 894 height 115
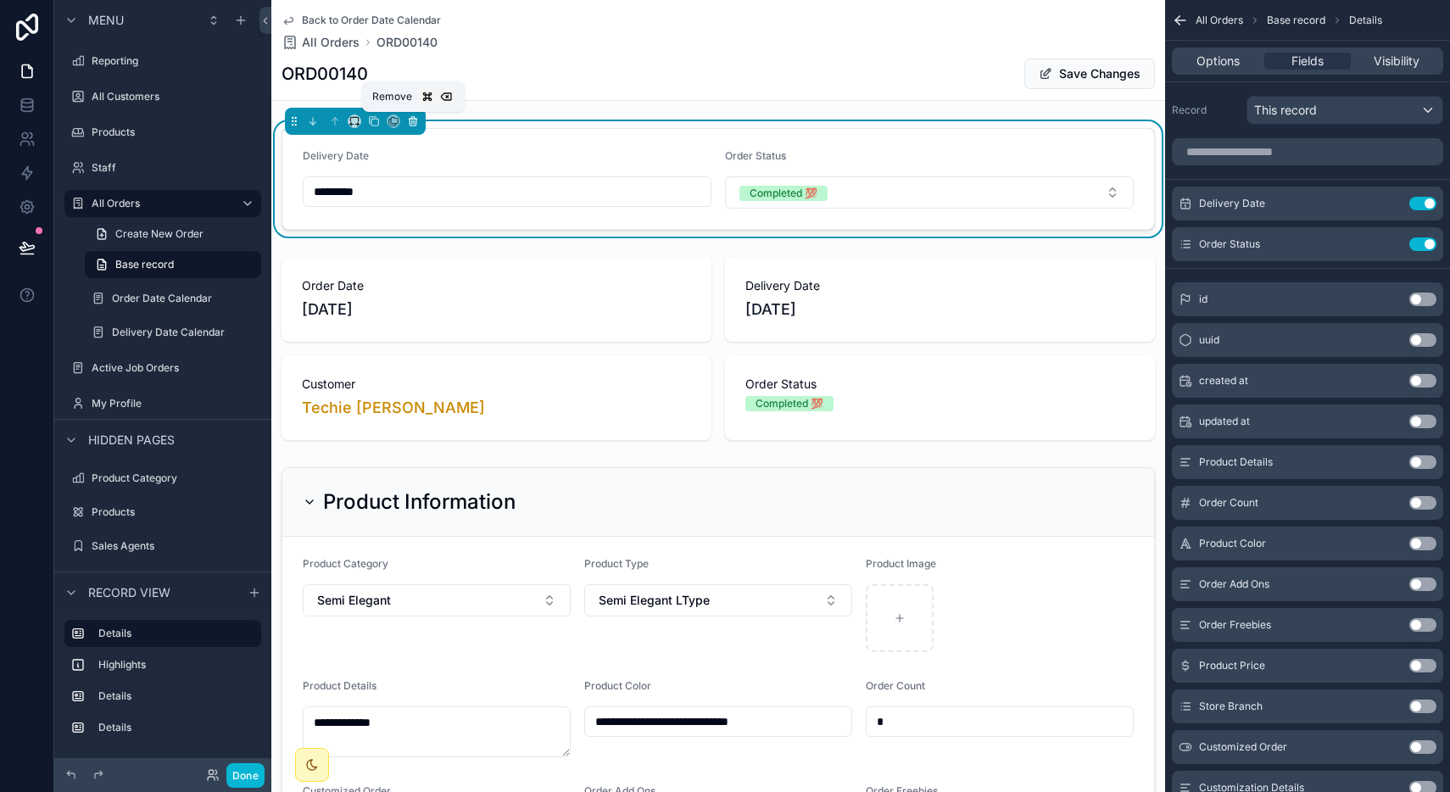
click at [412, 125] on icon "scrollable content" at bounding box center [413, 121] width 12 height 12
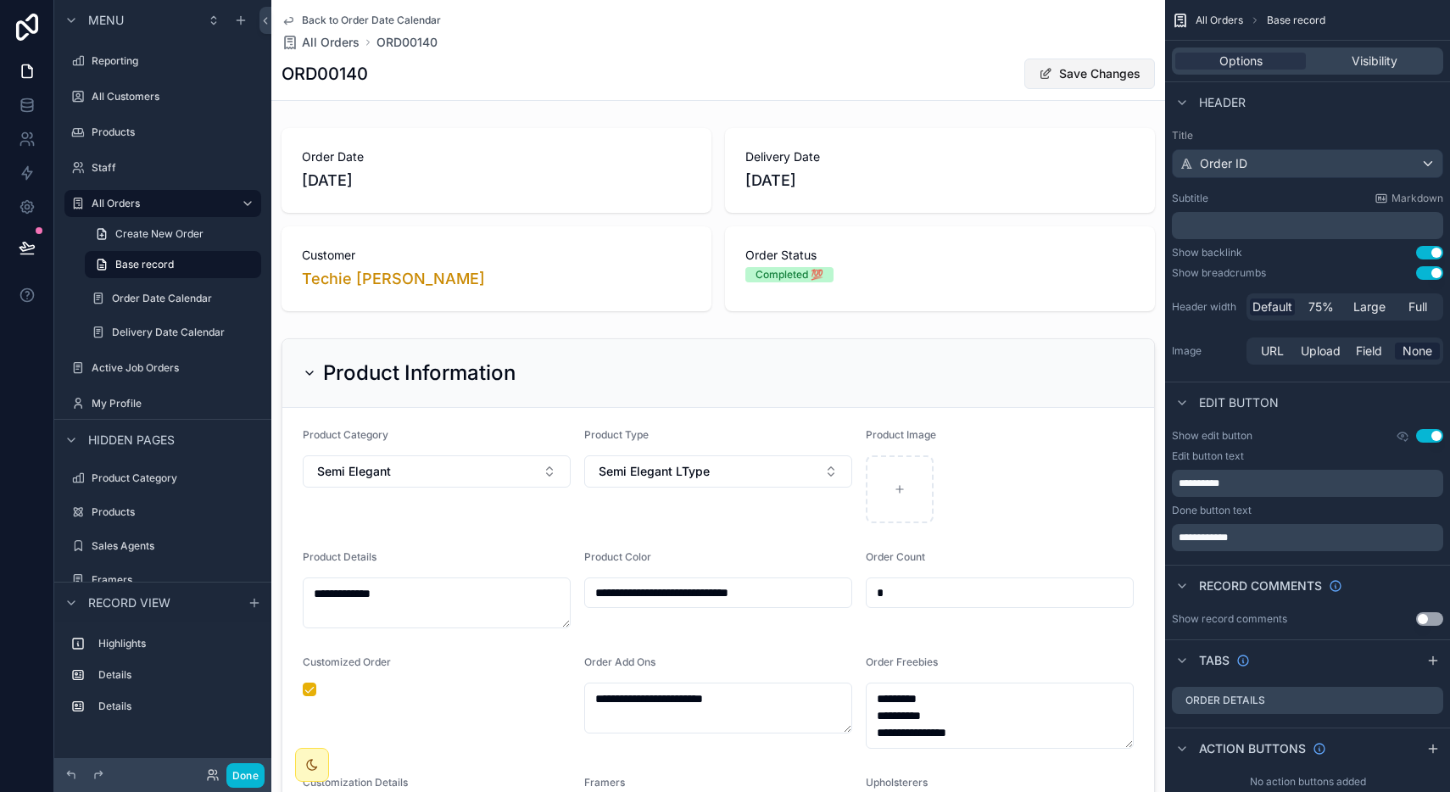
click at [1062, 78] on button "Save Changes" at bounding box center [1089, 74] width 131 height 31
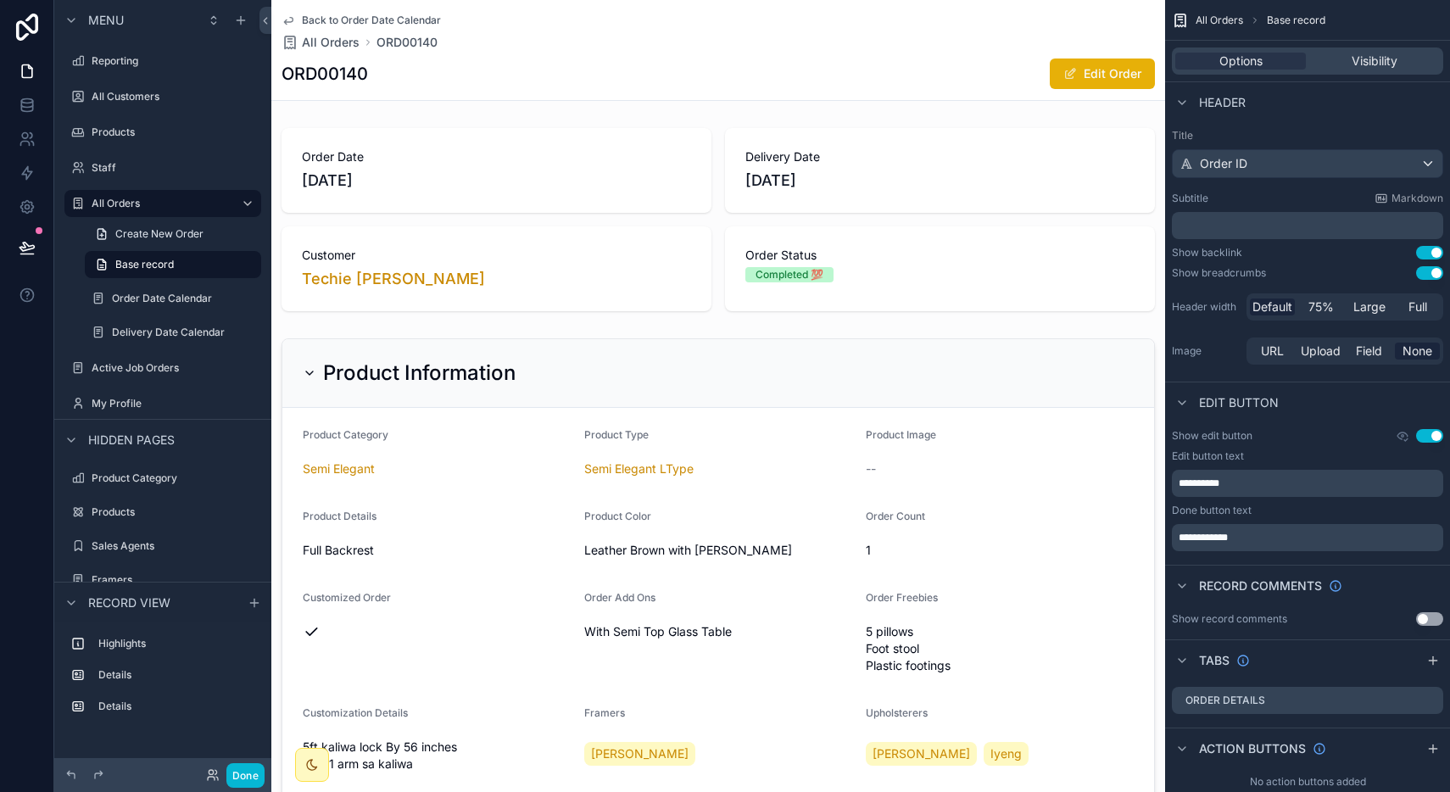
click at [381, 20] on span "Back to Order Date Calendar" at bounding box center [371, 21] width 139 height 14
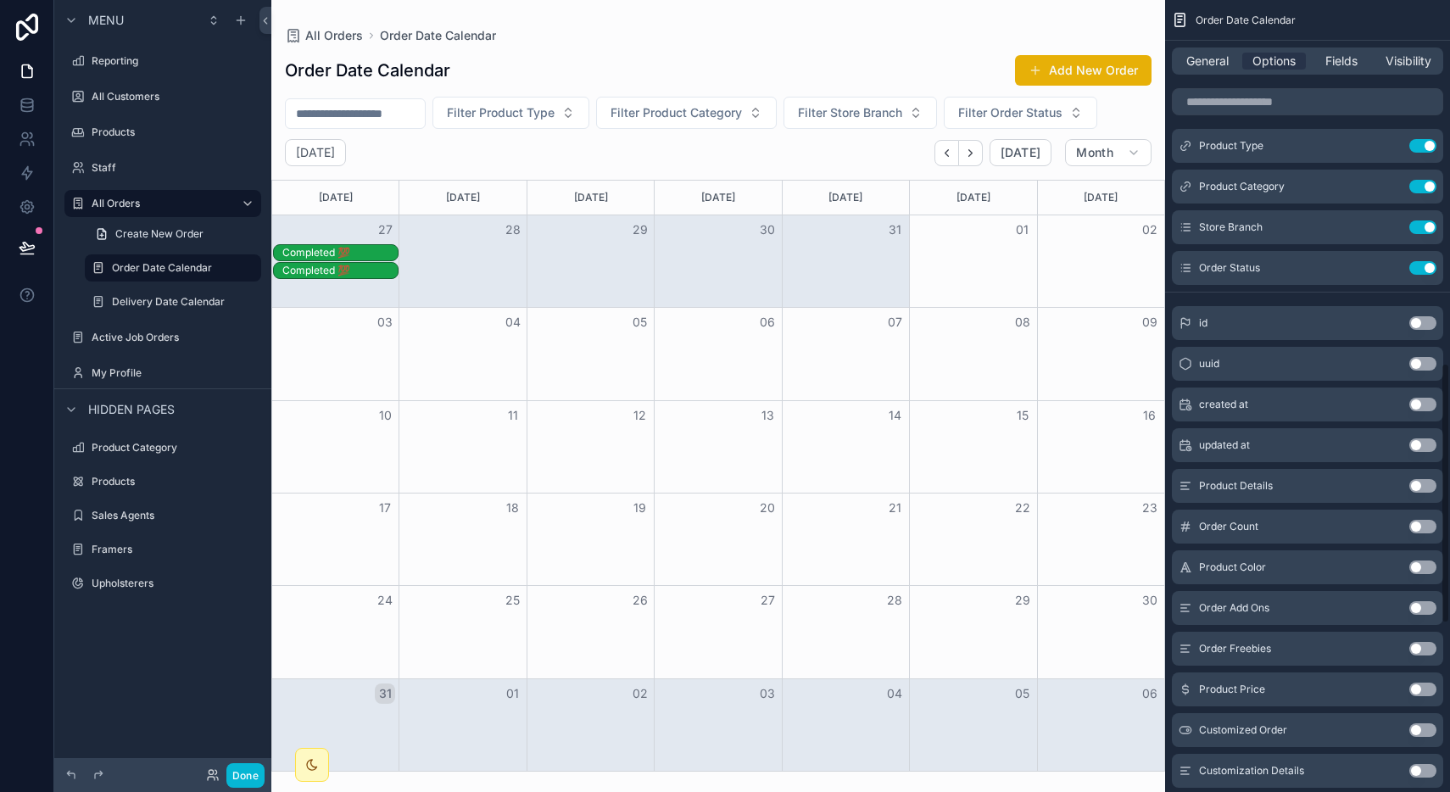
scroll to position [1105, 0]
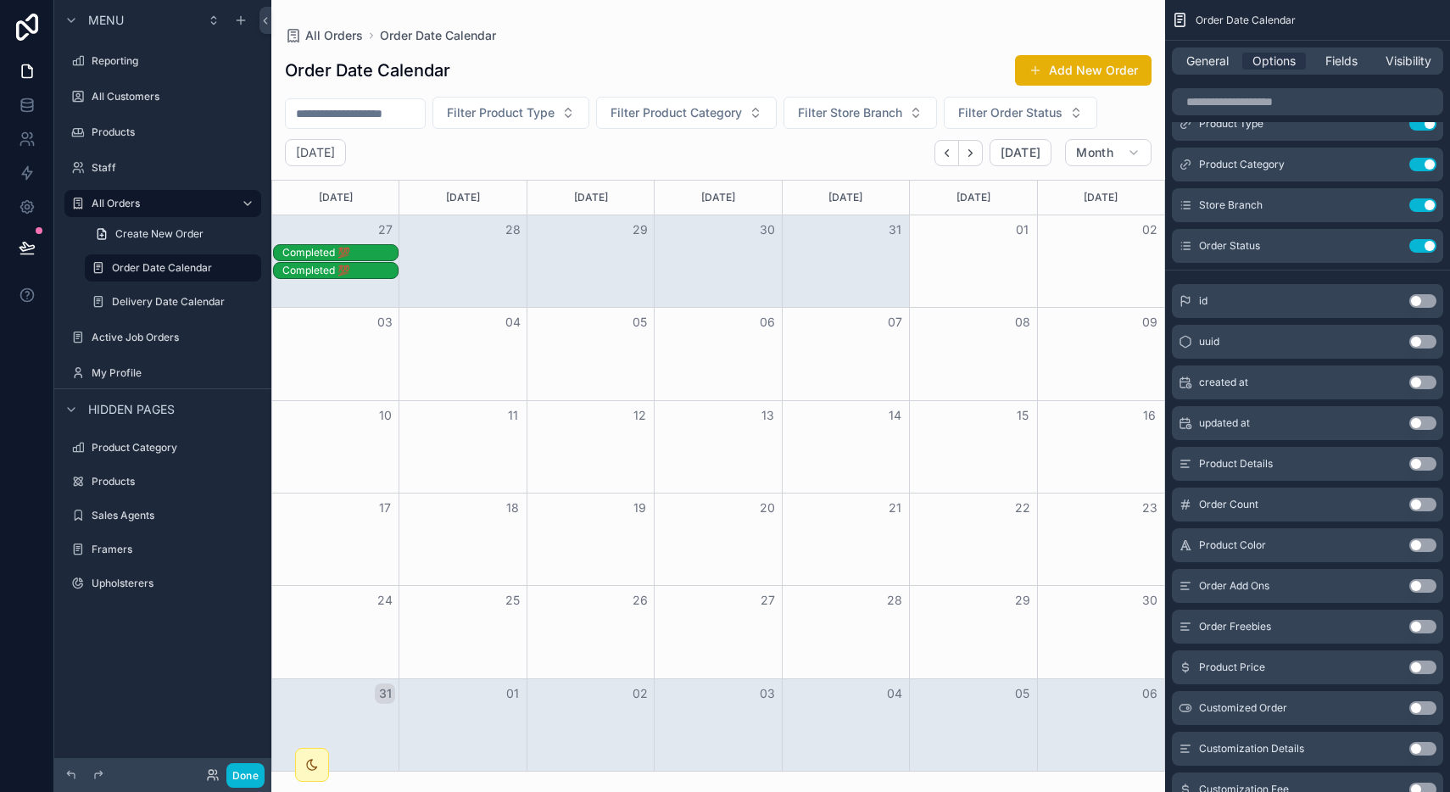
click at [995, 257] on div "Completed 💯" at bounding box center [718, 253] width 892 height 18
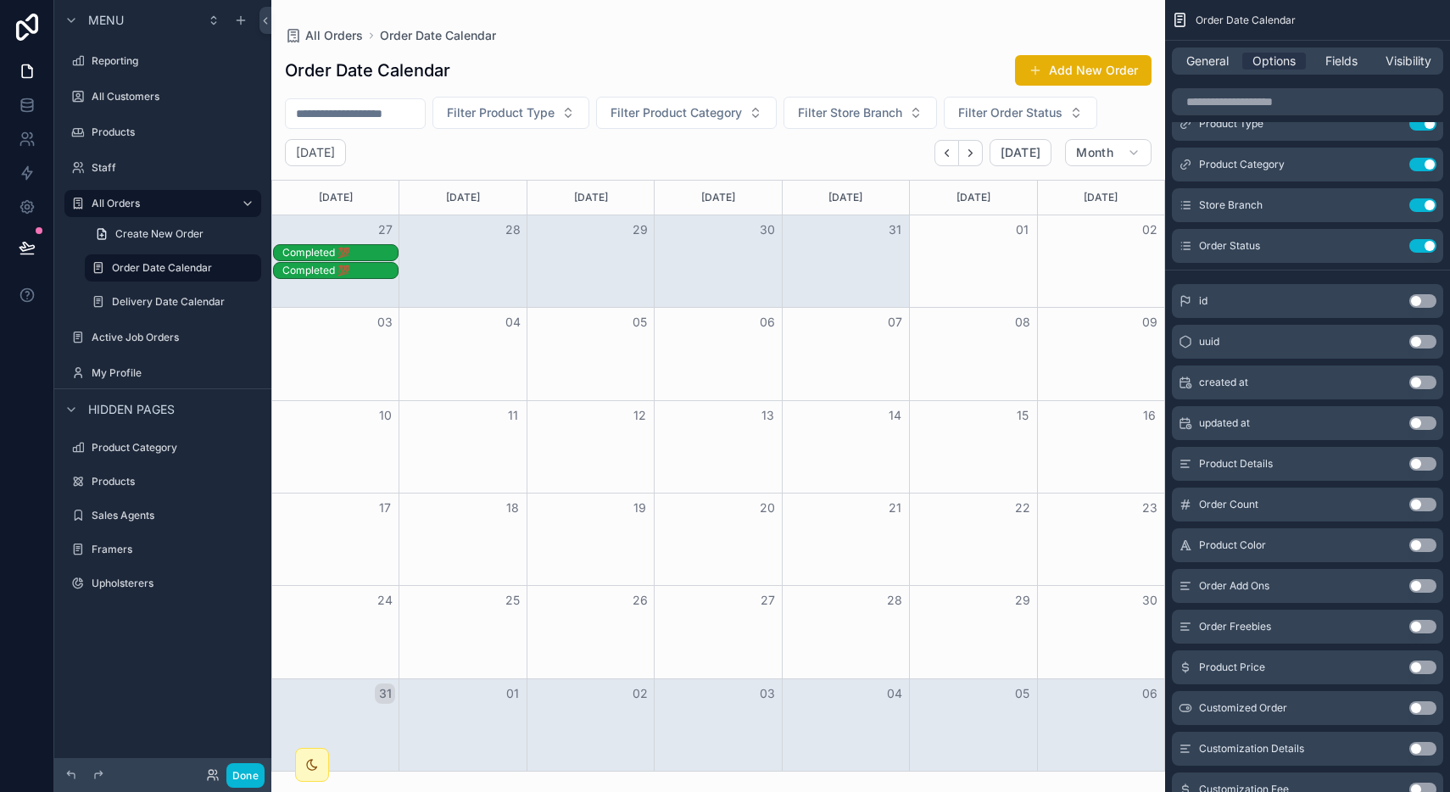
click at [995, 257] on div "Completed 💯" at bounding box center [718, 253] width 892 height 18
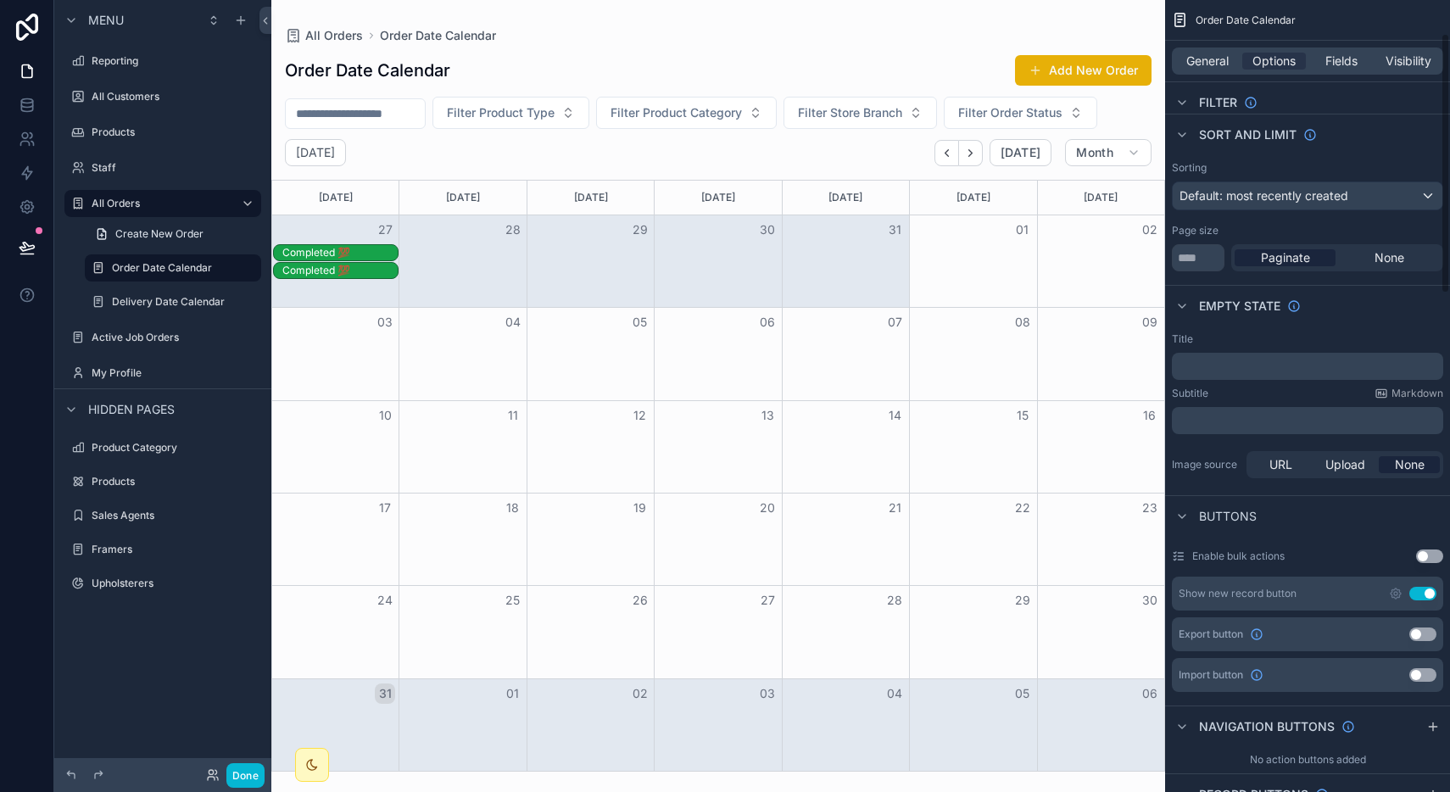
scroll to position [104, 0]
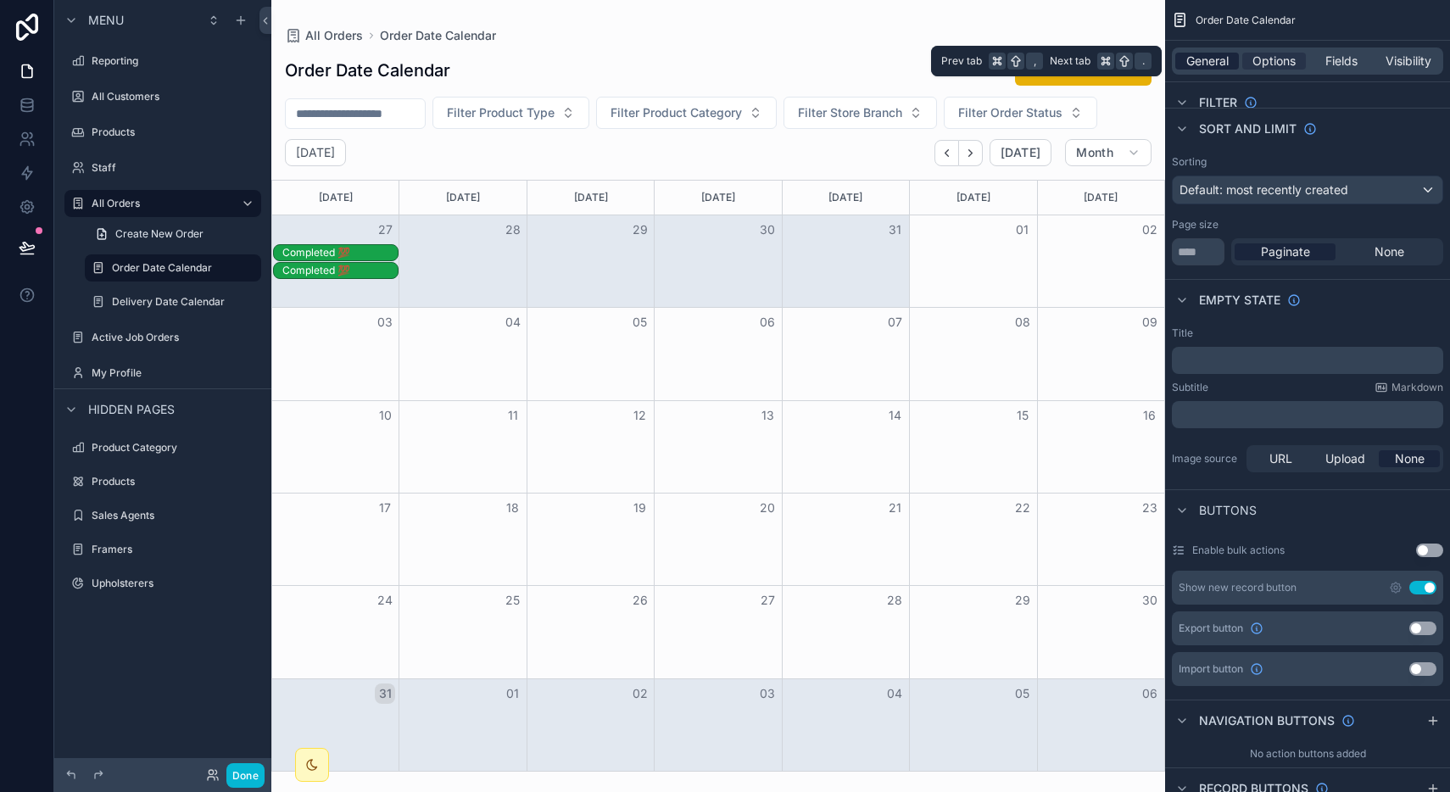
click at [1201, 66] on span "General" at bounding box center [1207, 61] width 42 height 17
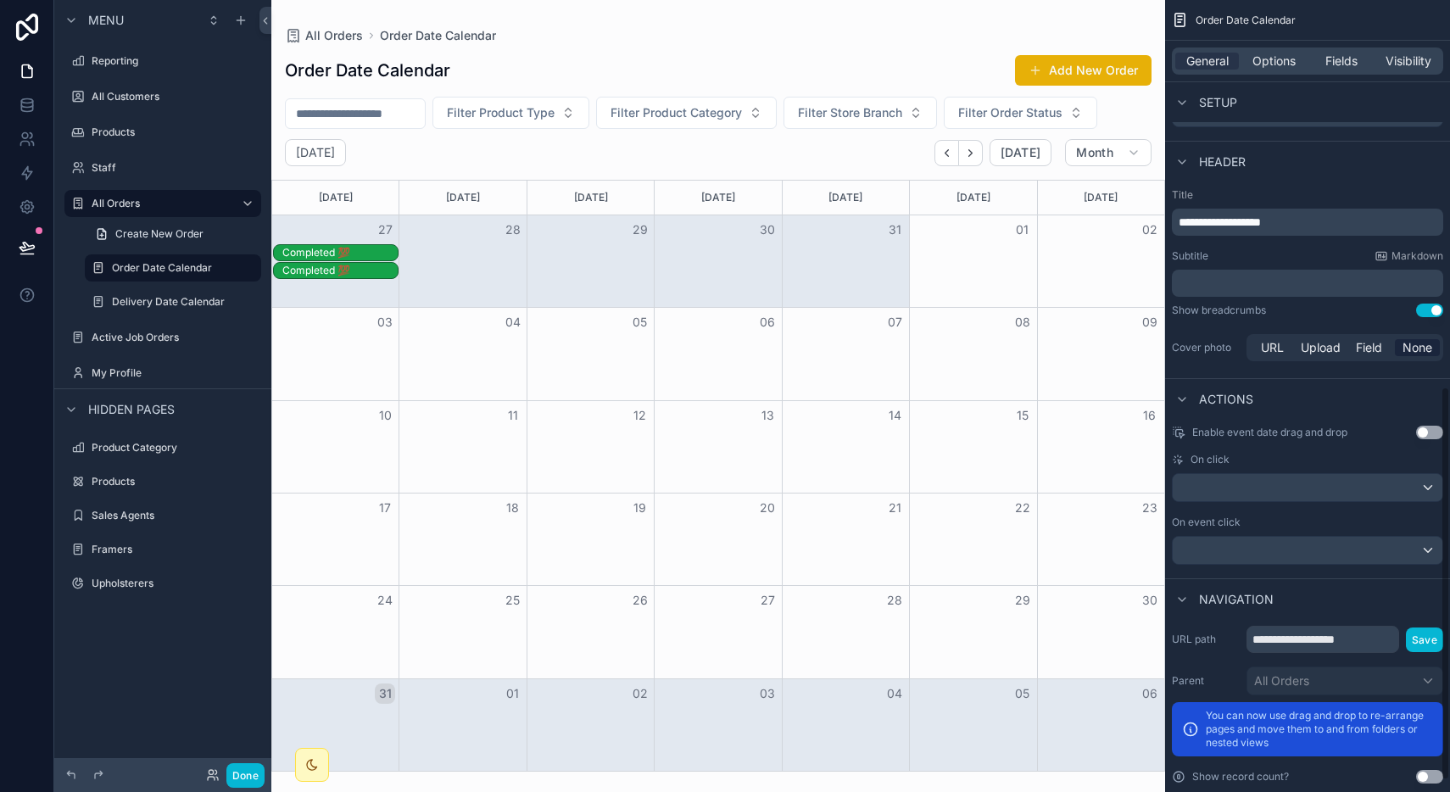
scroll to position [779, 0]
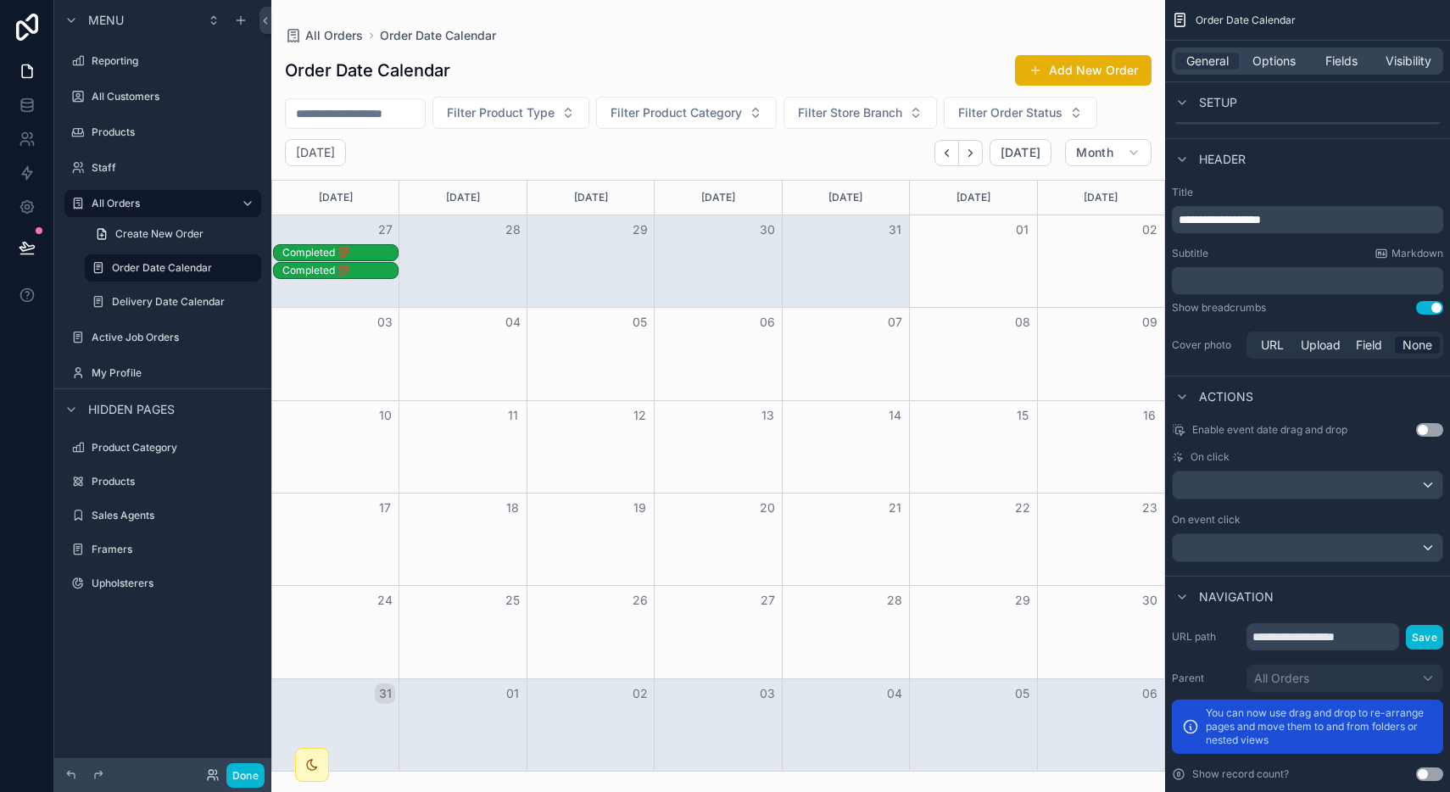
click at [1413, 432] on div "Enable event date drag and drop Use setting" at bounding box center [1307, 430] width 271 height 14
click at [1426, 431] on button "Use setting" at bounding box center [1429, 430] width 27 height 14
click at [357, 253] on div "Completed 💯" at bounding box center [339, 253] width 115 height 14
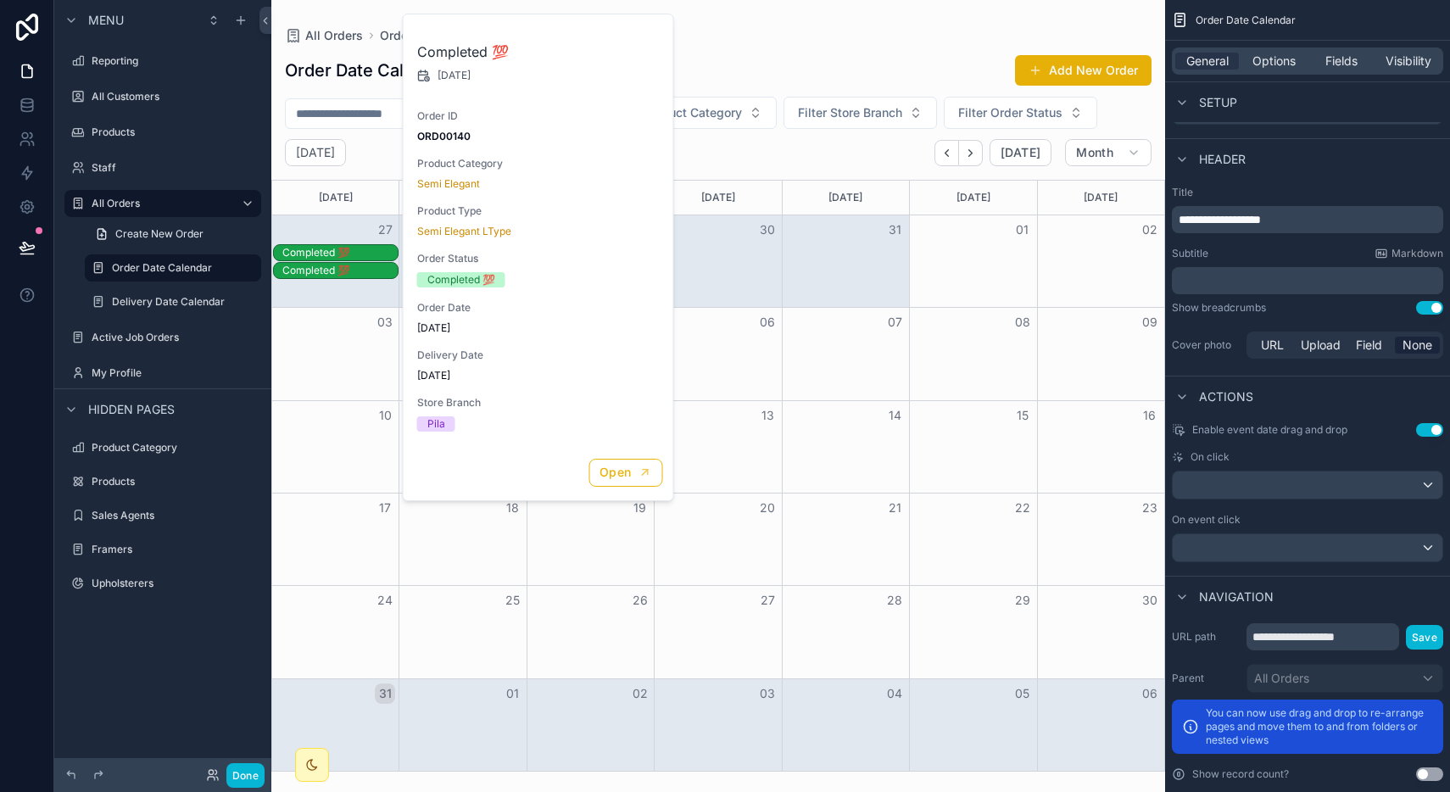
click at [357, 253] on div "Completed 💯" at bounding box center [339, 253] width 115 height 14
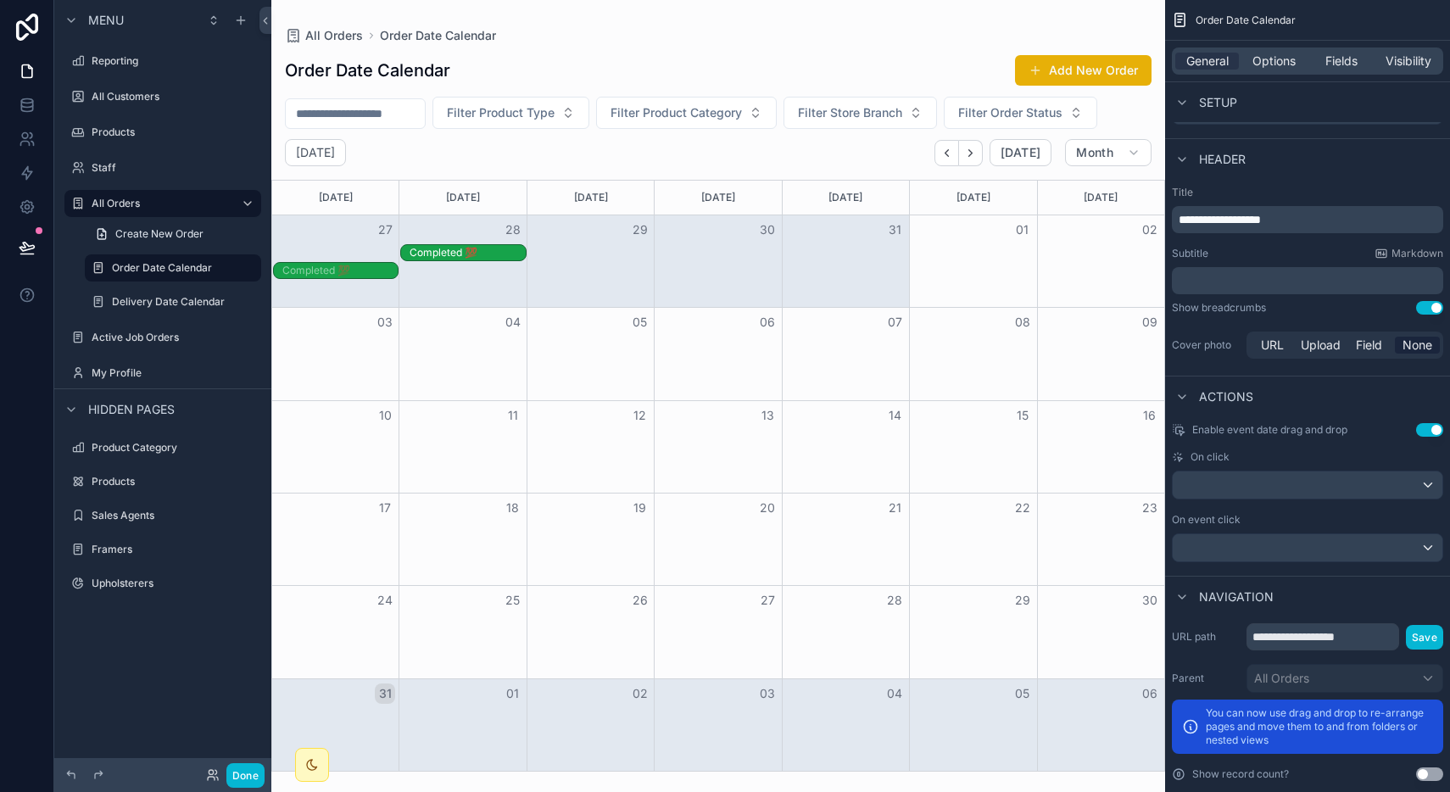
drag, startPoint x: 357, startPoint y: 253, endPoint x: 488, endPoint y: 241, distance: 132.0
click at [488, 241] on div "27 28 29 30 31 01 02 Completed 💯 Completed 💯 Completed 💯" at bounding box center [718, 247] width 892 height 64
drag, startPoint x: 366, startPoint y: 250, endPoint x: 502, endPoint y: 369, distance: 180.3
click at [502, 369] on div "Sunday Monday Tuesday Wednesday Thursday Friday Saturday 27 28 29 30 31 01 02 C…" at bounding box center [718, 476] width 894 height 592
click at [1308, 489] on div "scrollable content" at bounding box center [1308, 484] width 270 height 27
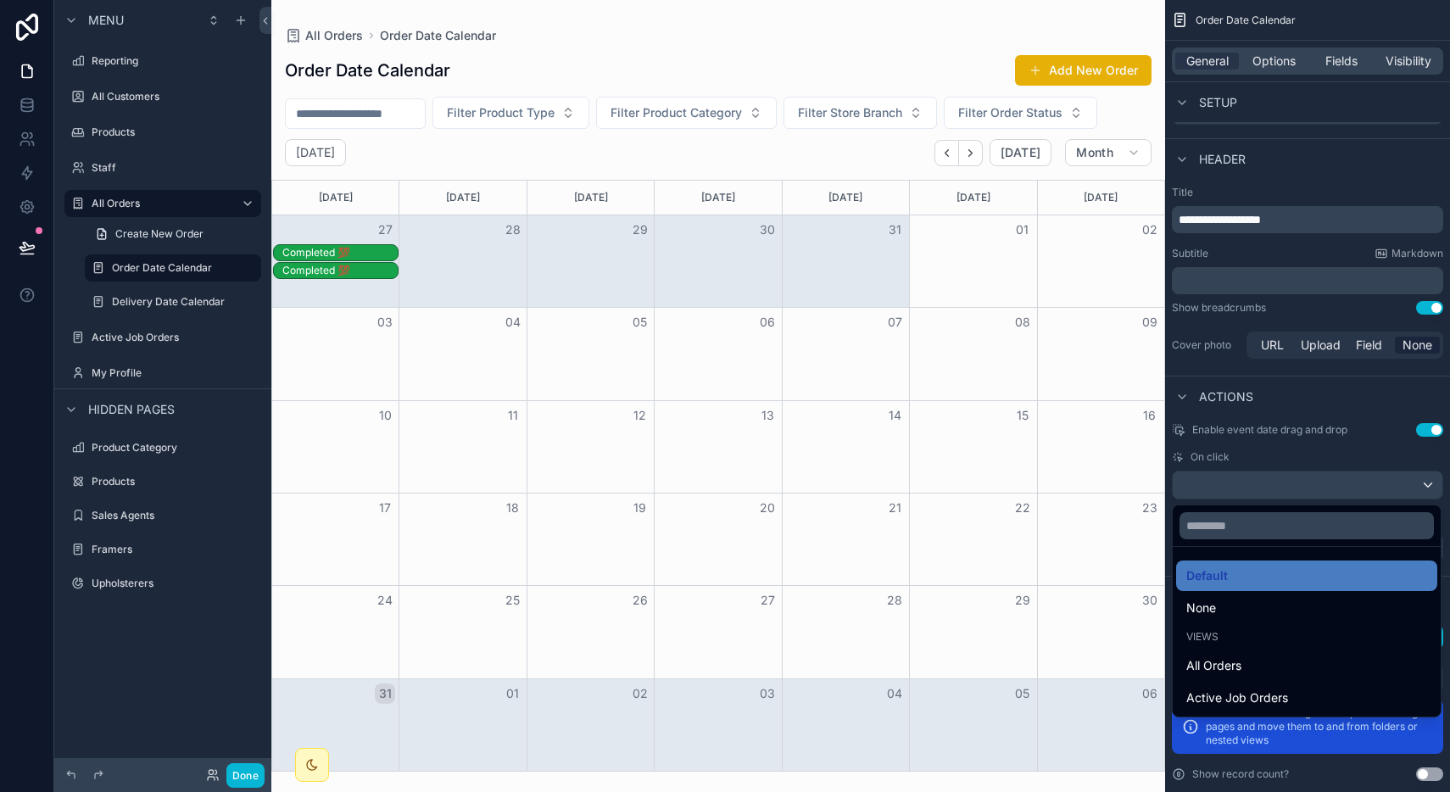
click at [1292, 471] on div "scrollable content" at bounding box center [725, 396] width 1450 height 792
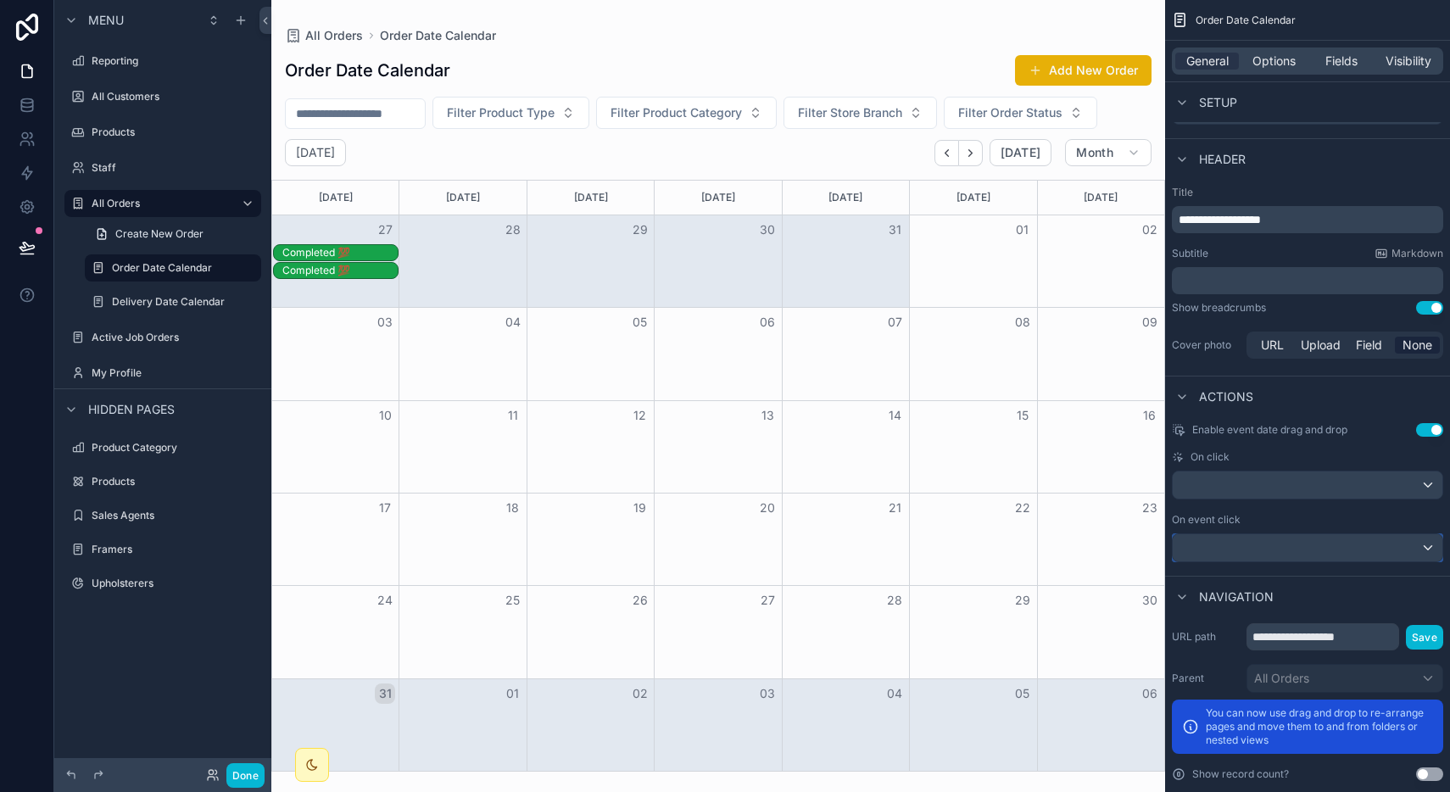
click at [1280, 550] on div "scrollable content" at bounding box center [1308, 547] width 270 height 27
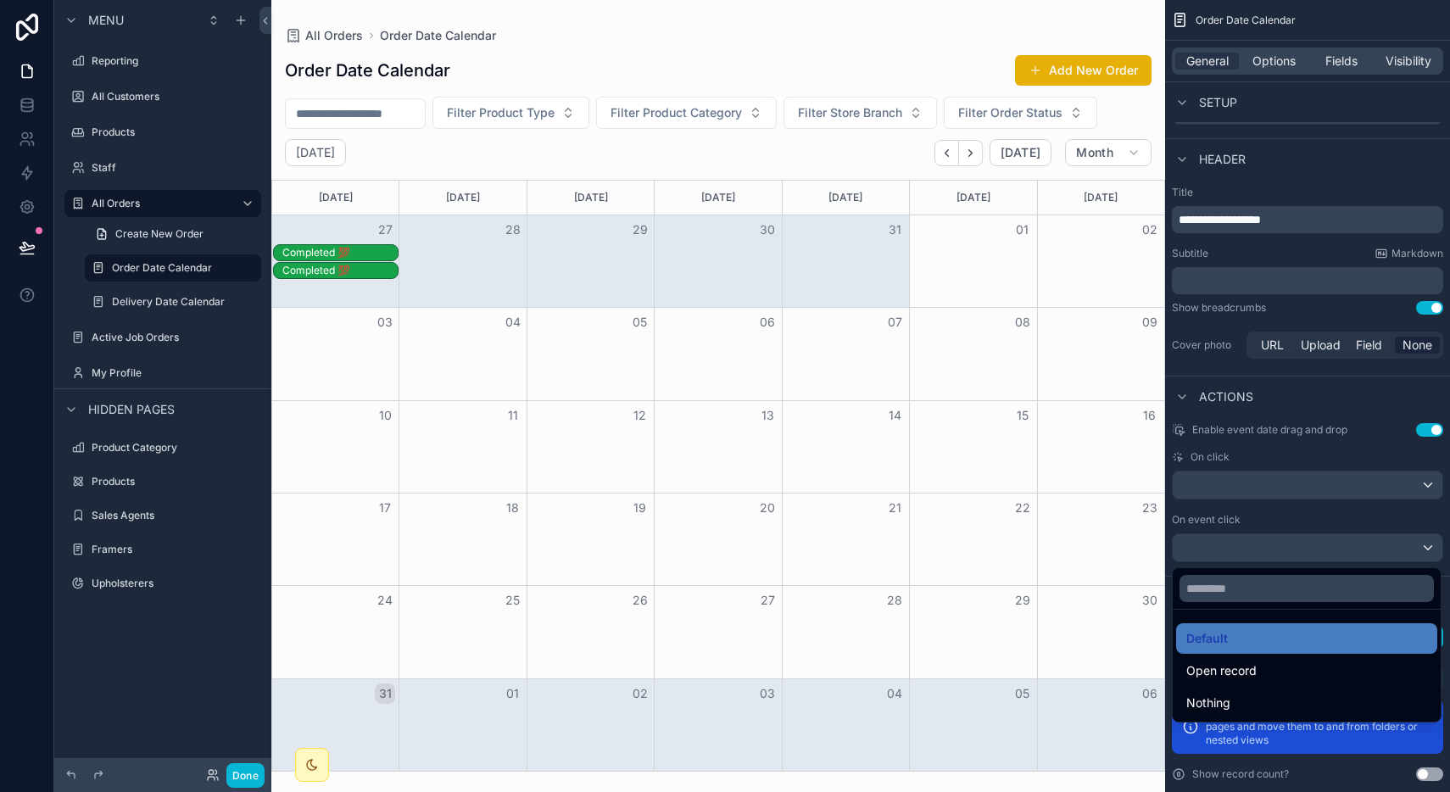
click at [1280, 550] on div "scrollable content" at bounding box center [725, 396] width 1450 height 792
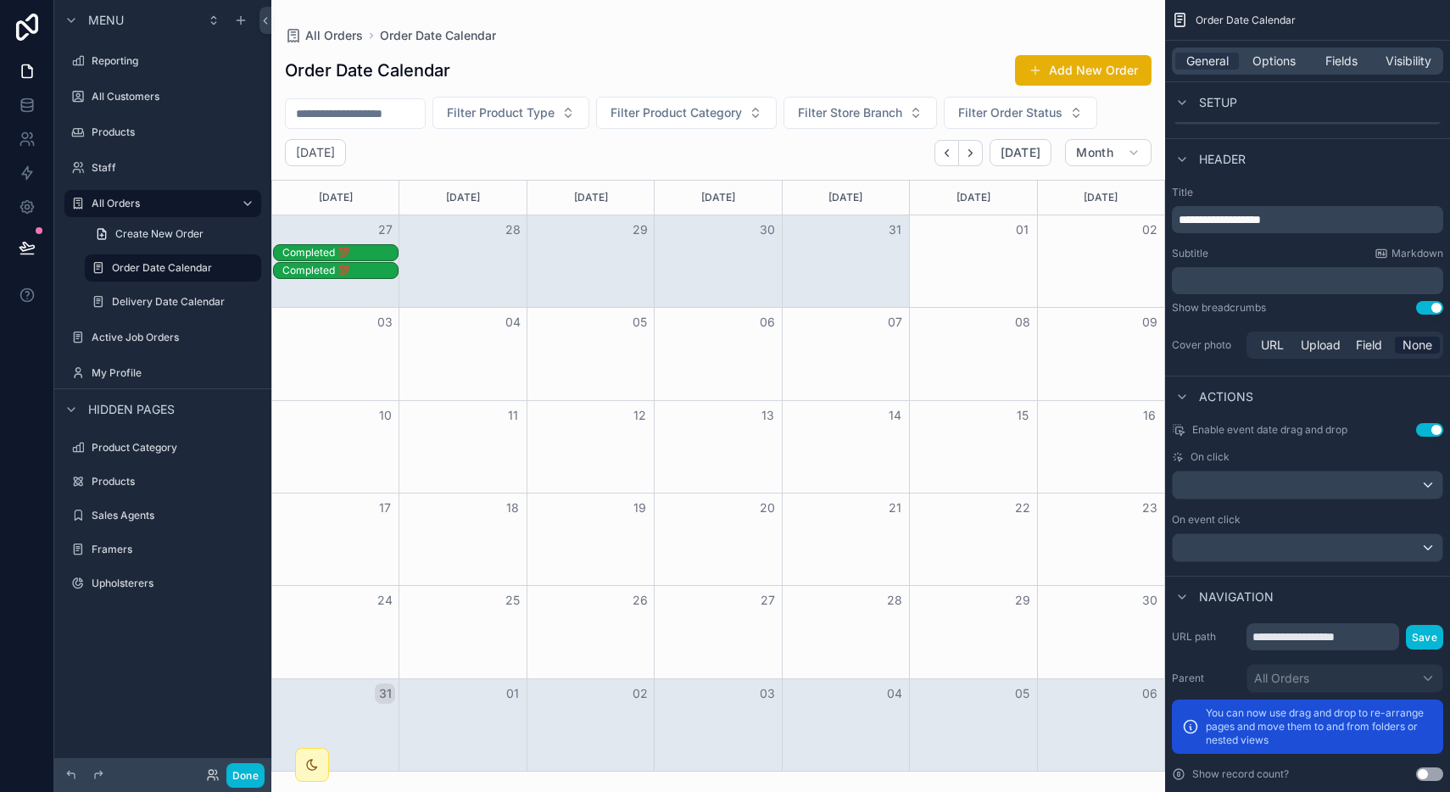
click at [376, 254] on div "Completed 💯" at bounding box center [339, 253] width 115 height 14
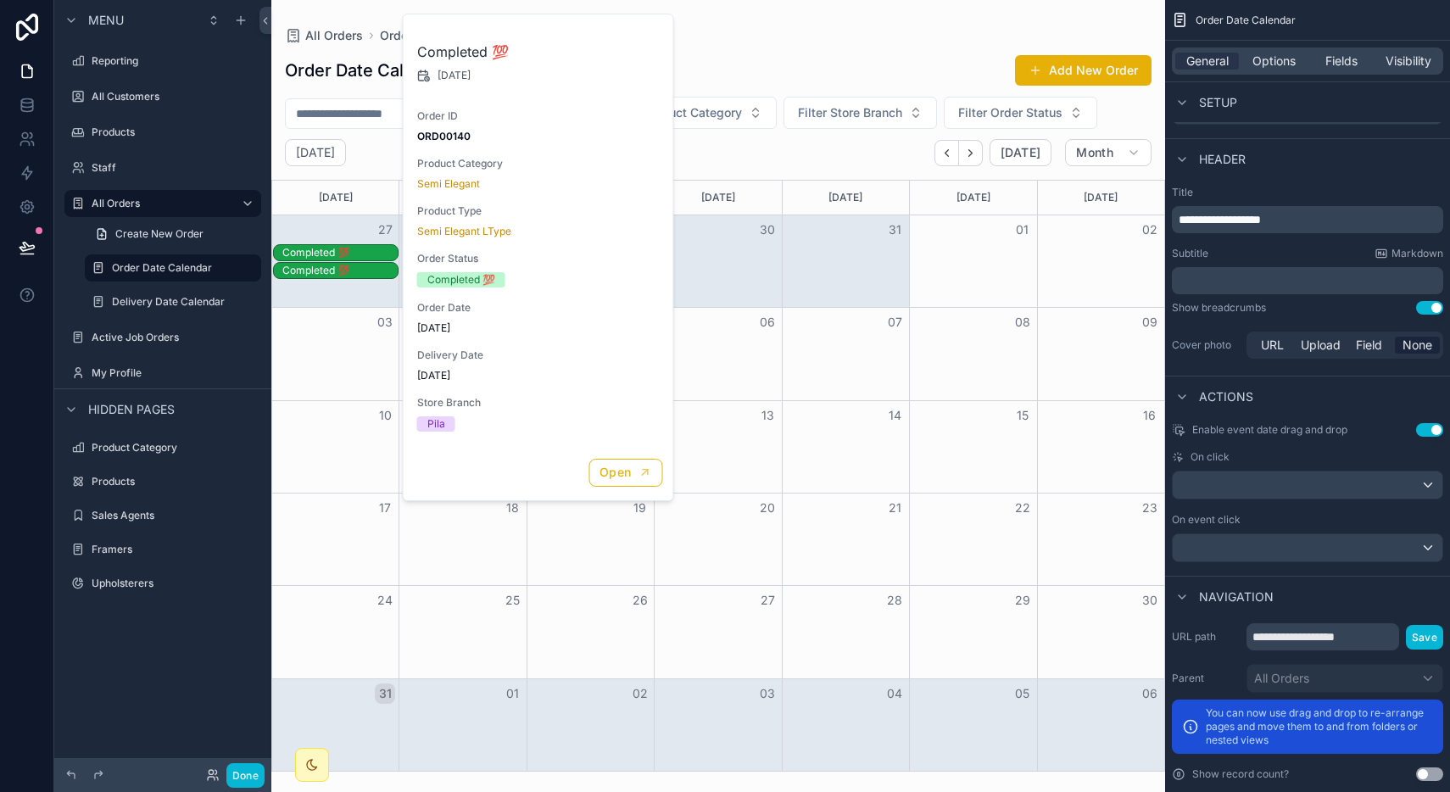
click at [376, 254] on div "Completed 💯" at bounding box center [339, 253] width 115 height 14
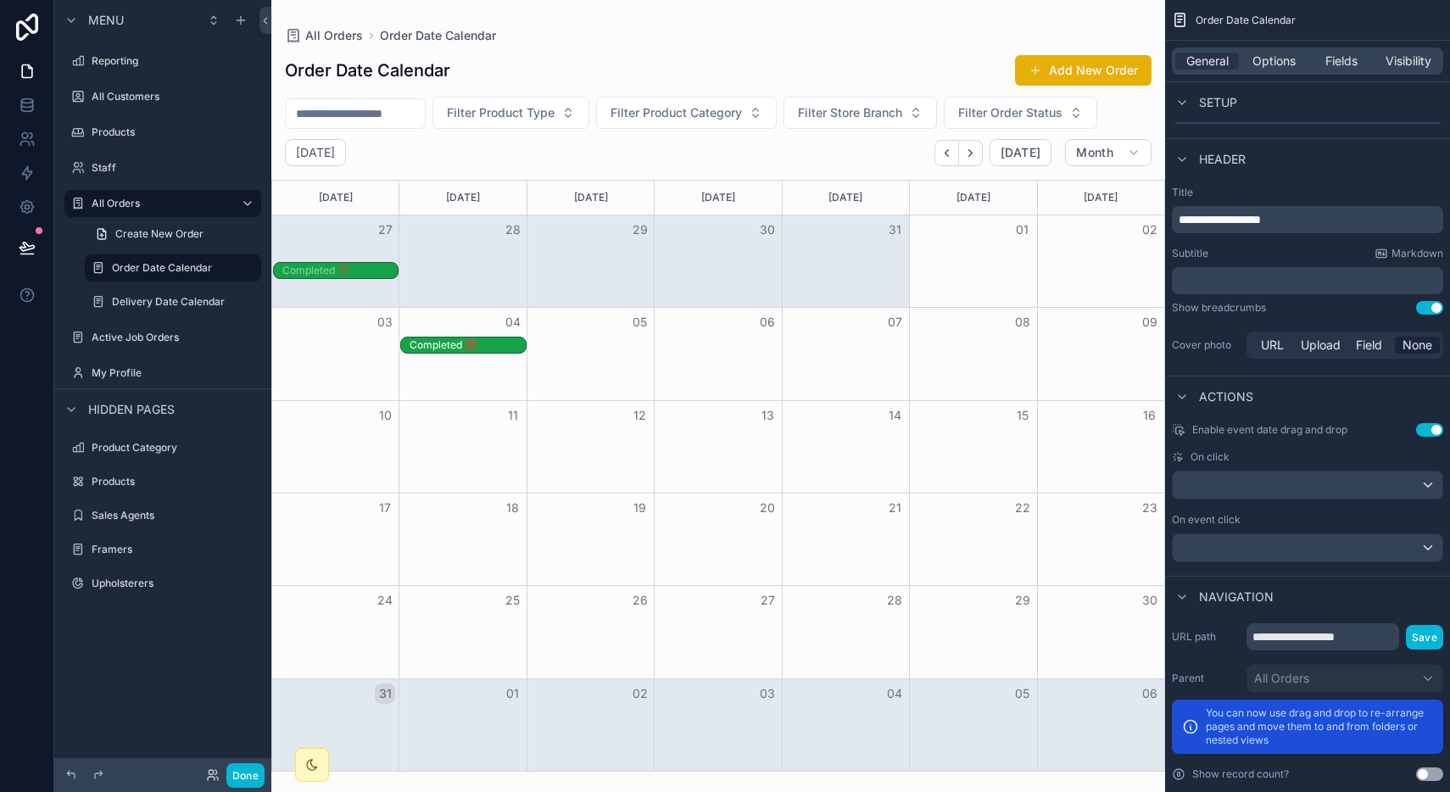
drag, startPoint x: 381, startPoint y: 252, endPoint x: 478, endPoint y: 399, distance: 176.8
click at [478, 399] on div "Sunday Monday Tuesday Wednesday Thursday Friday Saturday 27 28 29 30 31 01 02 C…" at bounding box center [718, 476] width 894 height 592
click at [1262, 492] on div "scrollable content" at bounding box center [1308, 484] width 270 height 27
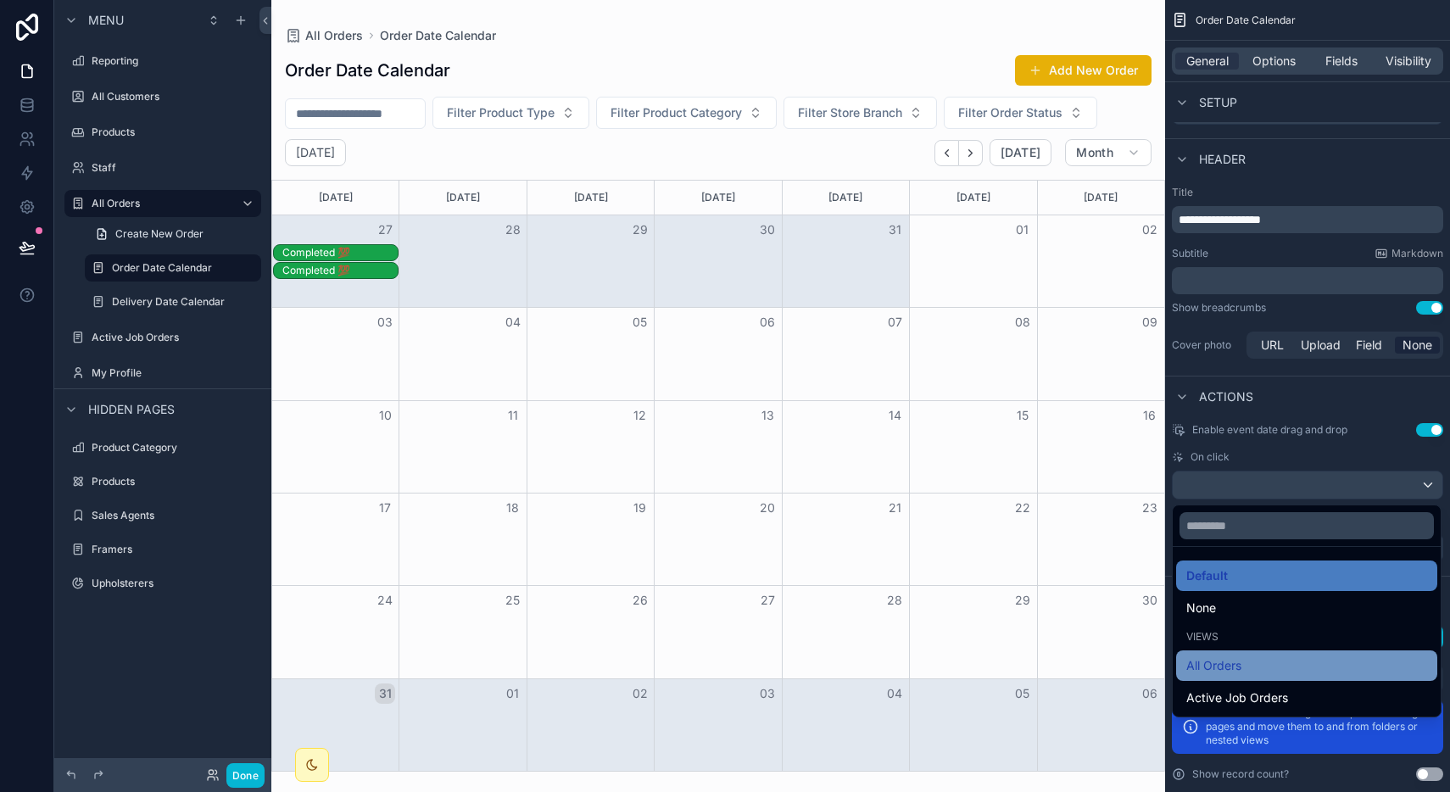
click at [1250, 661] on div "All Orders" at bounding box center [1306, 665] width 241 height 20
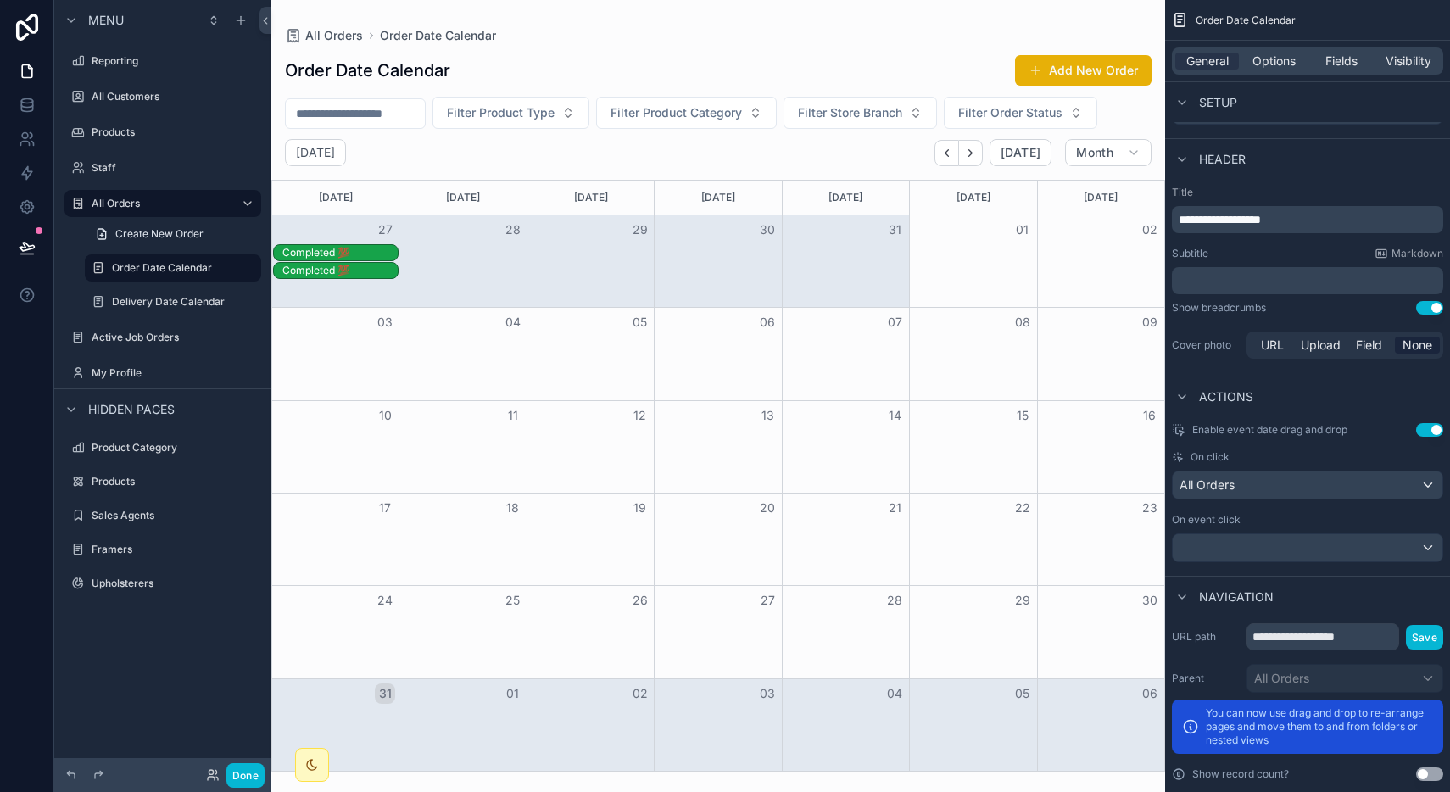
click at [354, 252] on div "Completed 💯" at bounding box center [339, 253] width 115 height 14
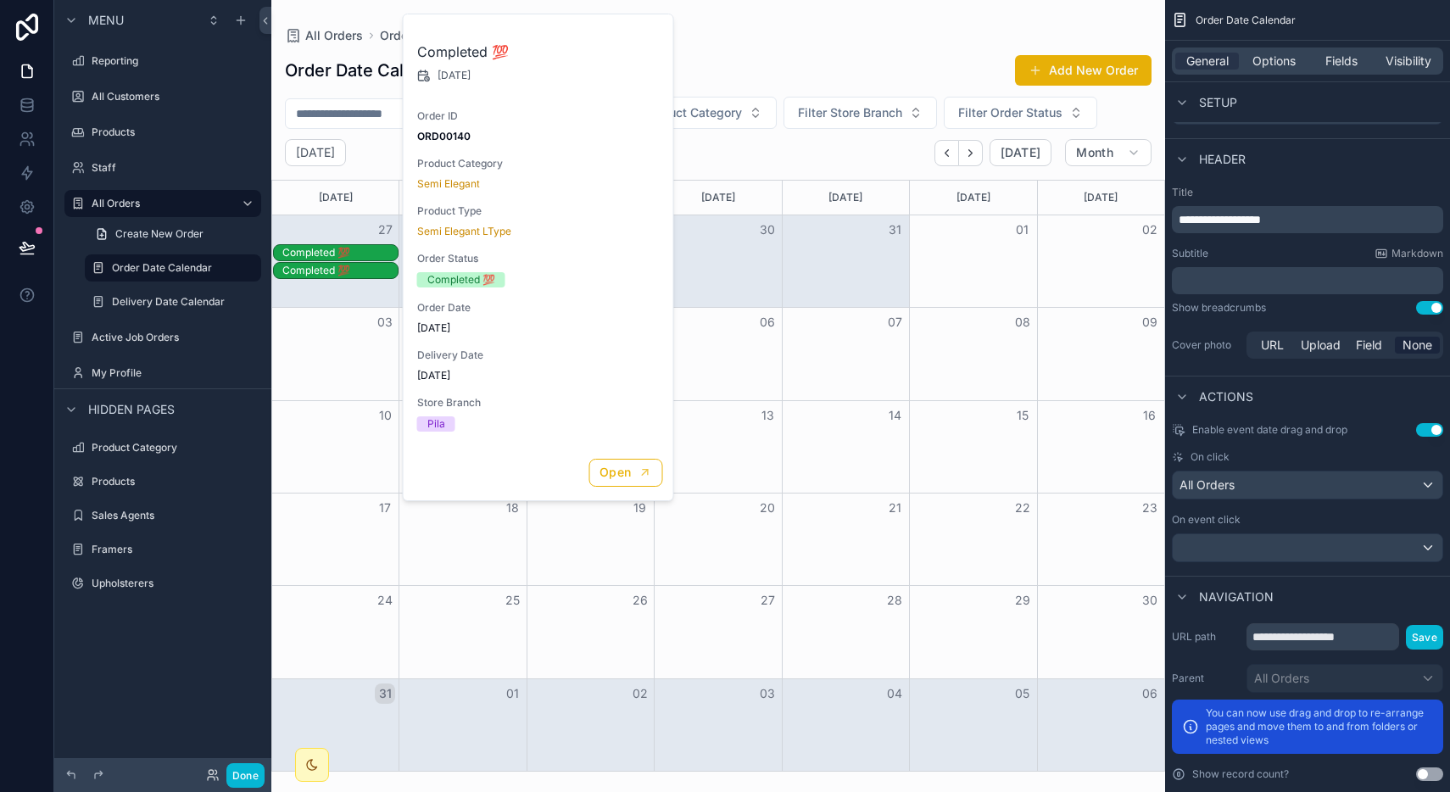
click at [354, 252] on div "Completed 💯" at bounding box center [339, 253] width 115 height 14
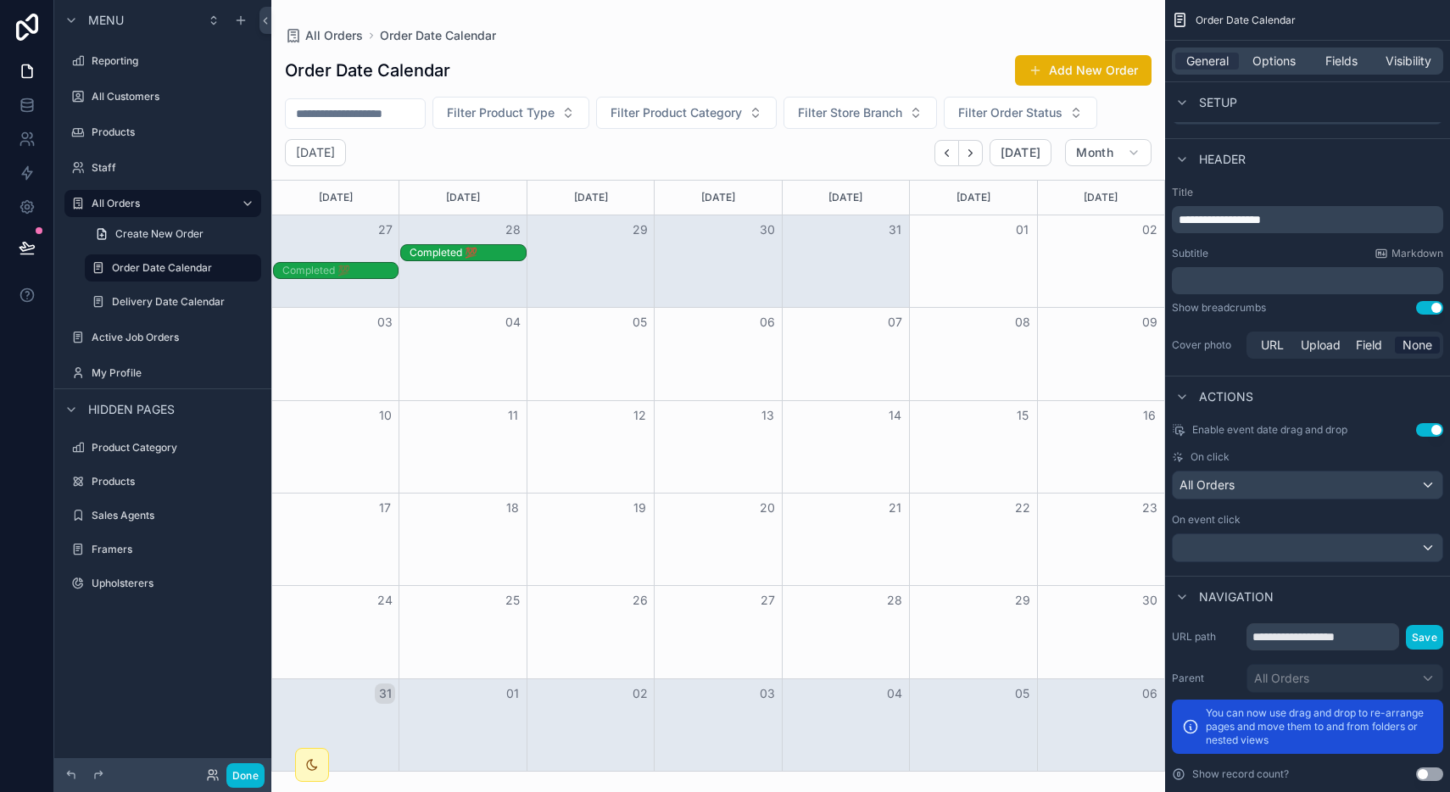
drag, startPoint x: 354, startPoint y: 252, endPoint x: 413, endPoint y: 265, distance: 60.7
click at [413, 265] on div "Completed 💯 Completed 💯 Completed 💯" at bounding box center [718, 262] width 892 height 36
click at [1307, 480] on div "All Orders" at bounding box center [1308, 484] width 270 height 27
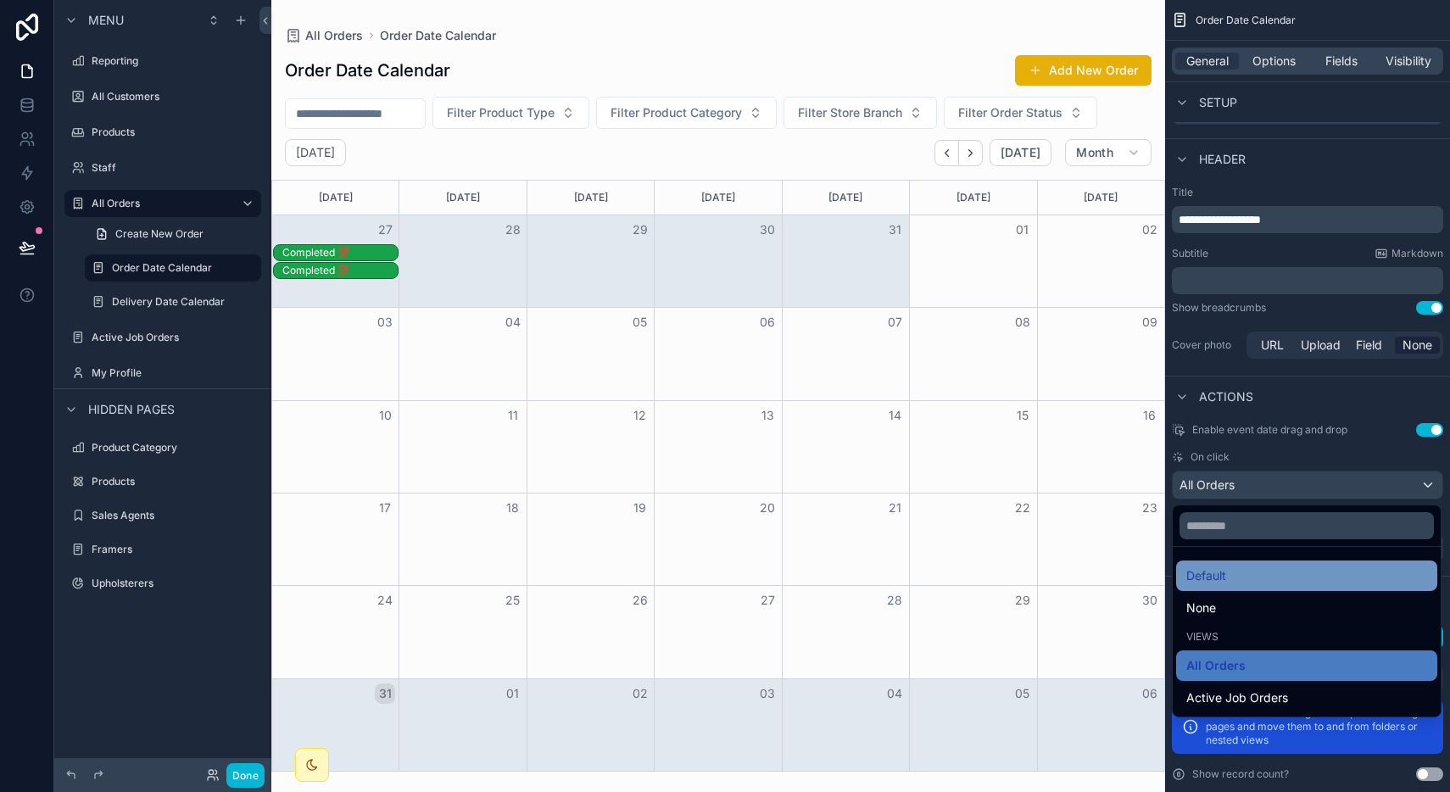
click at [1239, 581] on div "Default" at bounding box center [1306, 576] width 241 height 20
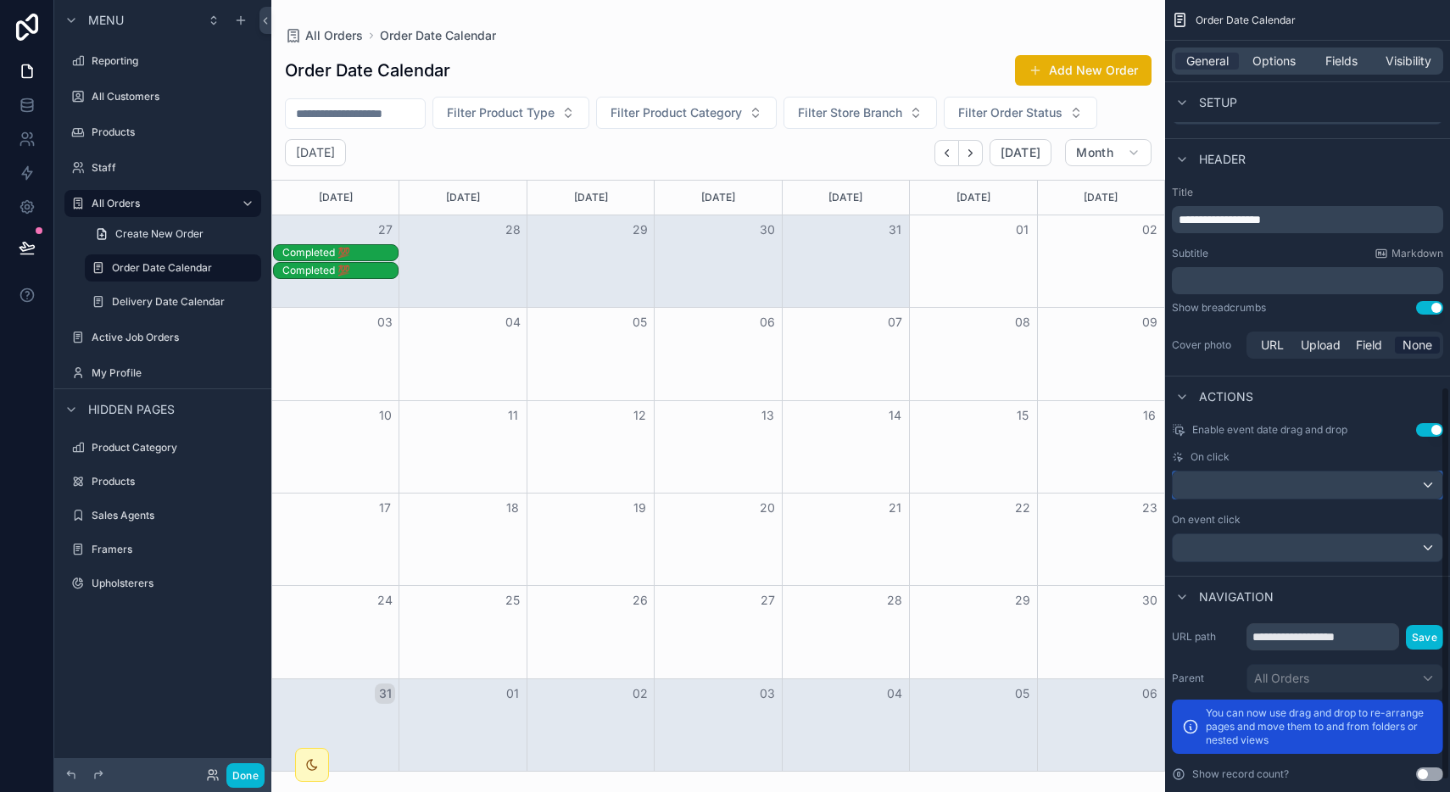
click at [1252, 480] on div "scrollable content" at bounding box center [1308, 484] width 270 height 27
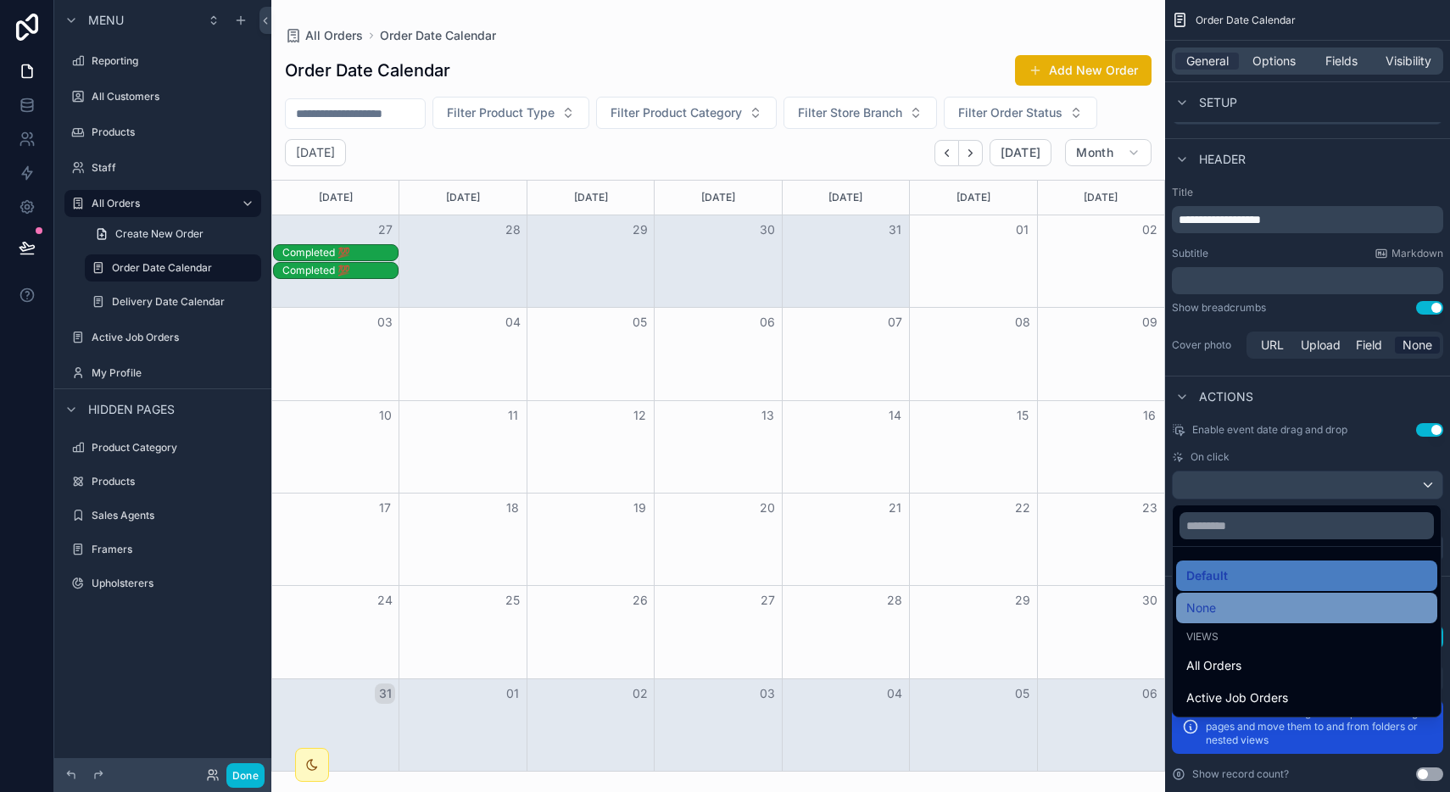
click at [1214, 605] on span "None" at bounding box center [1201, 608] width 30 height 20
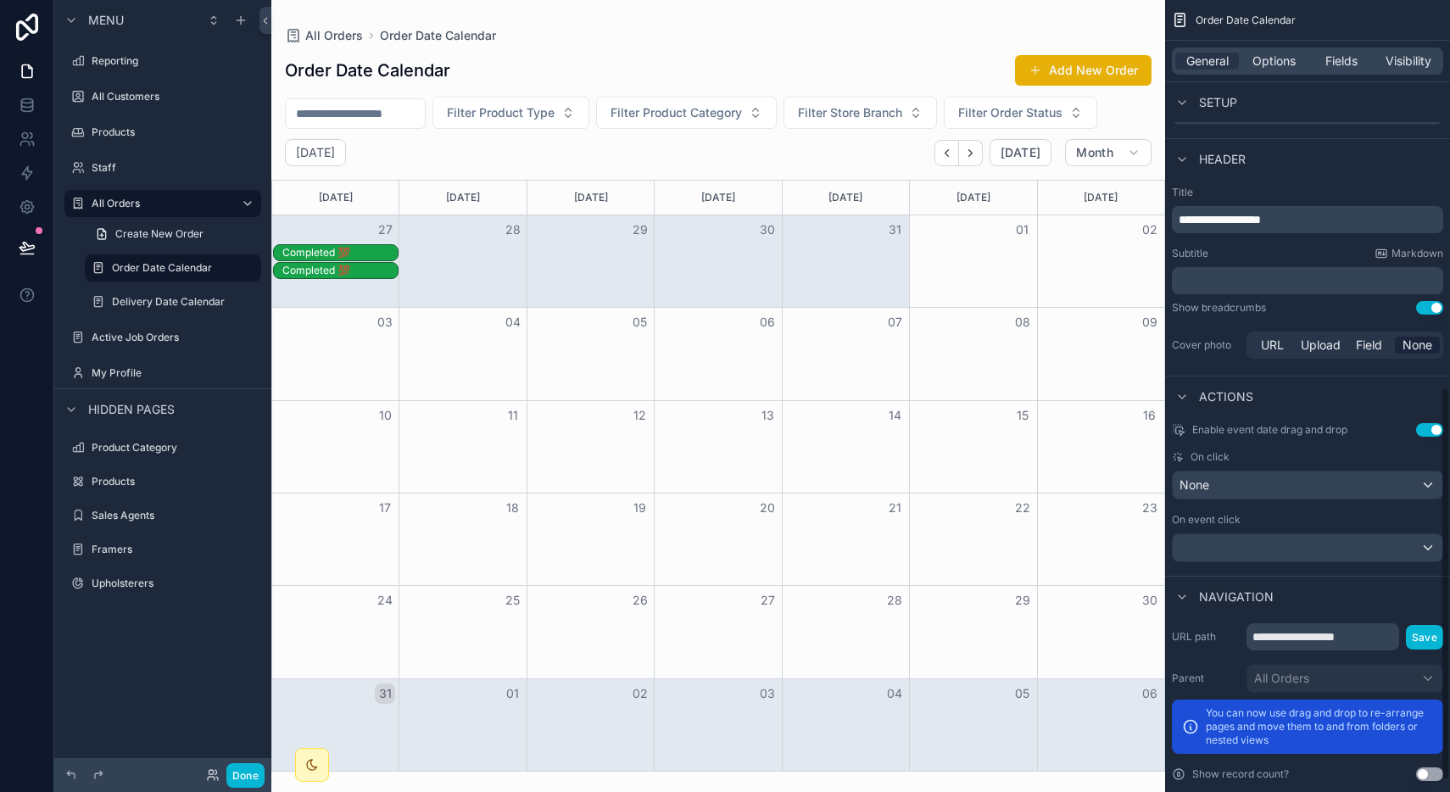
click at [1251, 482] on div "None" at bounding box center [1308, 484] width 270 height 27
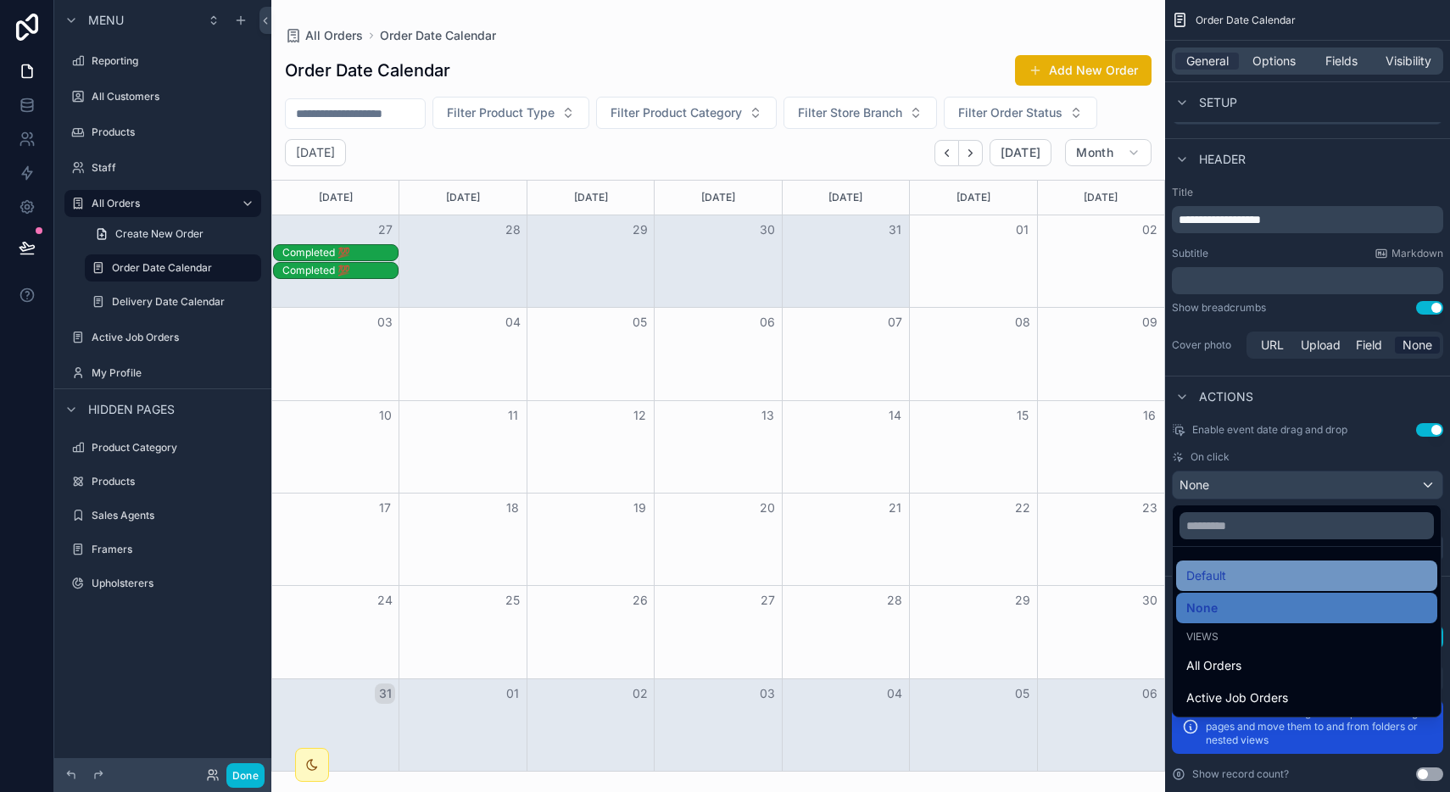
click at [1231, 573] on div "Default" at bounding box center [1306, 576] width 241 height 20
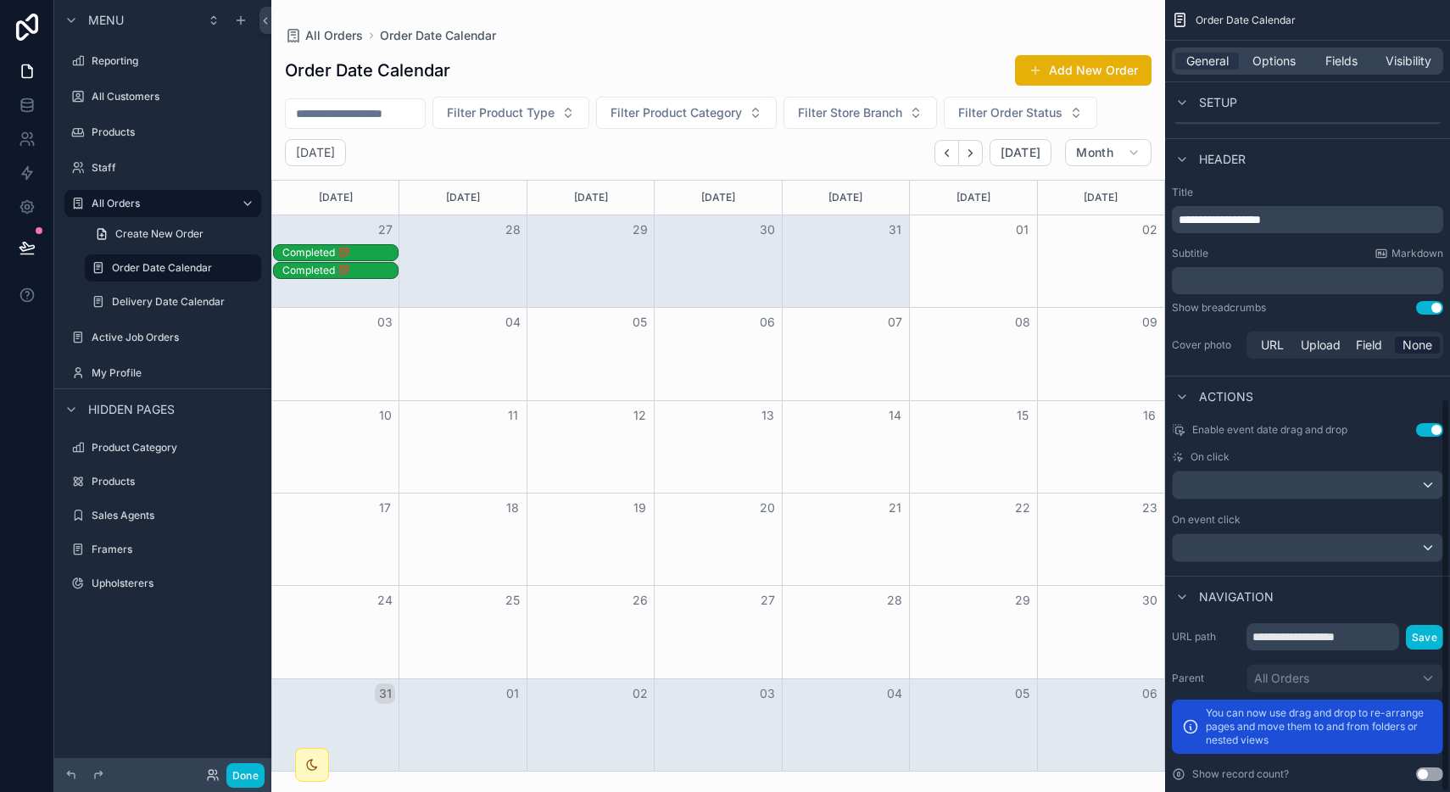
scroll to position [802, 0]
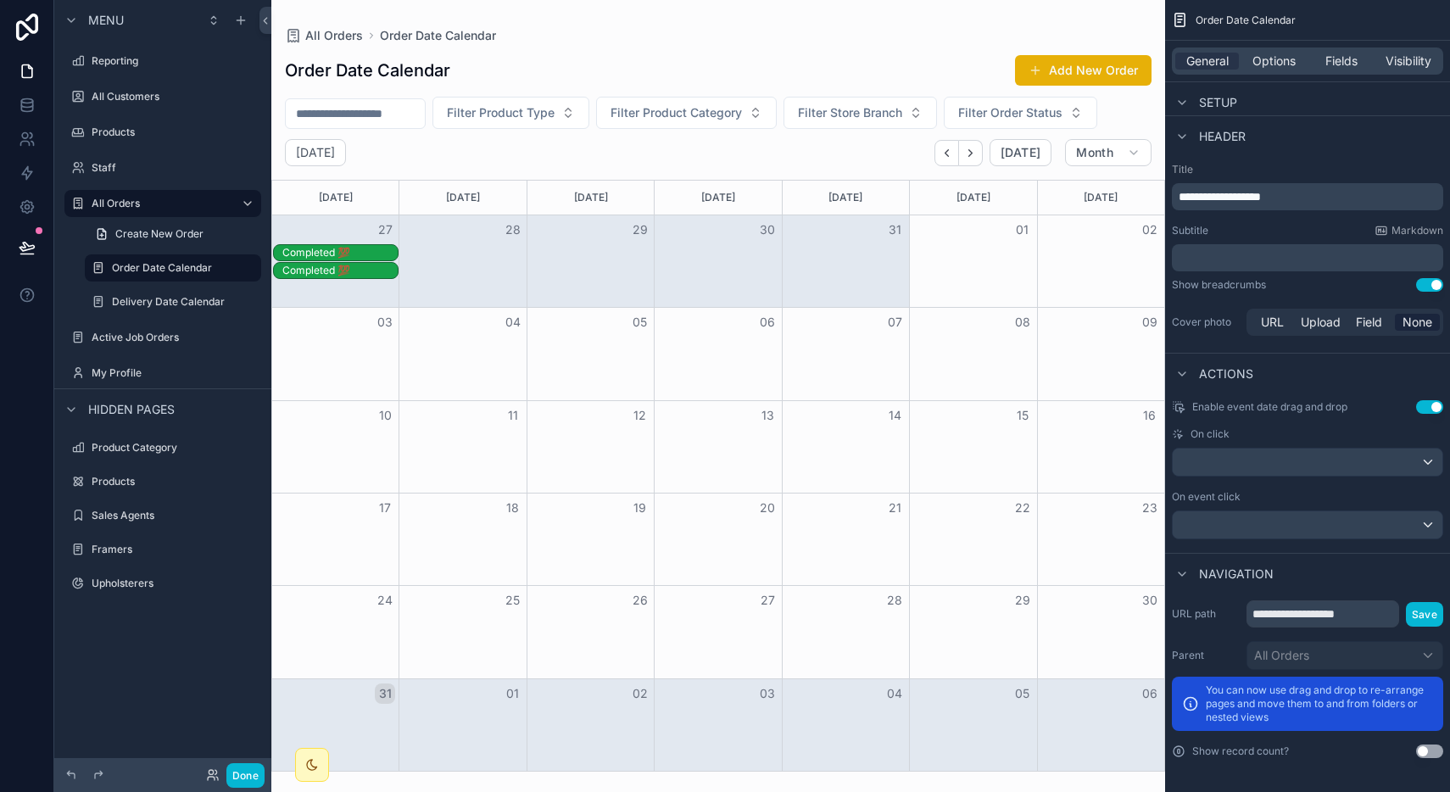
click at [1429, 747] on button "Use setting" at bounding box center [1429, 751] width 27 height 14
click at [1430, 751] on button "Use setting" at bounding box center [1429, 751] width 27 height 14
click at [1432, 411] on button "Use setting" at bounding box center [1429, 407] width 27 height 14
click at [806, 462] on div "Month View" at bounding box center [845, 447] width 127 height 92
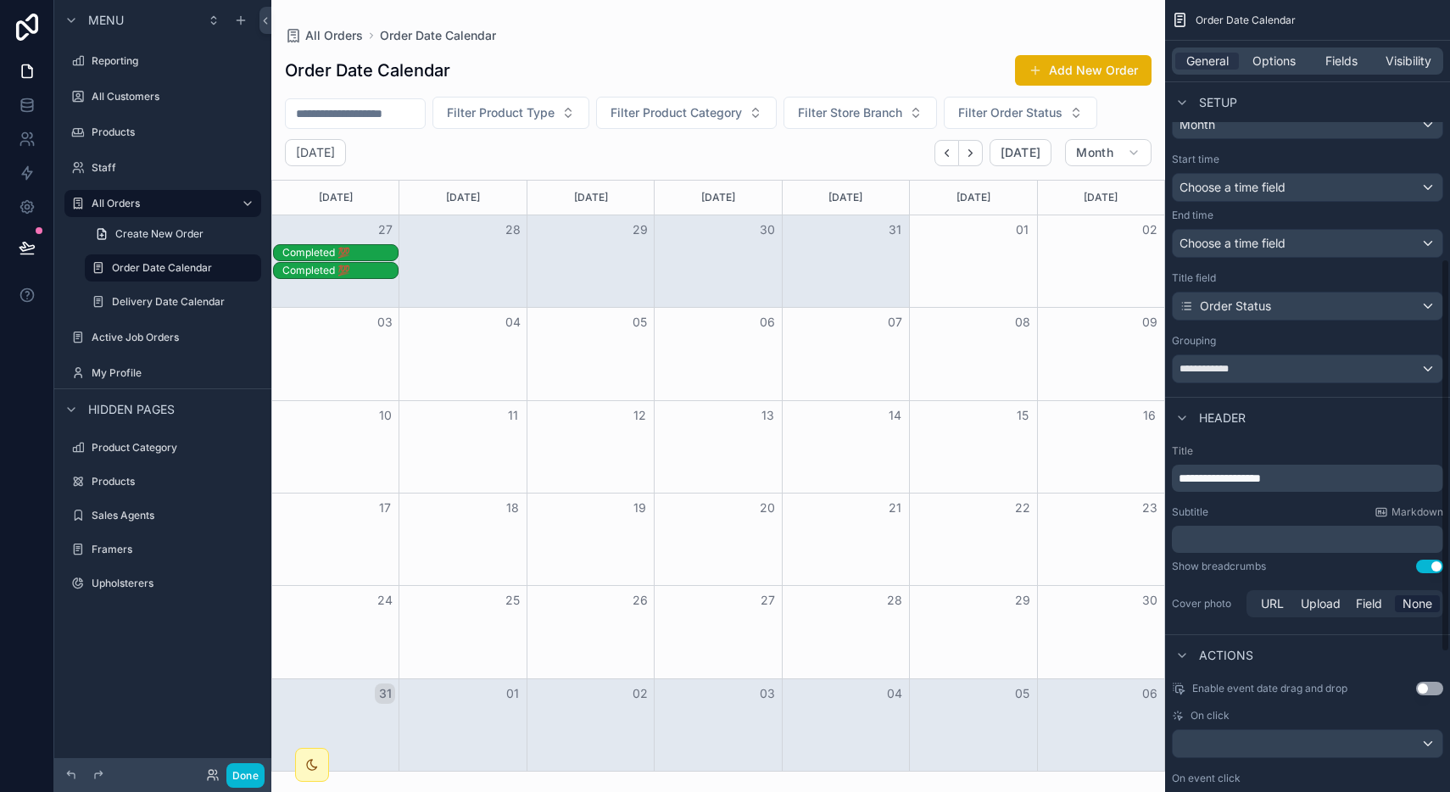
scroll to position [518, 0]
drag, startPoint x: 367, startPoint y: 250, endPoint x: 499, endPoint y: 243, distance: 131.6
click at [499, 243] on div "27 28 29 30 31 01 02 Completed 💯 Completed 💯" at bounding box center [718, 247] width 892 height 64
click at [340, 265] on div "Completed 💯" at bounding box center [339, 271] width 115 height 14
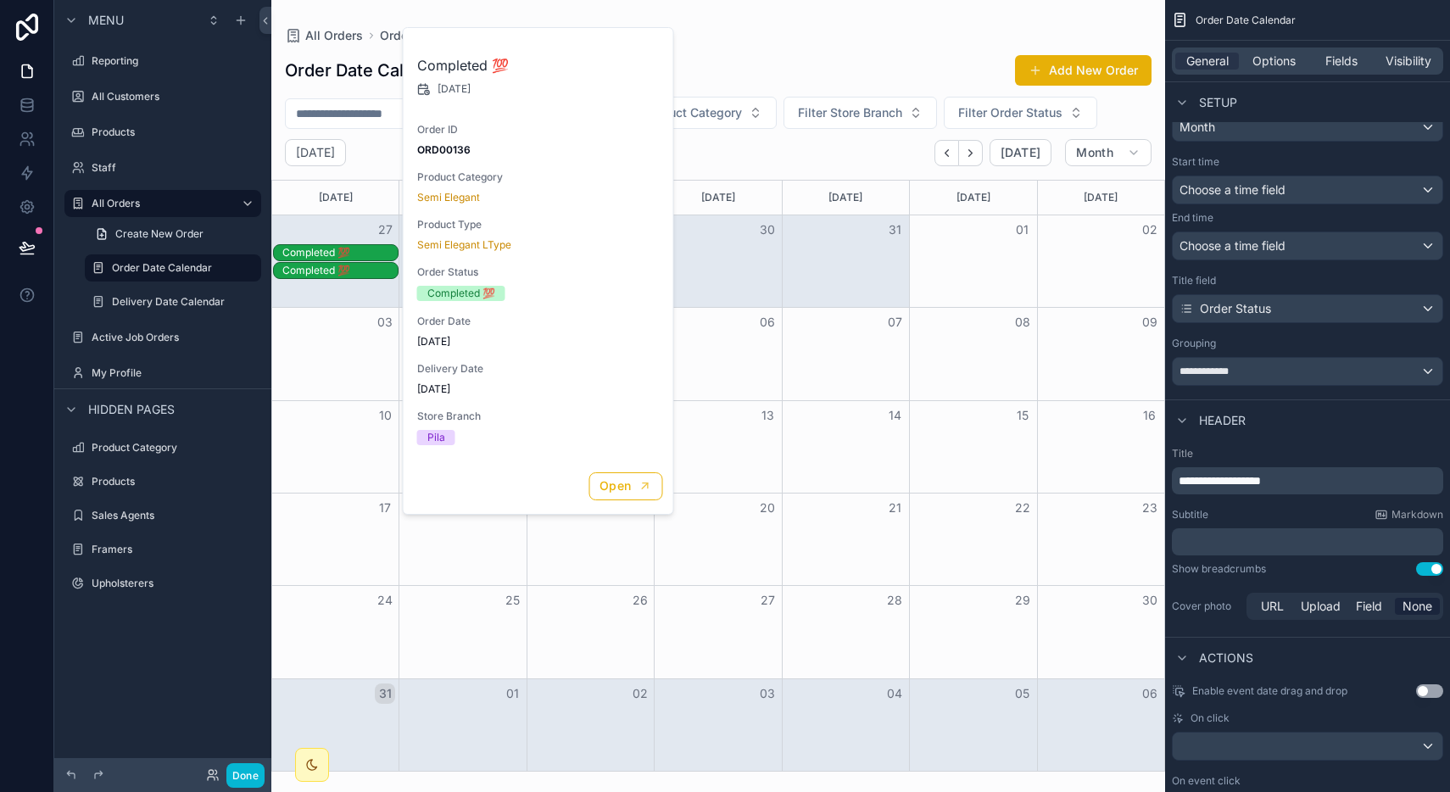
click at [343, 245] on div "Completed 💯" at bounding box center [339, 252] width 115 height 15
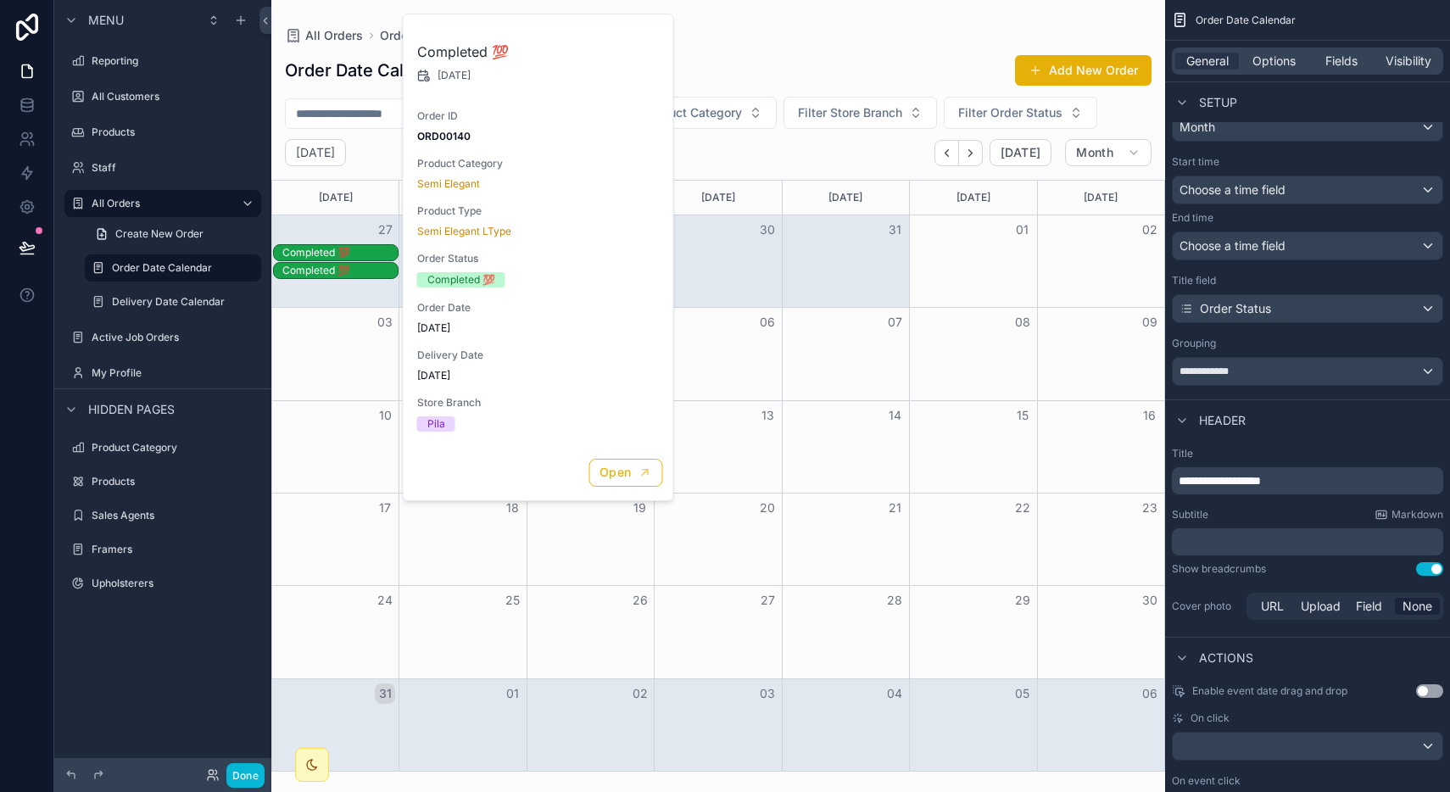
drag, startPoint x: 343, startPoint y: 244, endPoint x: 372, endPoint y: 302, distance: 64.8
click at [380, 287] on div "27 28 29 30 31 01 02 Completed 💯 Completed 💯" at bounding box center [718, 261] width 892 height 92
click at [370, 304] on div "Month View" at bounding box center [335, 261] width 126 height 92
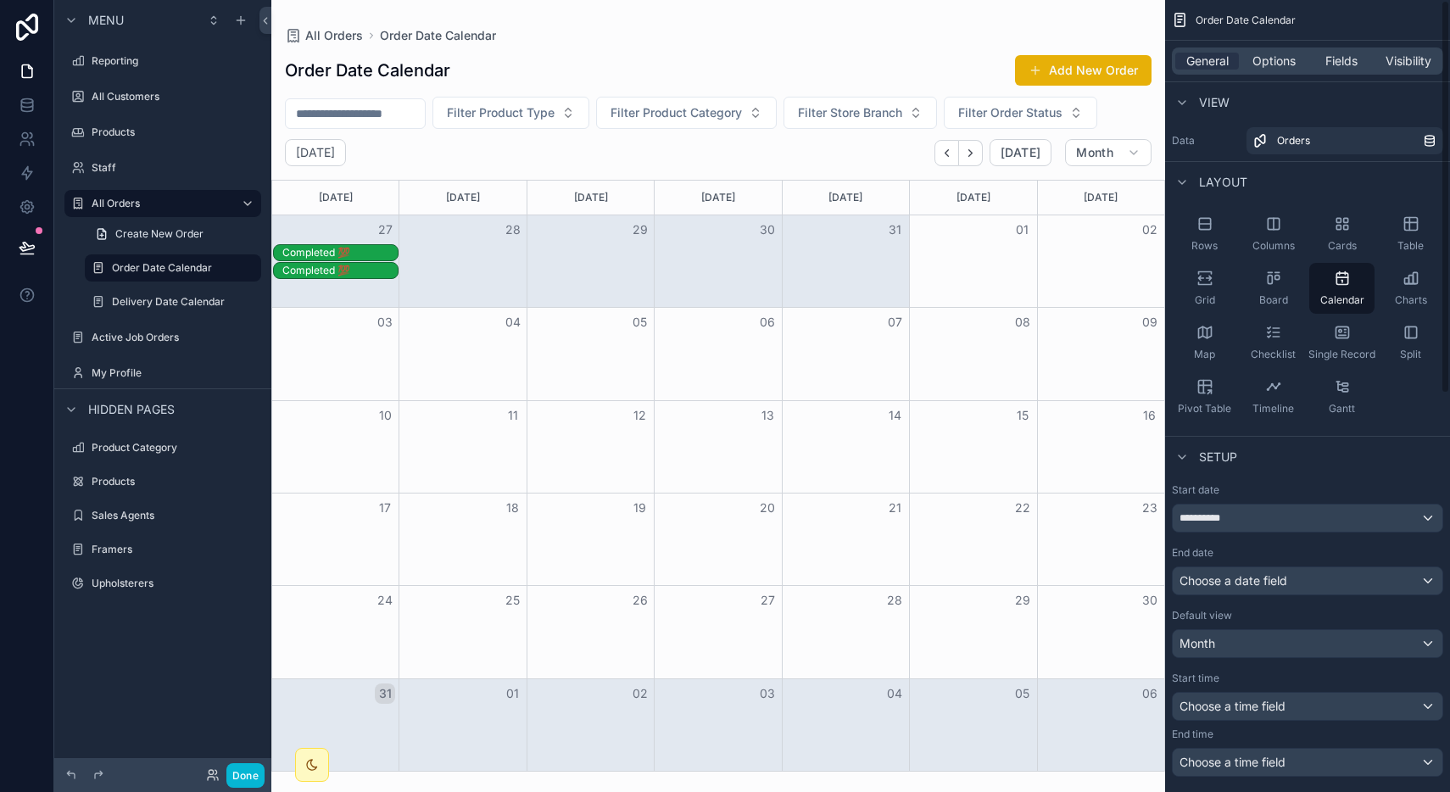
scroll to position [0, 0]
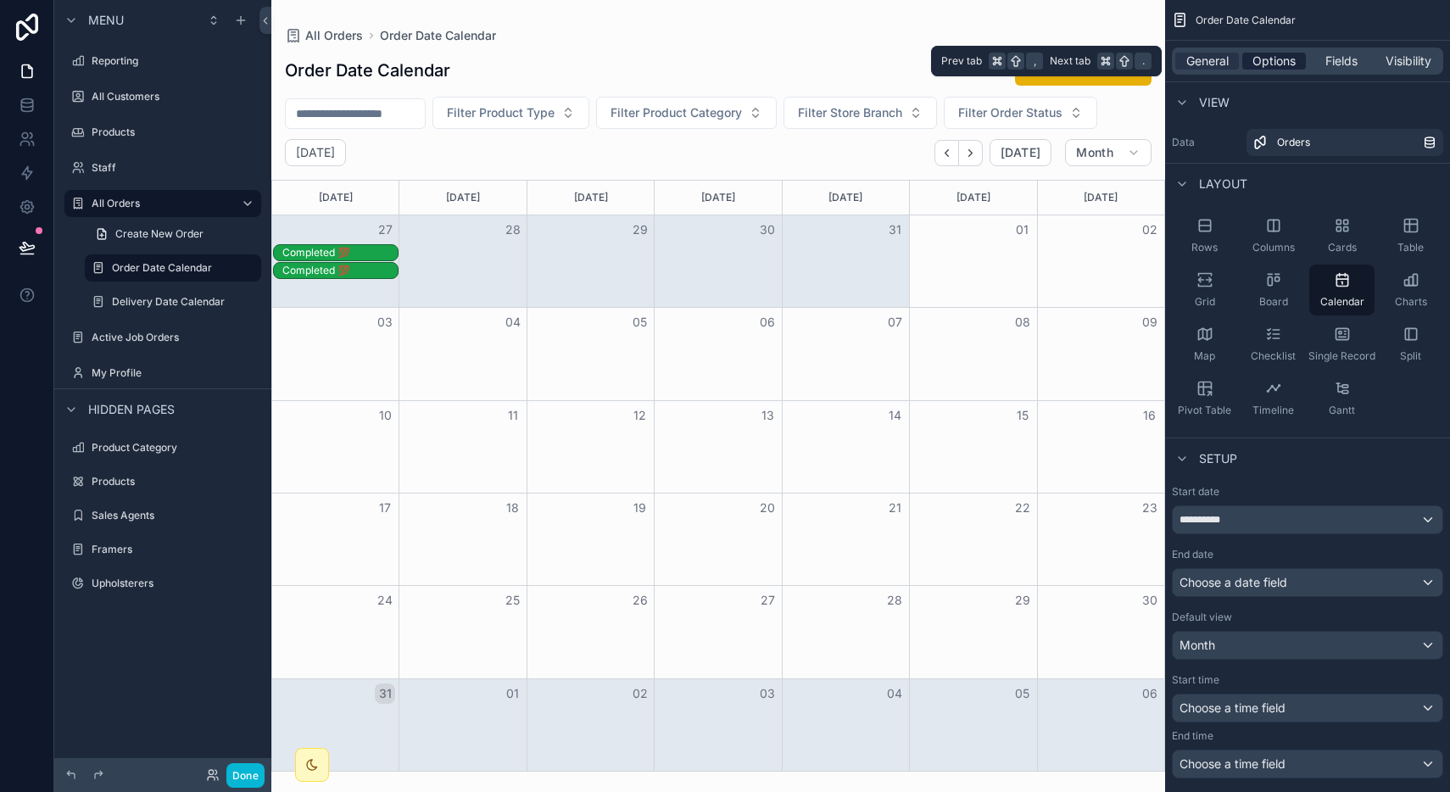
click at [1268, 53] on span "Options" at bounding box center [1273, 61] width 43 height 17
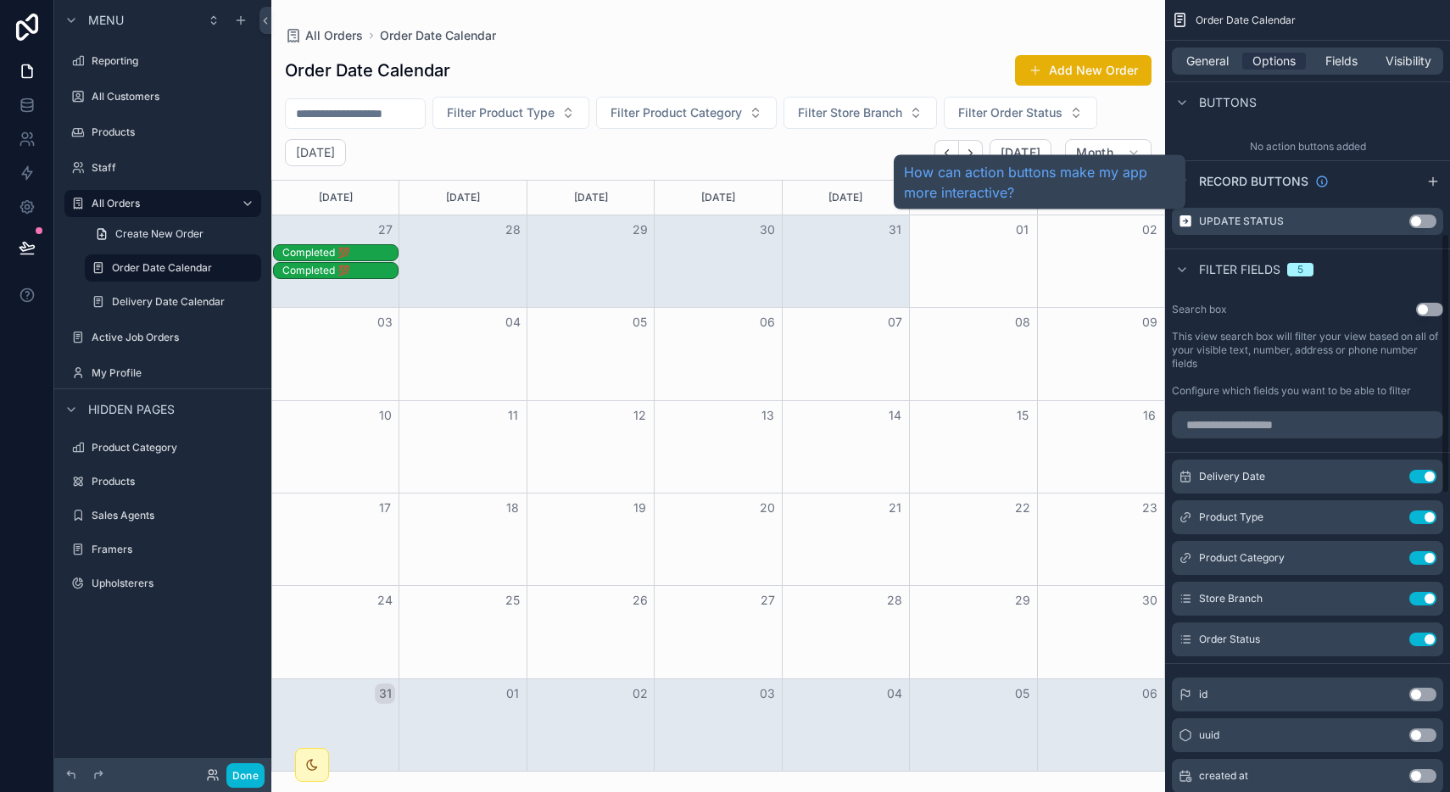
scroll to position [700, 0]
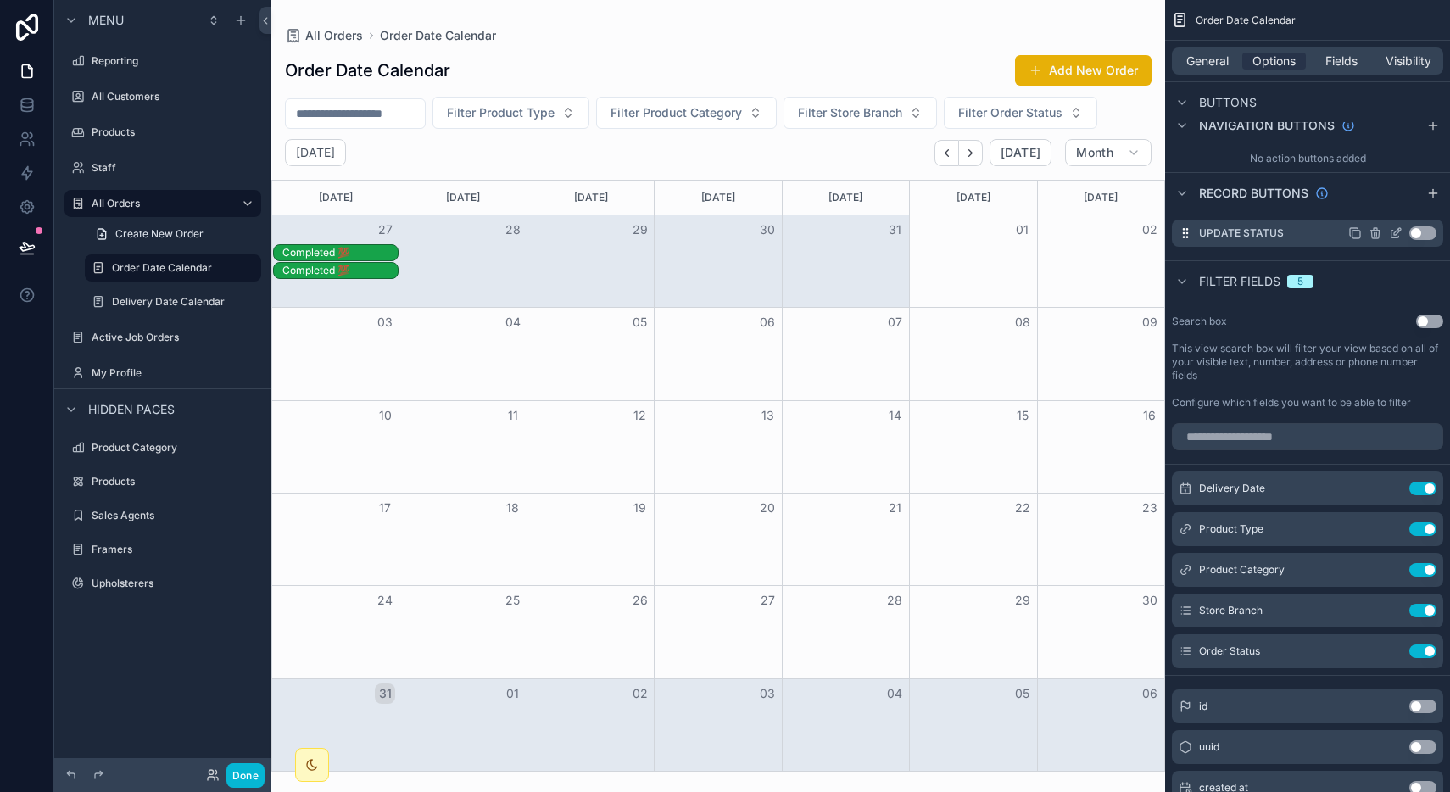
click at [1395, 237] on icon "scrollable content" at bounding box center [1396, 233] width 14 height 14
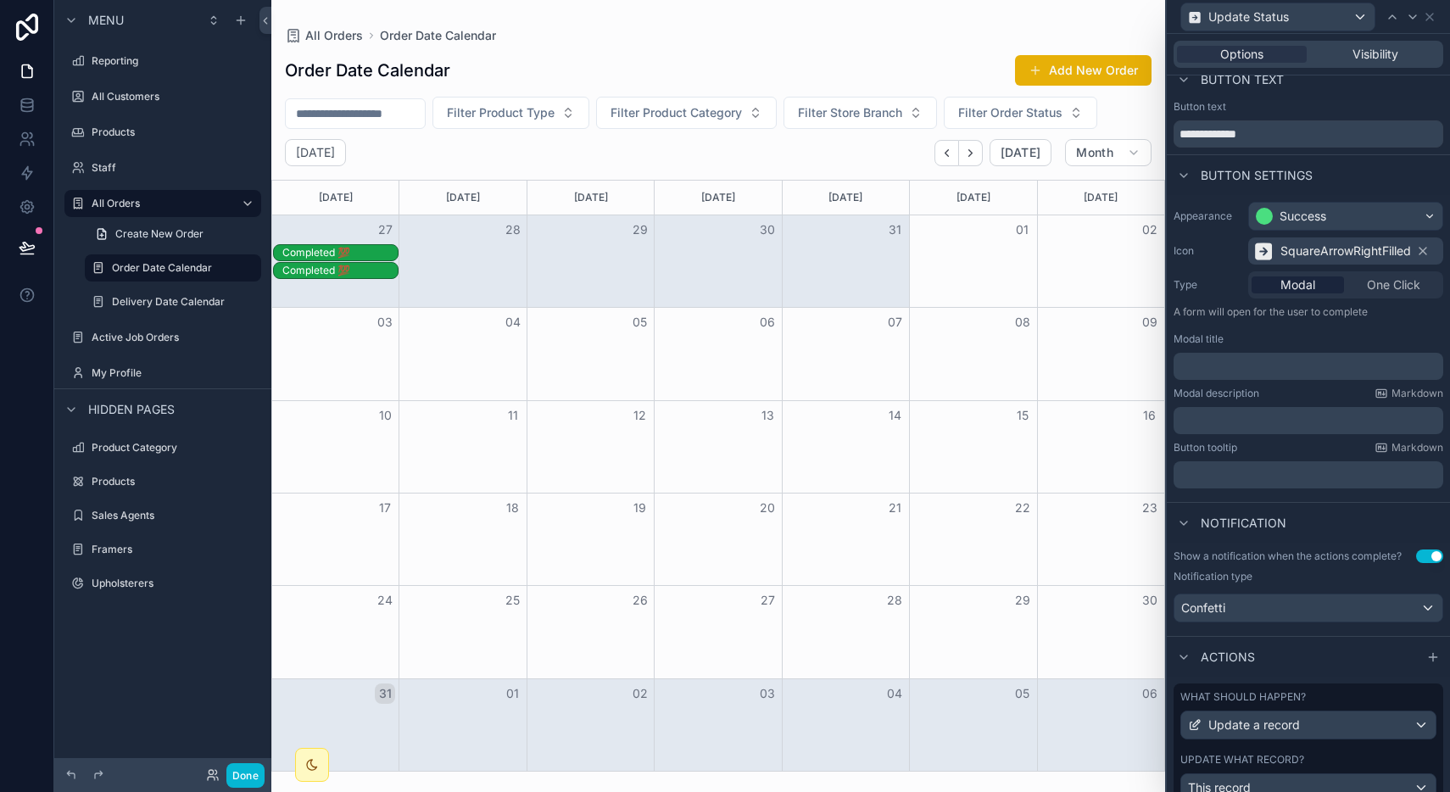
scroll to position [0, 0]
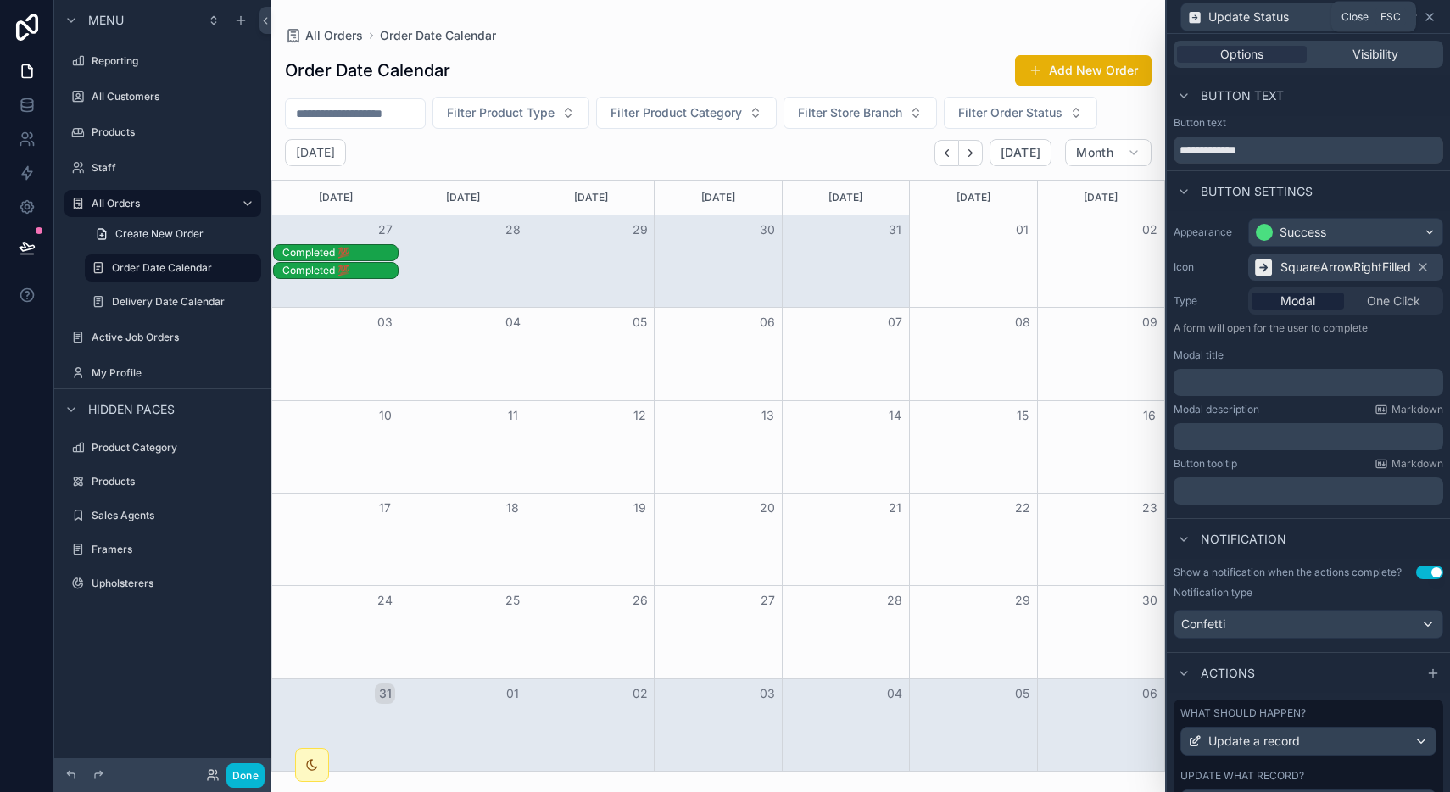
click at [1434, 22] on icon at bounding box center [1430, 17] width 14 height 14
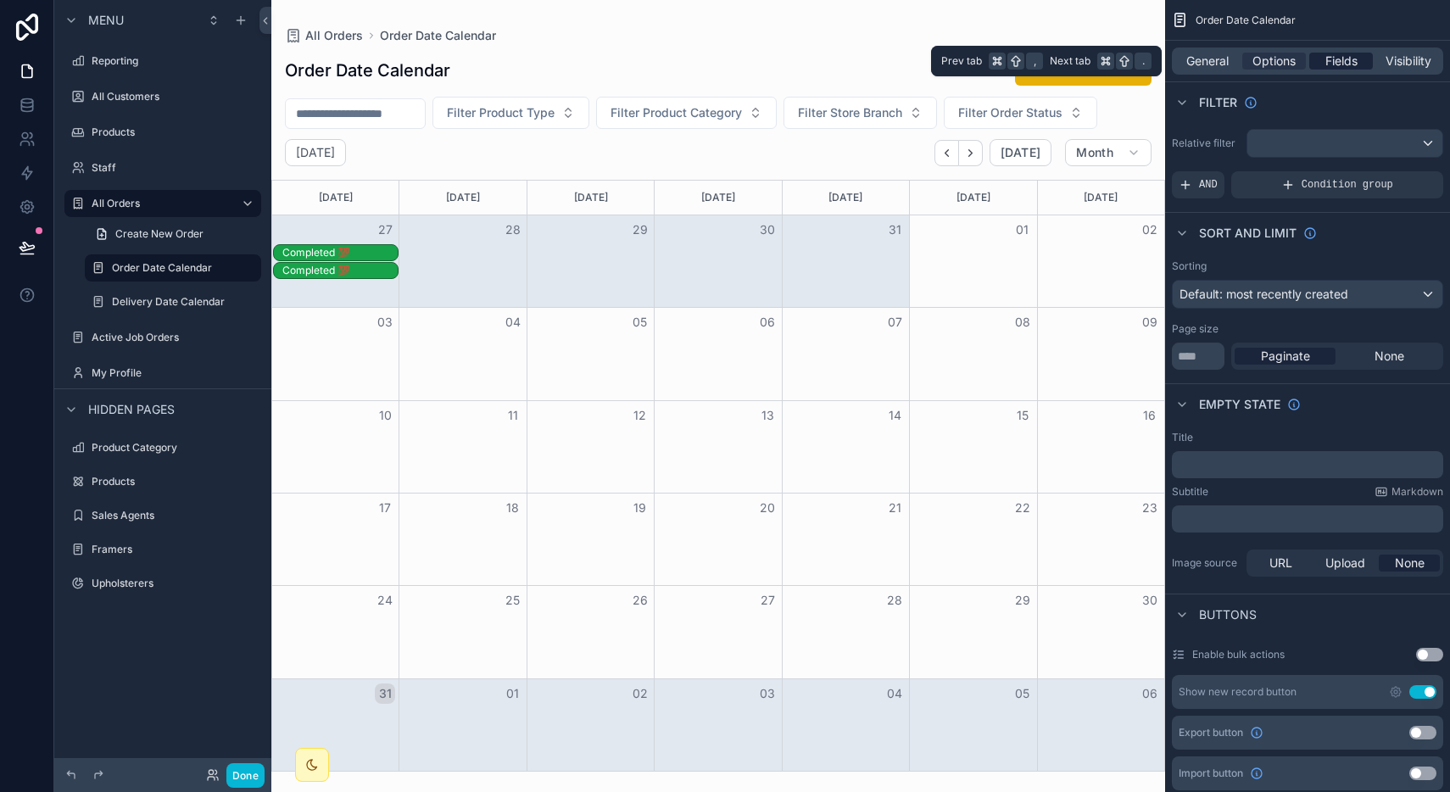
click at [1336, 67] on span "Fields" at bounding box center [1341, 61] width 32 height 17
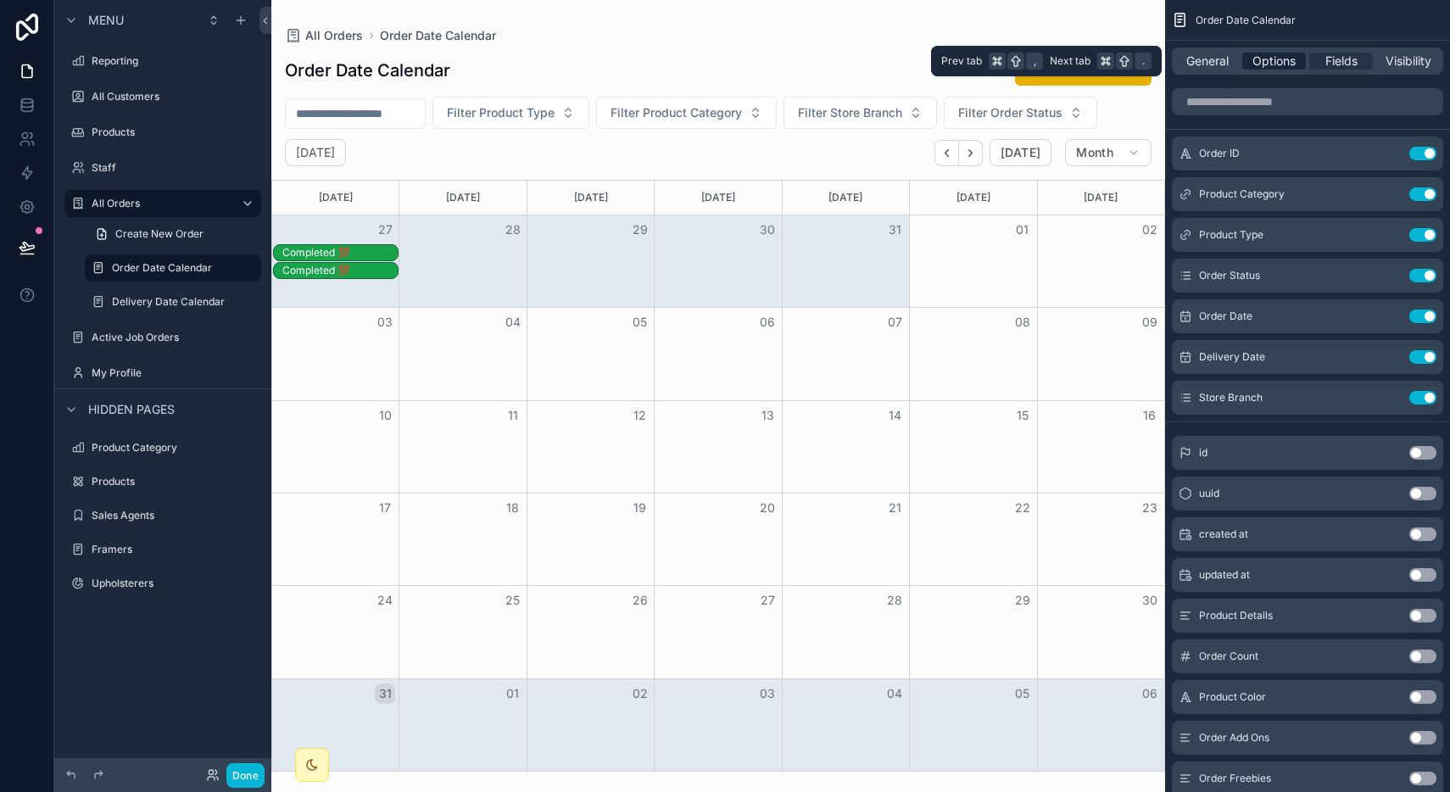
click at [1280, 68] on span "Options" at bounding box center [1273, 61] width 43 height 17
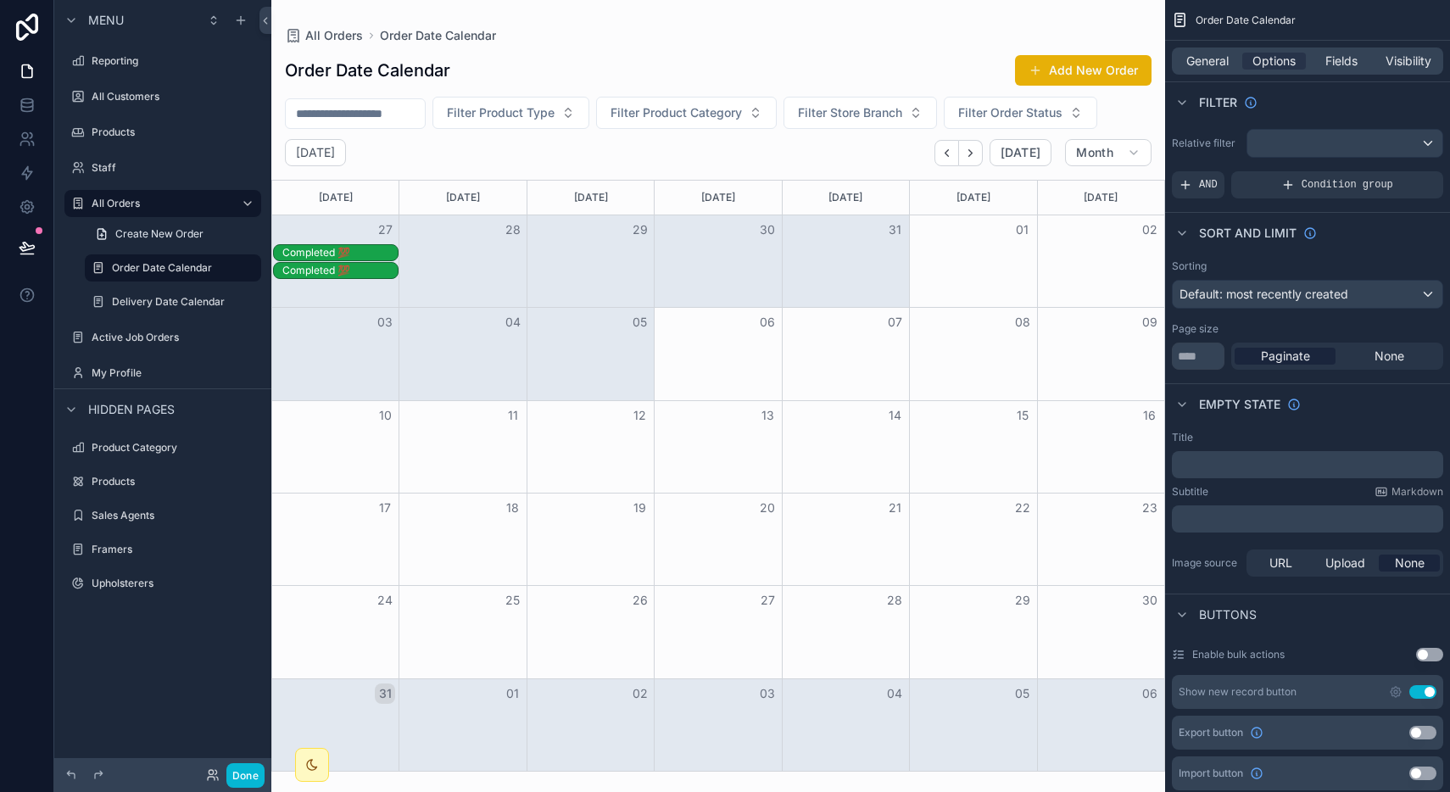
drag, startPoint x: 406, startPoint y: 355, endPoint x: 644, endPoint y: 398, distance: 241.2
click at [644, 398] on div "Month View" at bounding box center [718, 354] width 892 height 92
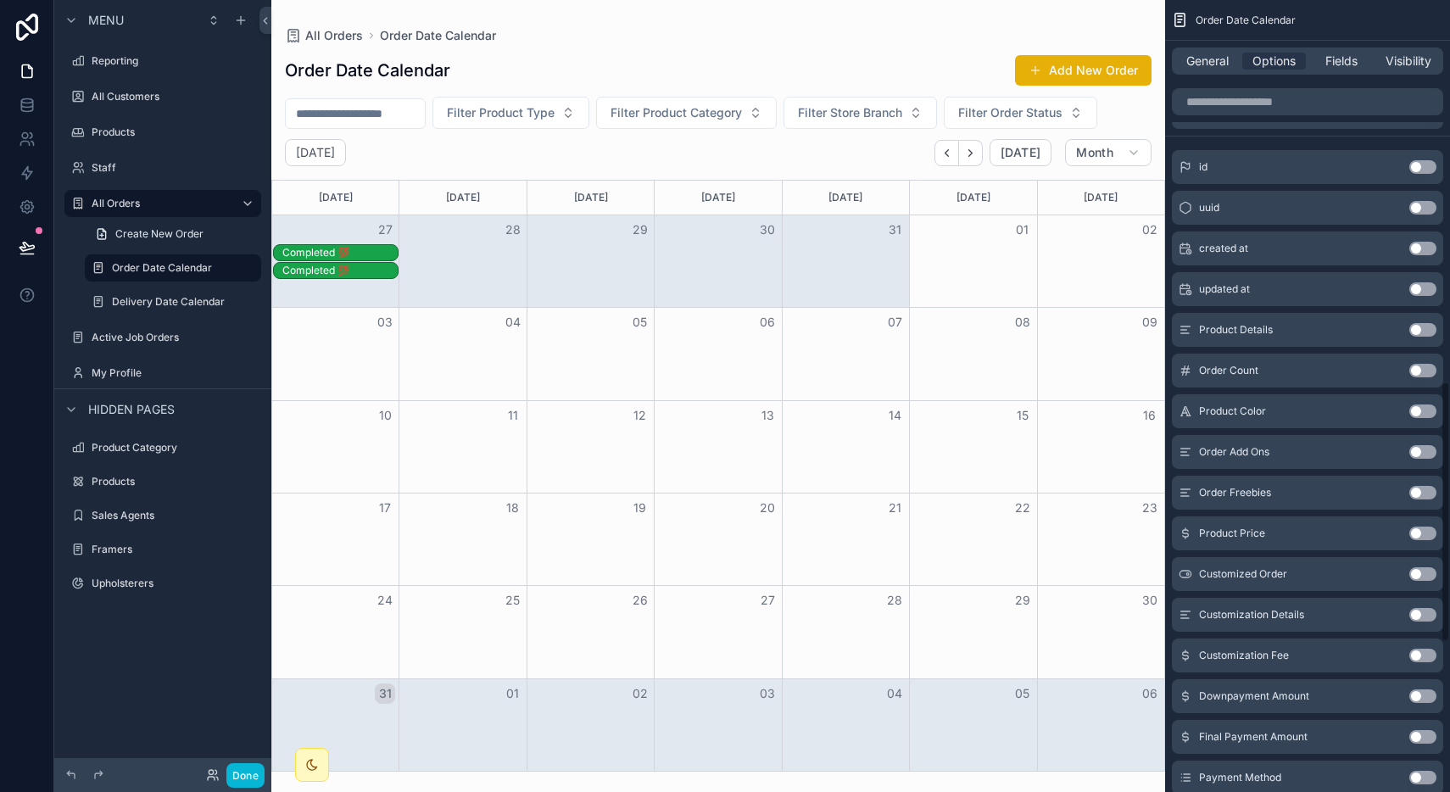
scroll to position [1263, 0]
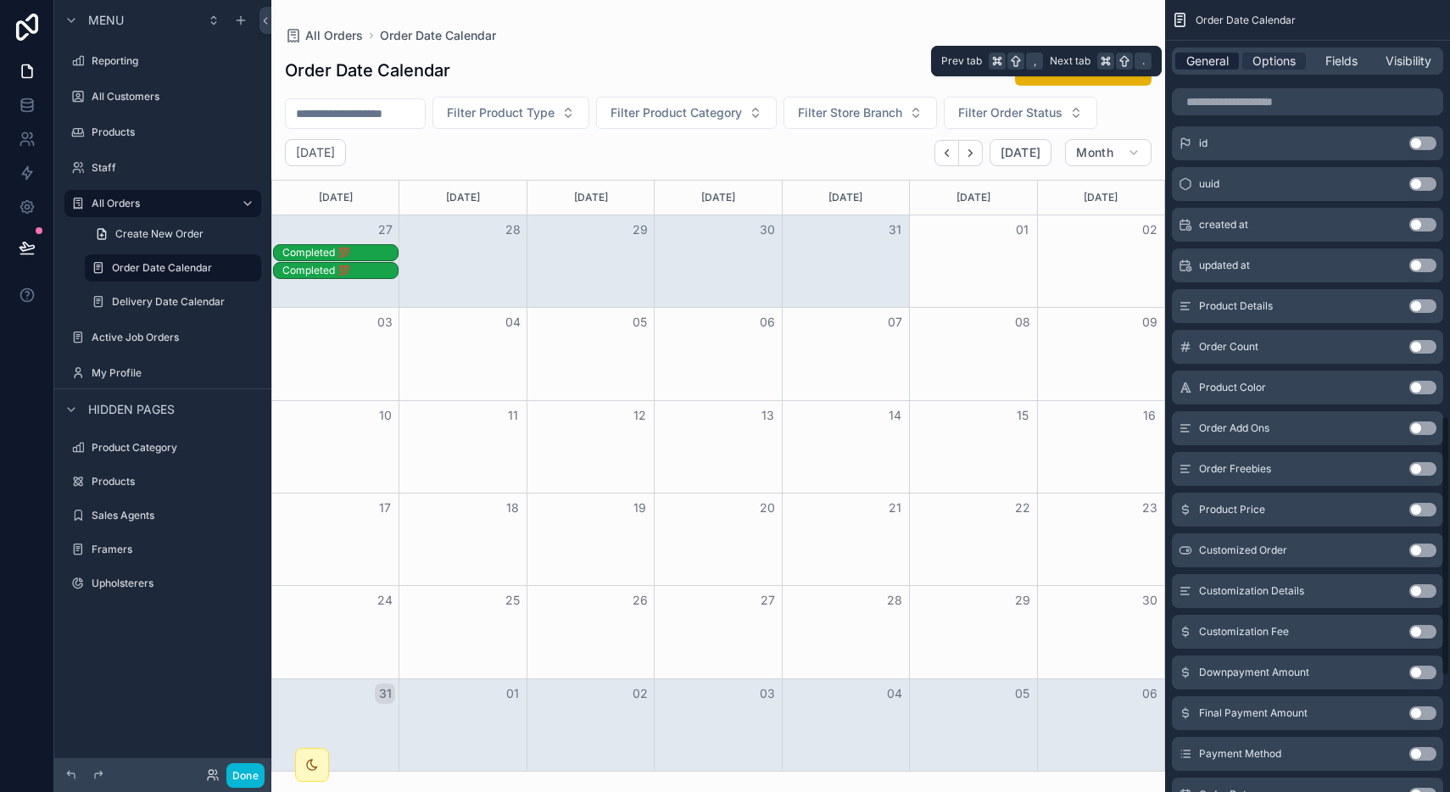
click at [1223, 54] on span "General" at bounding box center [1207, 61] width 42 height 17
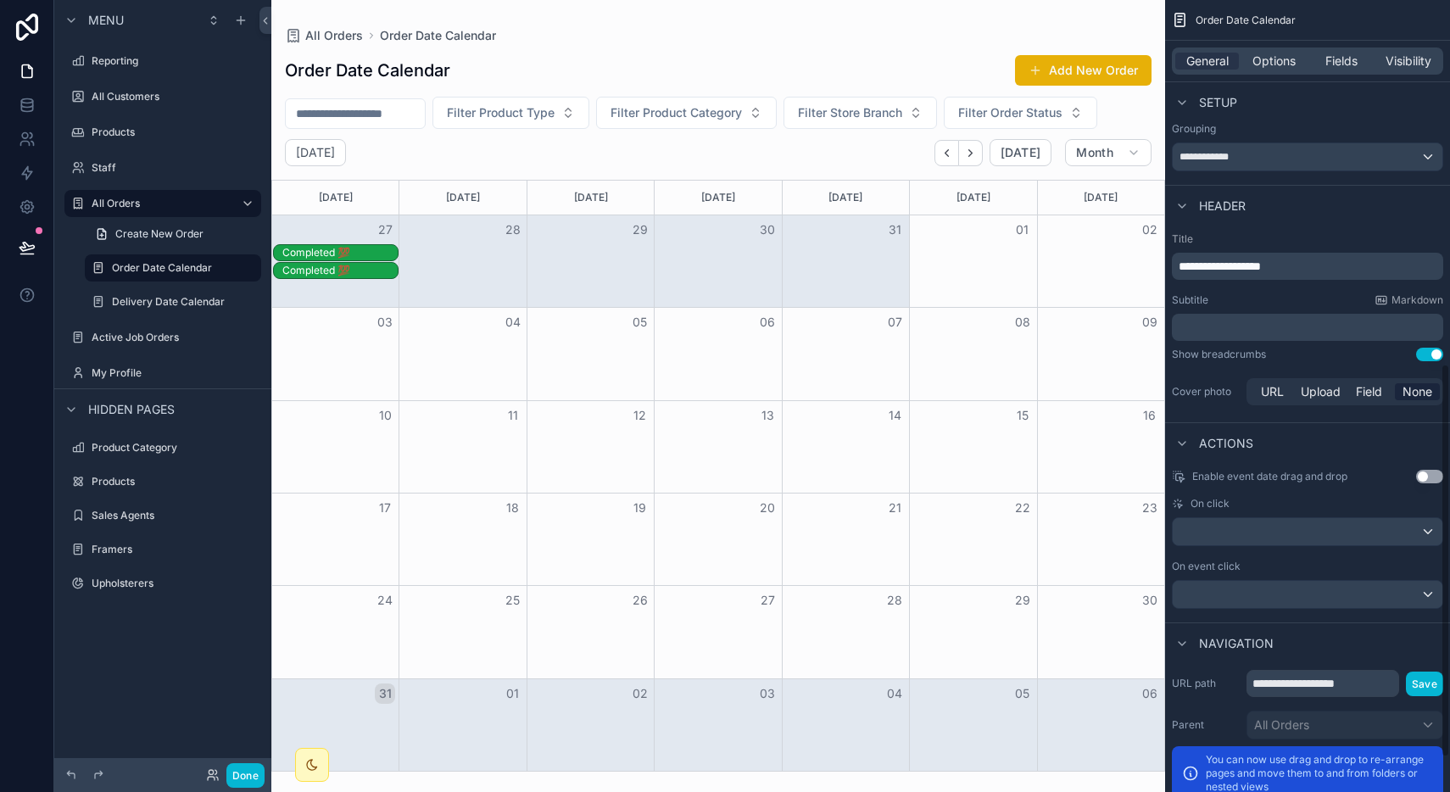
scroll to position [732, 0]
click at [1428, 477] on button "Use setting" at bounding box center [1429, 478] width 27 height 14
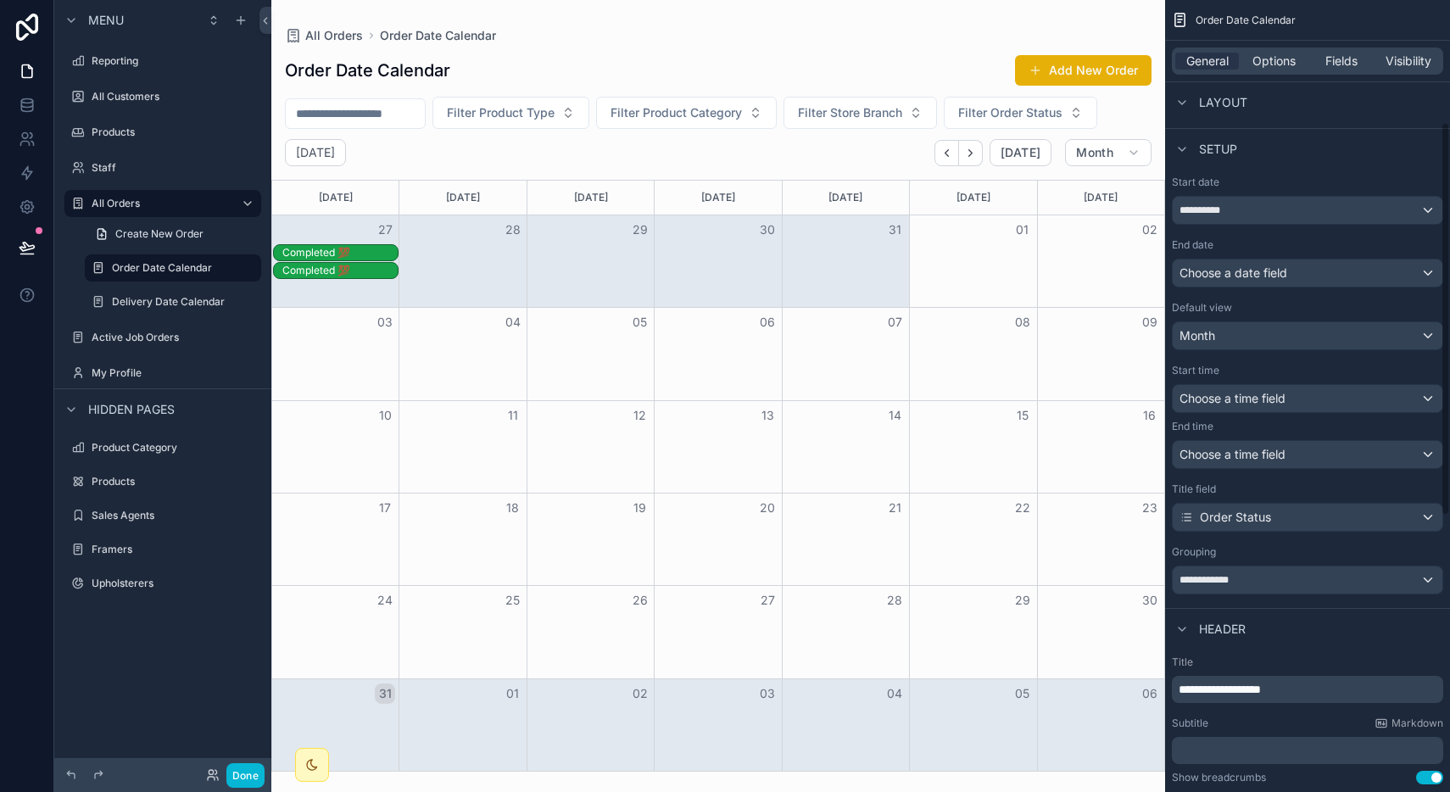
scroll to position [216, 0]
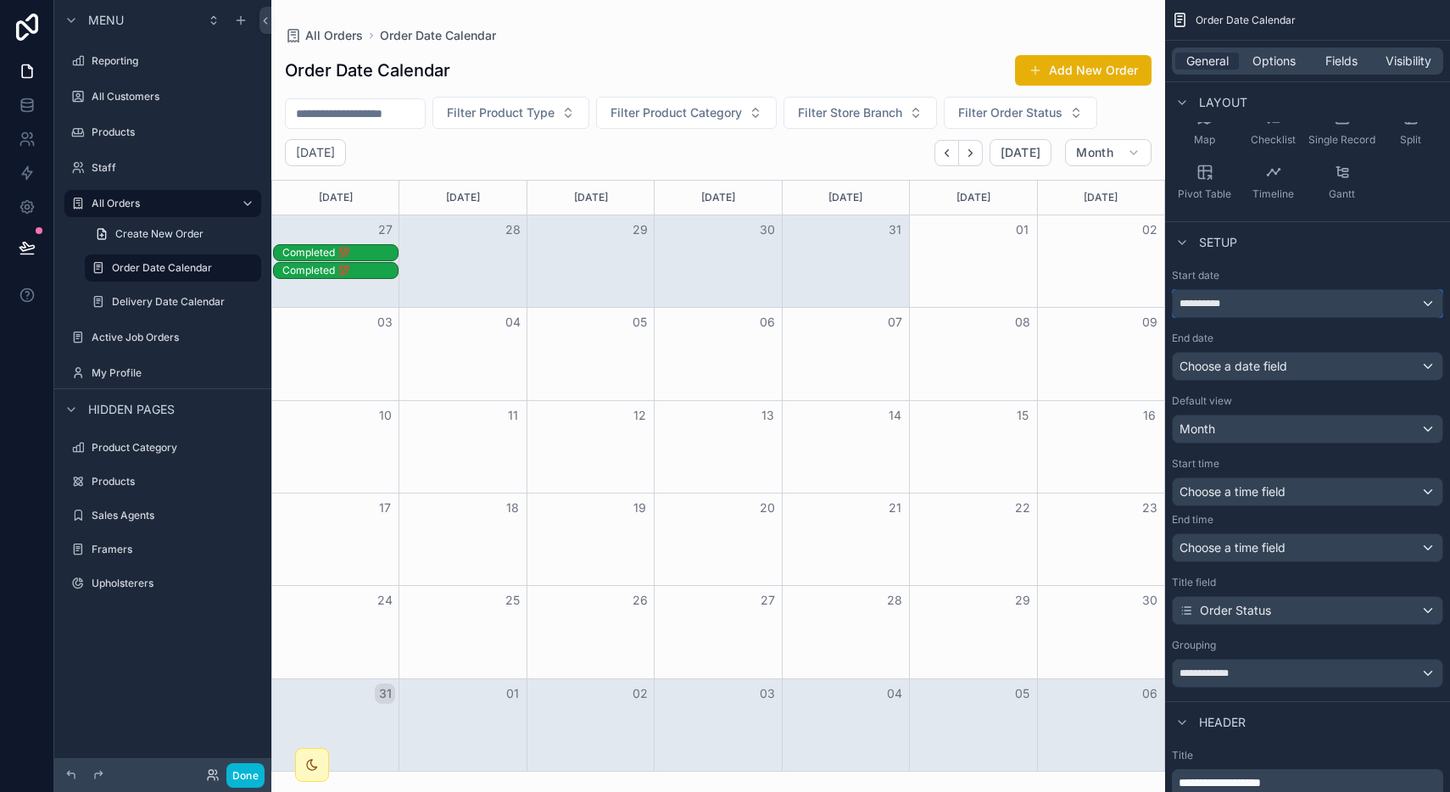
click at [1254, 303] on div "**********" at bounding box center [1308, 303] width 270 height 27
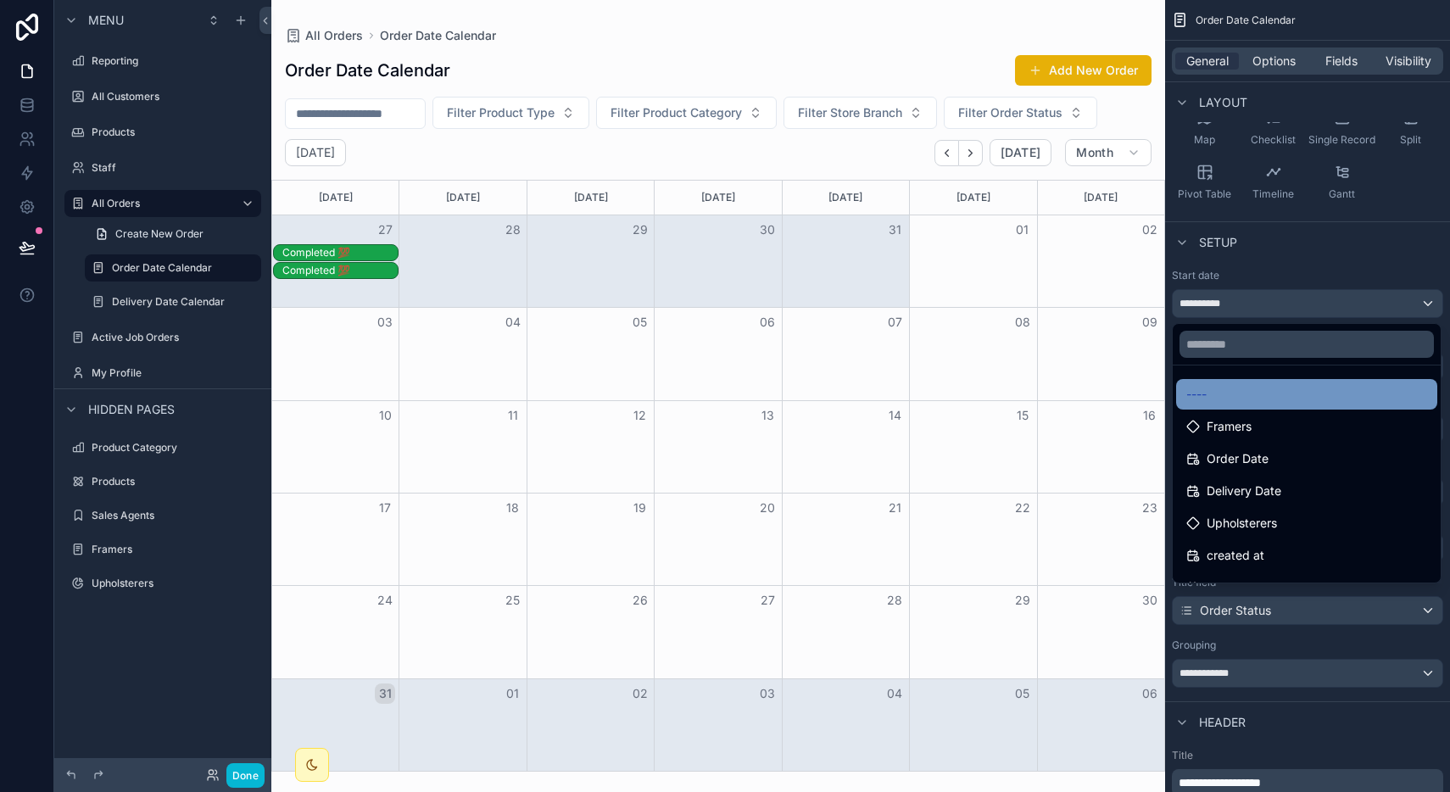
click at [1225, 387] on div "----" at bounding box center [1306, 394] width 241 height 20
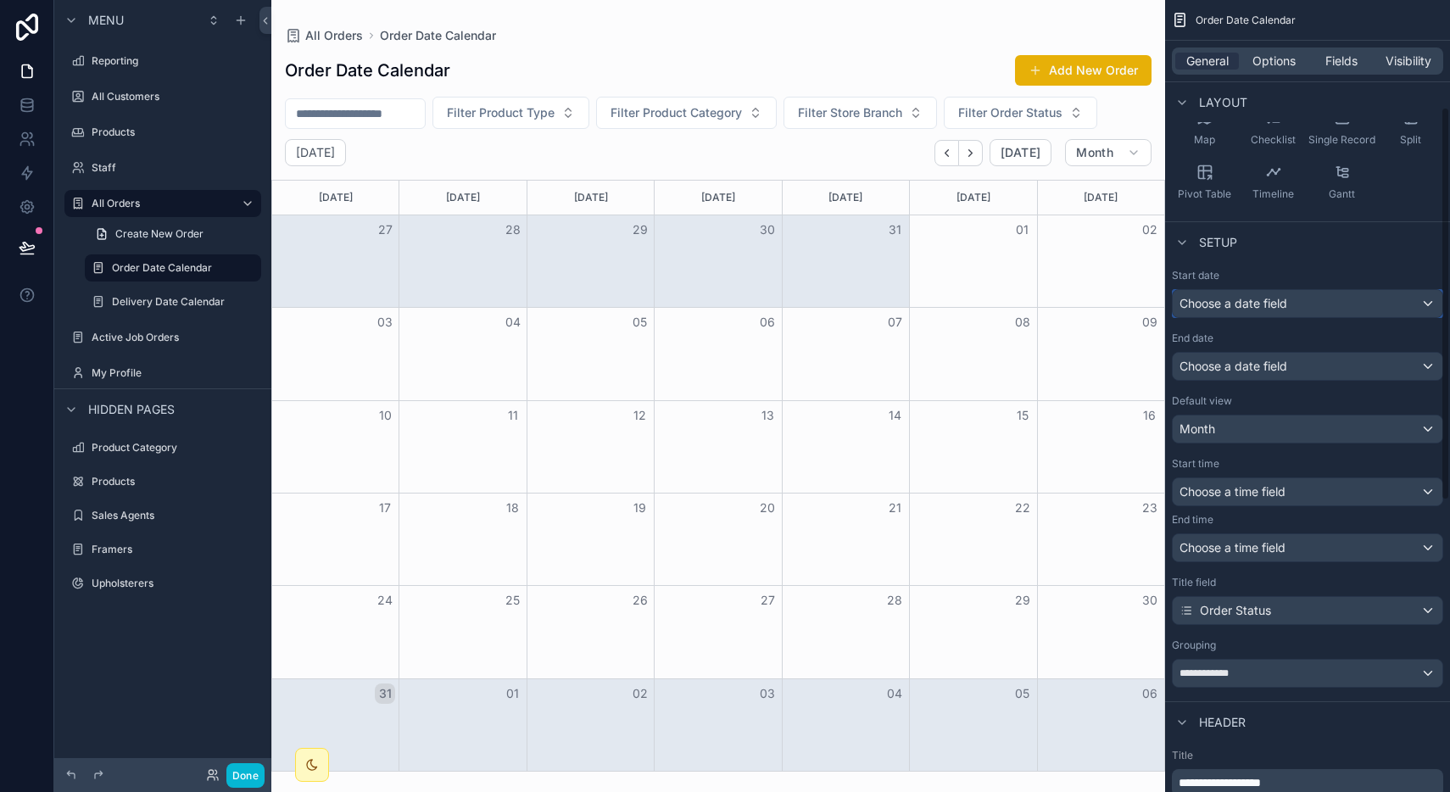
click at [1247, 298] on div "Choose a date field" at bounding box center [1308, 303] width 270 height 27
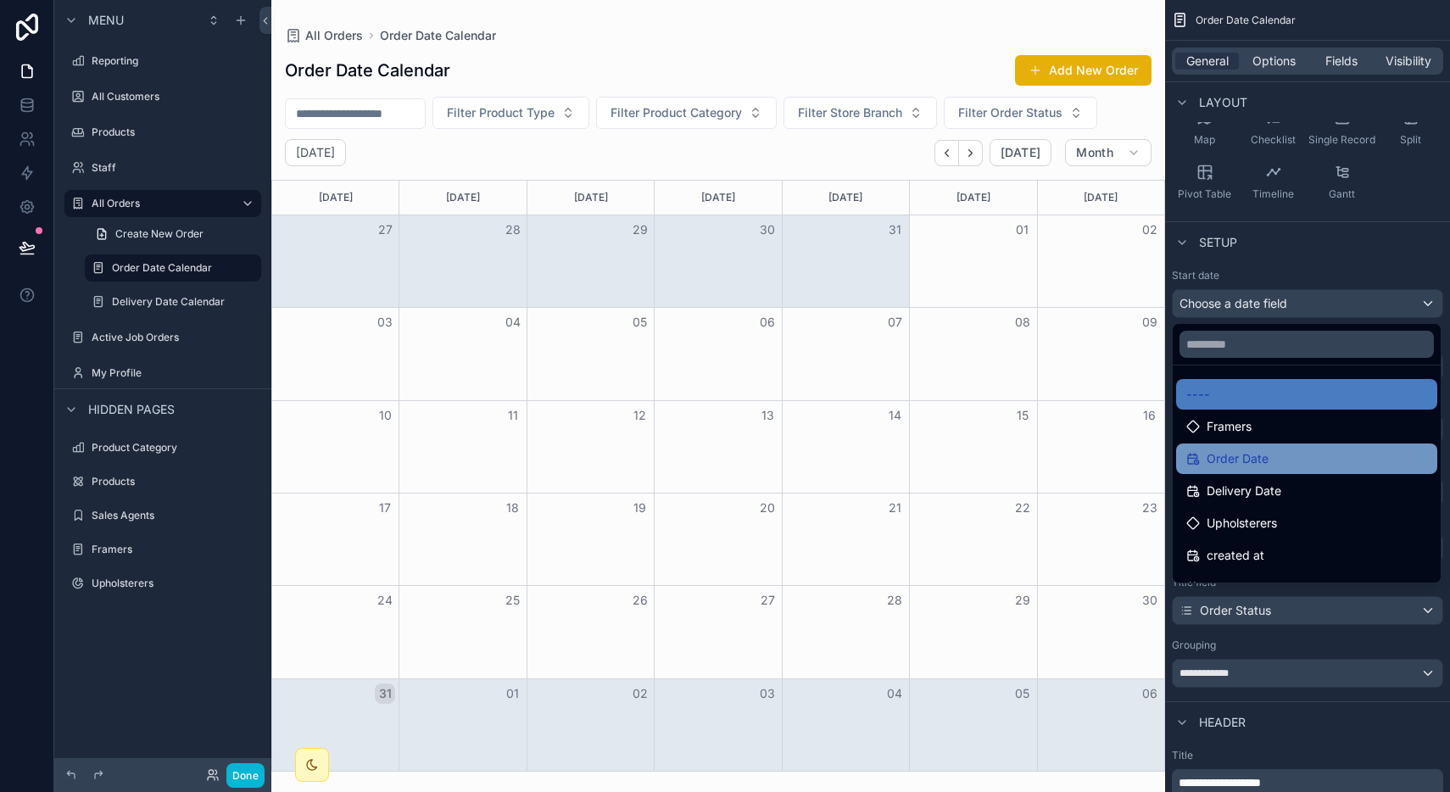
click at [1219, 466] on span "Order Date" at bounding box center [1238, 459] width 62 height 20
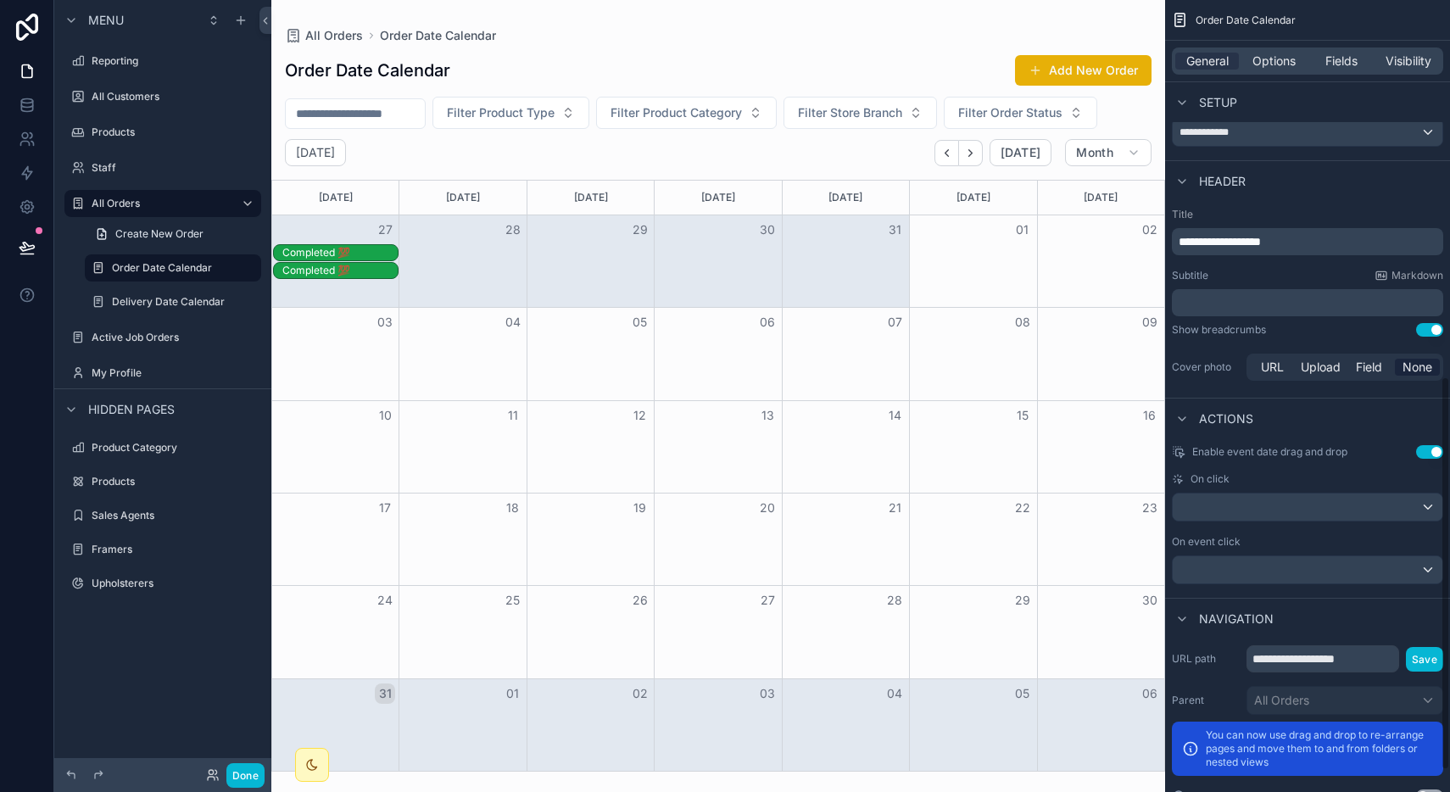
scroll to position [802, 0]
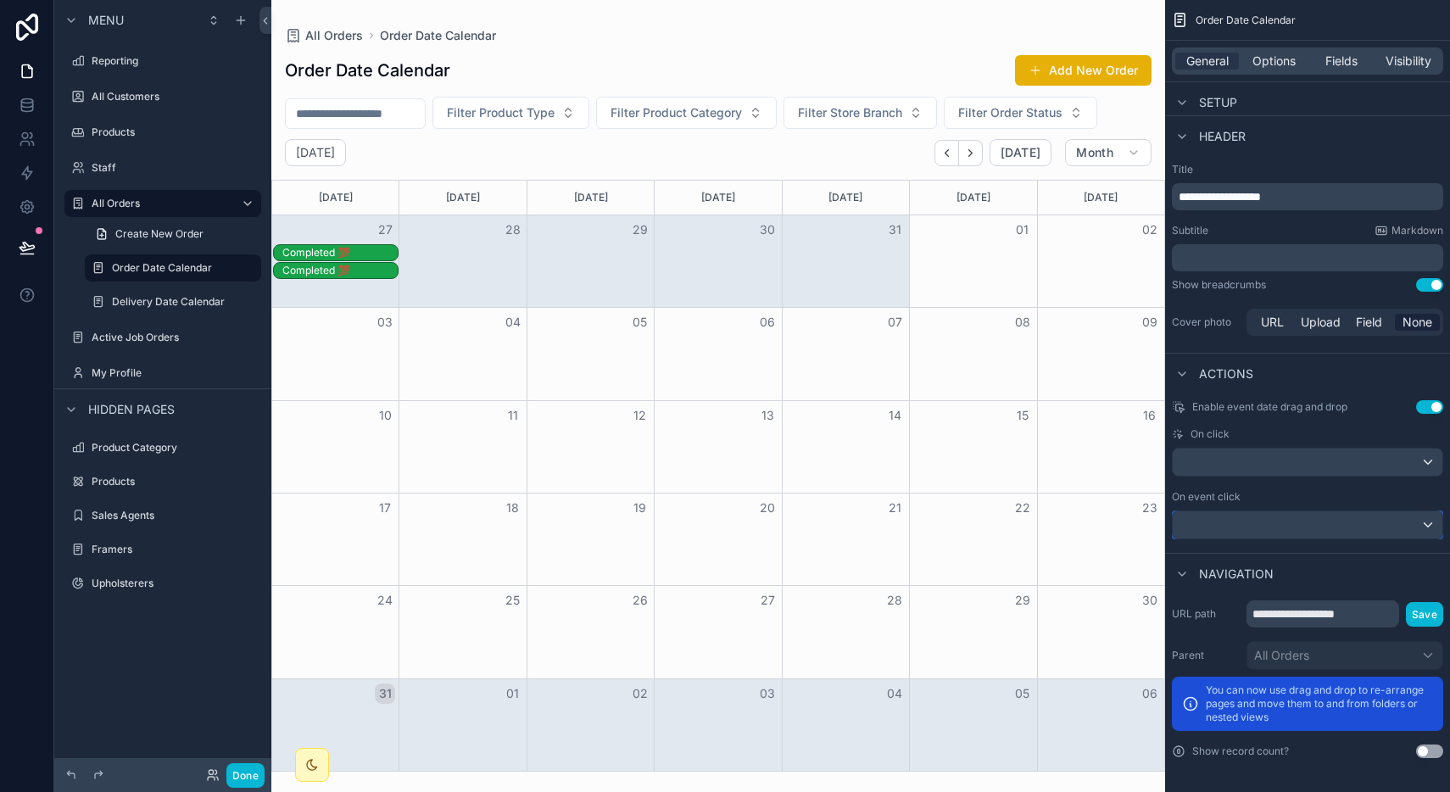
click at [1228, 519] on div "scrollable content" at bounding box center [1308, 524] width 270 height 27
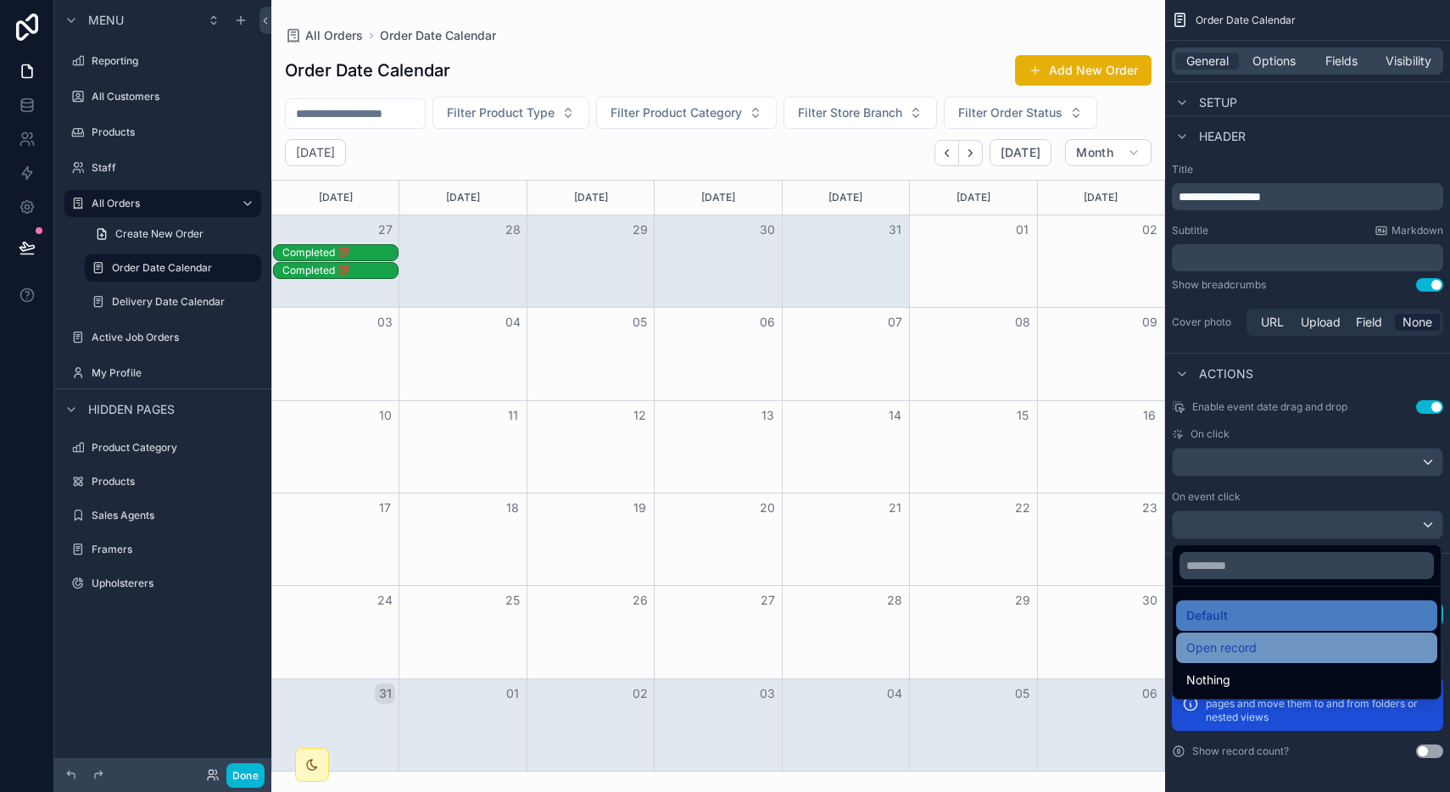
click at [1229, 654] on span "Open record" at bounding box center [1221, 648] width 70 height 20
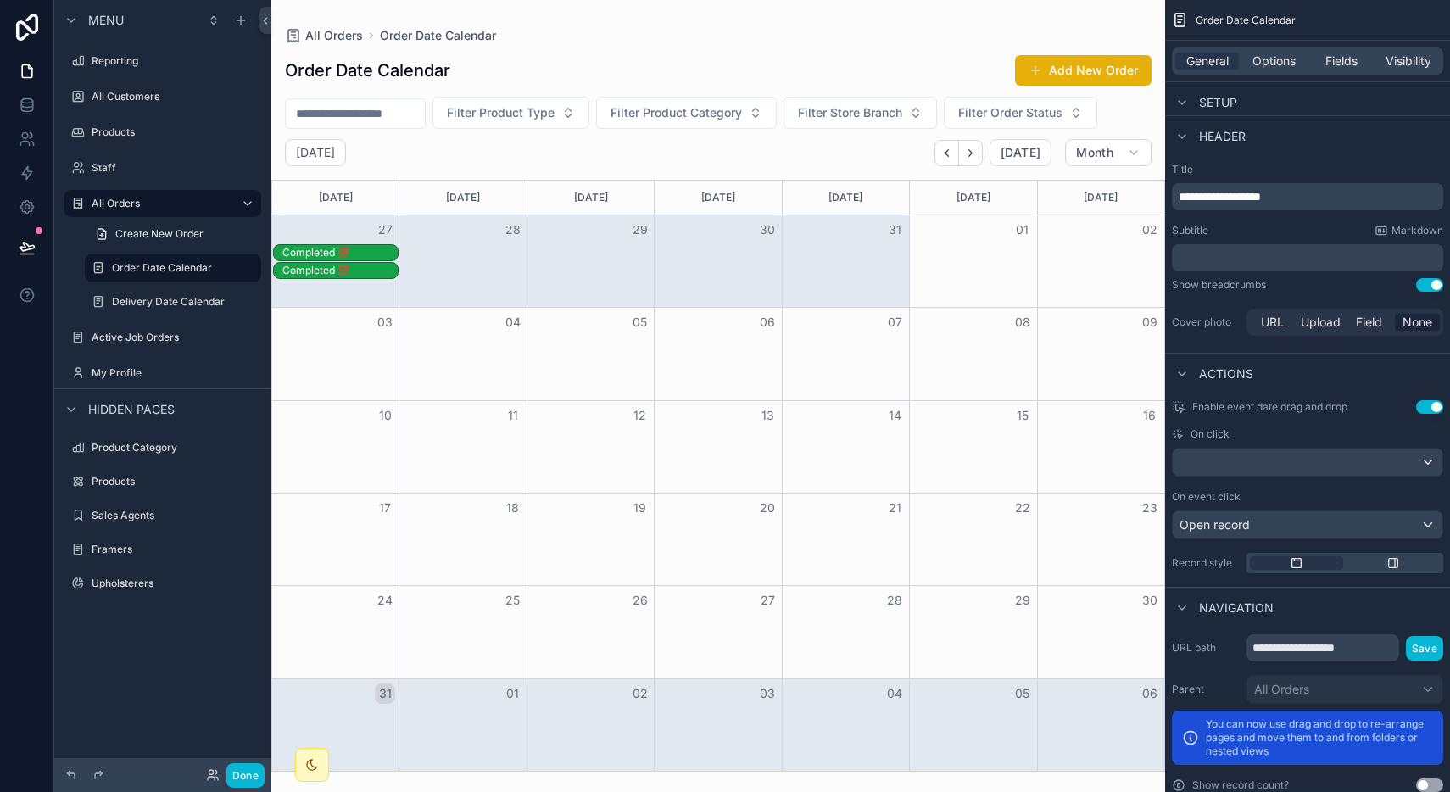
click at [334, 246] on div "Completed 💯" at bounding box center [339, 253] width 115 height 14
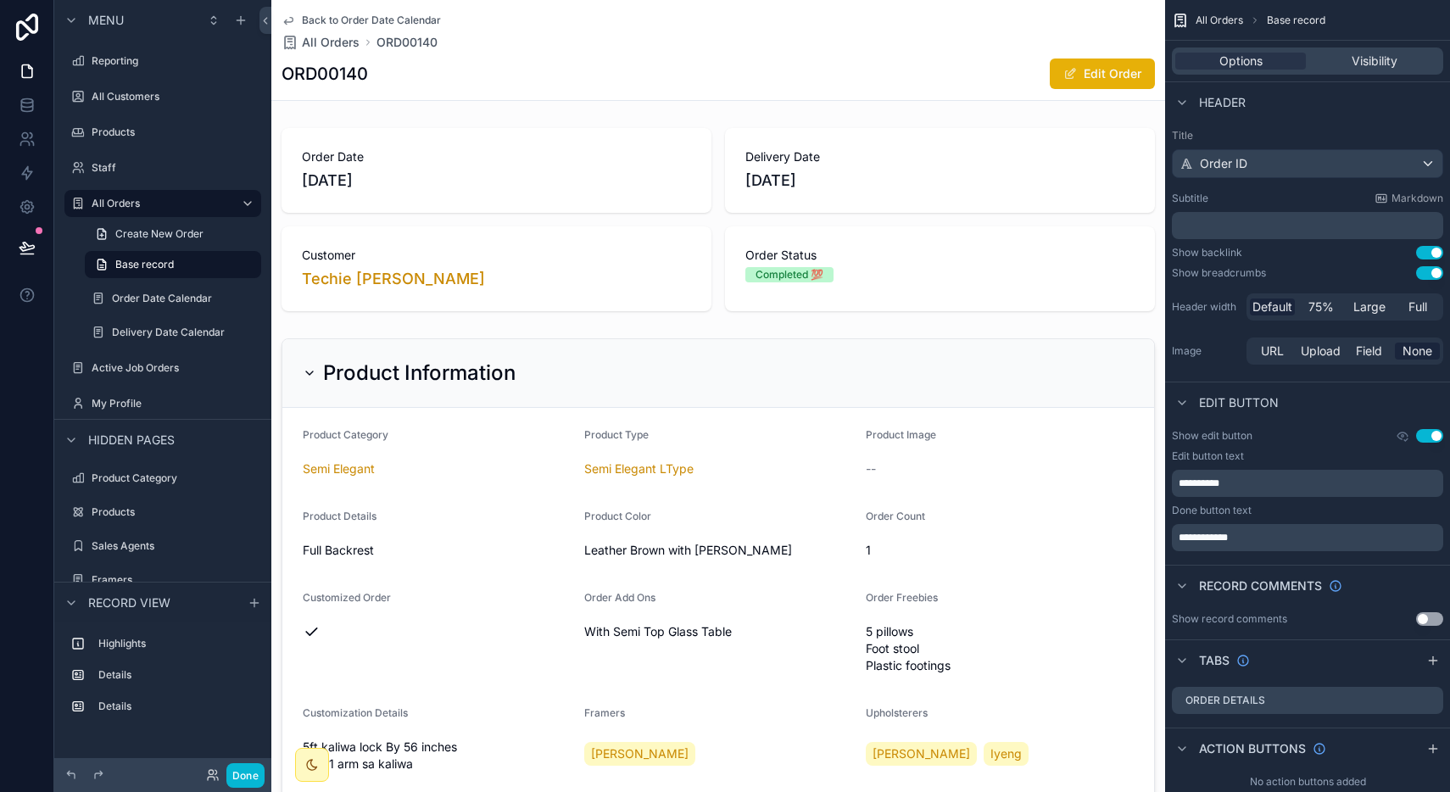
click at [322, 20] on span "Back to Order Date Calendar" at bounding box center [371, 21] width 139 height 14
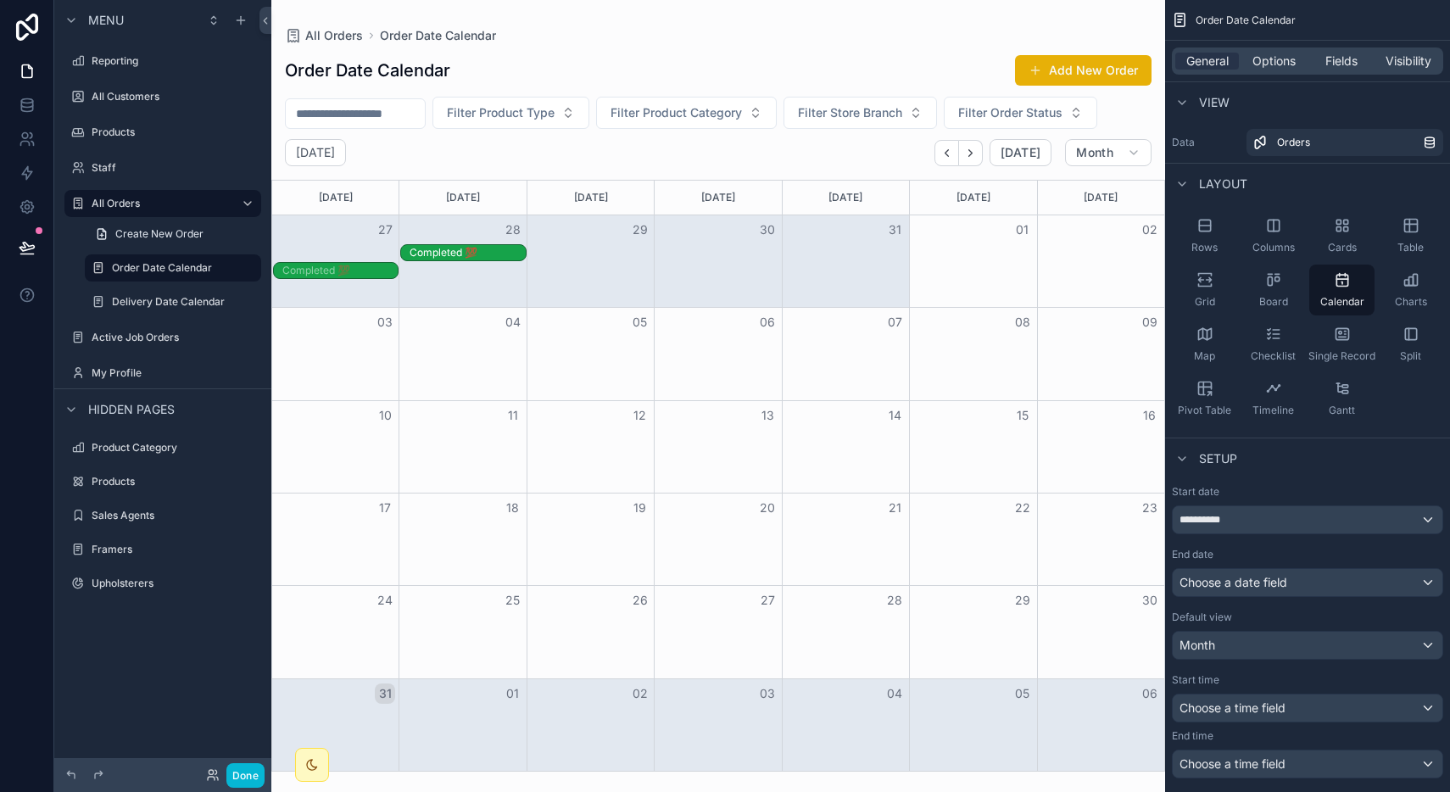
drag, startPoint x: 345, startPoint y: 248, endPoint x: 485, endPoint y: 268, distance: 141.4
click at [485, 268] on div "Completed 💯 Completed 💯 Completed 💯" at bounding box center [718, 262] width 892 height 36
drag, startPoint x: 363, startPoint y: 272, endPoint x: 496, endPoint y: 281, distance: 133.4
click at [496, 281] on div "27 28 29 30 31 01 02 Completed 💯 Completed 💯 Completed 💯" at bounding box center [718, 261] width 892 height 92
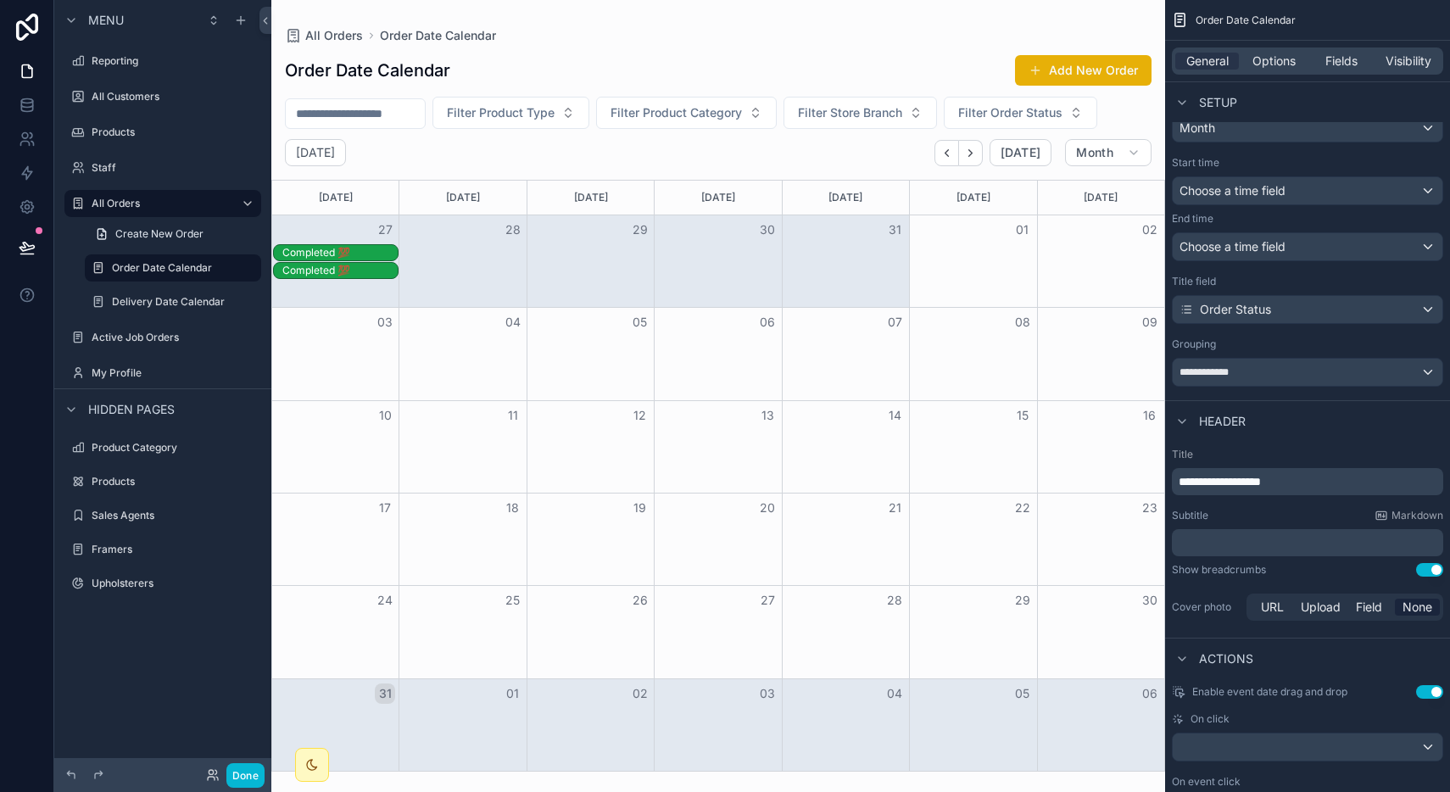
scroll to position [836, 0]
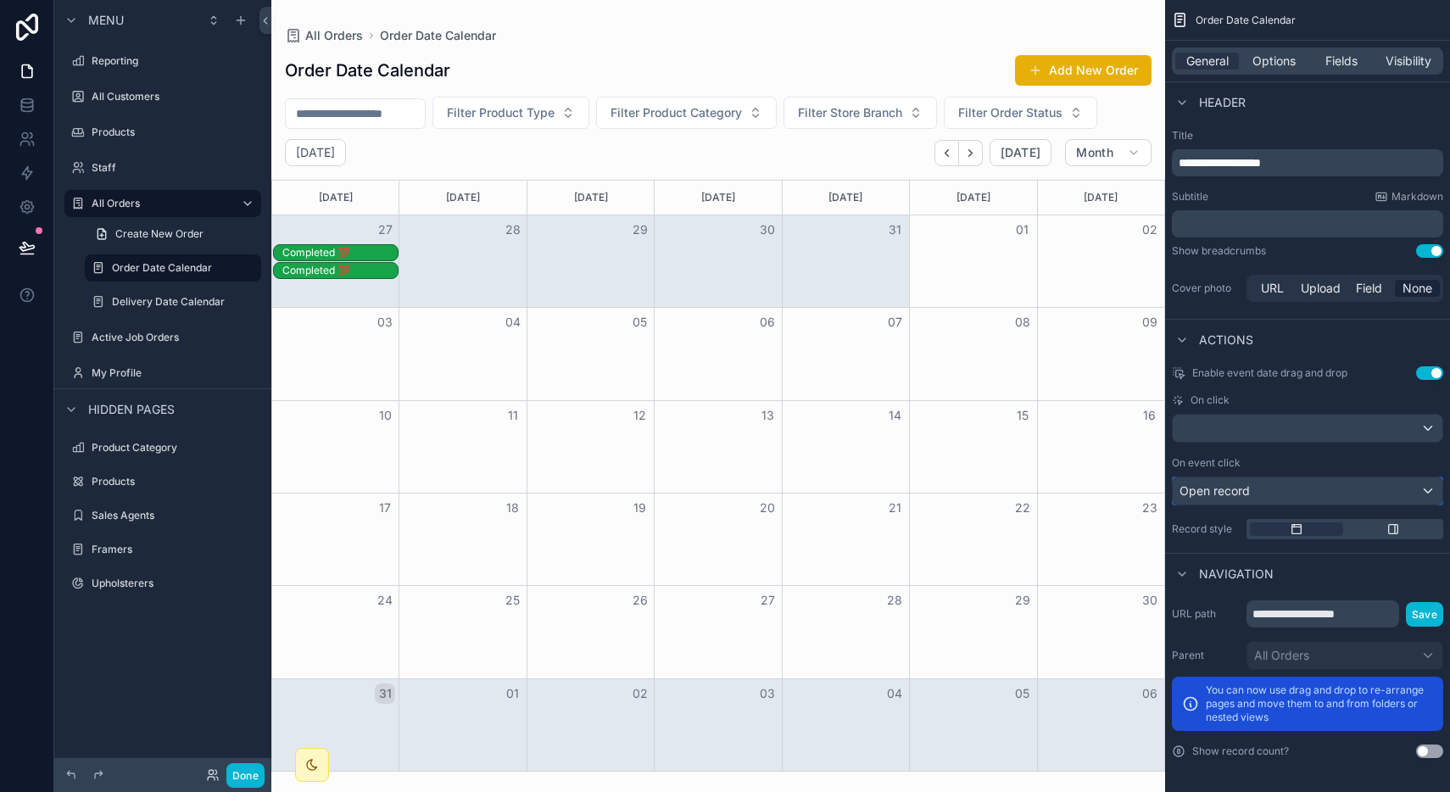
click at [1398, 494] on div "Open record" at bounding box center [1308, 490] width 270 height 27
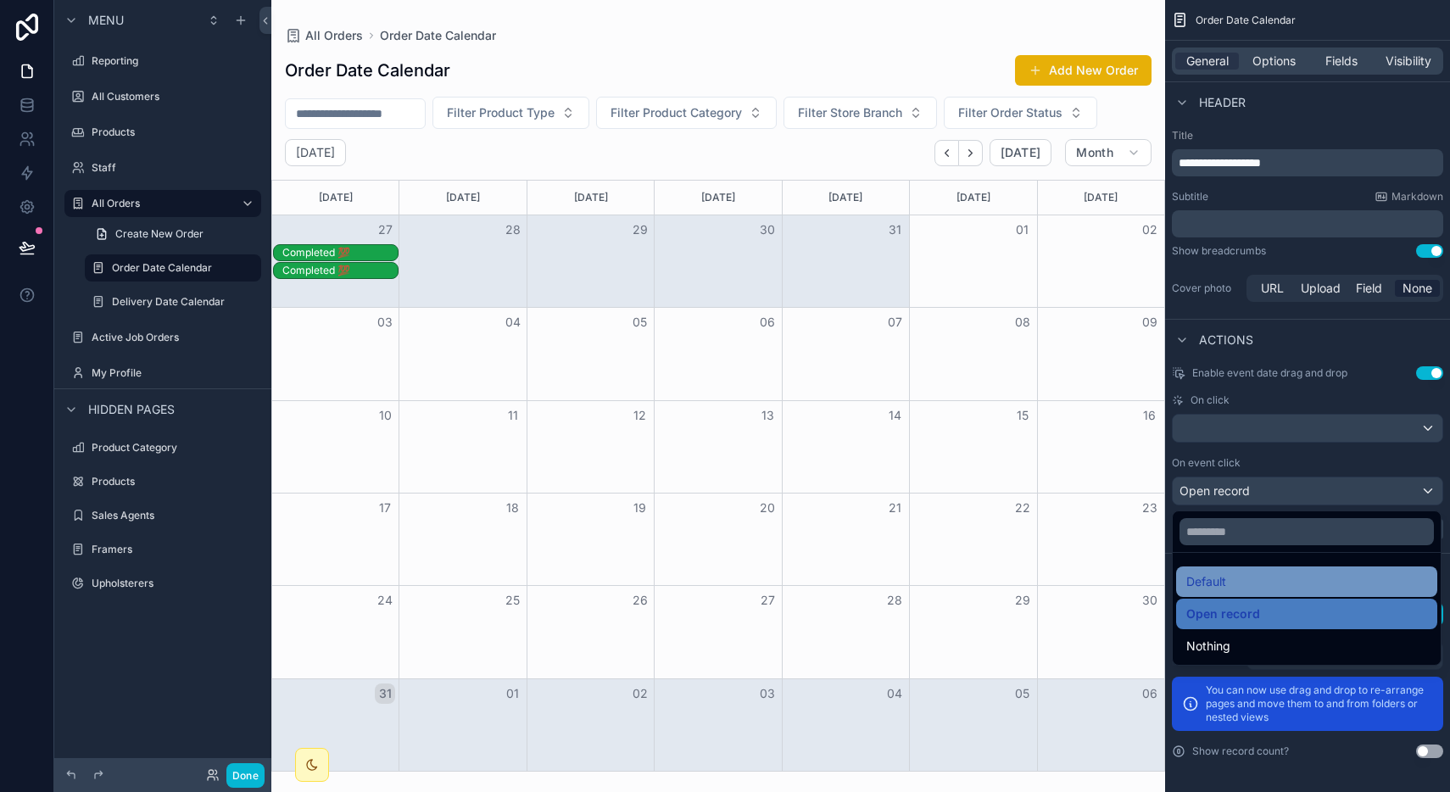
click at [1301, 593] on div "Default" at bounding box center [1306, 581] width 261 height 31
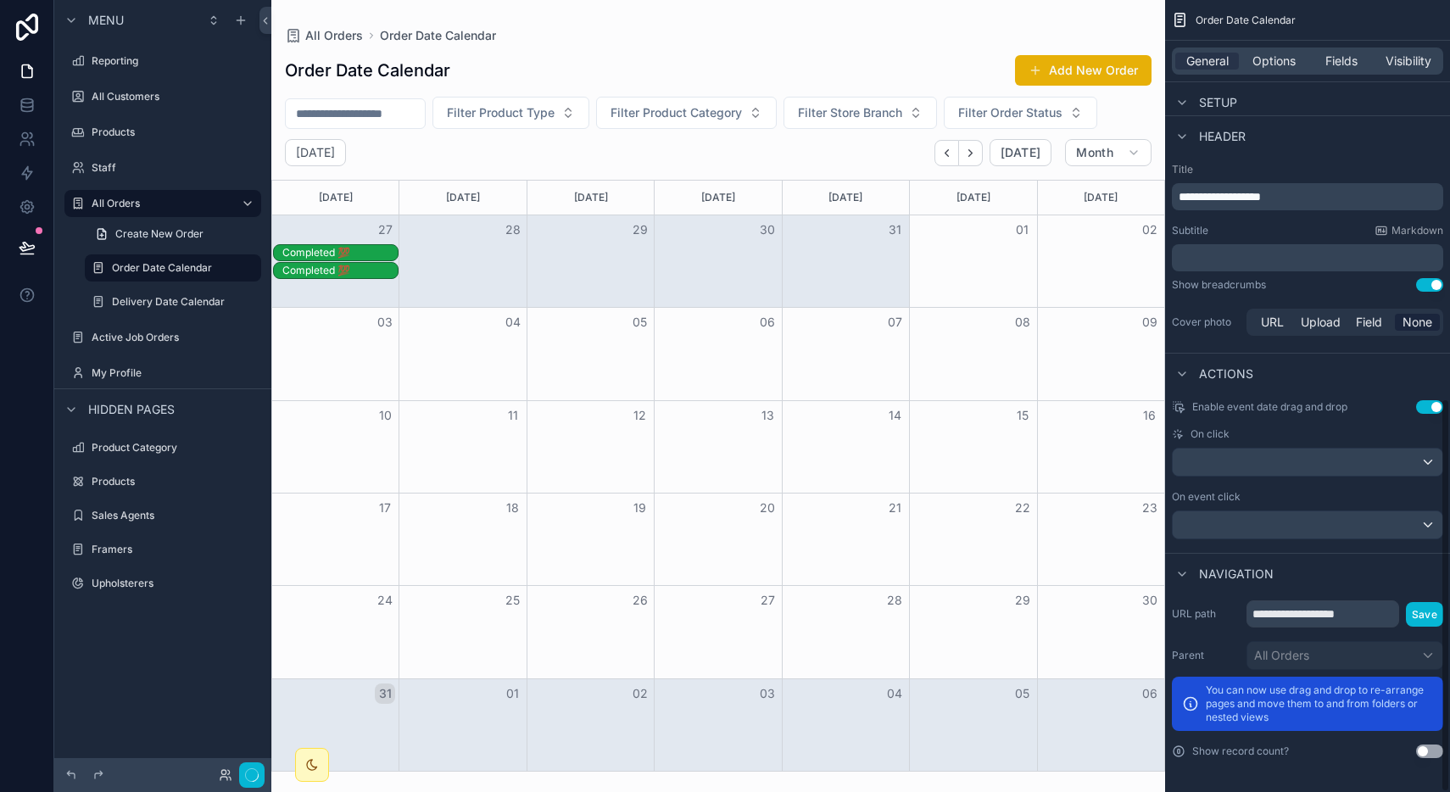
scroll to position [802, 0]
click at [1419, 406] on button "Use setting" at bounding box center [1429, 407] width 27 height 14
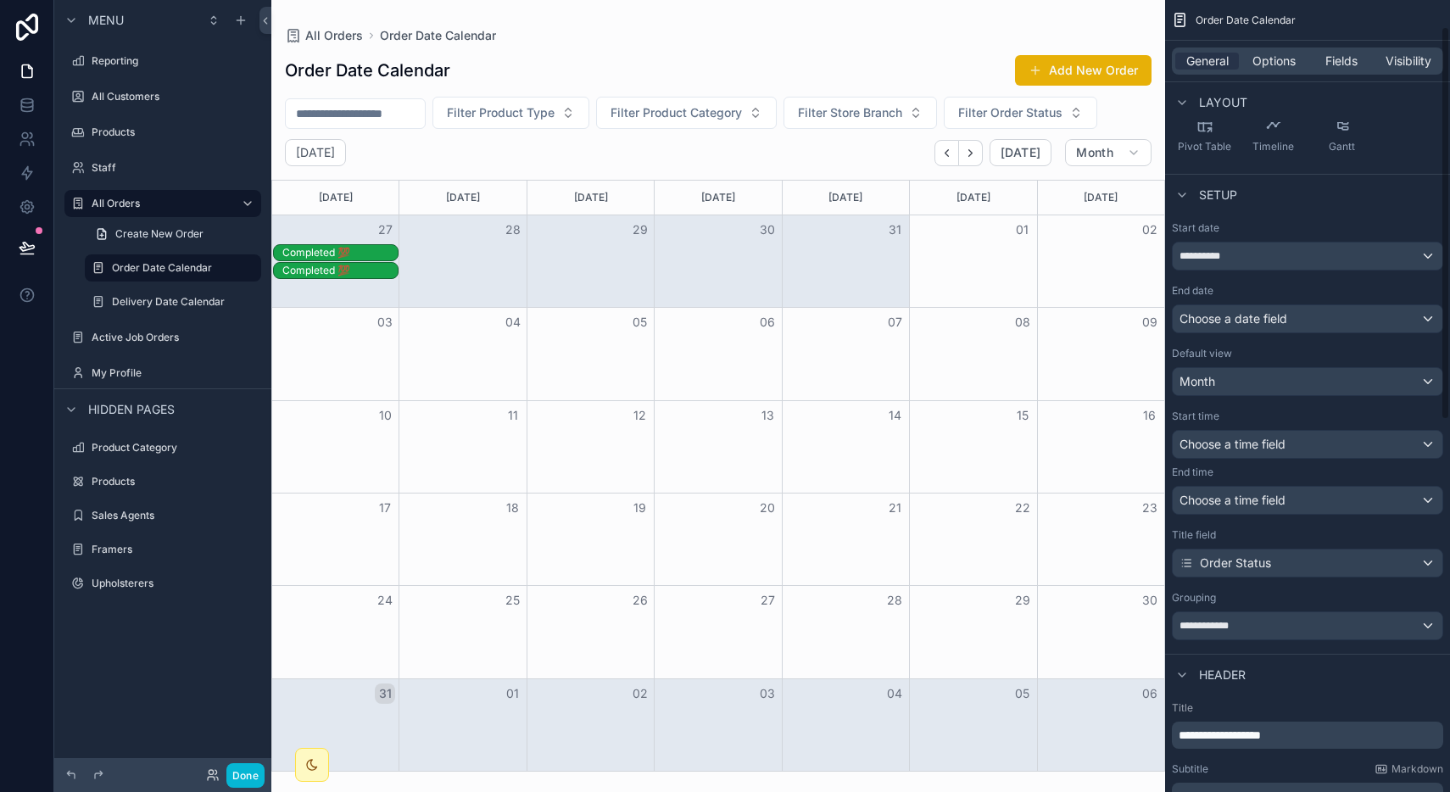
scroll to position [0, 0]
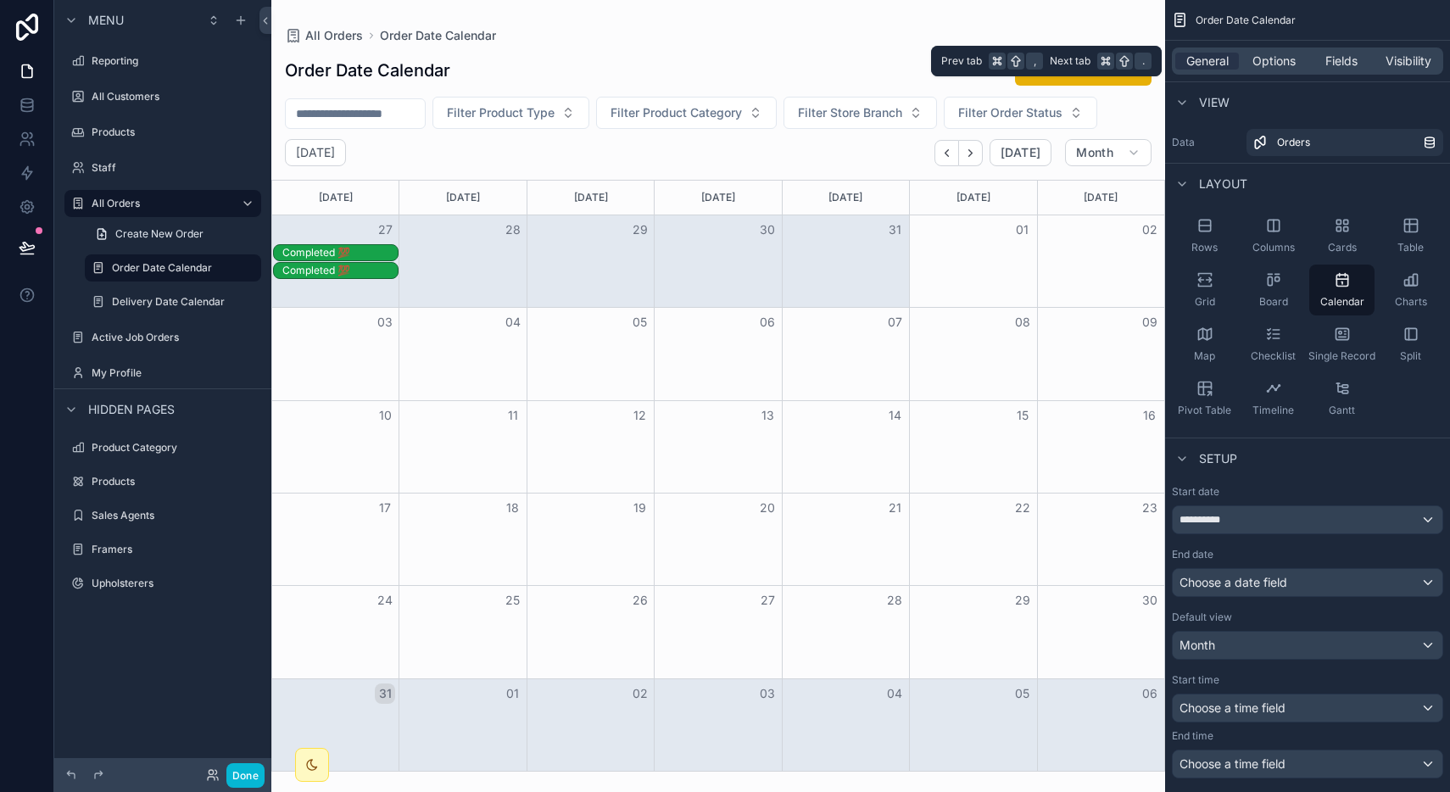
click at [1265, 70] on div "General Options Fields Visibility" at bounding box center [1307, 61] width 285 height 41
click at [1266, 59] on span "Options" at bounding box center [1273, 61] width 43 height 17
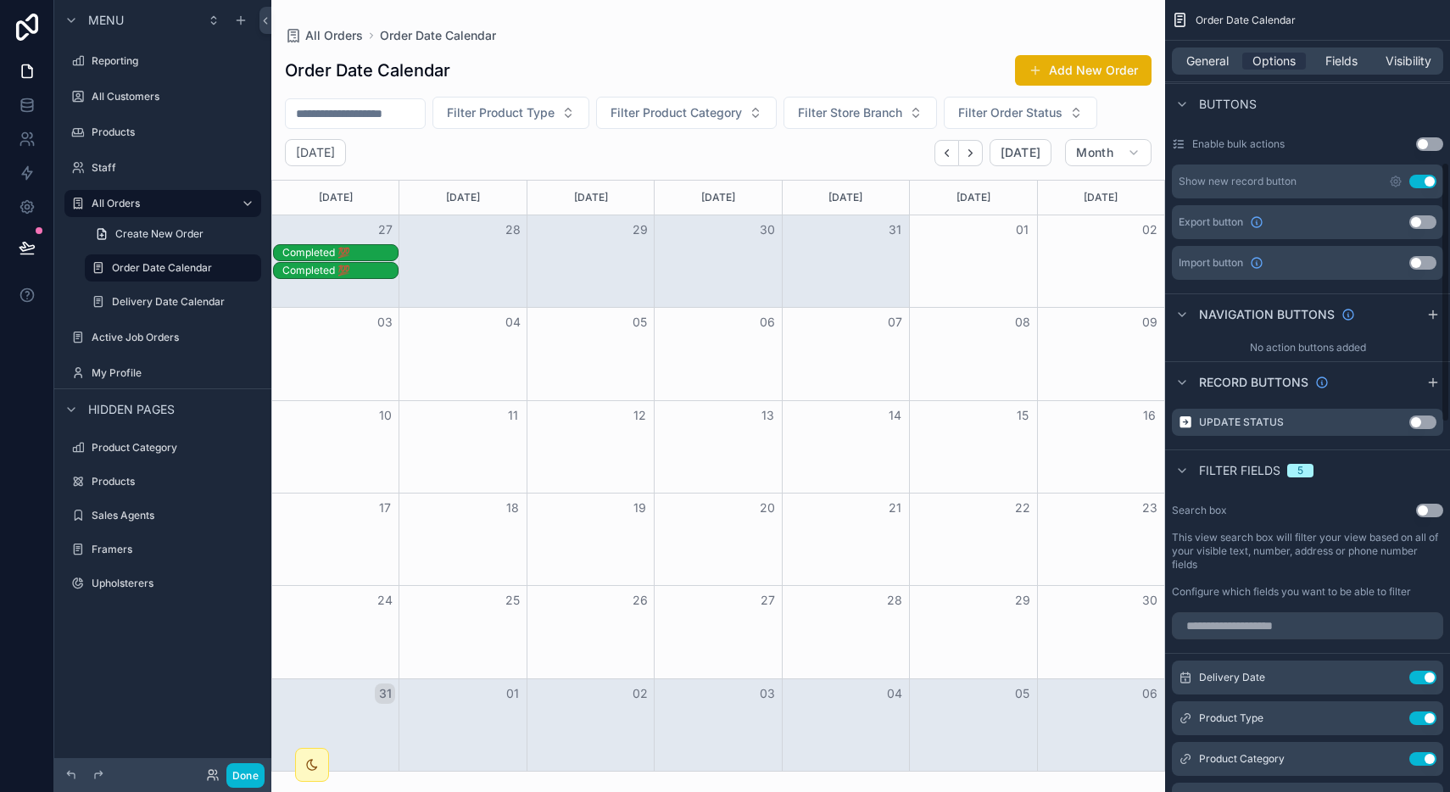
scroll to position [513, 0]
click at [1417, 414] on button "Use setting" at bounding box center [1422, 420] width 27 height 14
click at [344, 253] on div "Completed 💯" at bounding box center [339, 253] width 115 height 14
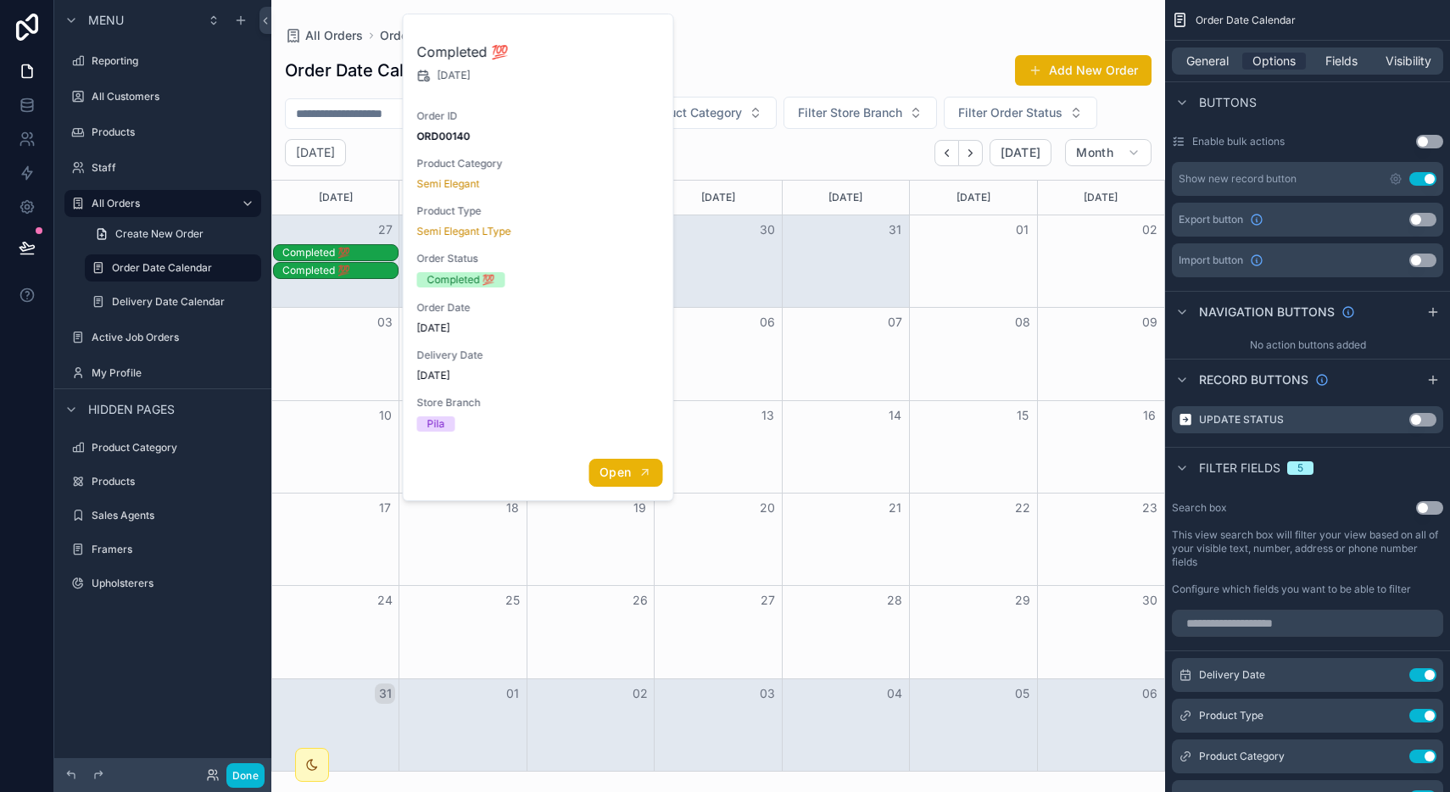
click at [629, 462] on button "Open" at bounding box center [625, 473] width 74 height 28
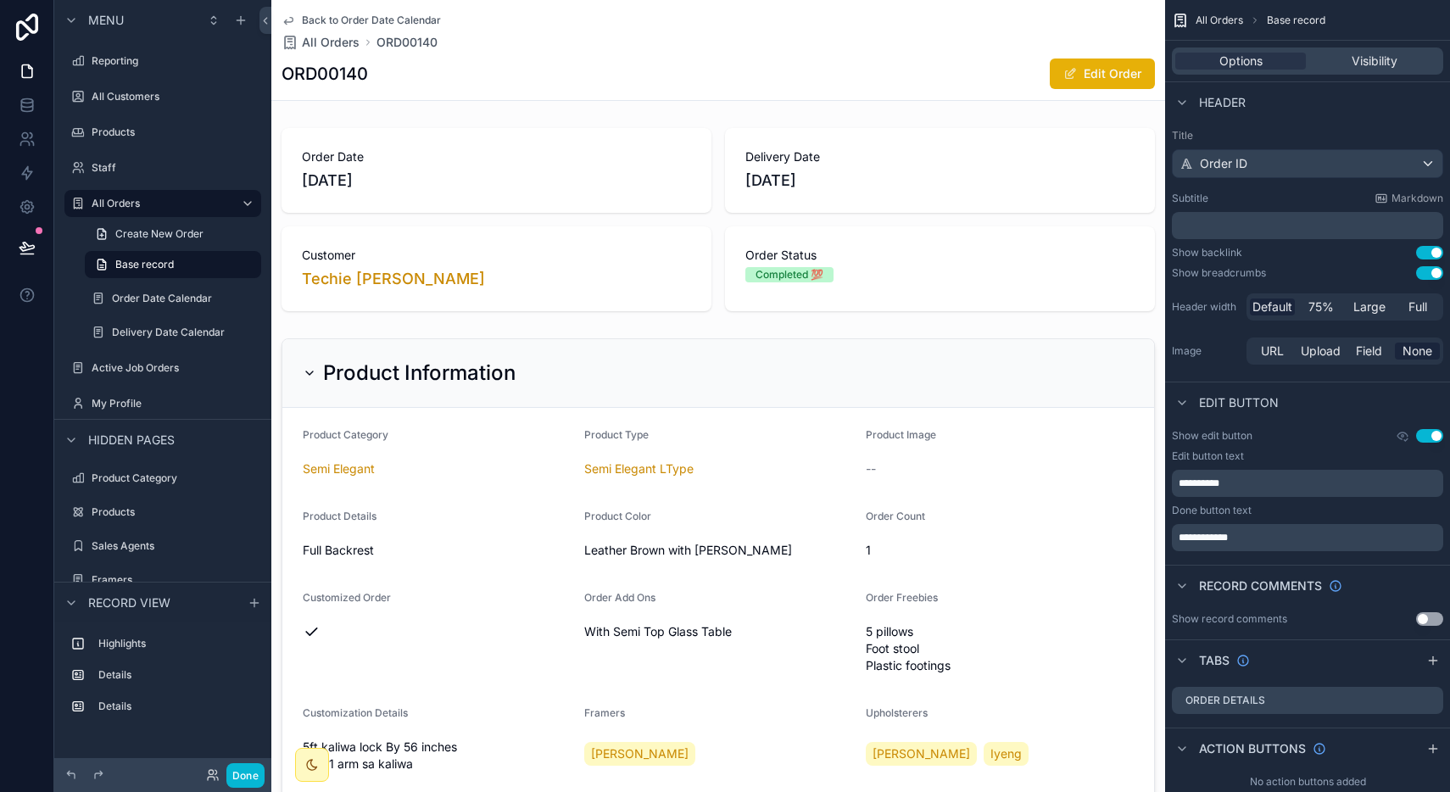
scroll to position [31, 0]
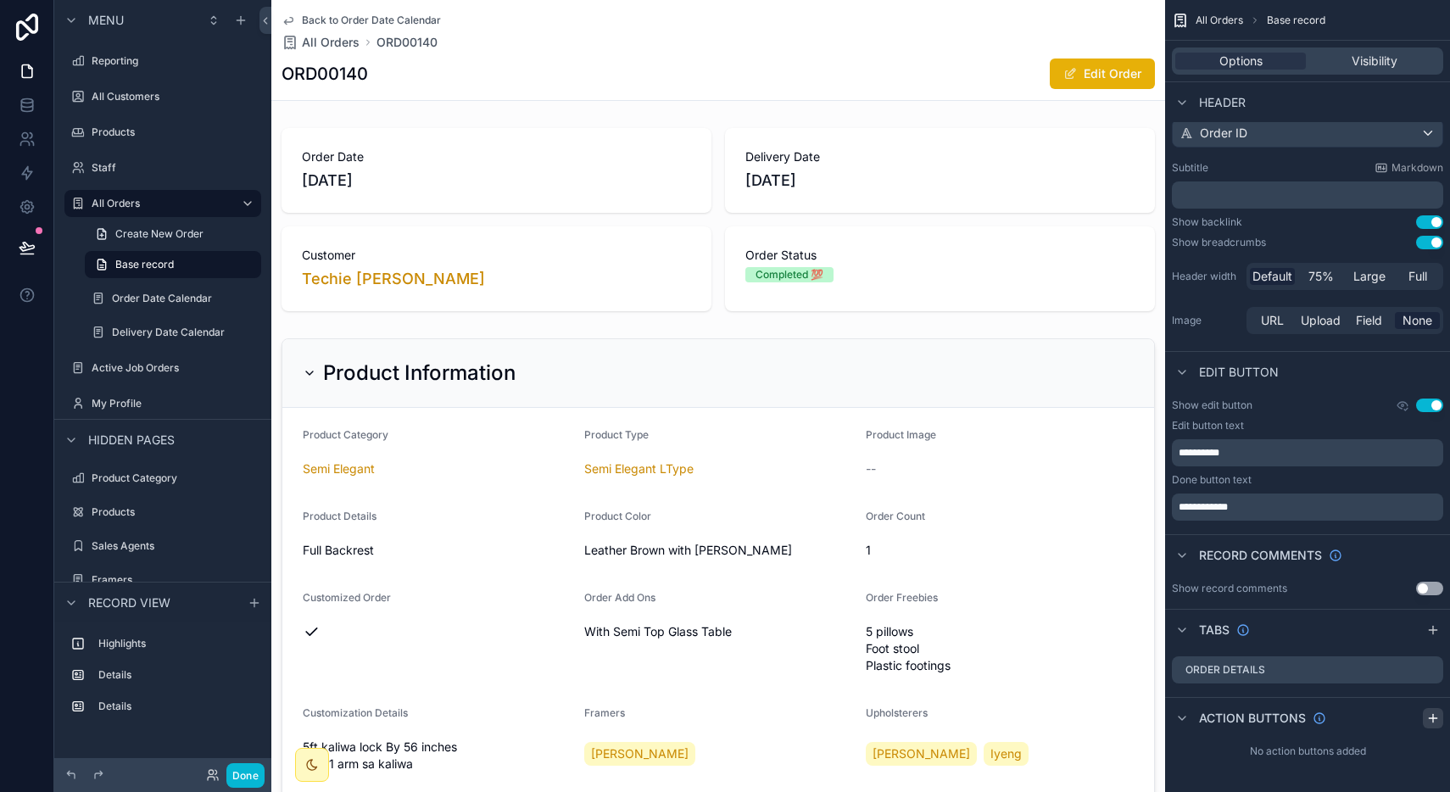
click at [1431, 718] on icon "scrollable content" at bounding box center [1433, 718] width 14 height 14
click at [1375, 757] on icon "scrollable content" at bounding box center [1376, 758] width 14 height 14
click at [1407, 730] on icon at bounding box center [1403, 731] width 14 height 14
click at [183, 272] on link "Base record" at bounding box center [173, 264] width 176 height 27
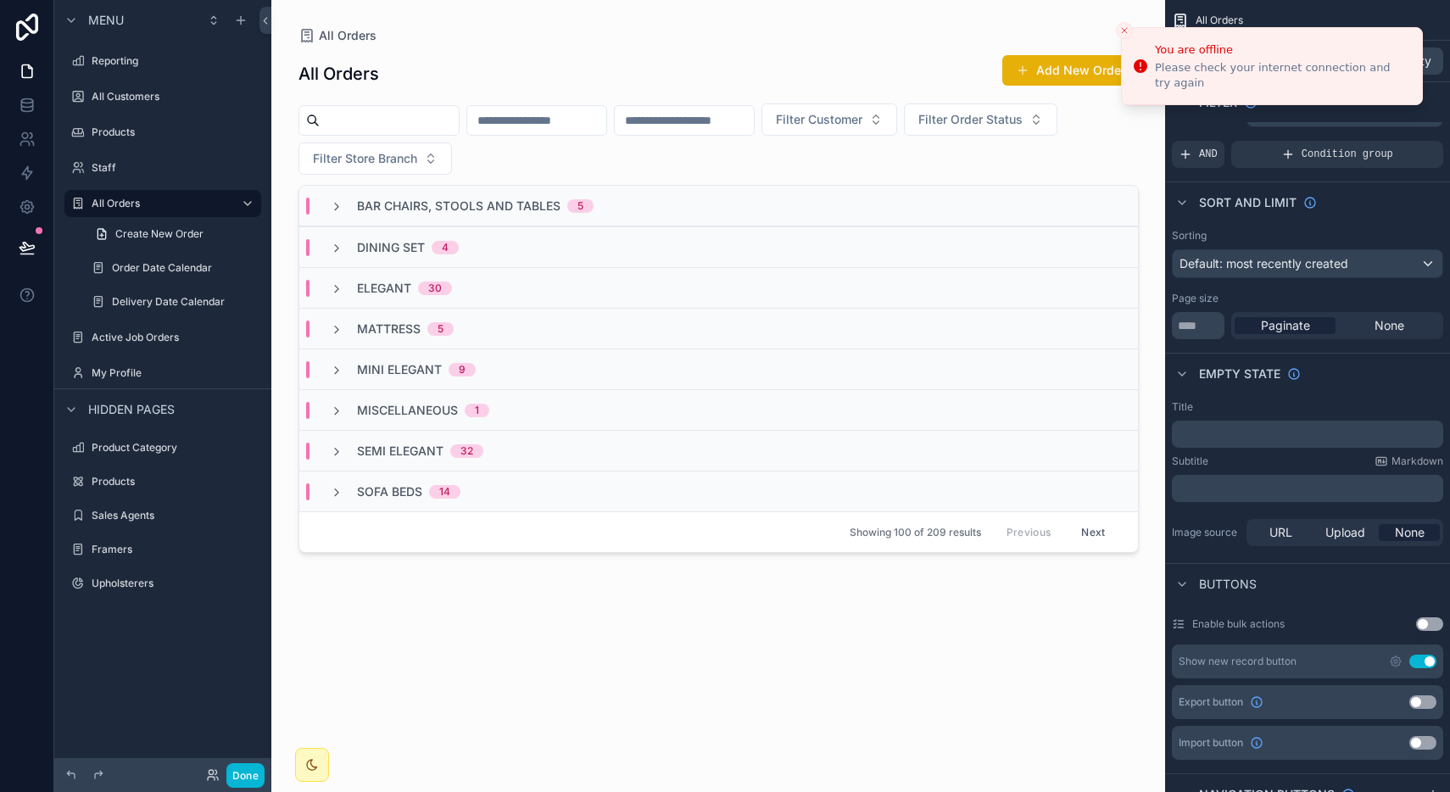
click at [1120, 29] on icon "Close toast" at bounding box center [1124, 30] width 10 height 10
click at [1121, 31] on icon "Close toast" at bounding box center [1124, 30] width 10 height 10
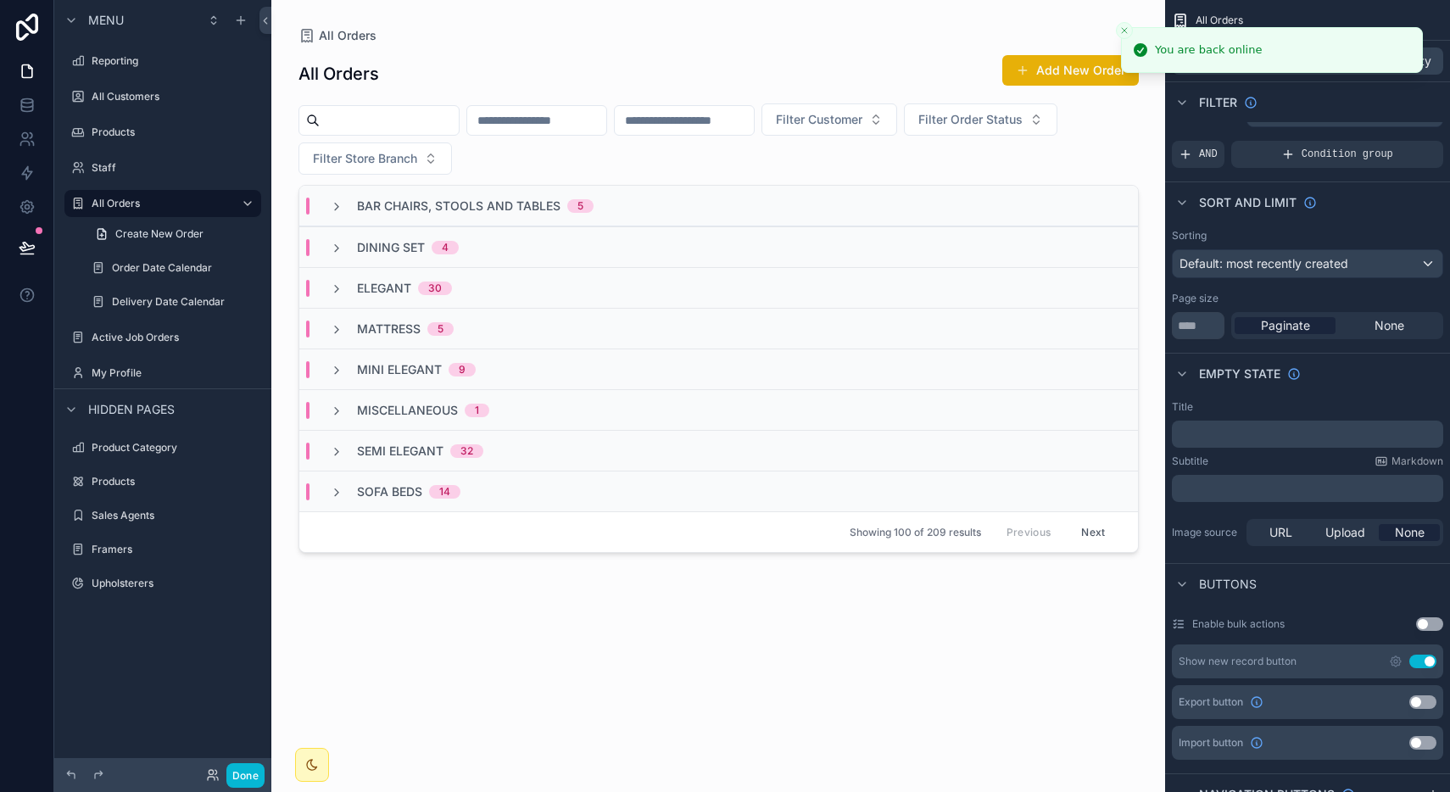
click at [749, 59] on div "scrollable content" at bounding box center [718, 386] width 867 height 772
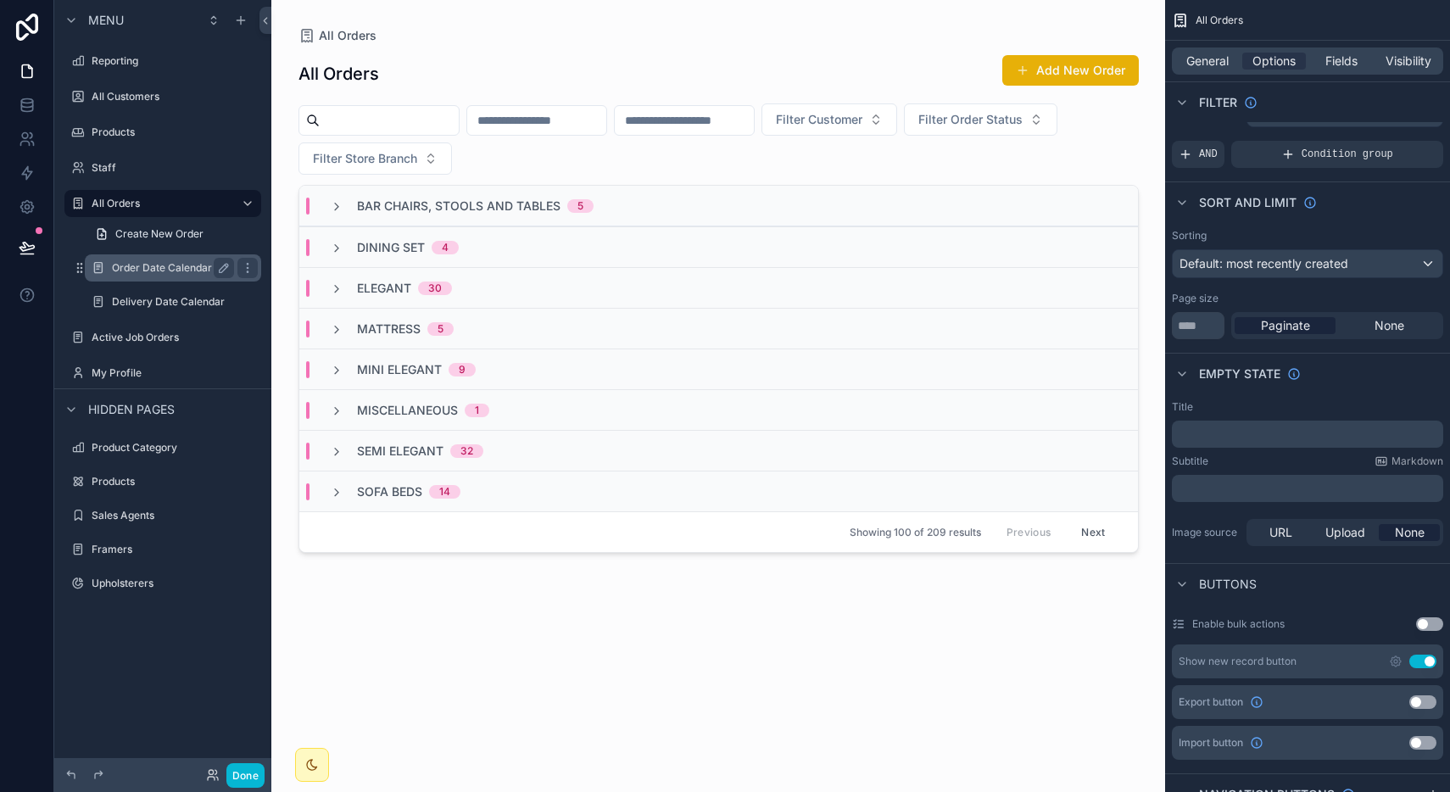
click at [161, 261] on label "Order Date Calendar" at bounding box center [169, 268] width 115 height 14
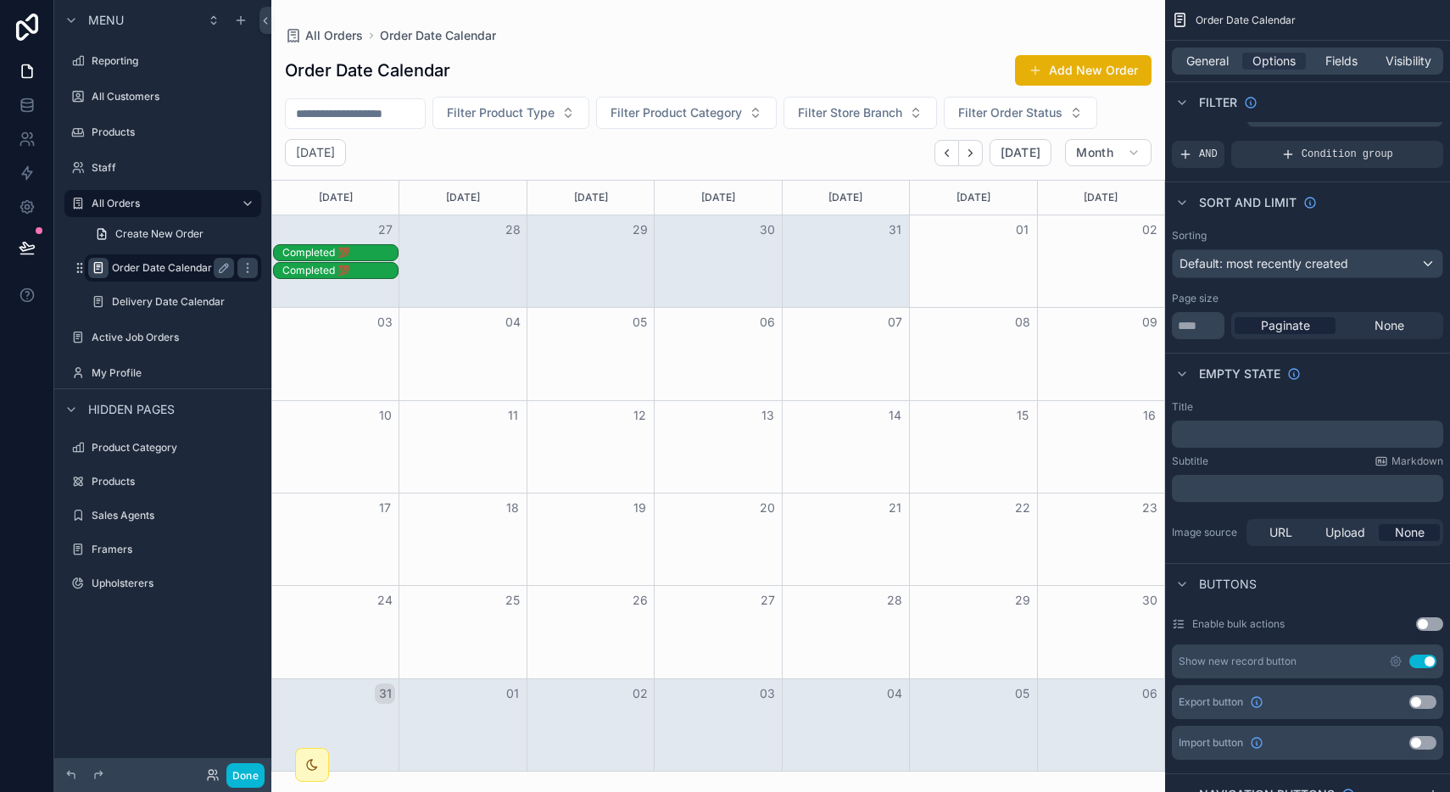
click at [93, 265] on icon "scrollable content" at bounding box center [99, 268] width 14 height 14
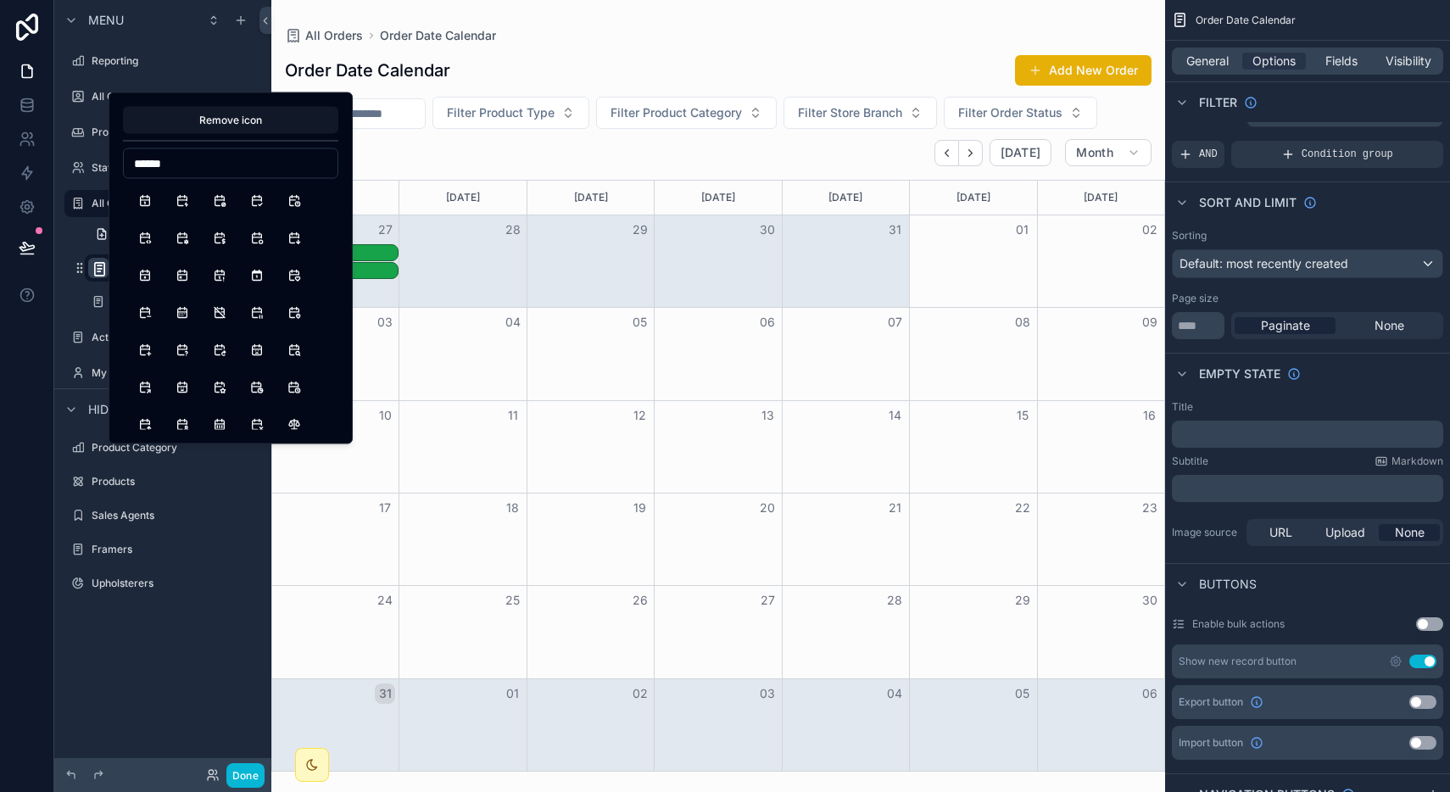
type input "*******"
click at [176, 22] on div "Menu" at bounding box center [162, 20] width 217 height 41
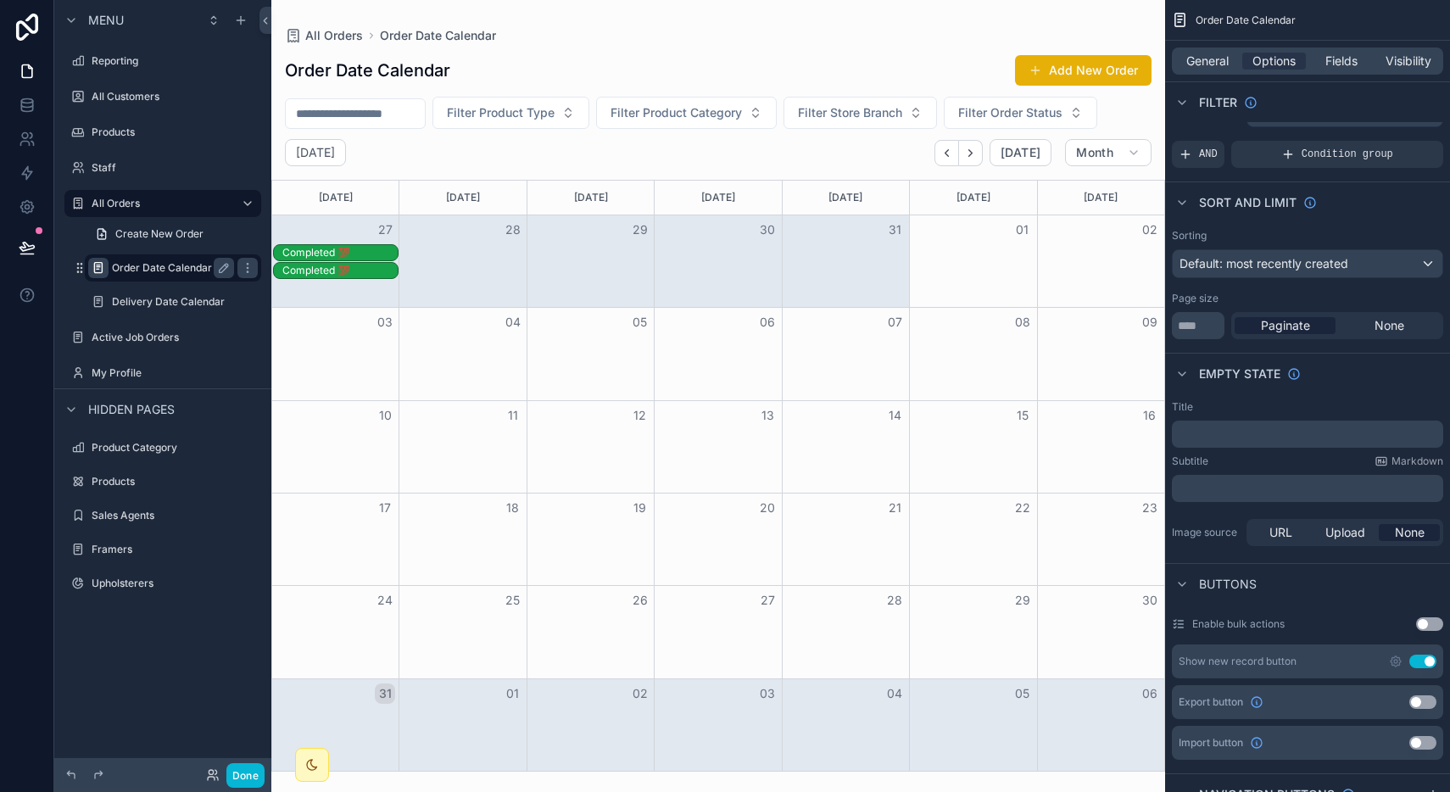
click at [943, 151] on div "scrollable content" at bounding box center [718, 396] width 894 height 792
click at [943, 151] on icon "Back" at bounding box center [946, 153] width 13 height 13
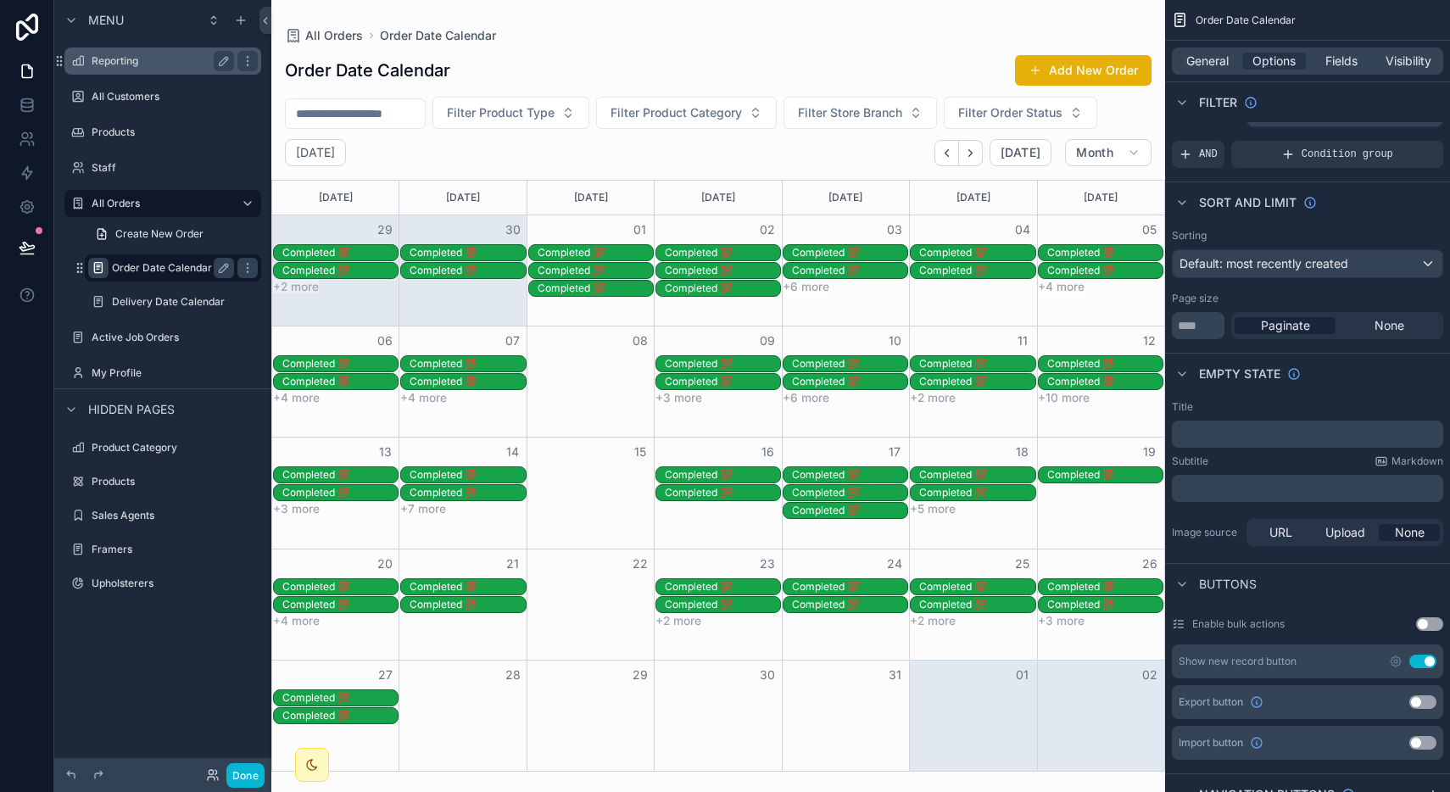
click at [147, 56] on label "Reporting" at bounding box center [160, 61] width 136 height 14
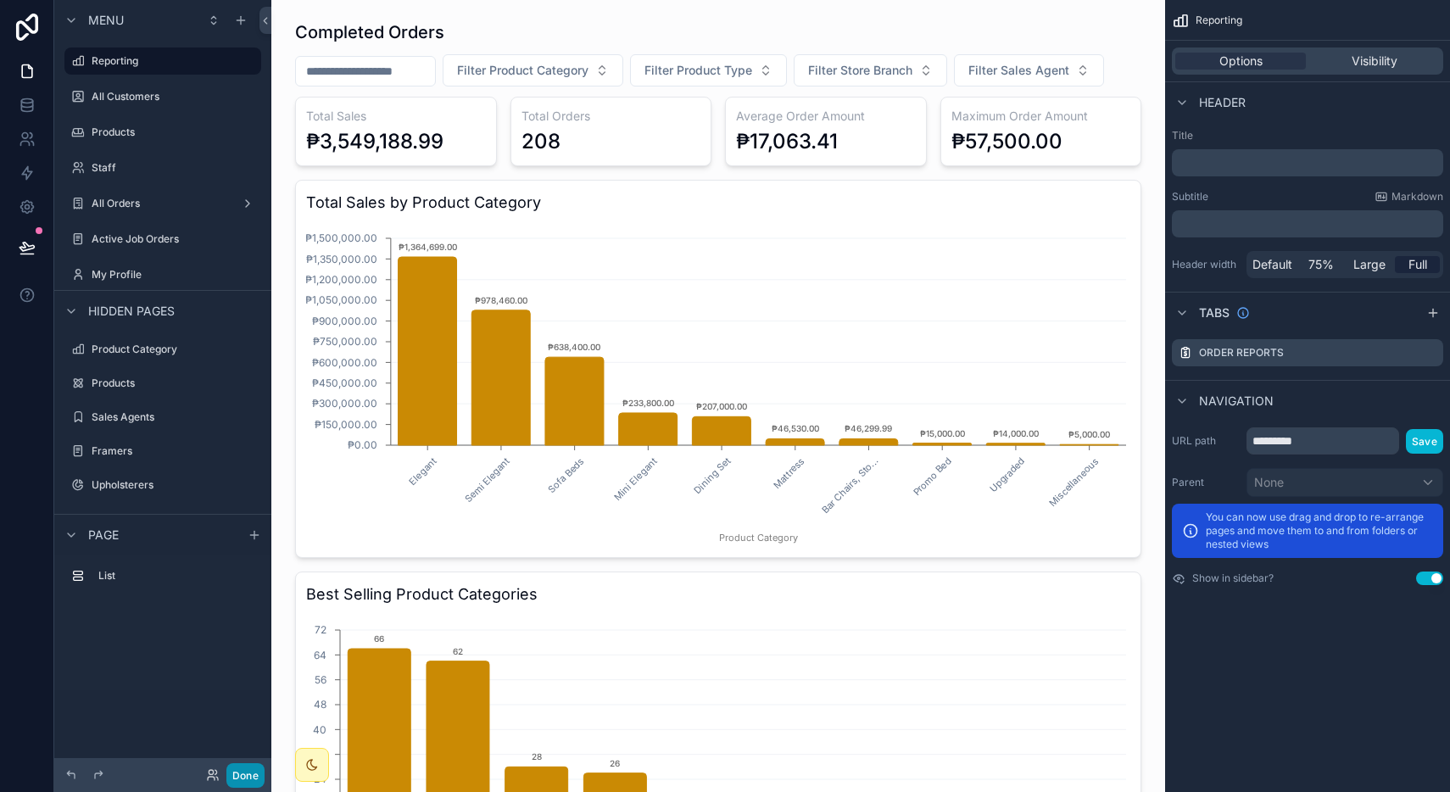
click at [258, 765] on button "Done" at bounding box center [245, 775] width 38 height 25
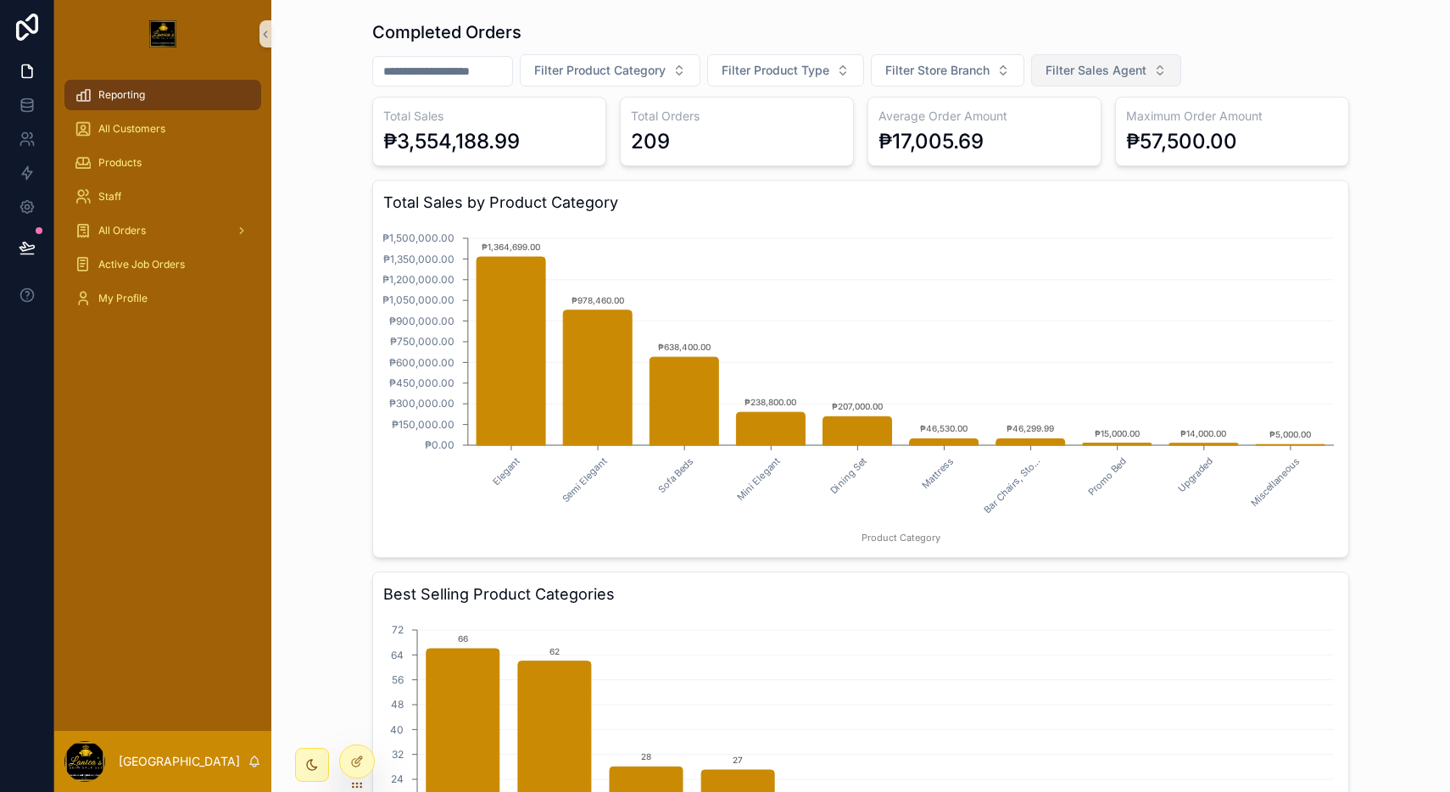
click at [1108, 82] on button "Filter Sales Agent" at bounding box center [1106, 70] width 150 height 32
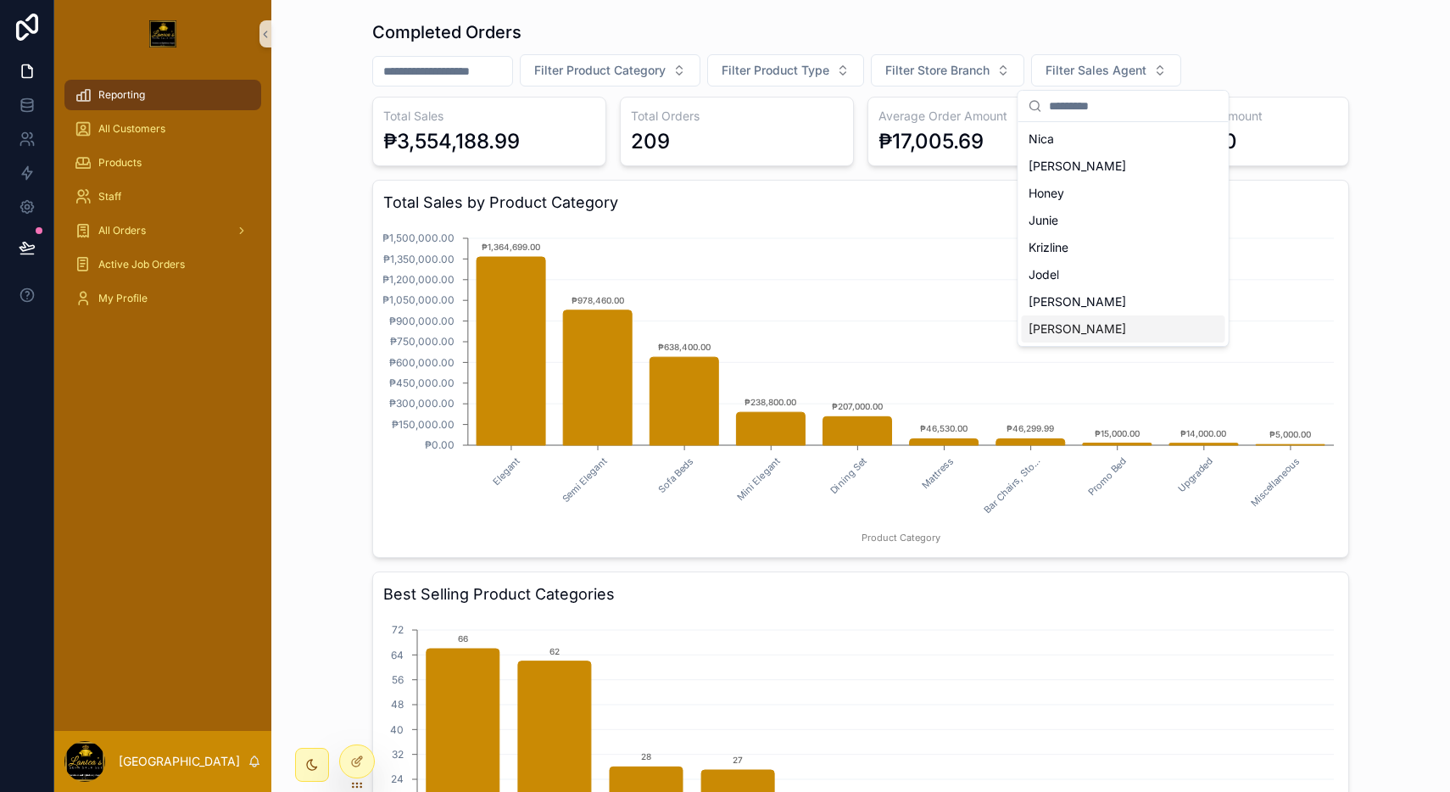
click at [1062, 326] on div "[PERSON_NAME]" at bounding box center [1123, 328] width 203 height 27
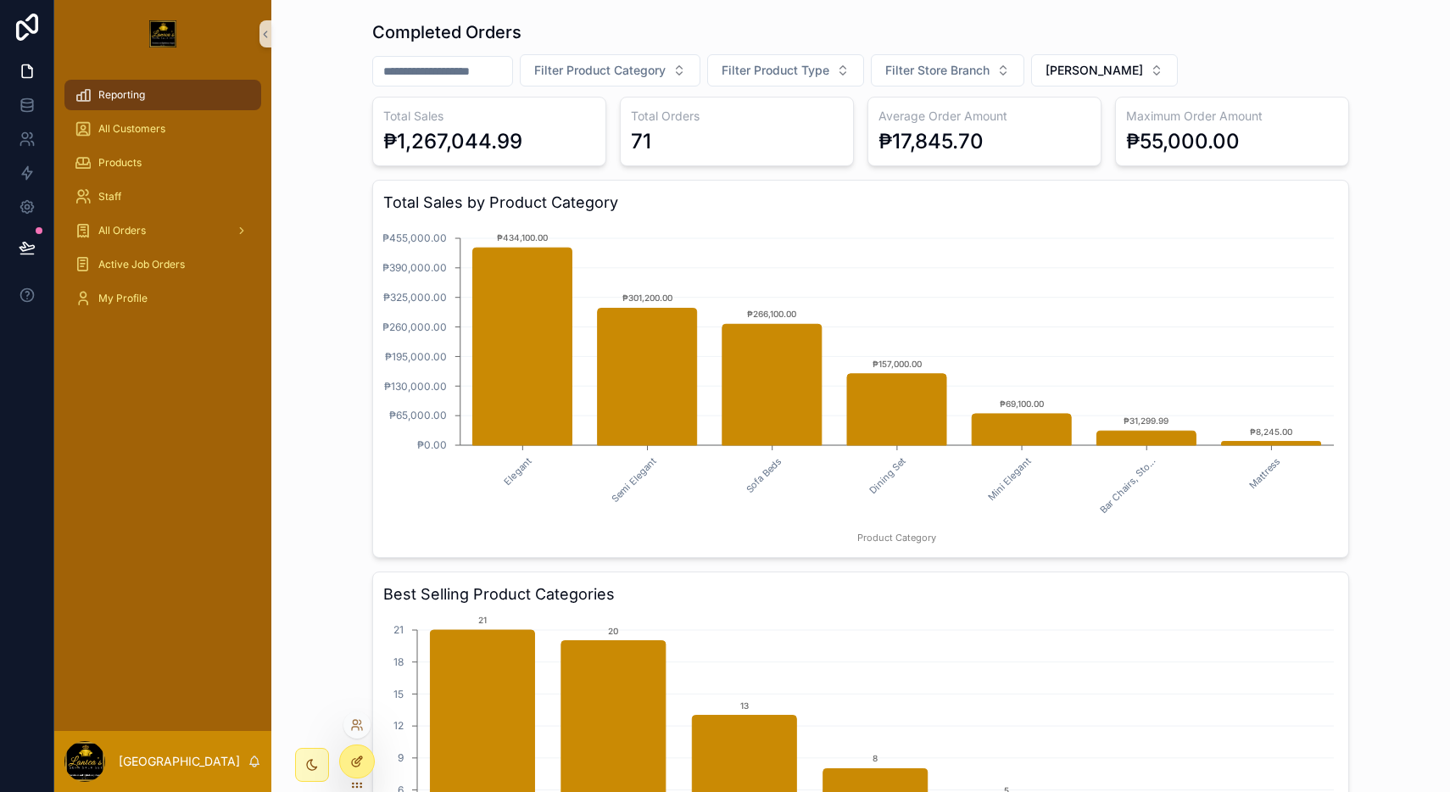
click at [357, 759] on icon at bounding box center [358, 759] width 7 height 7
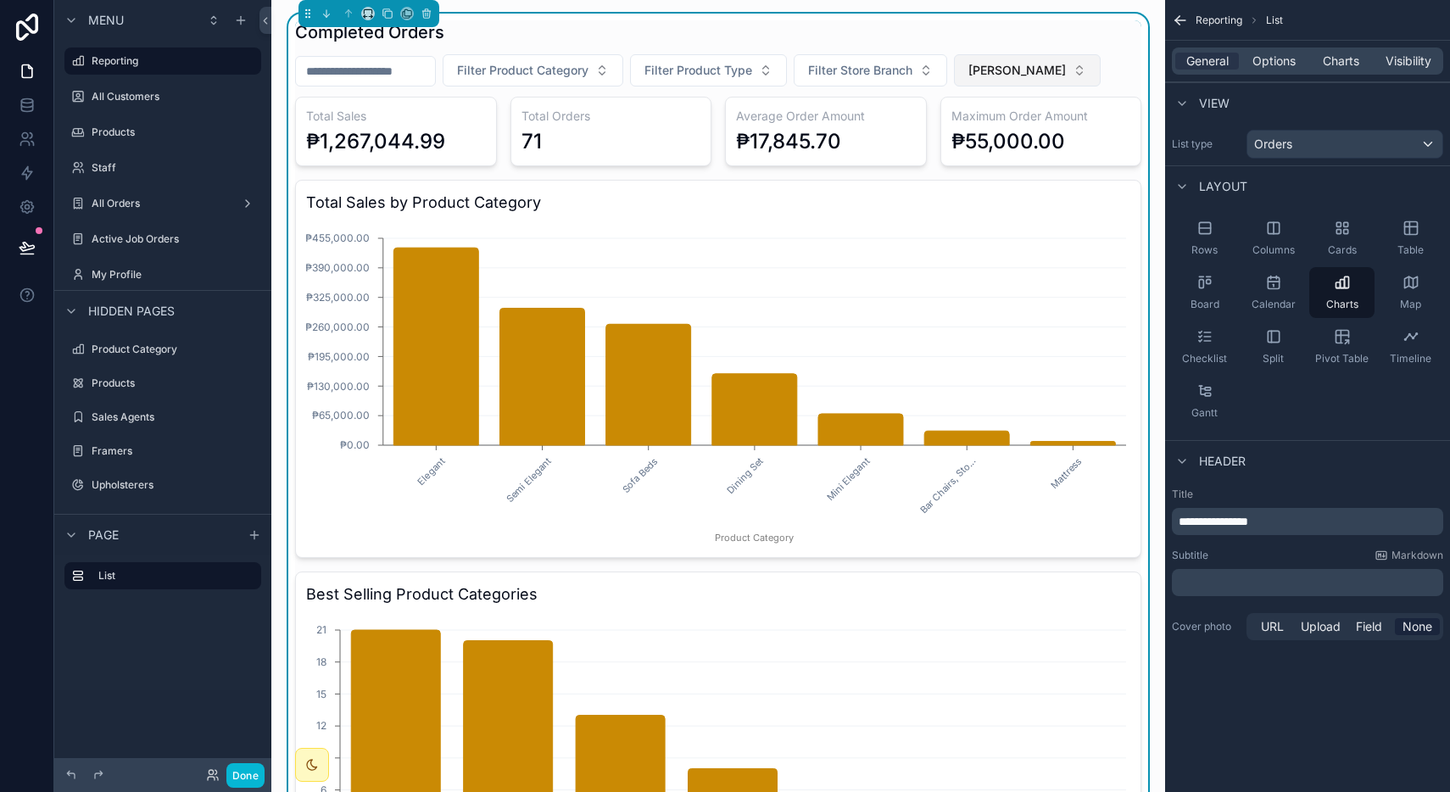
click at [986, 67] on span "[PERSON_NAME]" at bounding box center [1017, 70] width 98 height 17
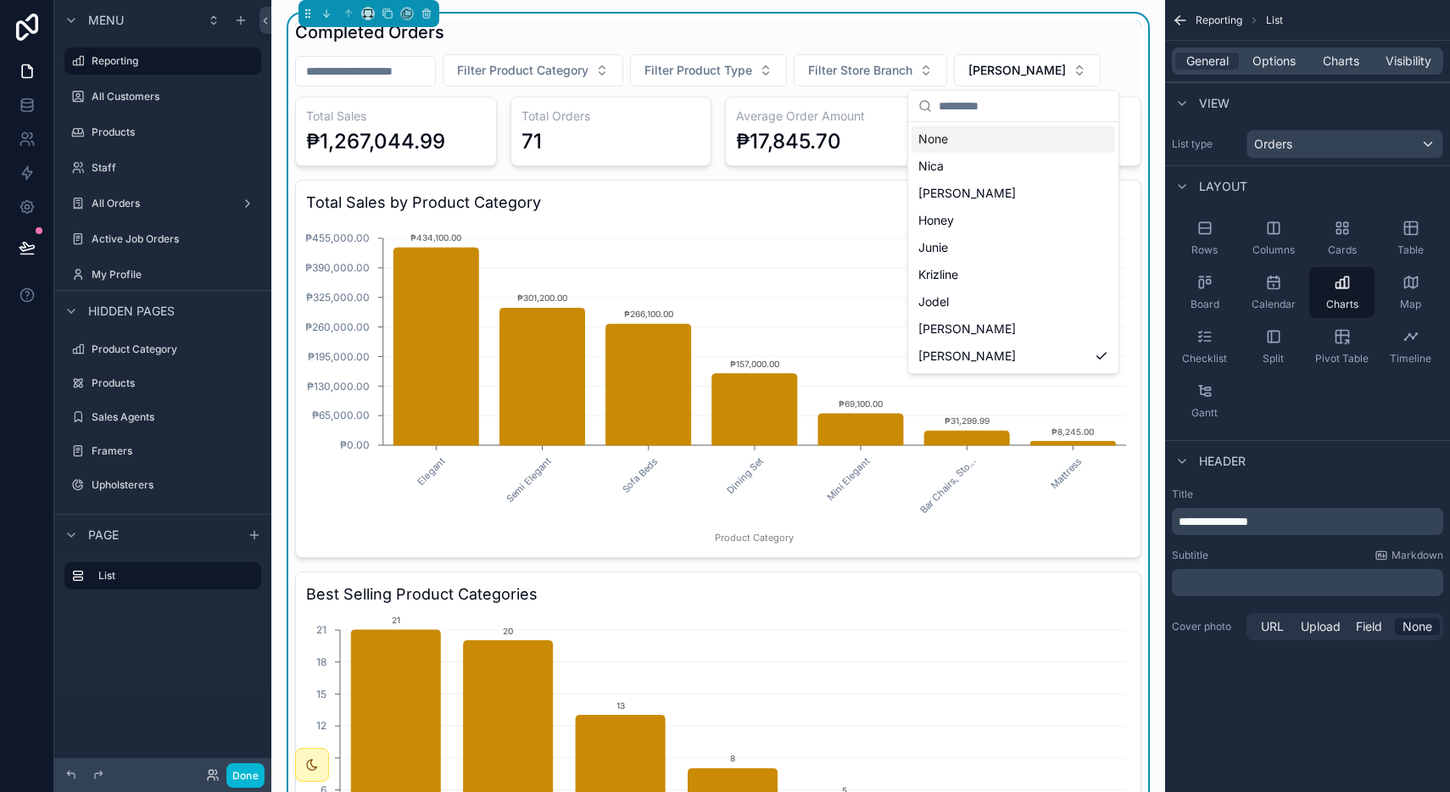
click at [940, 125] on div "None" at bounding box center [1013, 138] width 203 height 27
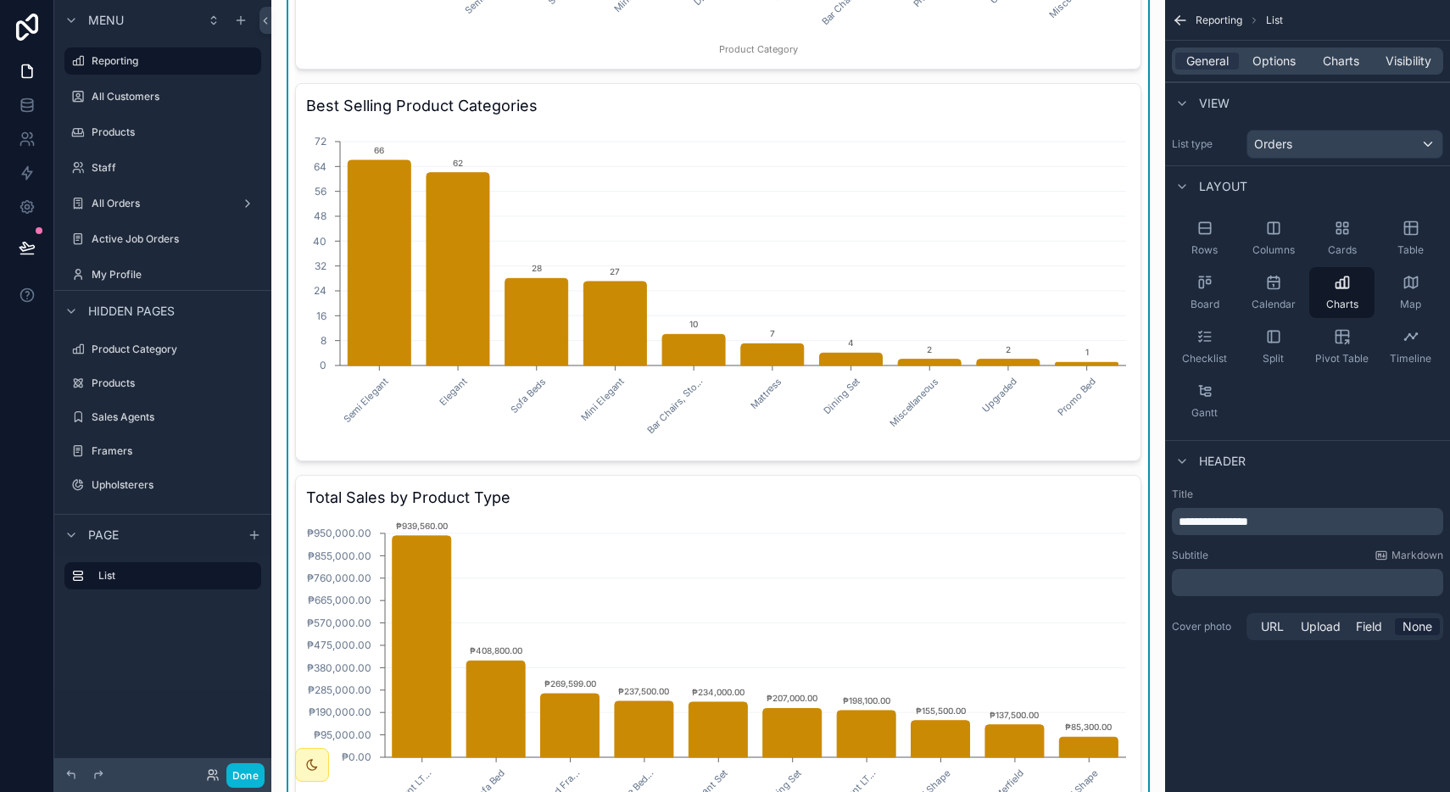
scroll to position [477, 0]
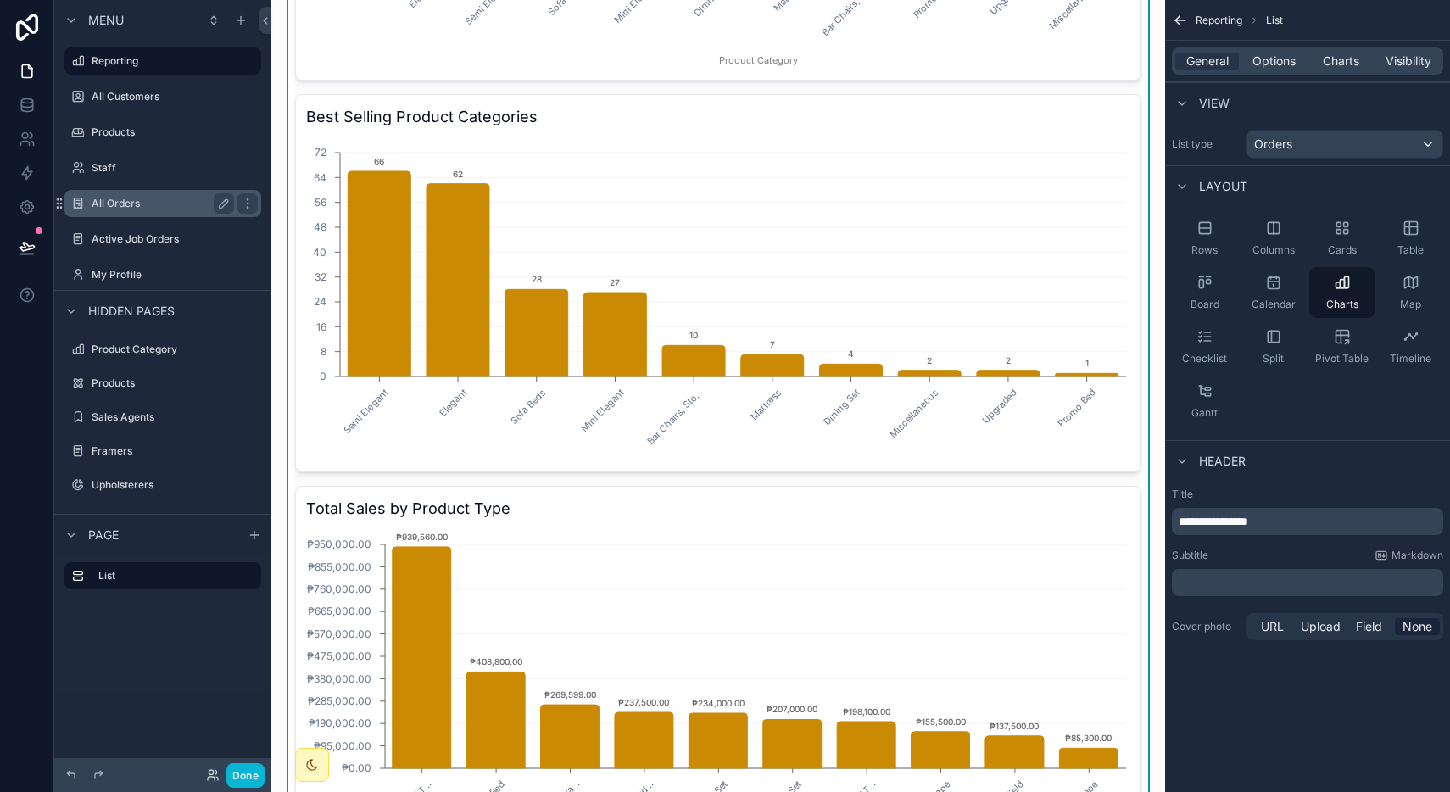
click at [116, 198] on label "All Orders" at bounding box center [160, 204] width 136 height 14
